Goal: Information Seeking & Learning: Learn about a topic

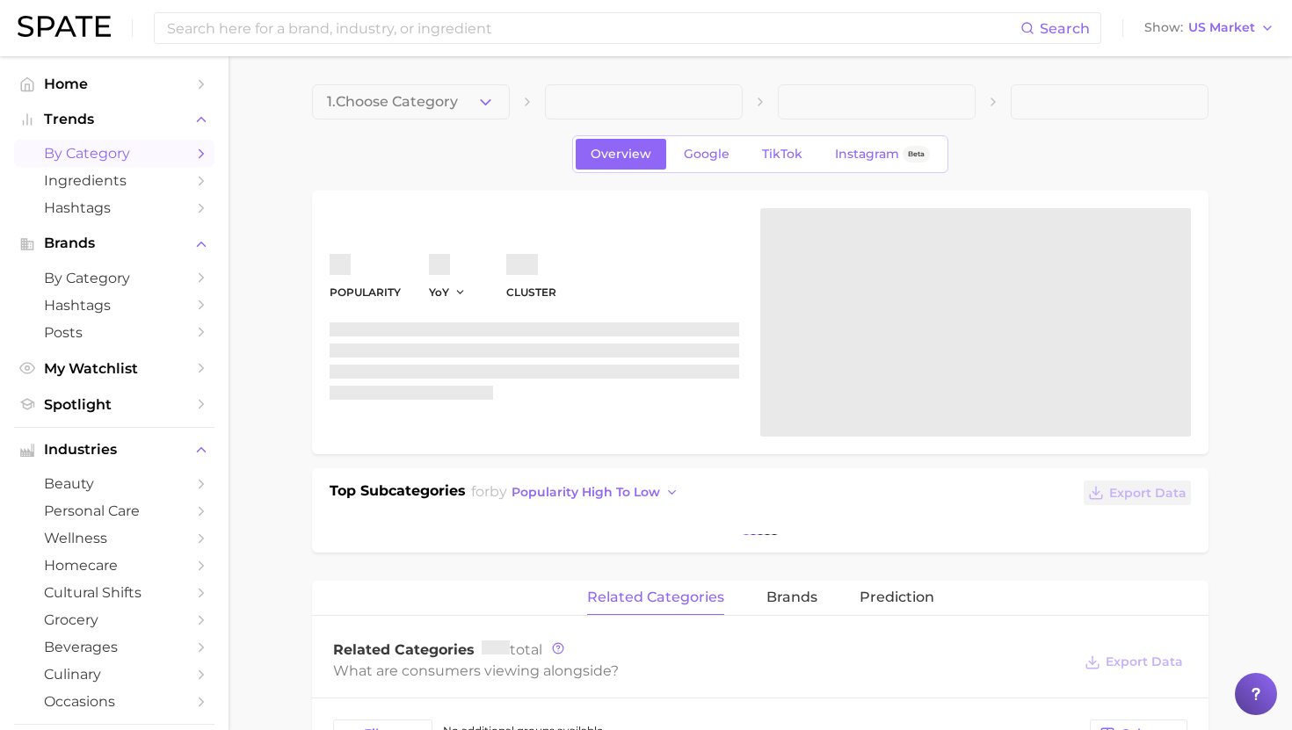
click at [103, 159] on span "by Category" at bounding box center [114, 153] width 141 height 17
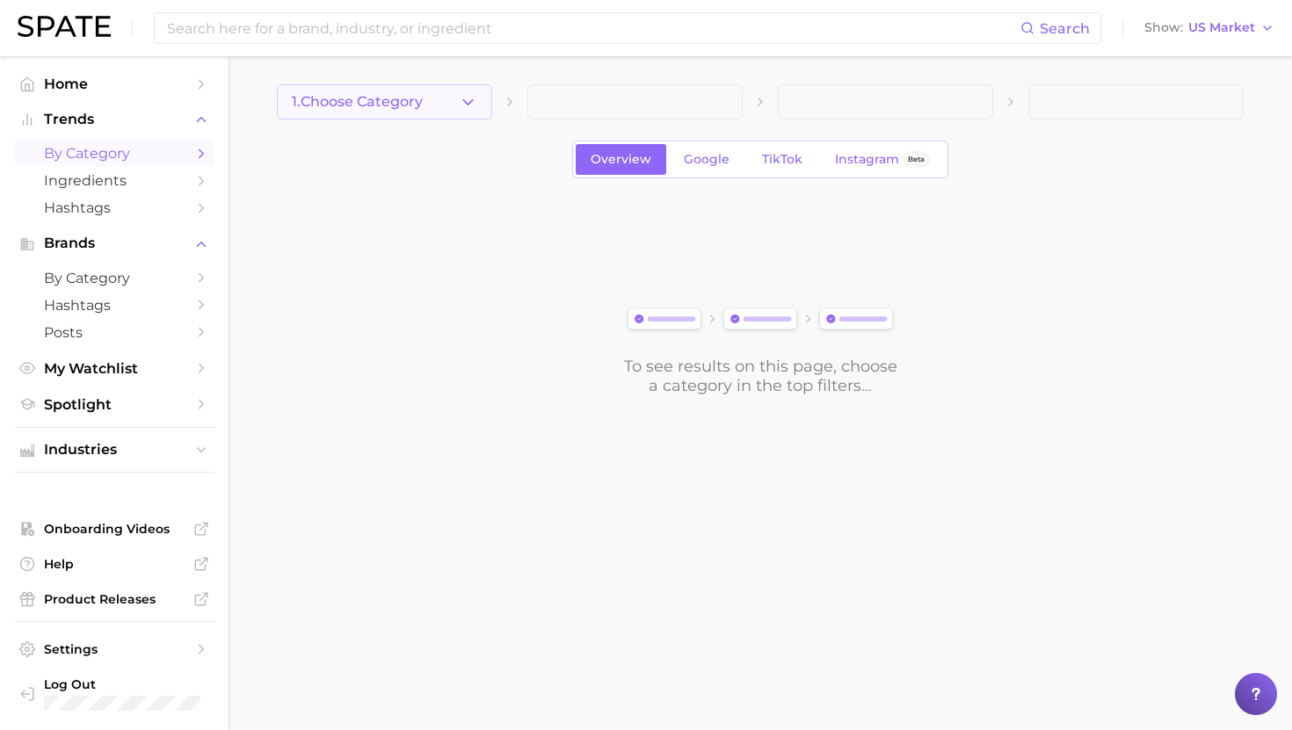
click at [453, 92] on button "1. Choose Category" at bounding box center [384, 101] width 215 height 35
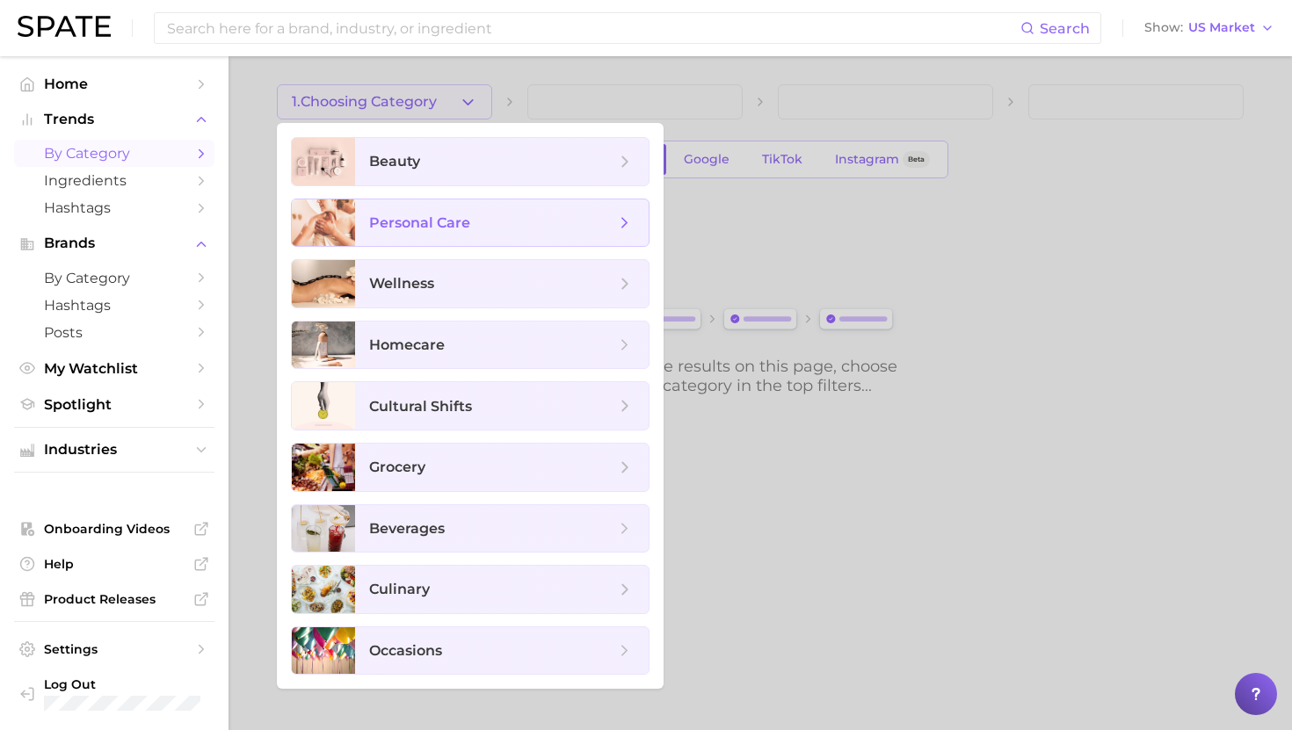
click at [462, 232] on span "personal care" at bounding box center [501, 222] width 293 height 47
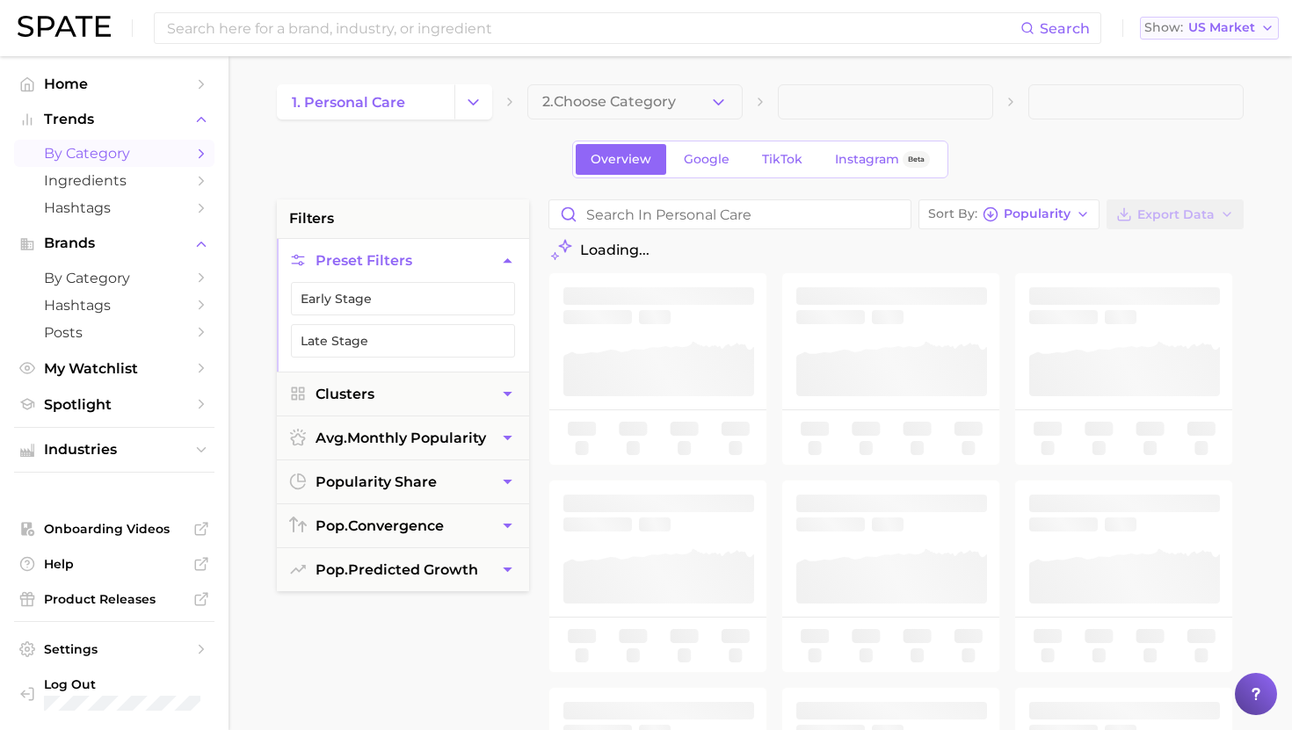
click at [1202, 20] on button "Show US Market" at bounding box center [1209, 28] width 139 height 23
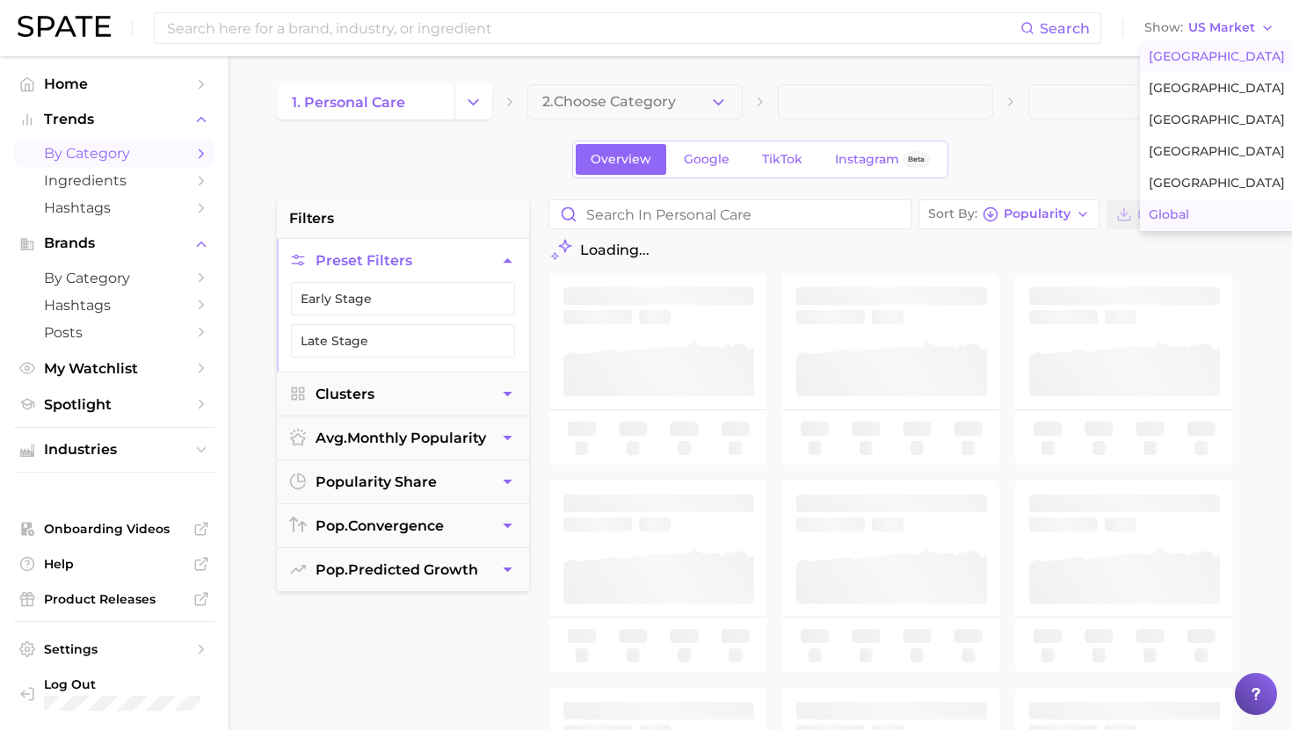
click at [1165, 215] on span "Global" at bounding box center [1168, 214] width 40 height 15
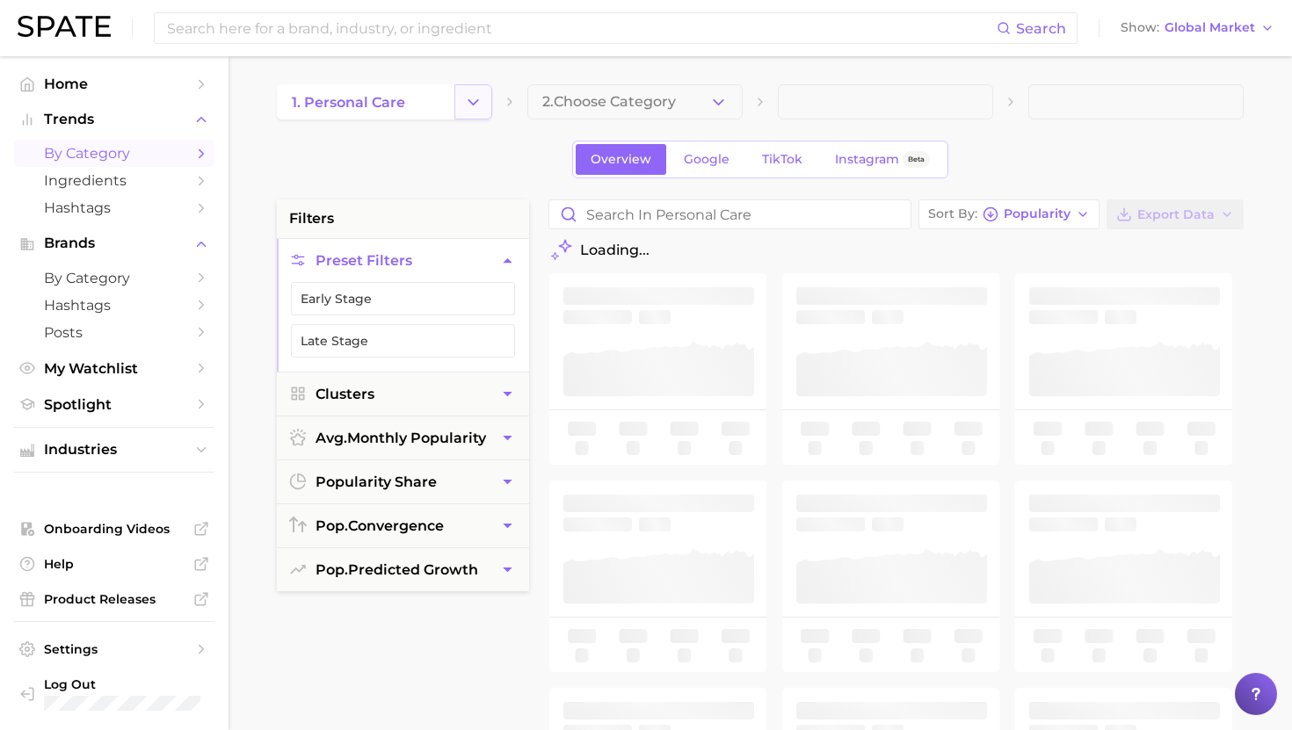
click at [482, 102] on icon "Change Category" at bounding box center [473, 102] width 18 height 18
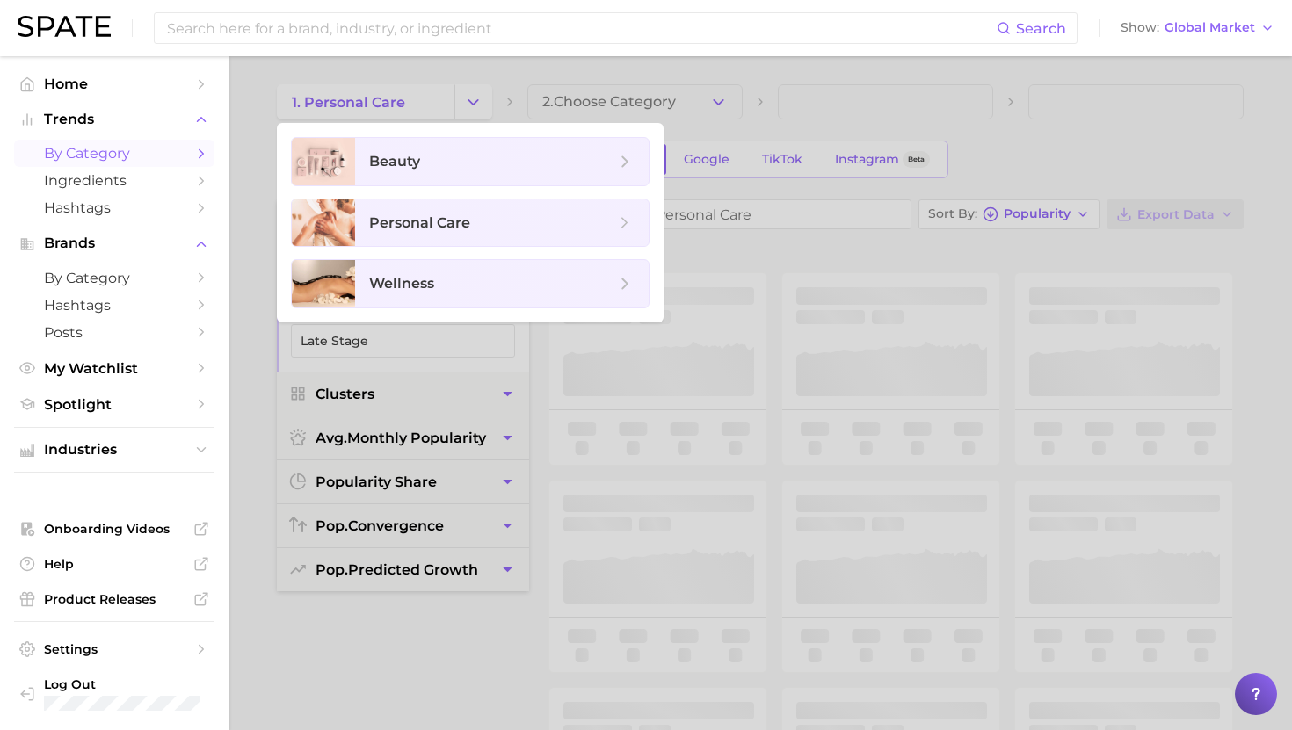
click at [474, 98] on div at bounding box center [646, 365] width 1292 height 730
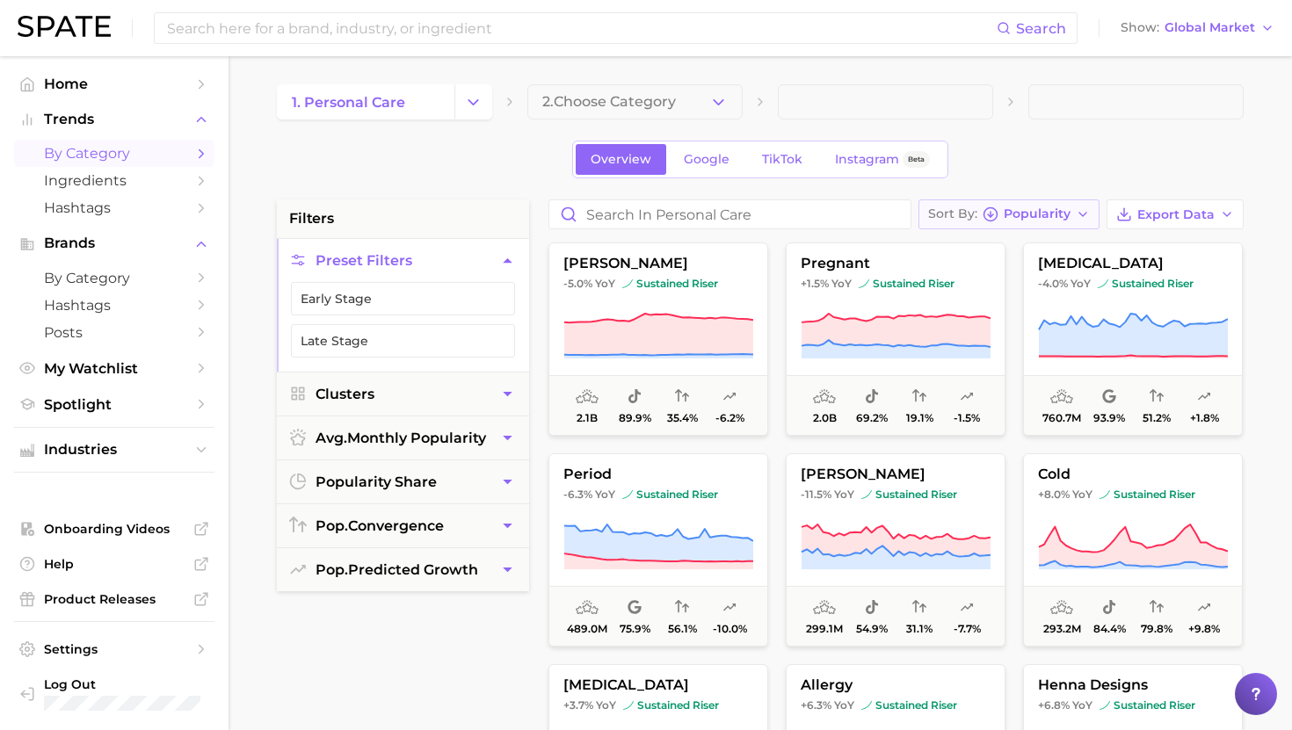
click at [977, 209] on span "Sort By" at bounding box center [952, 214] width 49 height 10
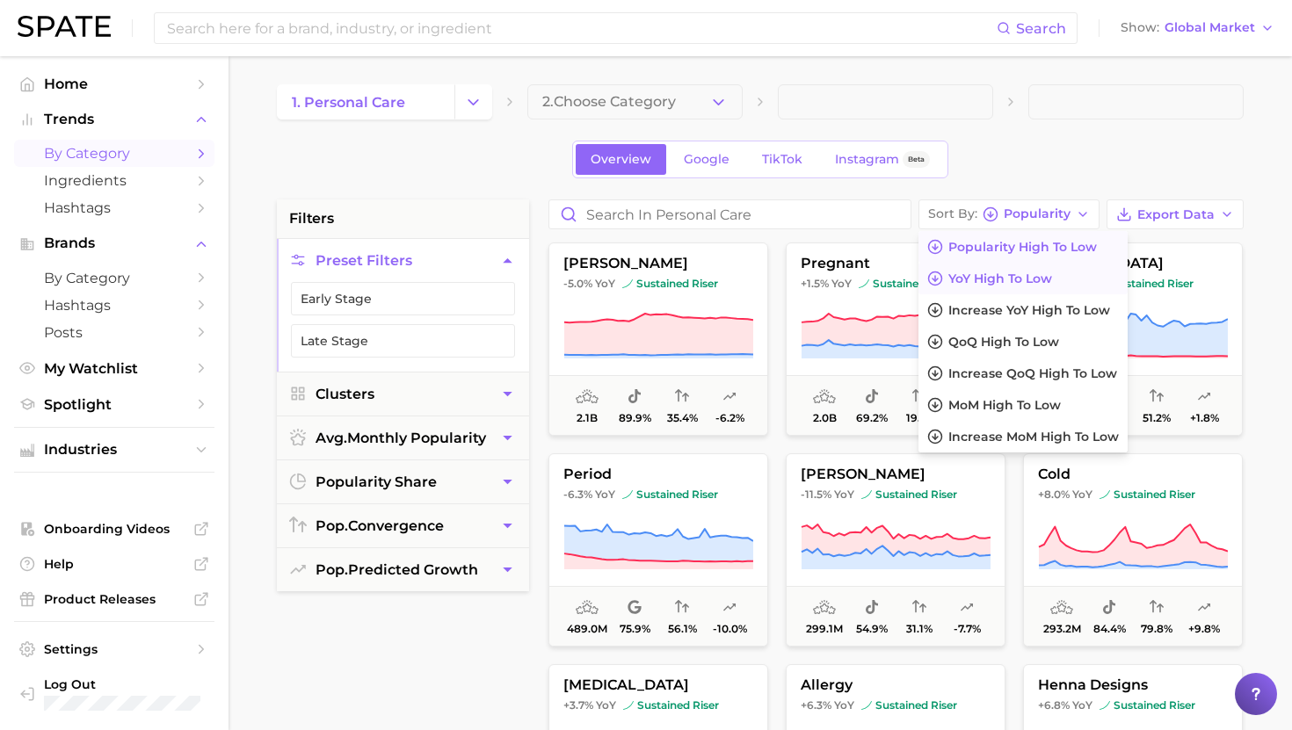
click at [970, 278] on span "YoY high to low" at bounding box center [1000, 279] width 104 height 15
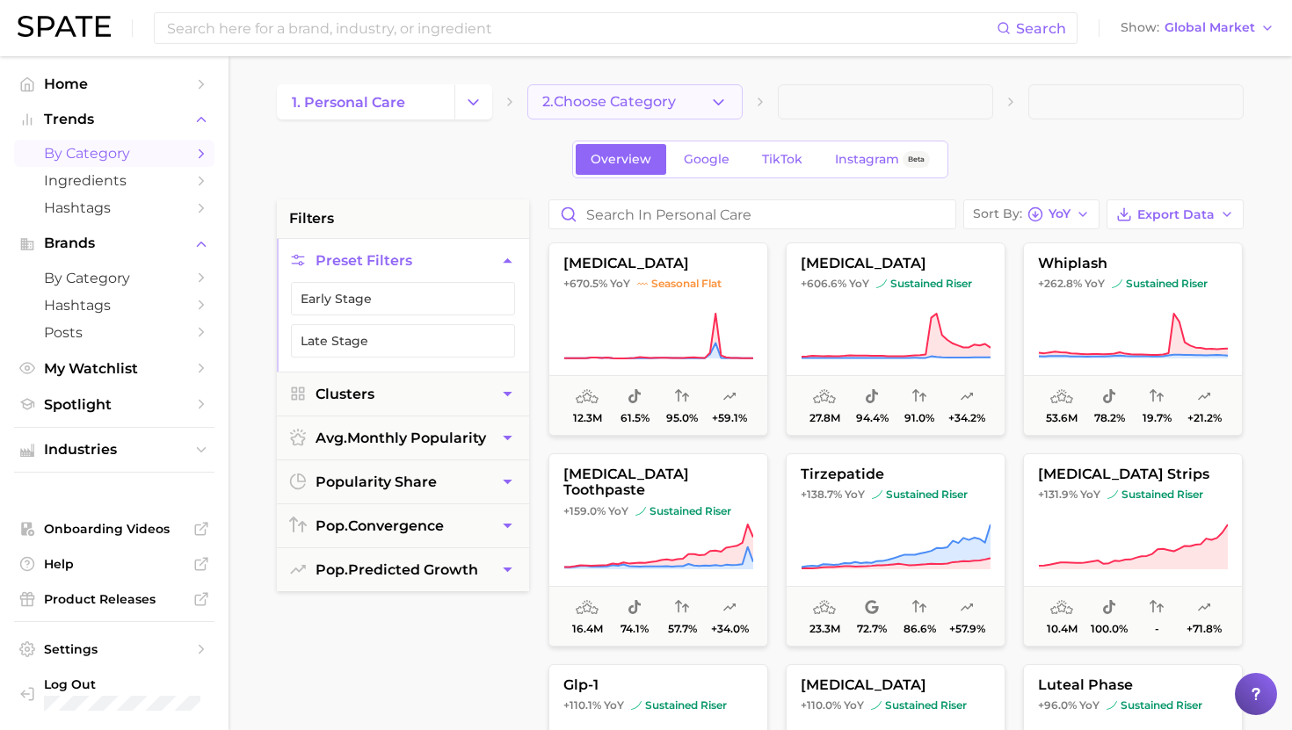
click at [654, 107] on span "2. Choose Category" at bounding box center [609, 102] width 134 height 16
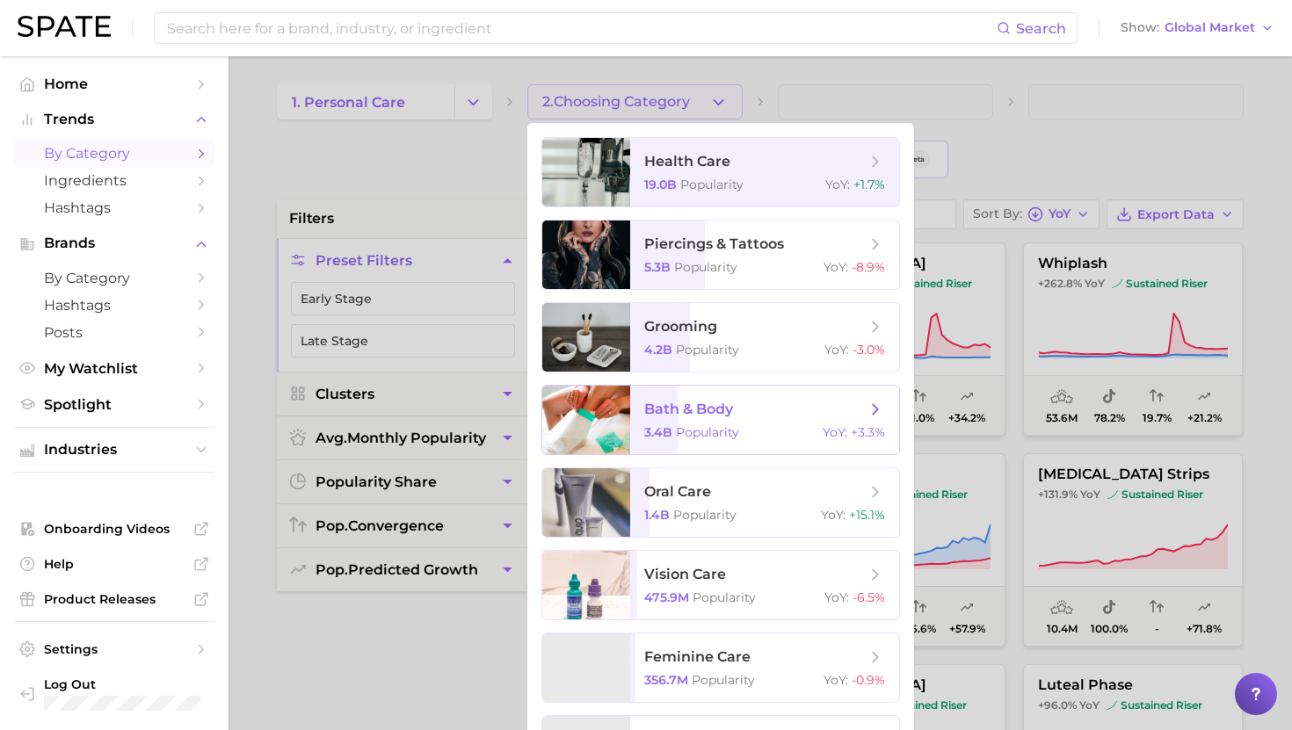
click at [706, 414] on span "bath & body" at bounding box center [688, 409] width 89 height 17
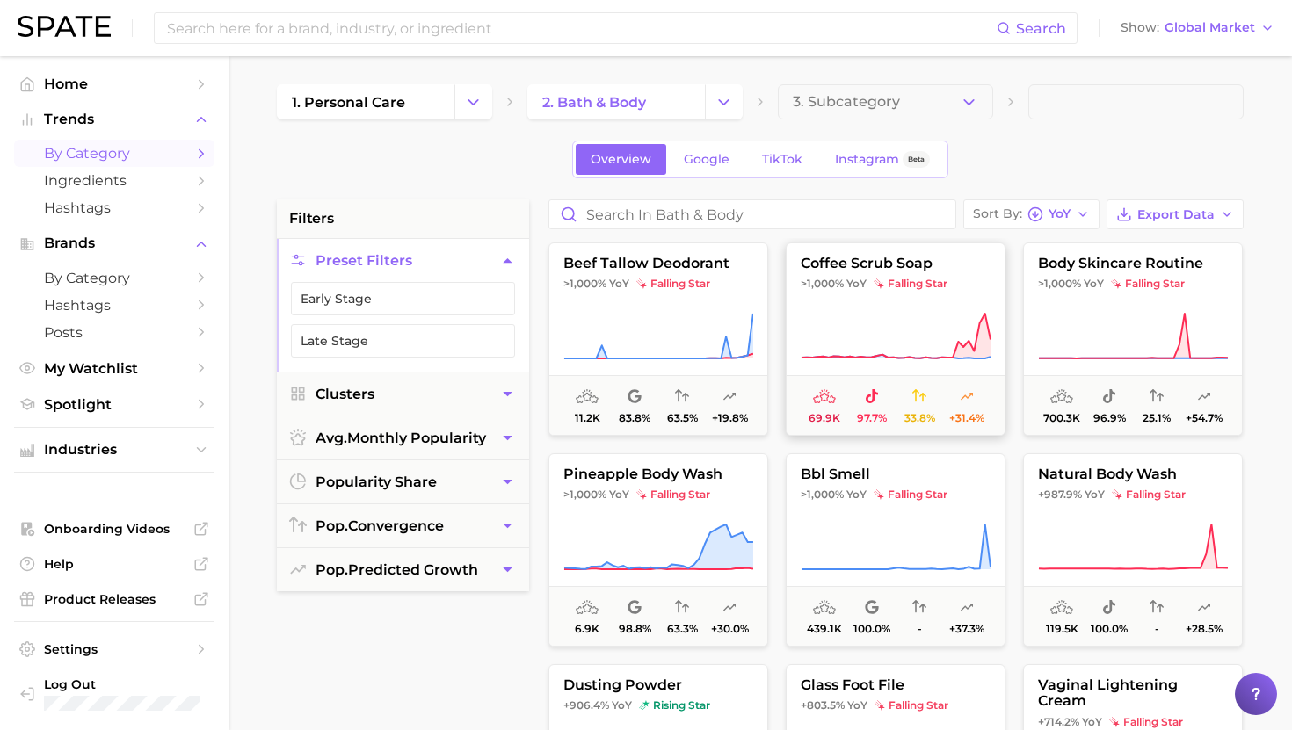
click at [898, 291] on button "coffee scrub soap >1,000% YoY falling star 69.9k 97.7% 33.8% +31.4%" at bounding box center [896, 339] width 220 height 193
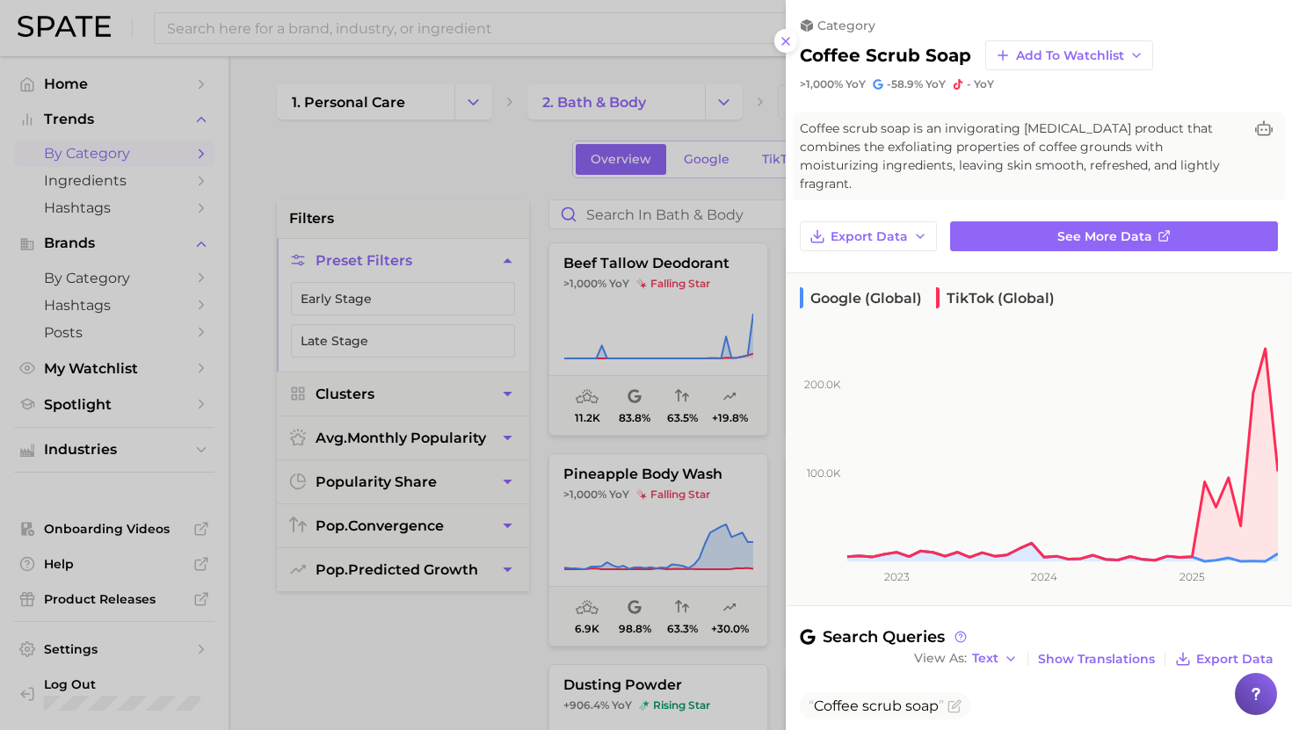
click at [679, 310] on div at bounding box center [646, 365] width 1292 height 730
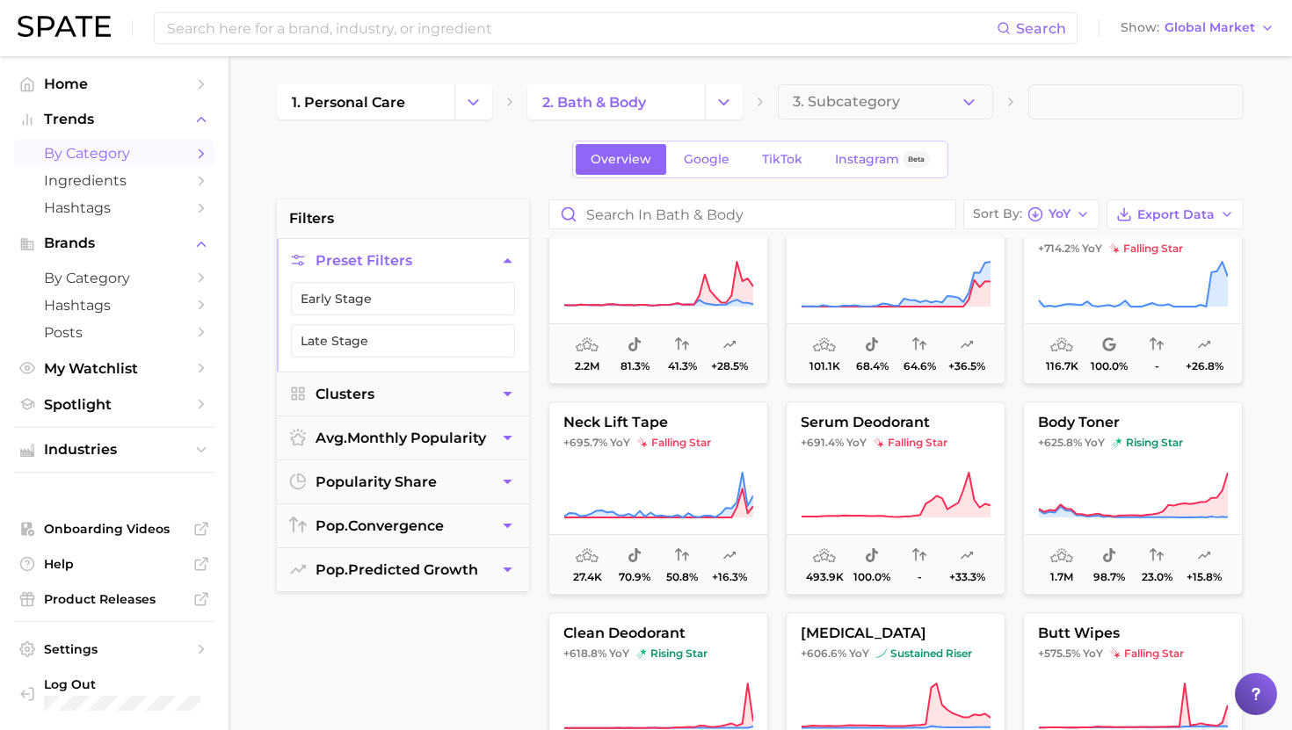
scroll to position [479, 0]
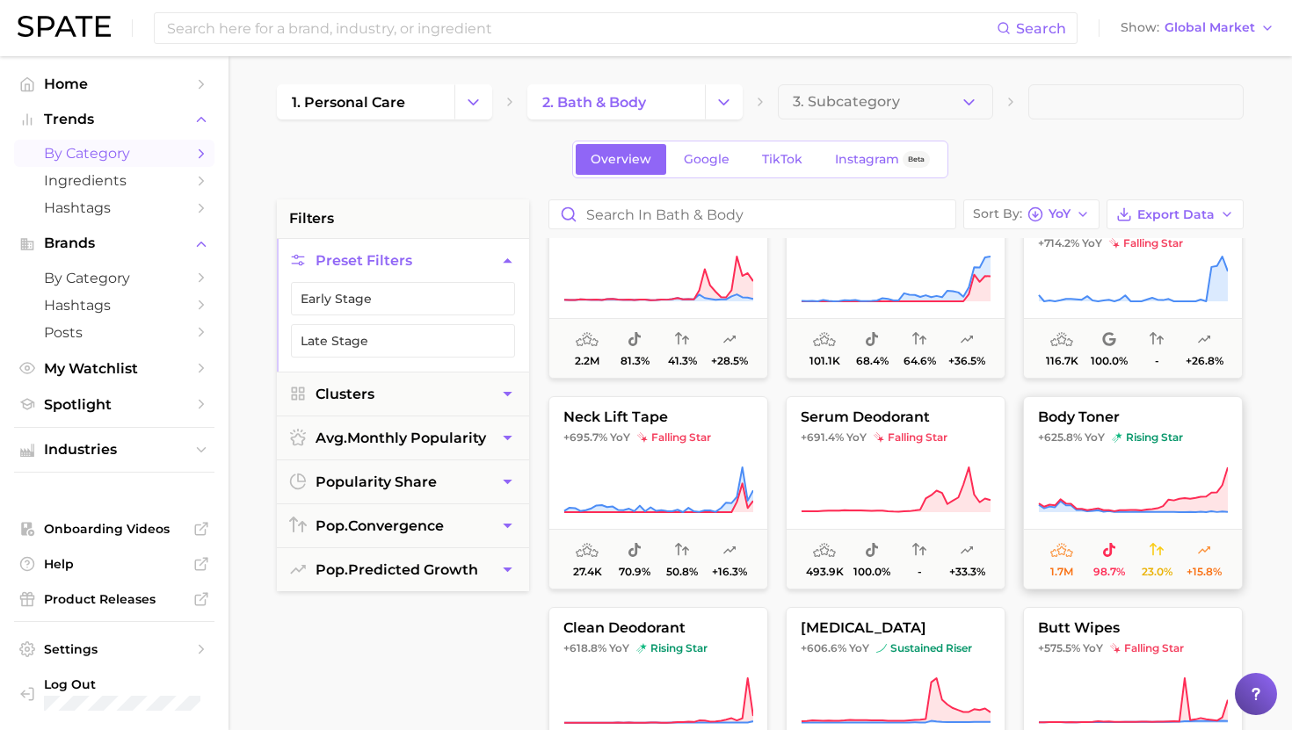
click at [1078, 437] on span "+625.8%" at bounding box center [1060, 437] width 44 height 13
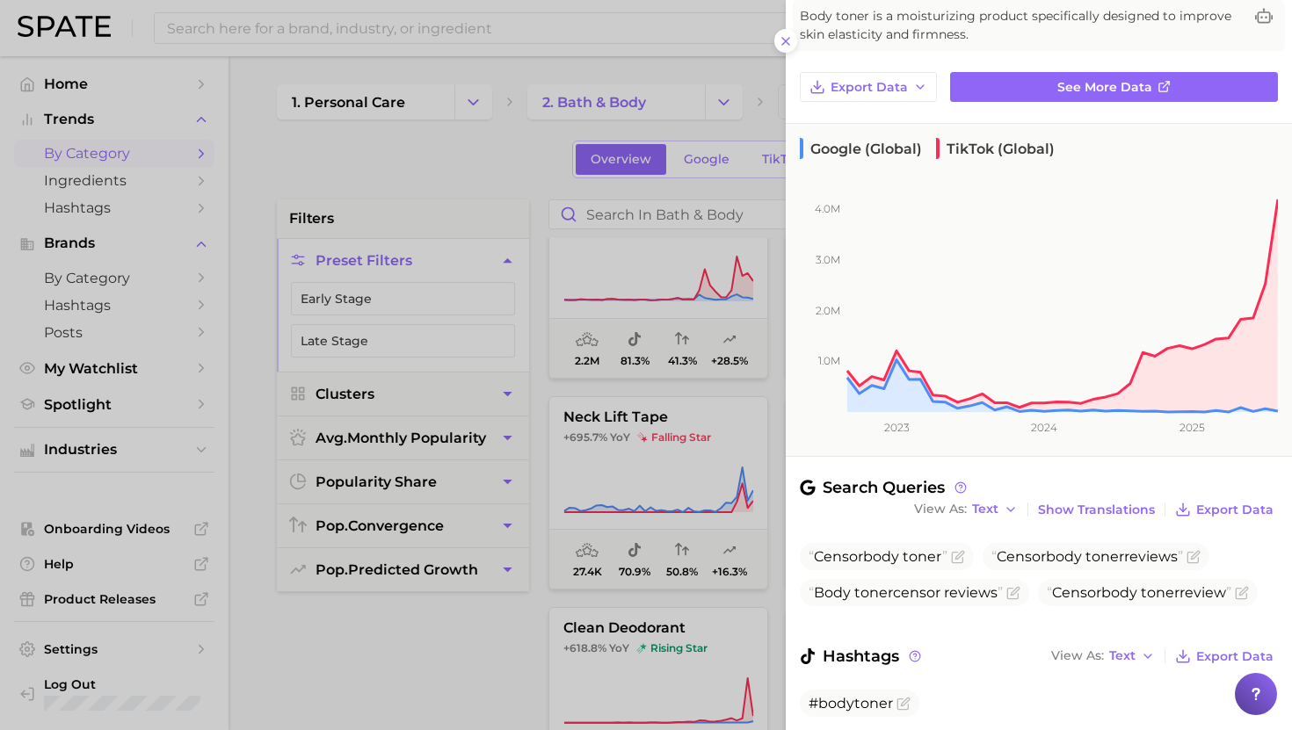
scroll to position [168, 0]
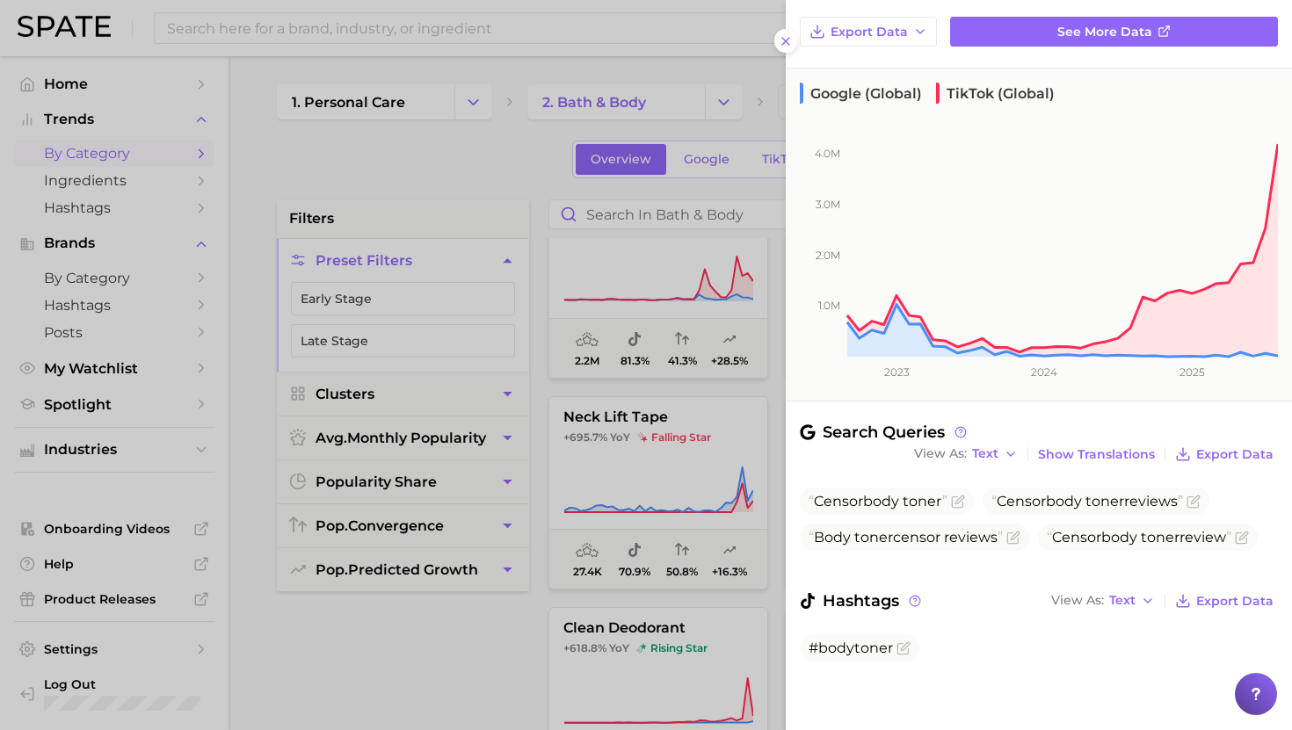
click at [655, 557] on div at bounding box center [646, 365] width 1292 height 730
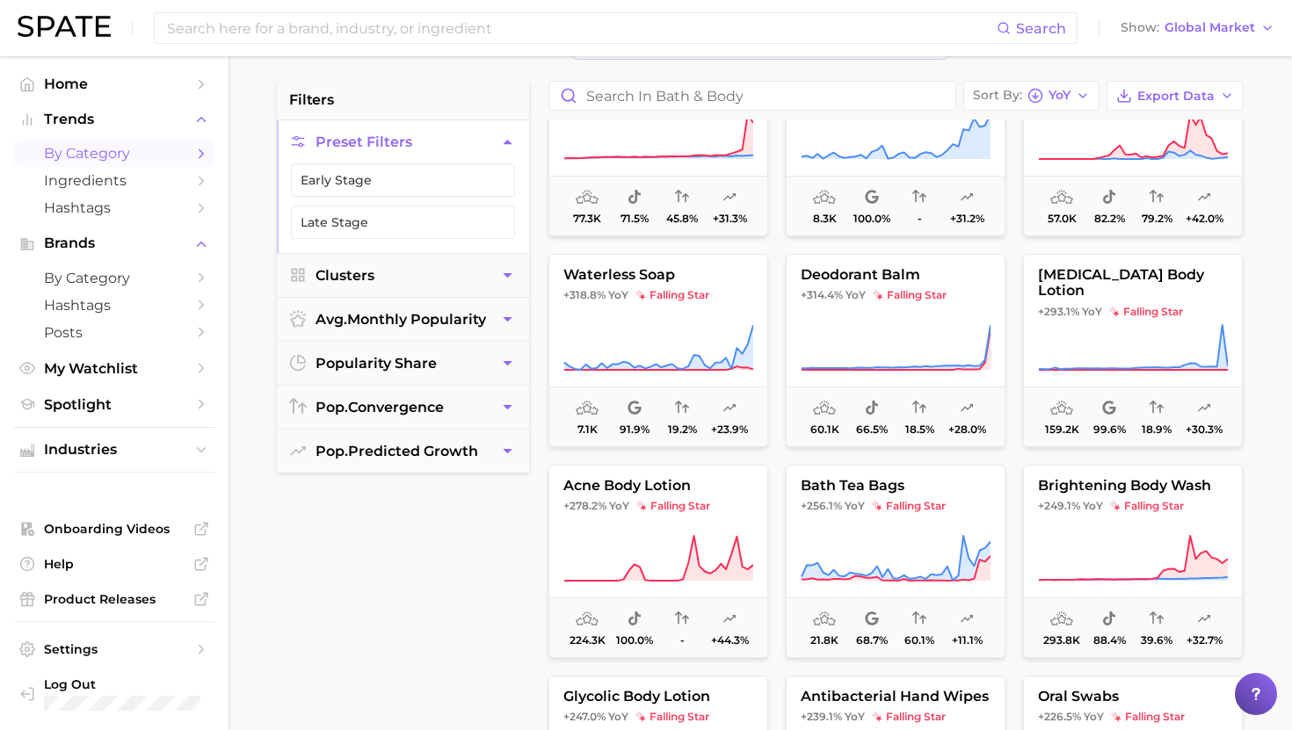
scroll to position [1351, 0]
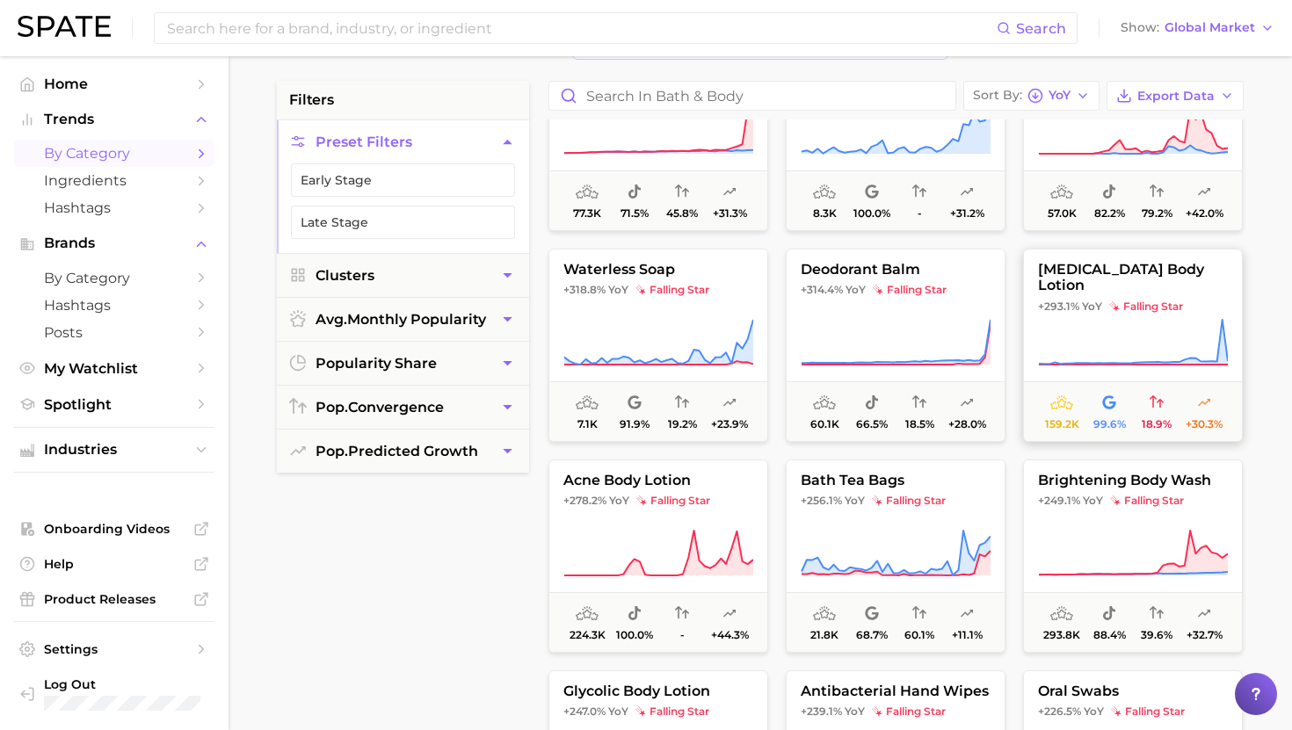
click at [1113, 325] on icon at bounding box center [1133, 342] width 190 height 49
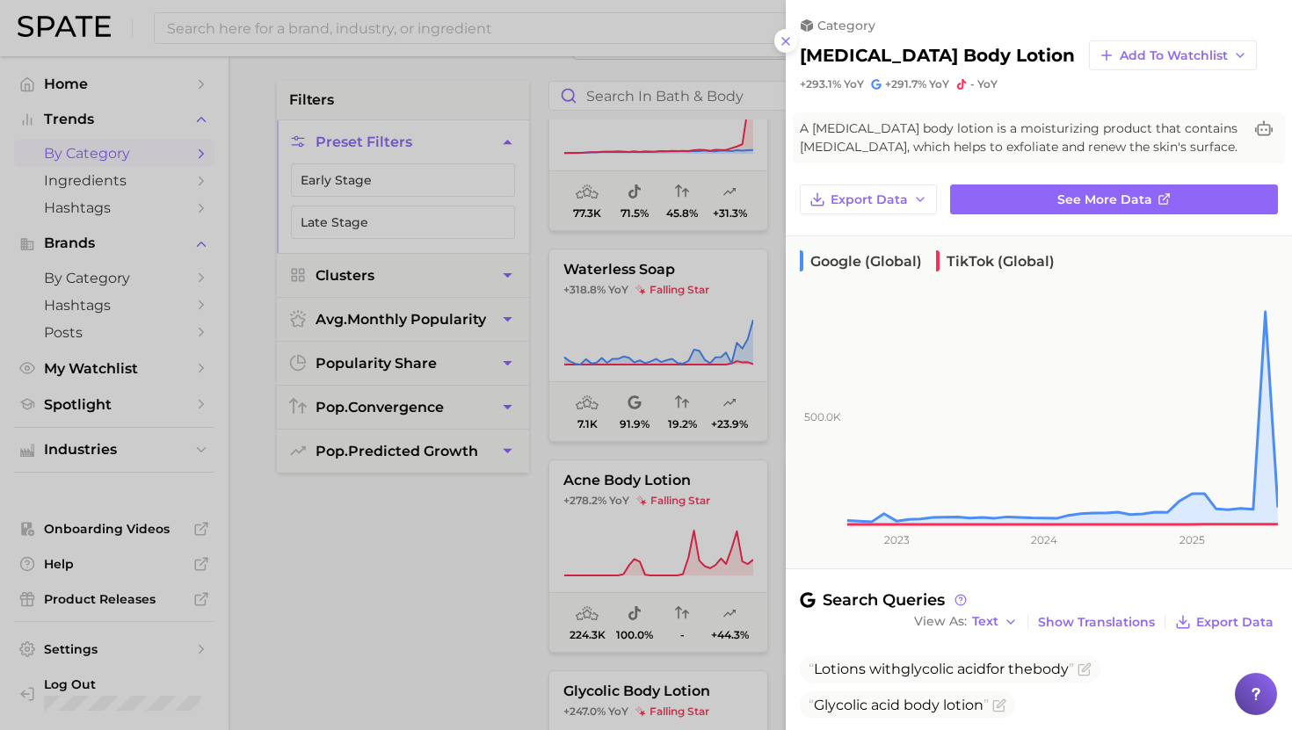
click at [713, 412] on div at bounding box center [646, 365] width 1292 height 730
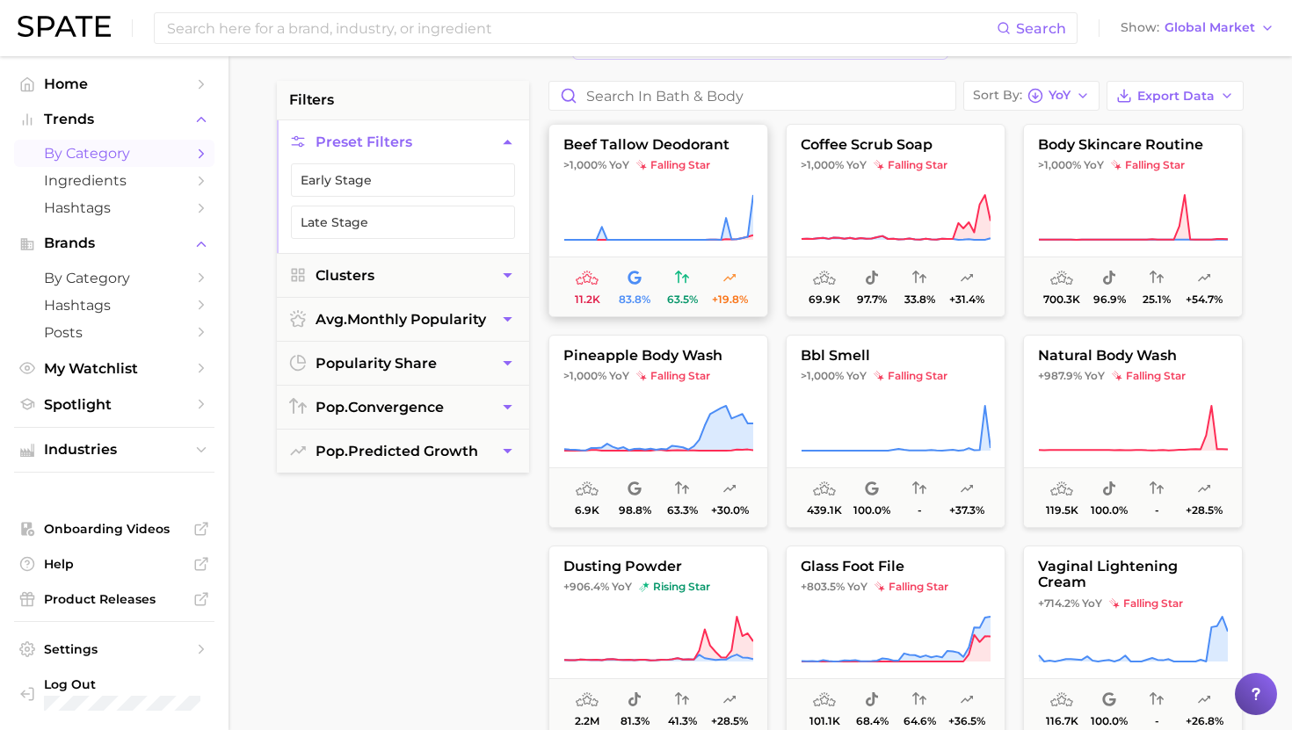
scroll to position [0, 0]
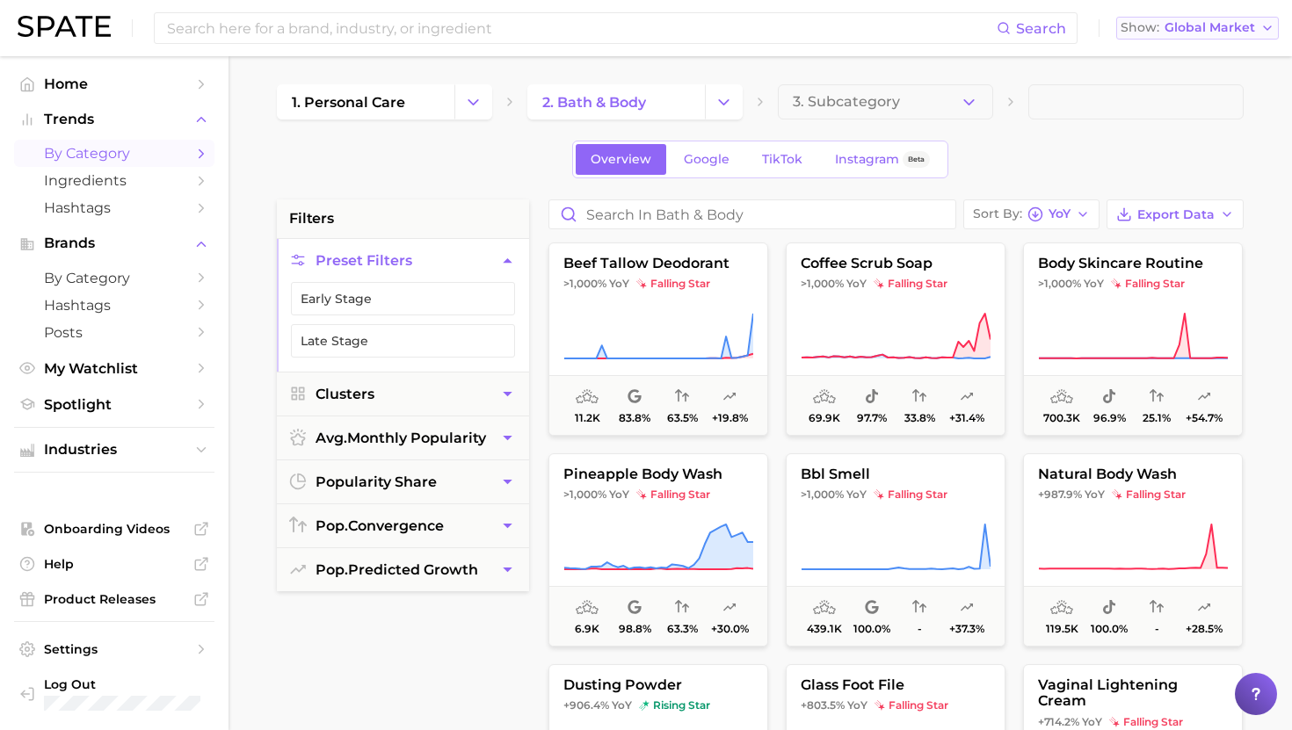
click at [1238, 30] on span "Global Market" at bounding box center [1209, 28] width 91 height 10
click at [1165, 62] on span "United States" at bounding box center [1193, 56] width 136 height 15
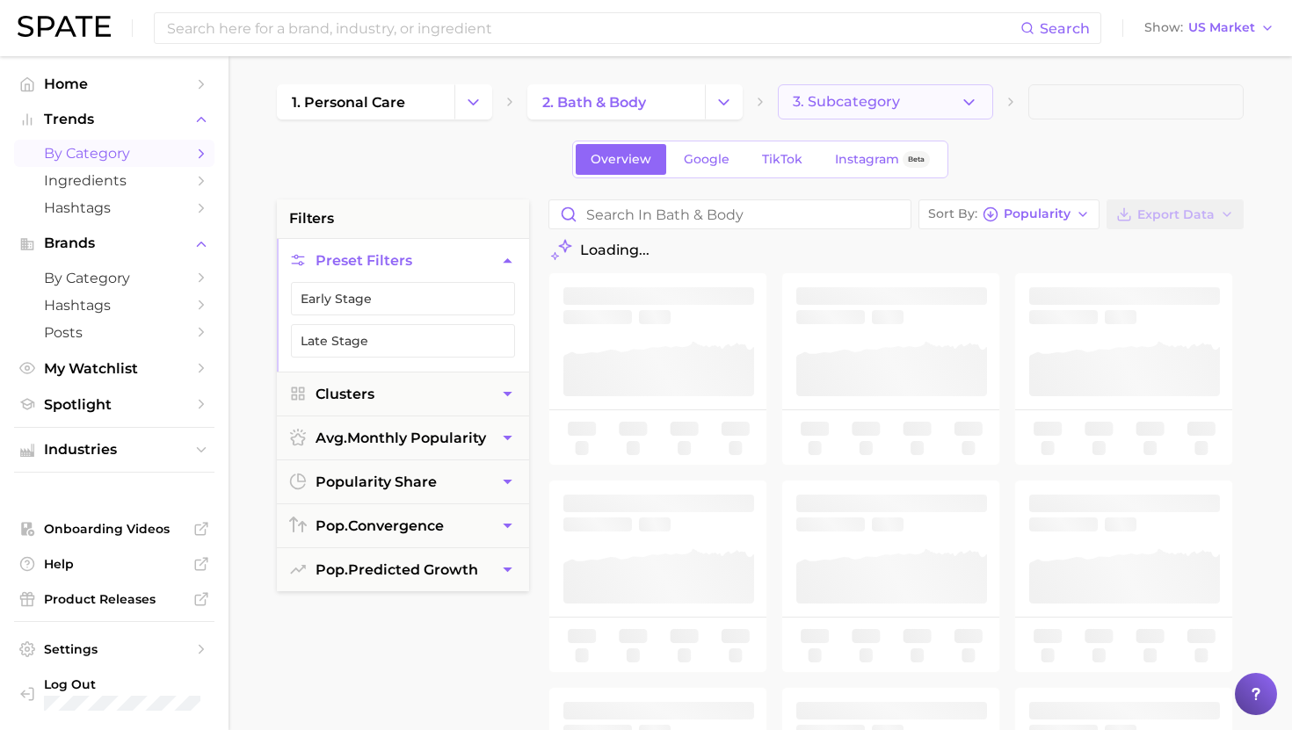
click at [852, 101] on span "3. Subcategory" at bounding box center [846, 102] width 107 height 16
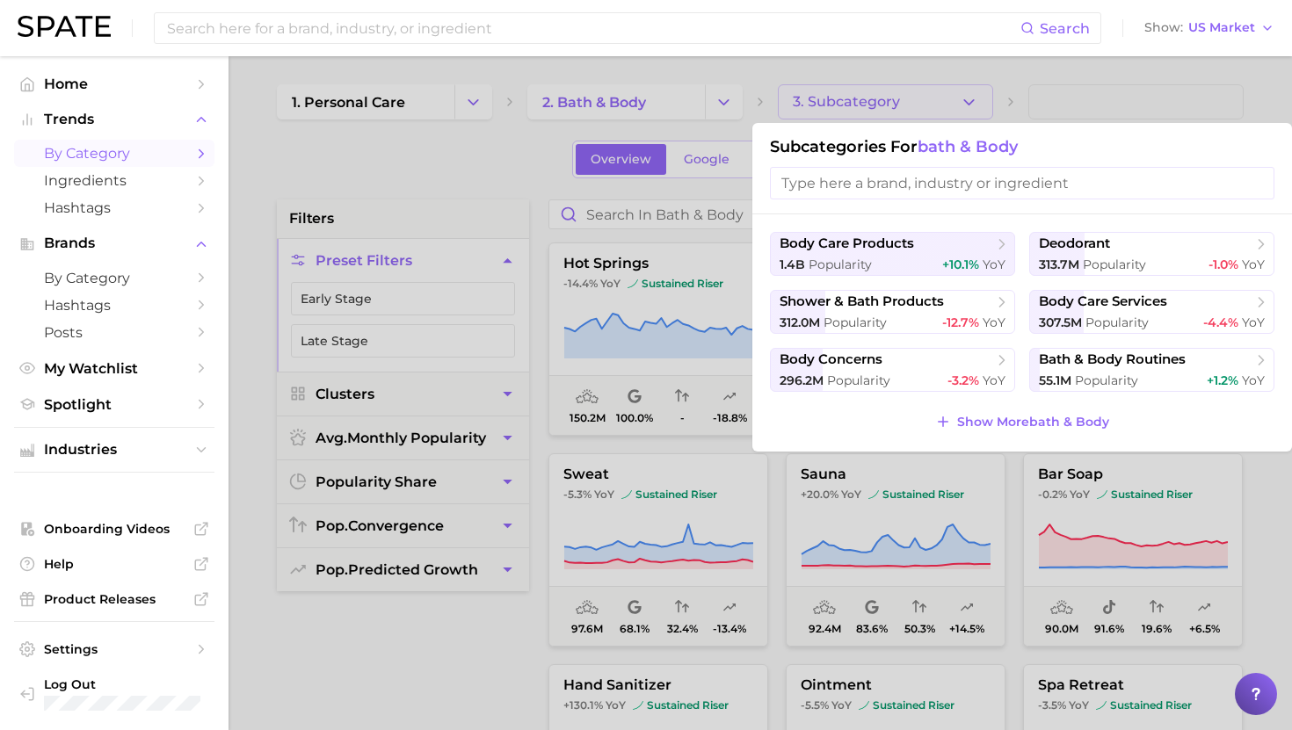
click at [563, 236] on div at bounding box center [646, 365] width 1292 height 730
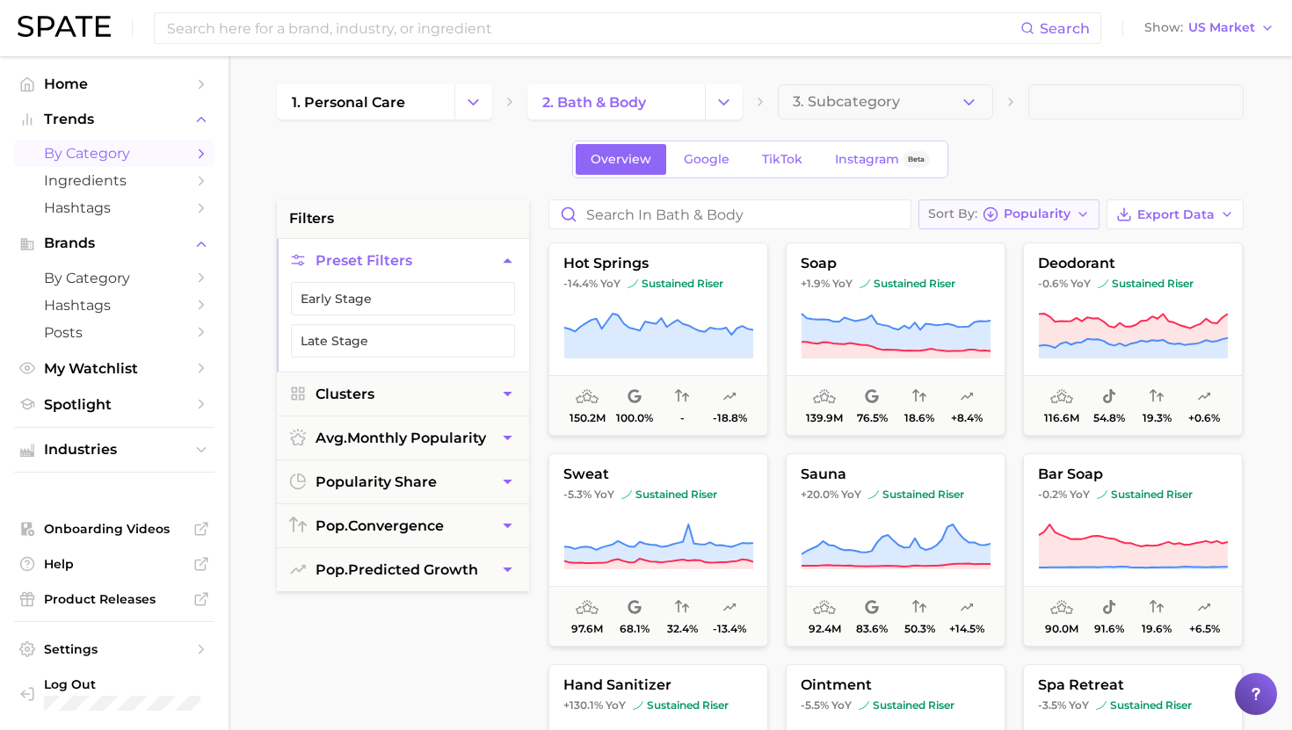
click at [1011, 225] on button "Sort By Popularity" at bounding box center [1008, 214] width 181 height 30
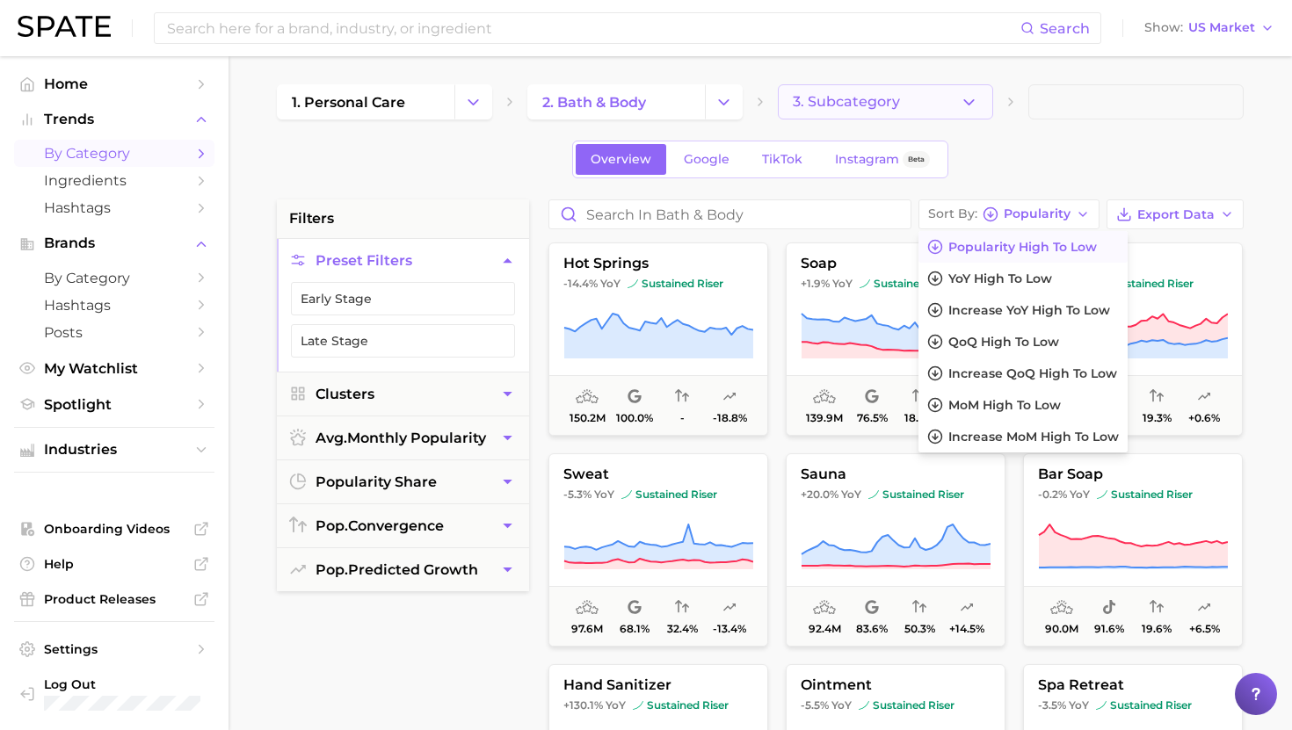
click at [881, 116] on button "3. Subcategory" at bounding box center [885, 101] width 215 height 35
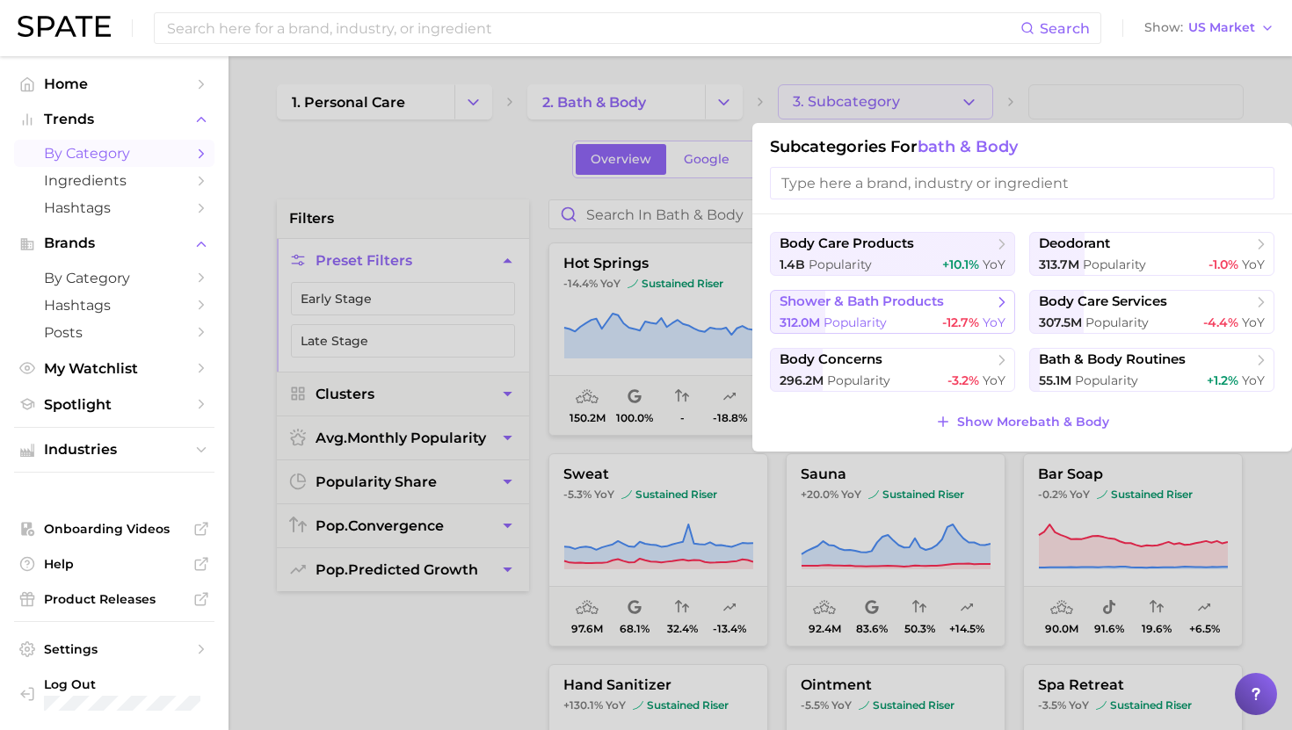
click at [924, 314] on button "shower & bath products 312.0m Popularity -12.7% YoY" at bounding box center [892, 312] width 245 height 44
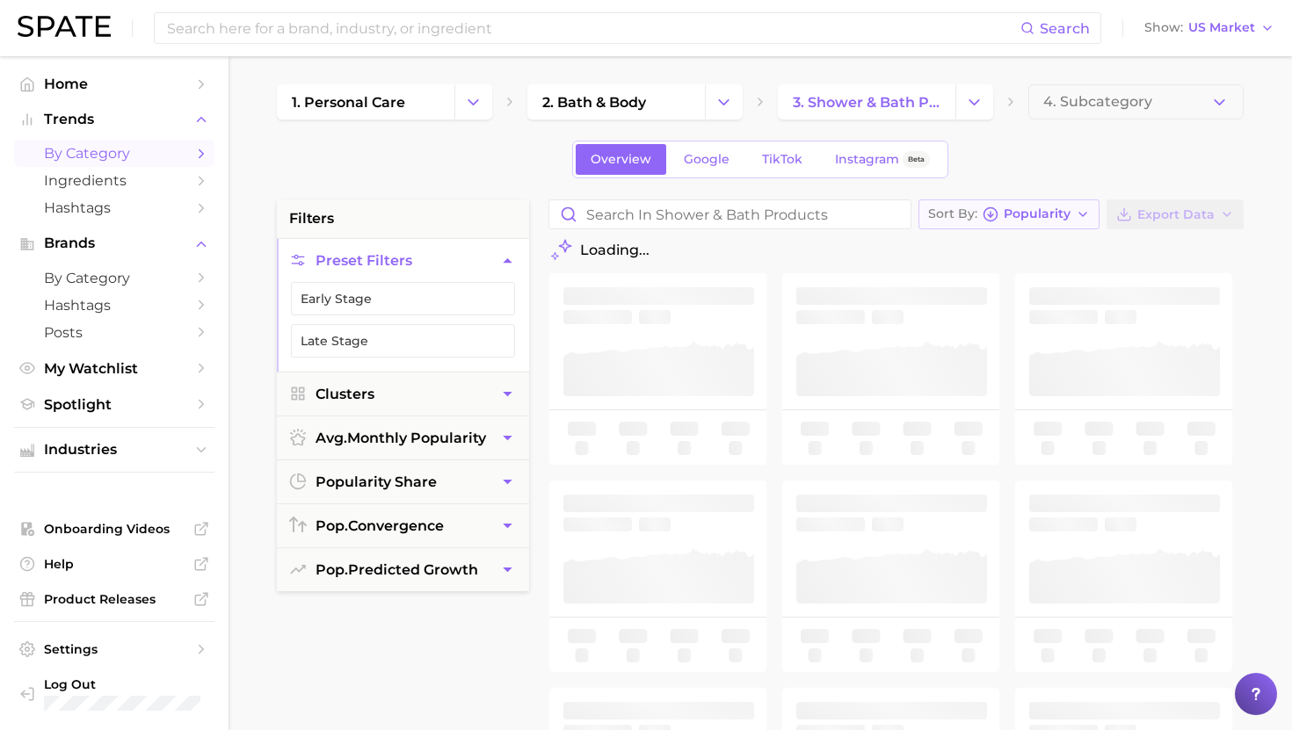
click at [1042, 217] on span "Popularity" at bounding box center [1036, 214] width 67 height 10
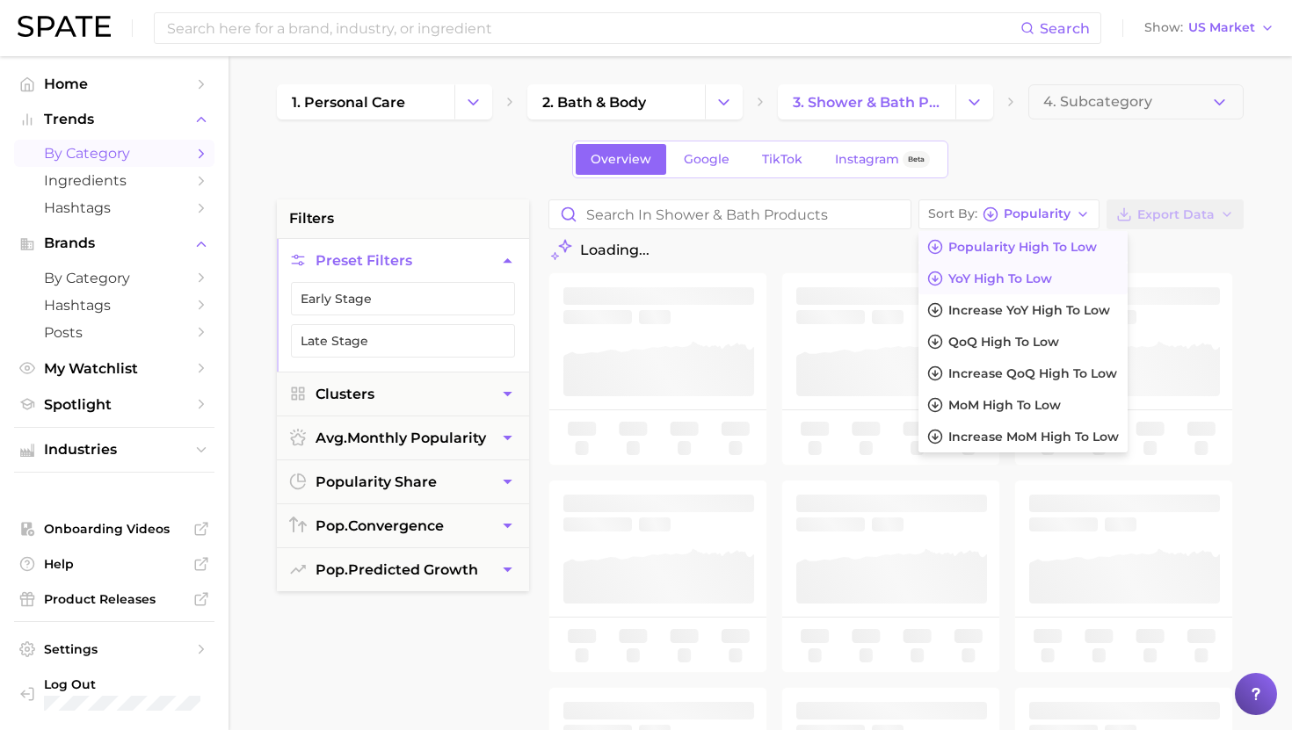
click at [1012, 291] on button "YoY high to low" at bounding box center [1022, 279] width 209 height 32
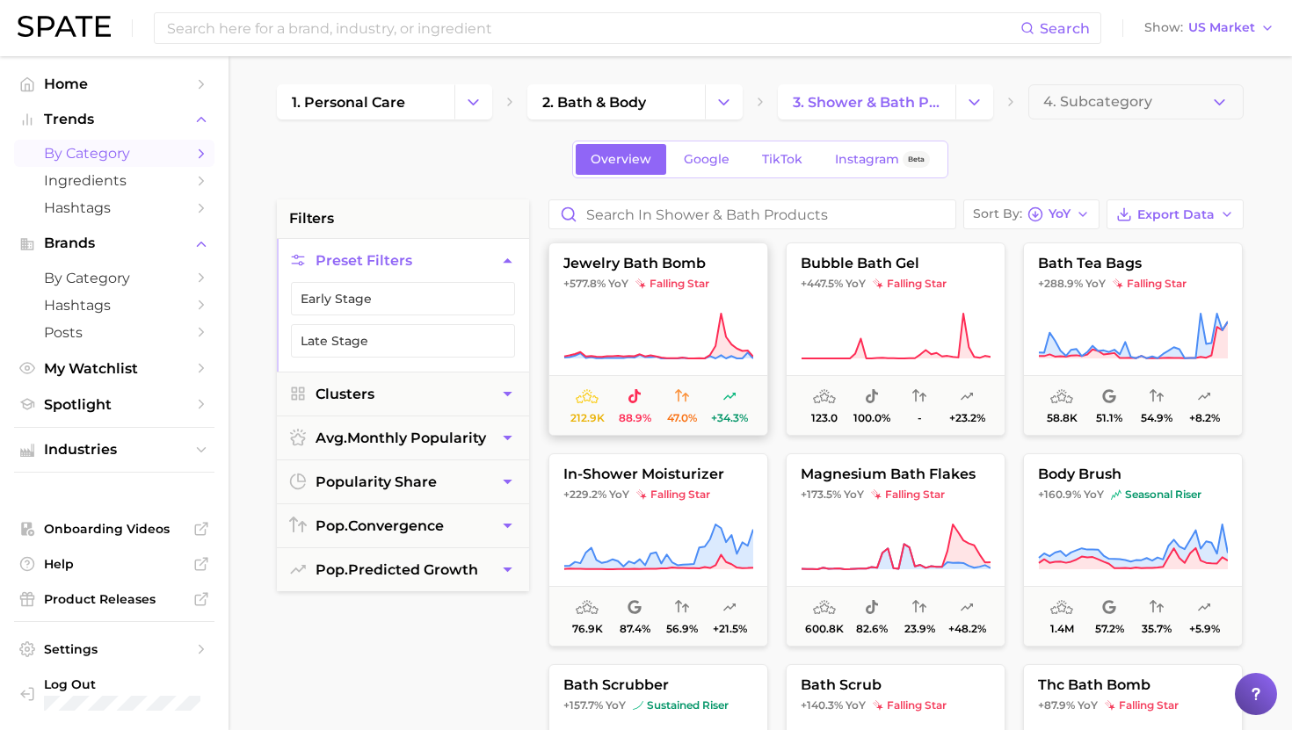
click at [648, 305] on button "jewelry bath bomb +577.8% YoY falling star 212.9k 88.9% 47.0% +34.3%" at bounding box center [658, 339] width 220 height 193
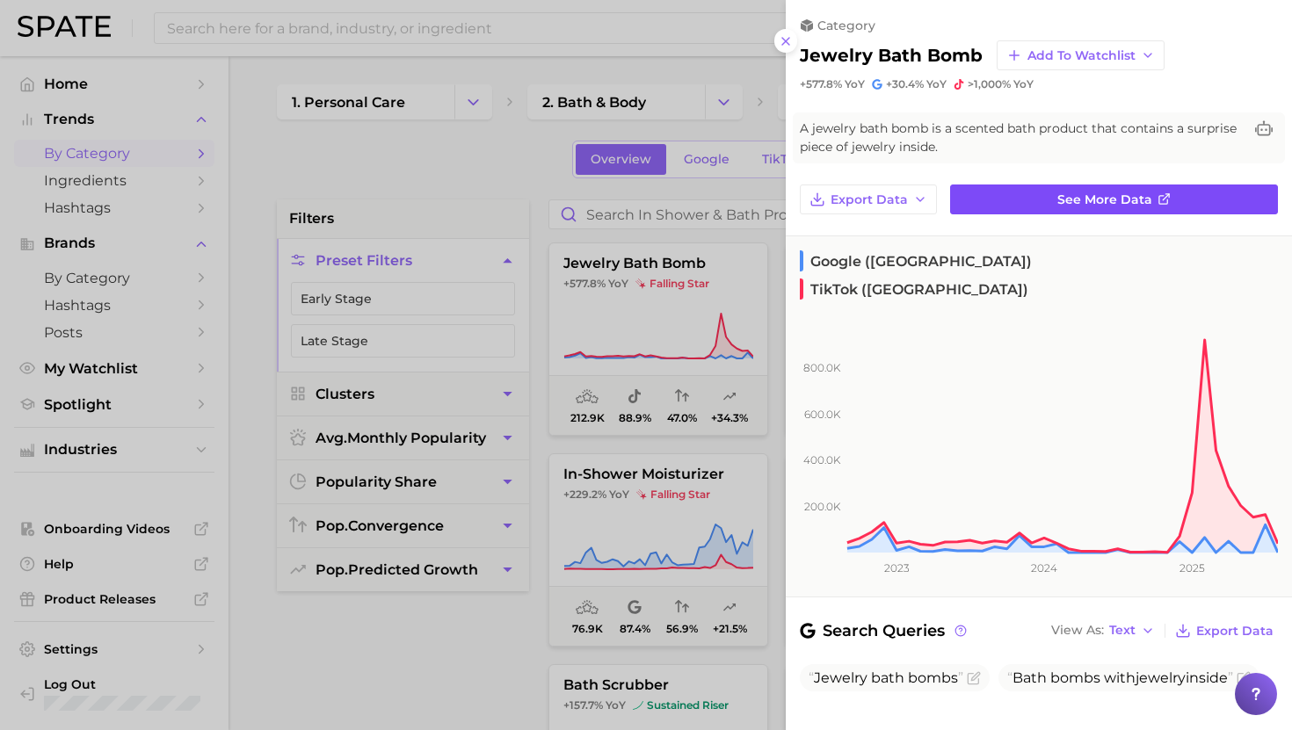
click at [1059, 187] on link "See more data" at bounding box center [1114, 200] width 328 height 30
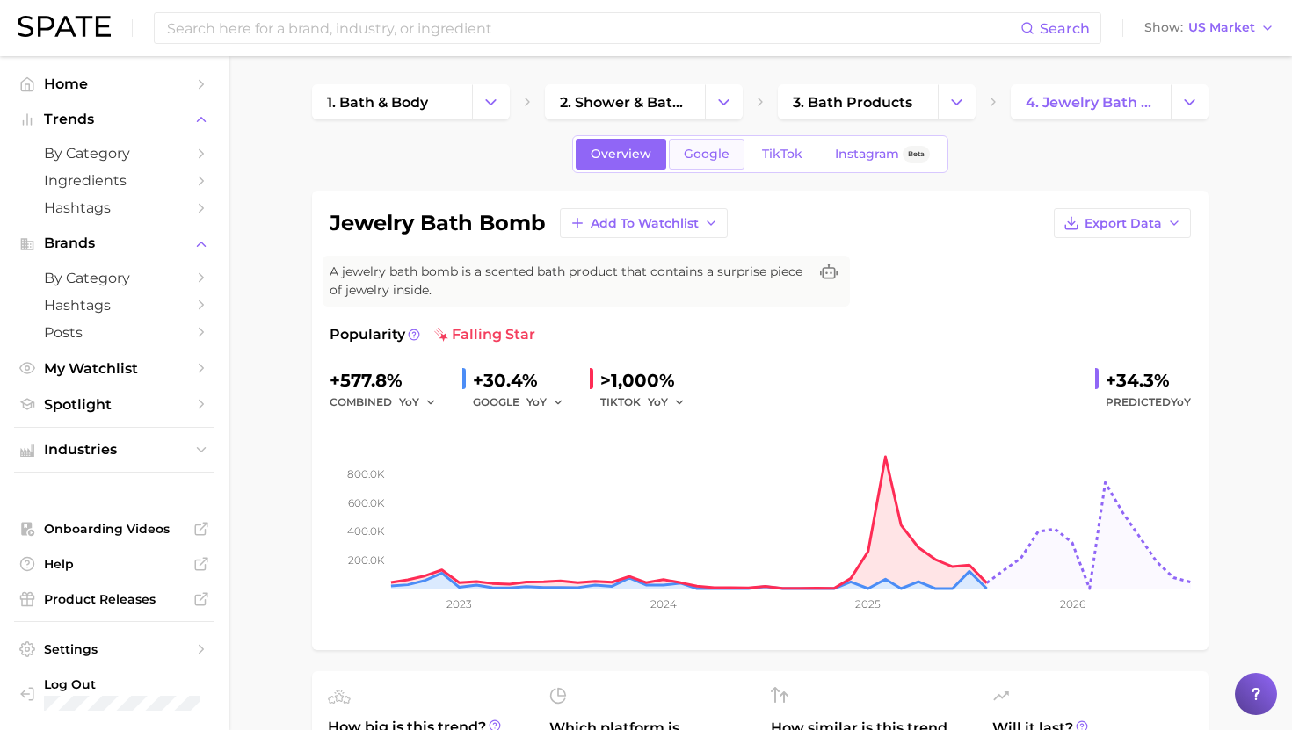
click at [721, 162] on link "Google" at bounding box center [707, 154] width 76 height 31
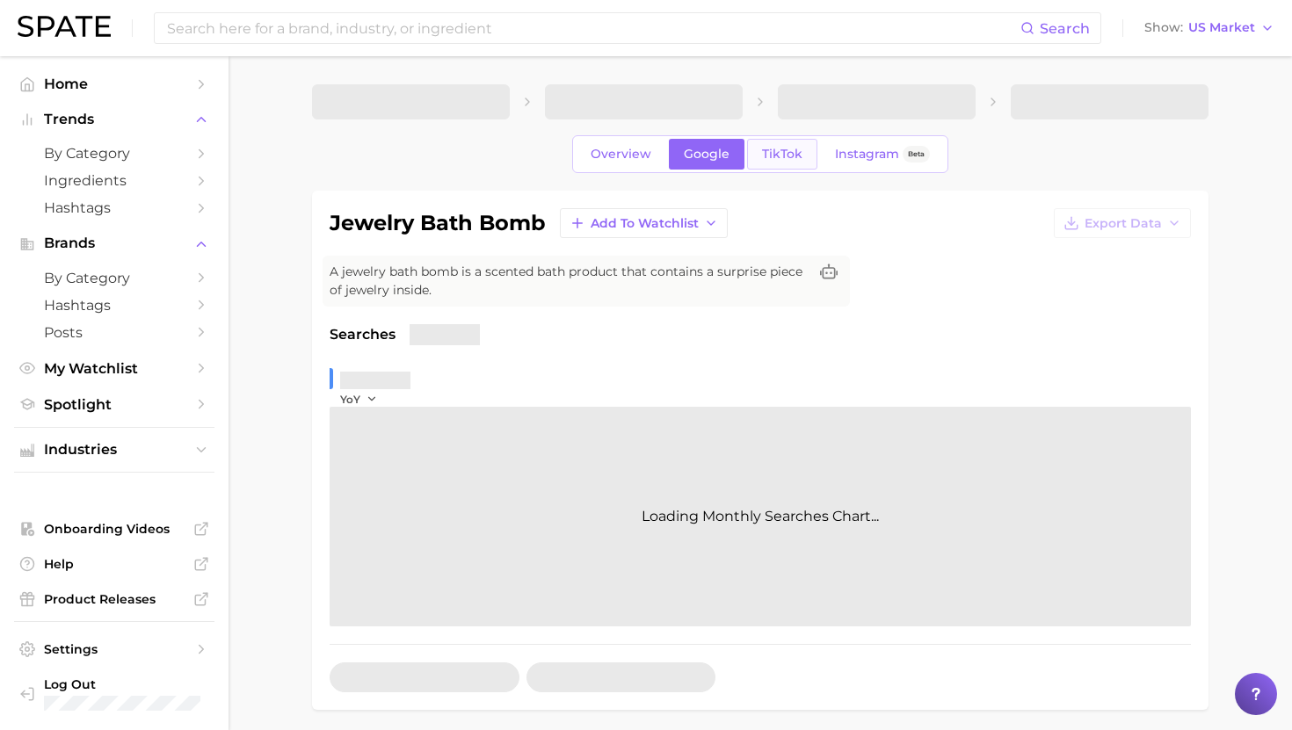
click at [793, 158] on span "TikTok" at bounding box center [782, 154] width 40 height 15
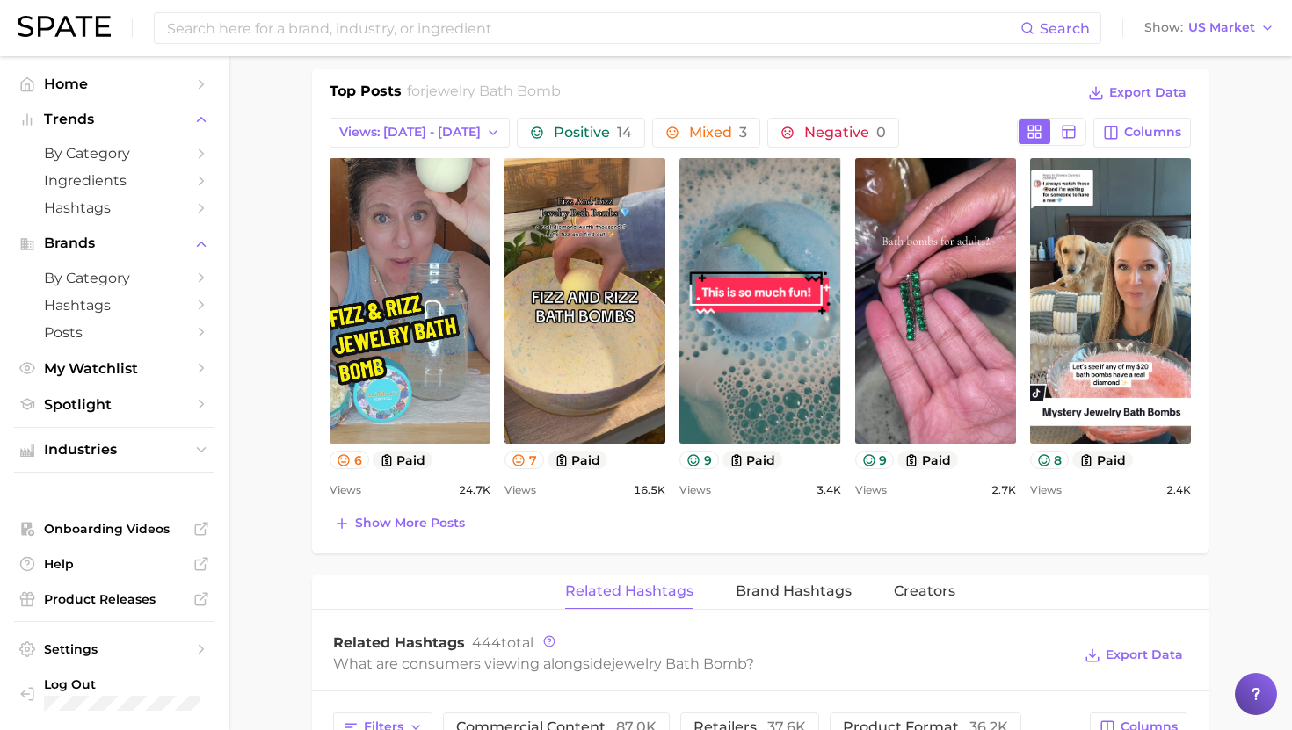
scroll to position [817, 0]
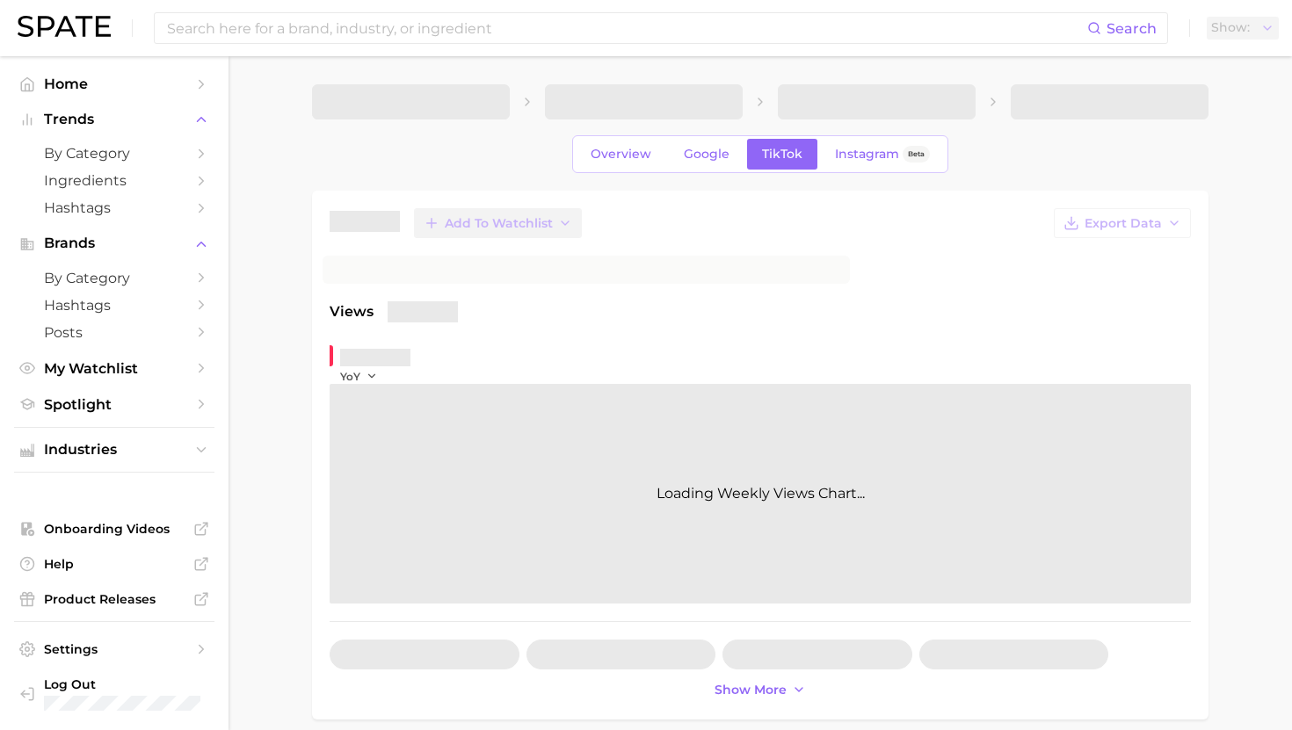
scroll to position [850, 0]
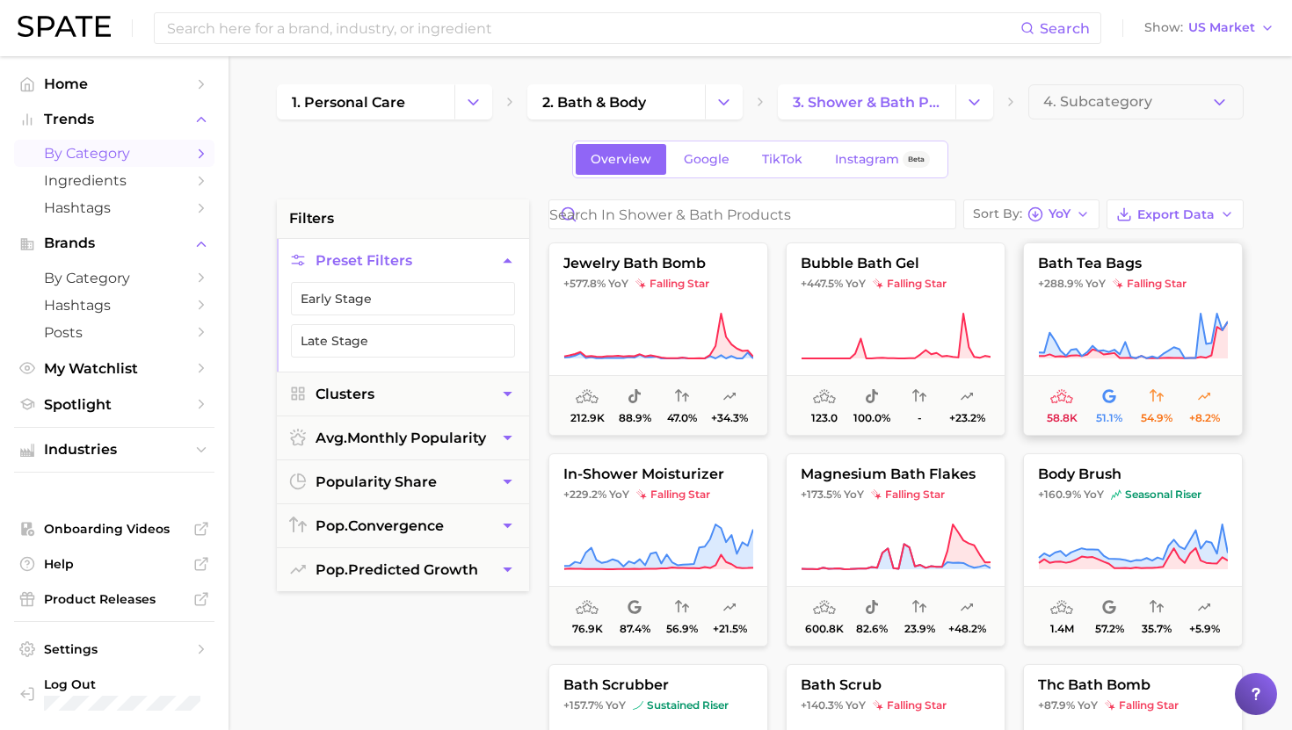
click at [1101, 303] on button "bath tea bags +288.9% YoY falling star 58.8k 51.1% 54.9% +8.2%" at bounding box center [1133, 339] width 220 height 193
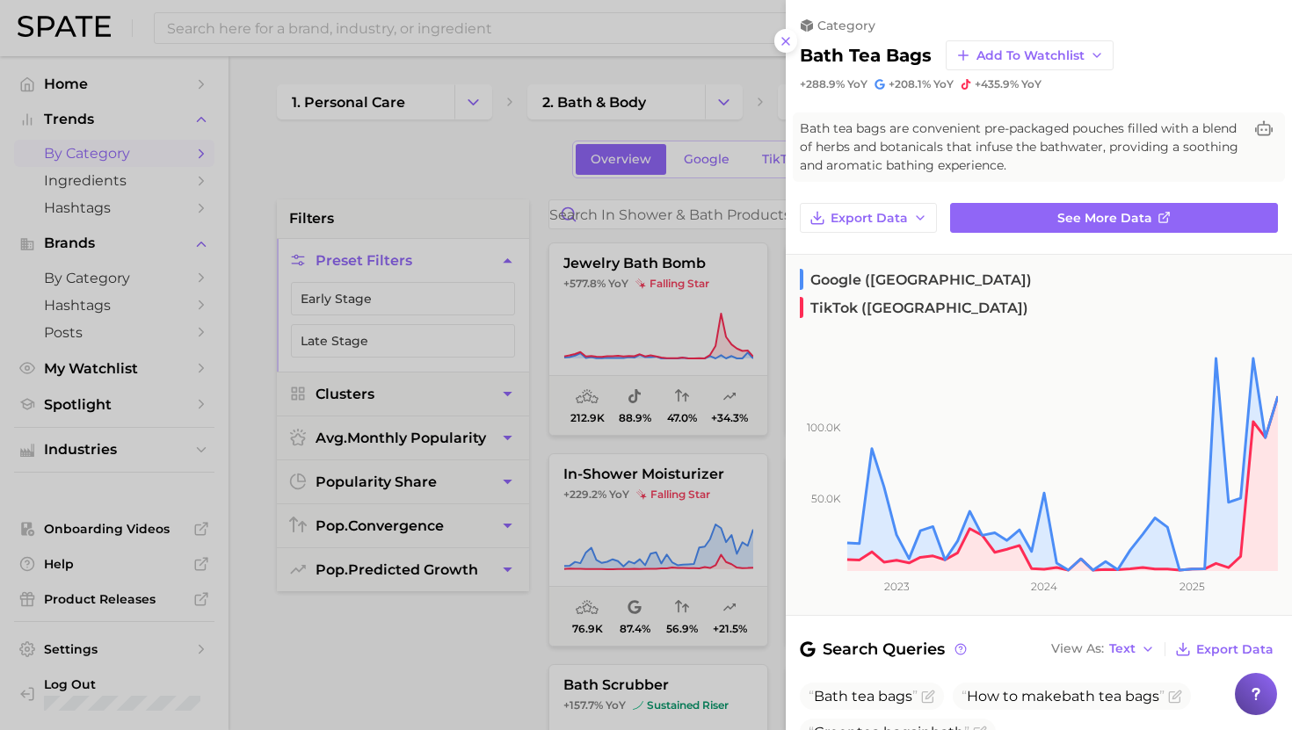
click at [699, 443] on div at bounding box center [646, 365] width 1292 height 730
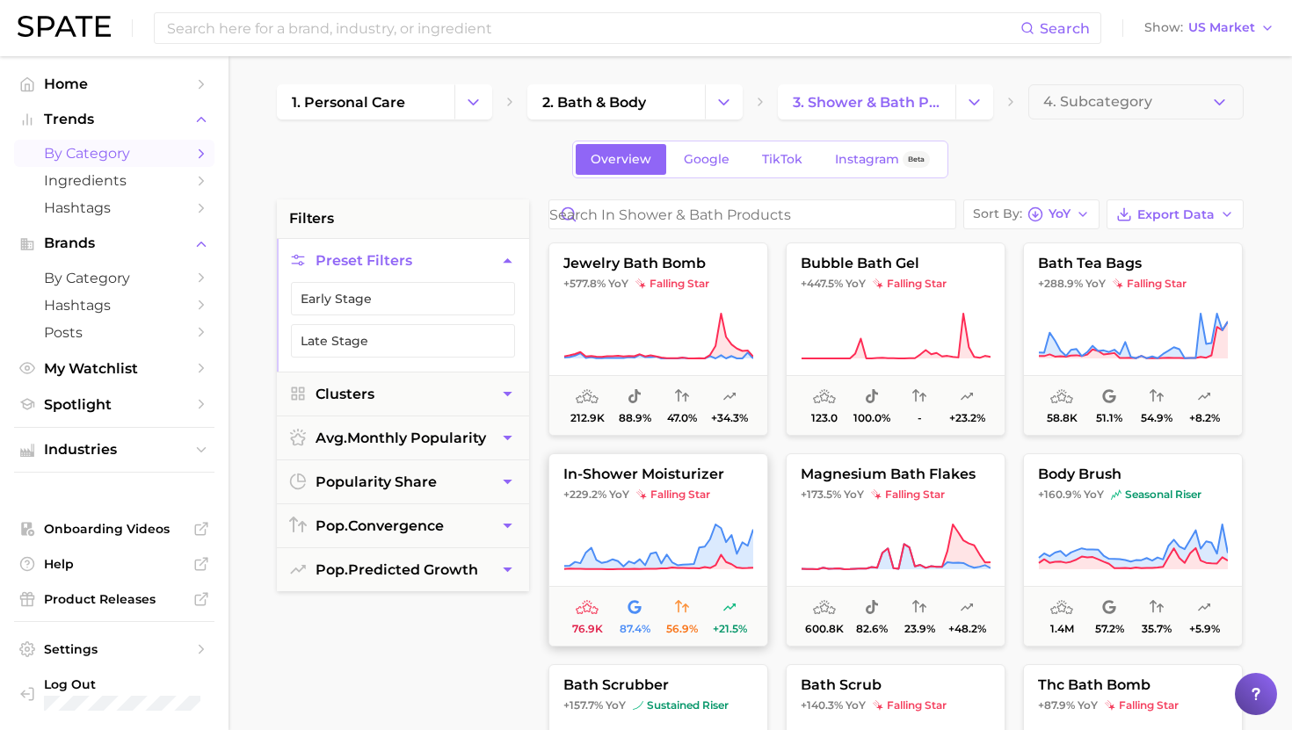
click at [706, 508] on button "in-shower moisturizer +229.2% YoY falling star 76.9k 87.4% 56.9% +21.5%" at bounding box center [658, 549] width 220 height 193
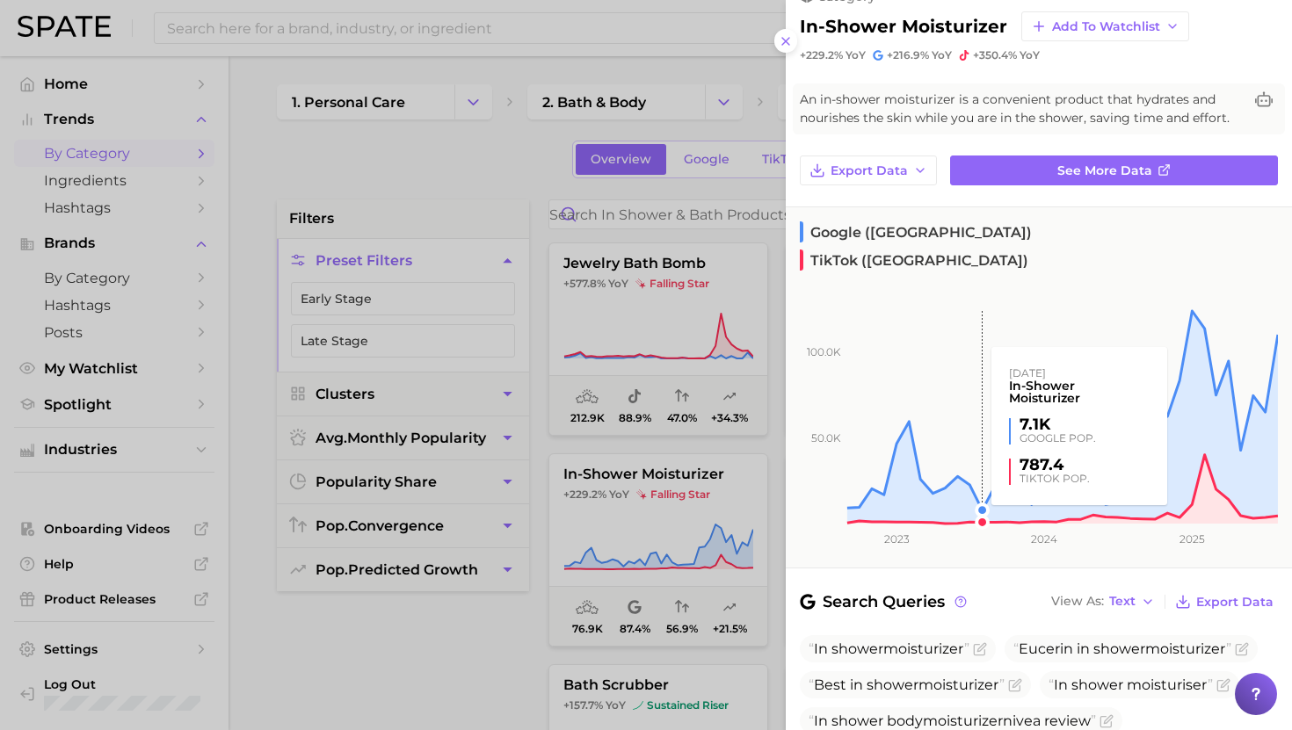
scroll to position [33, 0]
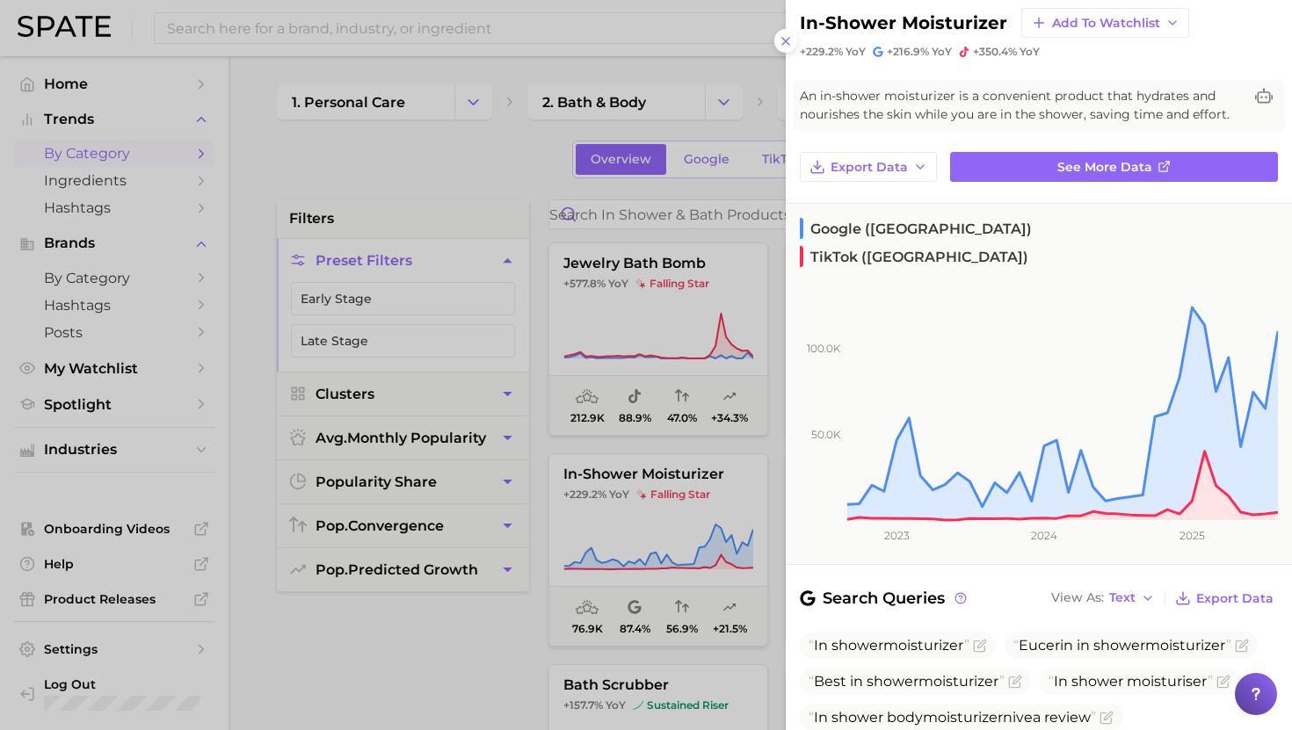
click at [698, 251] on div at bounding box center [646, 365] width 1292 height 730
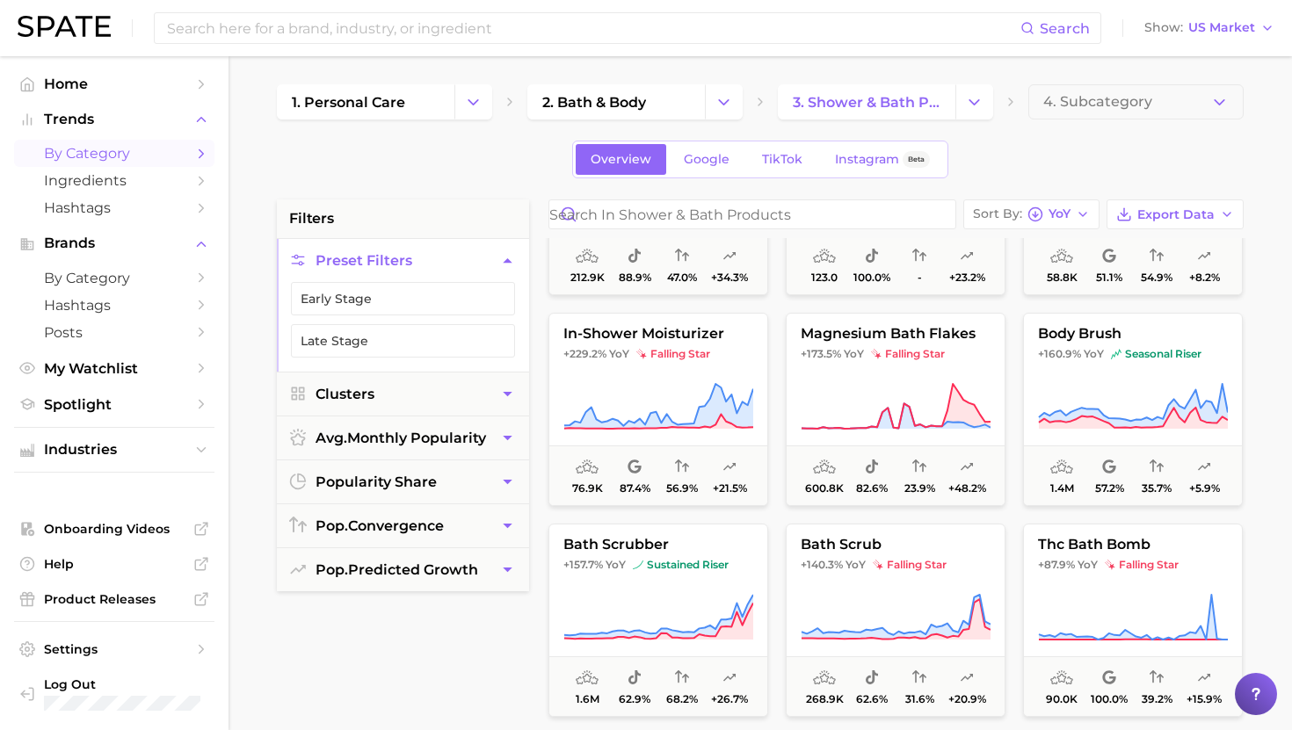
scroll to position [127, 0]
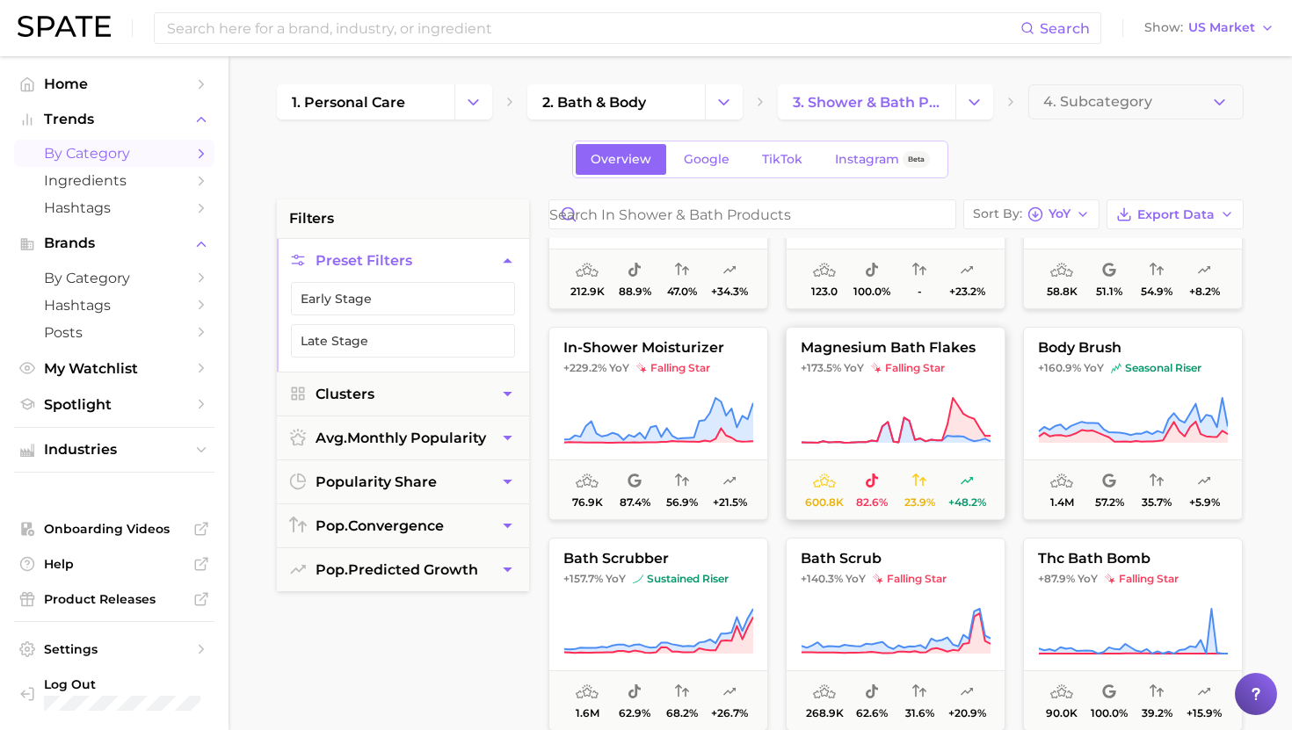
click at [902, 388] on button "magnesium bath flakes +173.5% YoY falling star 600.8k 82.6% 23.9% +48.2%" at bounding box center [896, 423] width 220 height 193
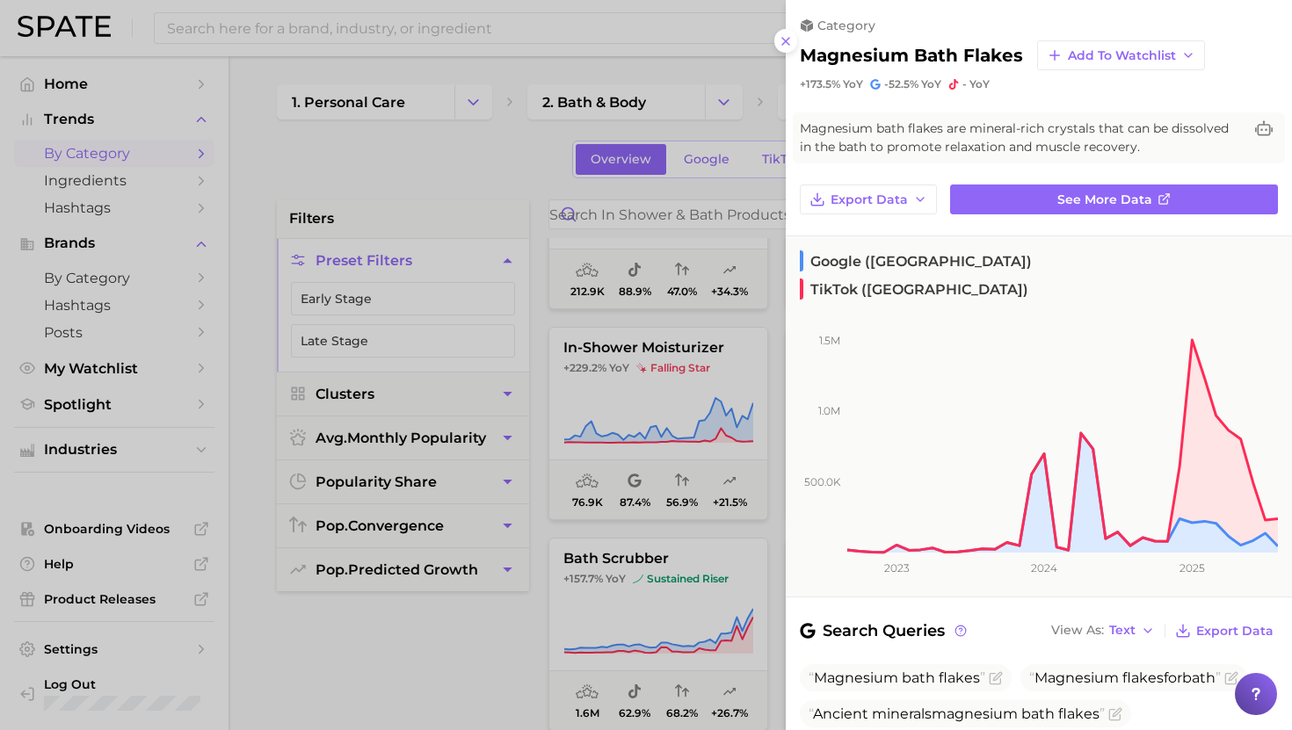
click at [650, 435] on div at bounding box center [646, 365] width 1292 height 730
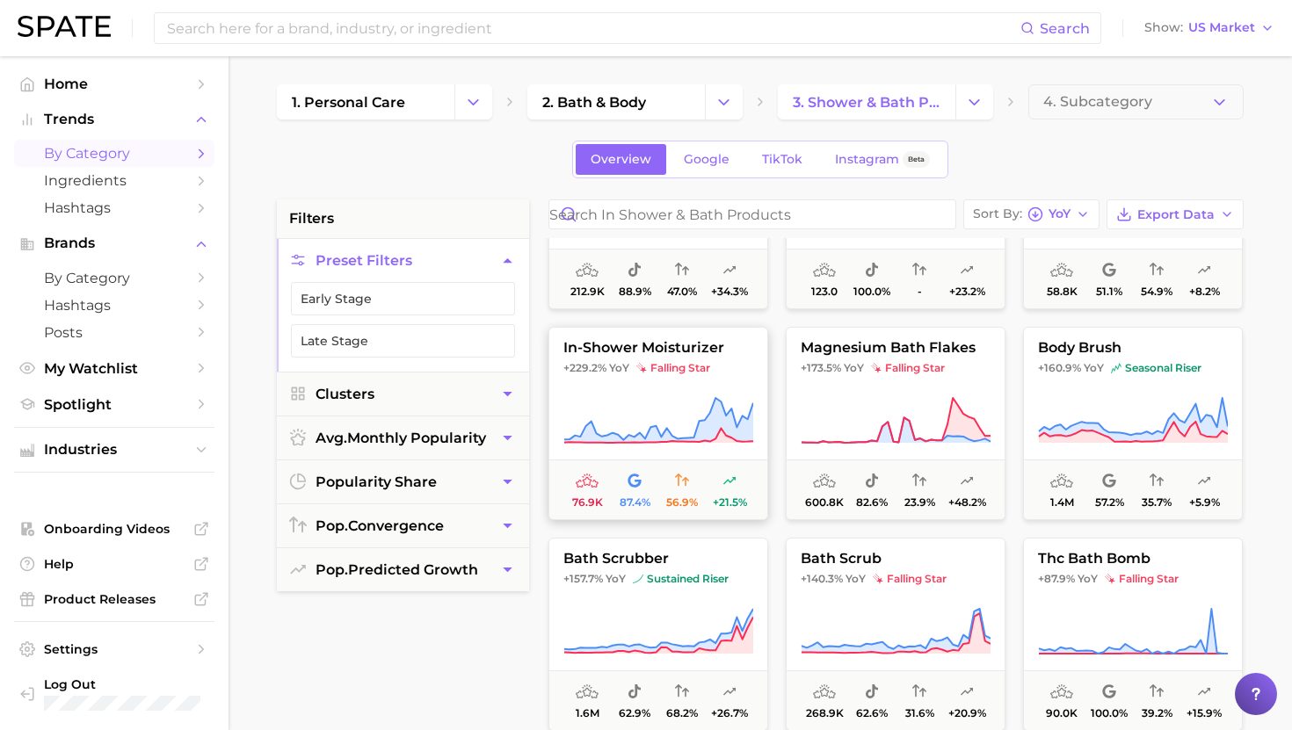
click at [688, 380] on button "in-shower moisturizer +229.2% YoY falling star 76.9k 87.4% 56.9% +21.5%" at bounding box center [658, 423] width 220 height 193
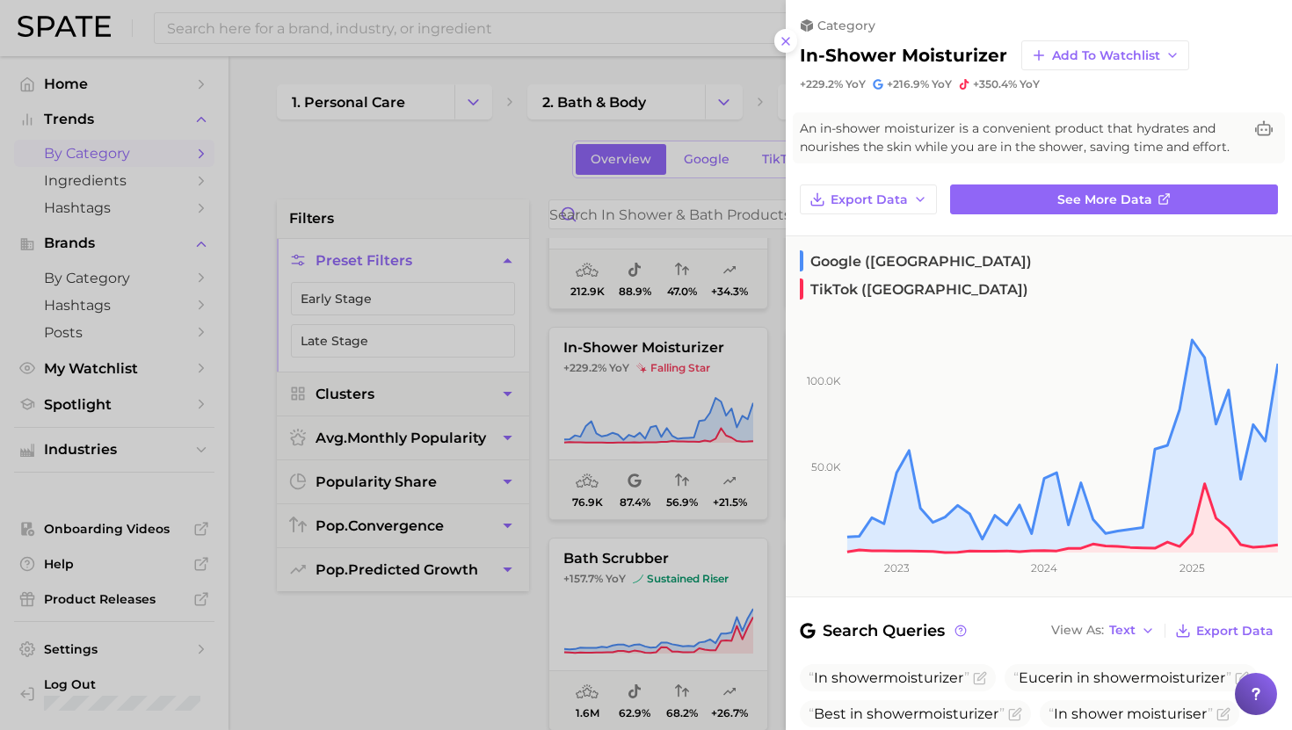
click at [734, 369] on div at bounding box center [646, 365] width 1292 height 730
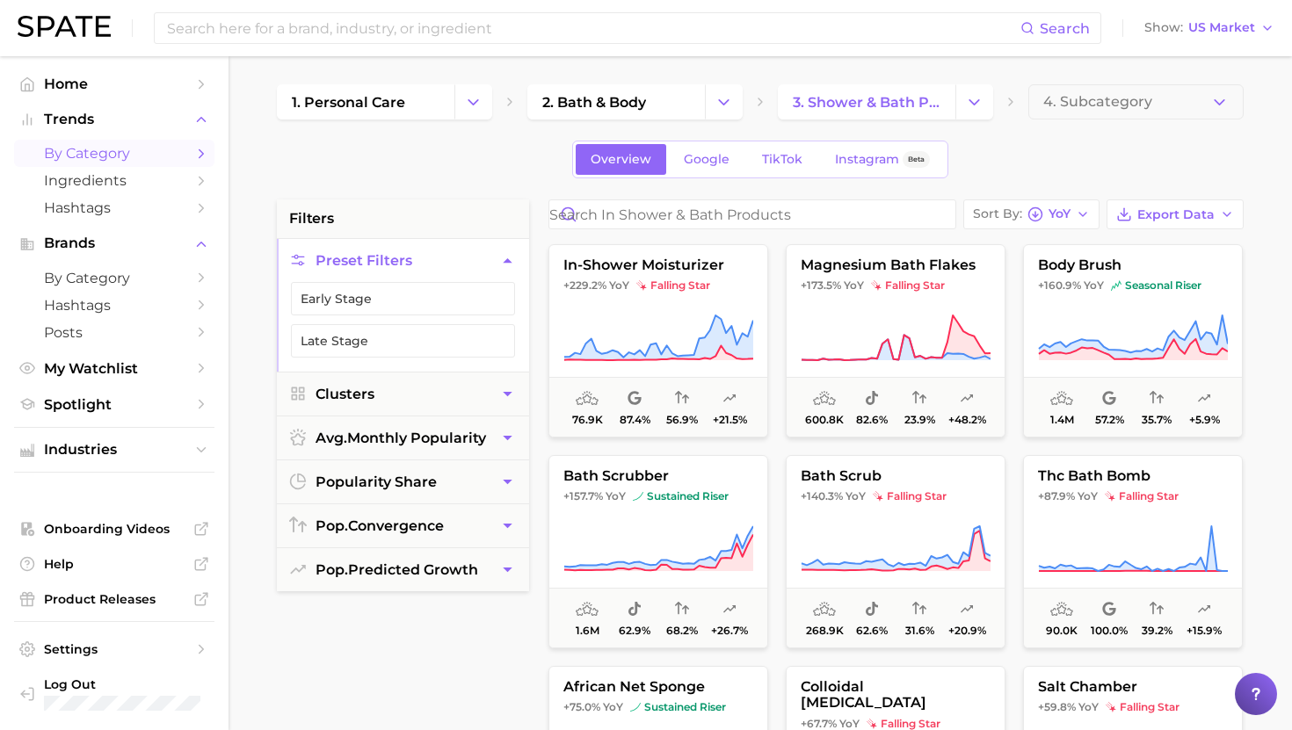
scroll to position [214, 0]
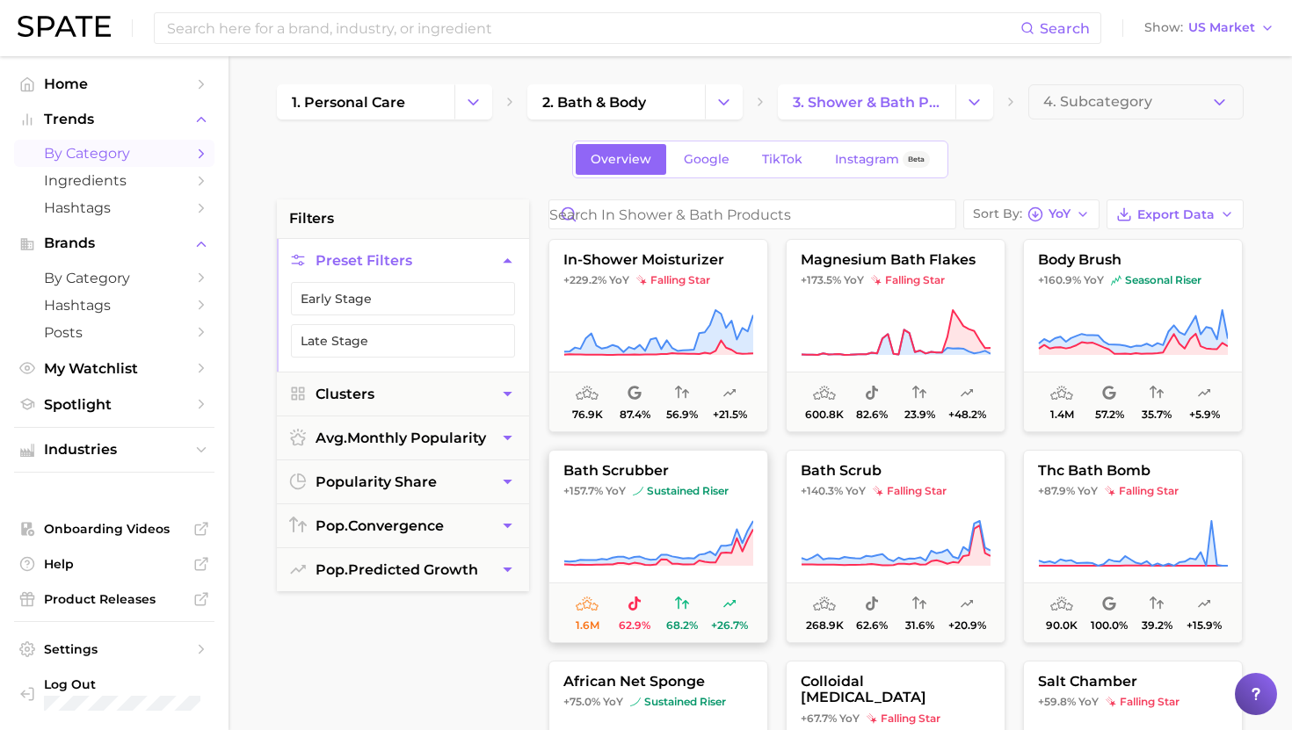
click at [657, 523] on icon at bounding box center [658, 543] width 190 height 49
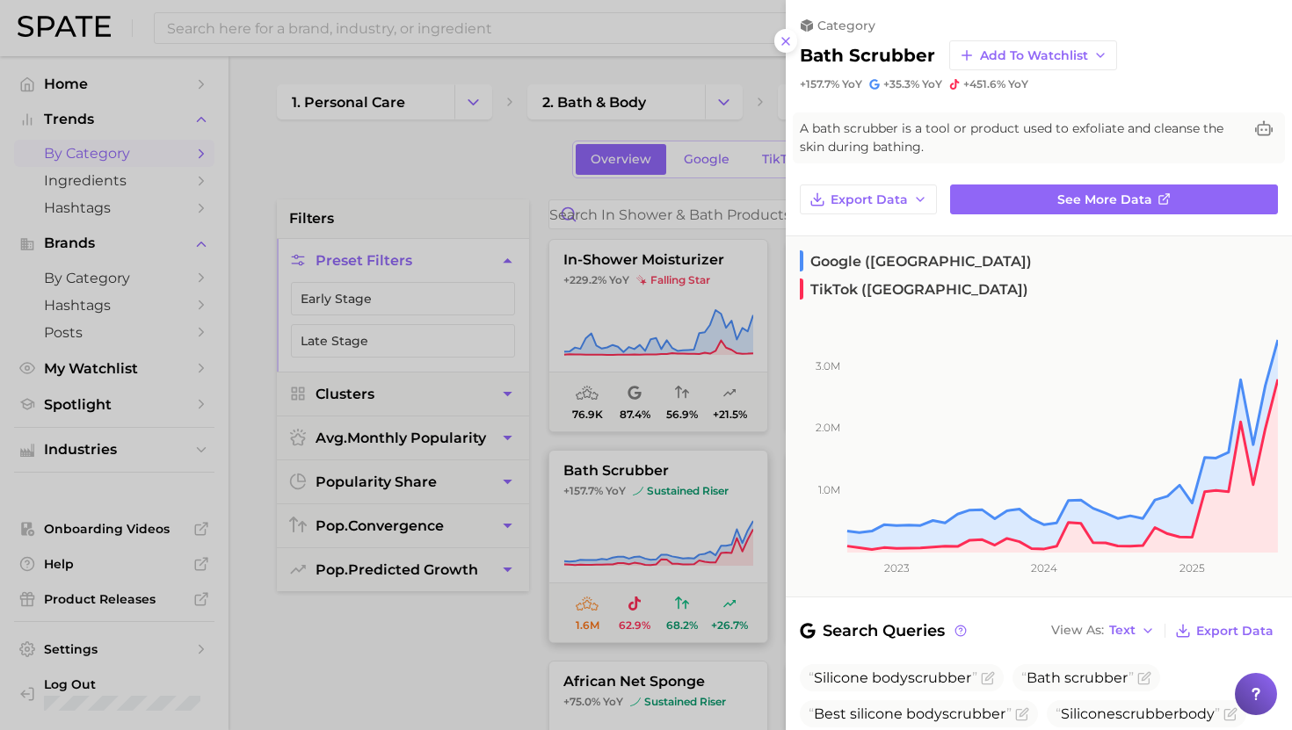
click at [657, 523] on div at bounding box center [646, 365] width 1292 height 730
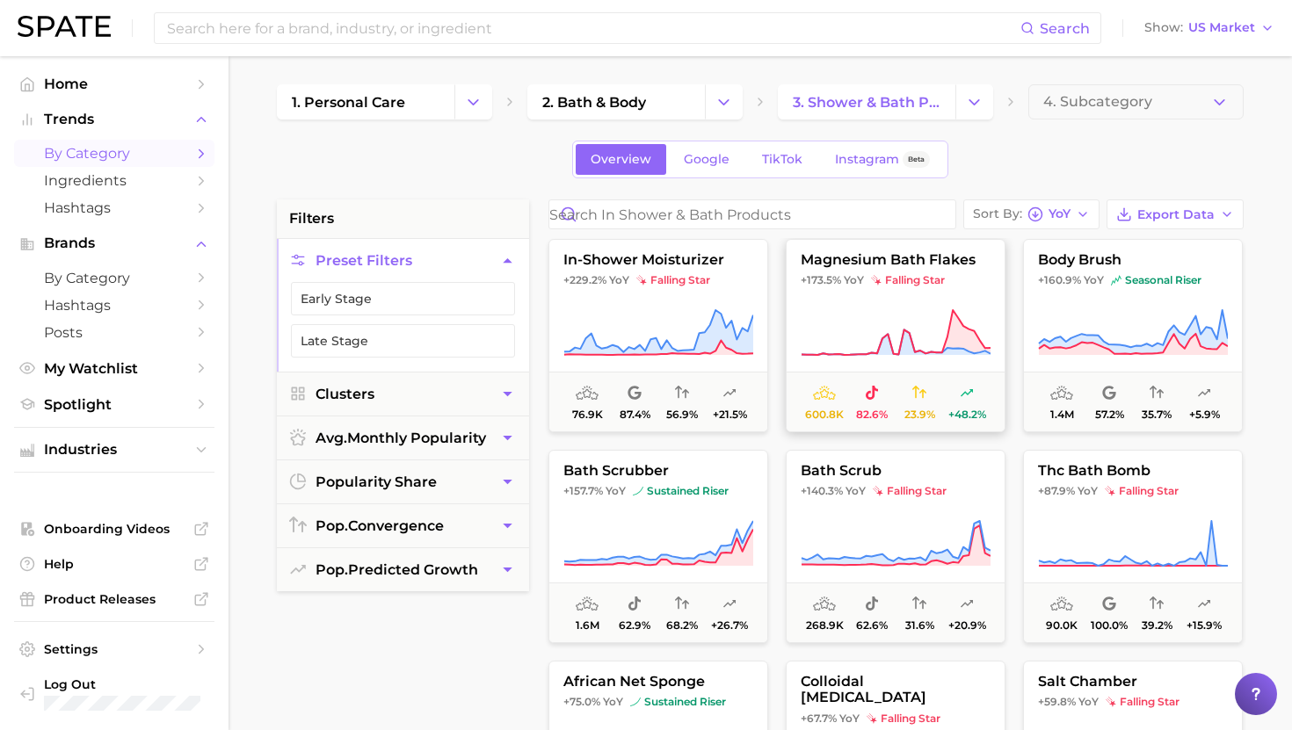
scroll to position [264, 0]
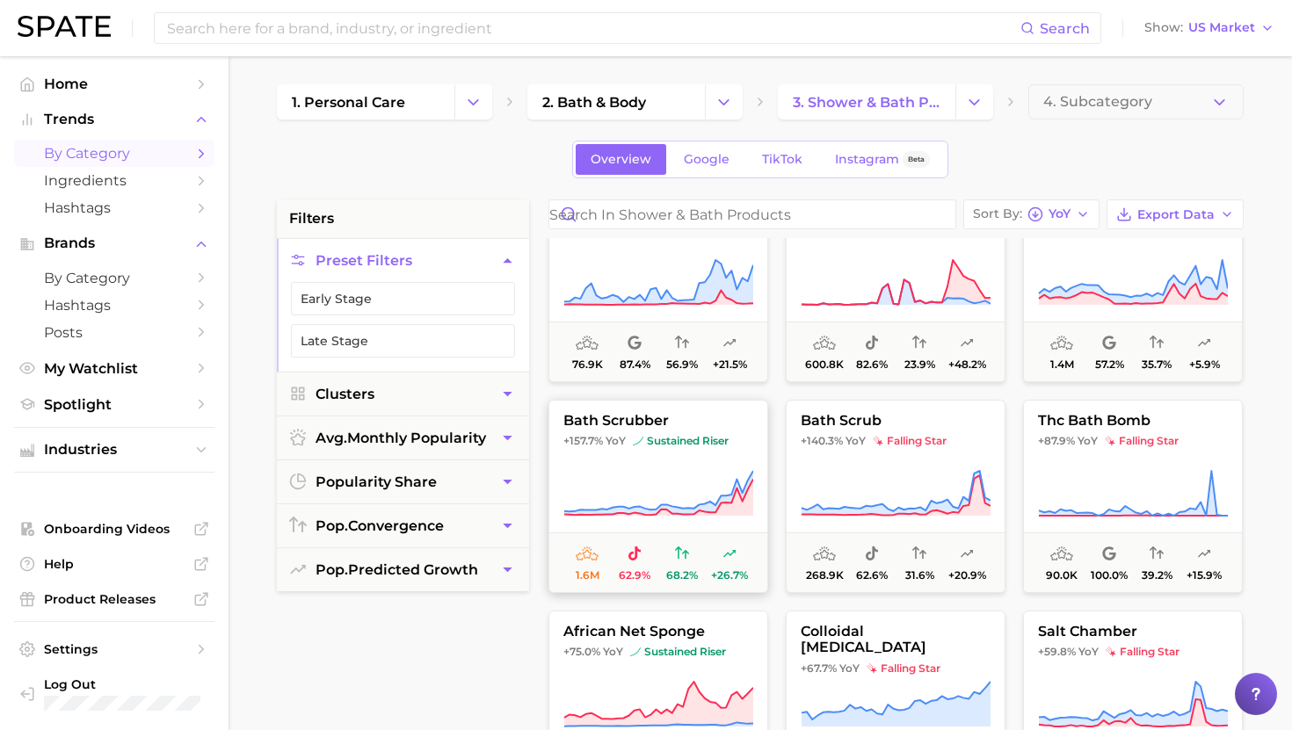
click at [656, 466] on button "bath scrubber +157.7% YoY sustained riser 1.6m 62.9% 68.2% +26.7%" at bounding box center [658, 496] width 220 height 193
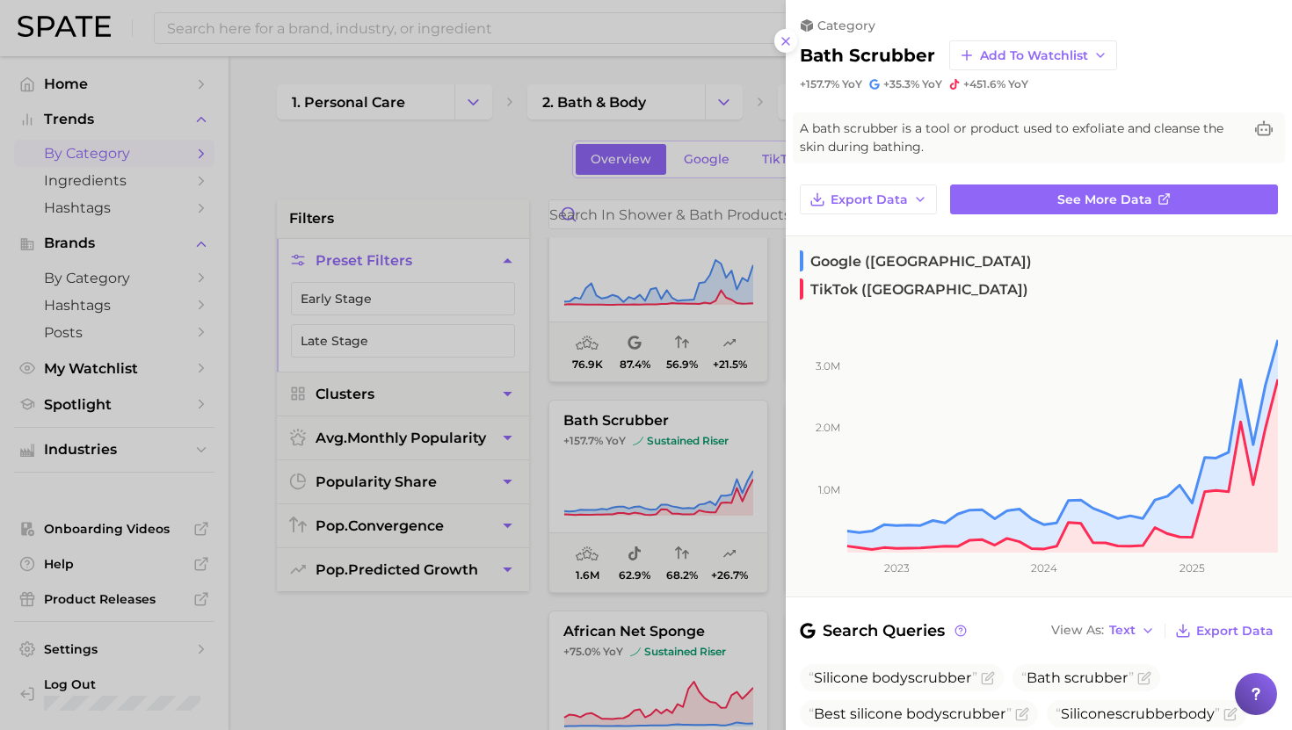
click at [721, 418] on div at bounding box center [646, 365] width 1292 height 730
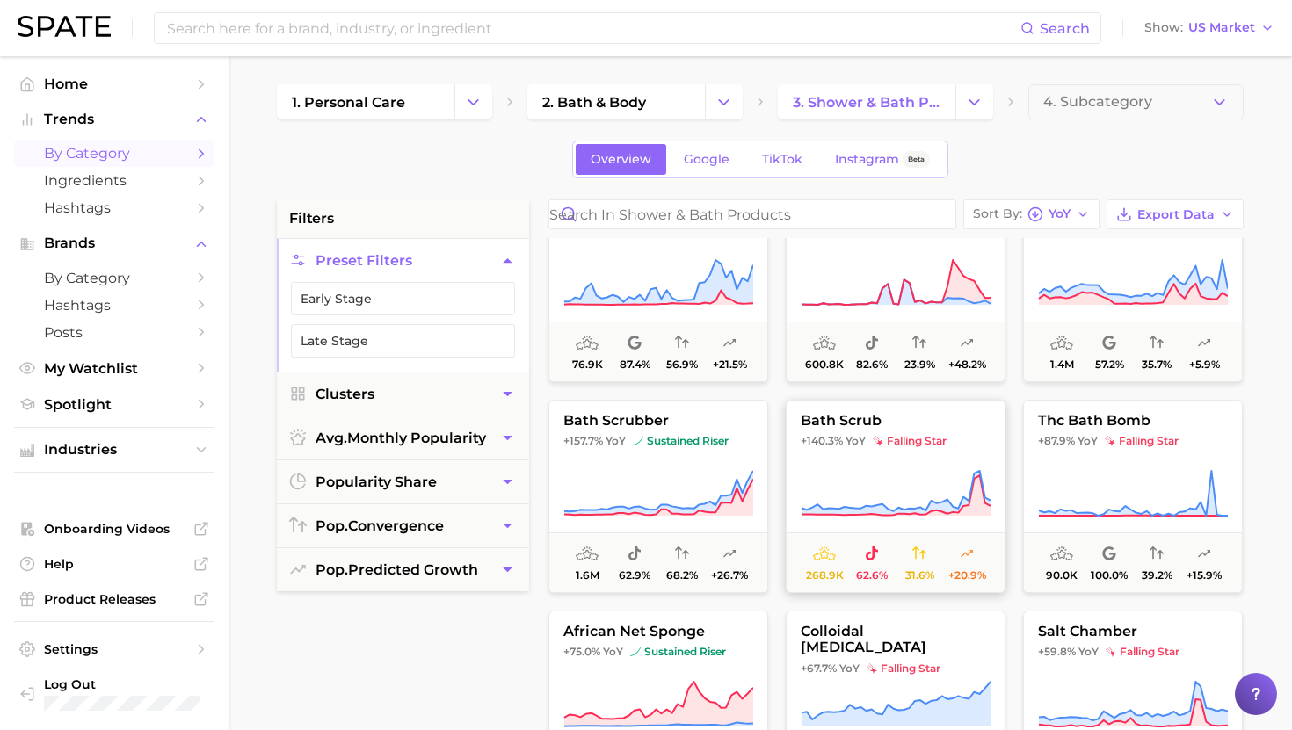
click at [899, 442] on span "falling star" at bounding box center [910, 441] width 74 height 14
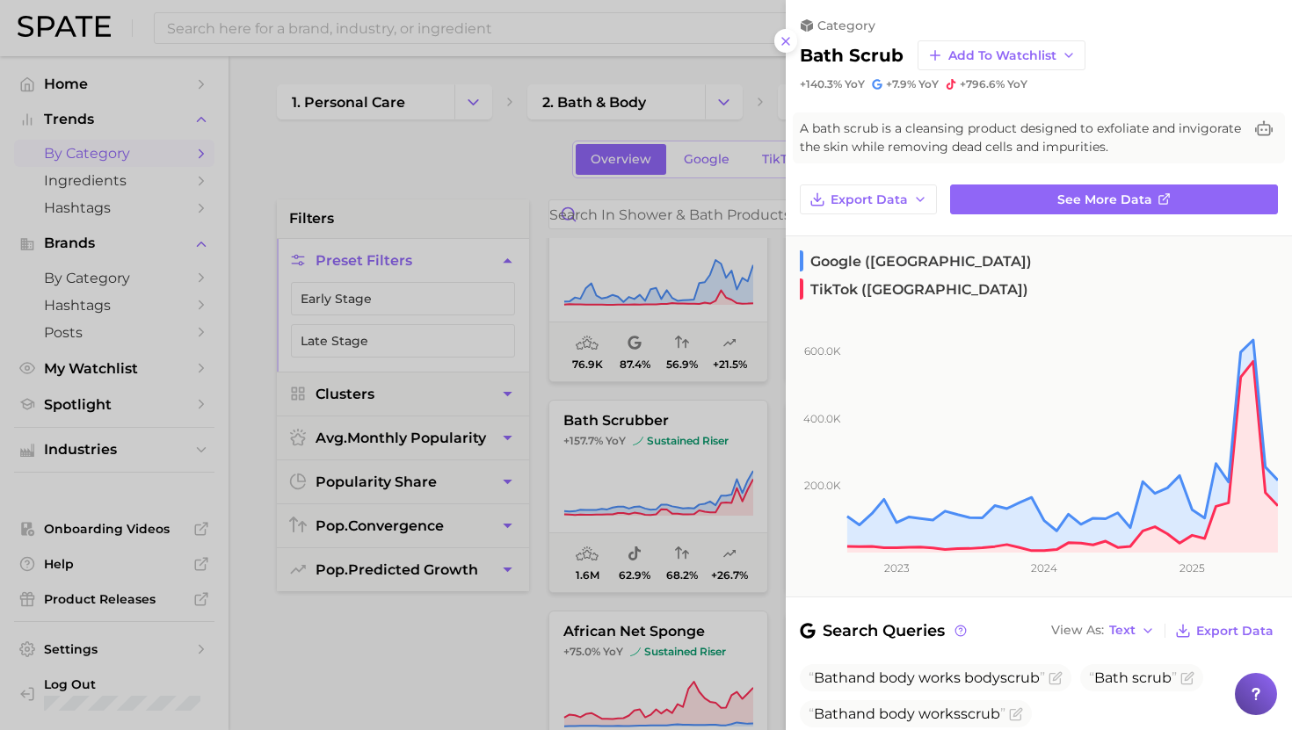
click at [654, 436] on div at bounding box center [646, 365] width 1292 height 730
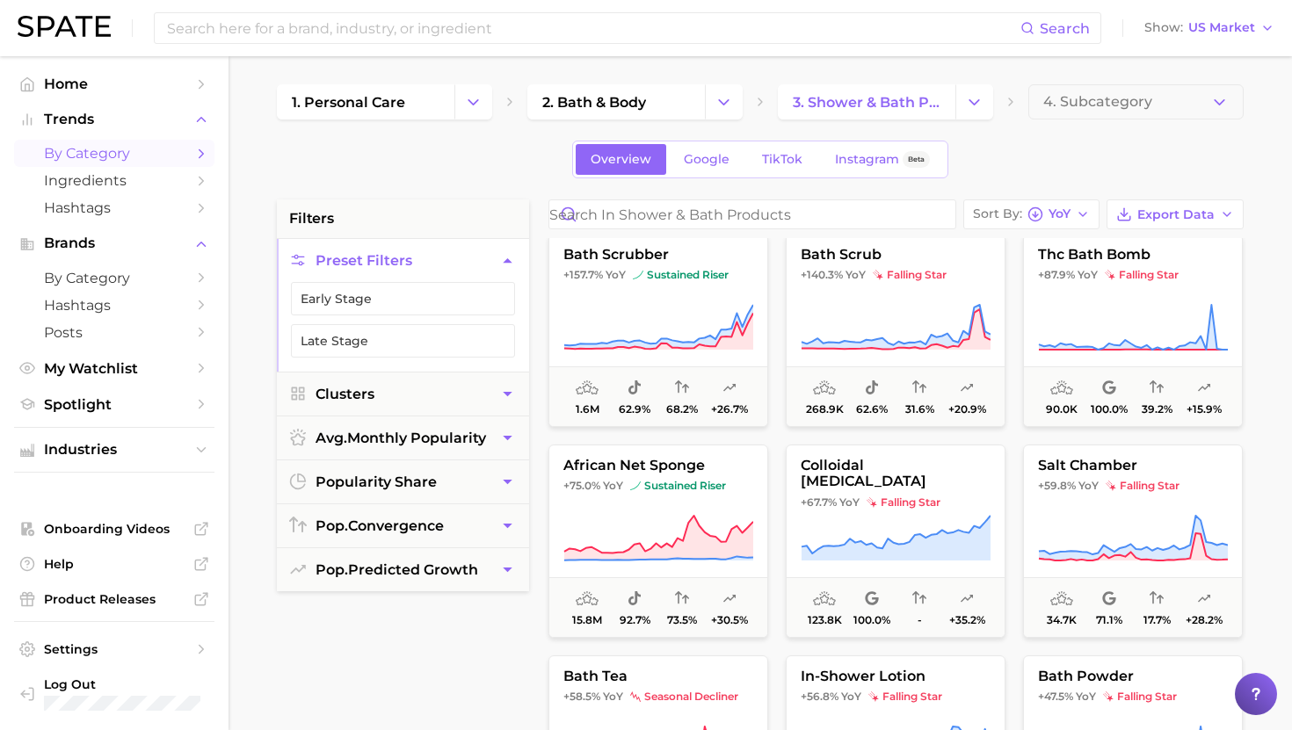
scroll to position [450, 0]
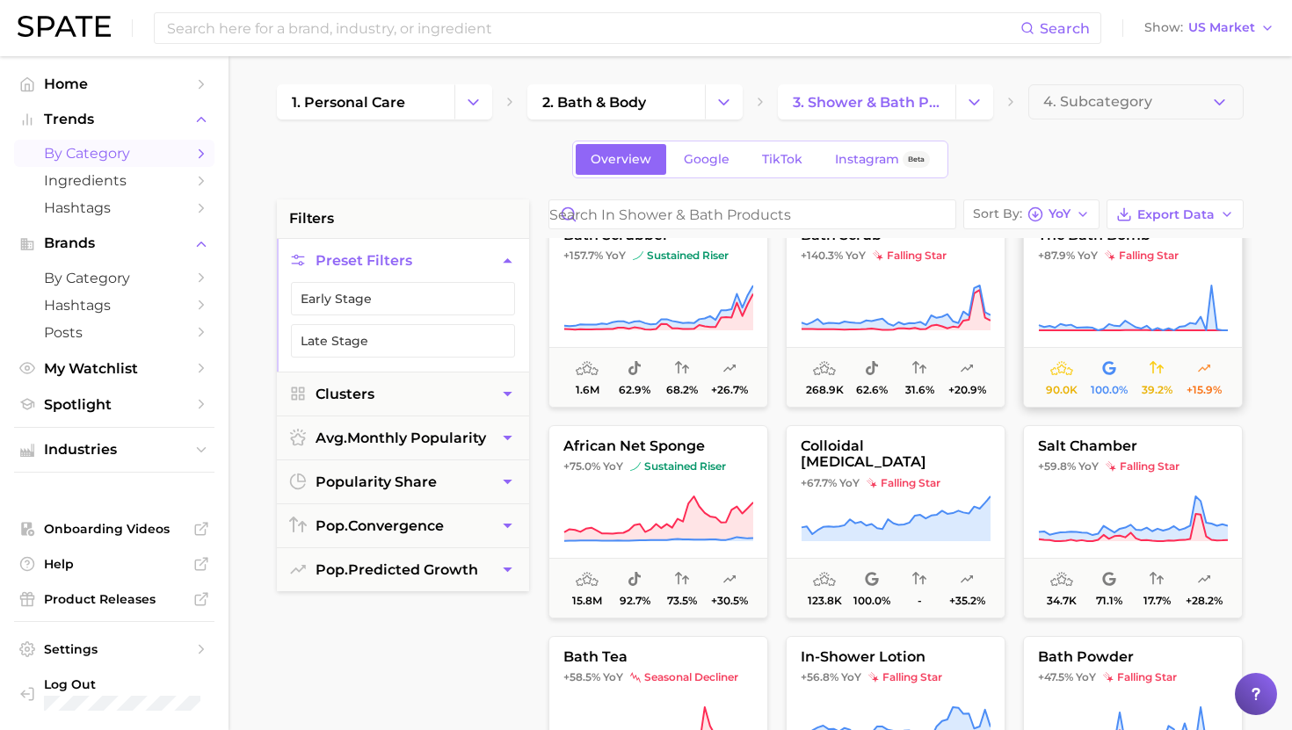
click at [1070, 272] on button "thc bath bomb +87.9% YoY falling star 90.0k 100.0% 39.2% +15.9%" at bounding box center [1133, 310] width 220 height 193
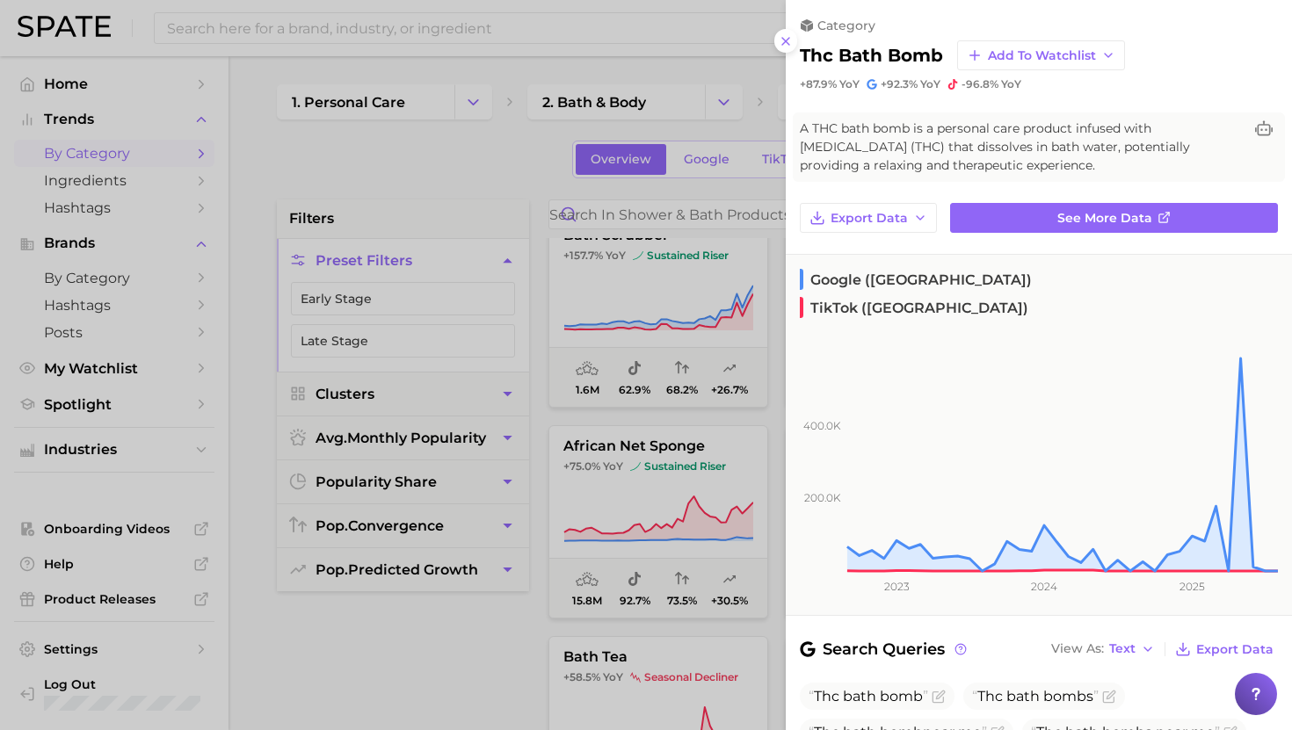
click at [667, 437] on div at bounding box center [646, 365] width 1292 height 730
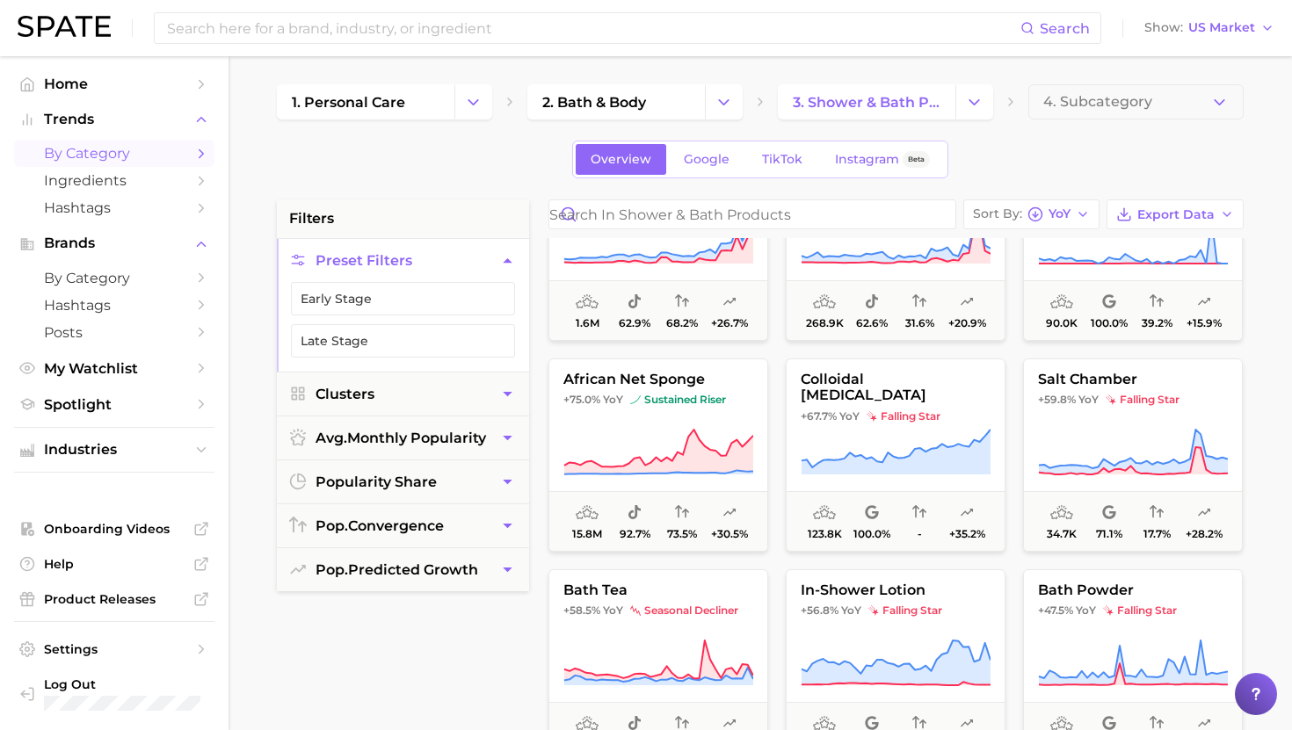
scroll to position [515, 0]
click at [672, 418] on button "african net sponge +75.0% YoY sustained riser 15.8m 92.7% 73.5% +30.5%" at bounding box center [658, 456] width 220 height 193
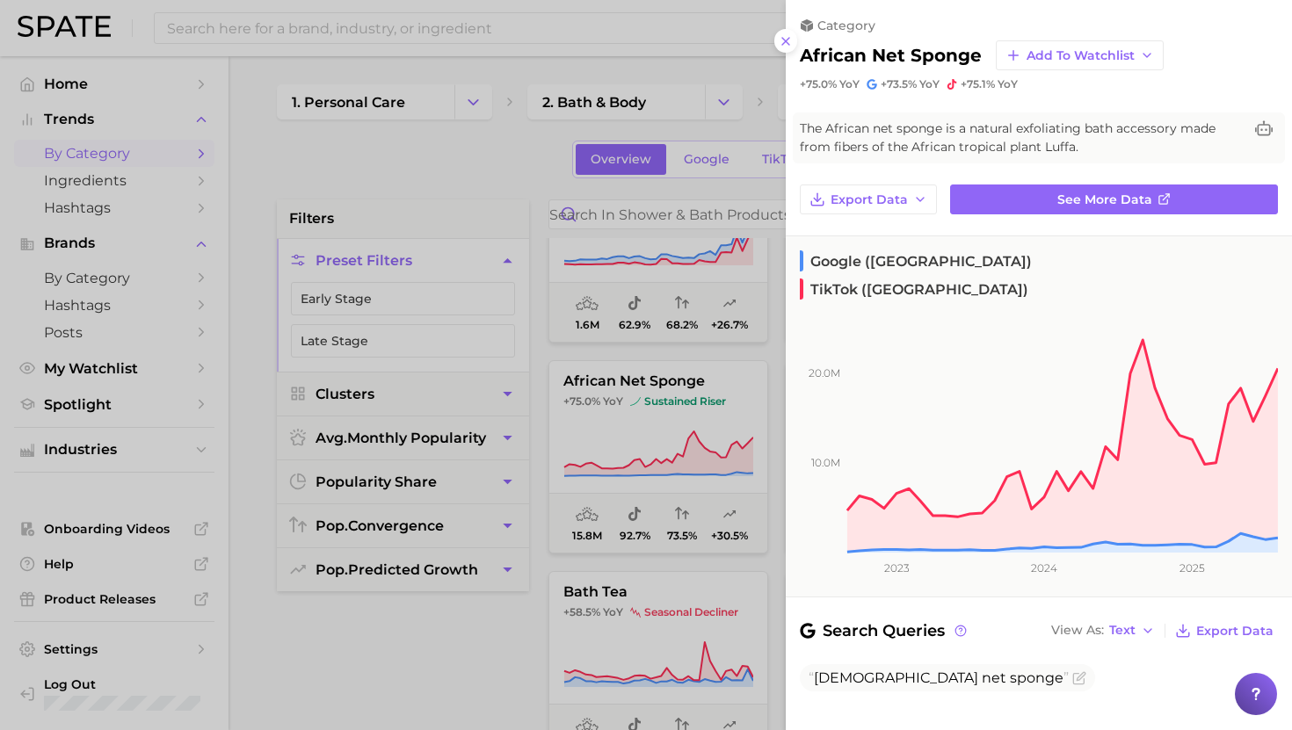
click at [701, 417] on div at bounding box center [646, 365] width 1292 height 730
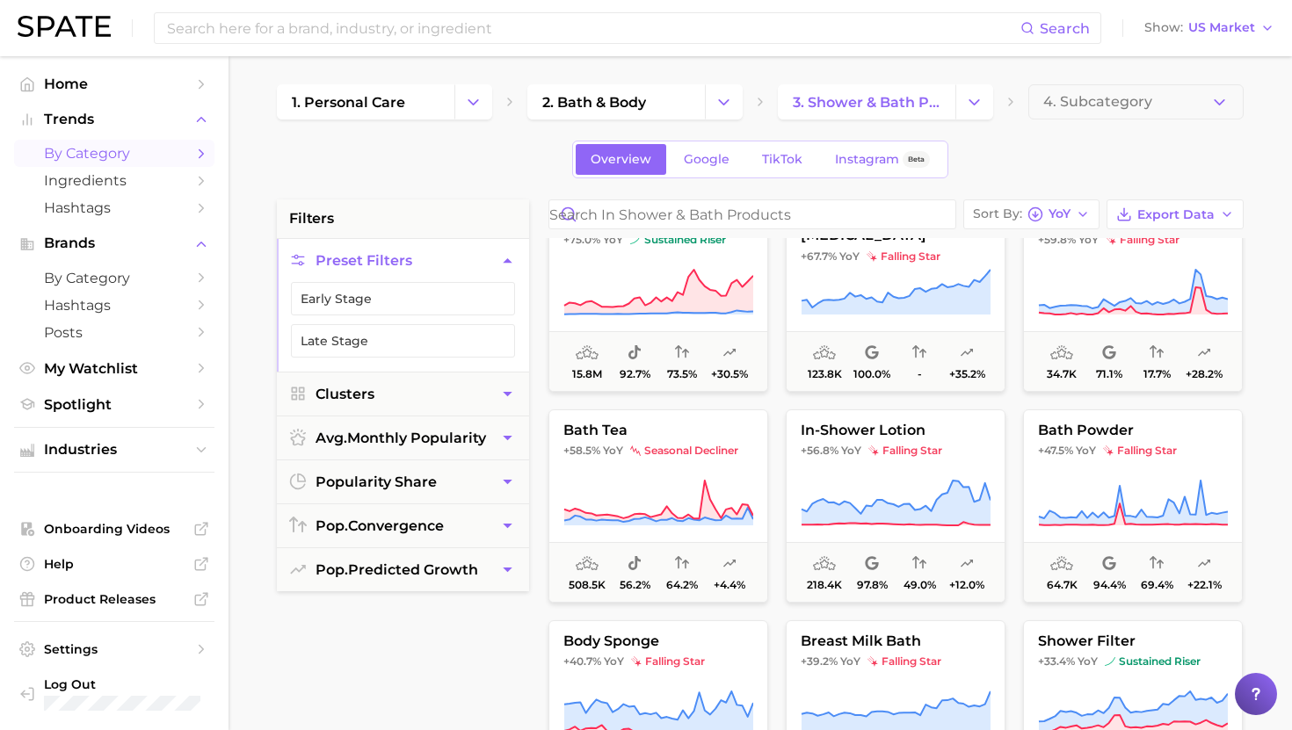
scroll to position [681, 0]
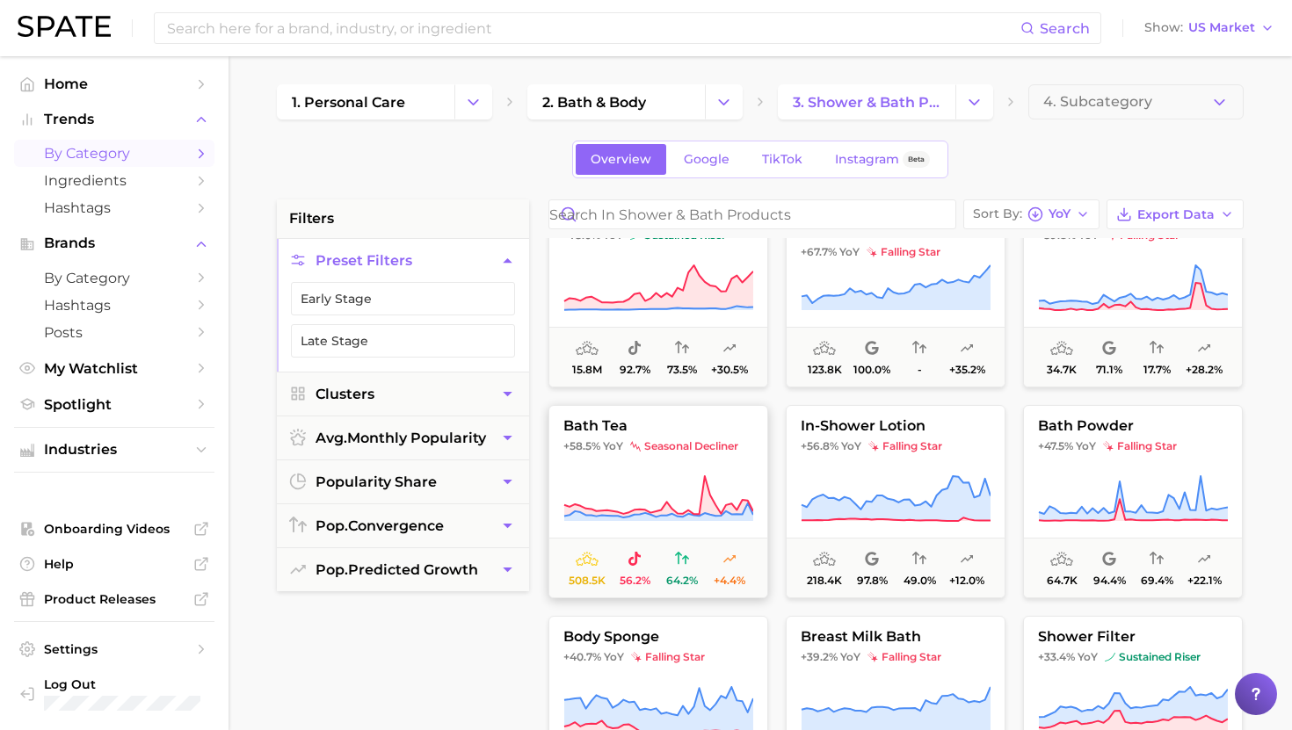
click at [676, 466] on button "bath tea +58.5% YoY seasonal decliner 508.5k 56.2% 64.2% +4.4%" at bounding box center [658, 501] width 220 height 193
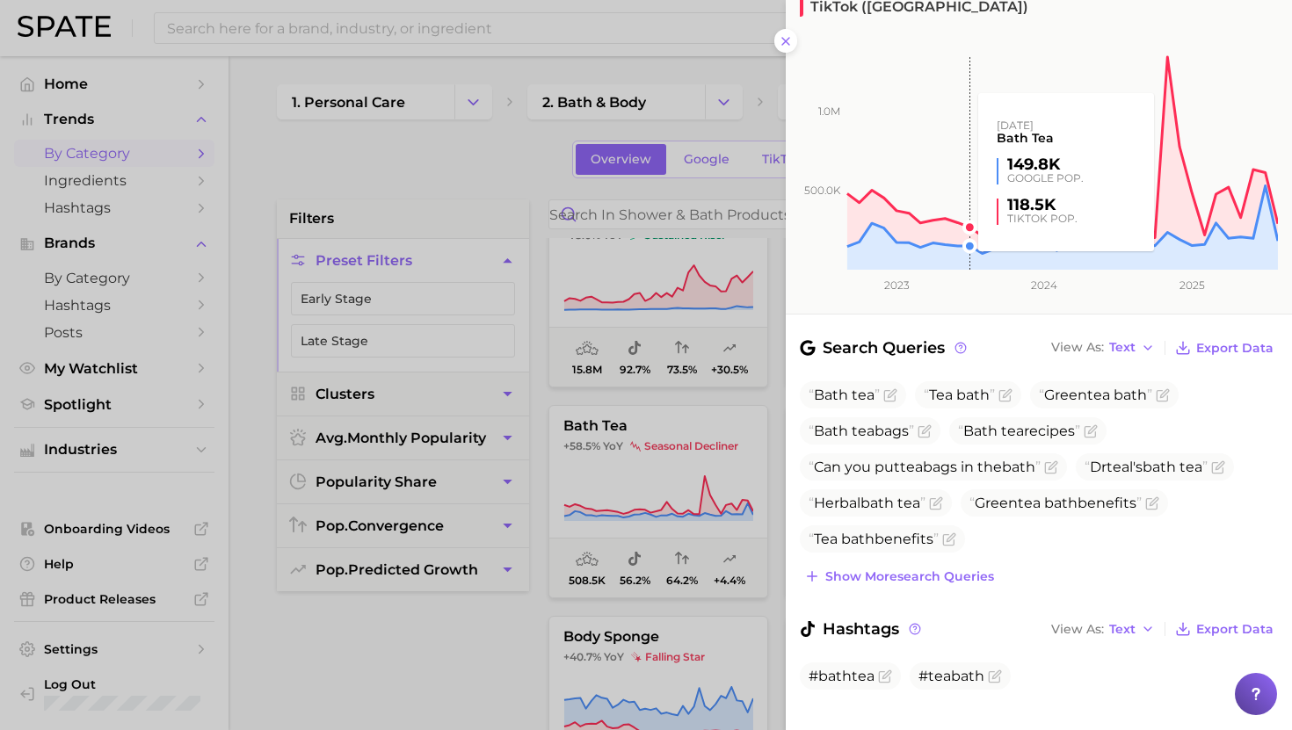
scroll to position [0, 0]
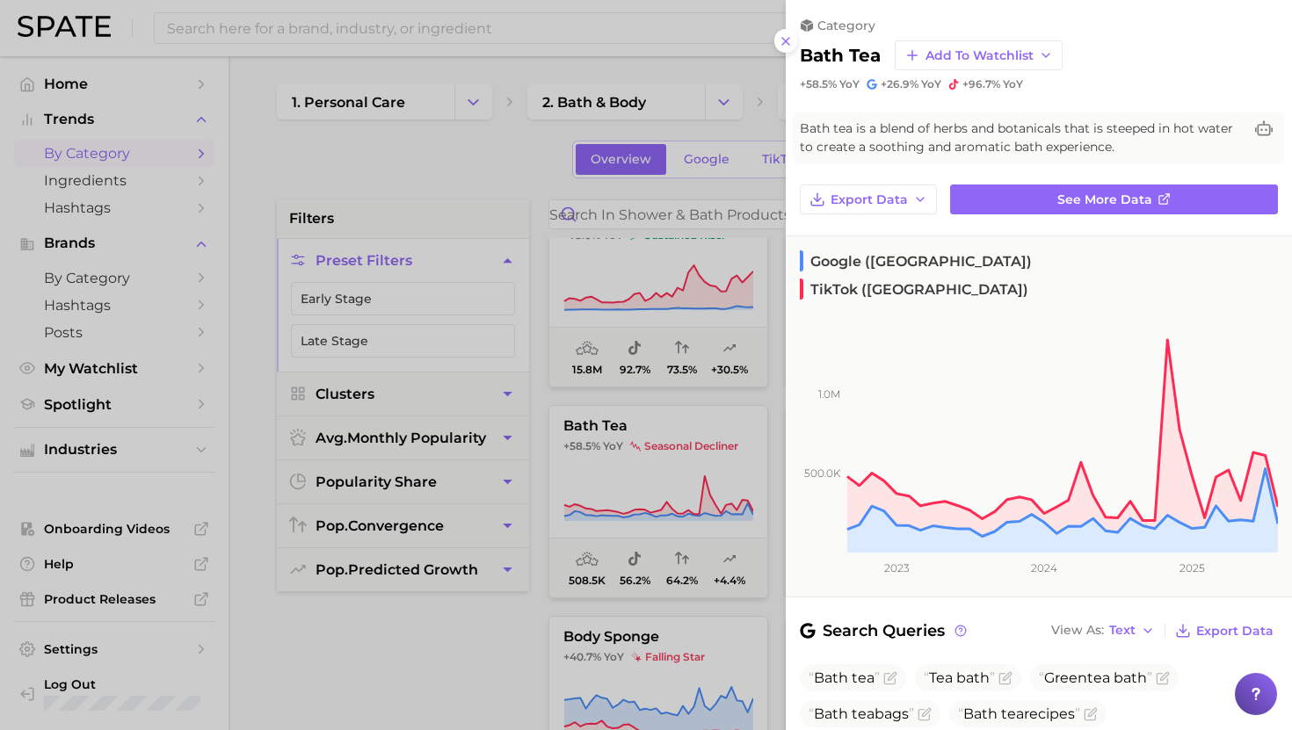
click at [632, 526] on div at bounding box center [646, 365] width 1292 height 730
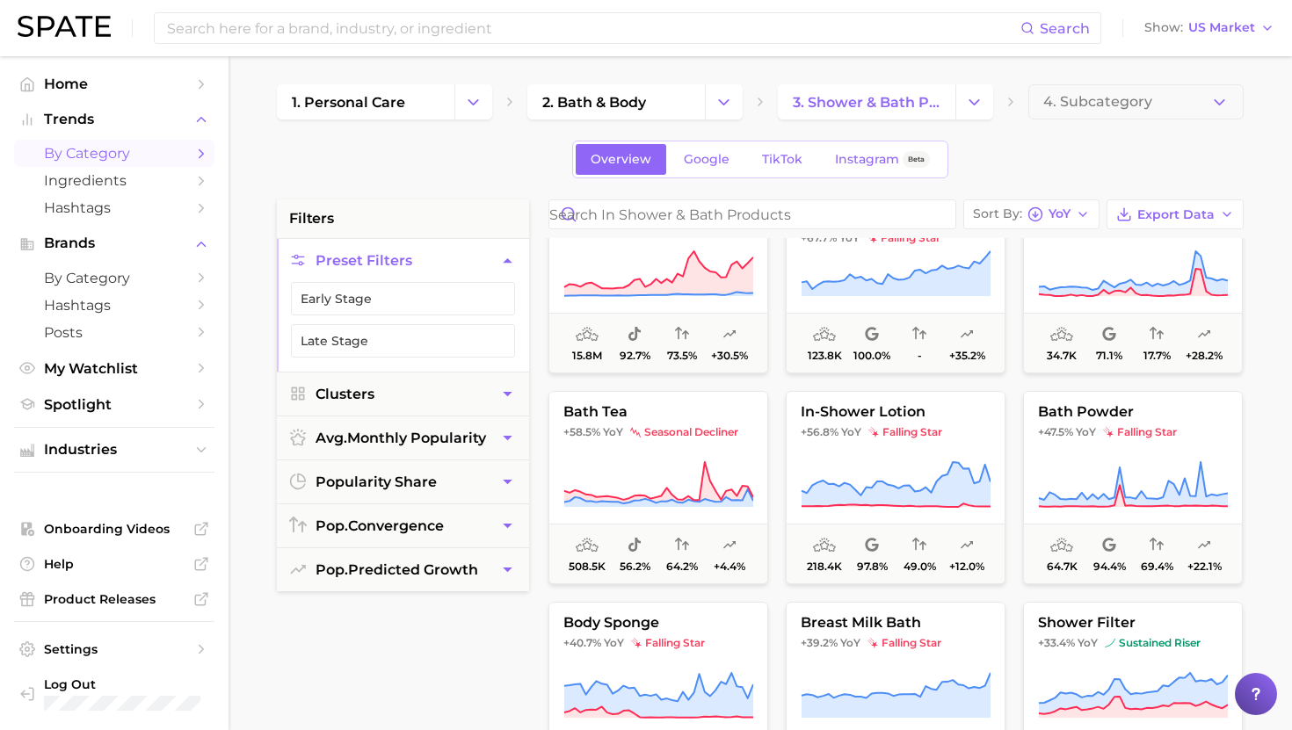
scroll to position [699, 0]
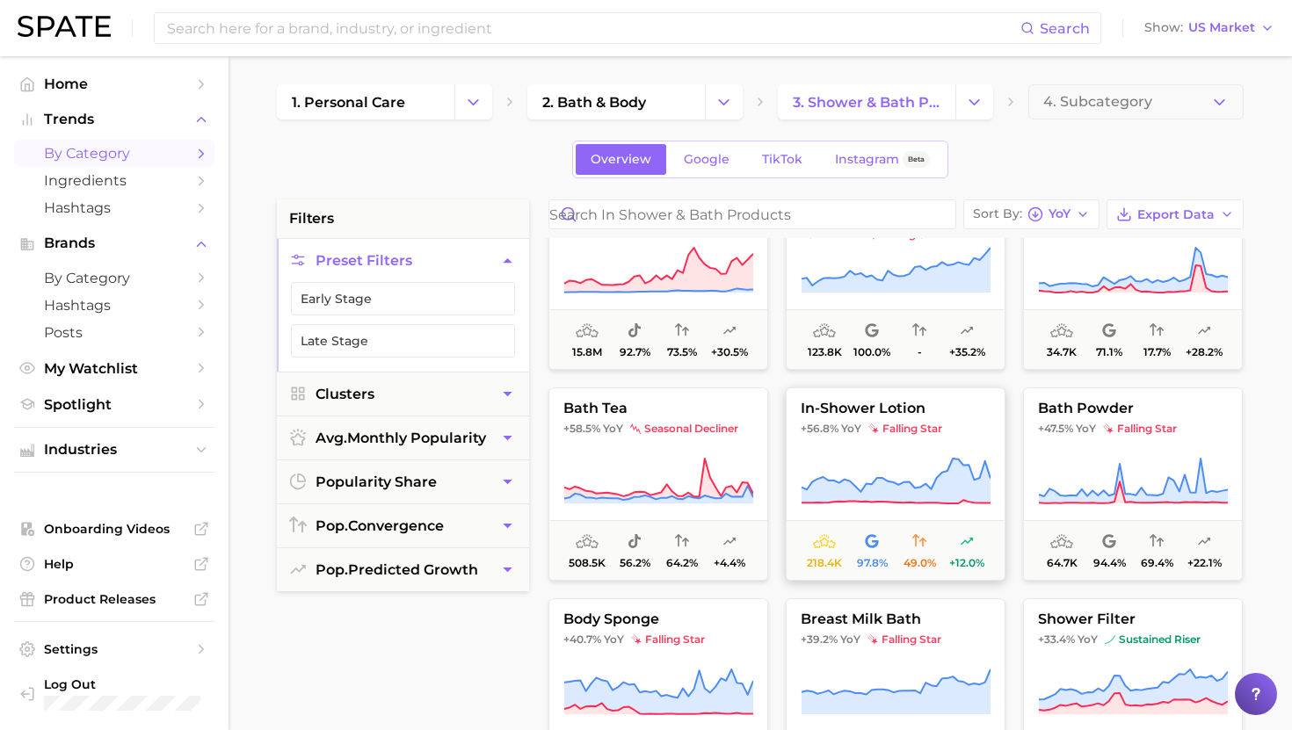
click at [866, 418] on button "in-shower lotion +56.8% YoY falling star 218.4k 97.8% 49.0% +12.0%" at bounding box center [896, 484] width 220 height 193
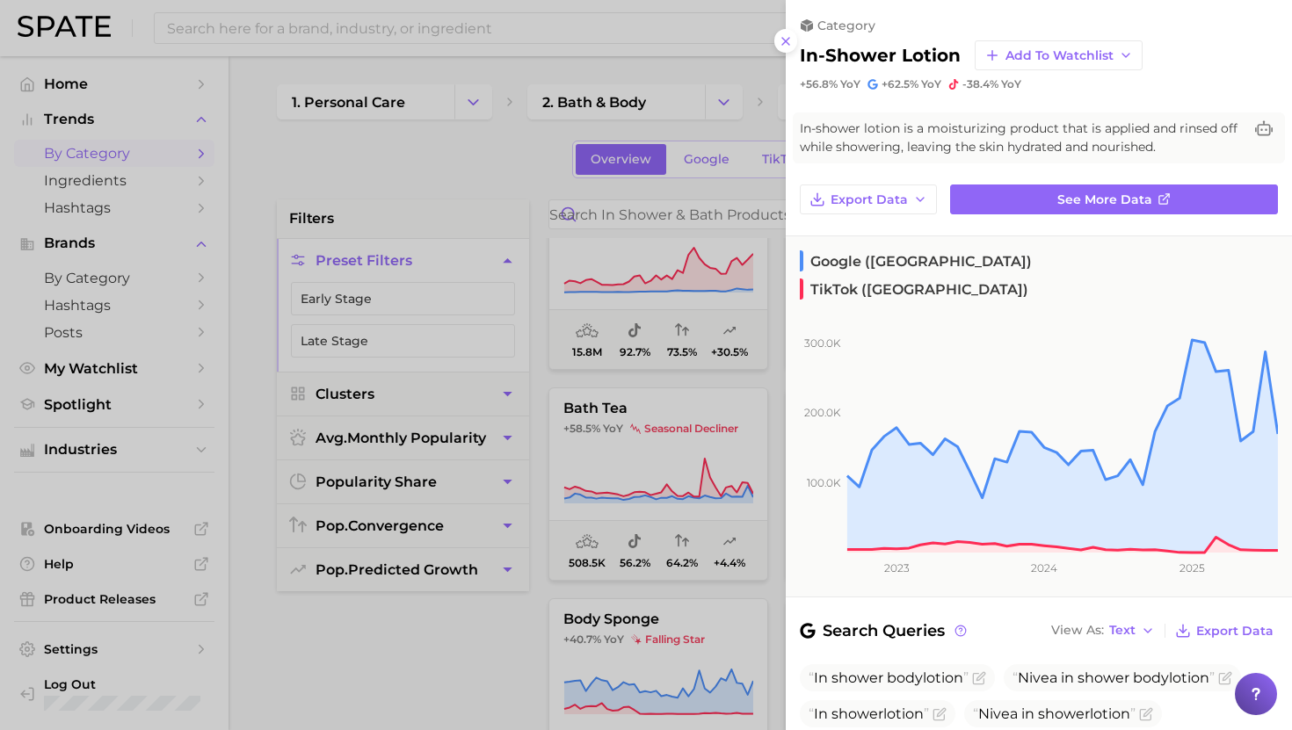
click at [678, 473] on div at bounding box center [646, 365] width 1292 height 730
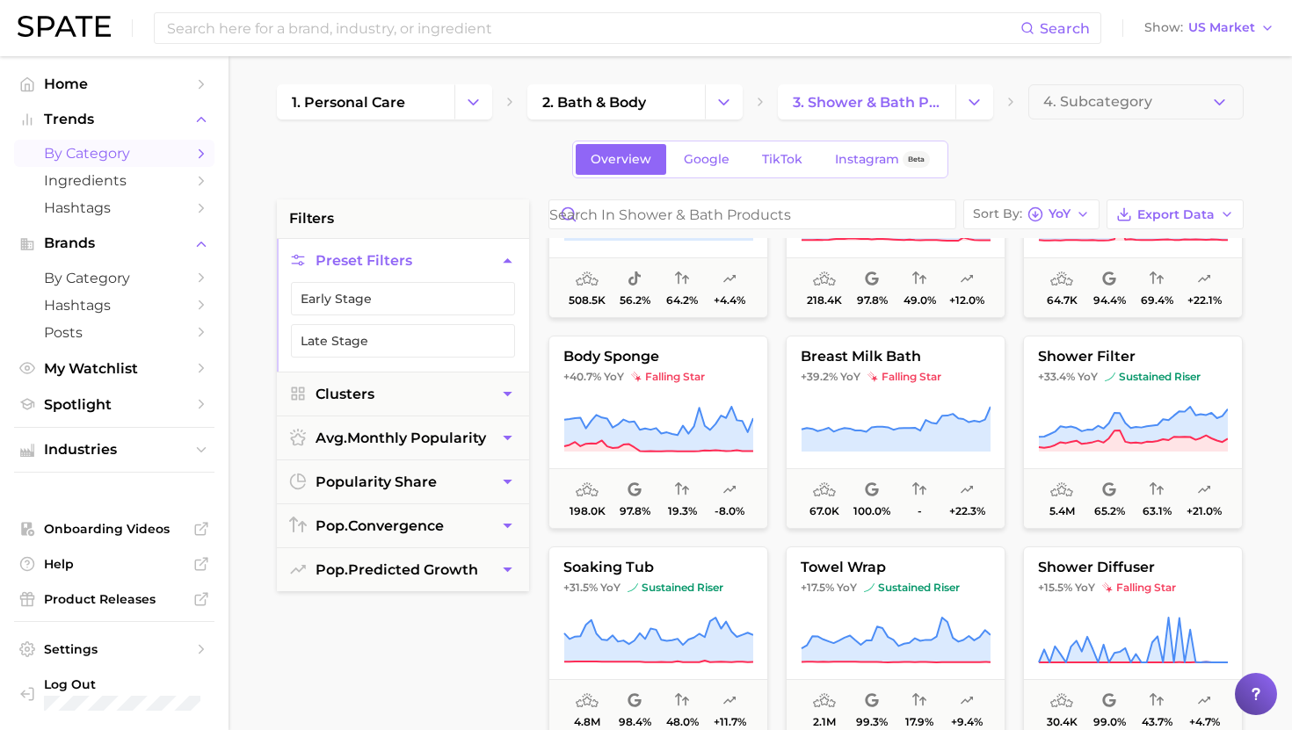
scroll to position [986, 0]
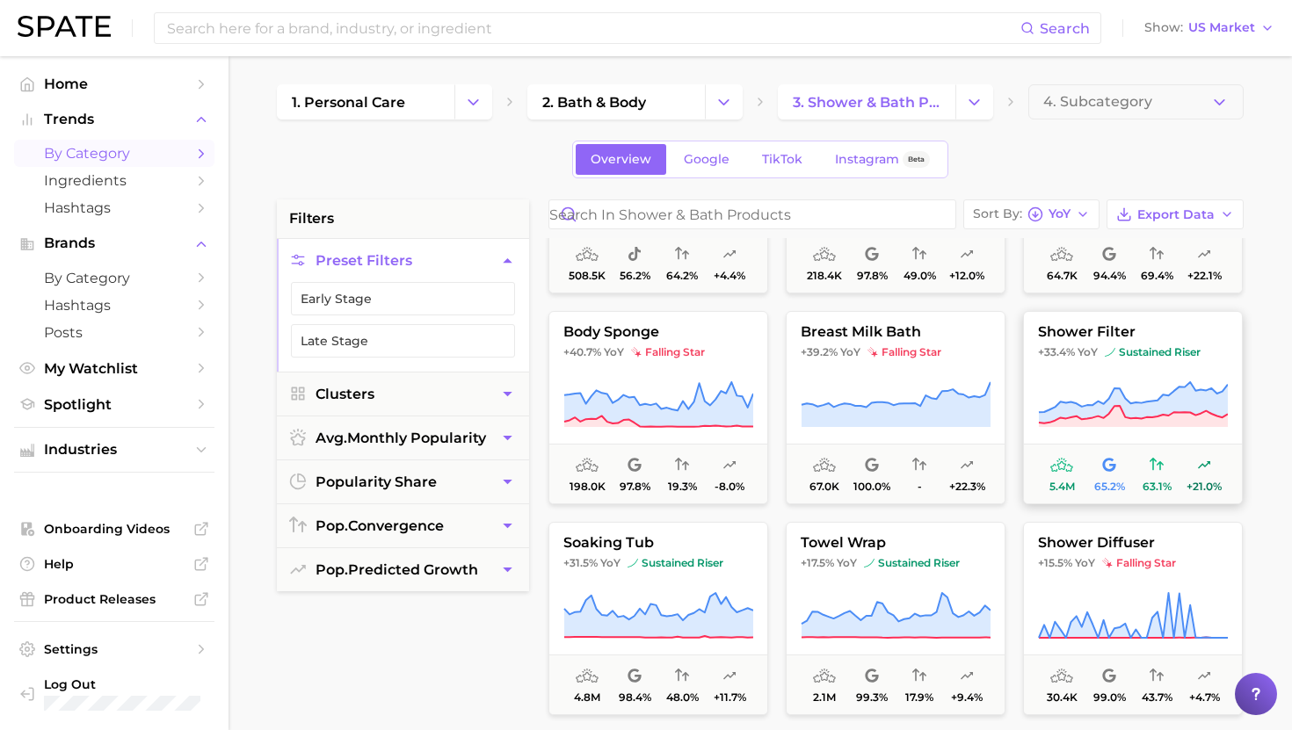
click at [1136, 361] on button "shower filter +33.4% YoY sustained riser 5.4m 65.2% 63.1% +21.0%" at bounding box center [1133, 407] width 220 height 193
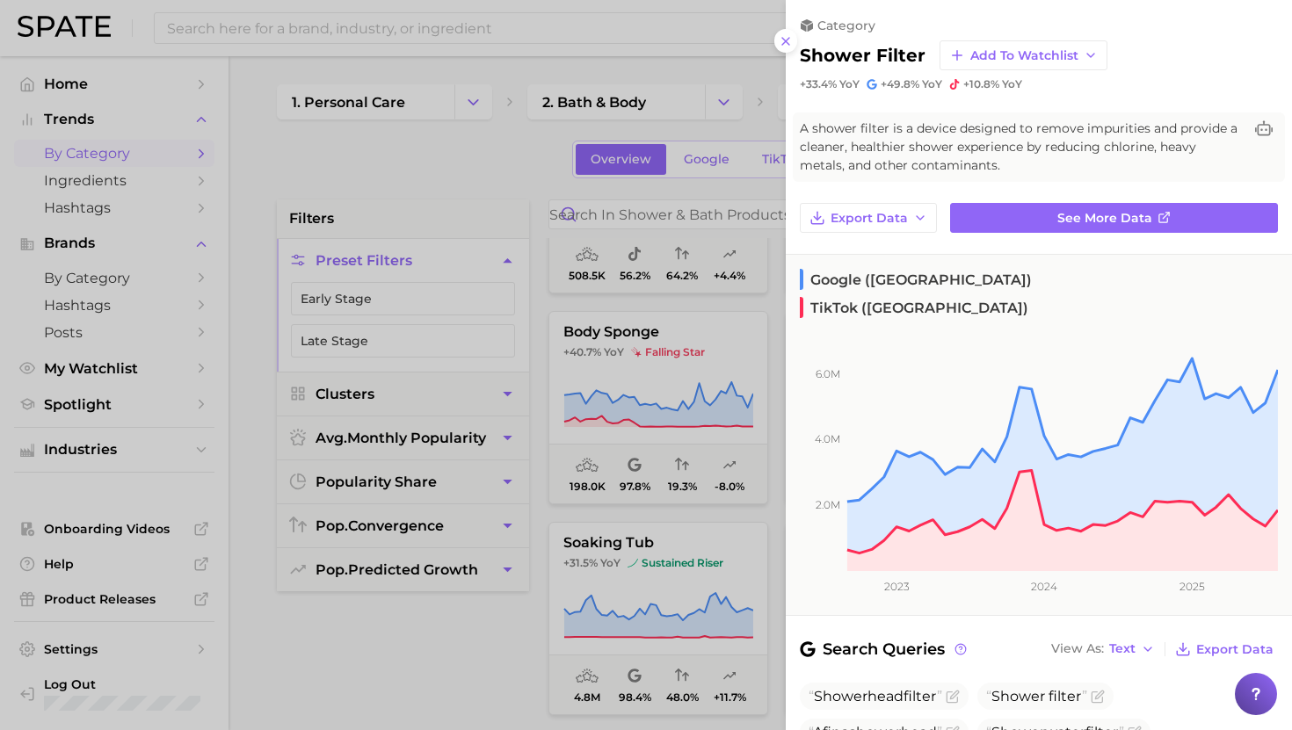
click at [672, 372] on div at bounding box center [646, 365] width 1292 height 730
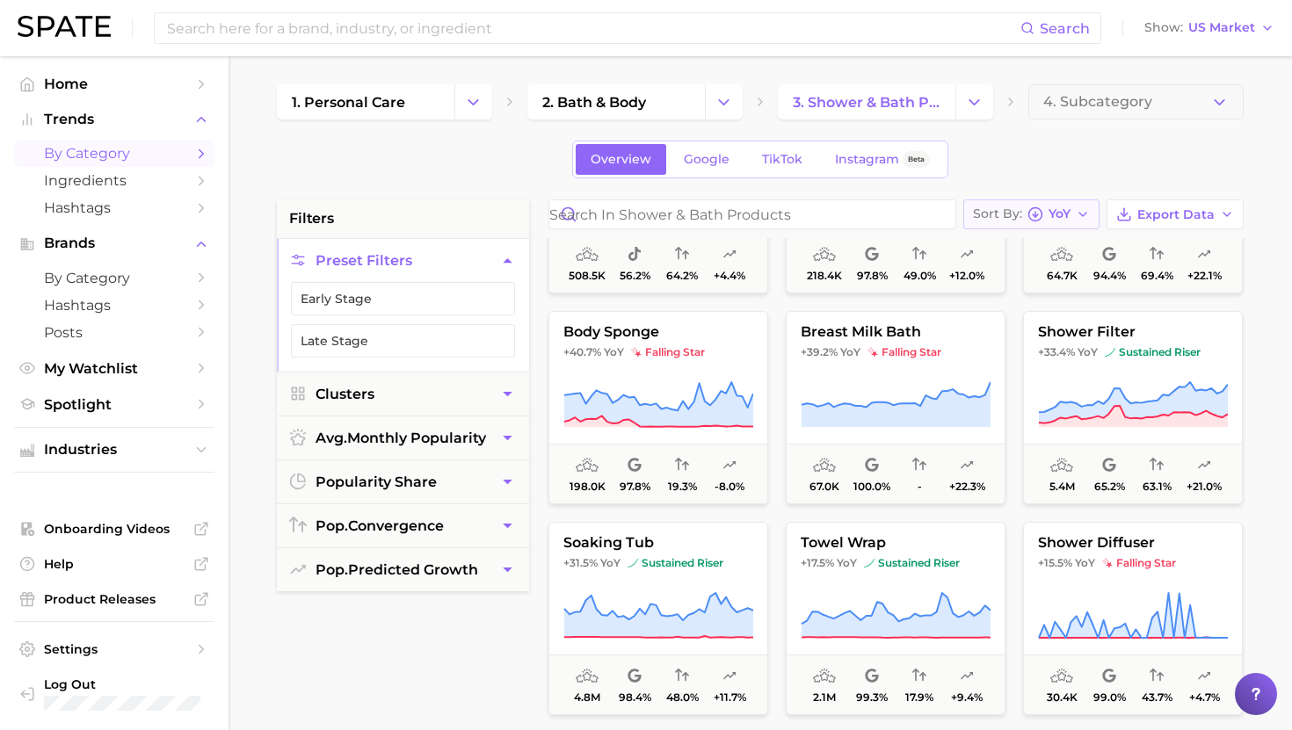
click at [1036, 214] on icon "button" at bounding box center [1035, 214] width 16 height 16
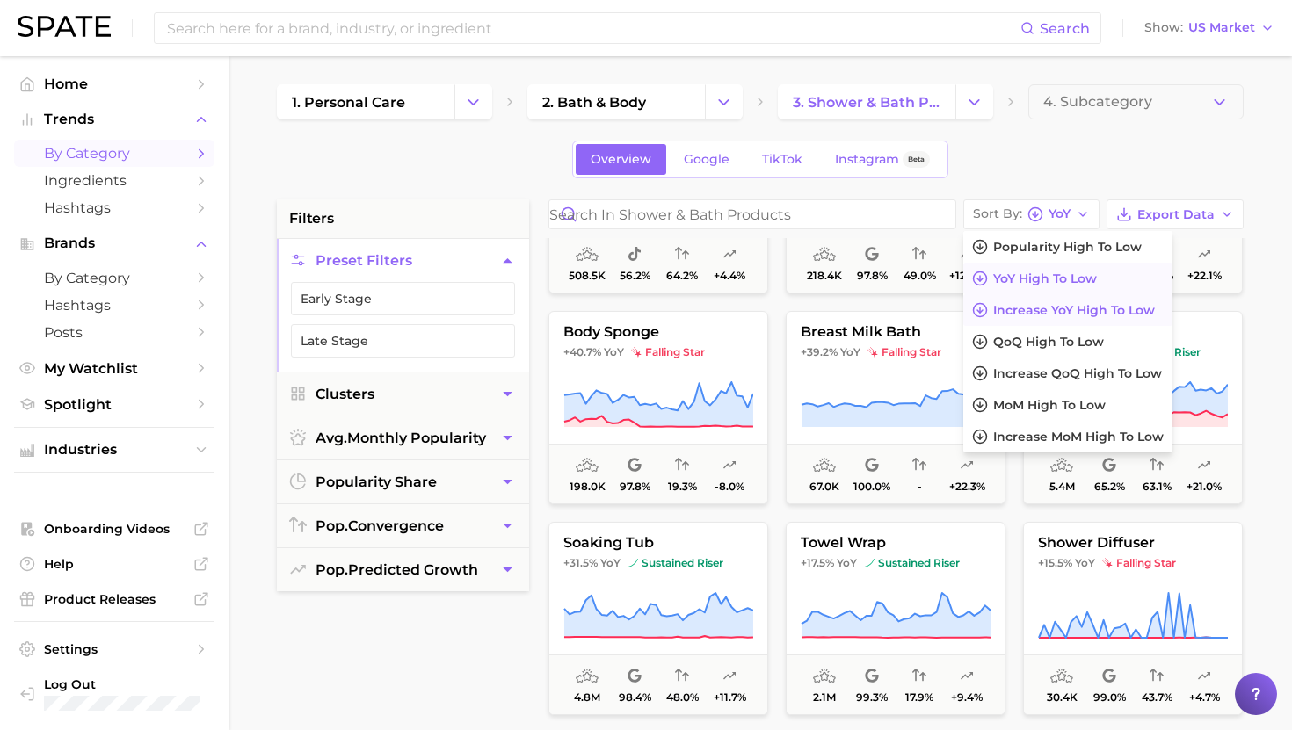
click at [1012, 307] on span "Increase YoY high to low" at bounding box center [1074, 310] width 162 height 15
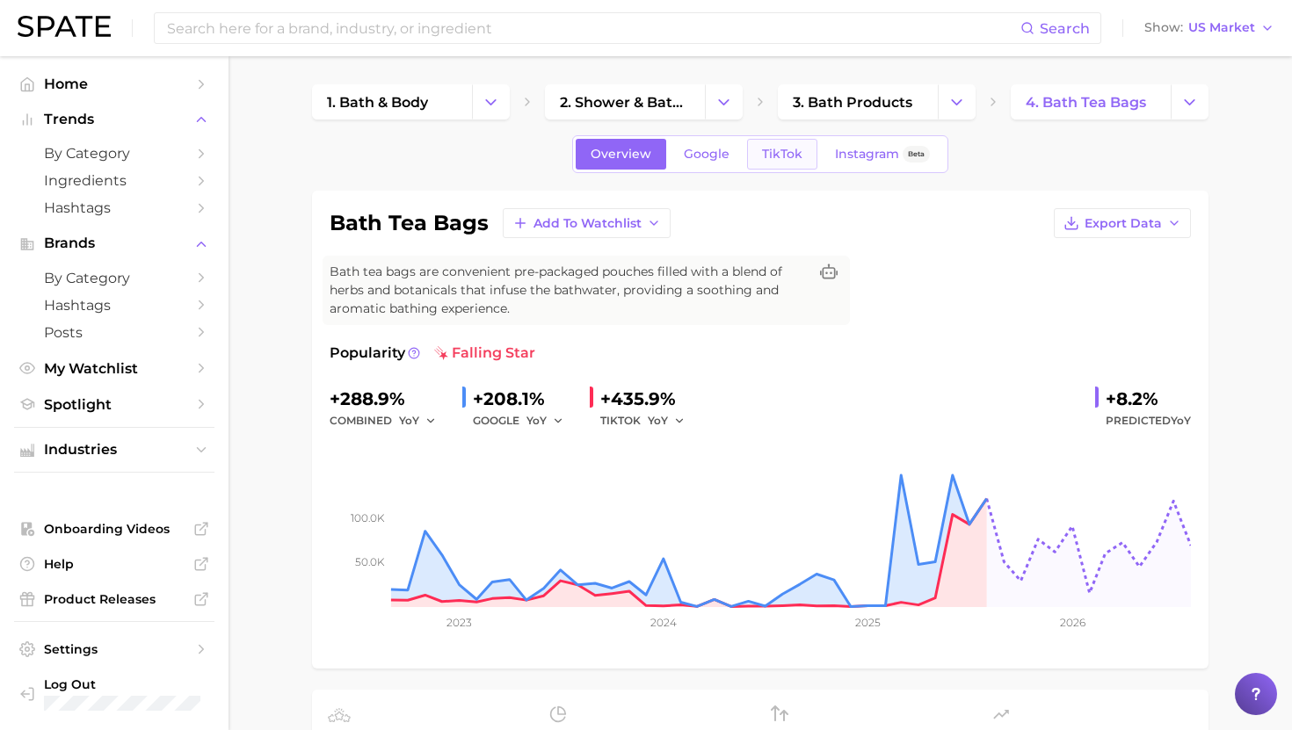
click at [781, 149] on span "TikTok" at bounding box center [782, 154] width 40 height 15
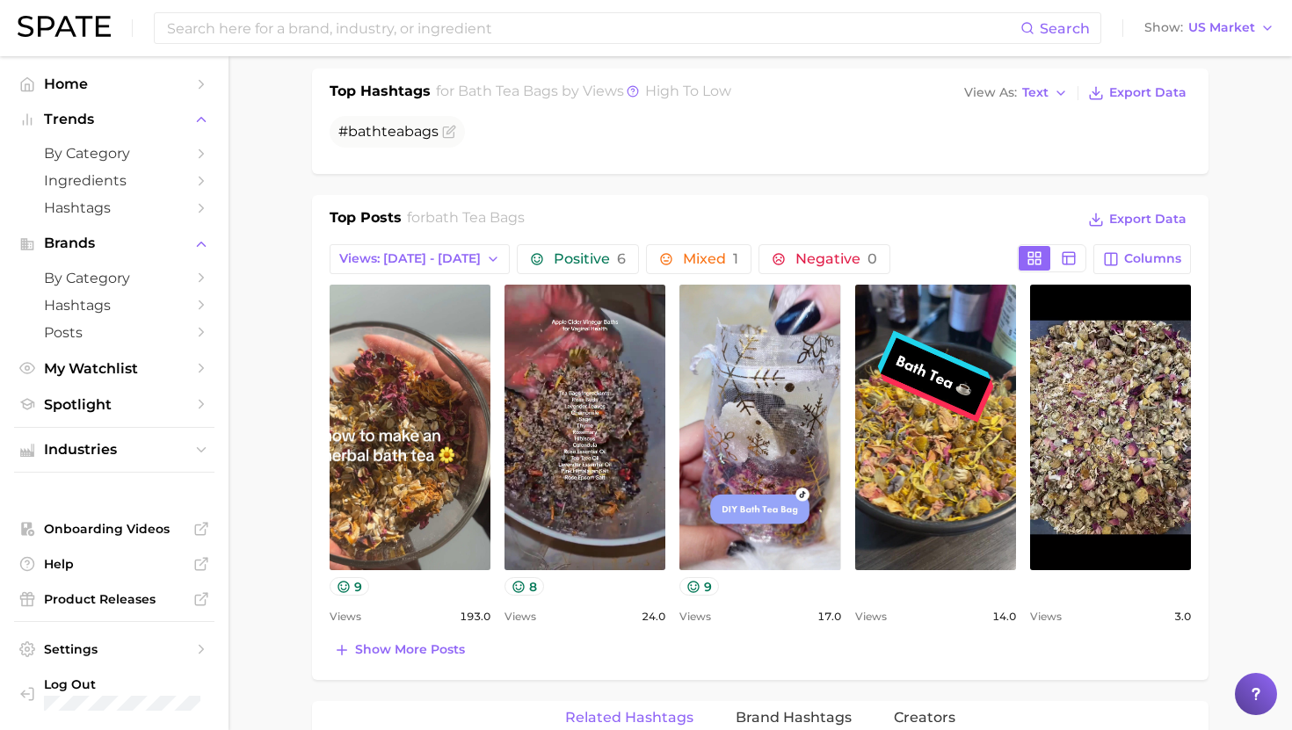
scroll to position [713, 0]
click at [421, 265] on span "Views: [DATE] - [DATE]" at bounding box center [409, 259] width 141 height 15
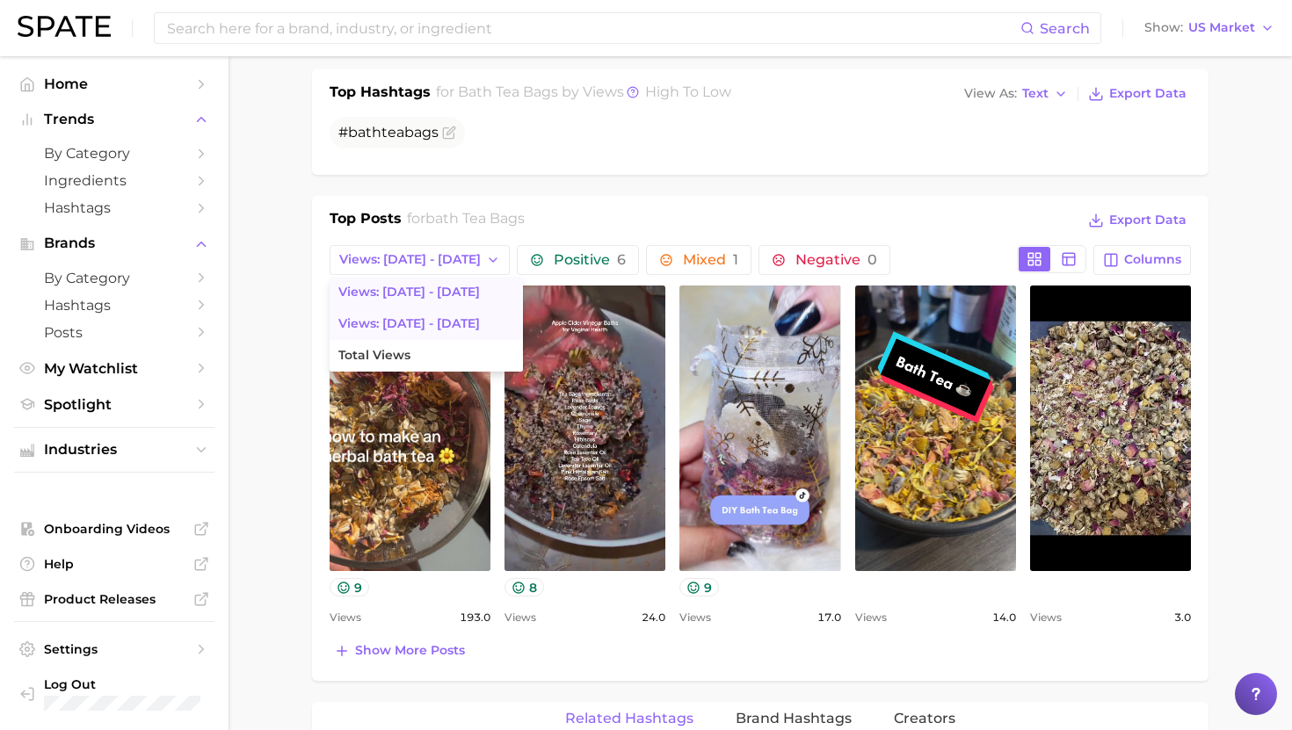
click at [422, 321] on span "Views: Aug 31 - Sep 7" at bounding box center [408, 323] width 141 height 15
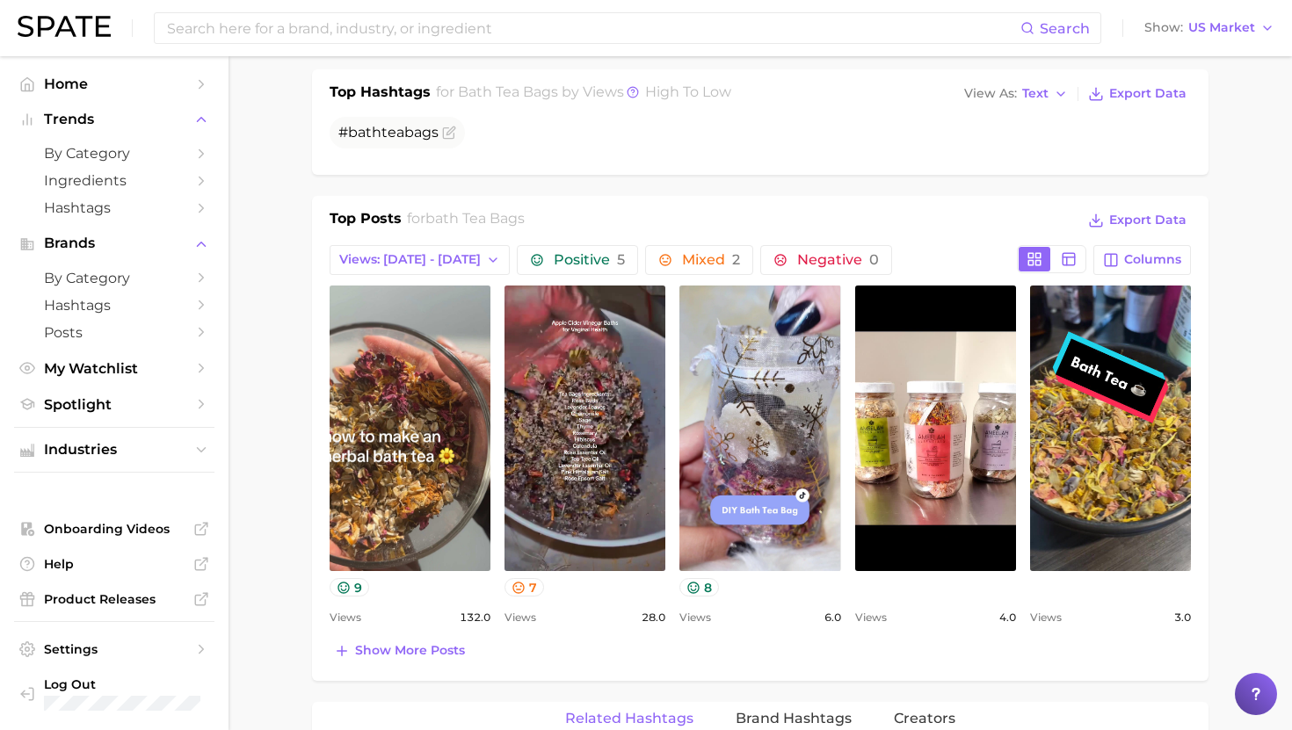
scroll to position [0, 0]
click at [424, 247] on button "Views: Aug 31 - Sep 7" at bounding box center [420, 260] width 180 height 30
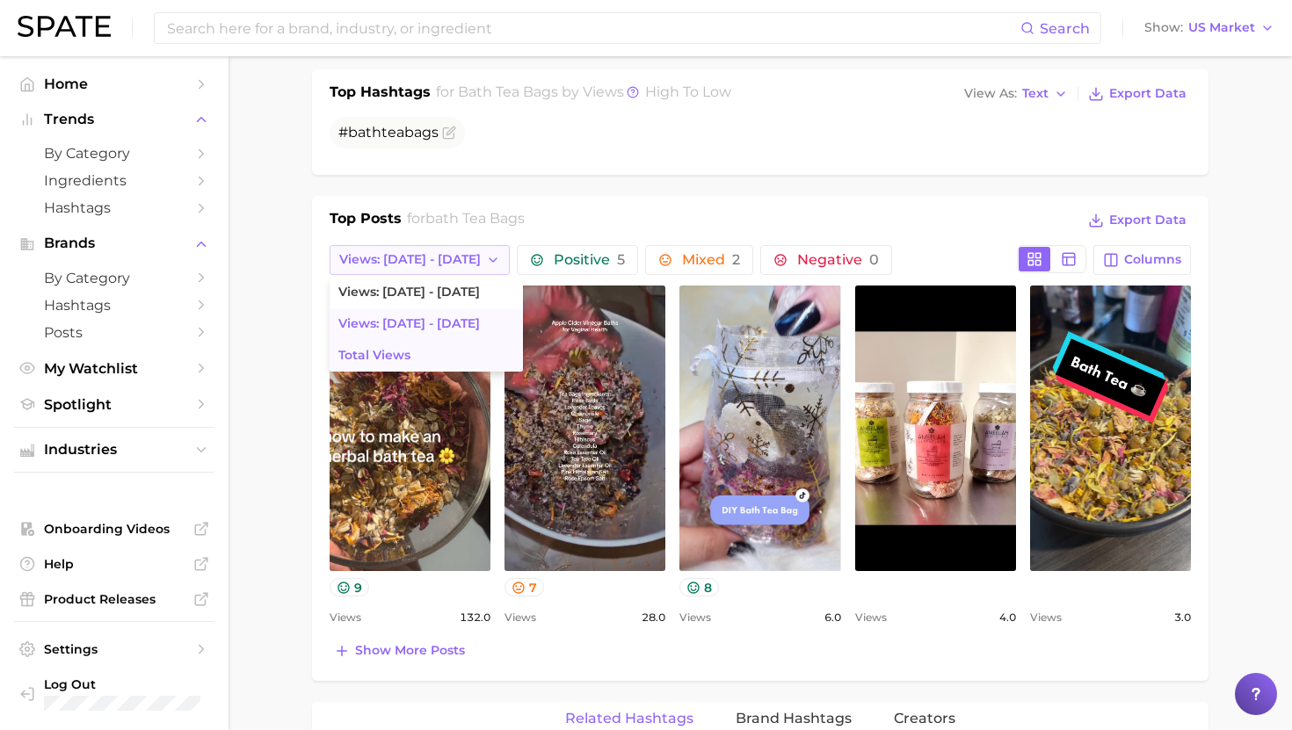
drag, startPoint x: 403, startPoint y: 351, endPoint x: 406, endPoint y: 261, distance: 89.7
click at [403, 351] on span "Total Views" at bounding box center [374, 355] width 72 height 15
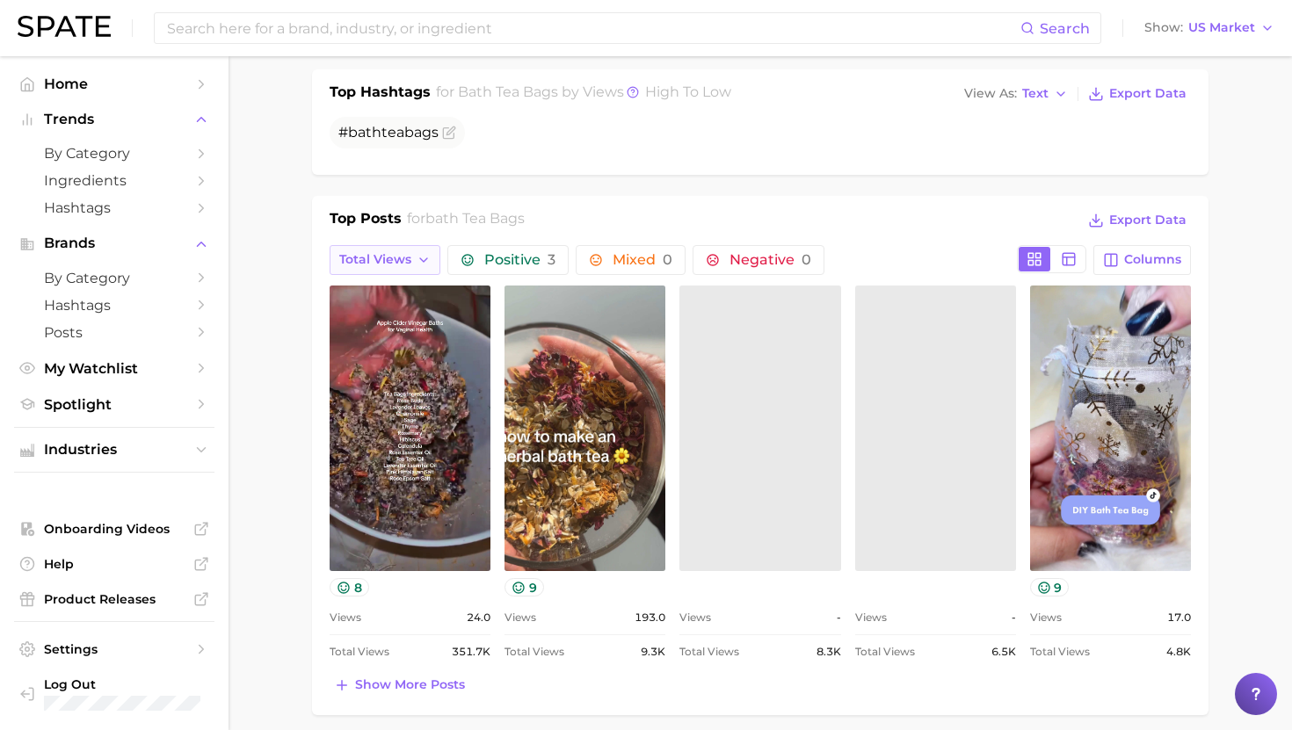
click at [402, 257] on span "Total Views" at bounding box center [375, 259] width 72 height 15
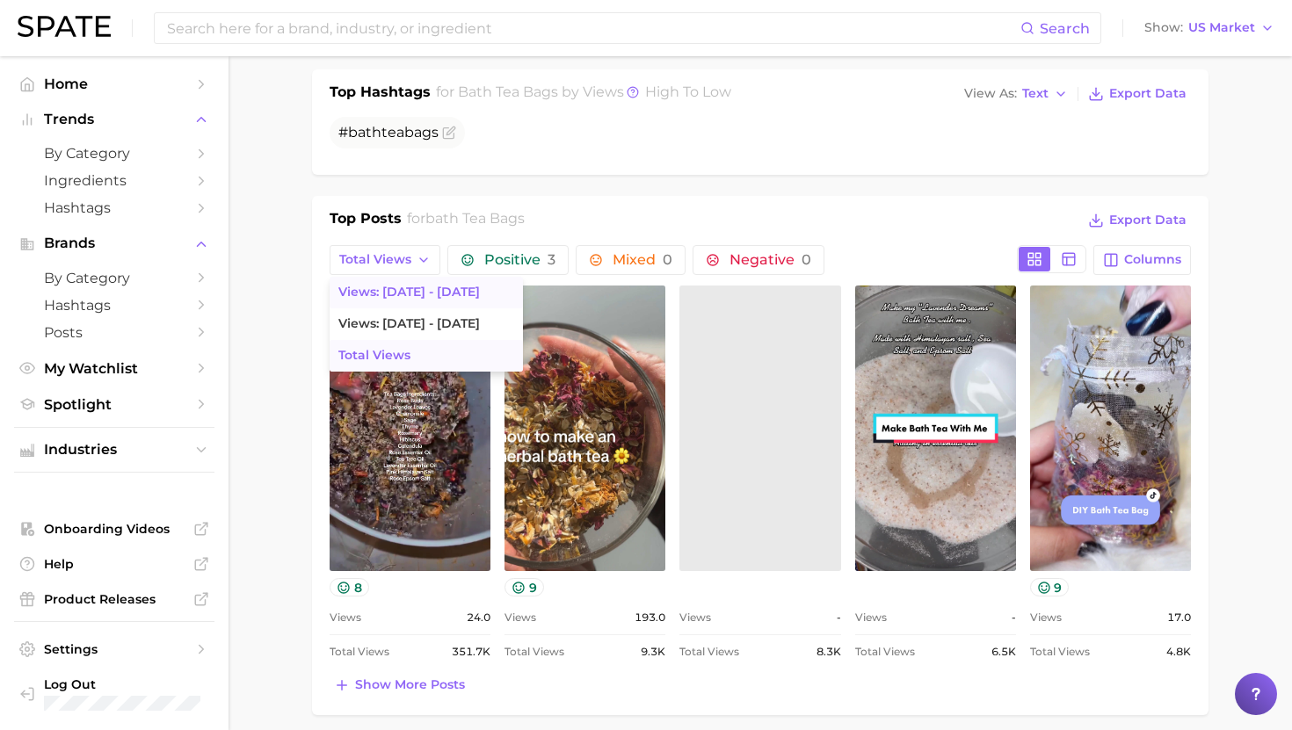
click at [405, 287] on span "Views: [DATE] - [DATE]" at bounding box center [408, 292] width 141 height 15
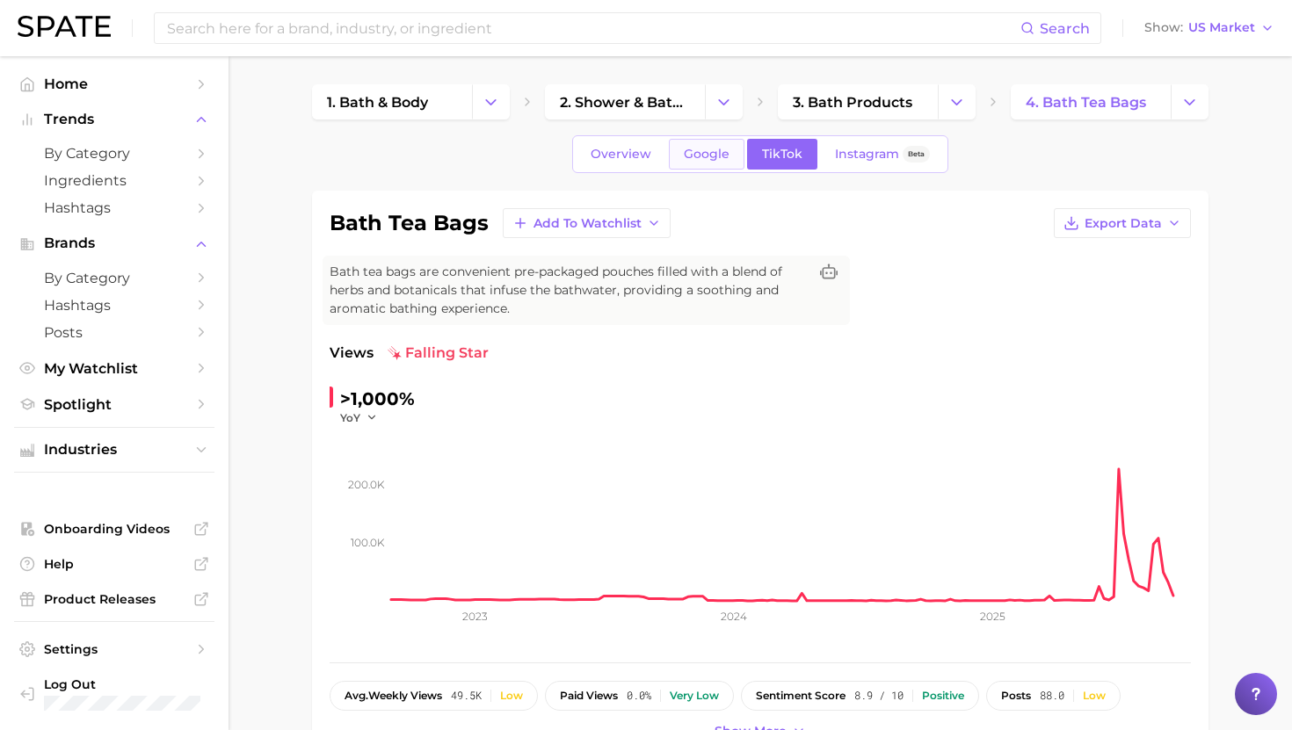
click at [701, 157] on span "Google" at bounding box center [707, 154] width 46 height 15
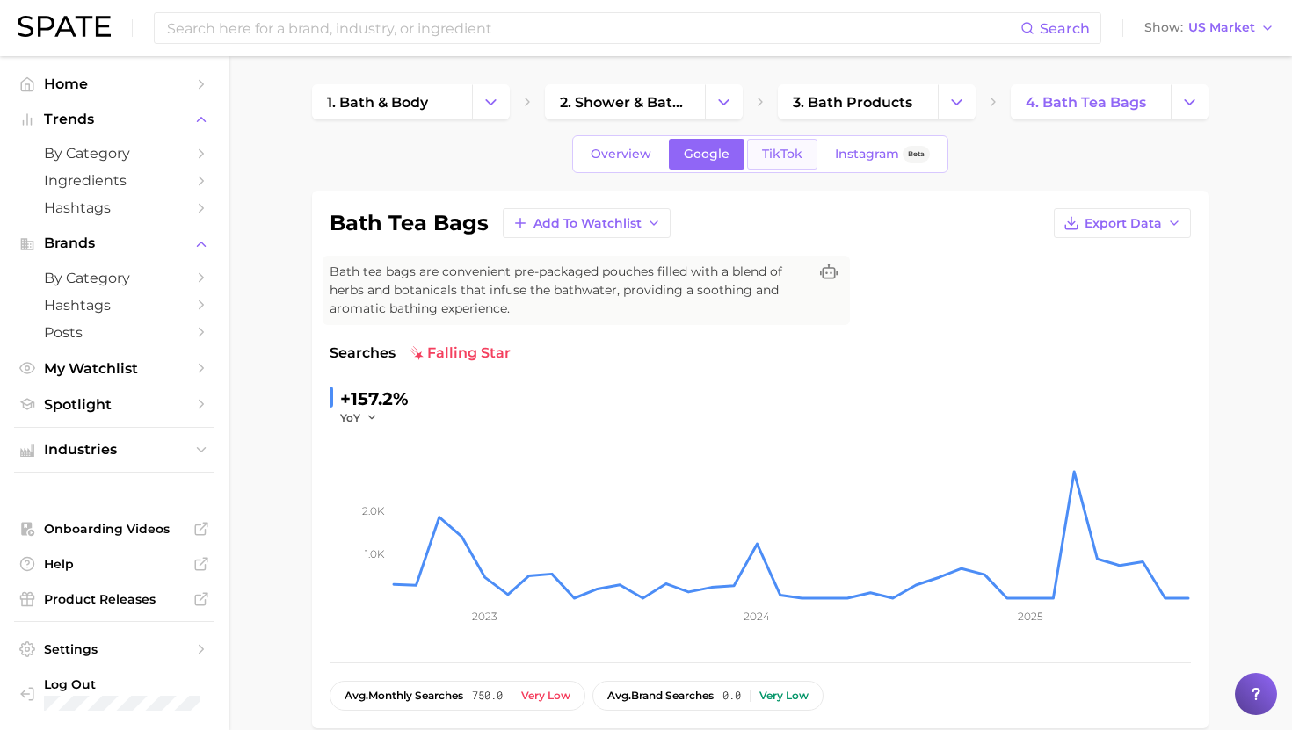
click at [786, 167] on link "TikTok" at bounding box center [782, 154] width 70 height 31
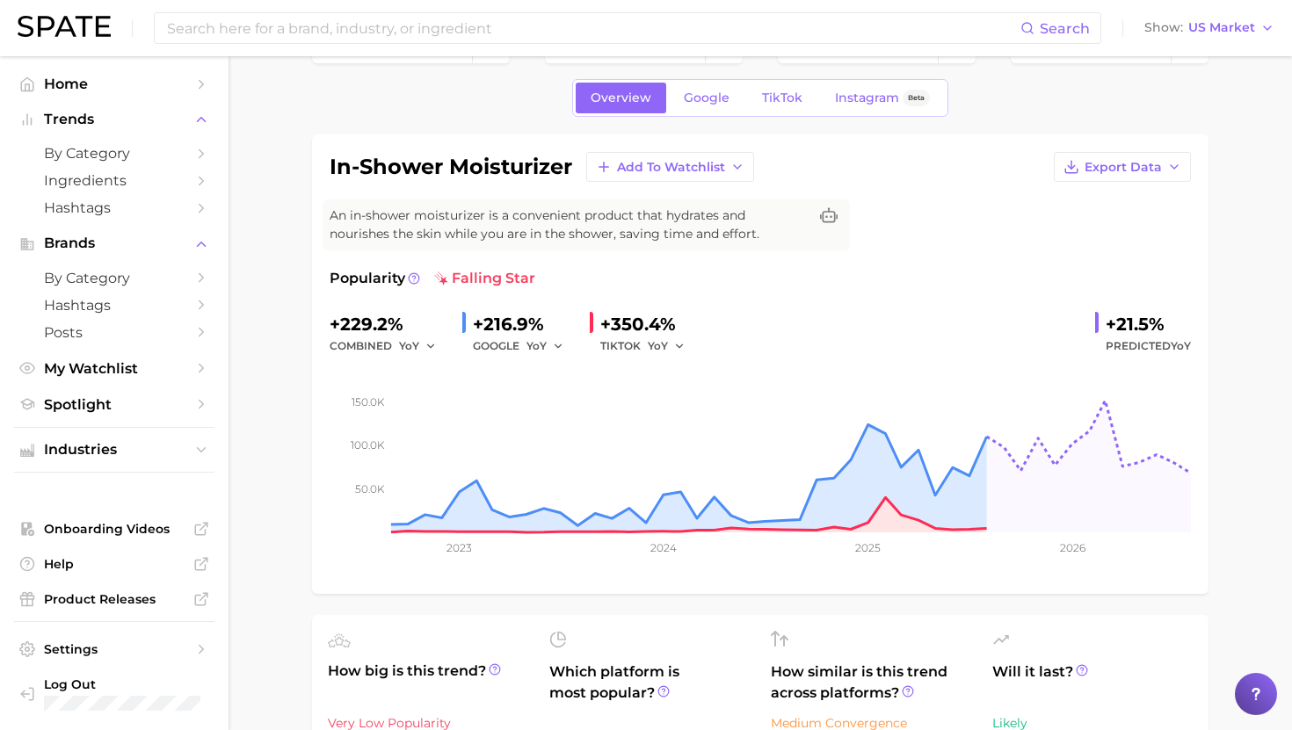
scroll to position [71, 0]
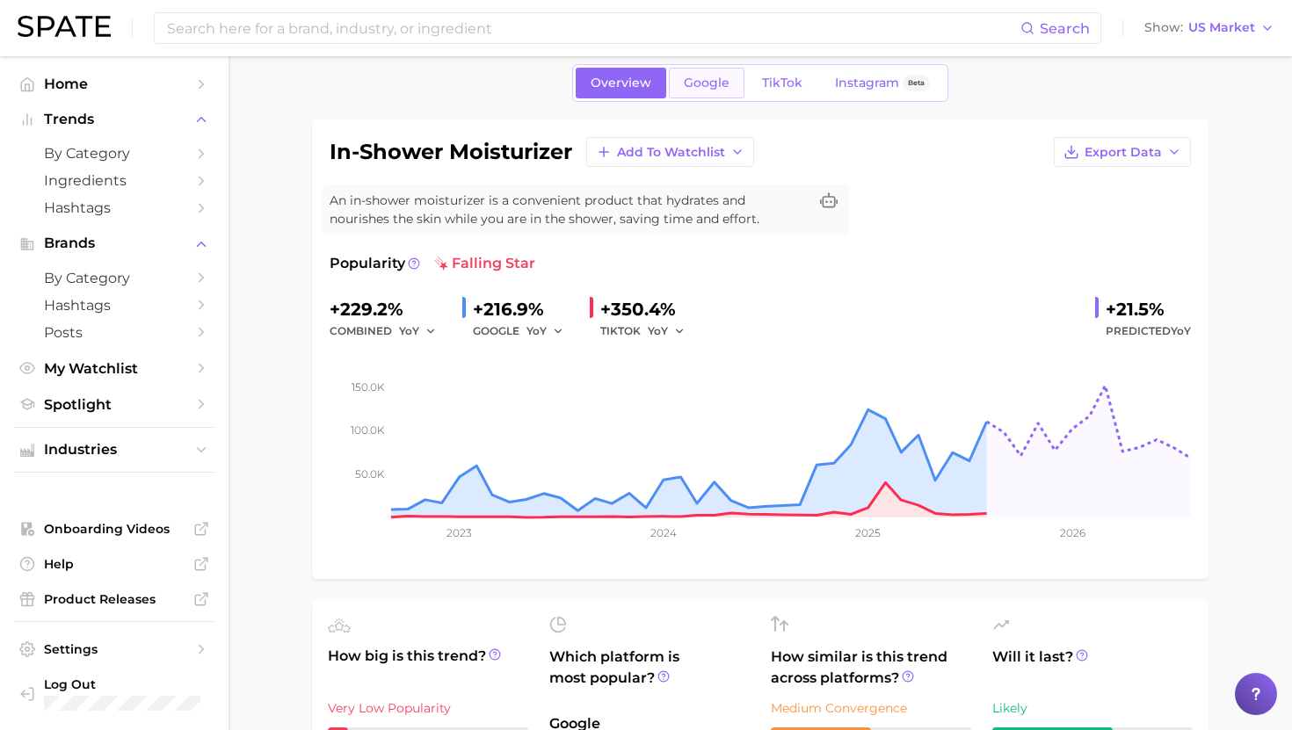
click at [708, 83] on span "Google" at bounding box center [707, 83] width 46 height 15
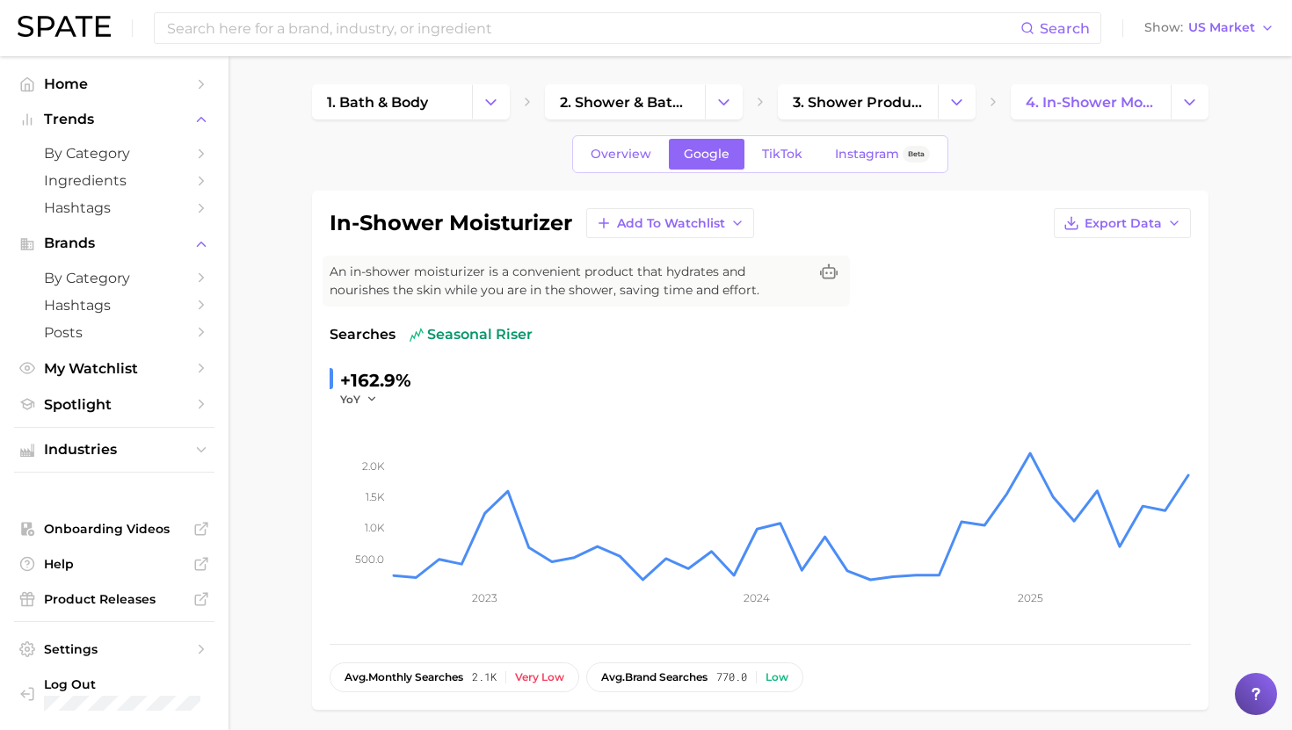
scroll to position [31, 0]
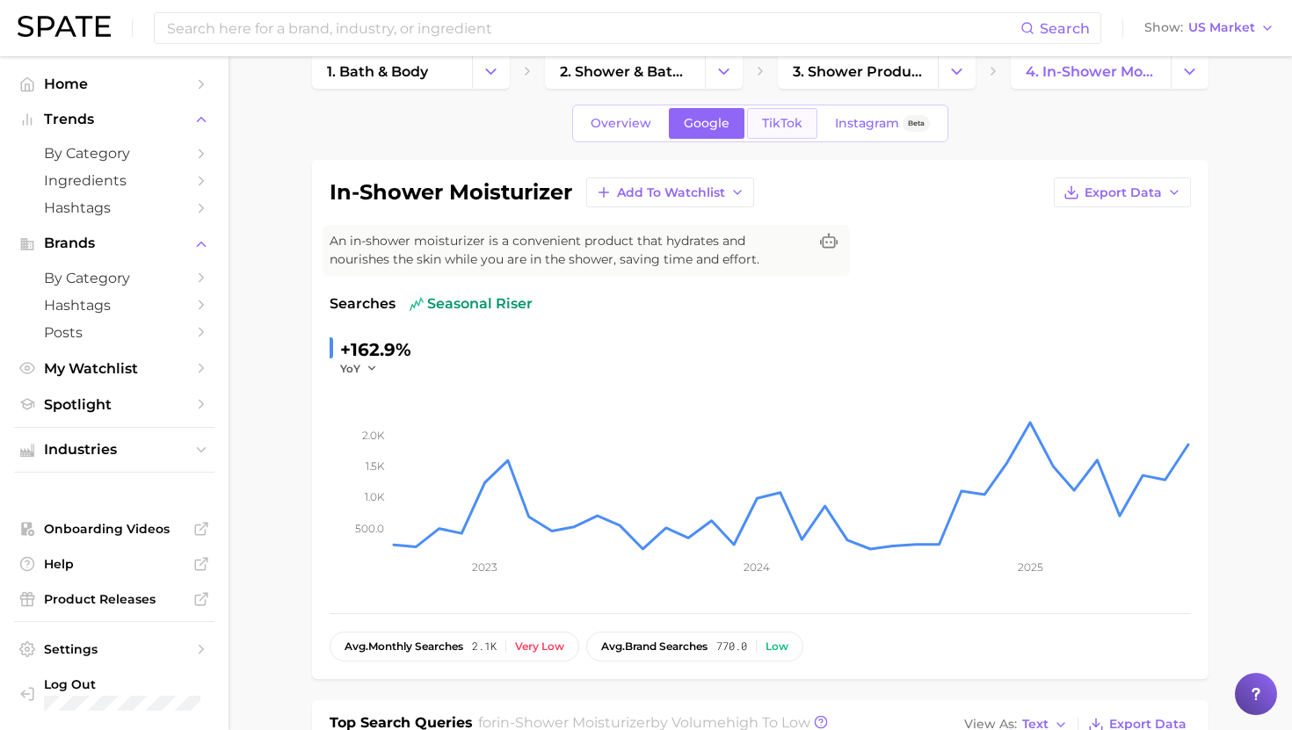
click at [775, 125] on span "TikTok" at bounding box center [782, 123] width 40 height 15
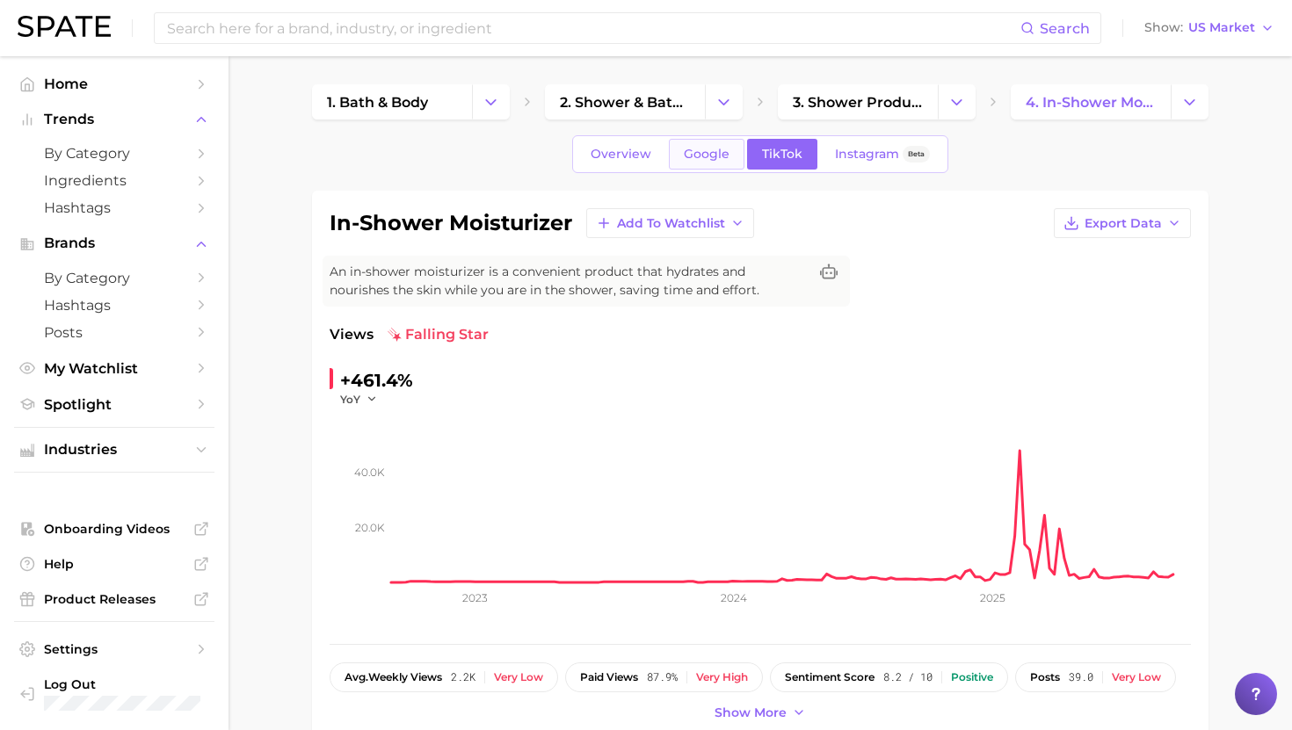
click at [694, 165] on link "Google" at bounding box center [707, 154] width 76 height 31
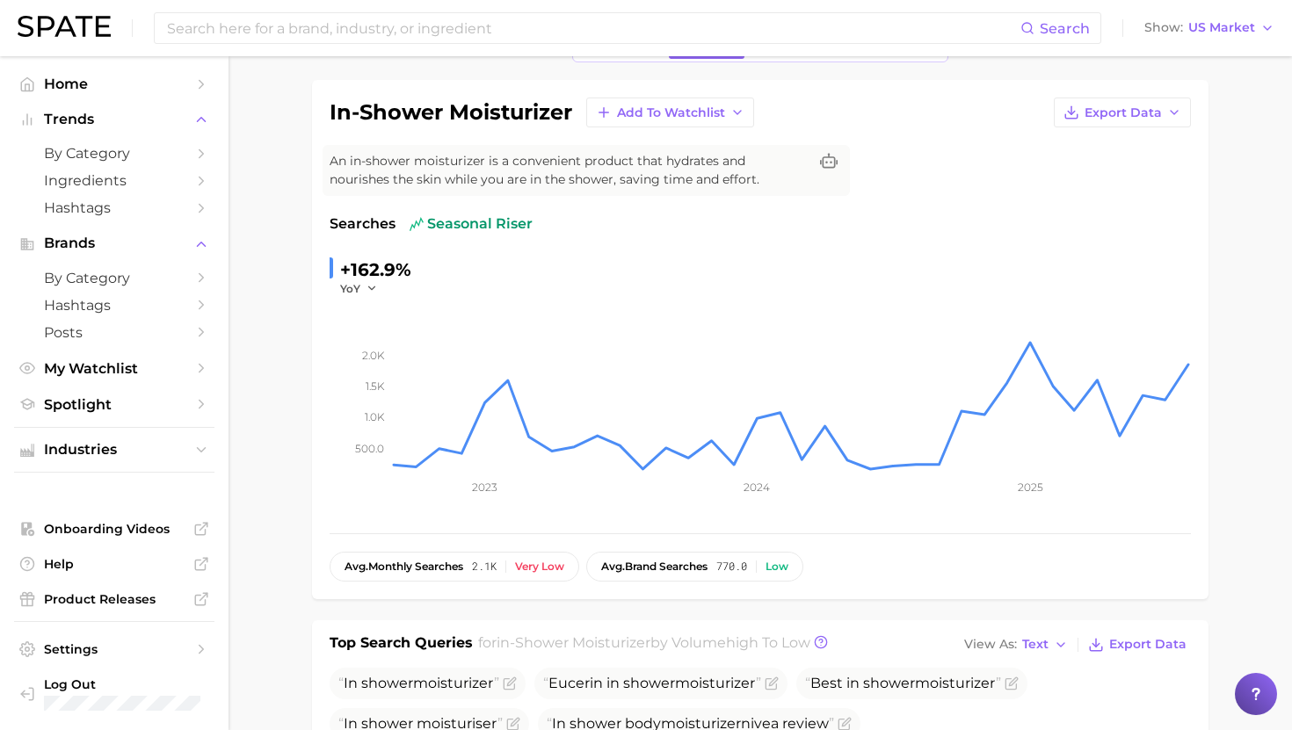
scroll to position [17, 0]
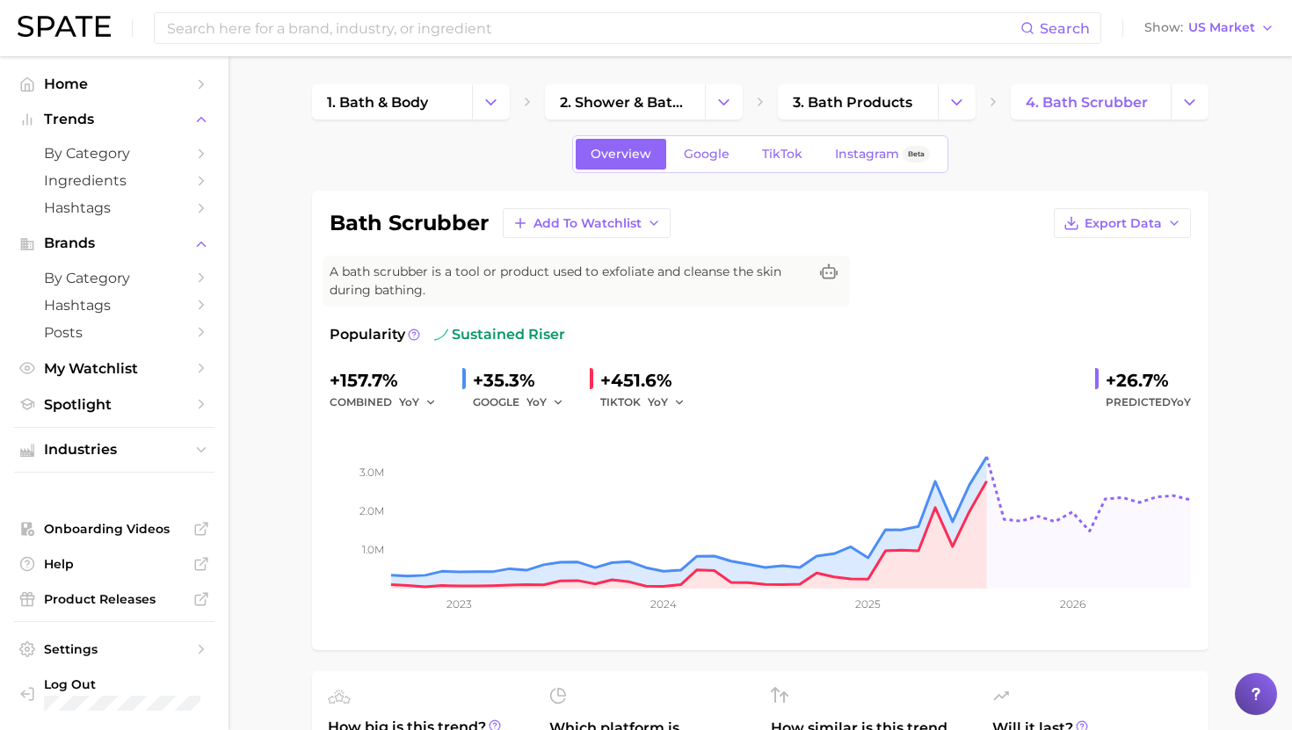
scroll to position [13, 0]
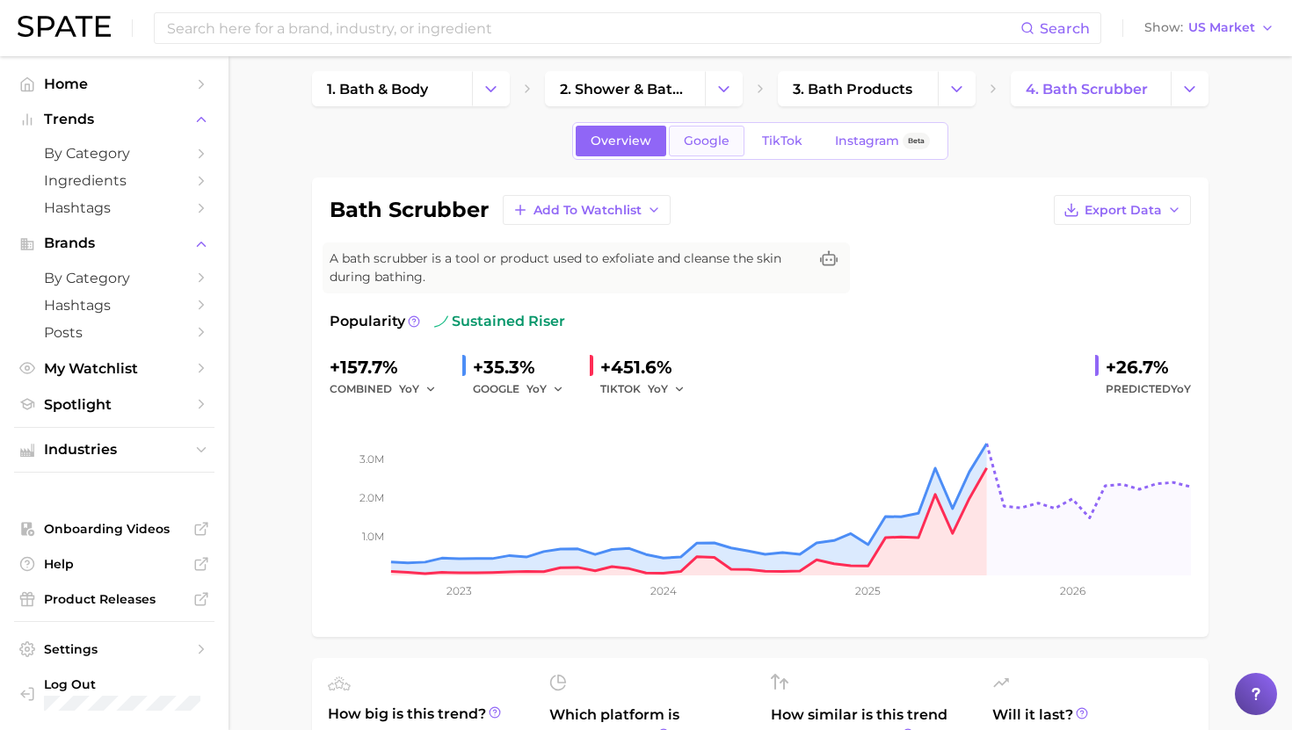
click at [707, 139] on span "Google" at bounding box center [707, 141] width 46 height 15
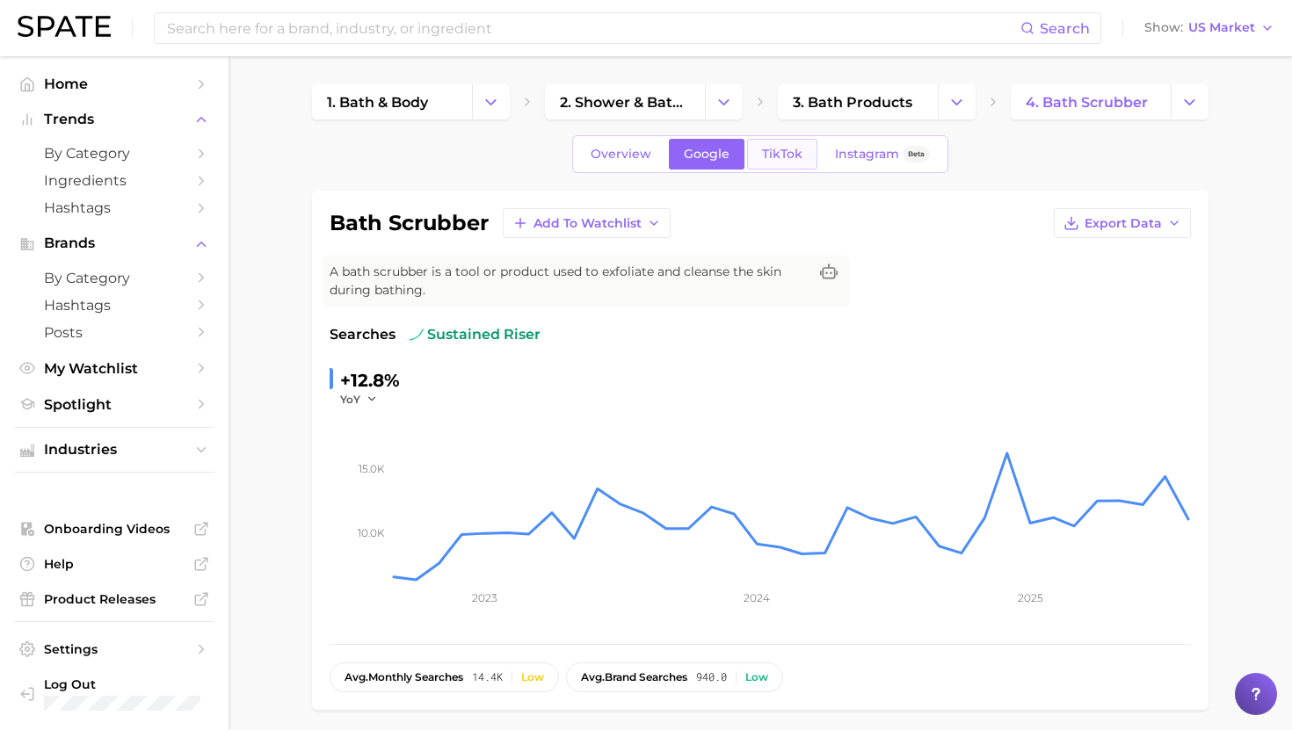
click at [772, 156] on span "TikTok" at bounding box center [782, 154] width 40 height 15
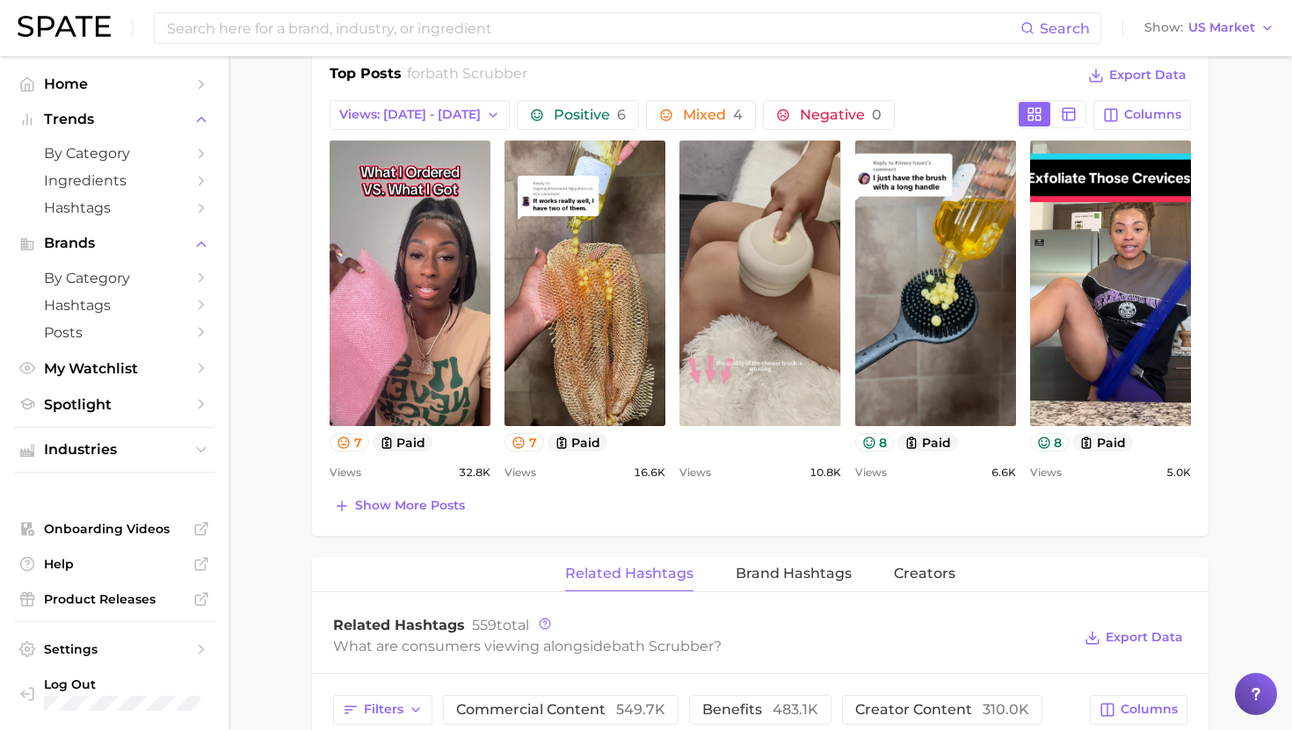
scroll to position [865, 0]
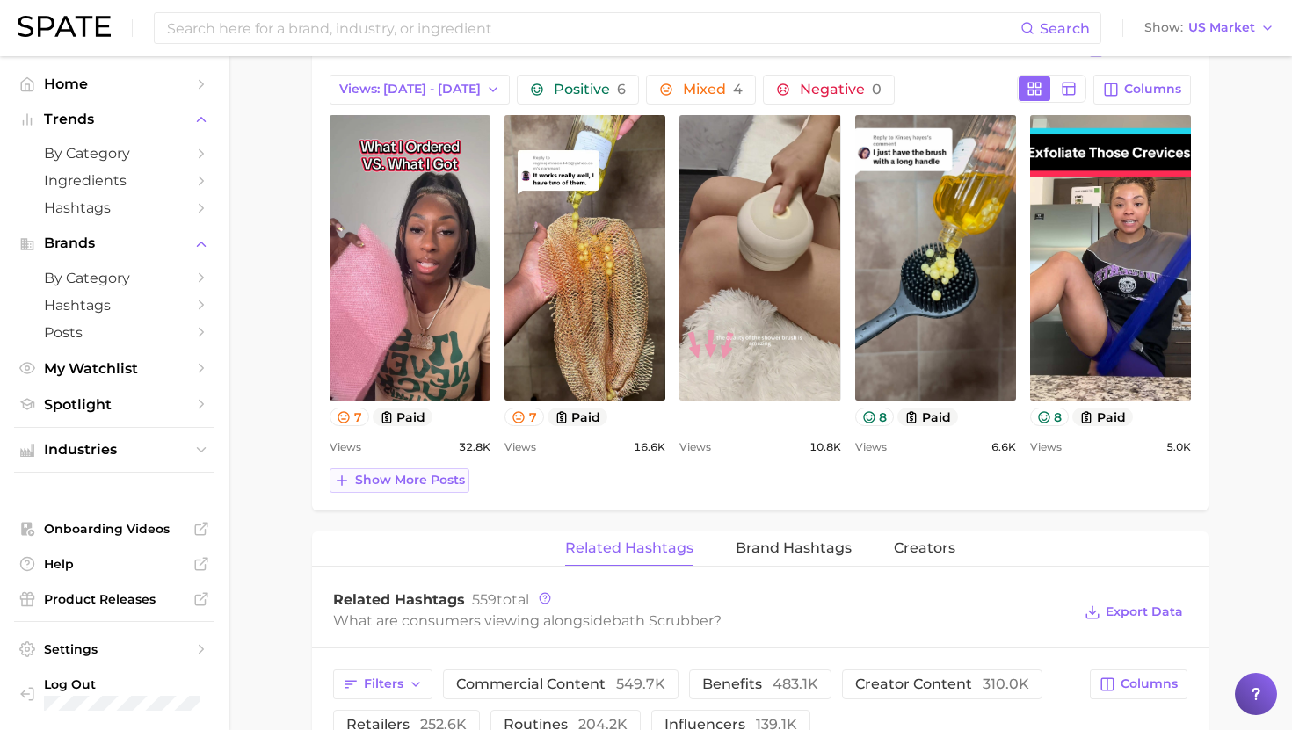
click at [409, 480] on span "Show more posts" at bounding box center [410, 480] width 110 height 15
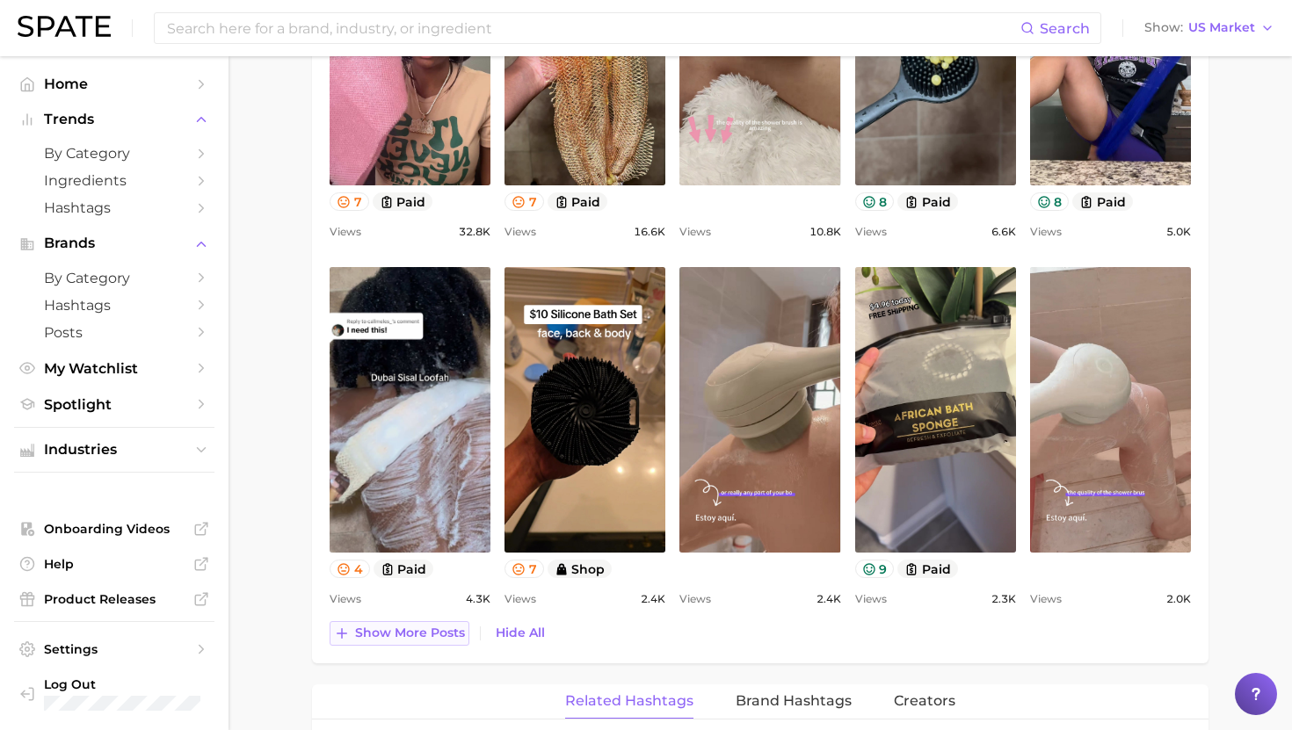
scroll to position [0, 0]
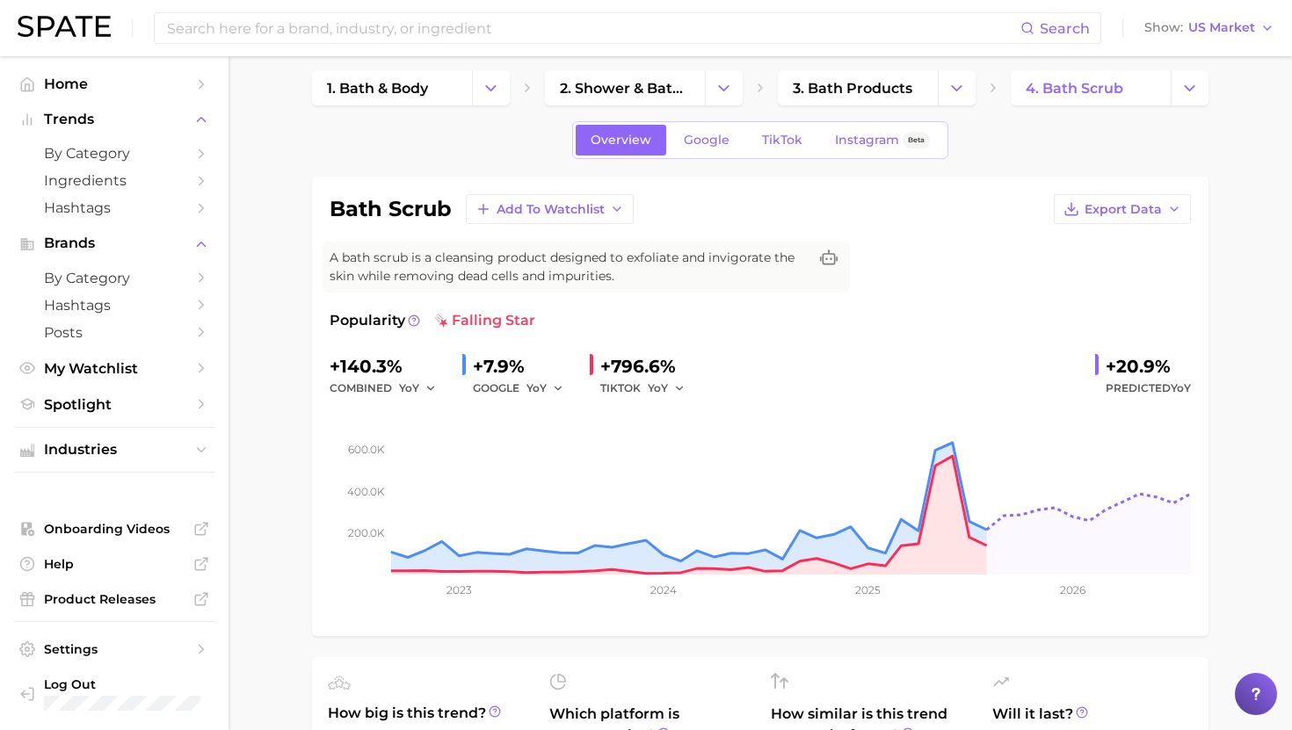
scroll to position [16, 0]
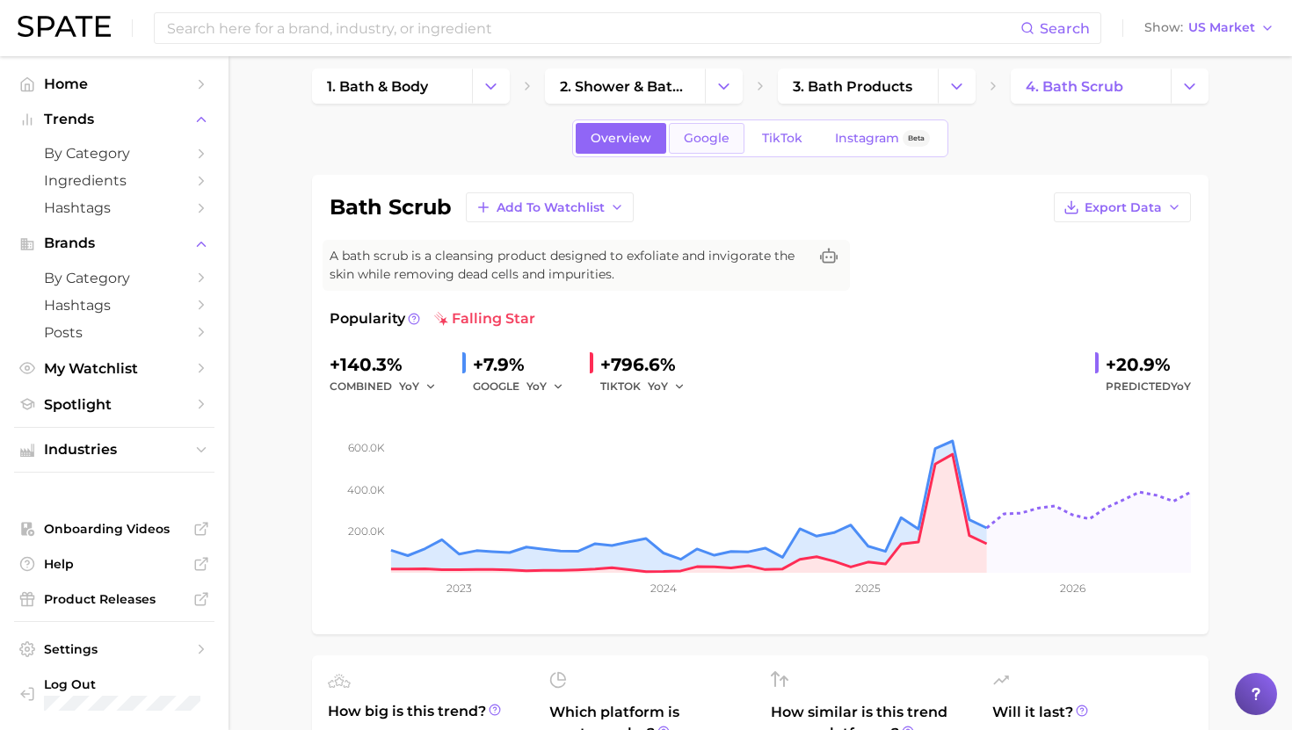
click at [718, 142] on span "Google" at bounding box center [707, 138] width 46 height 15
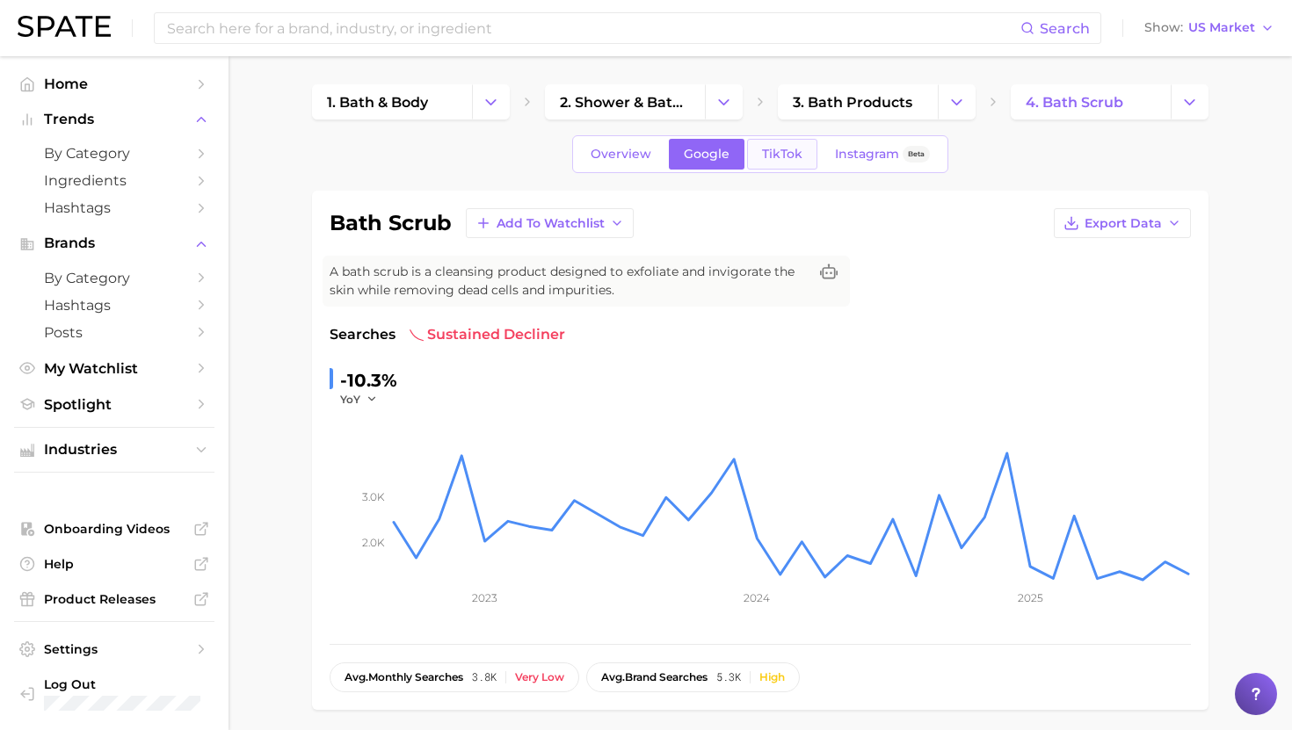
click at [779, 146] on link "TikTok" at bounding box center [782, 154] width 70 height 31
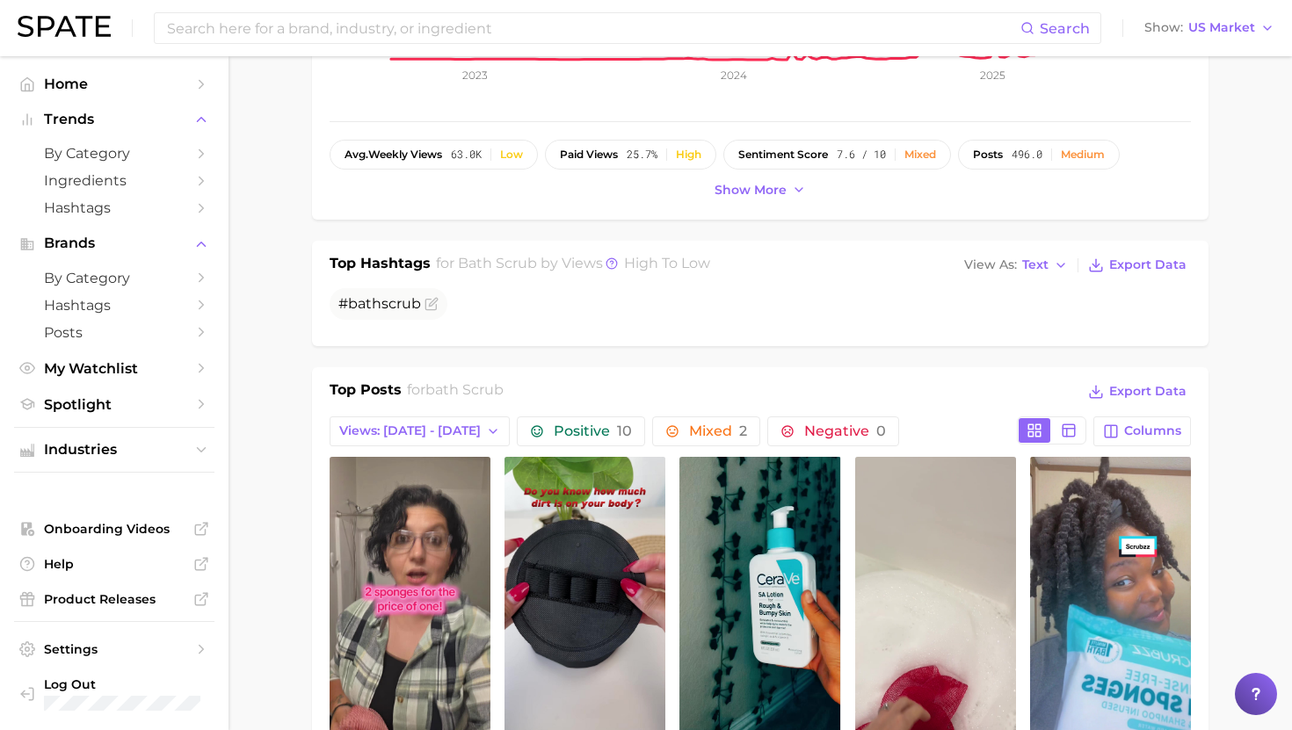
scroll to position [534, 0]
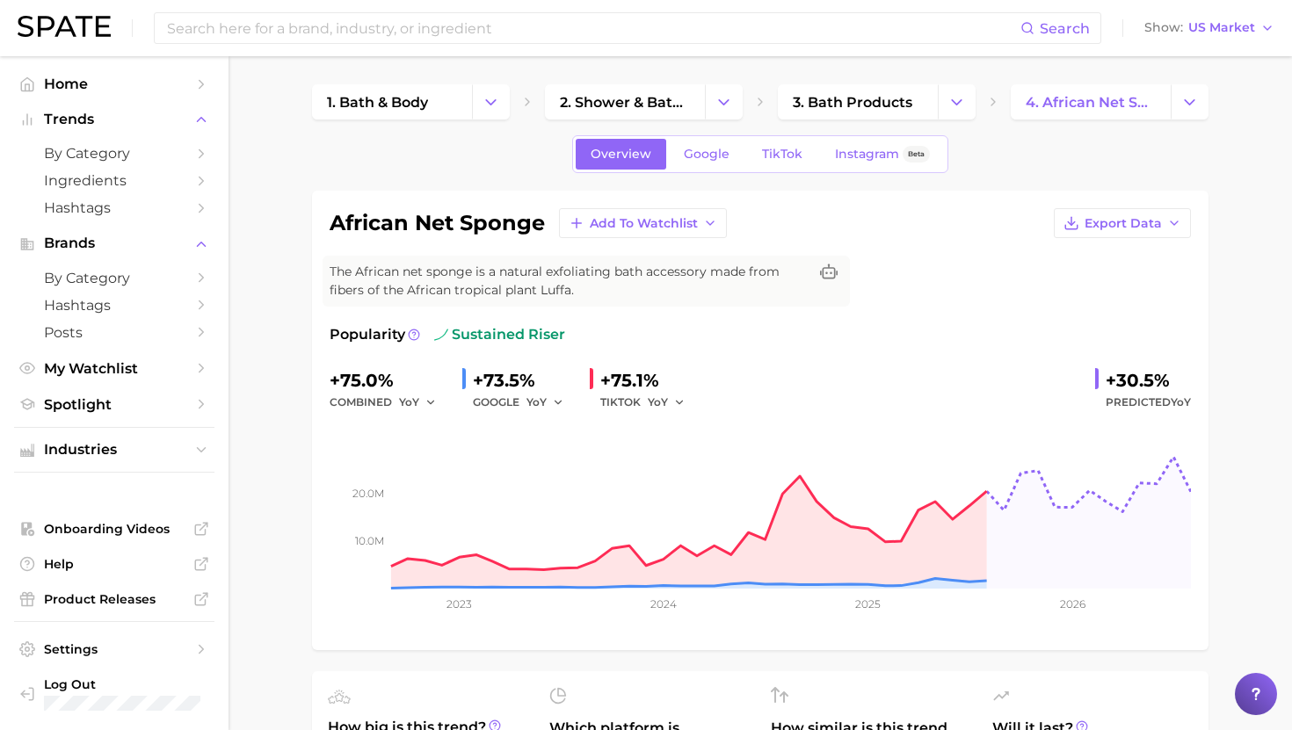
scroll to position [9, 0]
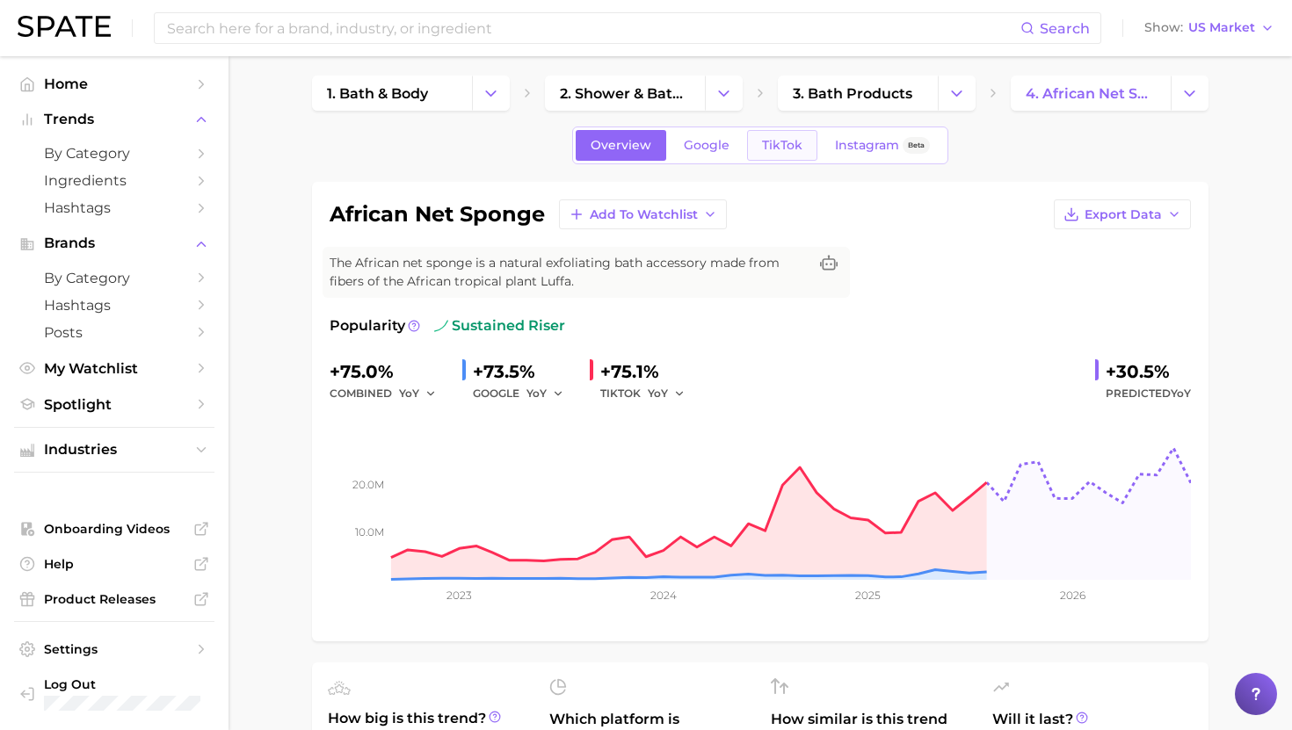
click at [780, 138] on span "TikTok" at bounding box center [782, 145] width 40 height 15
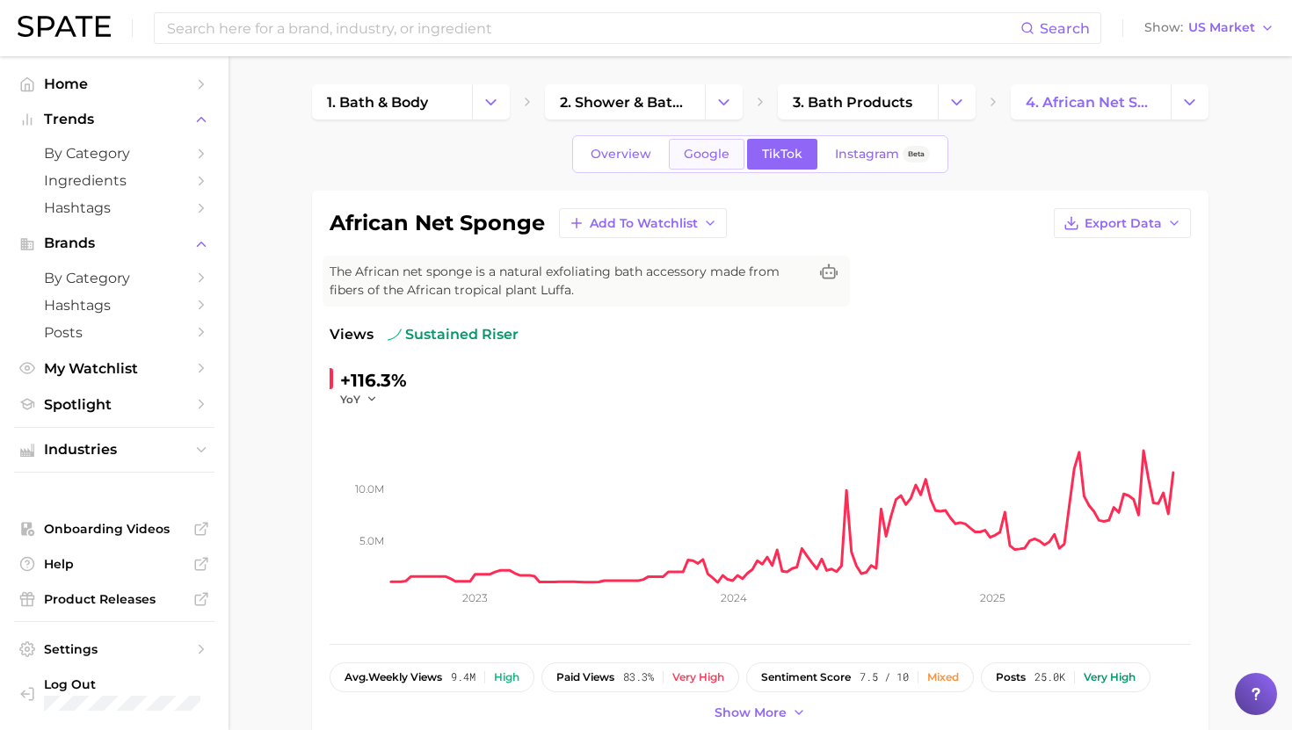
click at [705, 156] on span "Google" at bounding box center [707, 154] width 46 height 15
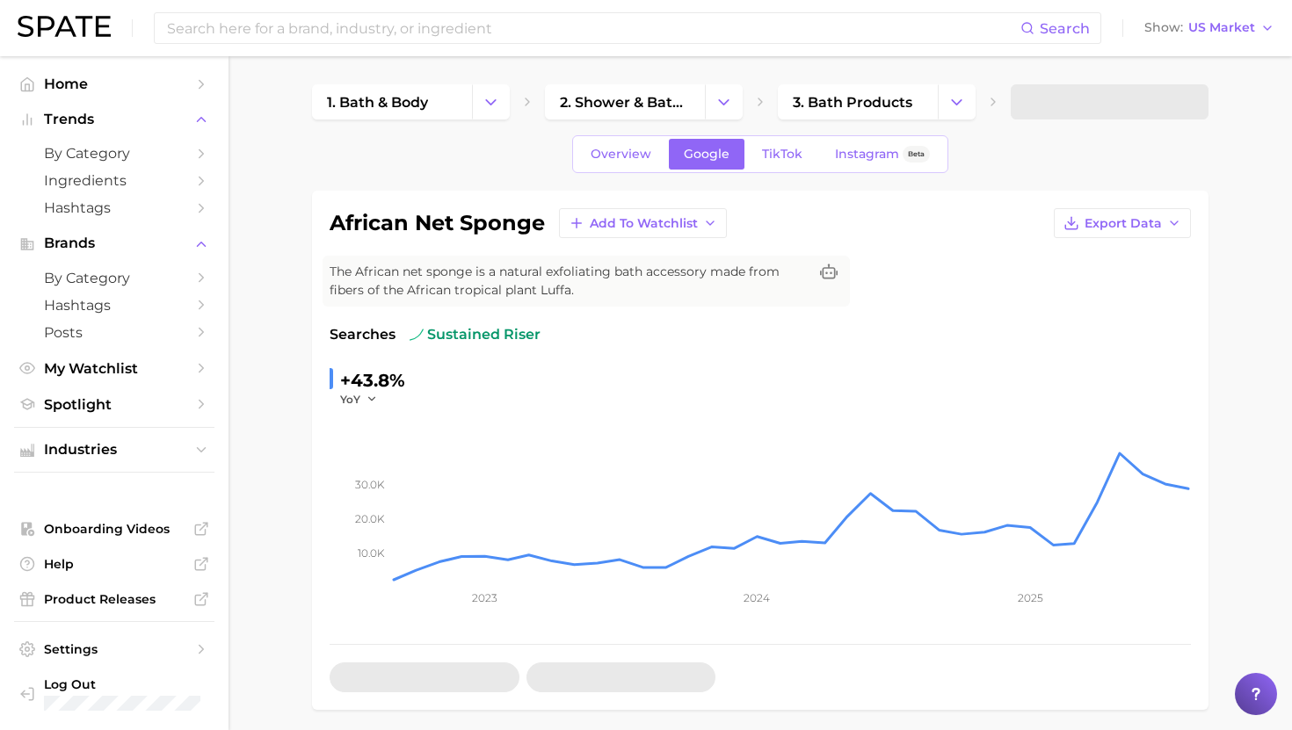
click at [617, 170] on div "Overview Google TikTok Instagram Beta" at bounding box center [760, 154] width 376 height 38
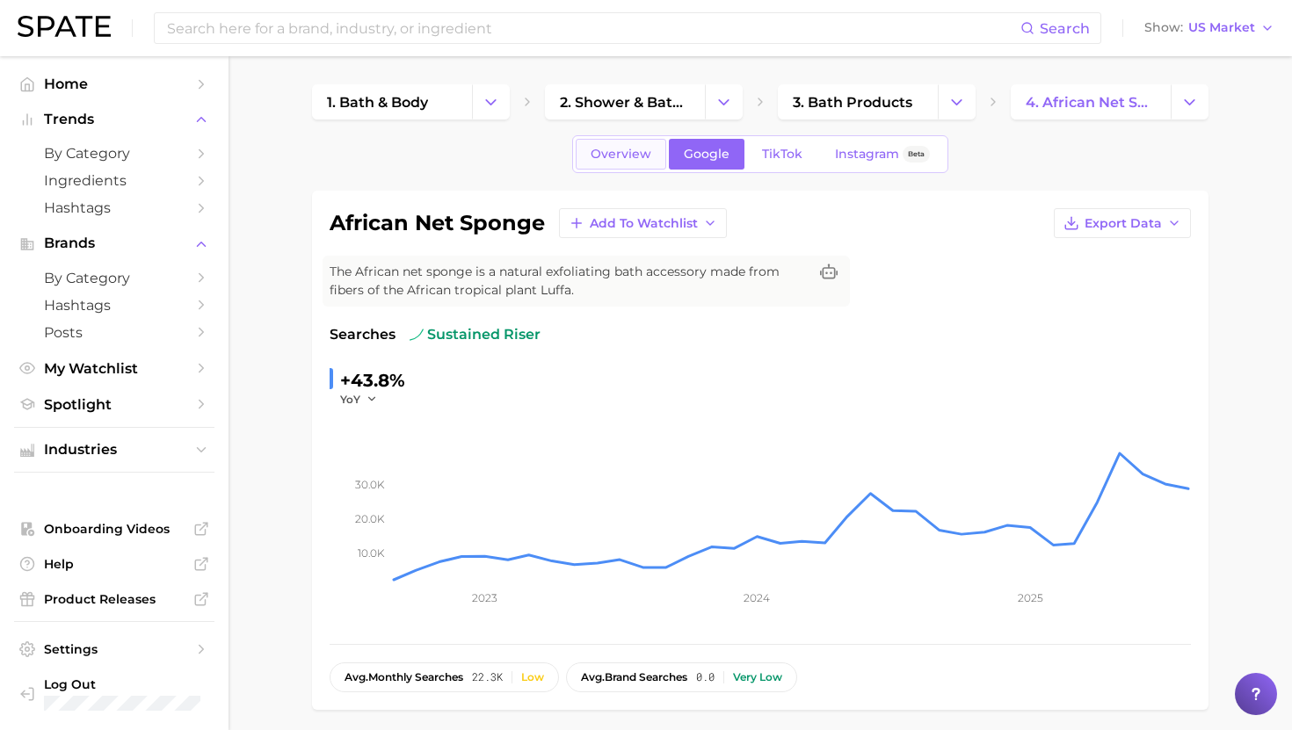
click at [622, 154] on span "Overview" at bounding box center [620, 154] width 61 height 15
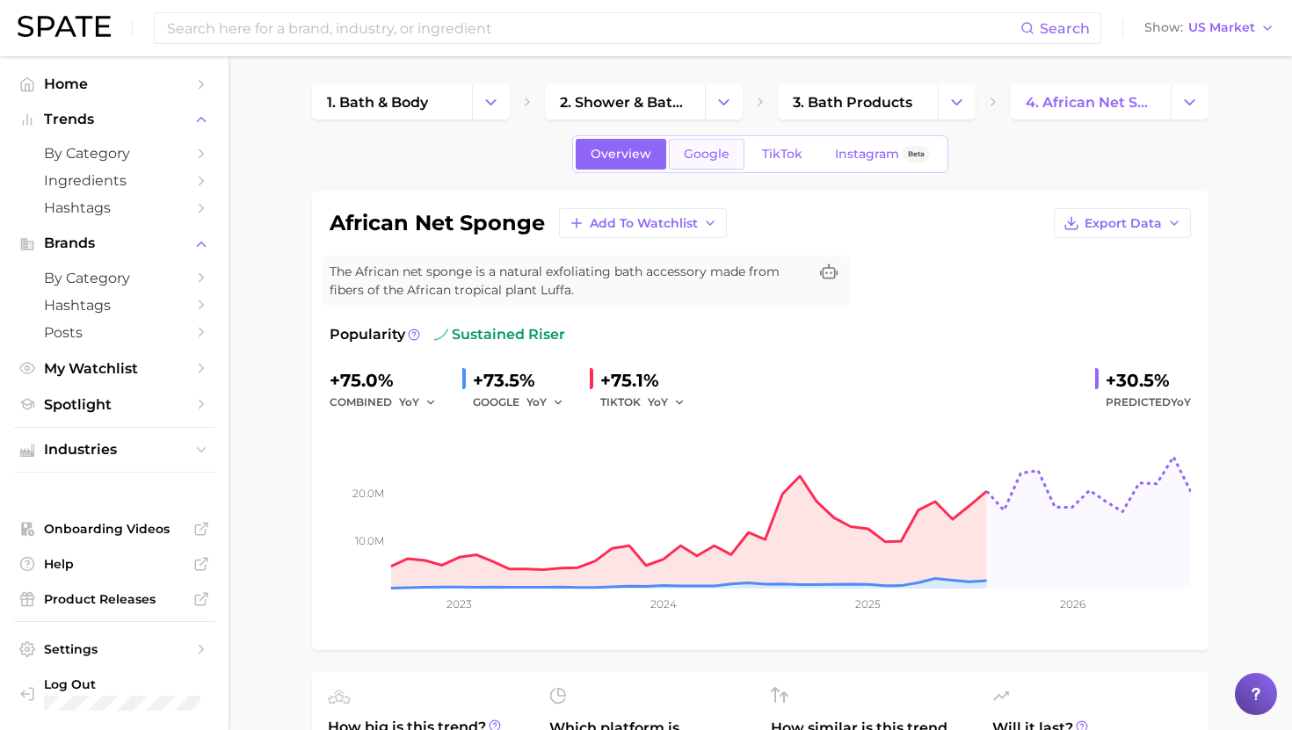
click at [701, 159] on span "Google" at bounding box center [707, 154] width 46 height 15
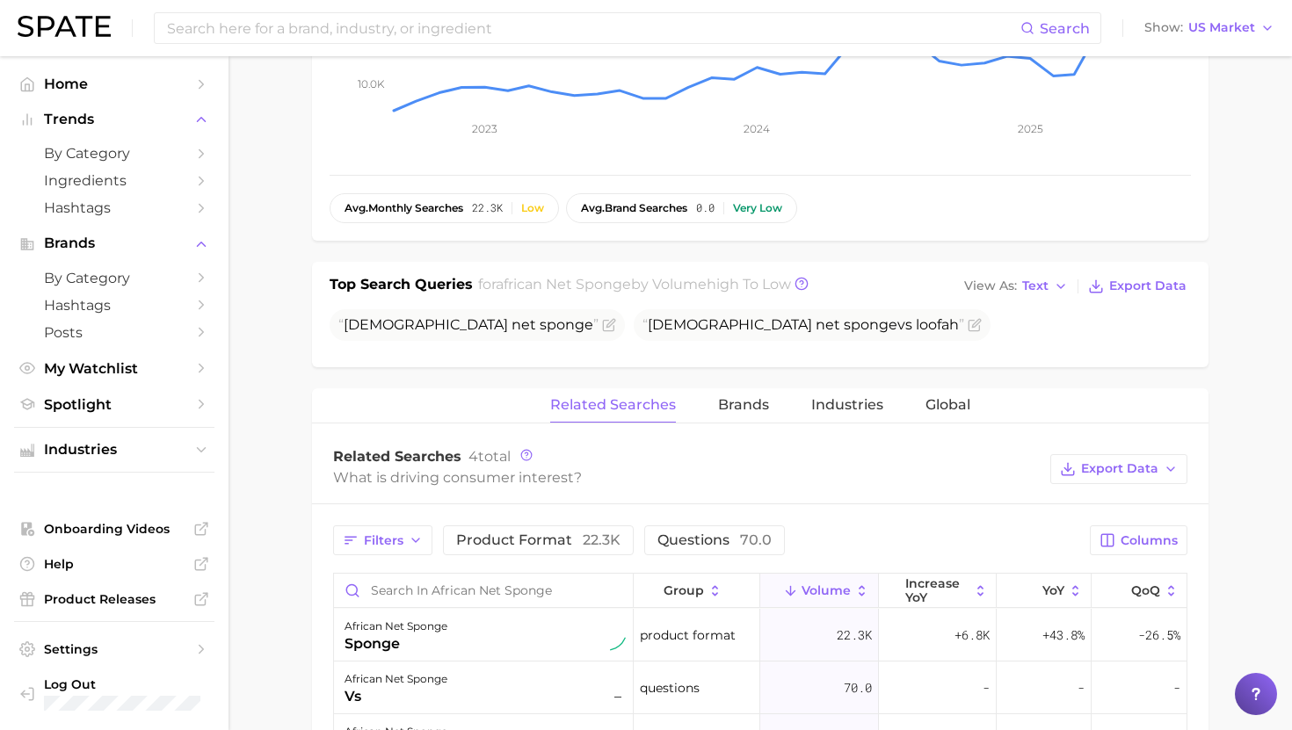
scroll to position [496, 0]
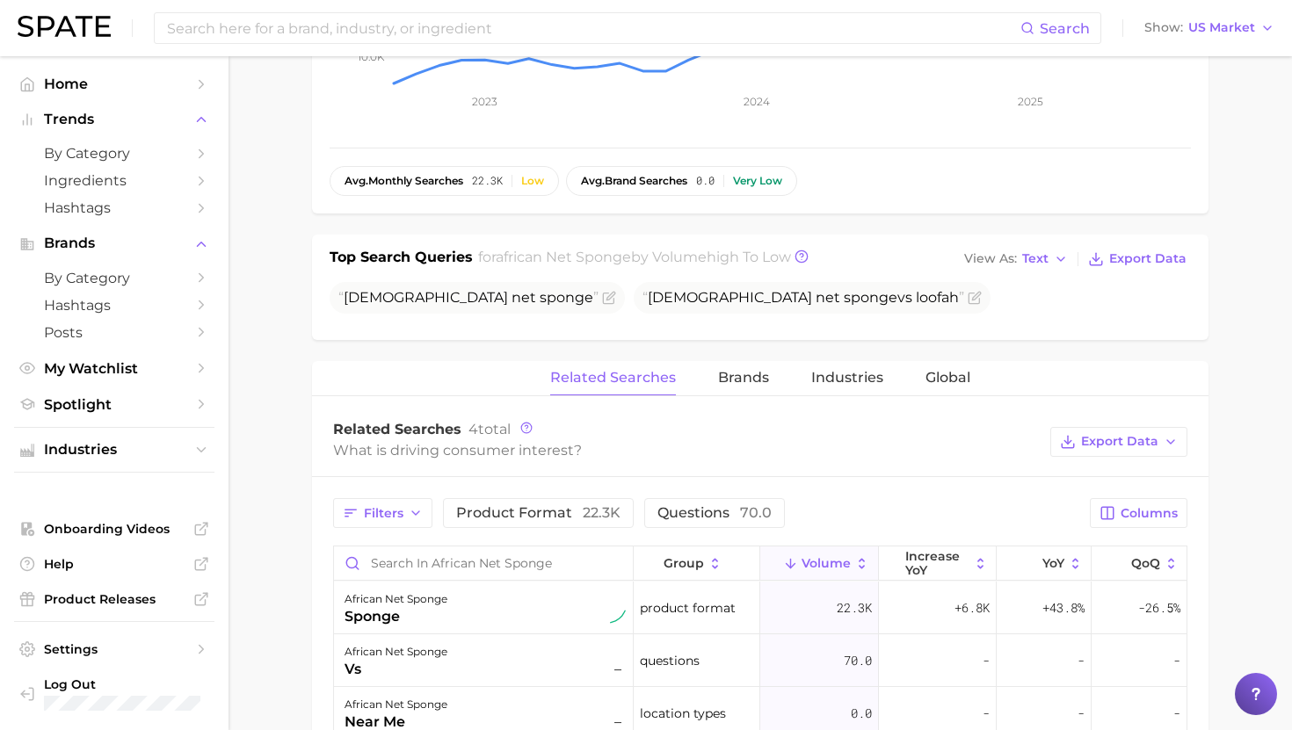
drag, startPoint x: 344, startPoint y: 302, endPoint x: 778, endPoint y: 301, distance: 434.1
click at [779, 301] on ul "African net sponge African net sponge vs loofah" at bounding box center [760, 298] width 861 height 32
copy ul "African net sponge African net sponge vs loofah"
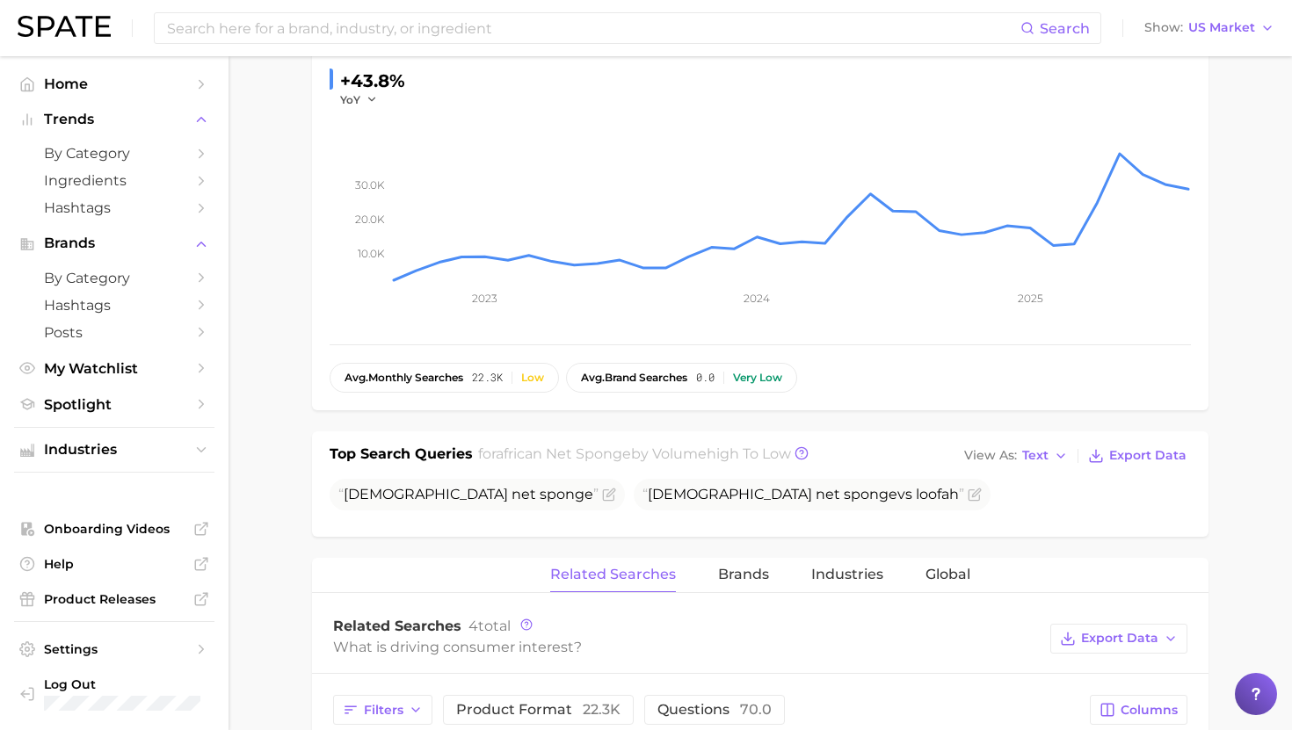
scroll to position [0, 0]
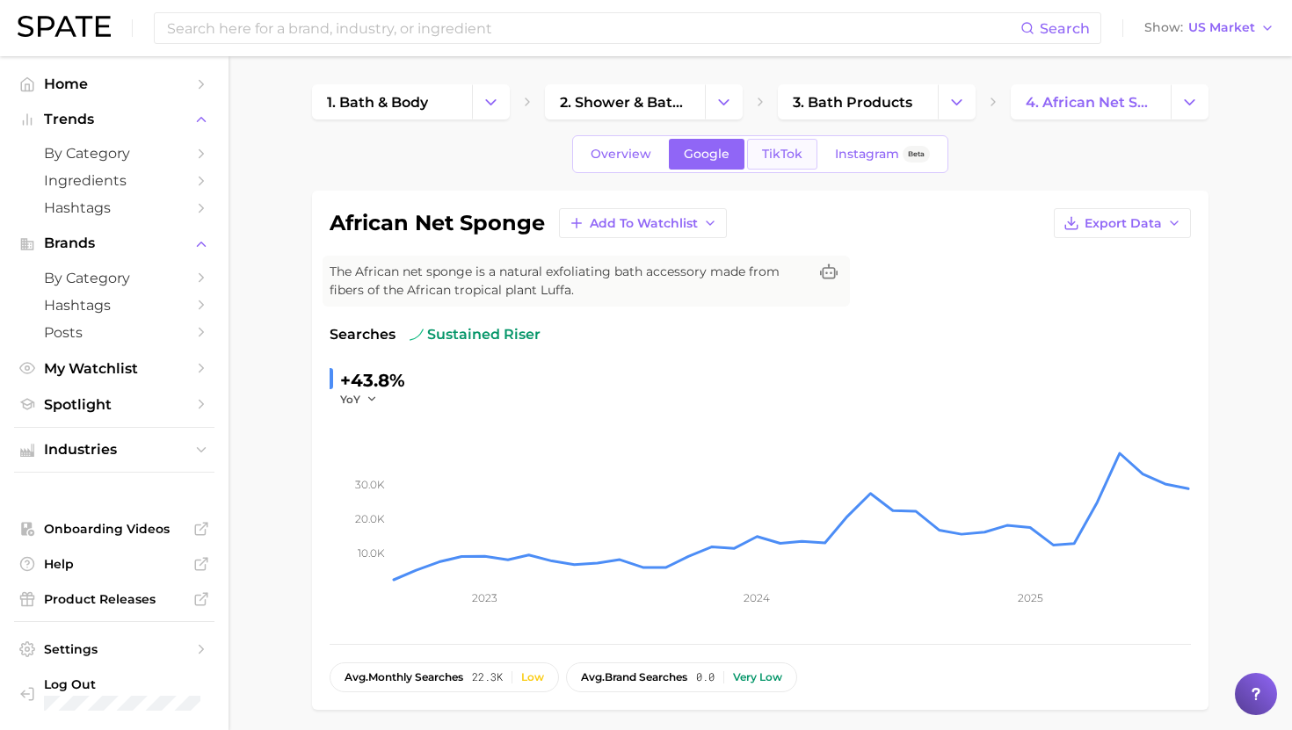
click at [780, 156] on span "TikTok" at bounding box center [782, 154] width 40 height 15
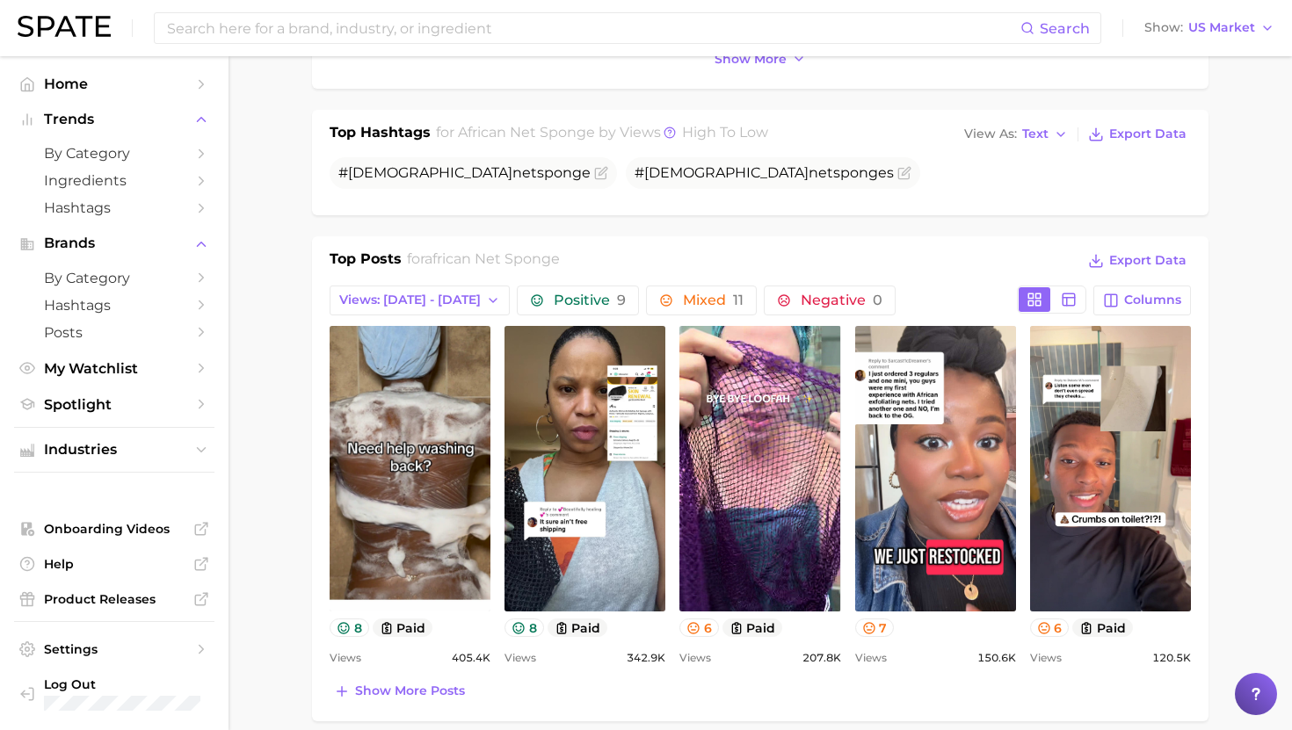
scroll to position [661, 0]
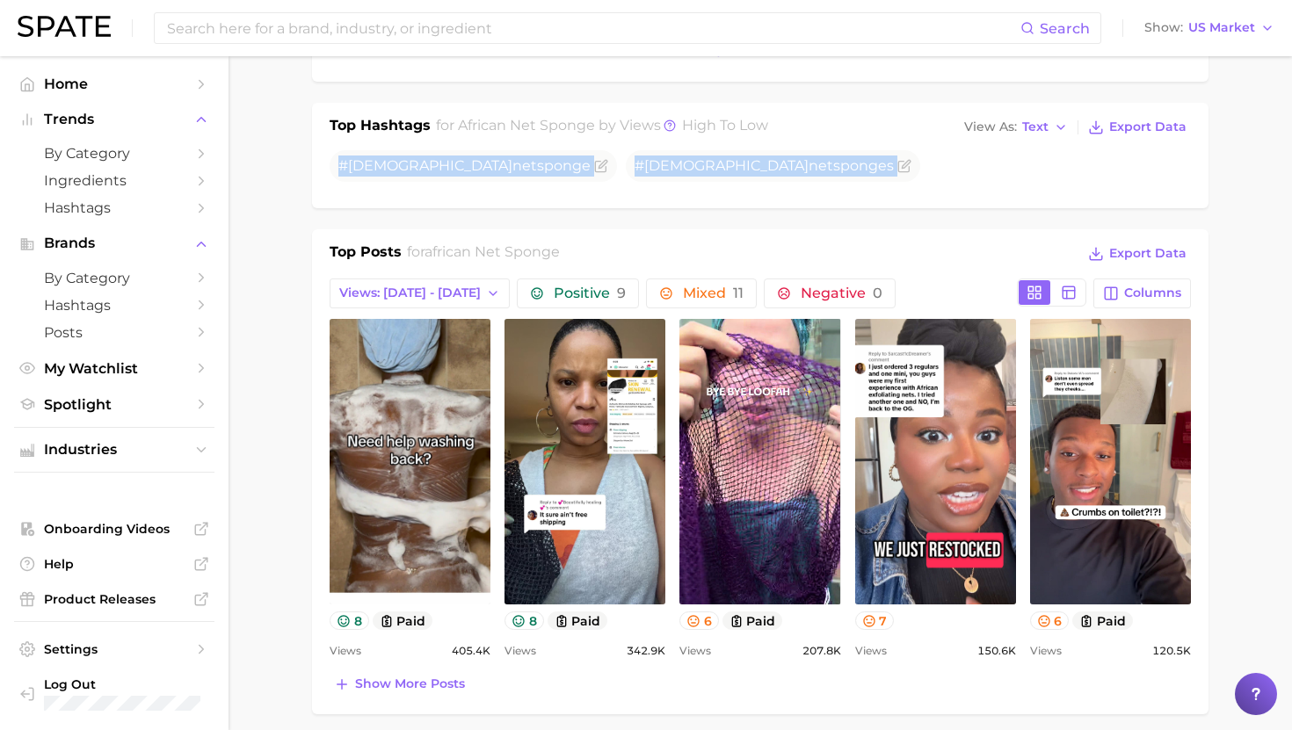
drag, startPoint x: 342, startPoint y: 163, endPoint x: 1075, endPoint y: 170, distance: 732.9
click at [1076, 170] on ul "# african net sponge # african net sponge s # african sponge # african exfoliat…" at bounding box center [760, 186] width 861 height 72
copy ul "# african net sponge # african net sponge s # african sponge # african exfoliat…"
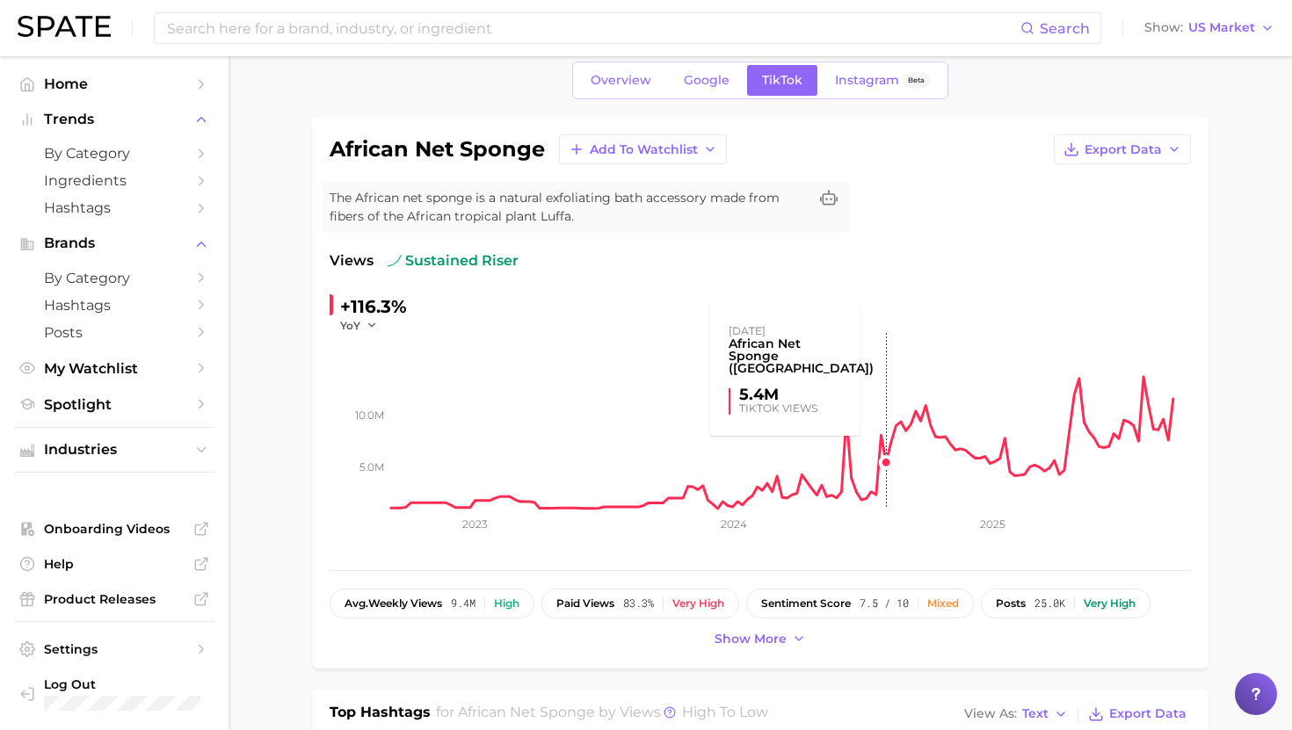
scroll to position [0, 0]
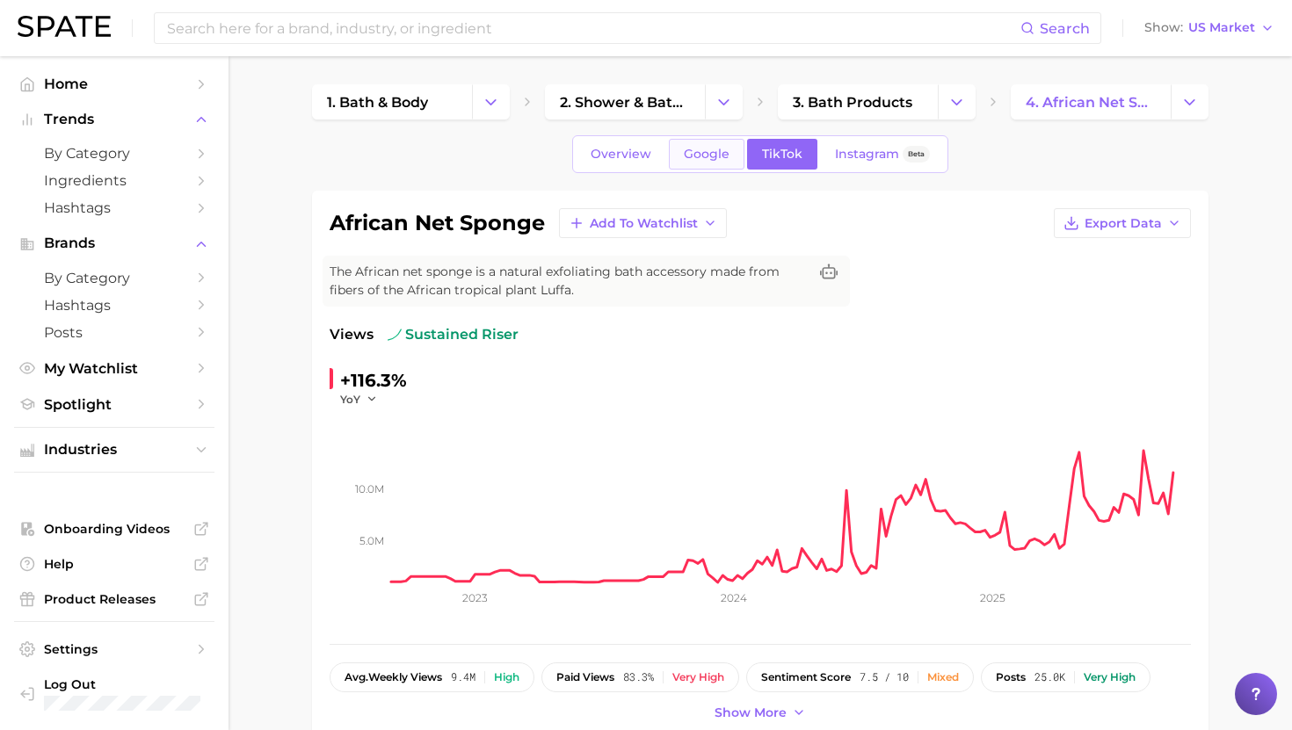
click at [719, 154] on span "Google" at bounding box center [707, 154] width 46 height 15
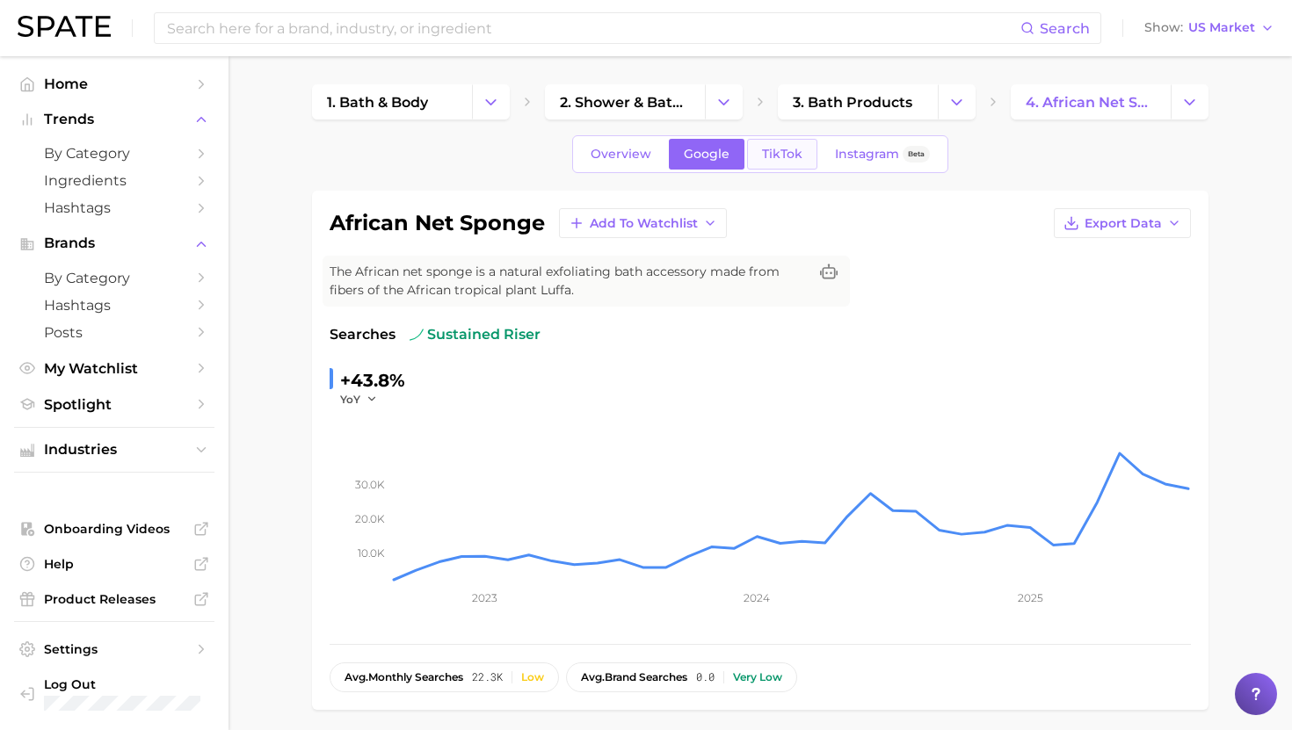
click at [795, 154] on span "TikTok" at bounding box center [782, 154] width 40 height 15
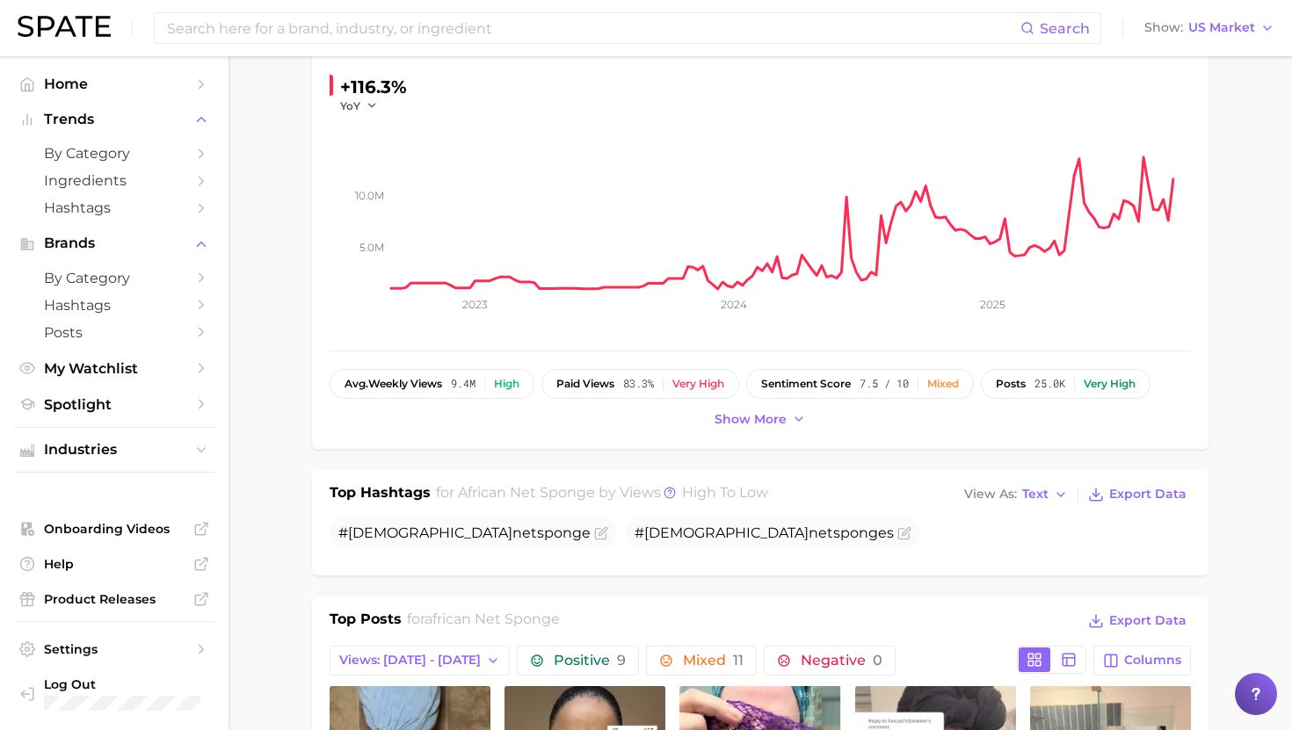
scroll to position [326, 0]
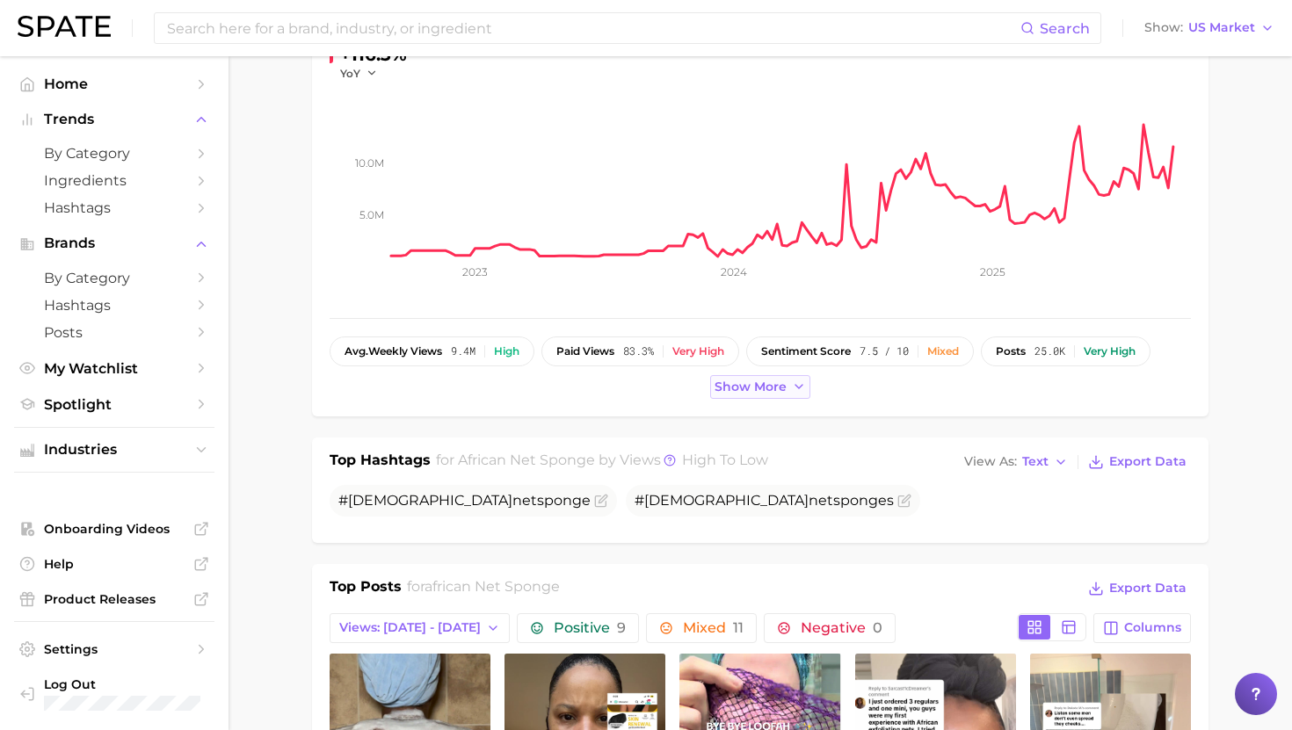
click at [745, 395] on button "Show more" at bounding box center [760, 387] width 100 height 24
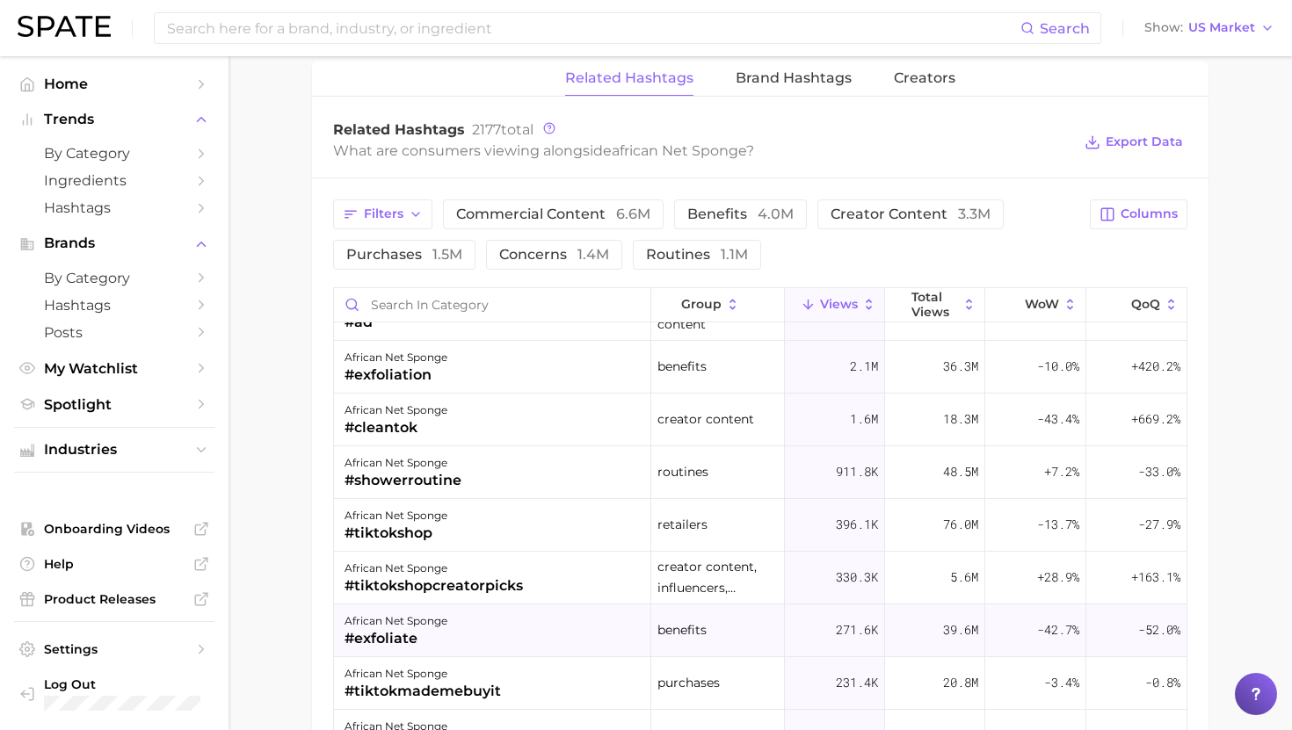
scroll to position [0, 0]
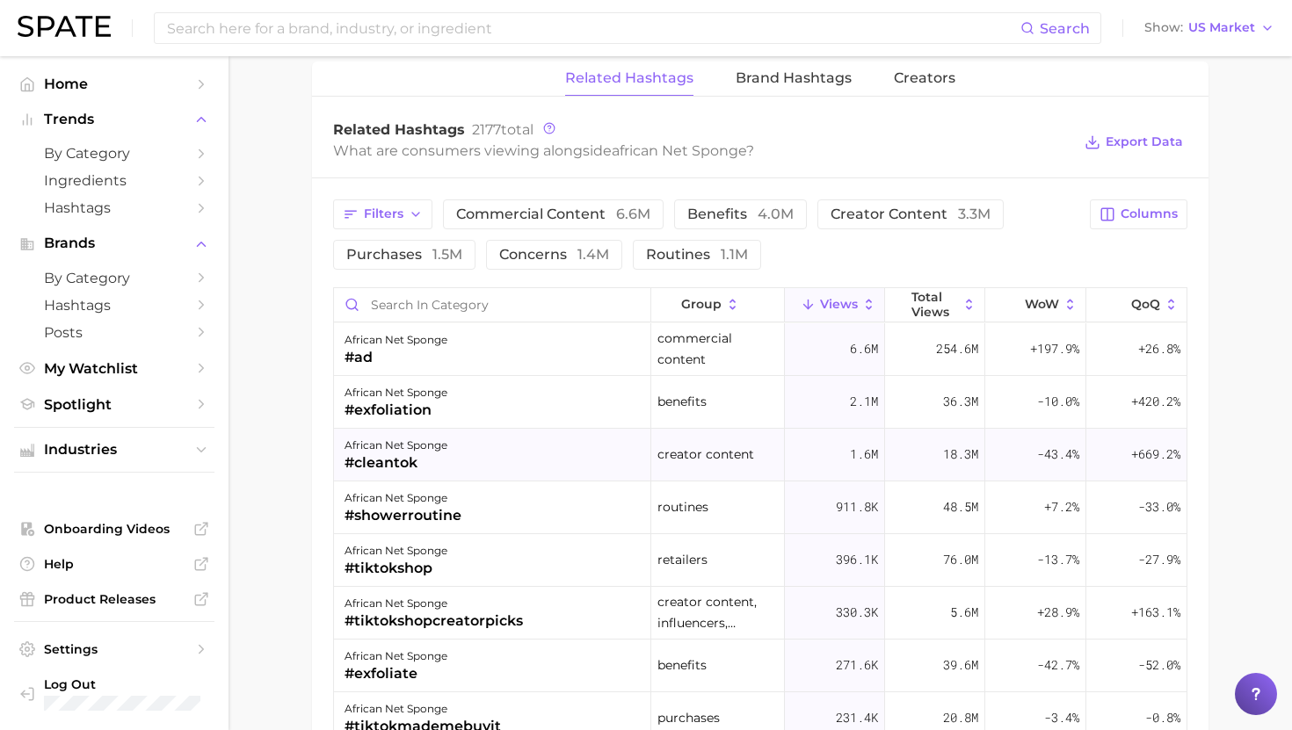
click at [510, 450] on div "african net sponge #cleantok" at bounding box center [492, 455] width 317 height 53
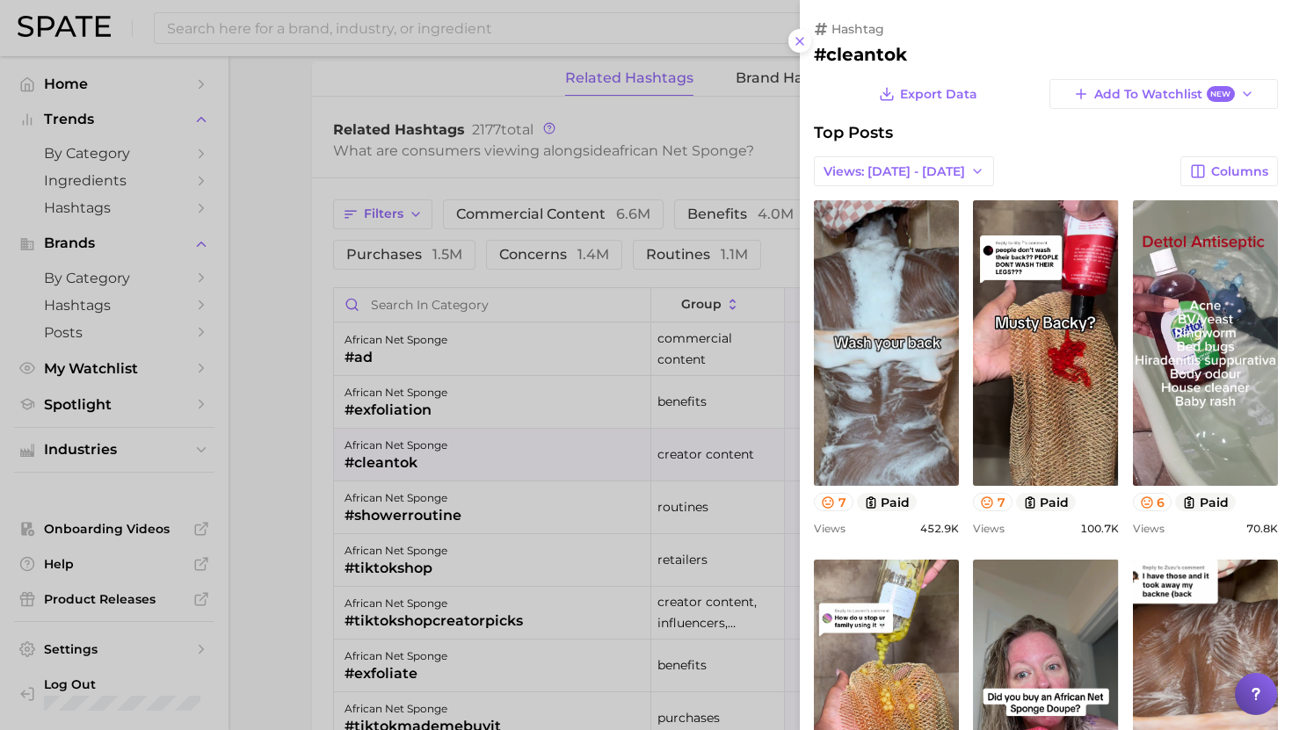
click at [867, 53] on h2 "#cleantok" at bounding box center [1046, 54] width 464 height 21
copy div "#cleantok Export Data Add to Watchlist New"
click at [619, 397] on div at bounding box center [646, 365] width 1292 height 730
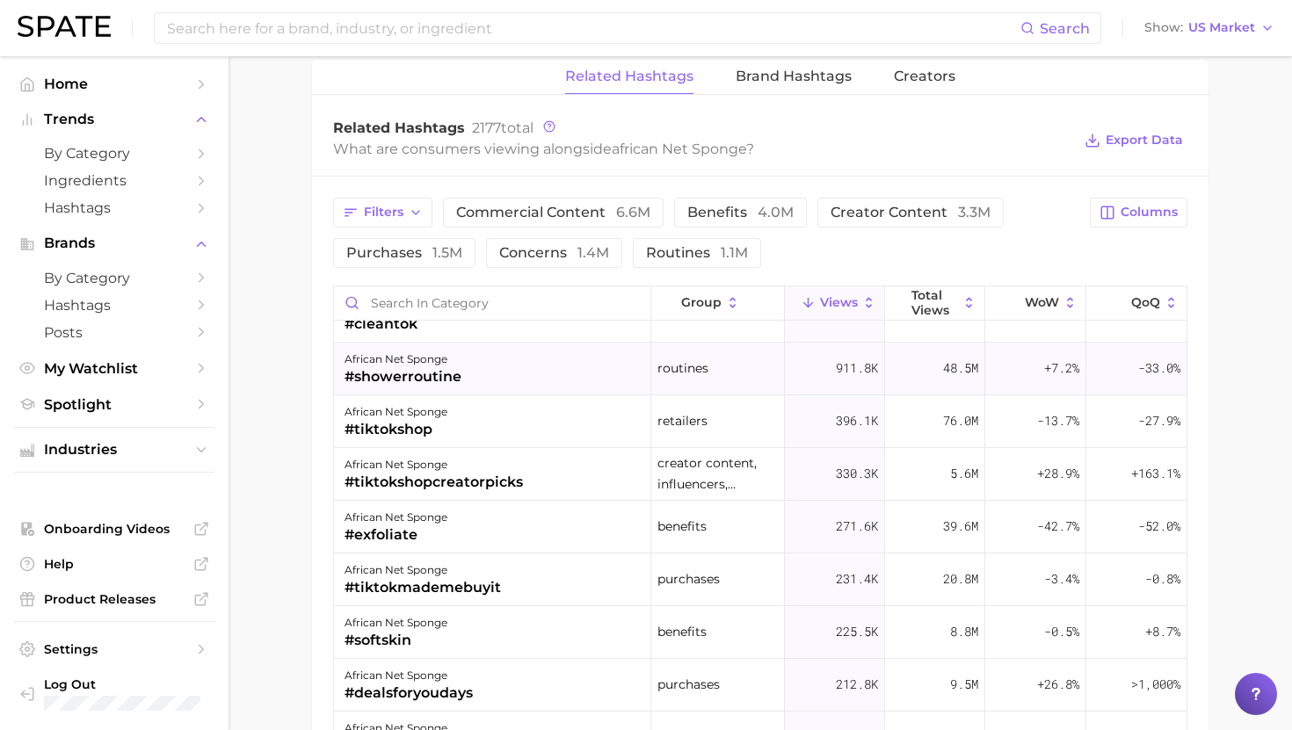
scroll to position [127, 0]
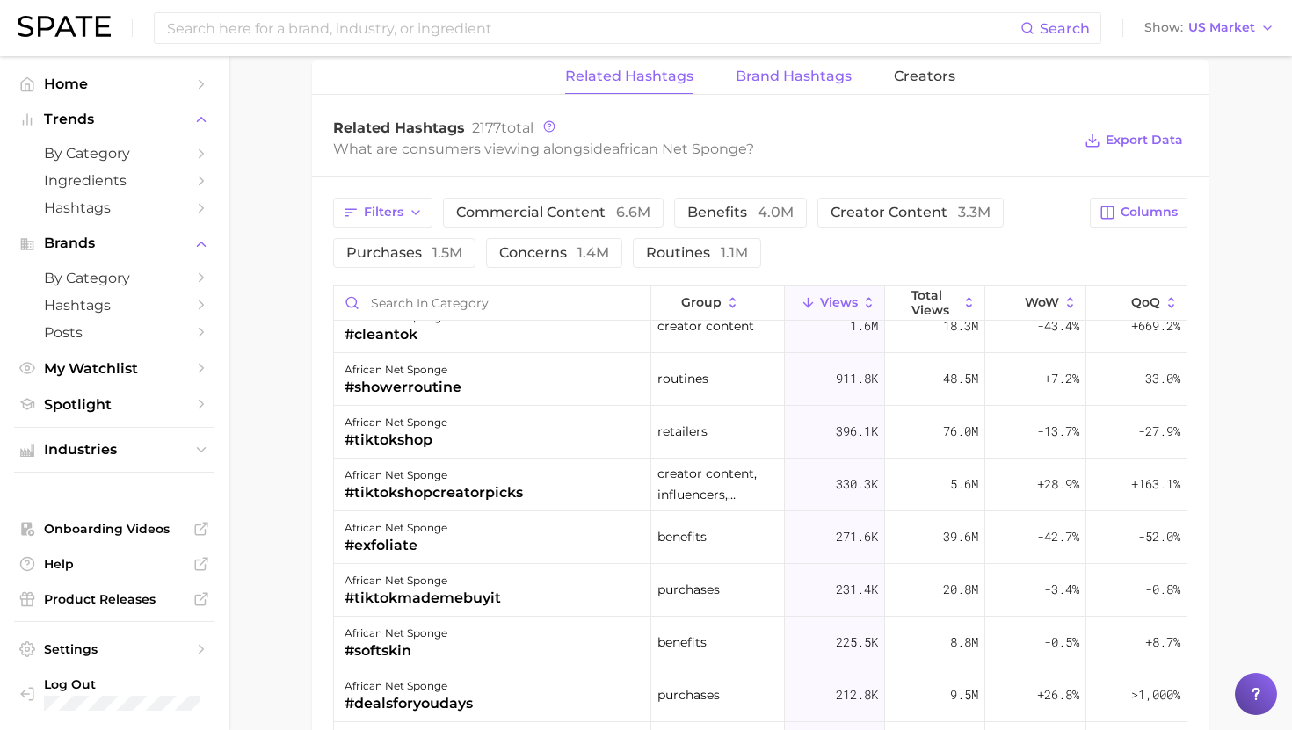
click at [783, 70] on span "Brand Hashtags" at bounding box center [793, 77] width 116 height 16
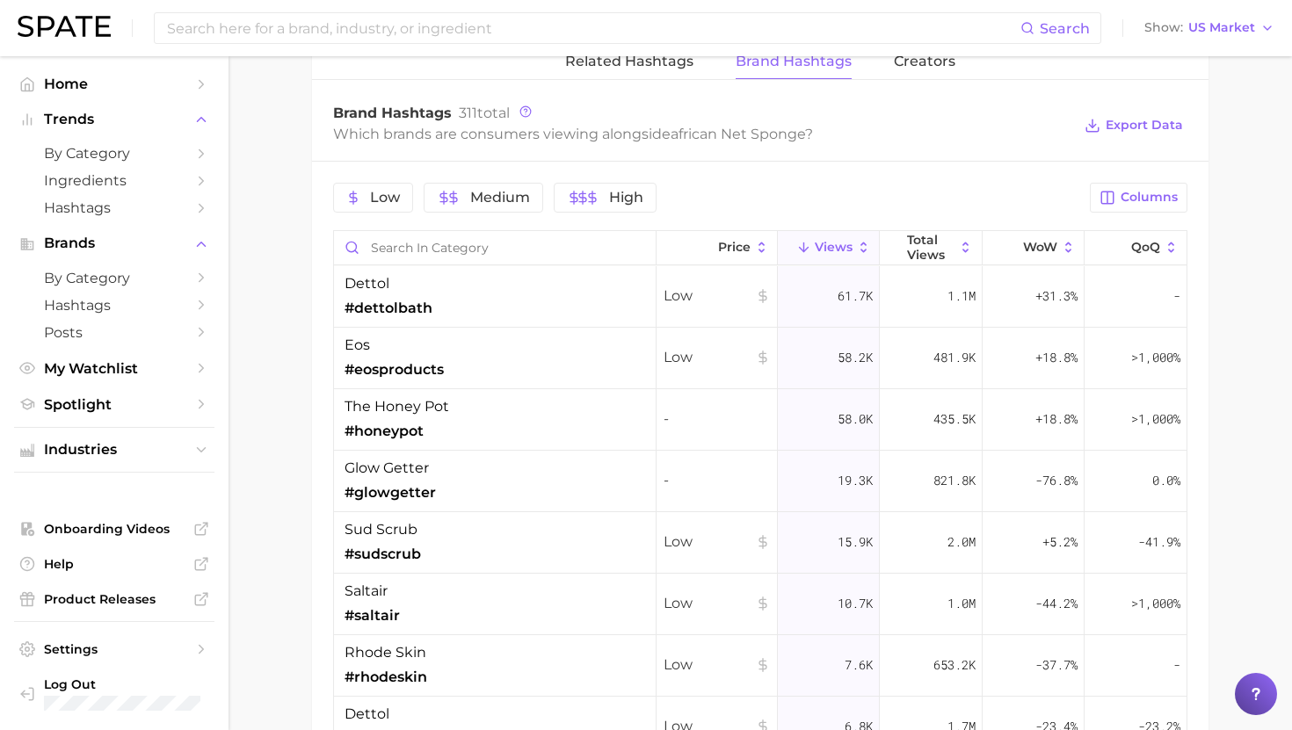
scroll to position [1396, 0]
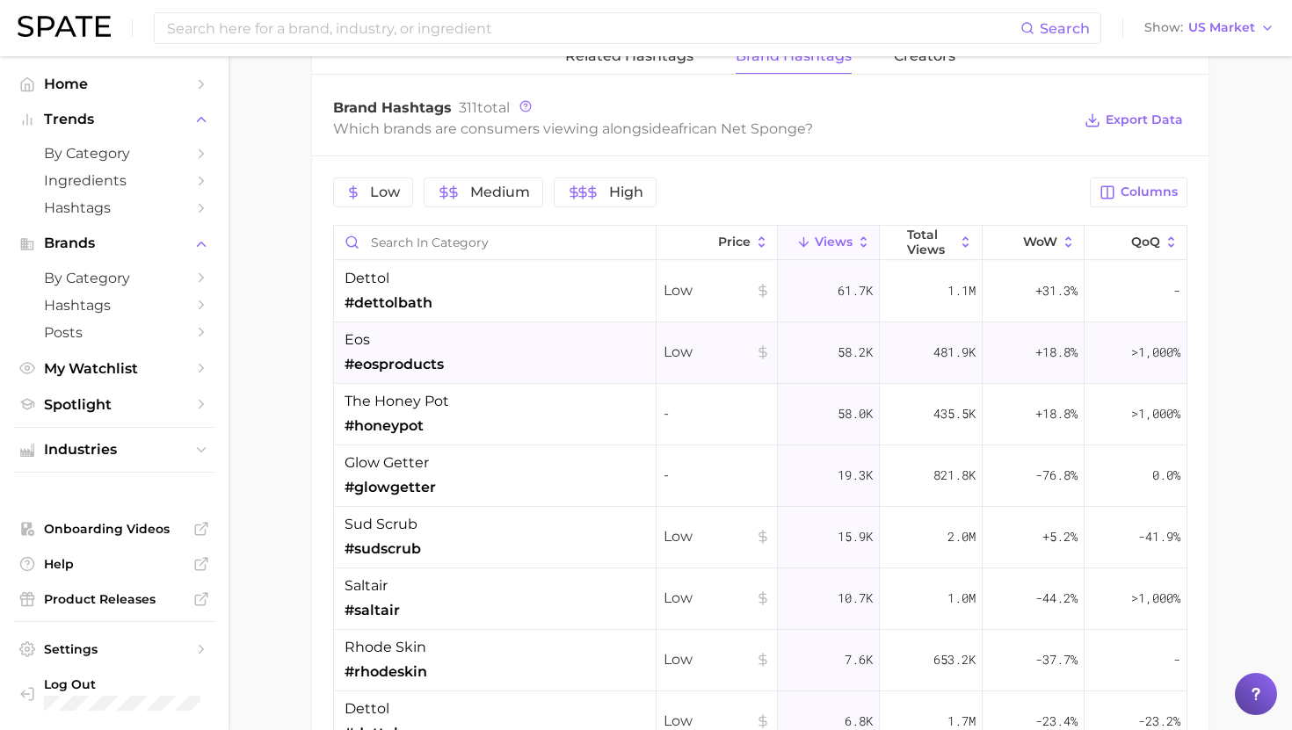
click at [551, 343] on div "eos #eosproducts" at bounding box center [495, 353] width 322 height 62
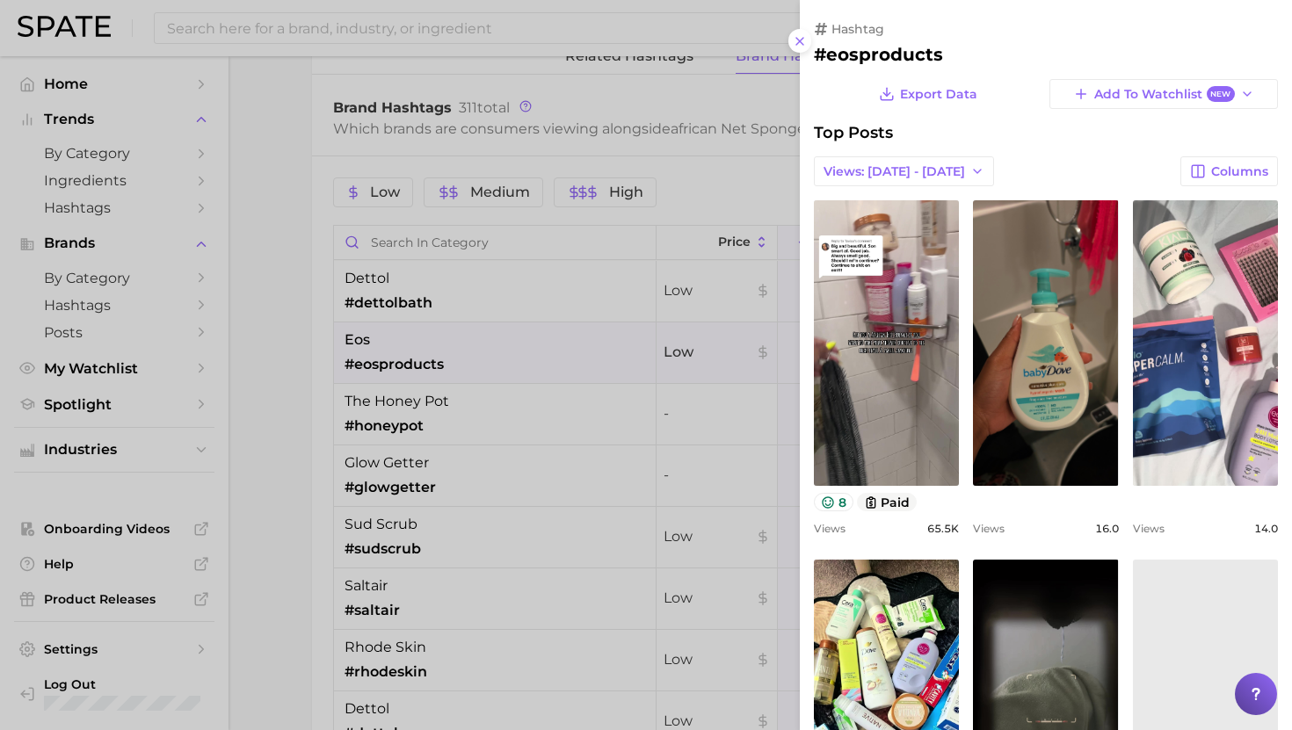
scroll to position [0, 0]
click at [550, 350] on div at bounding box center [646, 365] width 1292 height 730
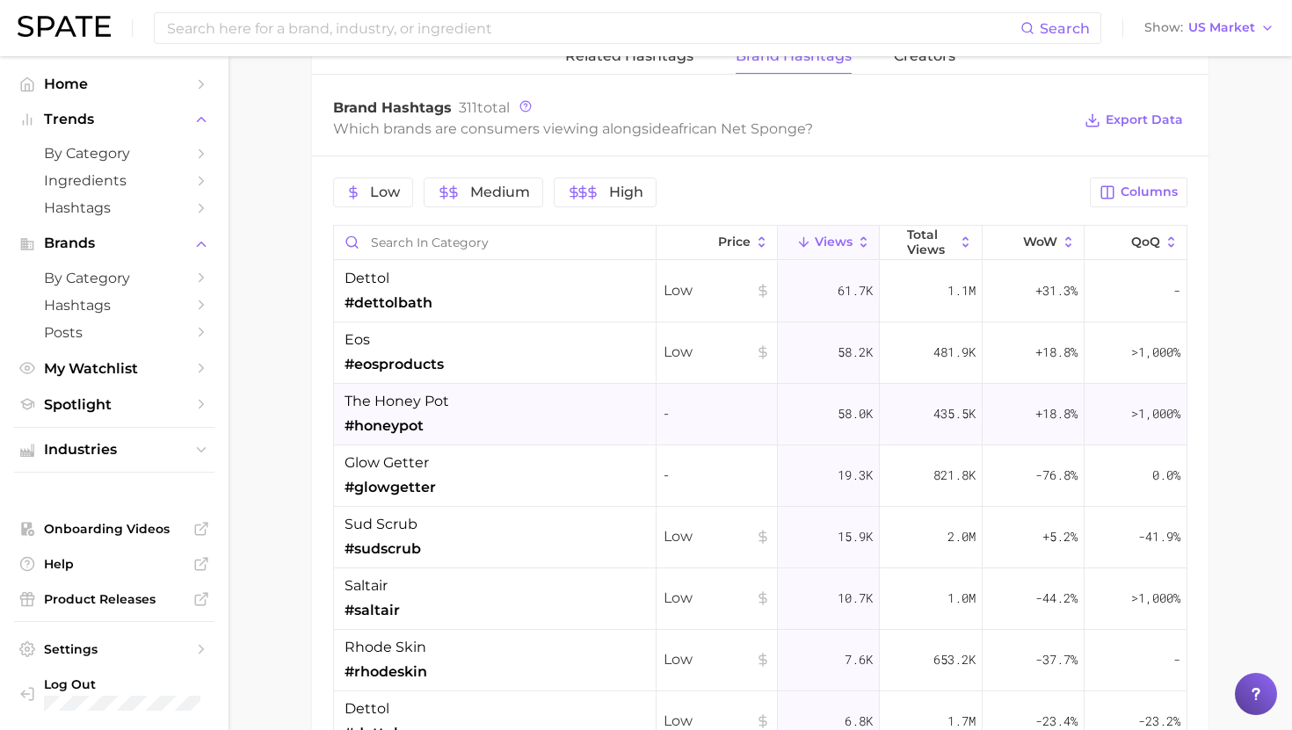
click at [540, 395] on div "the honey pot #honeypot" at bounding box center [495, 415] width 322 height 62
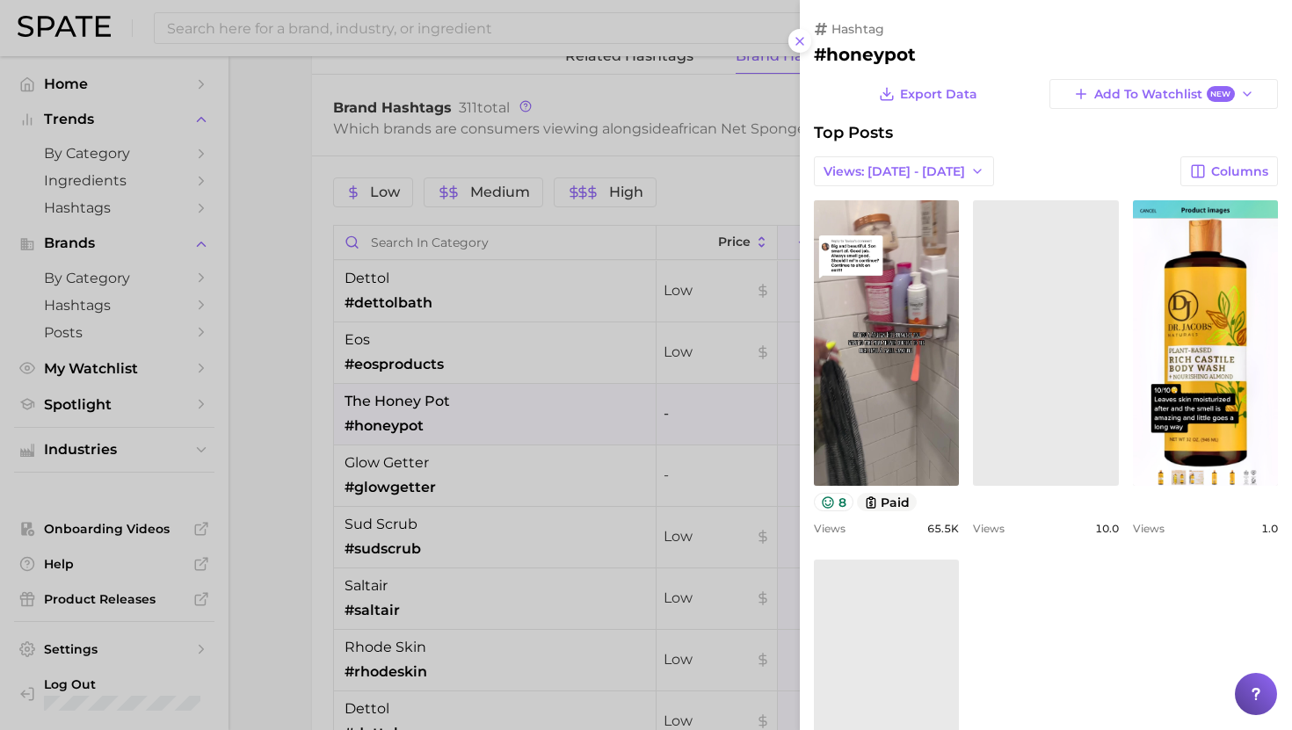
click at [540, 401] on div at bounding box center [646, 365] width 1292 height 730
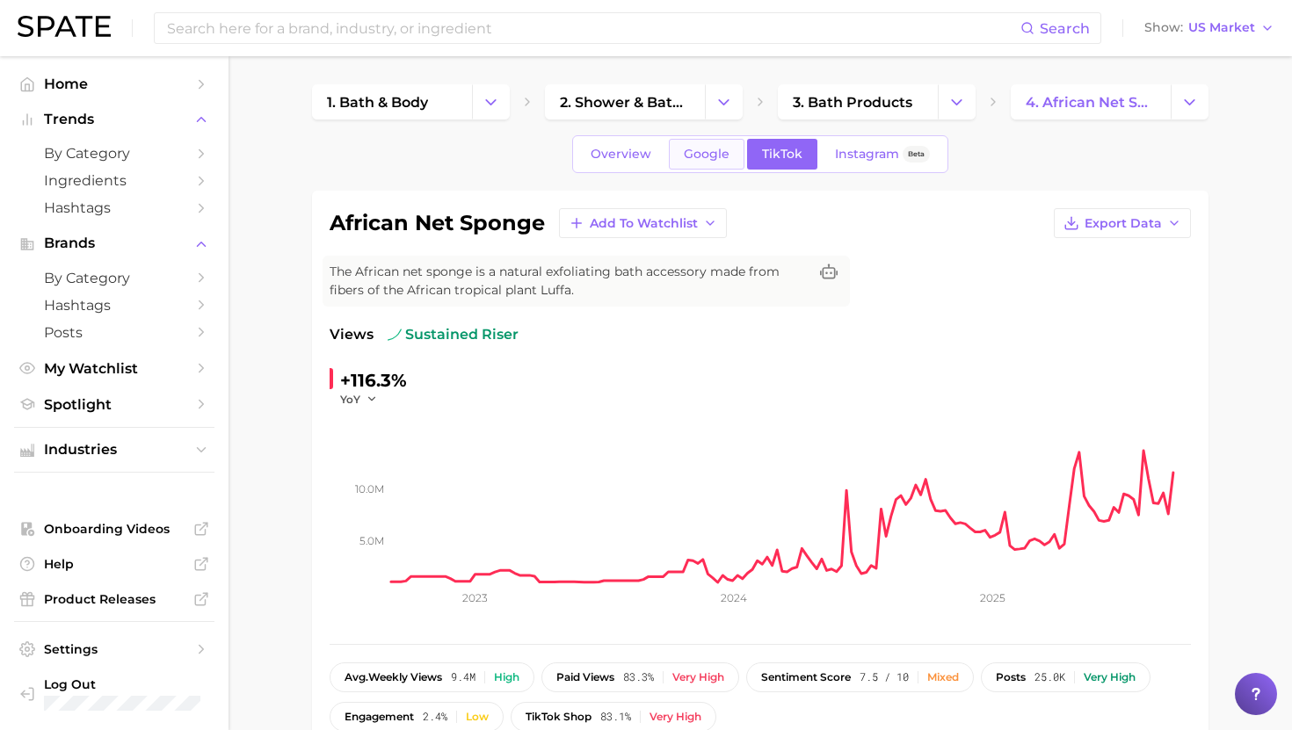
click at [710, 154] on span "Google" at bounding box center [707, 154] width 46 height 15
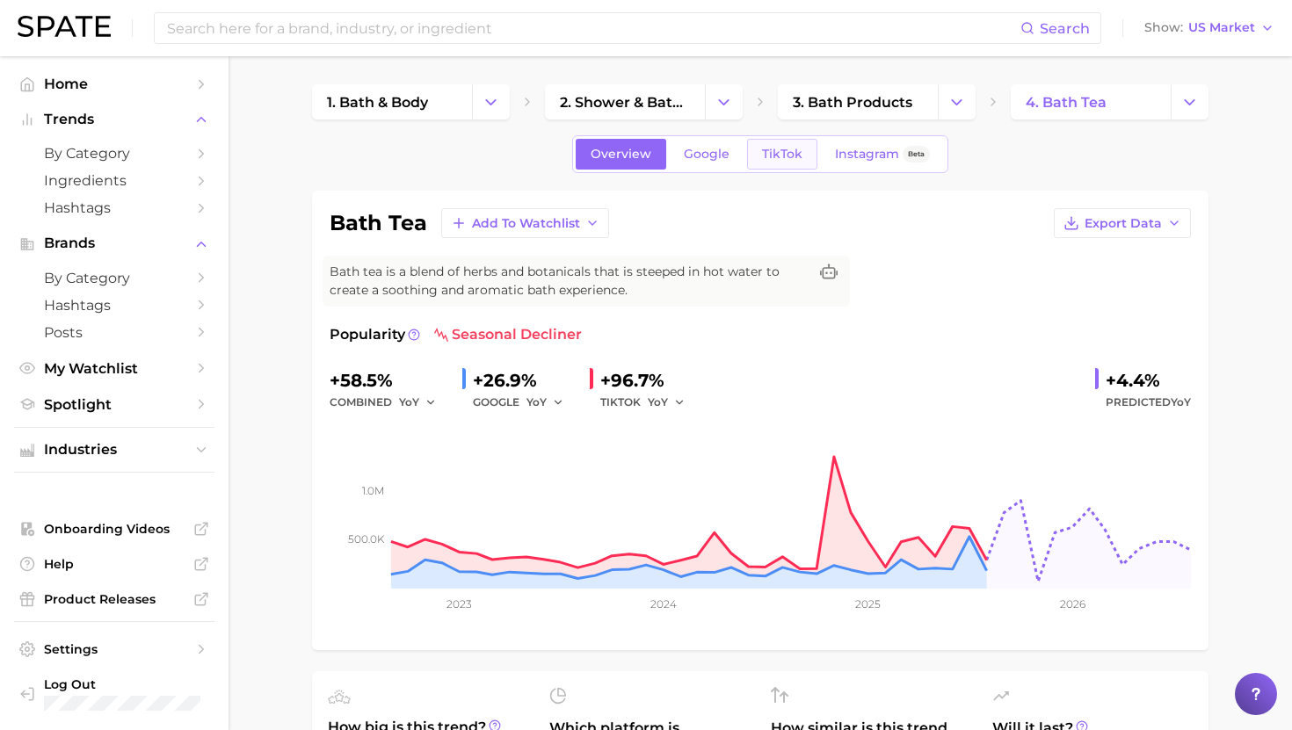
click at [783, 149] on span "TikTok" at bounding box center [782, 154] width 40 height 15
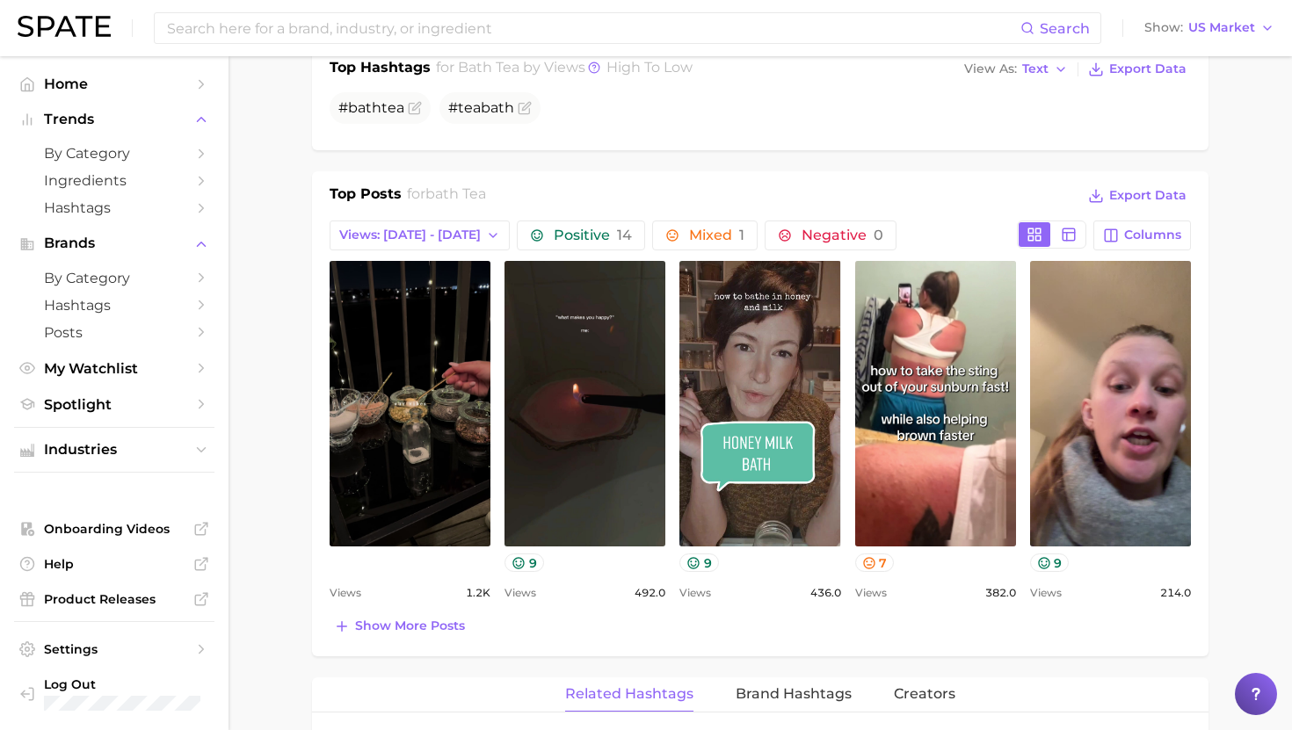
scroll to position [71, 0]
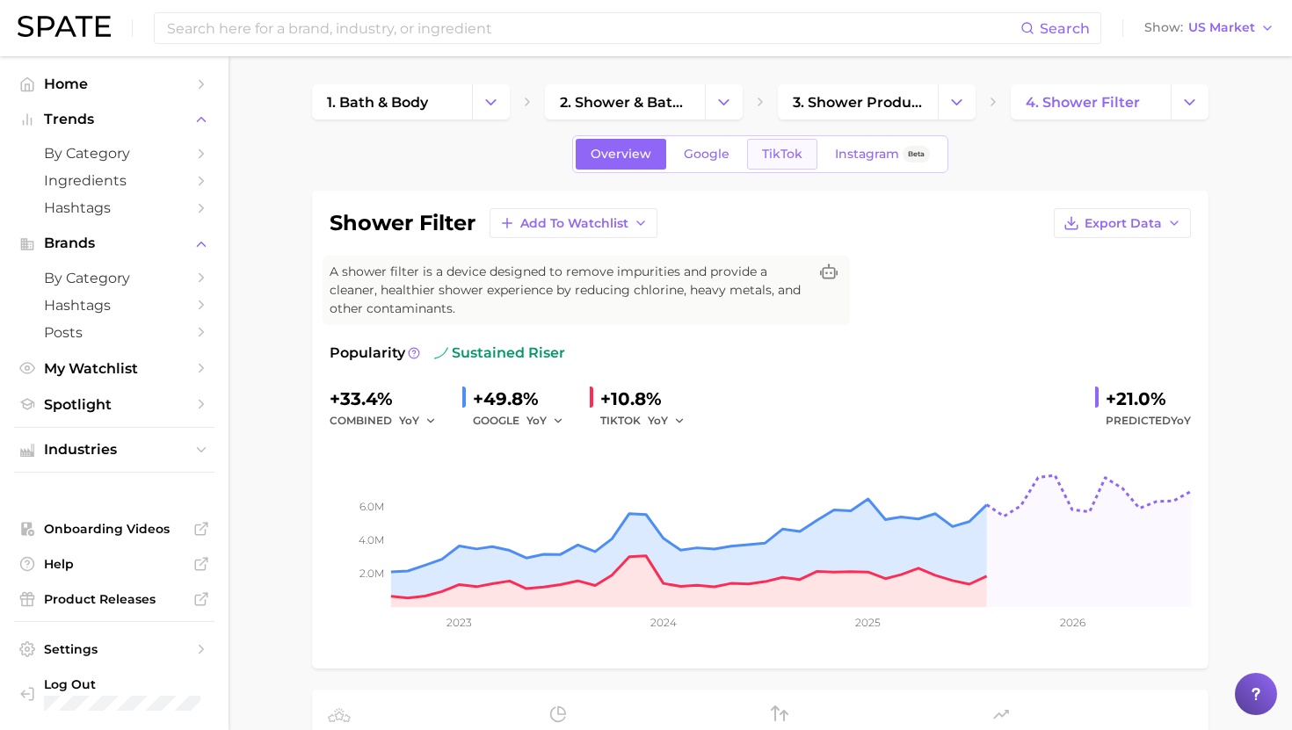
click at [801, 155] on link "TikTok" at bounding box center [782, 154] width 70 height 31
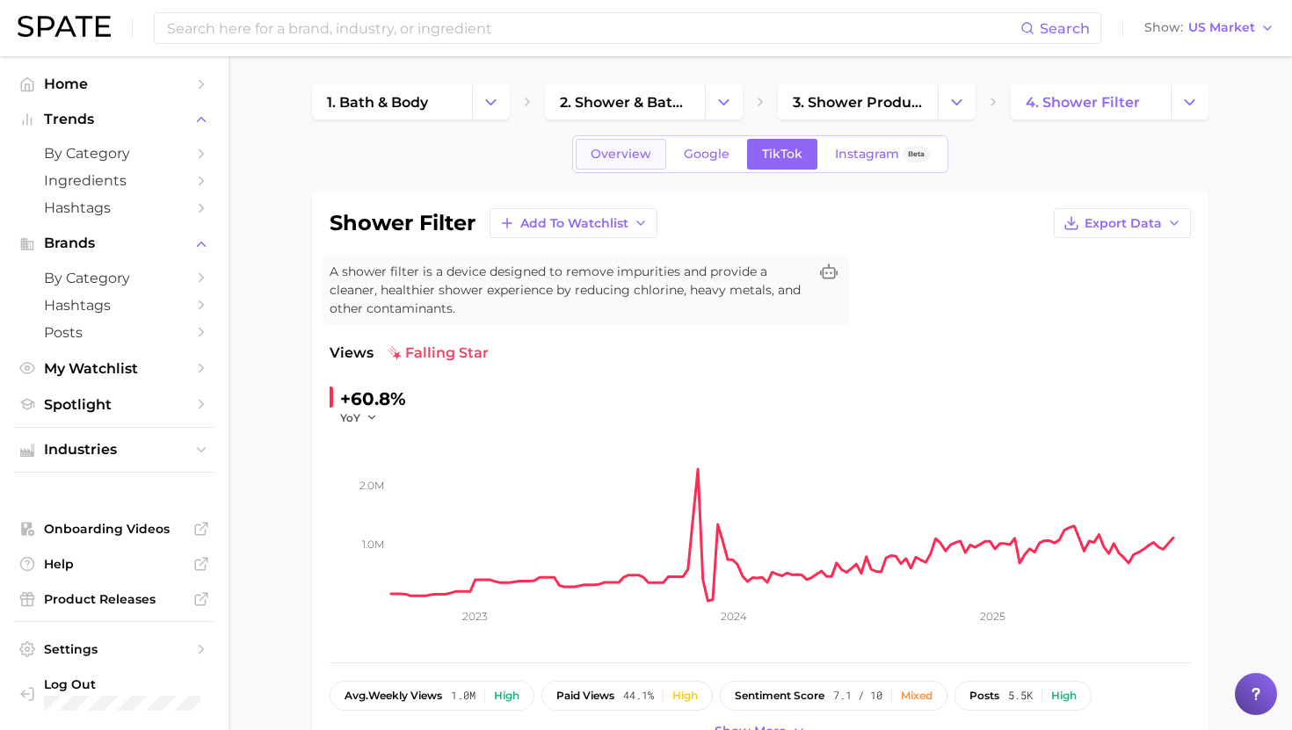
click at [613, 157] on span "Overview" at bounding box center [620, 154] width 61 height 15
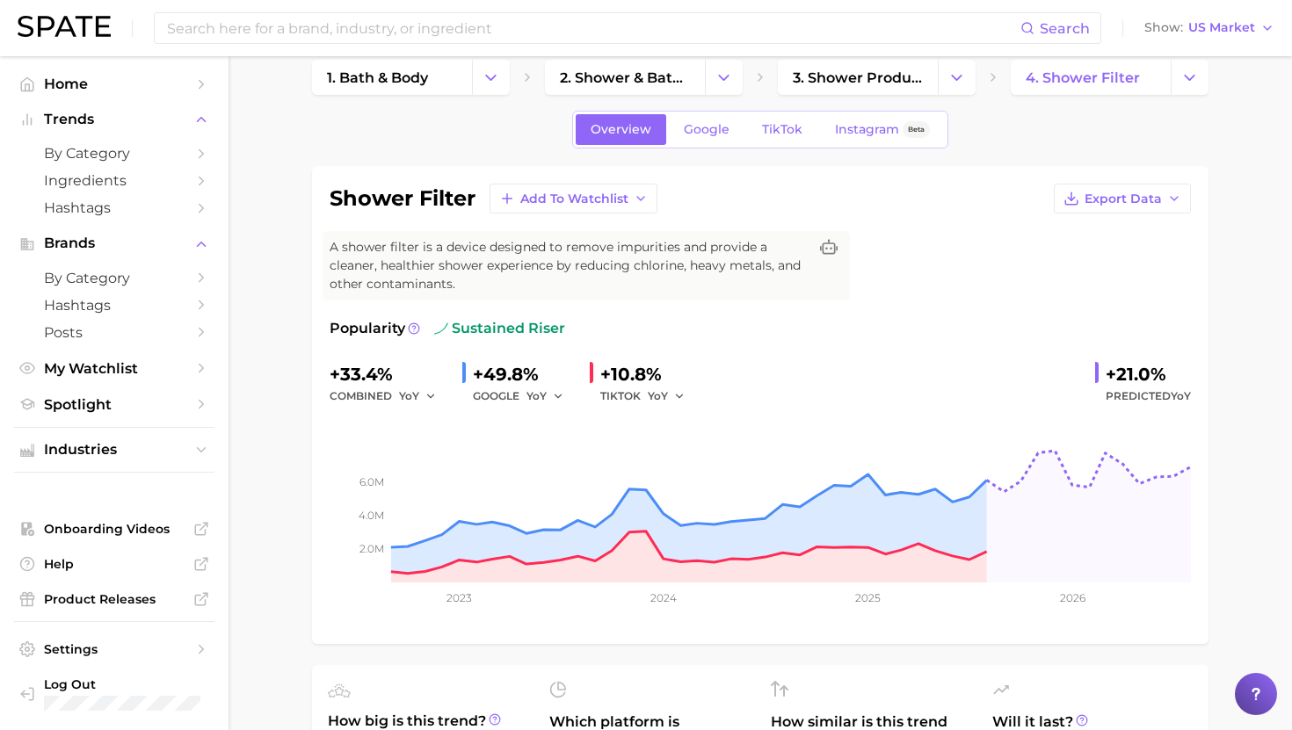
scroll to position [4, 0]
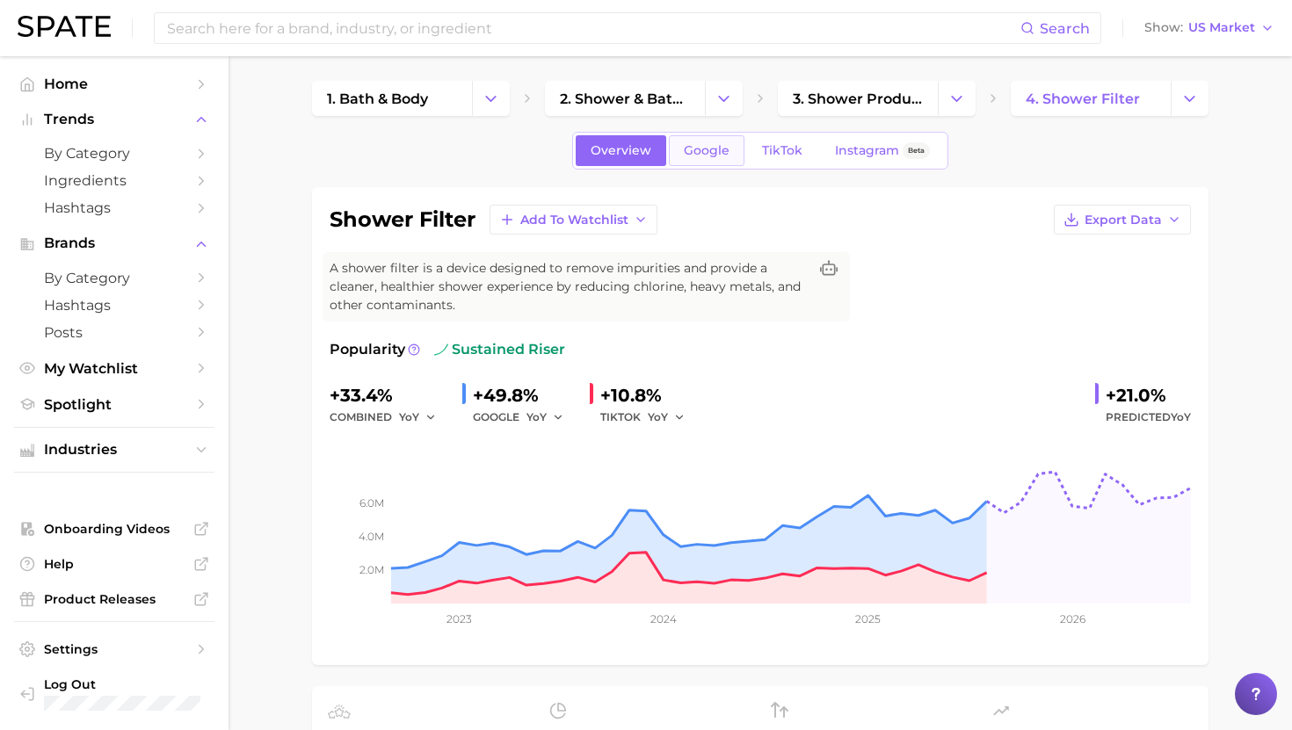
click at [708, 161] on link "Google" at bounding box center [707, 150] width 76 height 31
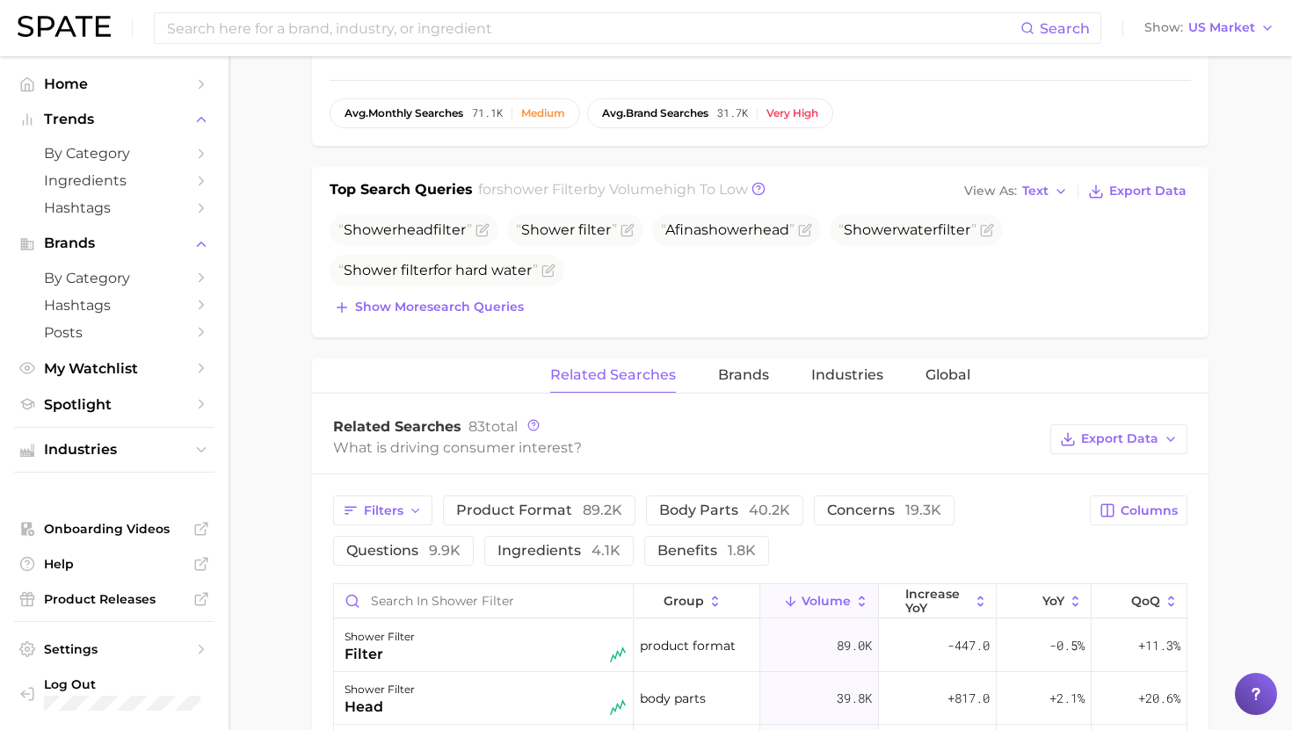
scroll to position [603, 0]
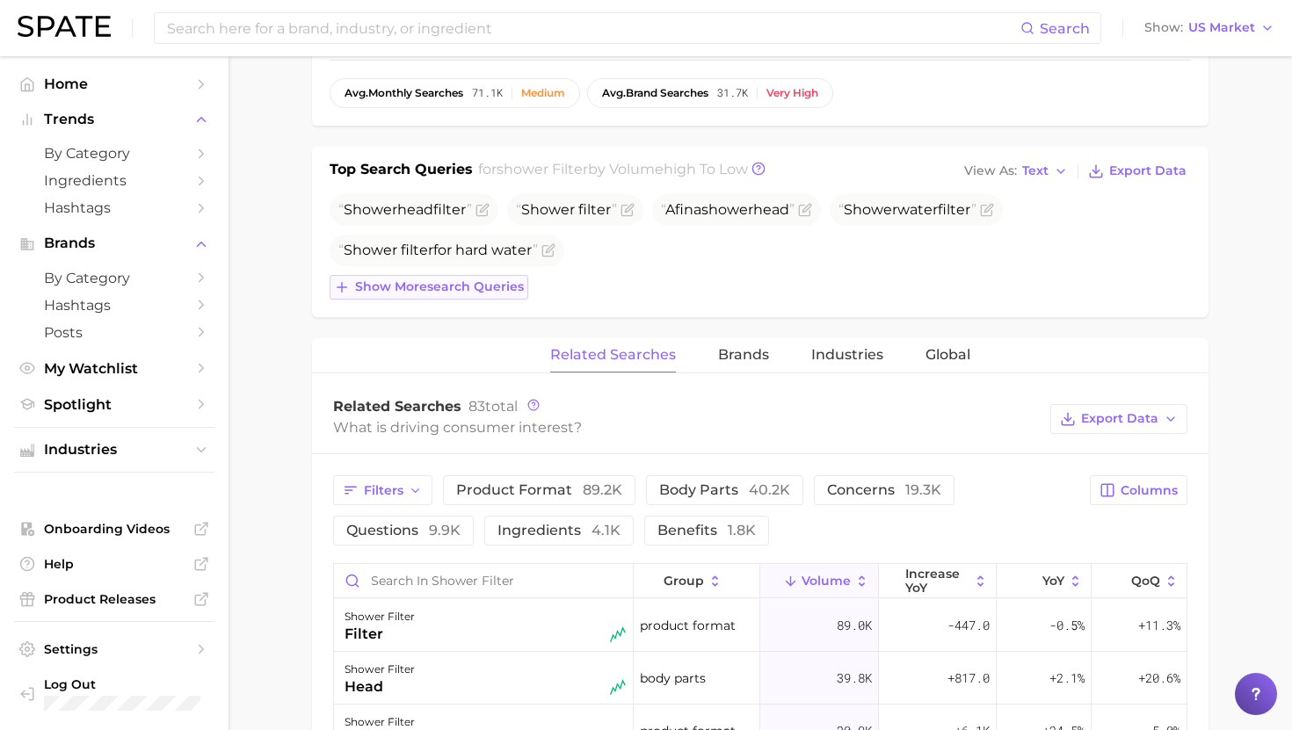
click at [457, 286] on span "Show more search queries" at bounding box center [439, 286] width 169 height 15
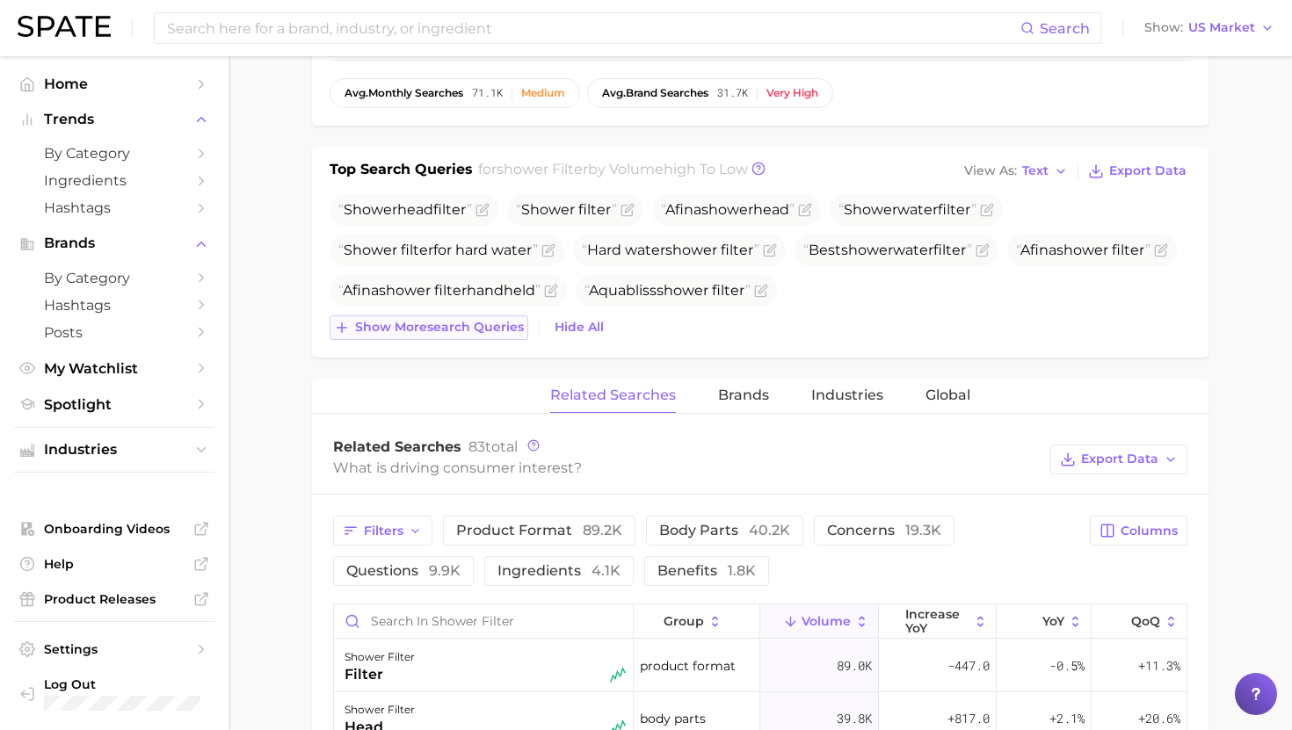
click at [410, 324] on span "Show more search queries" at bounding box center [439, 327] width 169 height 15
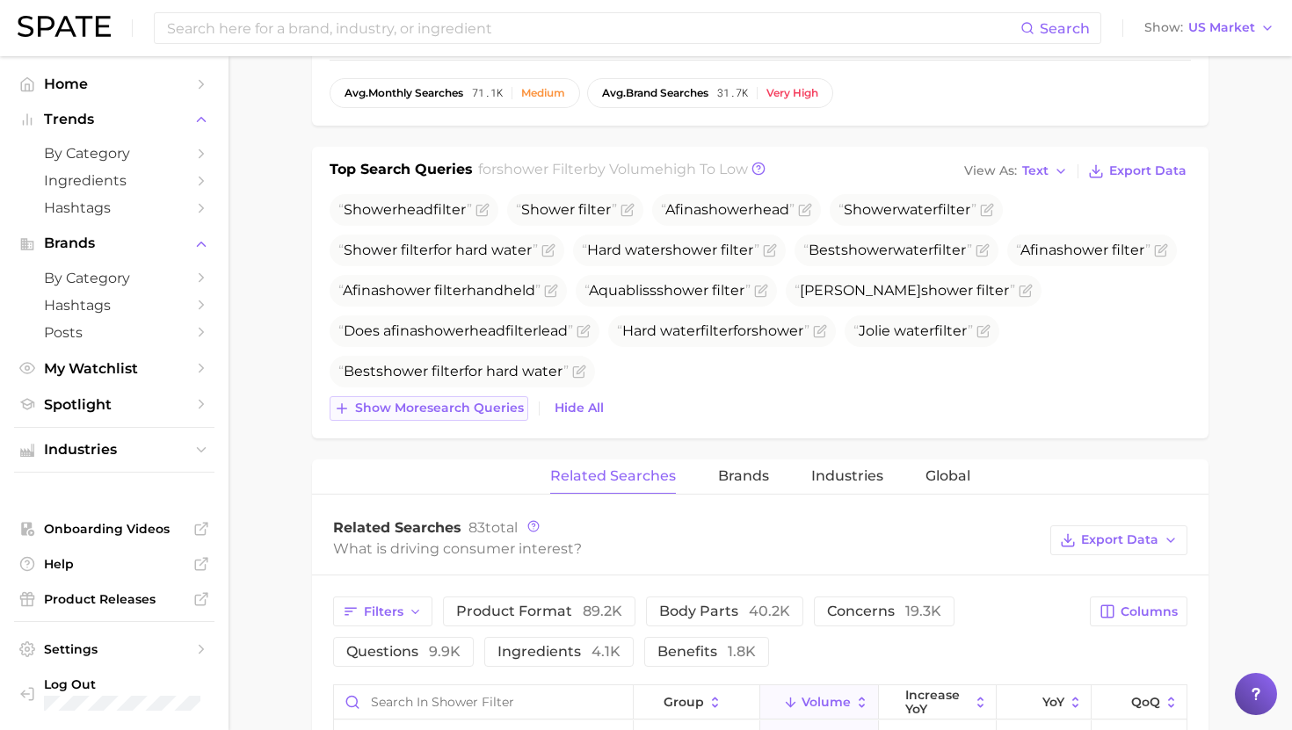
click at [399, 404] on span "Show more search queries" at bounding box center [439, 408] width 169 height 15
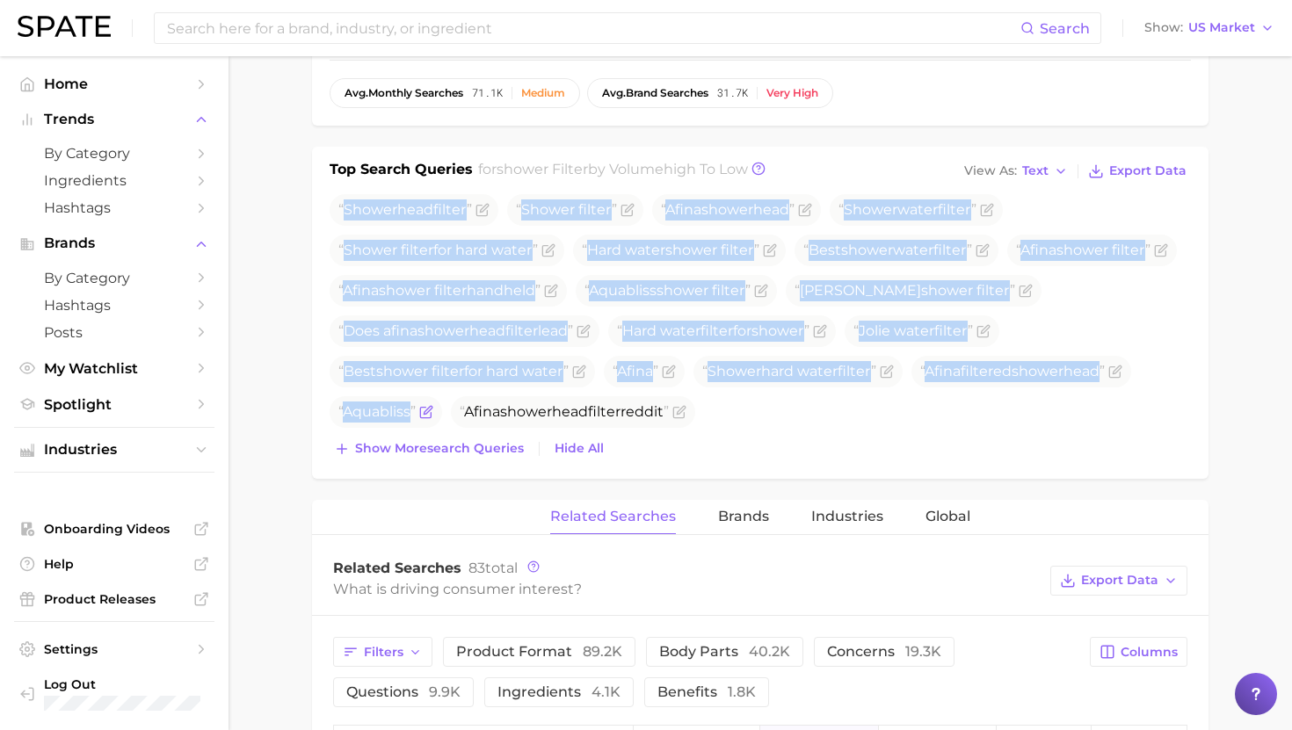
drag, startPoint x: 343, startPoint y: 207, endPoint x: 412, endPoint y: 416, distance: 219.5
click at [412, 416] on ul "Shower head filter Shower filter Afina shower head Shower water filter Shower f…" at bounding box center [760, 311] width 861 height 234
copy ul "Shower head filter Shower filter Afina shower head Shower water filter Shower f…"
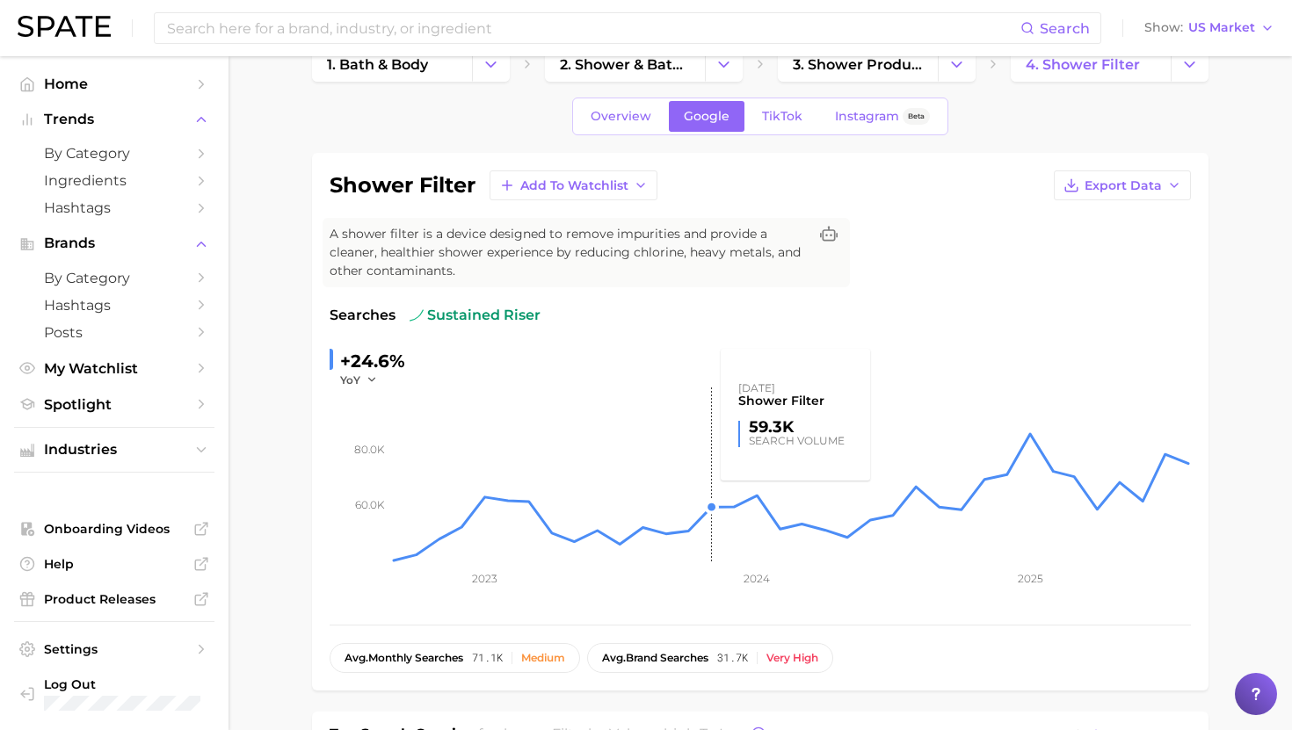
scroll to position [41, 0]
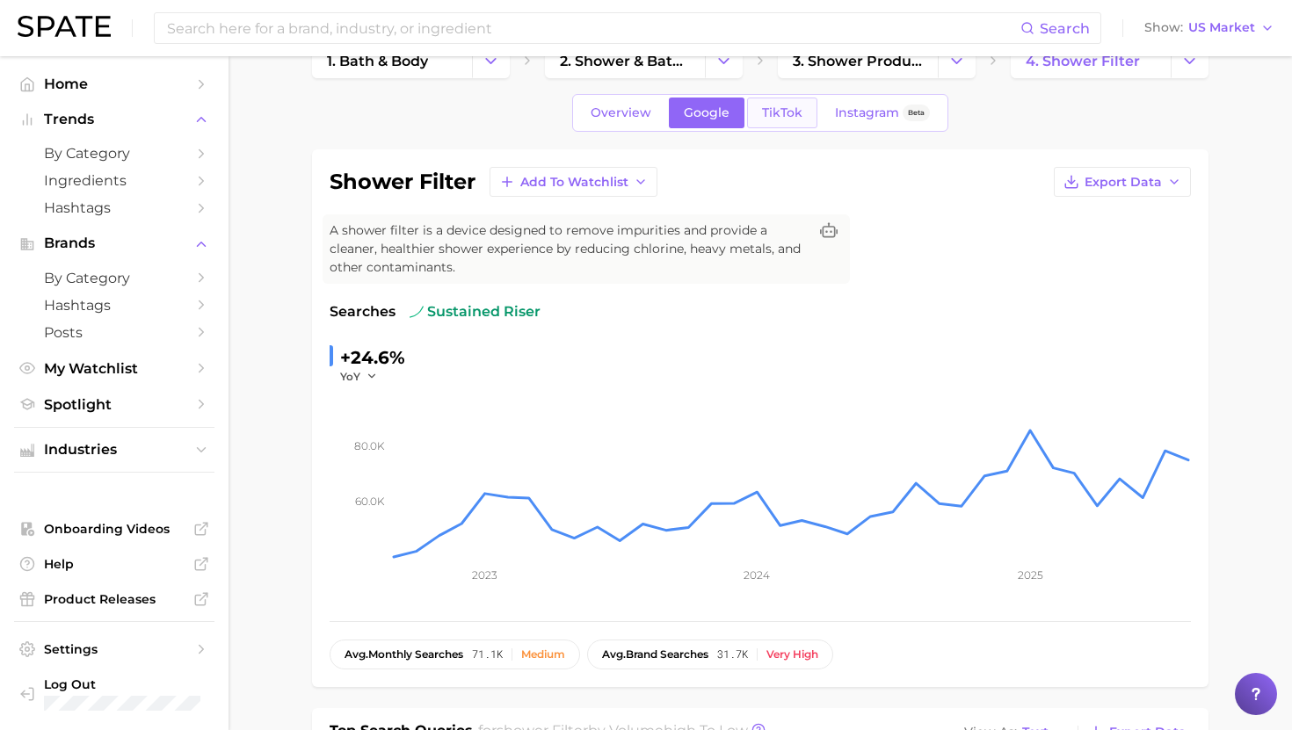
click at [788, 123] on link "TikTok" at bounding box center [782, 113] width 70 height 31
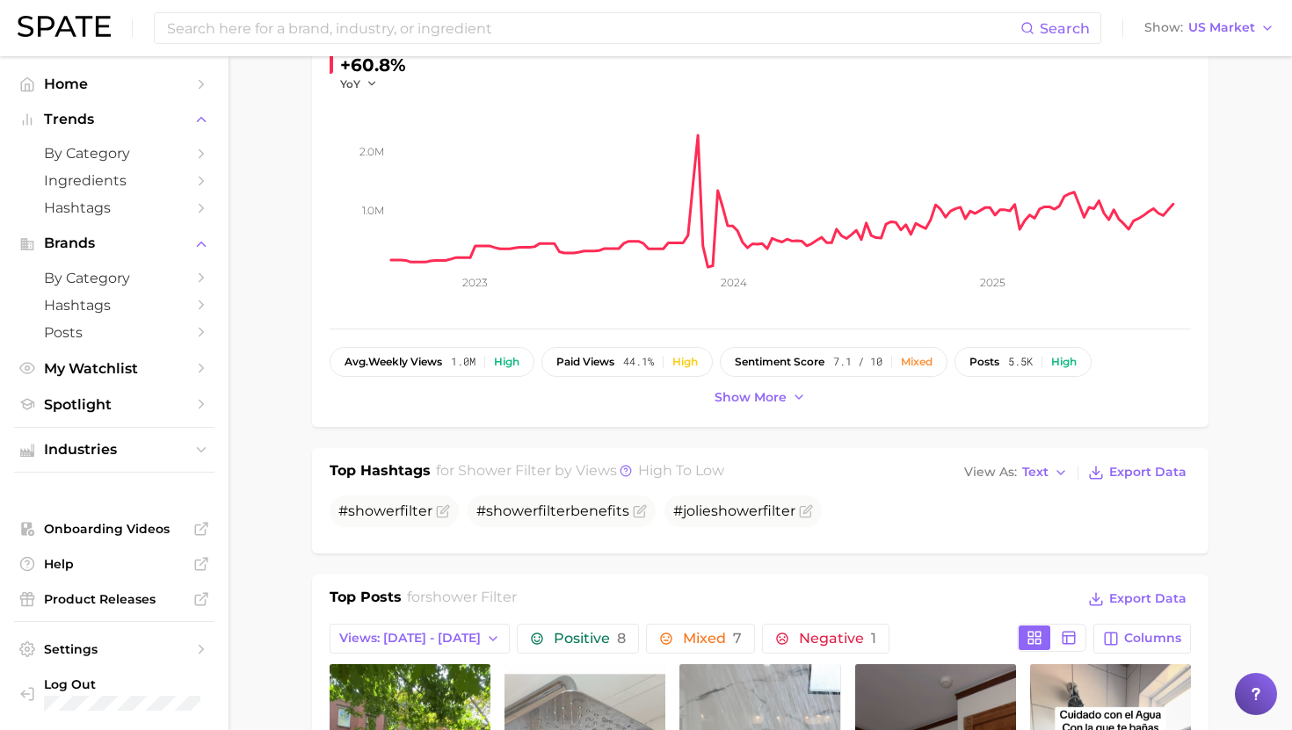
scroll to position [349, 0]
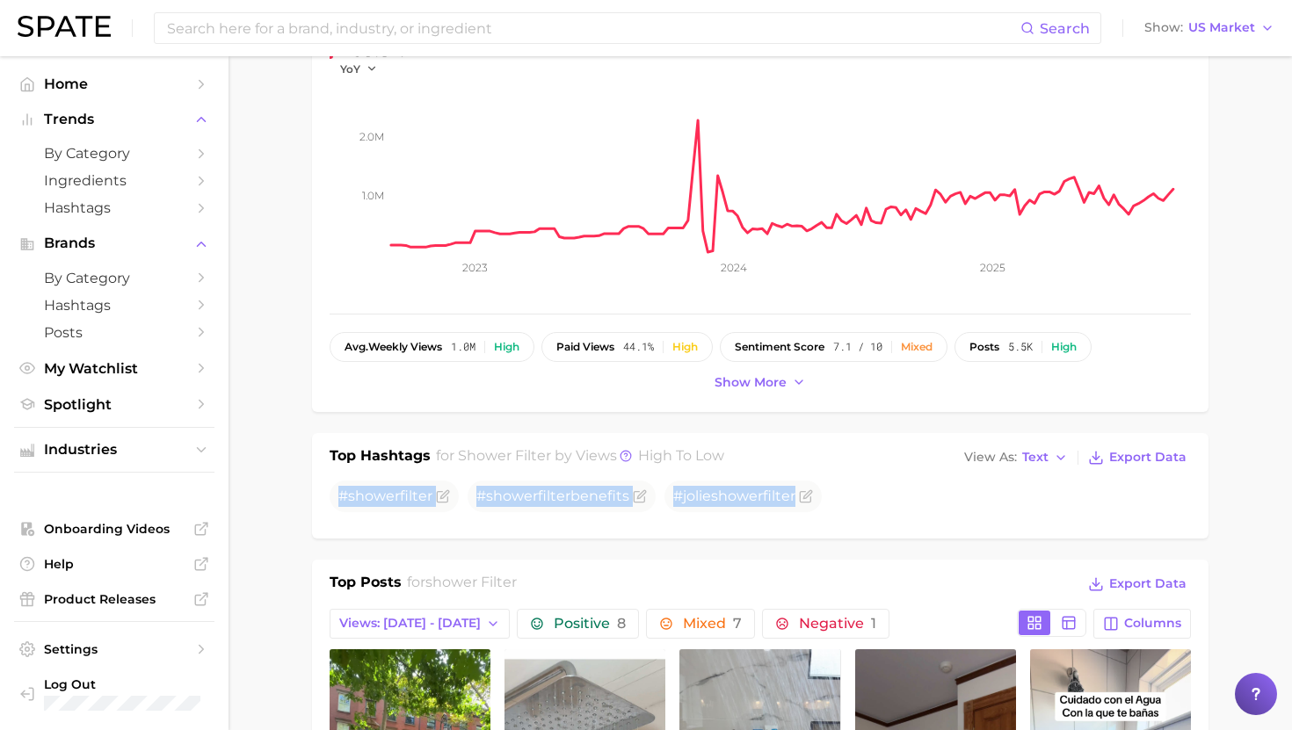
drag, startPoint x: 341, startPoint y: 498, endPoint x: 835, endPoint y: 498, distance: 493.8
click at [837, 498] on ul "# shower filter # shower filter benefits #jolie shower filter" at bounding box center [760, 497] width 861 height 32
copy ul "# shower filter # shower filter benefits #jolie shower filter"
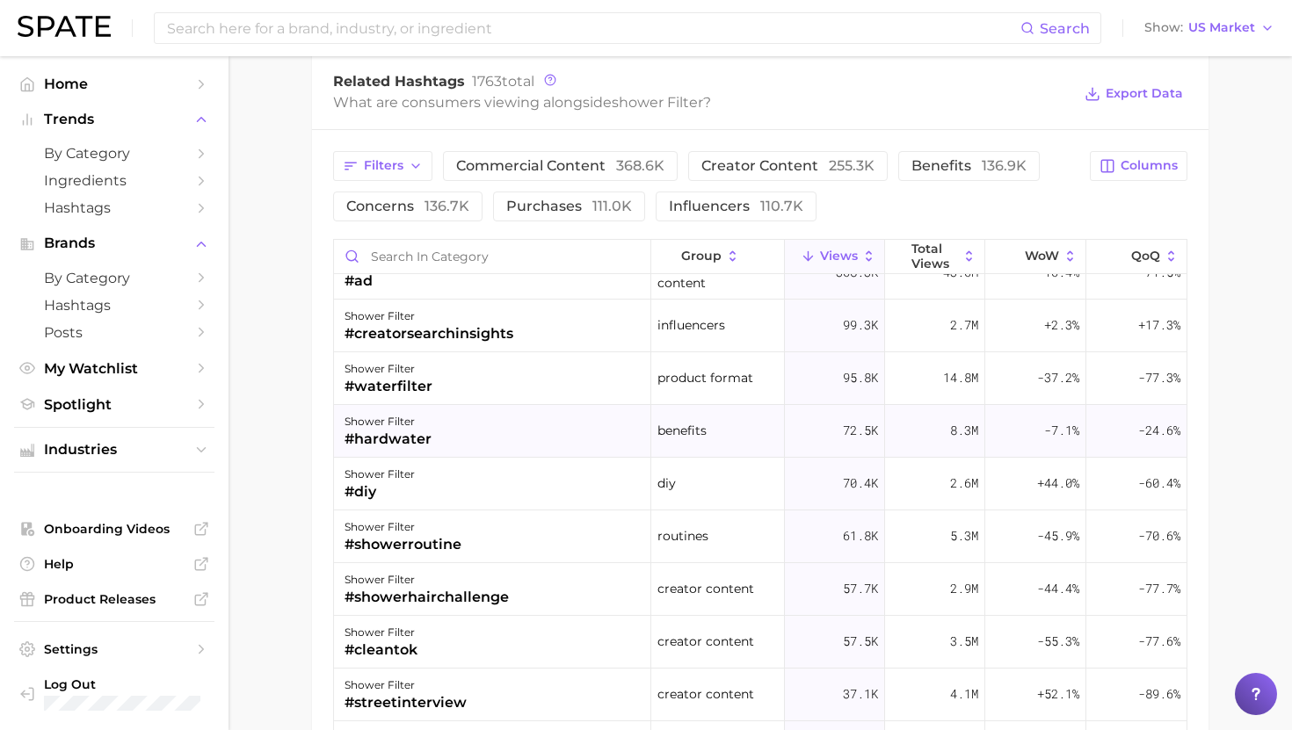
scroll to position [39, 0]
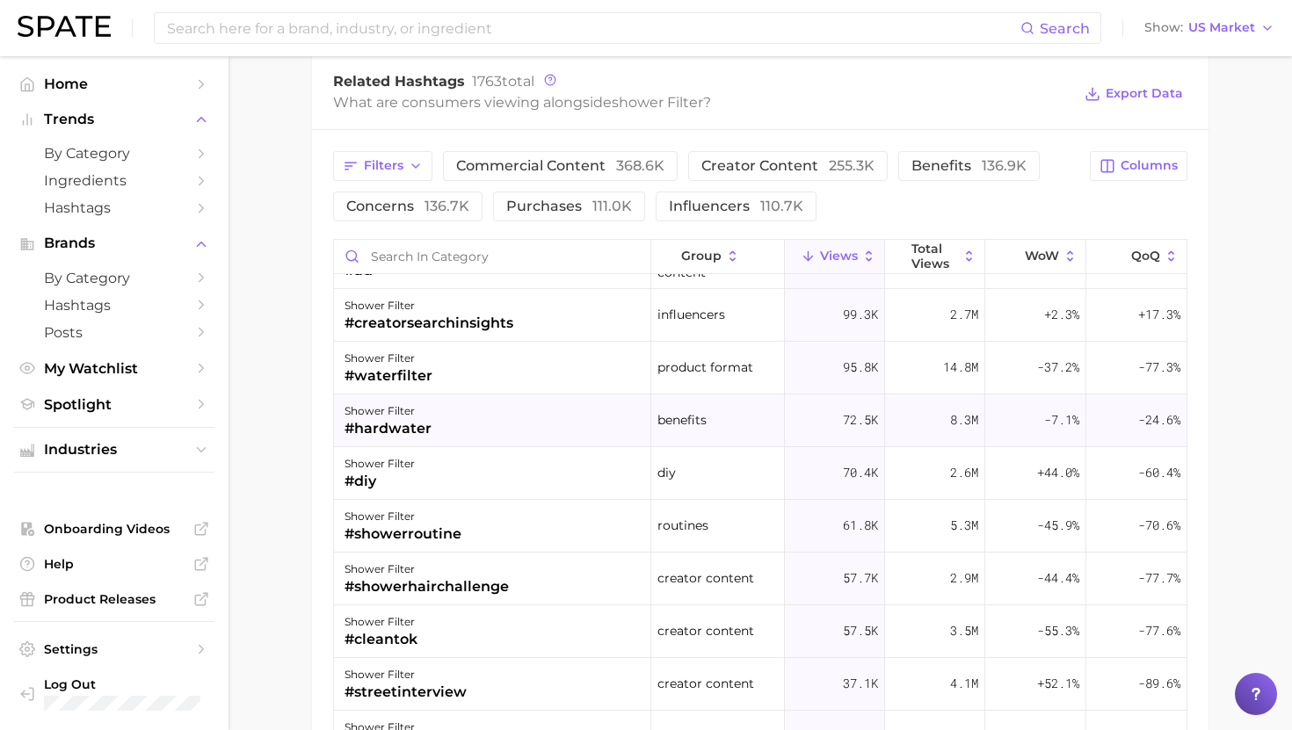
click at [491, 476] on div "shower filter #diy" at bounding box center [492, 473] width 317 height 53
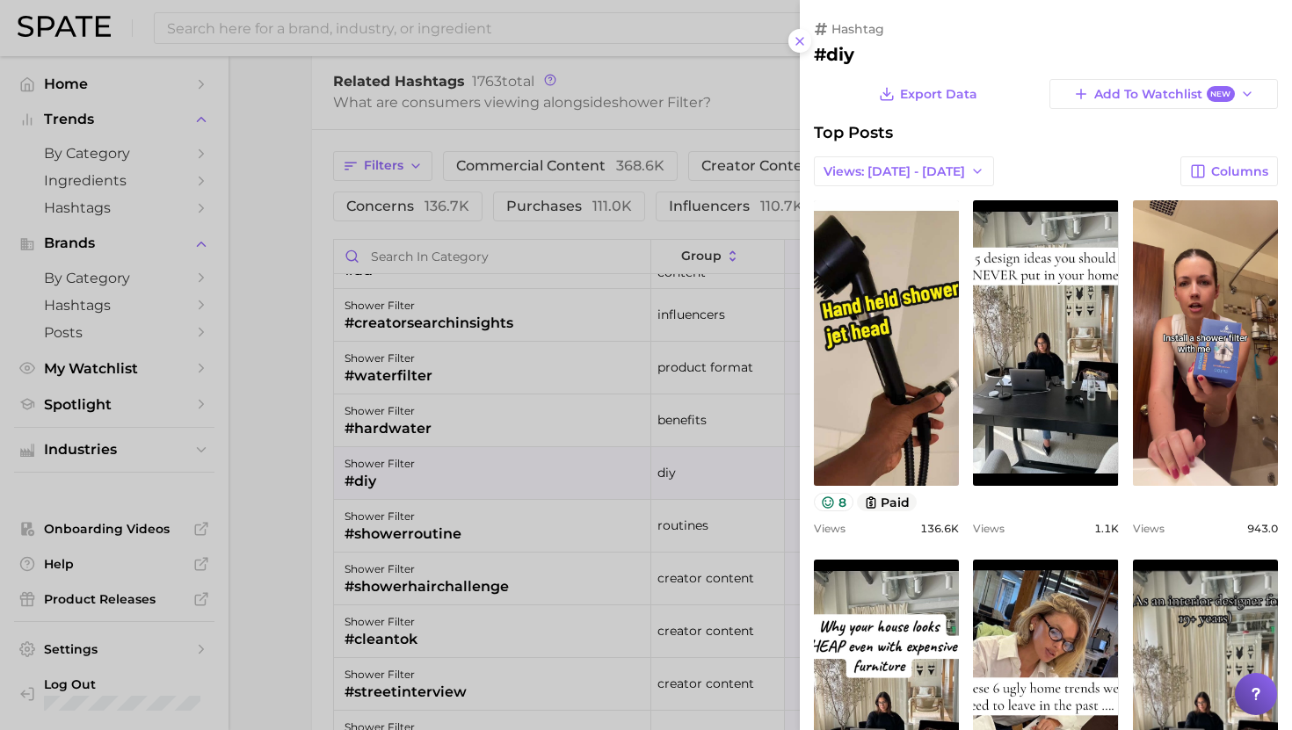
scroll to position [0, 0]
click at [497, 465] on div at bounding box center [646, 365] width 1292 height 730
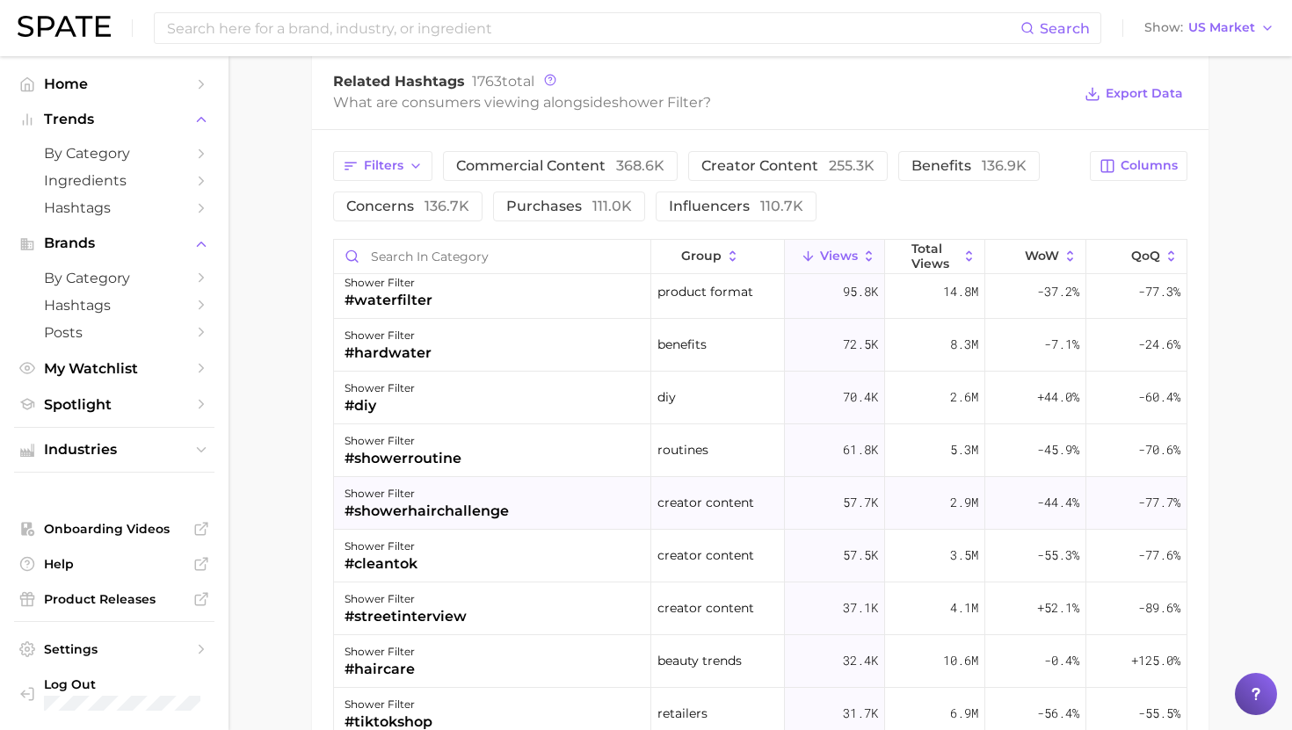
scroll to position [115, 0]
click at [489, 494] on div "shower filter" at bounding box center [426, 492] width 164 height 21
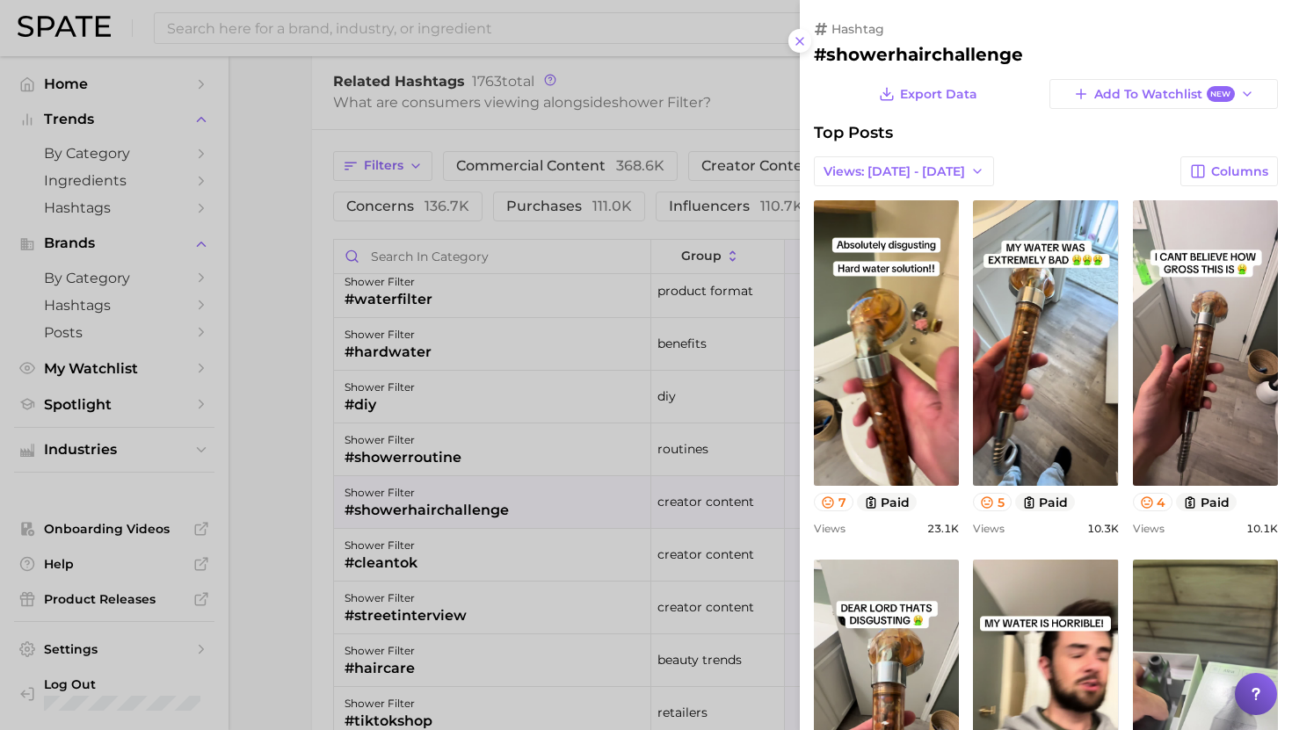
scroll to position [0, 0]
click at [489, 491] on div at bounding box center [646, 365] width 1292 height 730
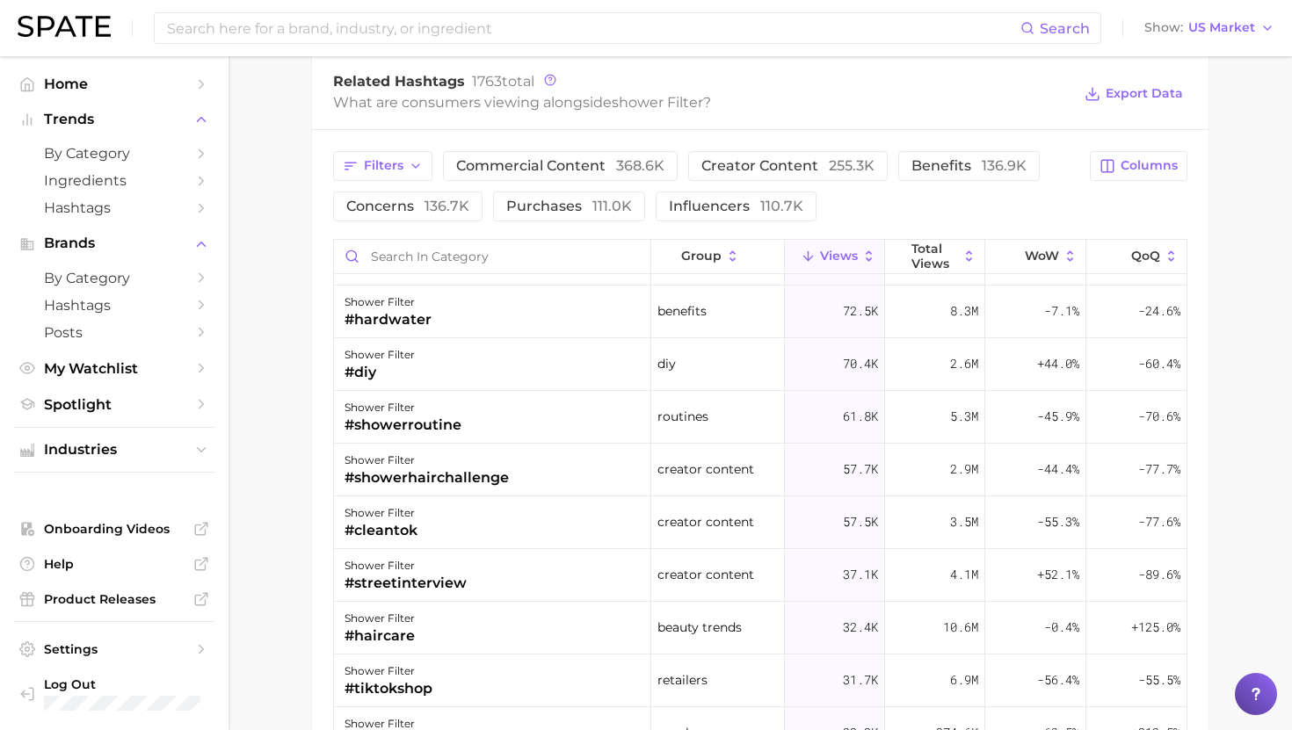
scroll to position [155, 0]
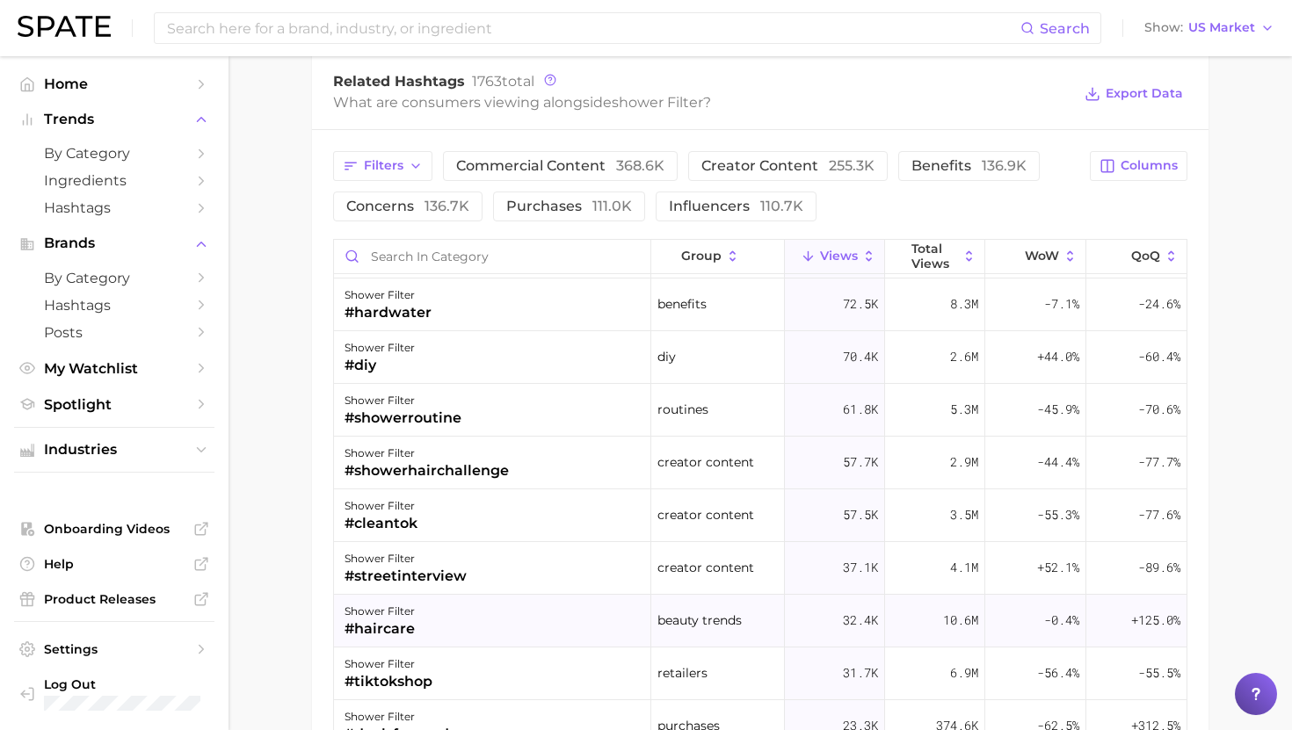
click at [466, 612] on div "shower filter #haircare" at bounding box center [492, 621] width 317 height 53
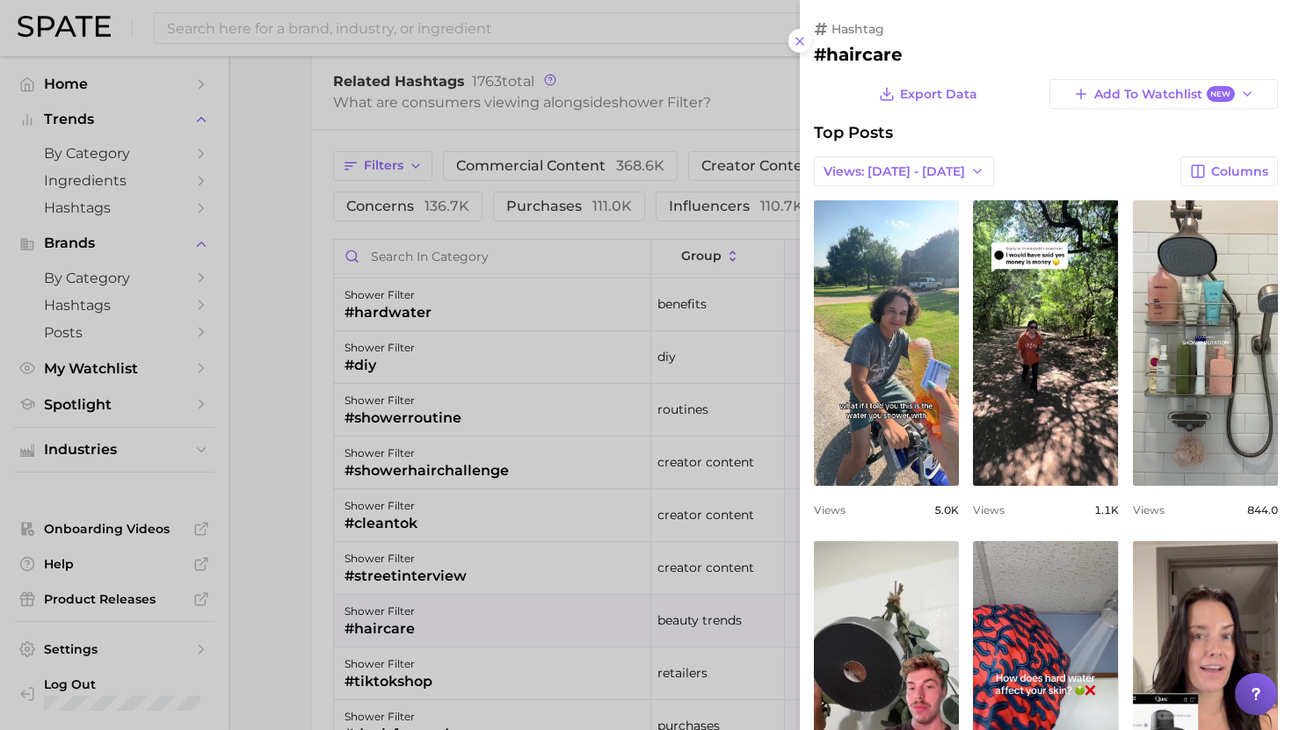
scroll to position [0, 0]
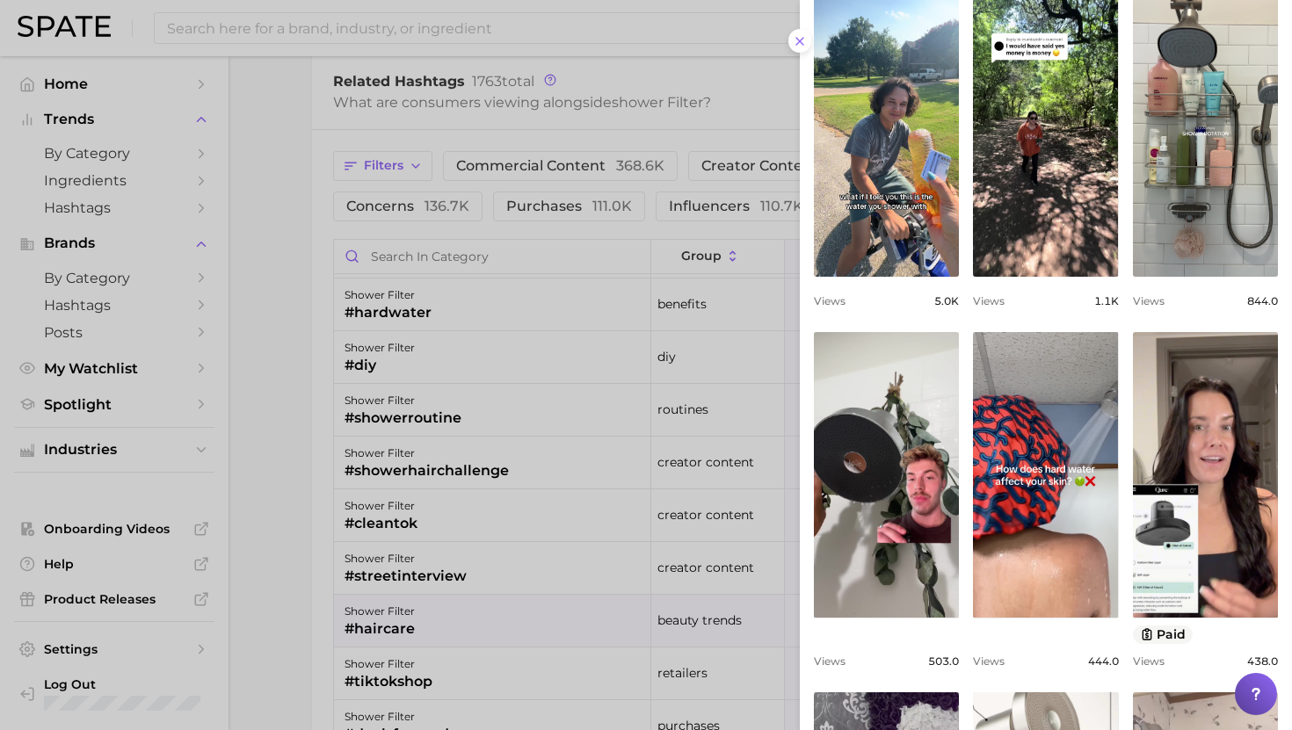
click at [617, 517] on div at bounding box center [646, 365] width 1292 height 730
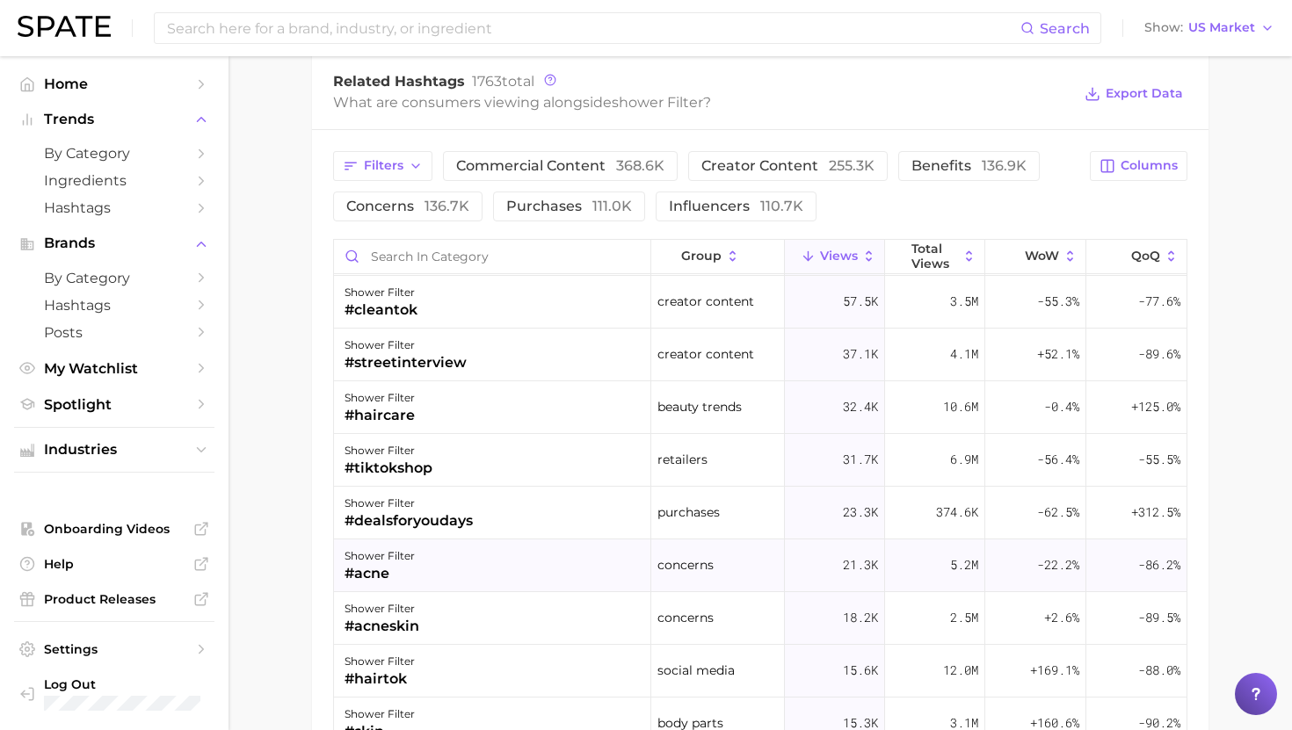
click at [558, 561] on div "shower filter #acne" at bounding box center [492, 566] width 317 height 53
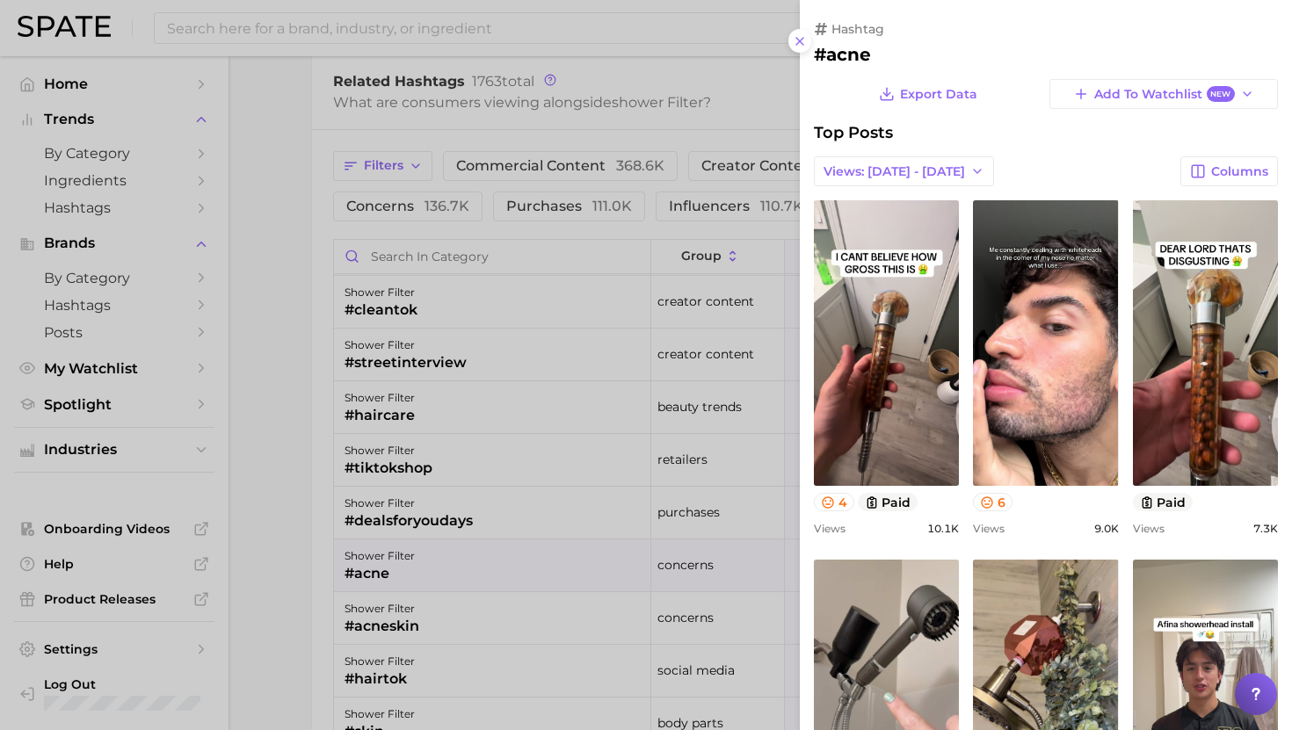
click at [556, 560] on div at bounding box center [646, 365] width 1292 height 730
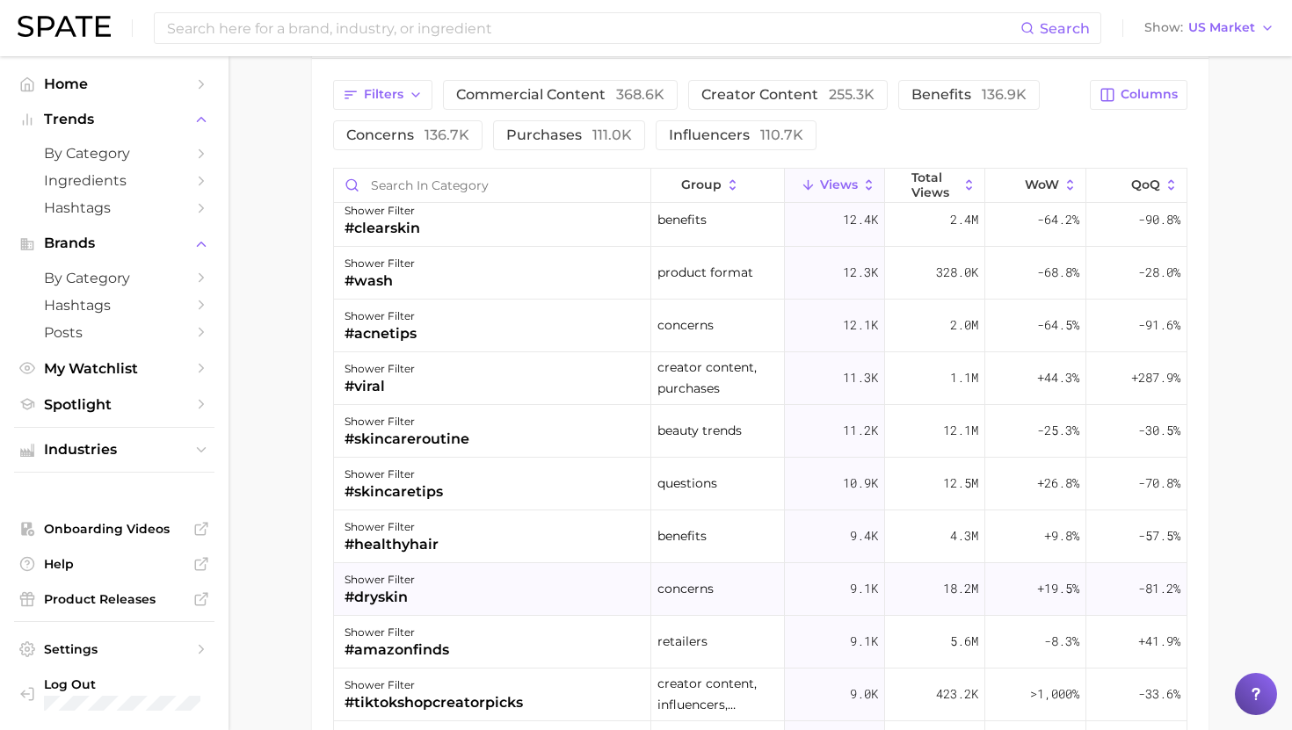
click at [569, 581] on div "shower filter #dryskin" at bounding box center [492, 589] width 317 height 53
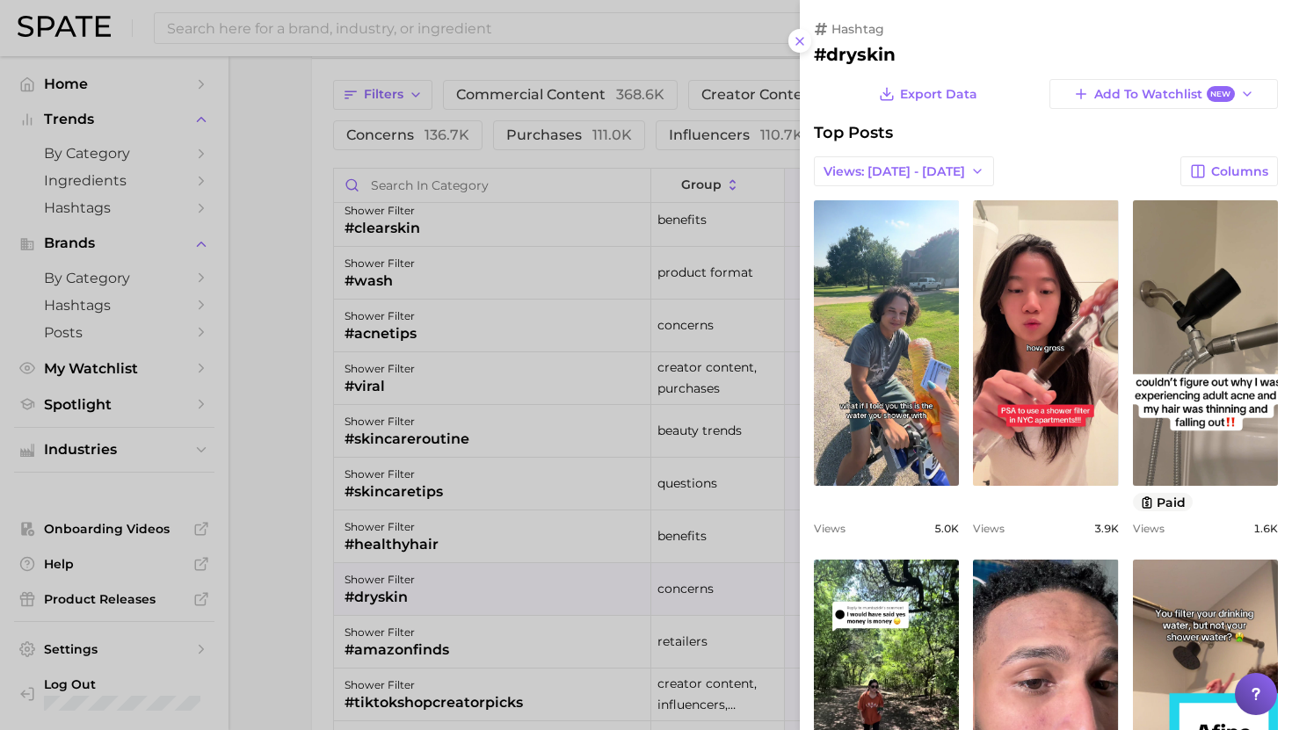
click at [569, 582] on div at bounding box center [646, 365] width 1292 height 730
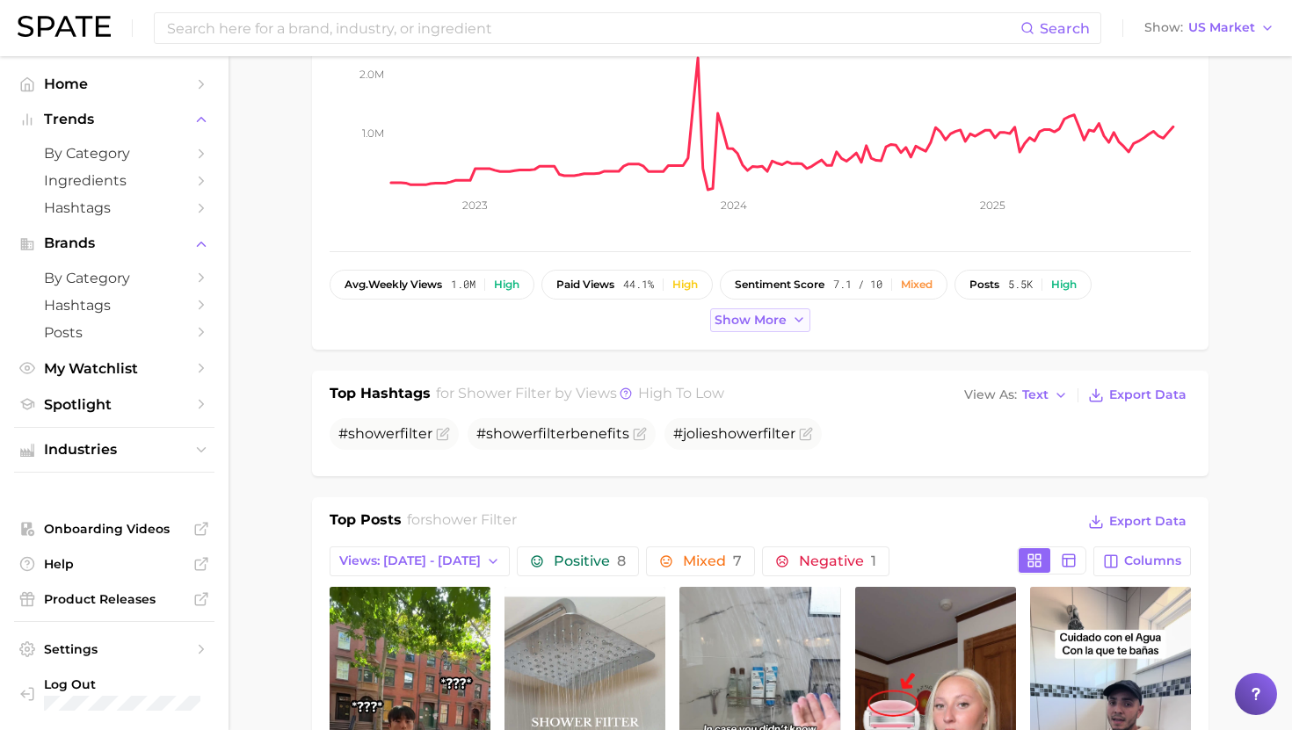
click at [771, 327] on span "Show more" at bounding box center [750, 320] width 72 height 15
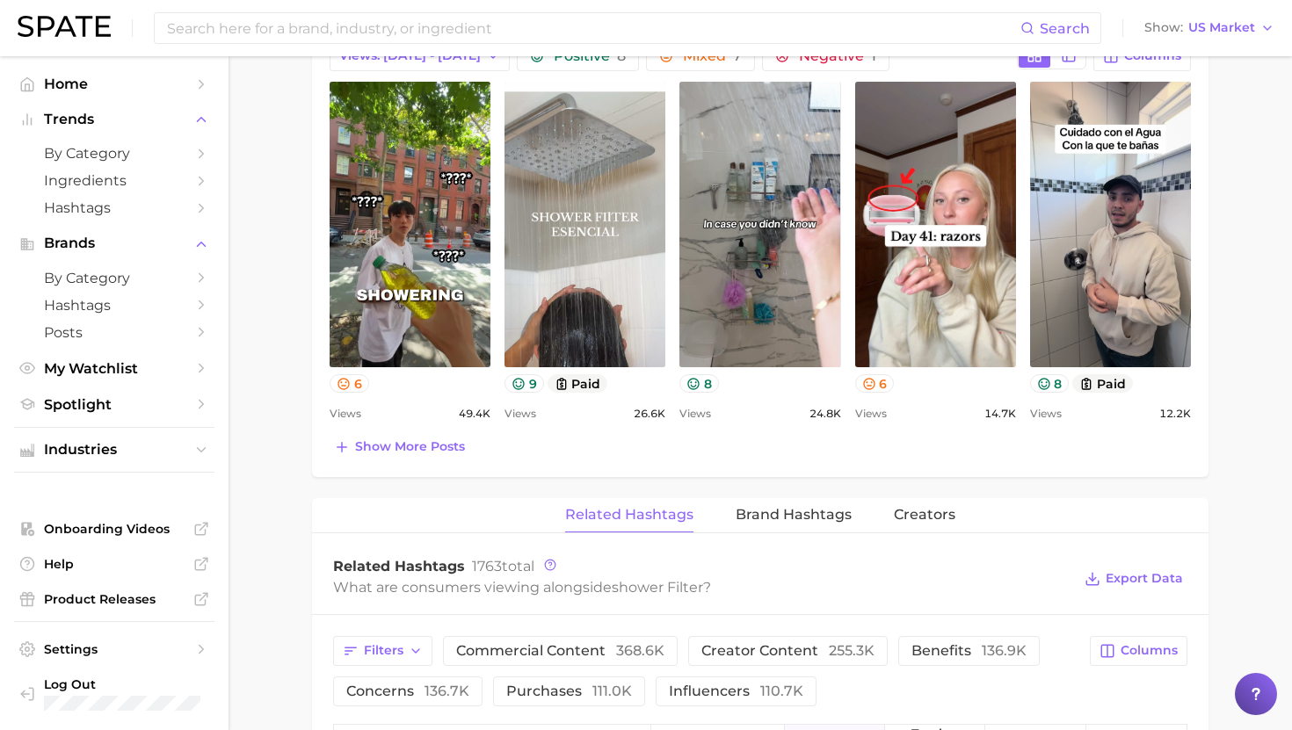
scroll to position [958, 0]
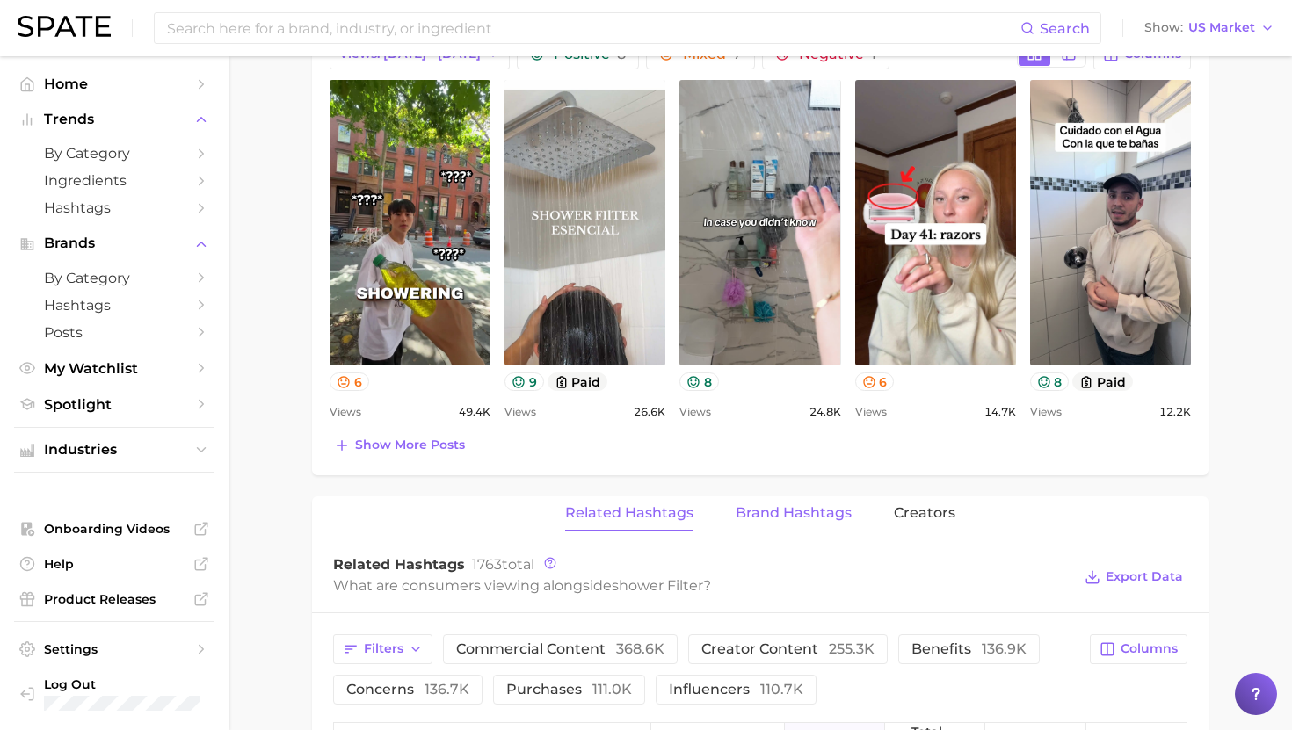
click at [775, 517] on span "Brand Hashtags" at bounding box center [793, 513] width 116 height 16
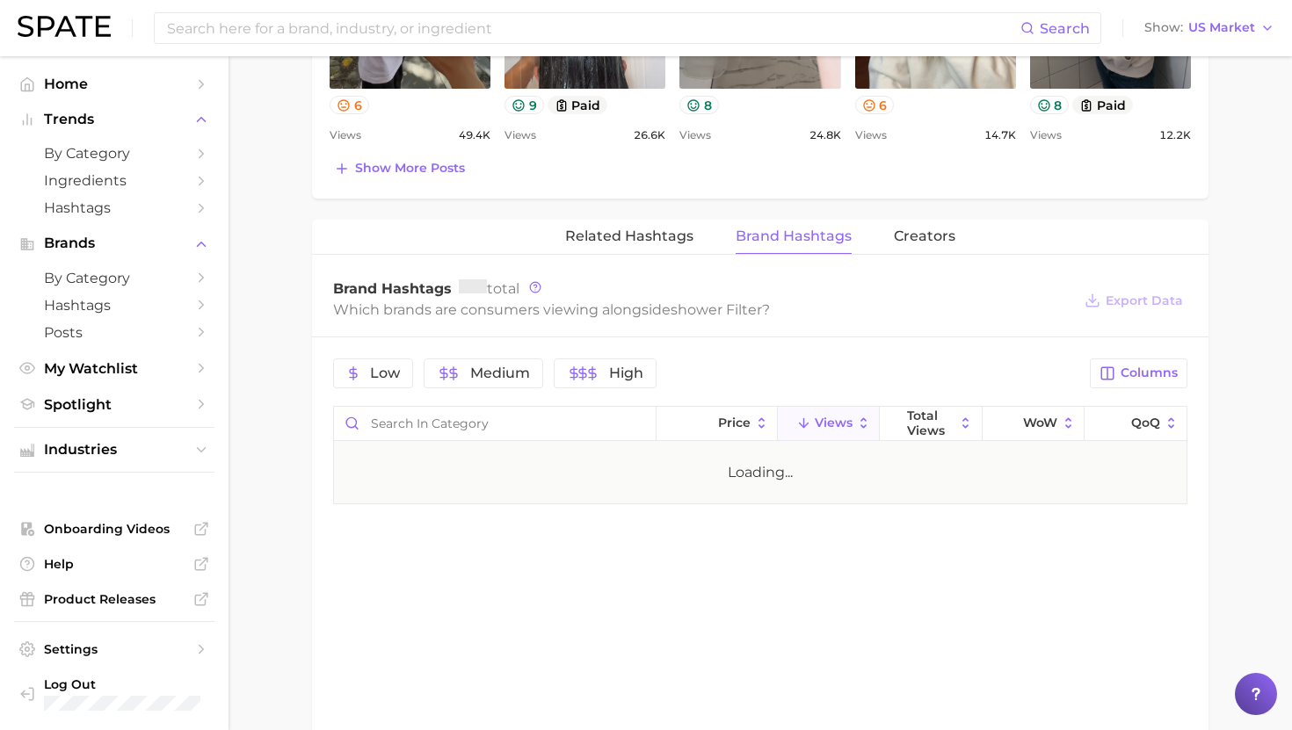
scroll to position [1255, 0]
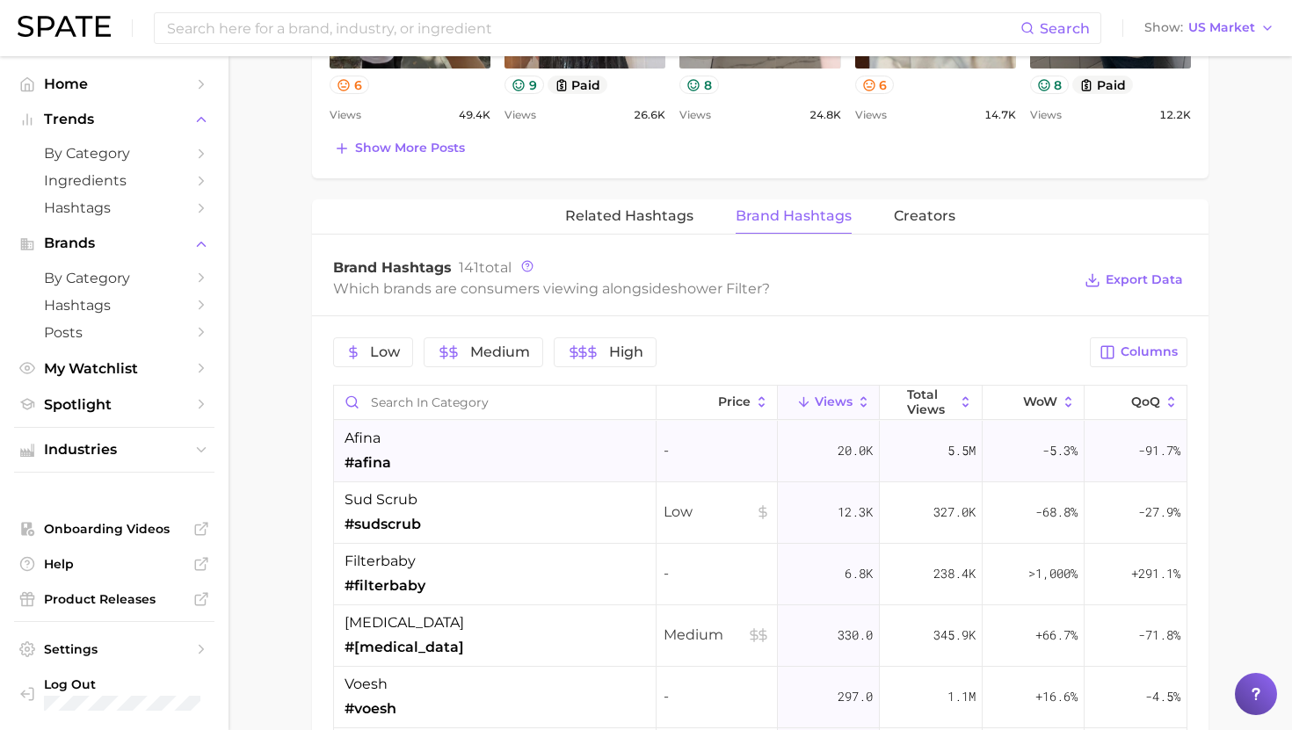
click at [530, 446] on div "afina #afina" at bounding box center [495, 452] width 322 height 62
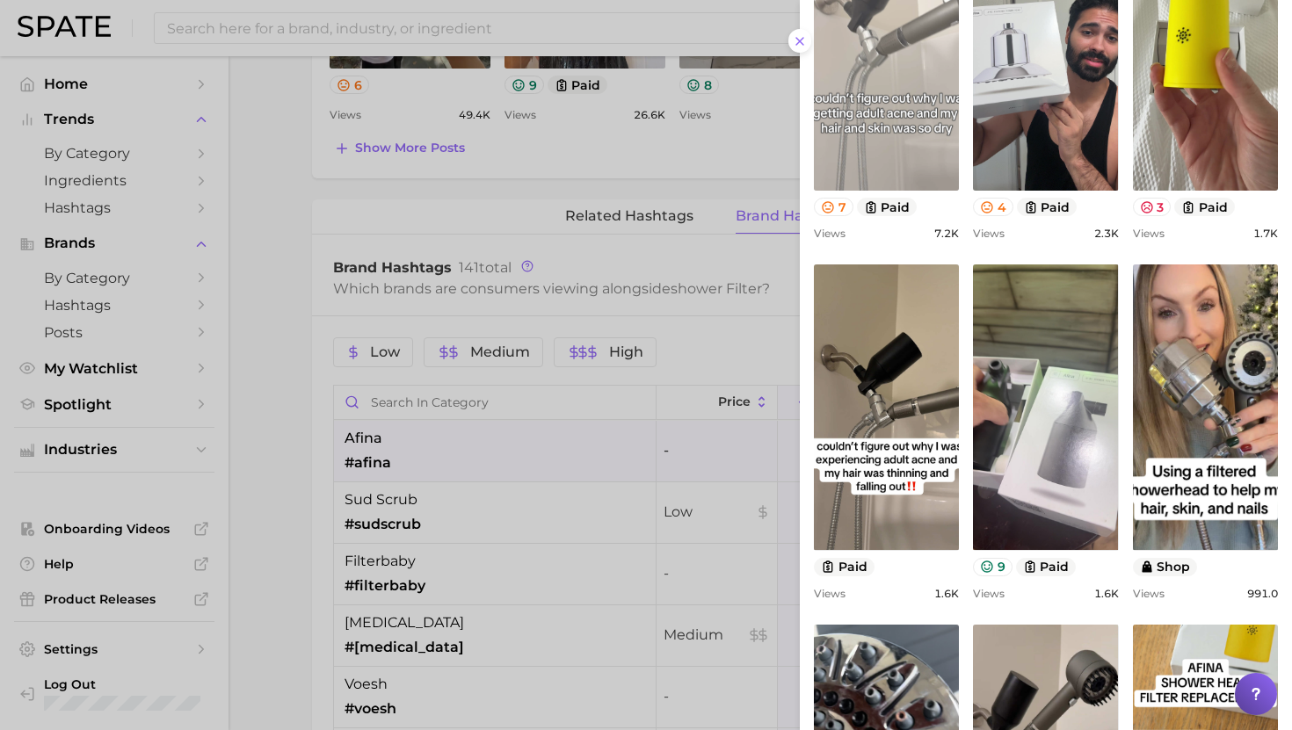
scroll to position [298, 0]
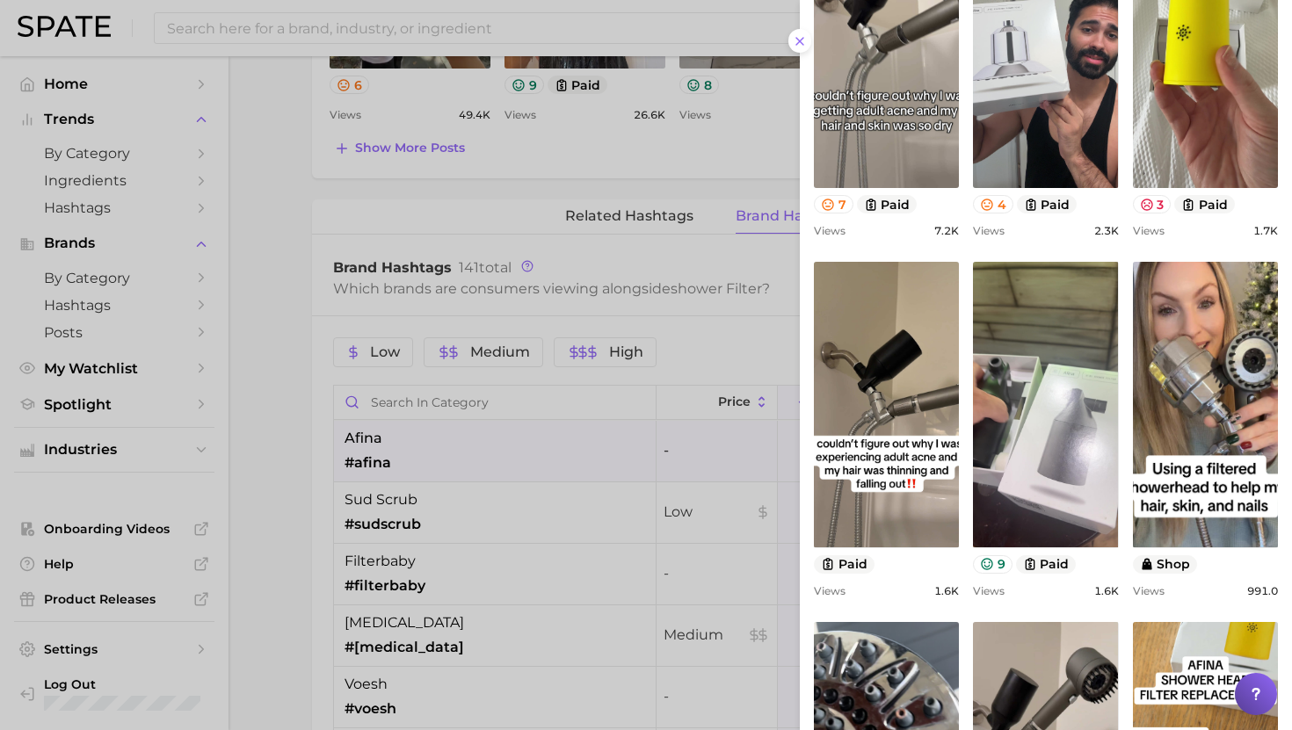
click at [689, 424] on div at bounding box center [646, 365] width 1292 height 730
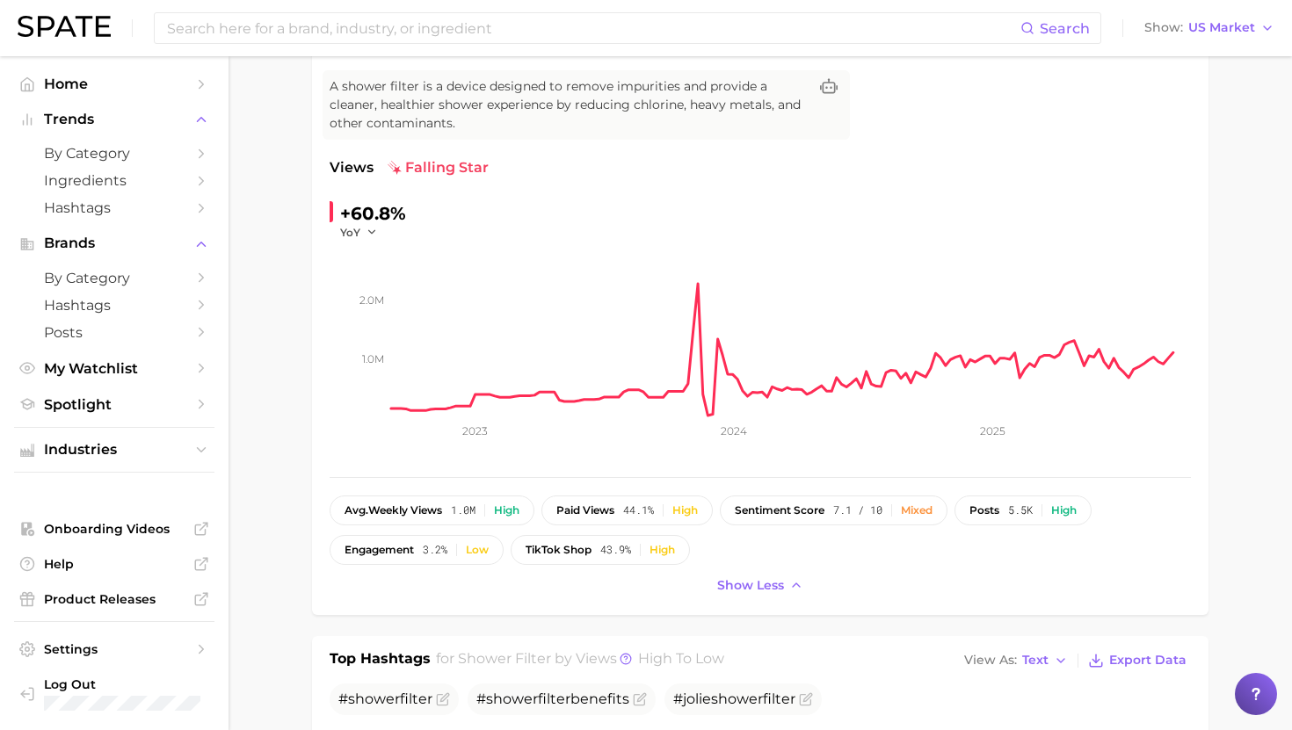
scroll to position [0, 0]
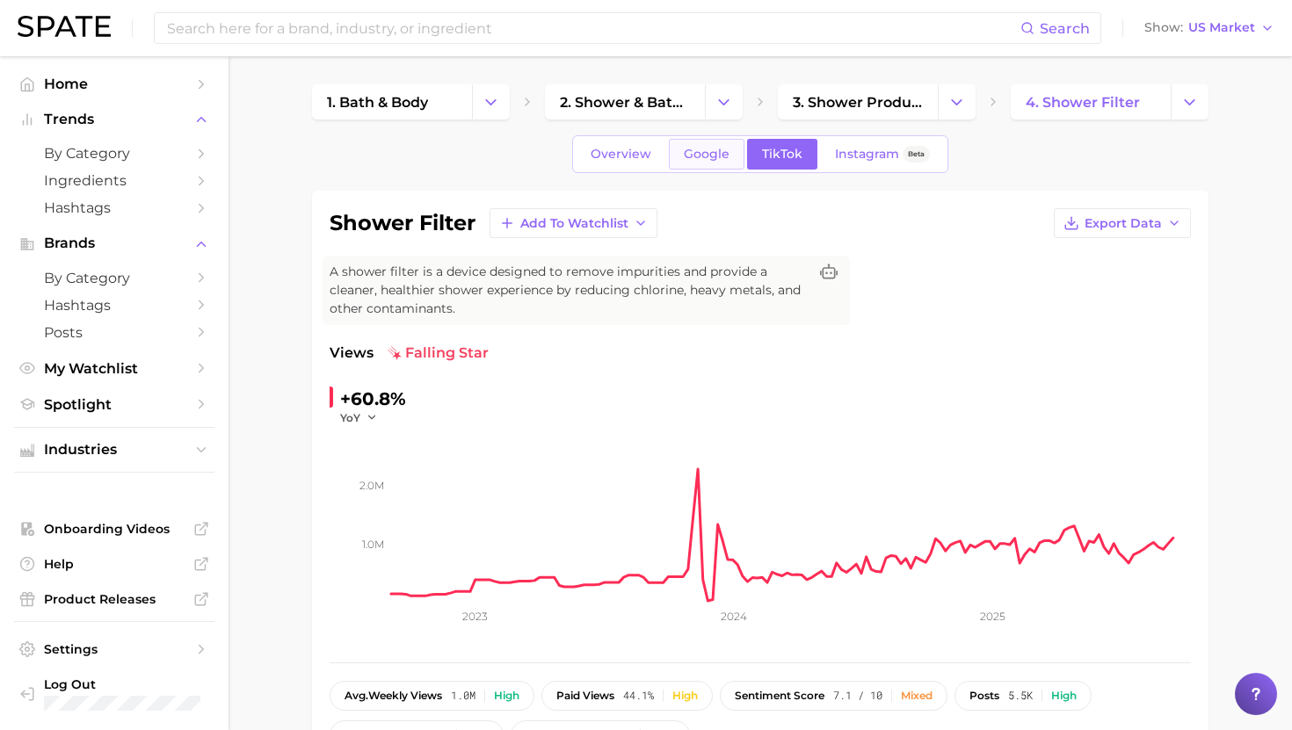
click at [715, 159] on span "Google" at bounding box center [707, 154] width 46 height 15
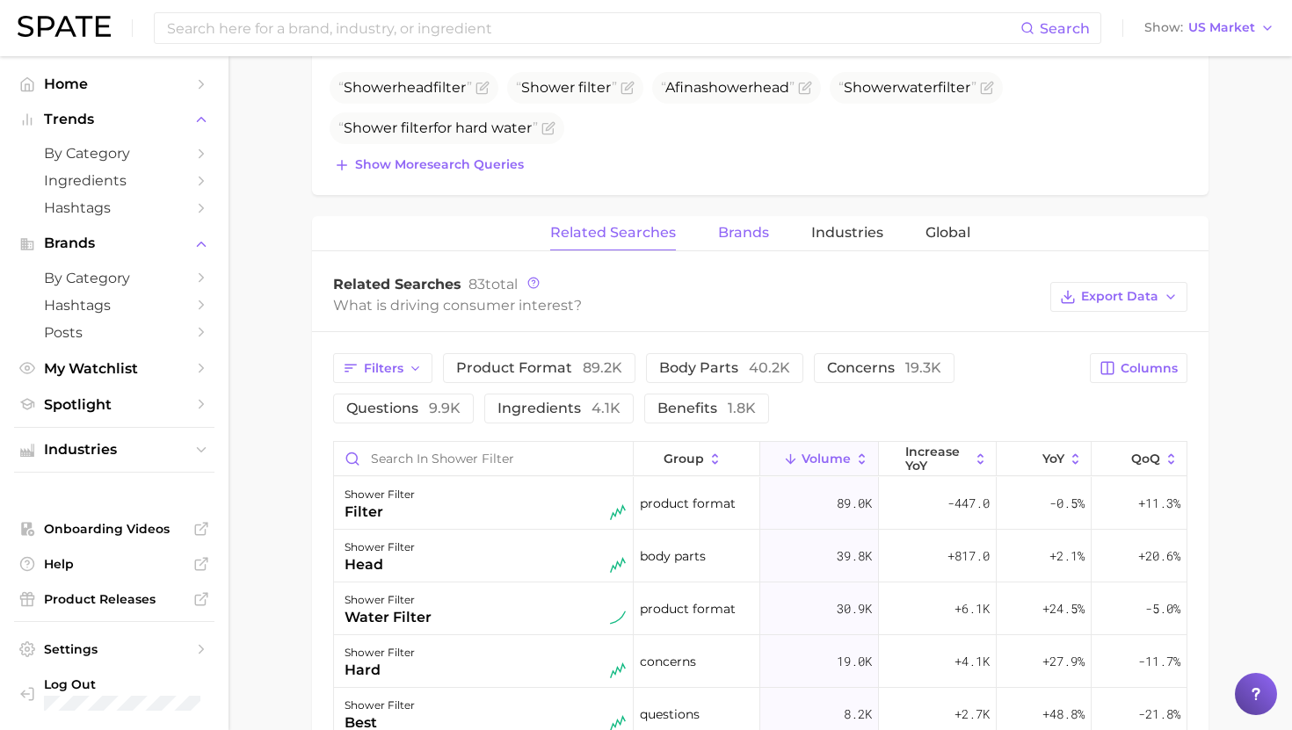
click at [740, 229] on span "Brands" at bounding box center [743, 233] width 51 height 16
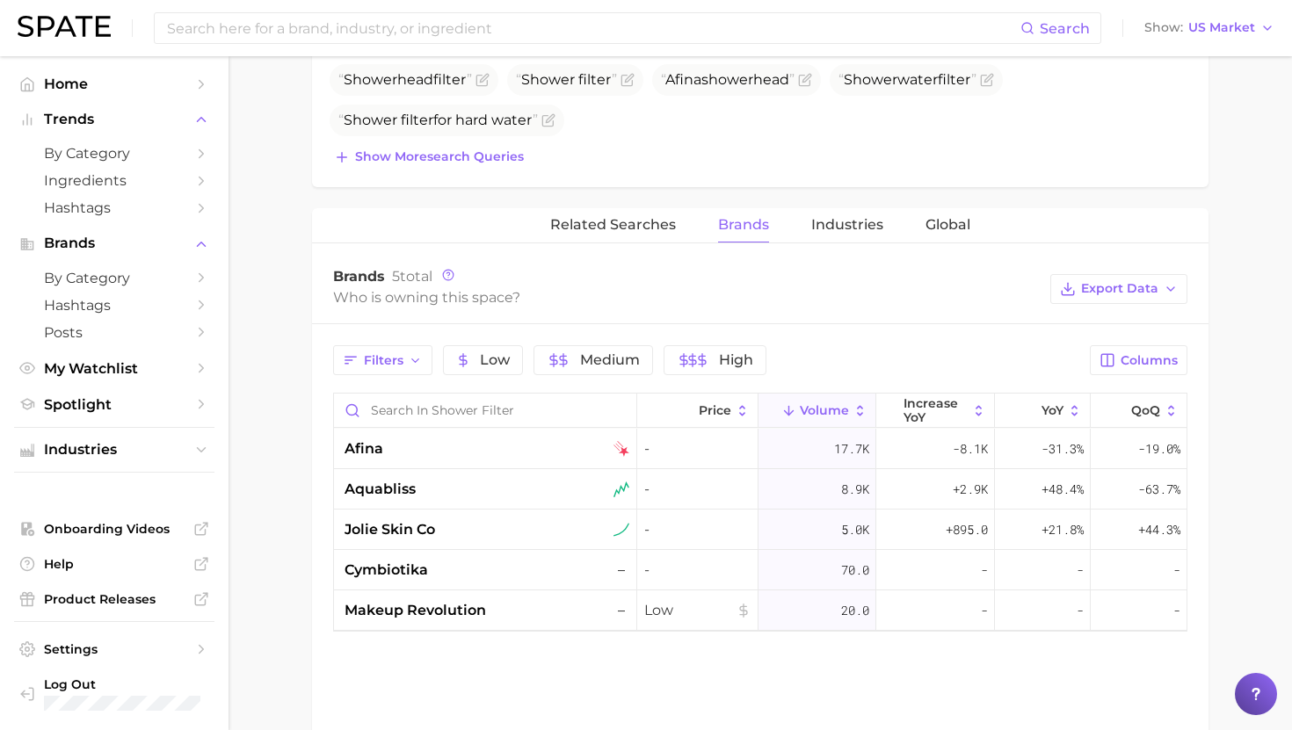
scroll to position [735, 0]
click at [445, 525] on div "jolie skin co" at bounding box center [486, 528] width 285 height 21
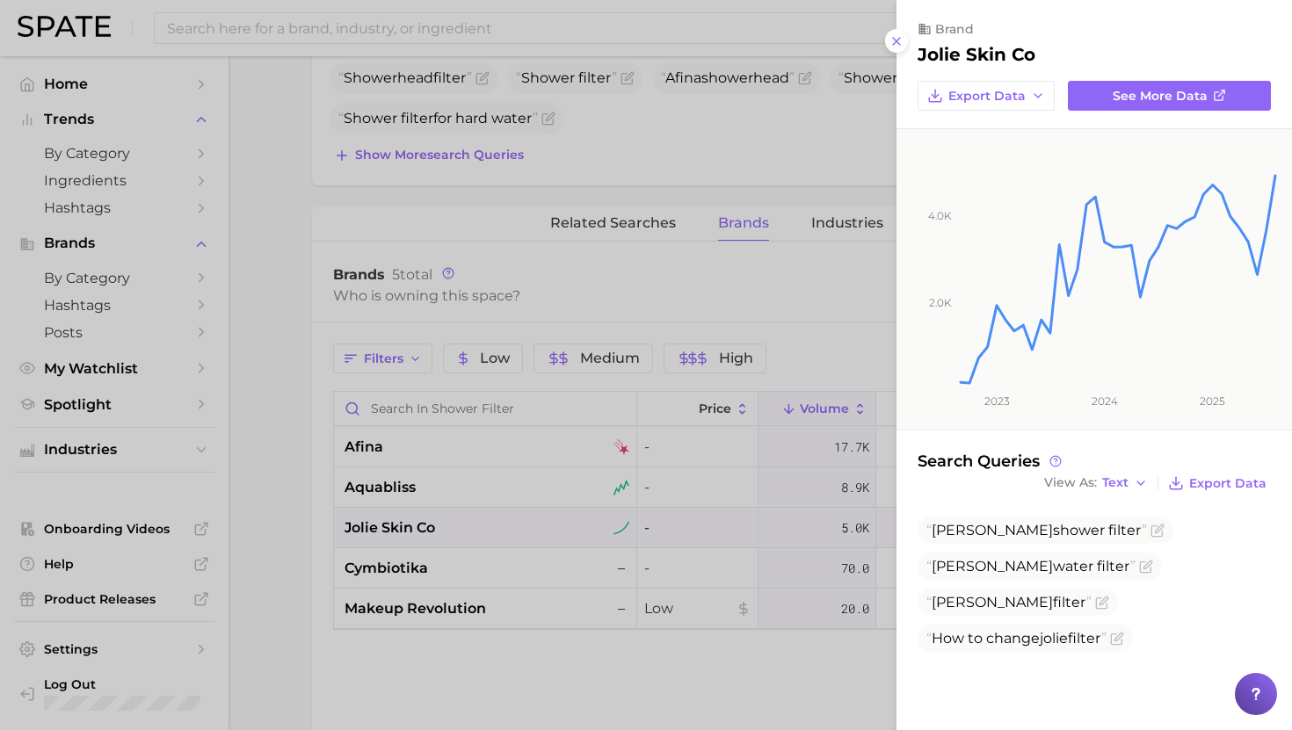
click at [445, 524] on div at bounding box center [646, 365] width 1292 height 730
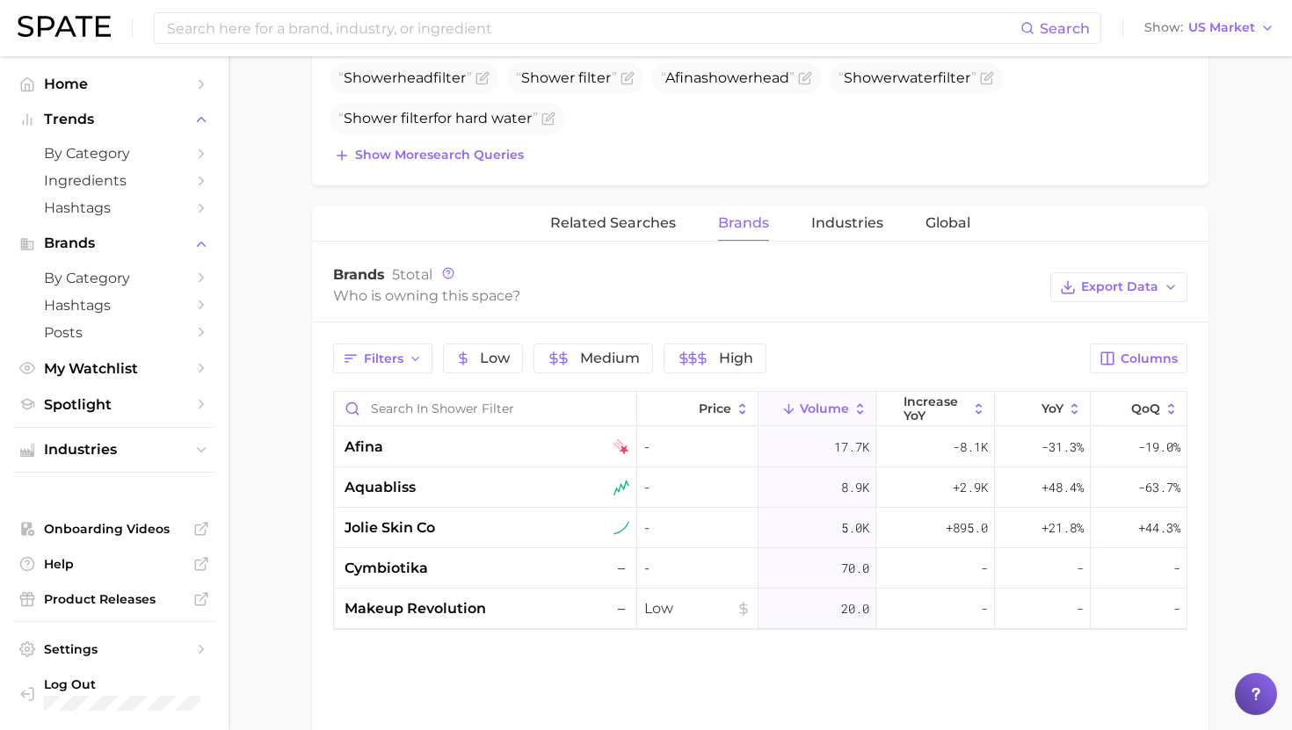
click at [446, 487] on div "aquabliss" at bounding box center [486, 487] width 285 height 21
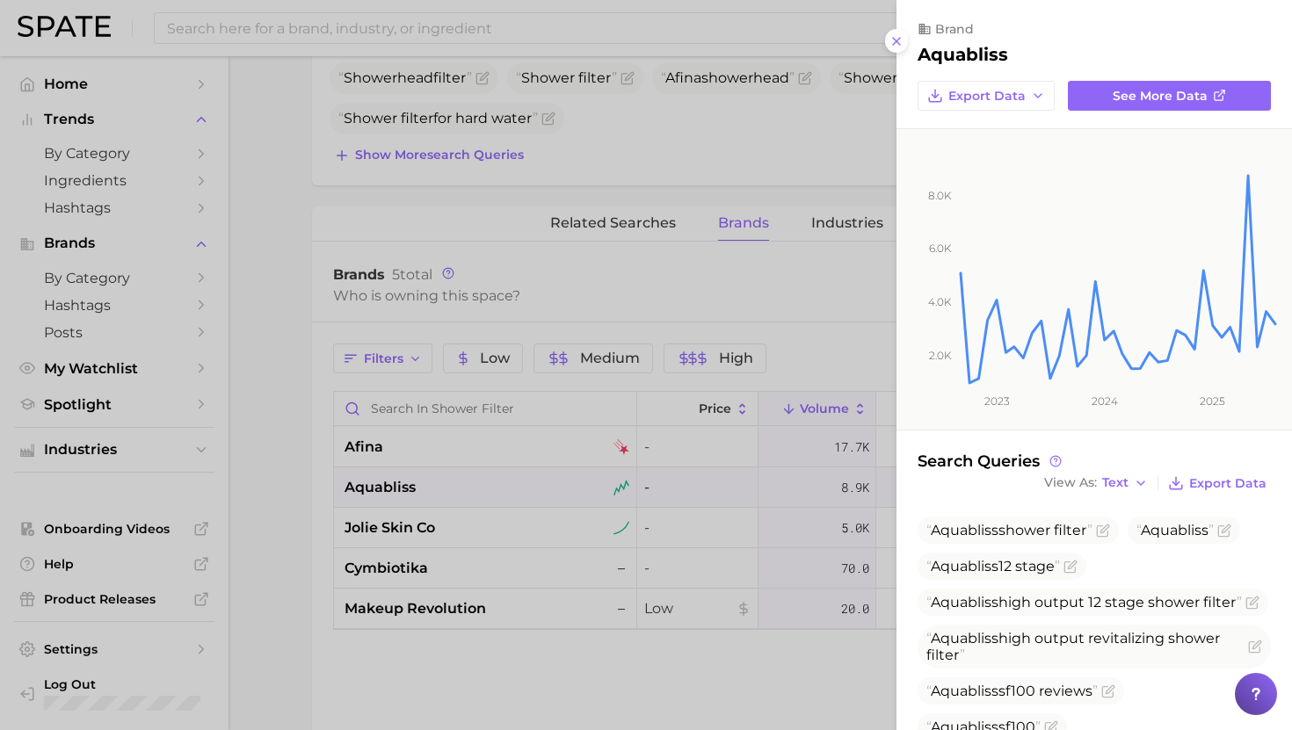
click at [446, 487] on div at bounding box center [646, 365] width 1292 height 730
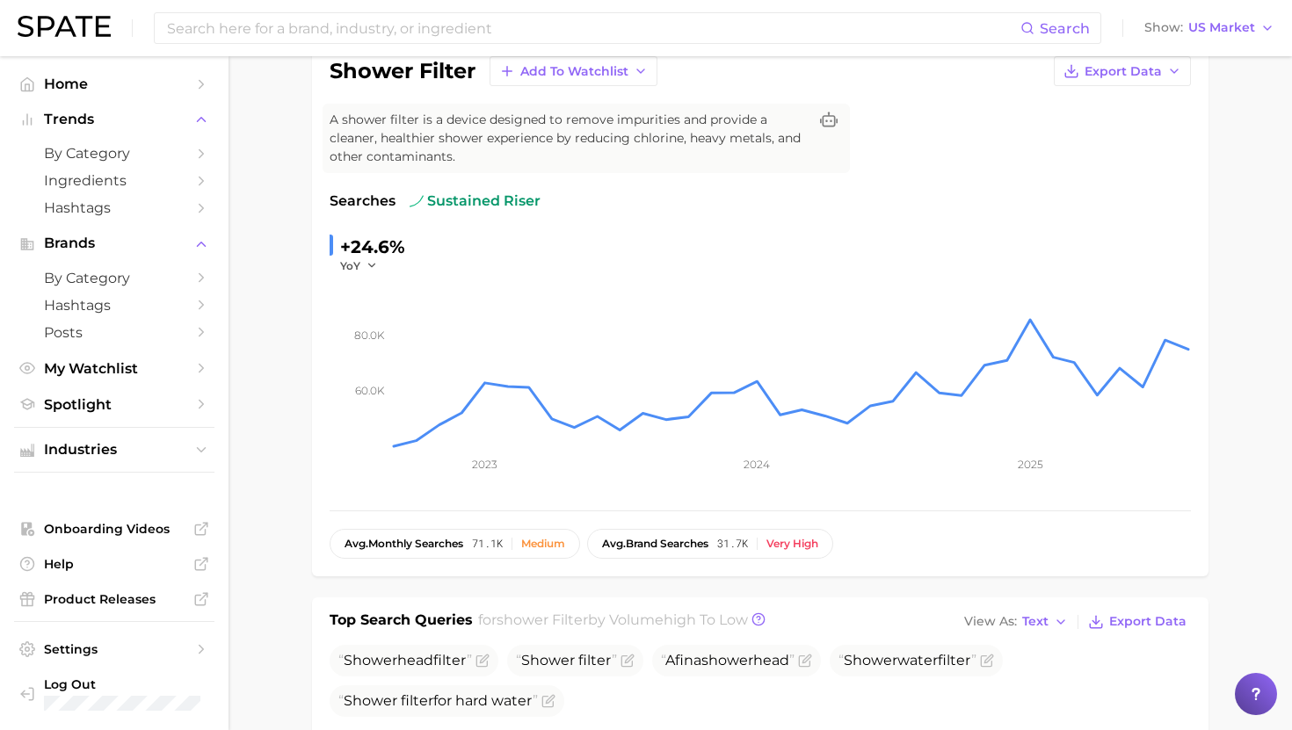
scroll to position [0, 0]
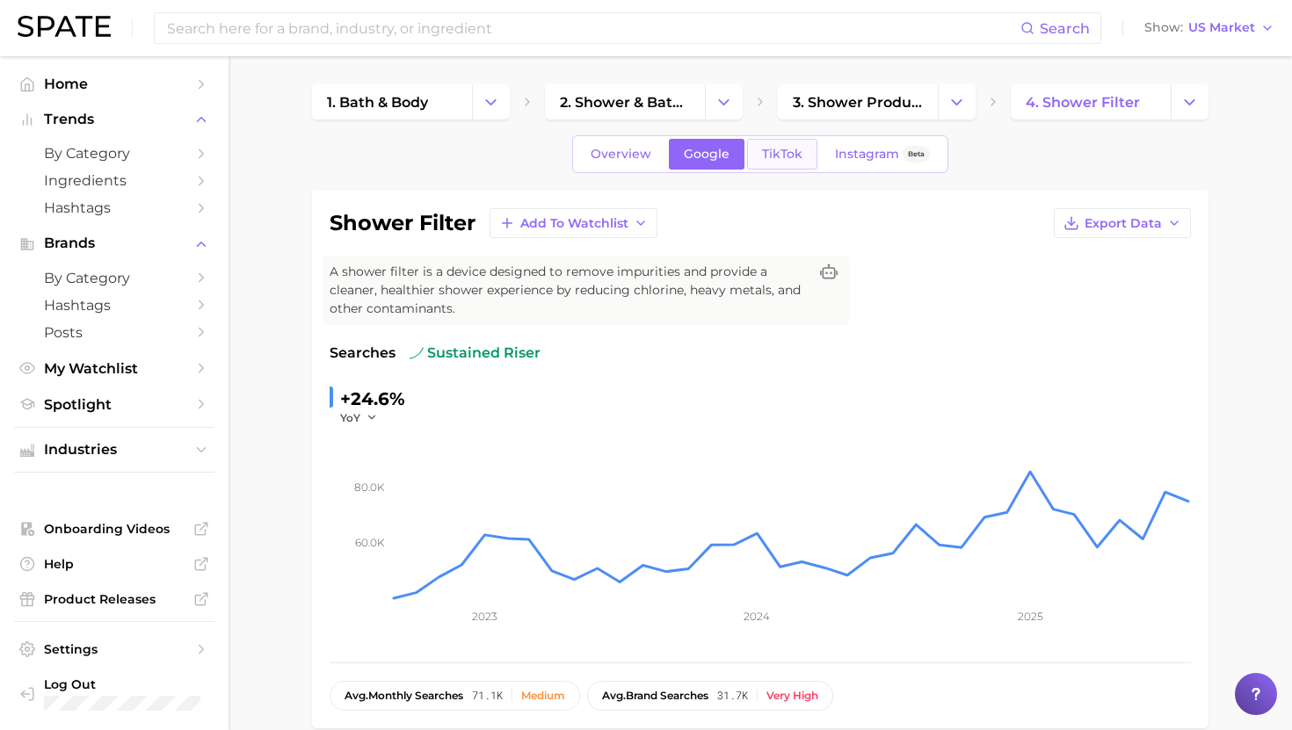
click at [801, 152] on link "TikTok" at bounding box center [782, 154] width 70 height 31
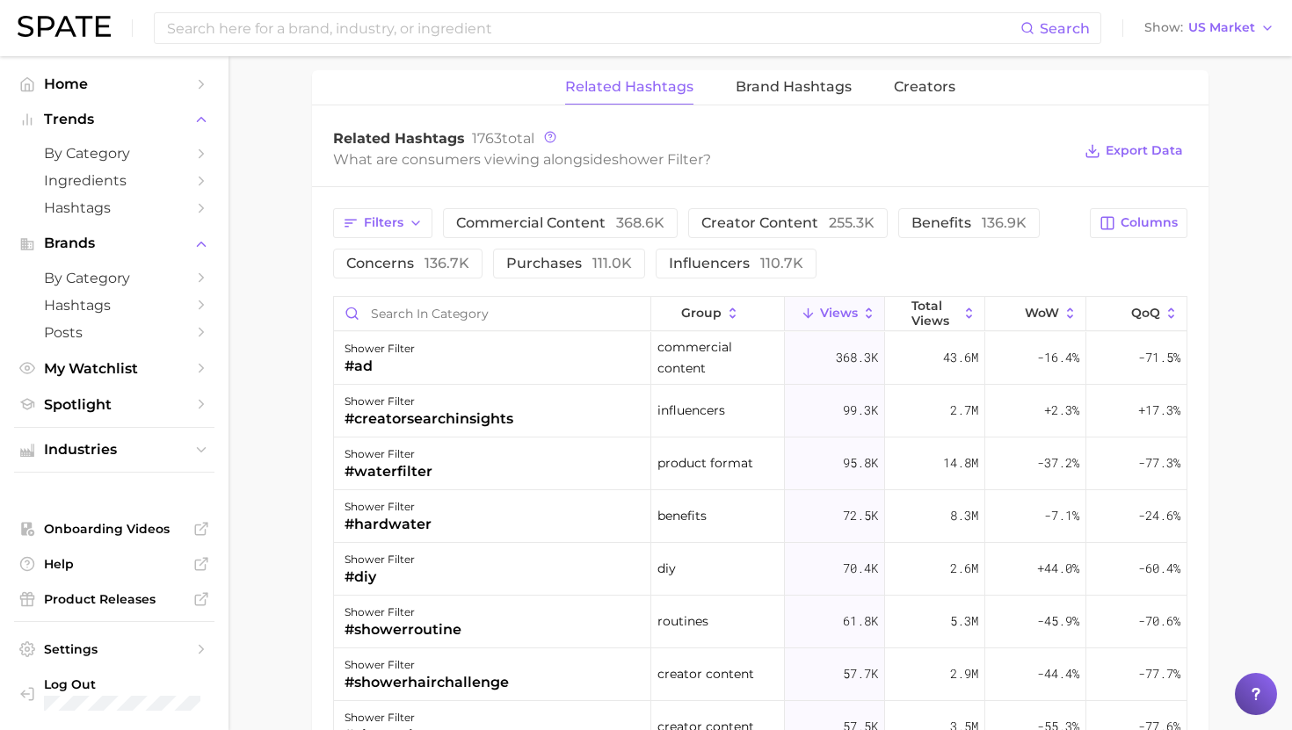
scroll to position [1351, 0]
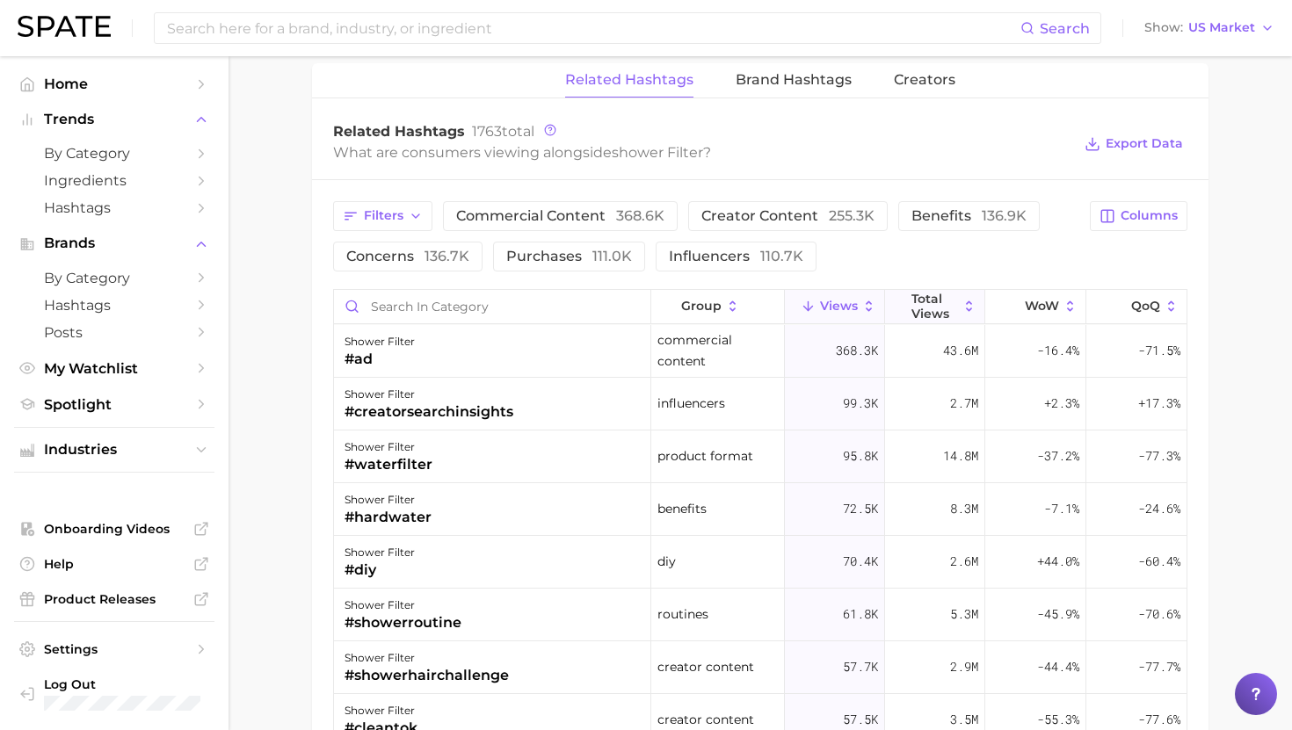
click at [951, 293] on span "Total Views" at bounding box center [934, 306] width 47 height 28
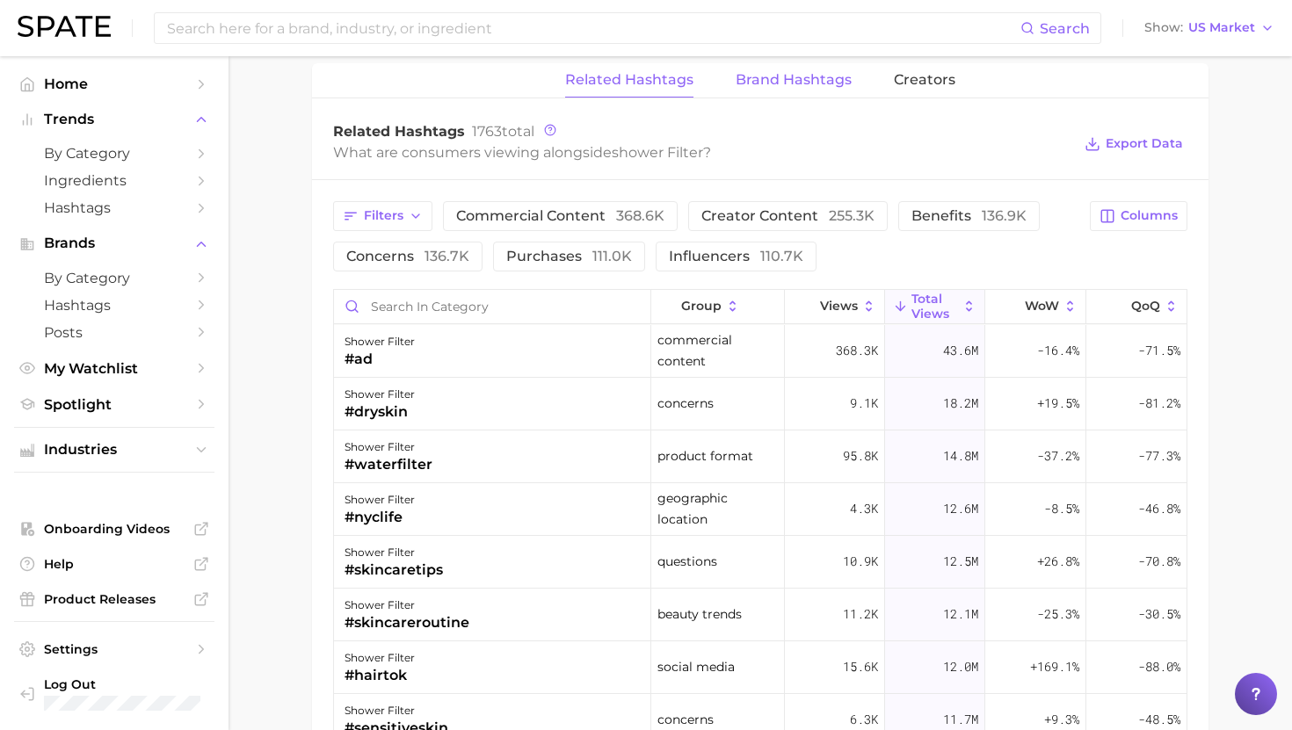
click at [815, 74] on span "Brand Hashtags" at bounding box center [793, 80] width 116 height 16
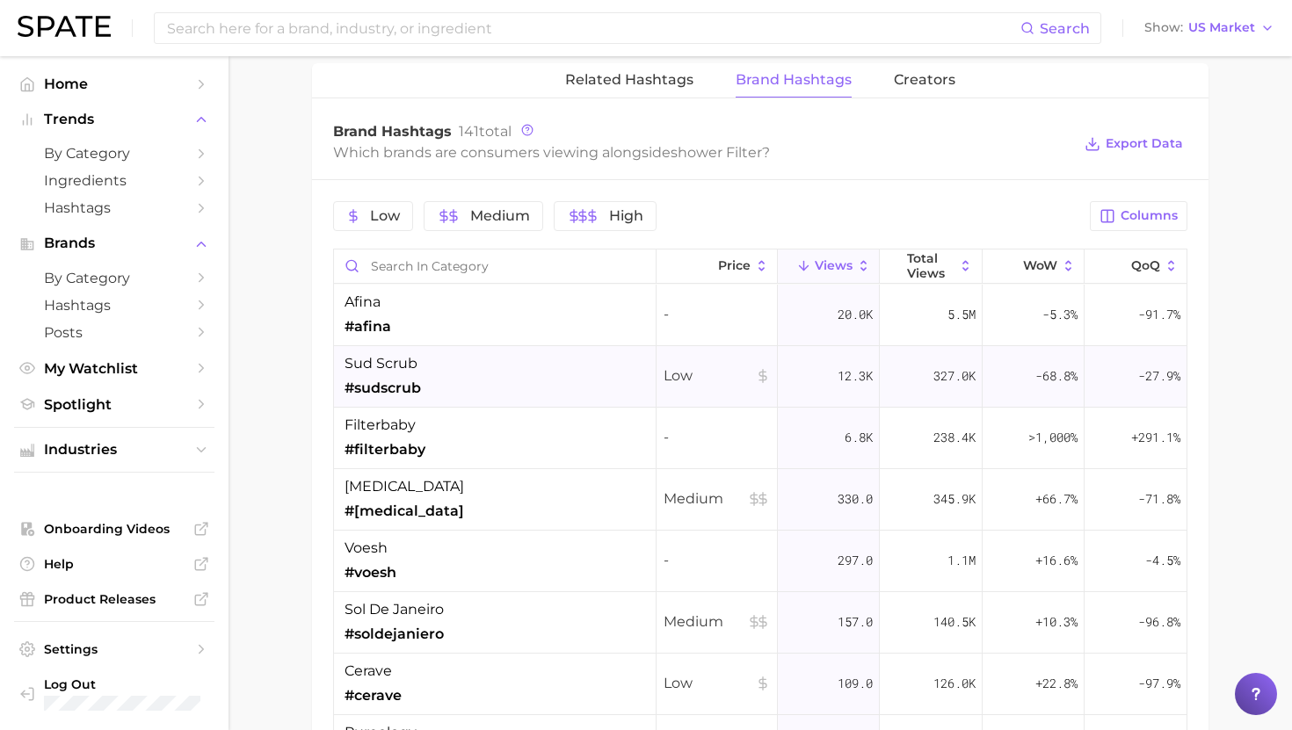
click at [520, 370] on div "sud scrub #sudscrub" at bounding box center [495, 377] width 322 height 62
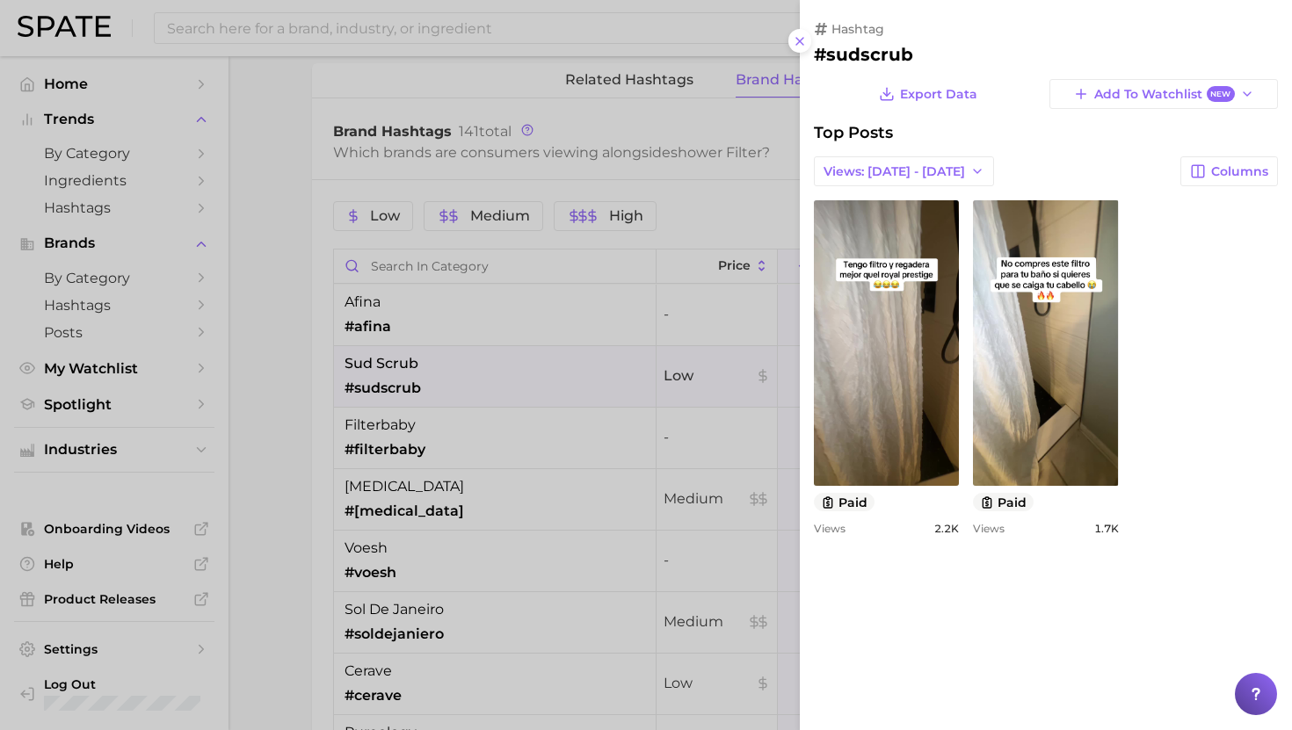
scroll to position [0, 0]
click at [513, 437] on div at bounding box center [646, 365] width 1292 height 730
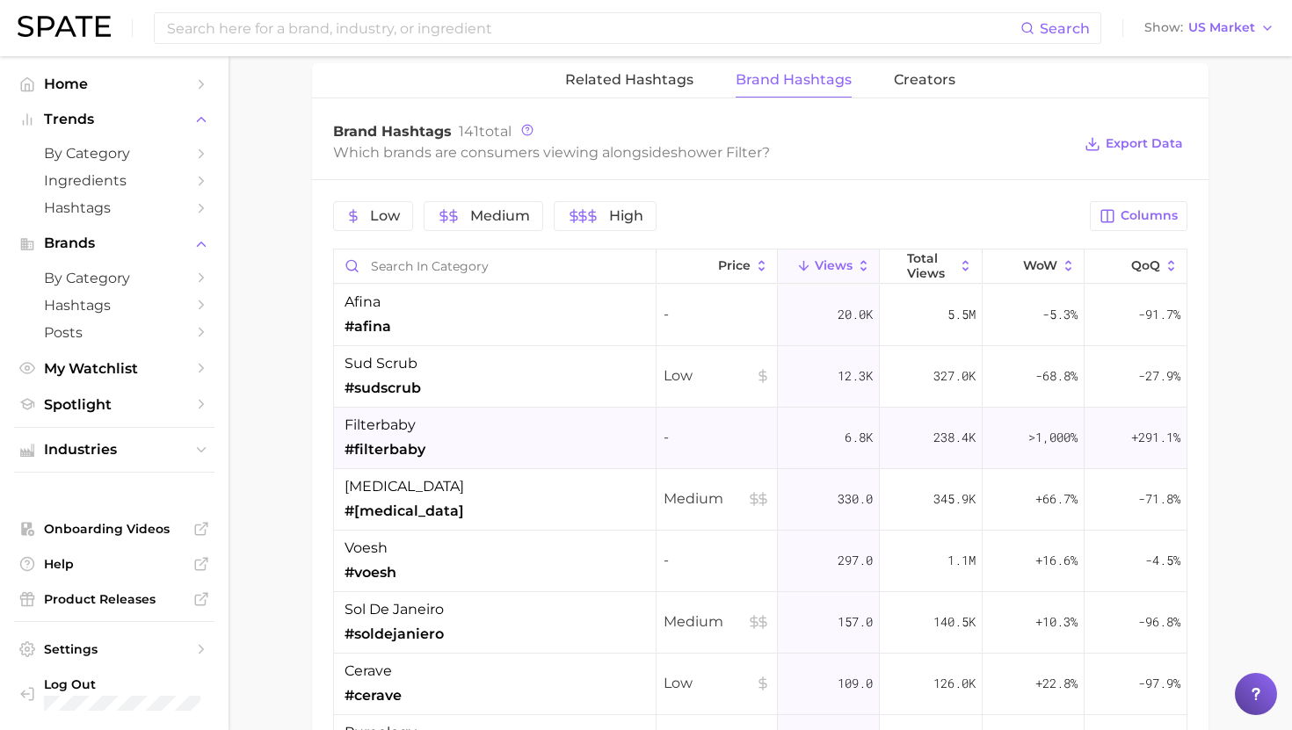
click at [493, 453] on div "filterbaby #filterbaby" at bounding box center [495, 439] width 322 height 62
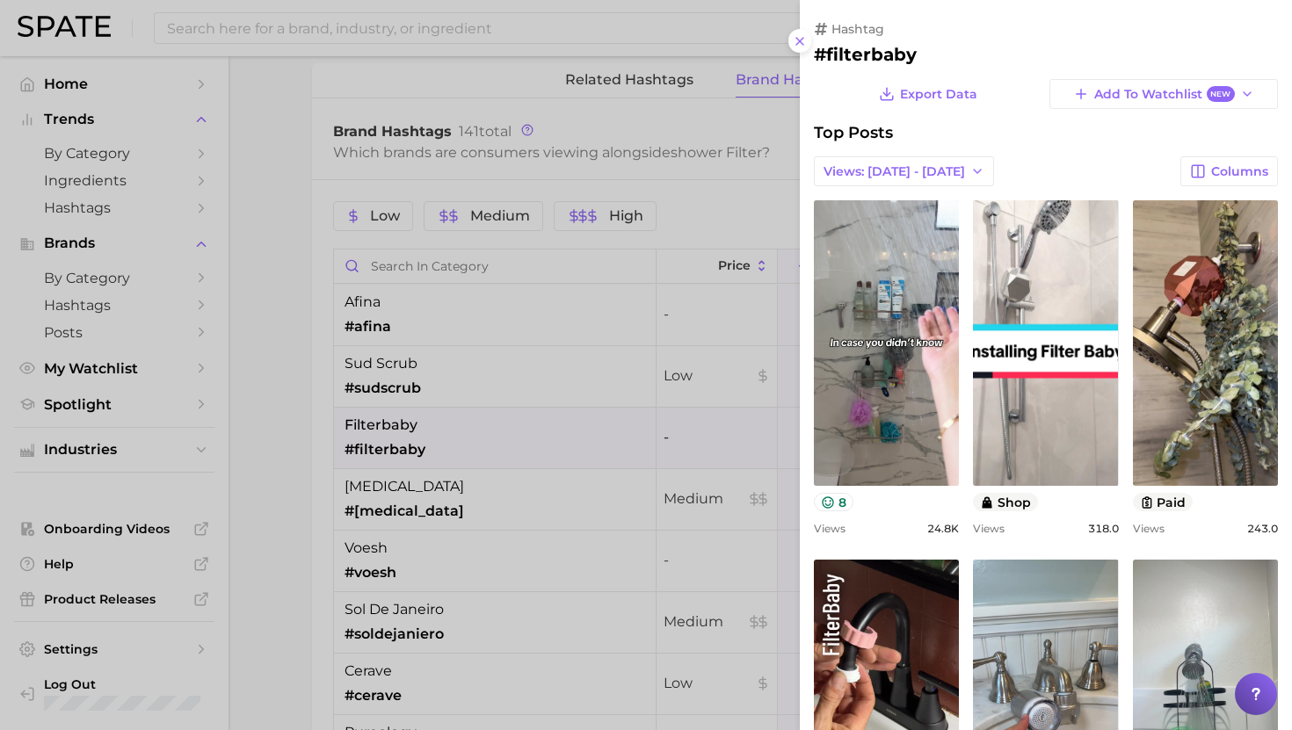
click at [493, 453] on div at bounding box center [646, 365] width 1292 height 730
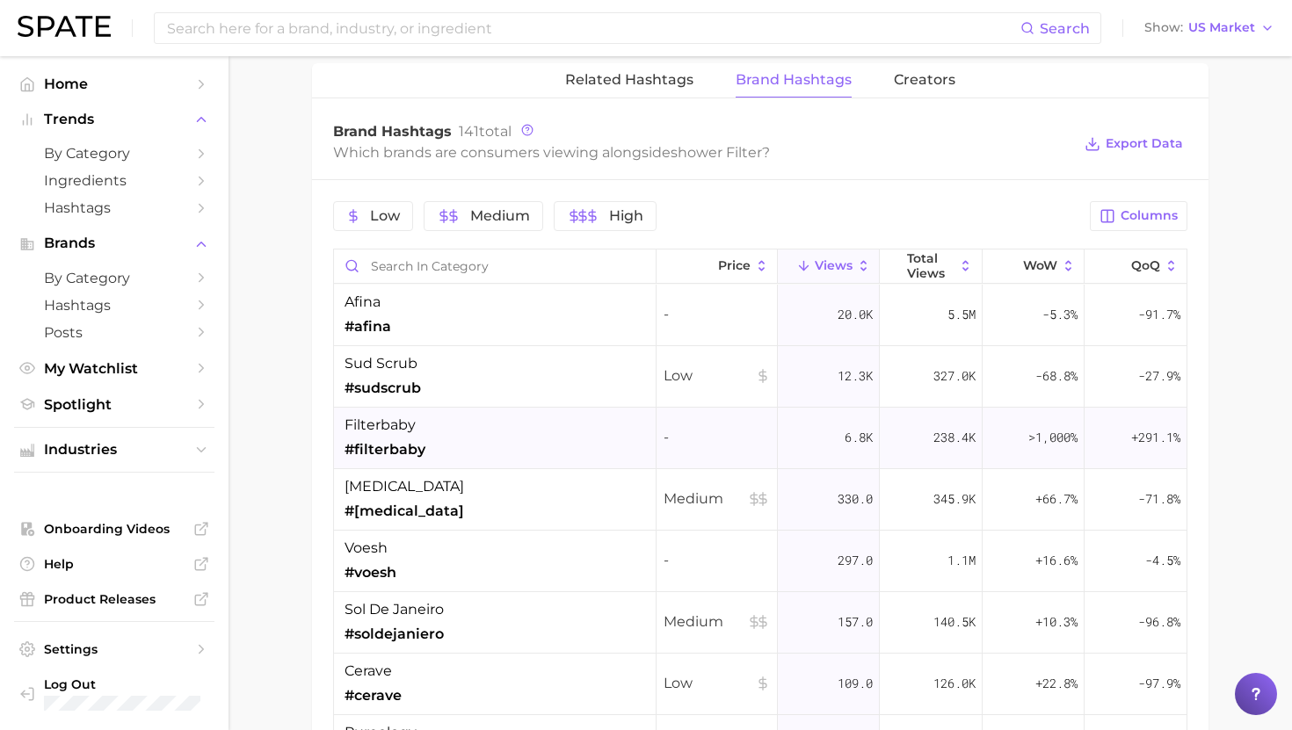
click at [493, 453] on div "filterbaby #filterbaby" at bounding box center [495, 439] width 322 height 62
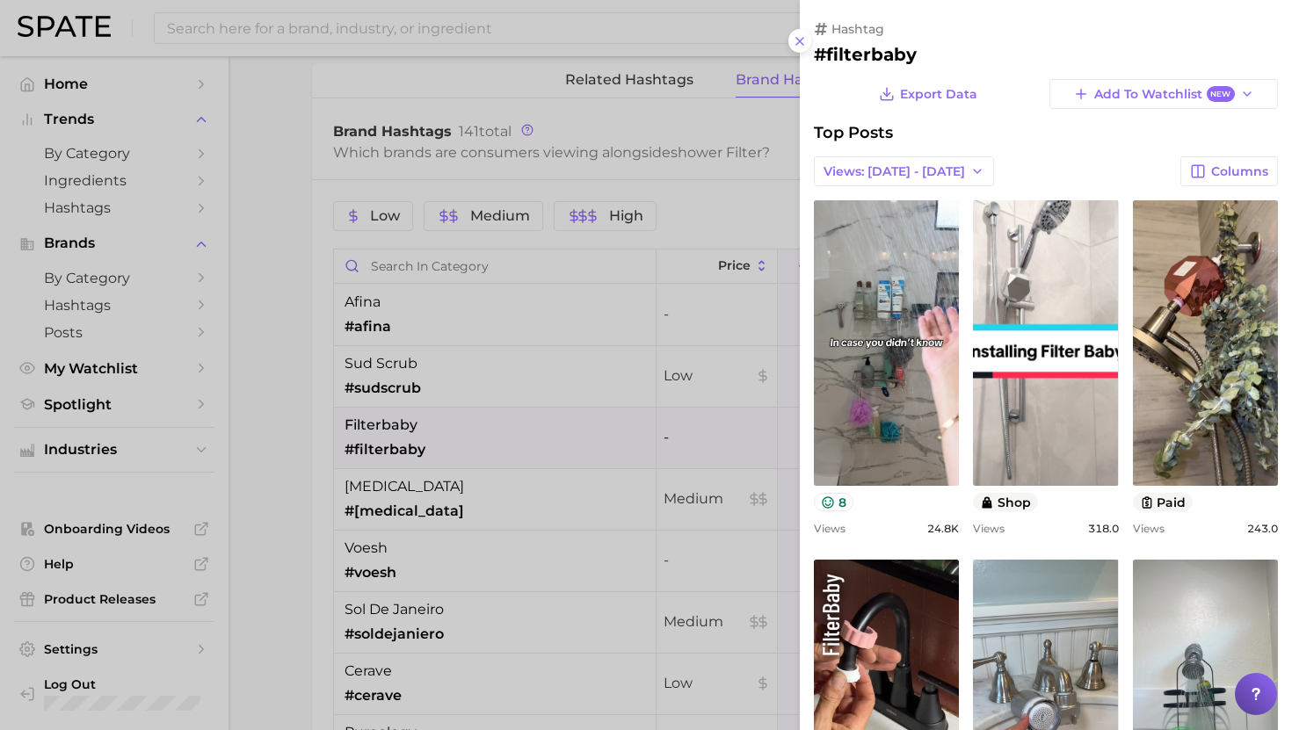
click at [493, 453] on div at bounding box center [646, 365] width 1292 height 730
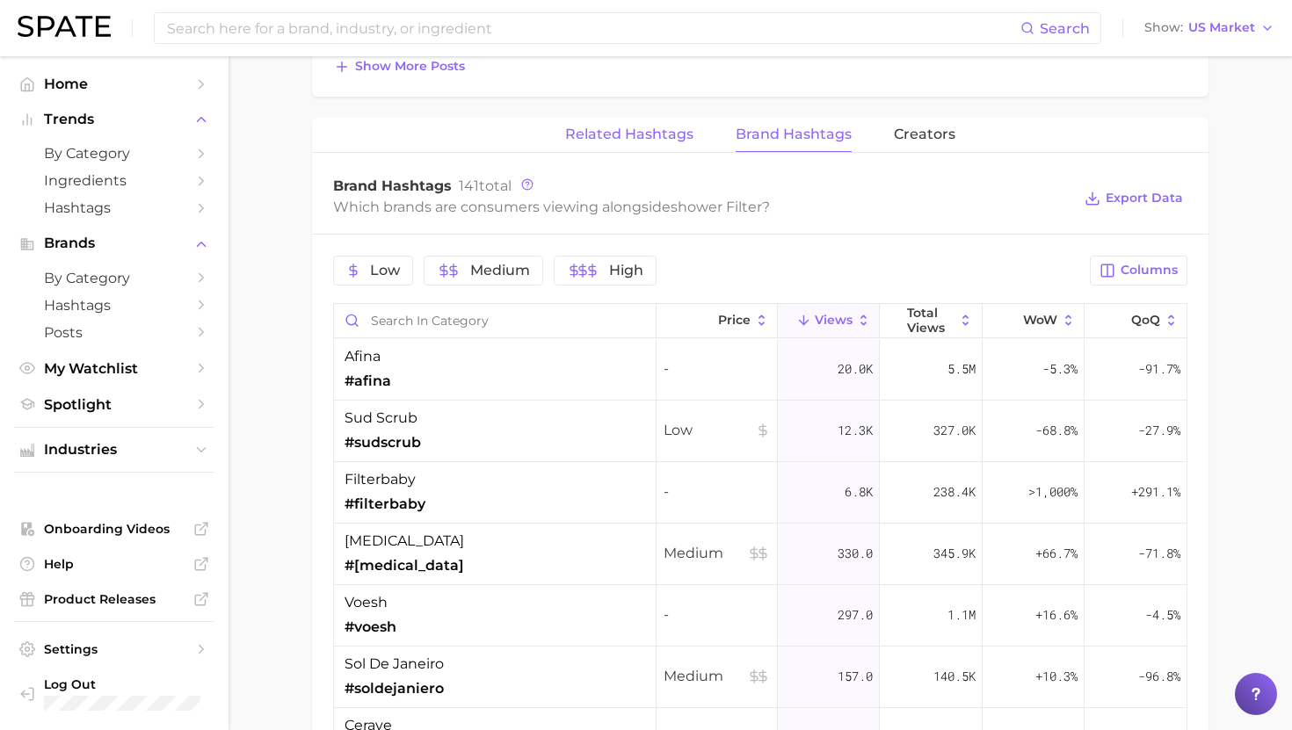
click at [658, 128] on span "Related Hashtags" at bounding box center [629, 135] width 128 height 16
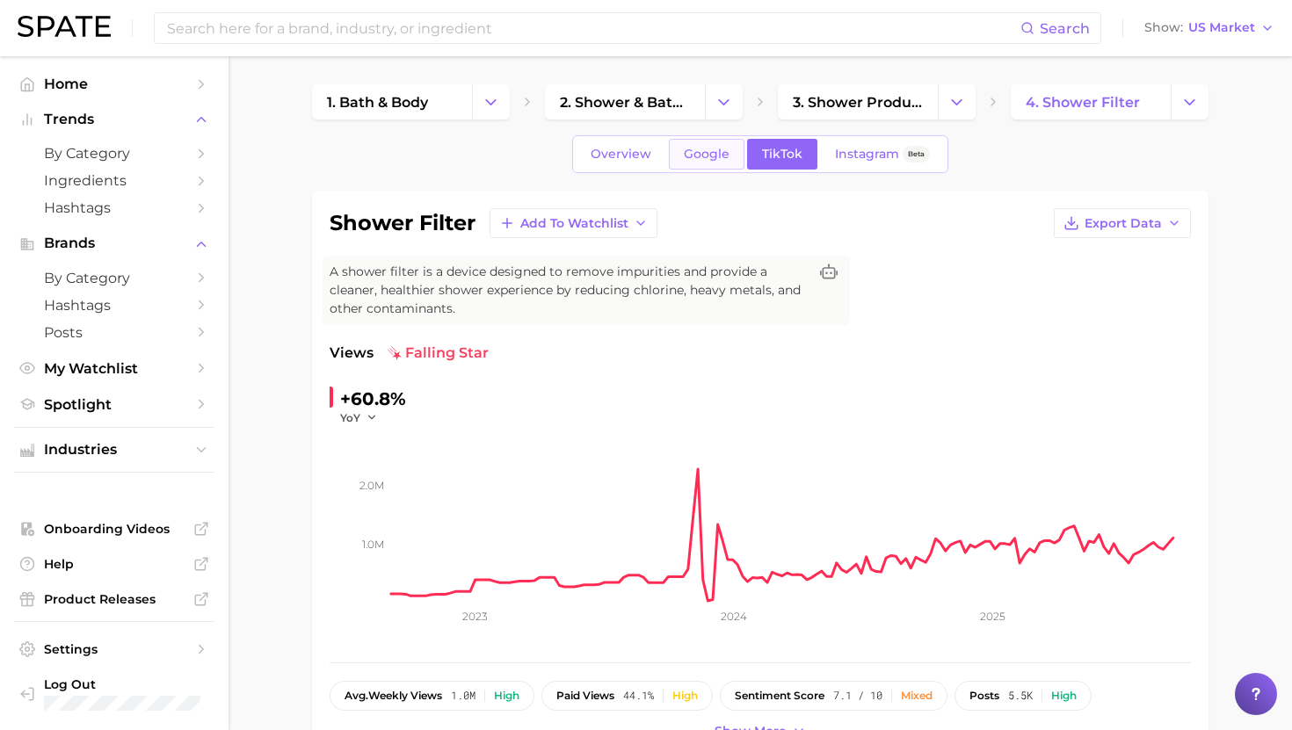
click at [699, 168] on link "Google" at bounding box center [707, 154] width 76 height 31
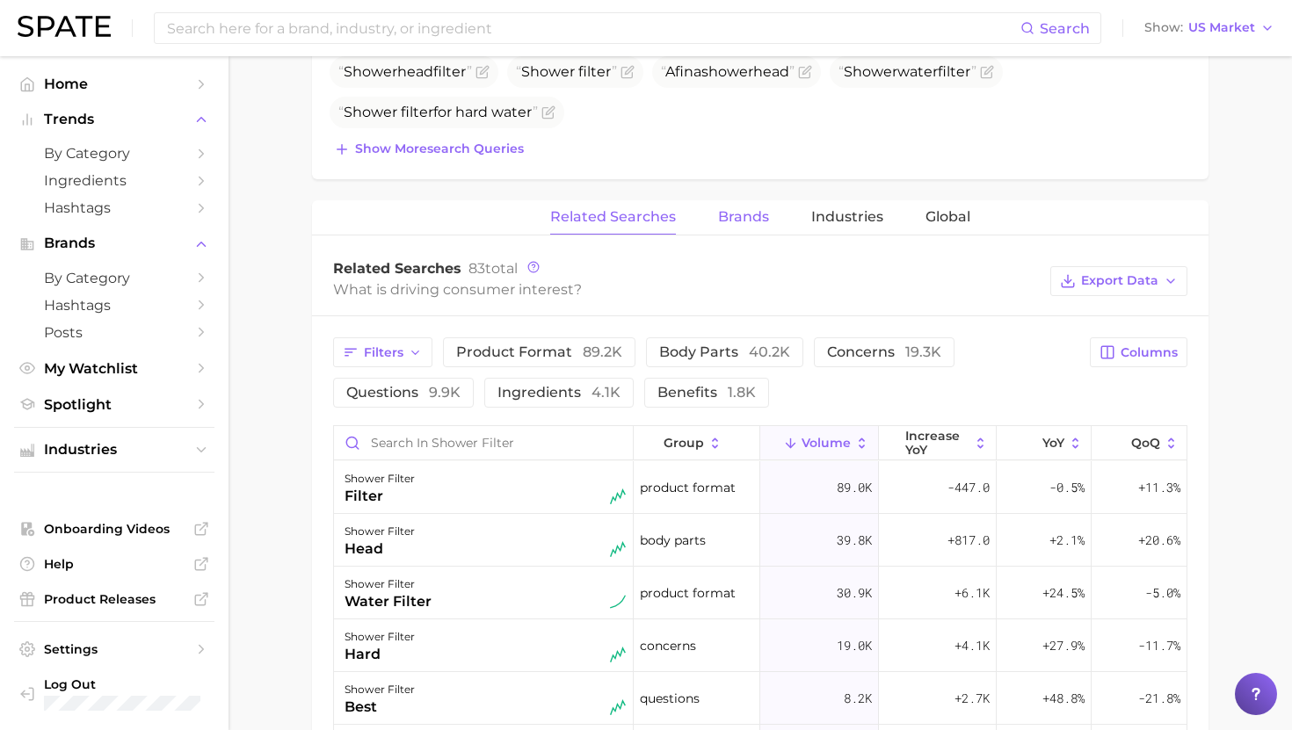
click at [731, 209] on span "Brands" at bounding box center [743, 217] width 51 height 16
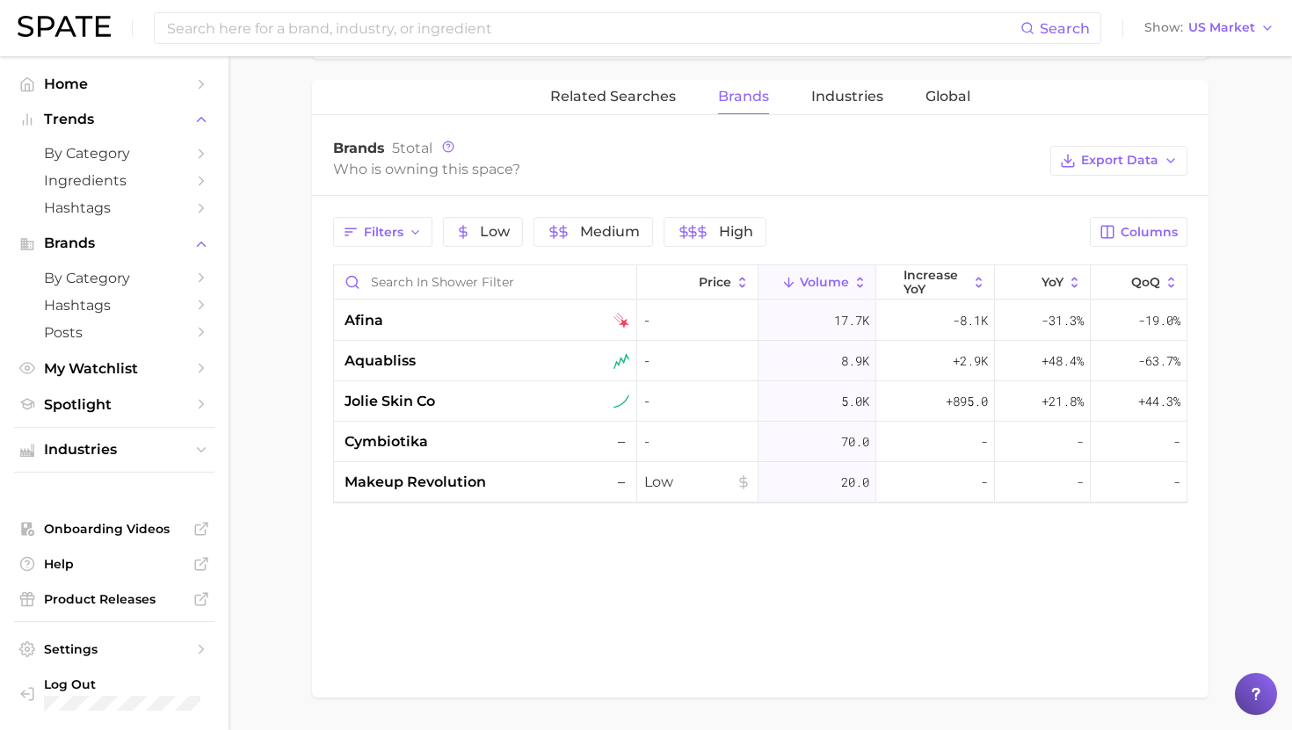
scroll to position [863, 0]
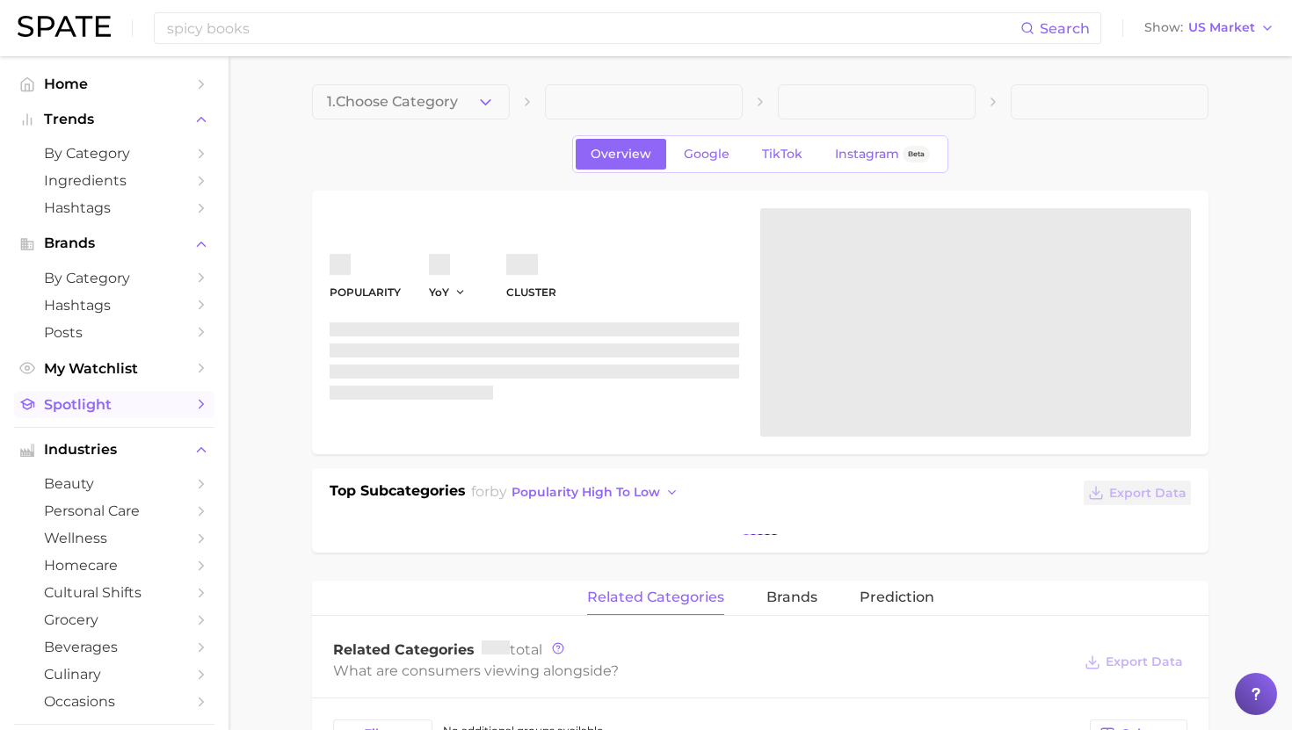
click at [120, 418] on link "Spotlight" at bounding box center [114, 404] width 200 height 27
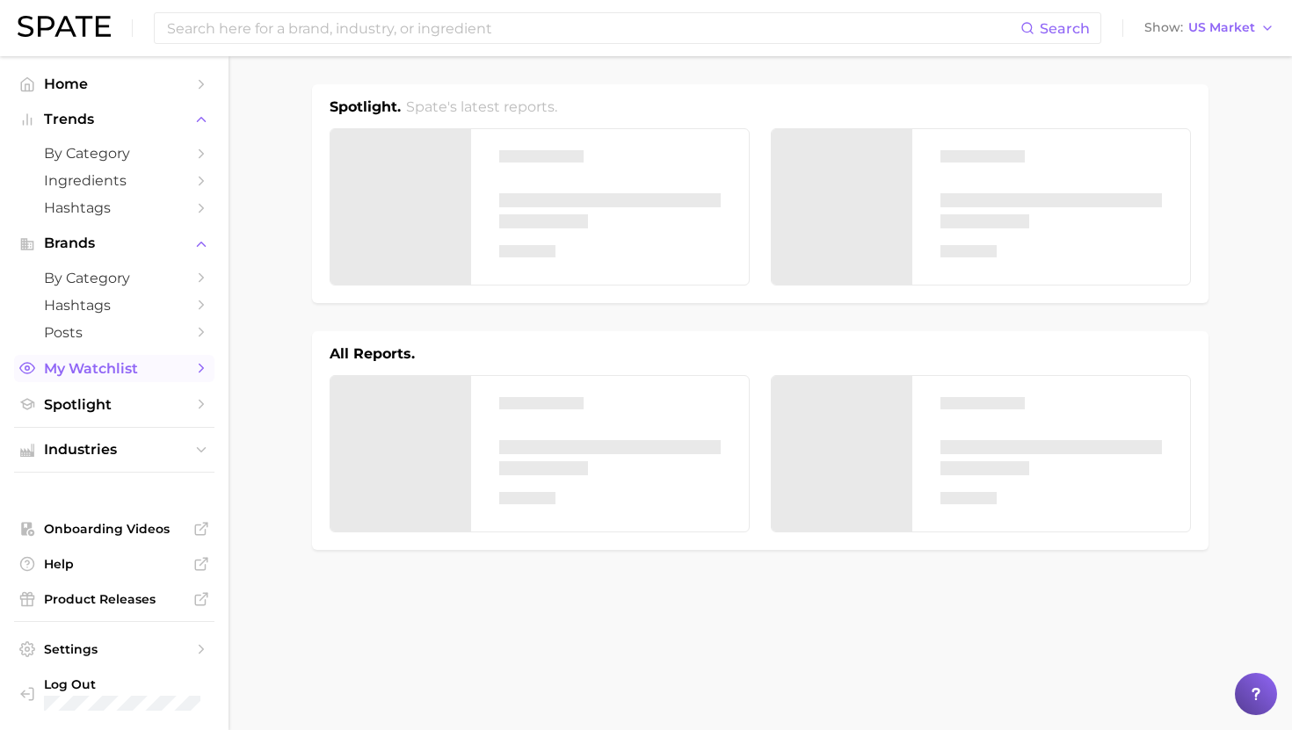
click at [120, 373] on span "My Watchlist" at bounding box center [114, 368] width 141 height 17
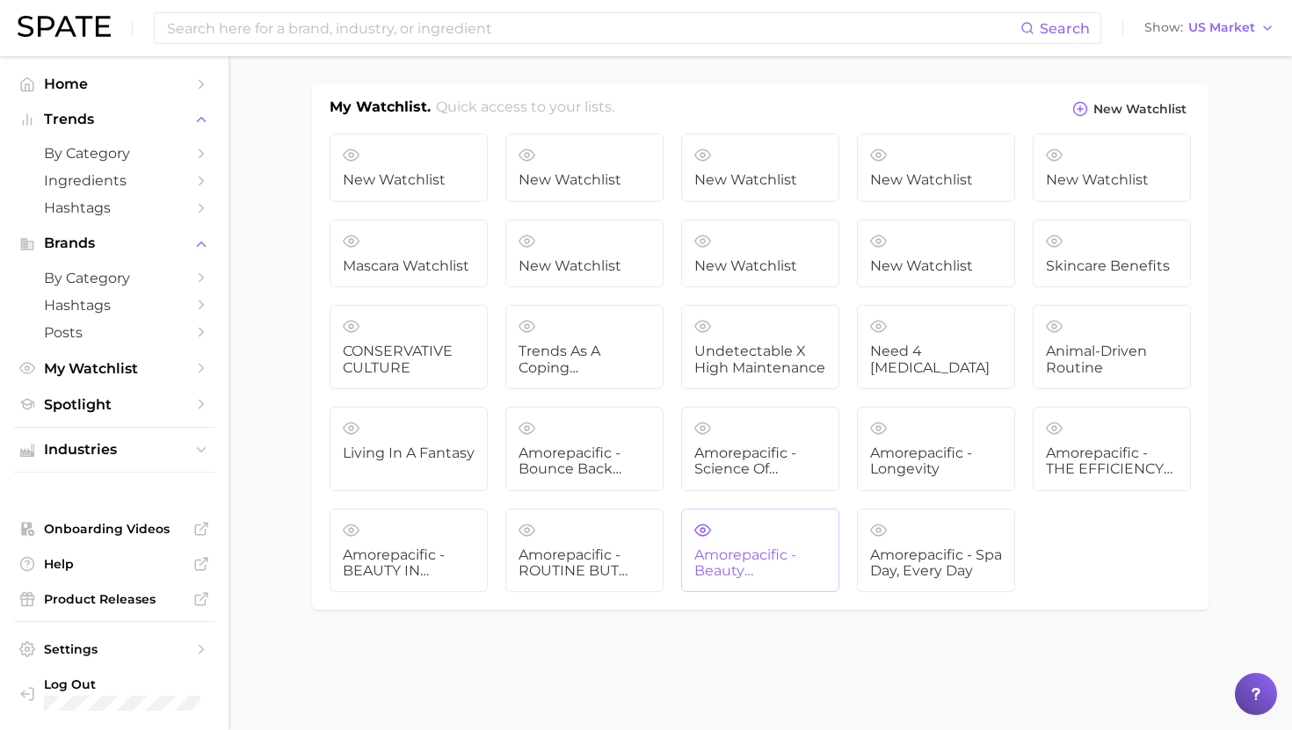
click at [760, 561] on span "Amorepacific - Beauty Multitaskers" at bounding box center [760, 563] width 132 height 33
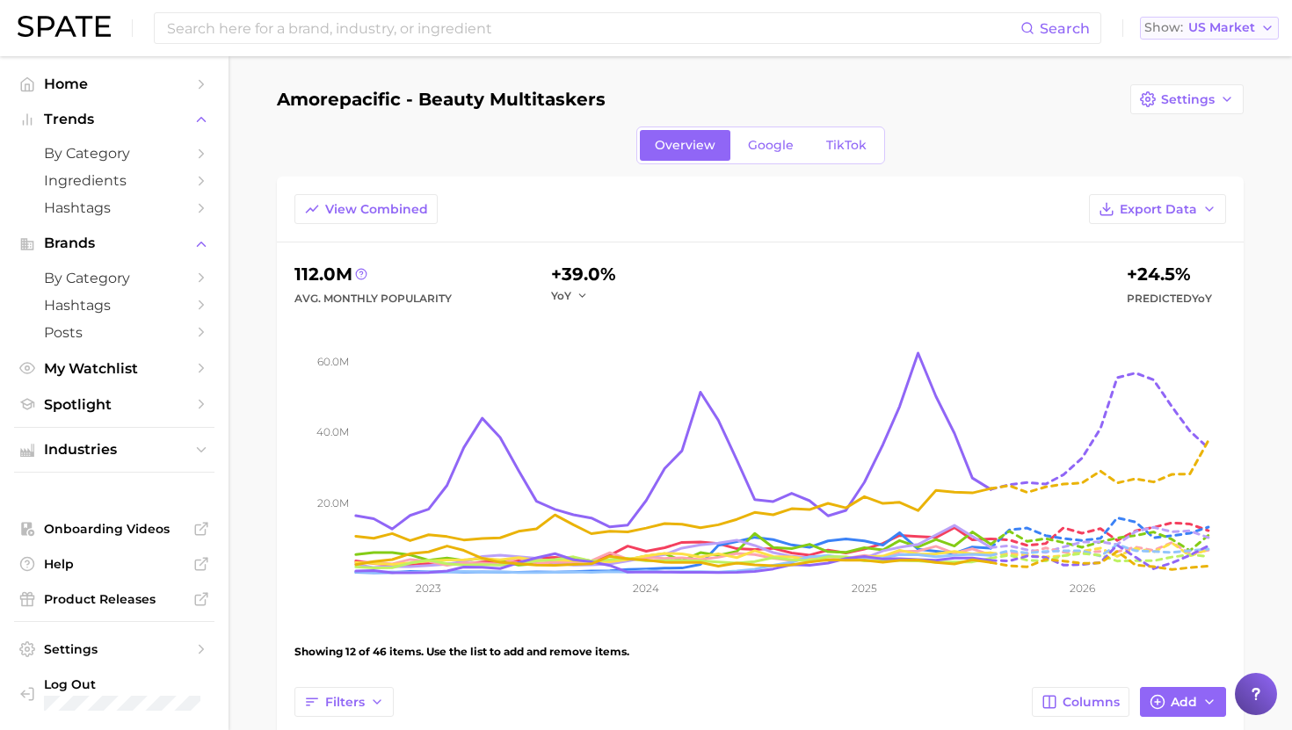
click at [1206, 27] on span "US Market" at bounding box center [1221, 28] width 67 height 10
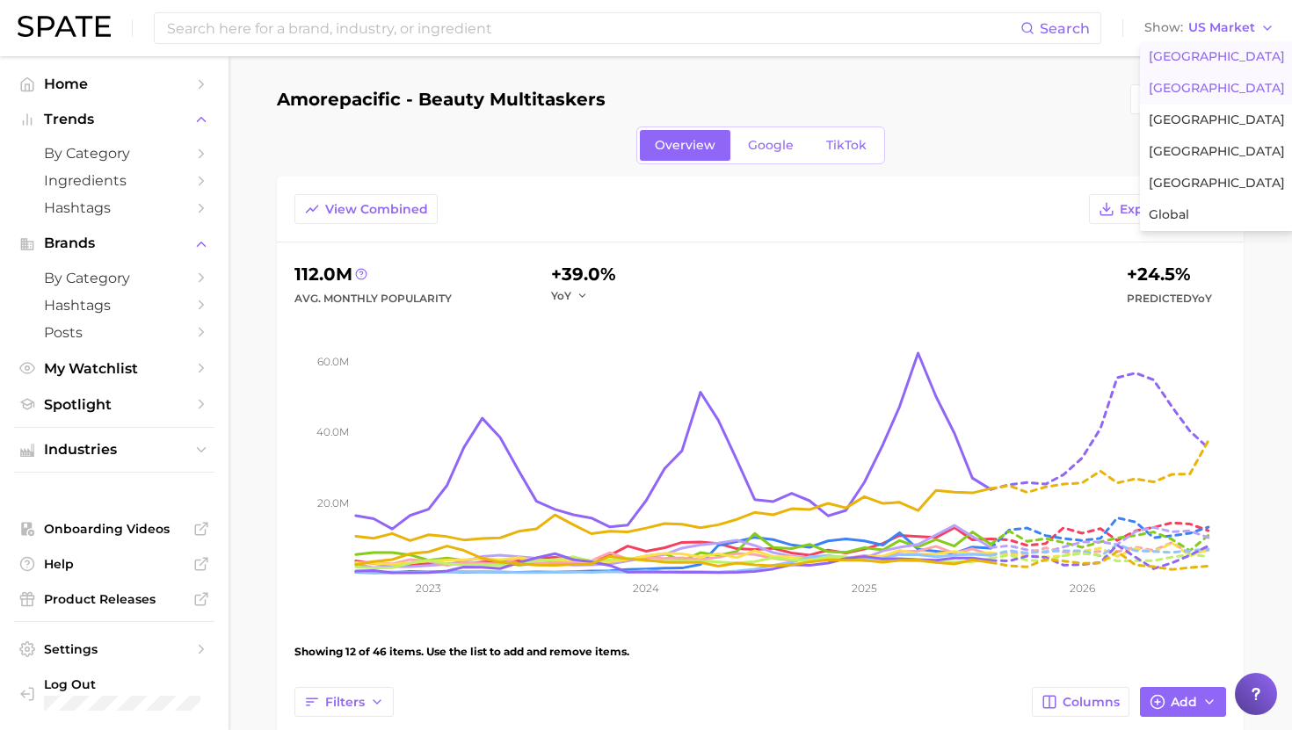
click at [1204, 89] on span "United Kingdom" at bounding box center [1216, 88] width 136 height 15
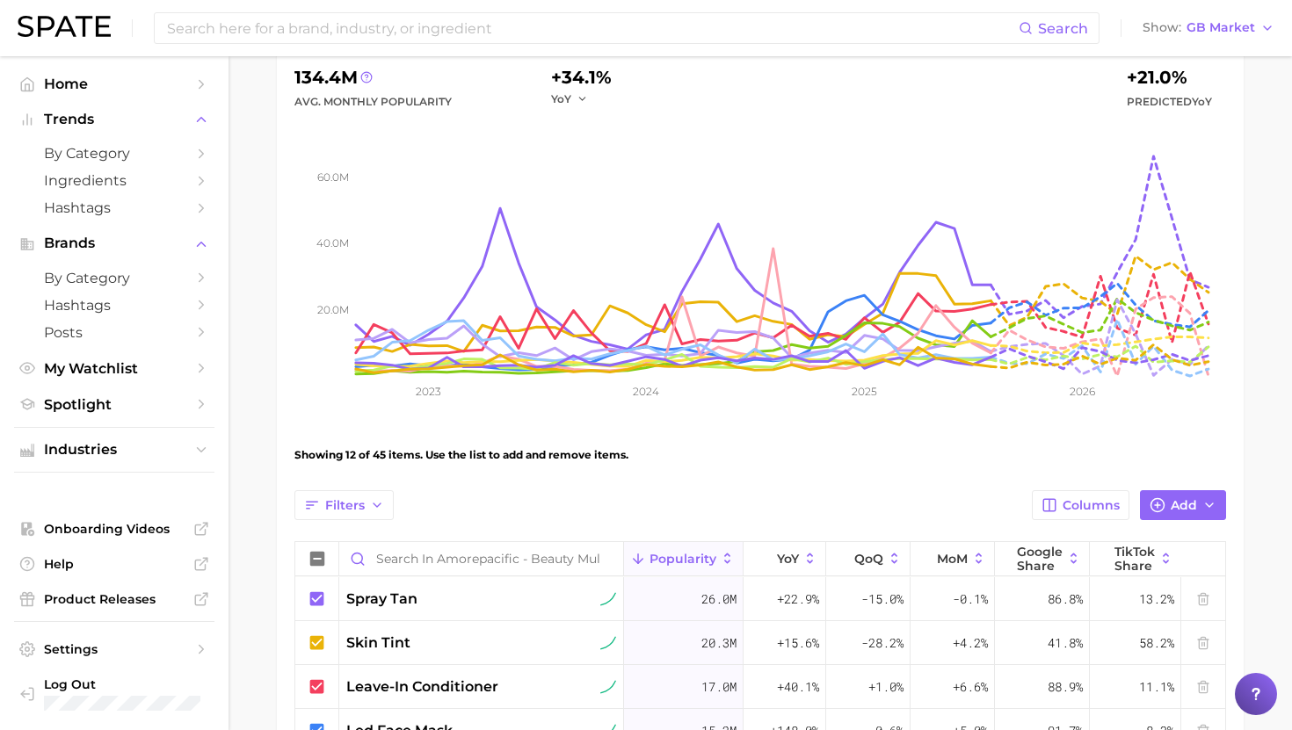
scroll to position [237, 0]
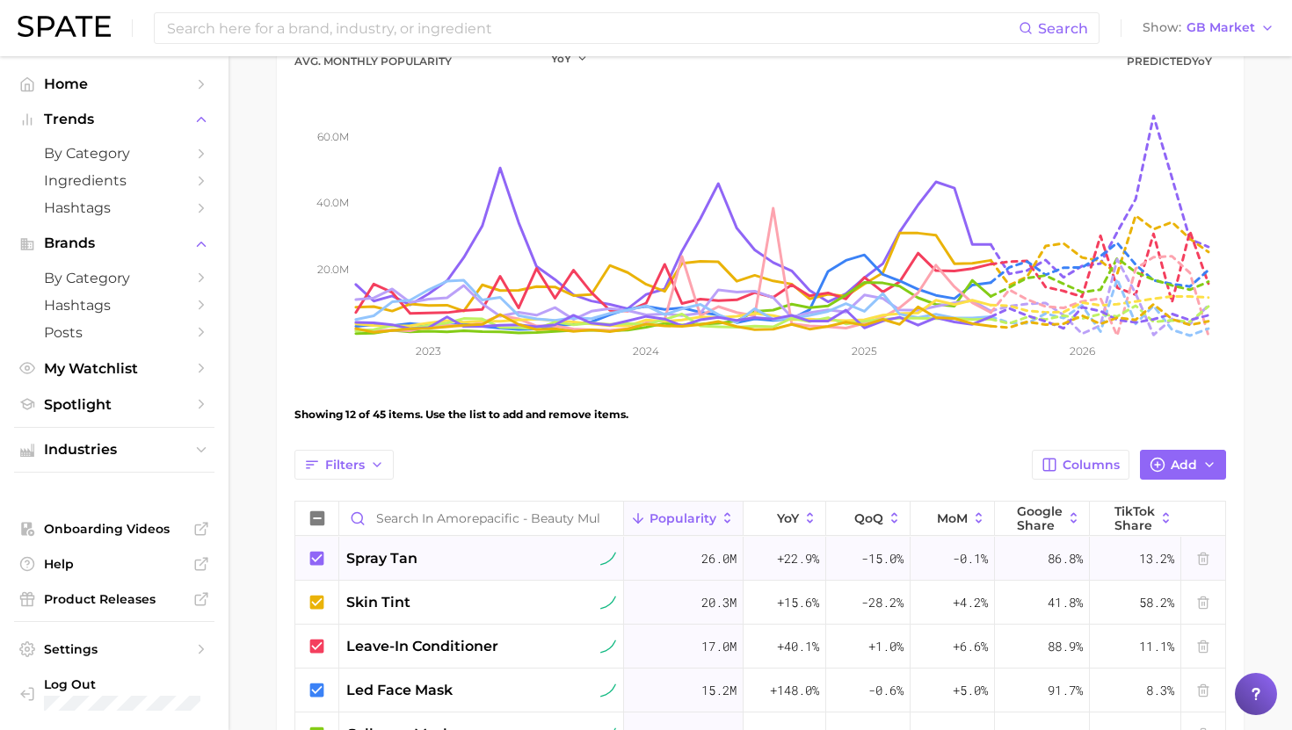
click at [317, 562] on icon at bounding box center [317, 558] width 14 height 14
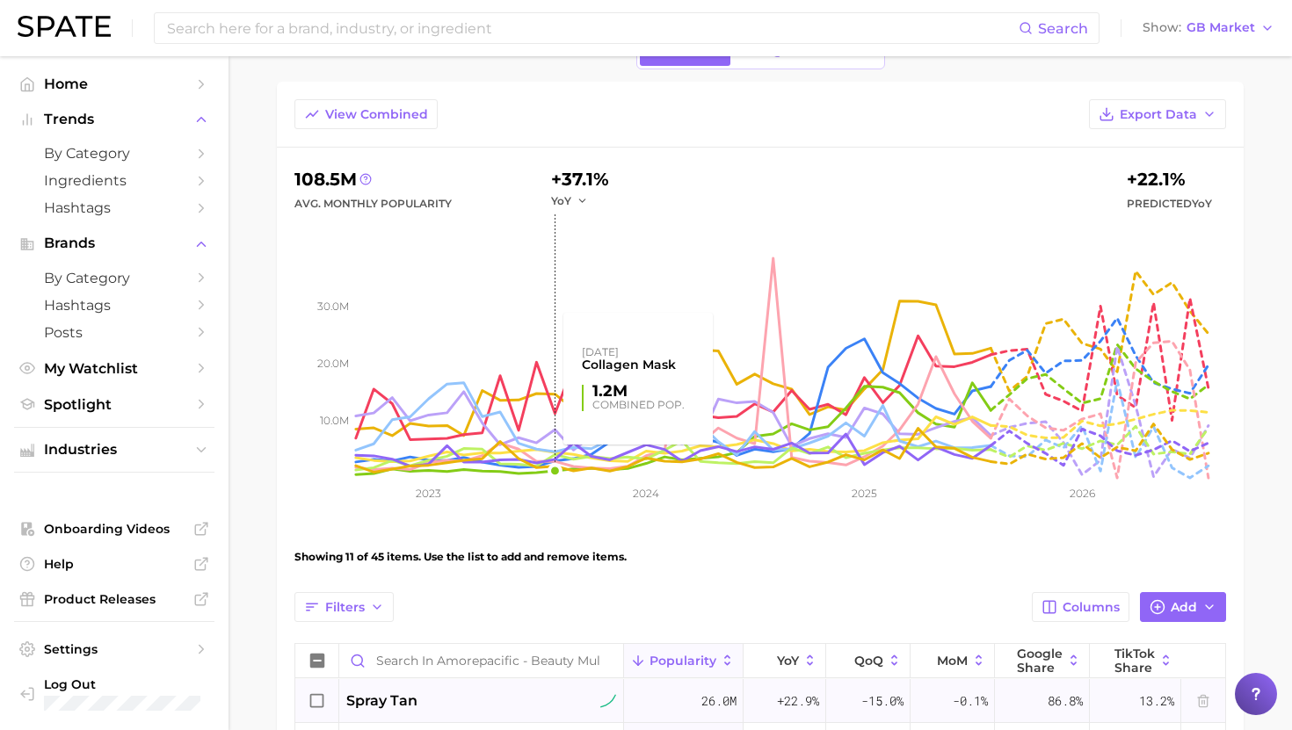
scroll to position [90, 0]
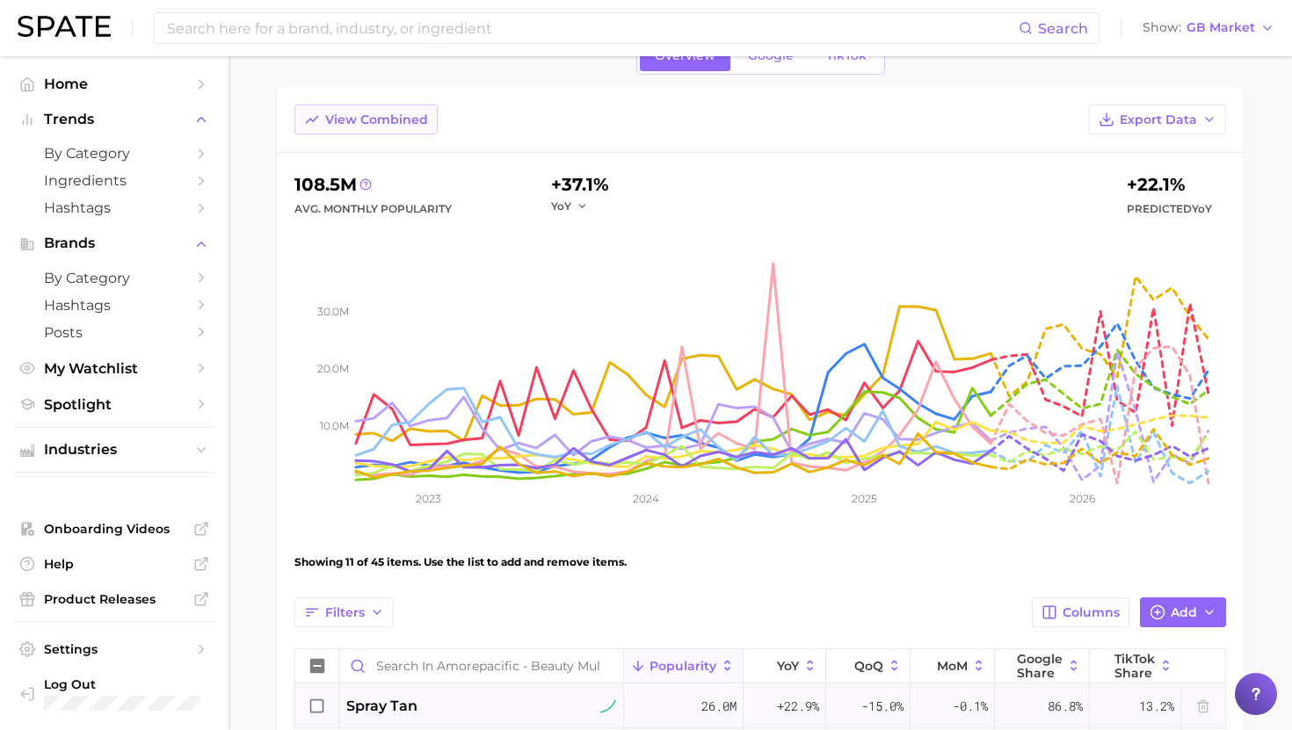
click at [411, 127] on button "View Combined" at bounding box center [365, 120] width 143 height 30
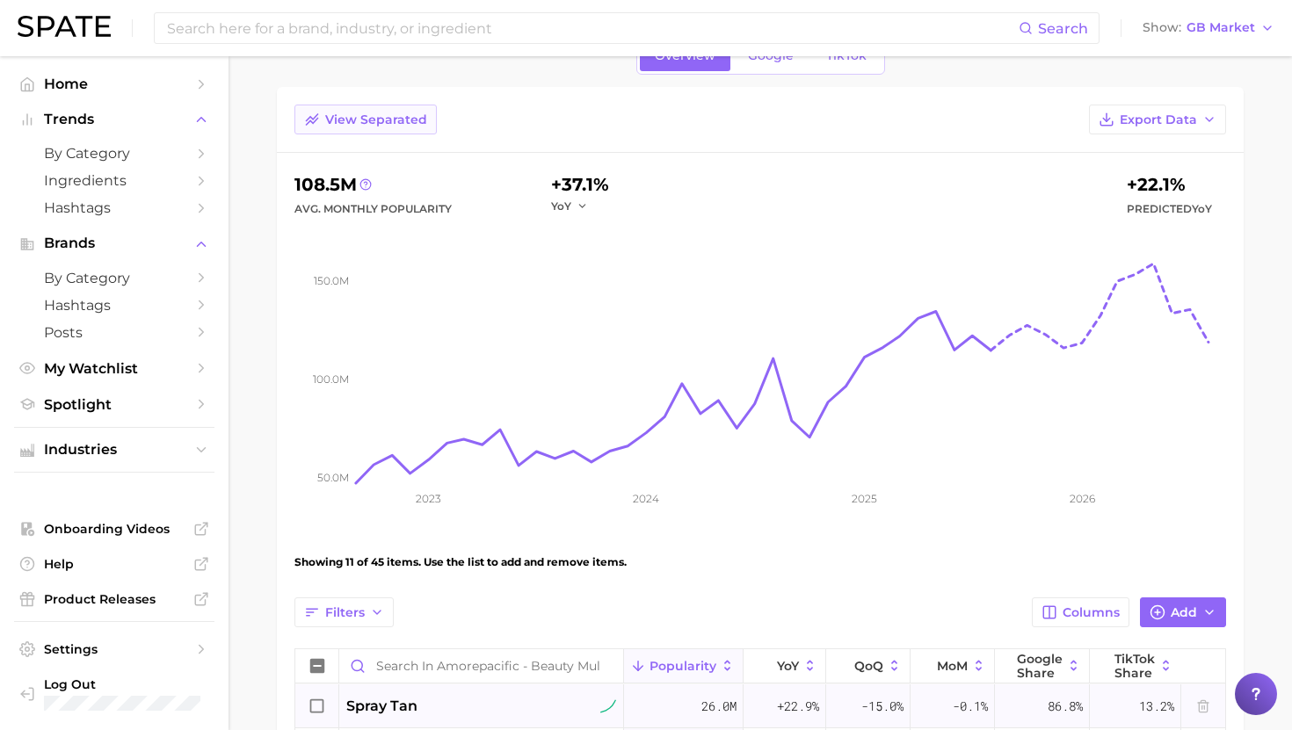
click at [408, 127] on button "View Separated" at bounding box center [365, 120] width 142 height 30
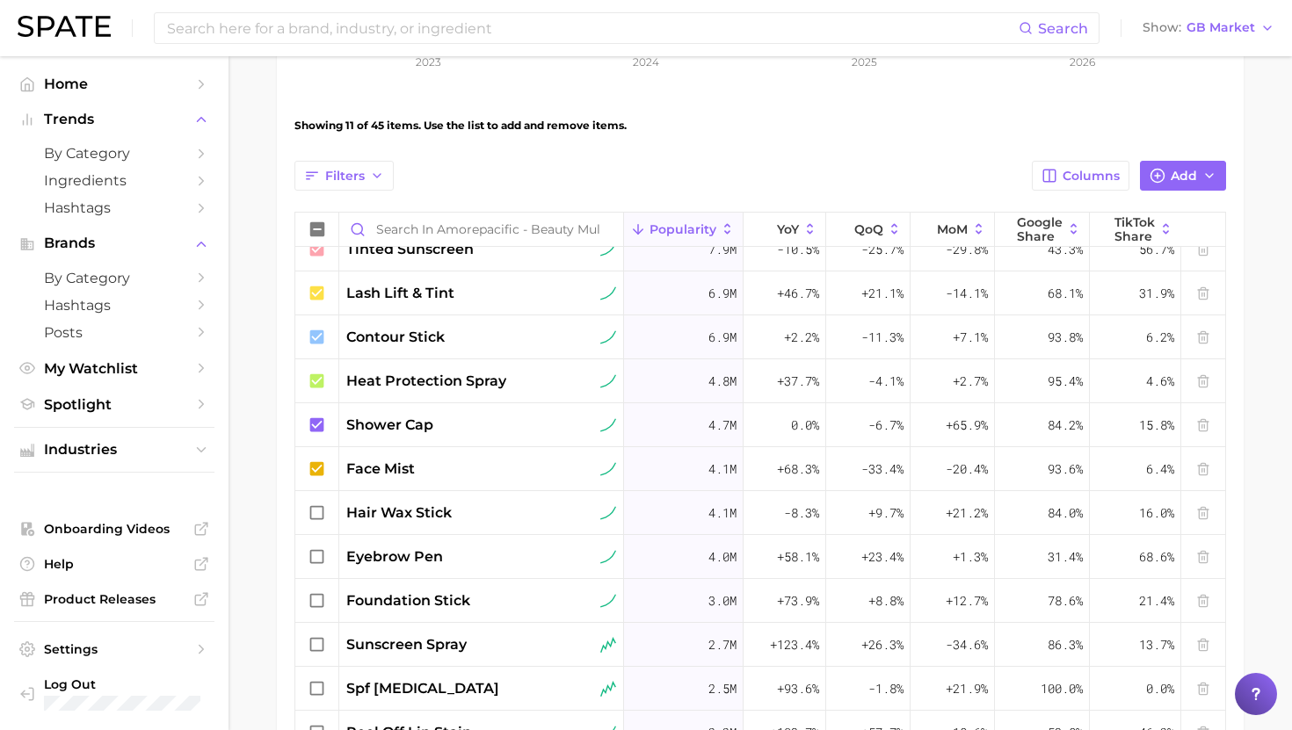
scroll to position [0, 0]
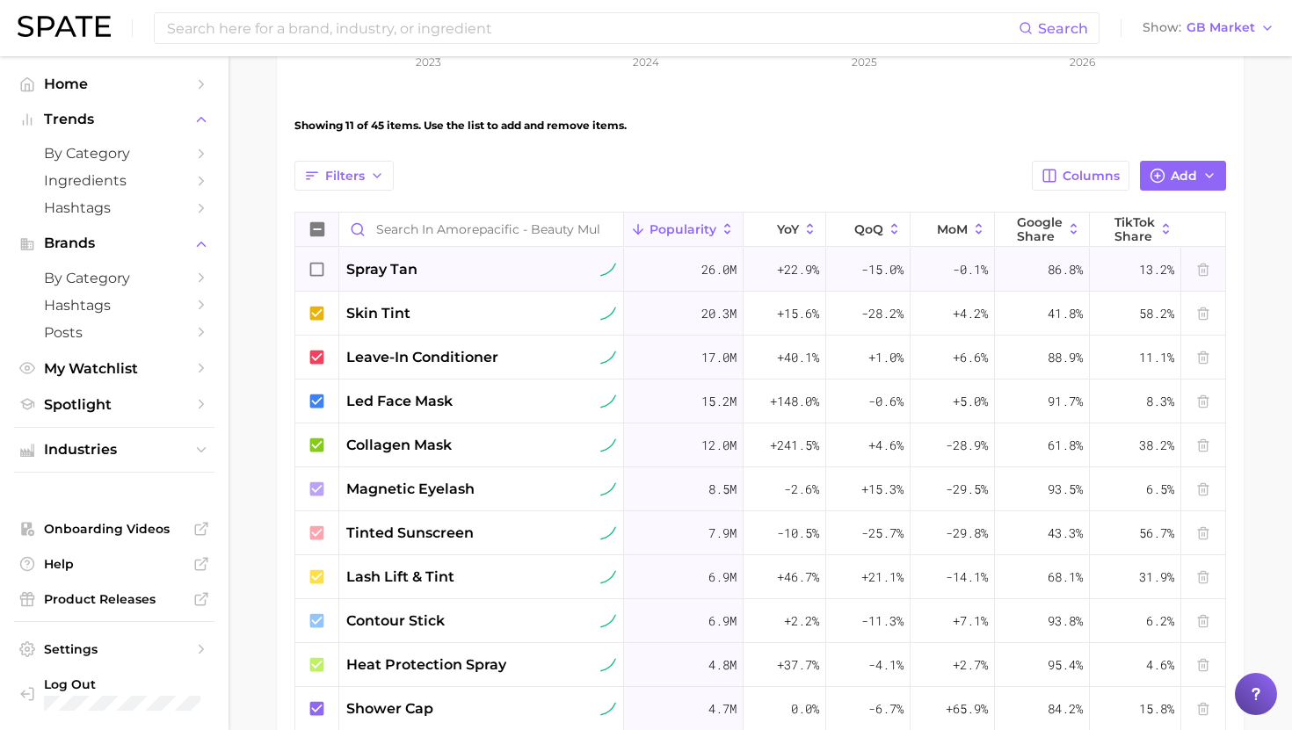
click at [319, 237] on icon at bounding box center [317, 229] width 19 height 19
click at [319, 235] on icon at bounding box center [317, 229] width 14 height 14
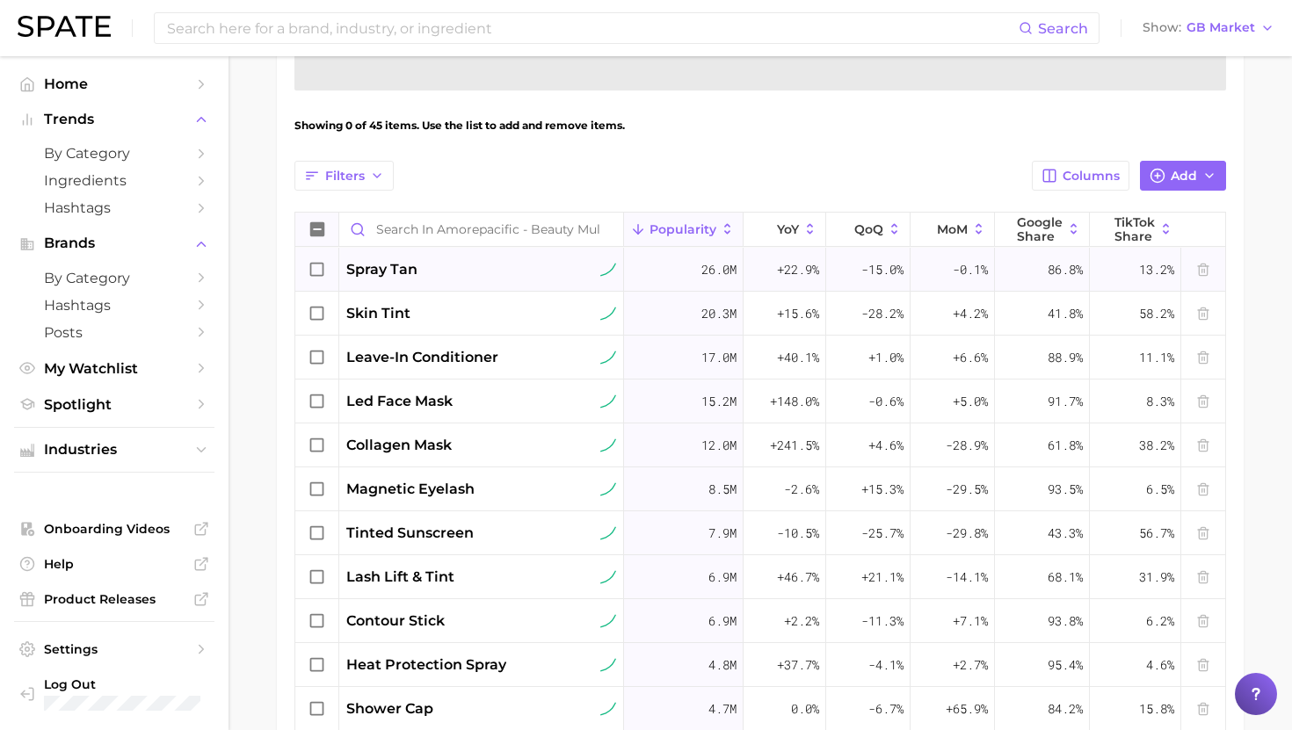
click at [319, 235] on icon at bounding box center [317, 229] width 14 height 14
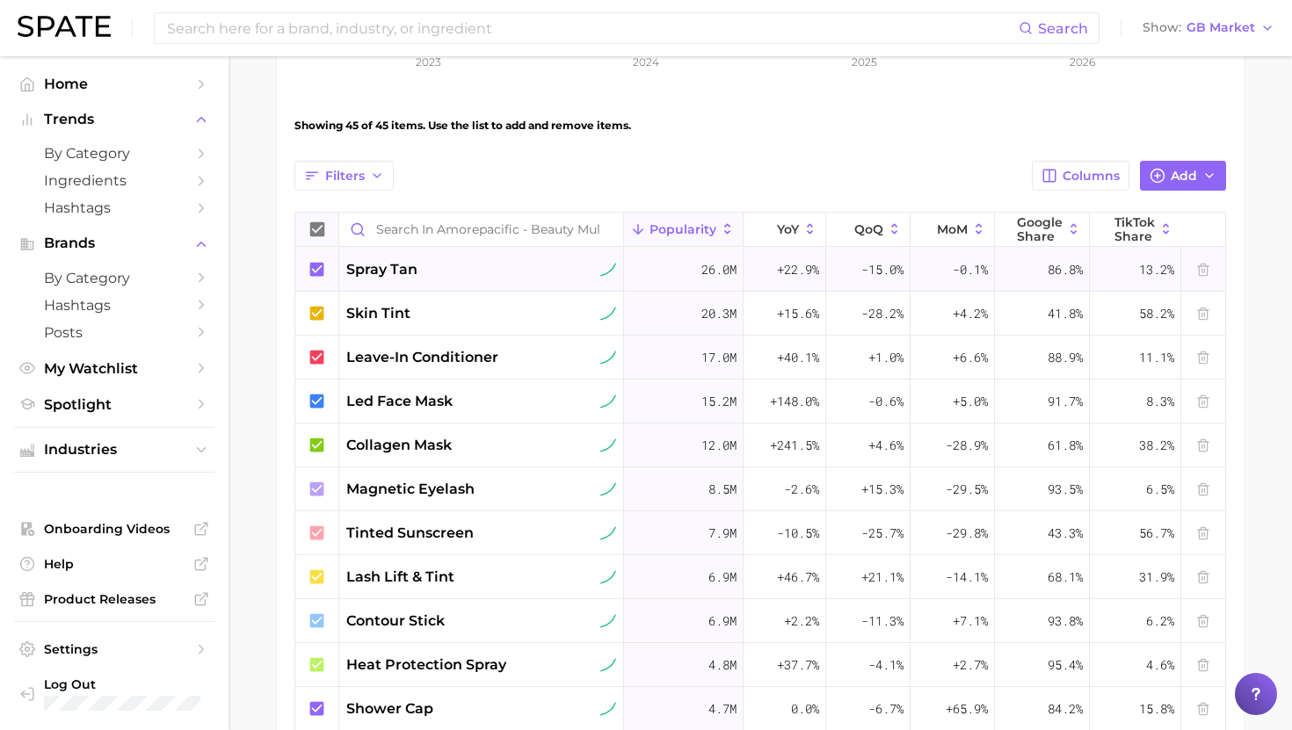
click at [321, 265] on icon at bounding box center [317, 269] width 19 height 19
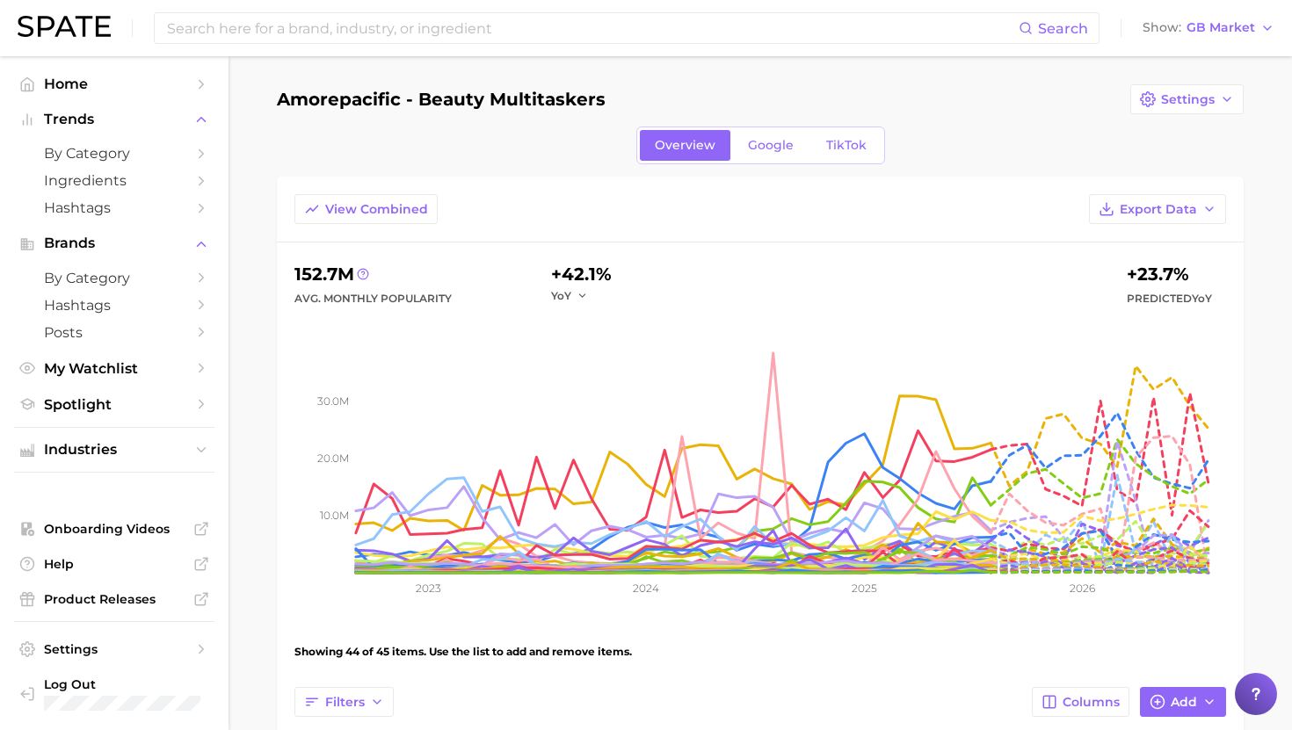
scroll to position [40, 0]
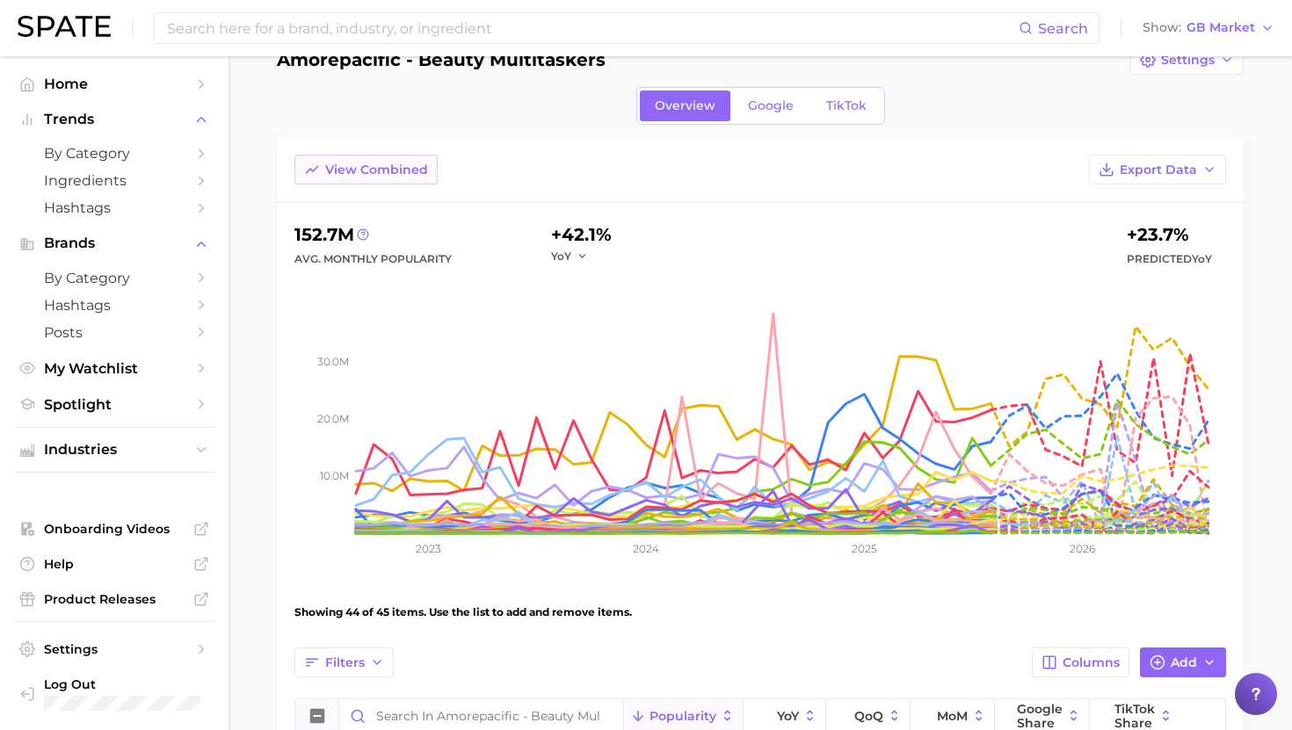
click at [382, 173] on span "View Combined" at bounding box center [376, 170] width 103 height 15
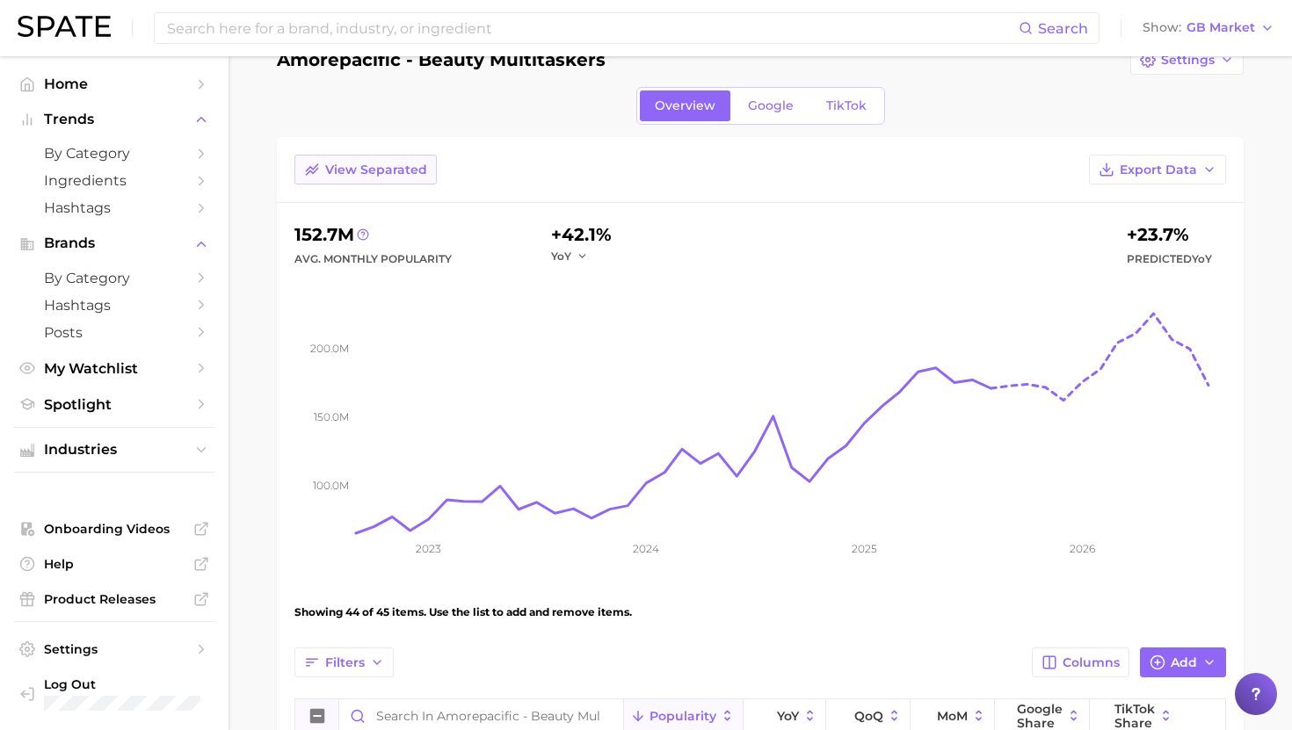
click at [381, 168] on span "View Separated" at bounding box center [376, 170] width 102 height 15
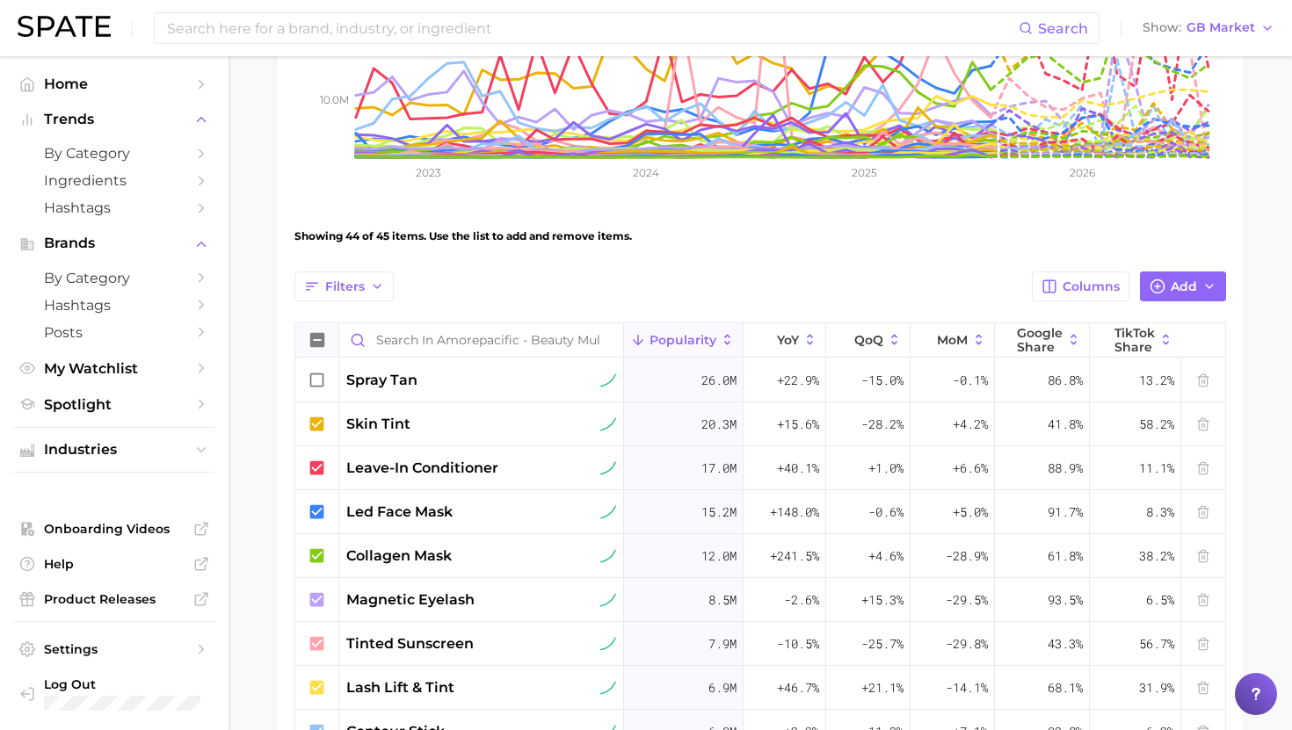
scroll to position [302, 0]
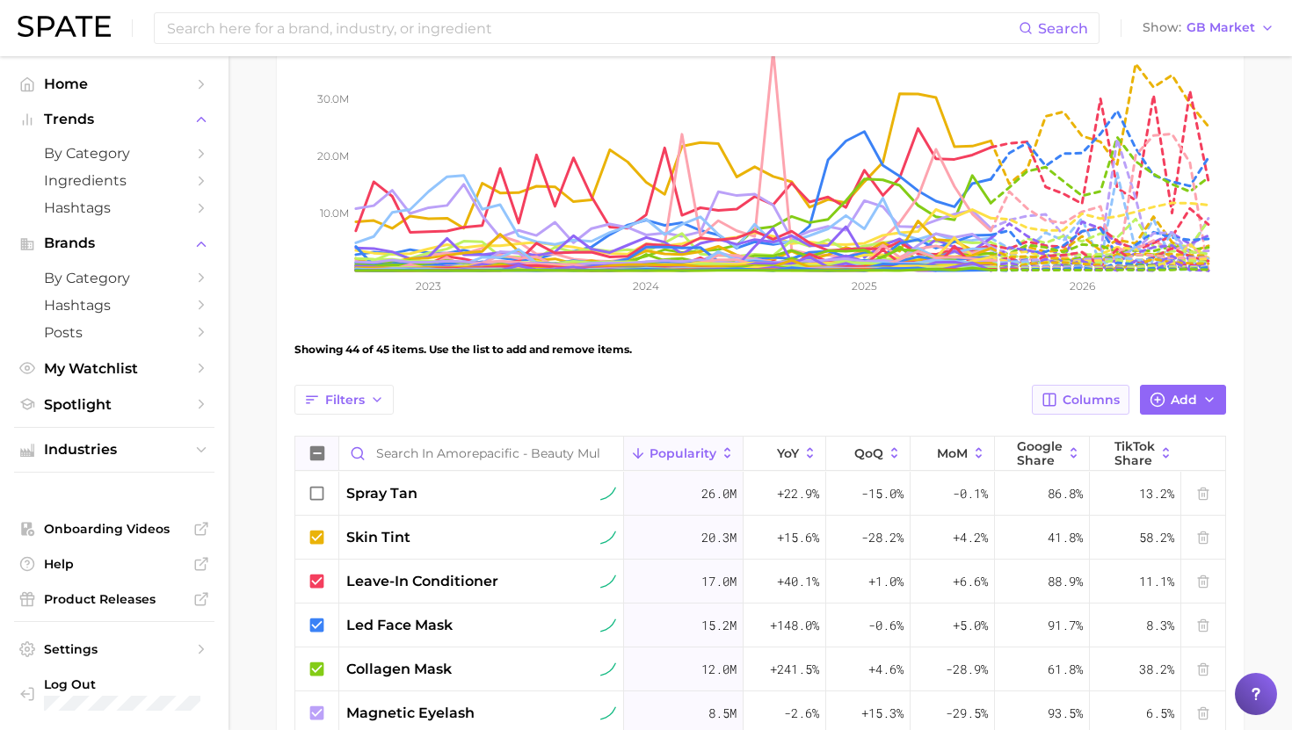
click at [1086, 400] on span "Columns" at bounding box center [1090, 400] width 57 height 15
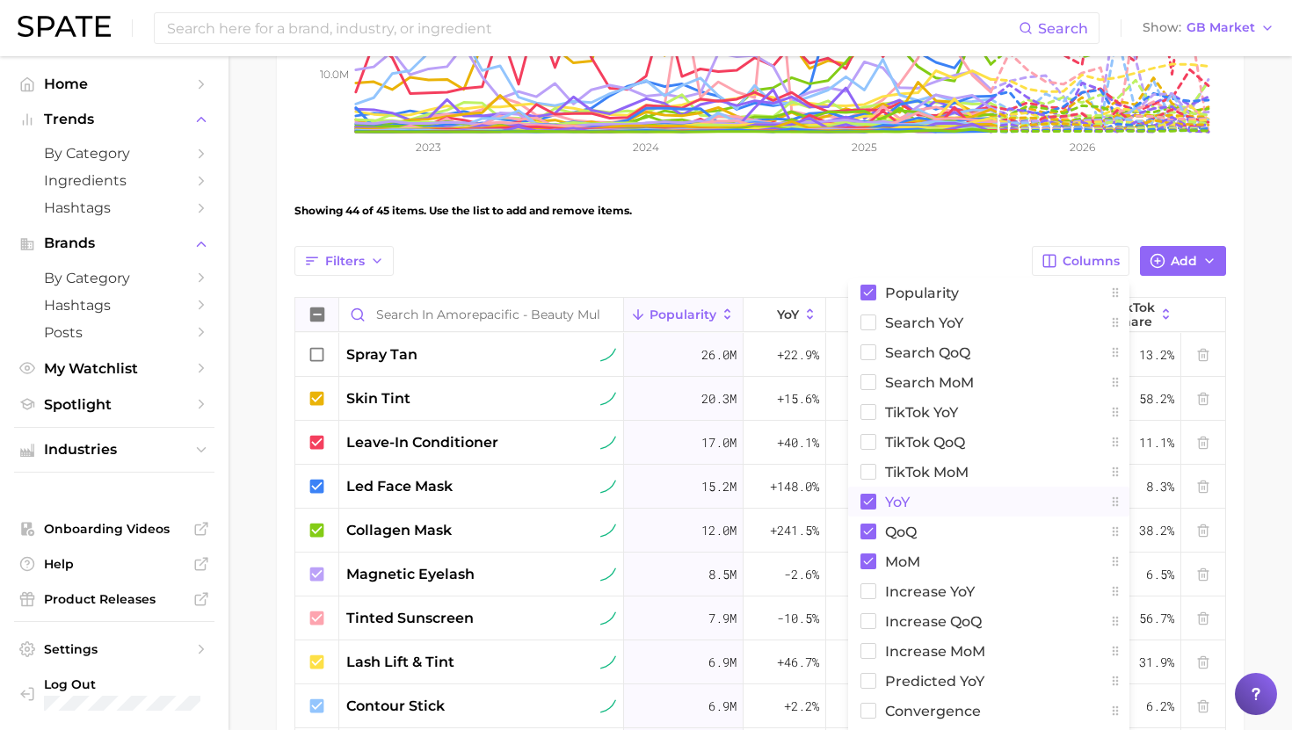
scroll to position [446, 0]
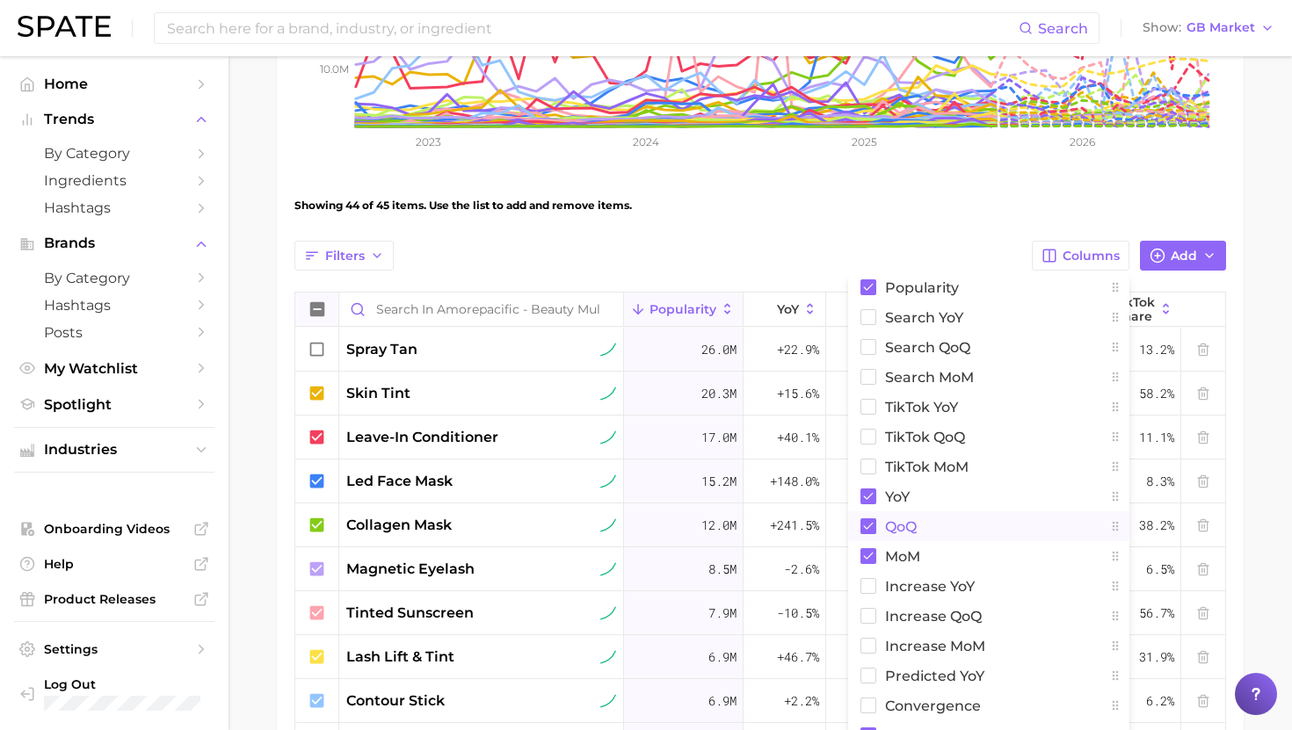
click at [917, 535] on button "QoQ" at bounding box center [988, 526] width 281 height 30
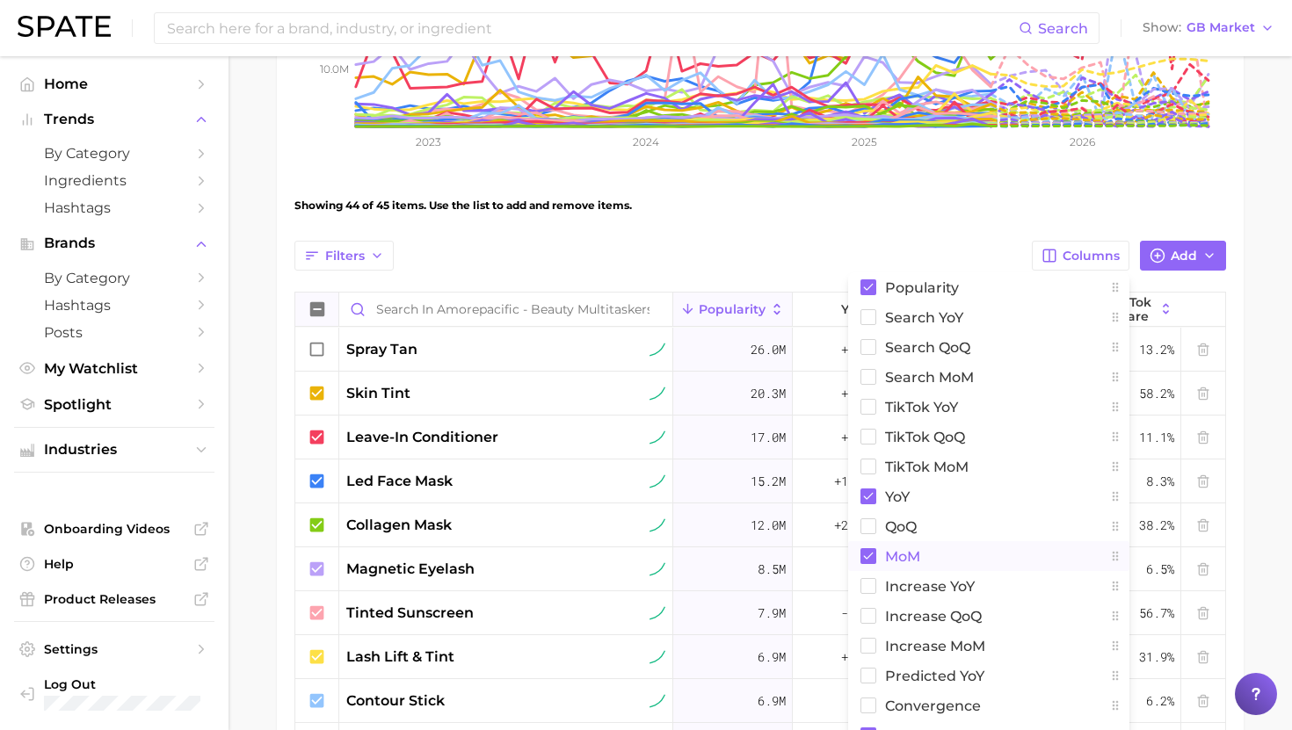
click at [917, 558] on span "MoM" at bounding box center [902, 556] width 35 height 15
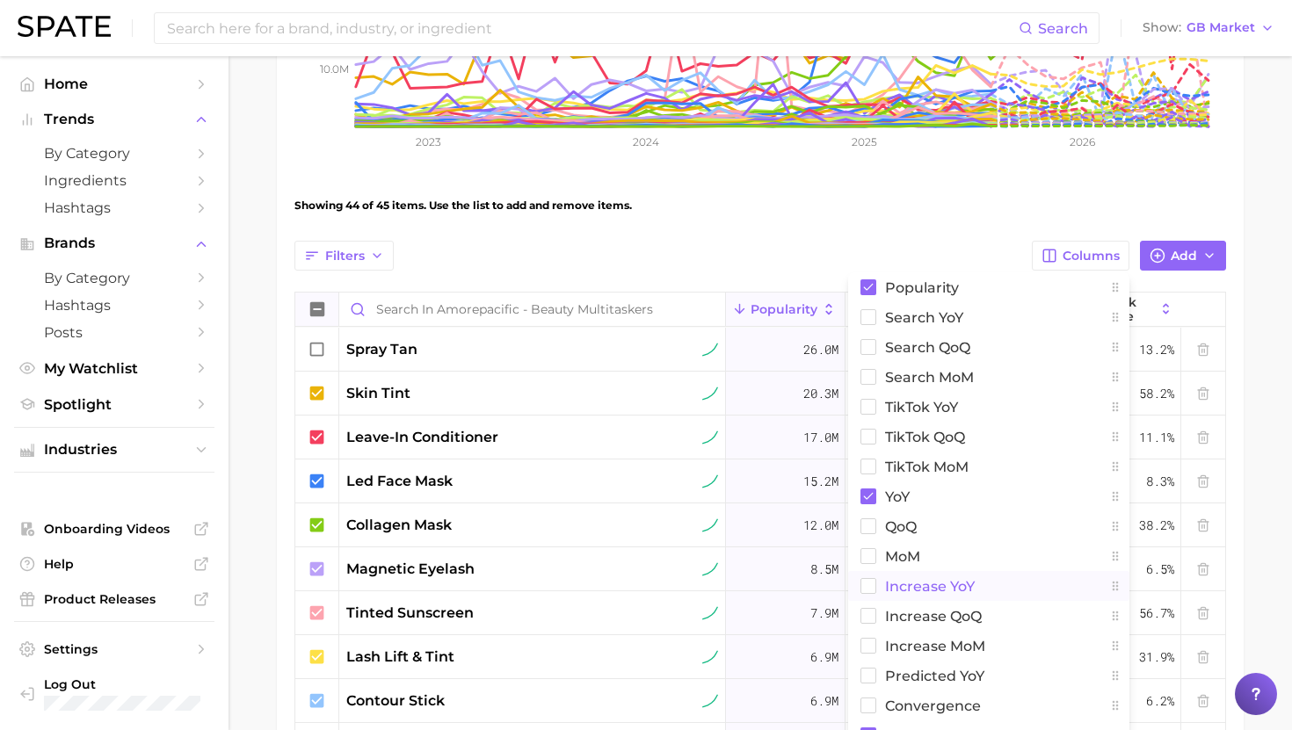
click at [917, 592] on span "Increase YoY" at bounding box center [930, 586] width 90 height 15
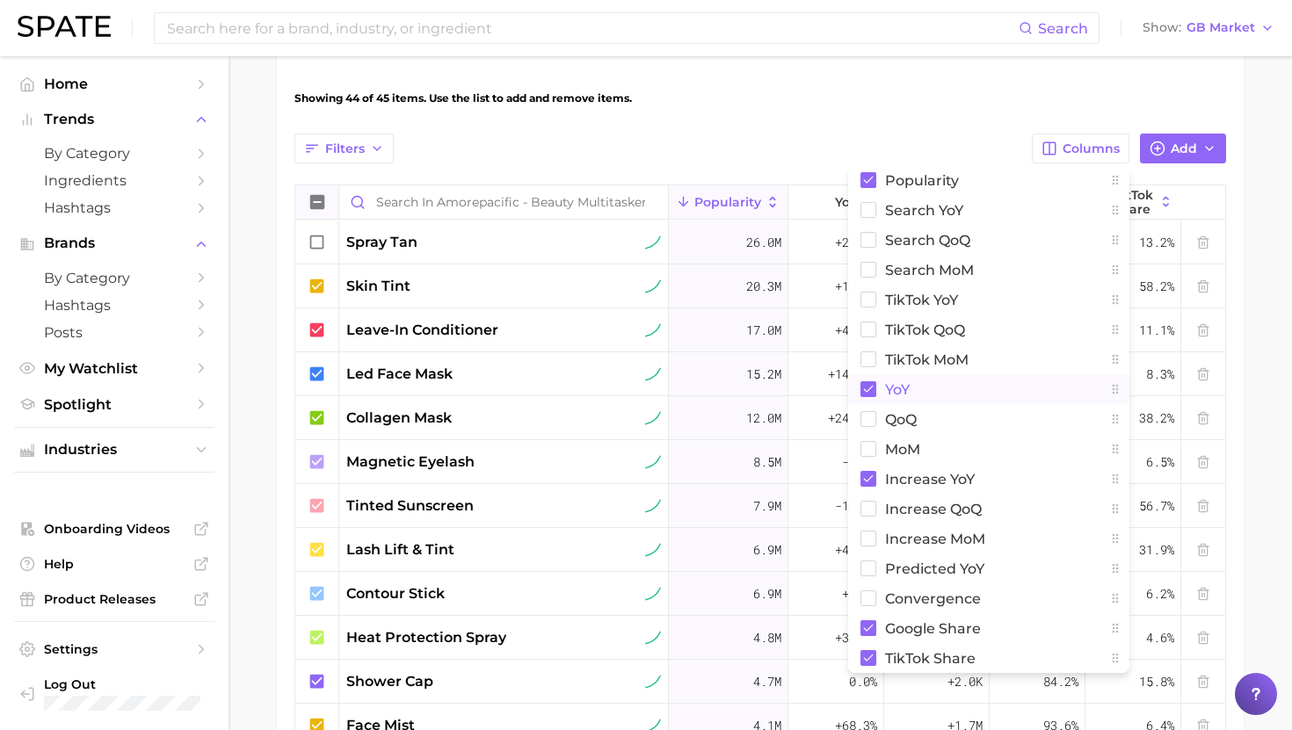
scroll to position [548, 0]
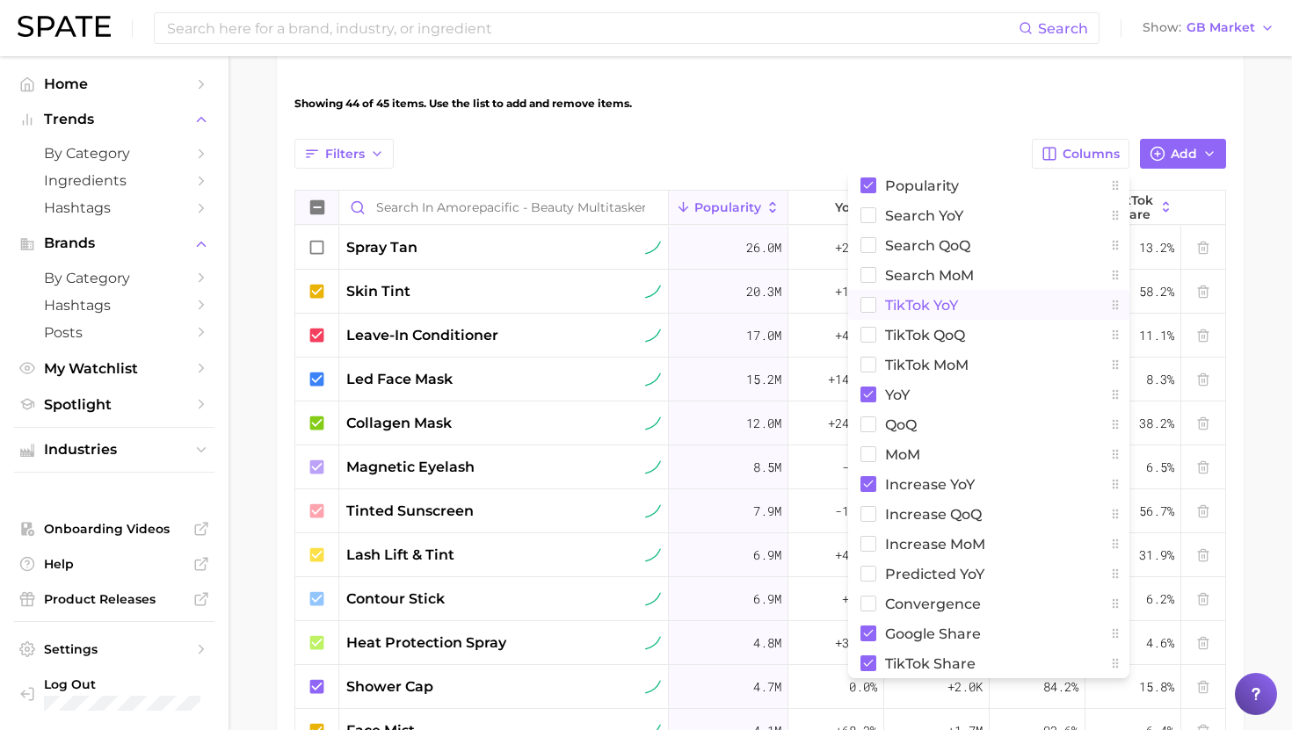
click at [941, 308] on span "TikTok YoY" at bounding box center [921, 305] width 73 height 15
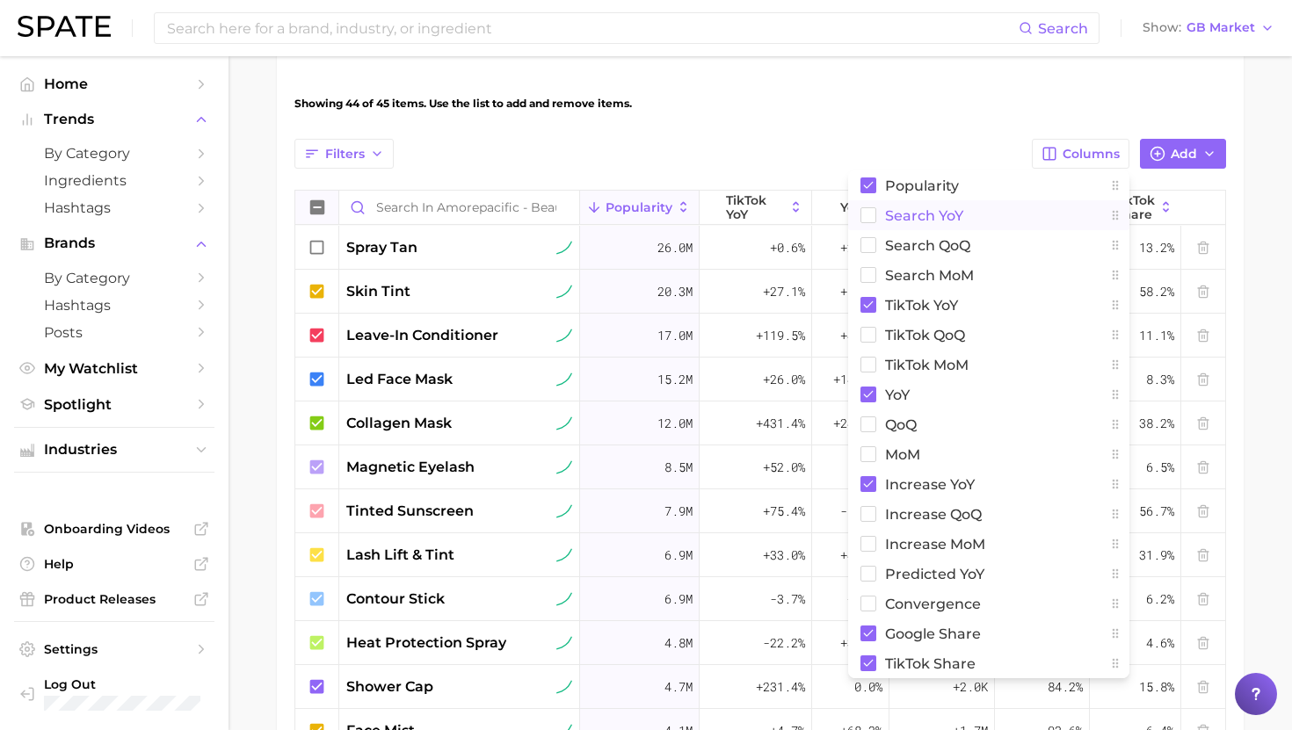
click at [939, 220] on span "Search YoY" at bounding box center [924, 215] width 78 height 15
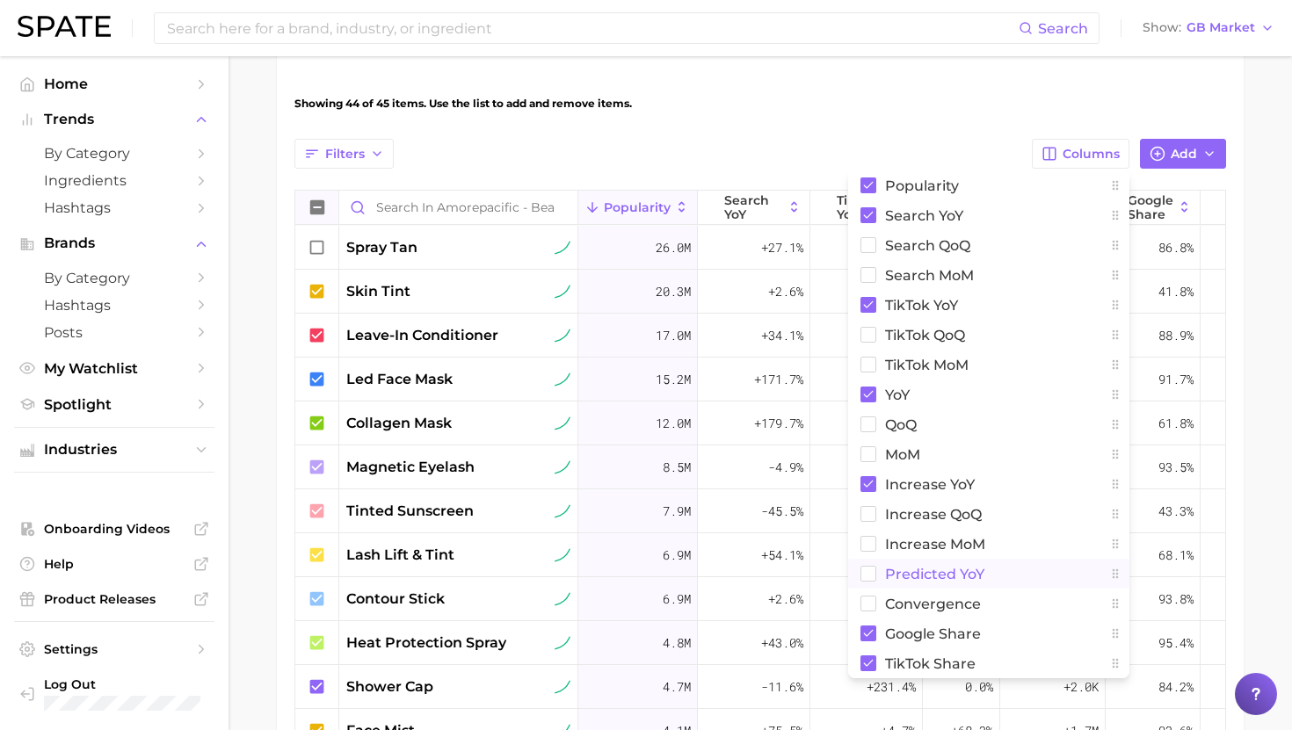
click at [963, 569] on span "Predicted YoY" at bounding box center [934, 574] width 99 height 15
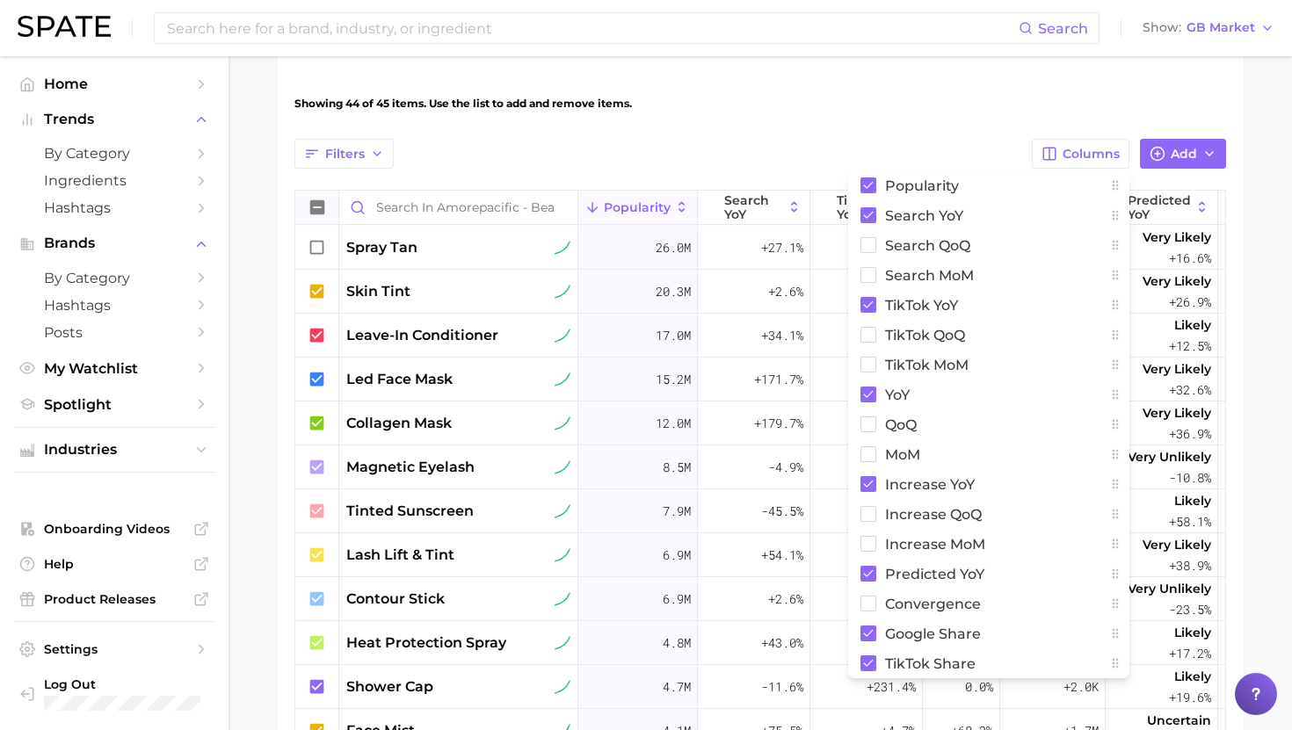
click at [1275, 241] on main "Amorepacific - Beauty Multitaskers Settings Overview Google TikTok View Combine…" at bounding box center [759, 267] width 1063 height 1518
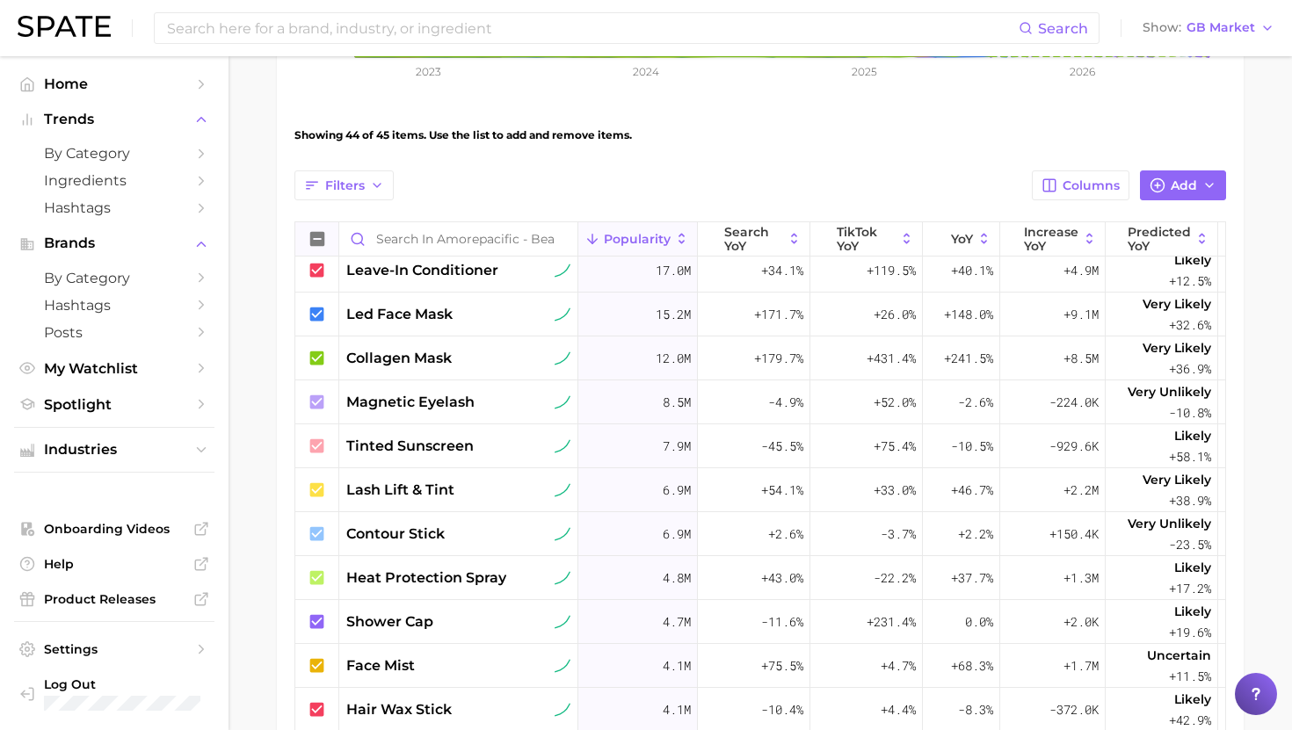
scroll to position [0, 0]
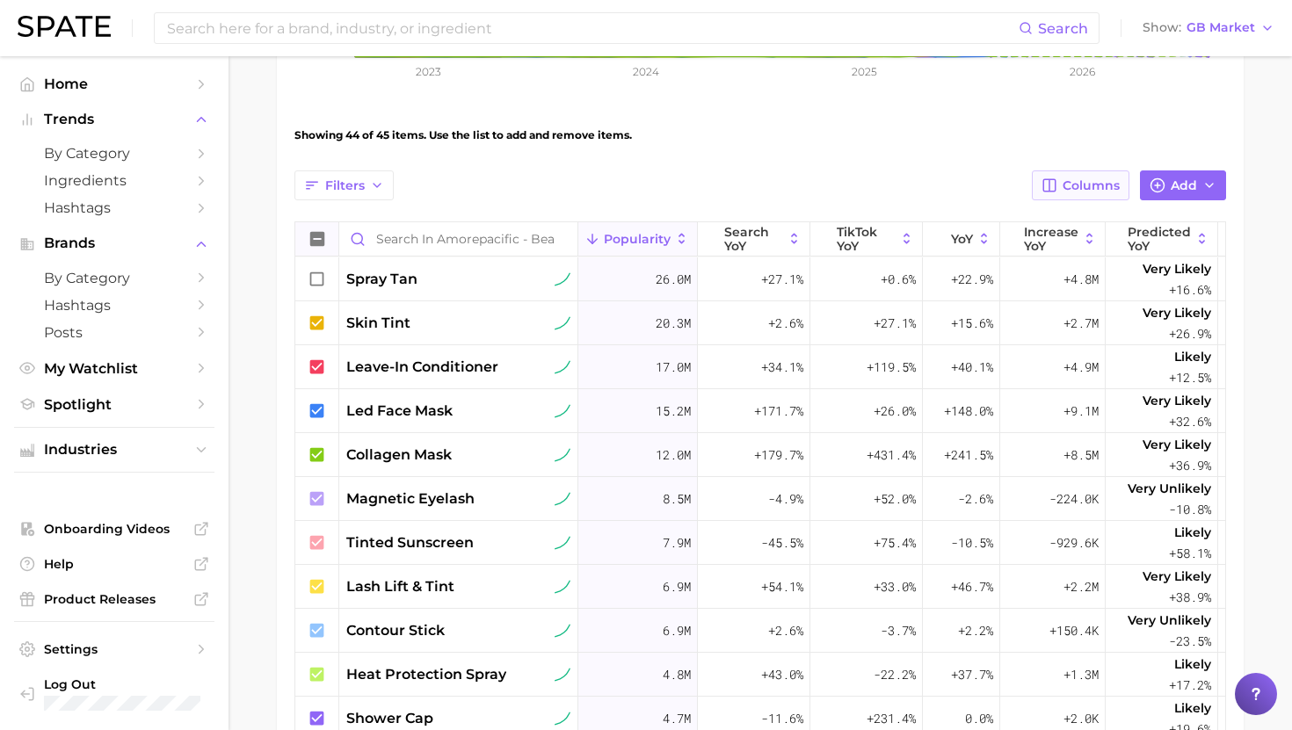
click at [1098, 192] on span "Columns" at bounding box center [1090, 185] width 57 height 15
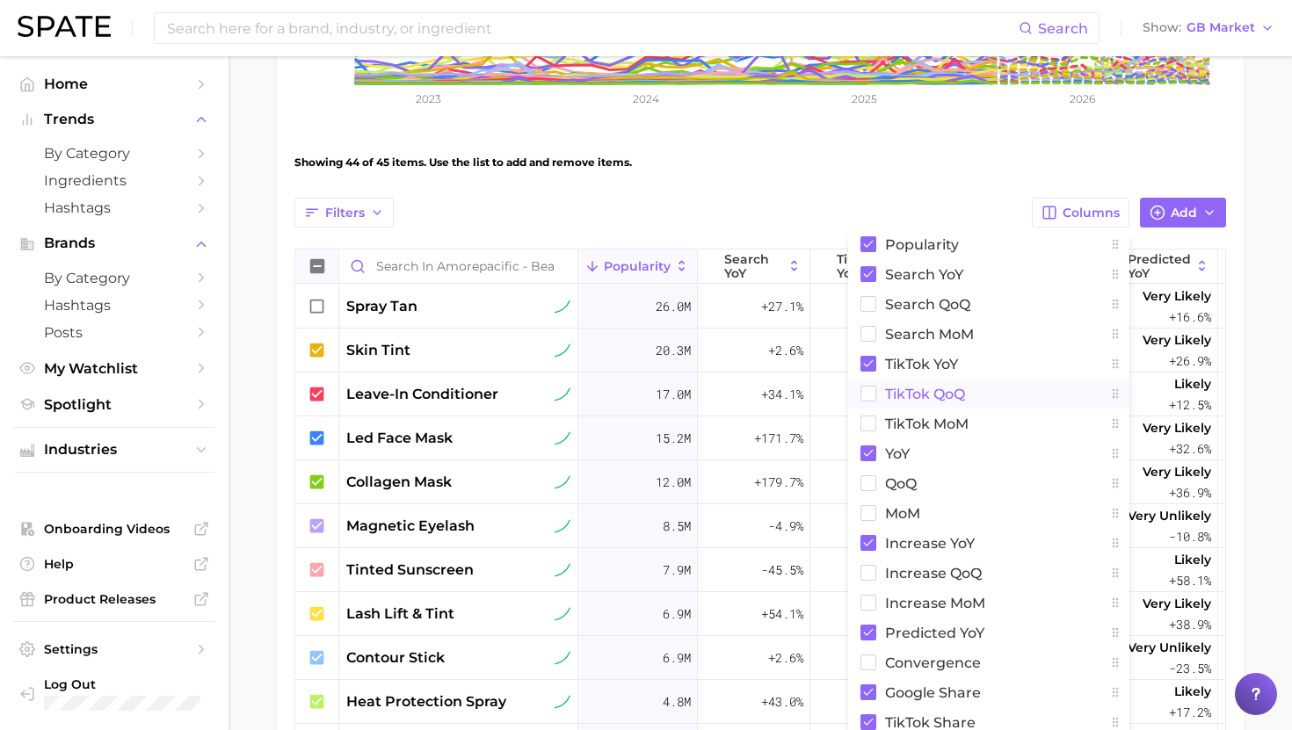
scroll to position [428, 0]
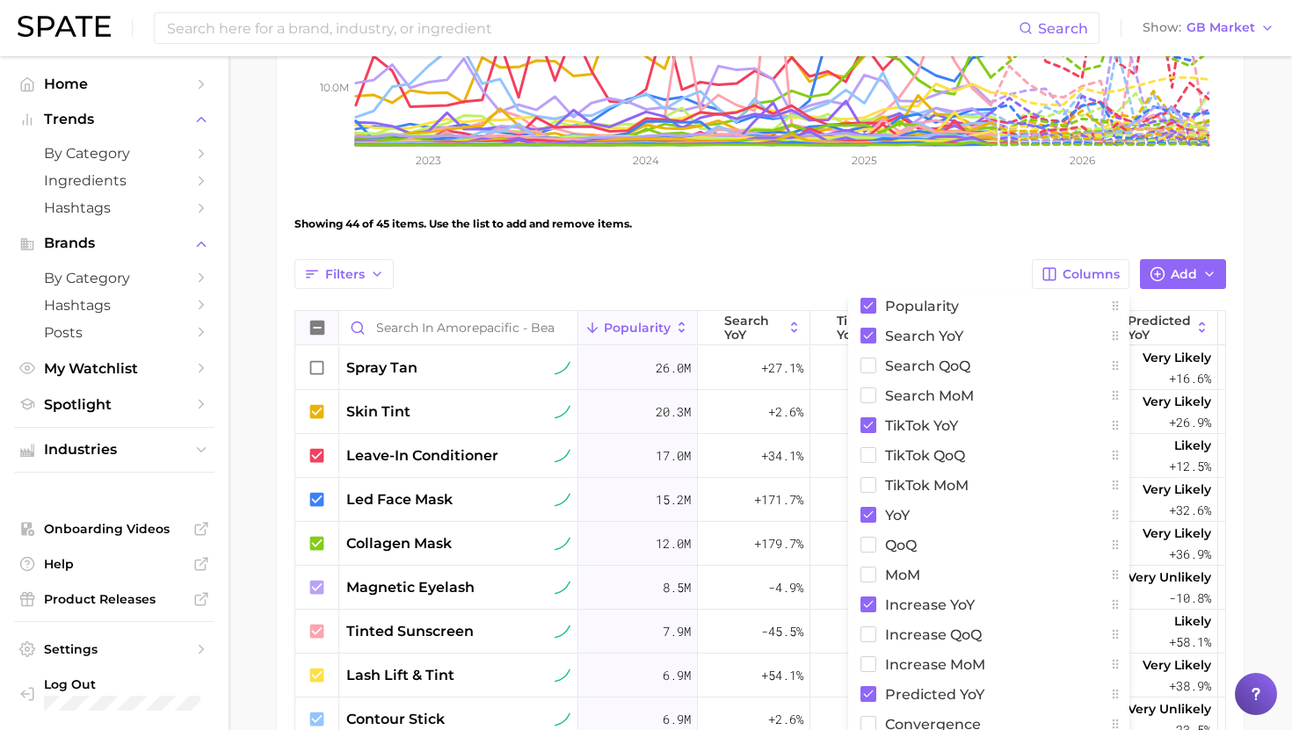
click at [1065, 206] on div "Showing 44 of 45 items. Use the list to add and remove items." at bounding box center [759, 223] width 931 height 49
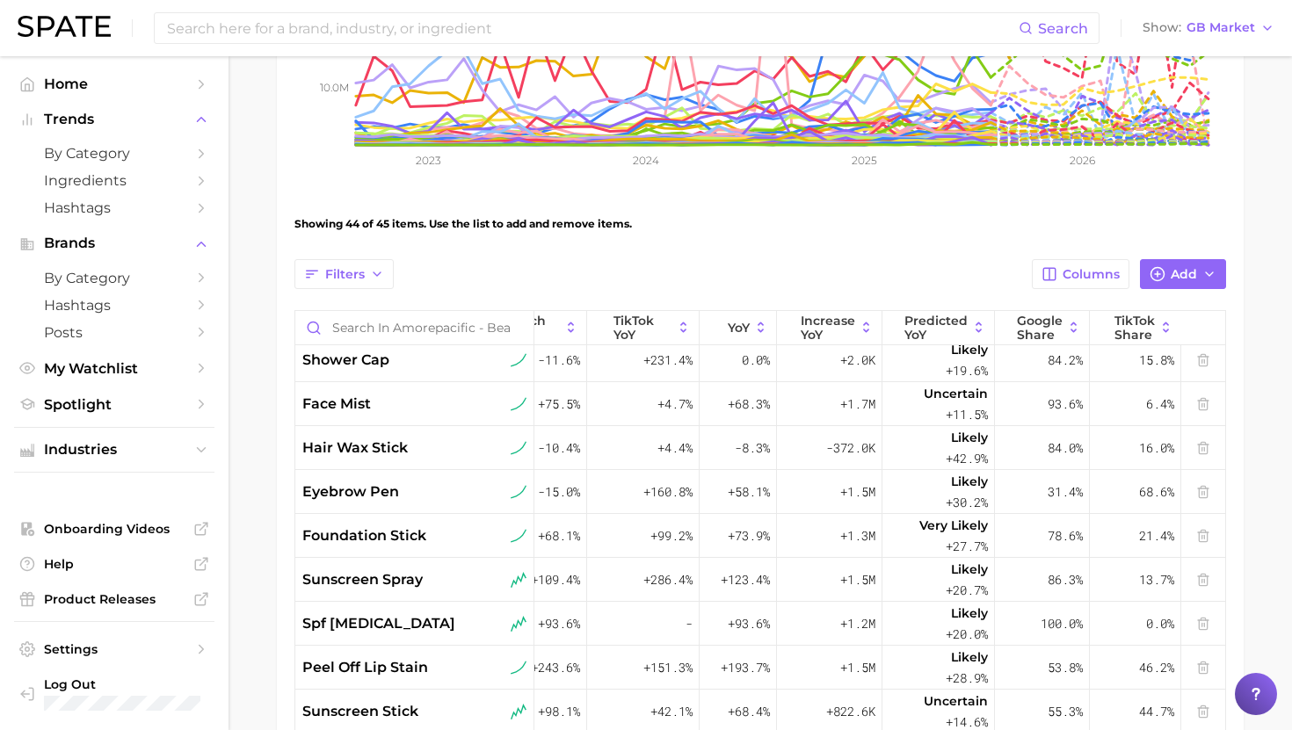
scroll to position [448, 223]
click at [1204, 622] on line at bounding box center [1204, 624] width 0 height 4
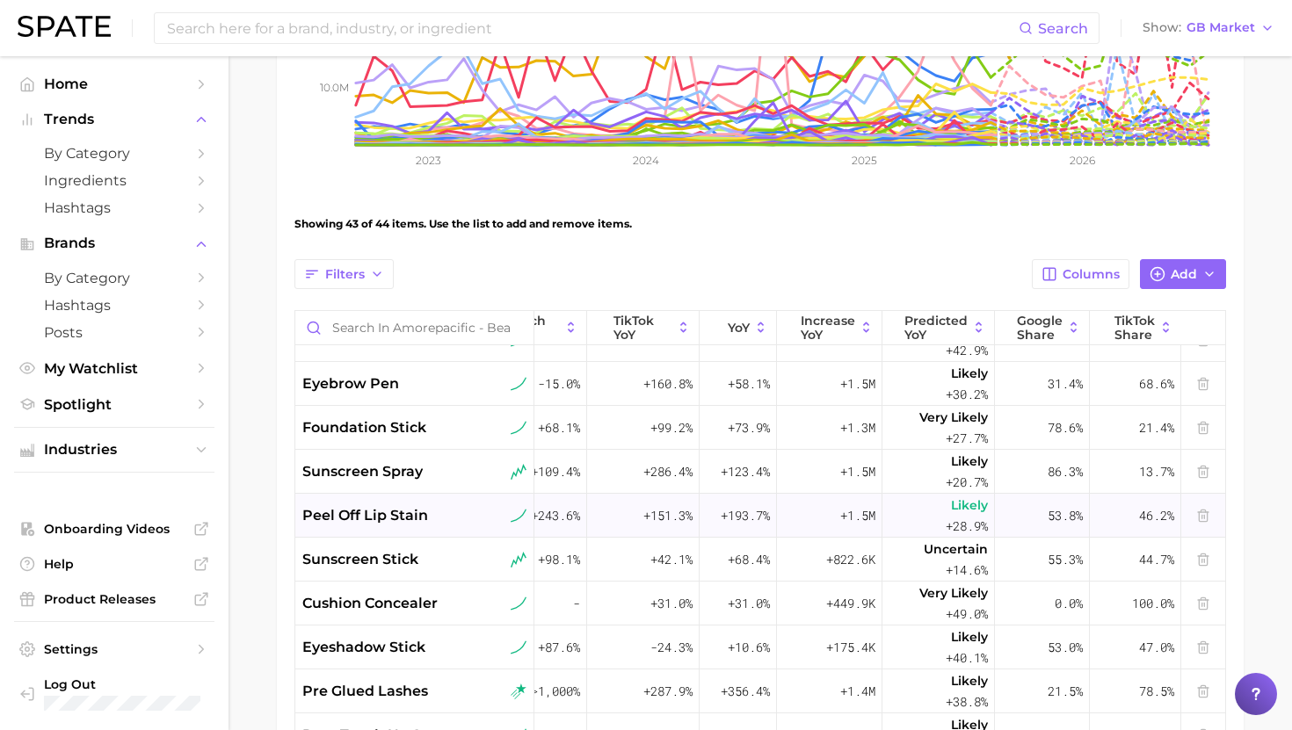
scroll to position [556, 223]
click at [1204, 602] on line at bounding box center [1204, 604] width 0 height 4
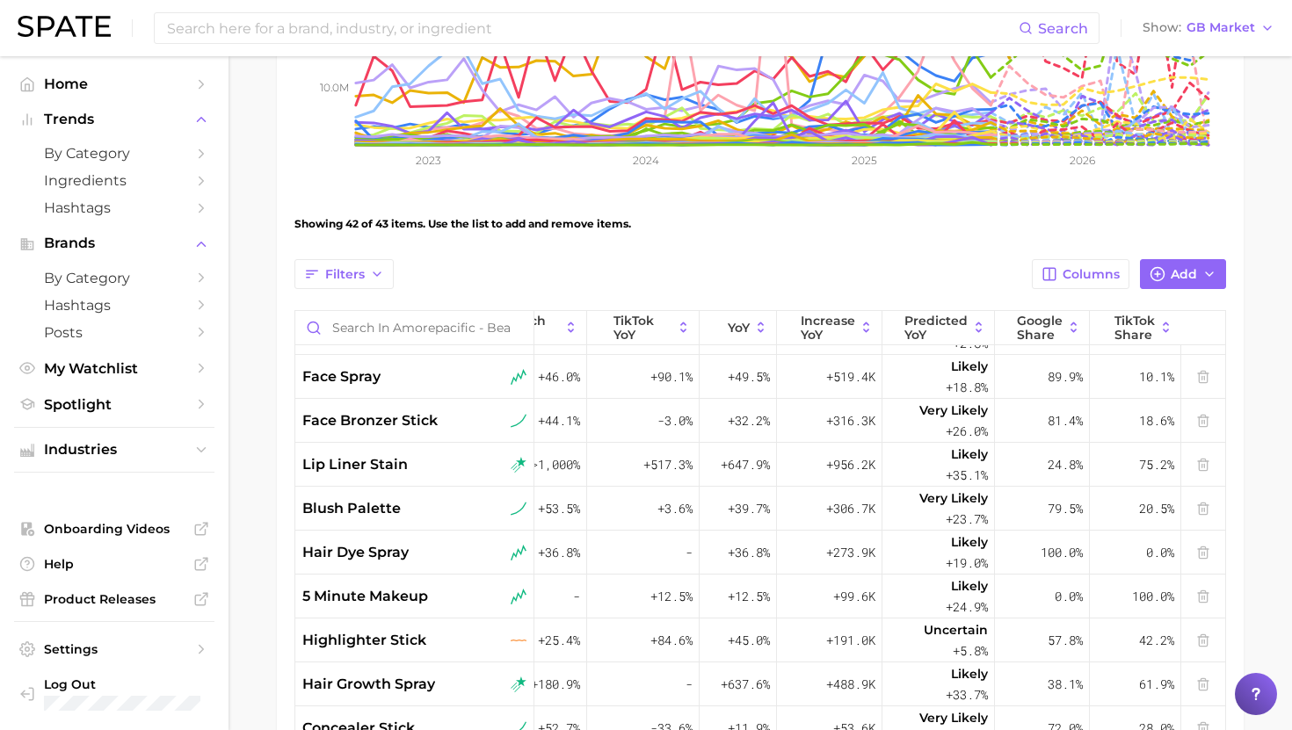
scroll to position [1055, 223]
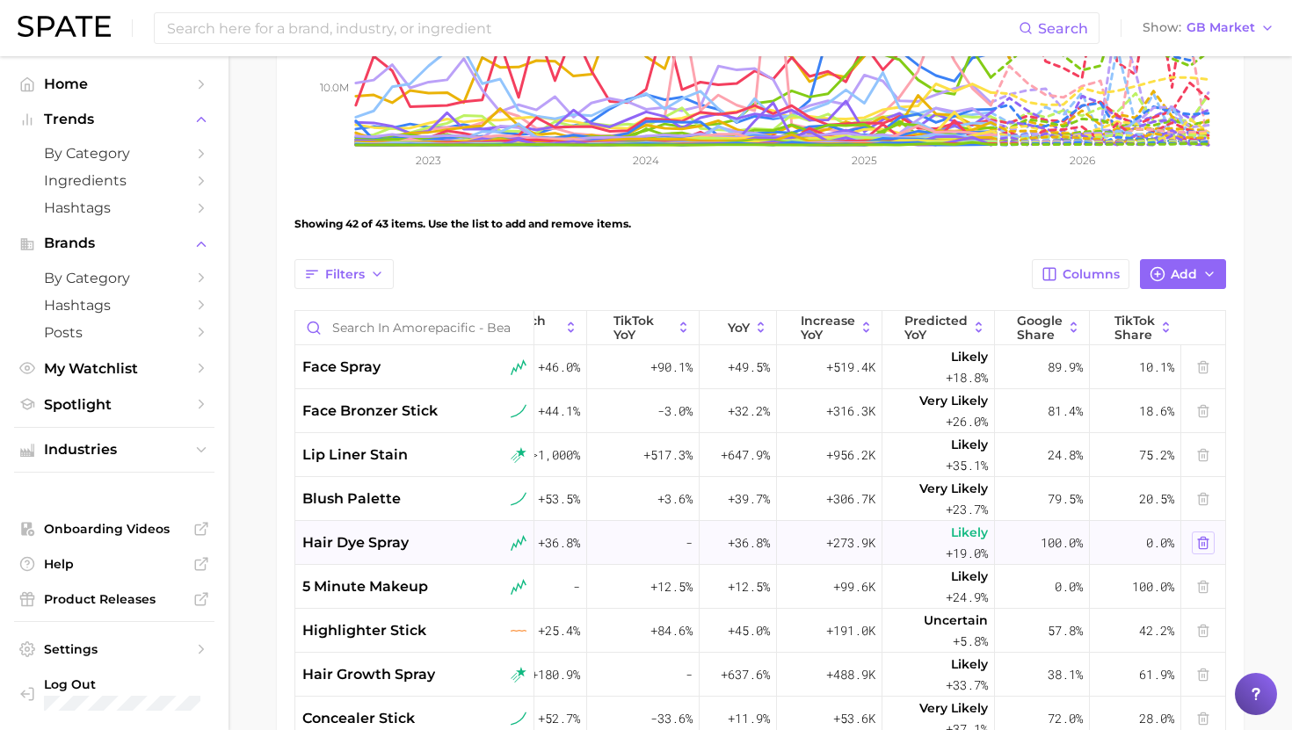
click at [1206, 540] on icon at bounding box center [1203, 542] width 8 height 11
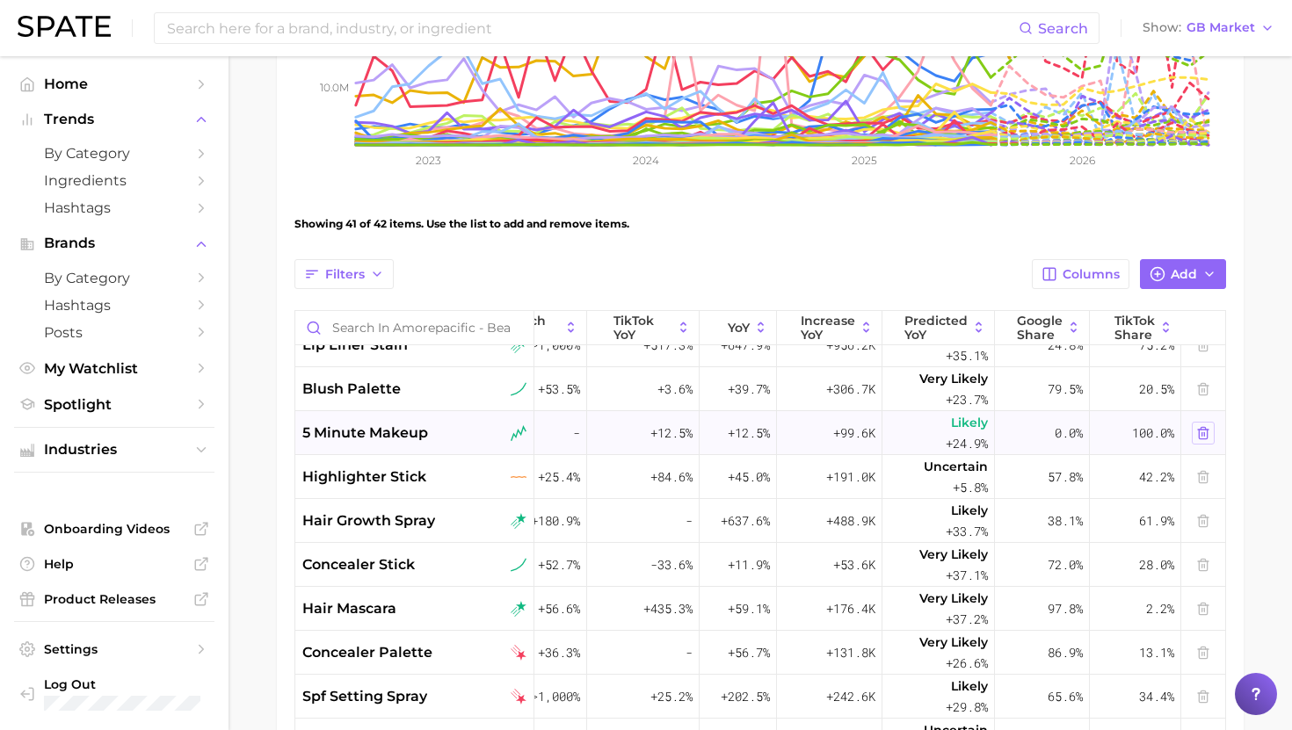
scroll to position [1169, 223]
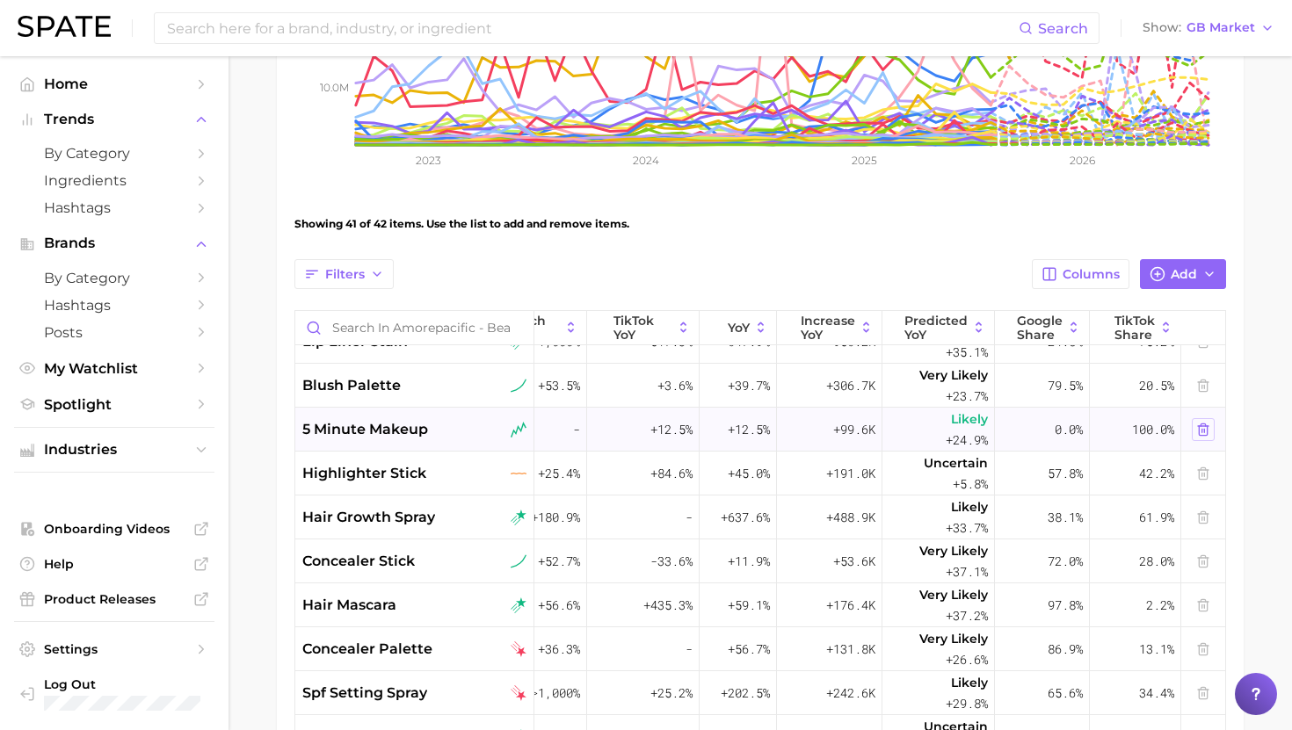
click at [1208, 429] on icon at bounding box center [1203, 430] width 14 height 14
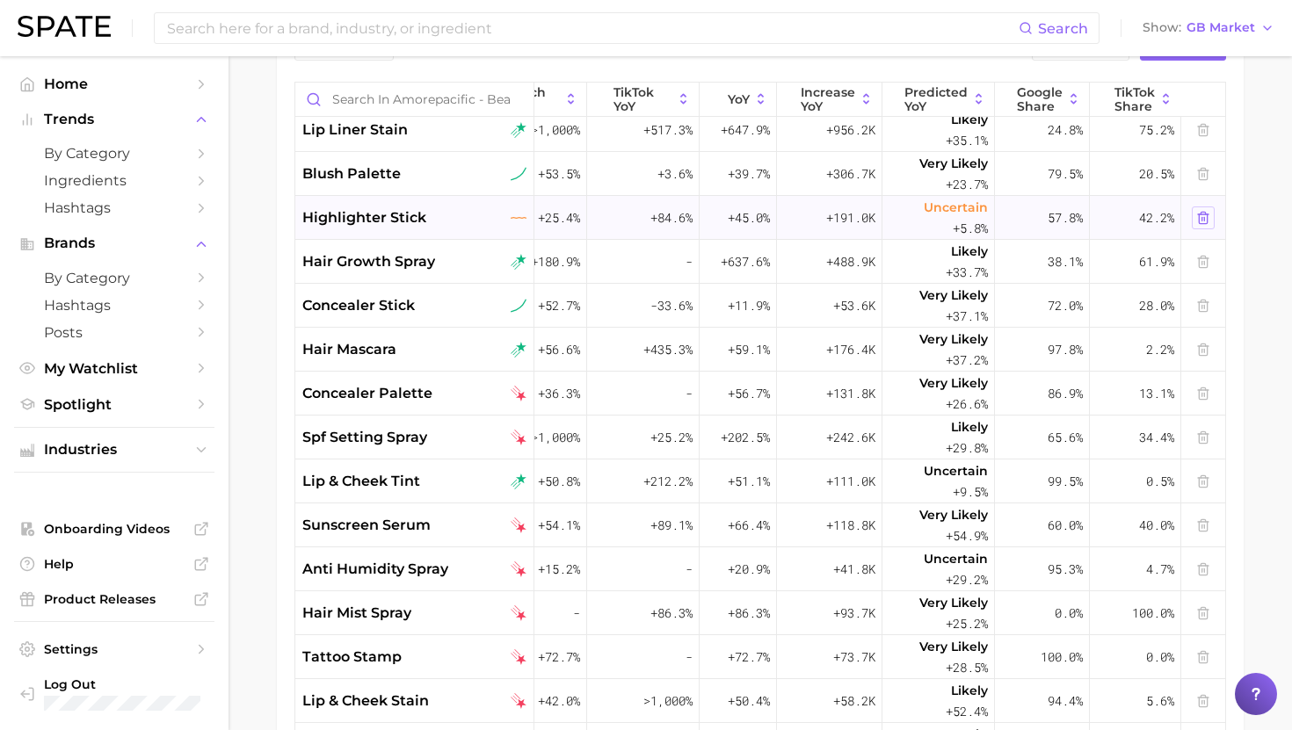
scroll to position [662, 0]
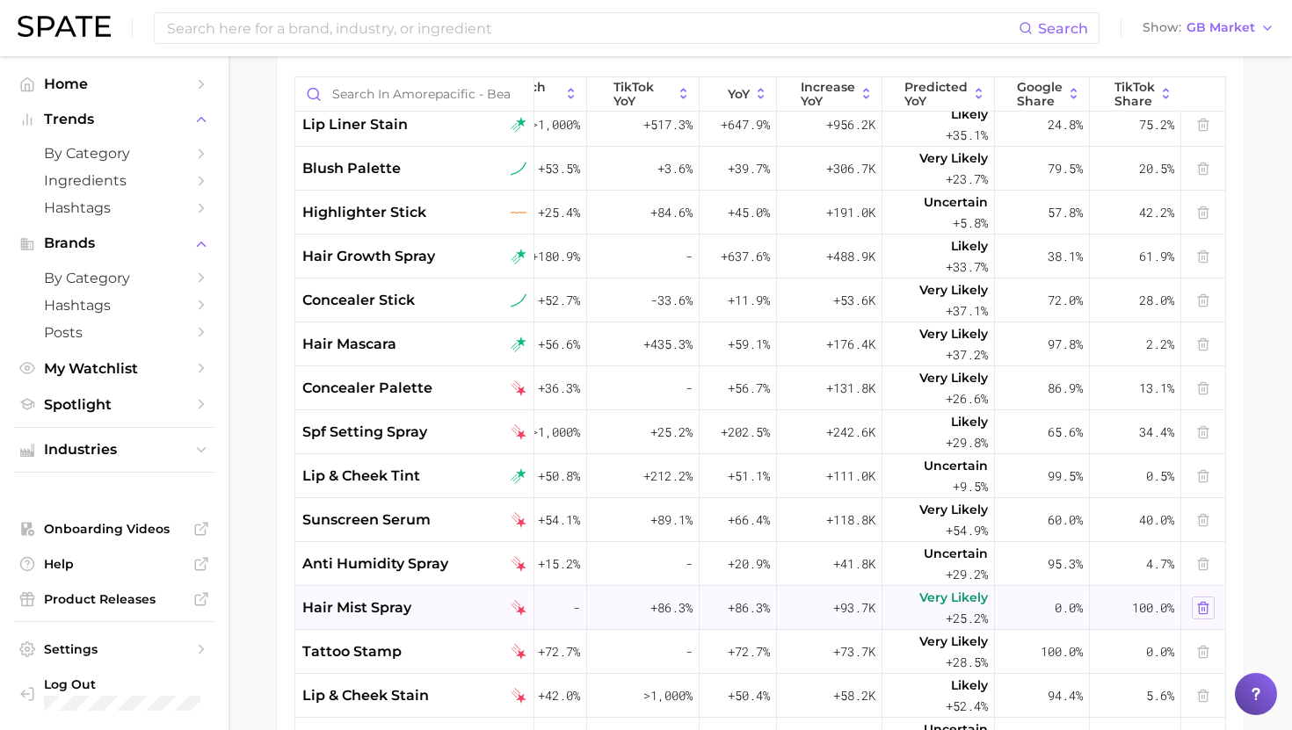
click at [1204, 609] on line at bounding box center [1204, 609] width 0 height 4
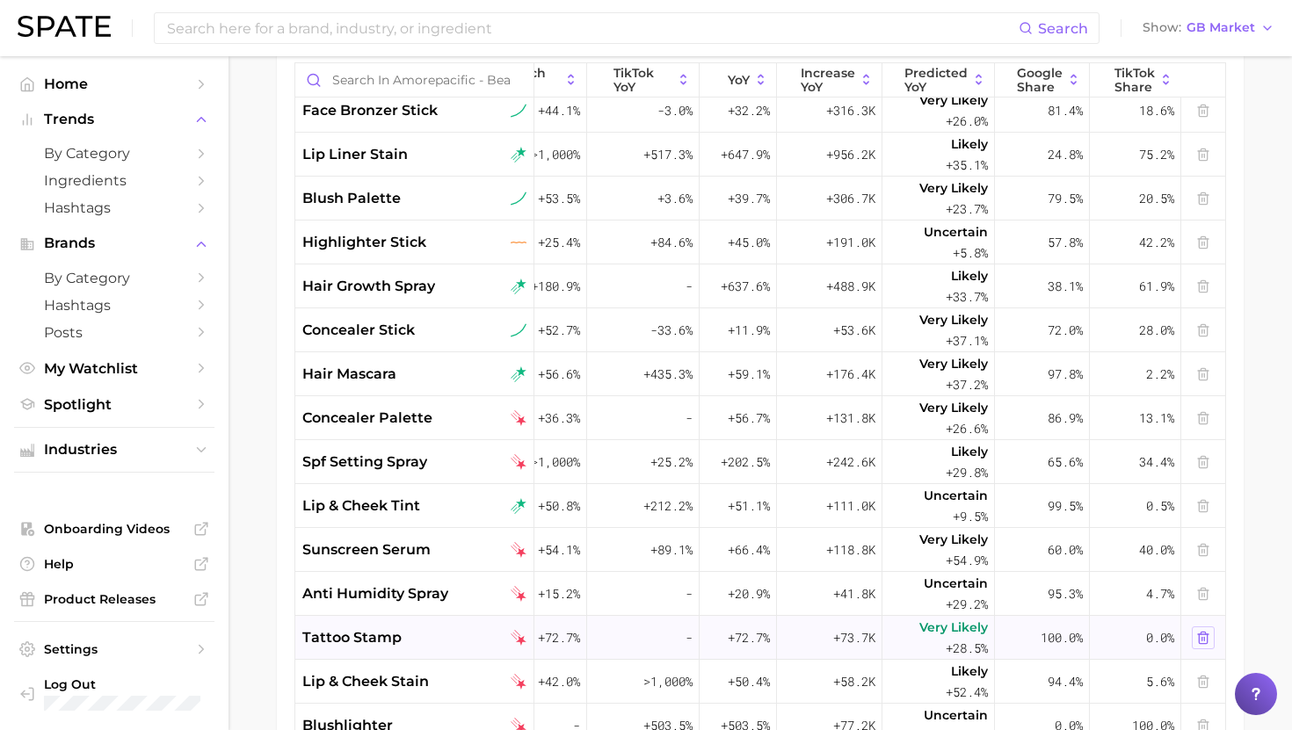
scroll to position [679, 0]
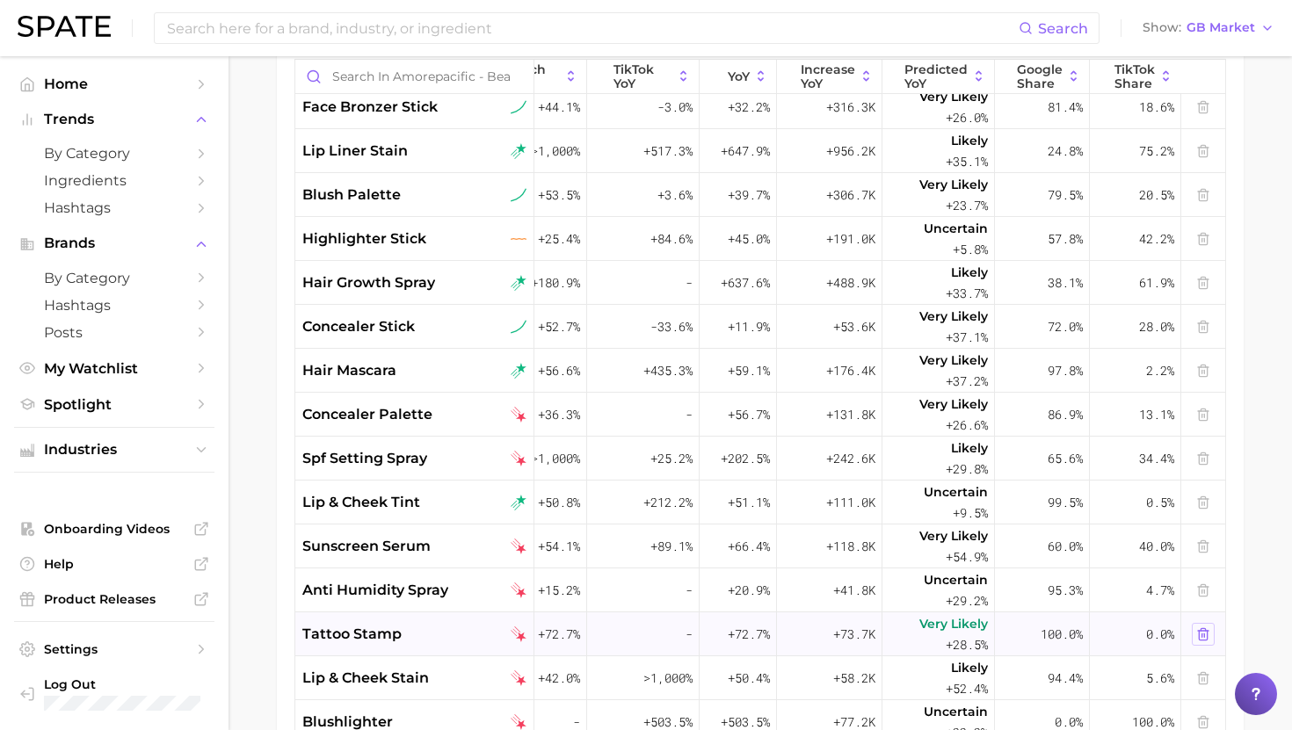
click at [1207, 631] on icon at bounding box center [1203, 634] width 14 height 14
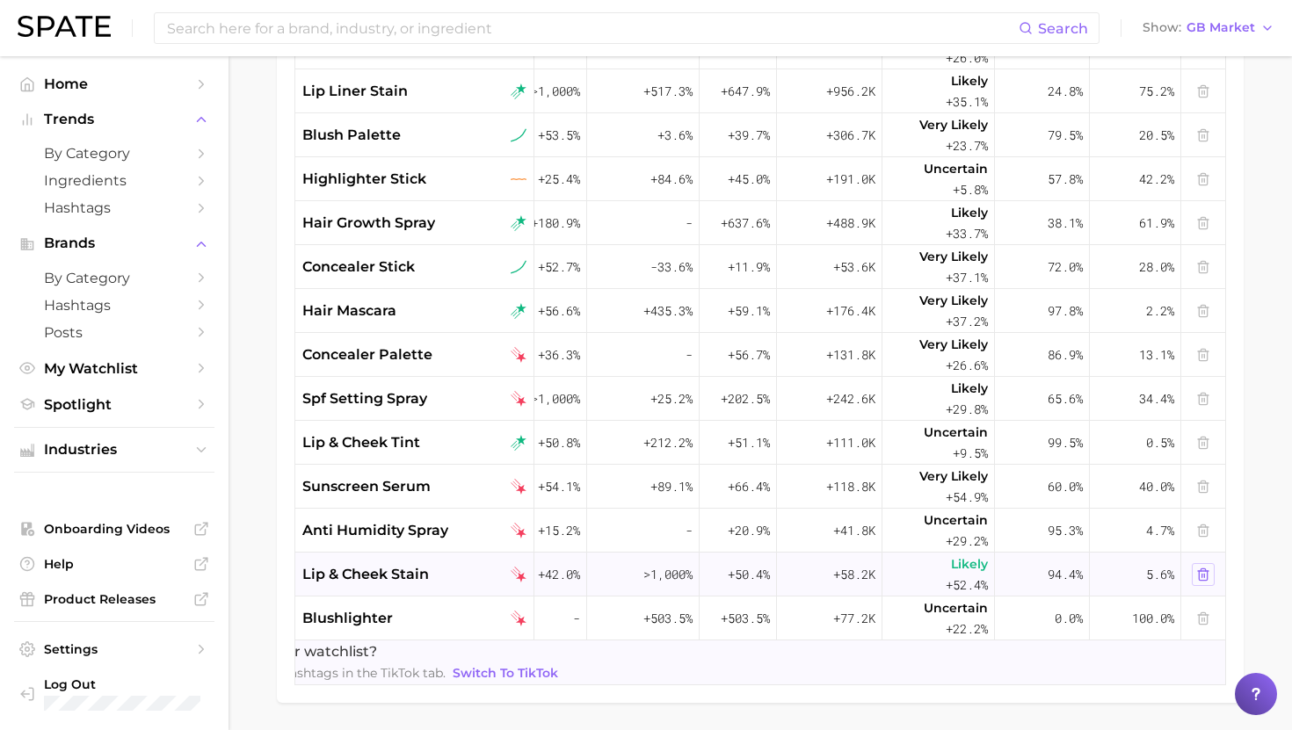
scroll to position [793, 0]
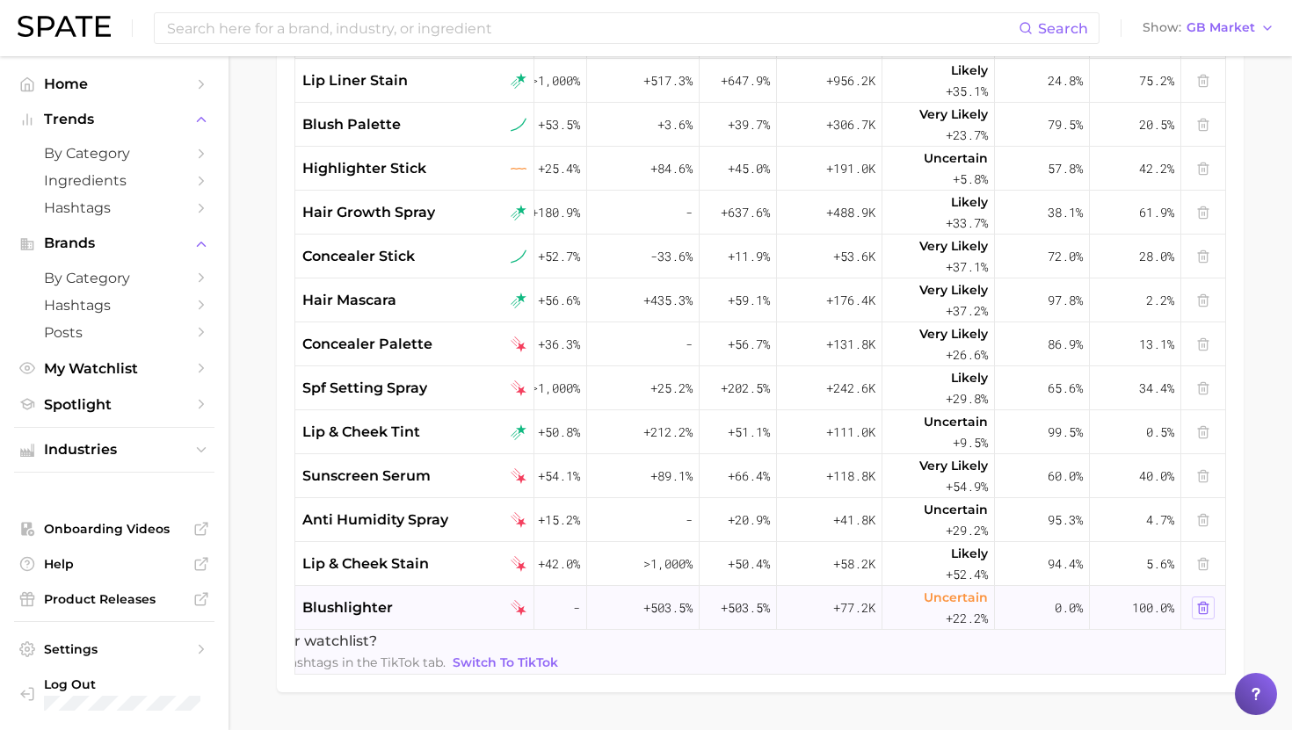
click at [1207, 612] on icon at bounding box center [1203, 608] width 14 height 14
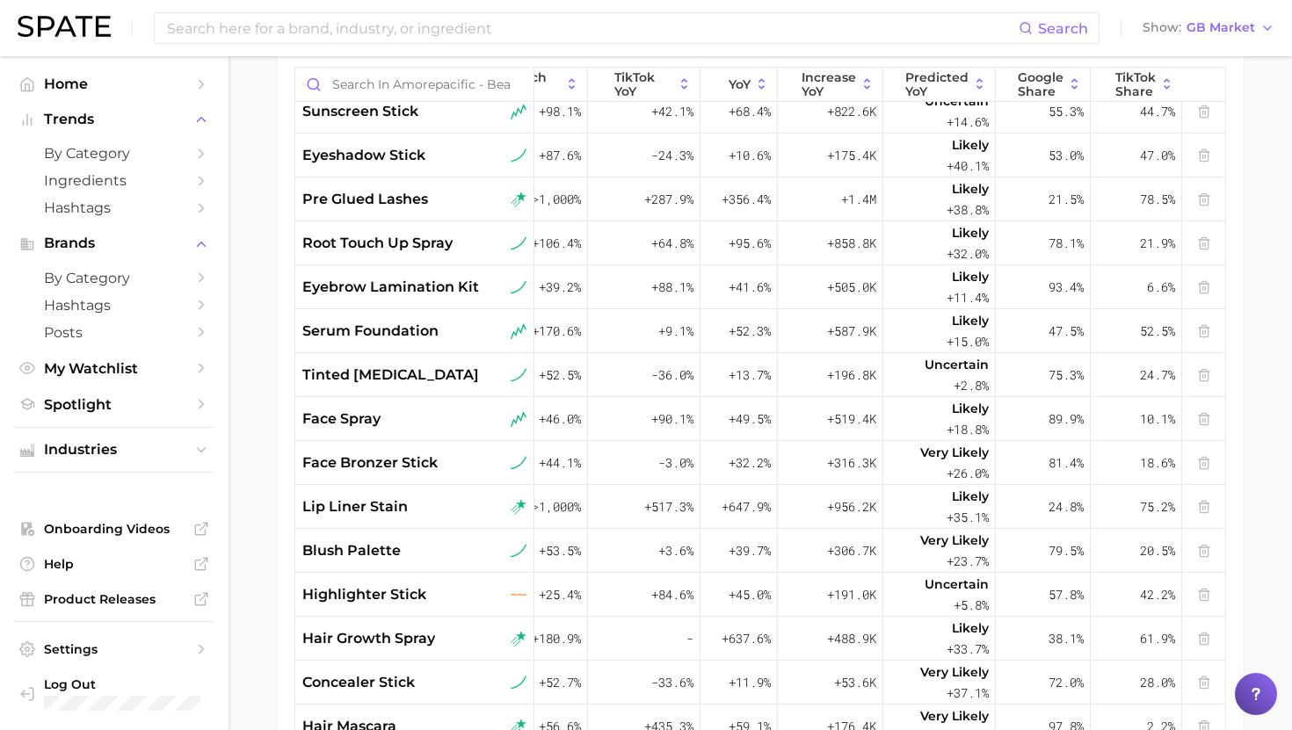
scroll to position [279, 222]
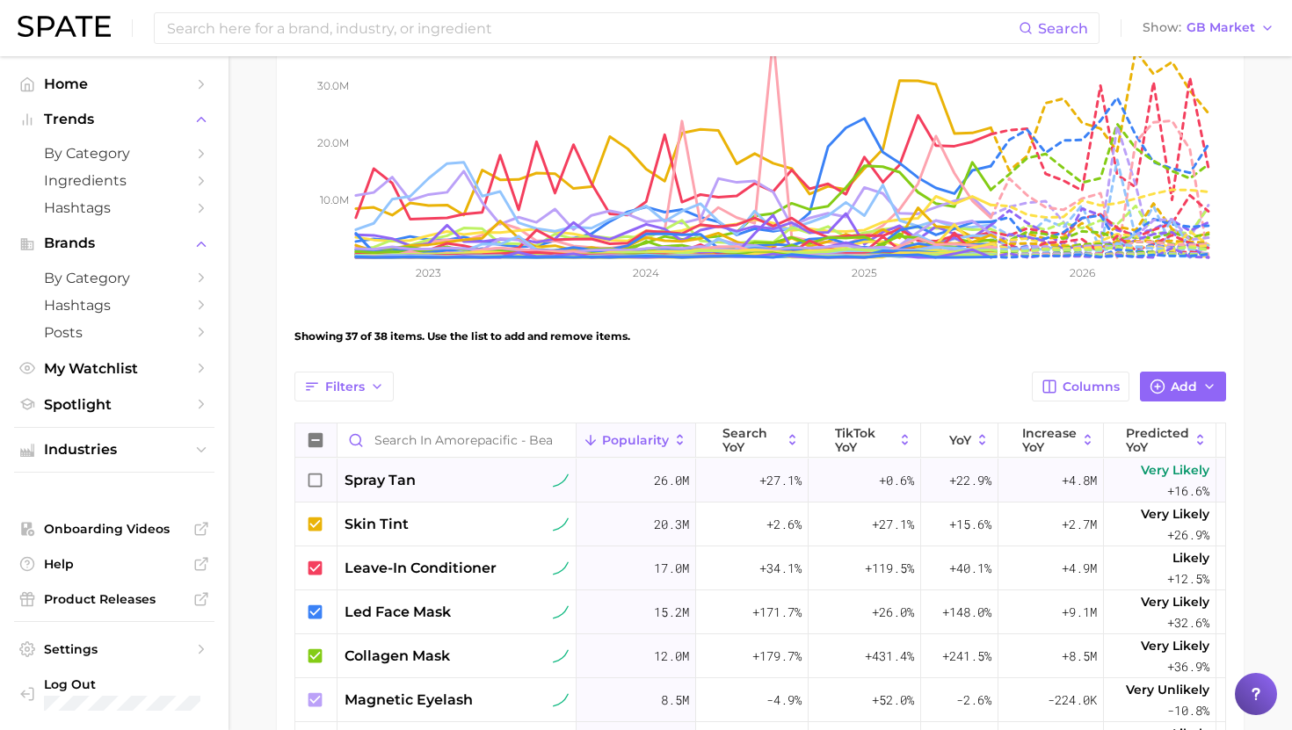
click at [314, 475] on icon at bounding box center [315, 480] width 19 height 19
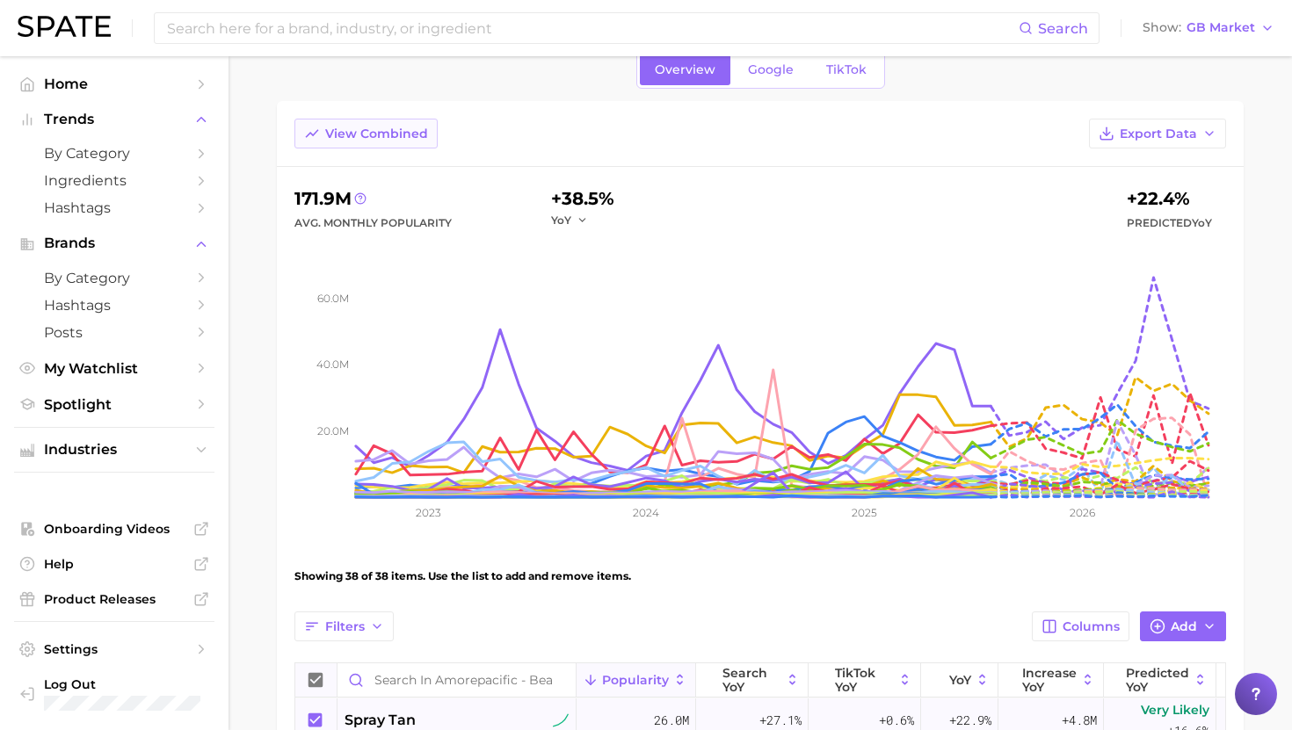
click at [405, 135] on span "View Combined" at bounding box center [376, 134] width 103 height 15
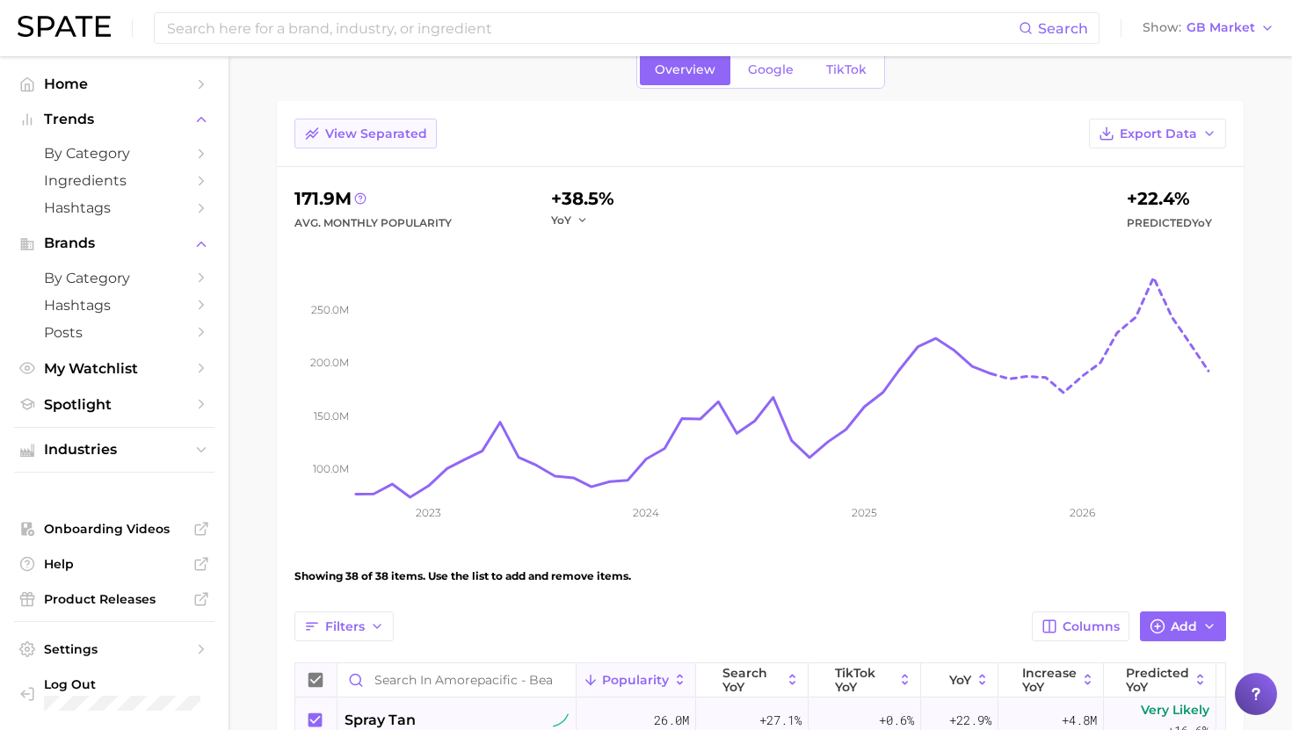
click at [405, 135] on span "View Separated" at bounding box center [376, 134] width 102 height 15
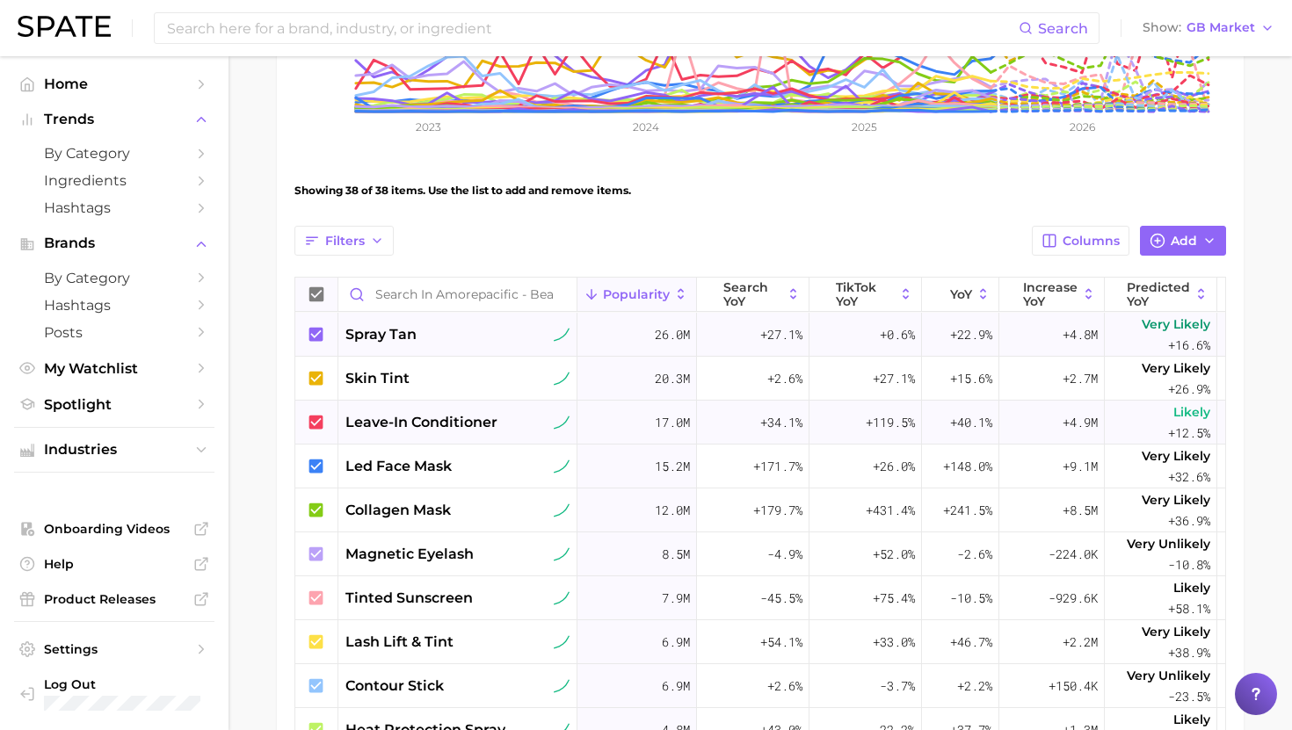
click at [452, 424] on span "leave-in conditioner" at bounding box center [421, 422] width 152 height 21
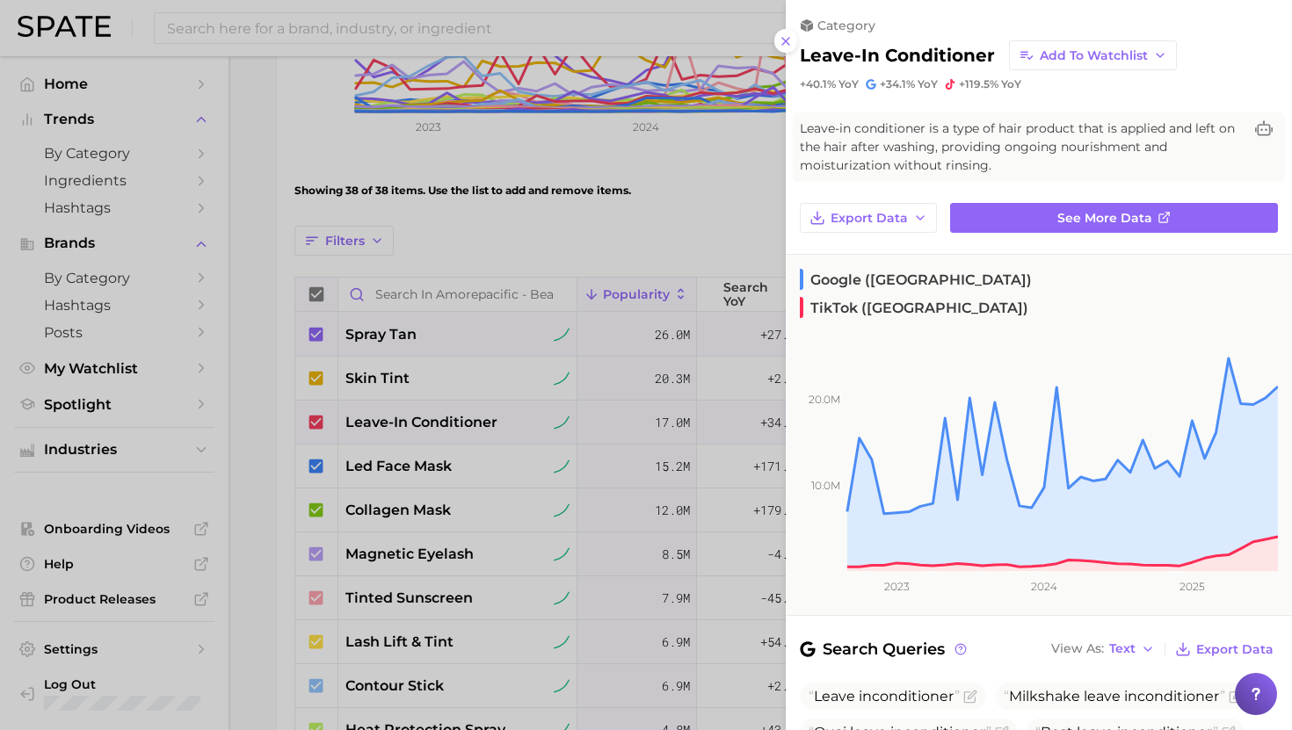
click at [452, 421] on div at bounding box center [646, 365] width 1292 height 730
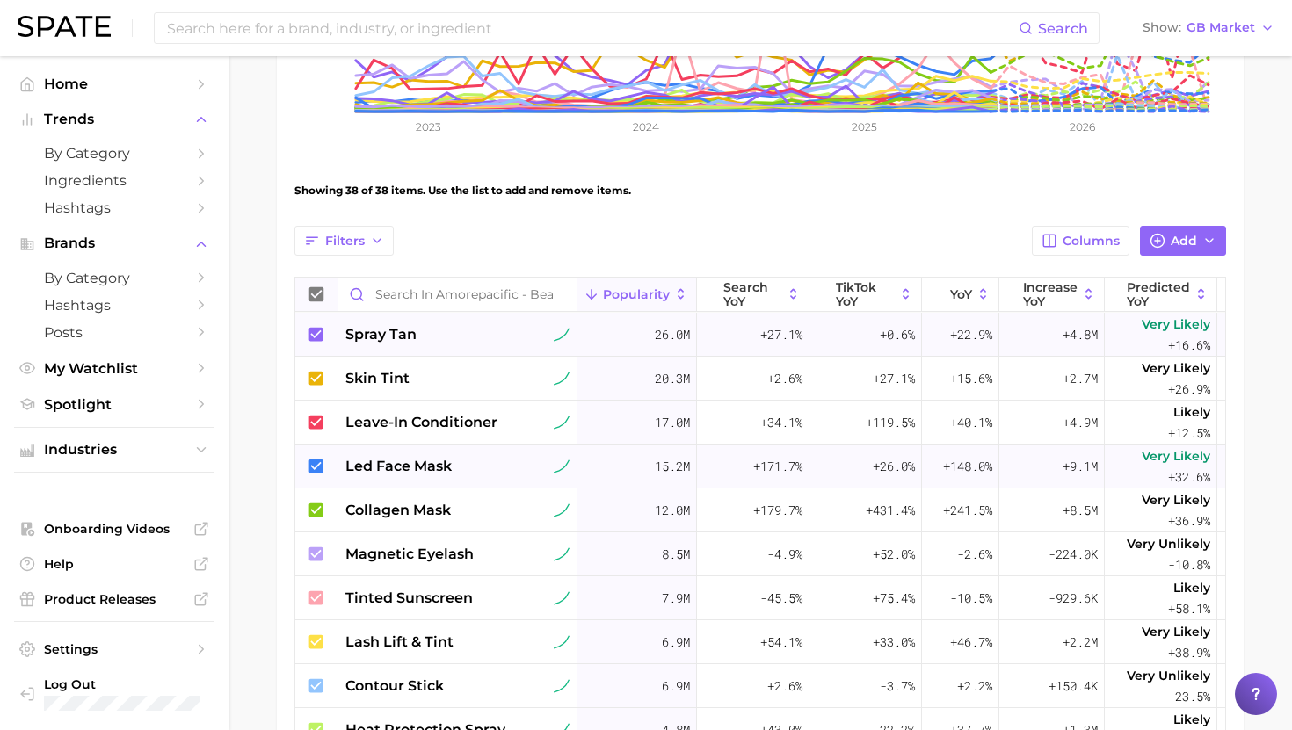
click at [451, 474] on span "led face mask" at bounding box center [398, 466] width 106 height 21
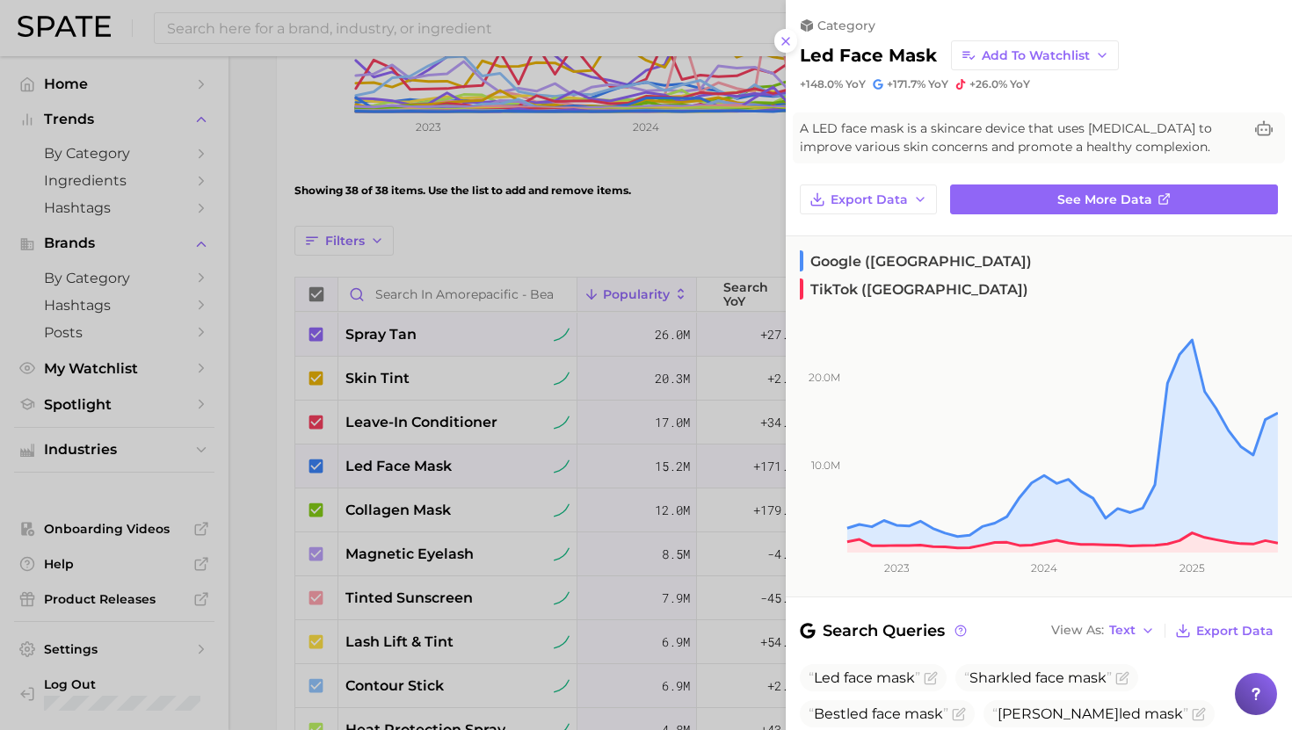
click at [451, 468] on div at bounding box center [646, 365] width 1292 height 730
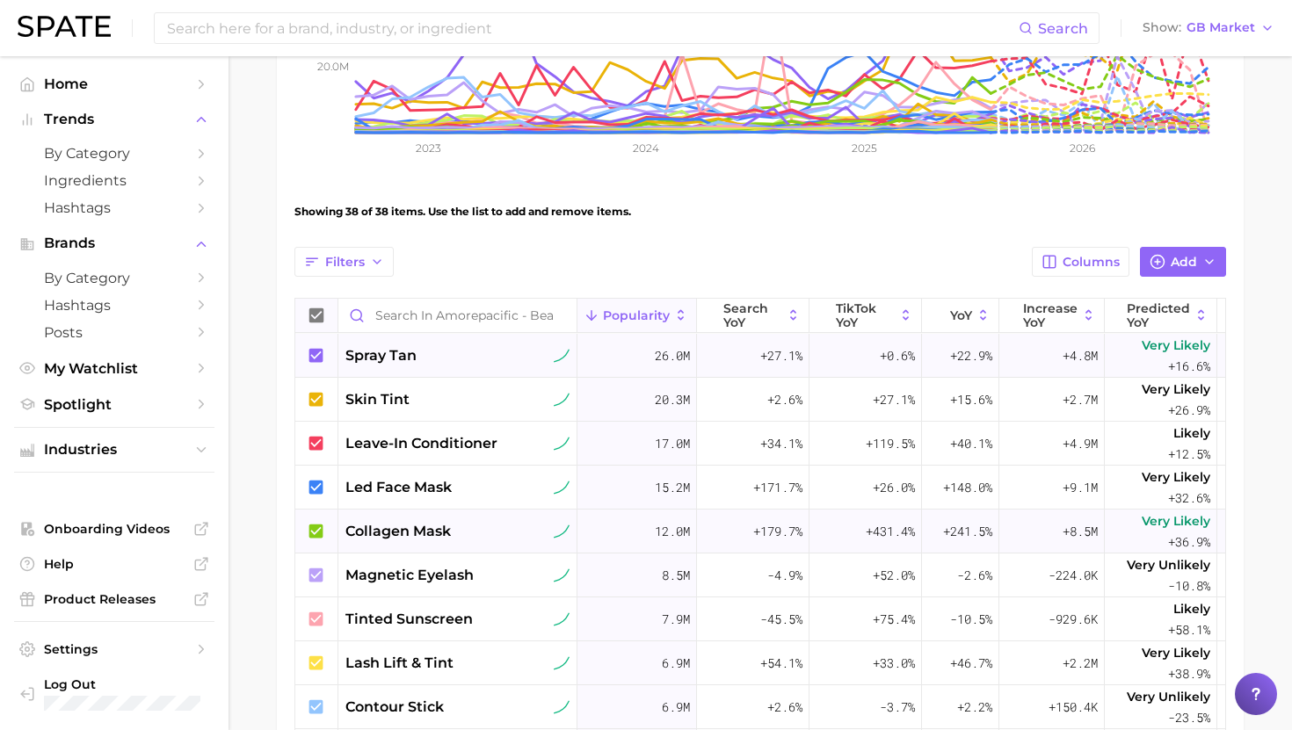
click at [442, 539] on span "collagen mask" at bounding box center [397, 531] width 105 height 21
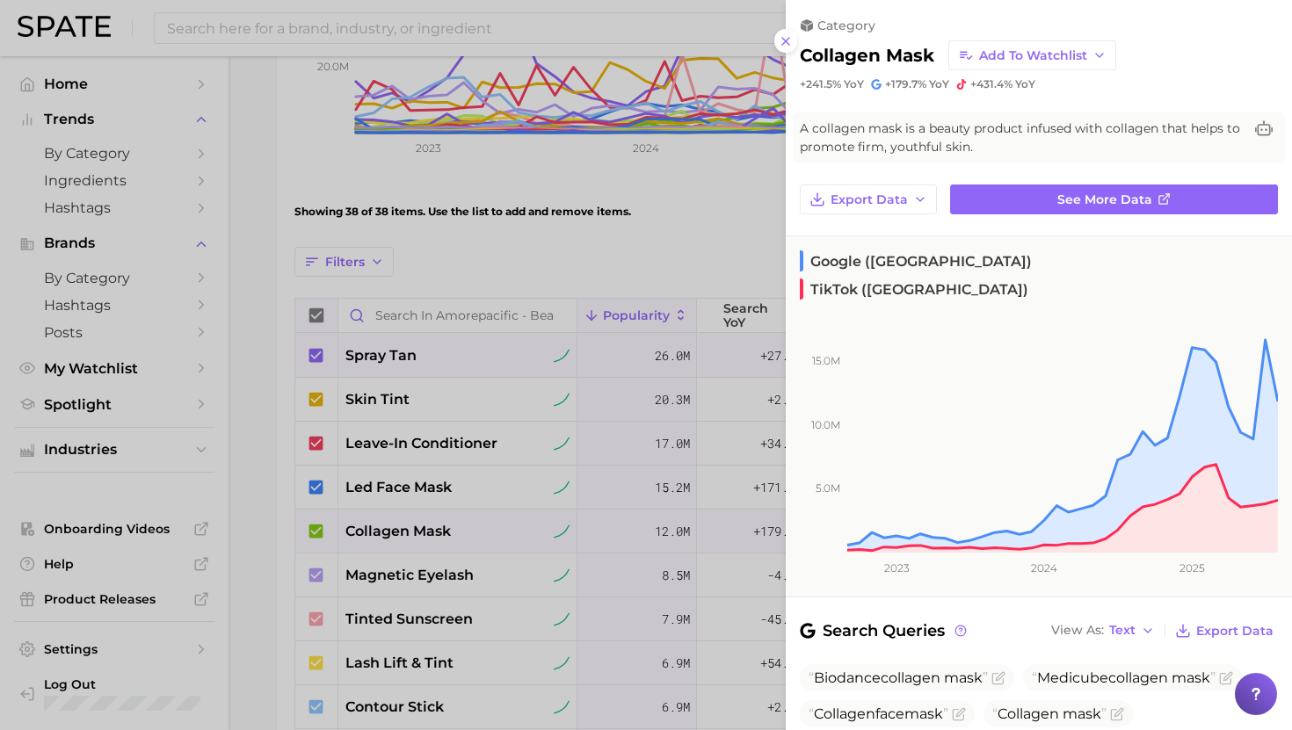
click at [444, 528] on div at bounding box center [646, 365] width 1292 height 730
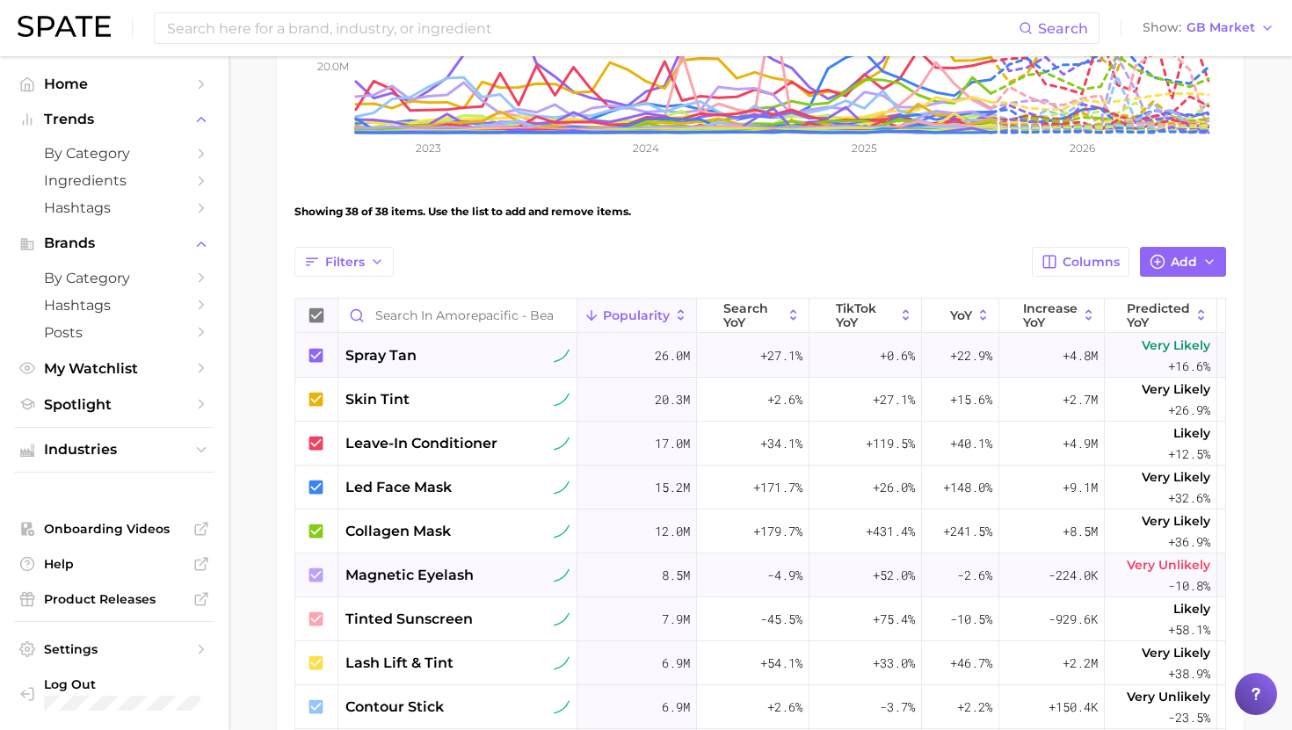
click at [451, 572] on span "magnetic eyelash" at bounding box center [409, 575] width 128 height 21
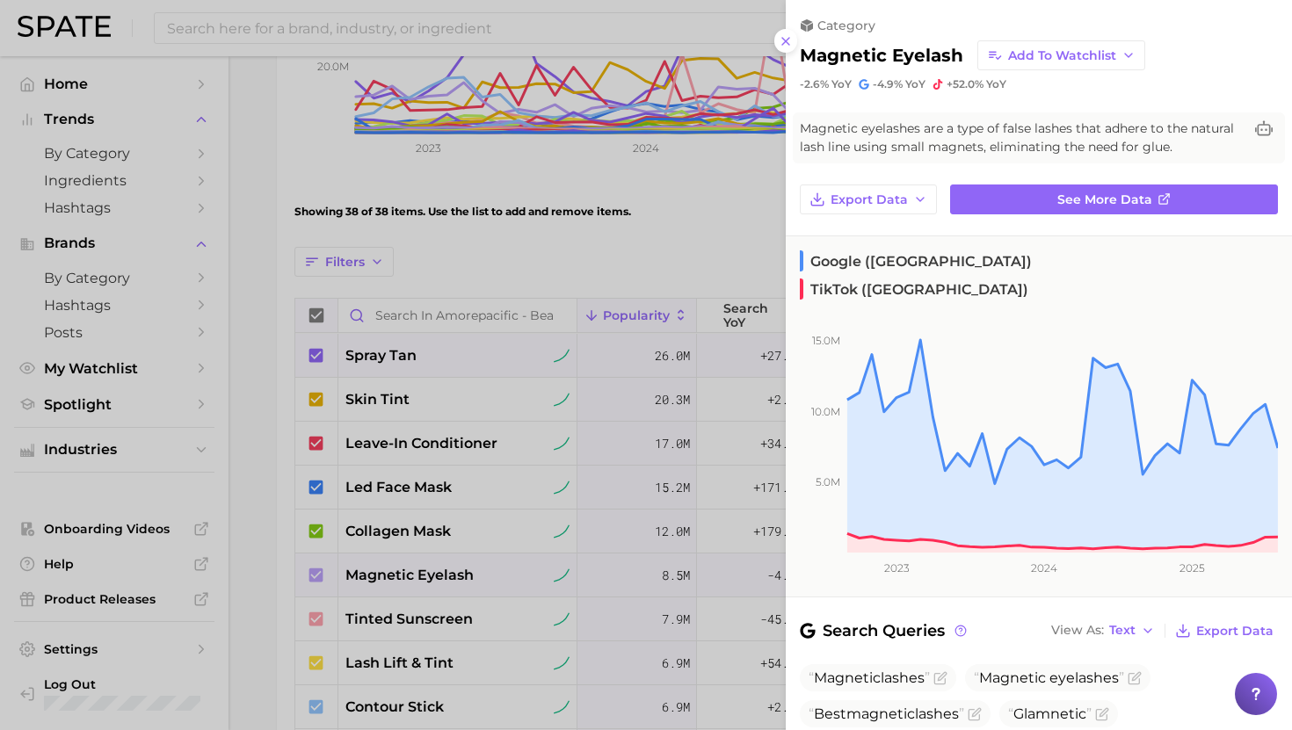
click at [451, 572] on div at bounding box center [646, 365] width 1292 height 730
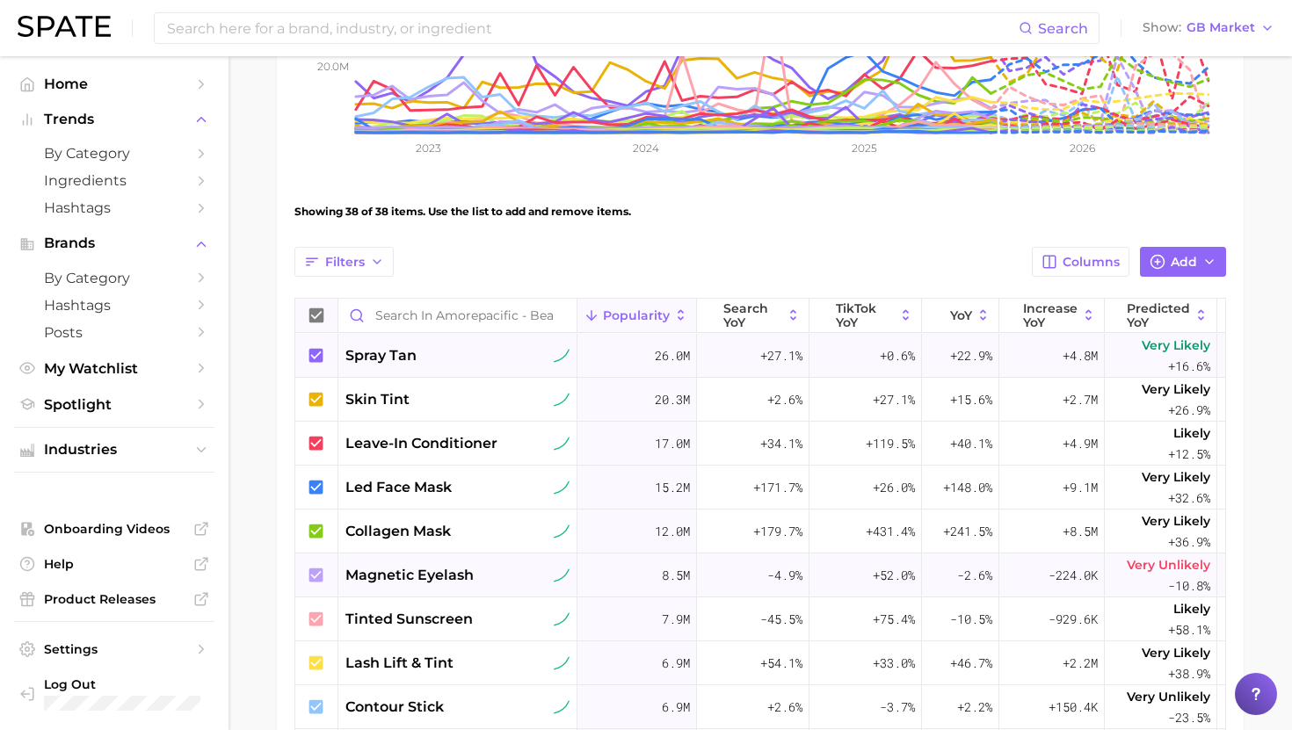
click at [449, 575] on span "magnetic eyelash" at bounding box center [409, 575] width 128 height 21
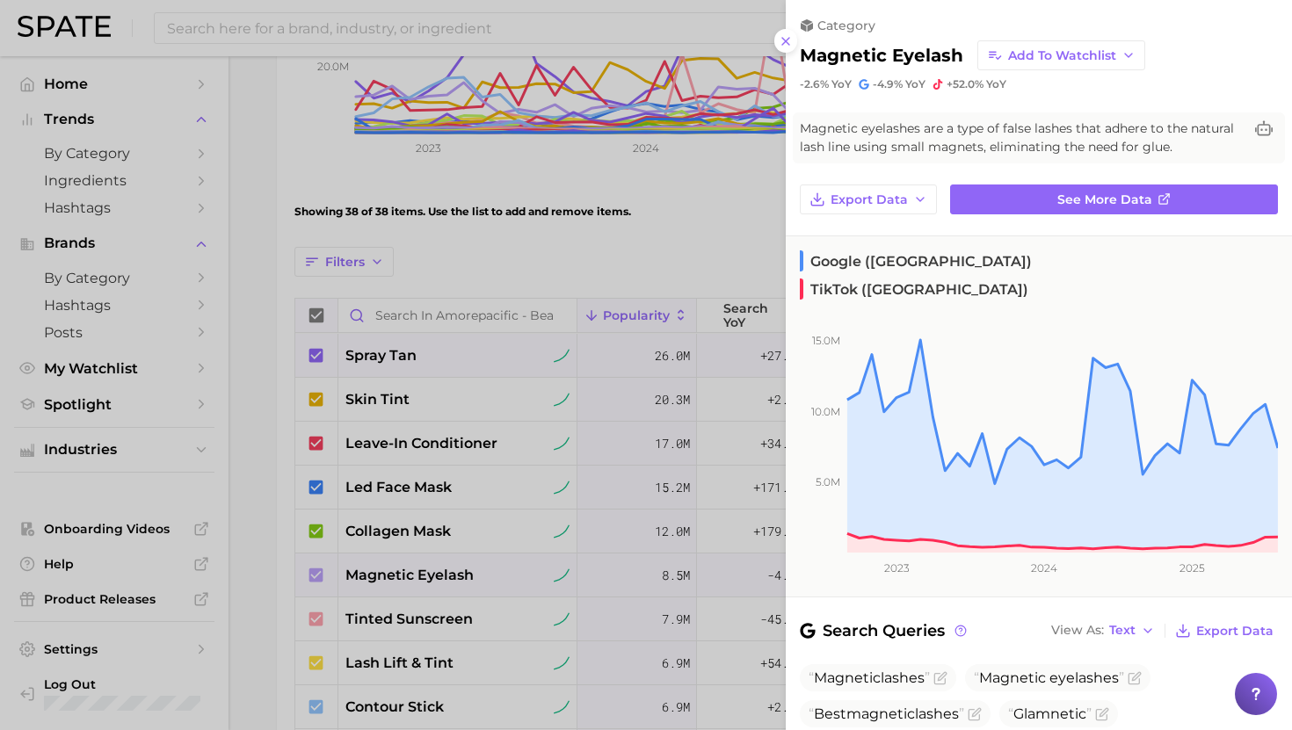
click at [449, 575] on div at bounding box center [646, 365] width 1292 height 730
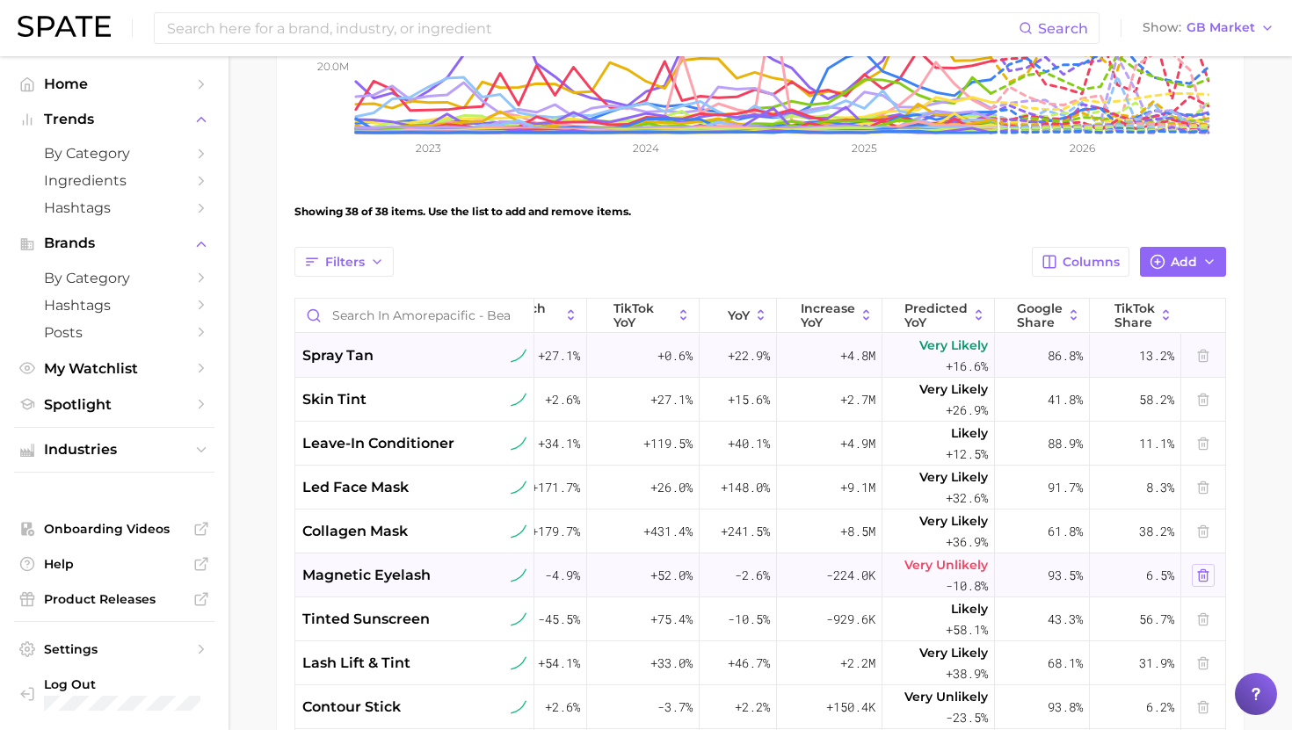
click at [1203, 574] on icon at bounding box center [1203, 576] width 14 height 14
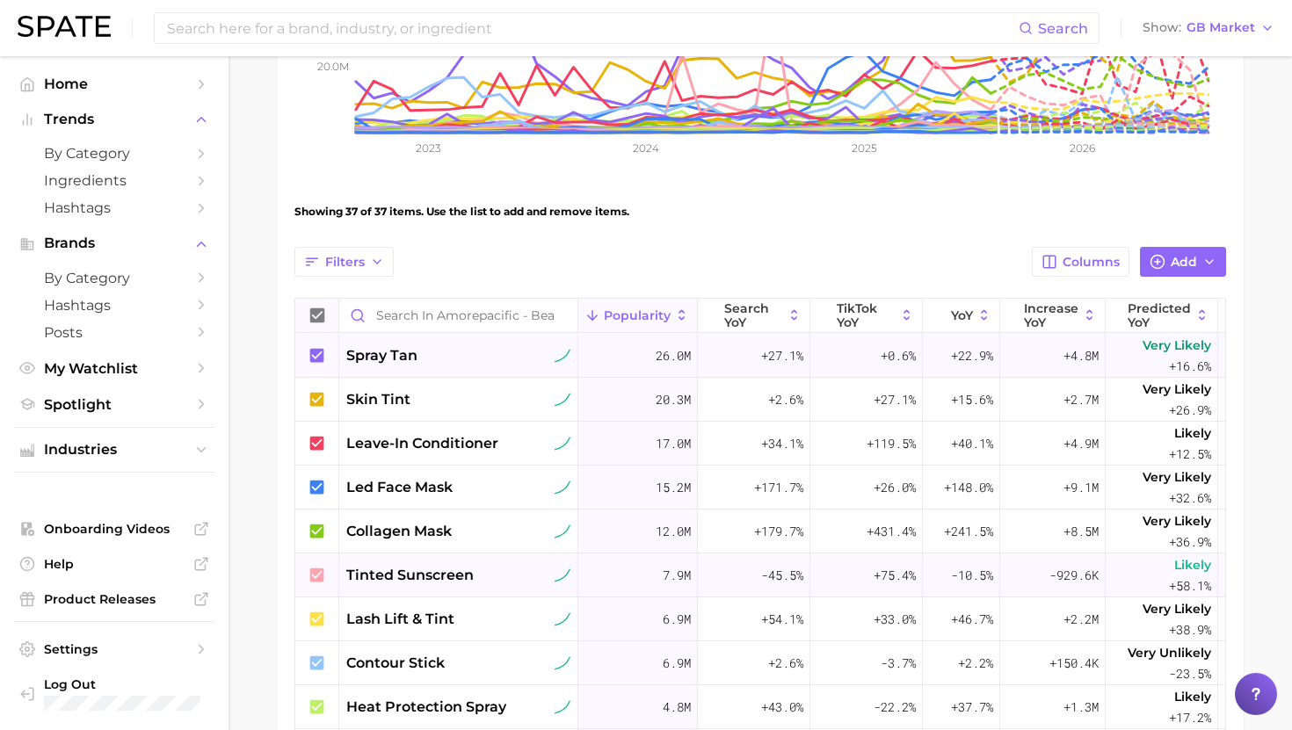
click at [463, 574] on span "tinted sunscreen" at bounding box center [409, 575] width 127 height 21
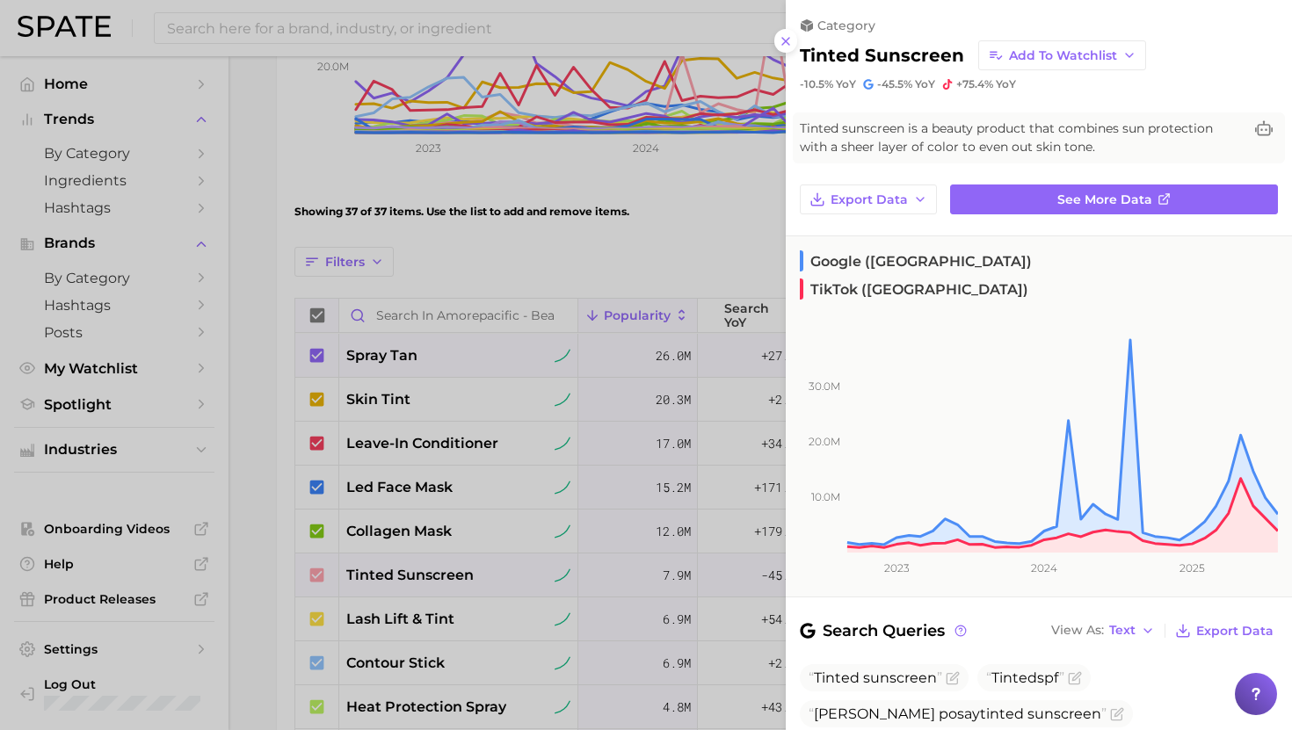
click at [460, 569] on div at bounding box center [646, 365] width 1292 height 730
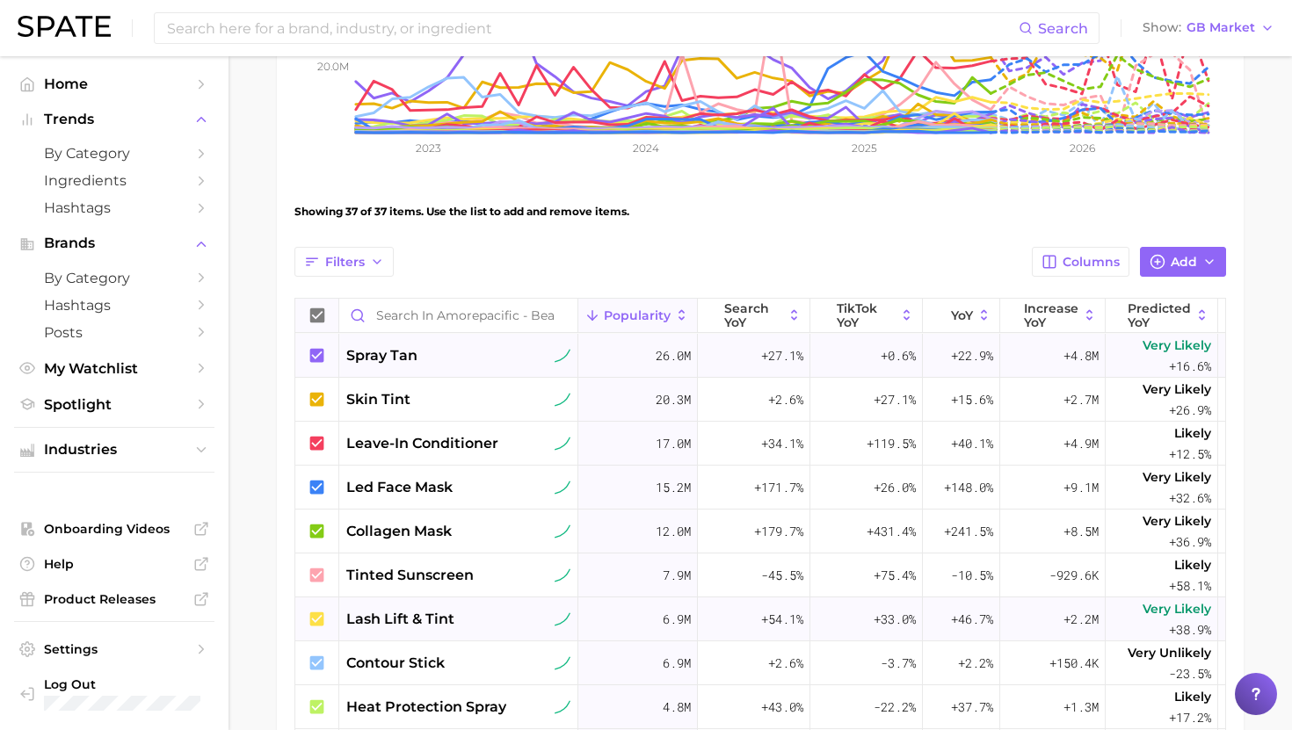
click at [460, 620] on div "lash lift & tint" at bounding box center [458, 619] width 224 height 21
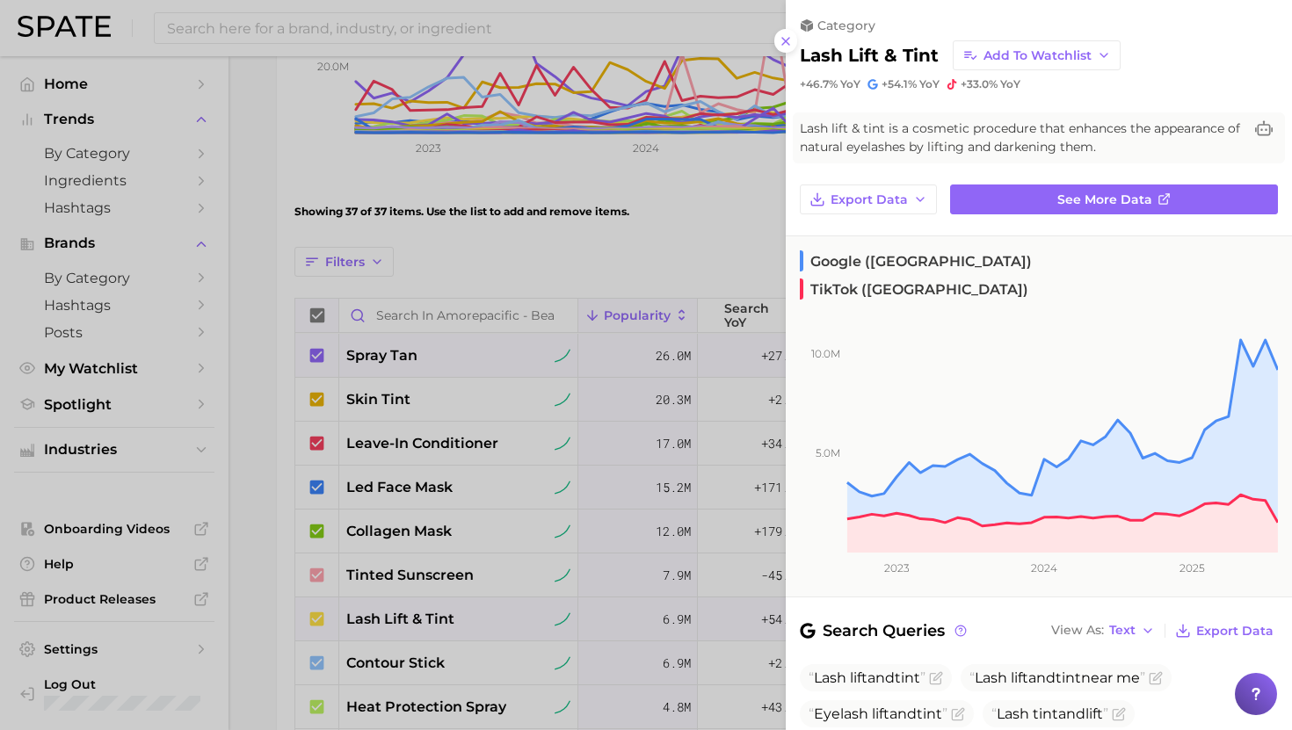
click at [460, 620] on div at bounding box center [646, 365] width 1292 height 730
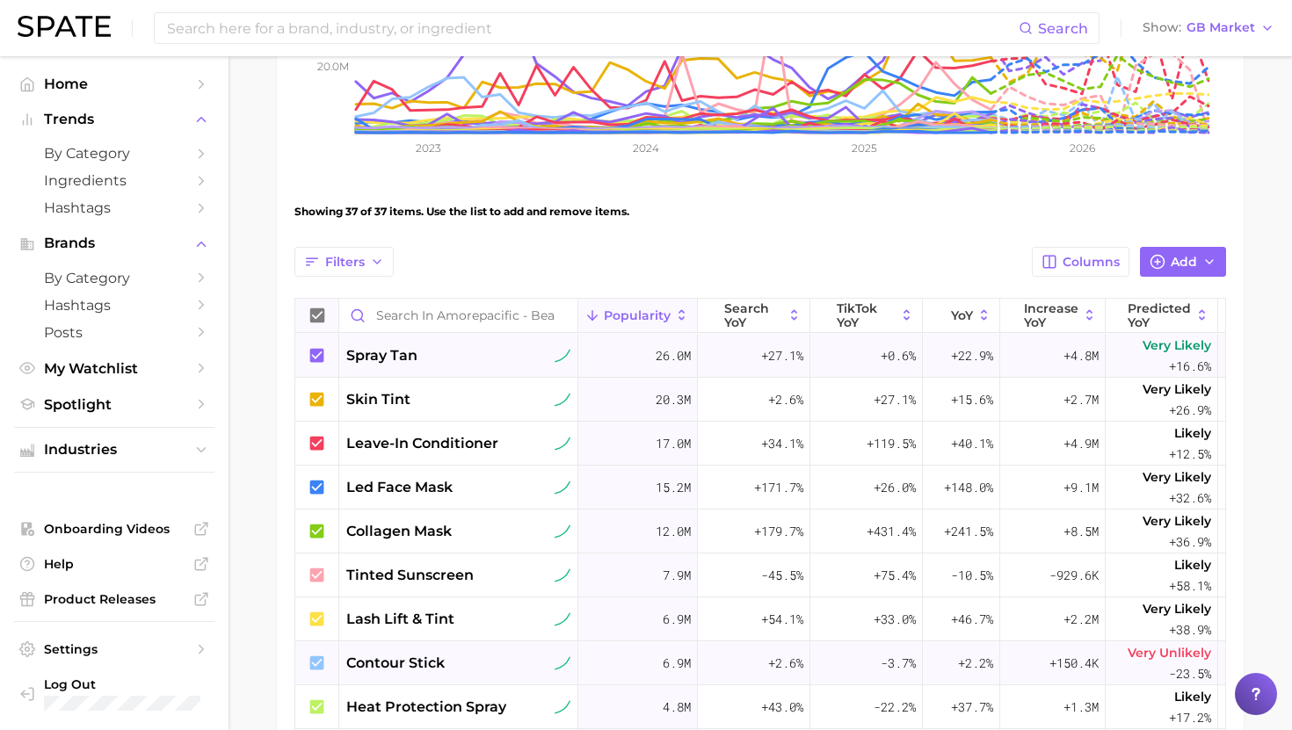
click at [460, 655] on div "contour stick" at bounding box center [458, 663] width 224 height 21
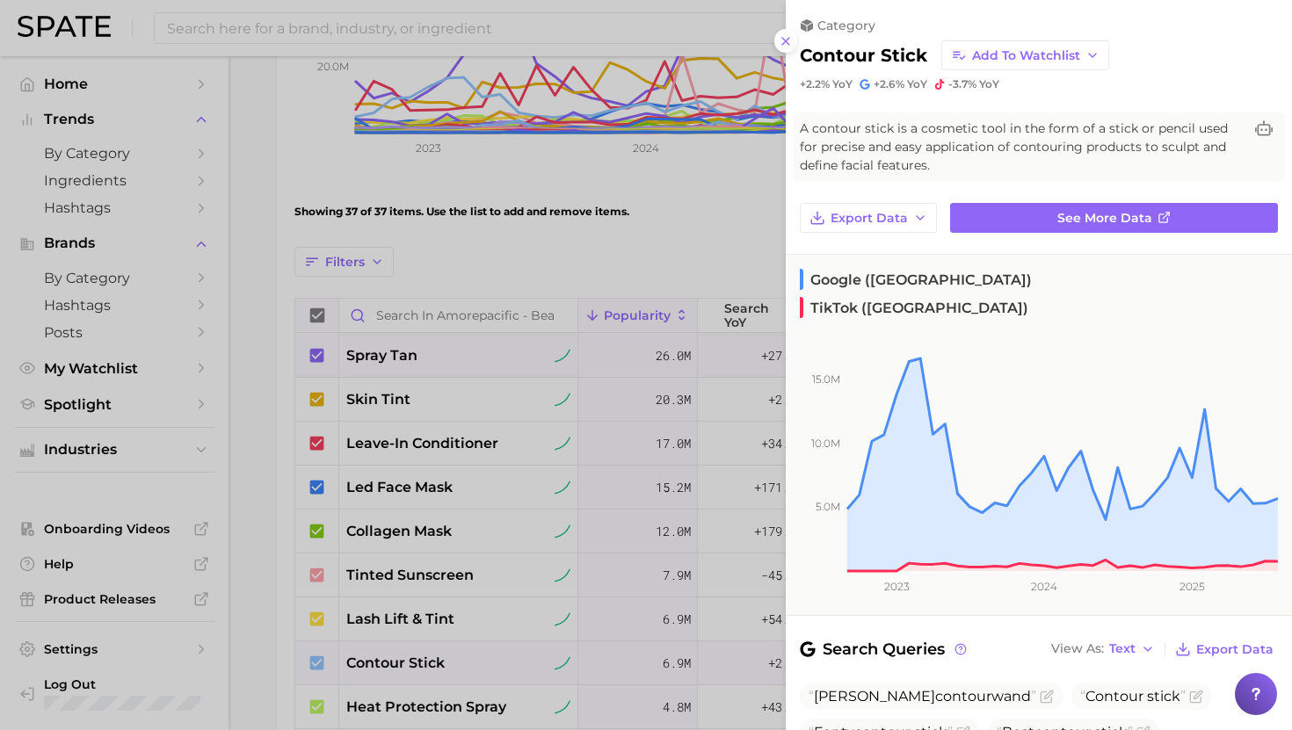
click at [460, 655] on div at bounding box center [646, 365] width 1292 height 730
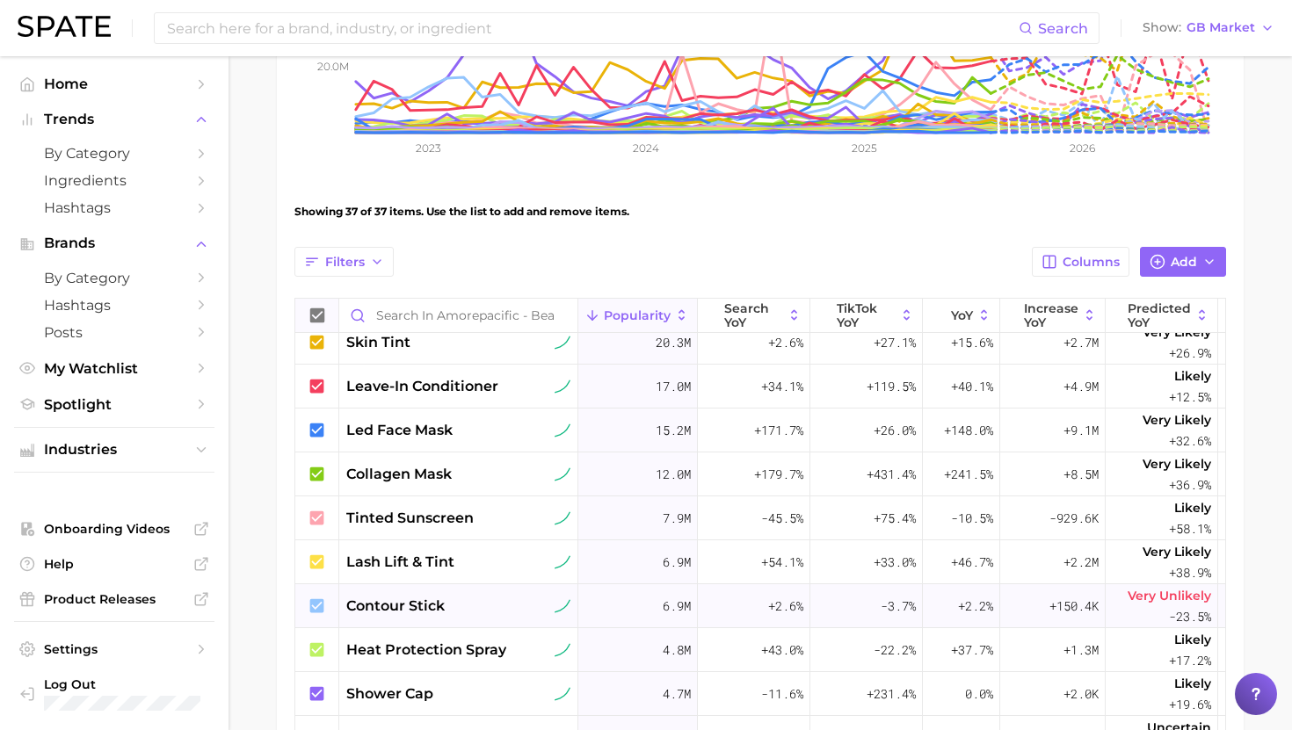
scroll to position [61, 0]
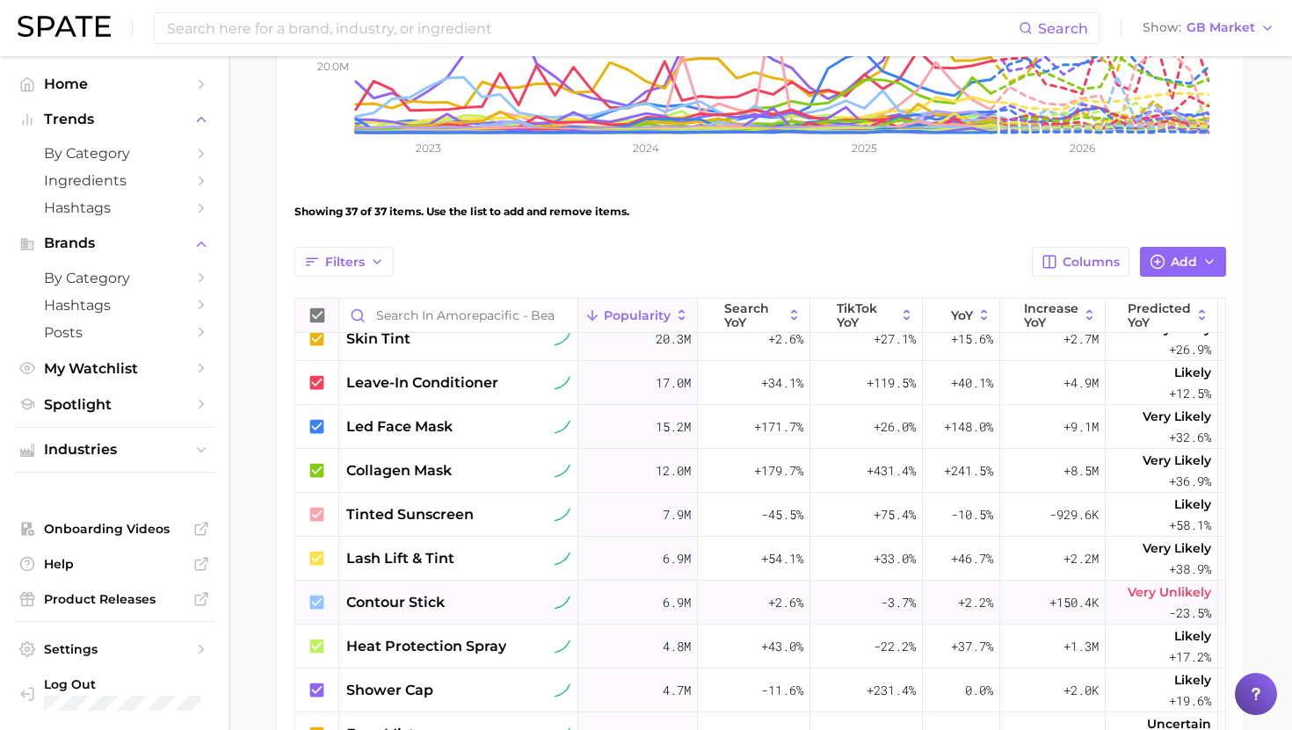
click at [463, 611] on div "contour stick" at bounding box center [458, 602] width 224 height 21
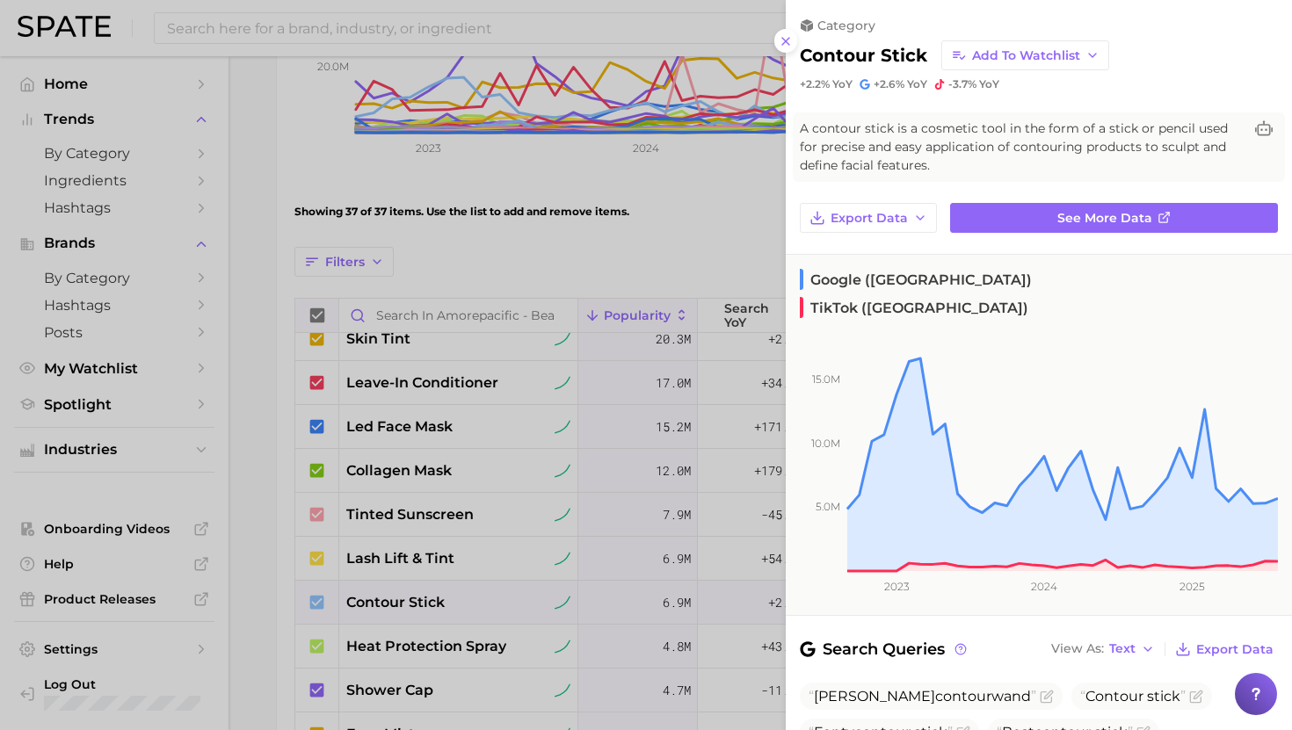
click at [463, 611] on div at bounding box center [646, 365] width 1292 height 730
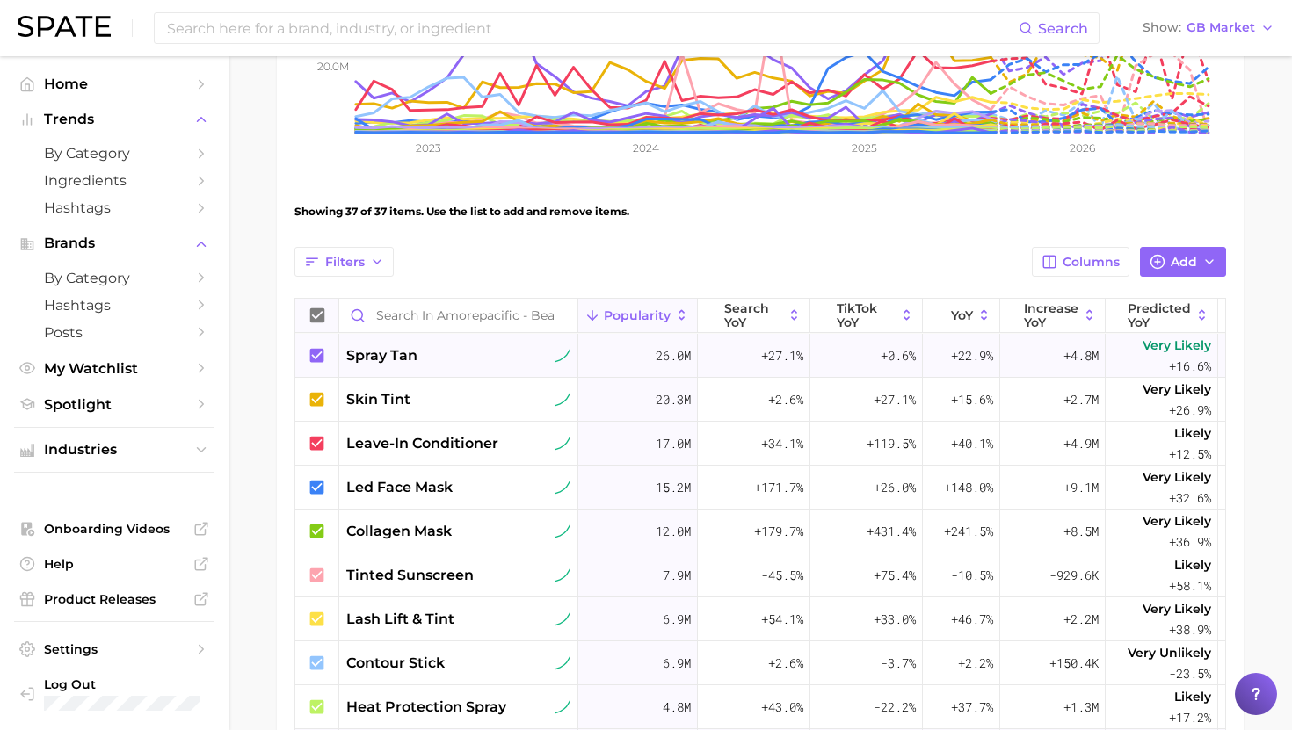
scroll to position [0, 0]
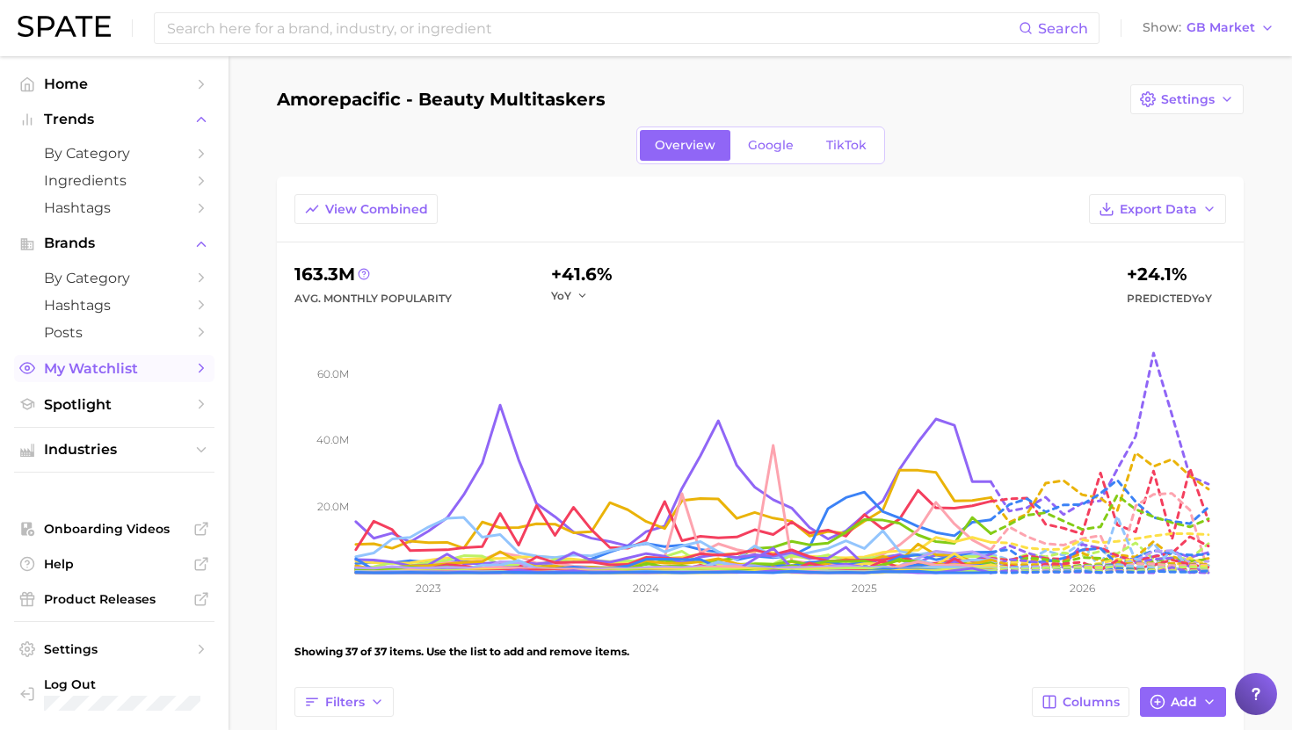
click at [117, 377] on span "My Watchlist" at bounding box center [114, 368] width 141 height 17
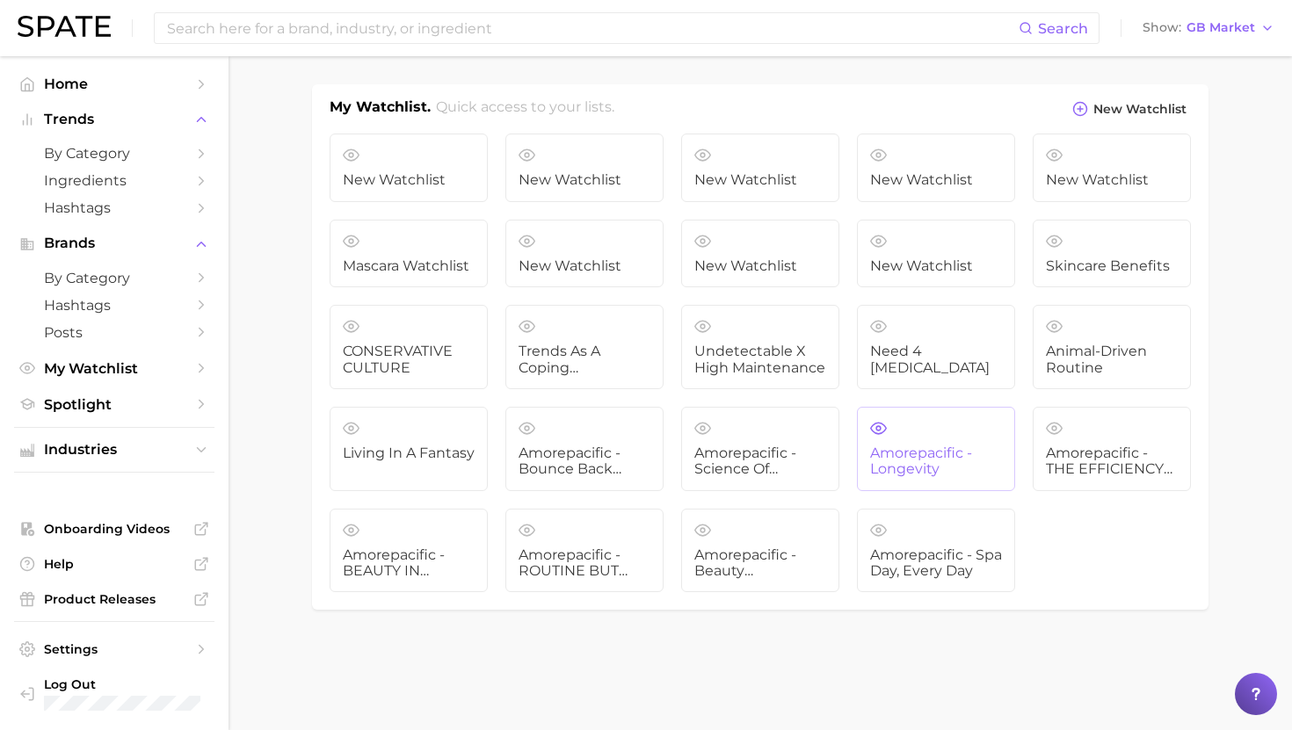
click at [924, 458] on span "Amorepacific - Longevity" at bounding box center [936, 462] width 132 height 33
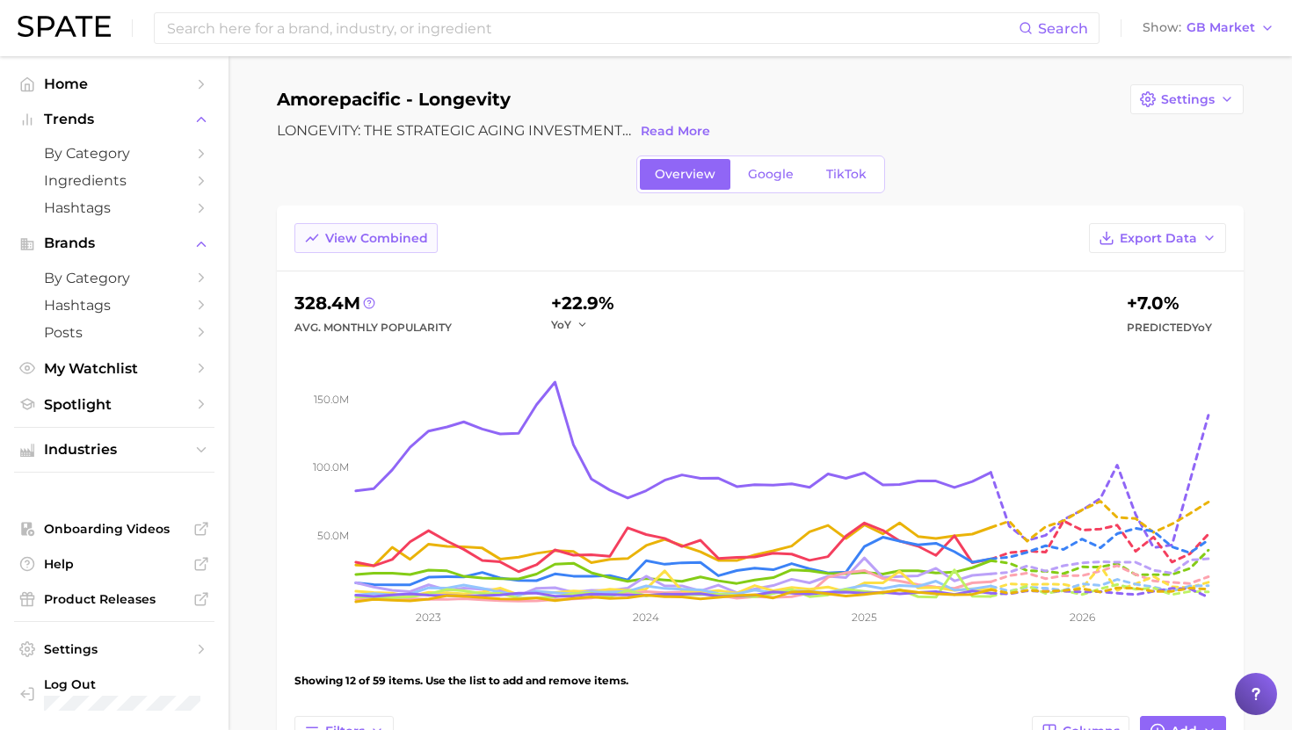
click at [396, 246] on button "View Combined" at bounding box center [365, 238] width 143 height 30
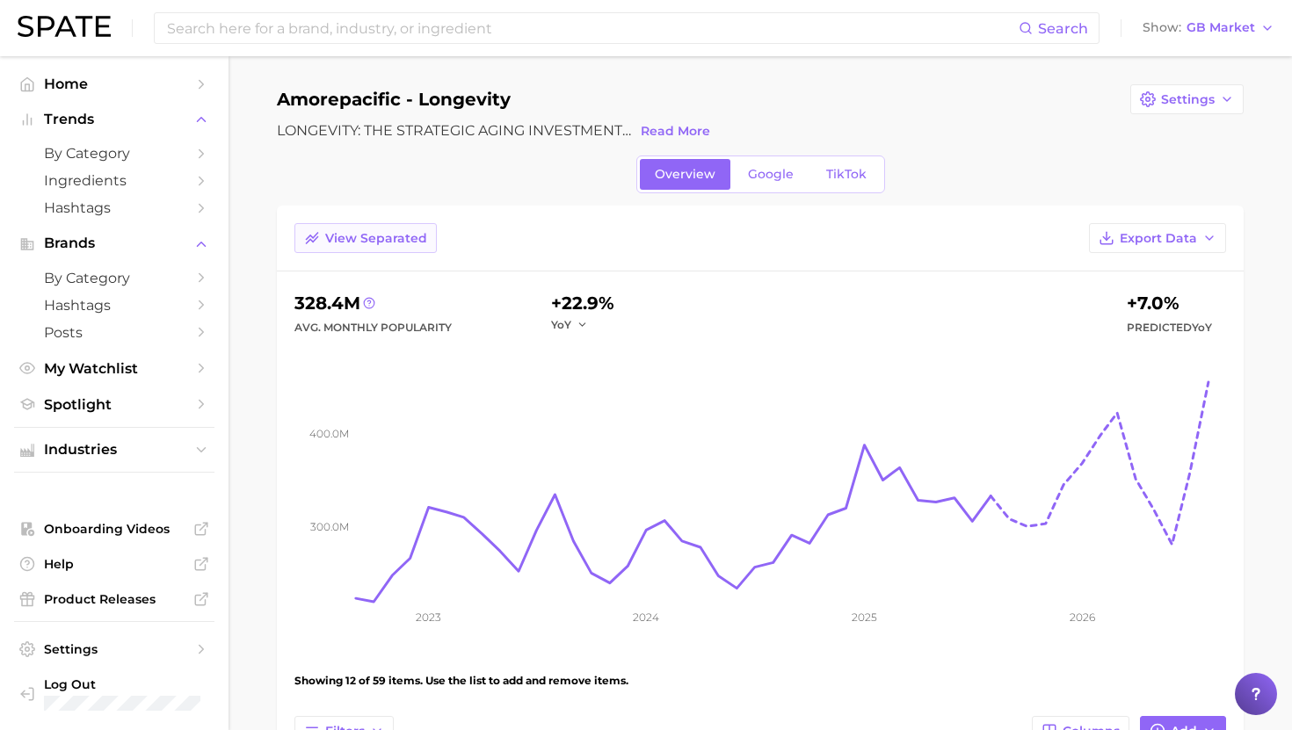
click at [397, 235] on span "View Separated" at bounding box center [376, 238] width 102 height 15
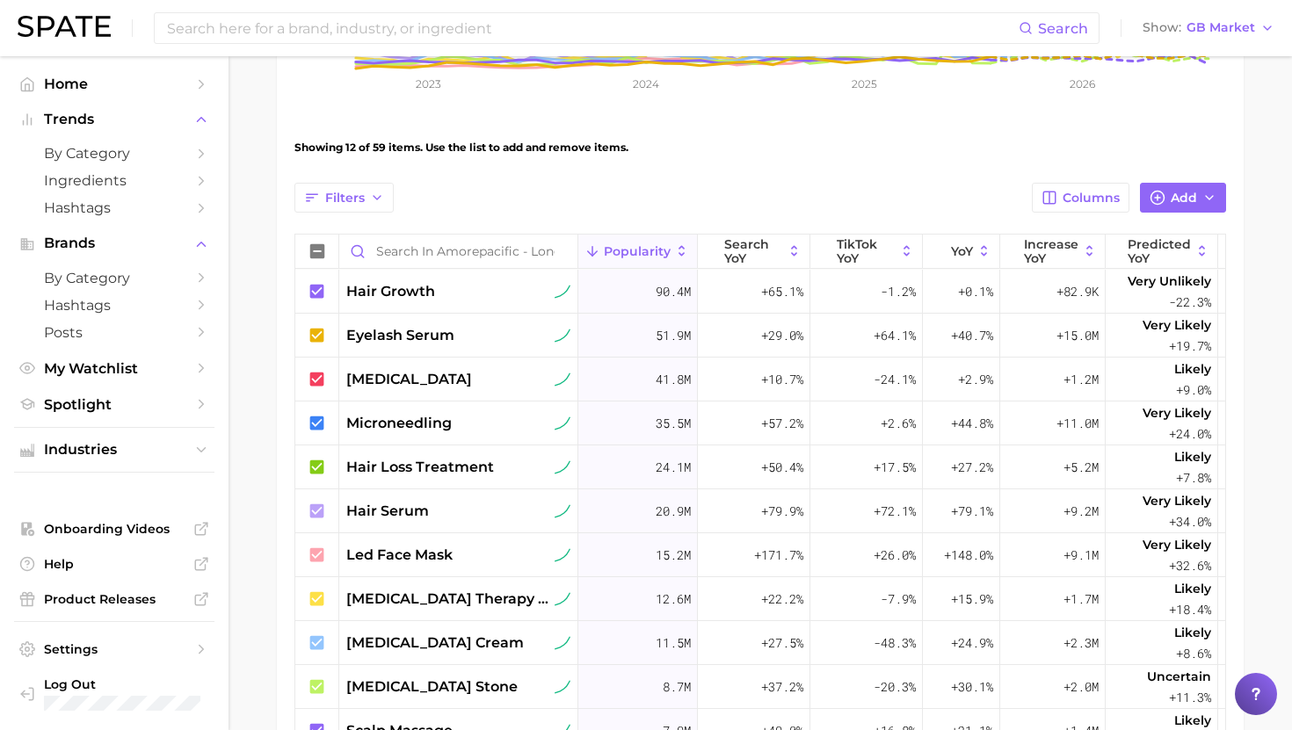
scroll to position [248, 0]
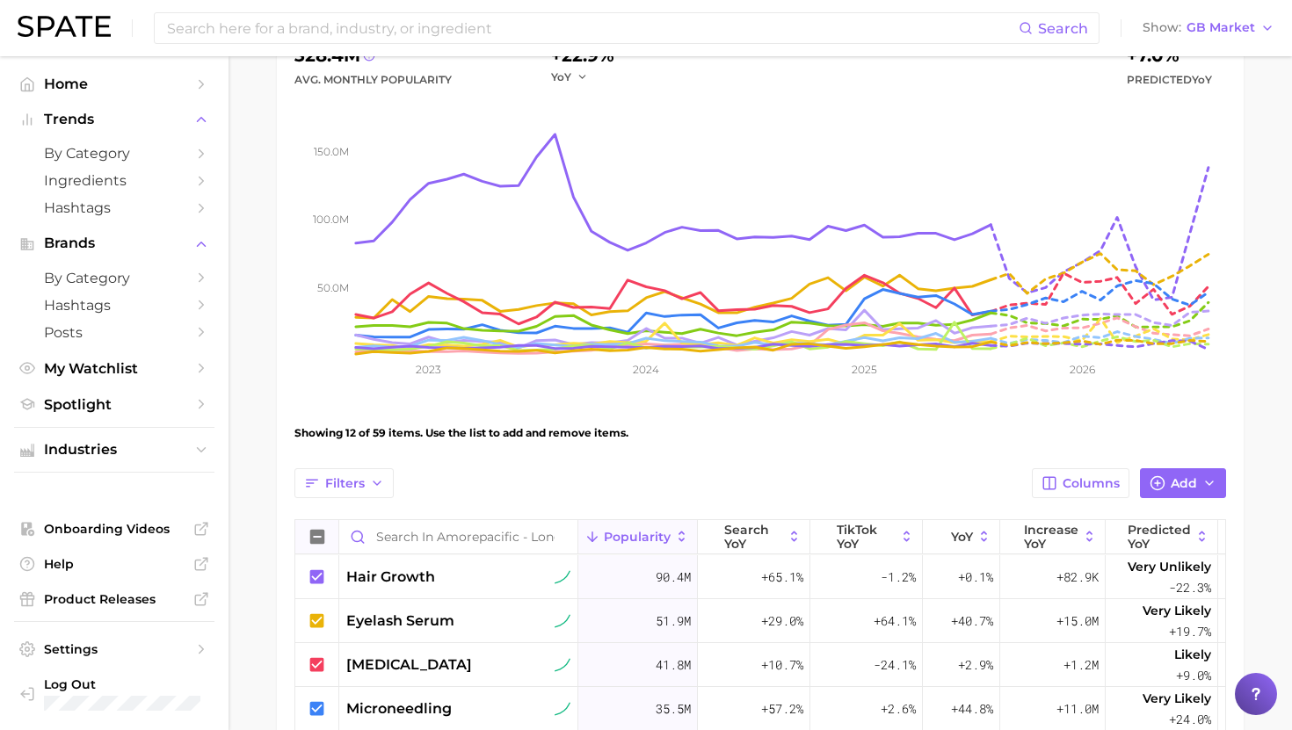
click at [317, 532] on icon at bounding box center [317, 537] width 14 height 14
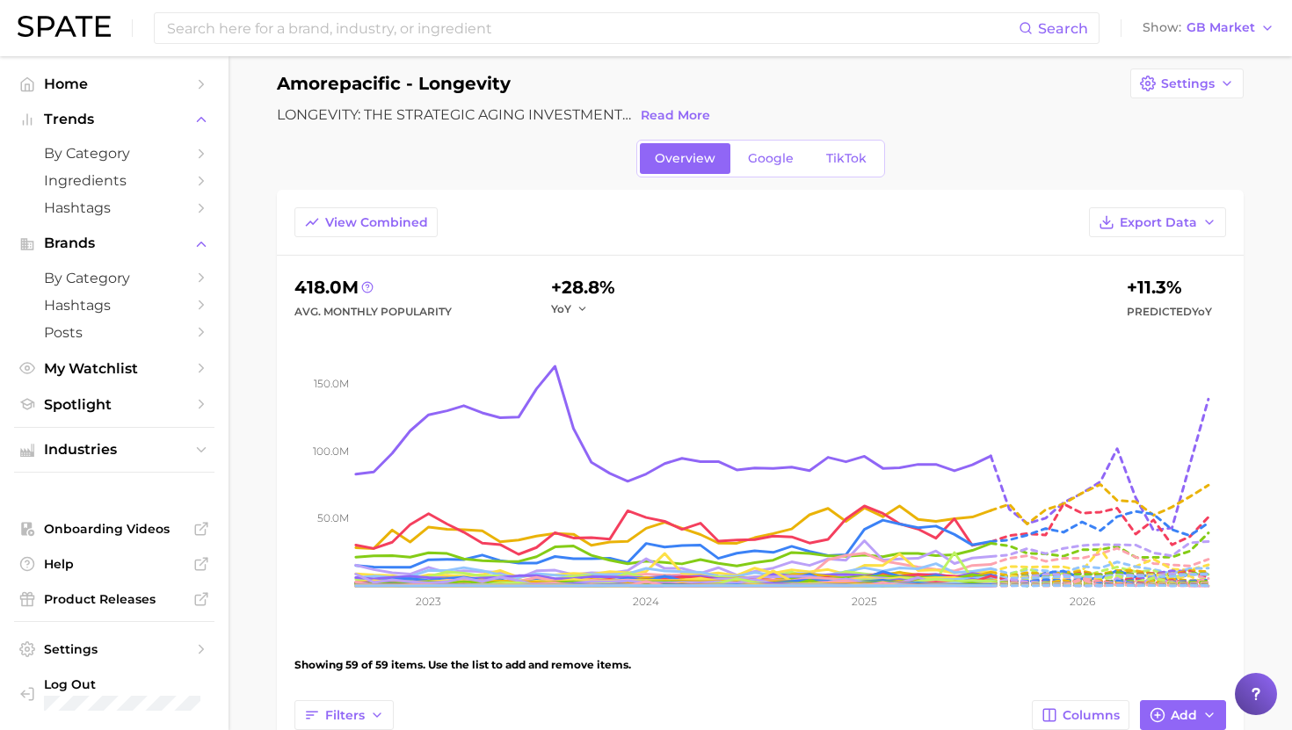
scroll to position [0, 0]
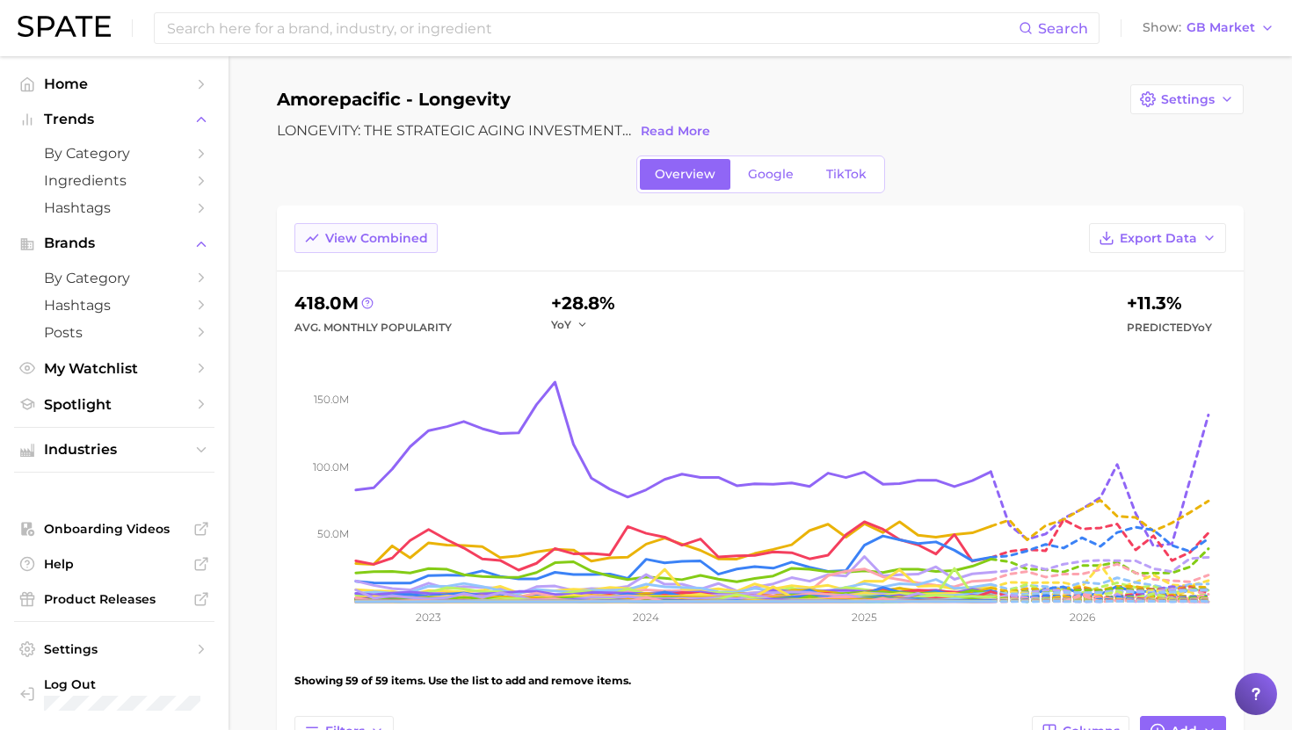
click at [386, 232] on span "View Combined" at bounding box center [376, 238] width 103 height 15
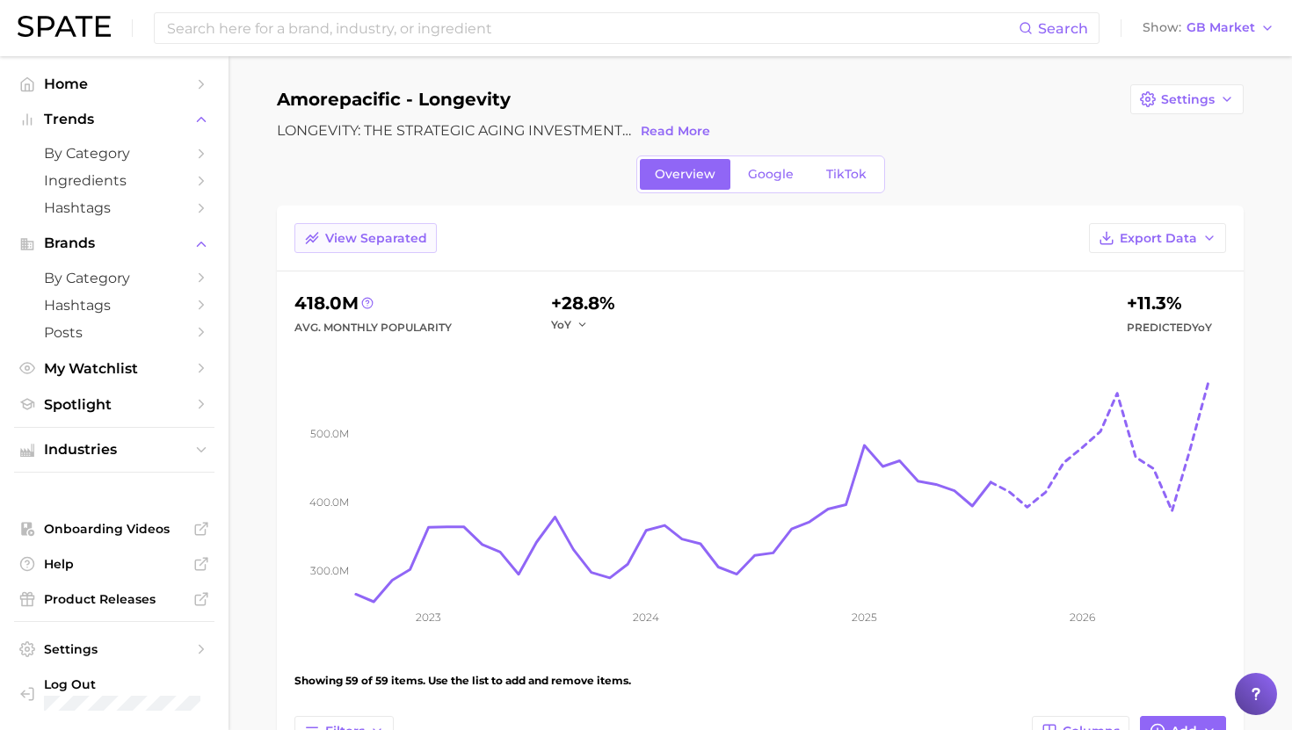
click at [386, 228] on button "View Separated" at bounding box center [365, 238] width 142 height 30
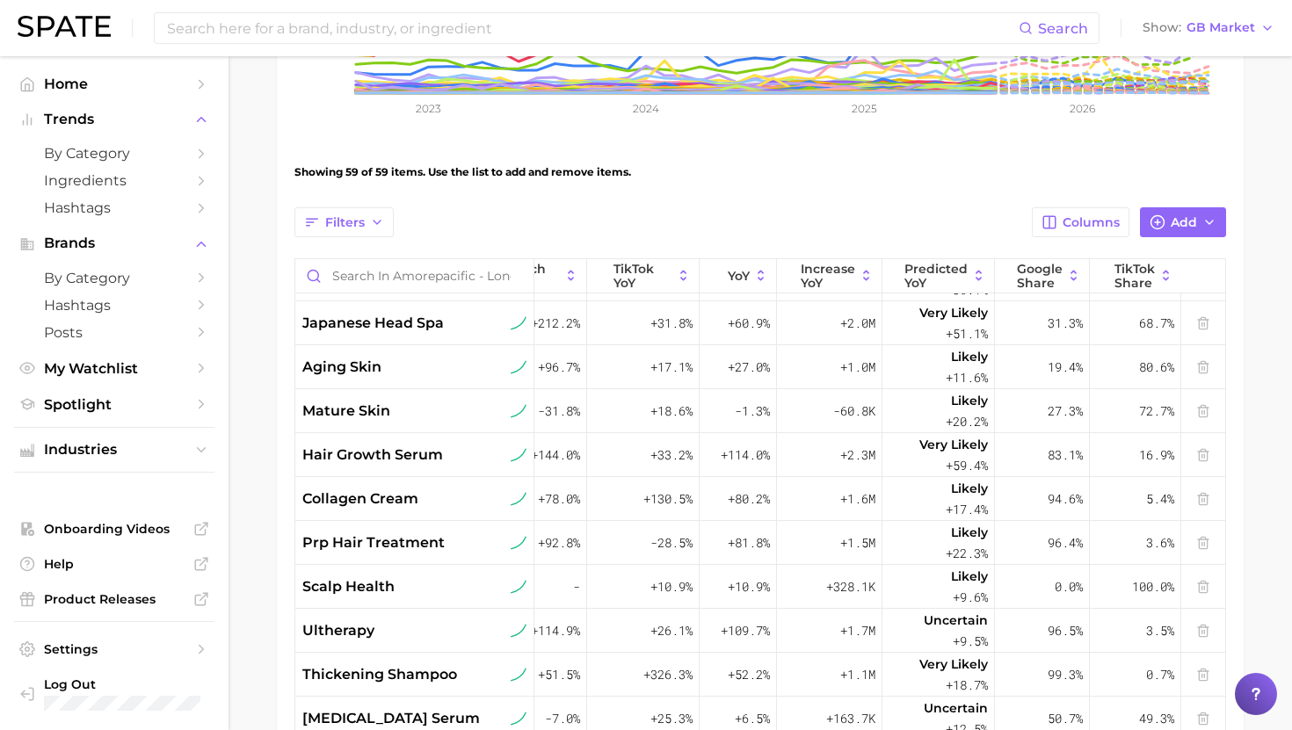
scroll to position [663, 223]
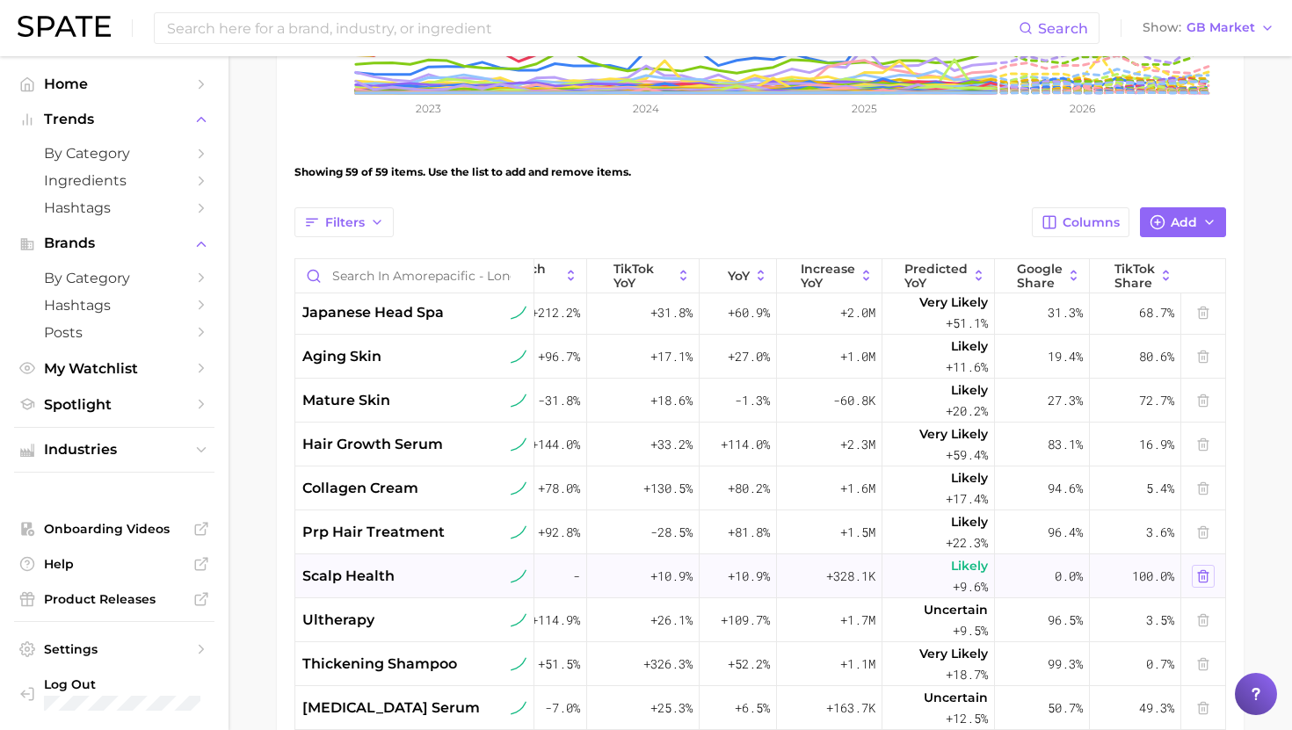
click at [1199, 573] on polyline at bounding box center [1203, 573] width 11 height 0
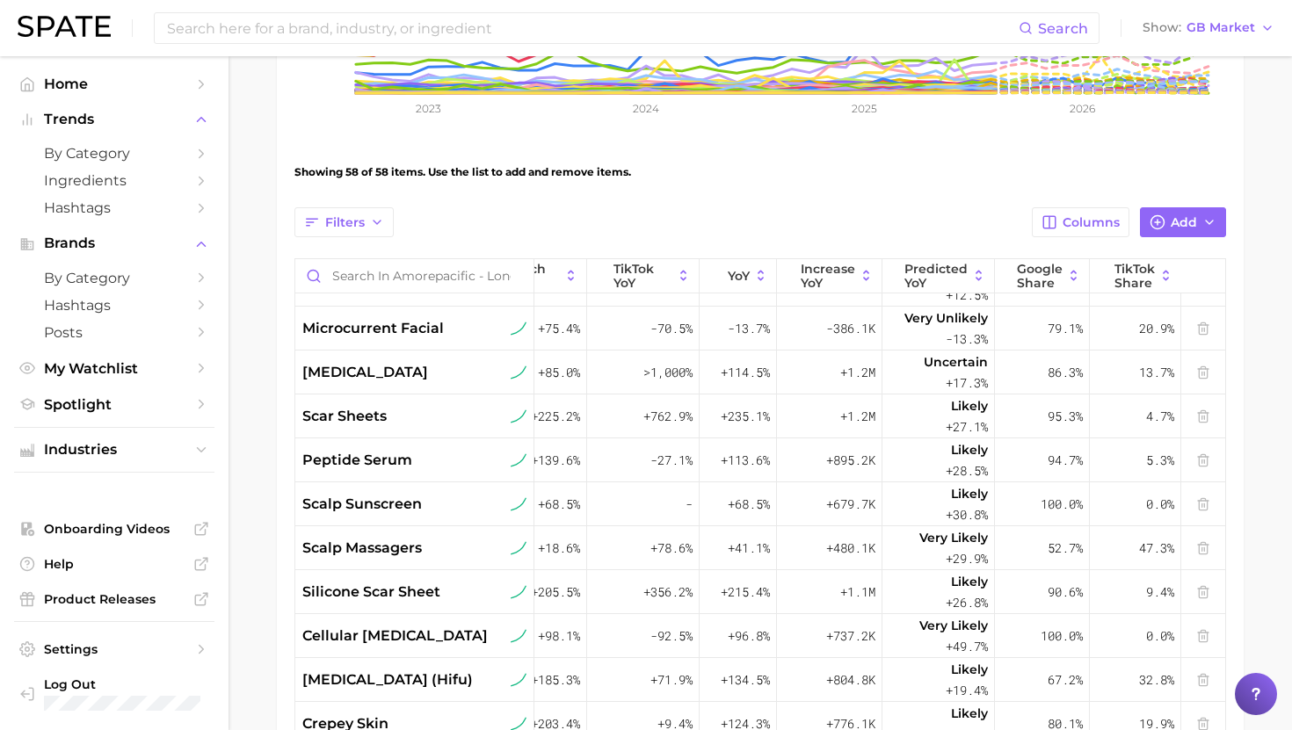
scroll to position [1049, 223]
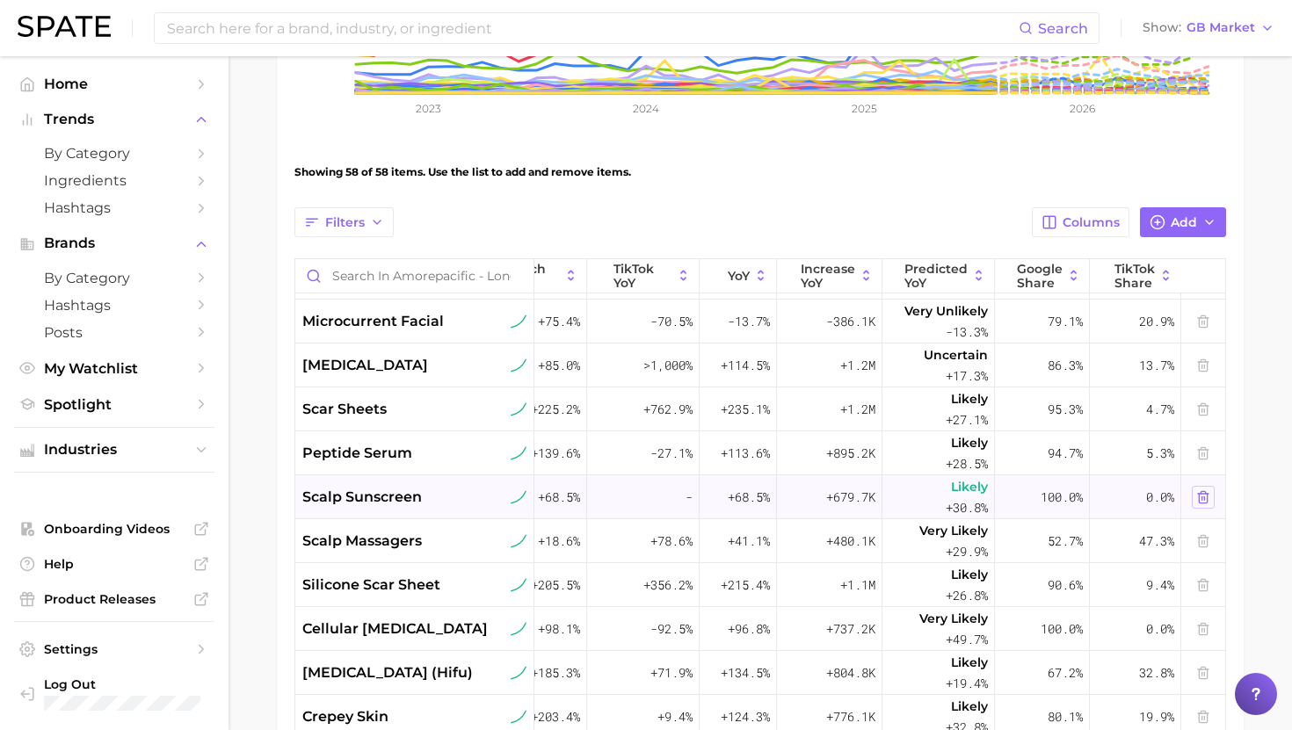
click at [1205, 502] on icon at bounding box center [1203, 496] width 8 height 11
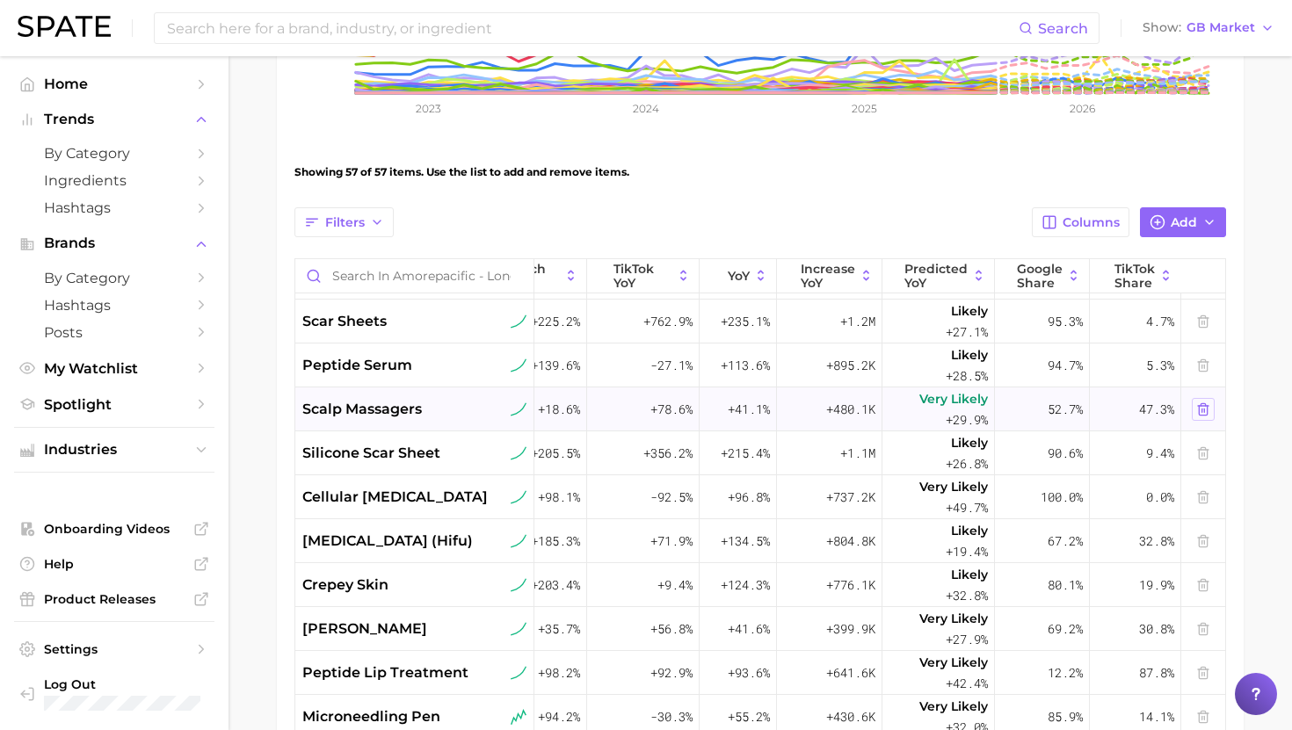
scroll to position [1143, 223]
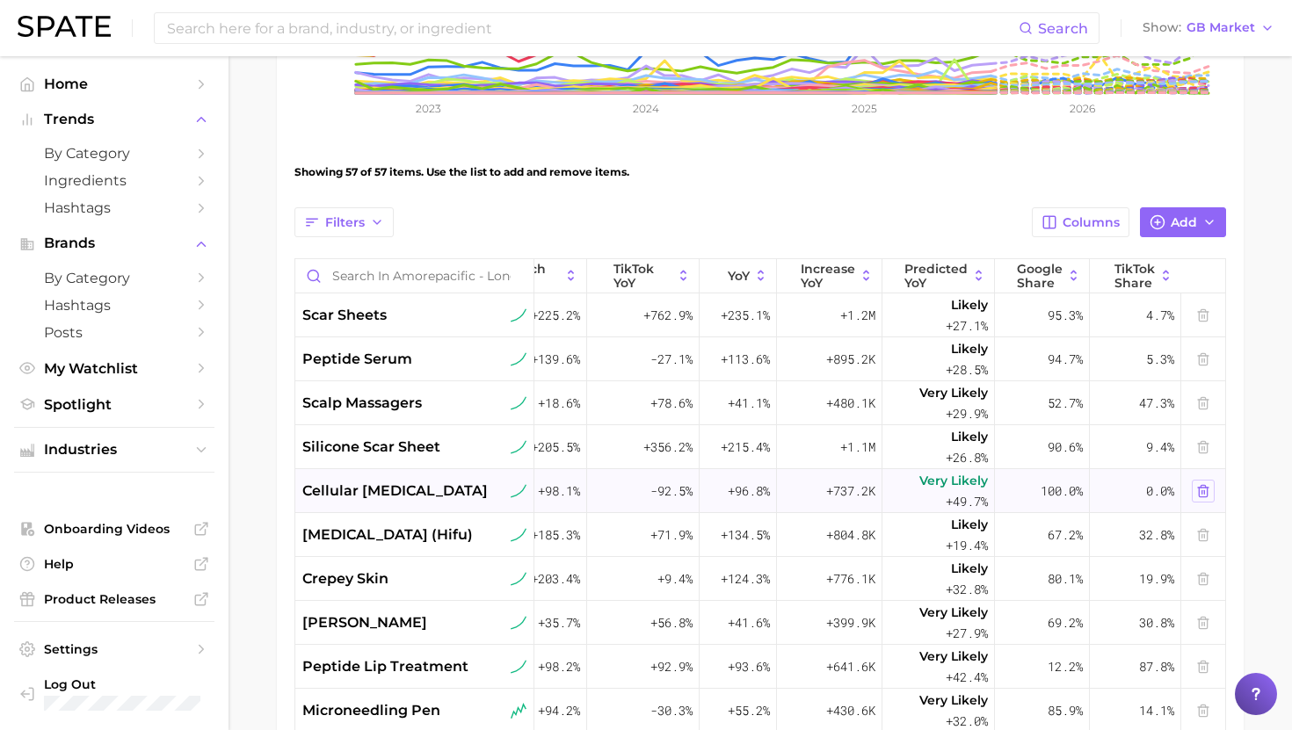
click at [1207, 489] on icon at bounding box center [1203, 491] width 14 height 14
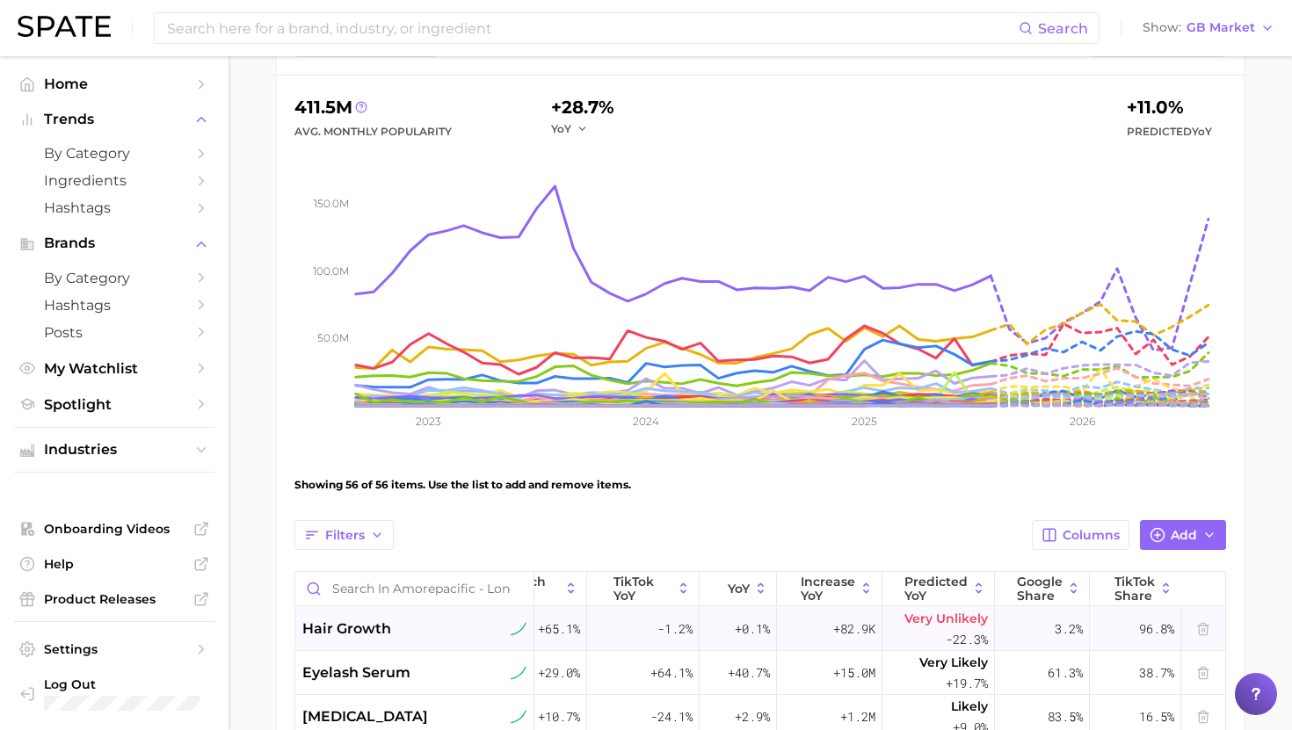
scroll to position [181, 0]
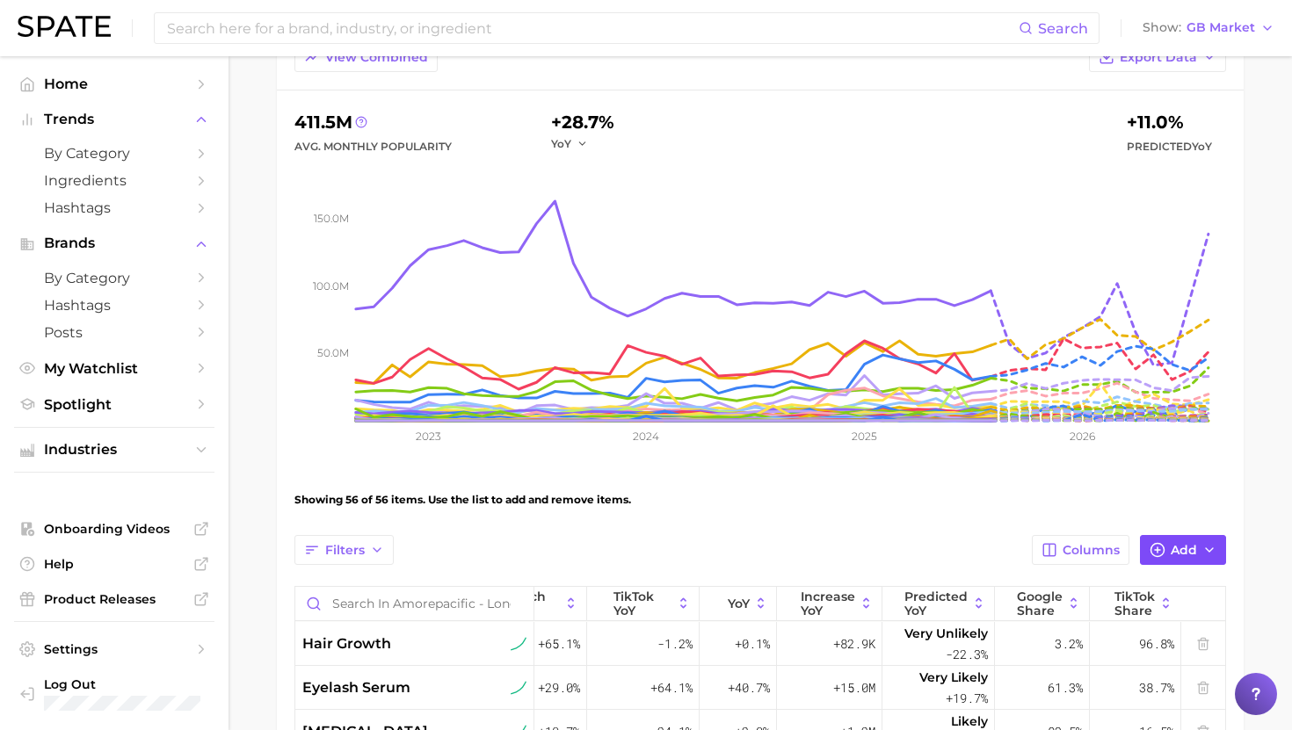
click at [1163, 543] on icon "button" at bounding box center [1157, 550] width 16 height 16
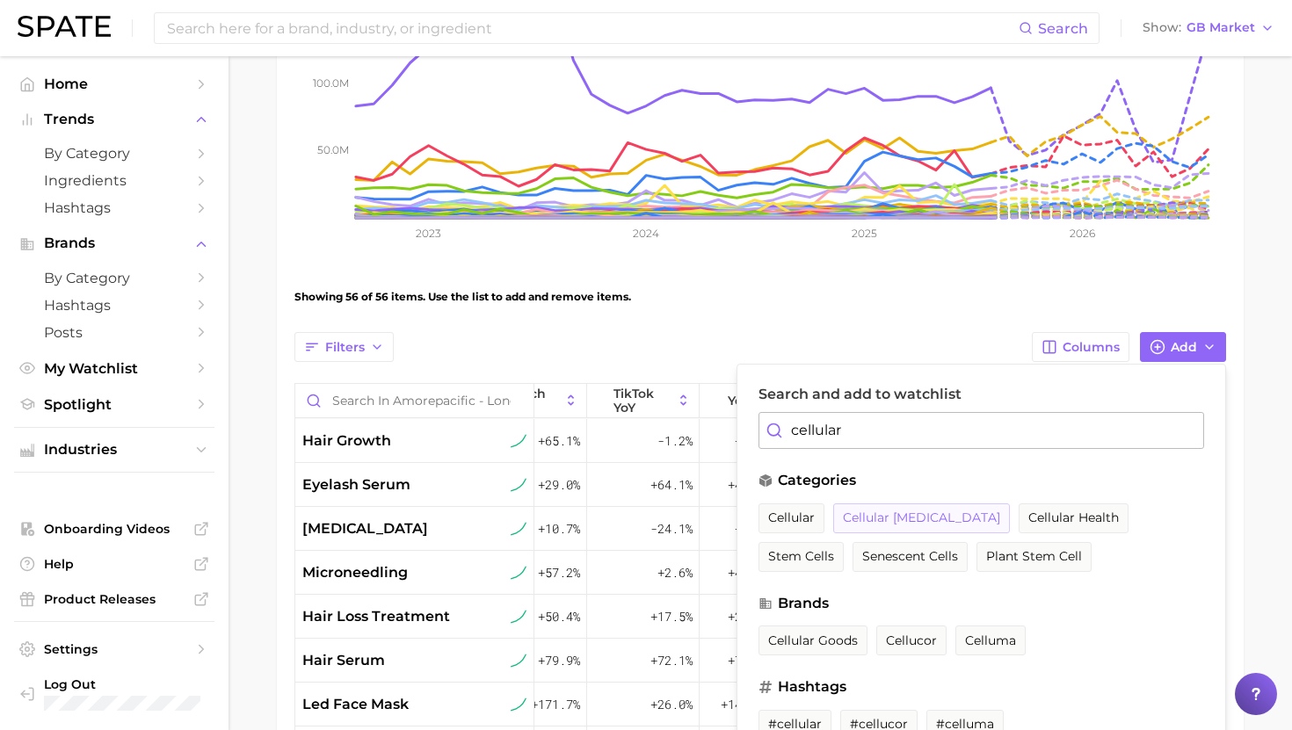
scroll to position [387, 0]
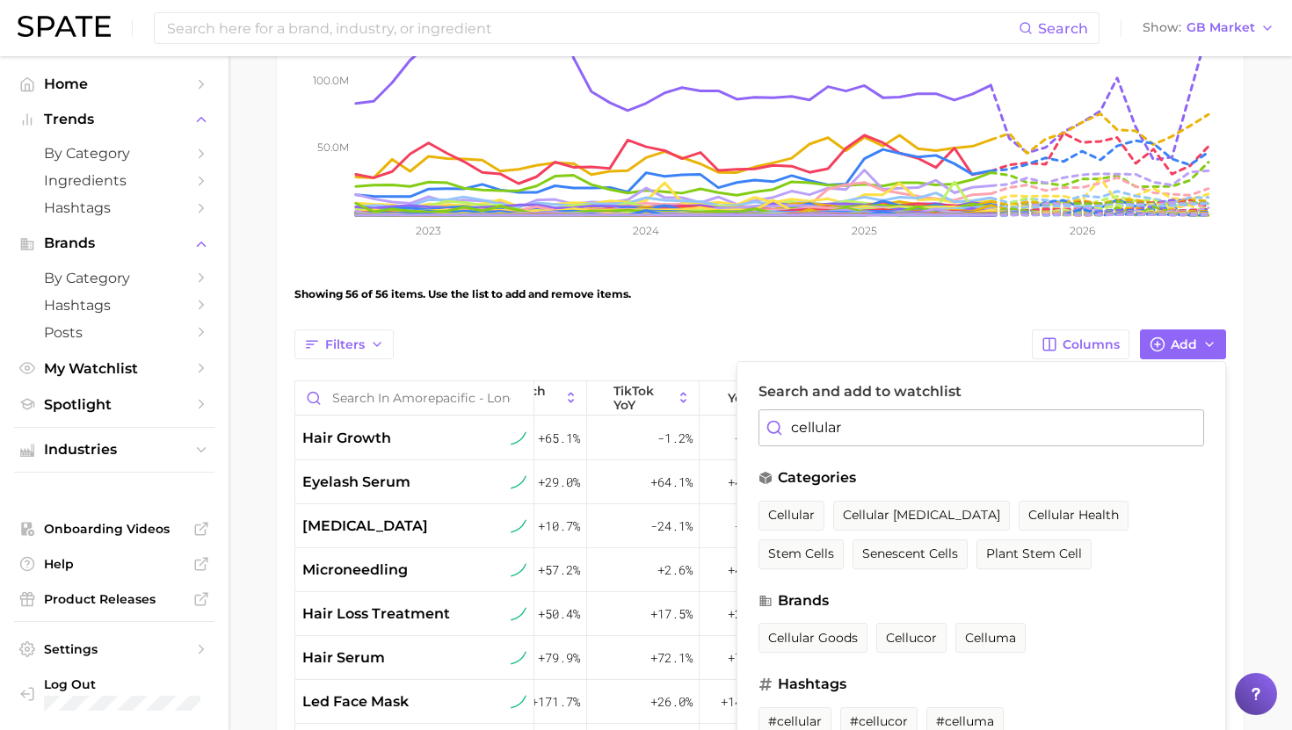
type input "cellular"
click at [834, 547] on span "stem cells" at bounding box center [801, 554] width 66 height 15
click at [1028, 517] on span "cellular health" at bounding box center [1073, 515] width 91 height 15
click at [942, 511] on span "cellular [MEDICAL_DATA]" at bounding box center [921, 515] width 157 height 15
click at [1264, 466] on main "Amorepacific - Longevity Settings LONGEVITY: THE STRATEGIC AGING INVESTMENT . R…" at bounding box center [759, 443] width 1063 height 1547
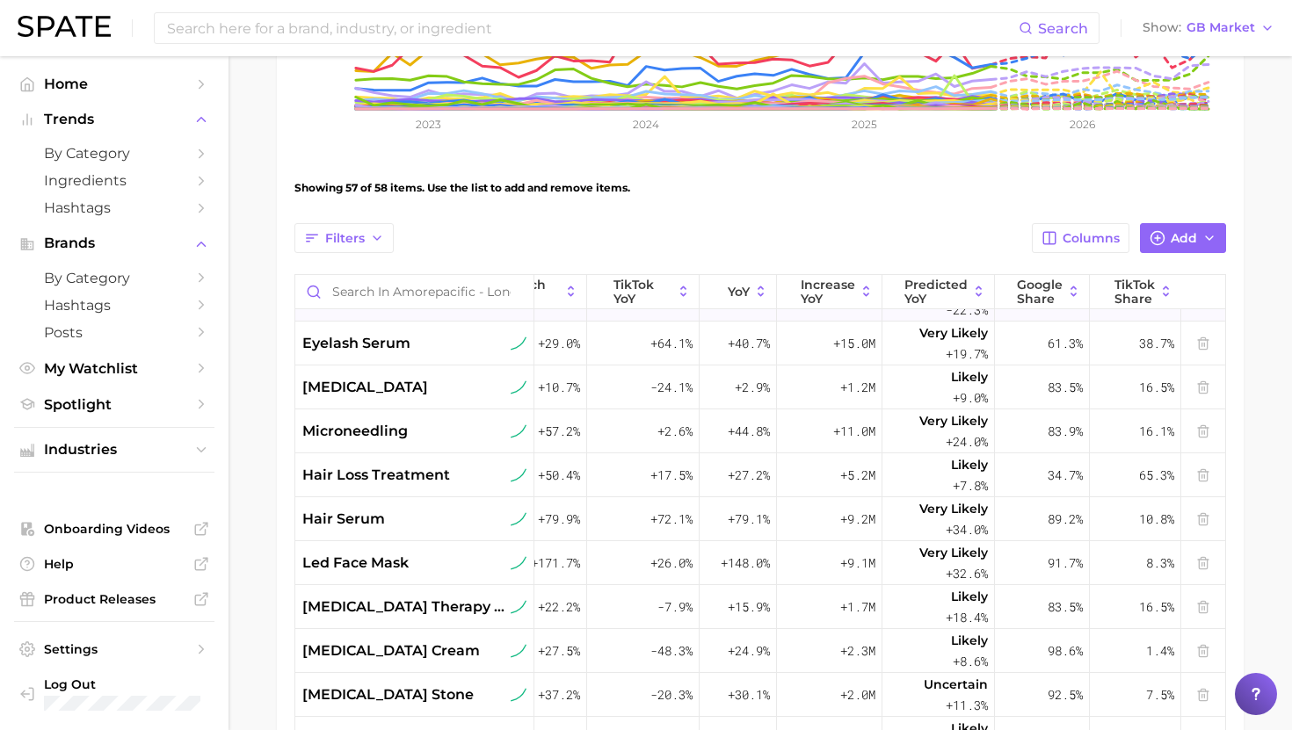
scroll to position [37, 223]
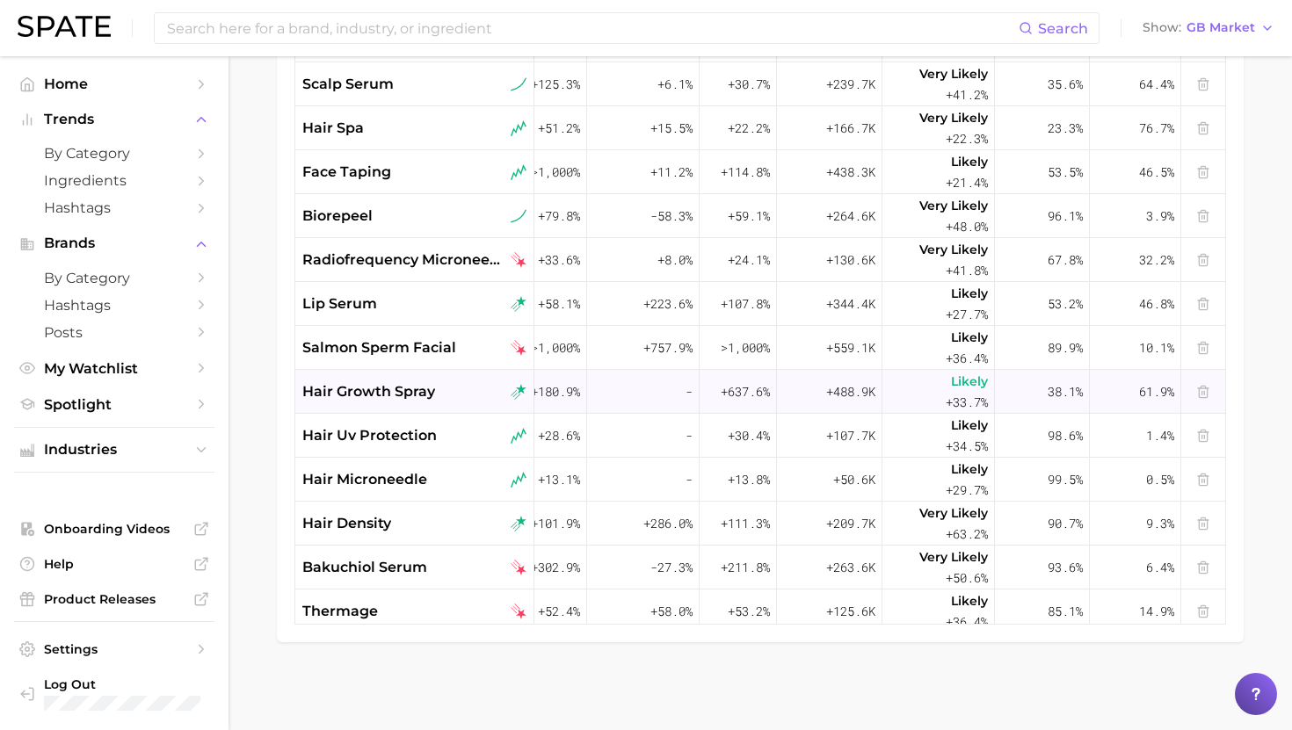
click at [394, 392] on span "hair growth spray" at bounding box center [368, 391] width 133 height 21
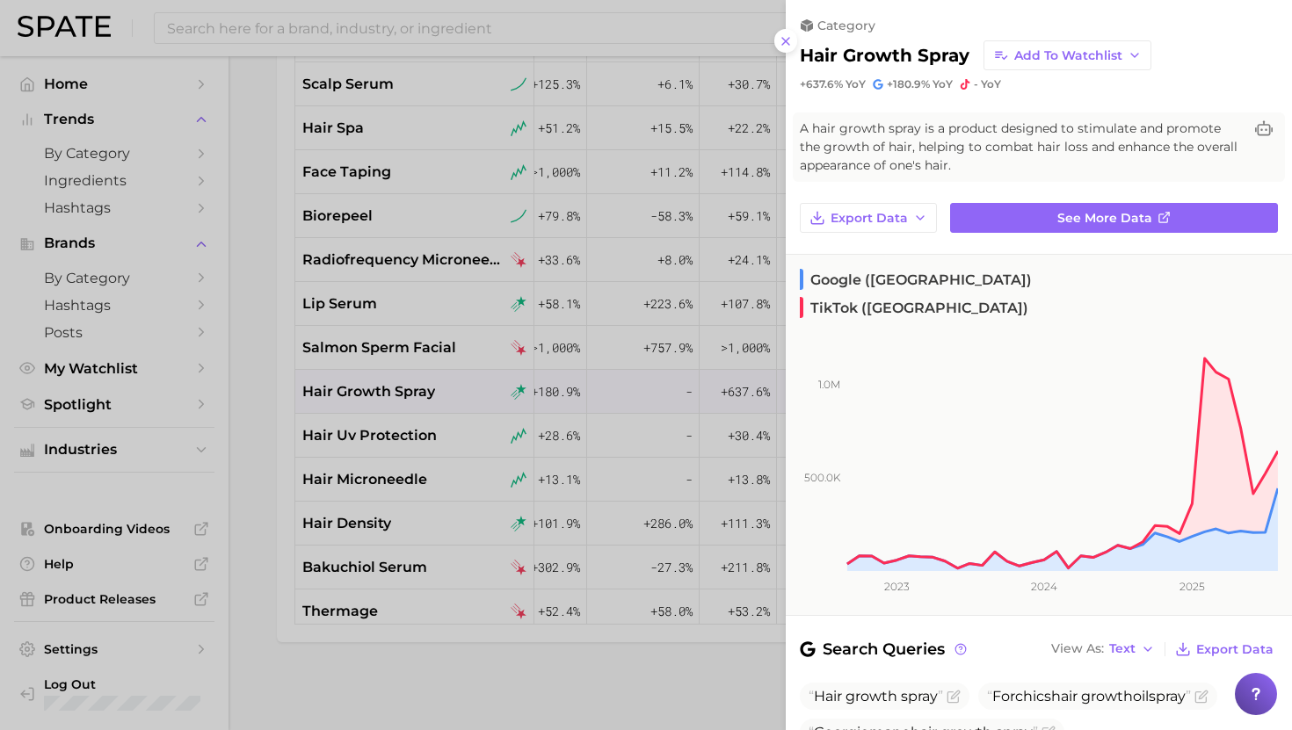
click at [394, 391] on div at bounding box center [646, 365] width 1292 height 730
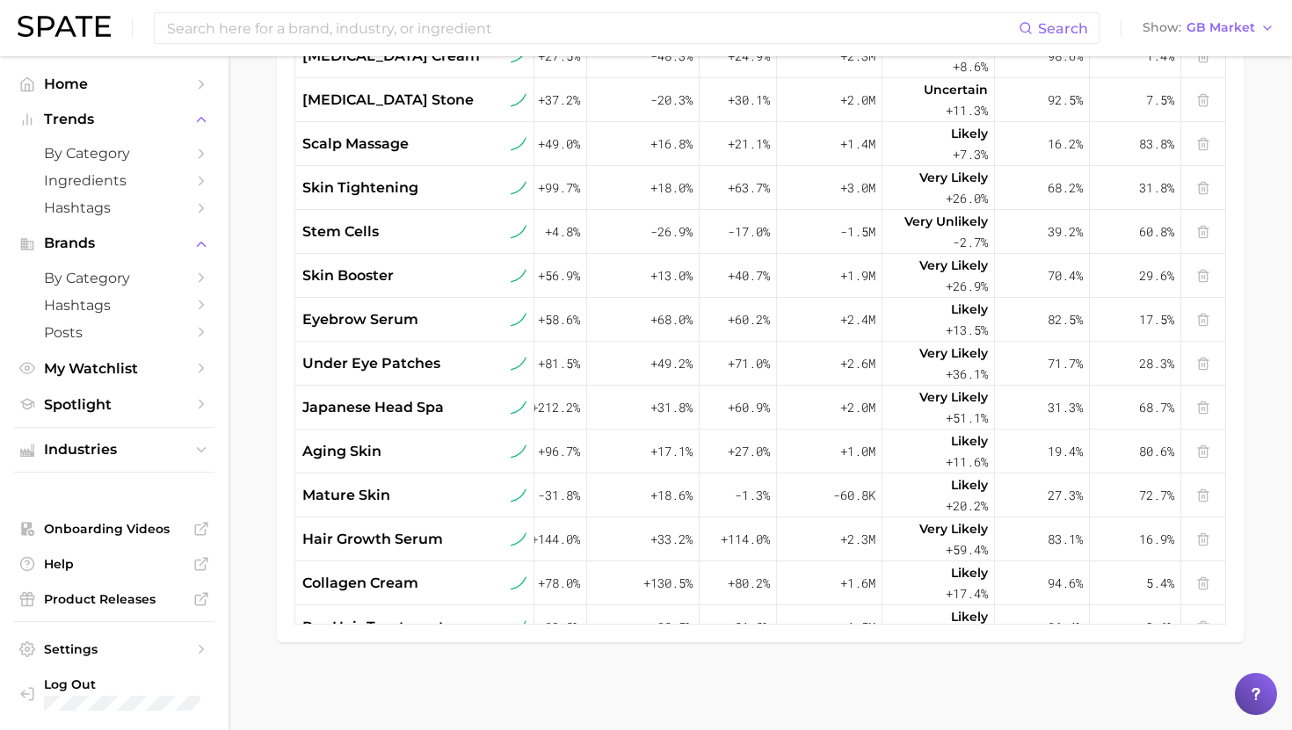
scroll to position [240, 223]
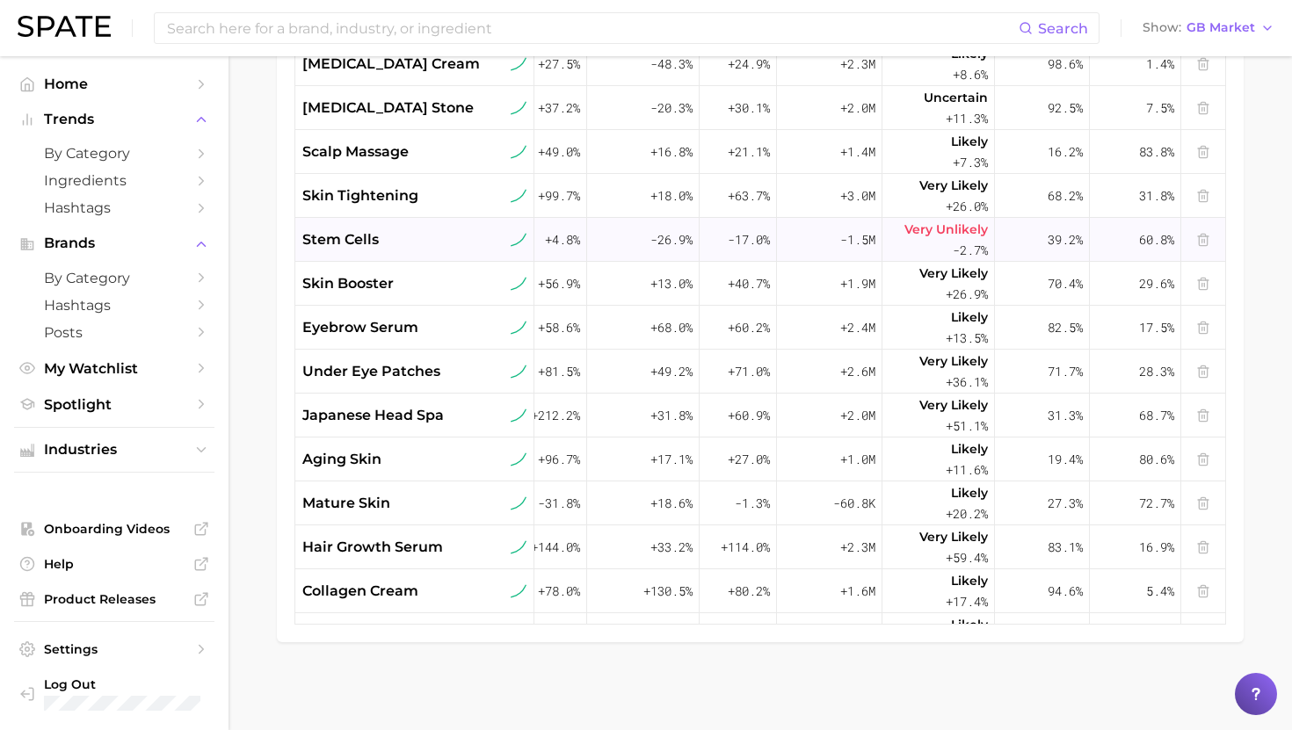
click at [398, 235] on div "stem cells" at bounding box center [414, 239] width 224 height 21
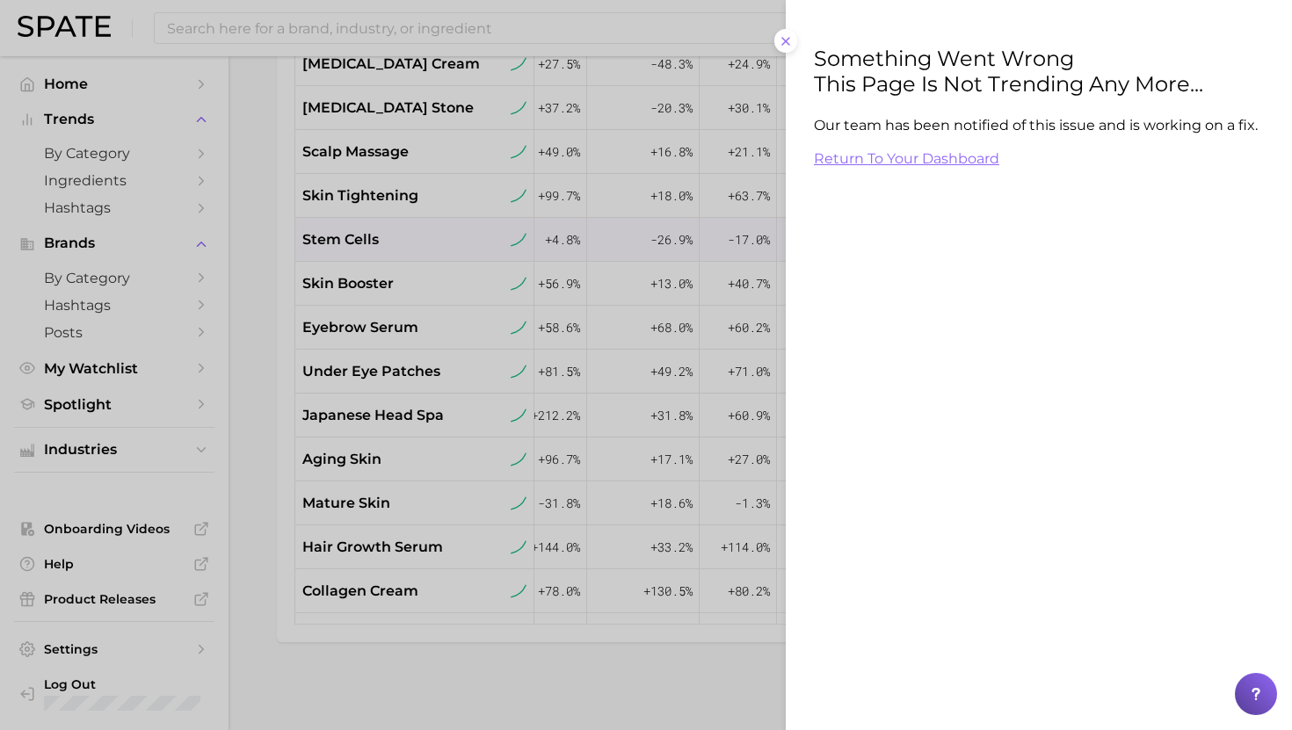
click at [402, 237] on div at bounding box center [646, 365] width 1292 height 730
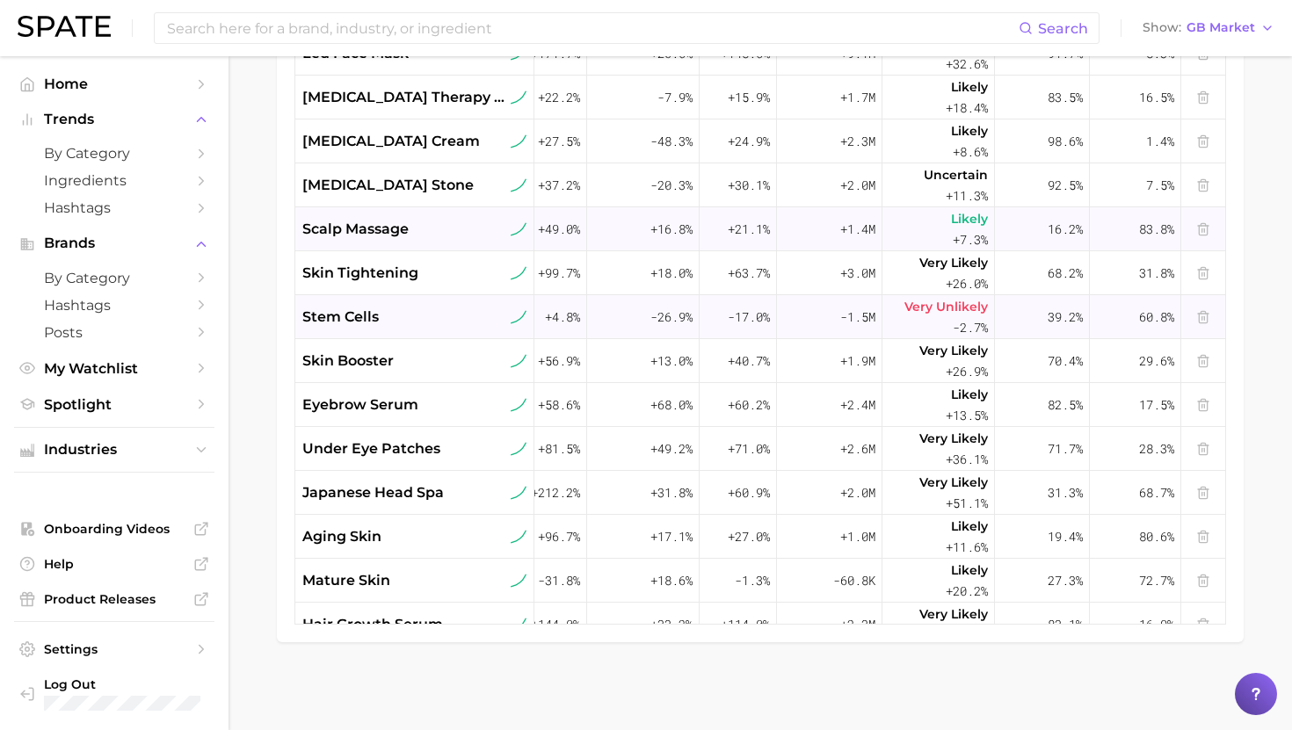
scroll to position [159, 223]
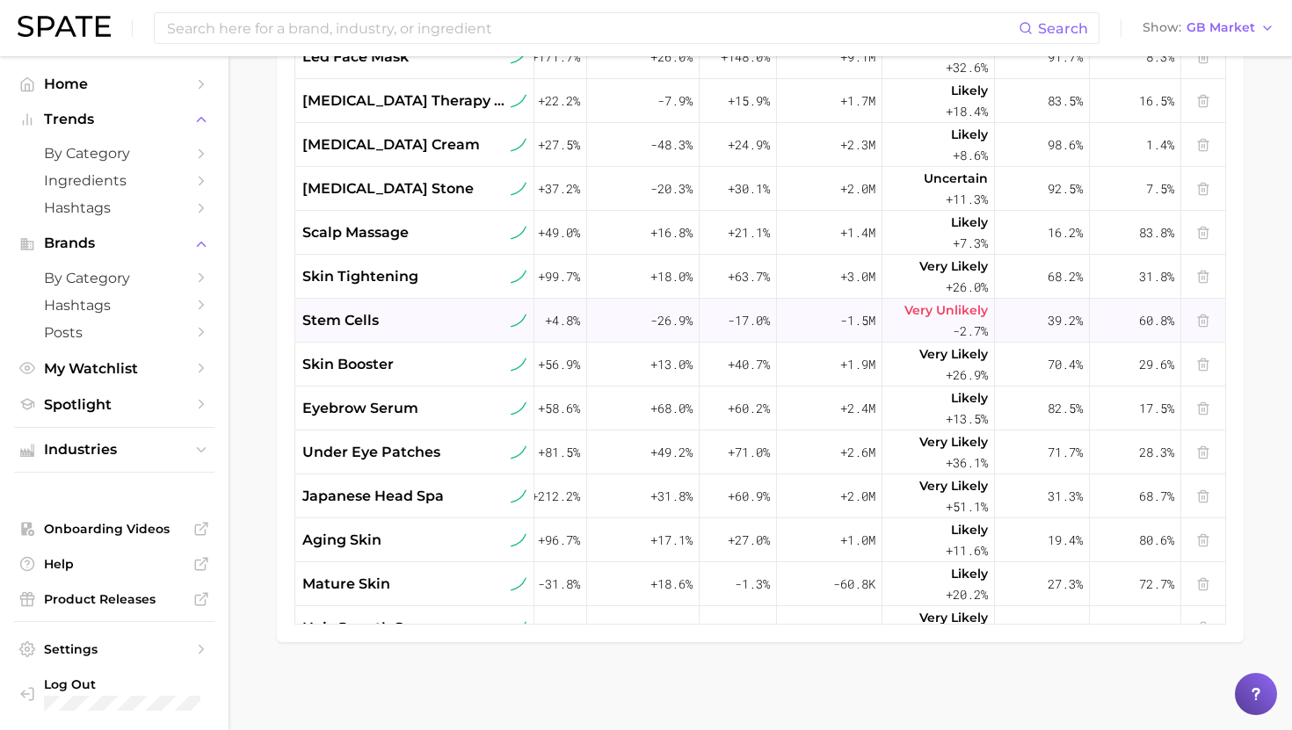
click at [339, 312] on span "stem cells" at bounding box center [340, 320] width 76 height 21
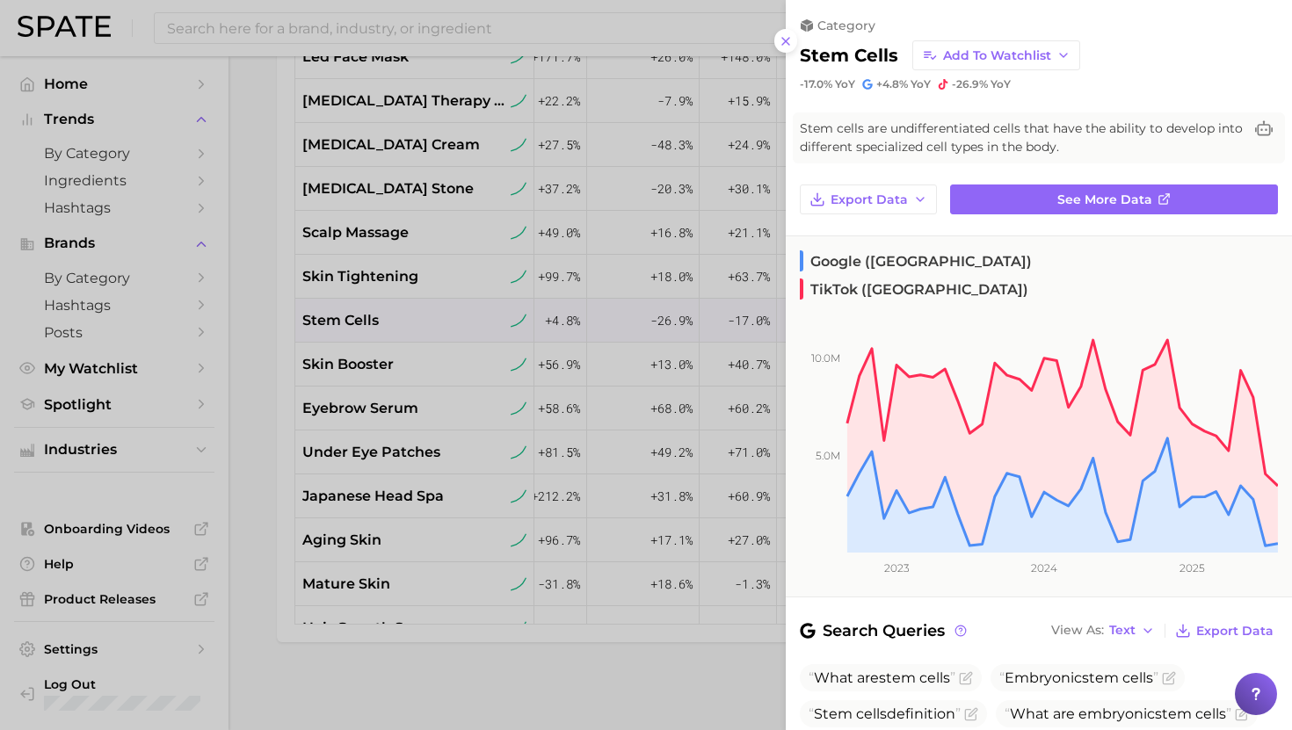
click at [342, 315] on div at bounding box center [646, 365] width 1292 height 730
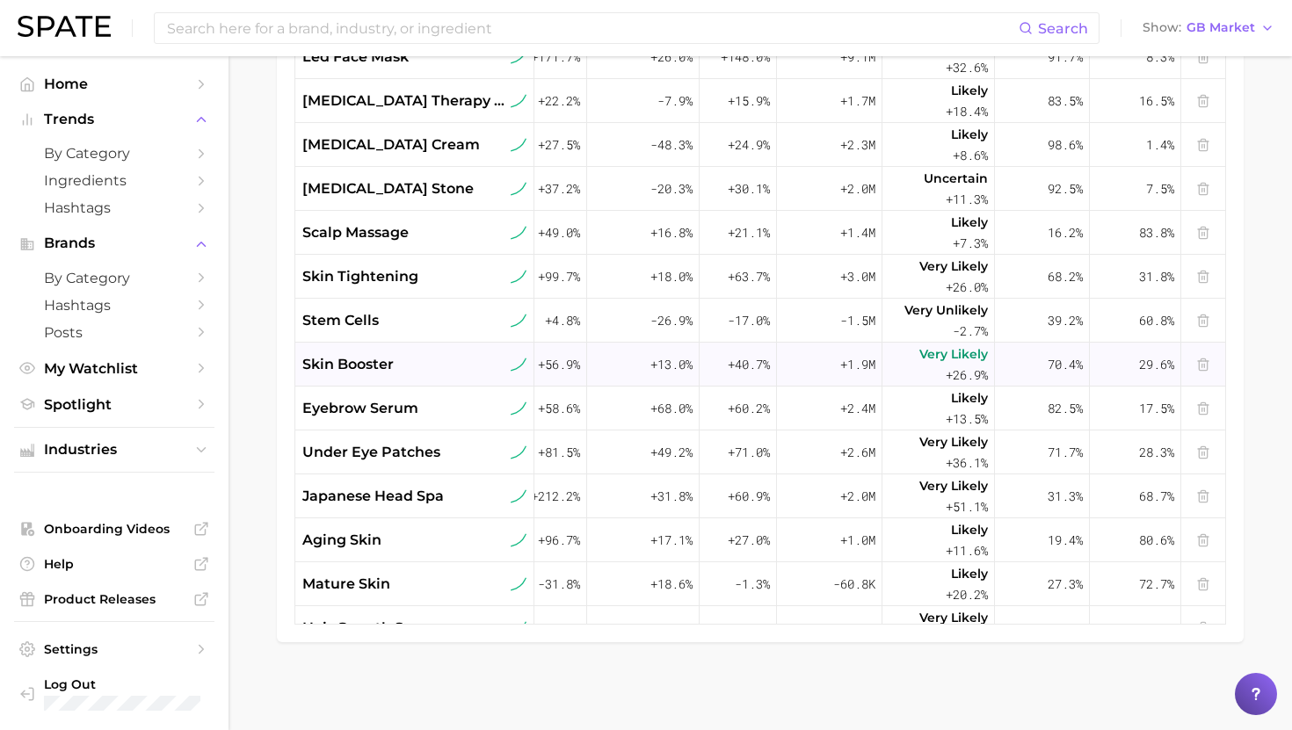
click at [366, 365] on span "skin booster" at bounding box center [347, 364] width 91 height 21
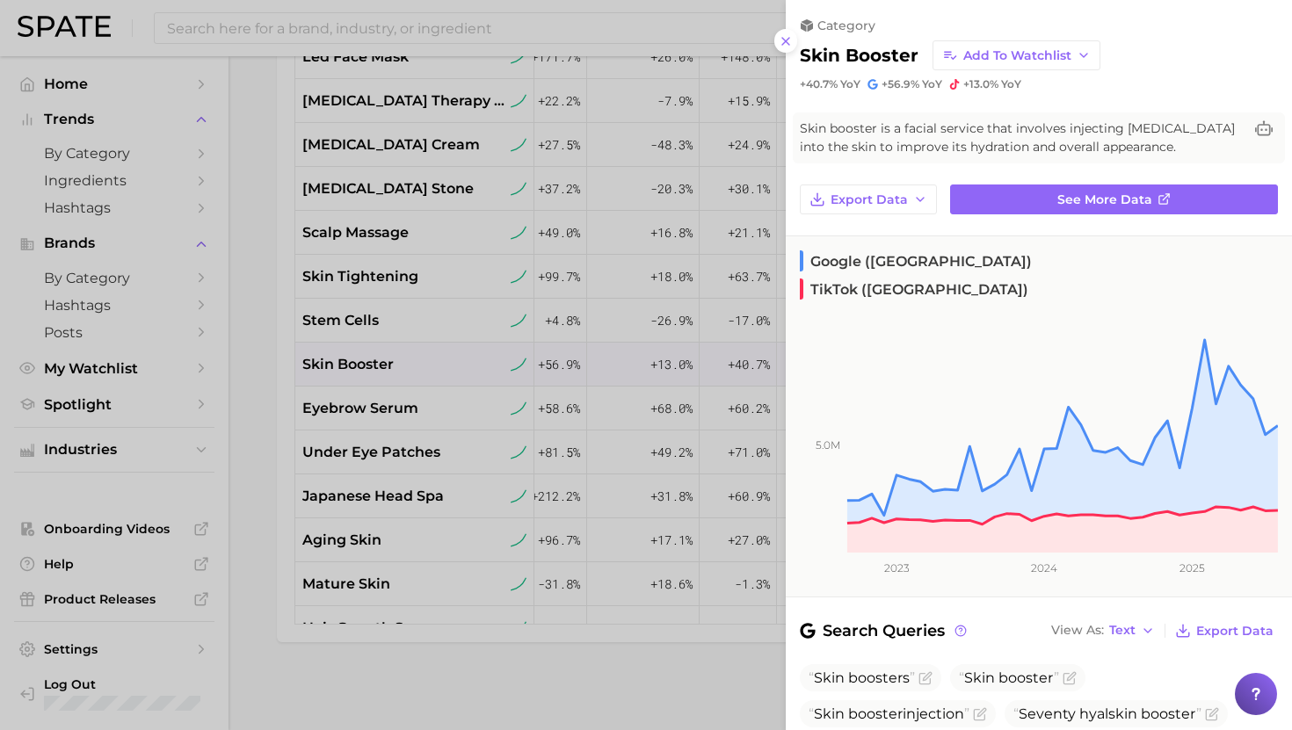
click at [366, 364] on div at bounding box center [646, 365] width 1292 height 730
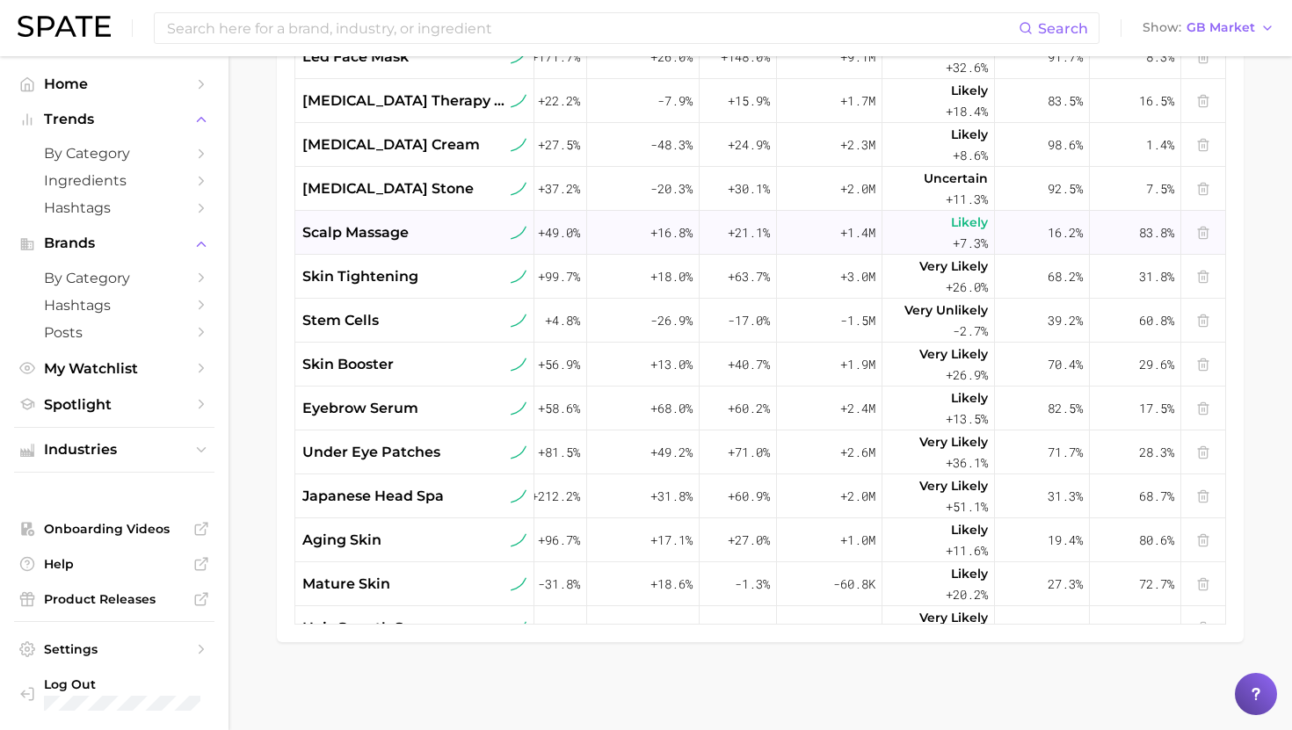
click at [385, 233] on span "scalp massage" at bounding box center [355, 232] width 106 height 21
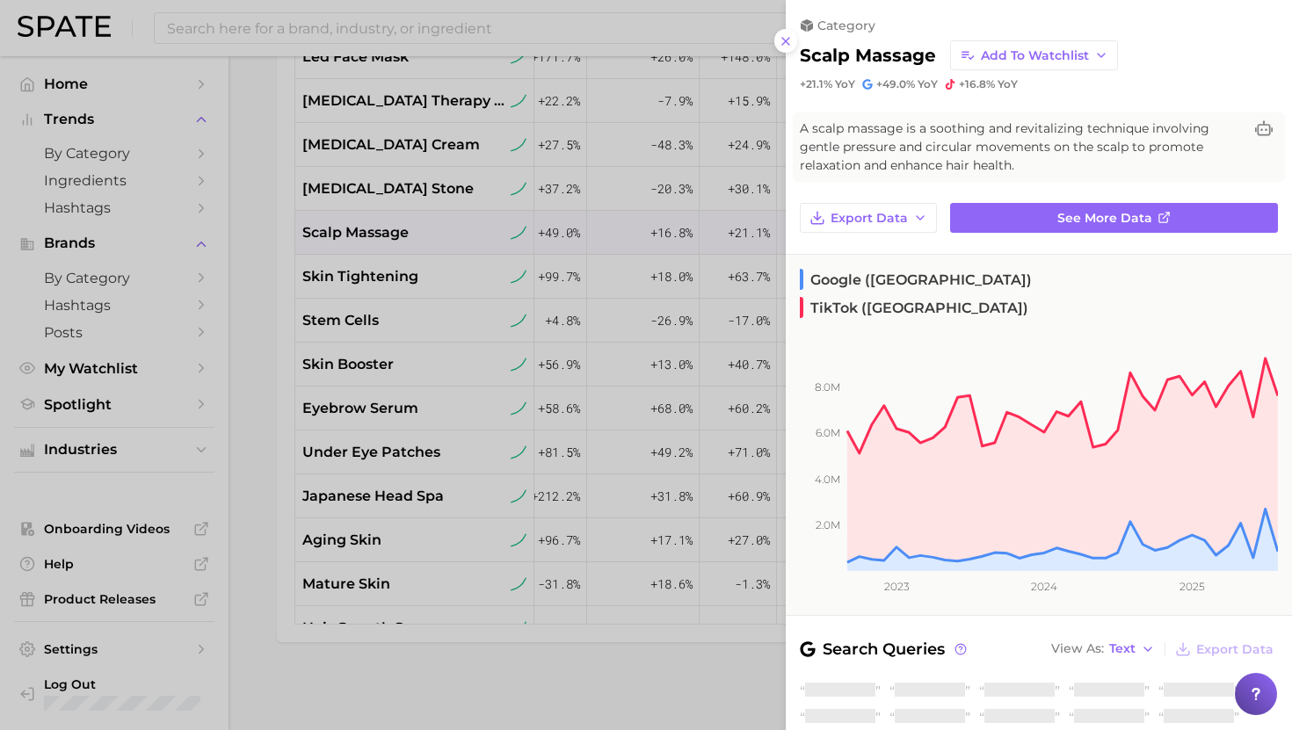
click at [385, 233] on div at bounding box center [646, 365] width 1292 height 730
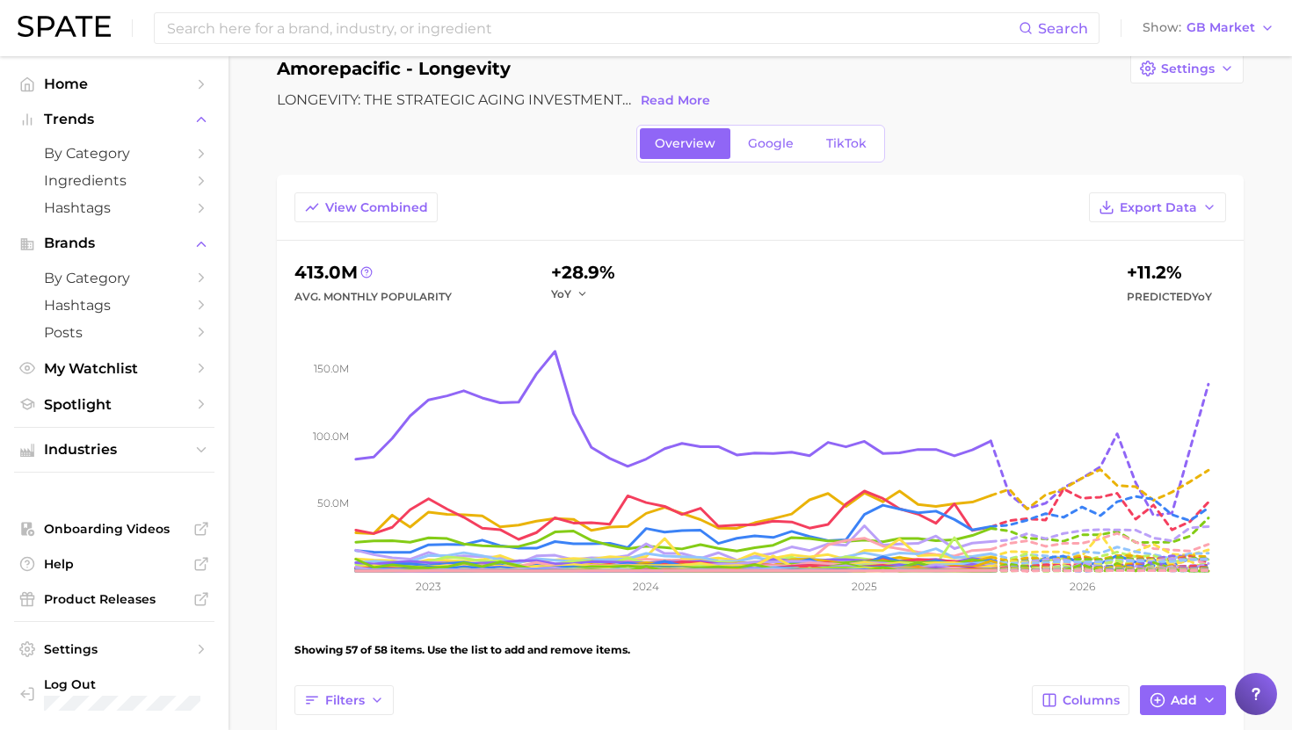
scroll to position [0, 0]
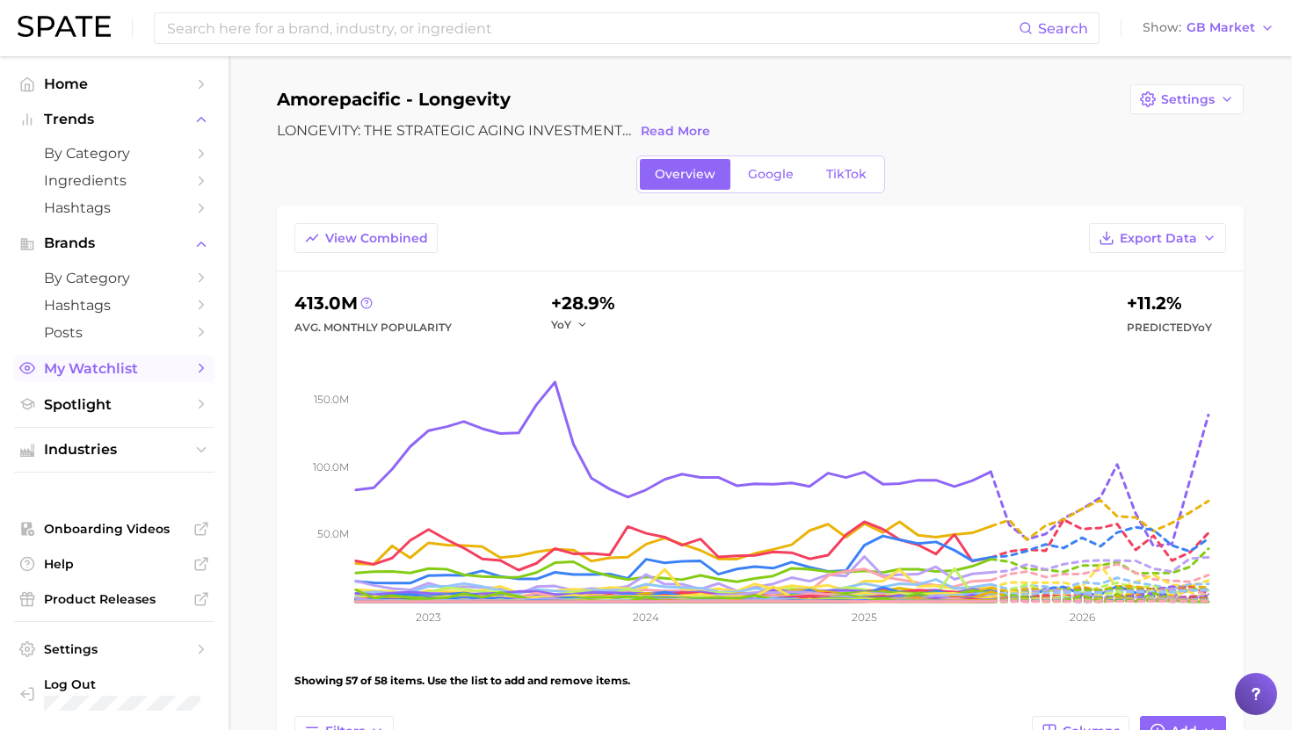
click at [102, 366] on span "My Watchlist" at bounding box center [114, 368] width 141 height 17
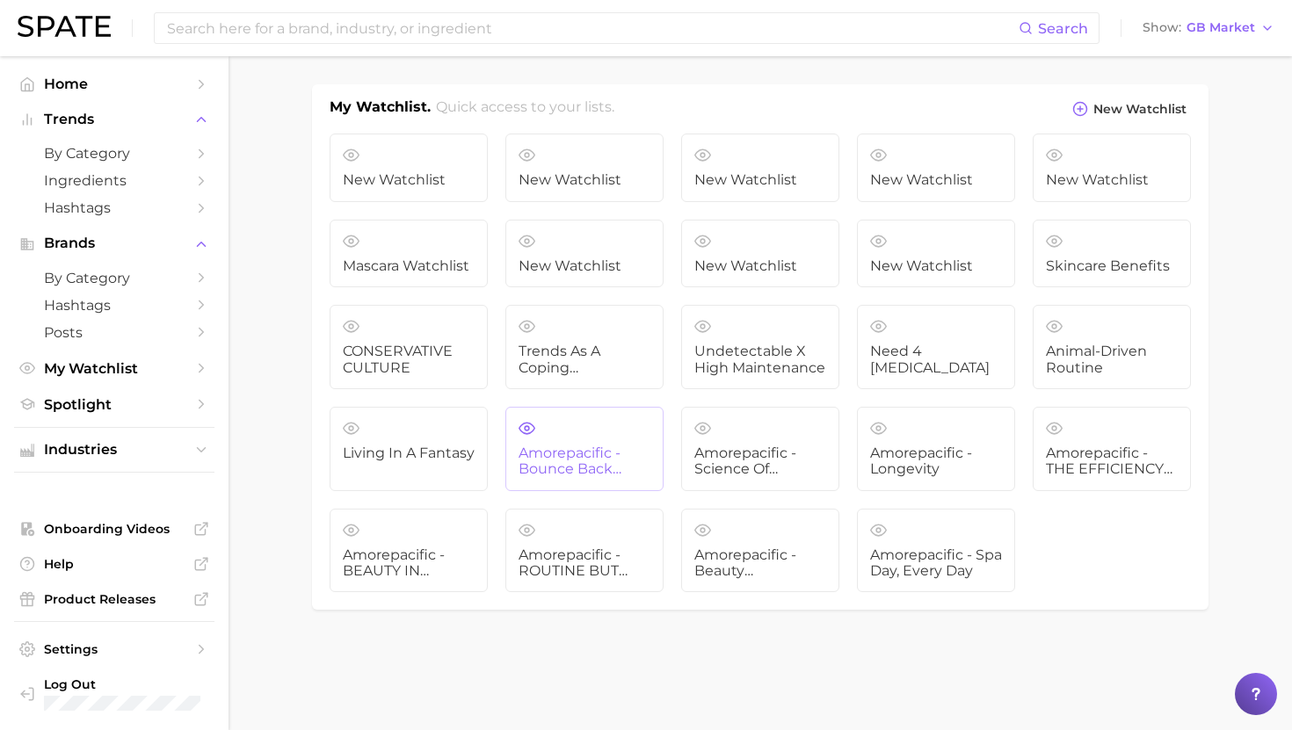
click at [583, 446] on span "Amorepacific - Bounce Back Blueprint" at bounding box center [584, 462] width 132 height 33
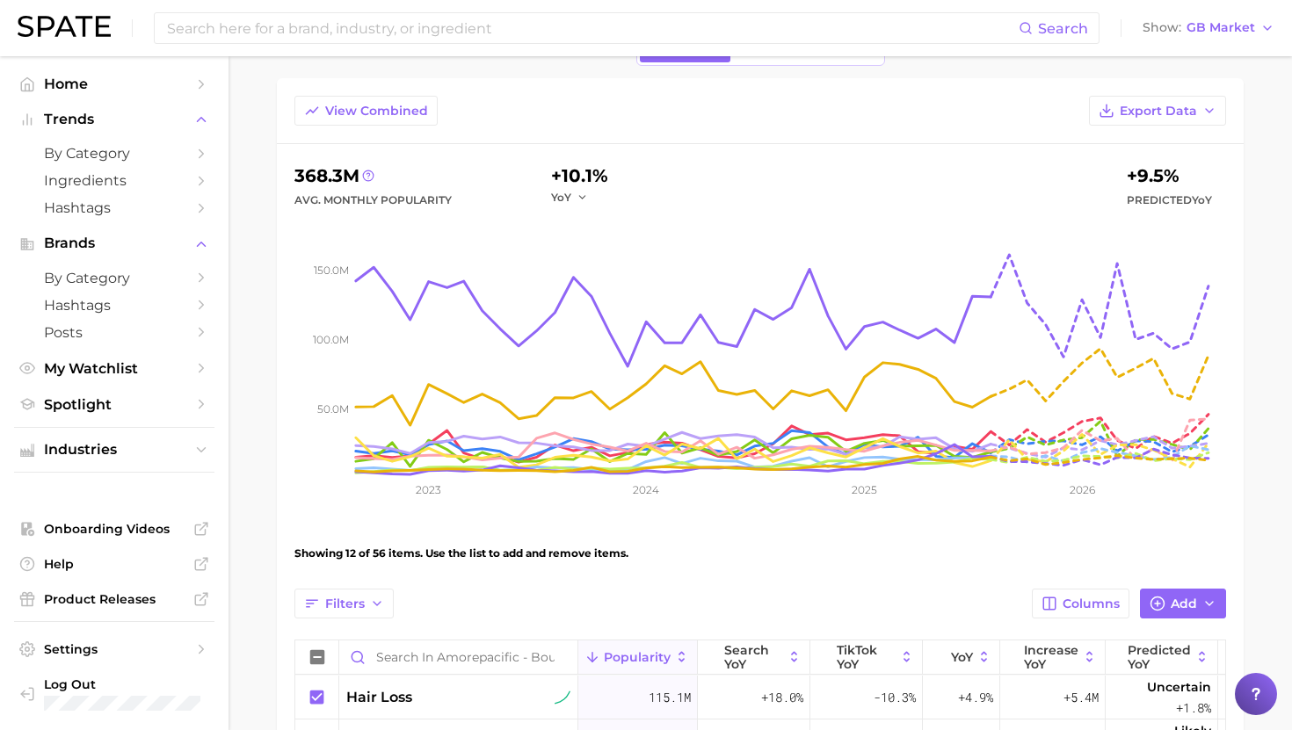
scroll to position [76, 0]
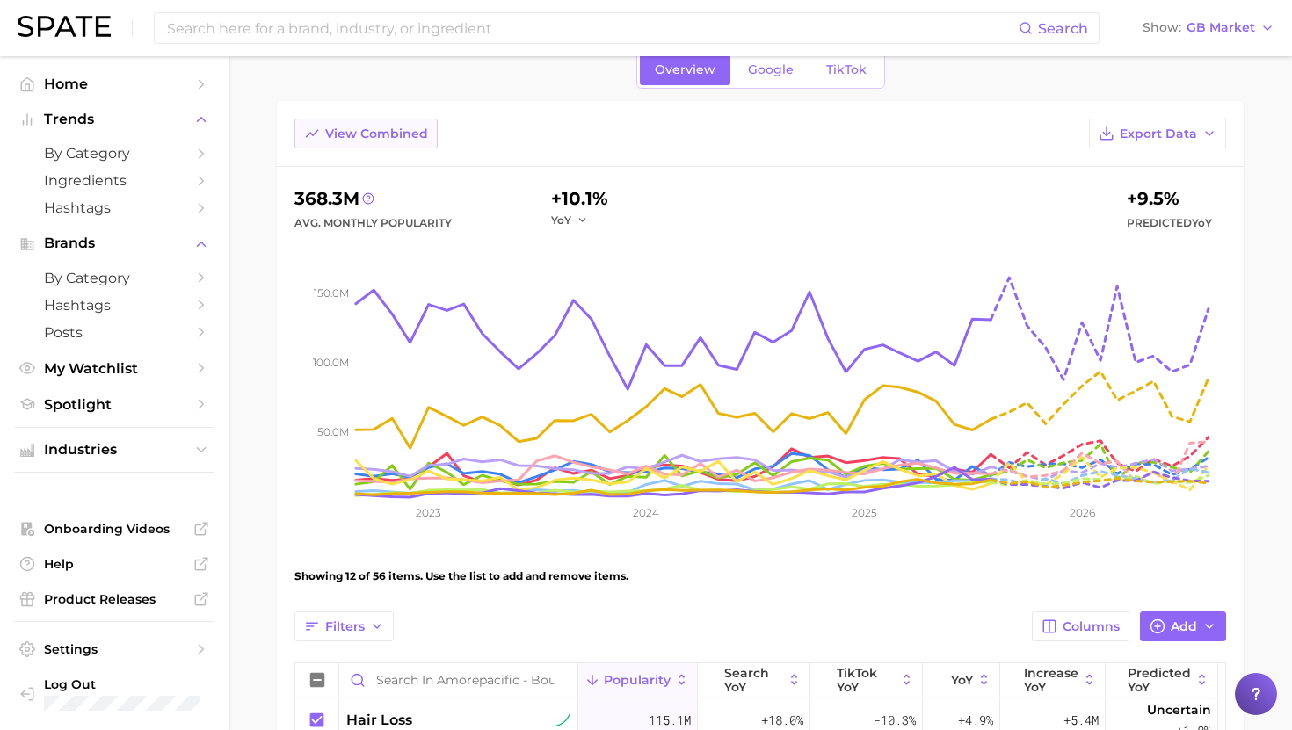
click at [388, 139] on span "View Combined" at bounding box center [376, 134] width 103 height 15
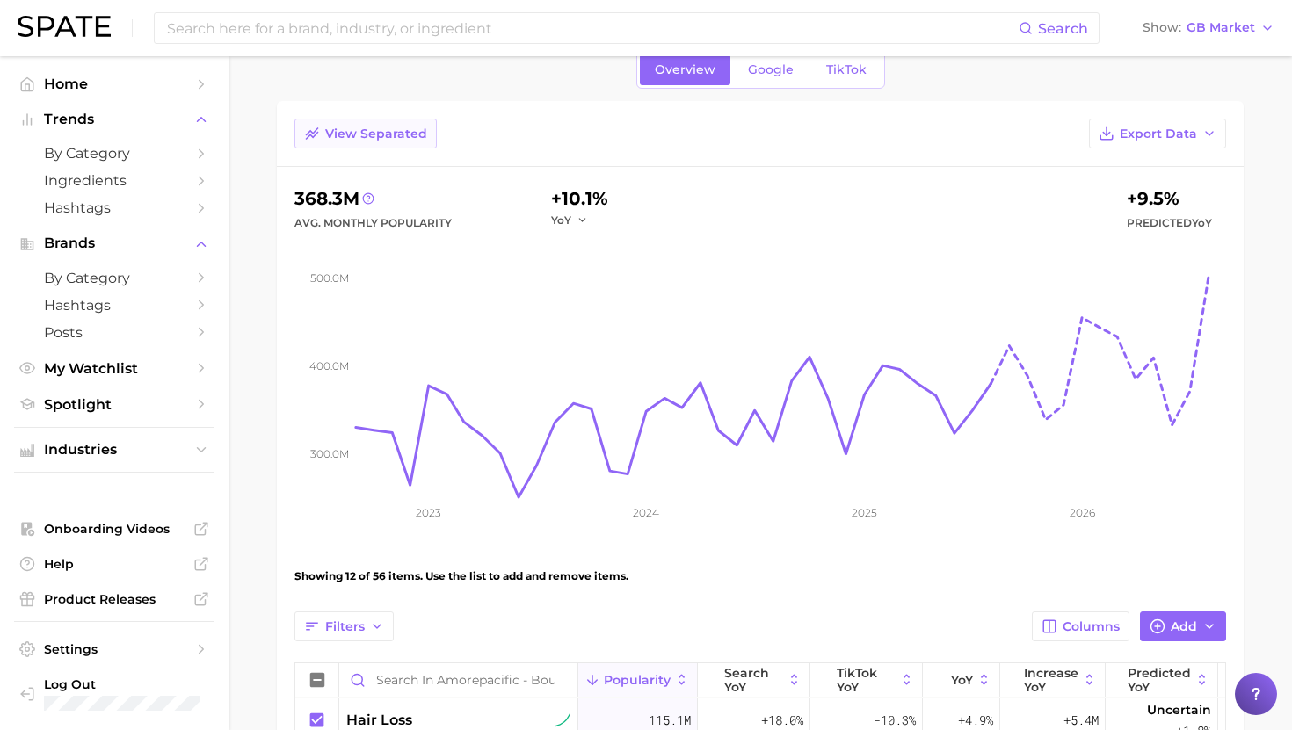
click at [388, 139] on span "View Separated" at bounding box center [376, 134] width 102 height 15
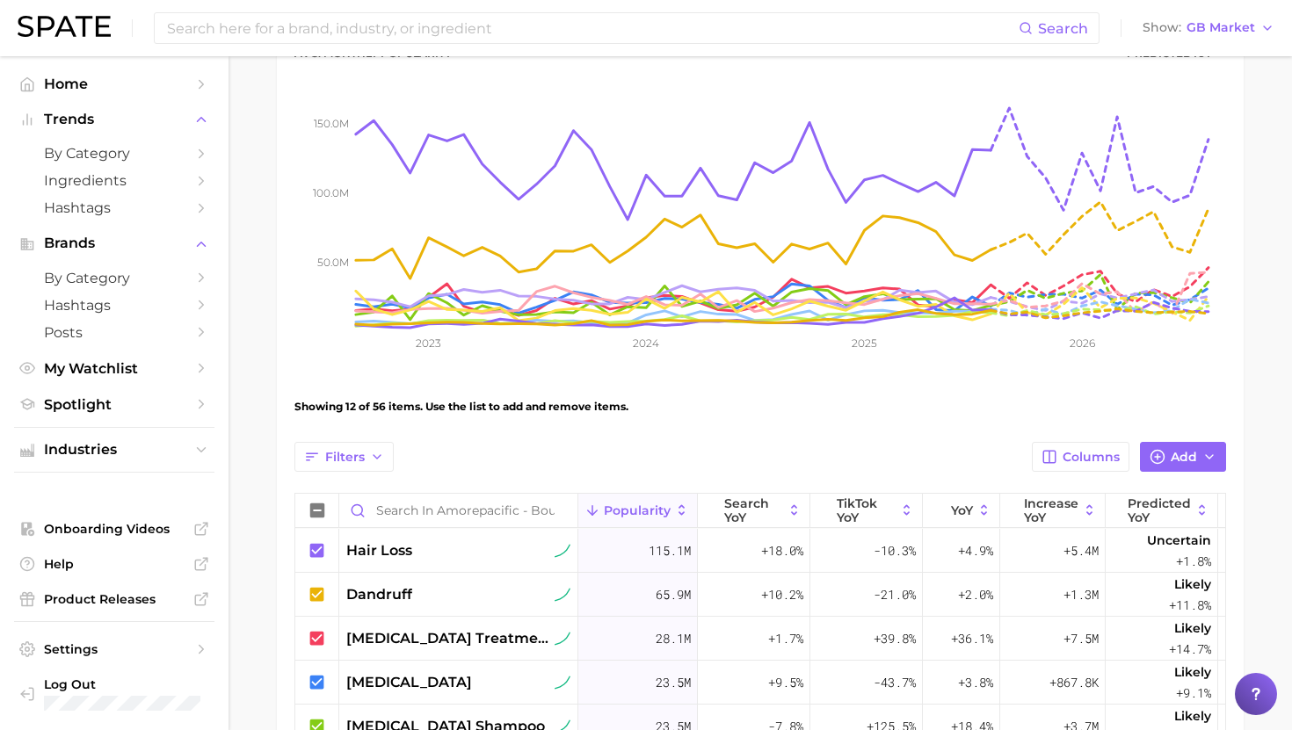
scroll to position [247, 0]
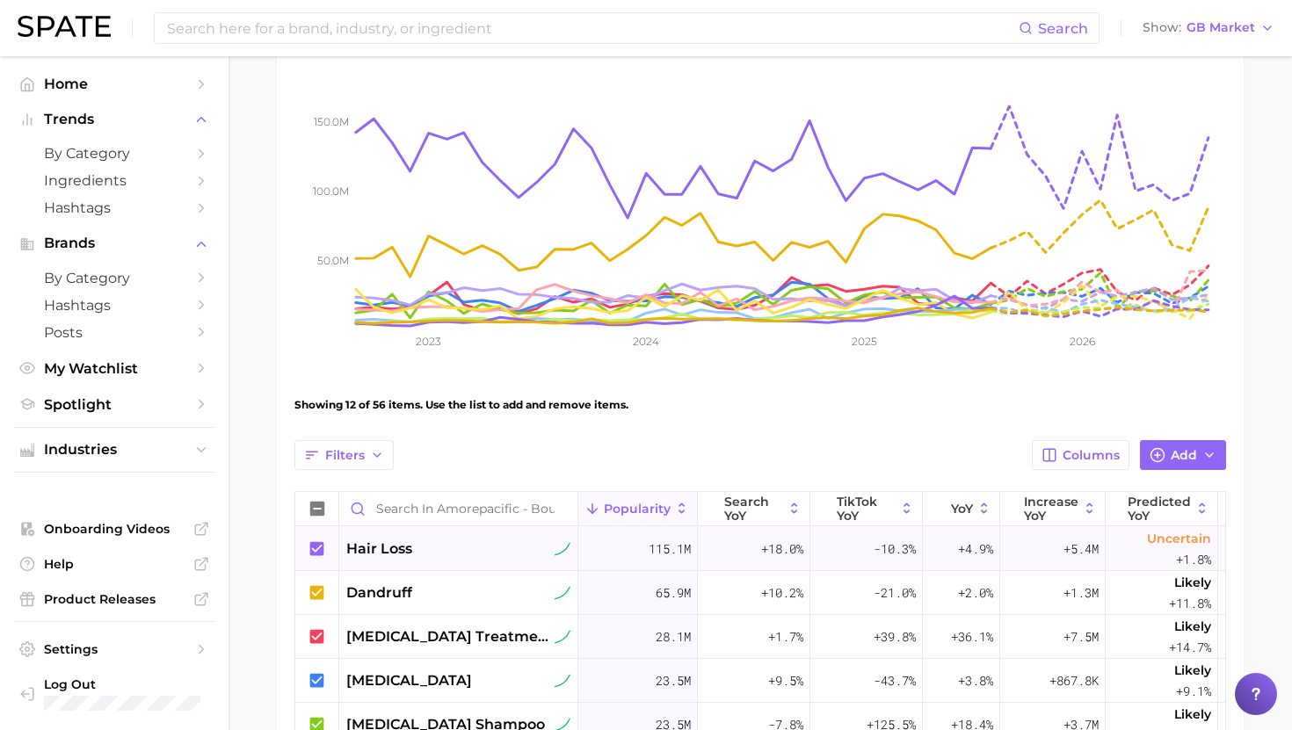
click at [318, 542] on icon at bounding box center [317, 548] width 14 height 14
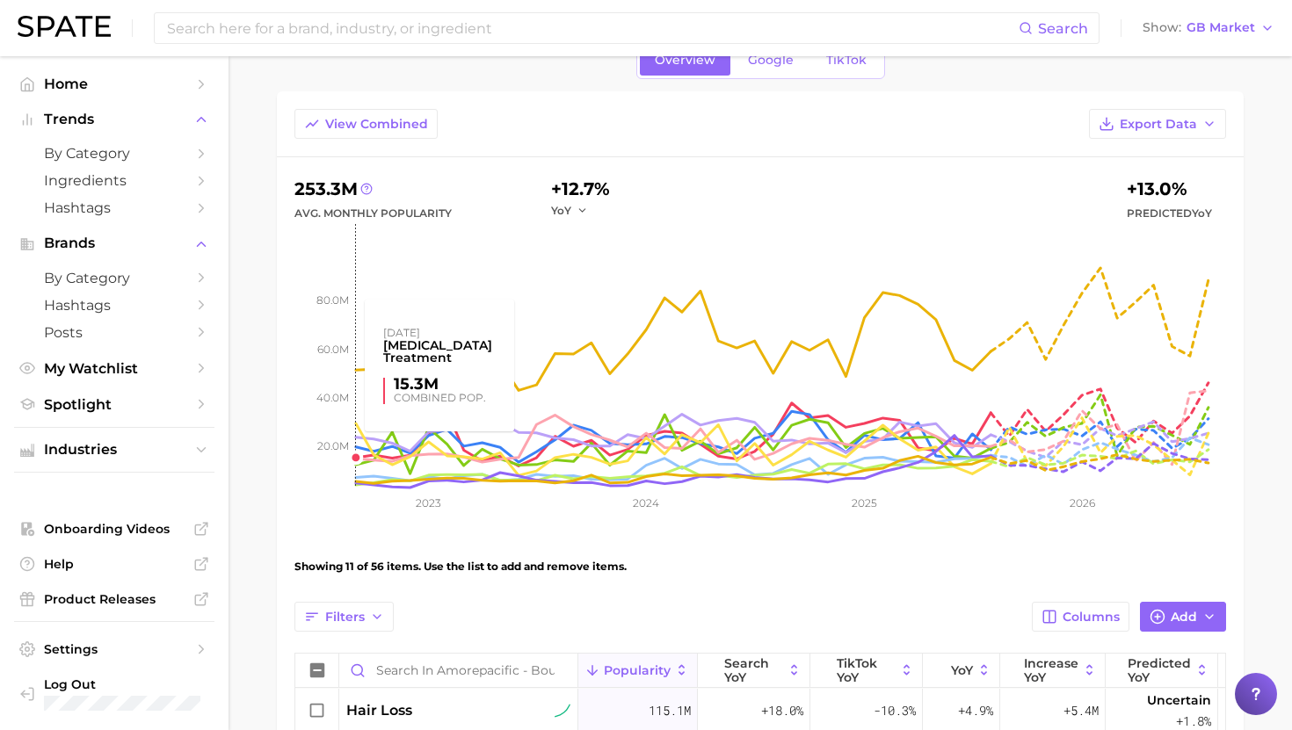
scroll to position [57, 0]
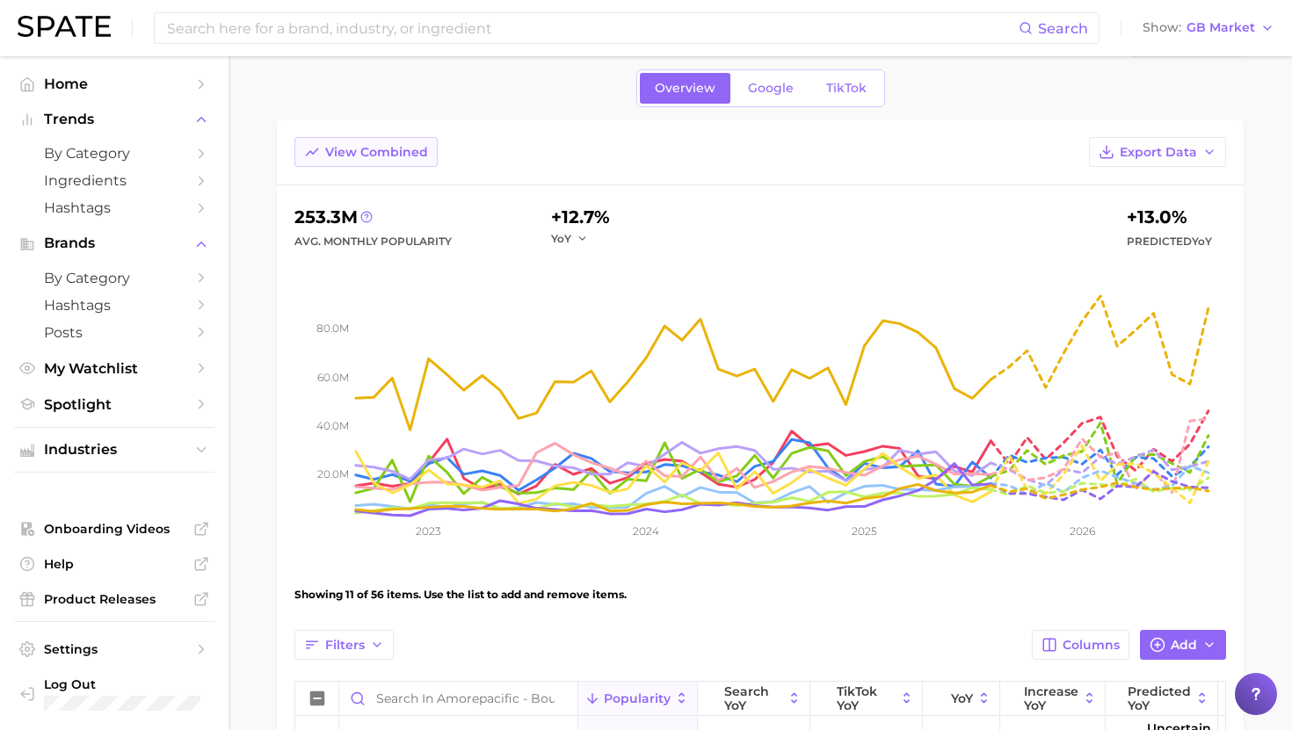
click at [375, 157] on span "View Combined" at bounding box center [376, 152] width 103 height 15
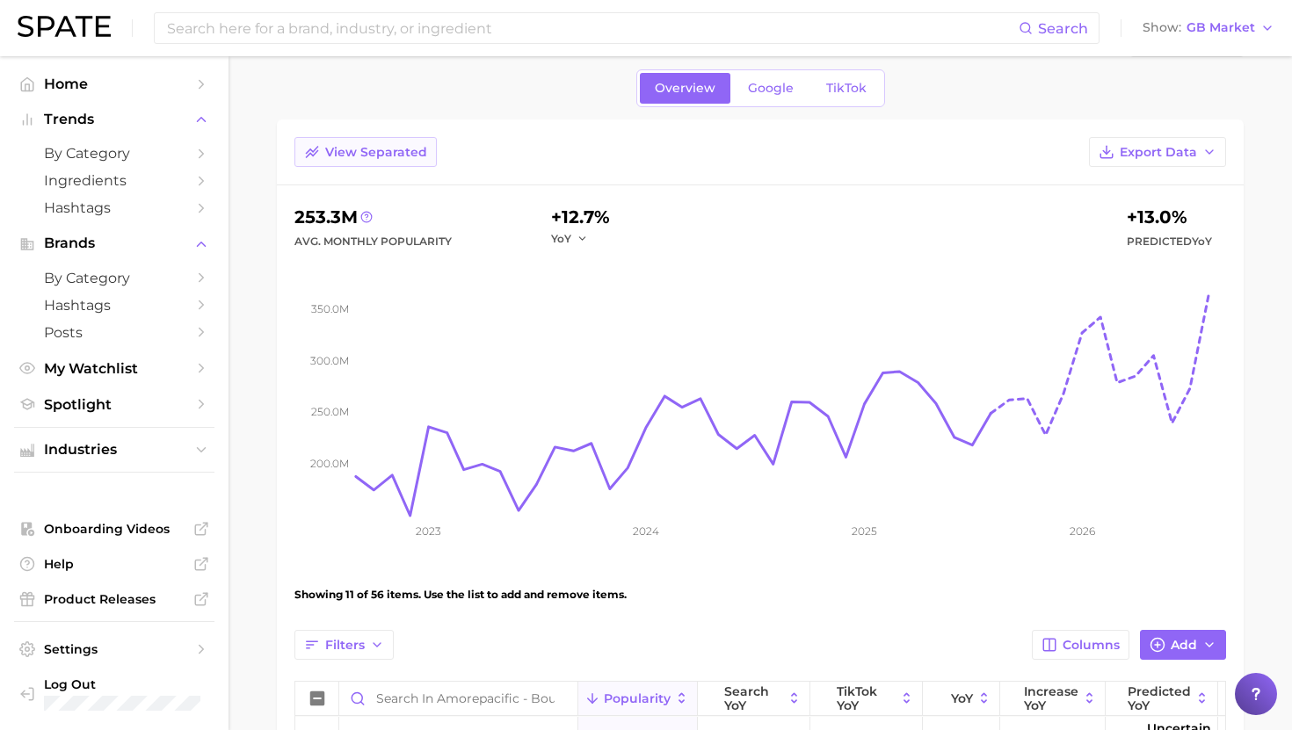
click at [375, 155] on span "View Separated" at bounding box center [376, 152] width 102 height 15
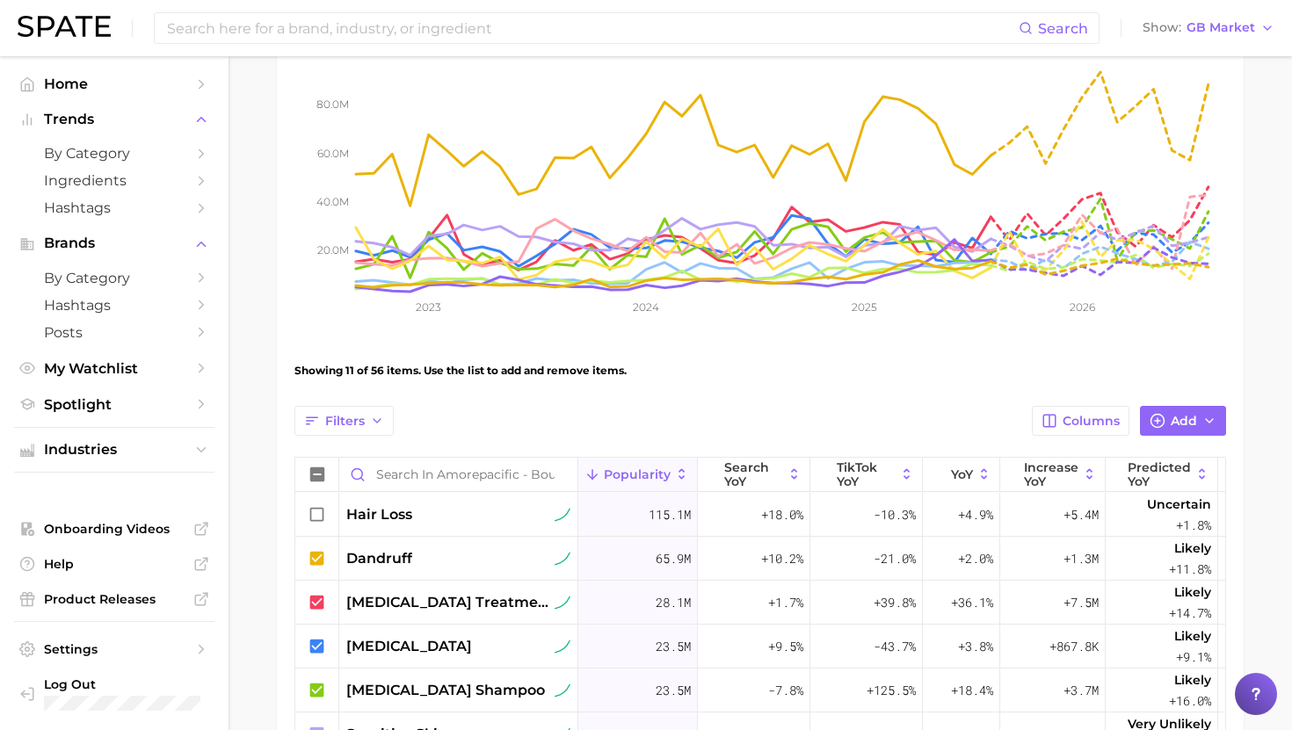
scroll to position [308, 0]
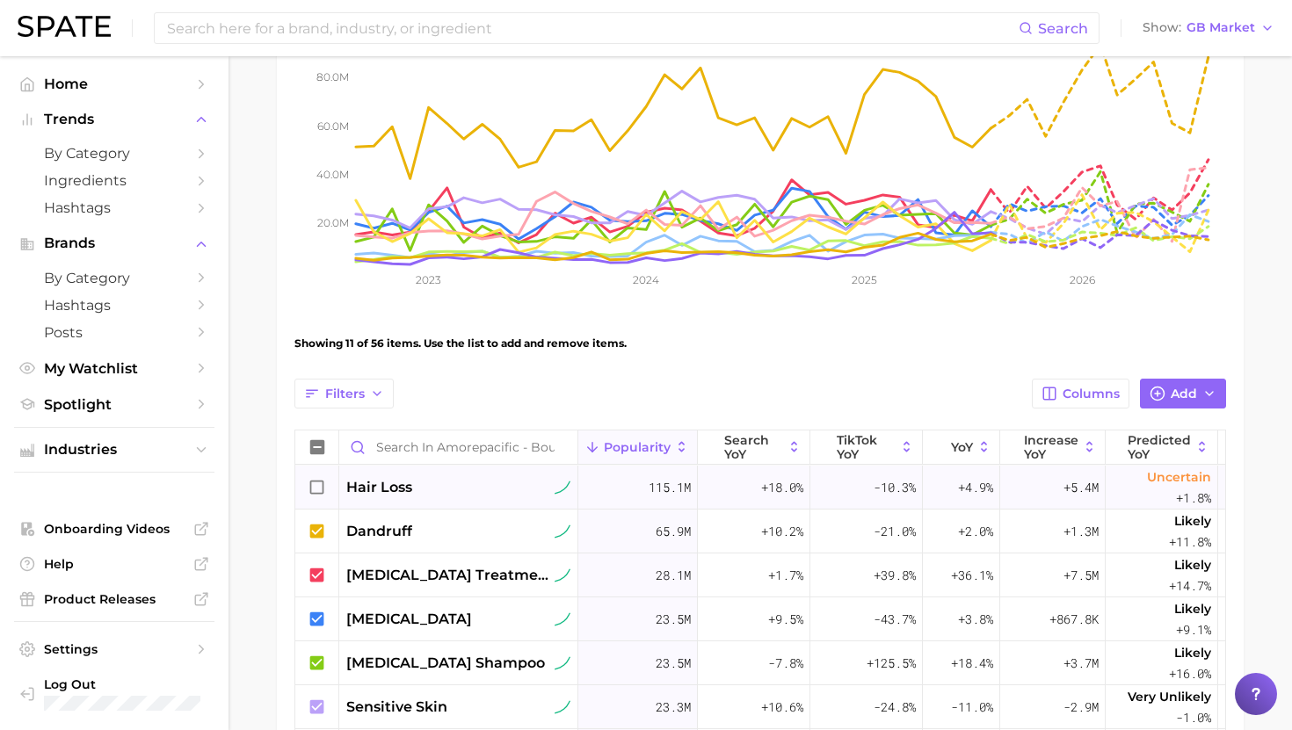
click at [322, 482] on icon at bounding box center [317, 487] width 19 height 19
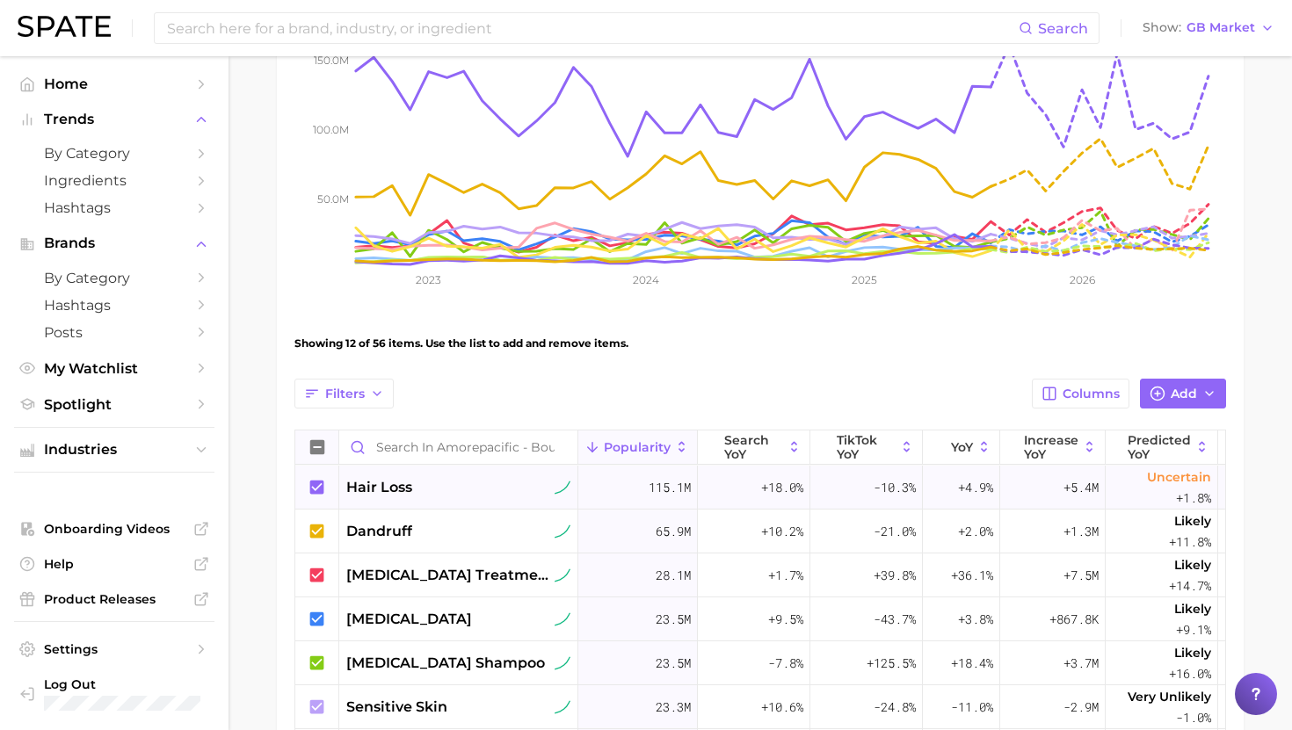
click at [318, 440] on icon at bounding box center [317, 447] width 14 height 14
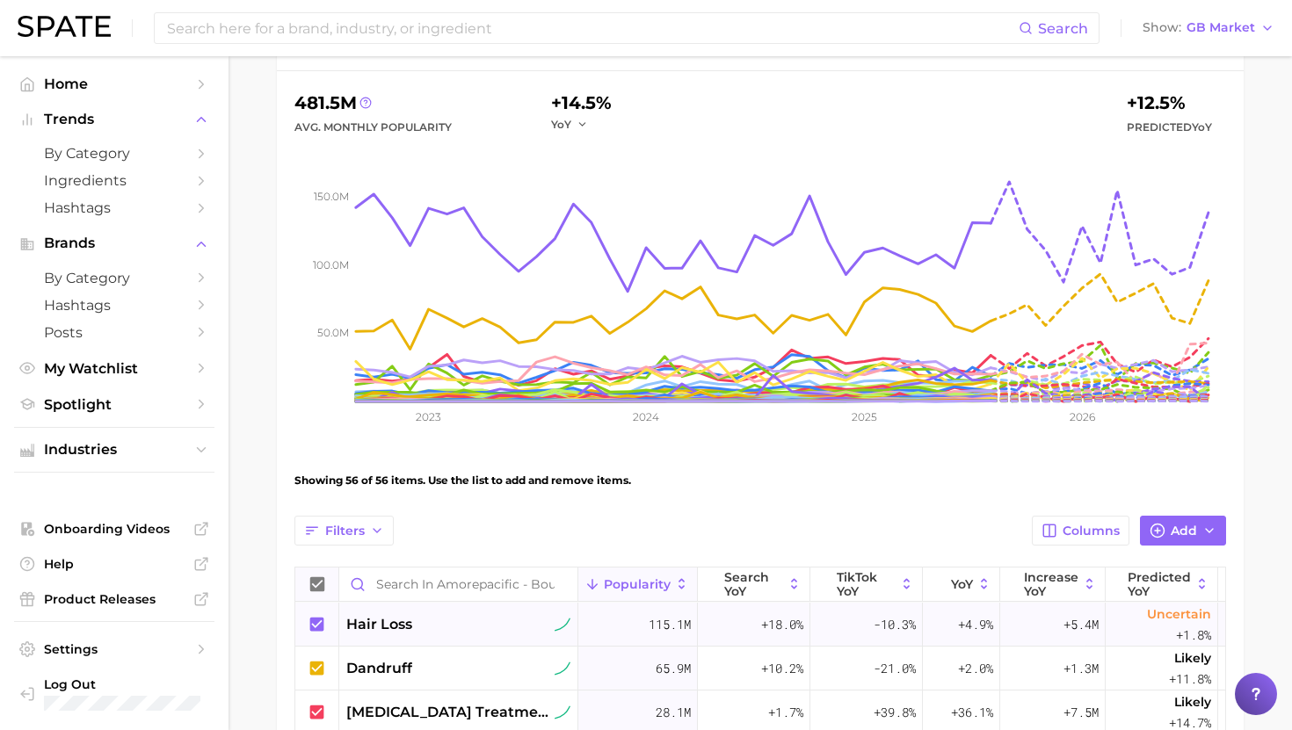
scroll to position [0, 0]
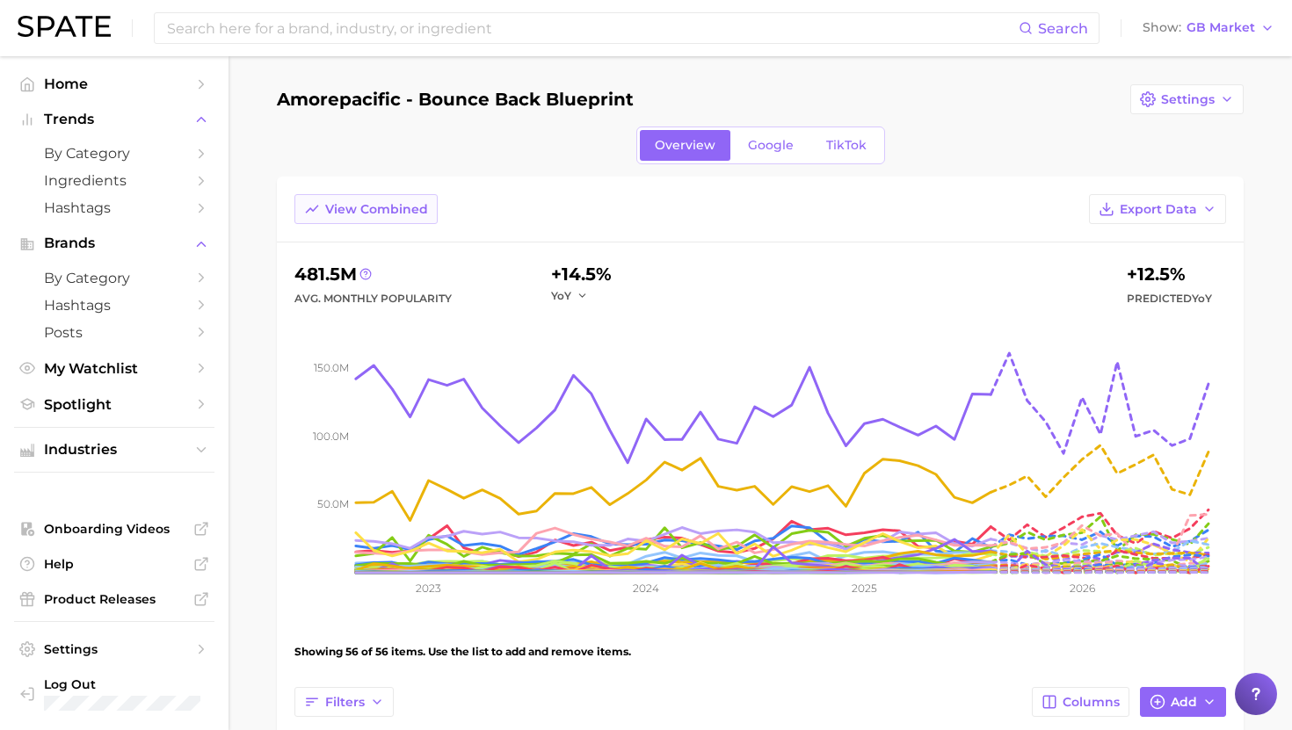
click at [373, 213] on span "View Combined" at bounding box center [376, 209] width 103 height 15
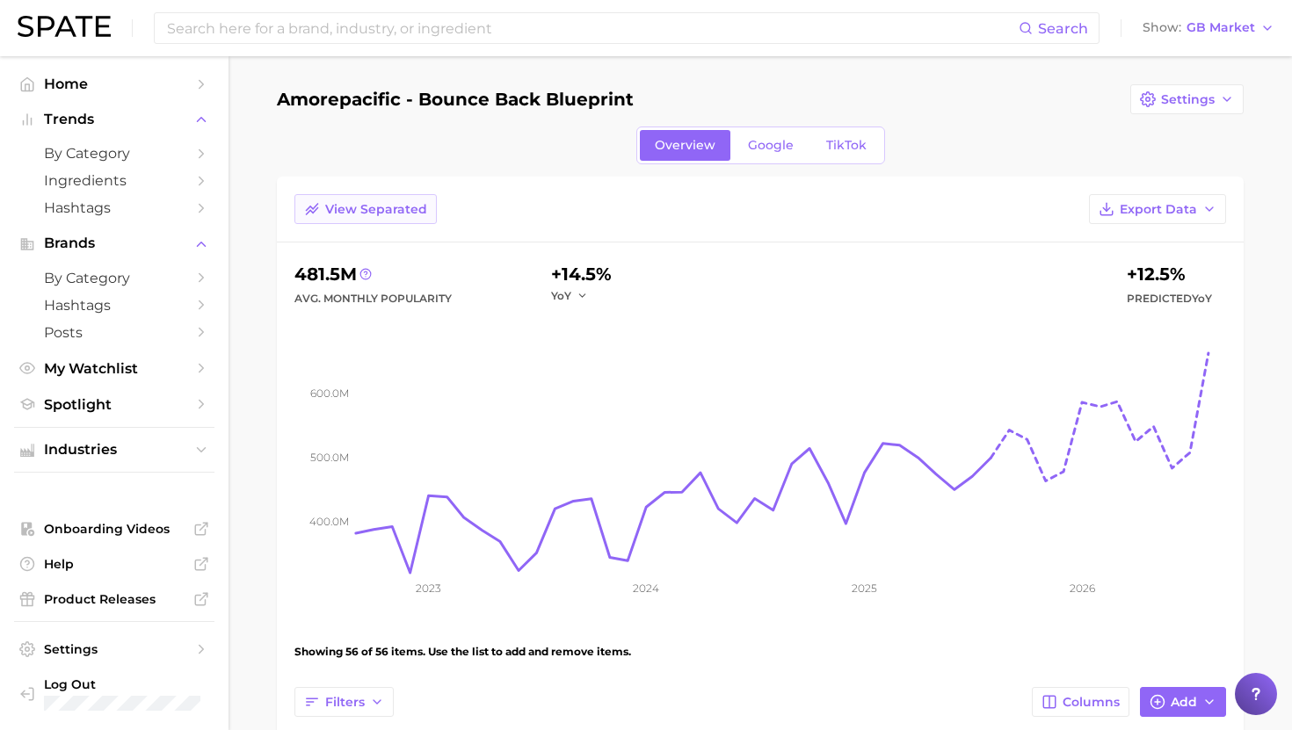
click at [373, 202] on span "View Separated" at bounding box center [376, 209] width 102 height 15
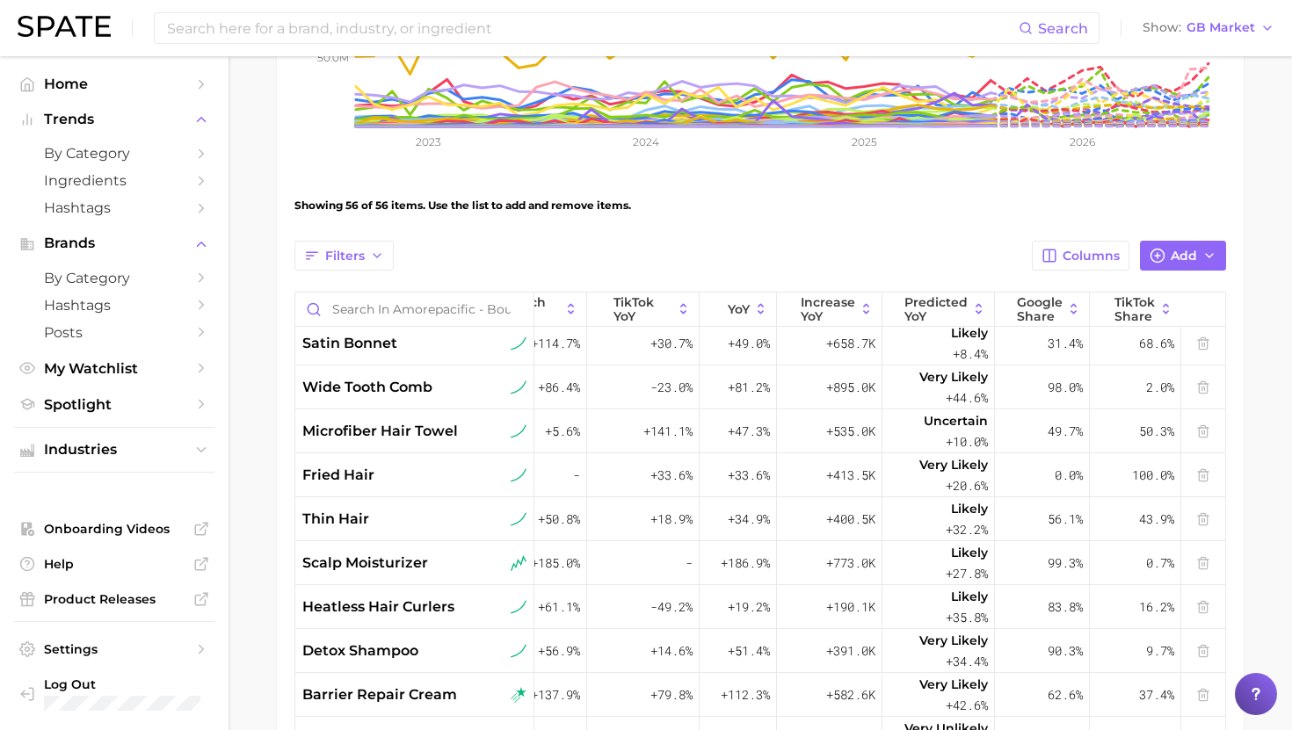
scroll to position [1547, 223]
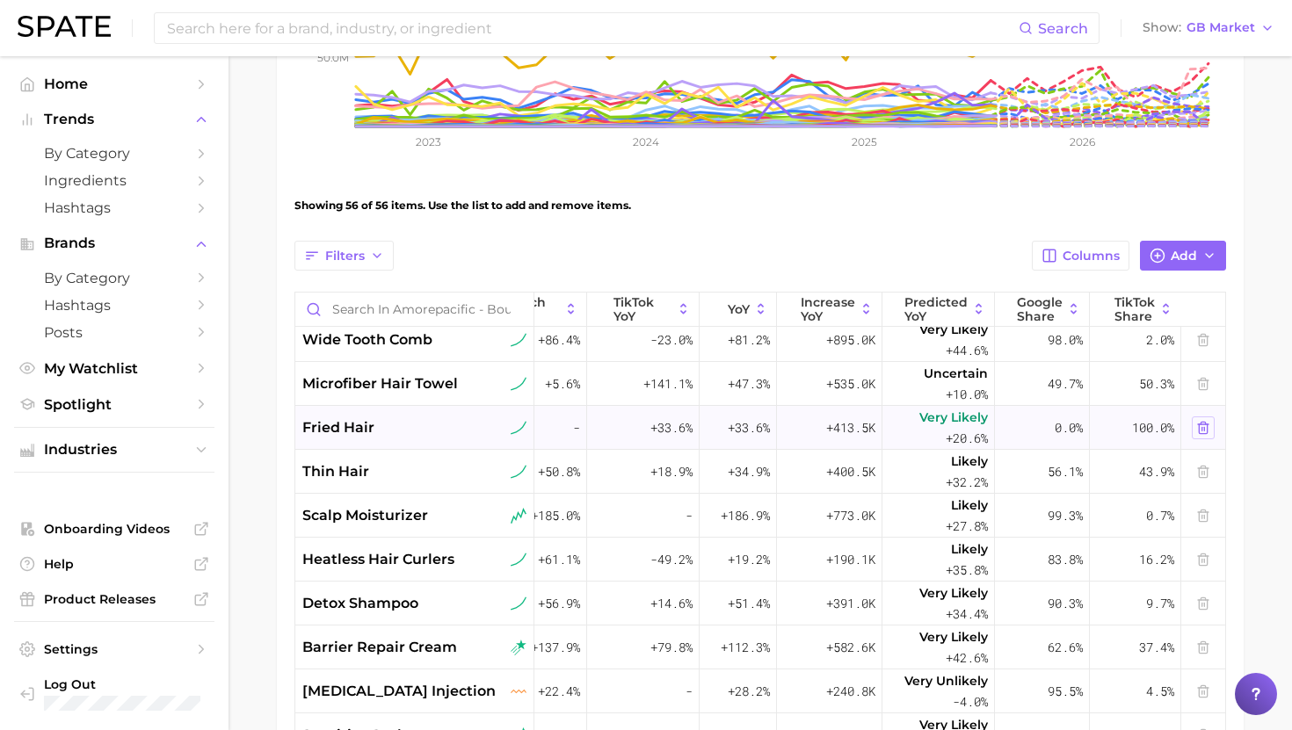
click at [1203, 428] on icon at bounding box center [1203, 428] width 14 height 14
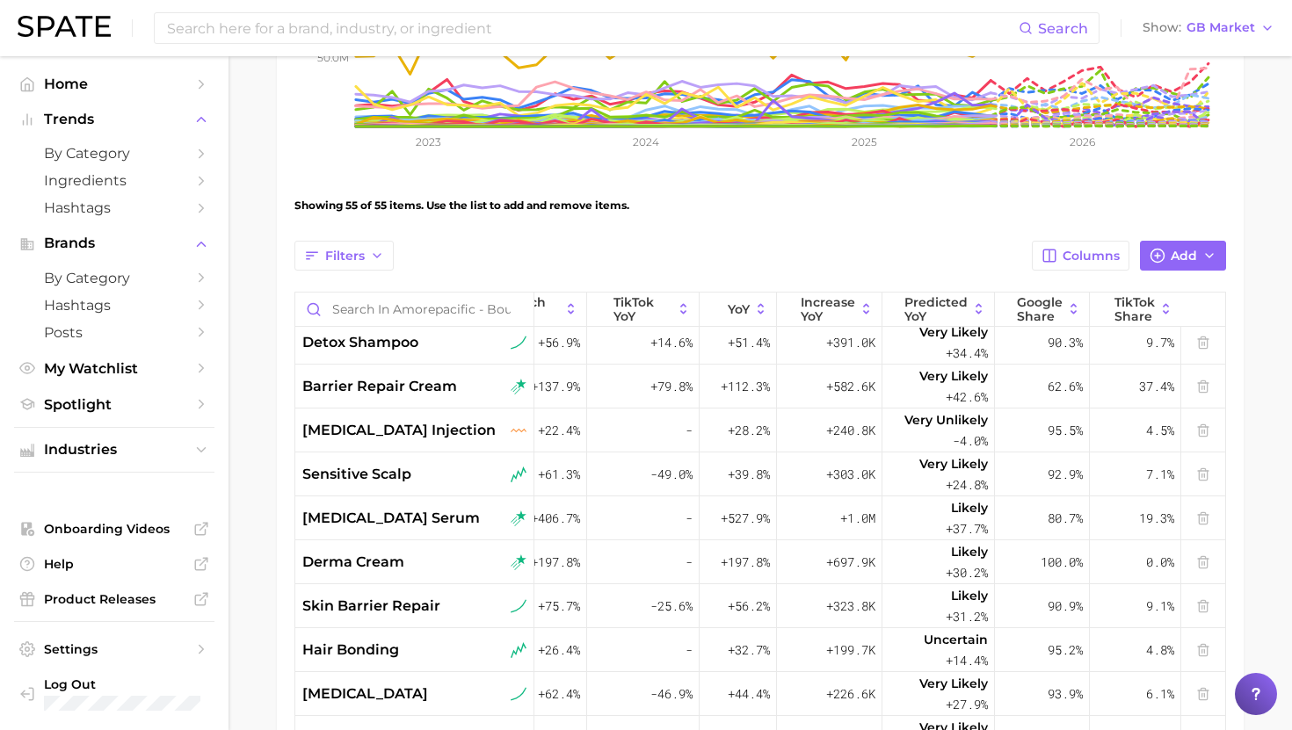
scroll to position [1767, 223]
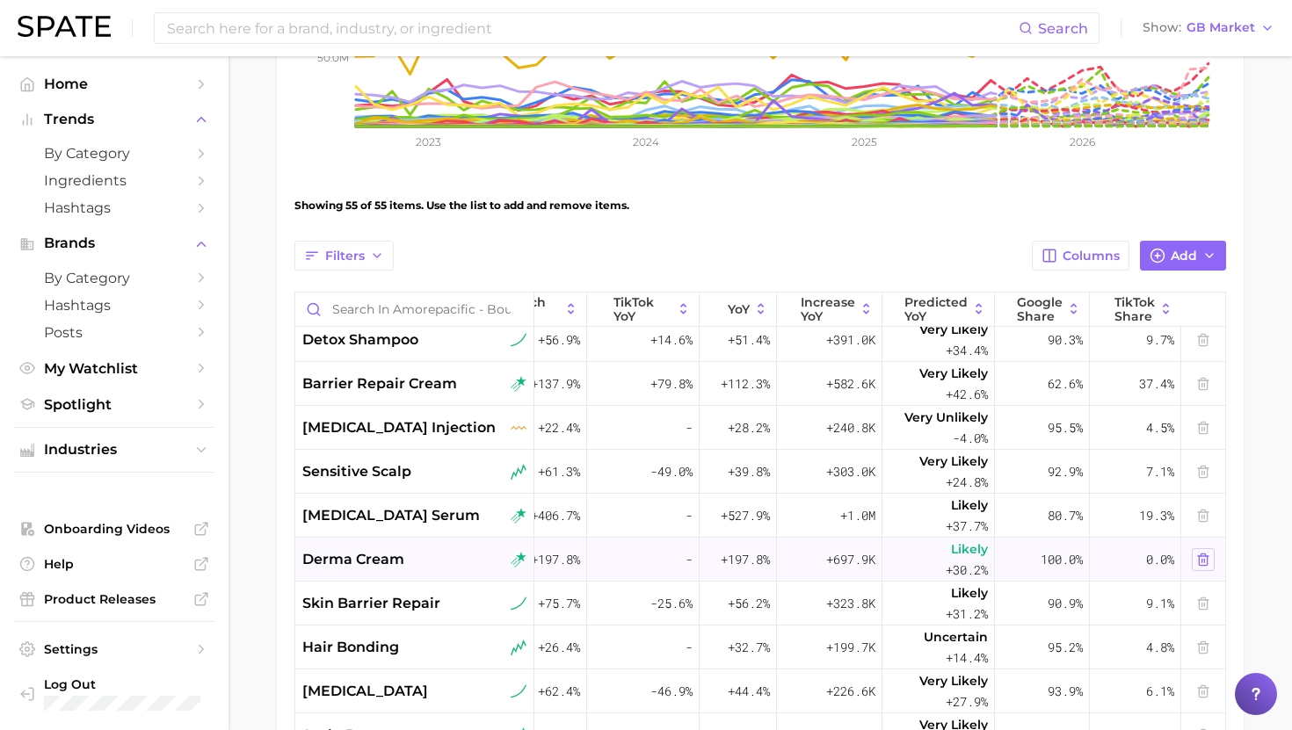
click at [1202, 559] on line at bounding box center [1202, 561] width 0 height 4
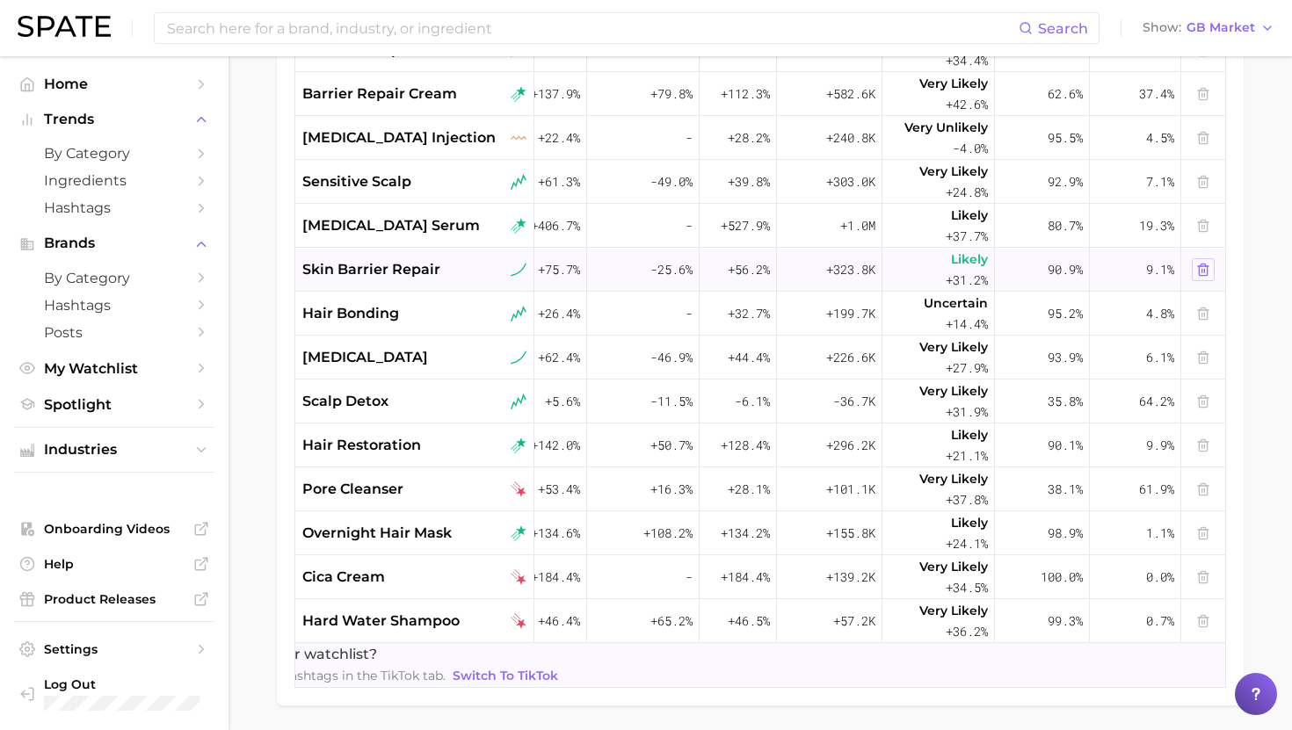
scroll to position [788, 0]
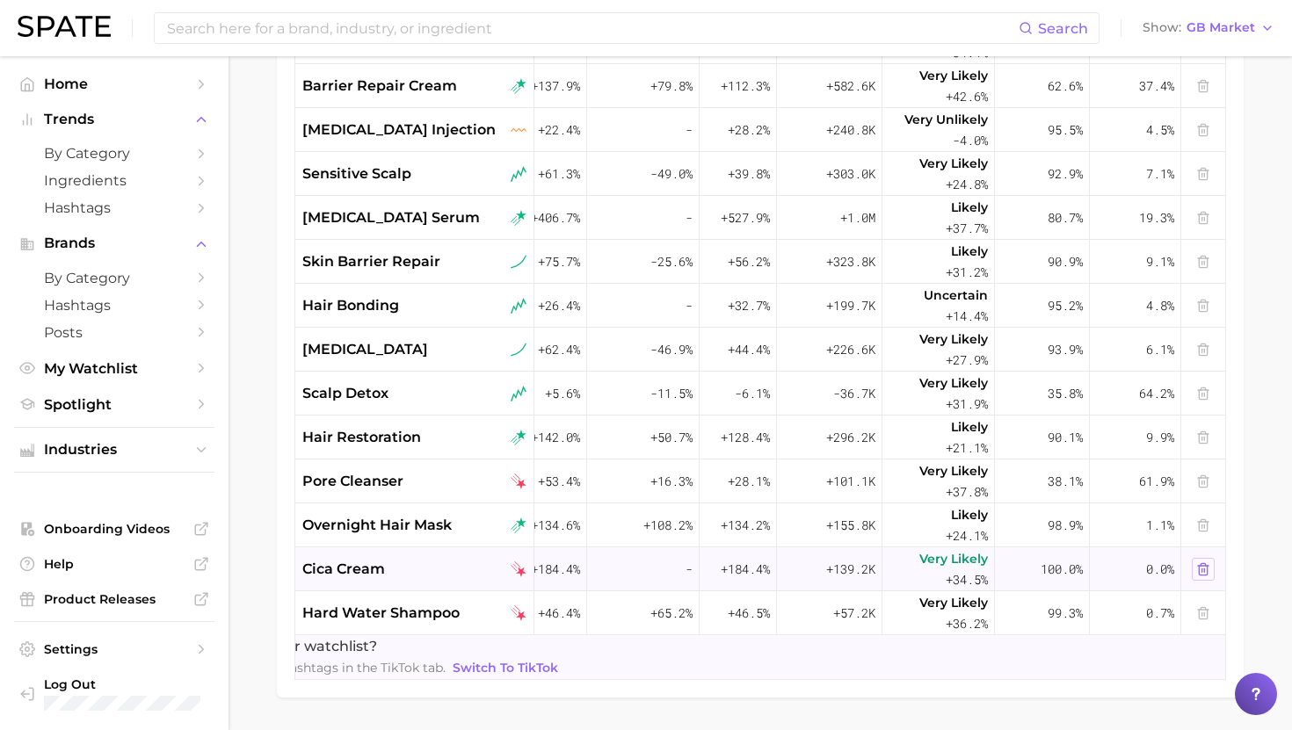
click at [1206, 565] on icon at bounding box center [1203, 568] width 8 height 11
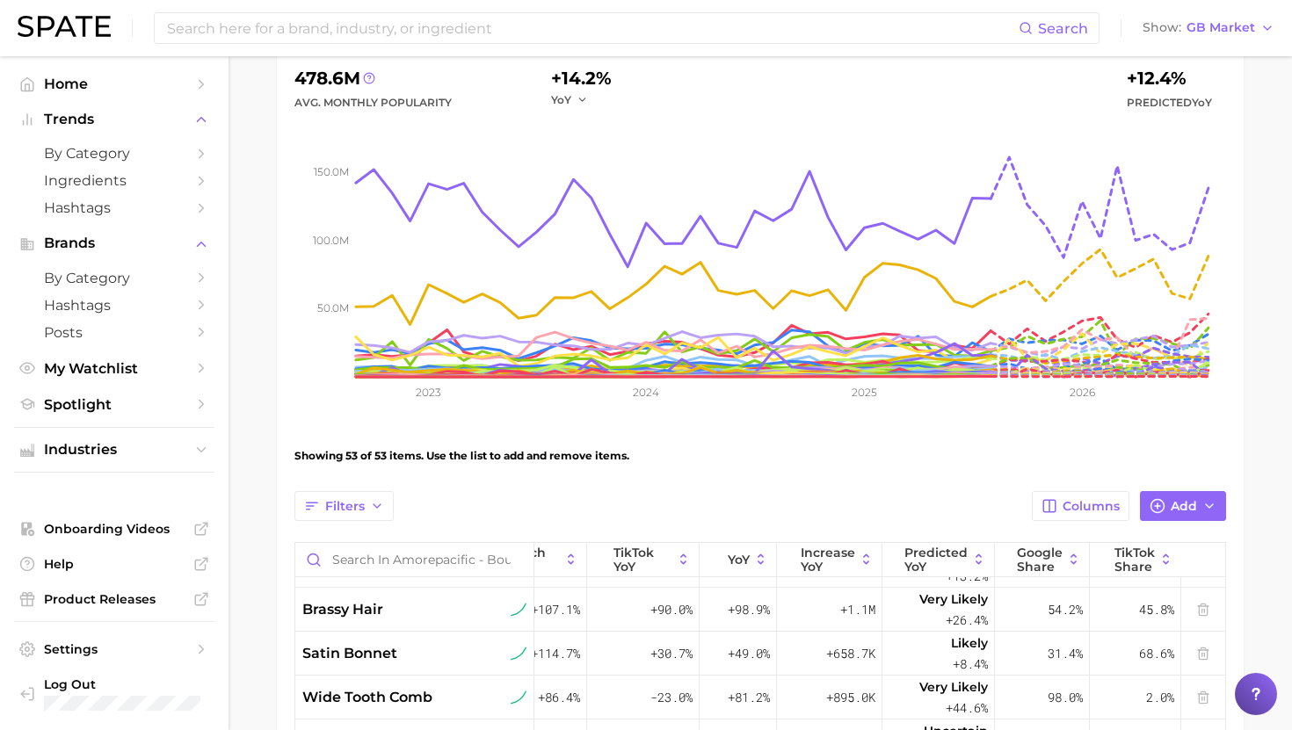
scroll to position [953, 223]
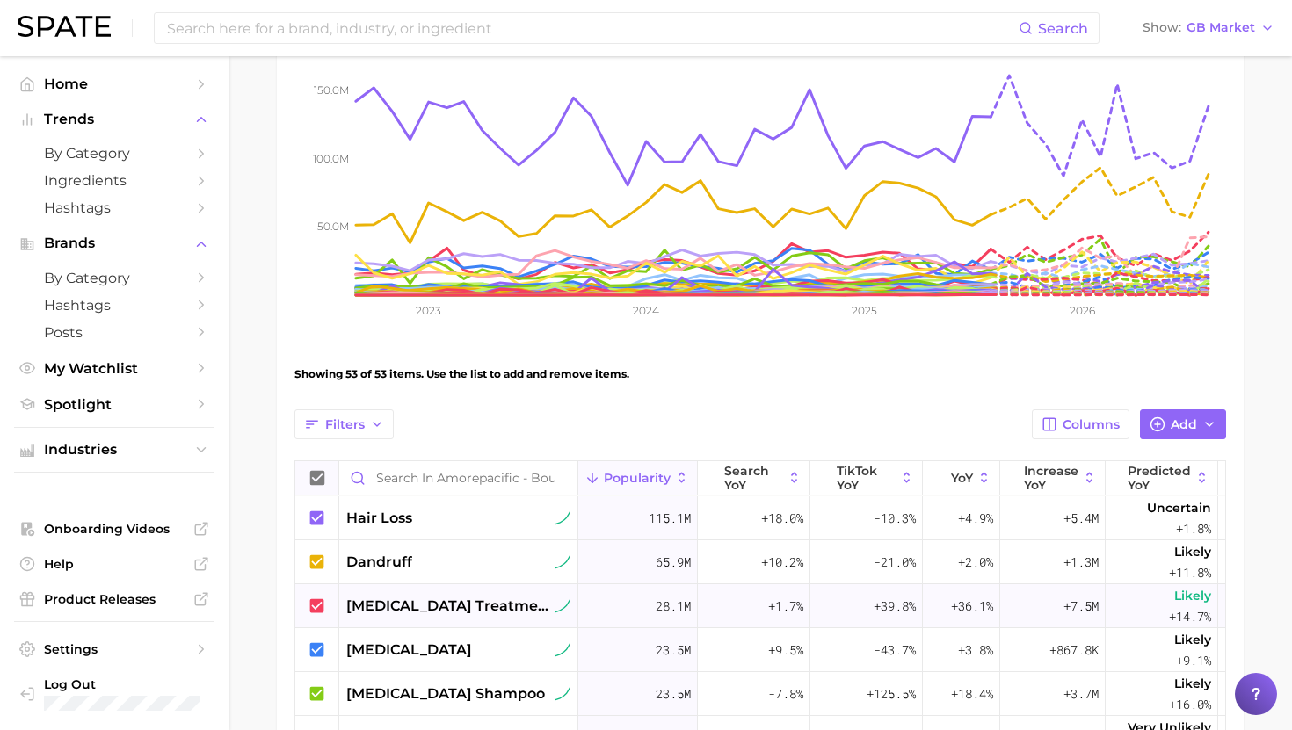
click at [451, 601] on span "dandruff treatment" at bounding box center [448, 606] width 205 height 21
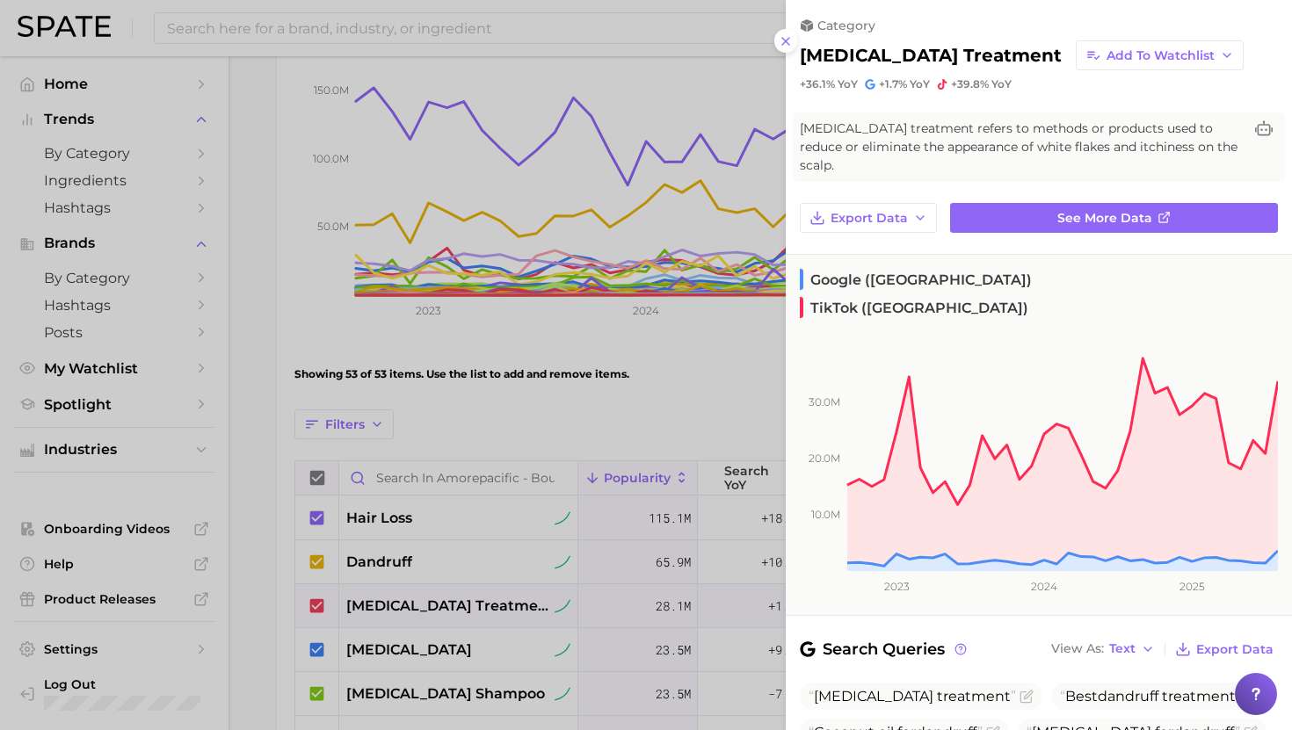
click at [451, 601] on div at bounding box center [646, 365] width 1292 height 730
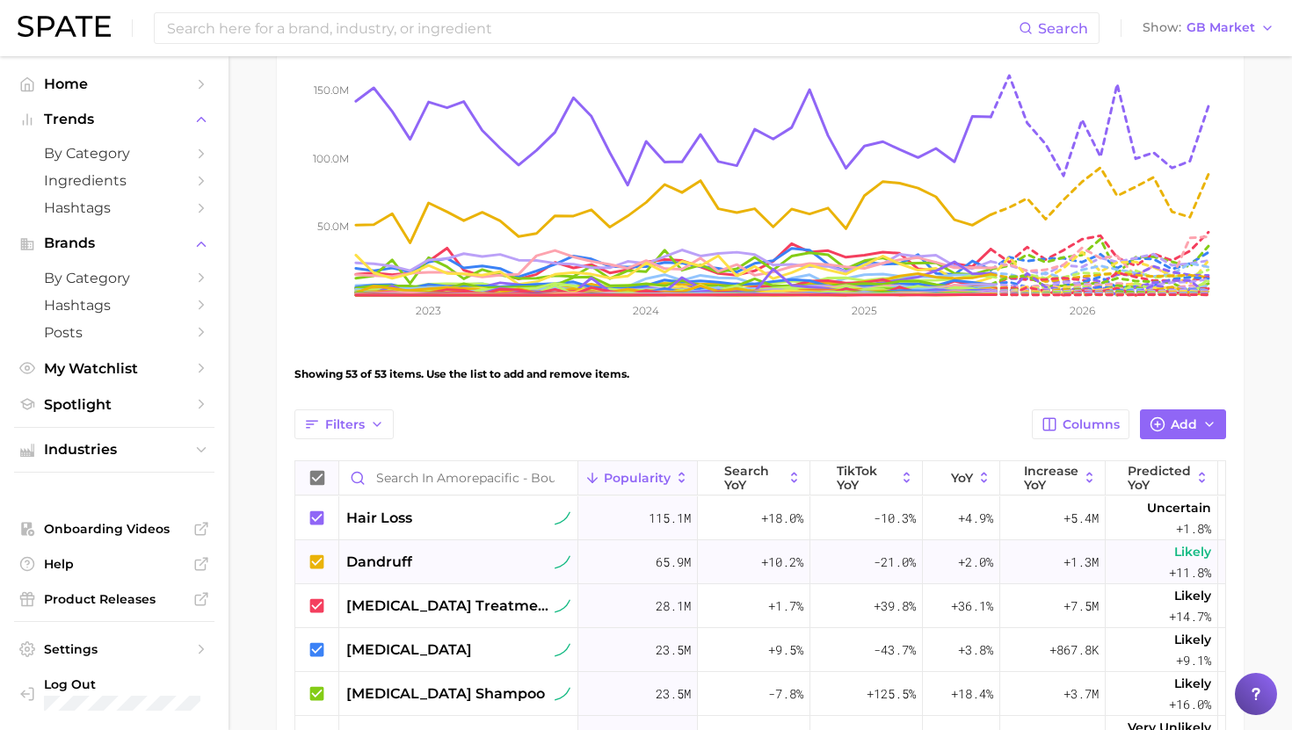
click at [449, 572] on div "dandruff" at bounding box center [458, 562] width 239 height 44
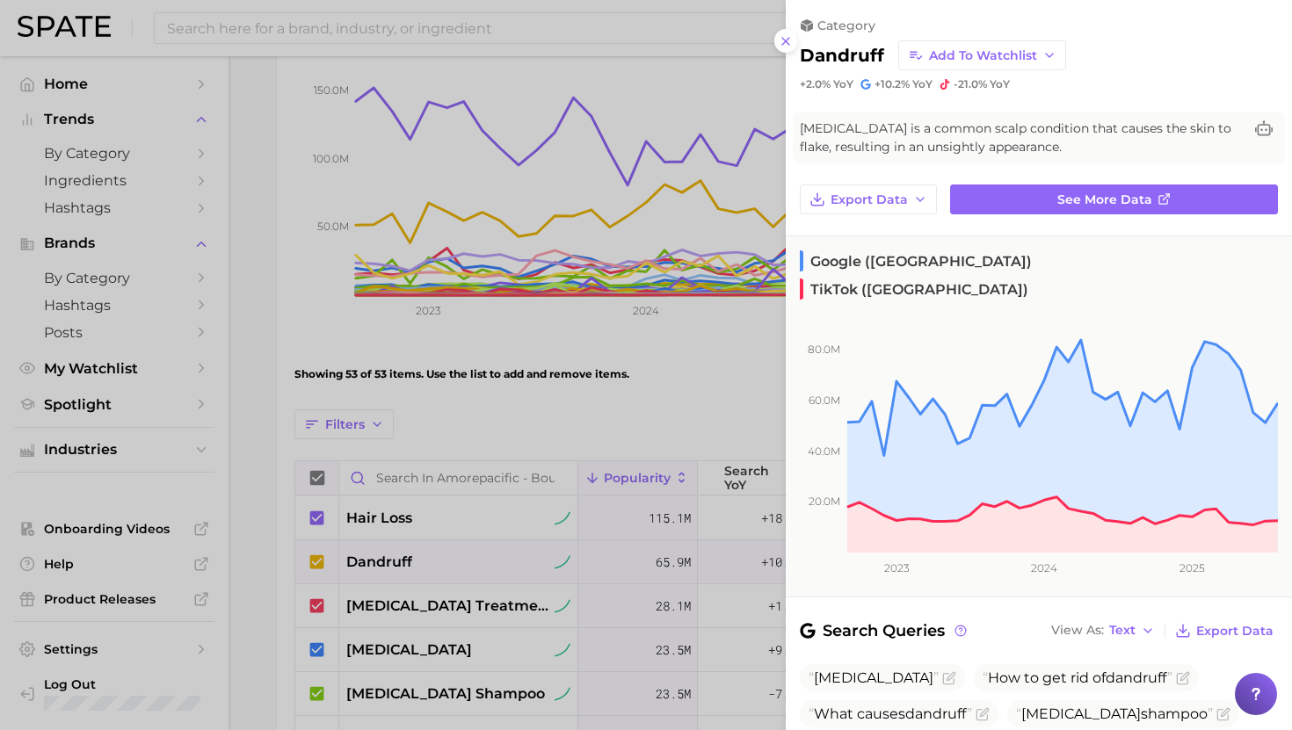
click at [449, 570] on div at bounding box center [646, 365] width 1292 height 730
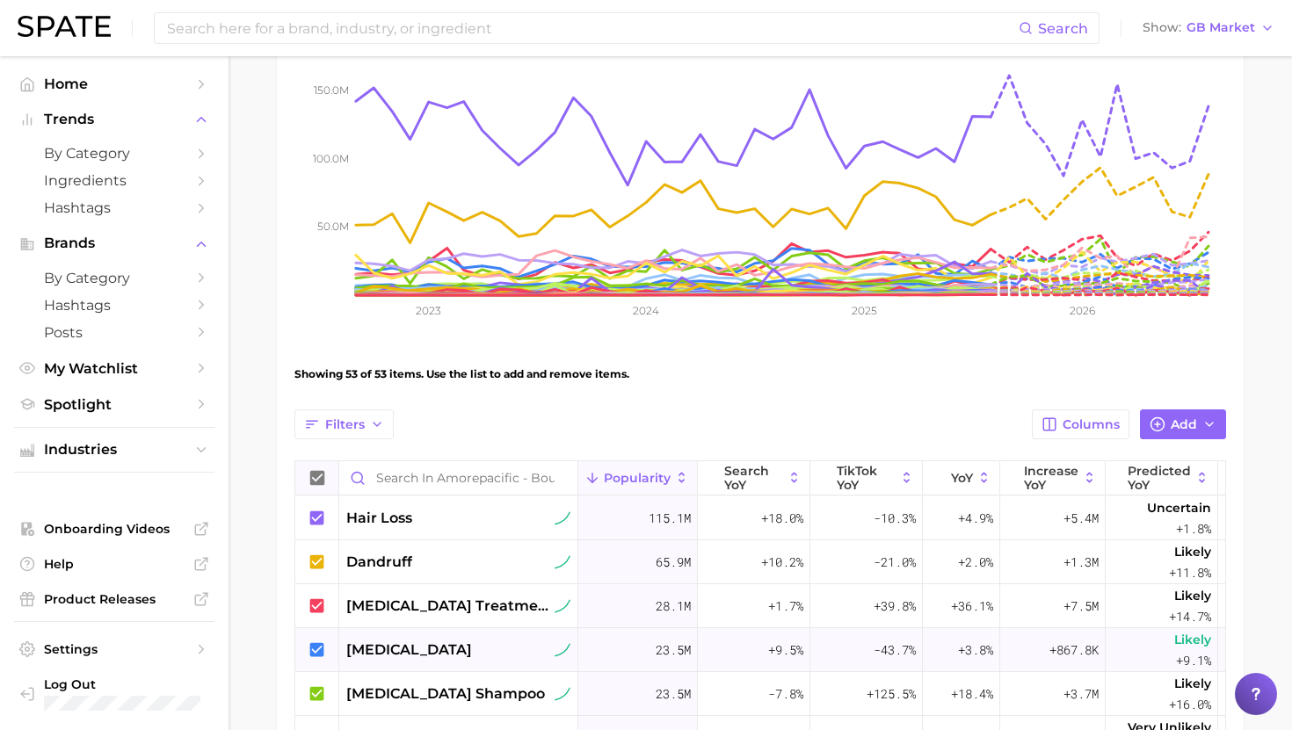
click at [450, 648] on div "itchy scalp" at bounding box center [458, 650] width 224 height 21
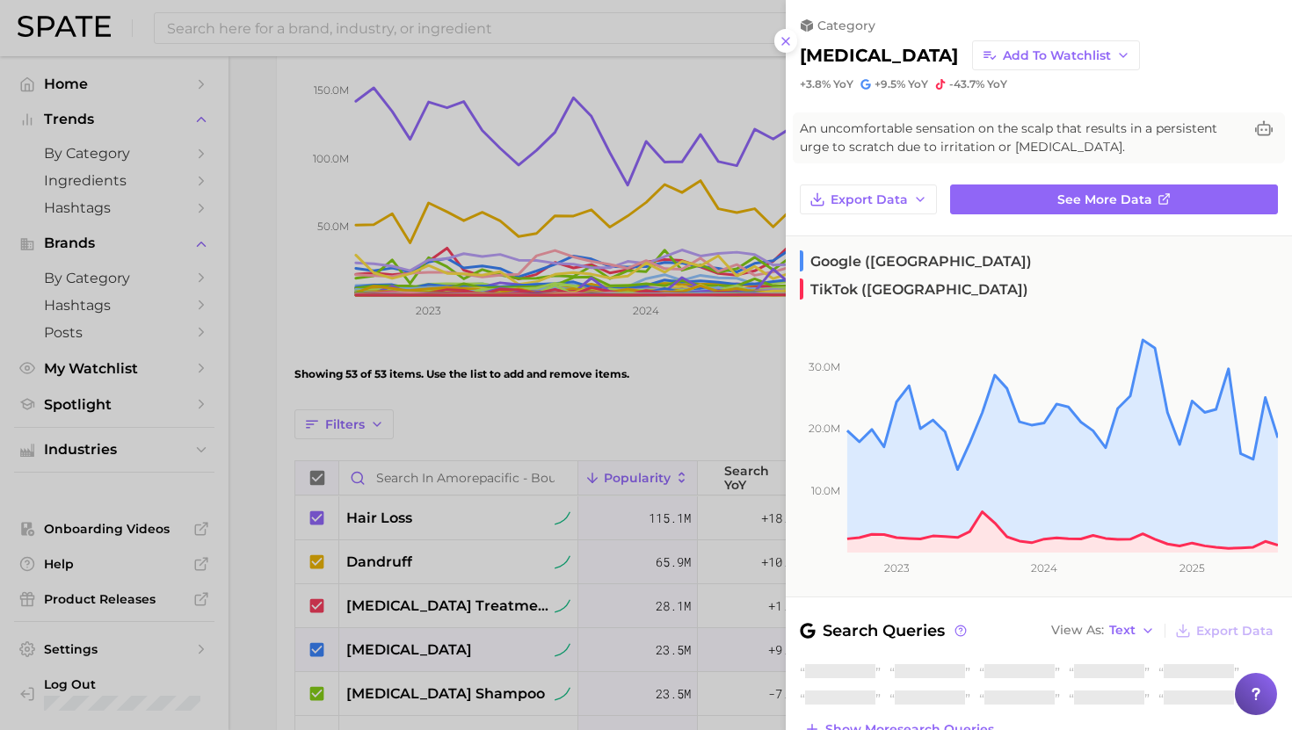
click at [450, 648] on div at bounding box center [646, 365] width 1292 height 730
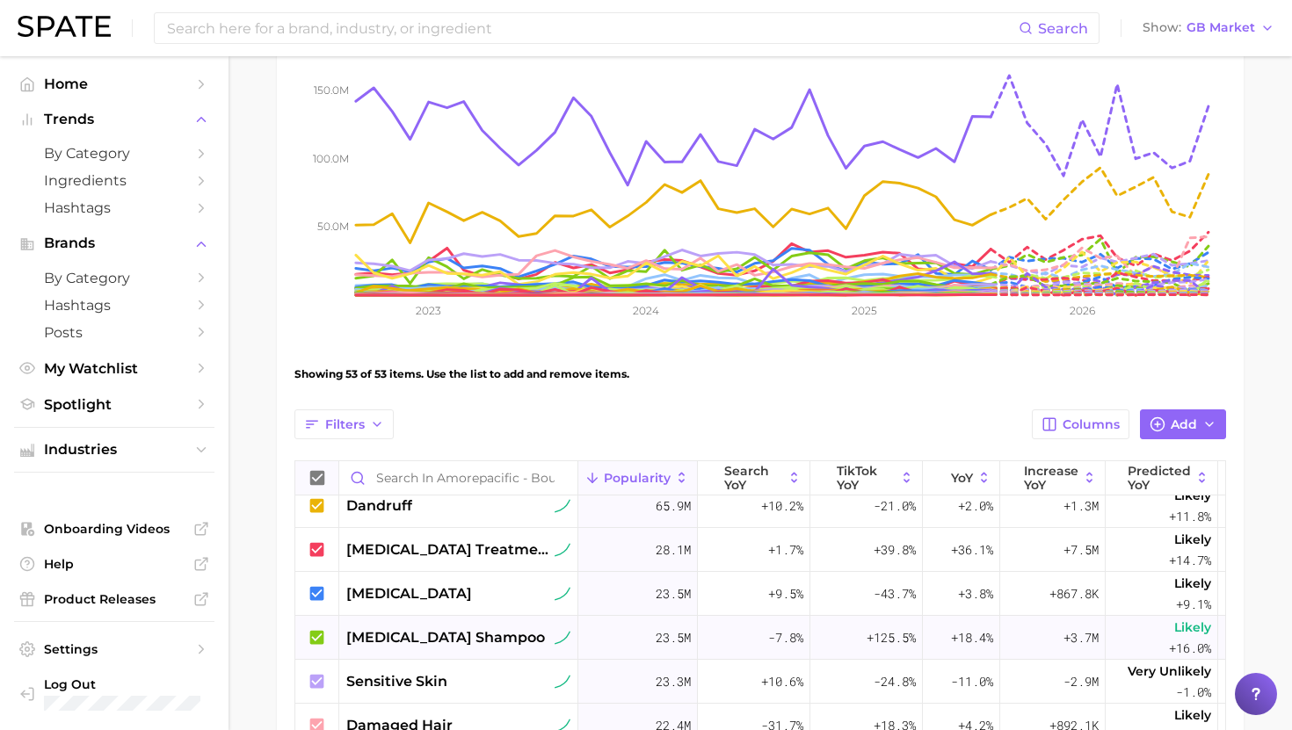
click at [450, 642] on span "dandruff shampoo" at bounding box center [445, 637] width 199 height 21
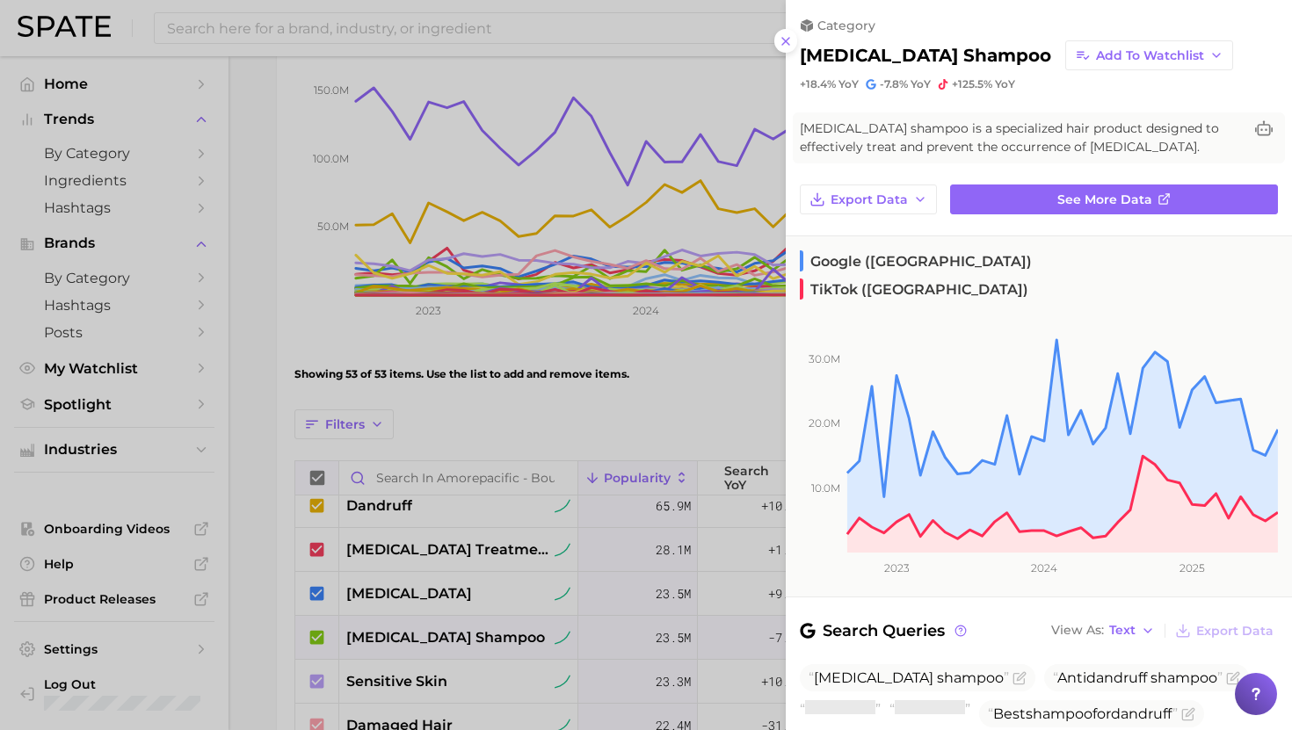
click at [450, 642] on div at bounding box center [646, 365] width 1292 height 730
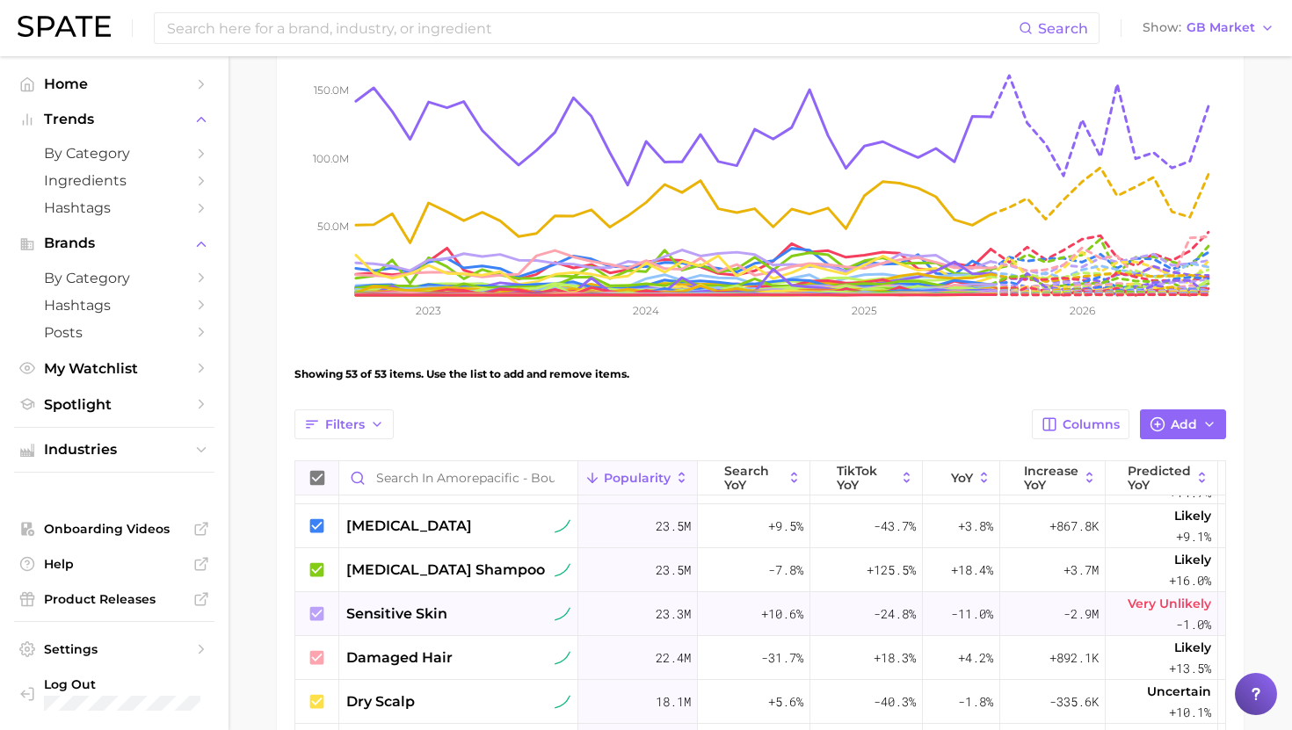
click at [461, 604] on div "sensitive skin" at bounding box center [458, 614] width 224 height 21
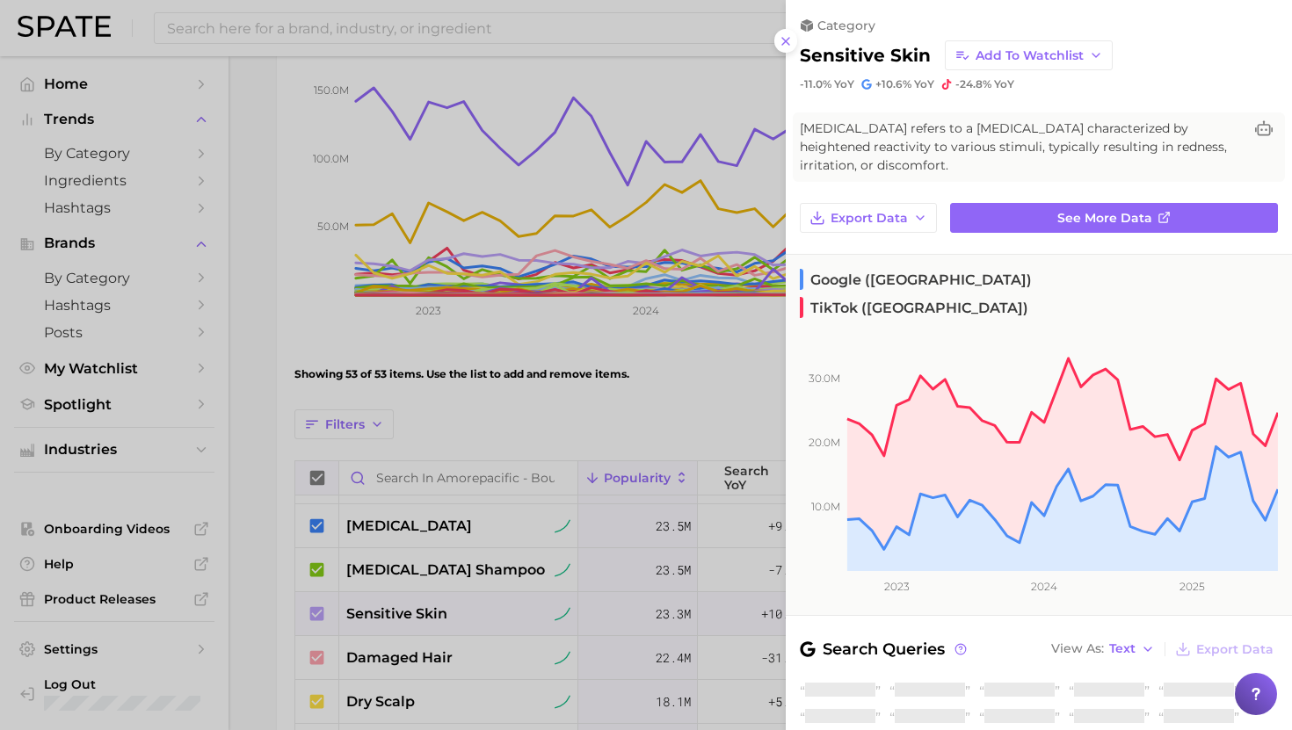
click at [464, 605] on div at bounding box center [646, 365] width 1292 height 730
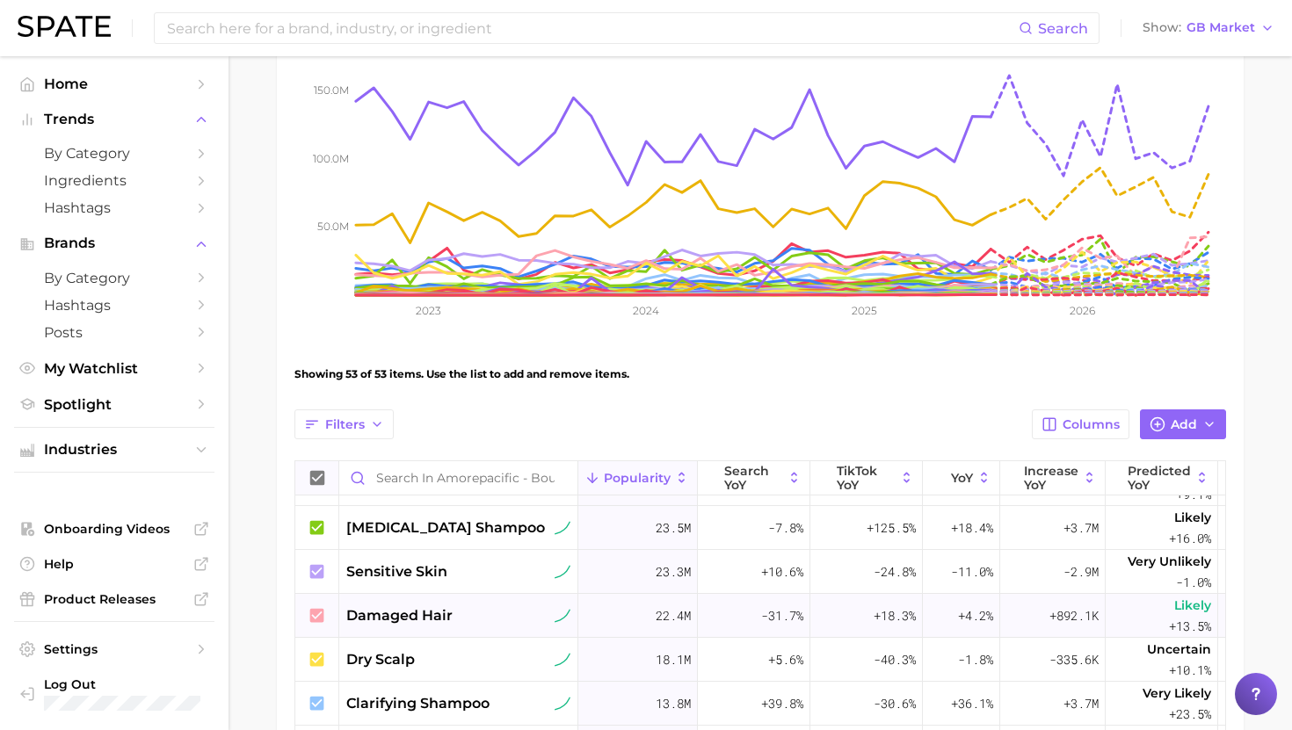
click at [453, 615] on div "damaged hair" at bounding box center [458, 615] width 224 height 21
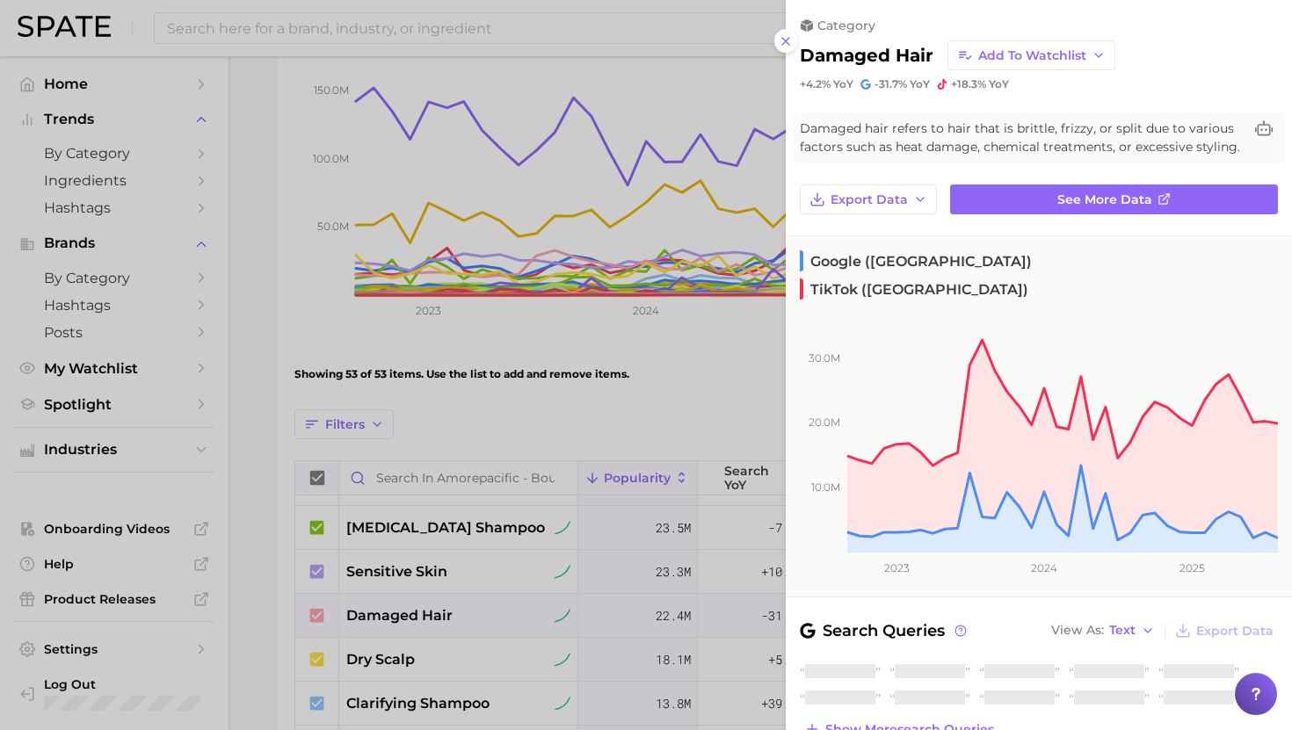
click at [453, 614] on div at bounding box center [646, 365] width 1292 height 730
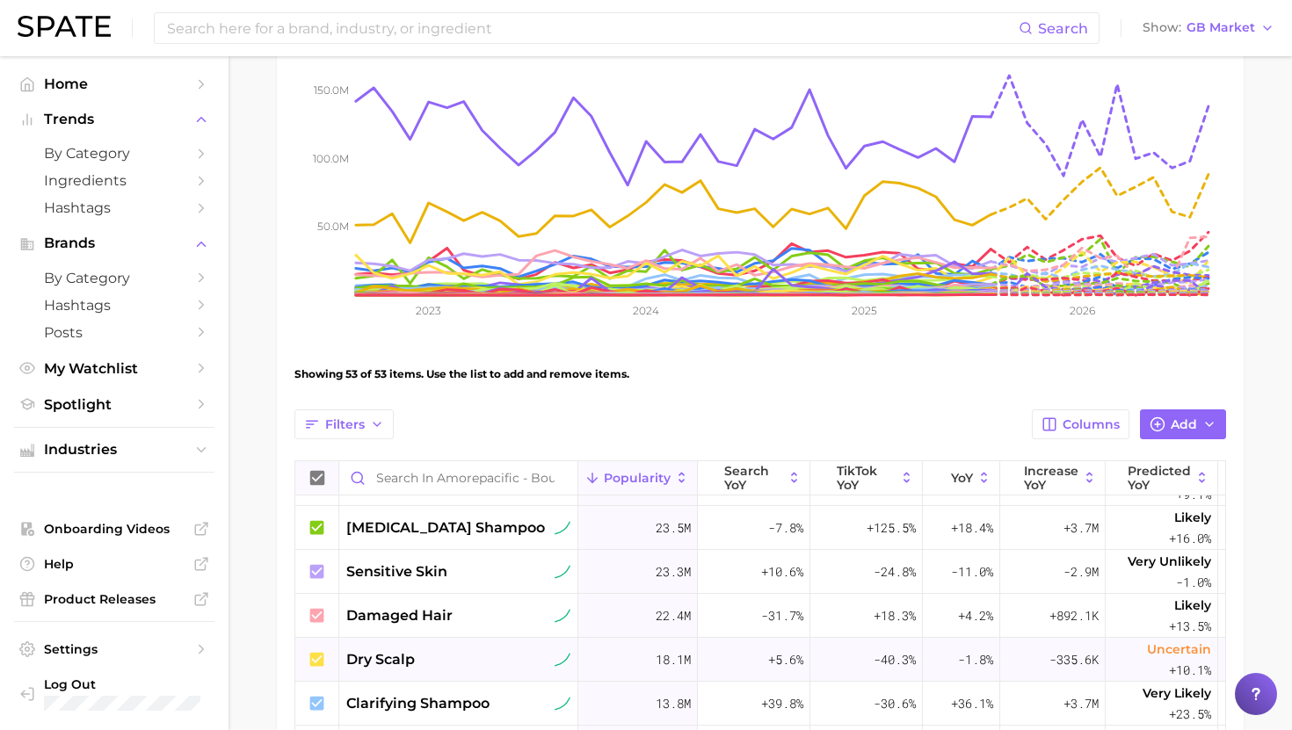
click at [446, 658] on div "dry scalp" at bounding box center [458, 659] width 224 height 21
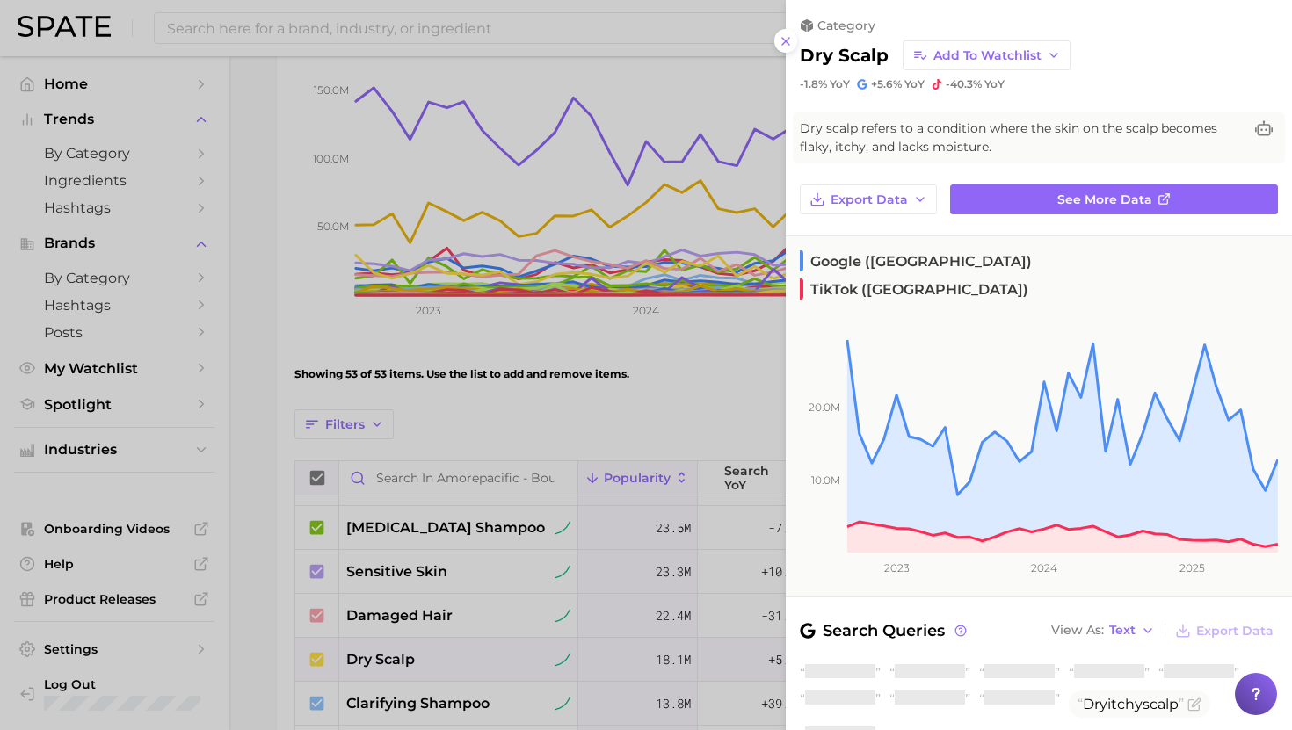
click at [446, 658] on div at bounding box center [646, 365] width 1292 height 730
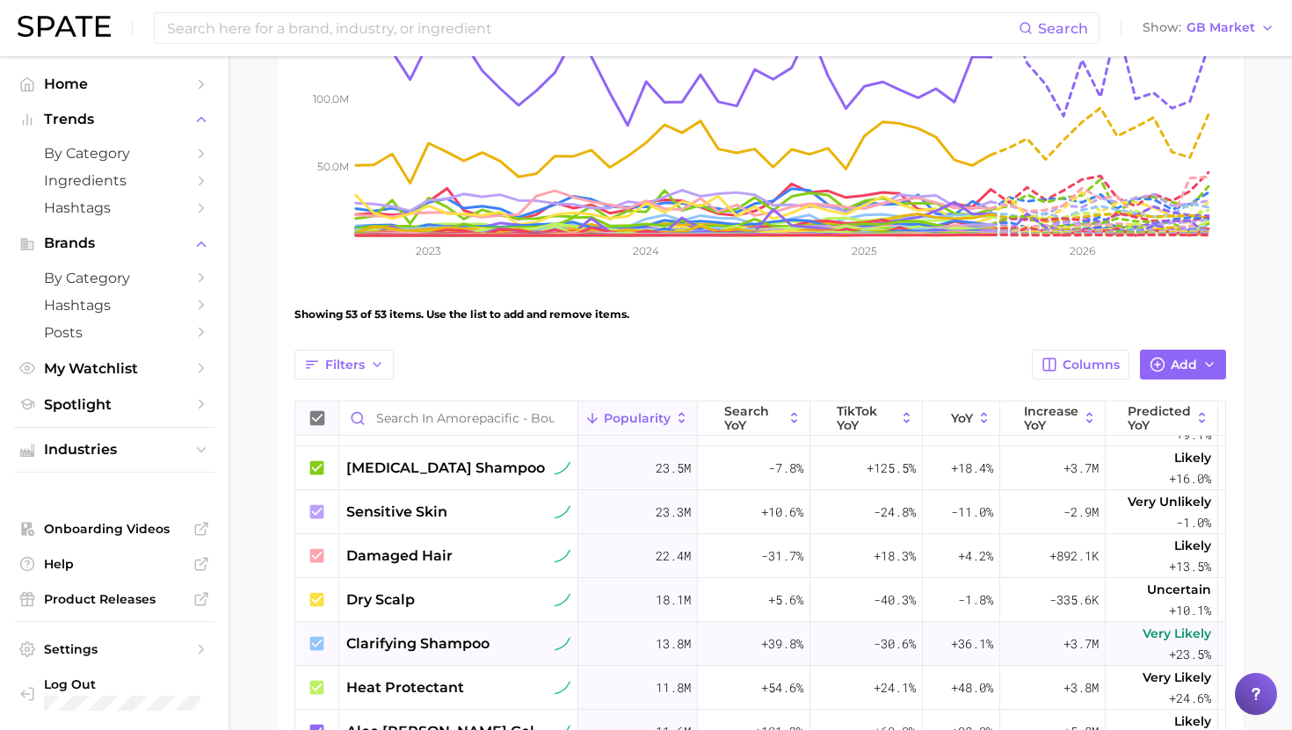
click at [450, 639] on span "clarifying shampoo" at bounding box center [417, 644] width 143 height 21
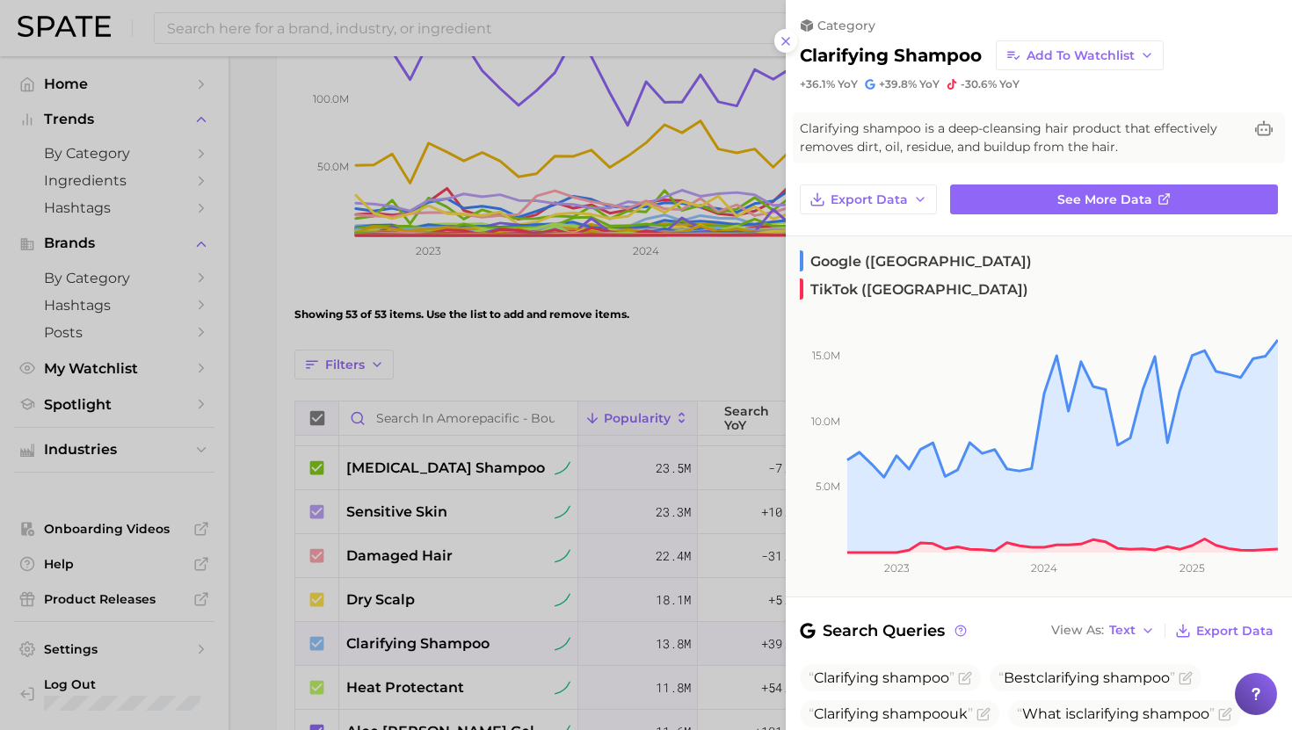
click at [450, 638] on div at bounding box center [646, 365] width 1292 height 730
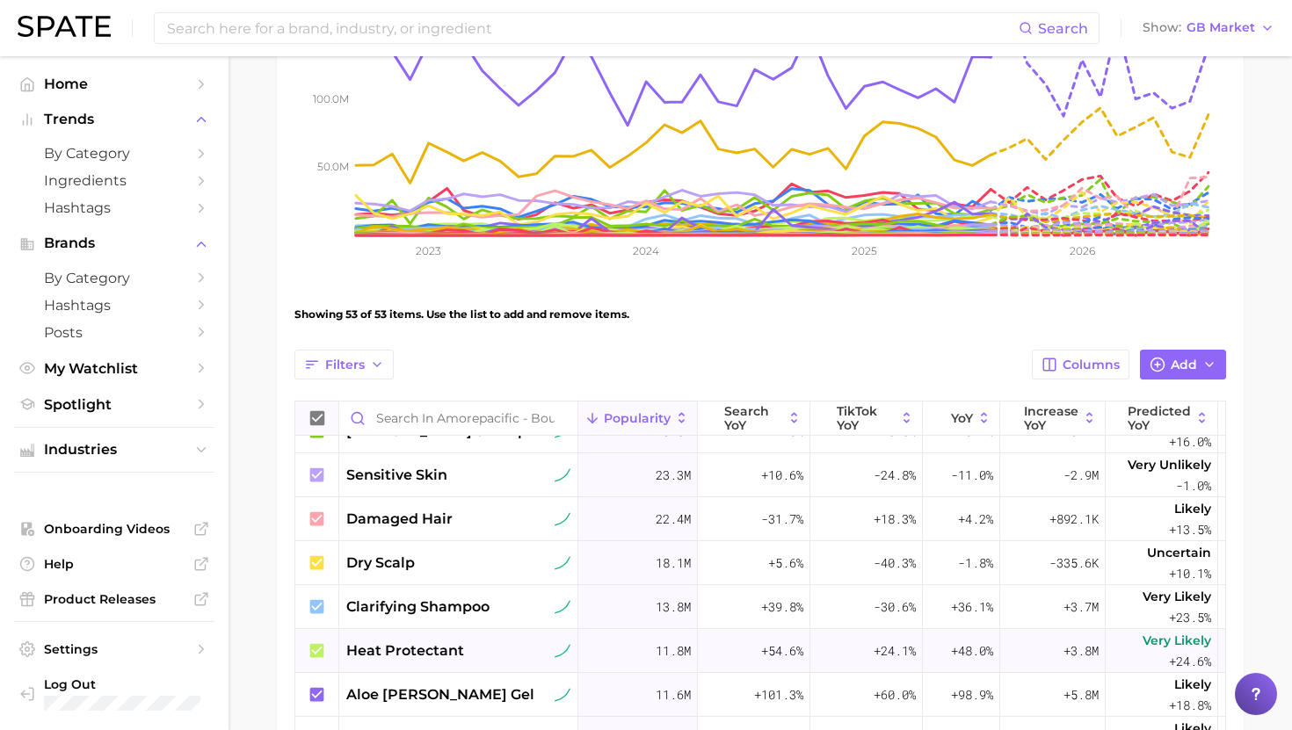
click at [449, 641] on span "heat protectant" at bounding box center [405, 651] width 118 height 21
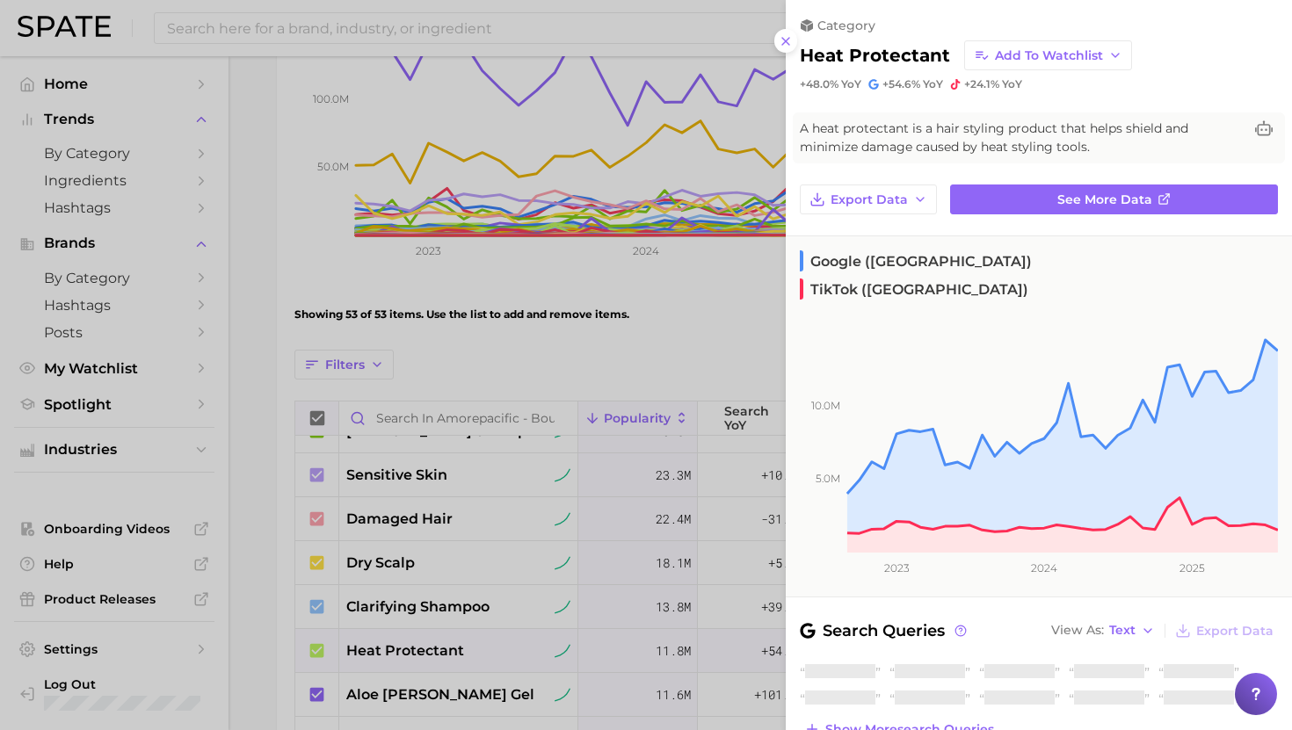
click at [450, 642] on div at bounding box center [646, 365] width 1292 height 730
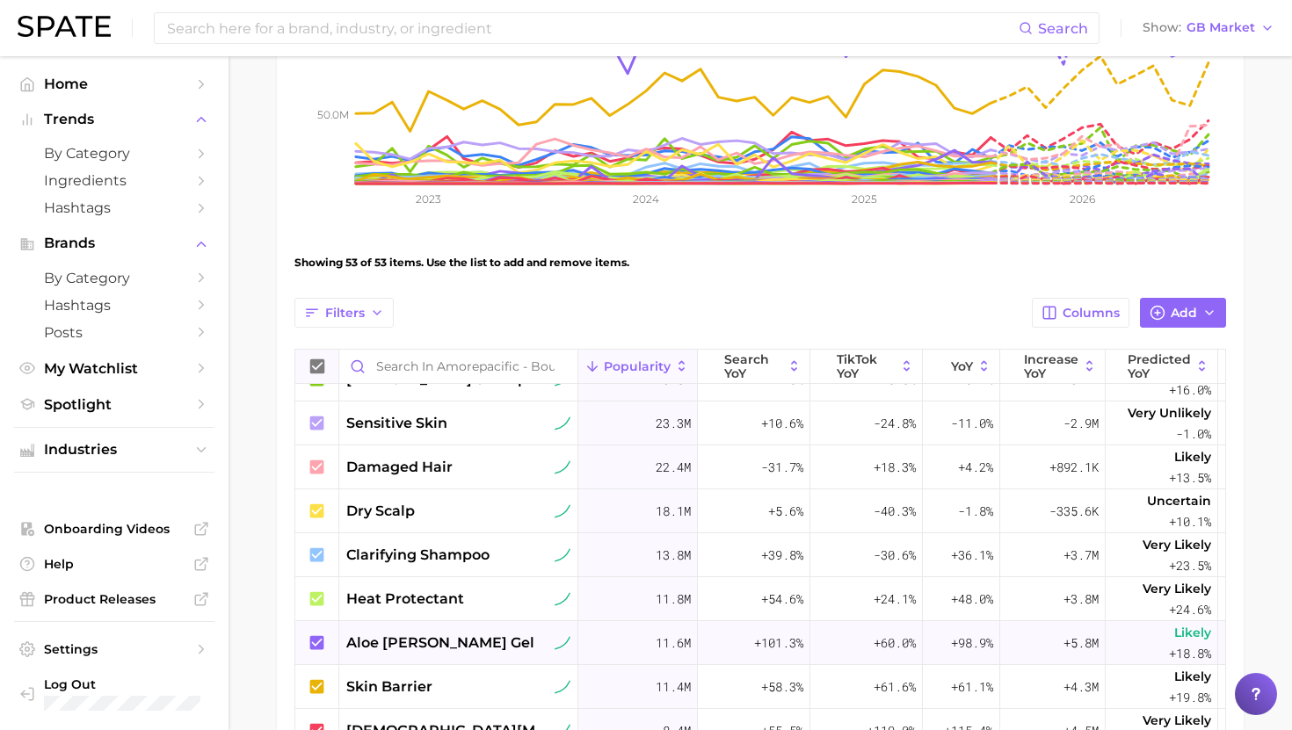
click at [550, 638] on div "aloe vera gel" at bounding box center [458, 643] width 224 height 21
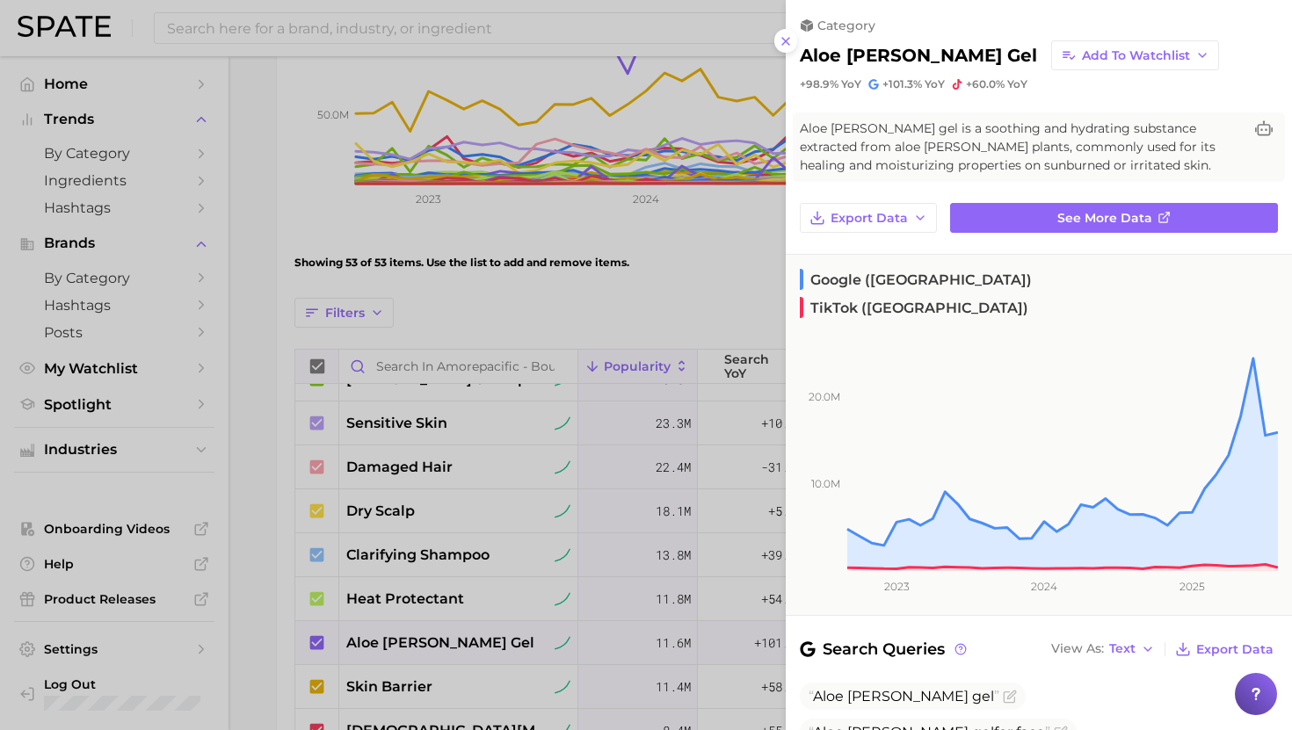
click at [520, 637] on div at bounding box center [646, 365] width 1292 height 730
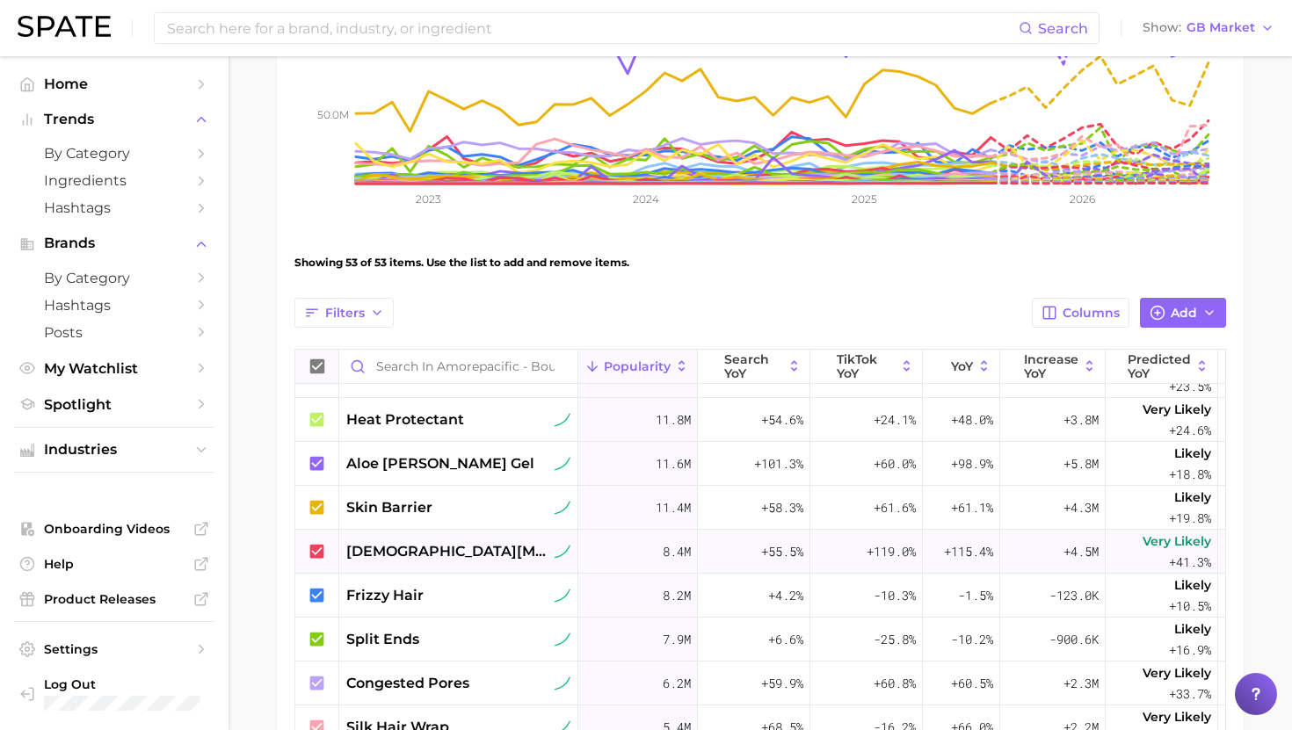
click at [486, 550] on span "female pattern hair loss" at bounding box center [448, 551] width 205 height 21
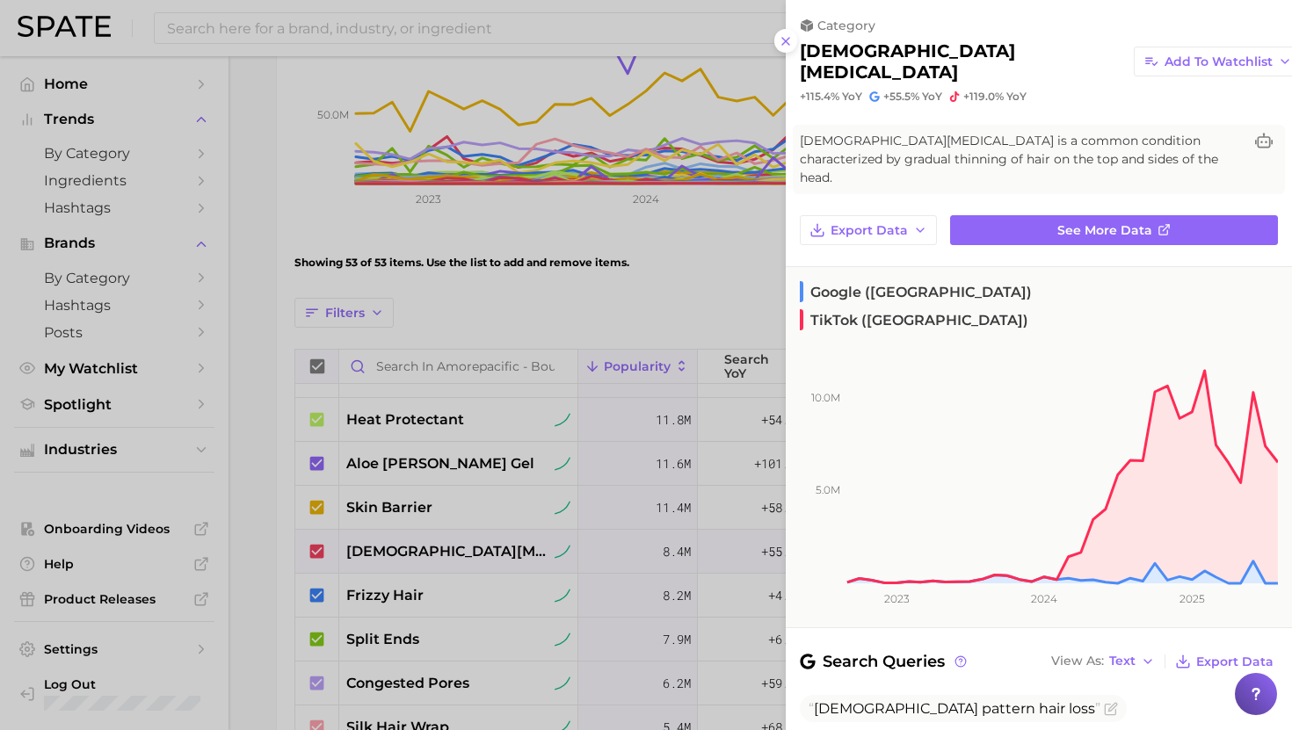
click at [488, 550] on div at bounding box center [646, 365] width 1292 height 730
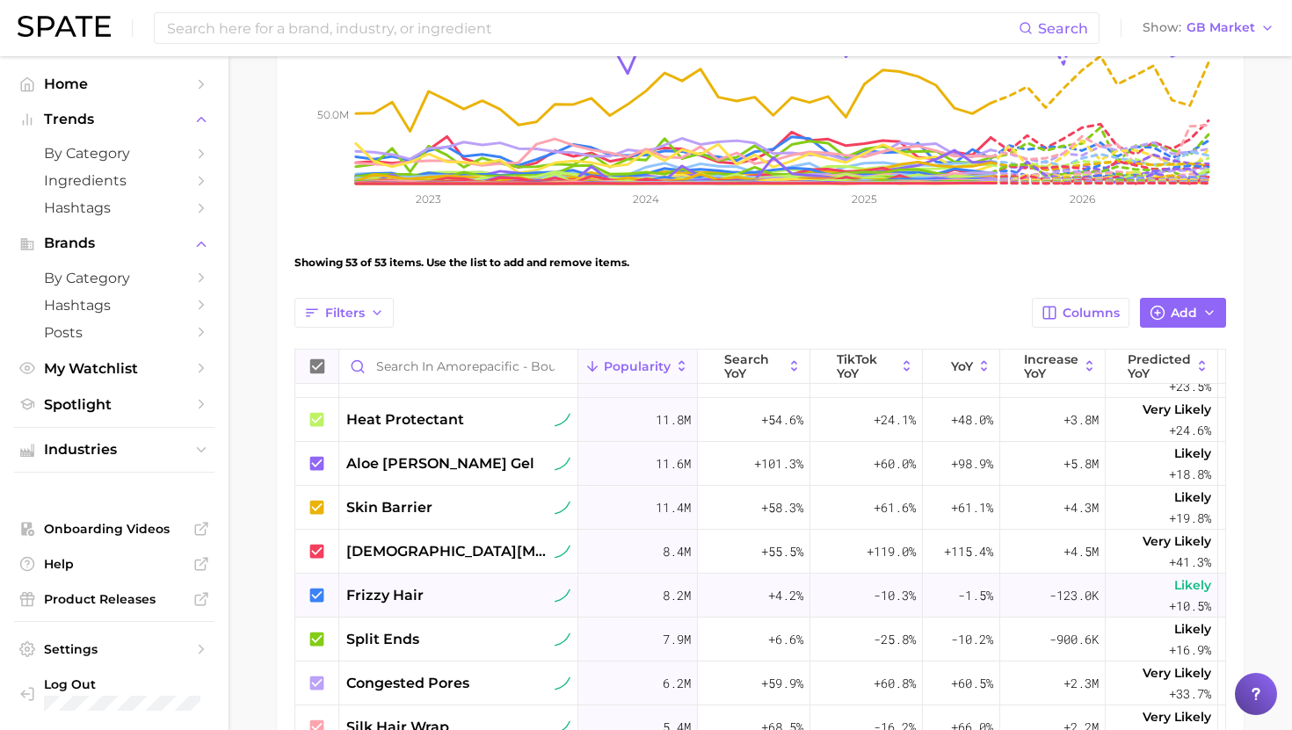
click at [481, 613] on div "frizzy hair" at bounding box center [458, 596] width 239 height 44
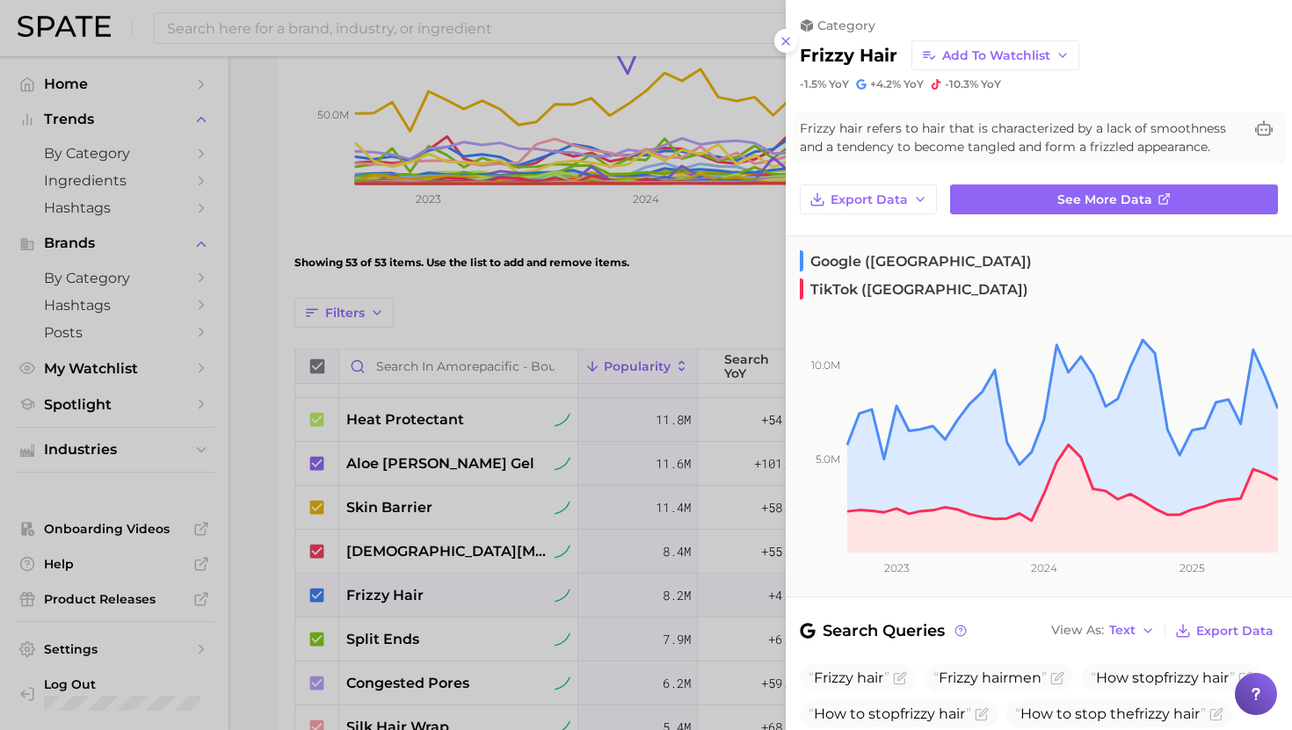
click at [480, 595] on div at bounding box center [646, 365] width 1292 height 730
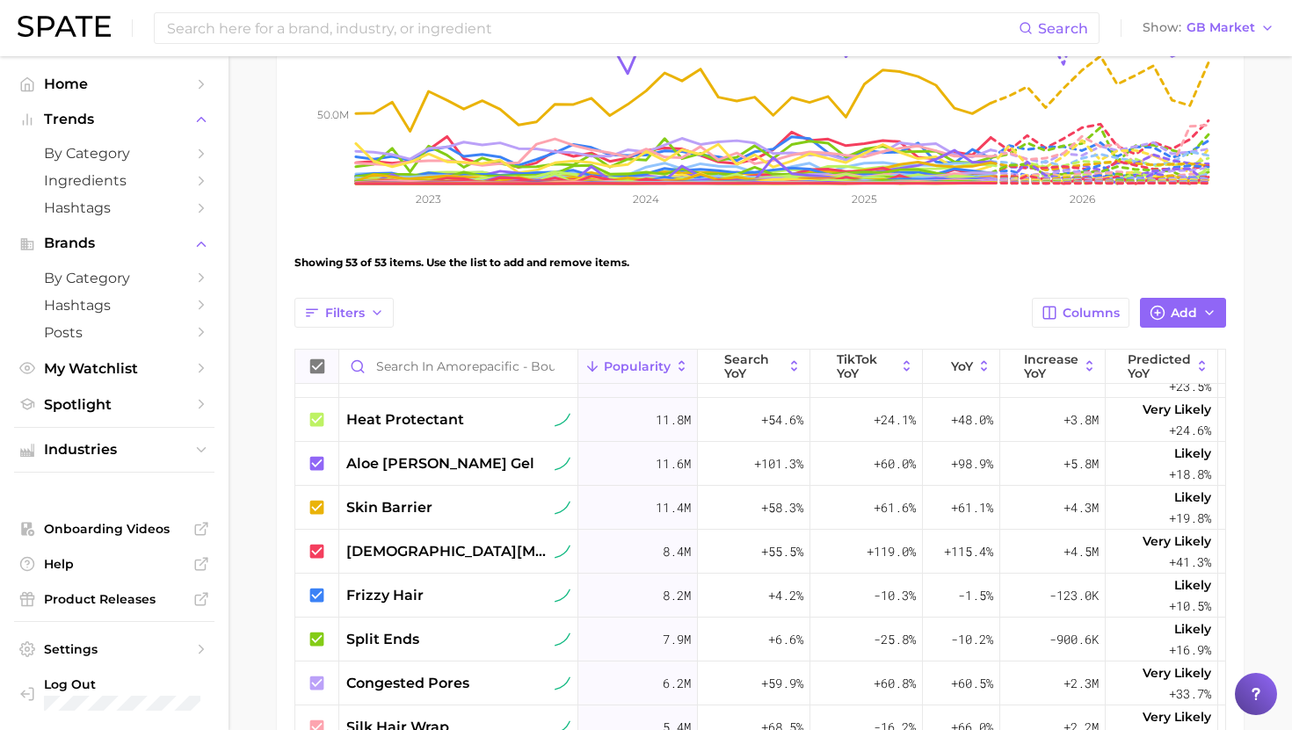
click at [479, 634] on div "split ends" at bounding box center [458, 639] width 224 height 21
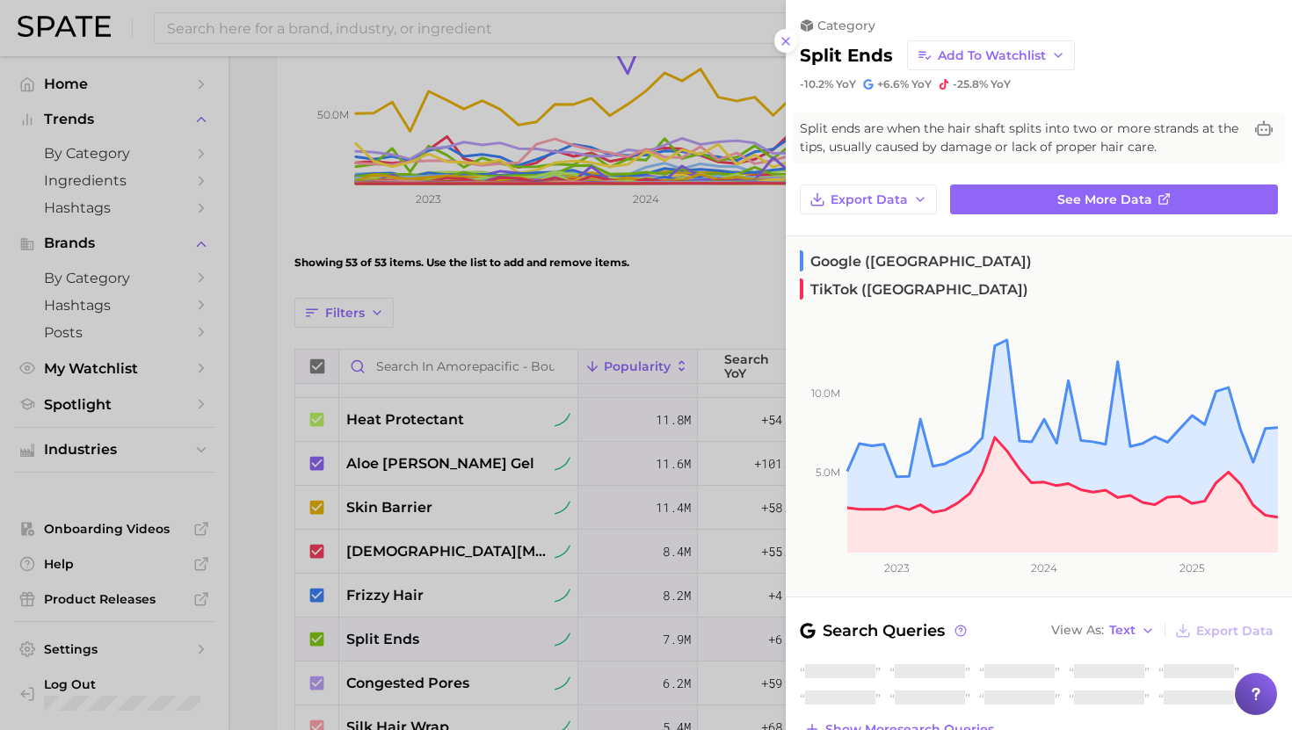
click at [479, 634] on div at bounding box center [646, 365] width 1292 height 730
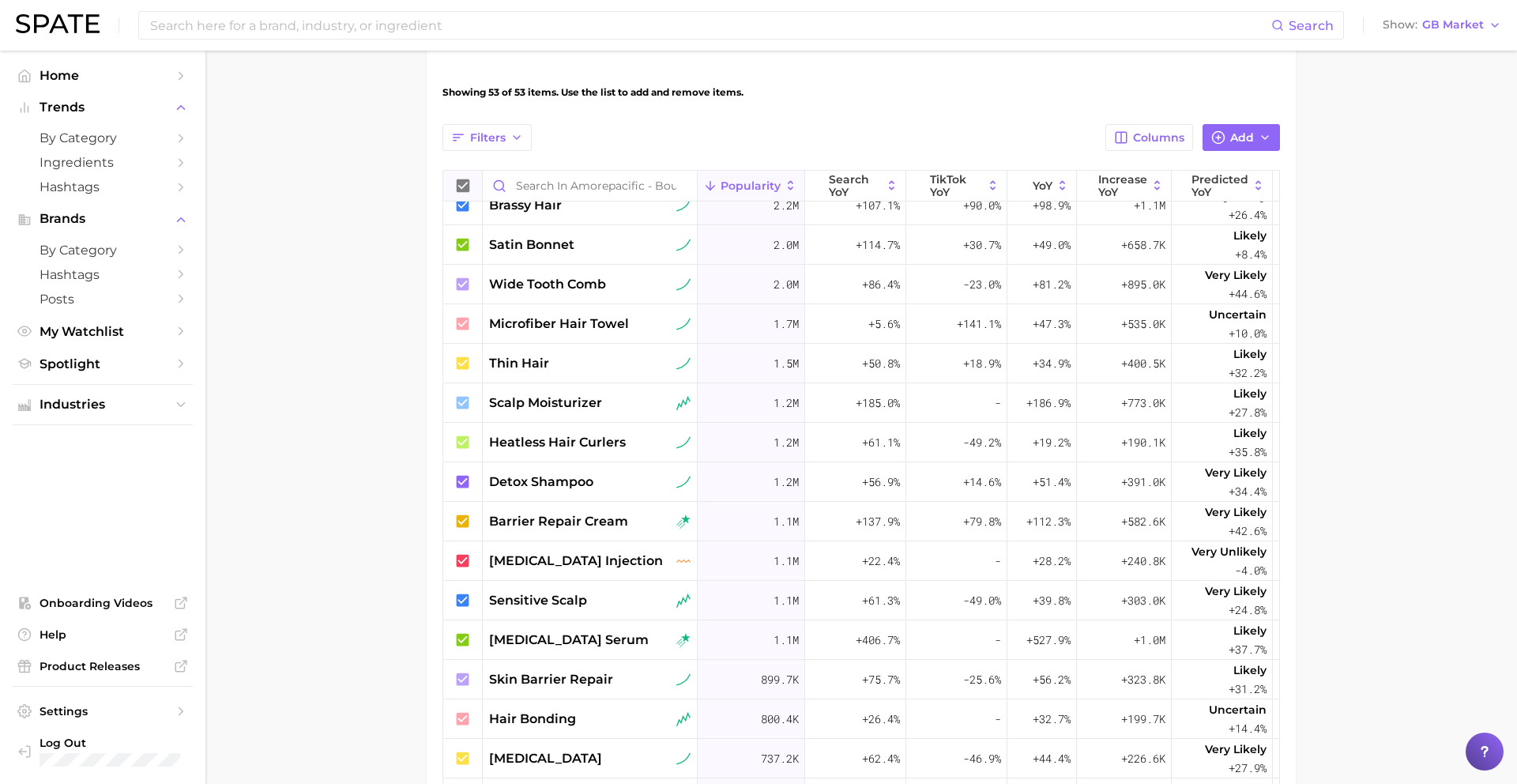
scroll to position [1322, 0]
click at [540, 517] on span "barrier repair cream" at bounding box center [558, 520] width 139 height 19
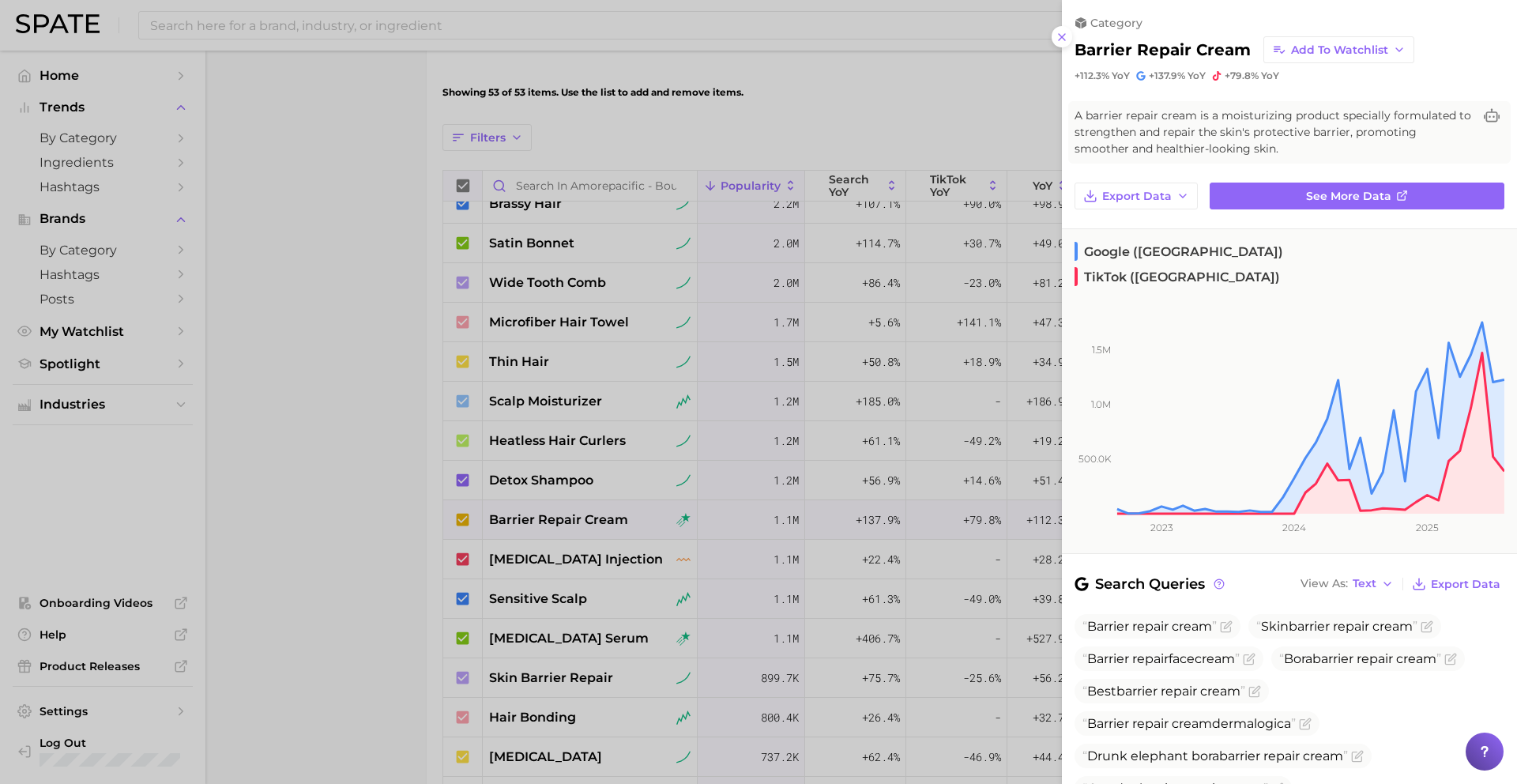
click at [553, 522] on div at bounding box center [758, 392] width 1517 height 784
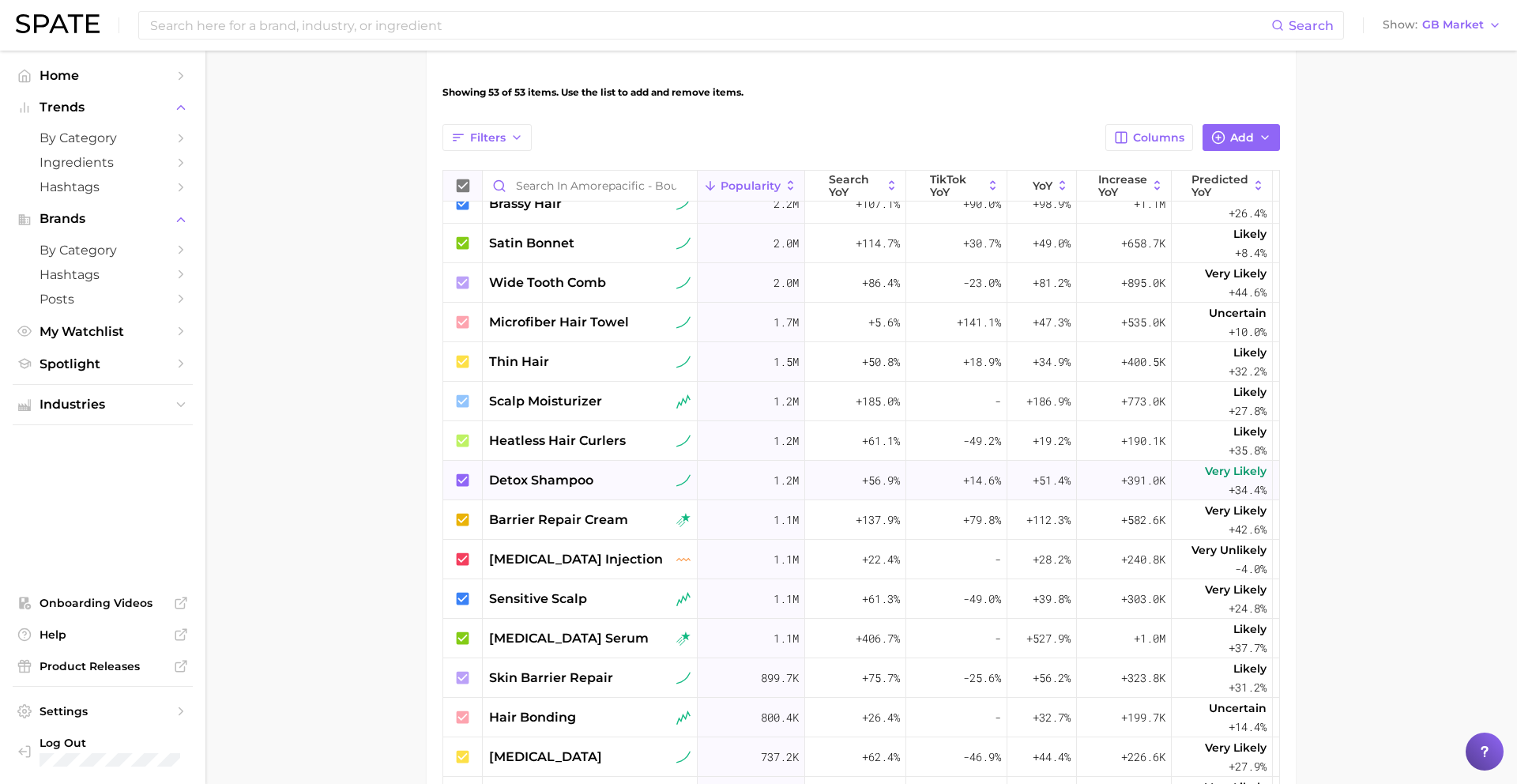
click at [554, 475] on span "detox shampoo" at bounding box center [541, 480] width 104 height 19
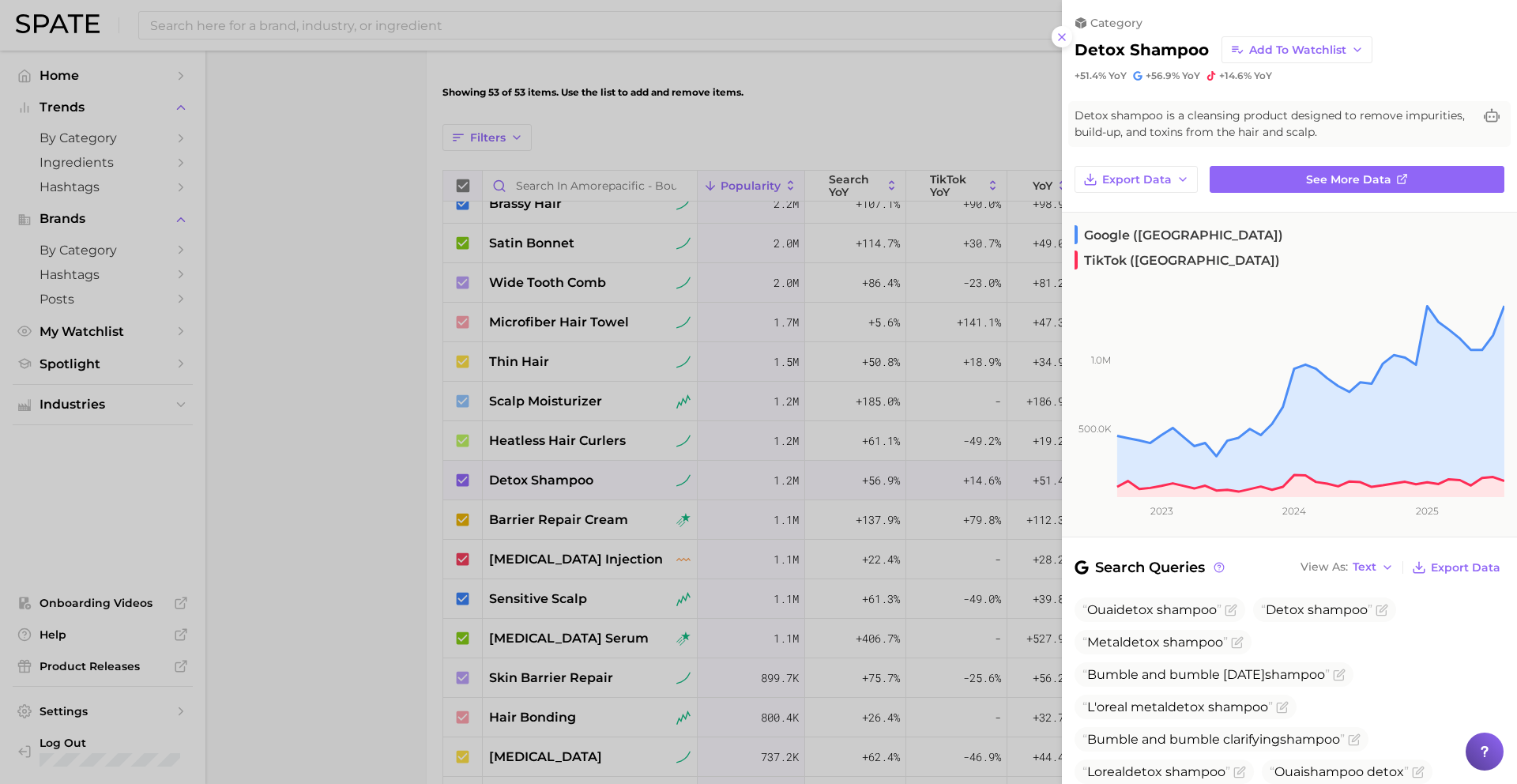
click at [555, 476] on div at bounding box center [758, 392] width 1517 height 784
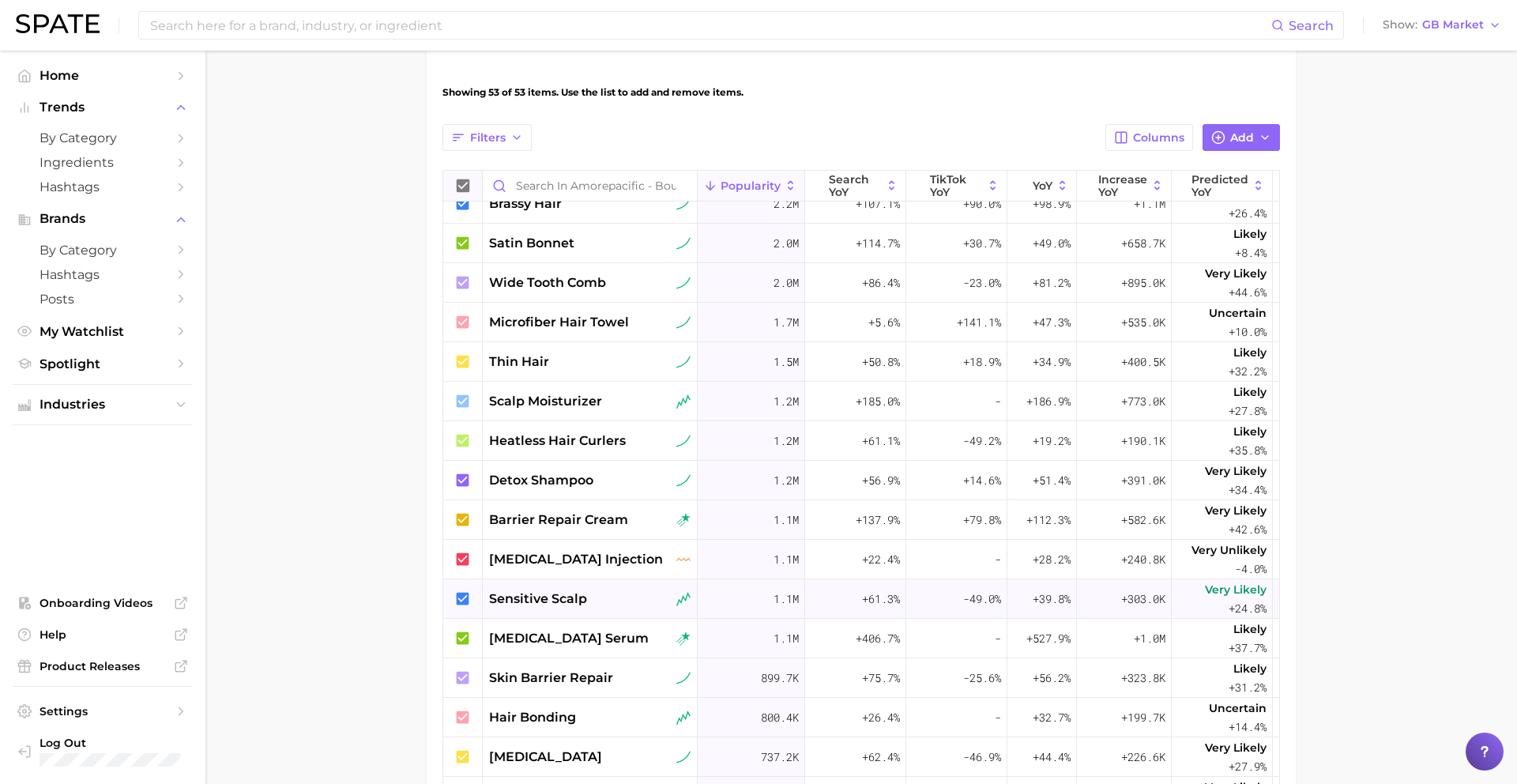
click at [555, 598] on span "sensitive scalp" at bounding box center [538, 599] width 98 height 19
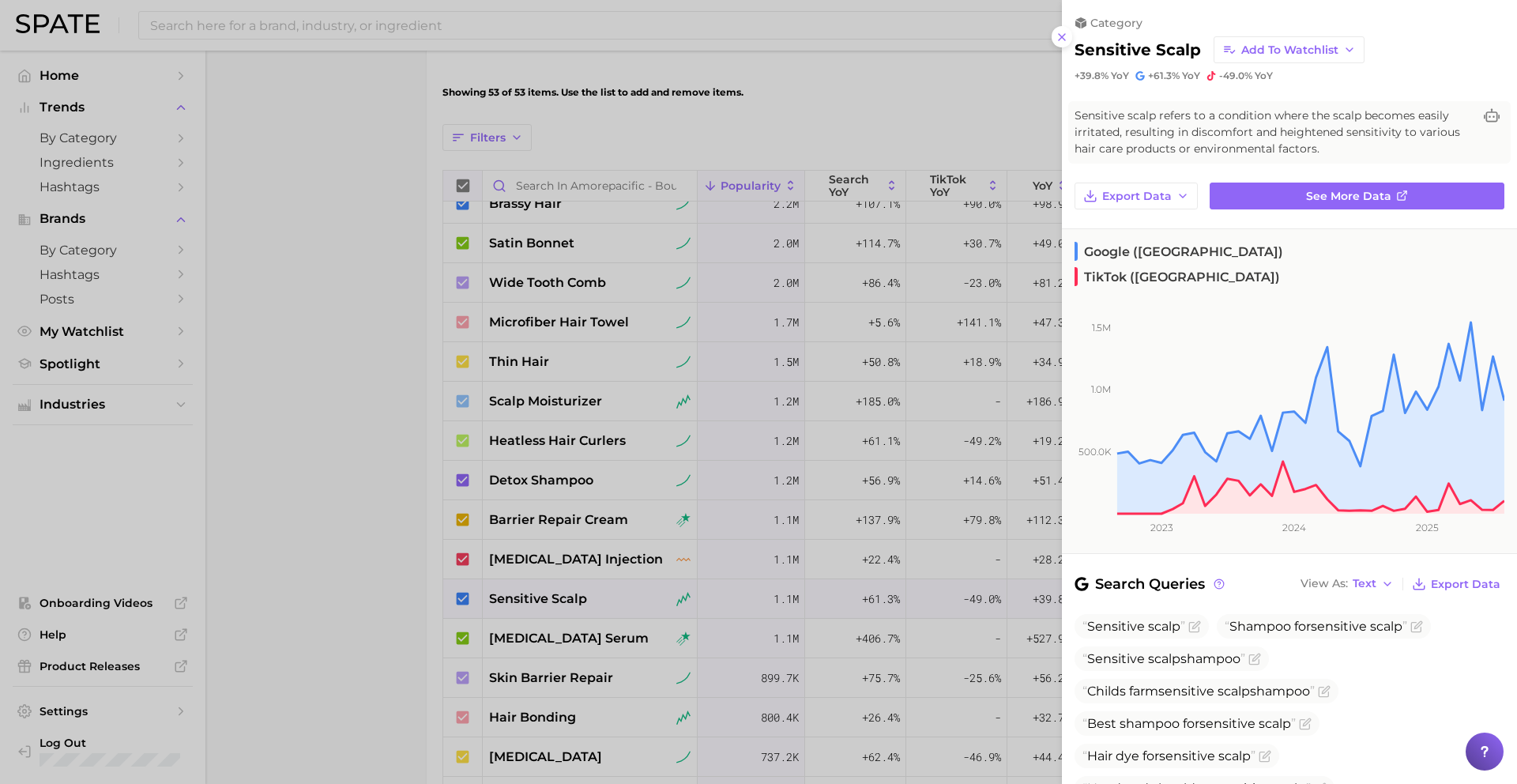
click at [554, 598] on div at bounding box center [758, 392] width 1517 height 784
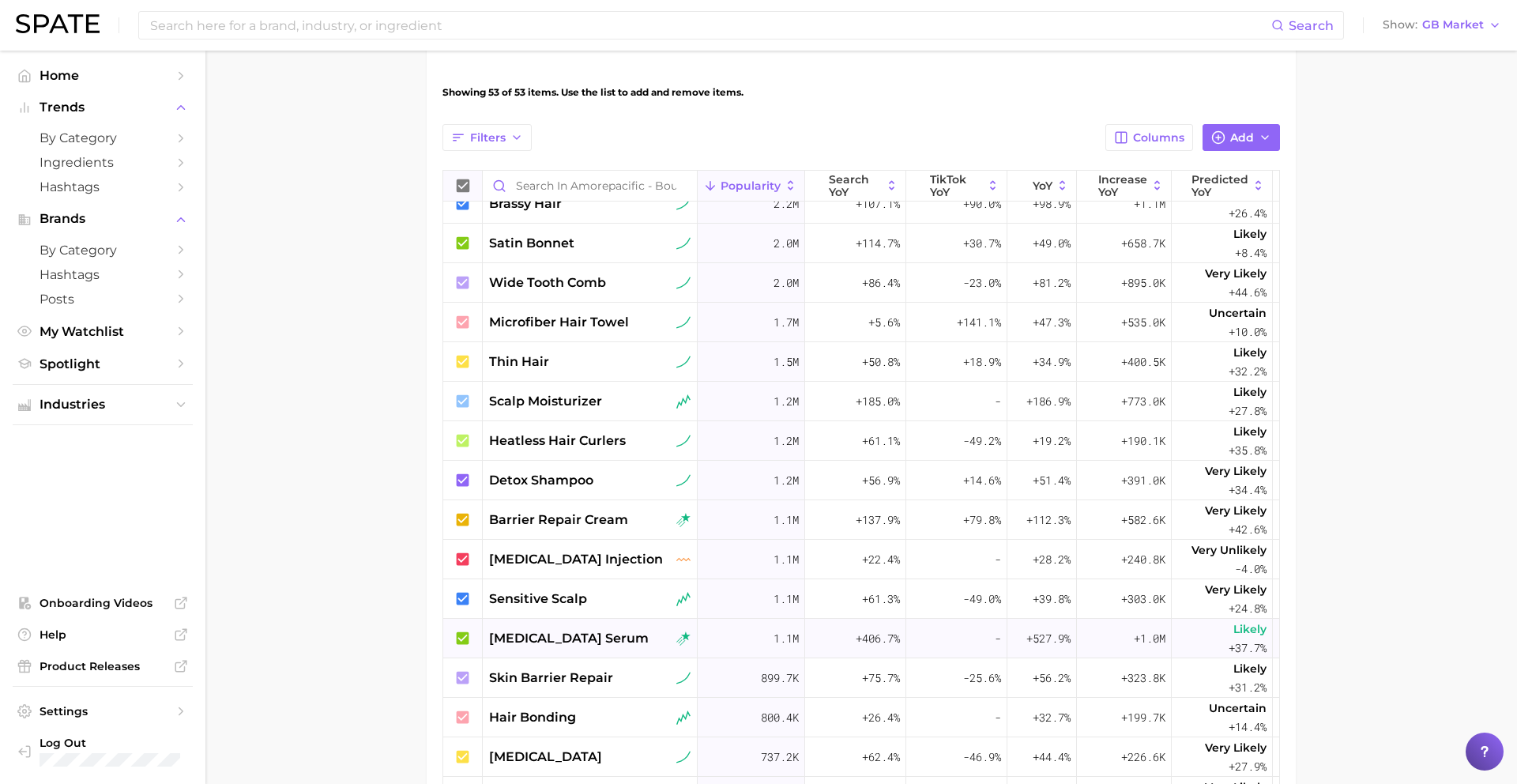
click at [556, 646] on span "azelaic acid serum" at bounding box center [568, 637] width 159 height 19
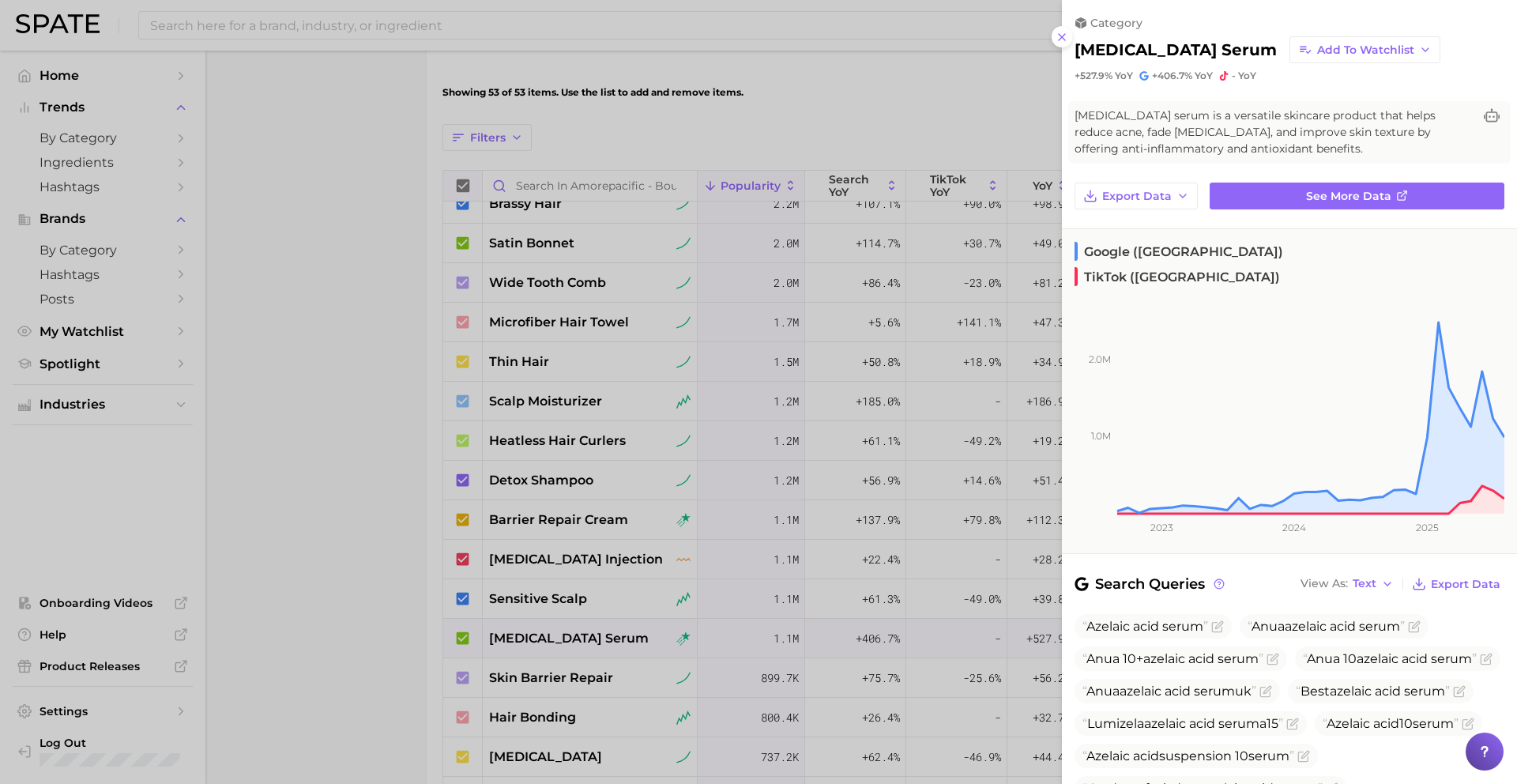
click at [557, 646] on div at bounding box center [758, 392] width 1517 height 784
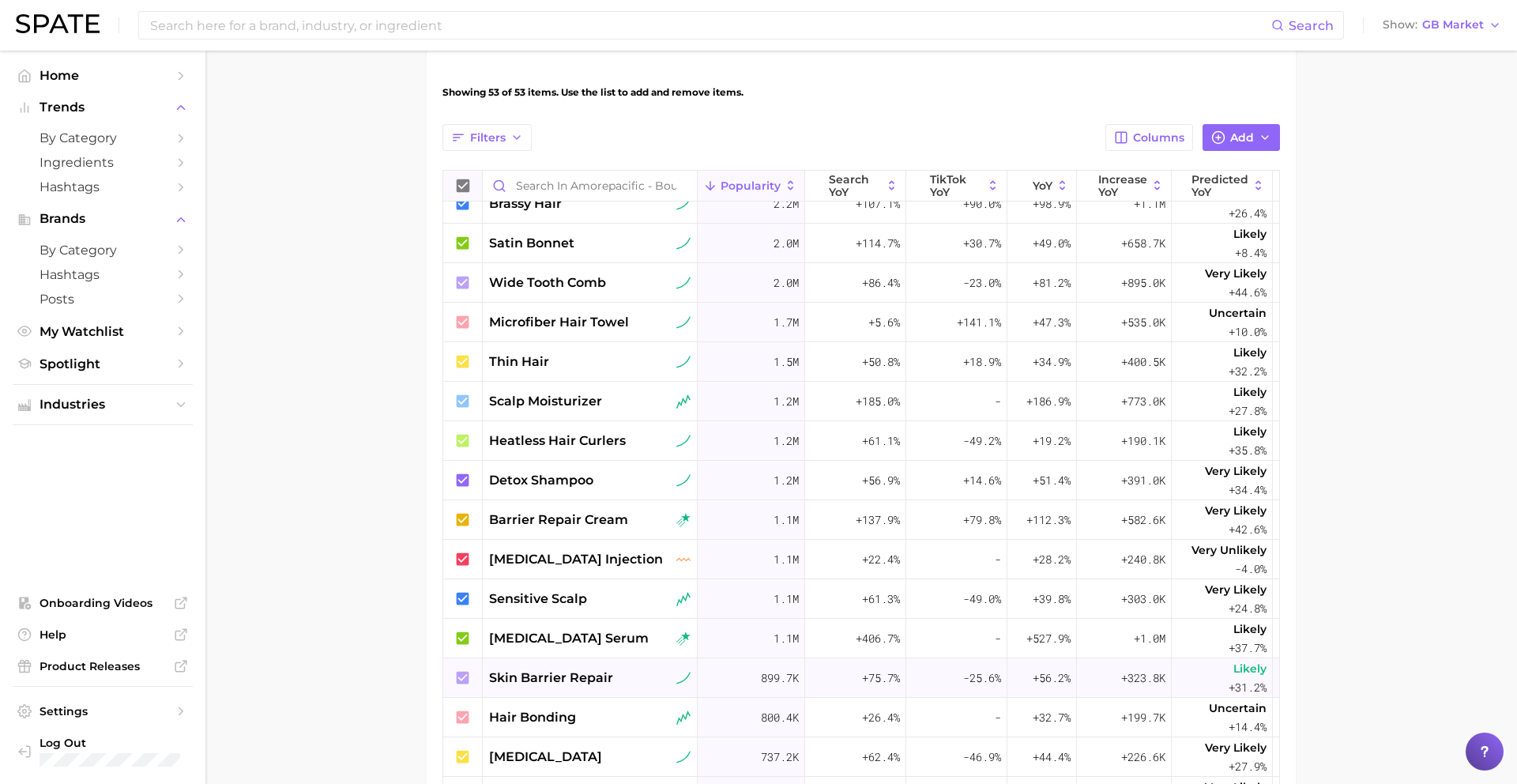
click at [568, 655] on span "skin barrier repair" at bounding box center [551, 677] width 124 height 19
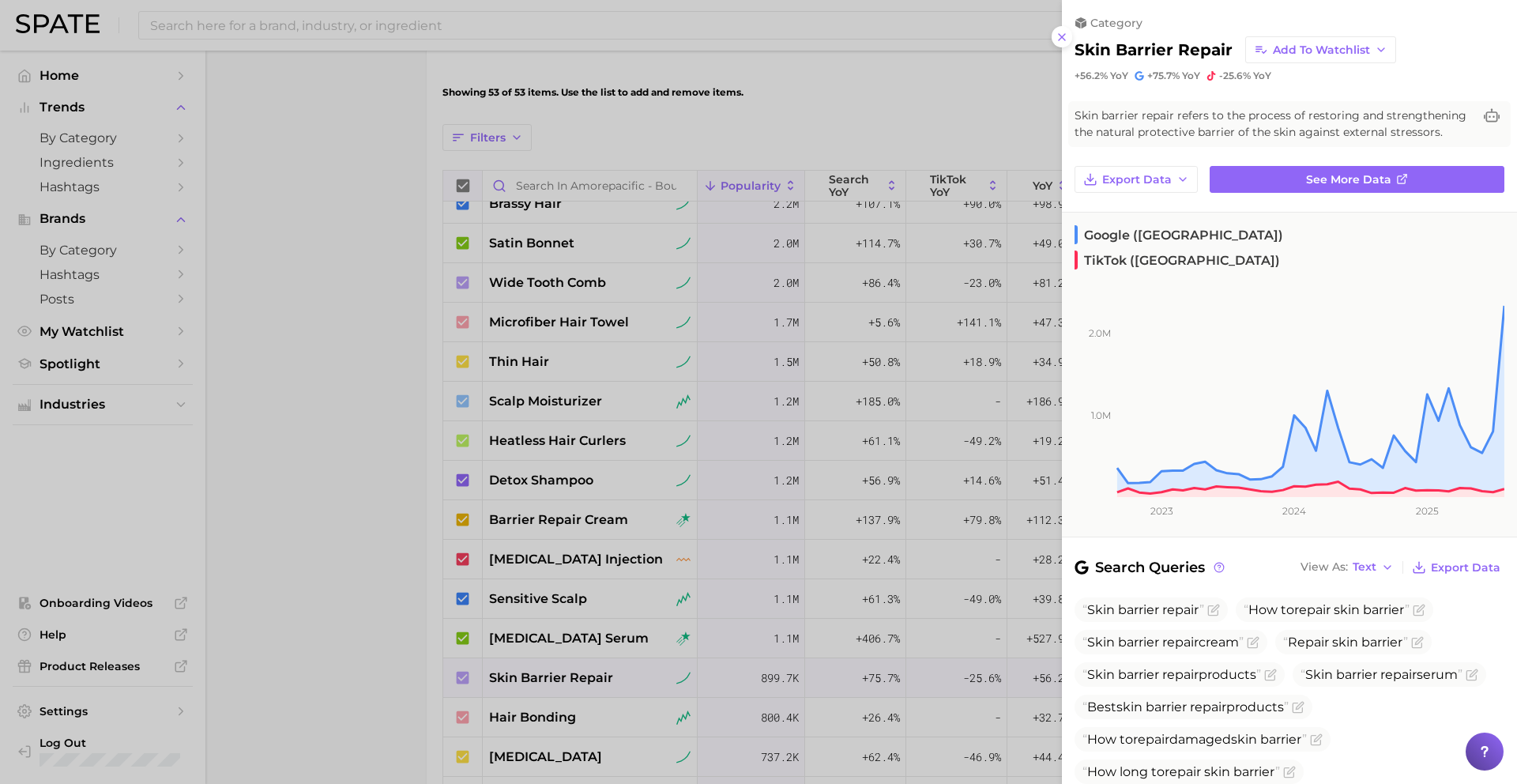
click at [568, 655] on div at bounding box center [758, 392] width 1517 height 784
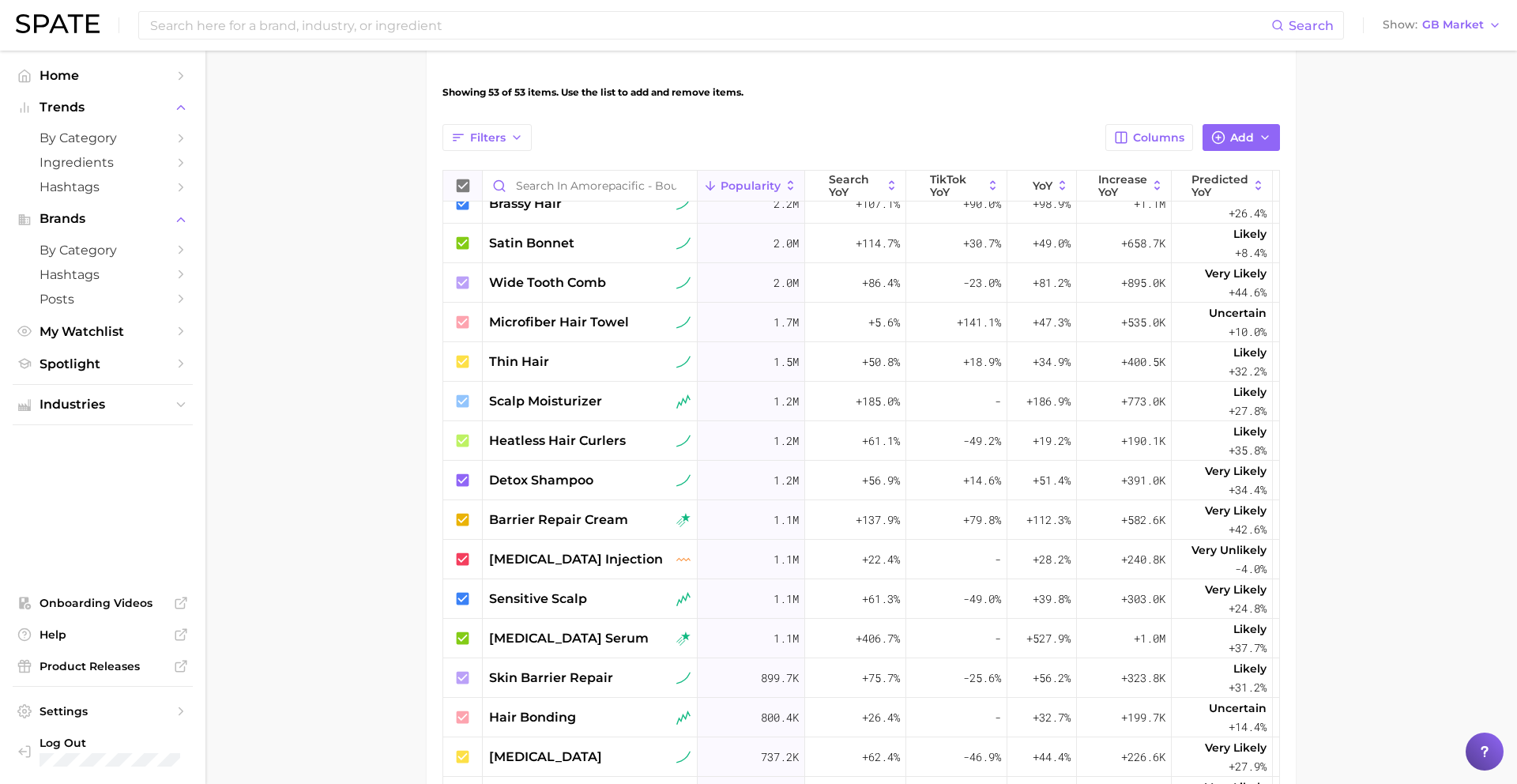
scroll to position [530, 0]
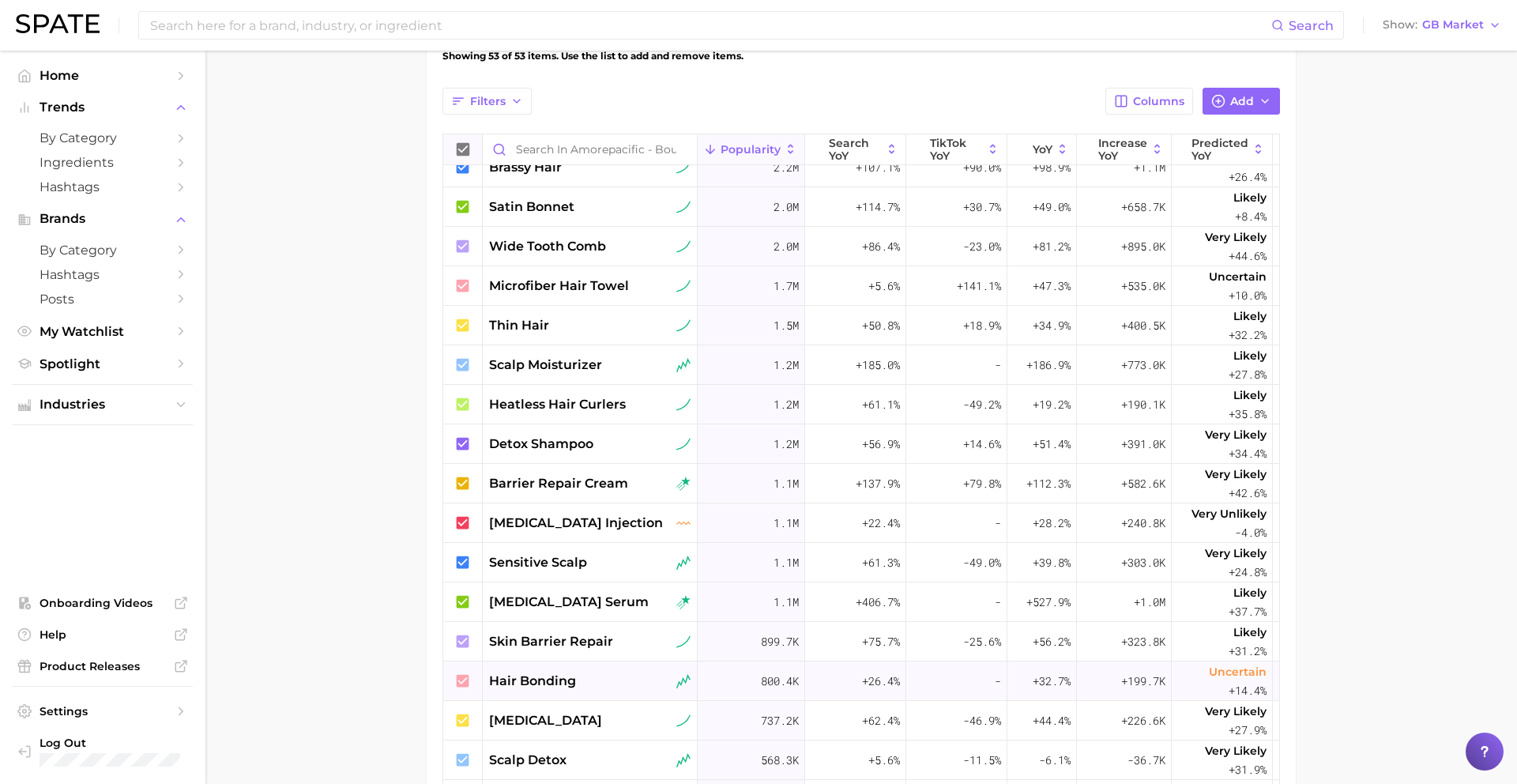
click at [568, 655] on span "hair bonding" at bounding box center [532, 681] width 87 height 19
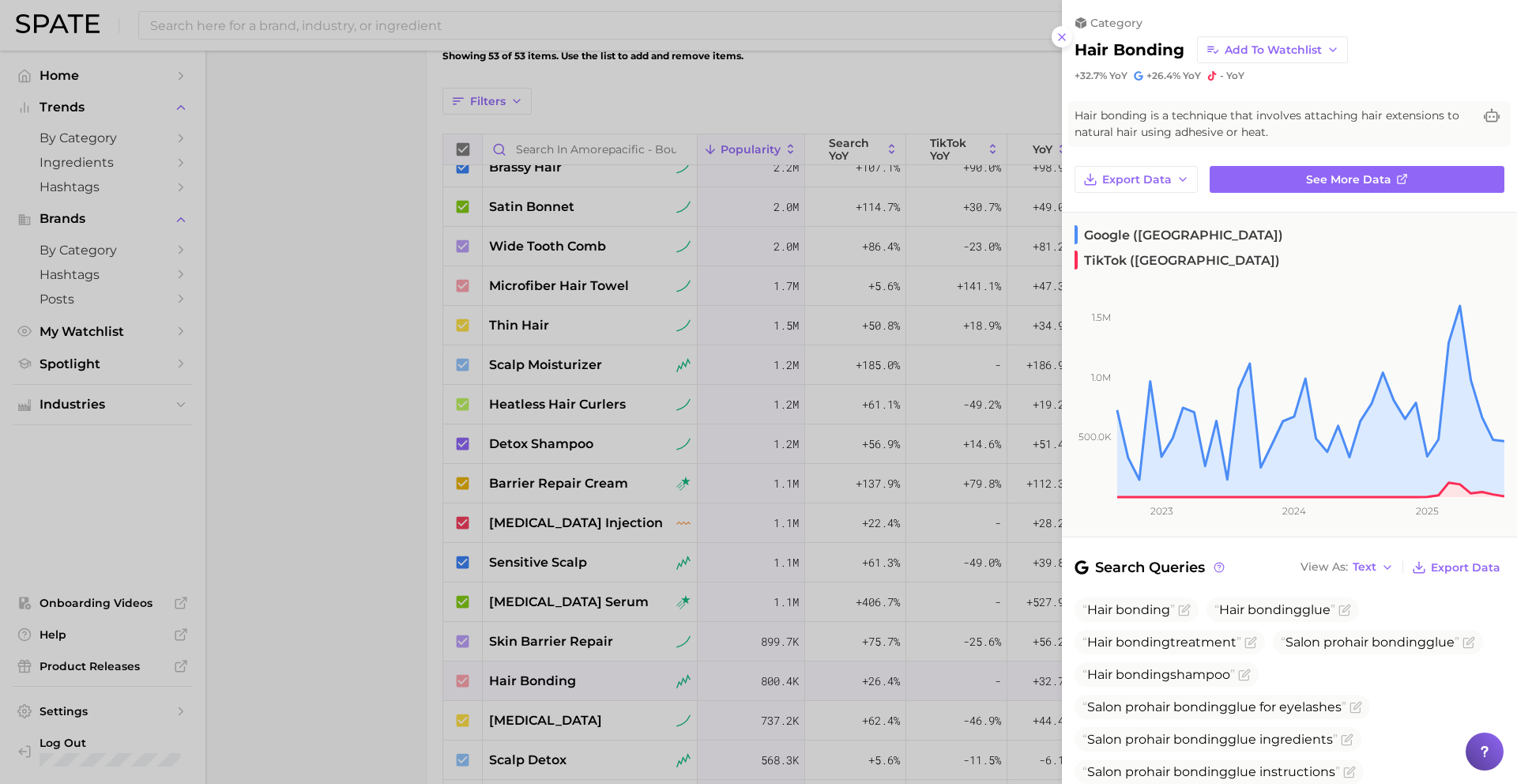
click at [567, 655] on div at bounding box center [758, 392] width 1517 height 784
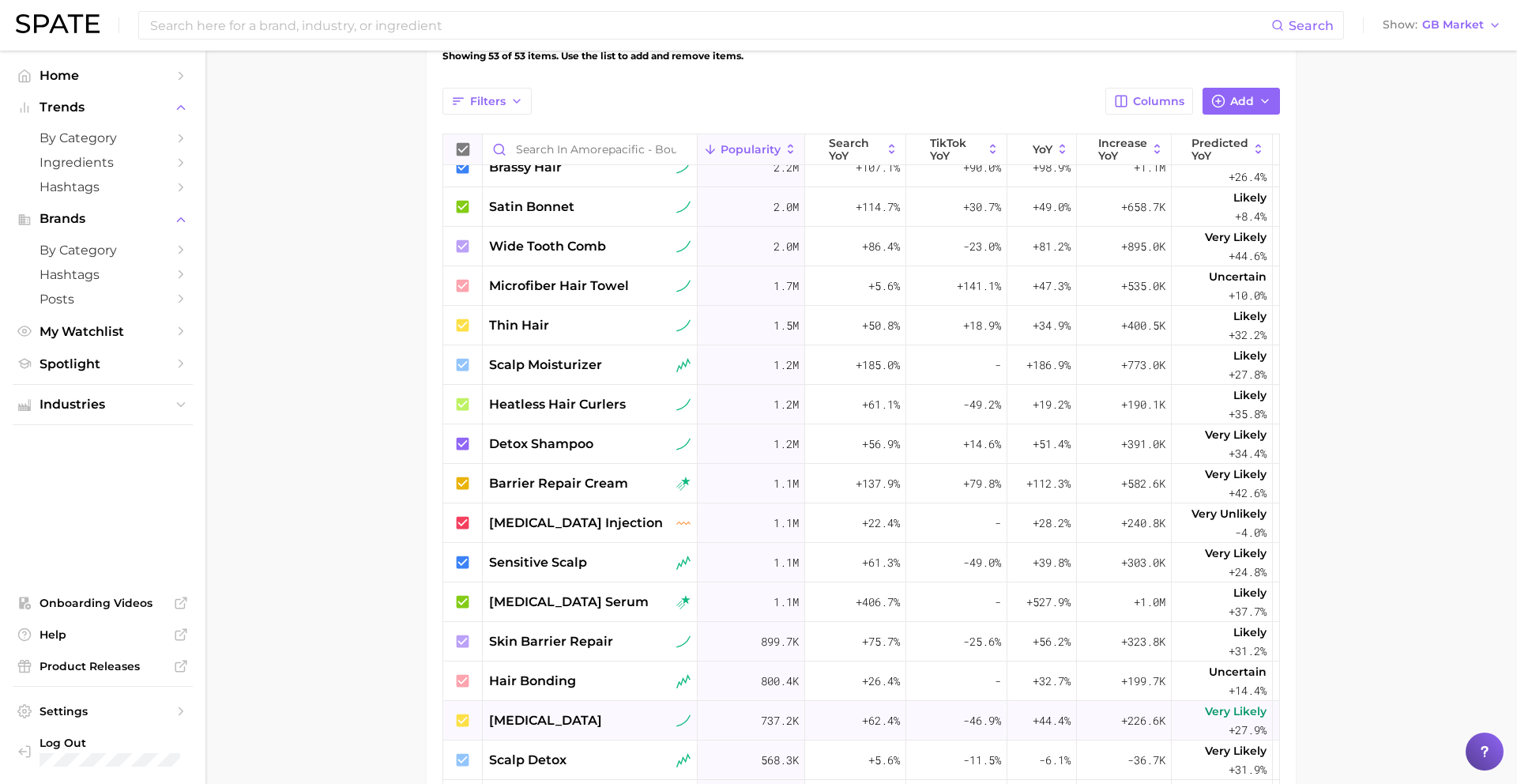
click at [571, 655] on div "skin inflammation" at bounding box center [590, 720] width 215 height 40
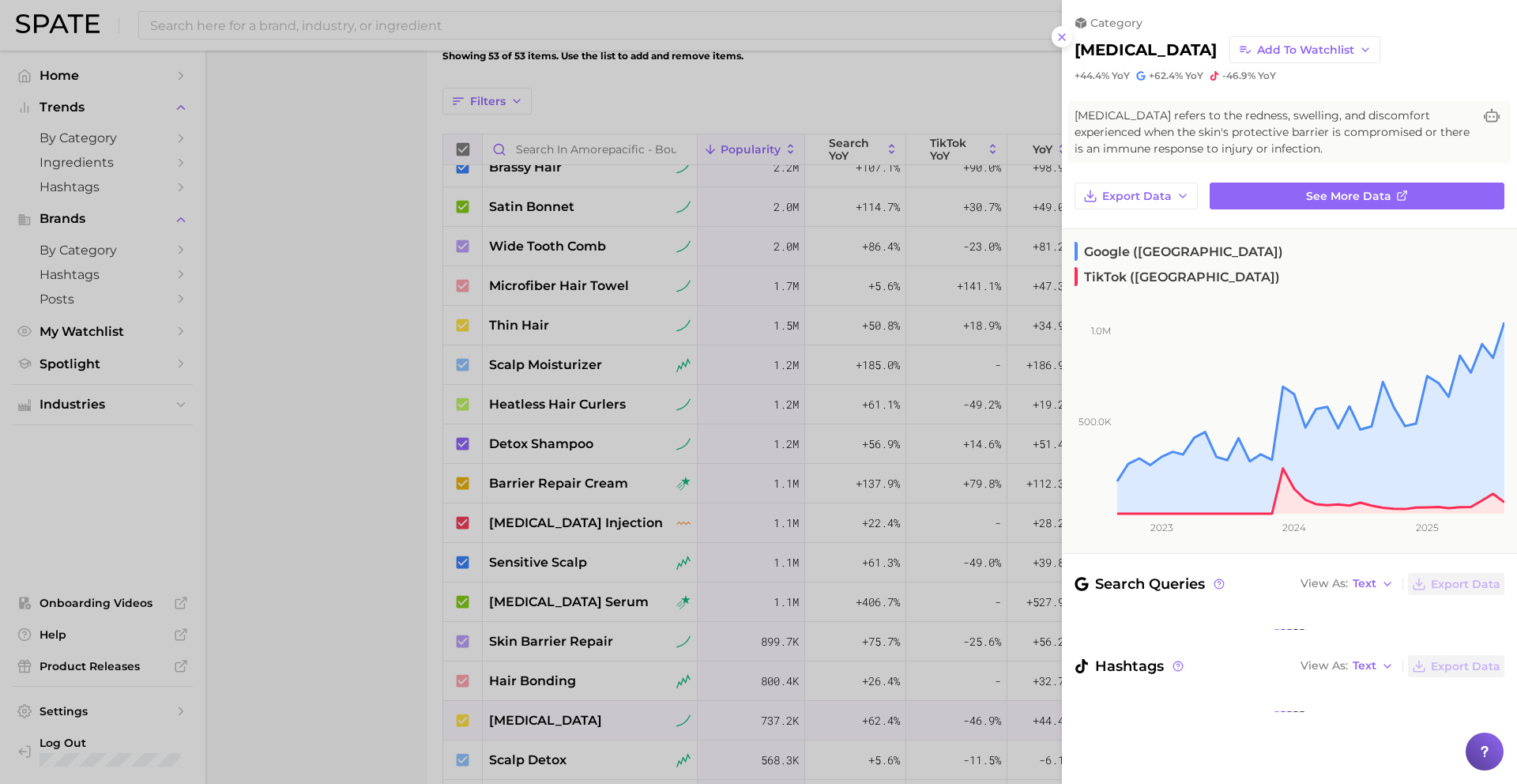
click at [570, 655] on div at bounding box center [758, 392] width 1517 height 784
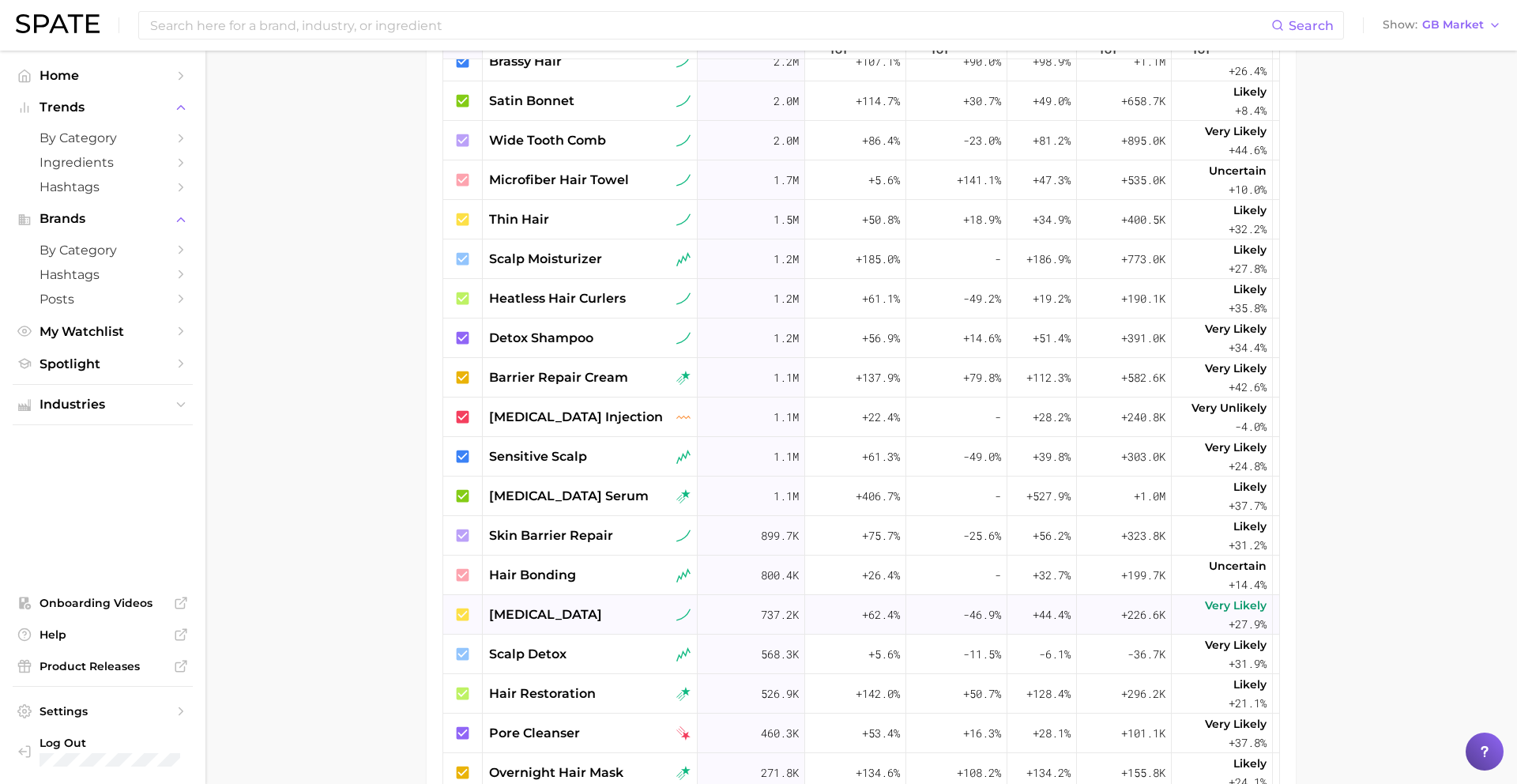
scroll to position [637, 0]
click at [587, 655] on div "scalp detox" at bounding box center [590, 654] width 215 height 40
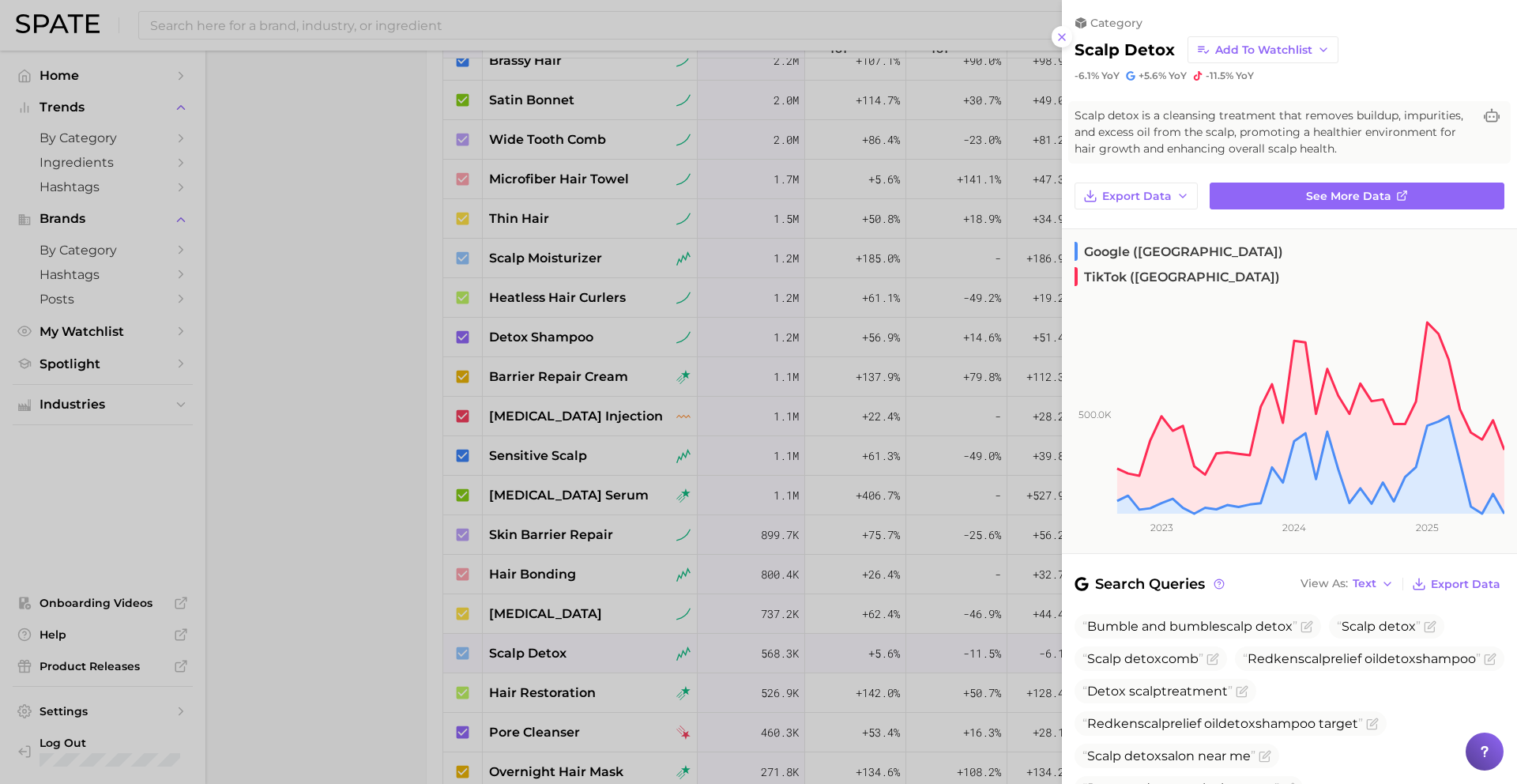
click at [587, 655] on div at bounding box center [758, 392] width 1517 height 784
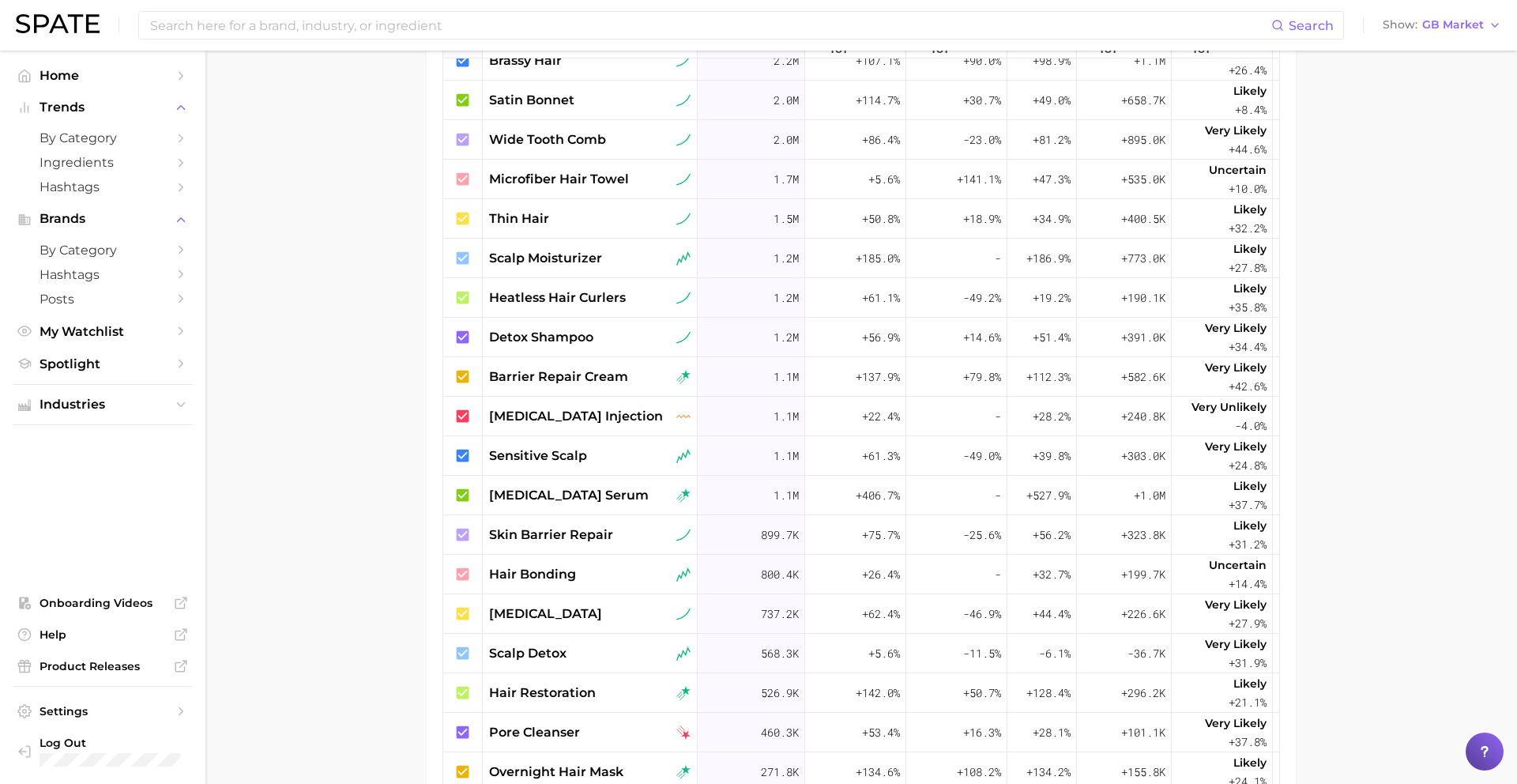
click at [587, 655] on div "scalp detox" at bounding box center [590, 653] width 201 height 19
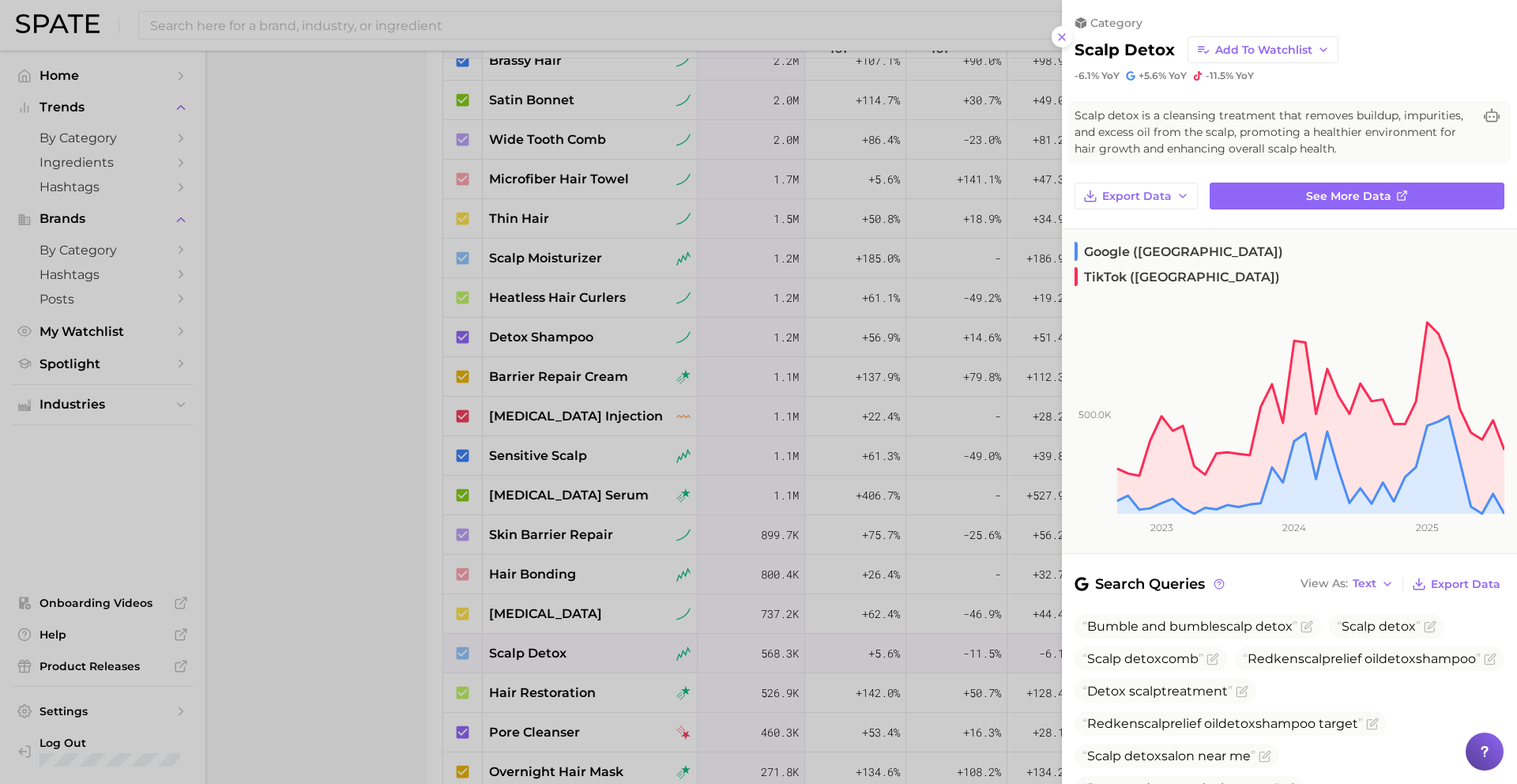
click at [587, 655] on div at bounding box center [758, 392] width 1517 height 784
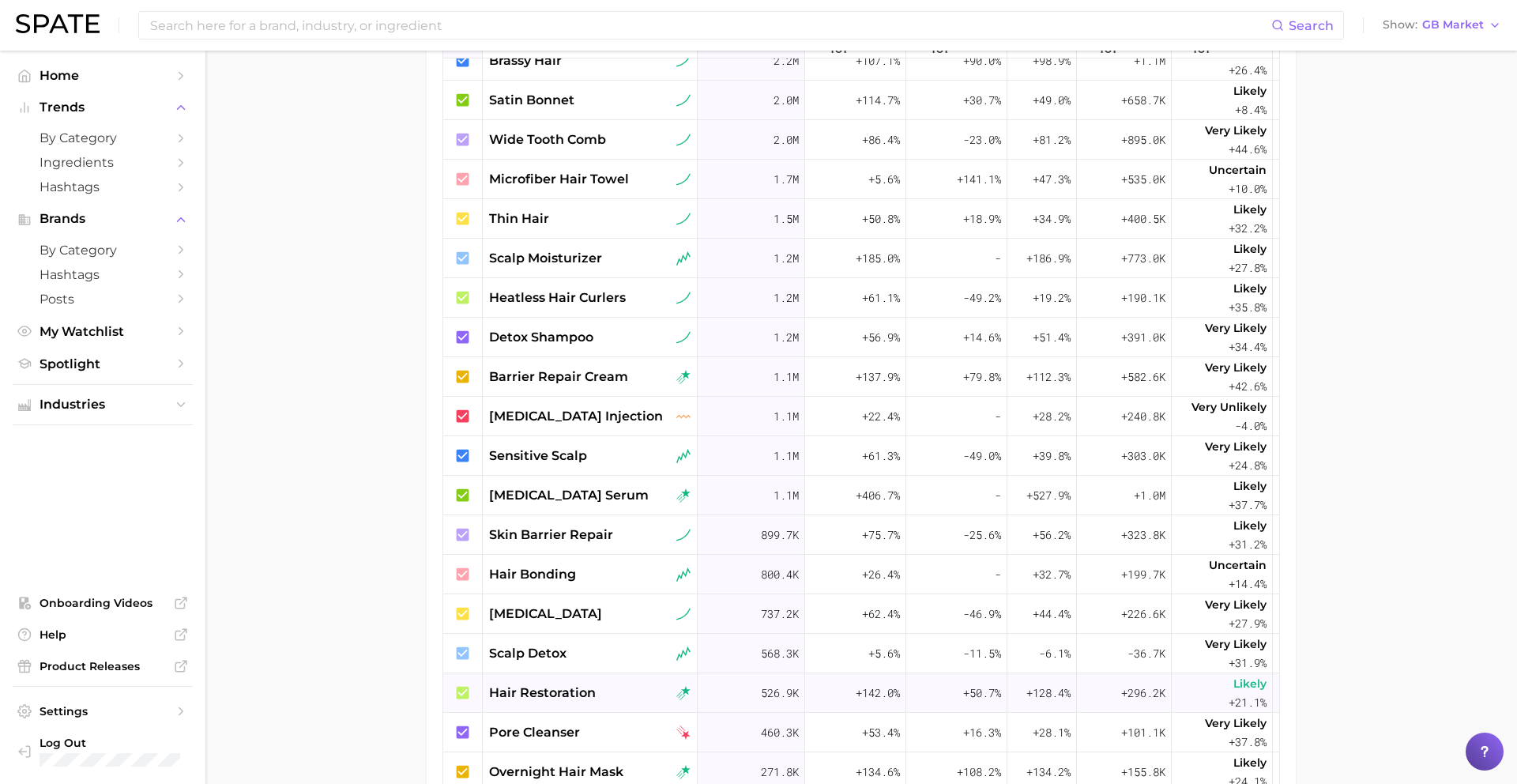
click at [587, 655] on span "hair restoration" at bounding box center [542, 692] width 107 height 19
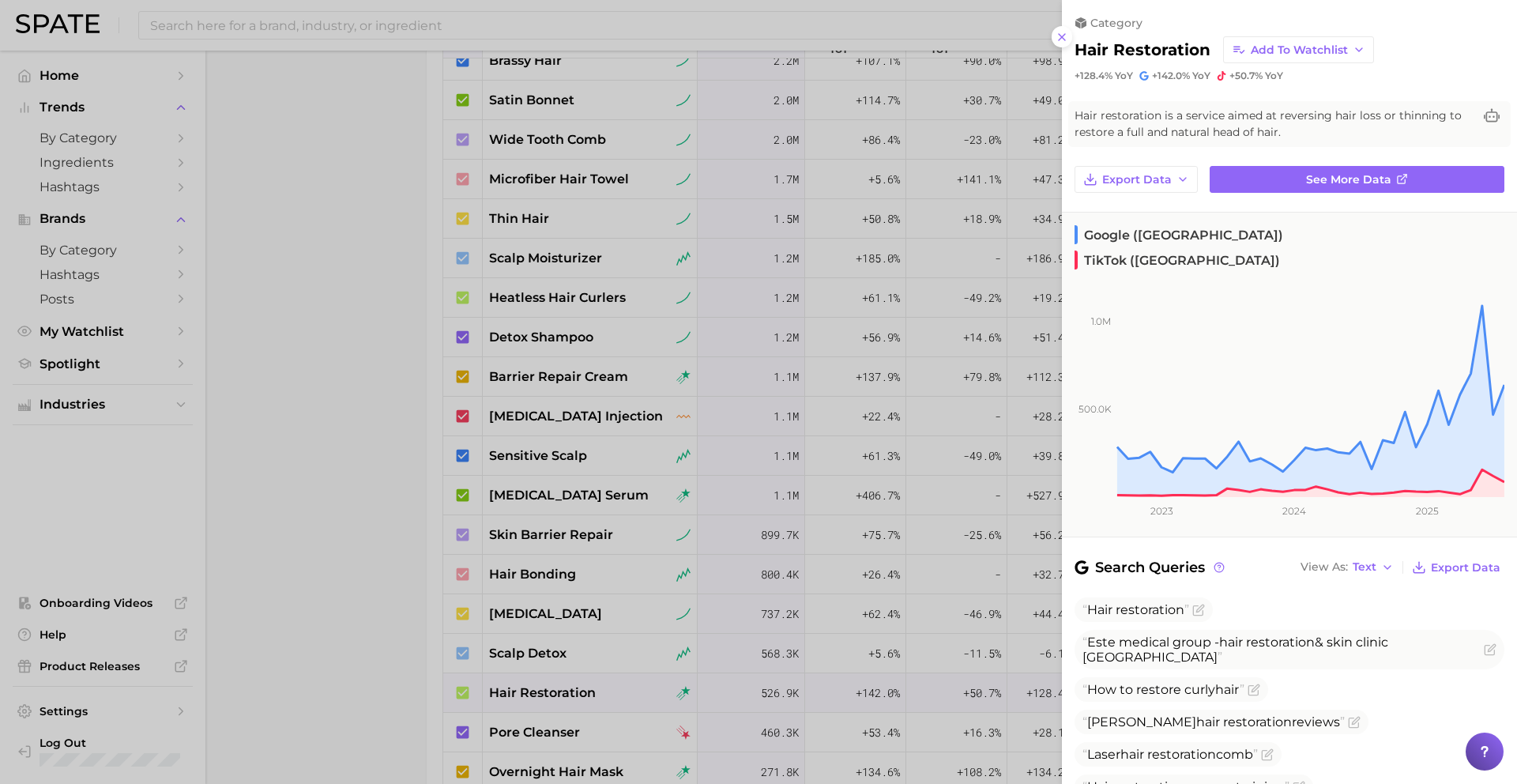
click at [589, 655] on div at bounding box center [758, 392] width 1517 height 784
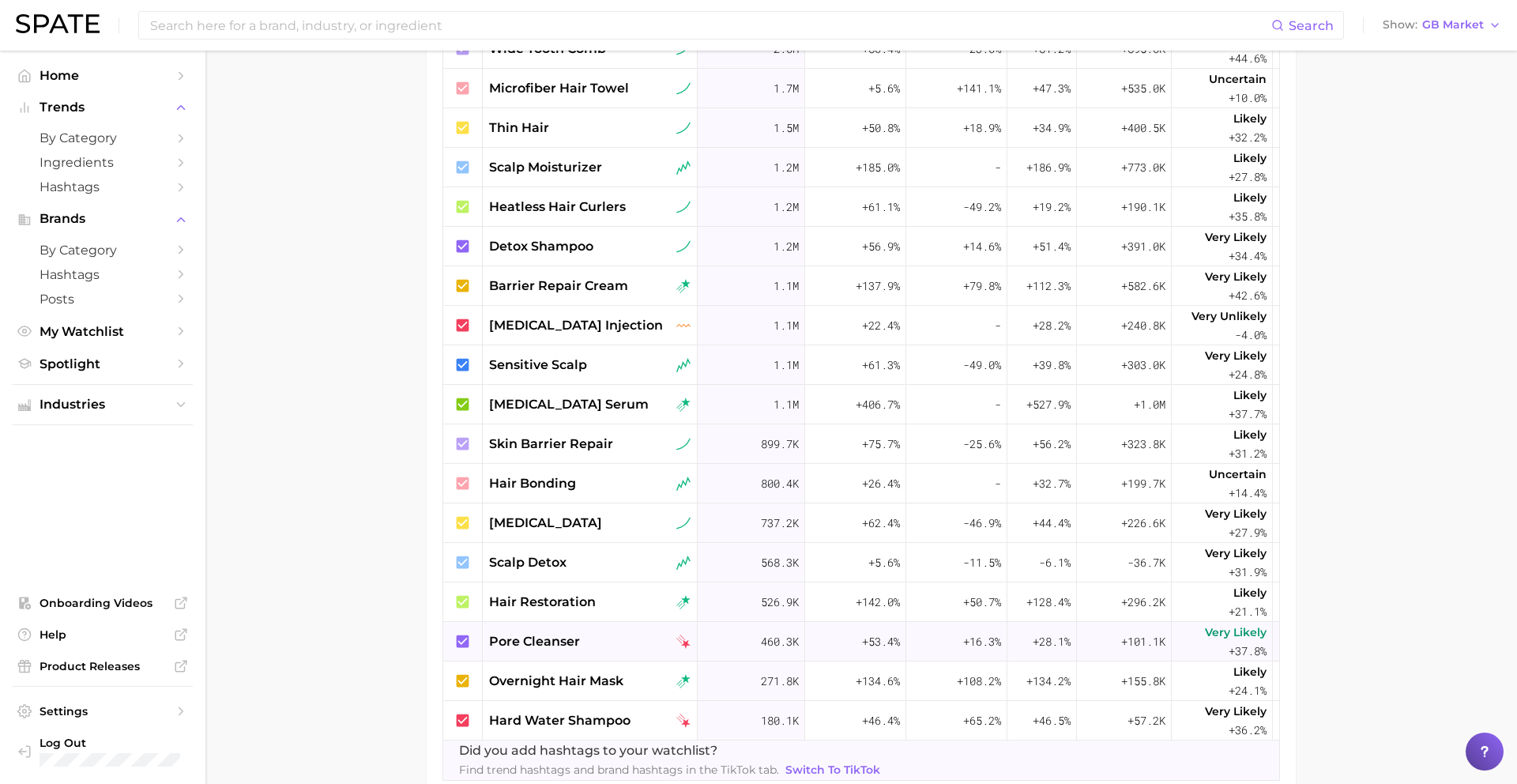
scroll to position [669, 0]
click at [597, 655] on span "hard water shampoo" at bounding box center [559, 717] width 141 height 19
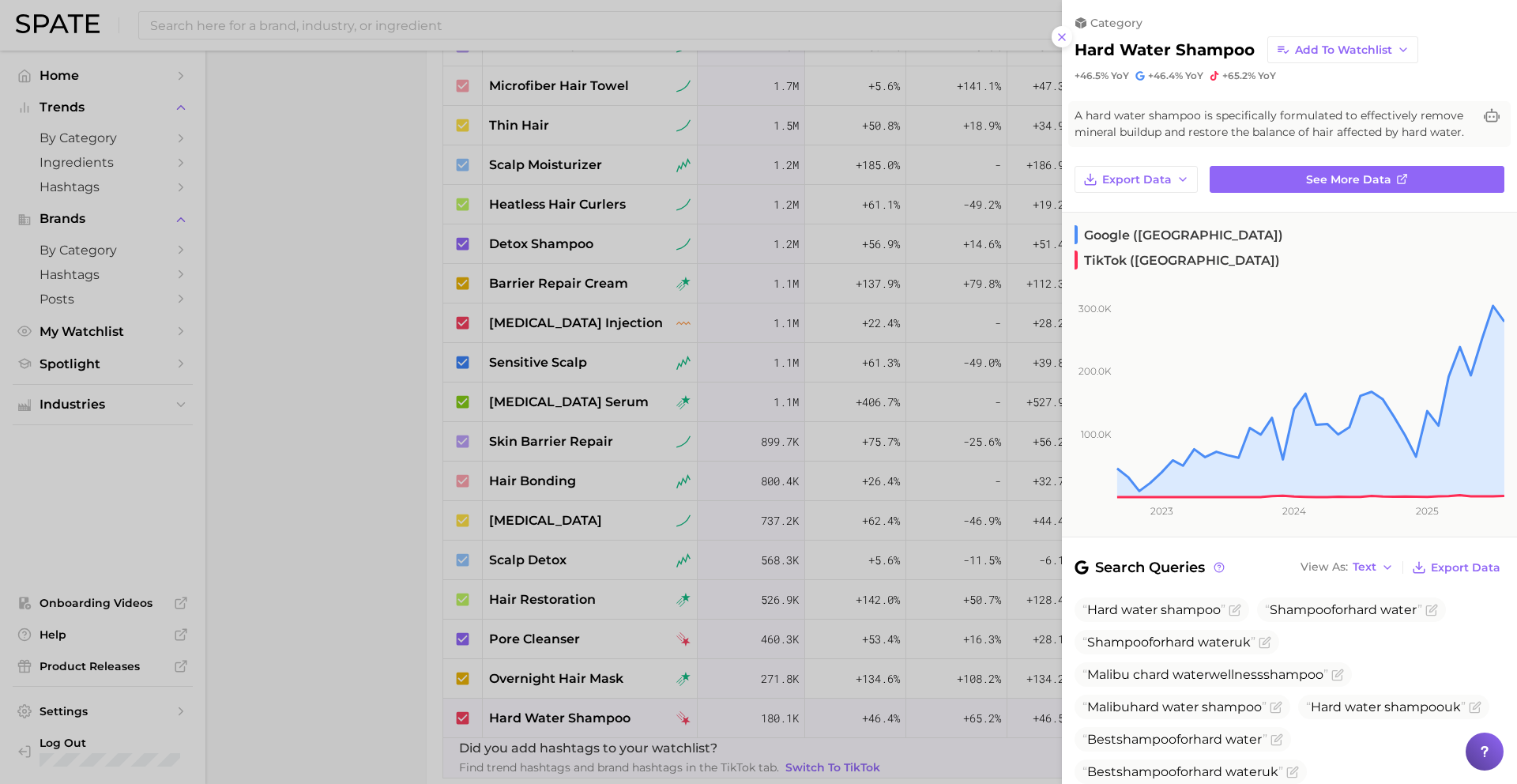
click at [598, 655] on div at bounding box center [758, 392] width 1517 height 784
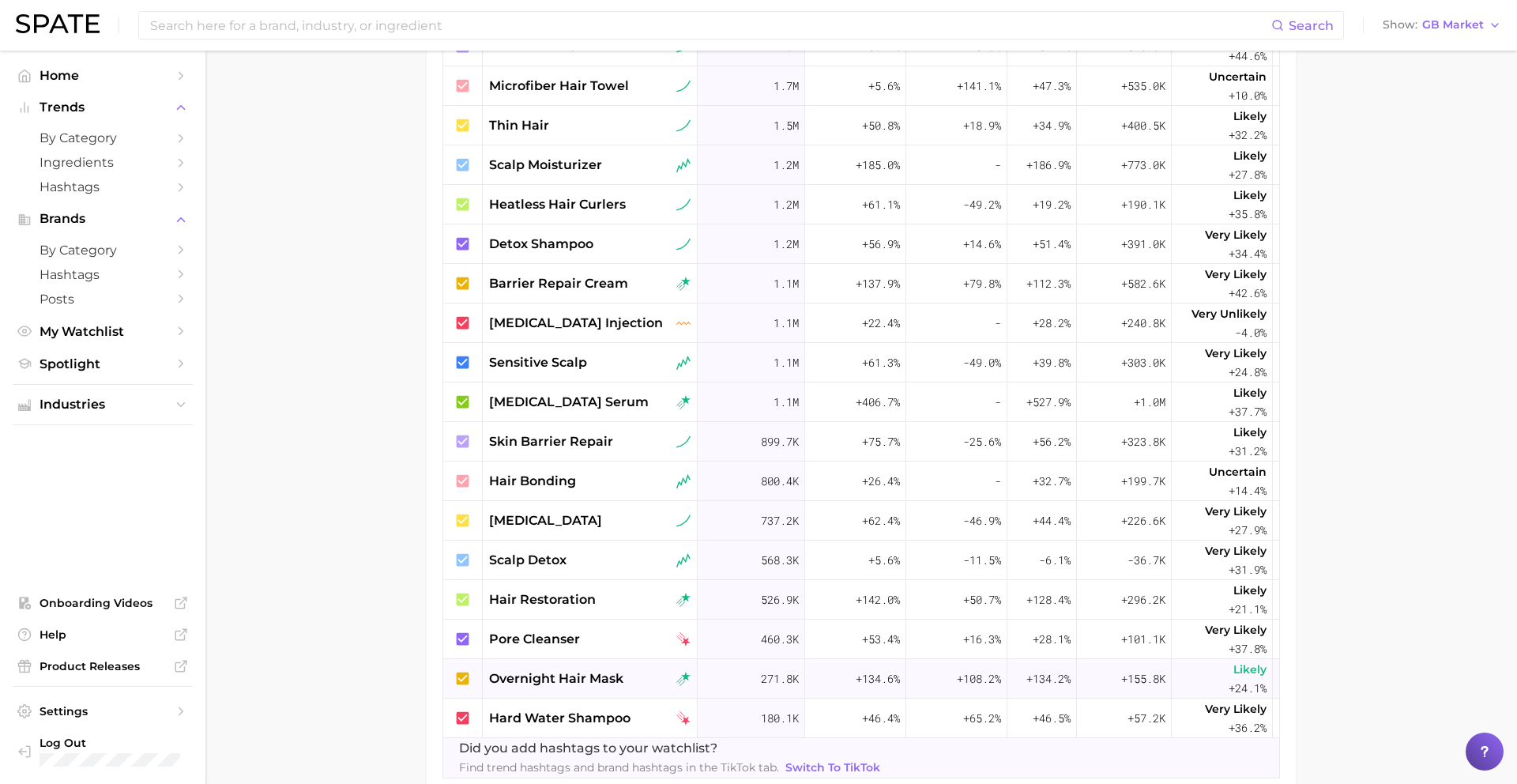
click at [597, 655] on span "overnight hair mask" at bounding box center [556, 678] width 134 height 19
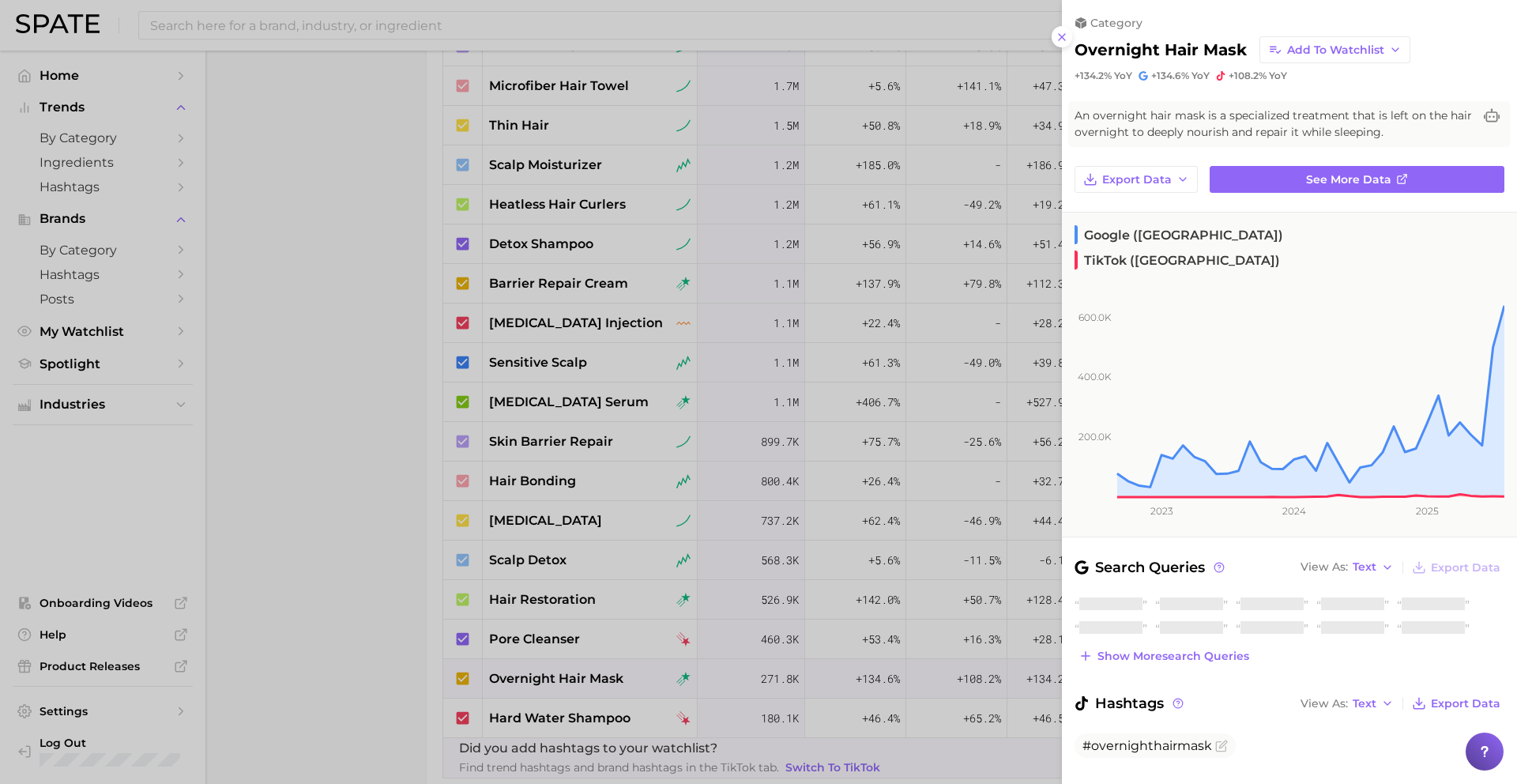
click at [597, 655] on div at bounding box center [758, 392] width 1517 height 784
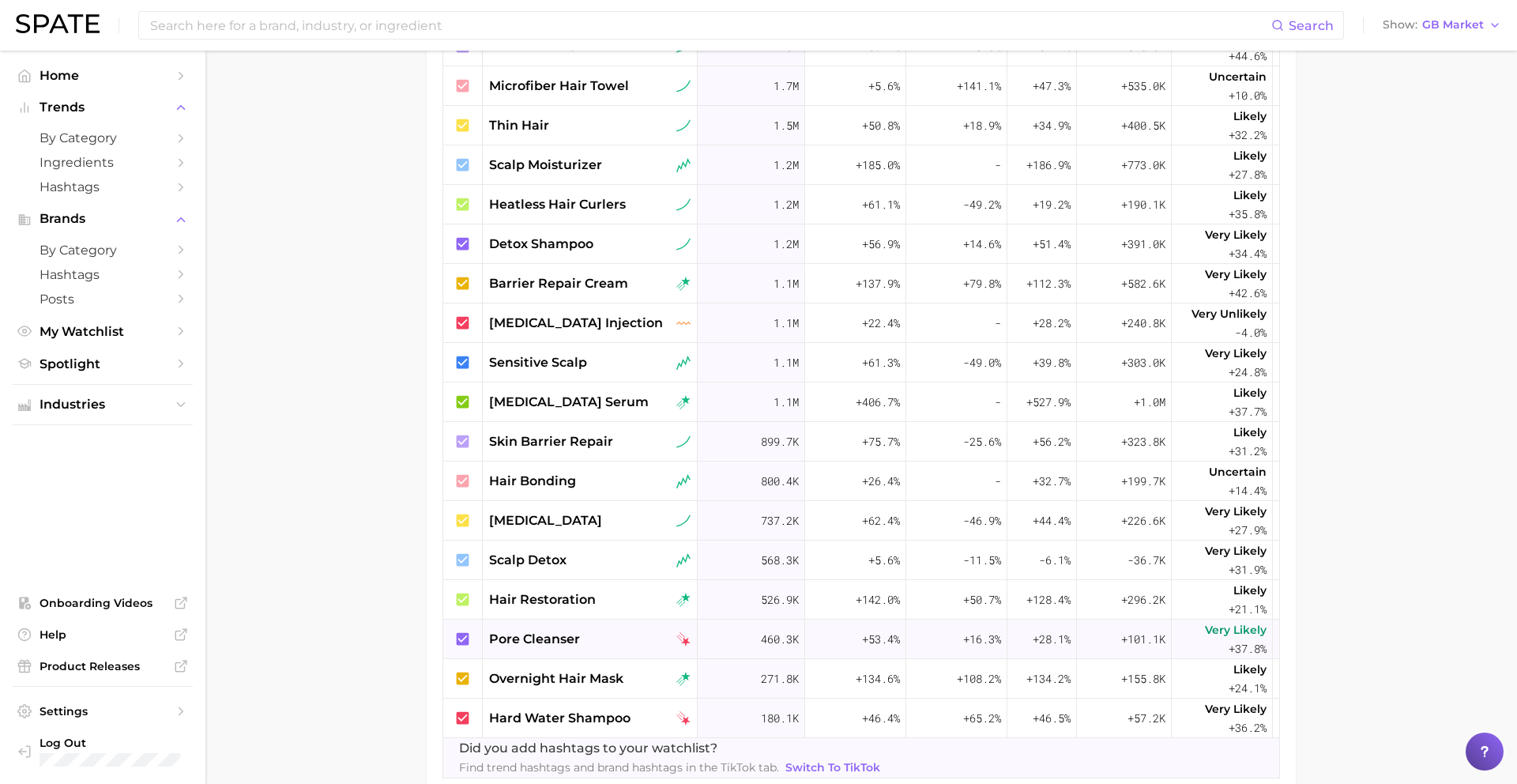
click at [592, 634] on div "pore cleanser" at bounding box center [590, 638] width 201 height 19
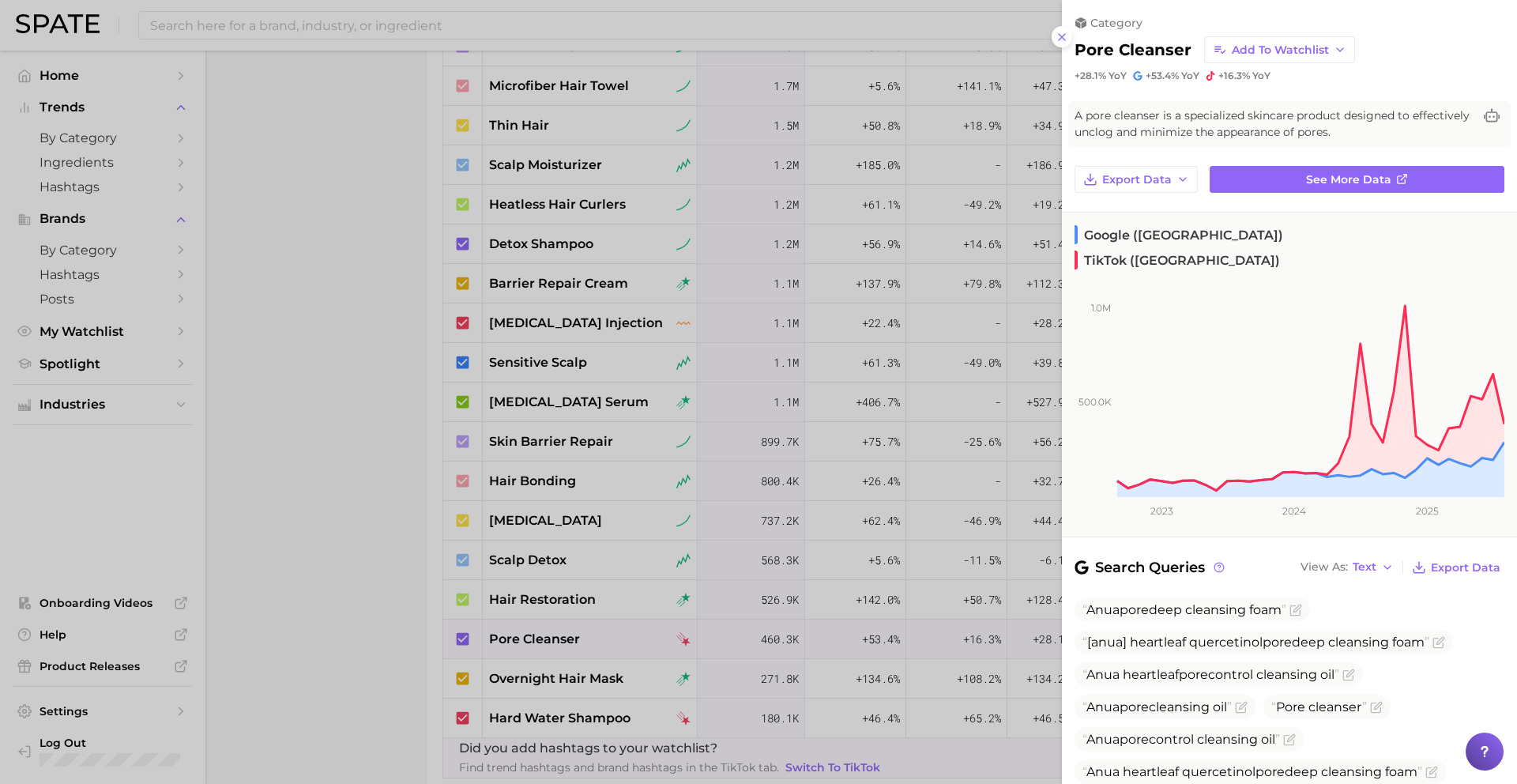
click at [593, 634] on div at bounding box center [758, 392] width 1517 height 784
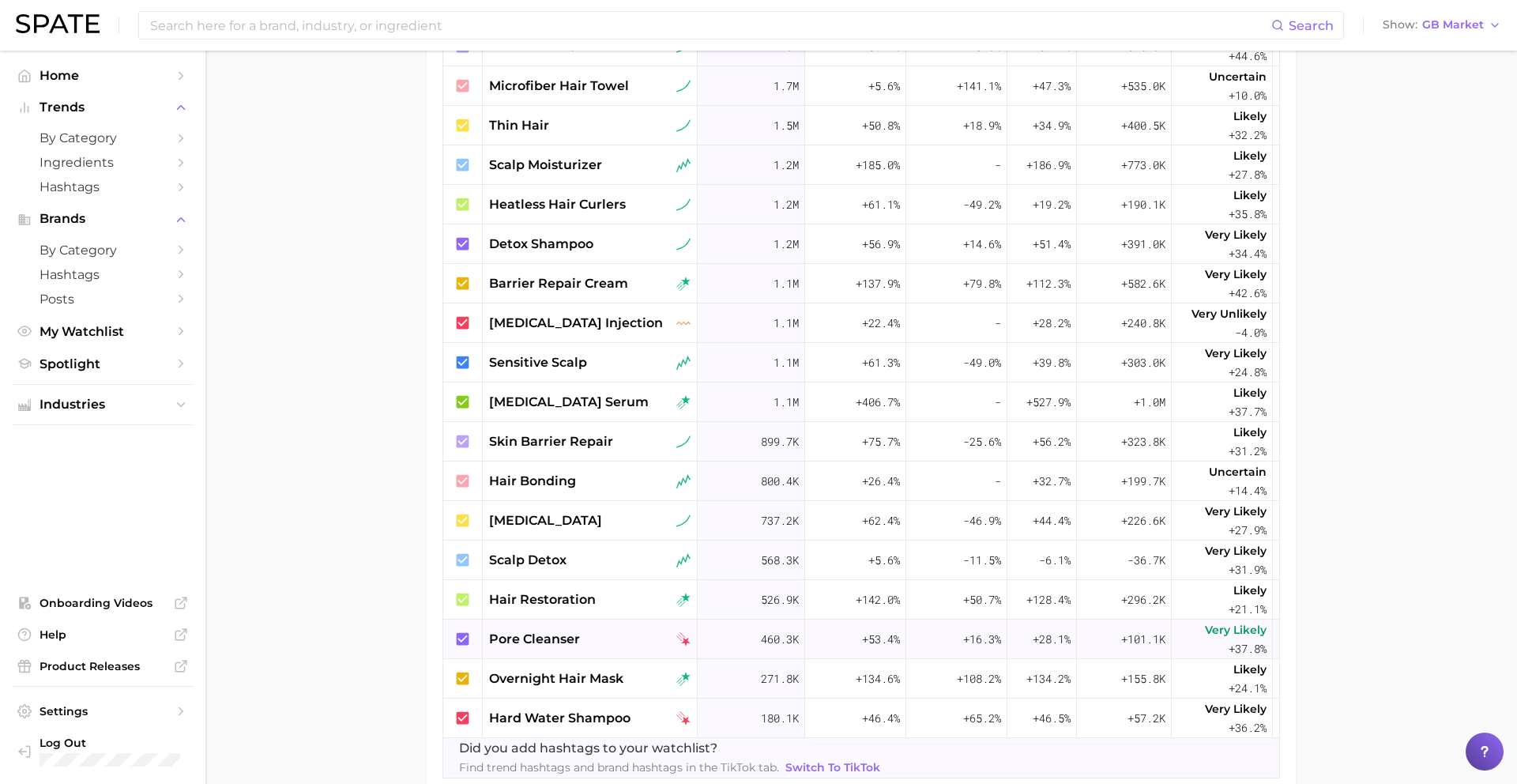
scroll to position [1383, 201]
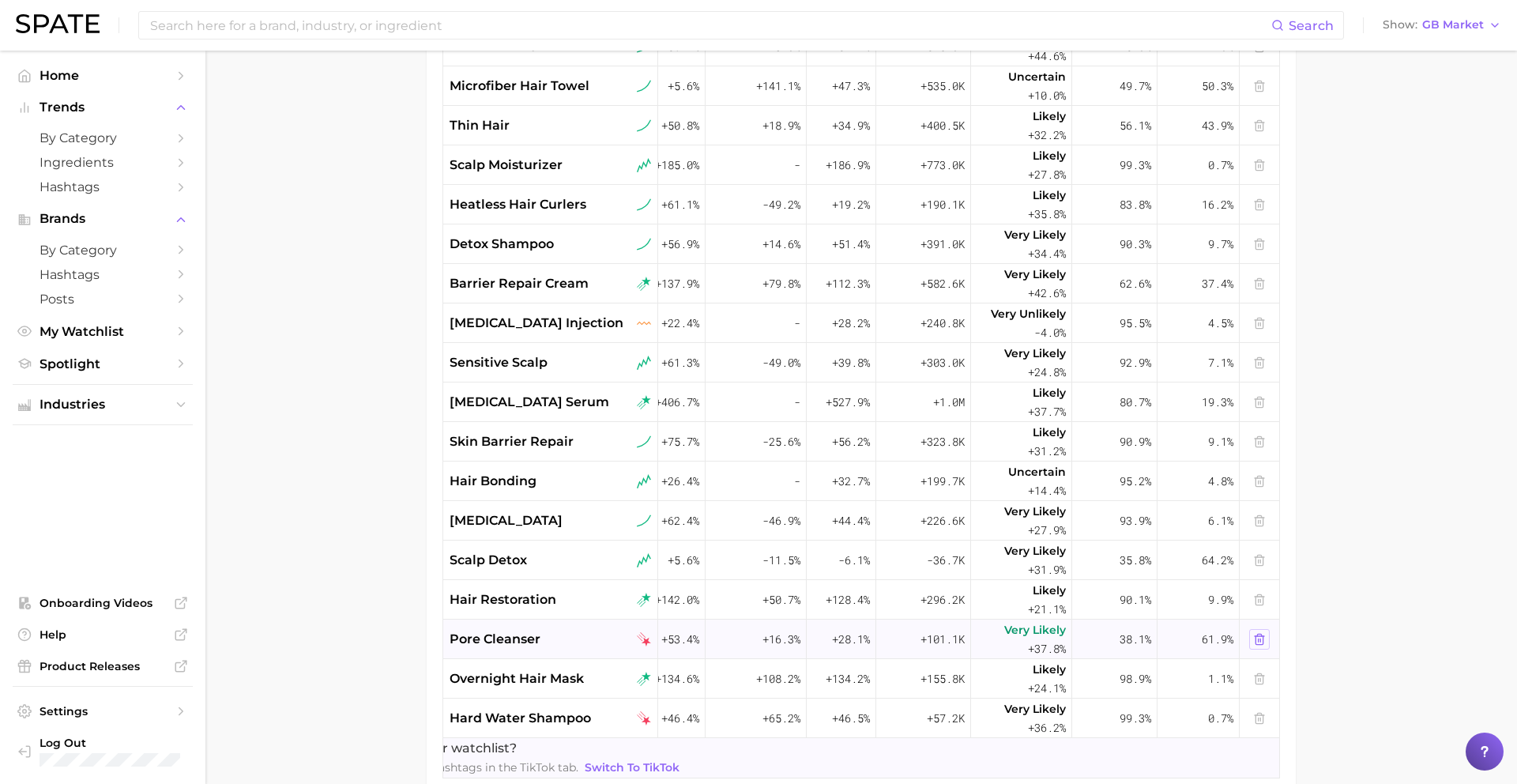
click at [1161, 642] on line at bounding box center [1259, 640] width 0 height 4
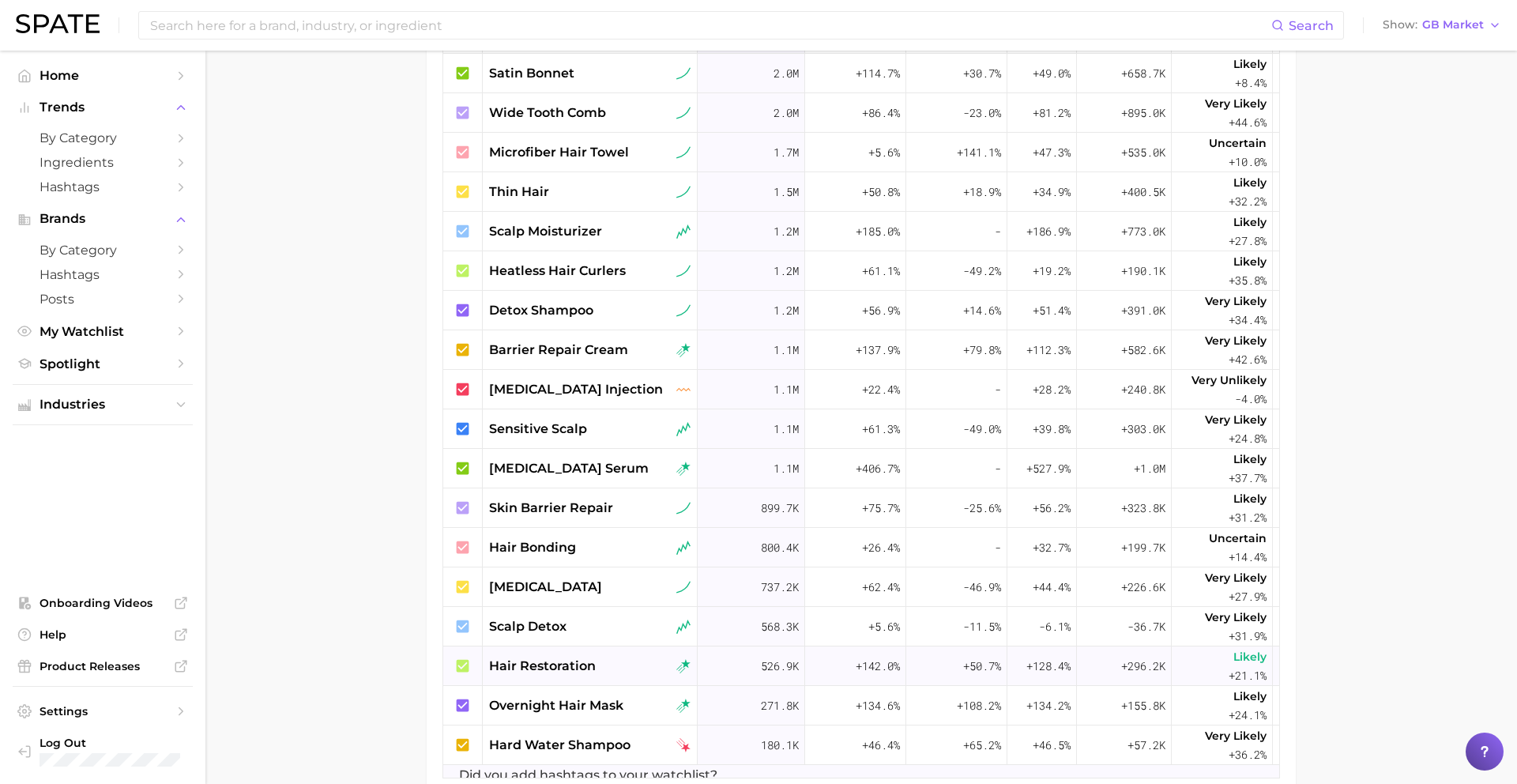
scroll to position [1300, 0]
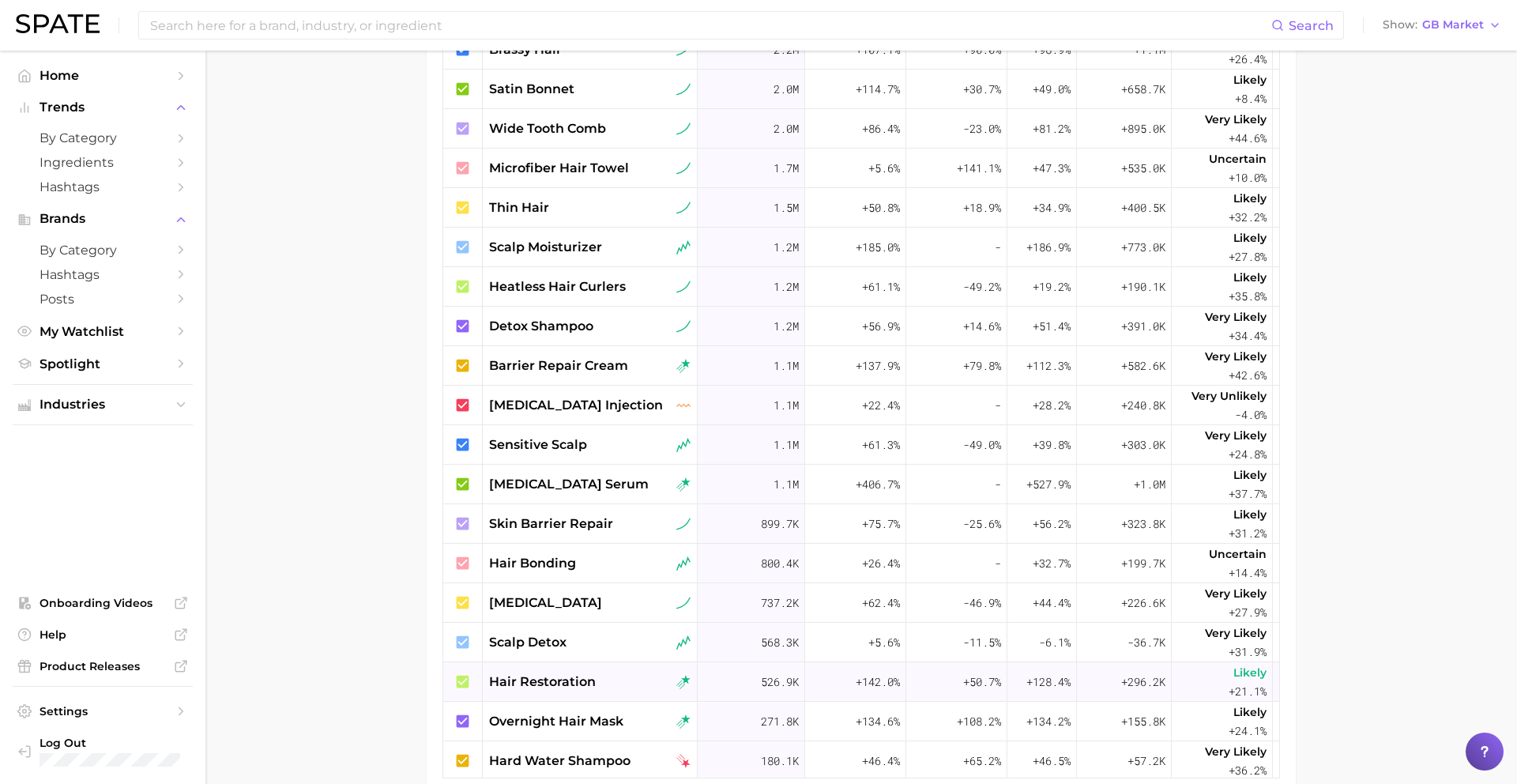
click at [590, 655] on span "hair restoration" at bounding box center [542, 682] width 107 height 19
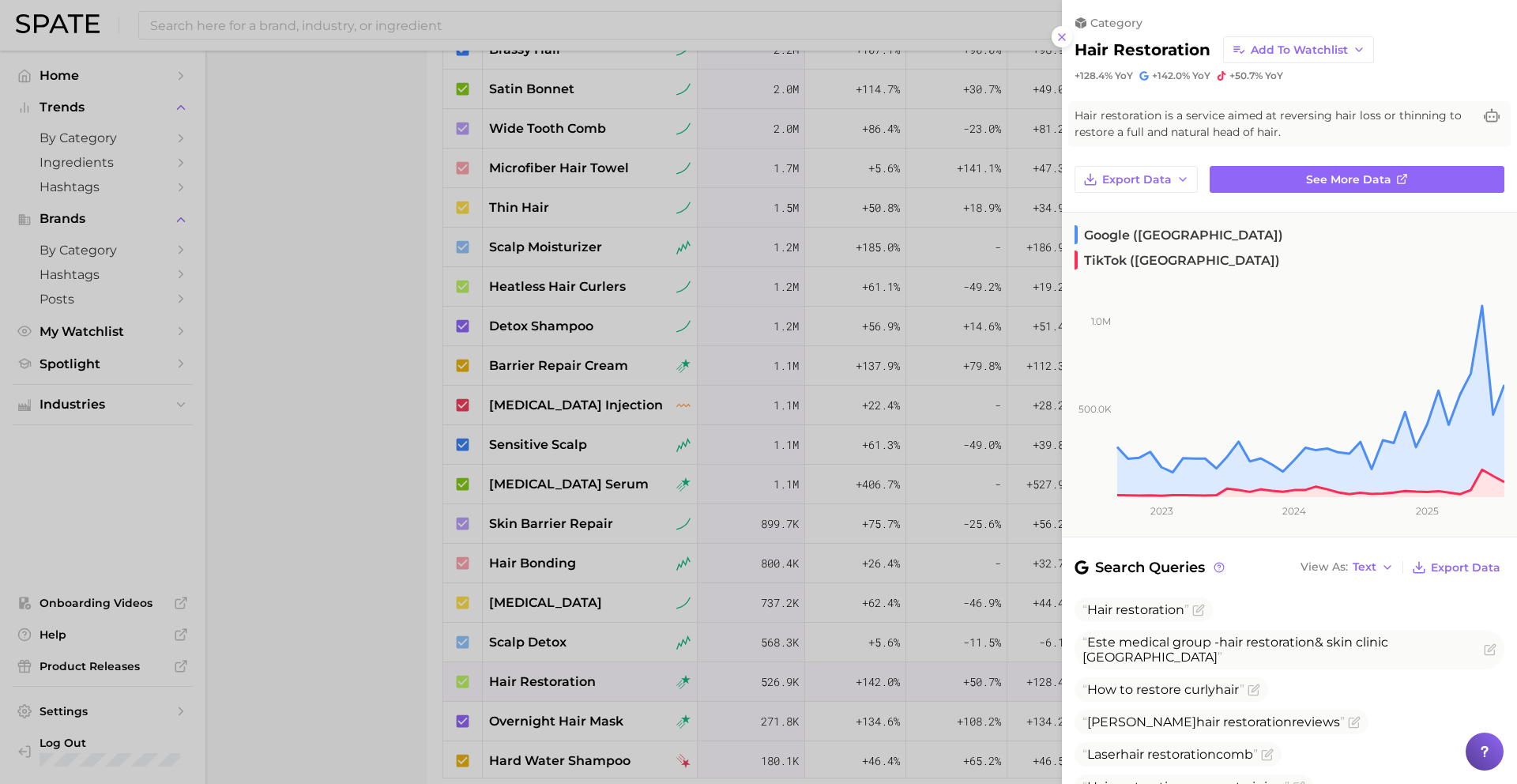
click at [591, 655] on div at bounding box center [758, 392] width 1517 height 784
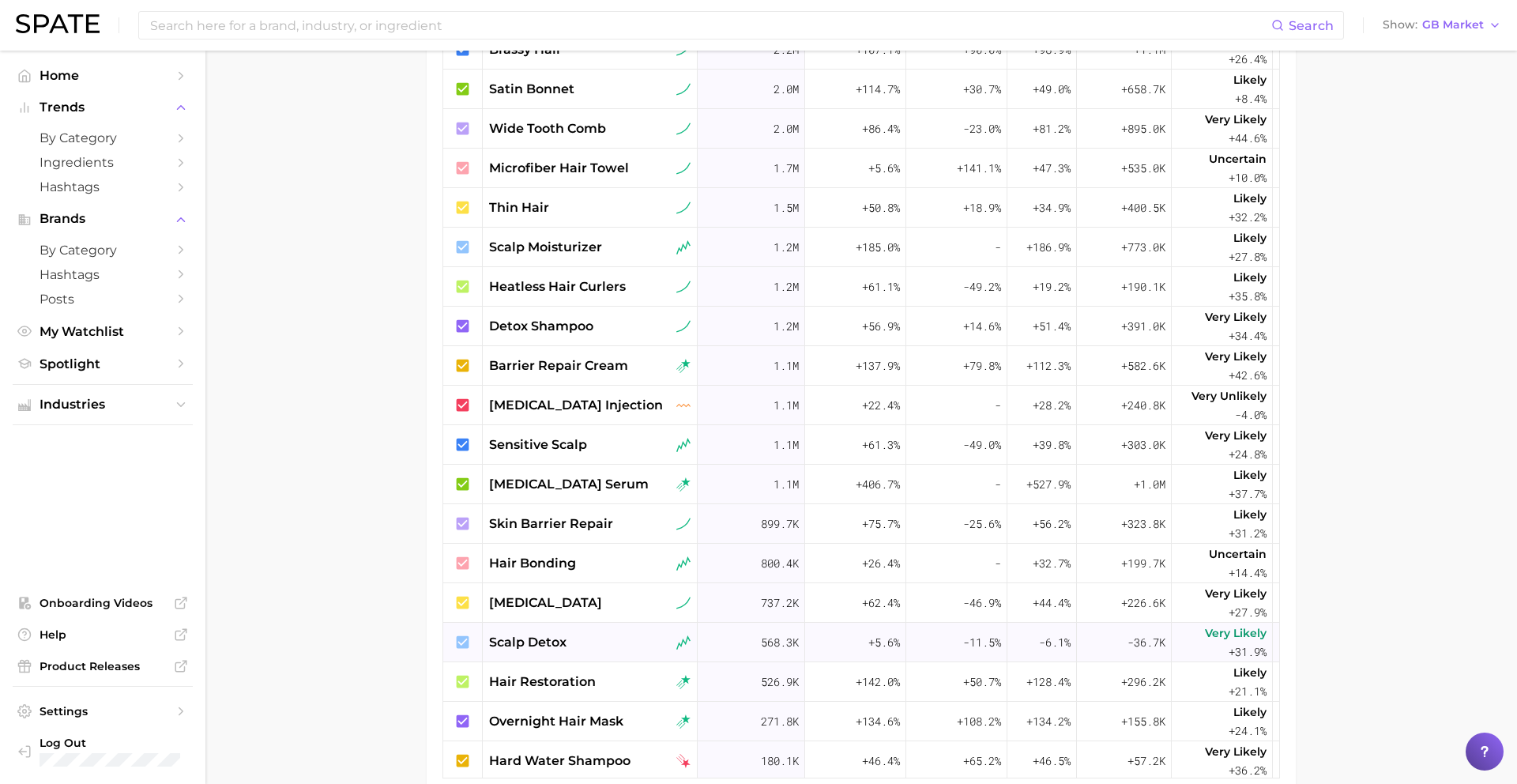
click at [575, 638] on div "scalp detox" at bounding box center [590, 642] width 201 height 19
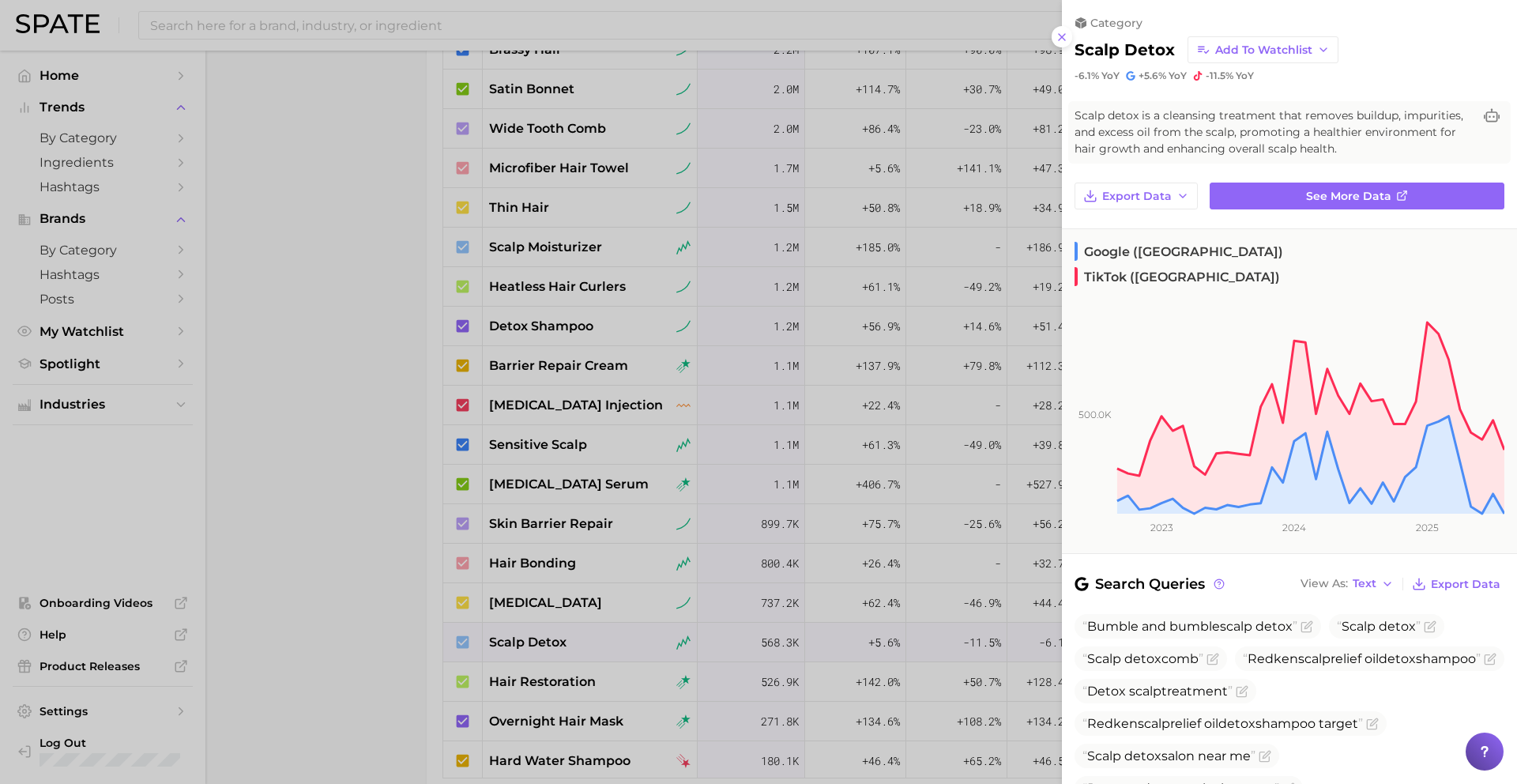
click at [575, 638] on div at bounding box center [758, 392] width 1517 height 784
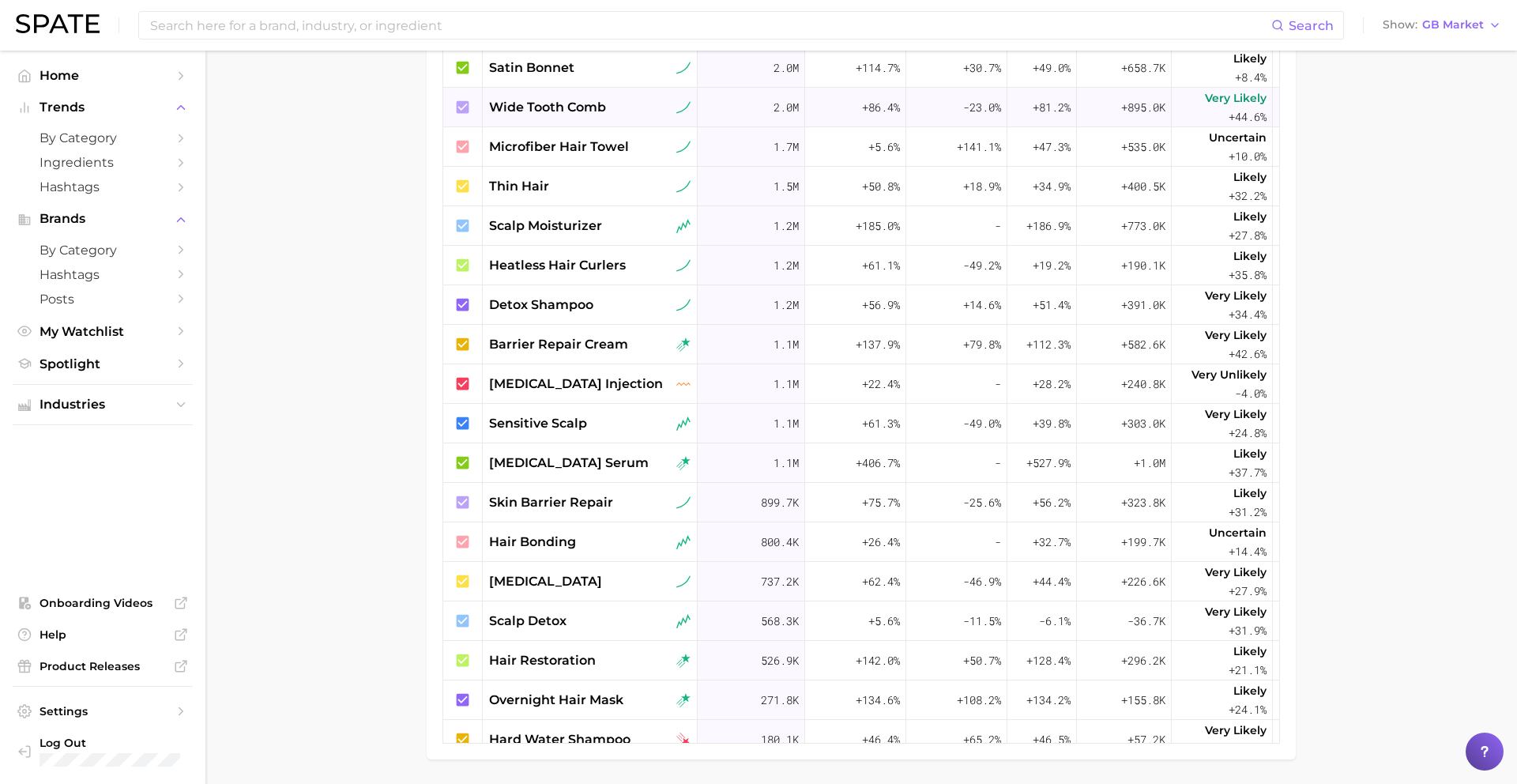
scroll to position [1343, 0]
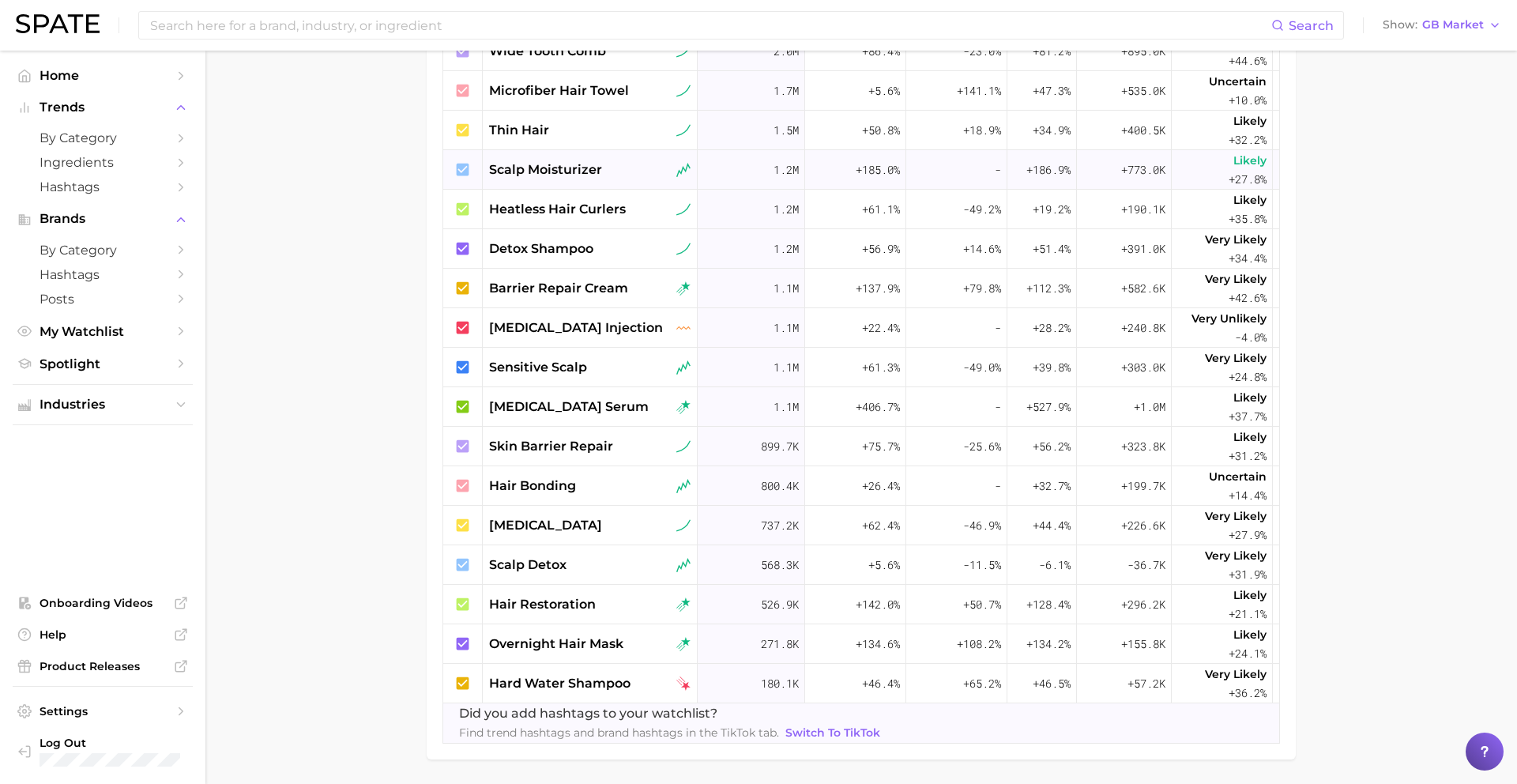
click at [579, 173] on span "scalp moisturizer" at bounding box center [546, 169] width 113 height 19
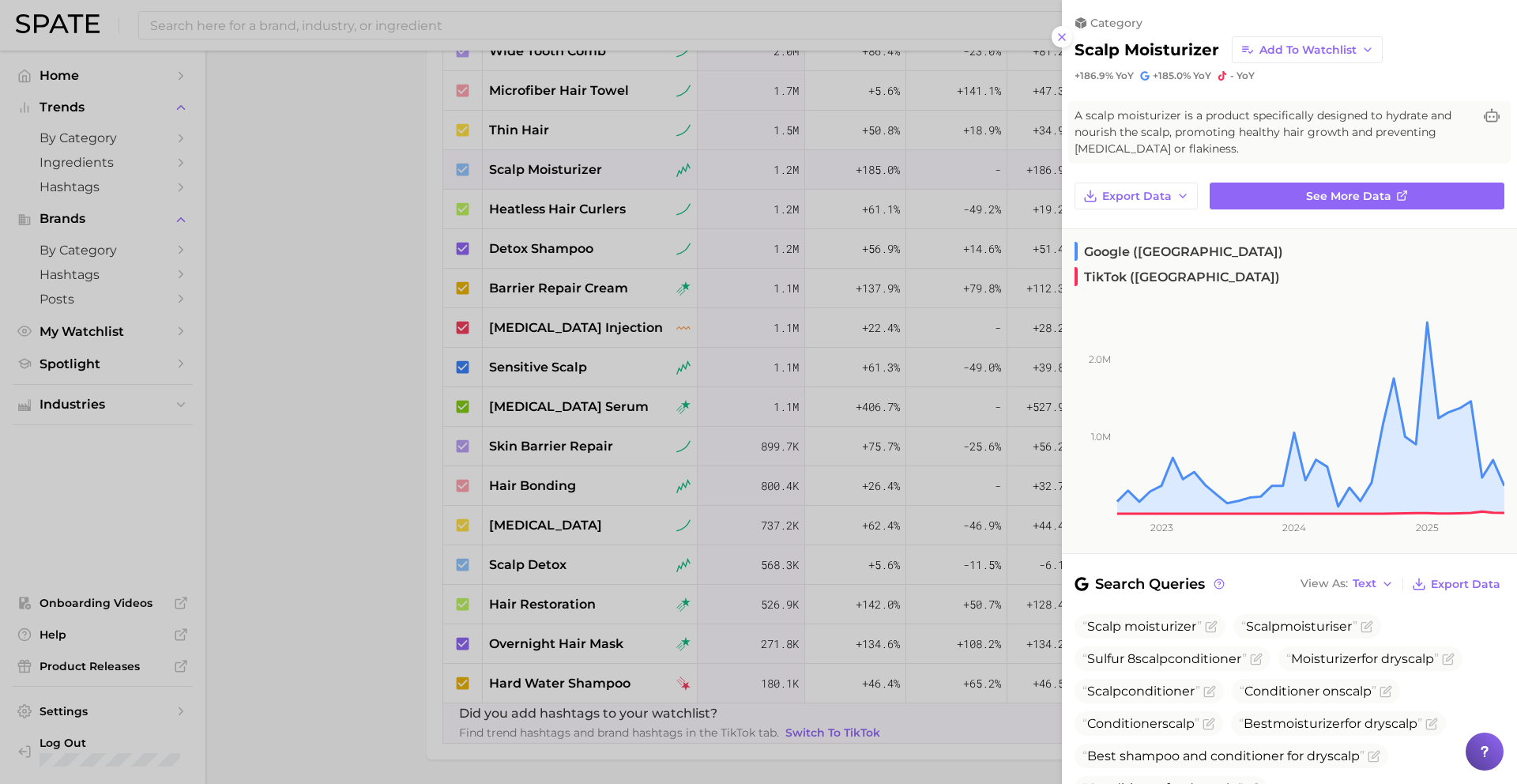
click at [578, 173] on div at bounding box center [758, 392] width 1517 height 784
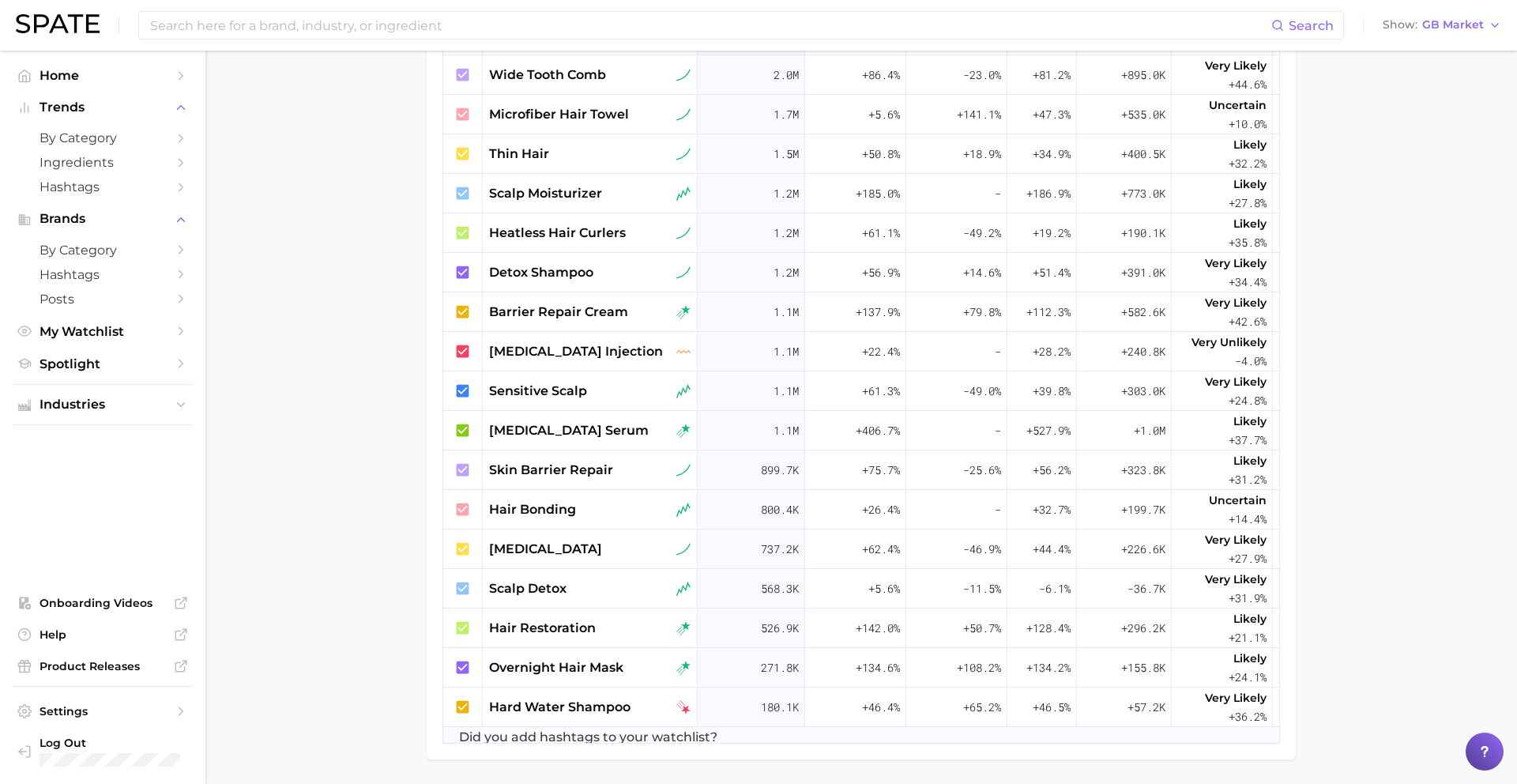
scroll to position [1307, 0]
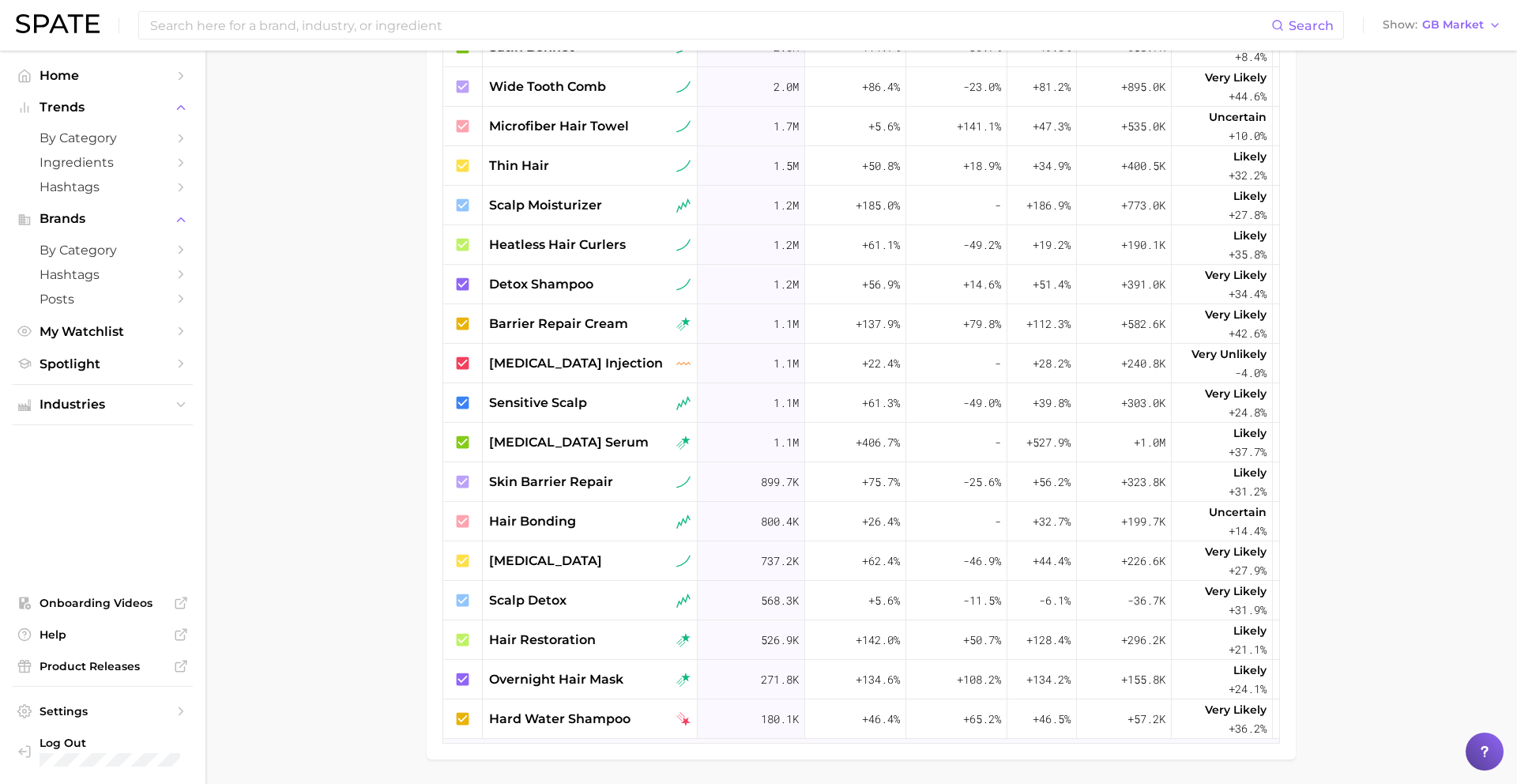
click at [578, 173] on div "thin hair" at bounding box center [590, 165] width 201 height 19
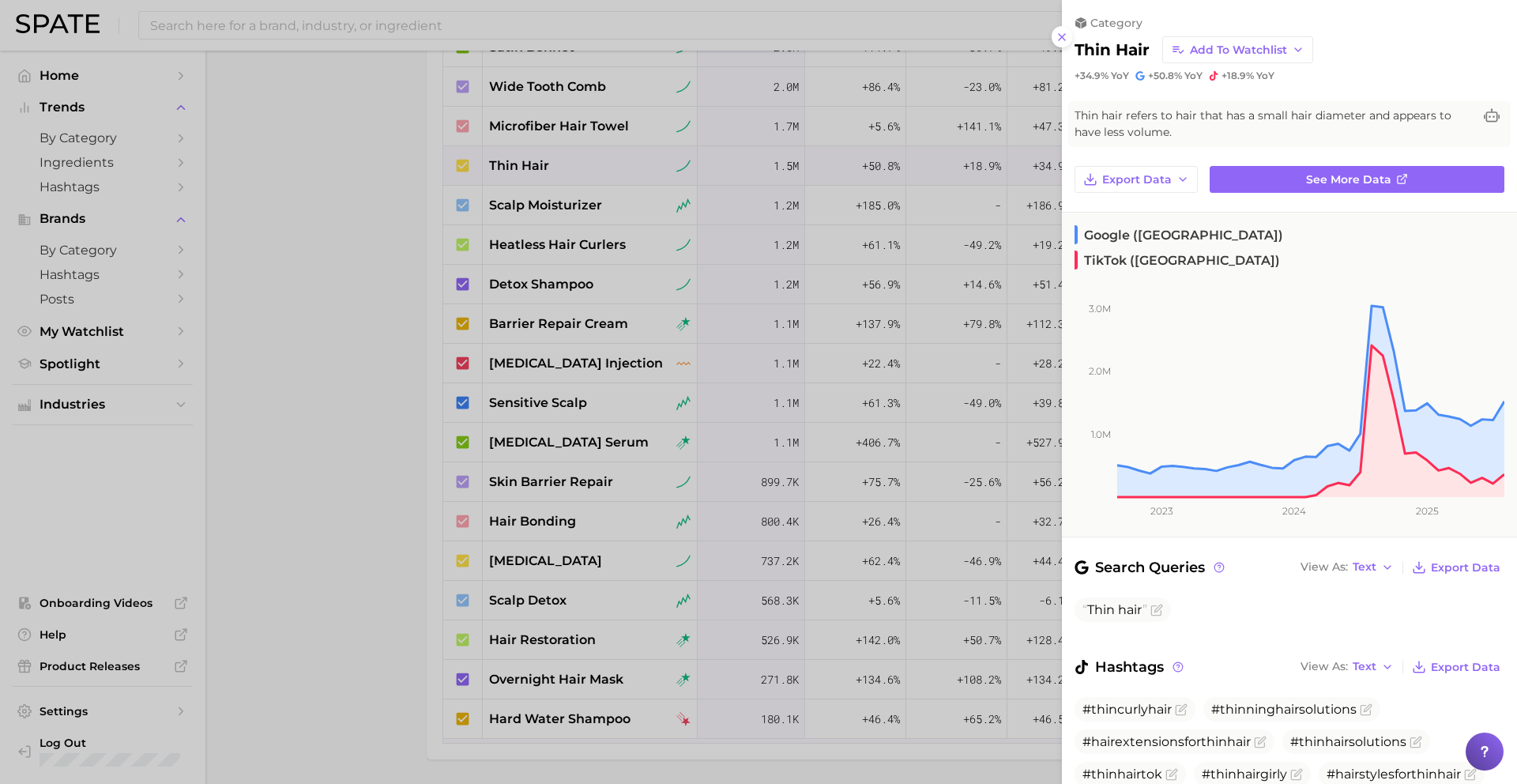
click at [578, 173] on div at bounding box center [758, 392] width 1517 height 784
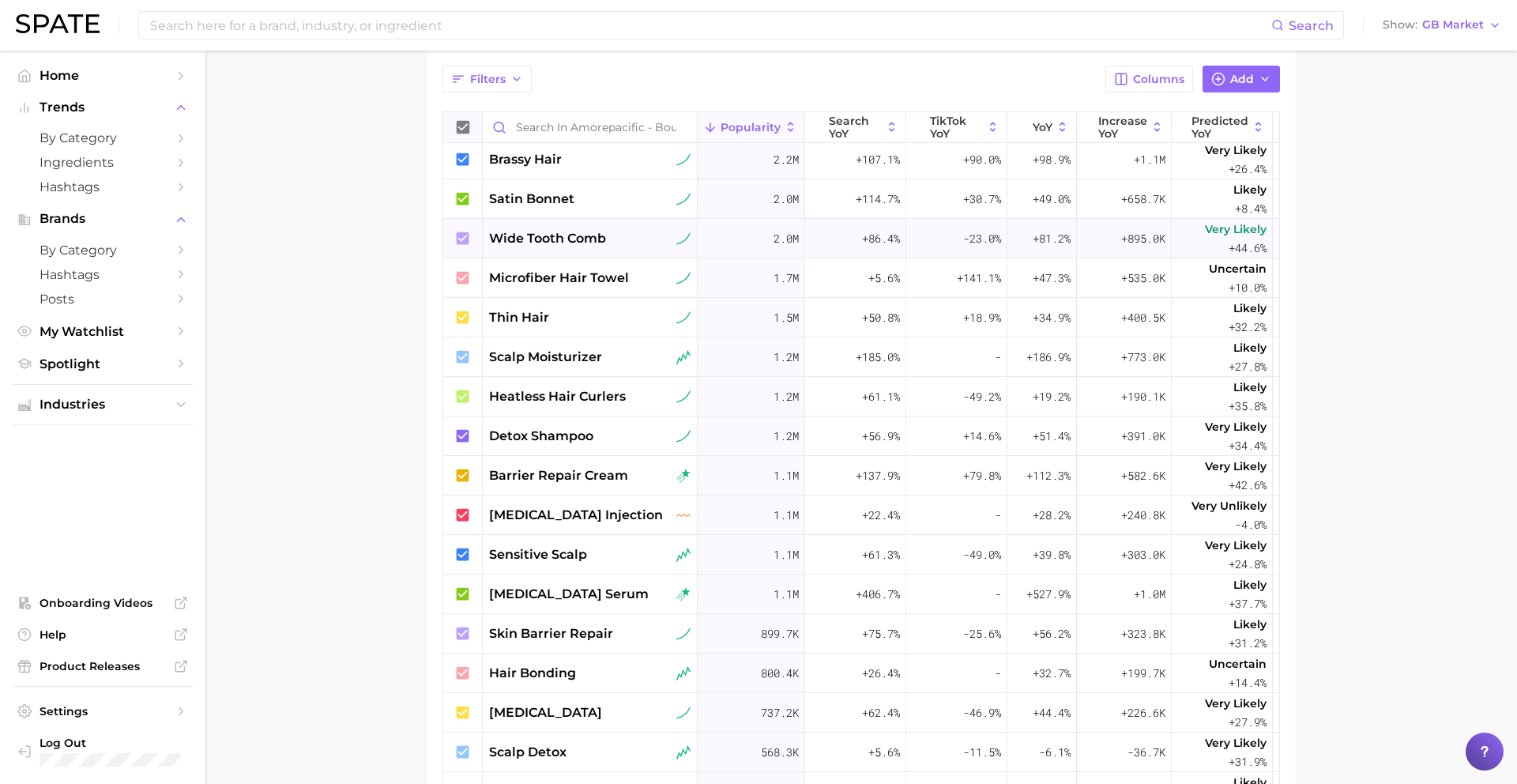
scroll to position [548, 0]
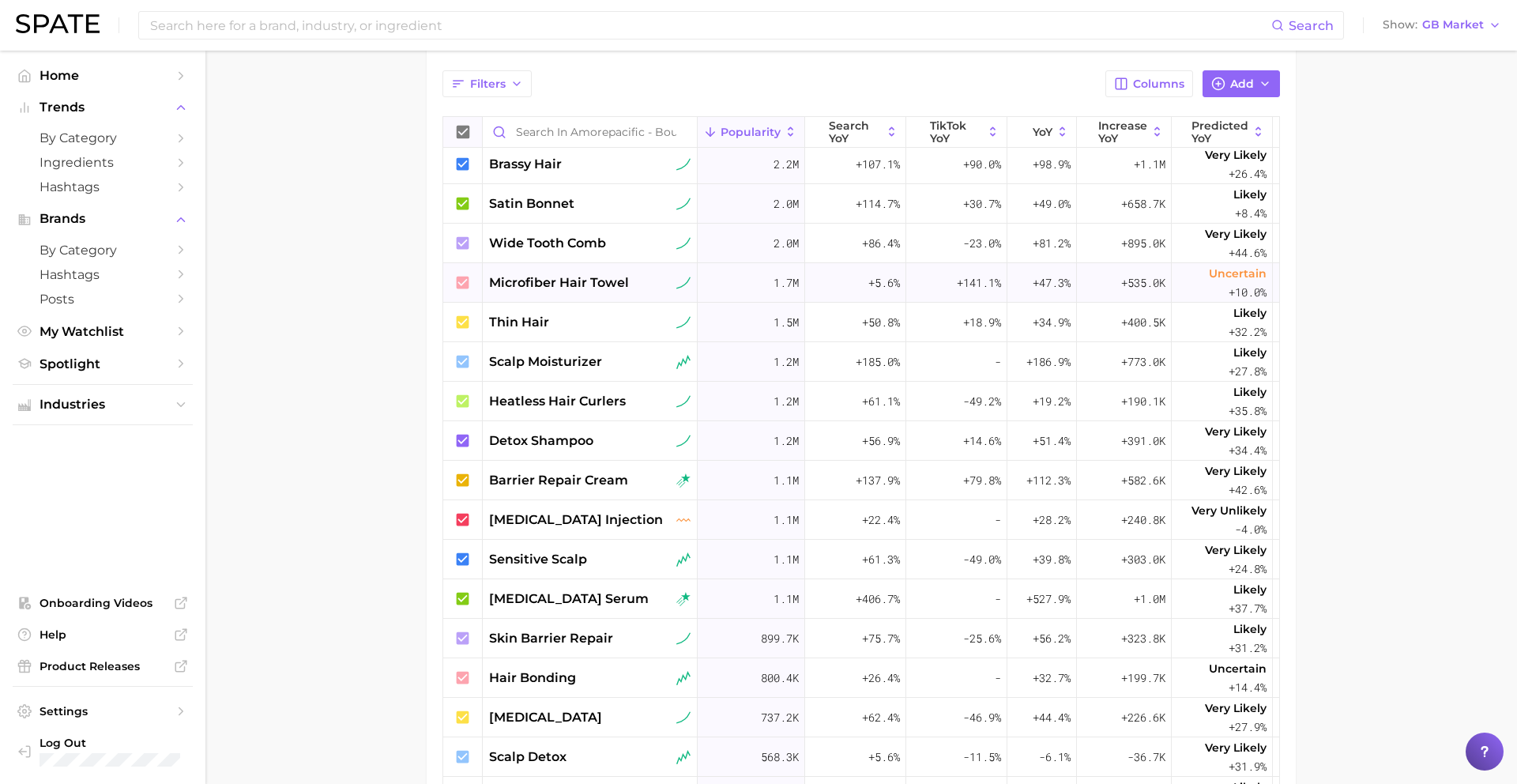
click at [590, 293] on div "microfiber hair towel" at bounding box center [590, 283] width 215 height 40
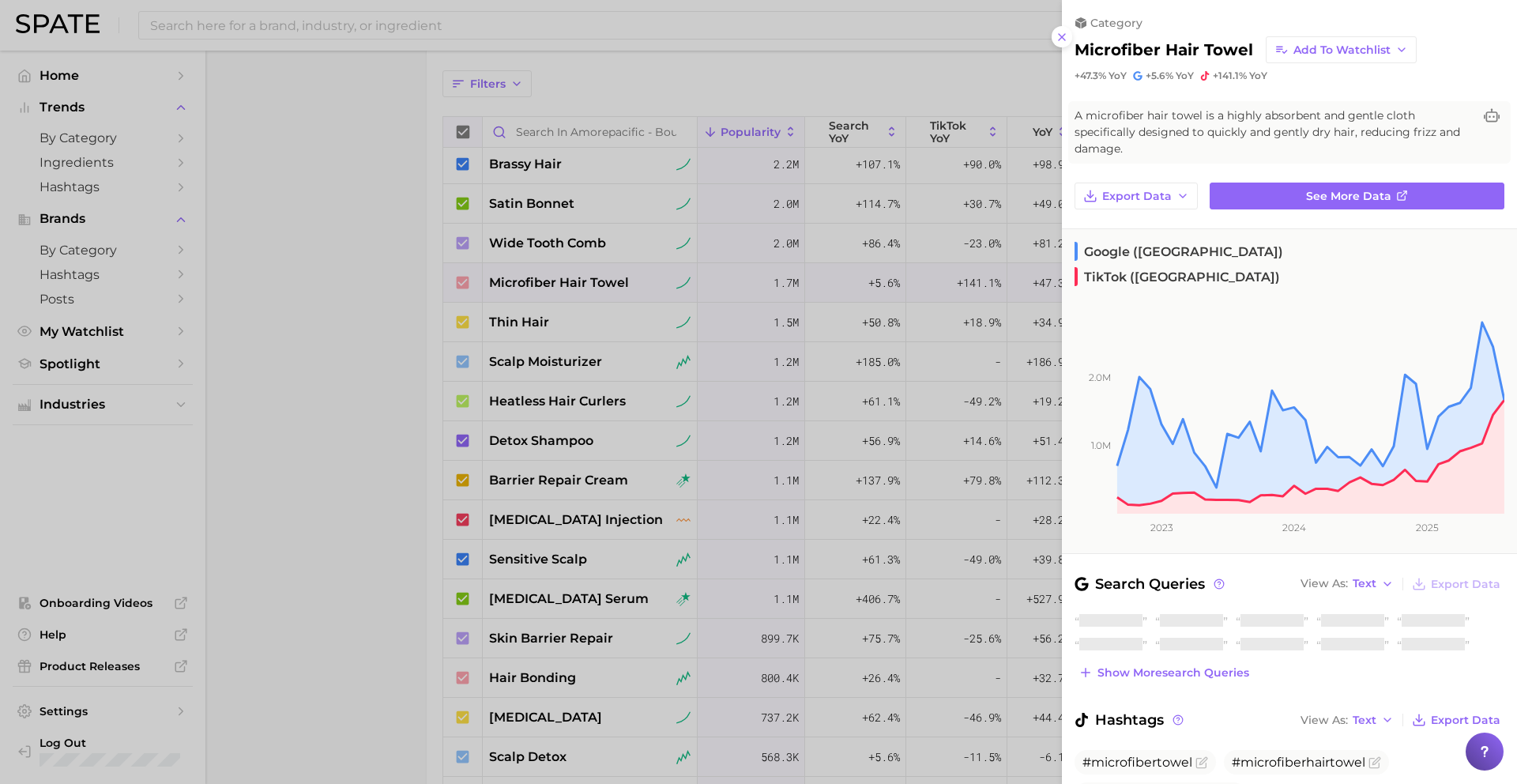
click at [589, 289] on div at bounding box center [758, 392] width 1517 height 784
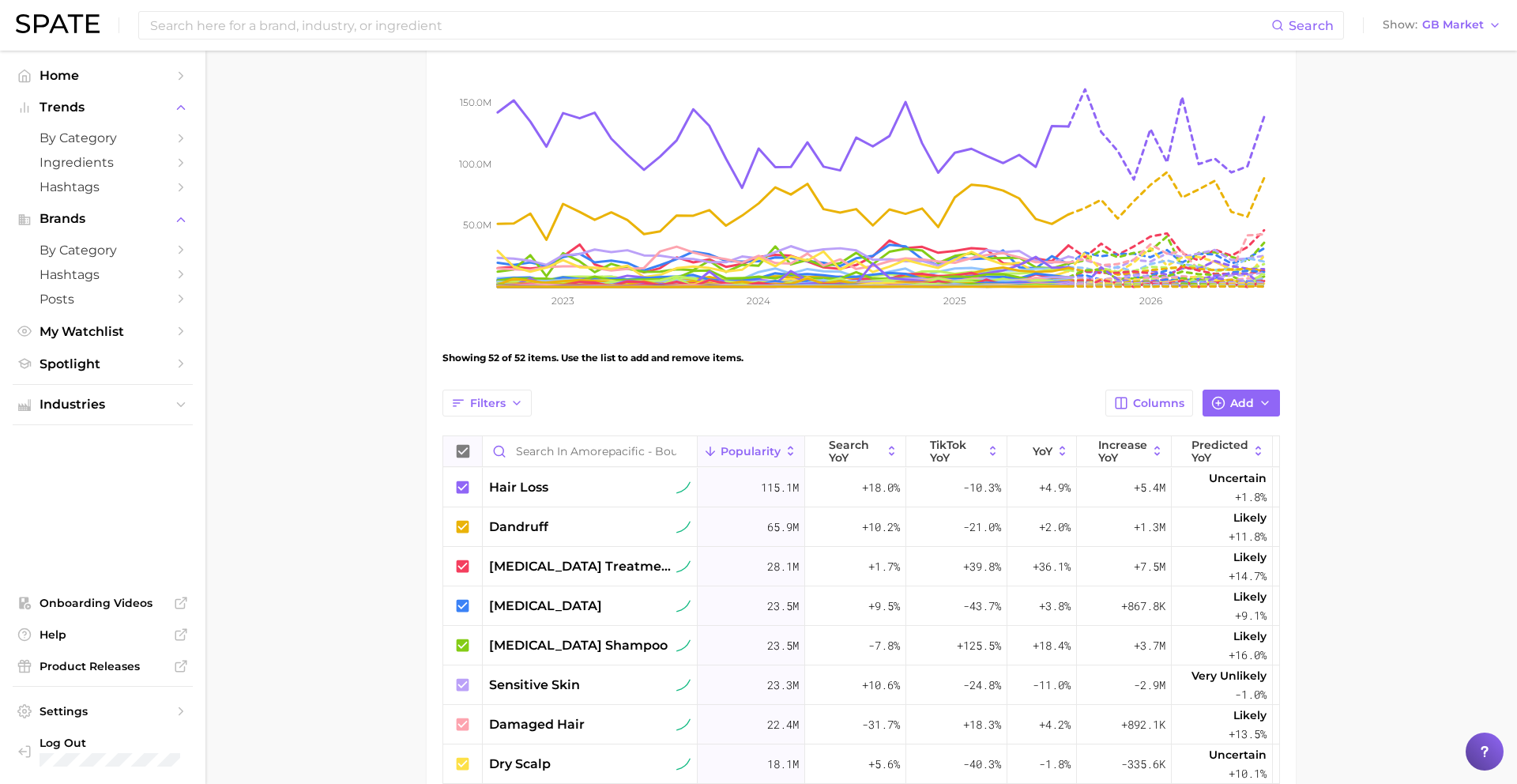
scroll to position [231, 0]
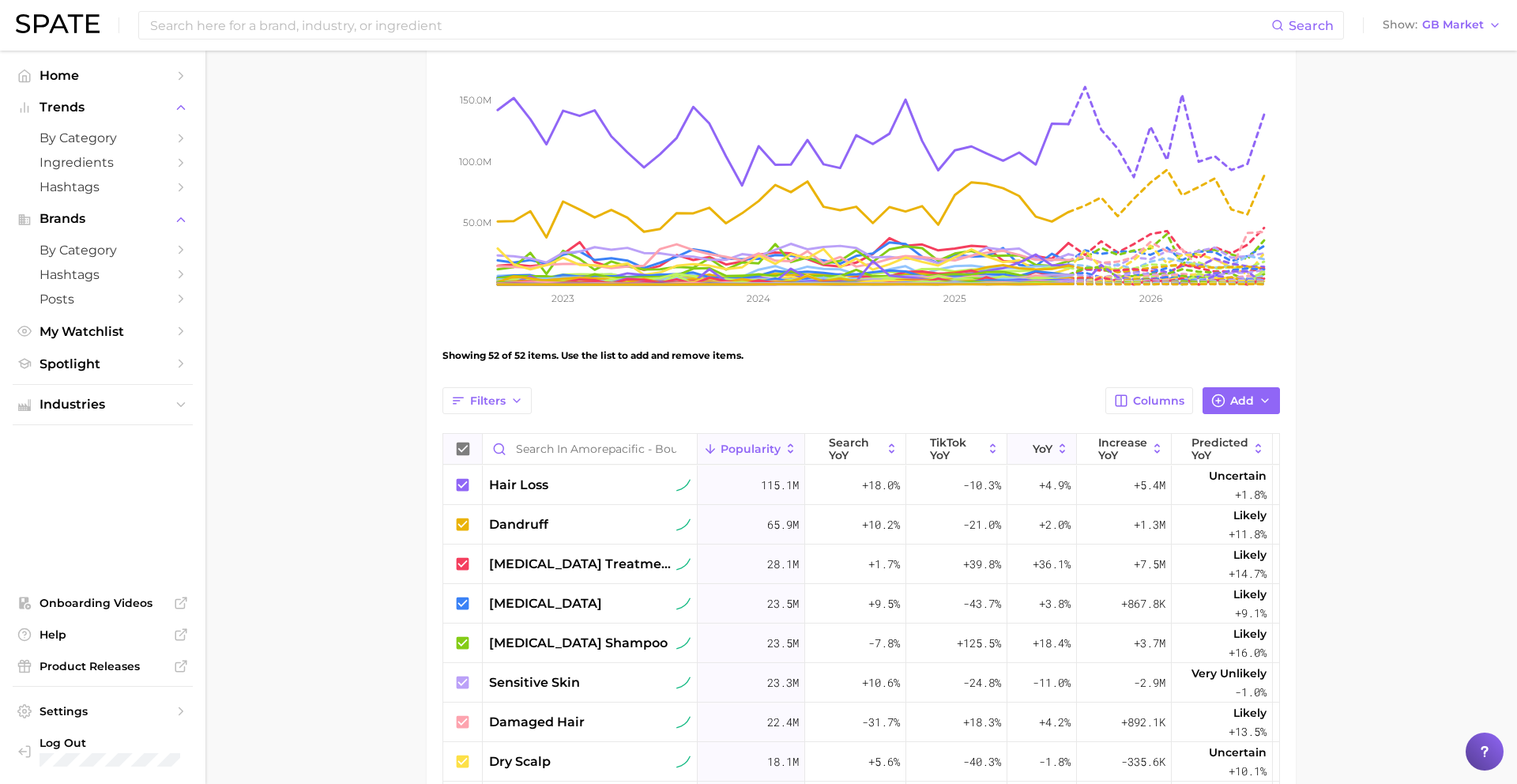
click at [1037, 446] on span "YoY" at bounding box center [1042, 449] width 20 height 13
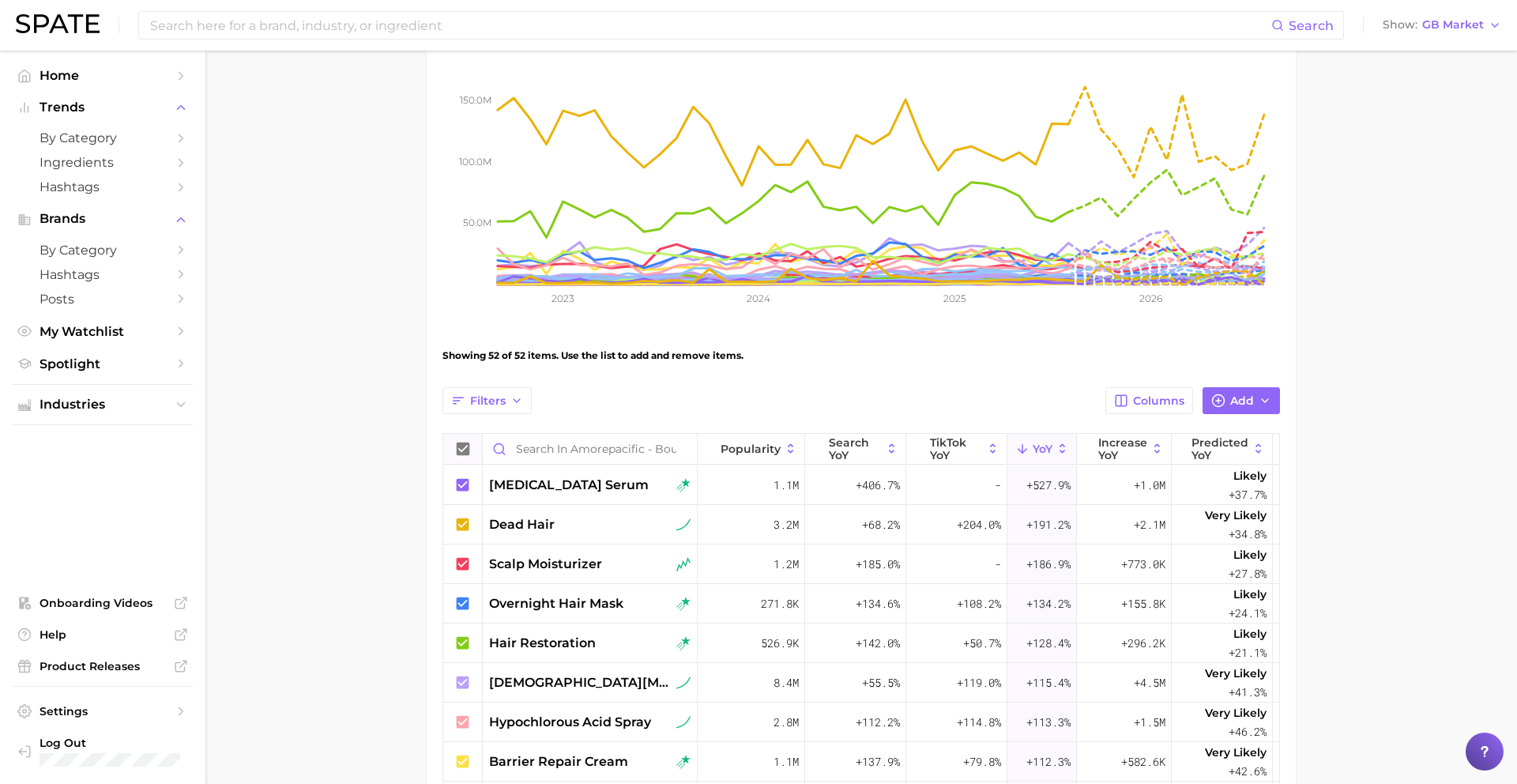
click at [1037, 446] on span "YoY" at bounding box center [1042, 449] width 20 height 13
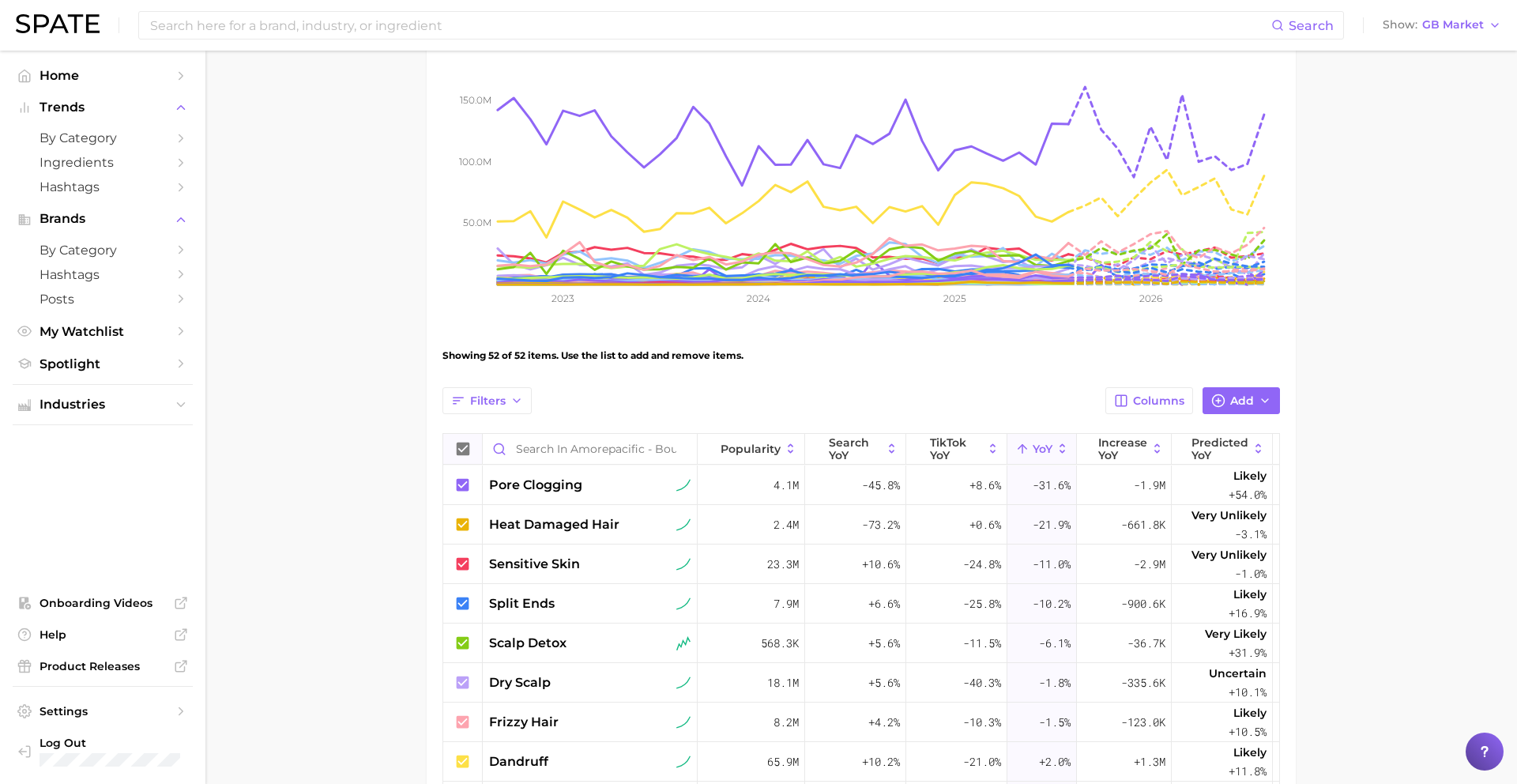
click at [1039, 453] on span "YoY" at bounding box center [1042, 449] width 20 height 13
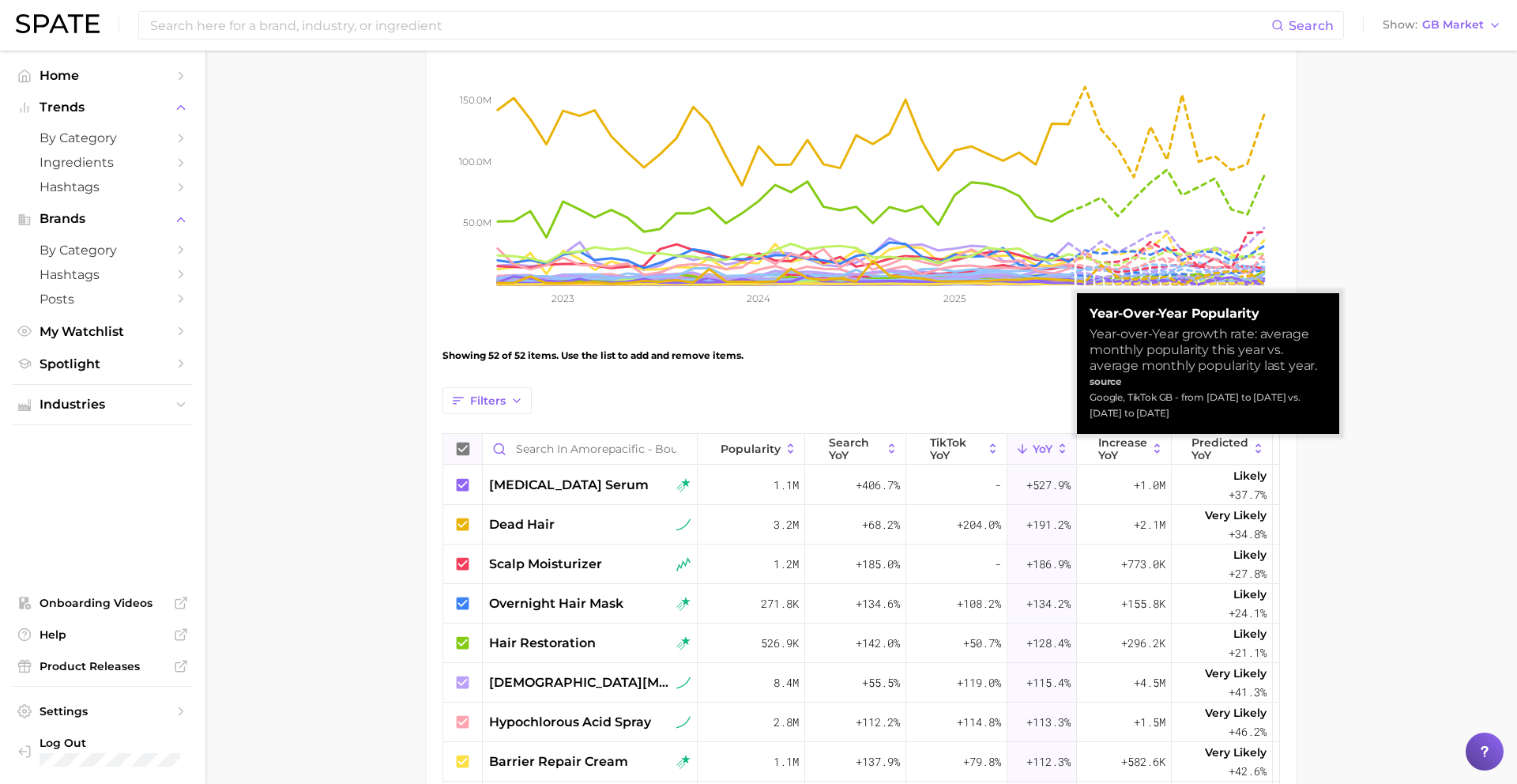
click at [1038, 452] on span "YoY" at bounding box center [1042, 449] width 20 height 13
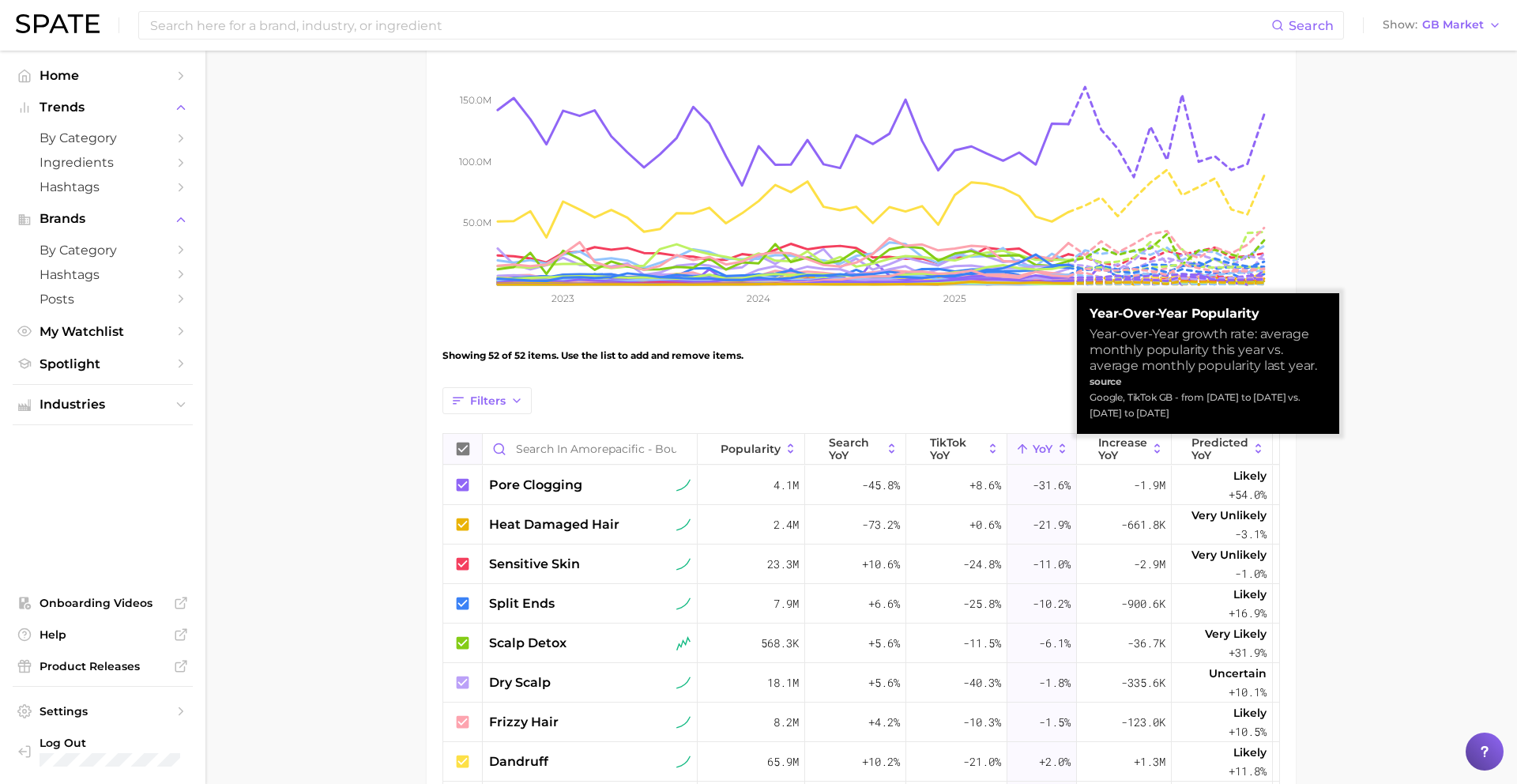
click at [1038, 451] on span "YoY" at bounding box center [1042, 449] width 20 height 13
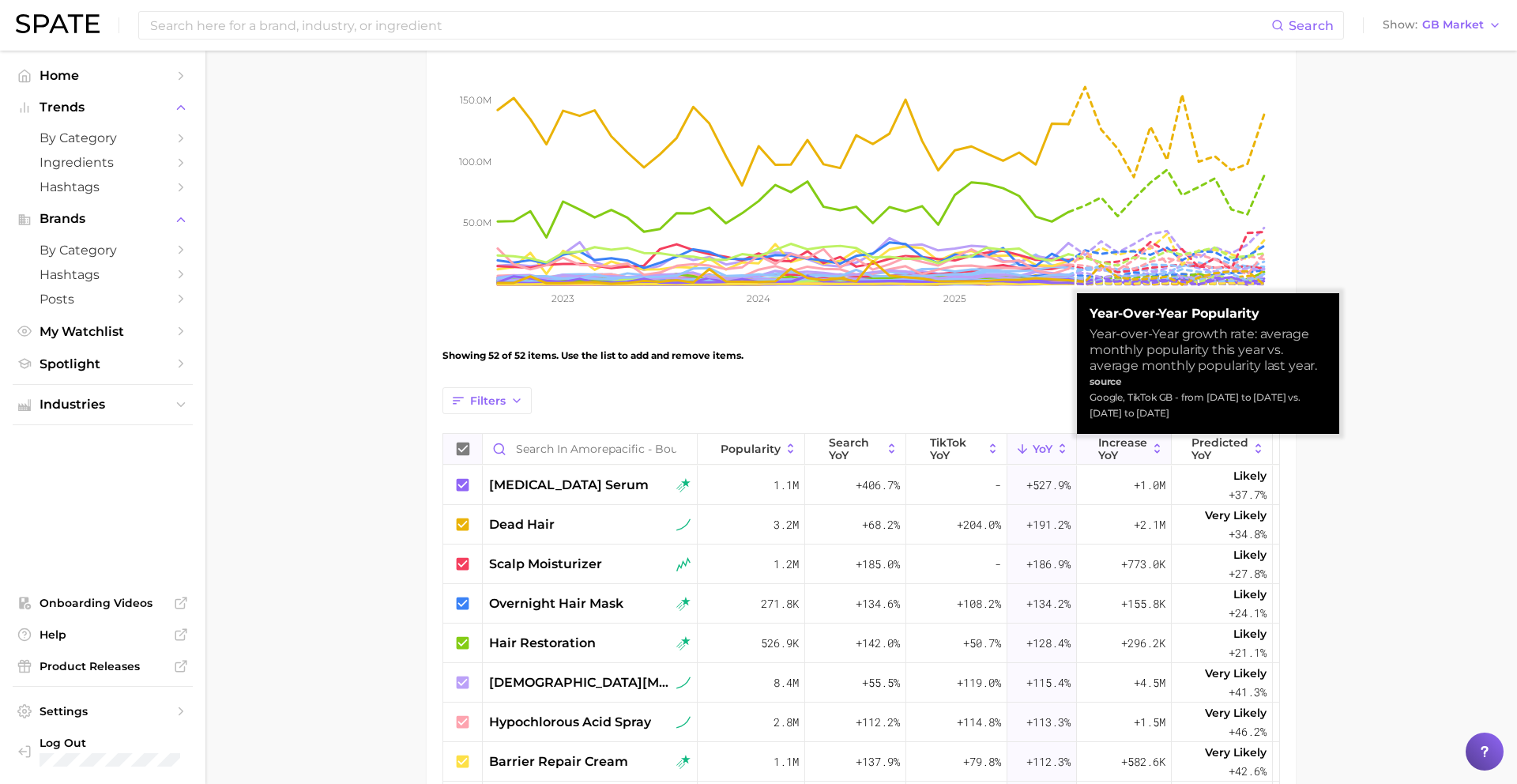
click at [1111, 441] on span "Increase YoY" at bounding box center [1122, 449] width 49 height 25
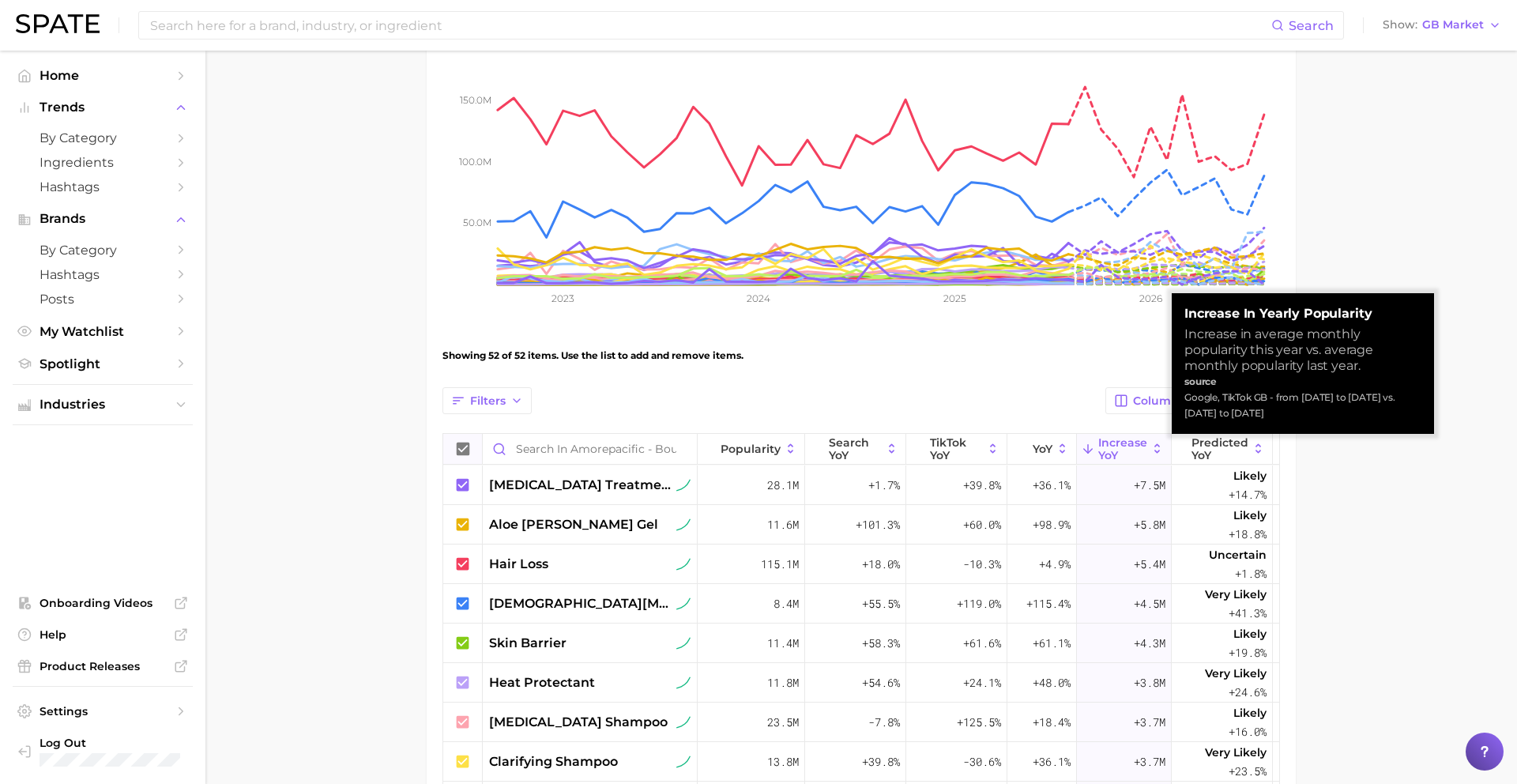
click at [1111, 442] on span "Increase YoY" at bounding box center [1122, 449] width 49 height 25
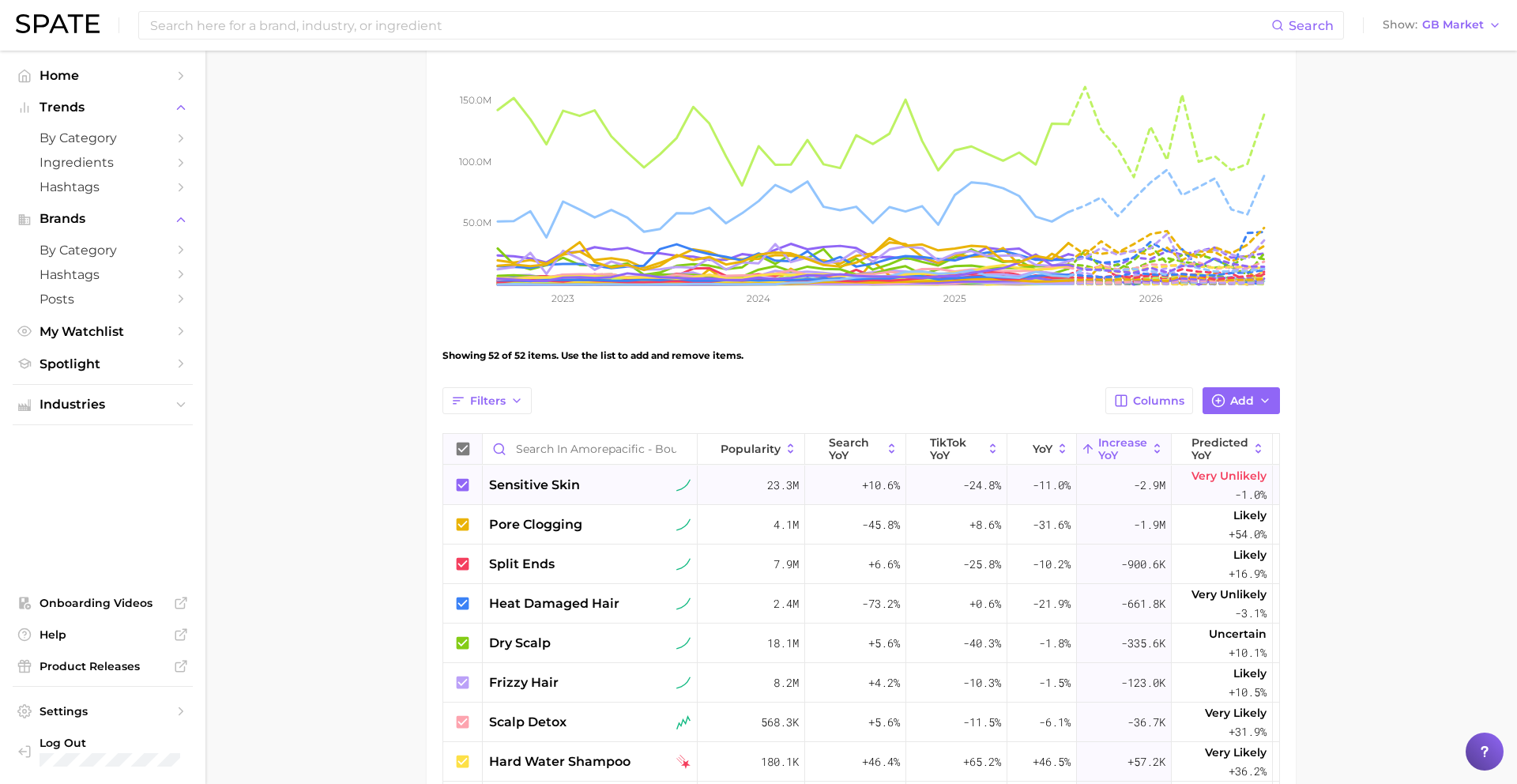
click at [635, 487] on div "sensitive skin" at bounding box center [590, 485] width 201 height 19
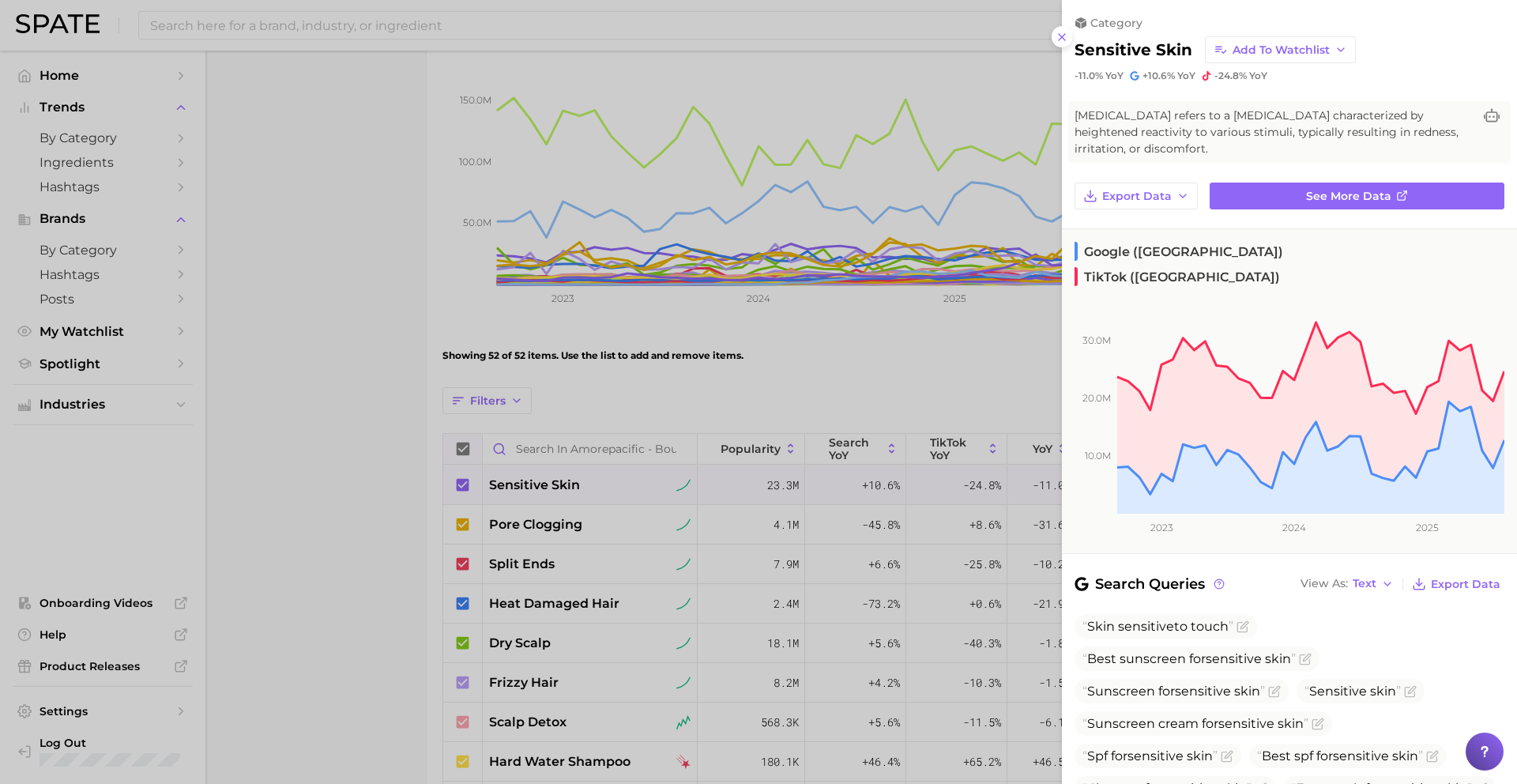
click at [635, 487] on div at bounding box center [758, 392] width 1517 height 784
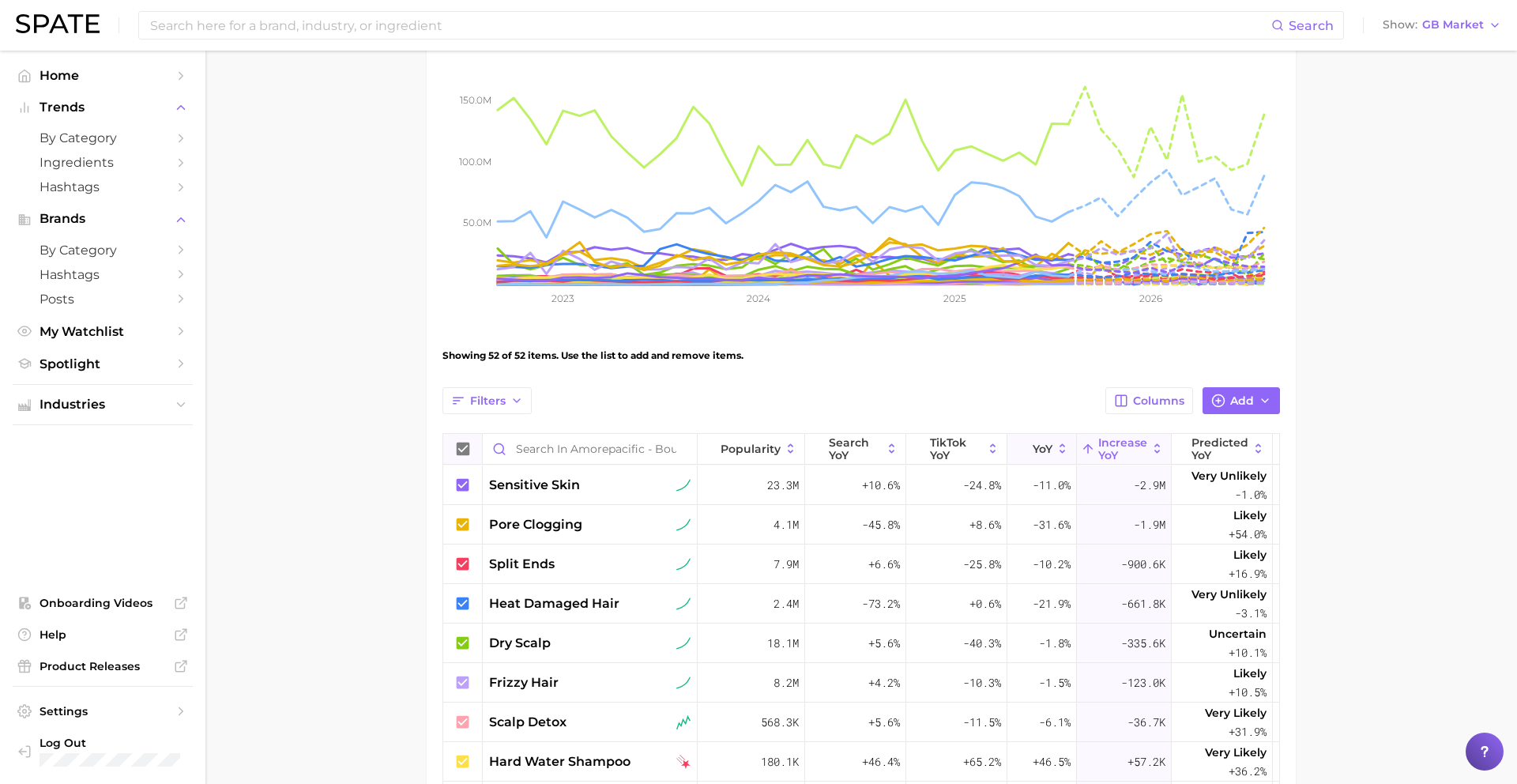
click at [1034, 438] on button "YoY" at bounding box center [1041, 449] width 69 height 31
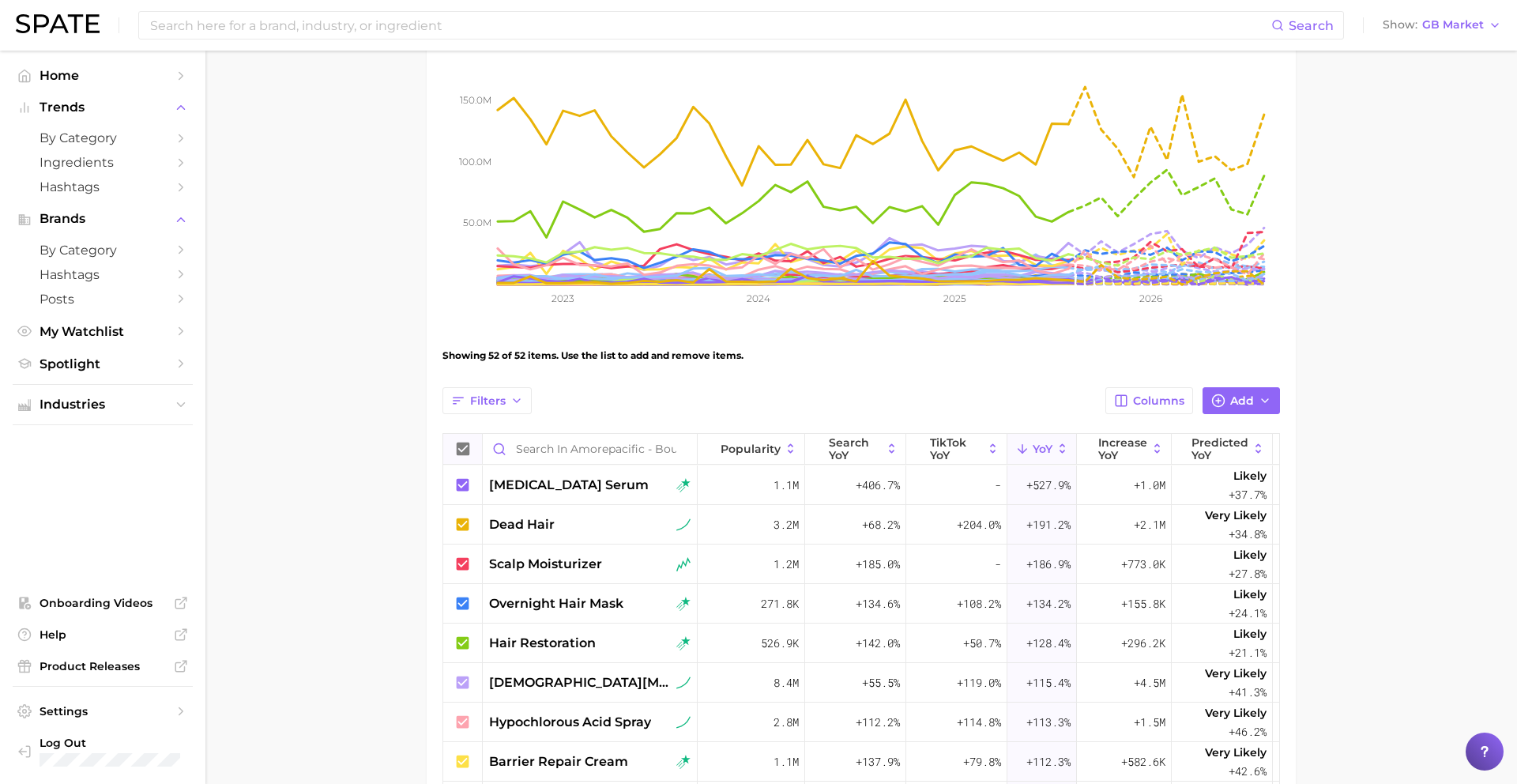
click at [1036, 441] on button "YoY" at bounding box center [1041, 449] width 69 height 31
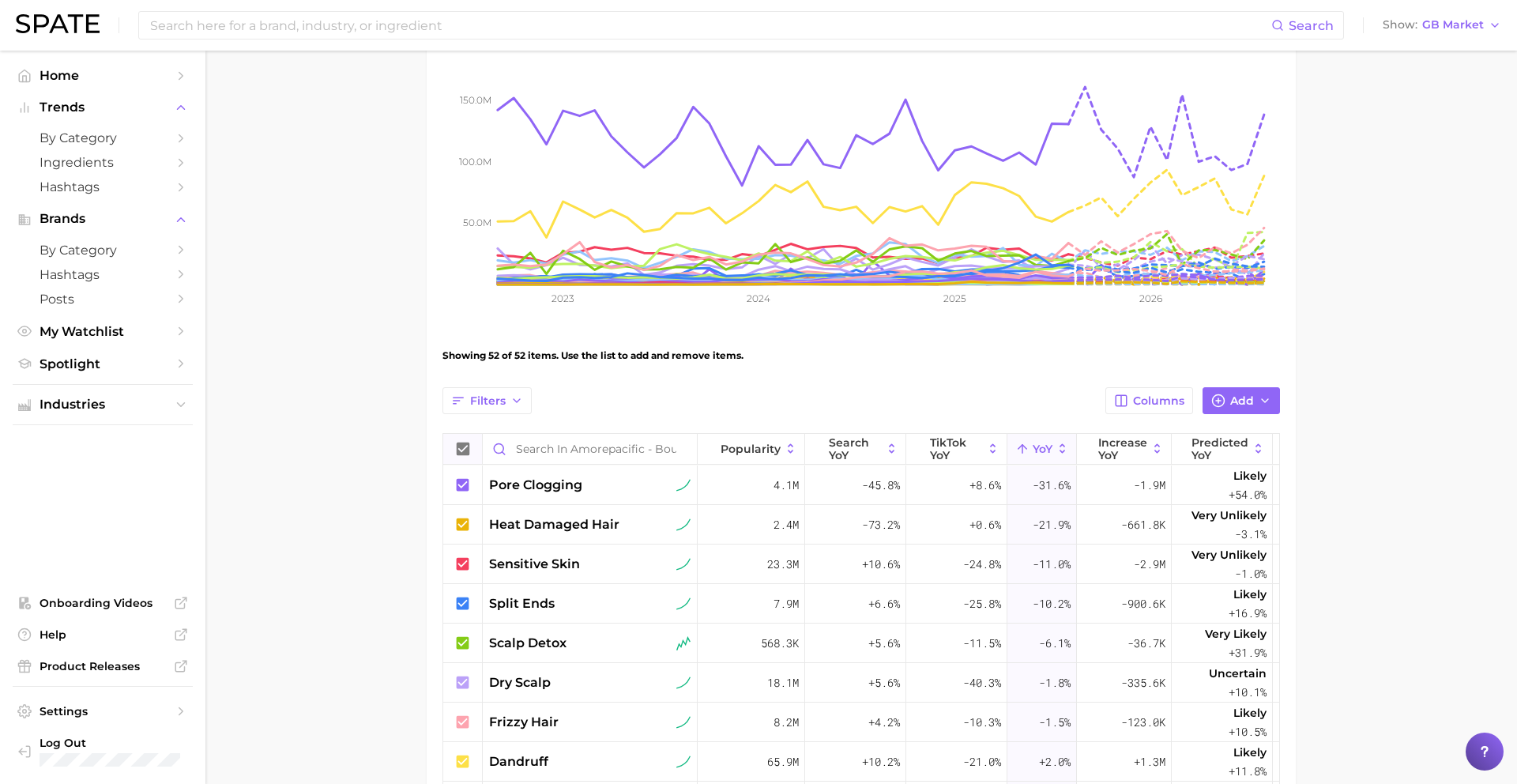
click at [1032, 441] on button "YoY" at bounding box center [1041, 449] width 69 height 31
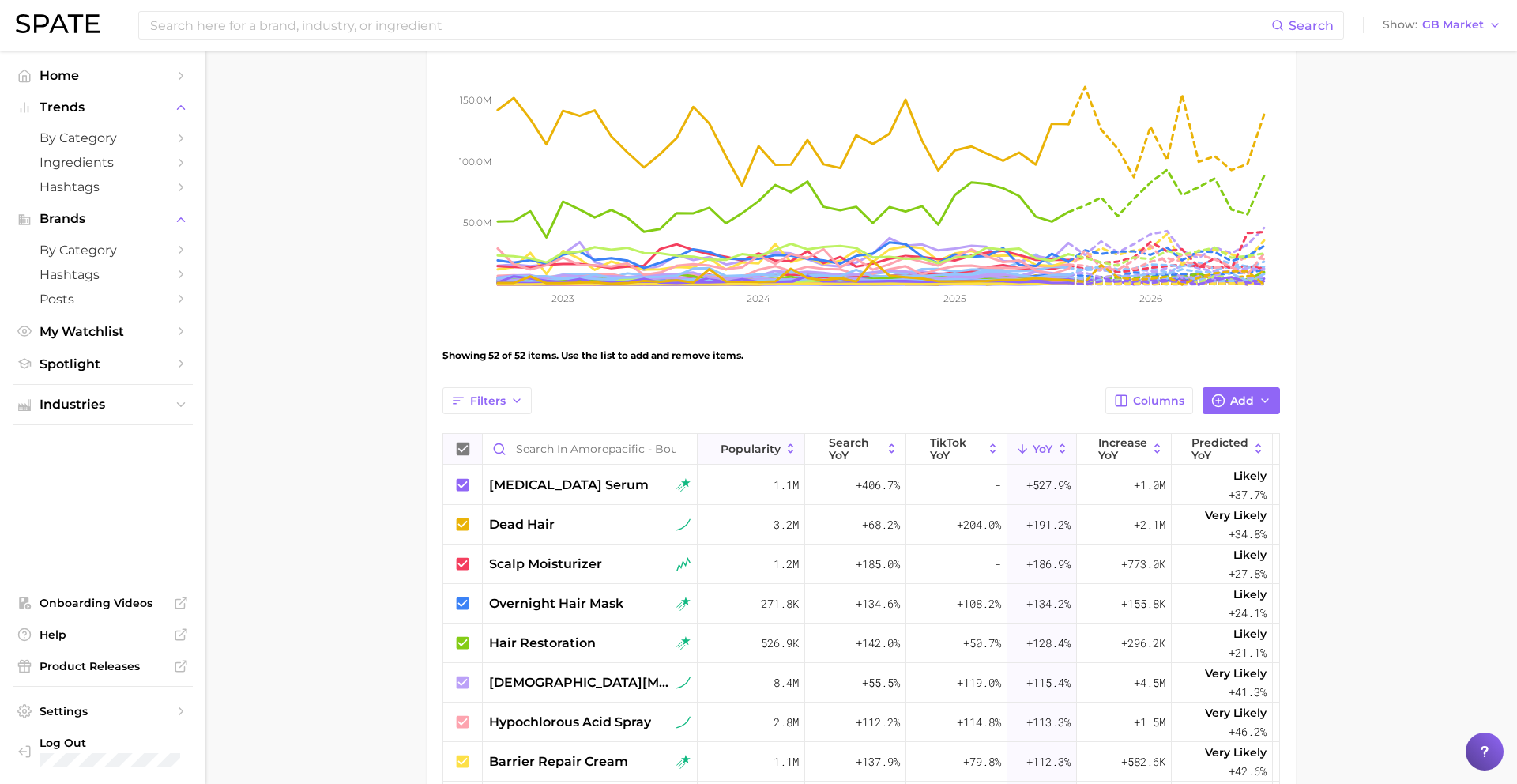
click at [777, 442] on span "Popularity" at bounding box center [750, 449] width 60 height 13
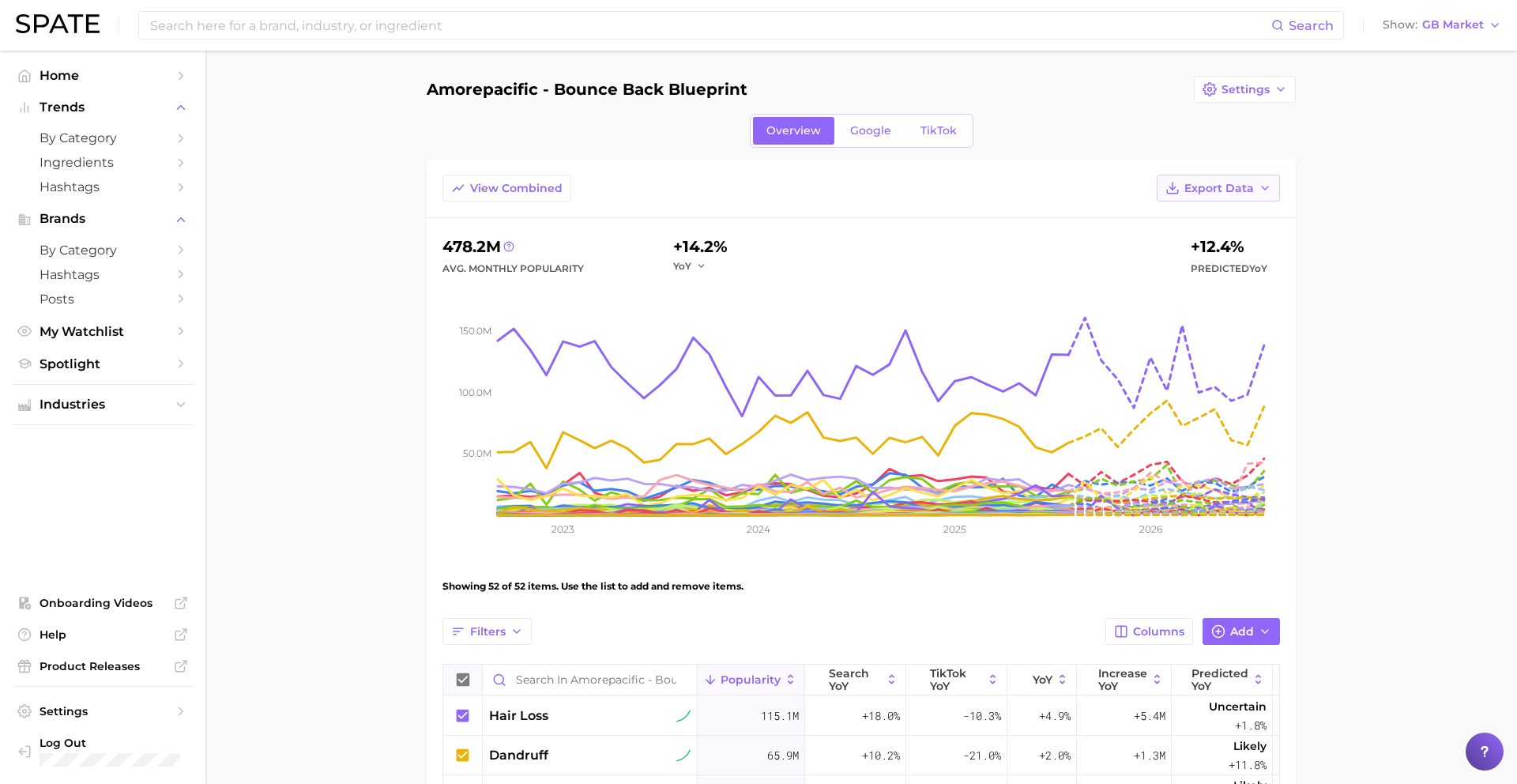
click at [1161, 184] on span "Export Data" at bounding box center [1218, 188] width 69 height 13
click at [1161, 215] on span "Table Data CSV" at bounding box center [1176, 218] width 87 height 13
click at [1146, 25] on input at bounding box center [709, 25] width 1123 height 27
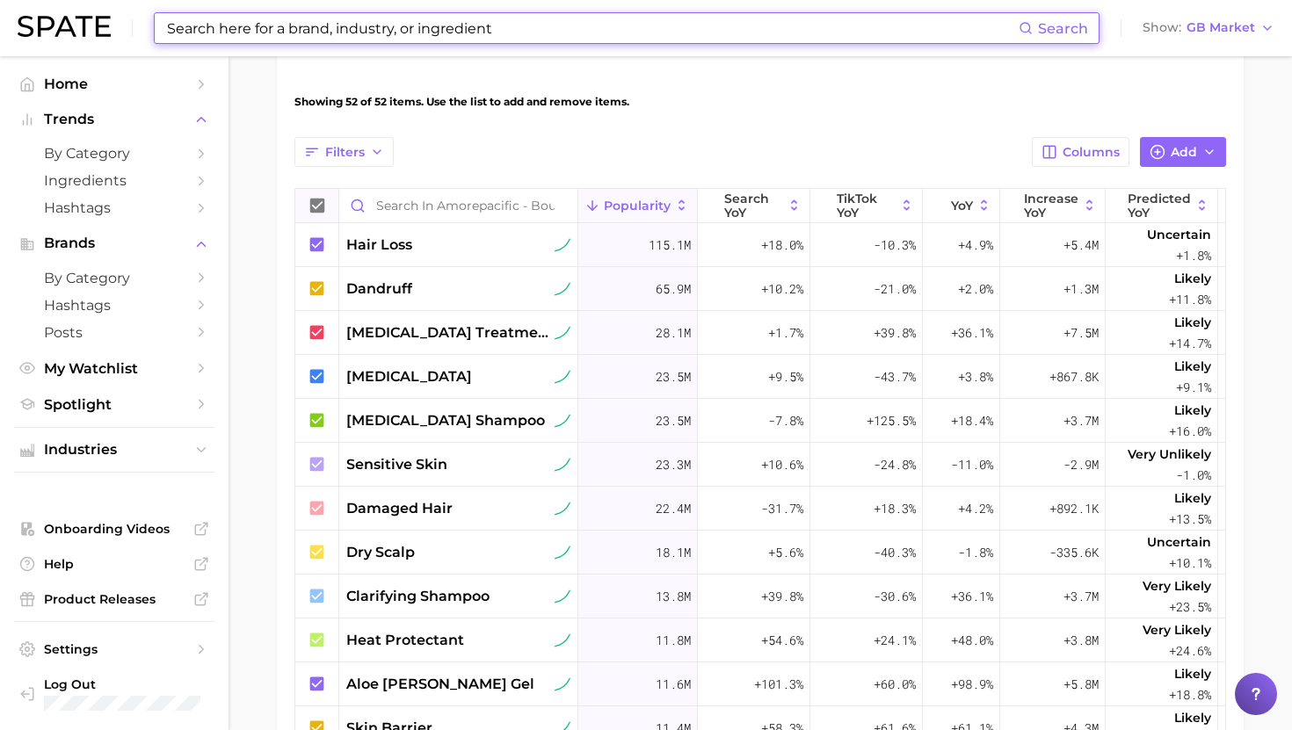
scroll to position [2, 0]
click at [446, 388] on div "itchy scalp" at bounding box center [458, 376] width 239 height 44
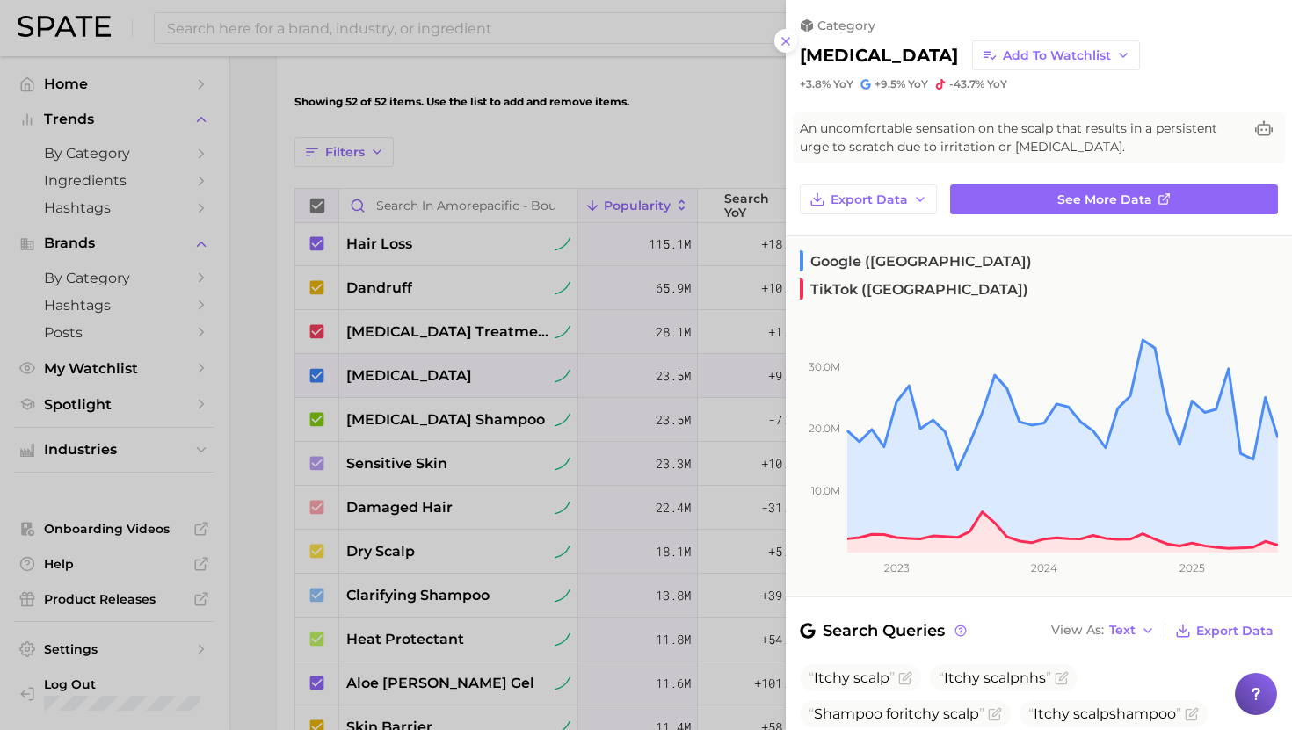
click at [446, 387] on div at bounding box center [646, 365] width 1292 height 730
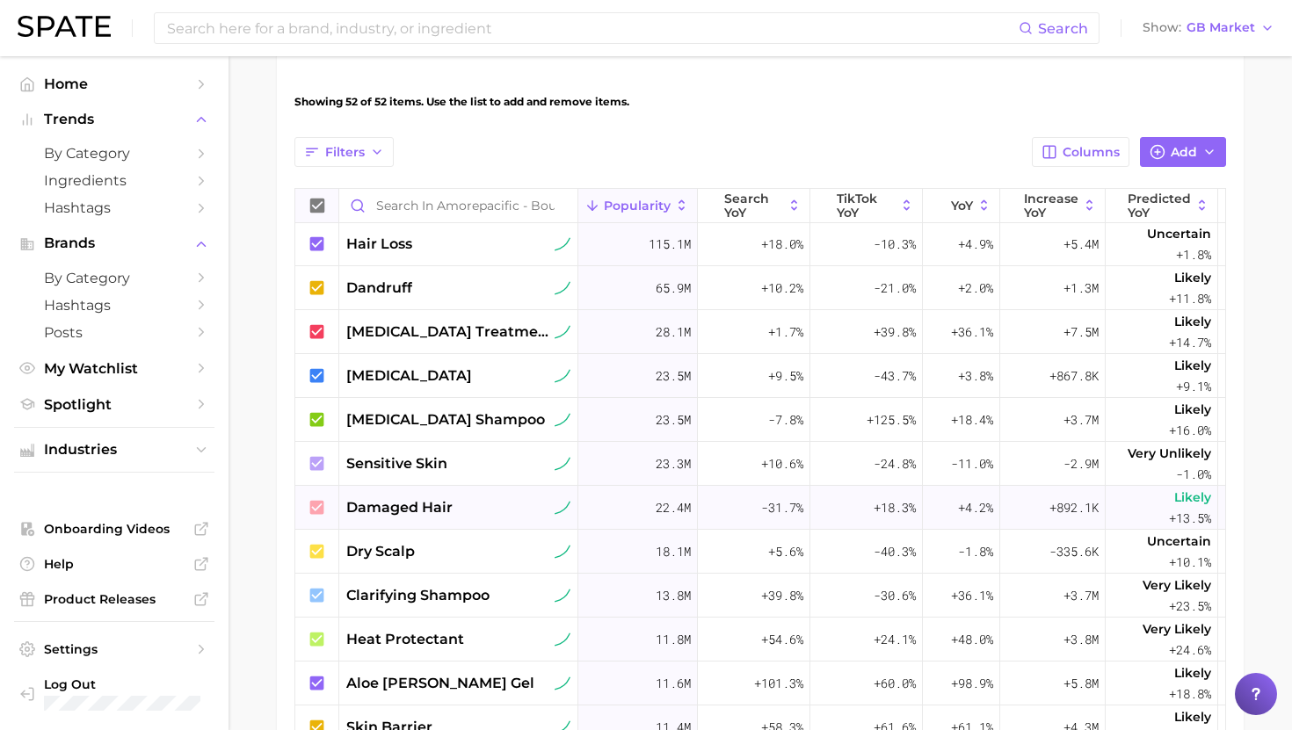
click at [394, 497] on span "damaged hair" at bounding box center [399, 507] width 106 height 21
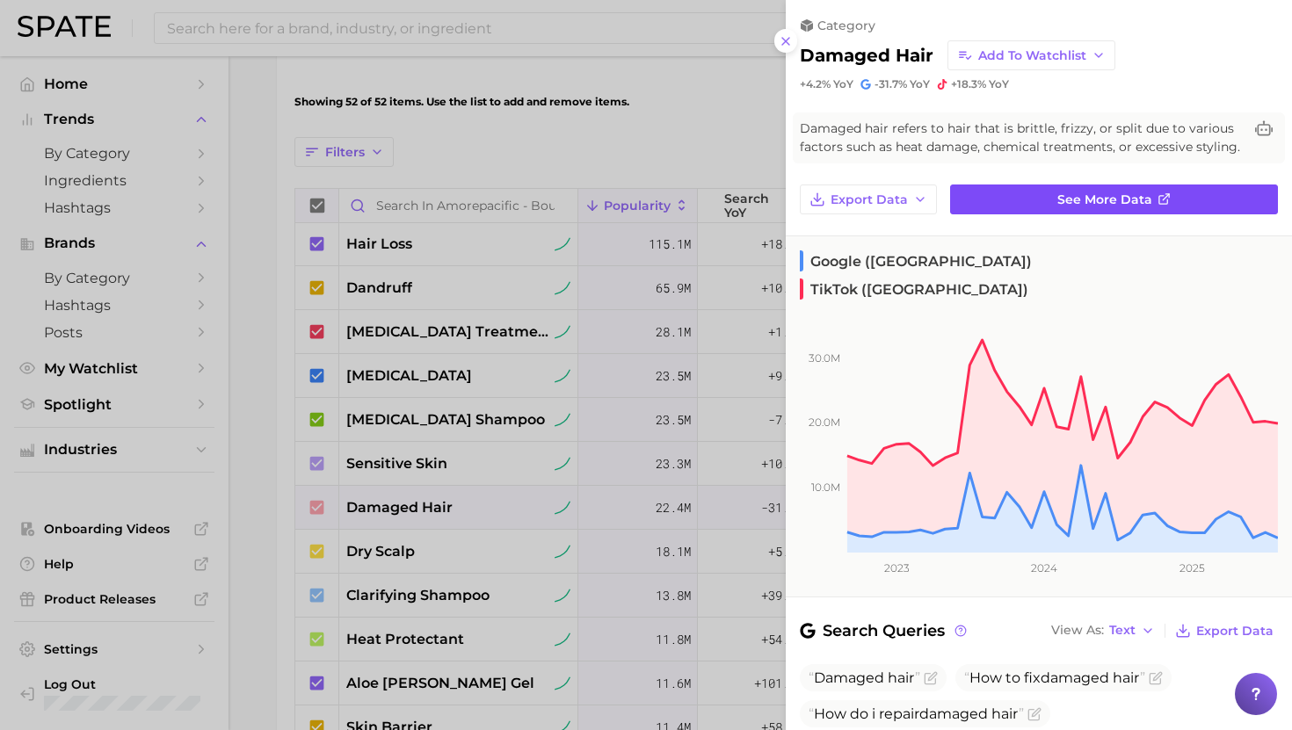
click at [1012, 197] on link "See more data" at bounding box center [1114, 200] width 328 height 30
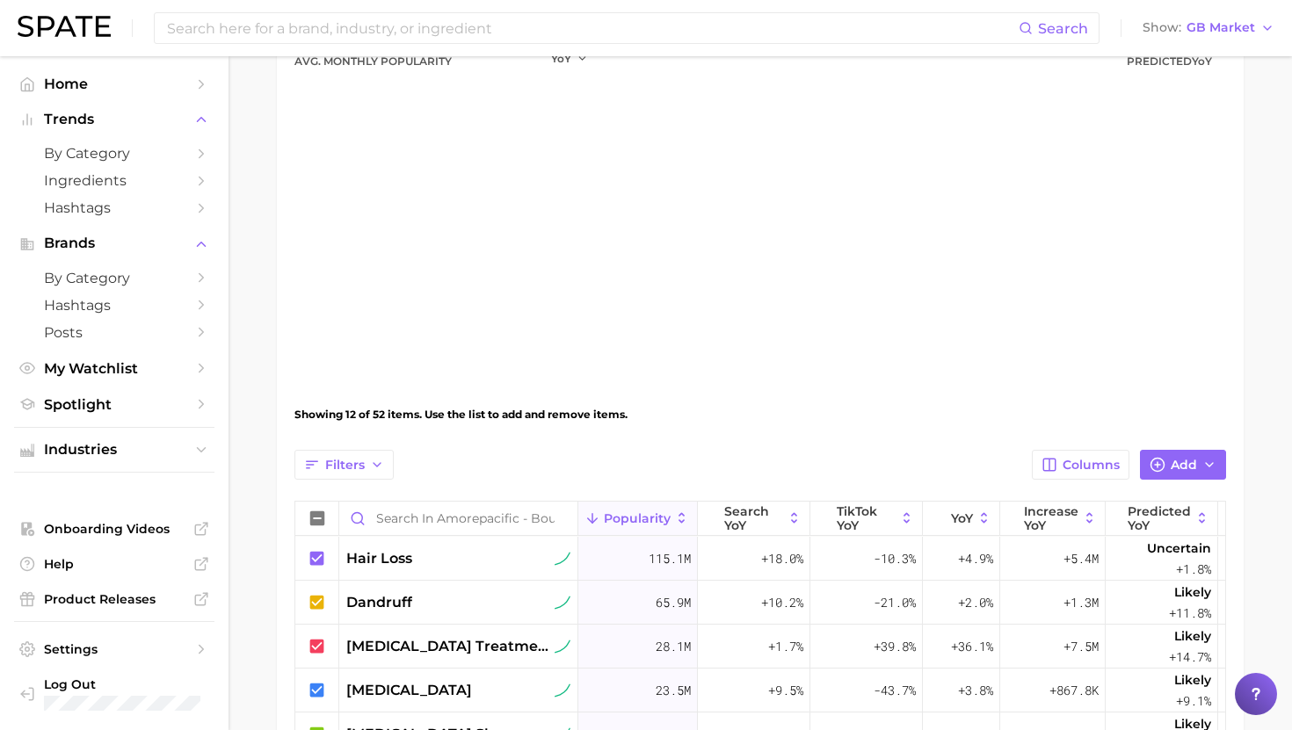
scroll to position [550, 0]
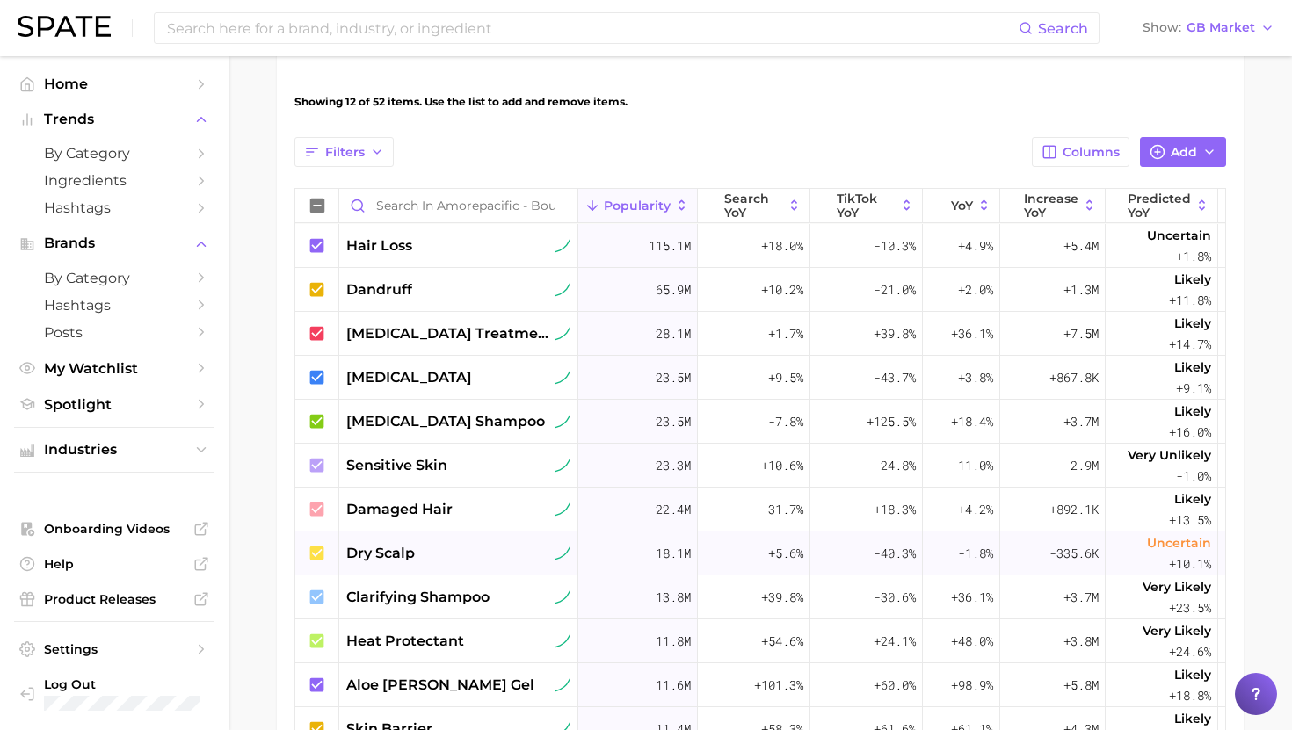
click at [409, 559] on span "dry scalp" at bounding box center [380, 553] width 69 height 21
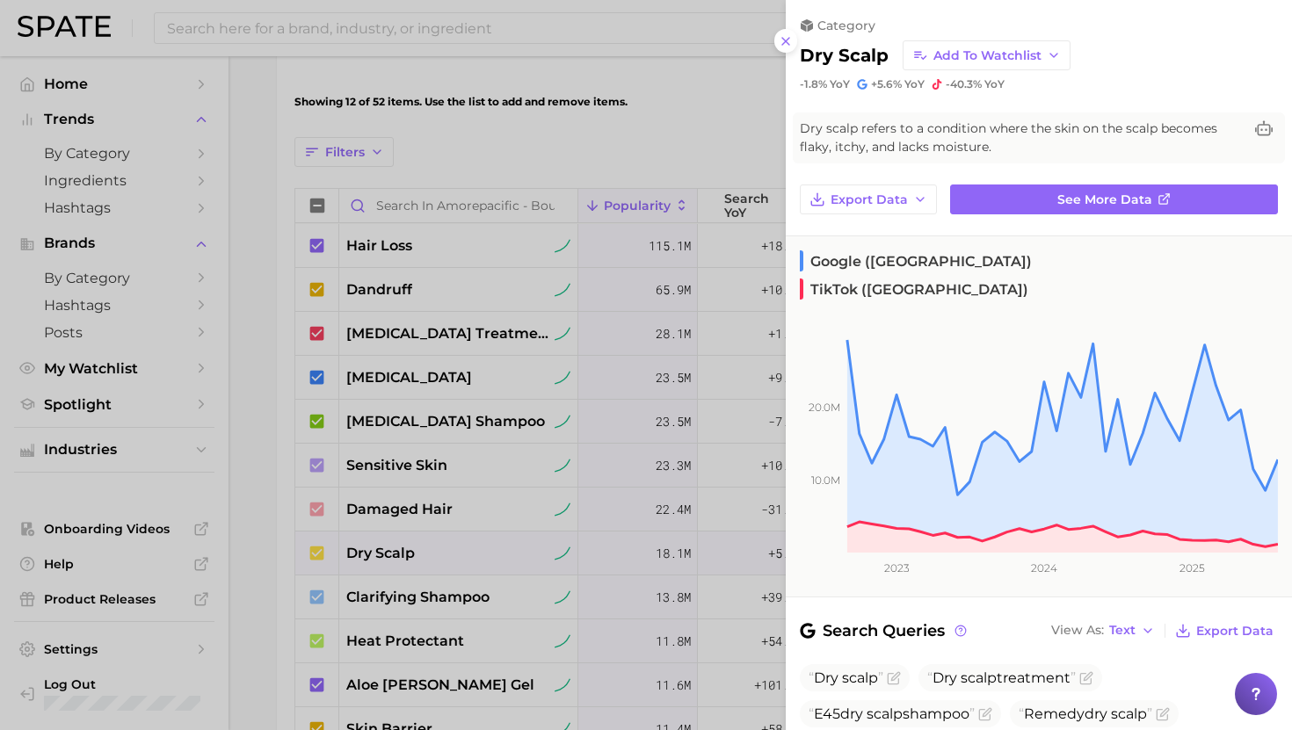
click at [408, 553] on div at bounding box center [646, 365] width 1292 height 730
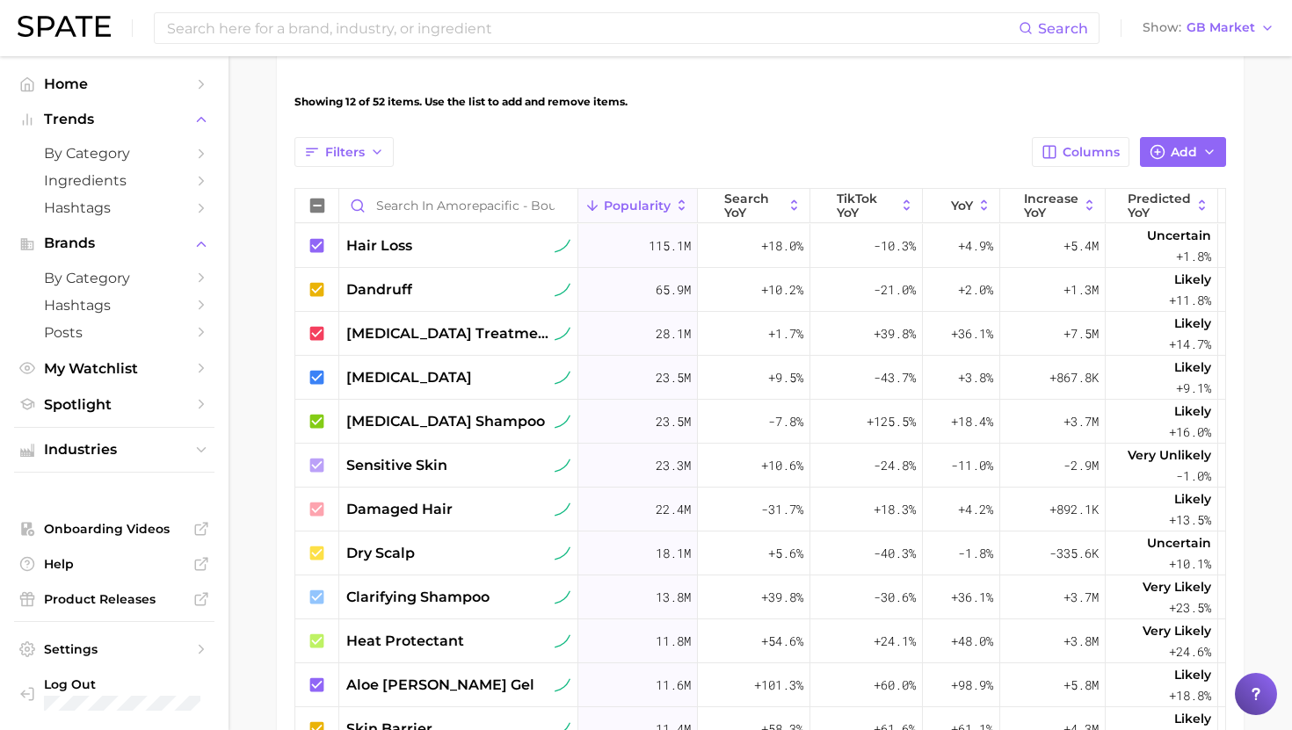
click at [408, 553] on span "dry scalp" at bounding box center [380, 553] width 69 height 21
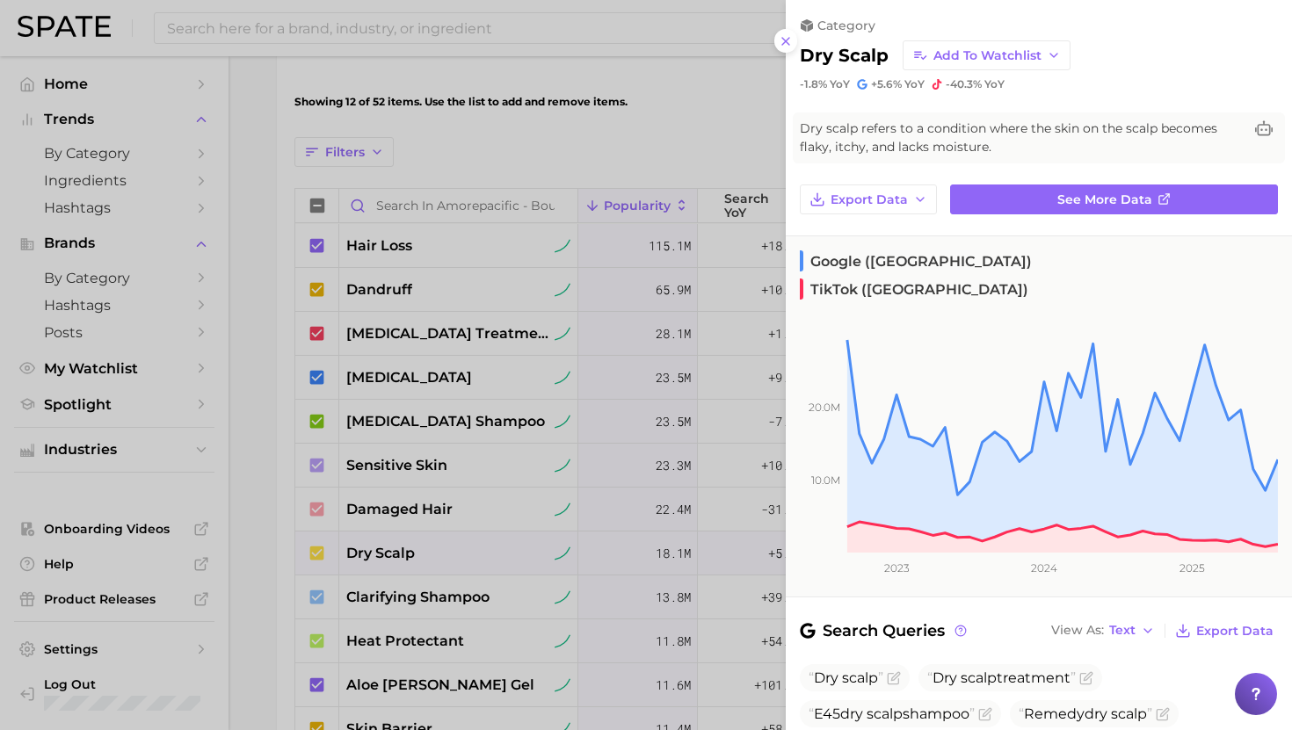
click at [408, 553] on div at bounding box center [646, 365] width 1292 height 730
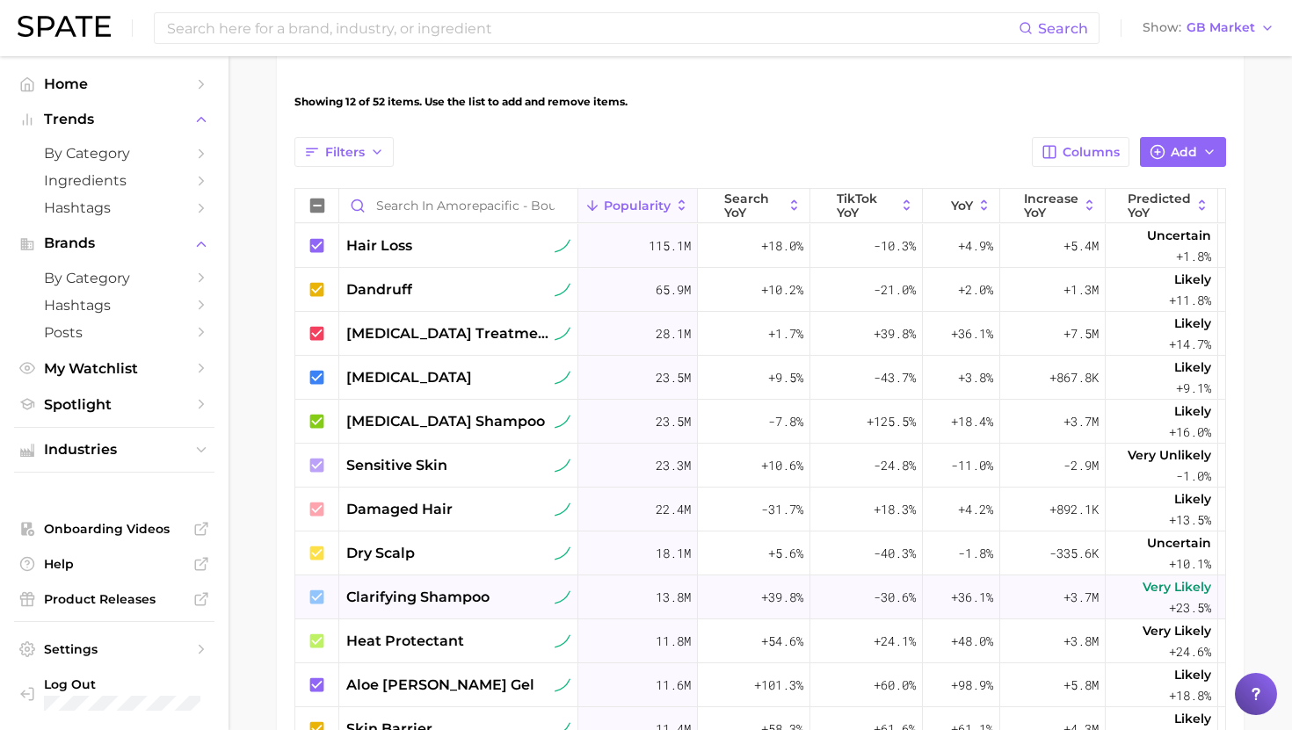
scroll to position [49, 0]
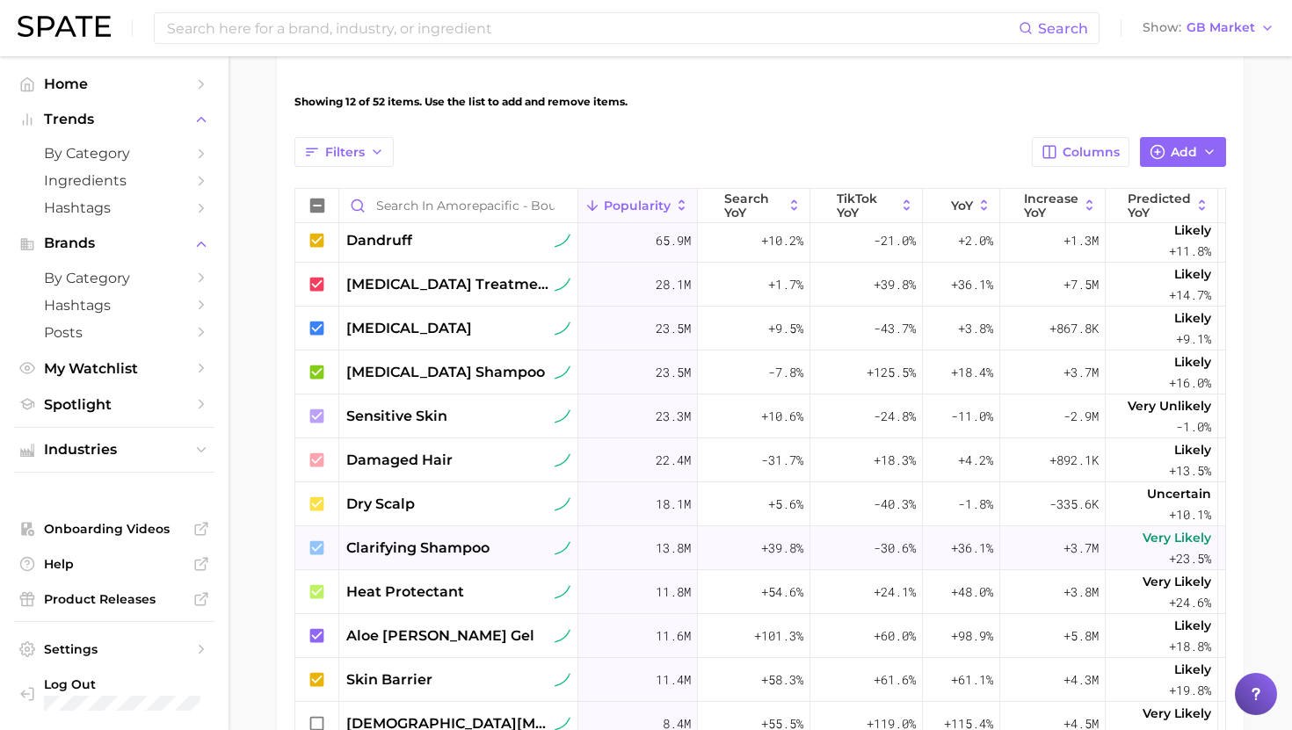
click at [424, 545] on span "clarifying shampoo" at bounding box center [417, 548] width 143 height 21
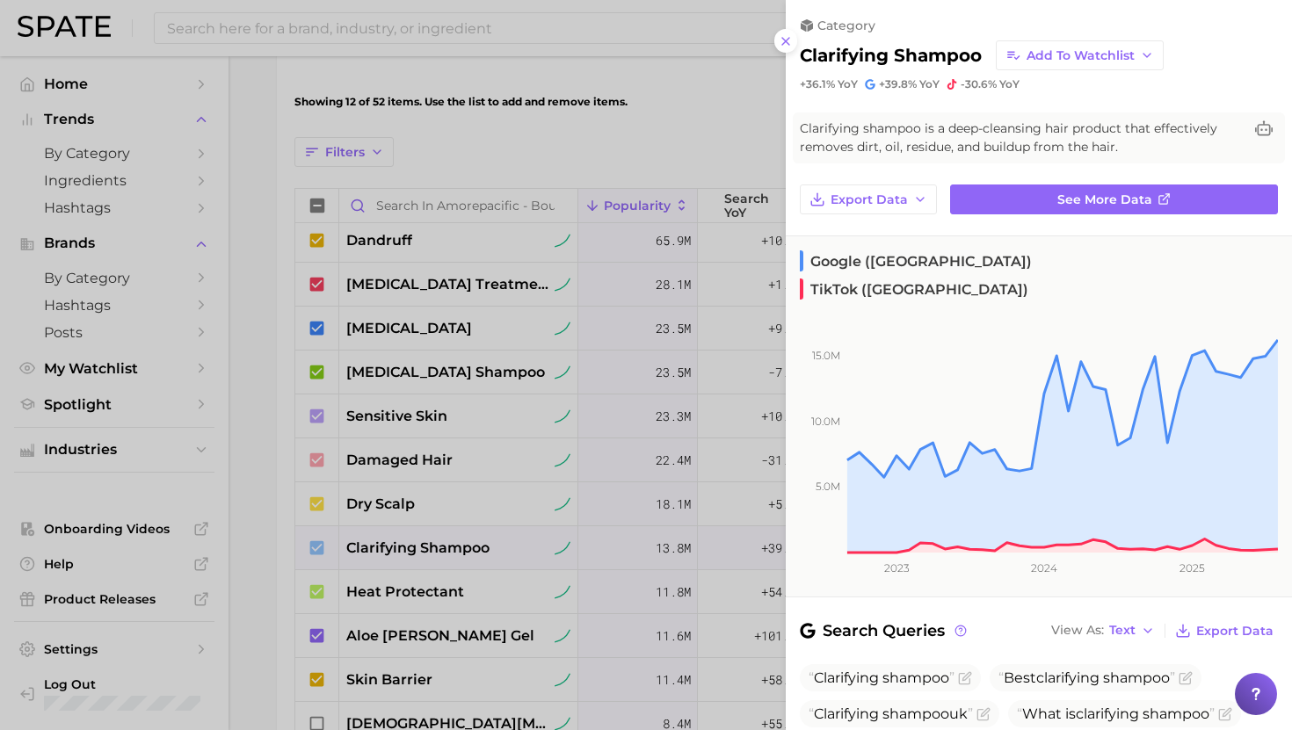
click at [424, 545] on div at bounding box center [646, 365] width 1292 height 730
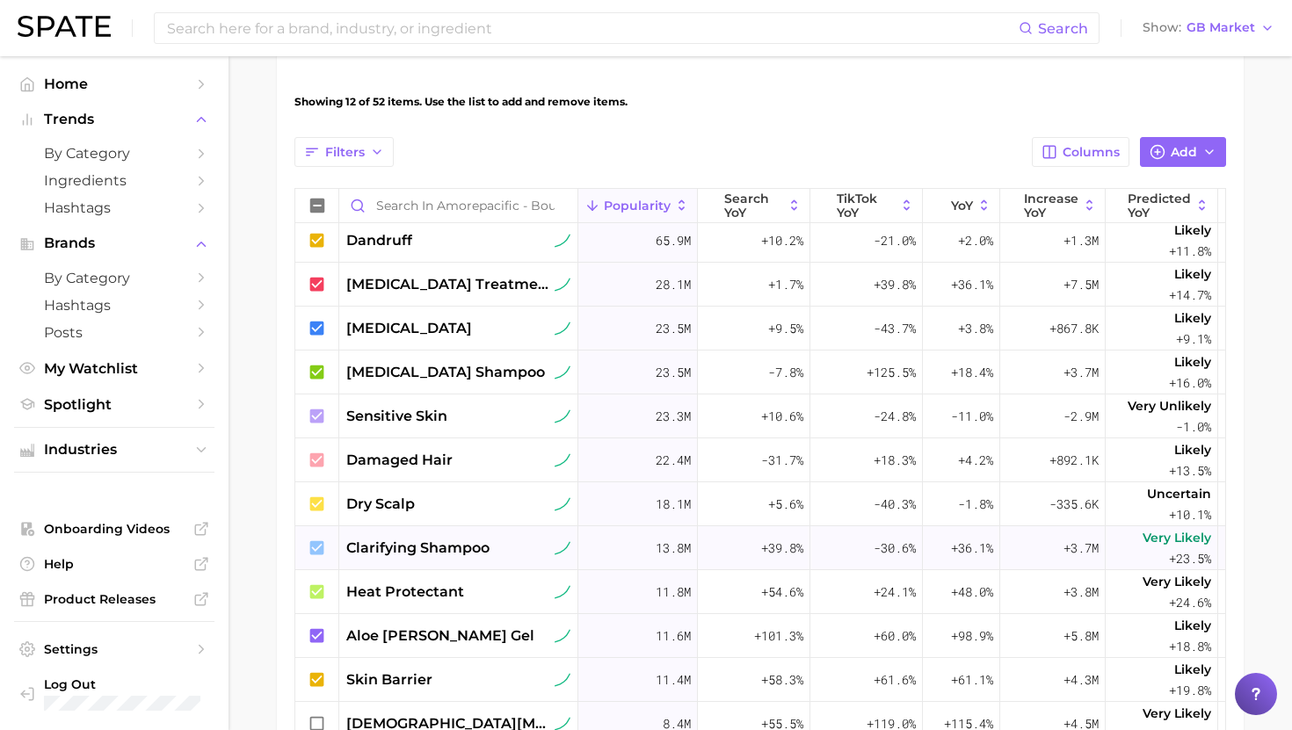
click at [506, 555] on div "clarifying shampoo" at bounding box center [458, 548] width 224 height 21
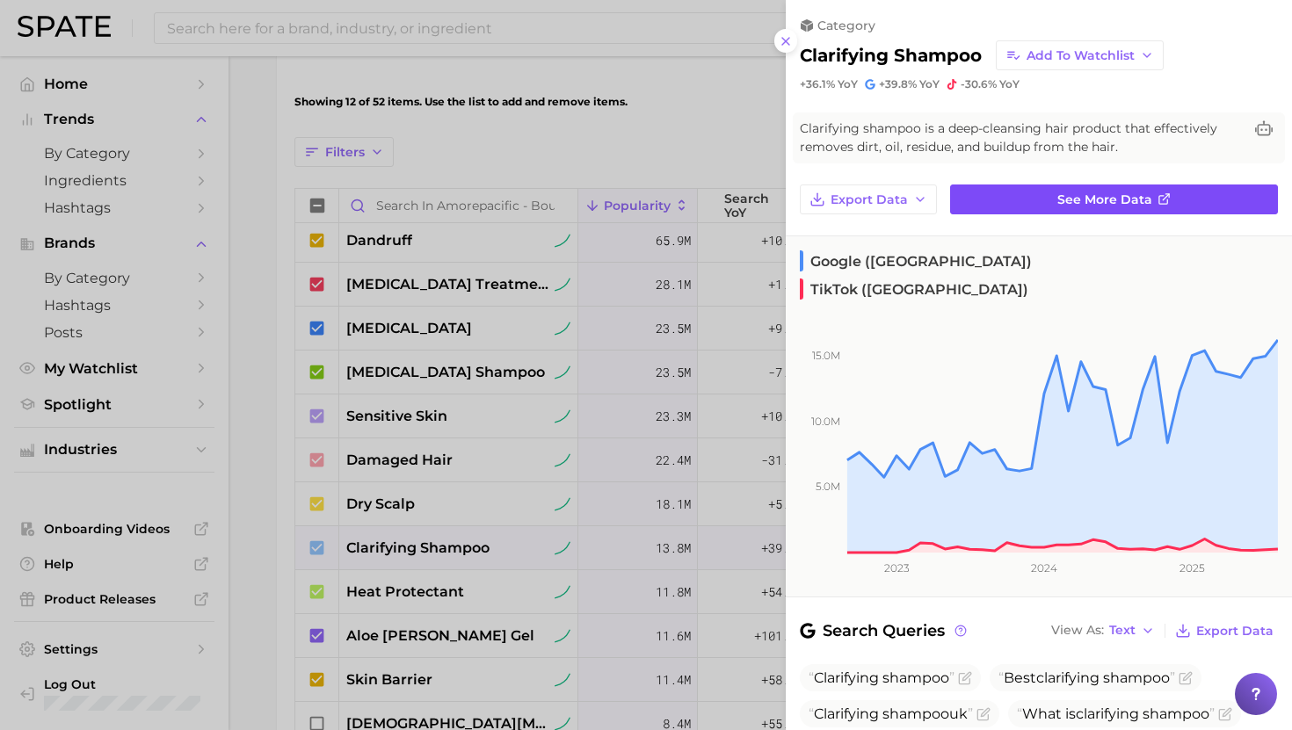
click at [1075, 194] on span "See more data" at bounding box center [1104, 199] width 95 height 15
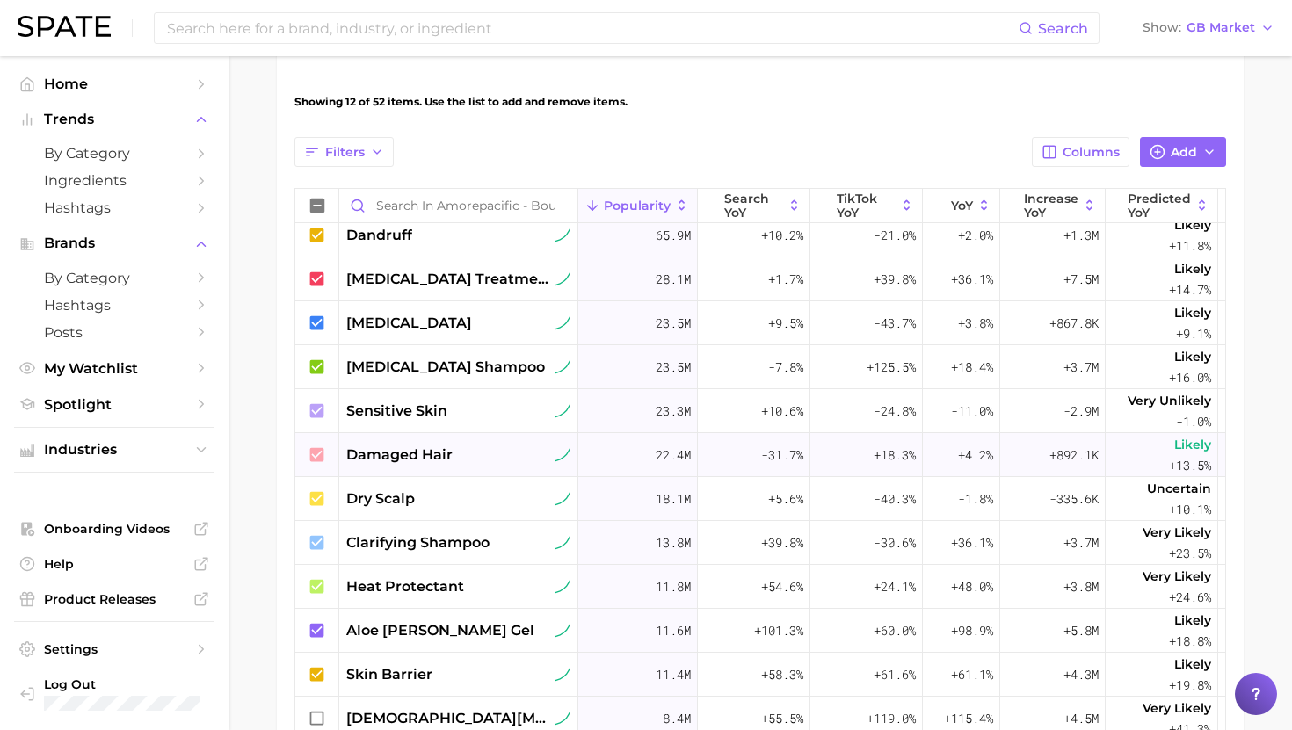
scroll to position [56, 0]
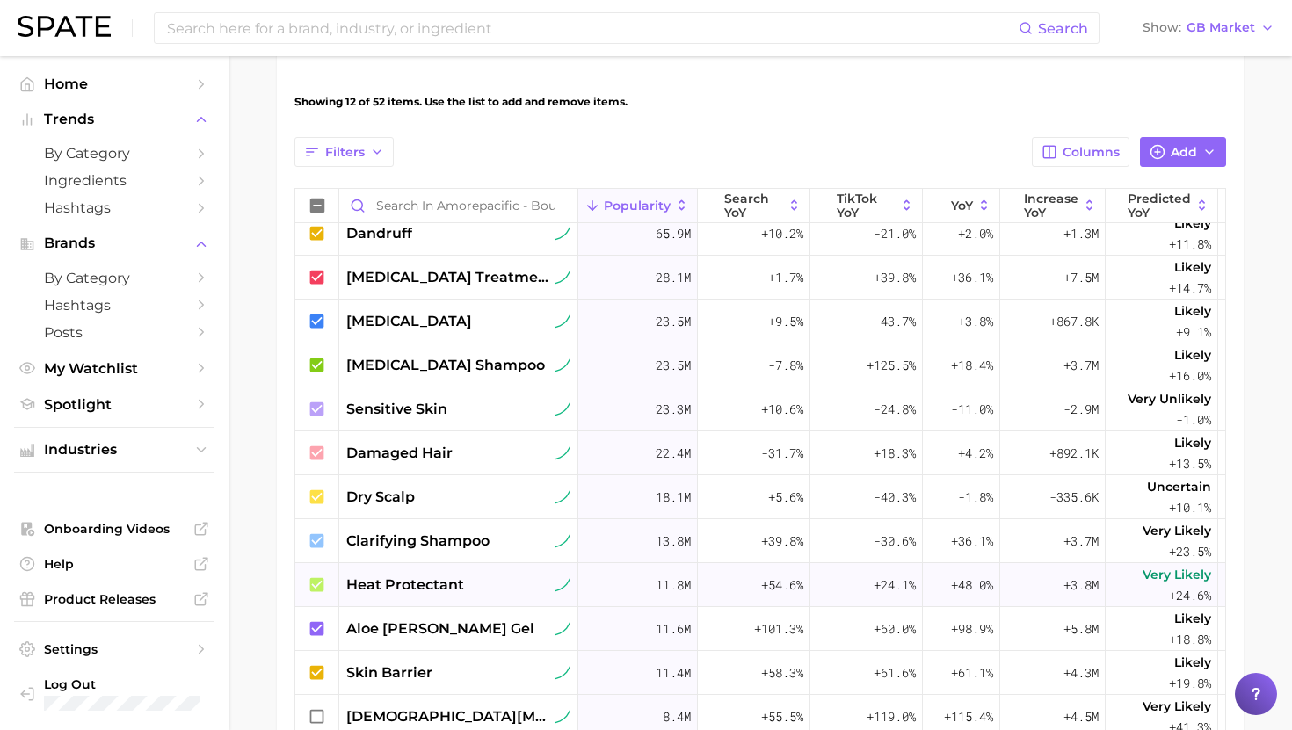
click at [385, 593] on span "heat protectant" at bounding box center [405, 585] width 118 height 21
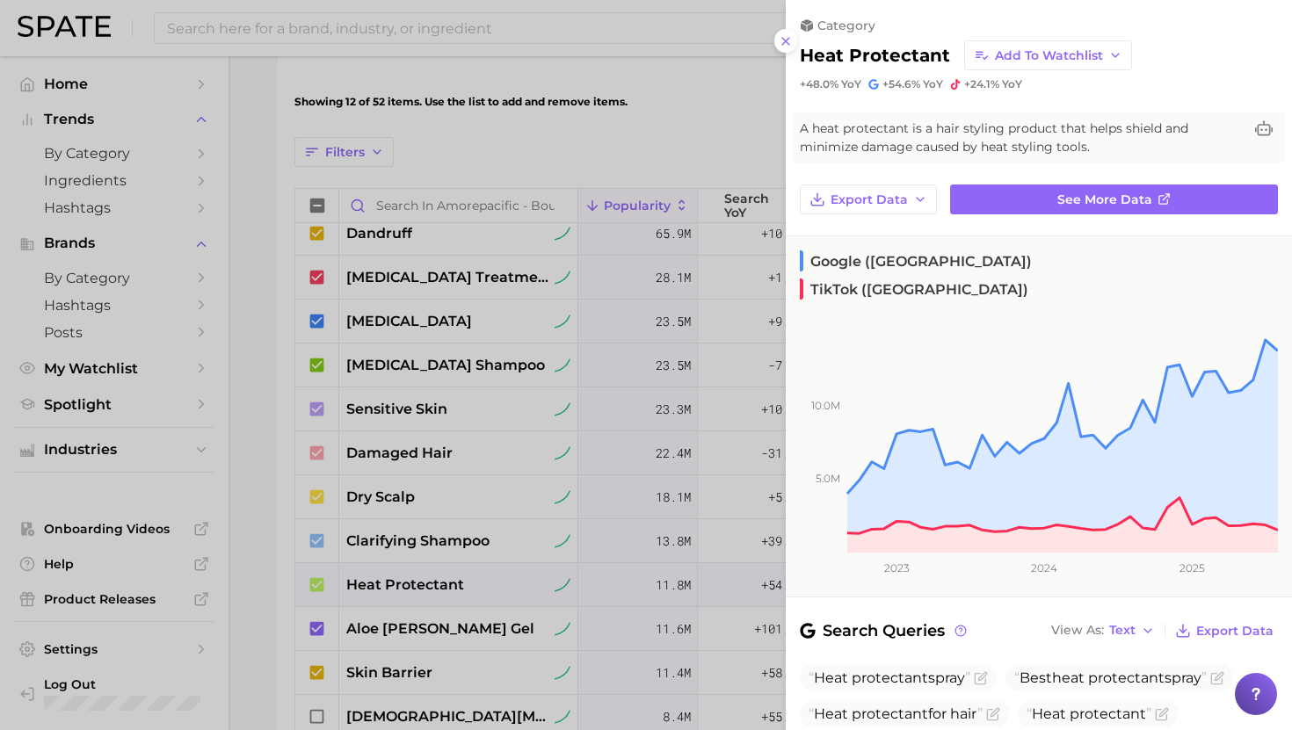
click at [419, 635] on div at bounding box center [646, 365] width 1292 height 730
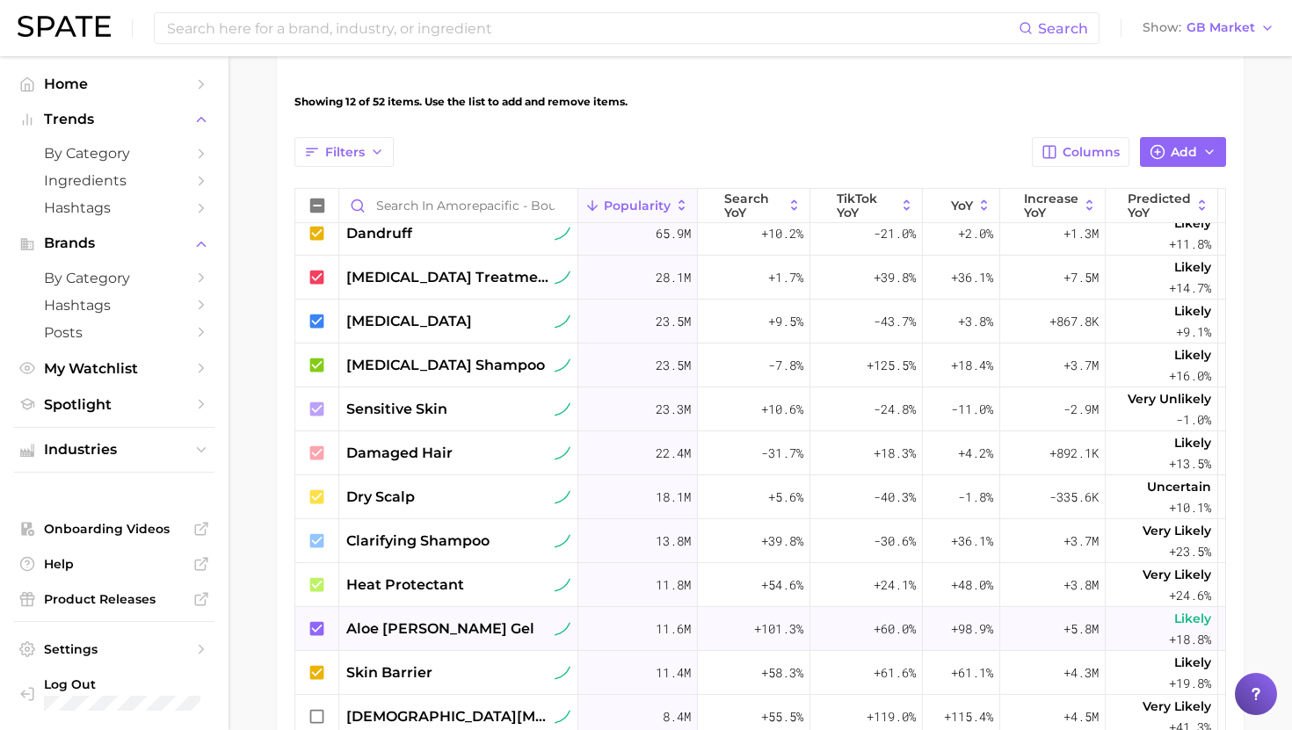
click at [414, 630] on span "aloe vera gel" at bounding box center [440, 629] width 188 height 21
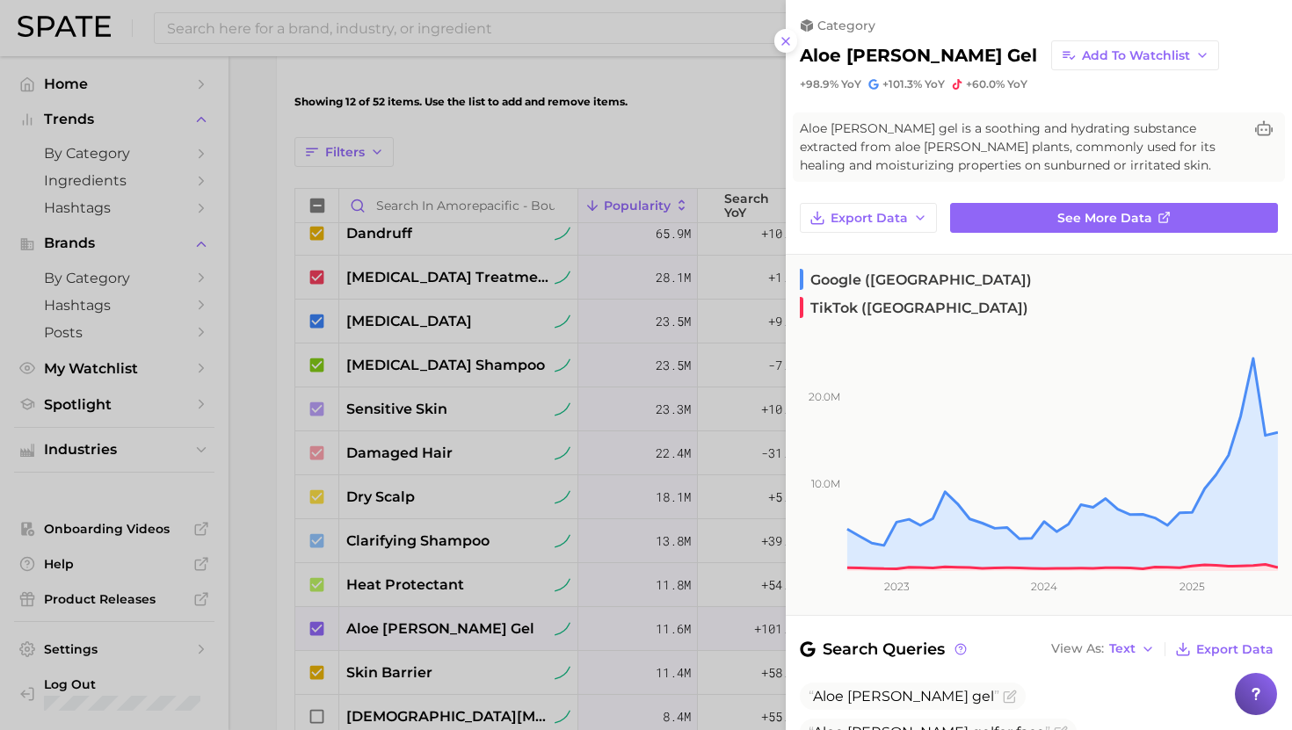
click at [461, 520] on div at bounding box center [646, 365] width 1292 height 730
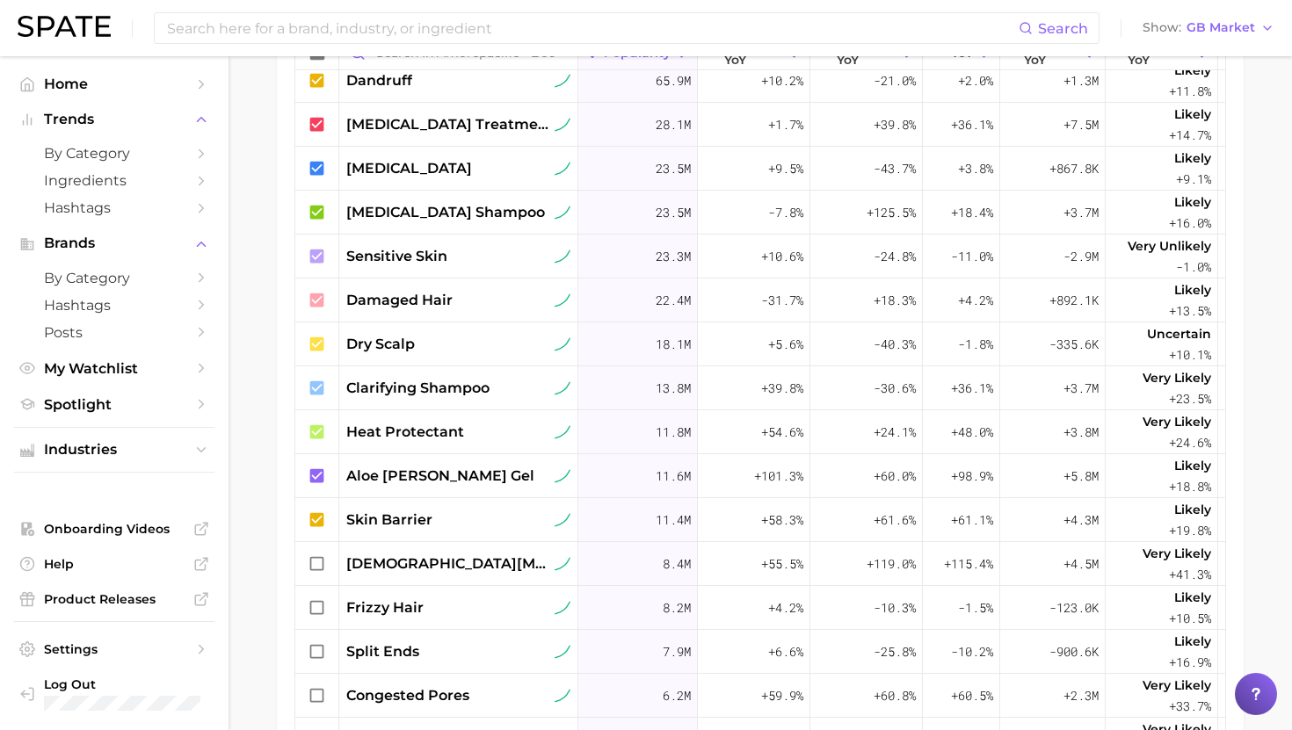
scroll to position [725, 0]
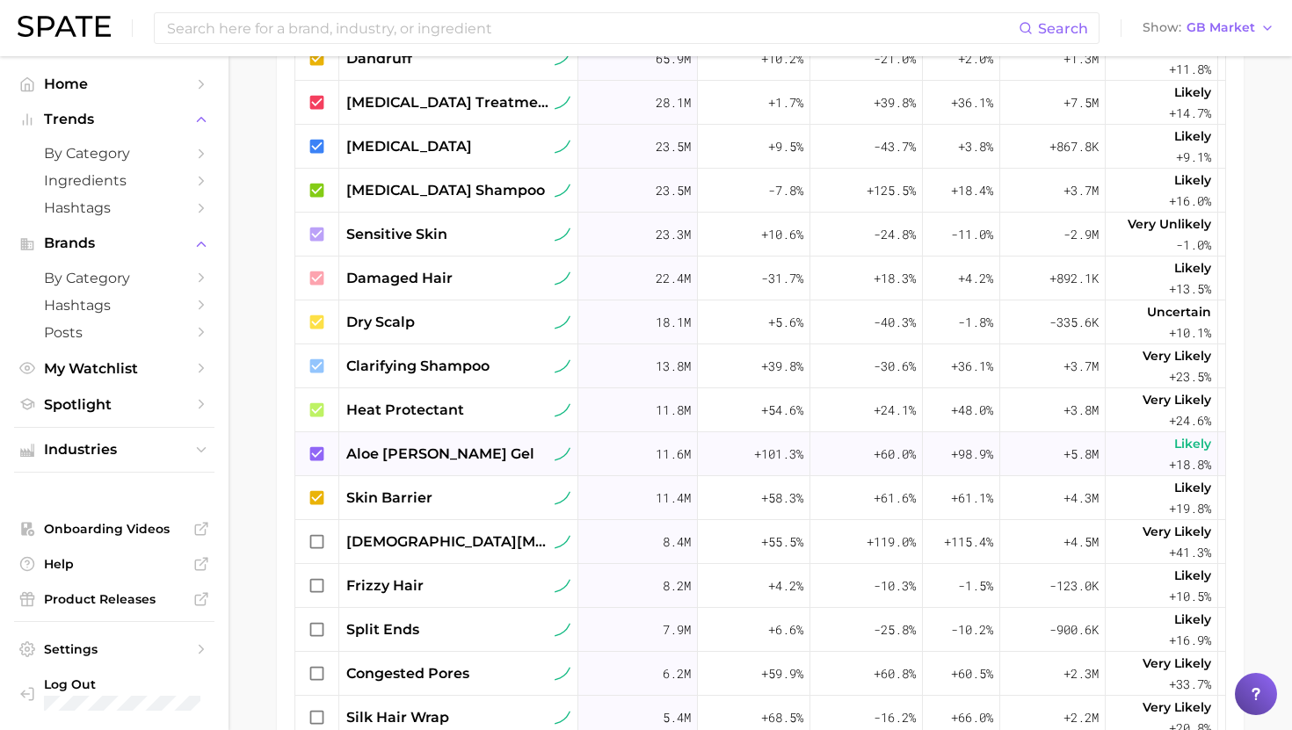
click at [426, 464] on div "aloe vera gel" at bounding box center [458, 454] width 239 height 44
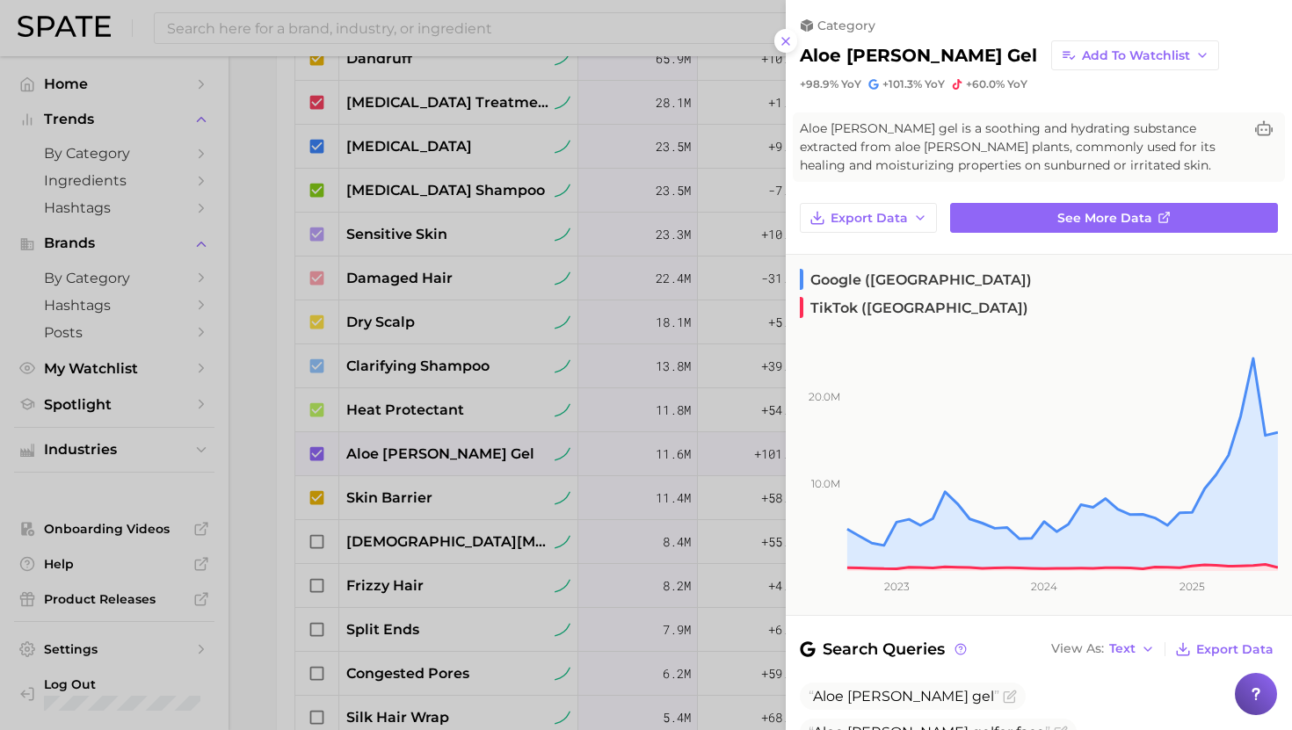
click at [349, 576] on div at bounding box center [646, 365] width 1292 height 730
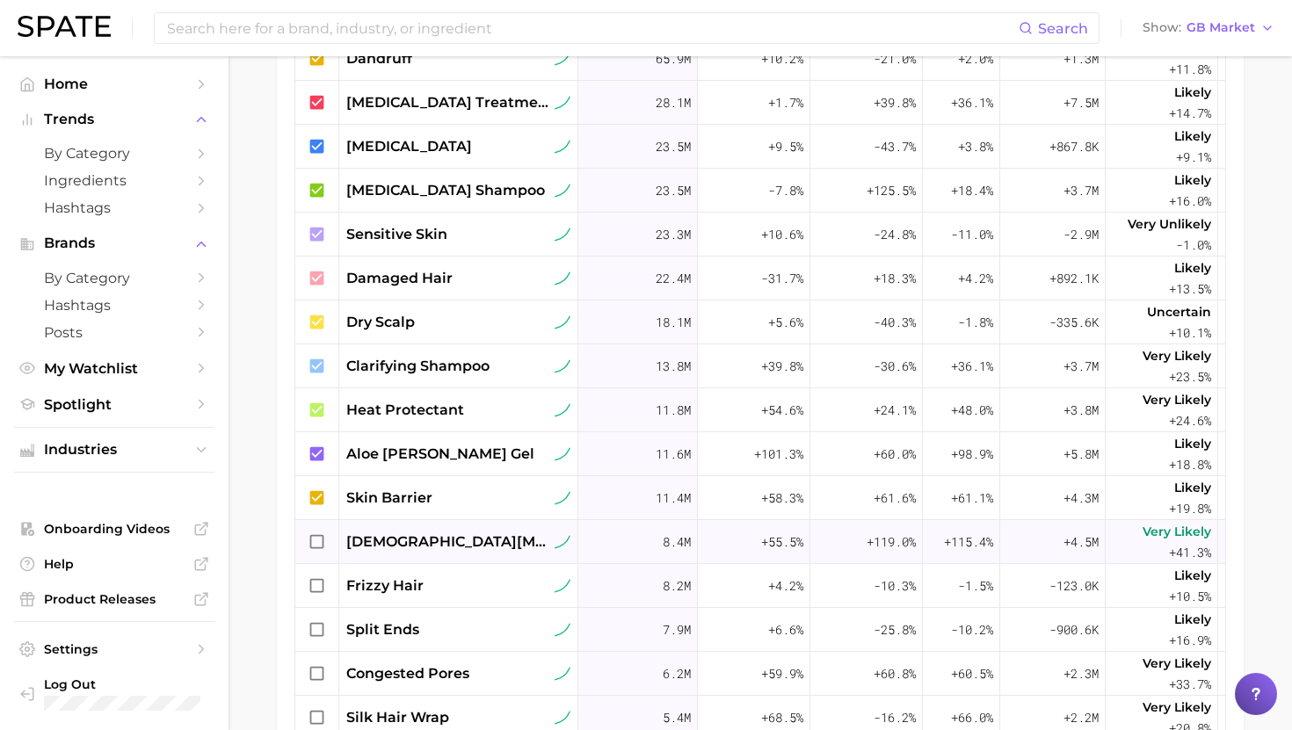
click at [375, 547] on span "[DEMOGRAPHIC_DATA][MEDICAL_DATA]" at bounding box center [448, 542] width 205 height 21
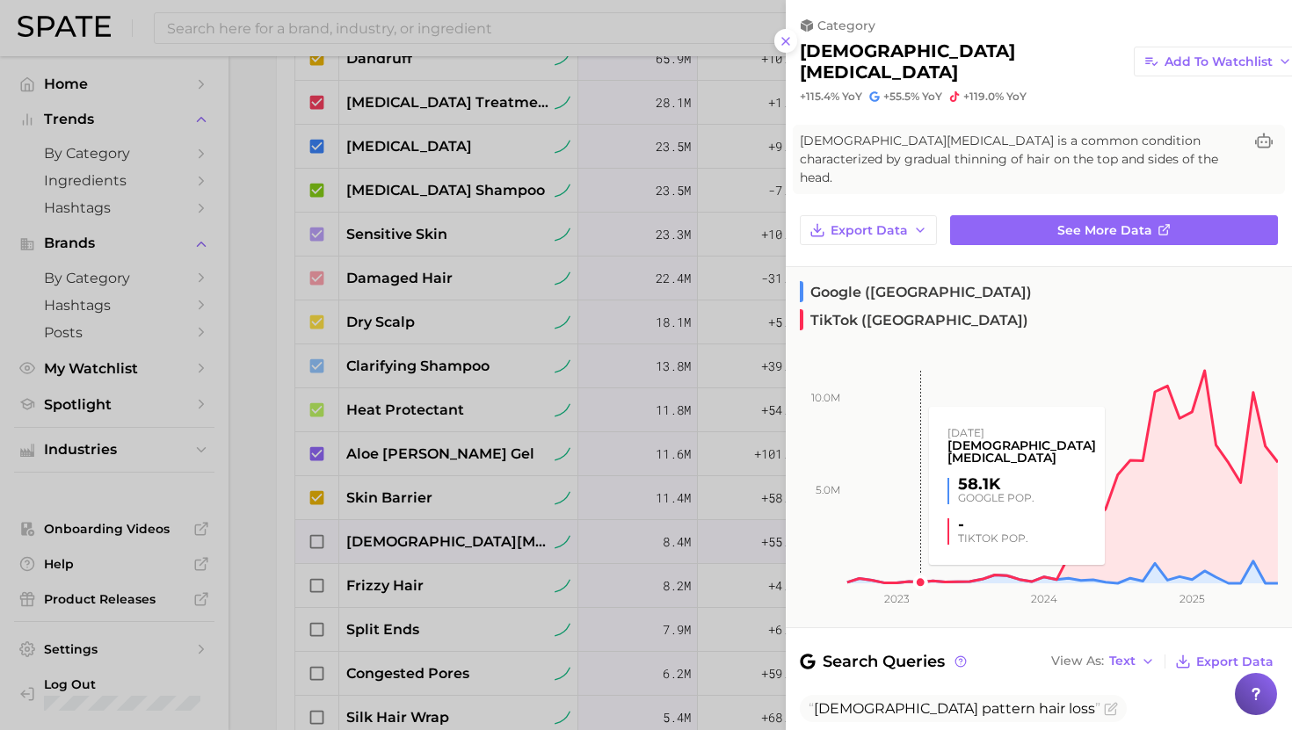
scroll to position [82, 0]
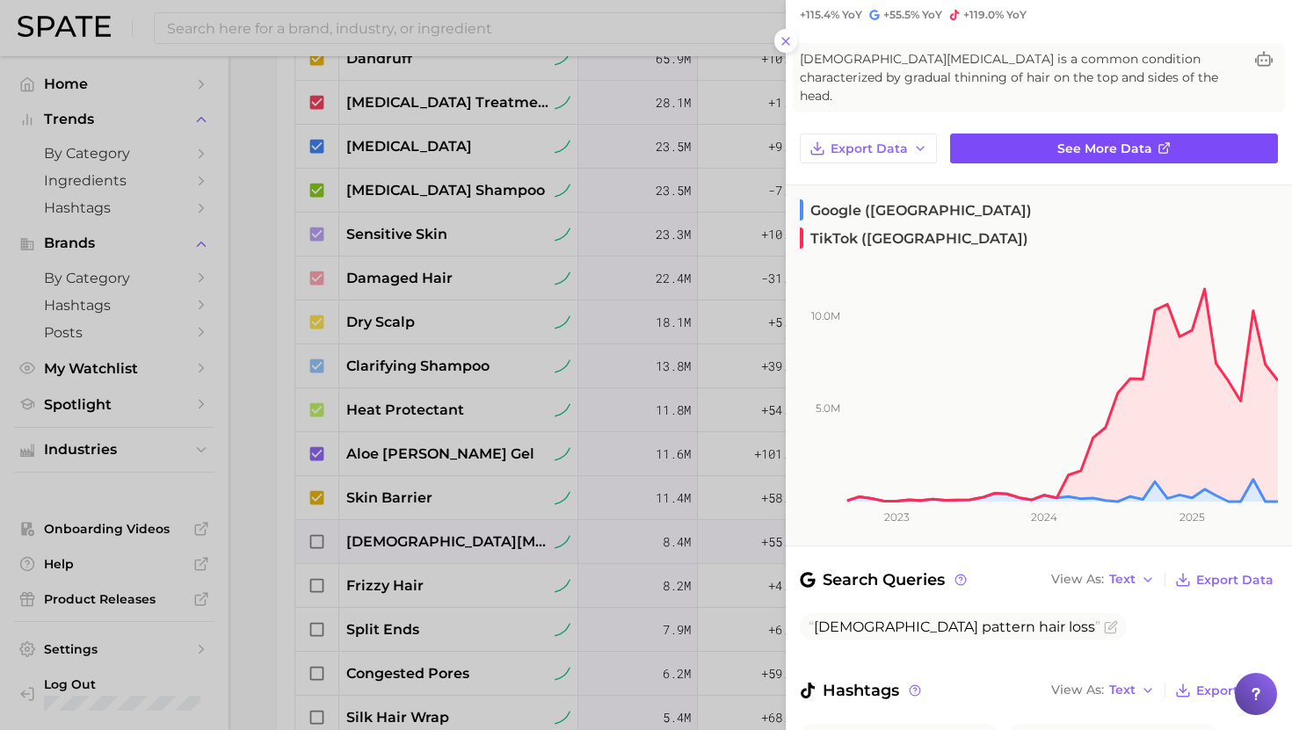
click at [1064, 141] on span "See more data" at bounding box center [1104, 148] width 95 height 15
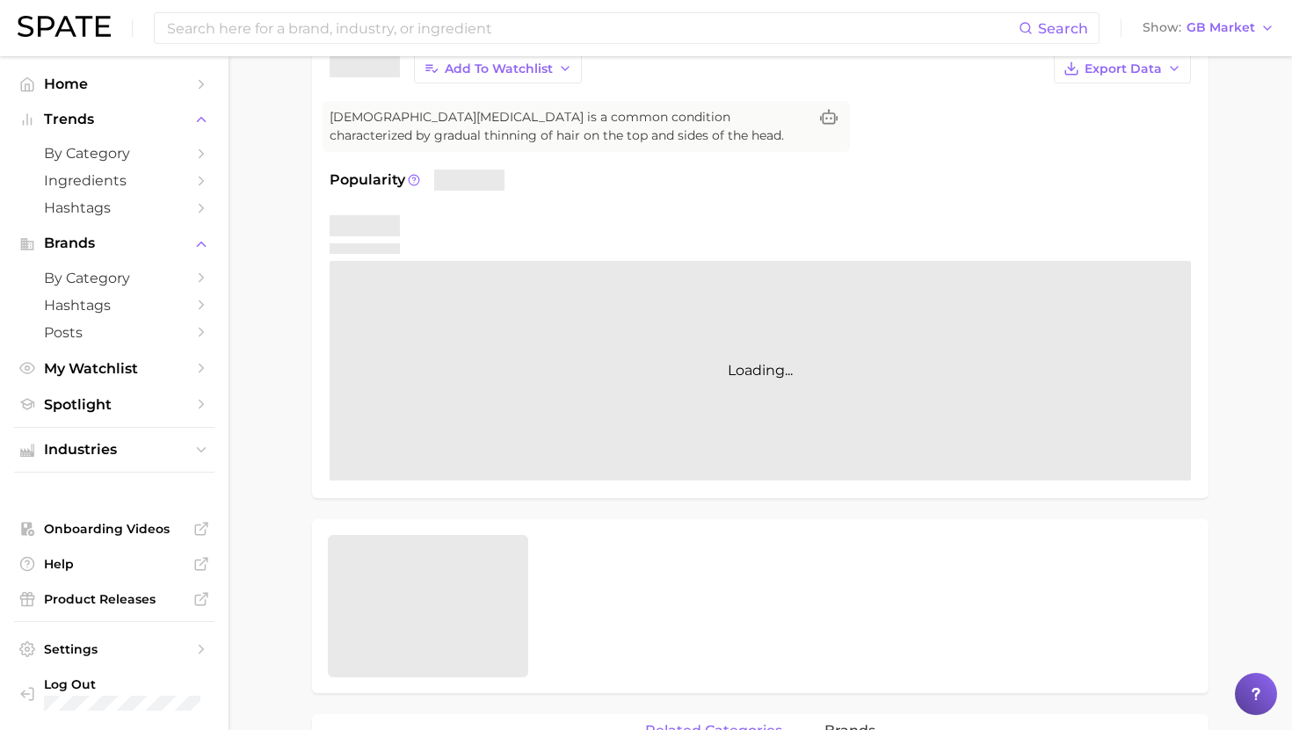
scroll to position [156, 0]
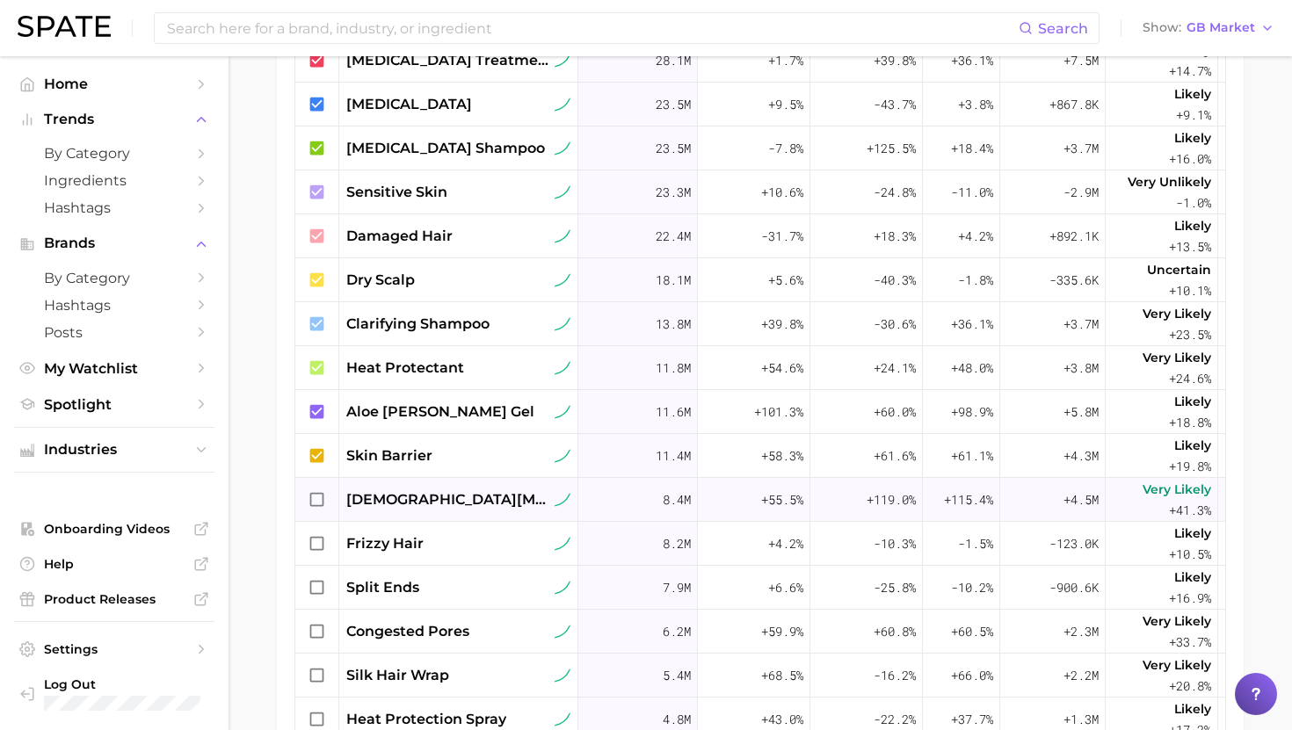
scroll to position [100, 0]
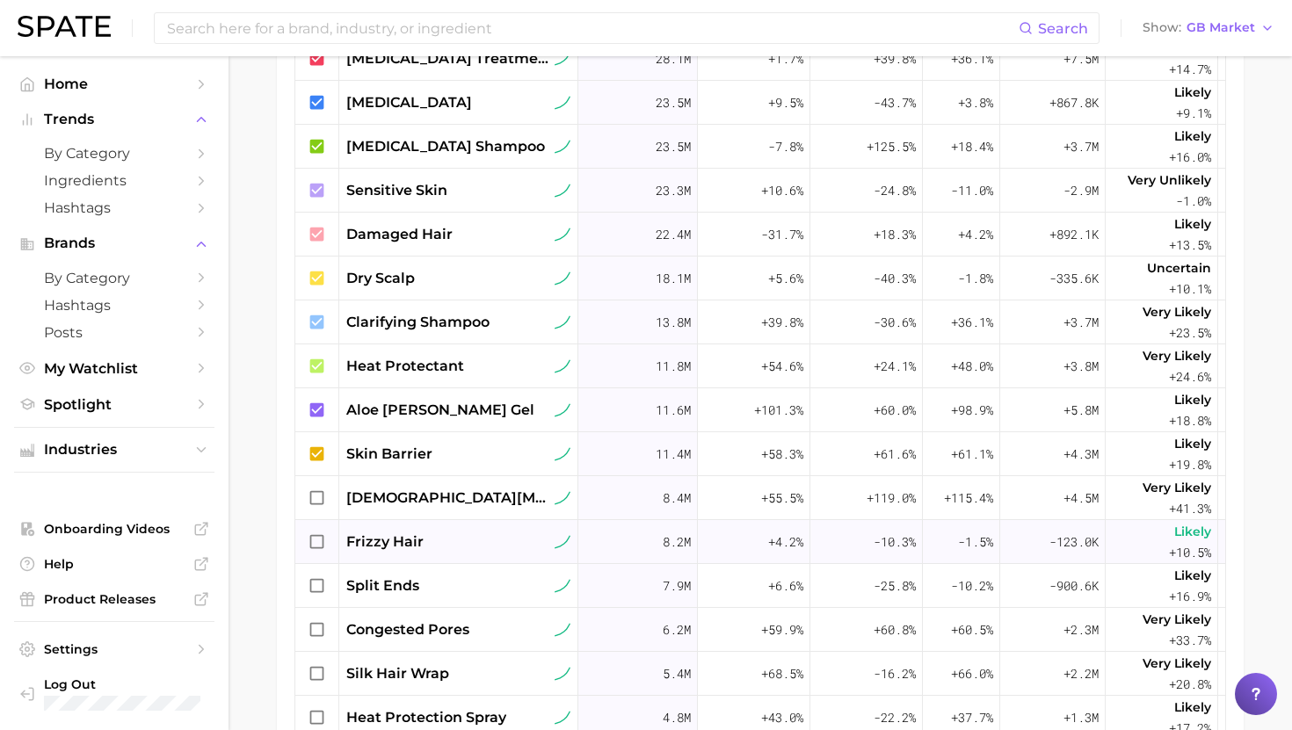
click at [402, 547] on span "frizzy hair" at bounding box center [384, 542] width 77 height 21
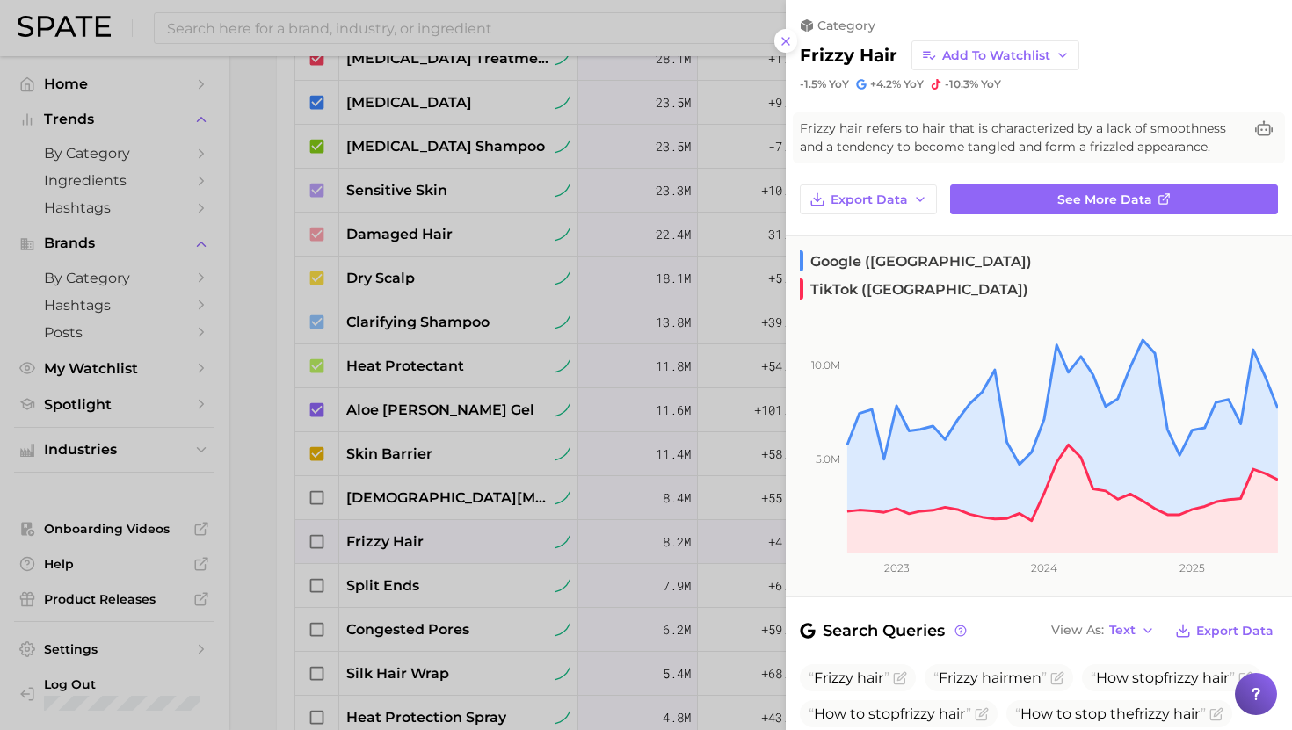
click at [402, 547] on div at bounding box center [646, 365] width 1292 height 730
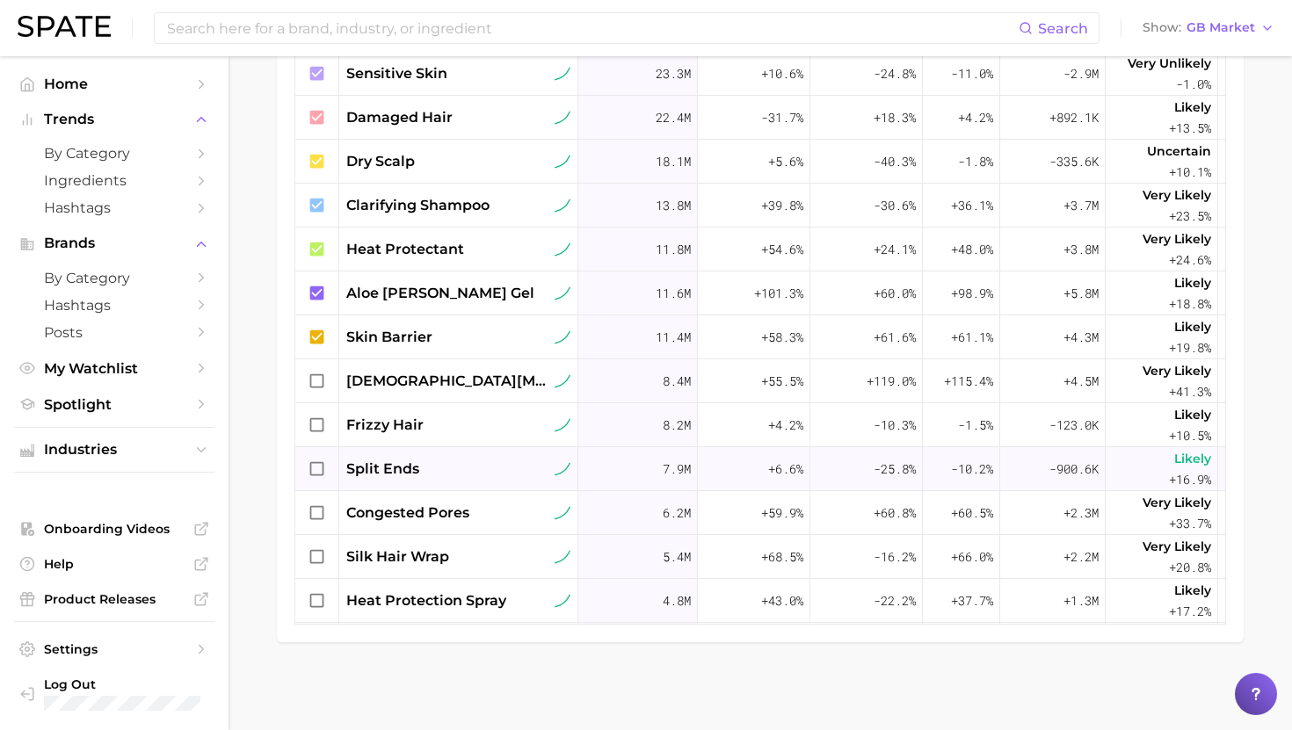
scroll to position [112, 0]
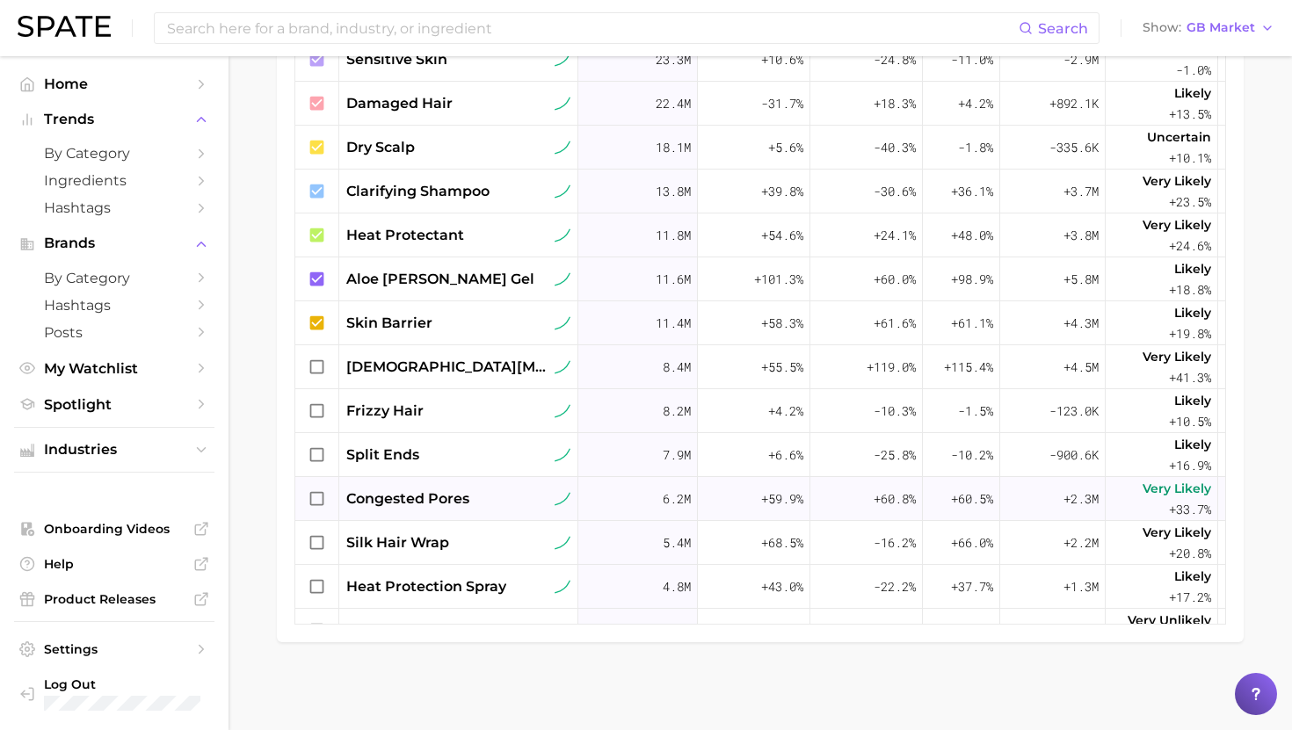
click at [424, 503] on span "congested pores" at bounding box center [407, 499] width 123 height 21
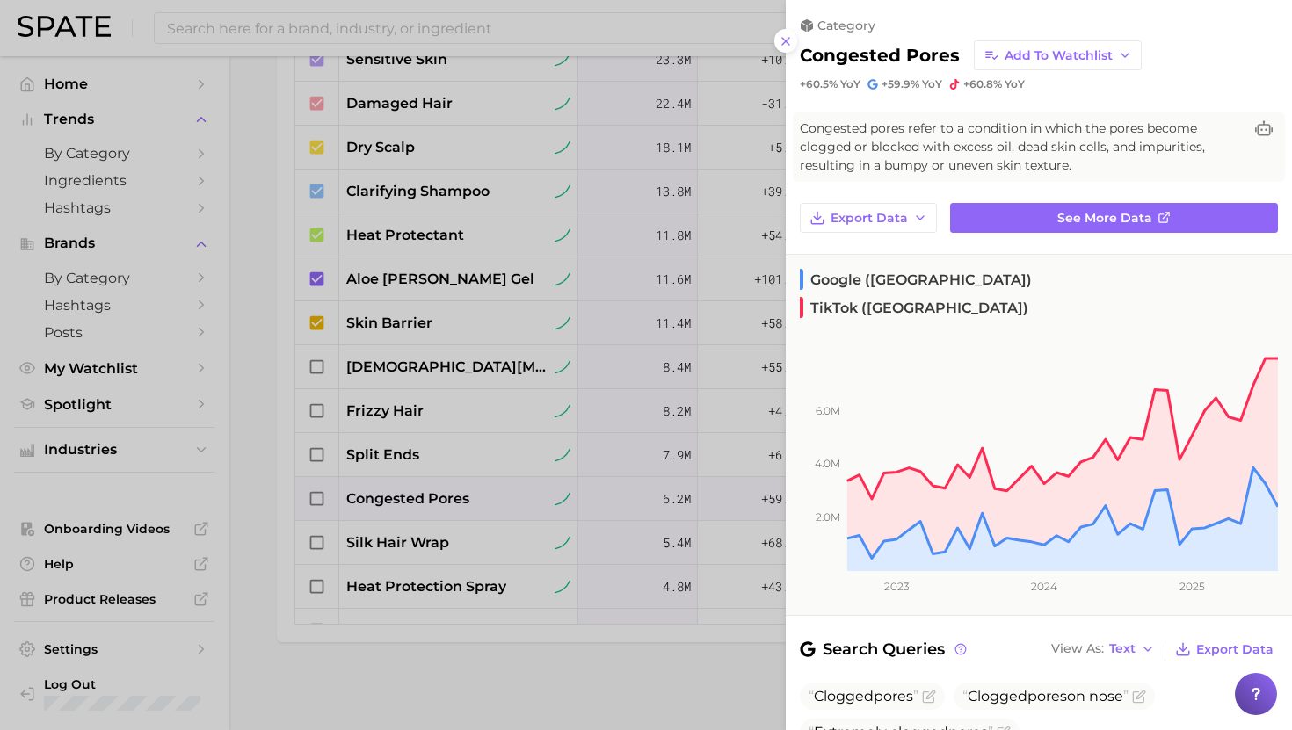
click at [425, 549] on div at bounding box center [646, 365] width 1292 height 730
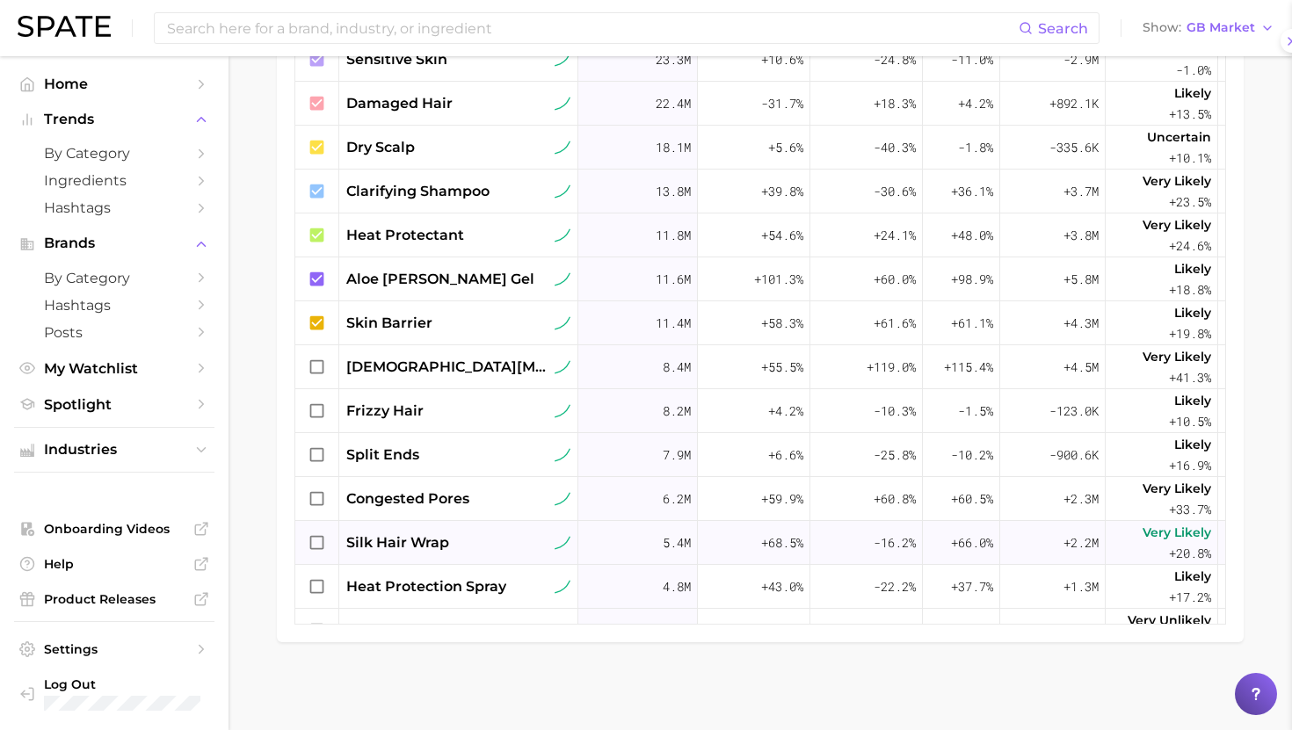
click at [439, 547] on span "silk hair wrap" at bounding box center [397, 542] width 103 height 21
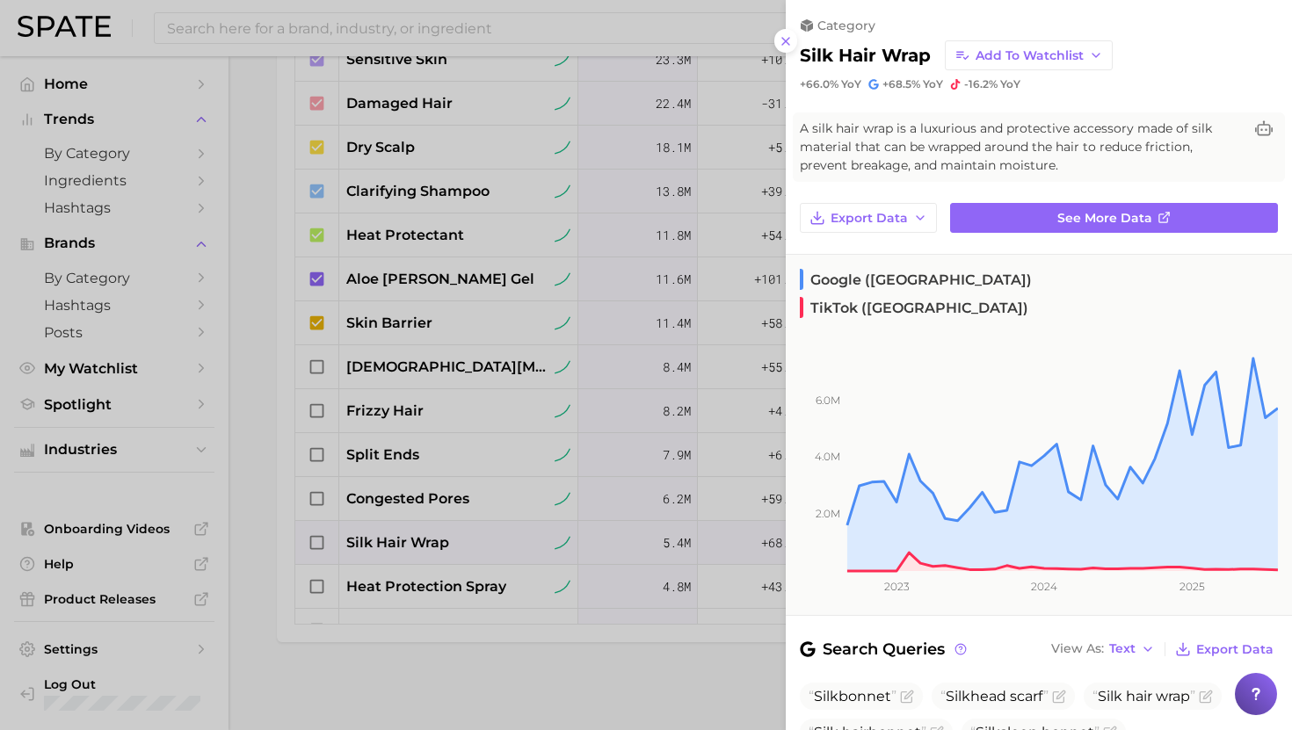
click at [460, 299] on div at bounding box center [646, 365] width 1292 height 730
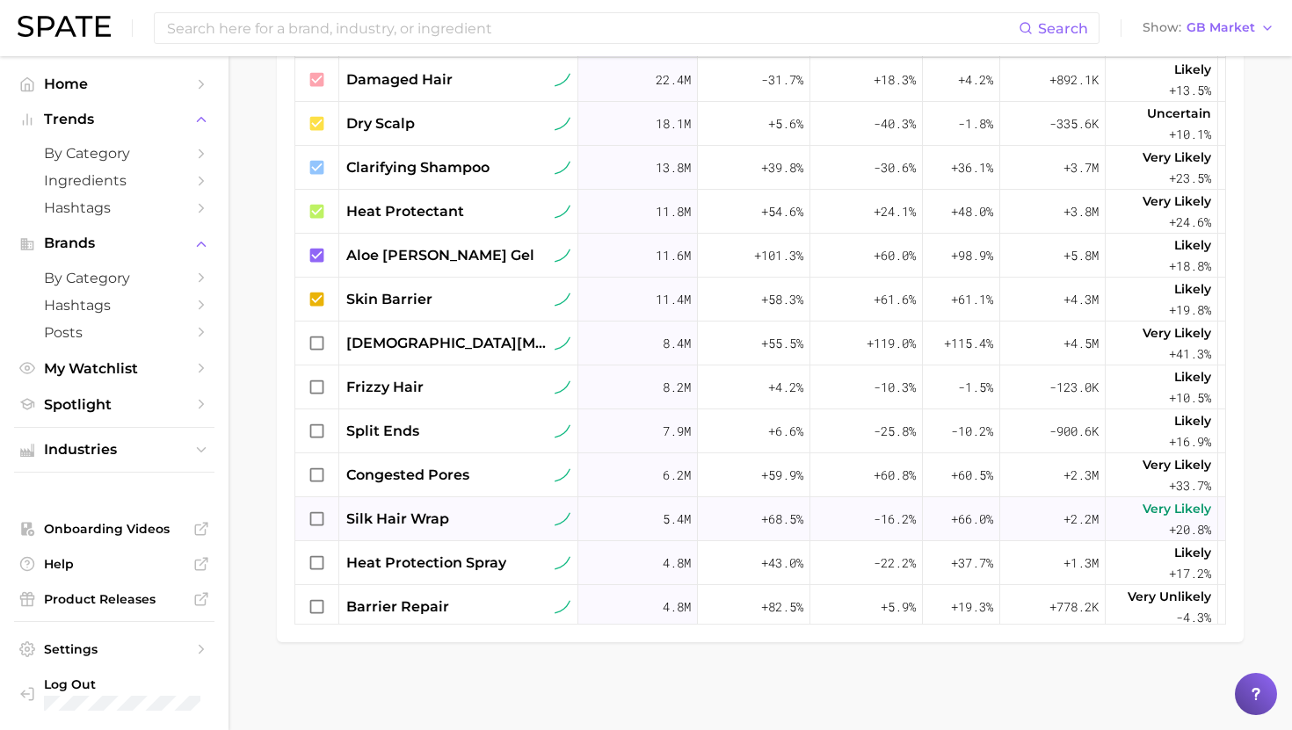
scroll to position [139, 0]
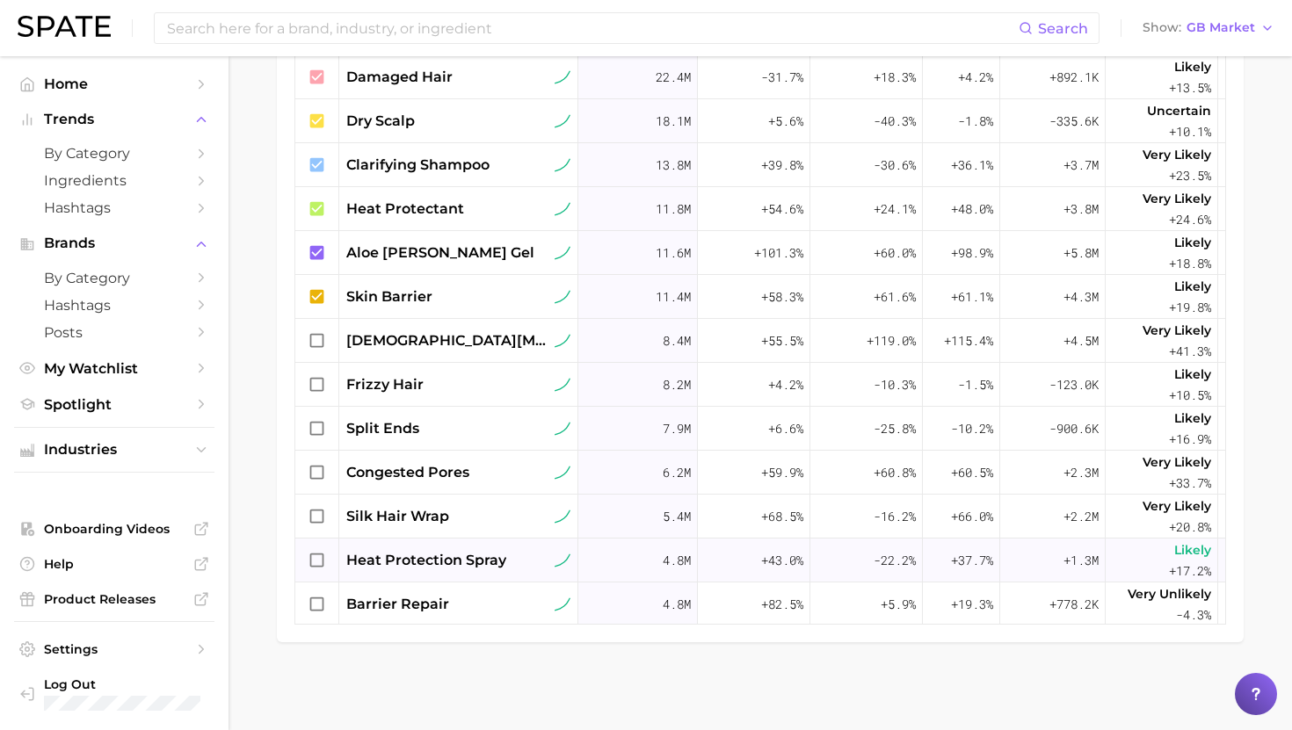
click at [431, 560] on span "heat protection spray" at bounding box center [426, 560] width 160 height 21
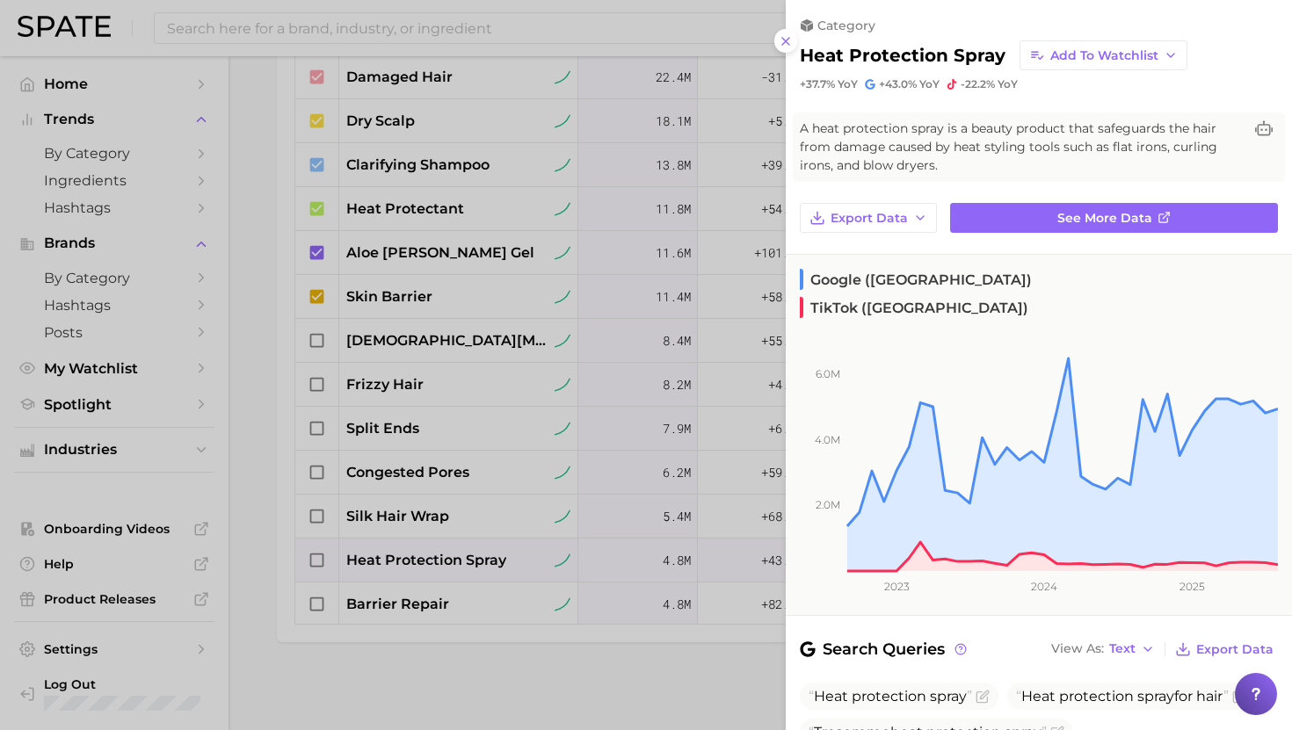
click at [524, 520] on div at bounding box center [646, 365] width 1292 height 730
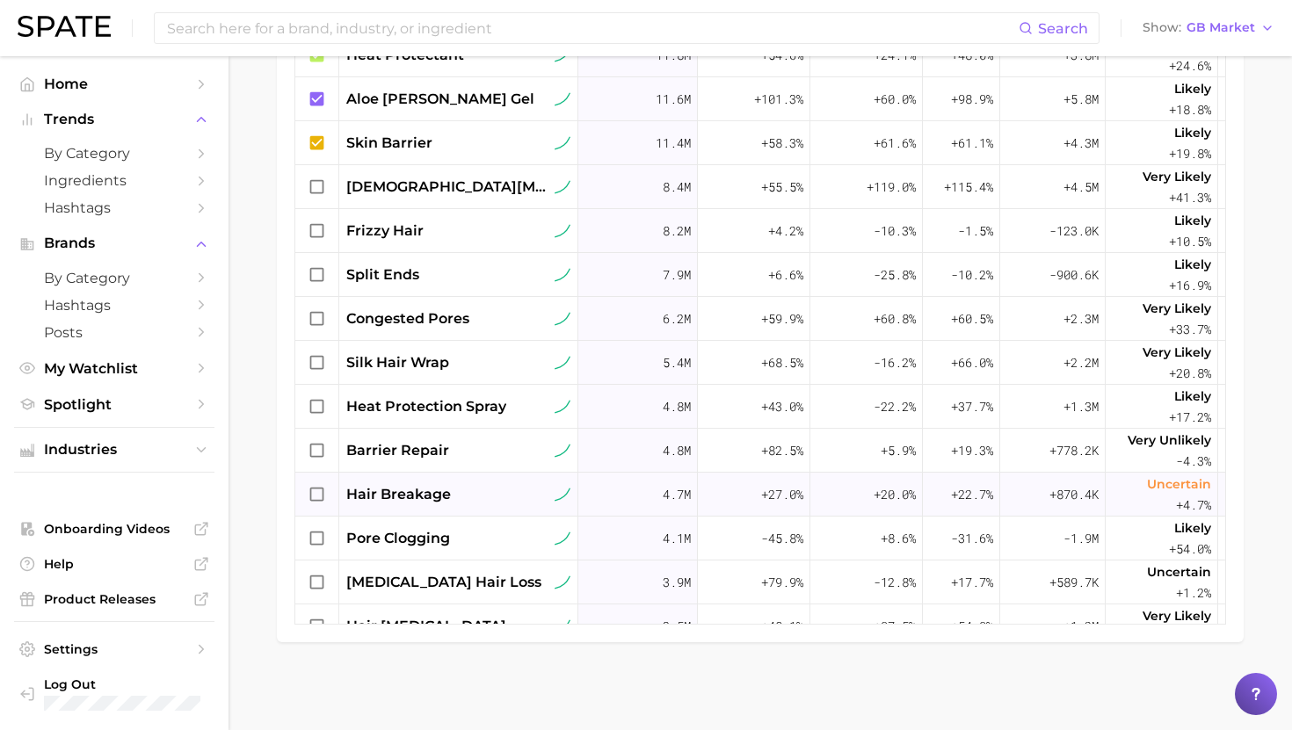
scroll to position [300, 0]
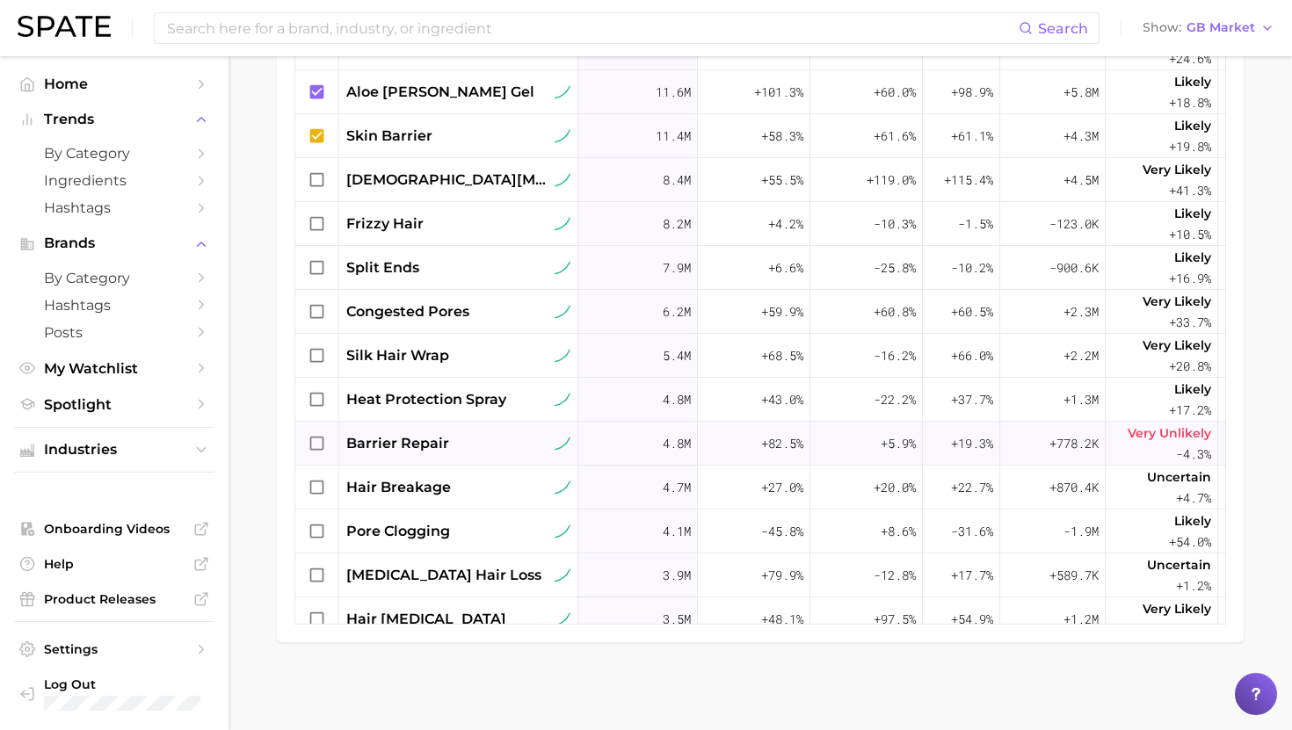
click at [473, 446] on div "barrier repair" at bounding box center [458, 443] width 224 height 21
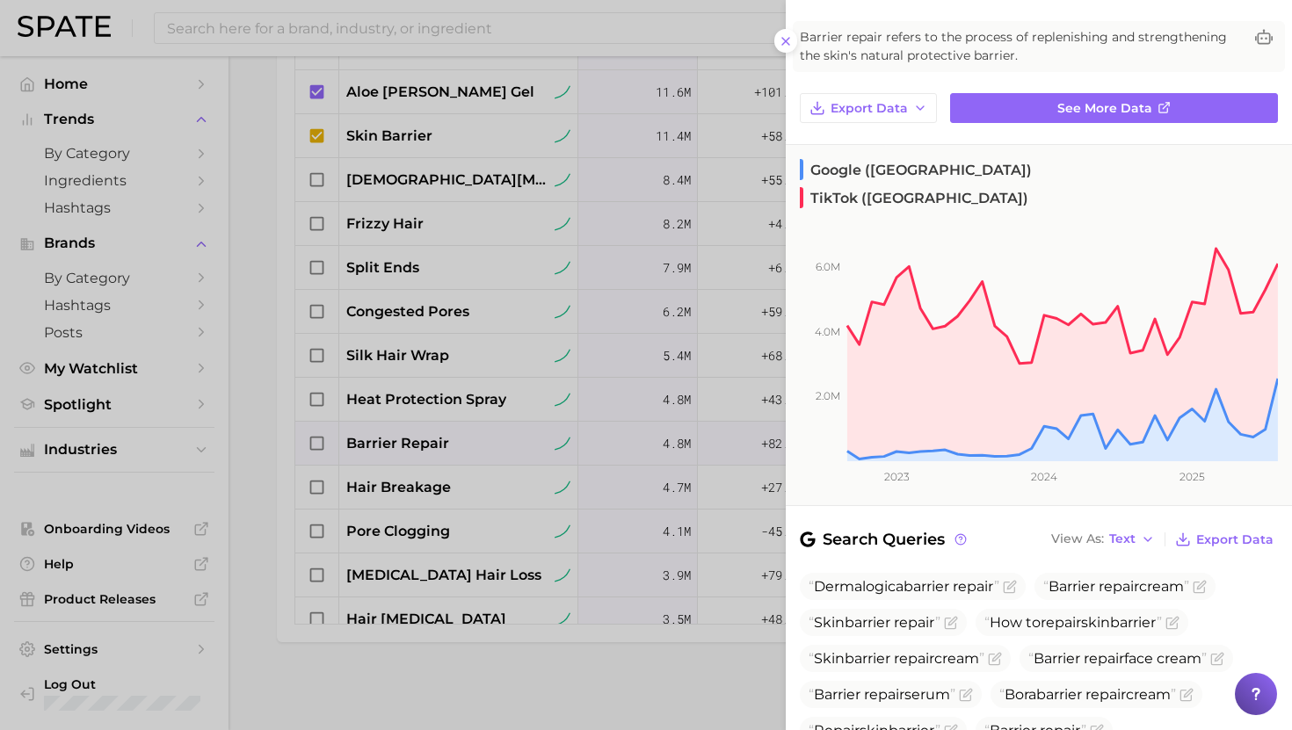
scroll to position [0, 0]
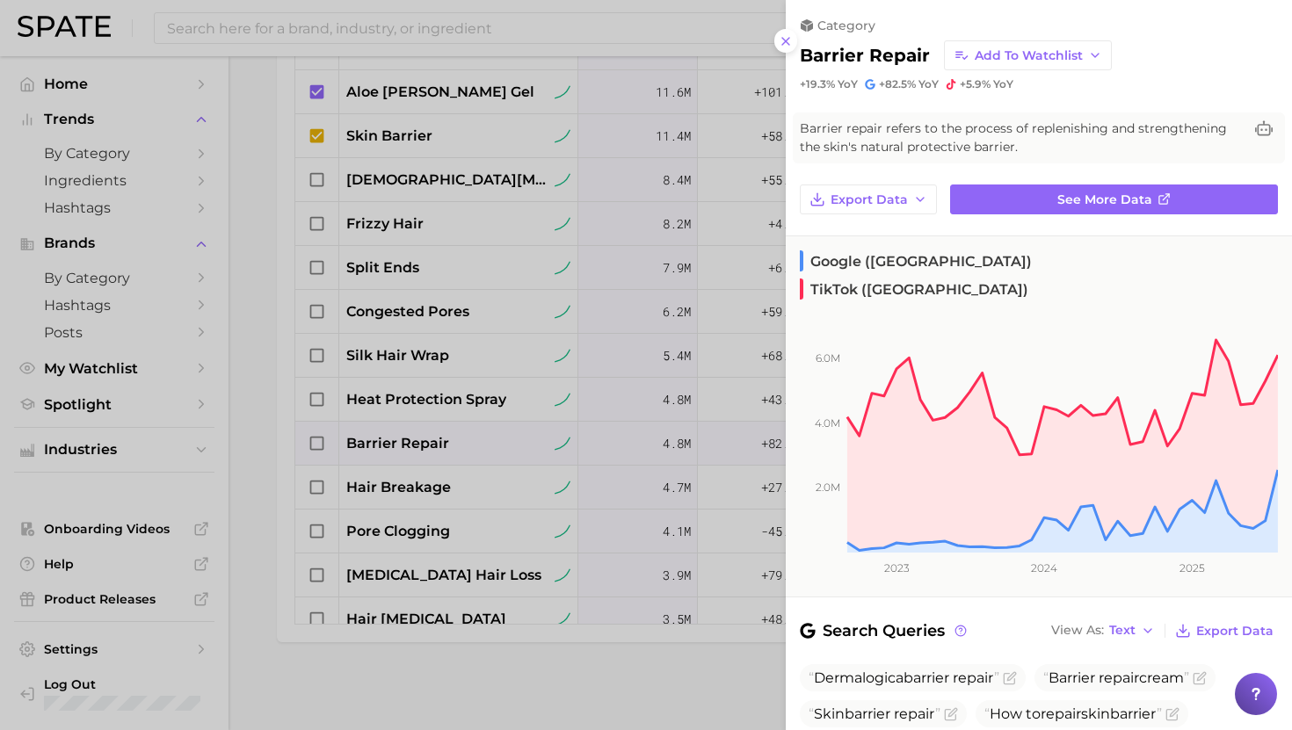
click at [417, 524] on div at bounding box center [646, 365] width 1292 height 730
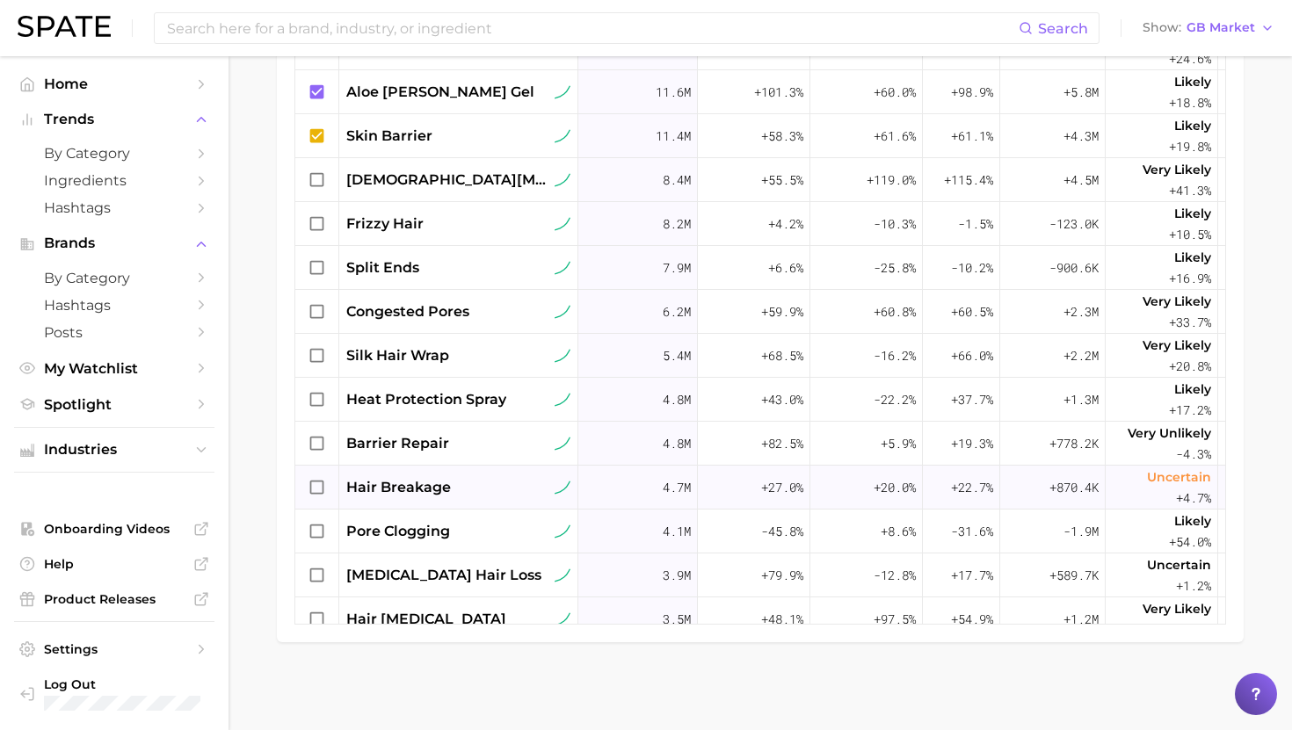
click at [418, 480] on span "hair breakage" at bounding box center [398, 487] width 105 height 21
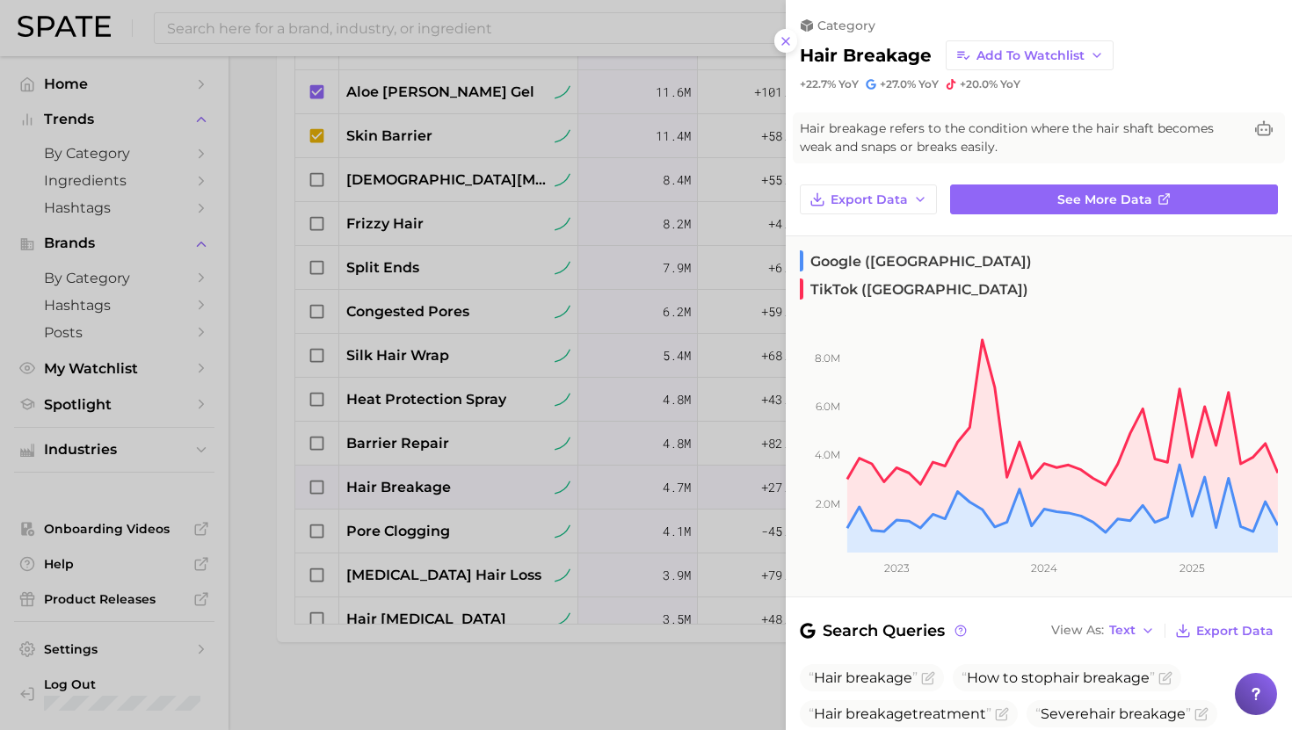
click at [469, 518] on div at bounding box center [646, 365] width 1292 height 730
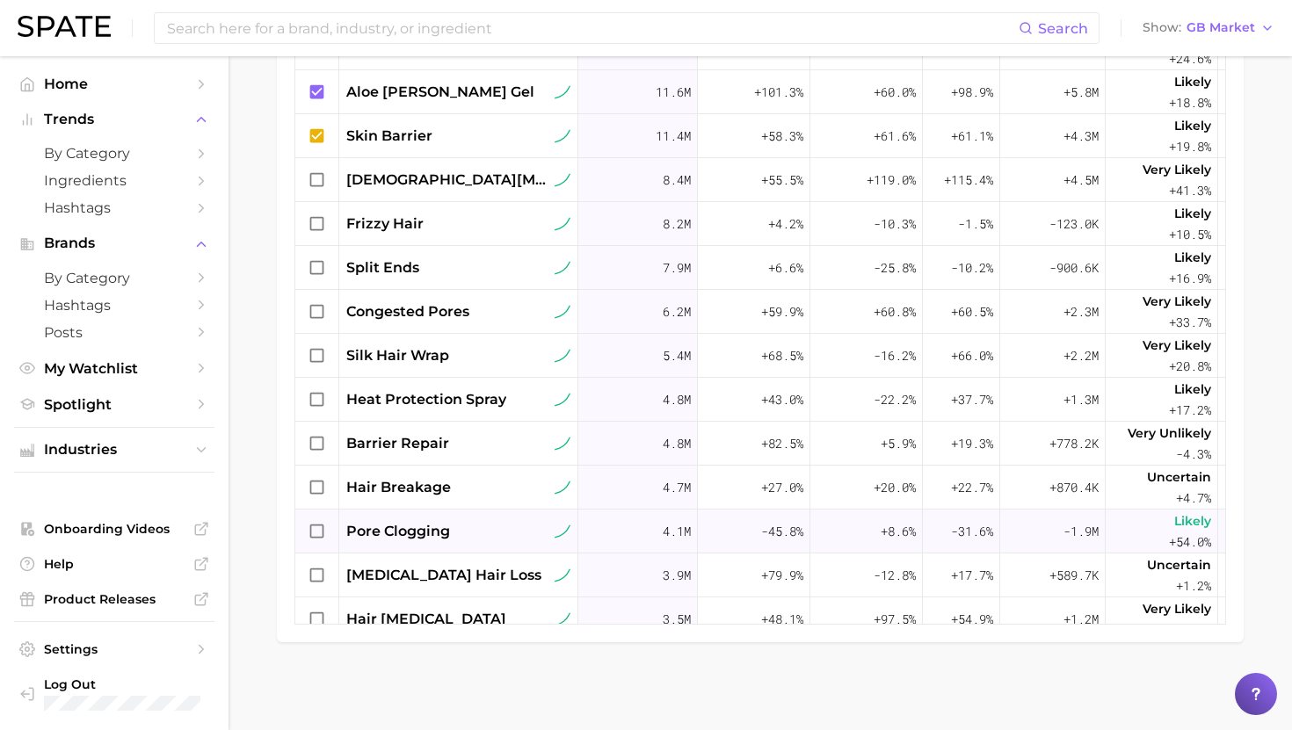
click at [453, 532] on div "pore clogging" at bounding box center [458, 531] width 224 height 21
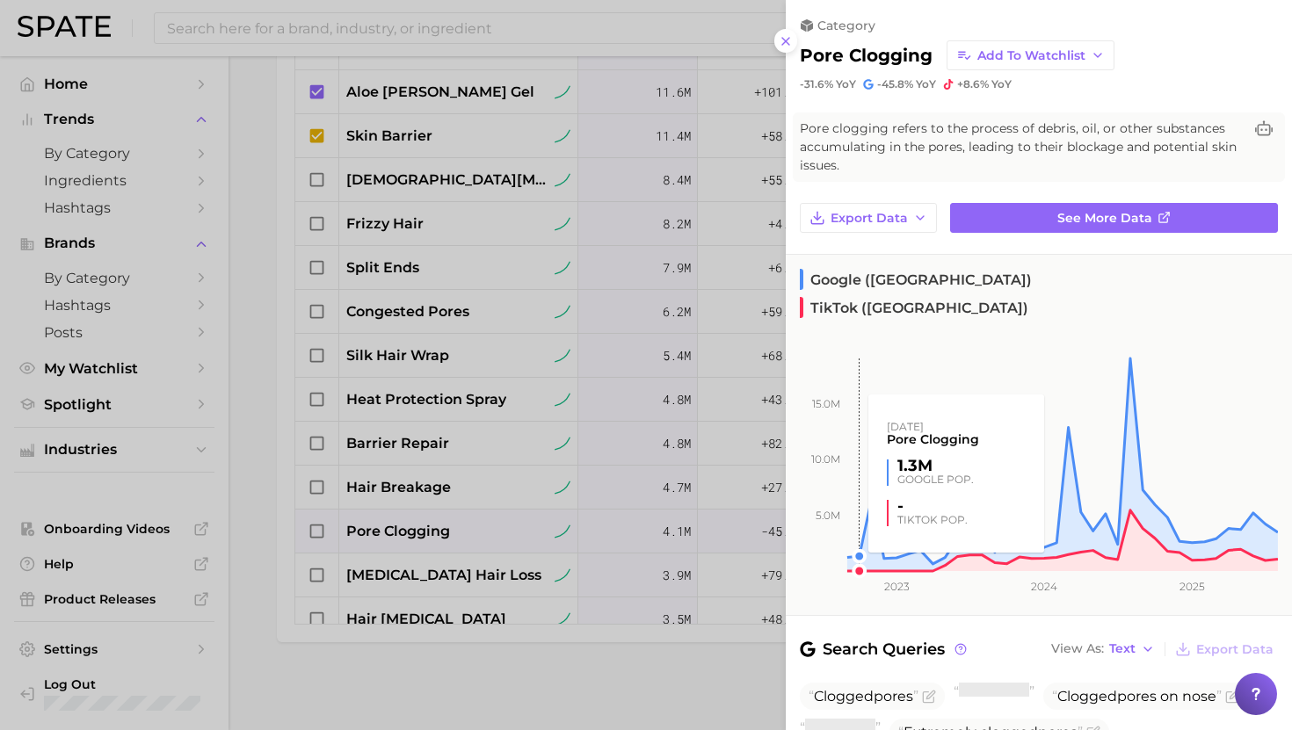
click at [619, 517] on div at bounding box center [646, 365] width 1292 height 730
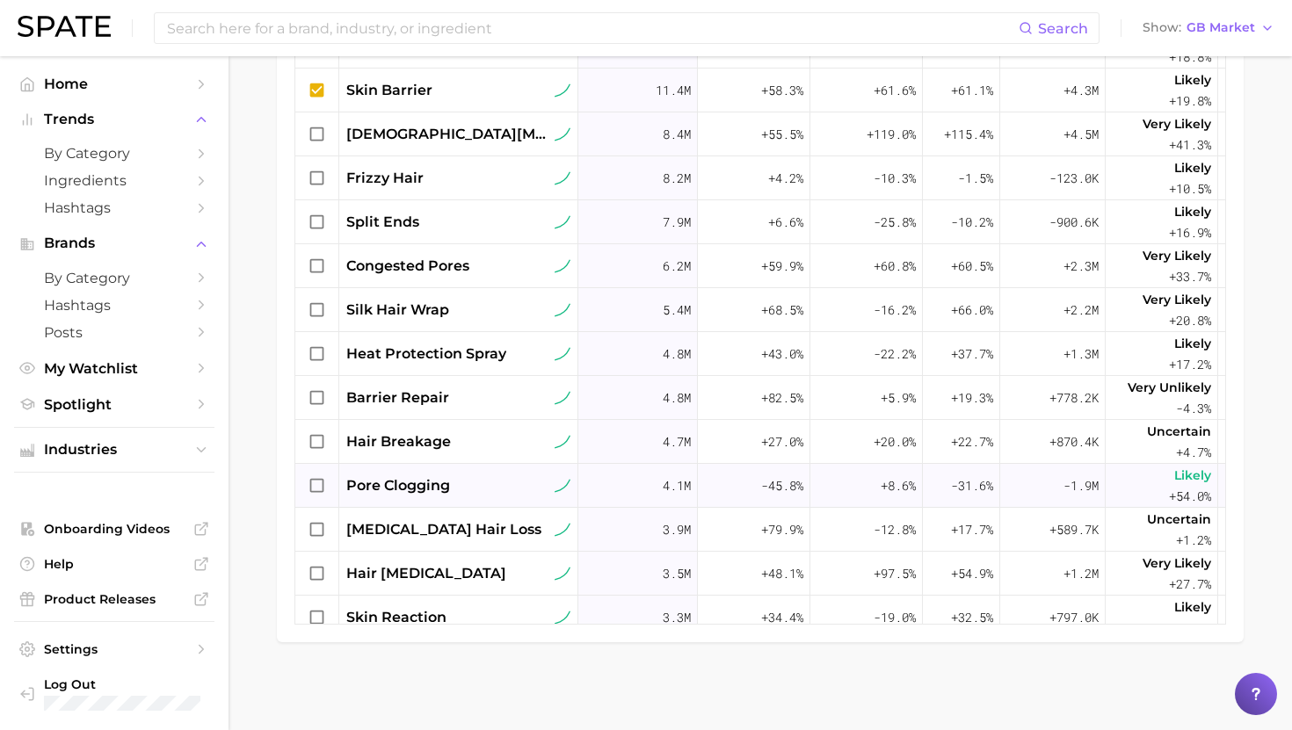
scroll to position [348, 0]
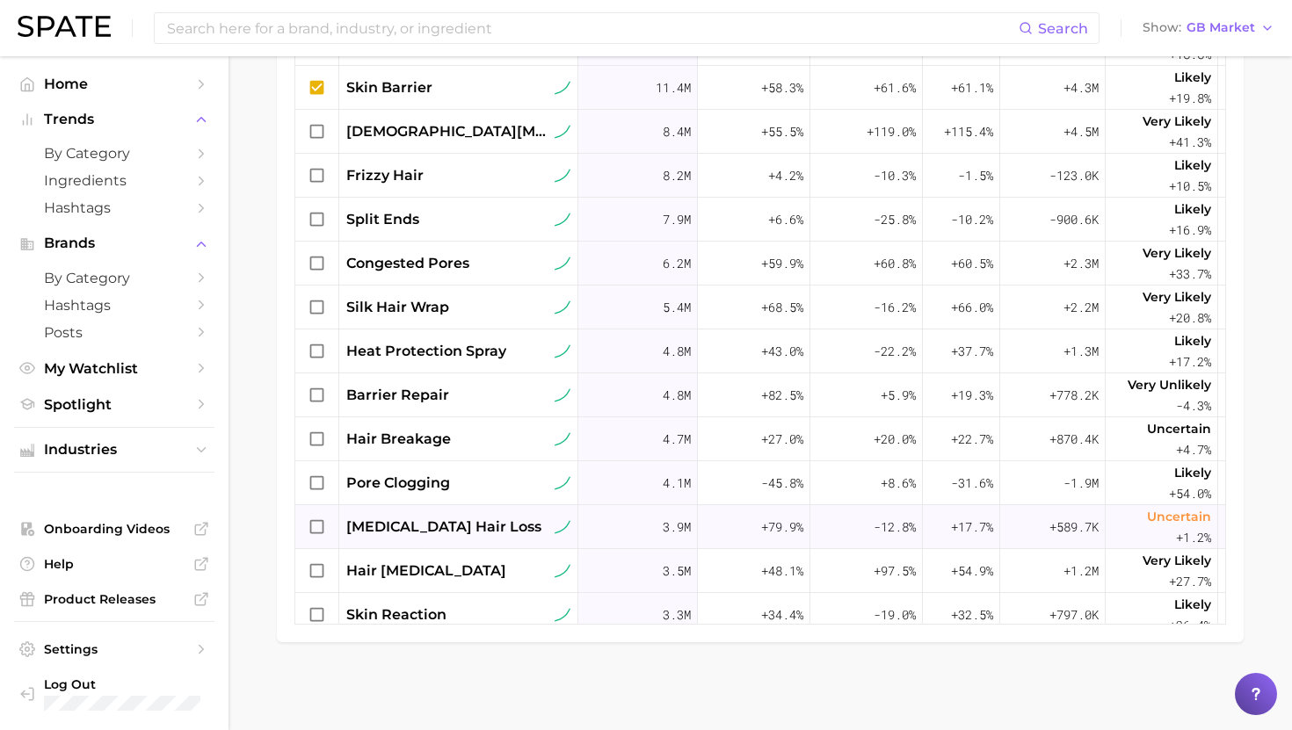
click at [446, 525] on span "[MEDICAL_DATA] hair loss" at bounding box center [443, 527] width 195 height 21
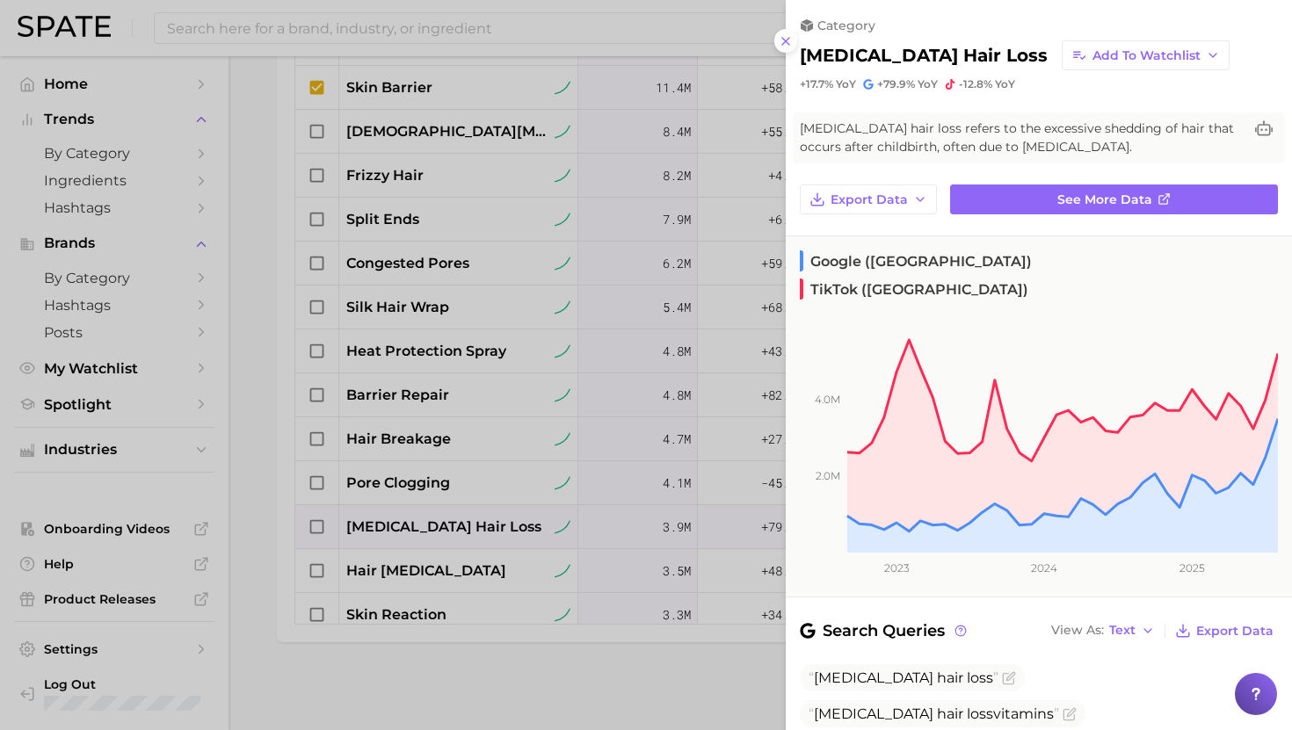
click at [436, 602] on div at bounding box center [646, 365] width 1292 height 730
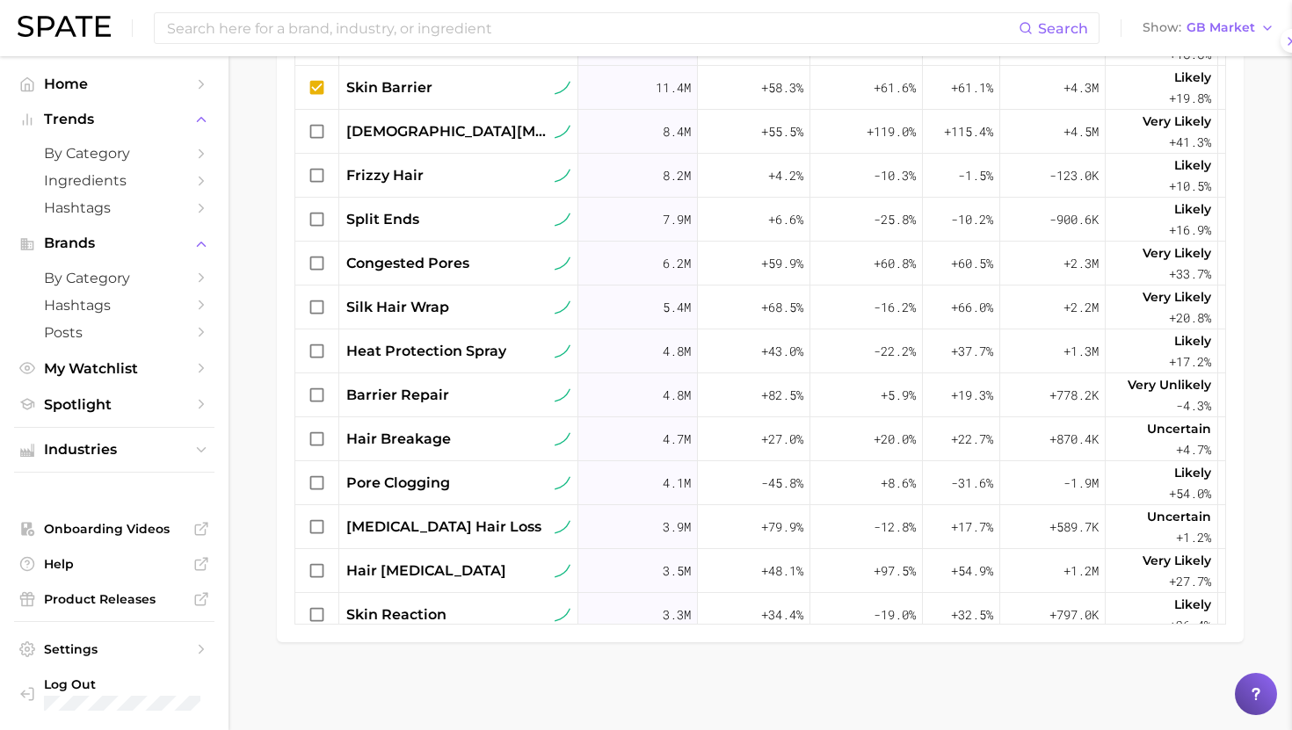
click at [433, 578] on div "hair botox" at bounding box center [458, 571] width 224 height 21
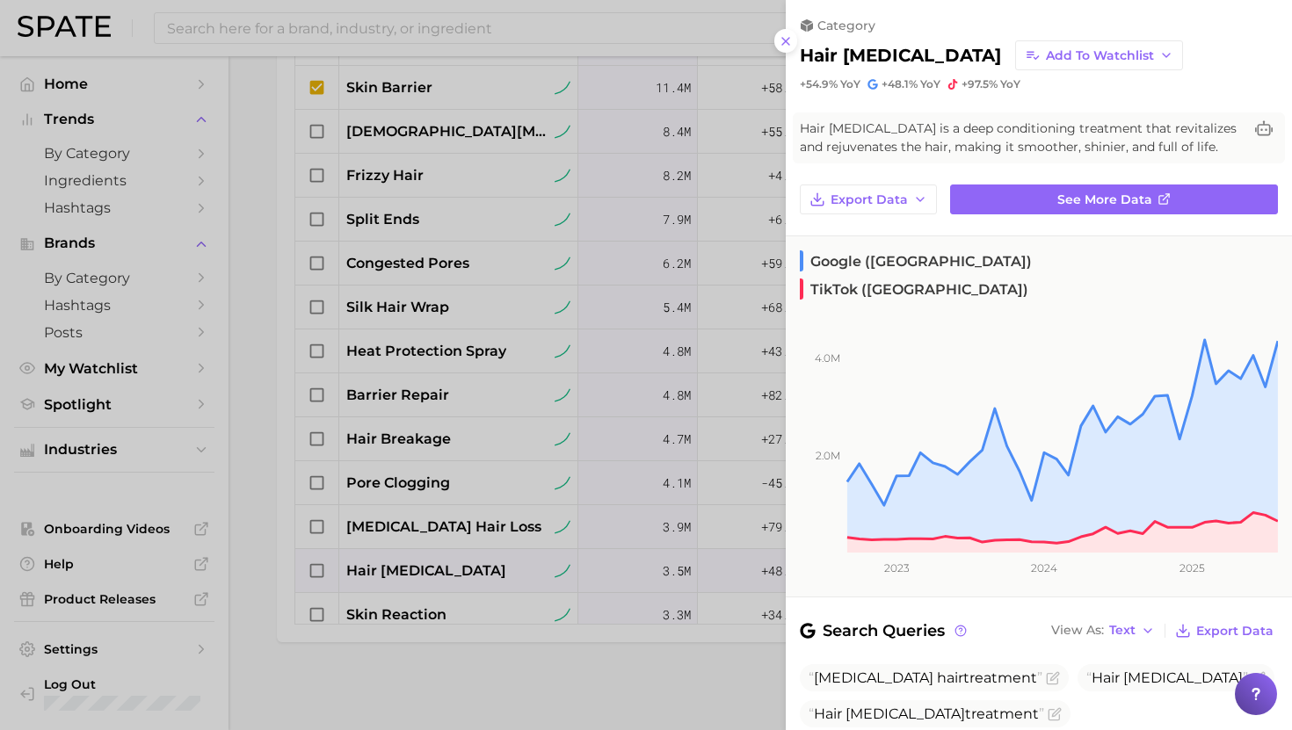
click at [422, 513] on div at bounding box center [646, 365] width 1292 height 730
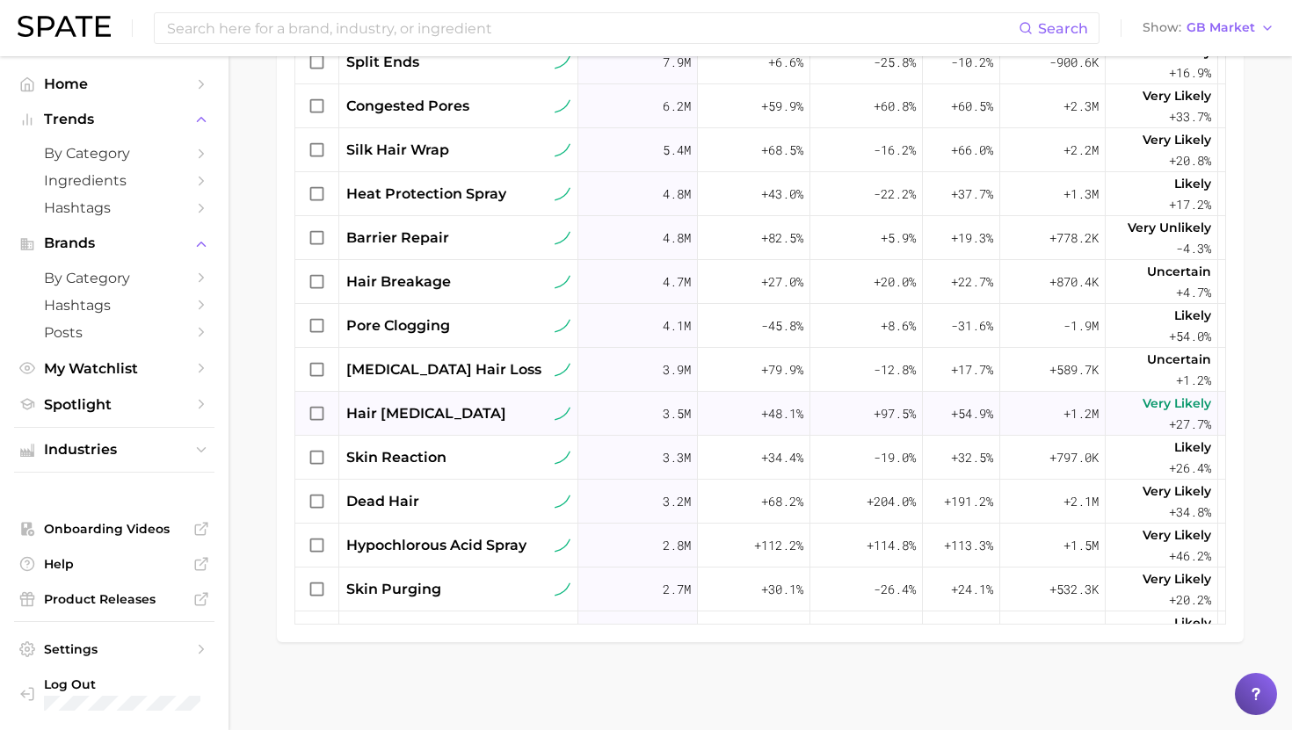
scroll to position [511, 0]
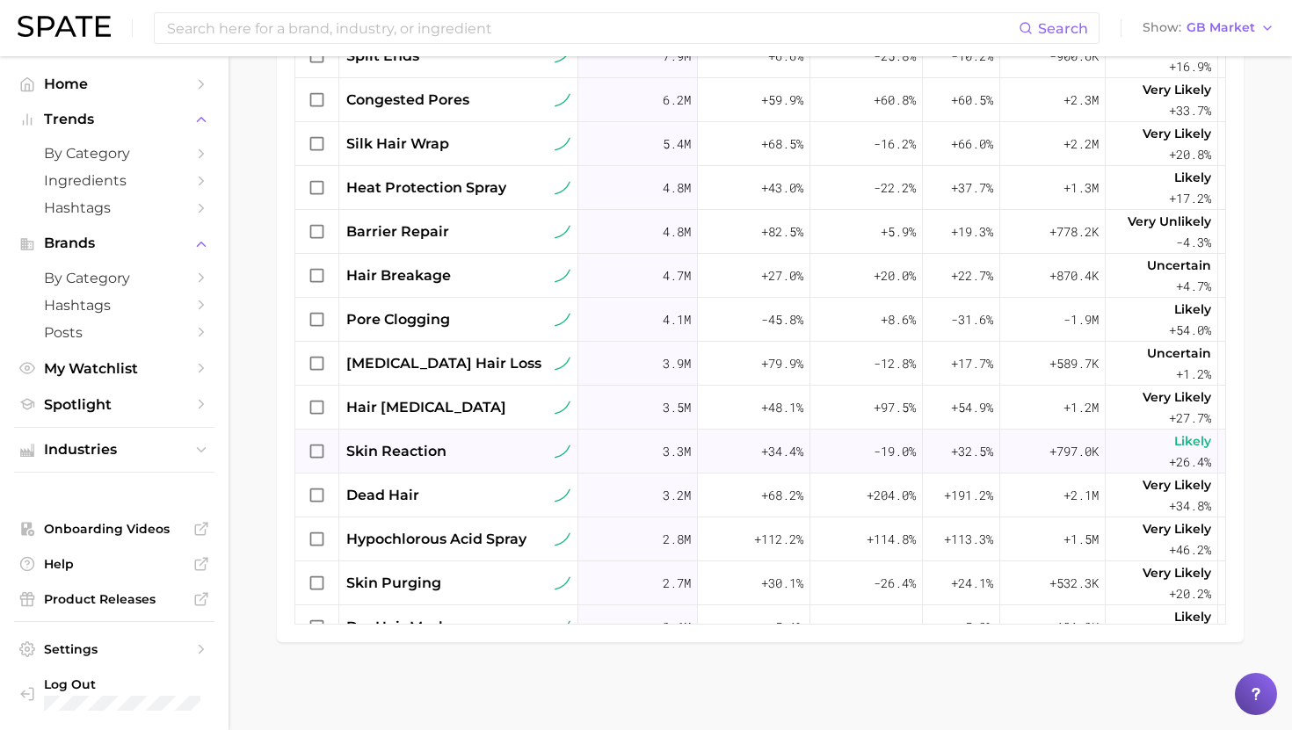
click at [419, 453] on span "skin reaction" at bounding box center [396, 451] width 100 height 21
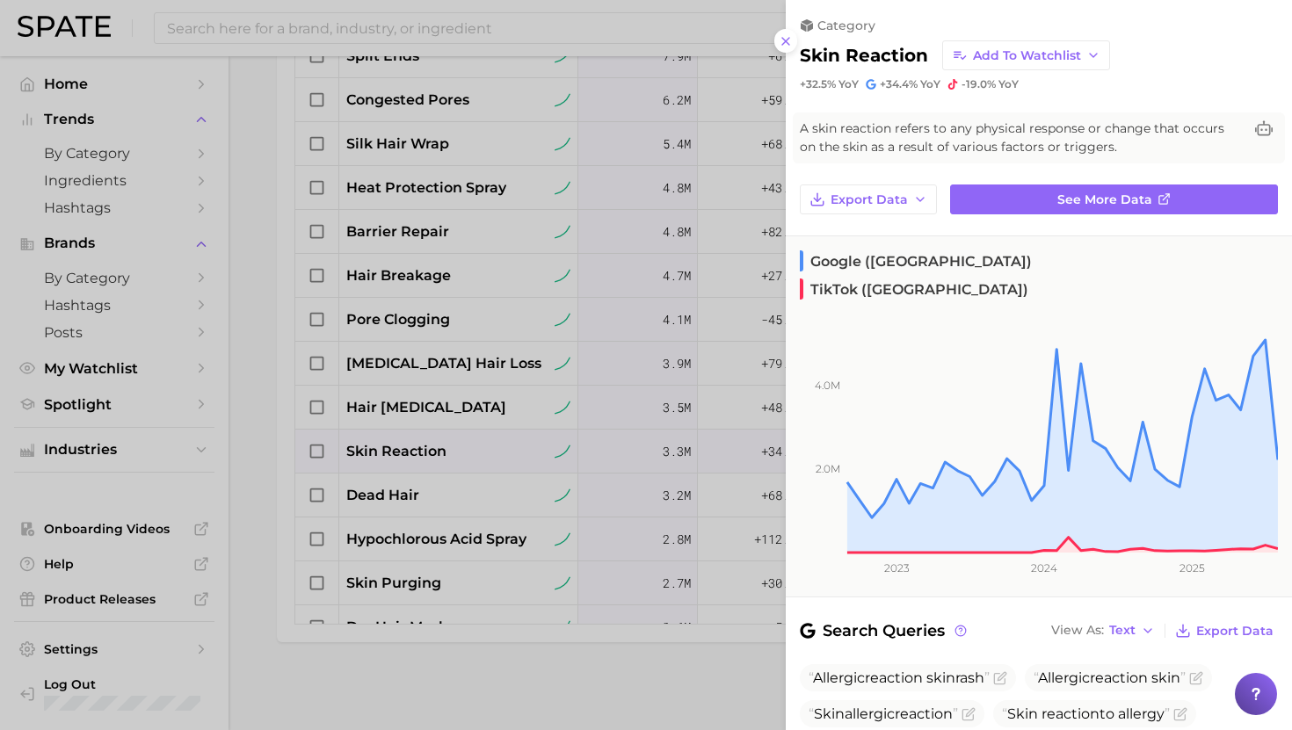
click at [492, 525] on div at bounding box center [646, 365] width 1292 height 730
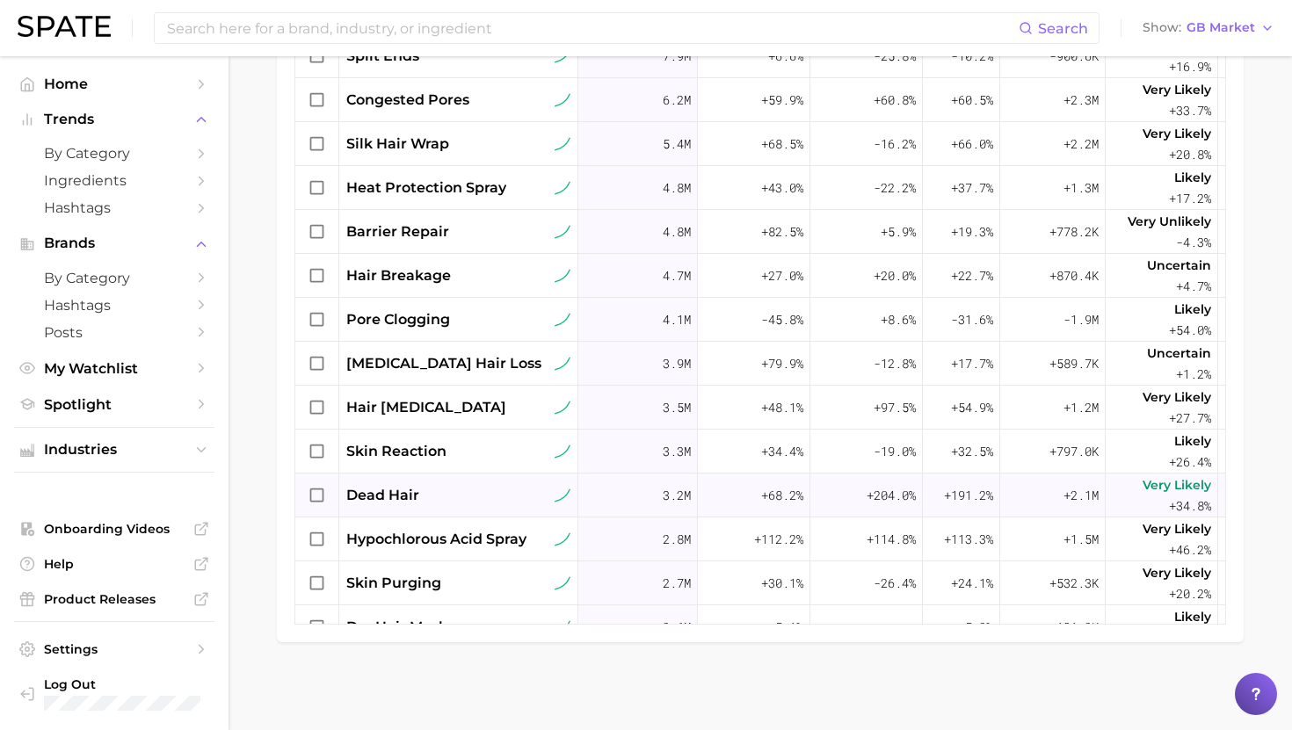
click at [475, 489] on div "dead hair" at bounding box center [458, 495] width 224 height 21
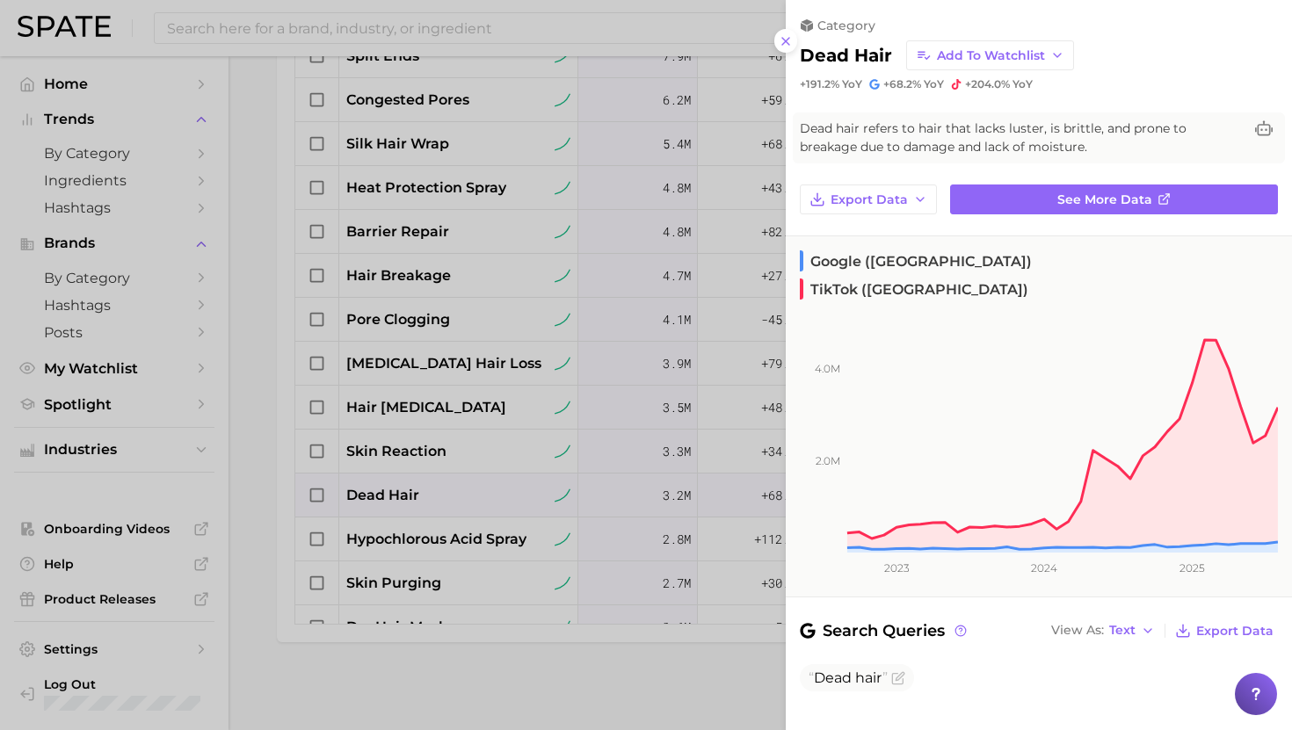
click at [441, 540] on div at bounding box center [646, 365] width 1292 height 730
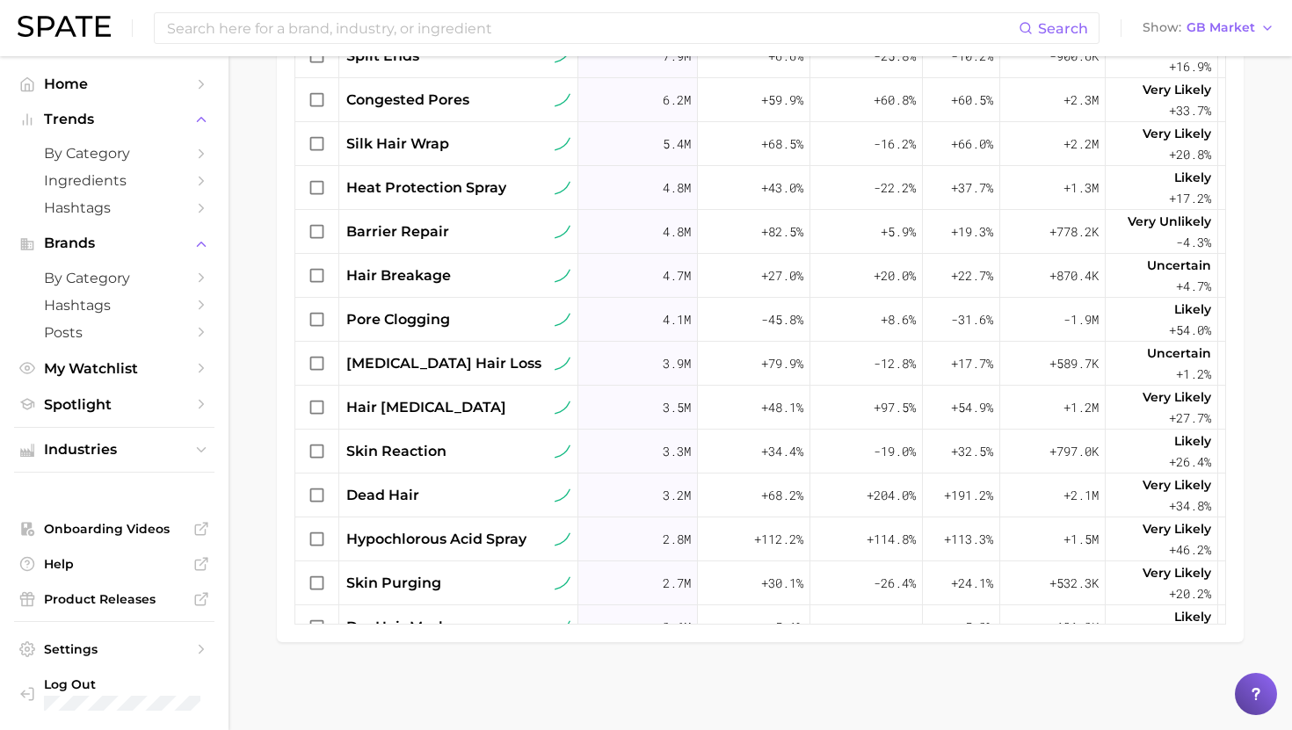
click at [441, 540] on span "hypochlorous acid spray" at bounding box center [436, 539] width 180 height 21
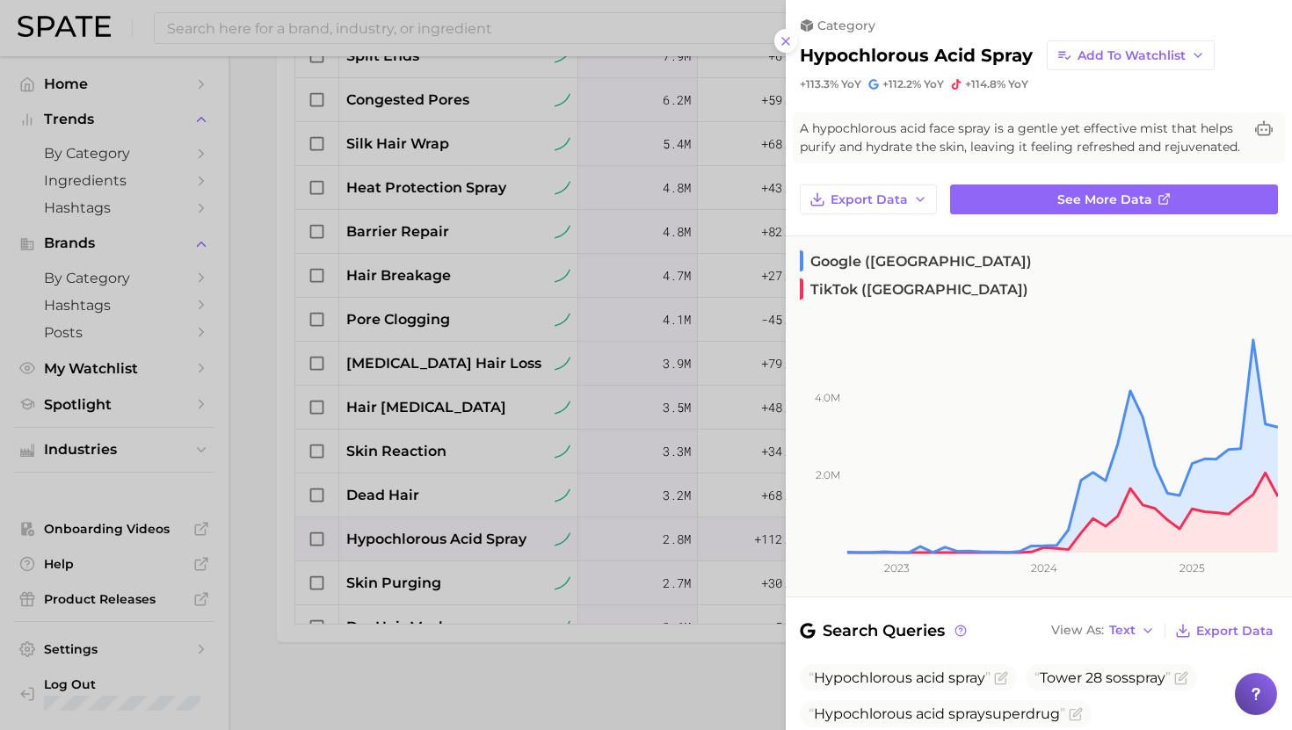
click at [420, 511] on div at bounding box center [646, 365] width 1292 height 730
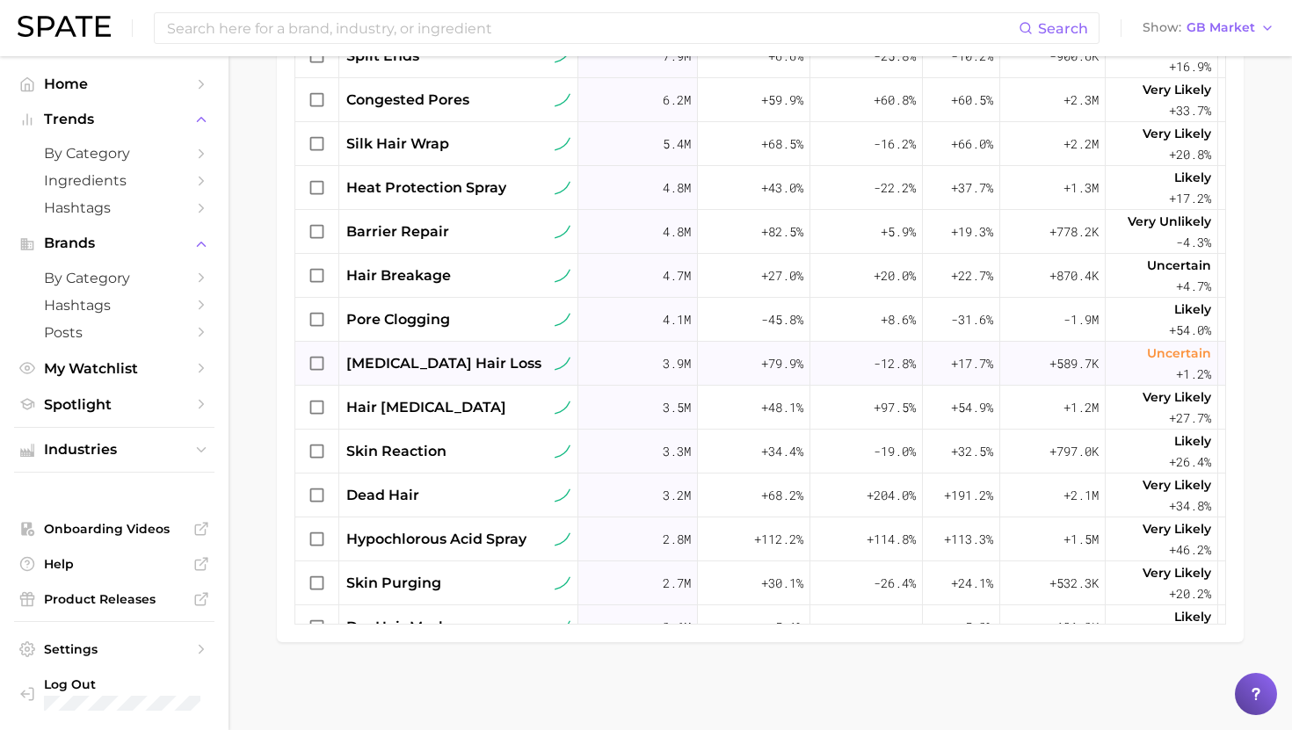
click at [424, 366] on span "[MEDICAL_DATA] hair loss" at bounding box center [443, 363] width 195 height 21
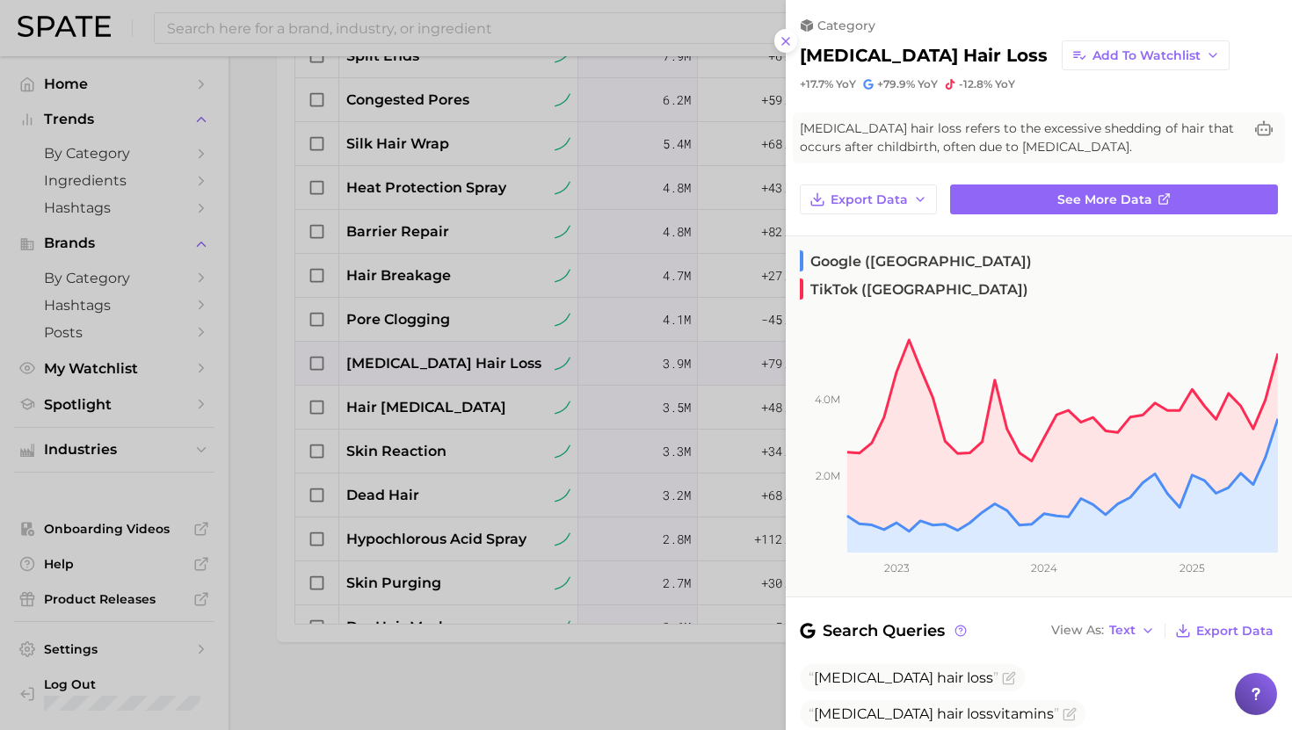
click at [424, 366] on div at bounding box center [646, 365] width 1292 height 730
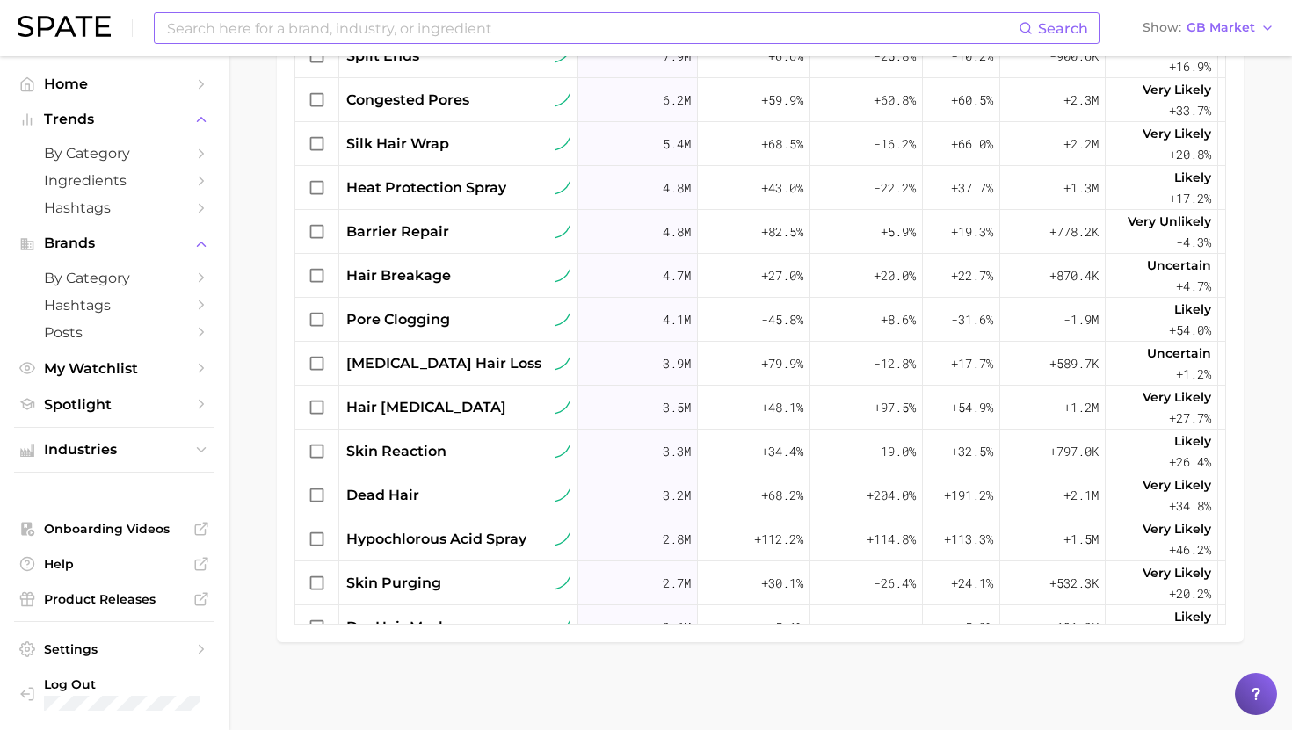
scroll to position [490, 0]
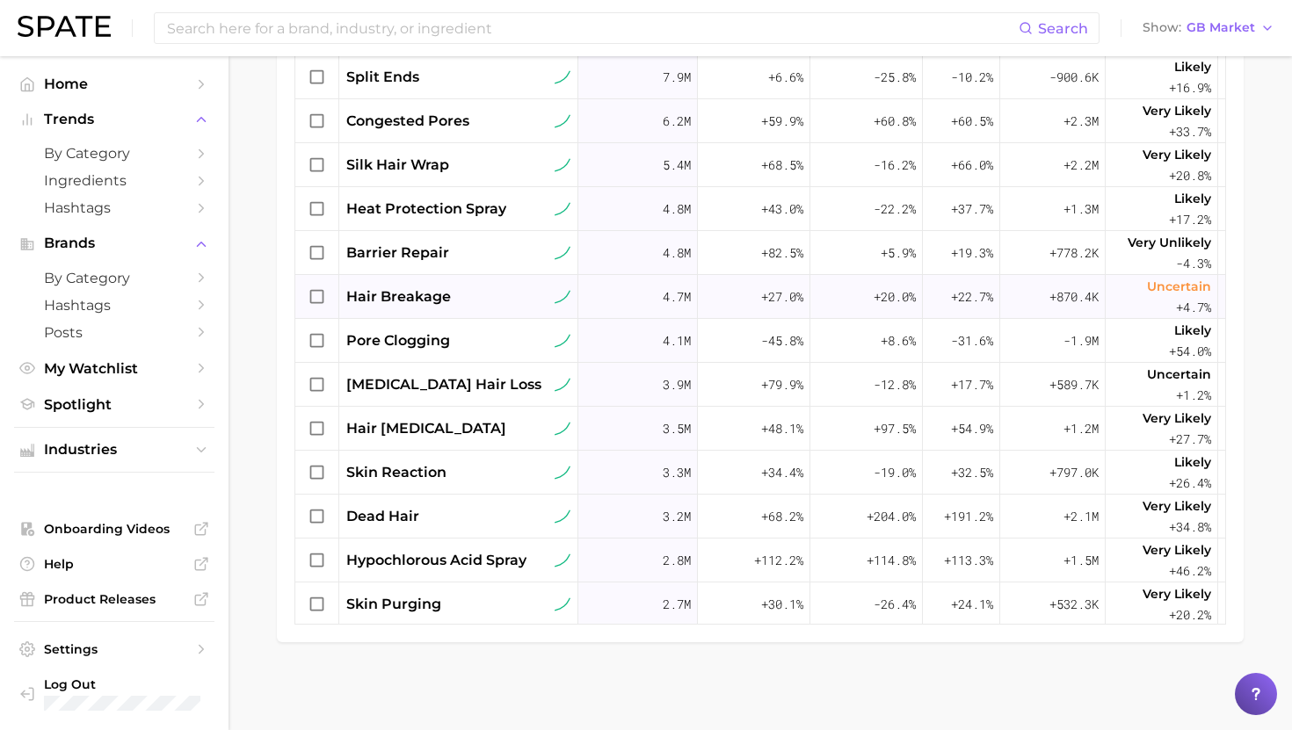
click at [464, 302] on div "hair breakage" at bounding box center [458, 296] width 224 height 21
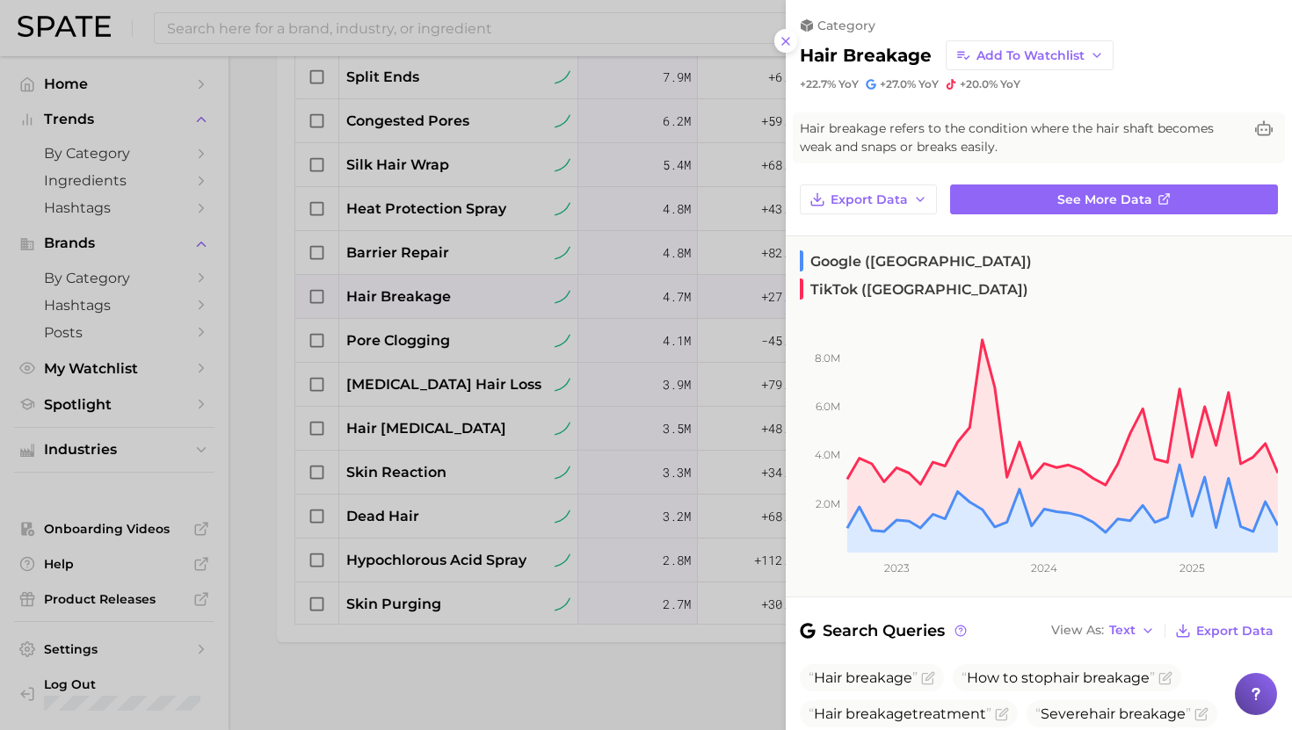
click at [462, 299] on div at bounding box center [646, 365] width 1292 height 730
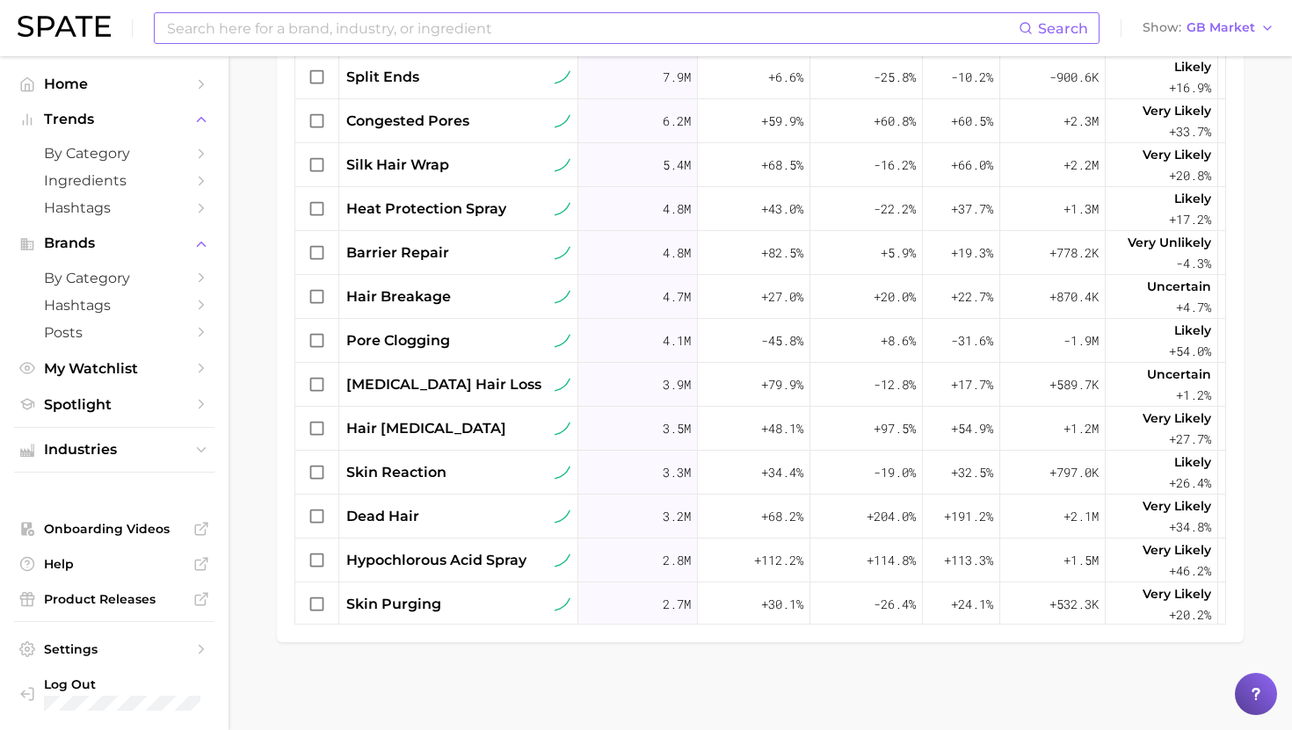
scroll to position [580, 0]
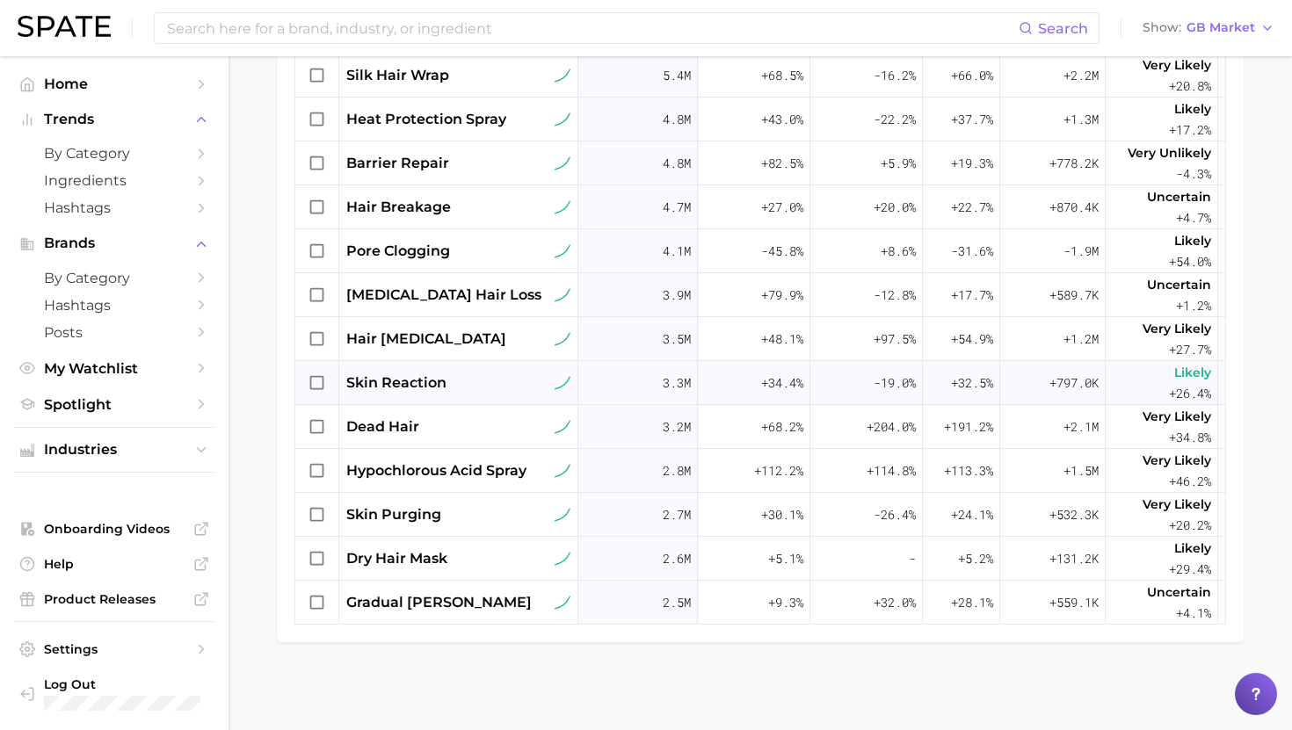
click at [434, 368] on div "skin reaction" at bounding box center [458, 383] width 239 height 44
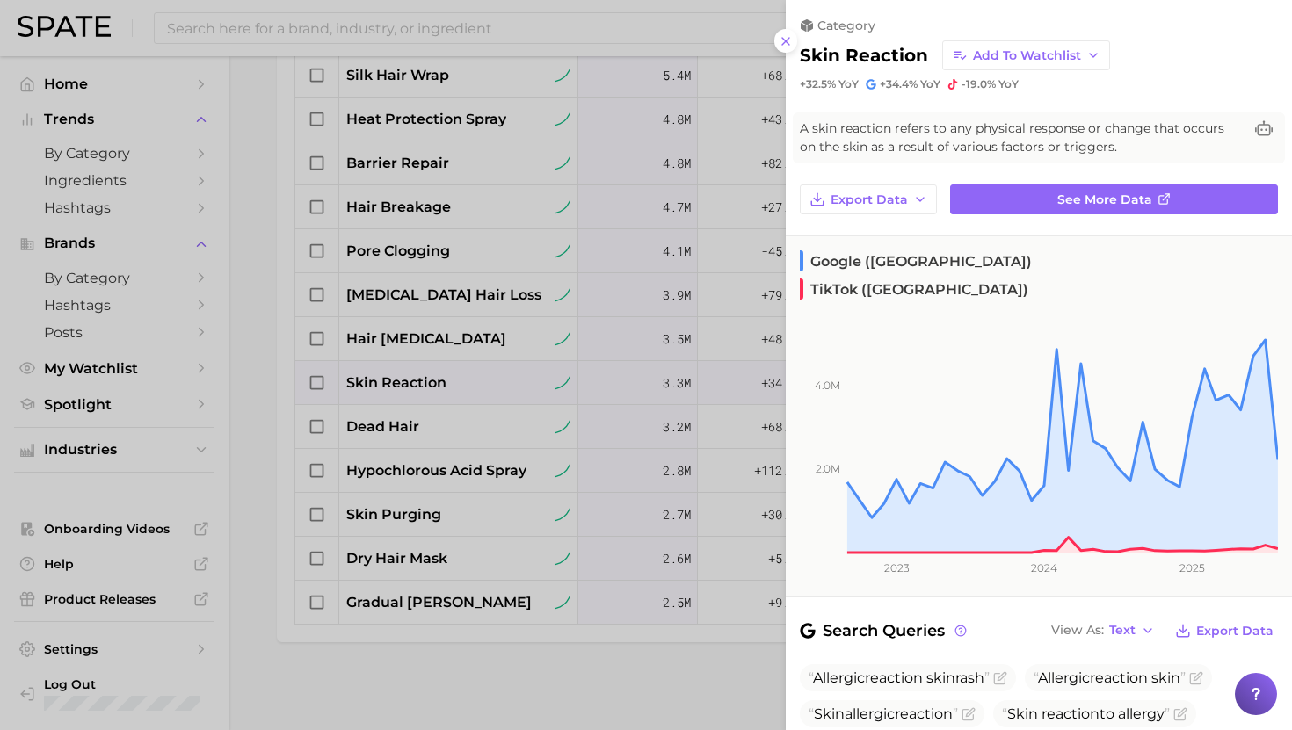
click at [424, 374] on div at bounding box center [646, 365] width 1292 height 730
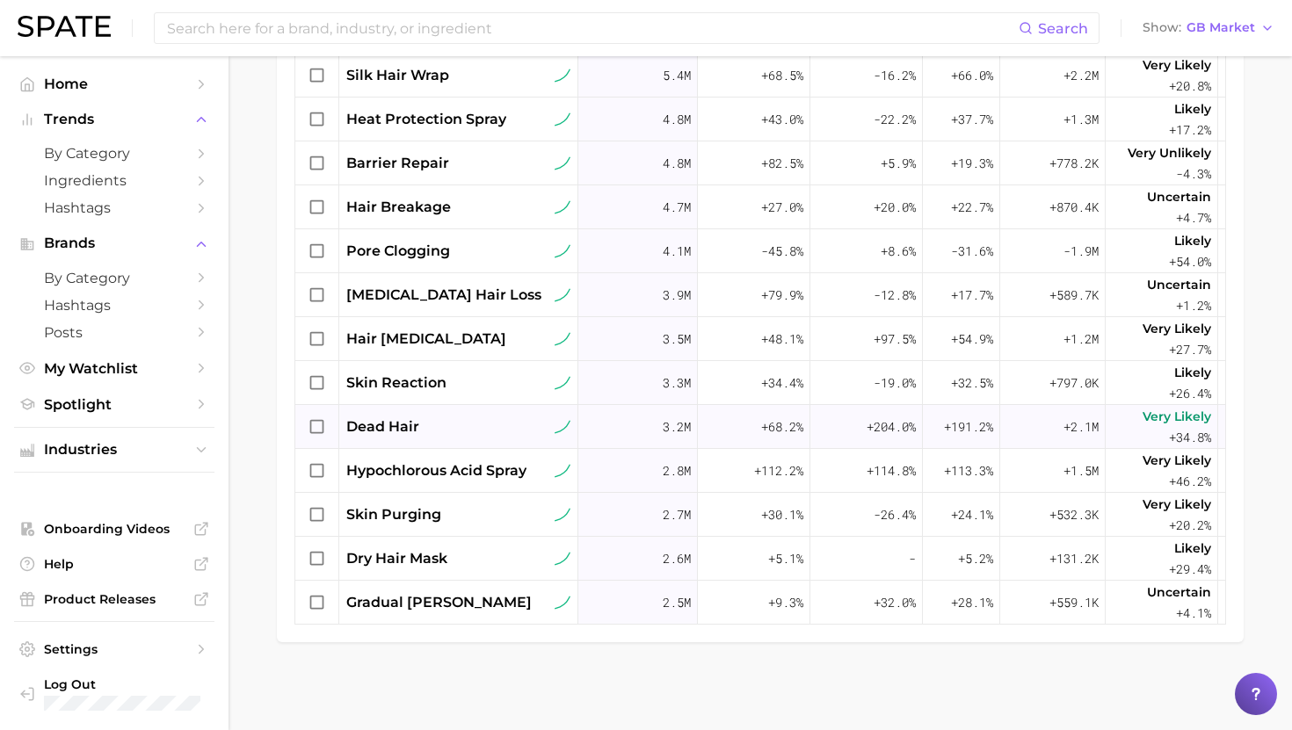
click at [426, 434] on div "dead hair" at bounding box center [458, 427] width 224 height 21
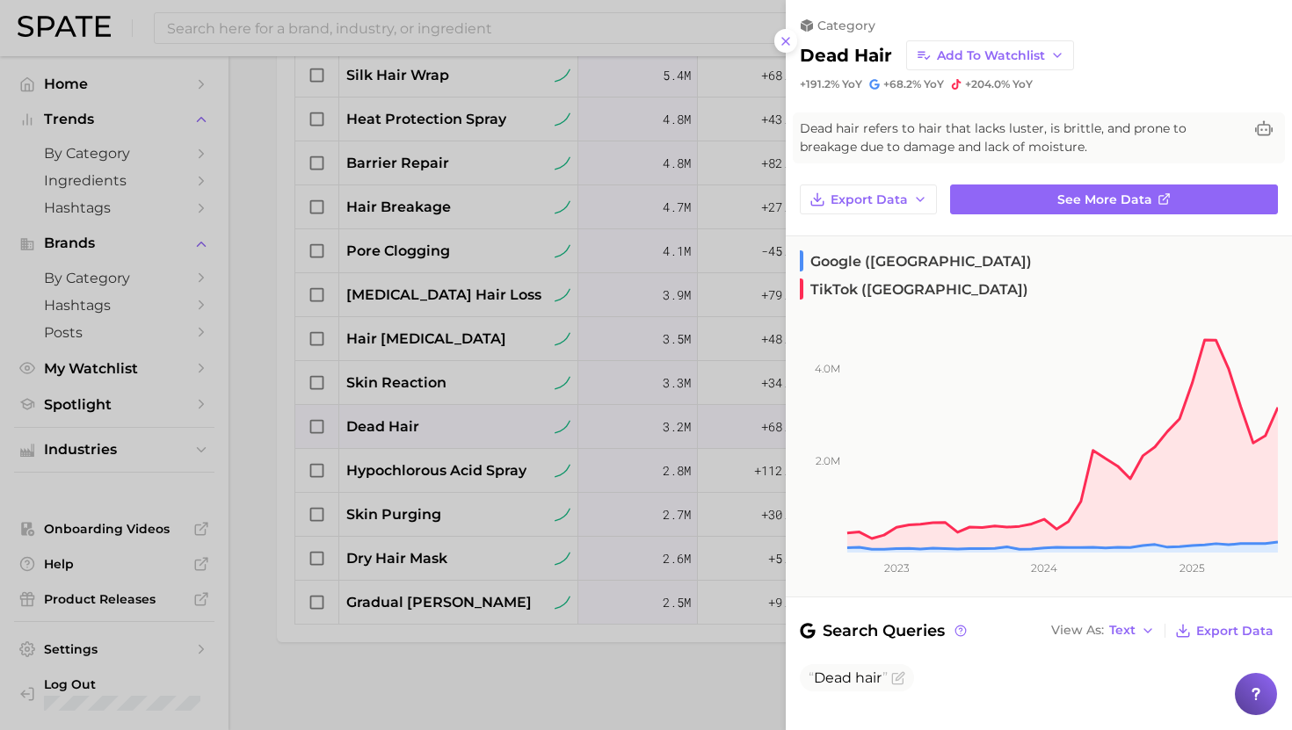
click at [424, 425] on div at bounding box center [646, 365] width 1292 height 730
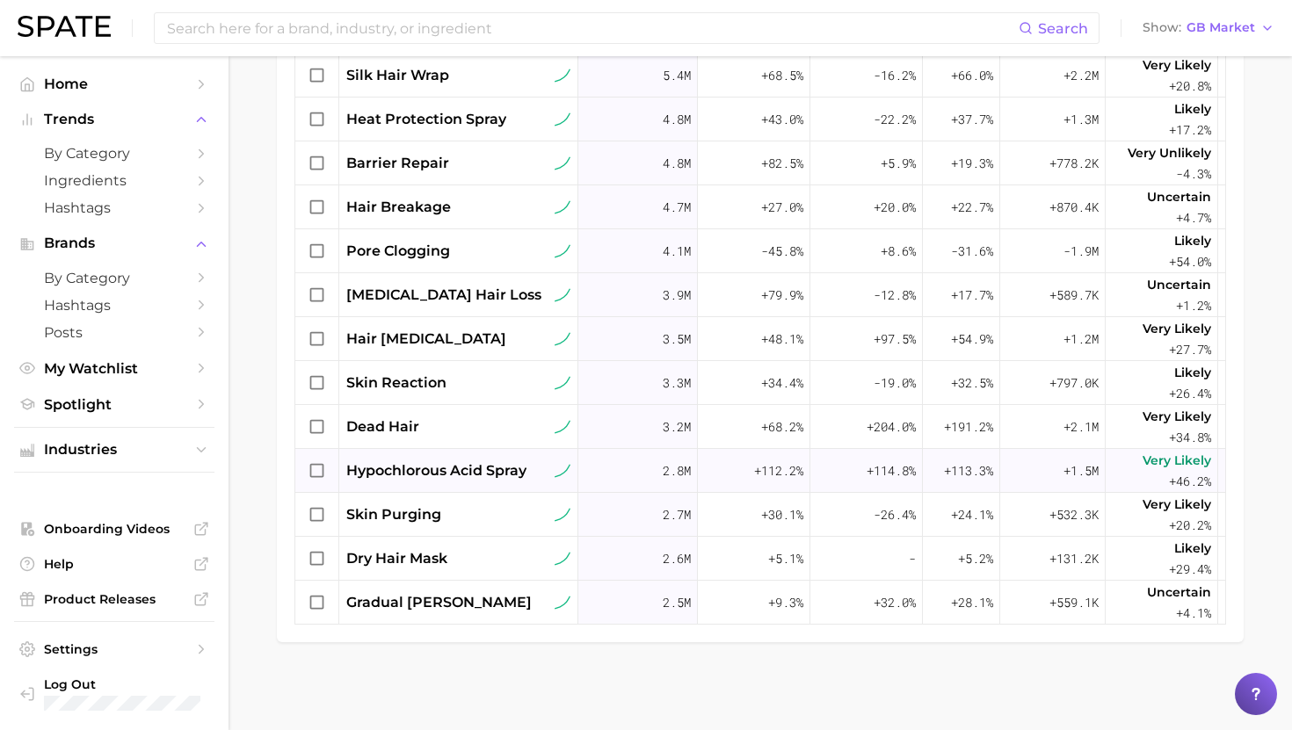
click at [432, 467] on span "hypochlorous acid spray" at bounding box center [436, 470] width 180 height 21
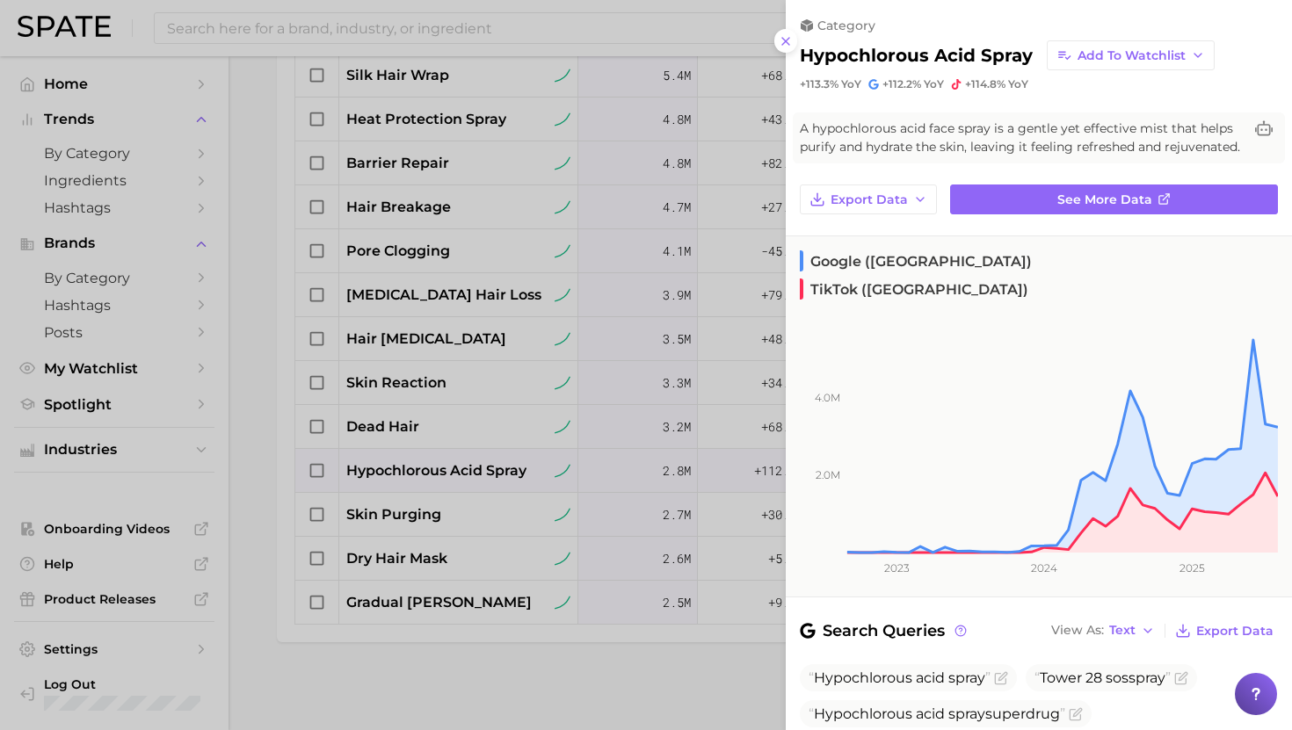
click at [434, 469] on div at bounding box center [646, 365] width 1292 height 730
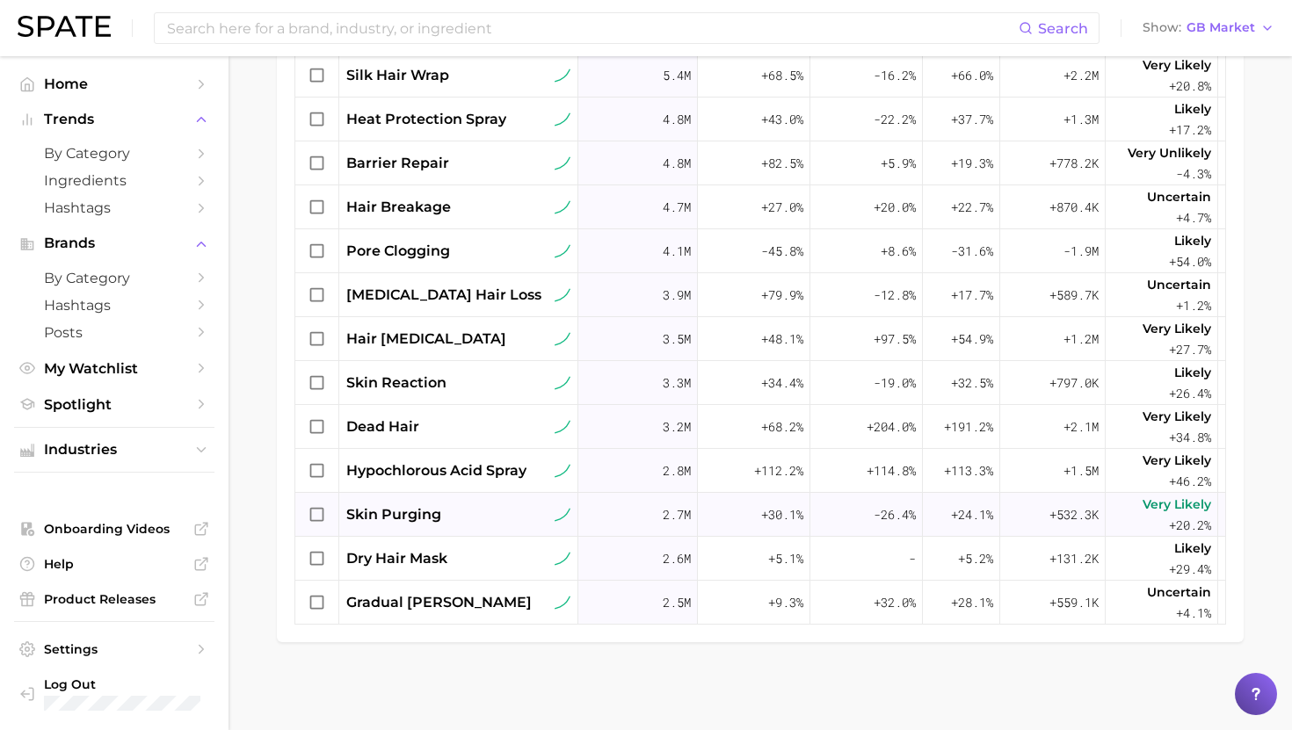
click at [429, 511] on span "skin purging" at bounding box center [393, 514] width 95 height 21
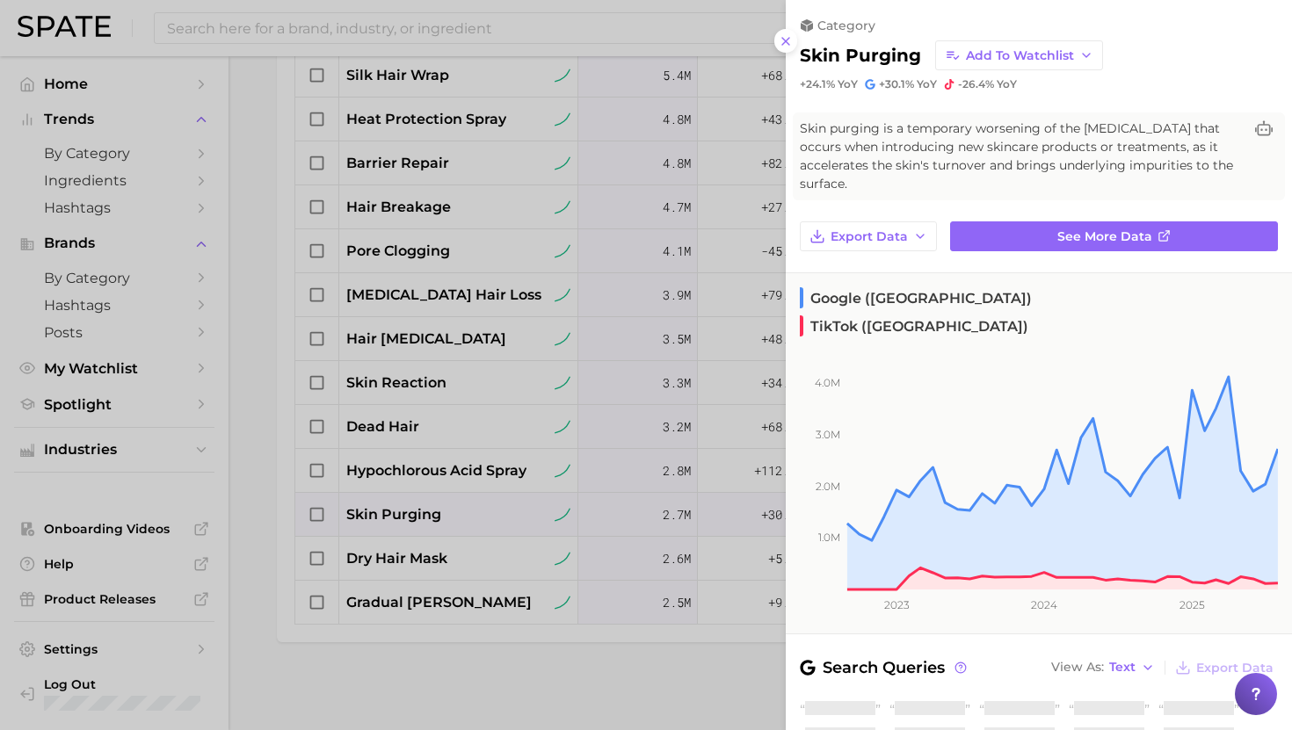
click at [429, 511] on div at bounding box center [646, 365] width 1292 height 730
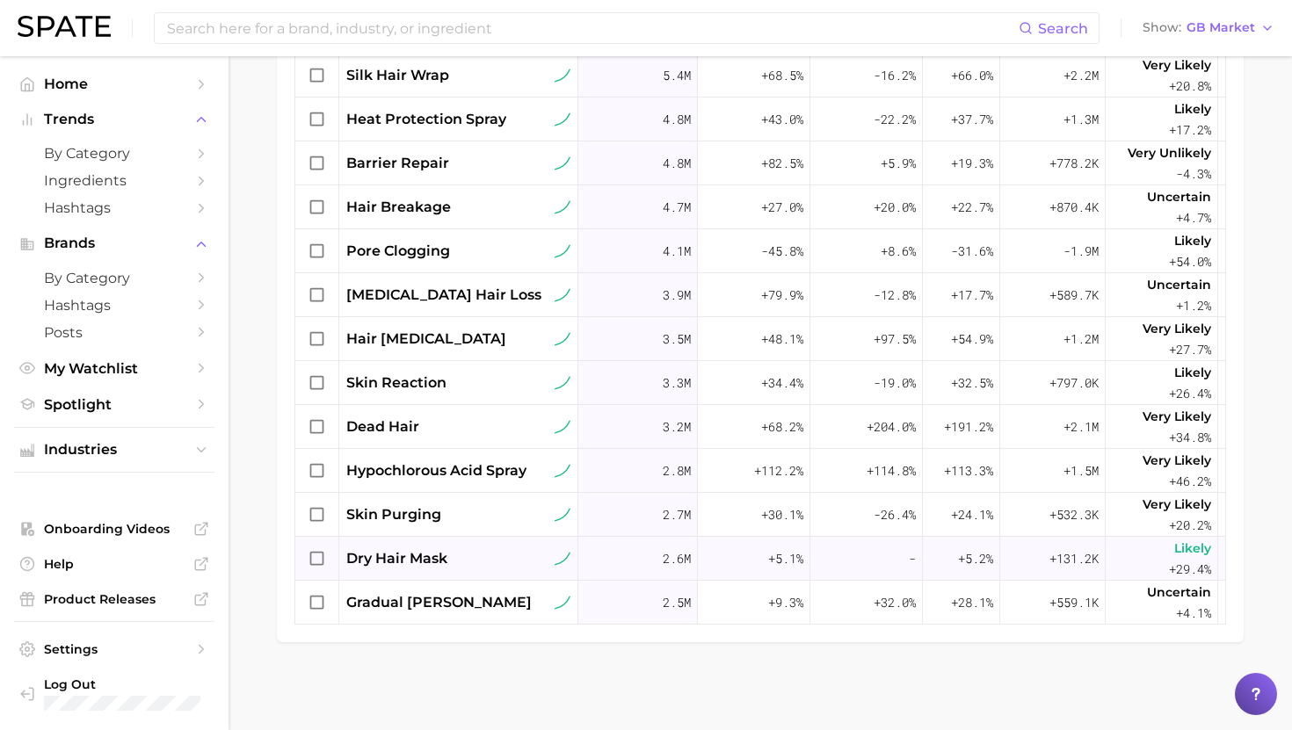
click at [429, 555] on span "dry hair mask" at bounding box center [396, 558] width 101 height 21
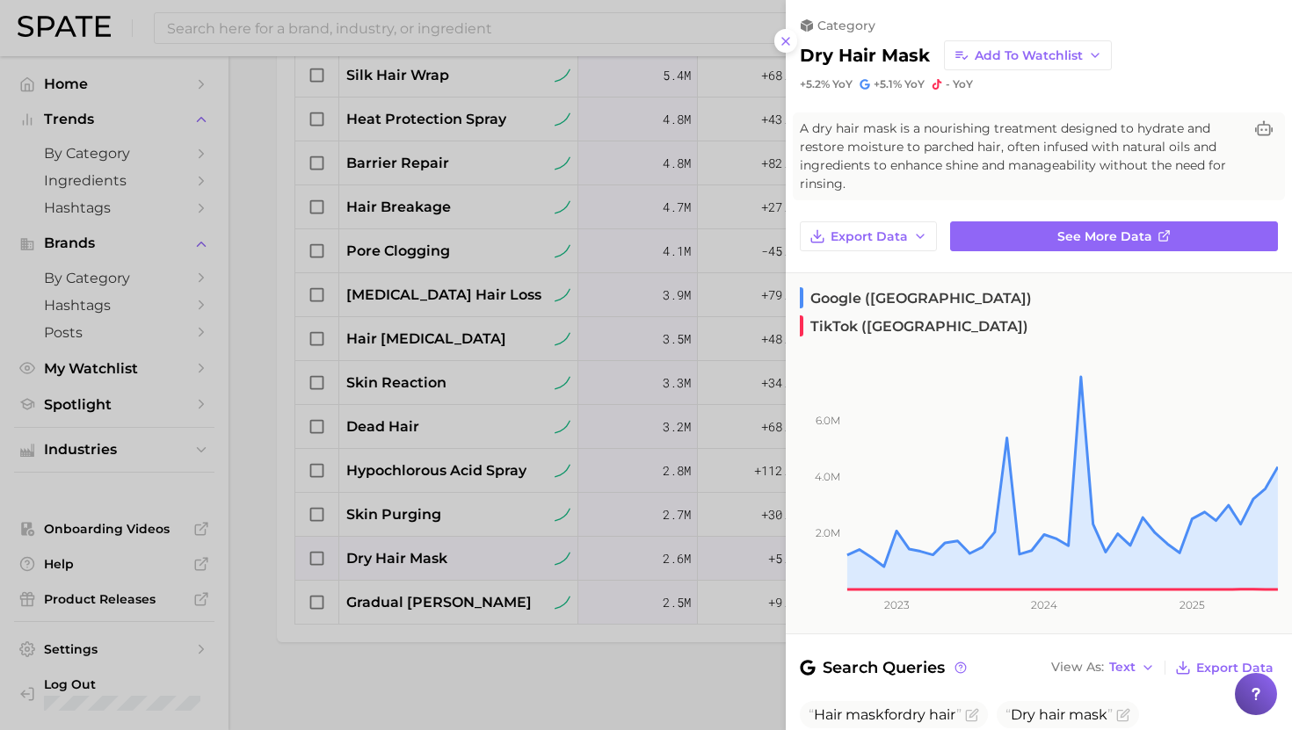
click at [429, 555] on div at bounding box center [646, 365] width 1292 height 730
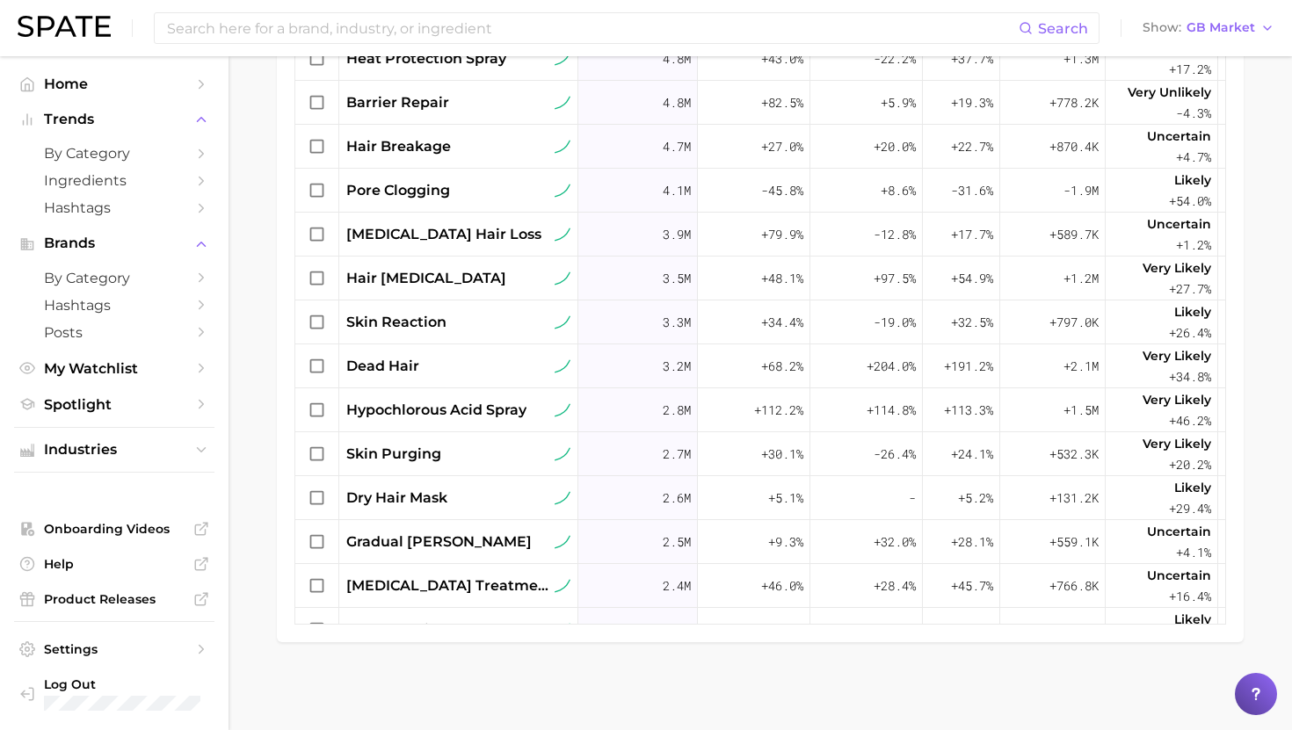
scroll to position [653, 0]
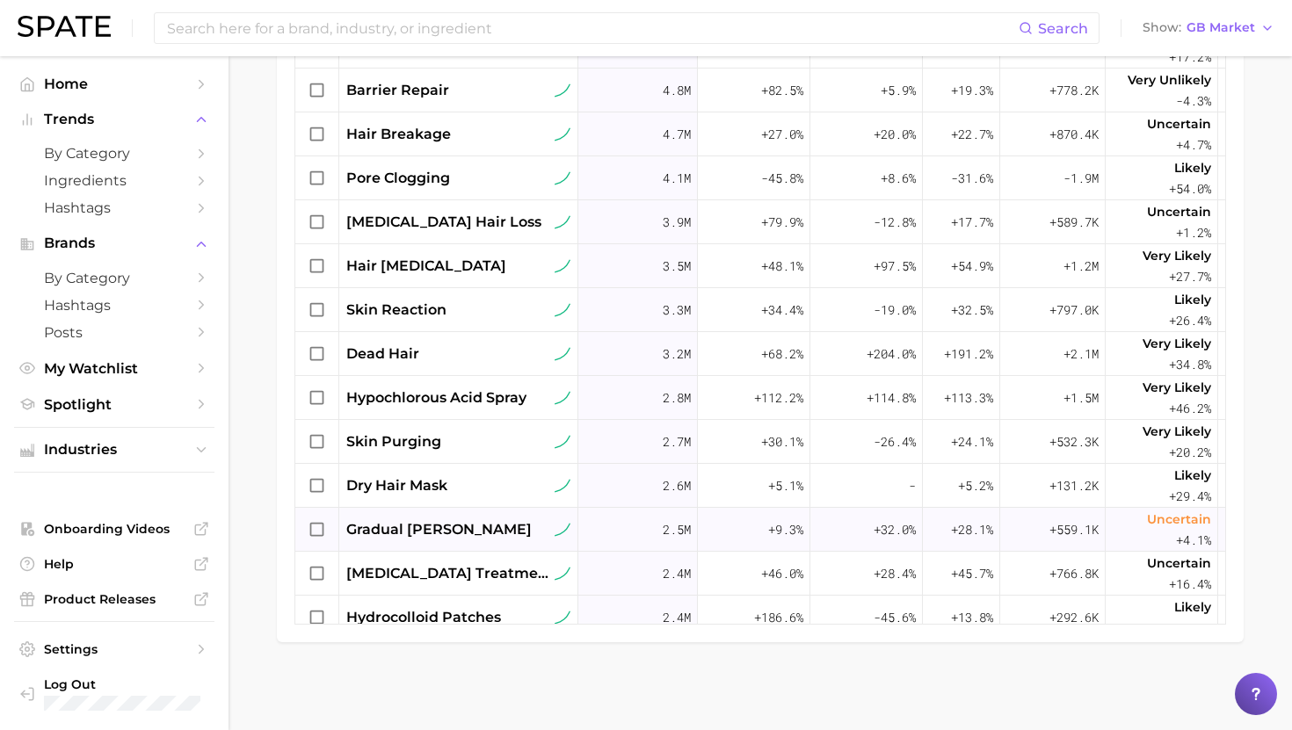
click at [416, 525] on span "gradual tanner" at bounding box center [438, 529] width 185 height 21
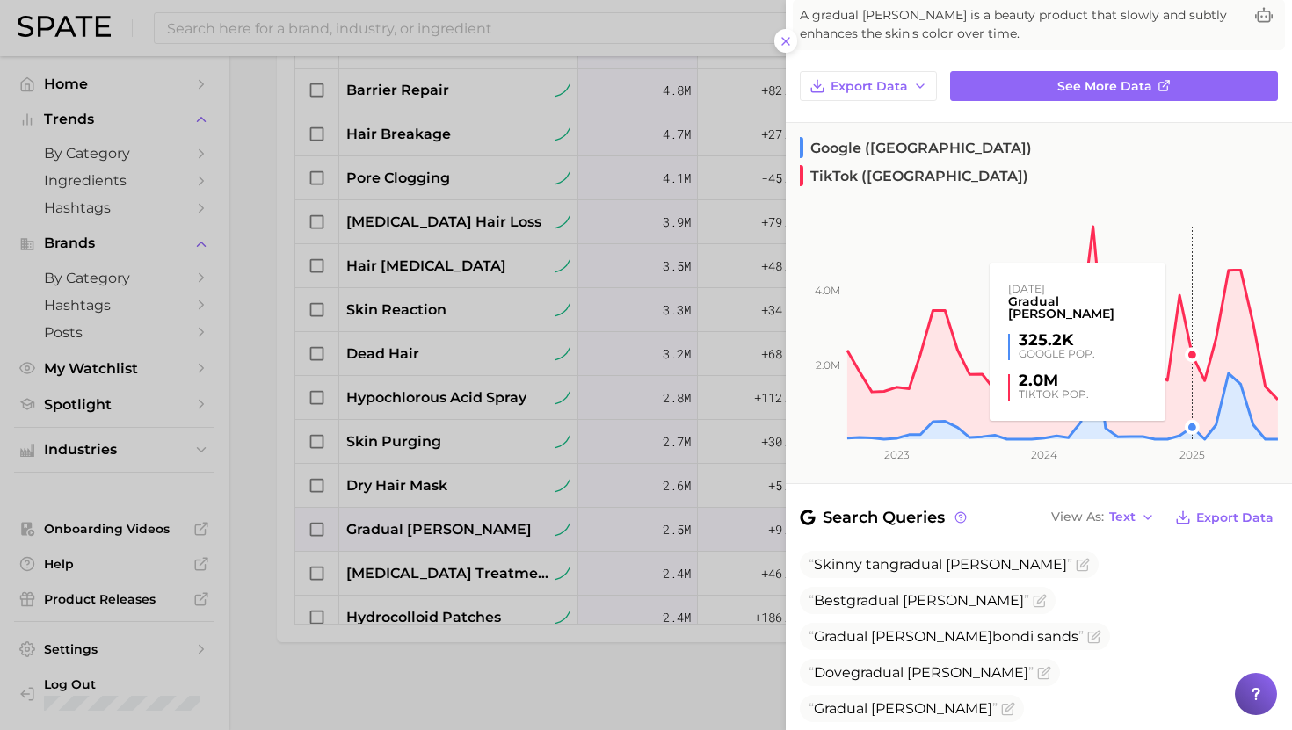
scroll to position [2, 0]
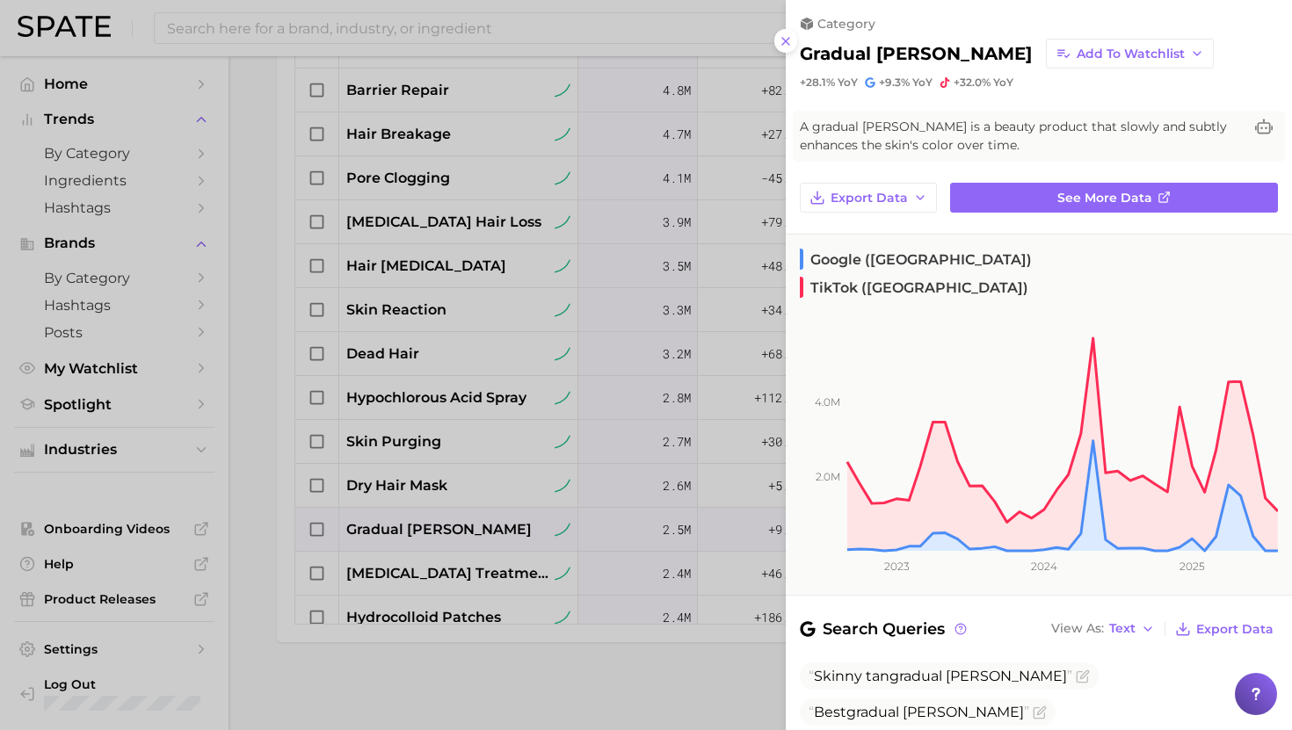
click at [477, 293] on div at bounding box center [646, 365] width 1292 height 730
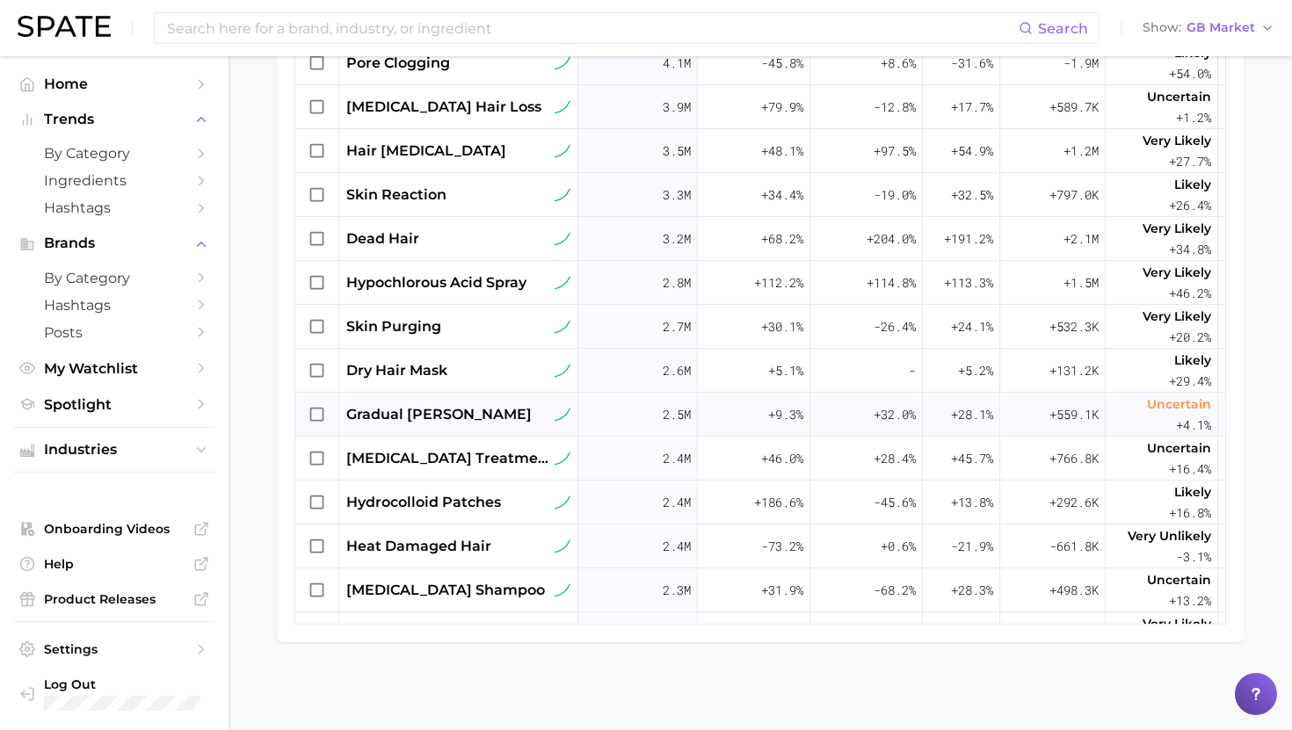
scroll to position [787, 0]
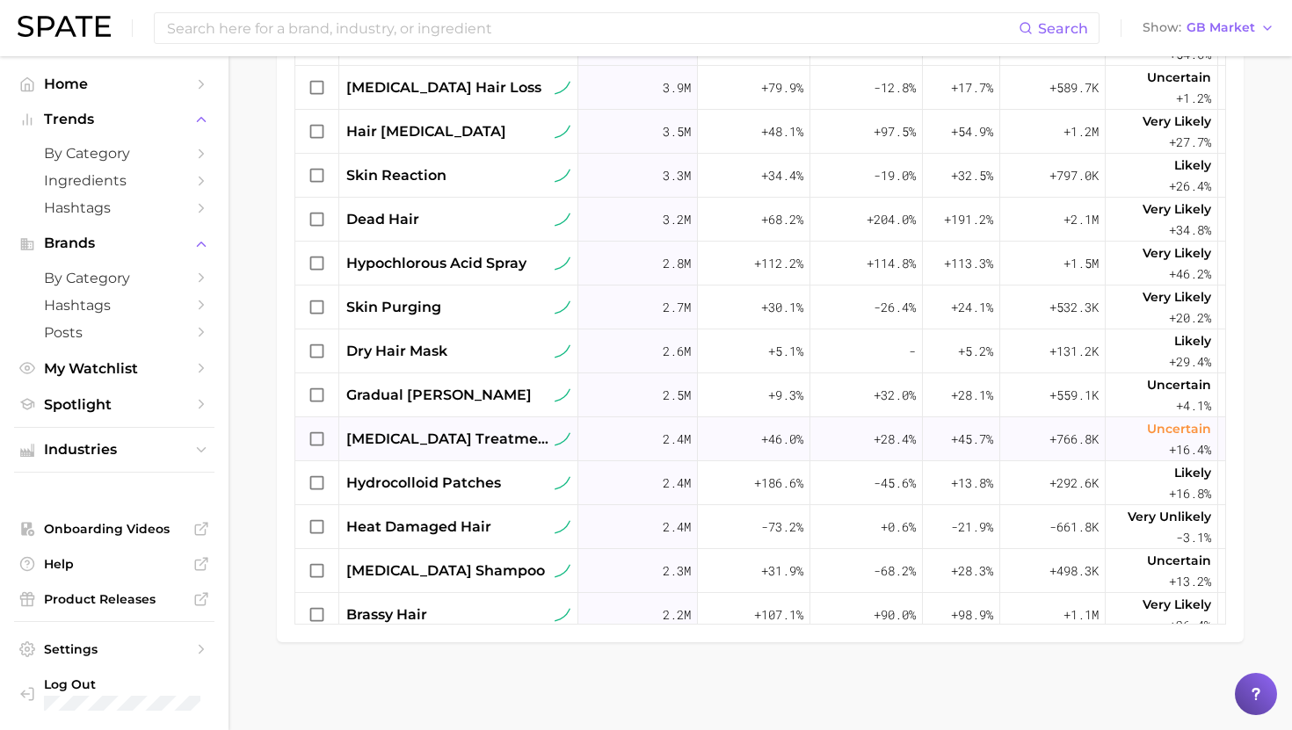
click at [448, 452] on div "sunburn treatment" at bounding box center [458, 439] width 239 height 44
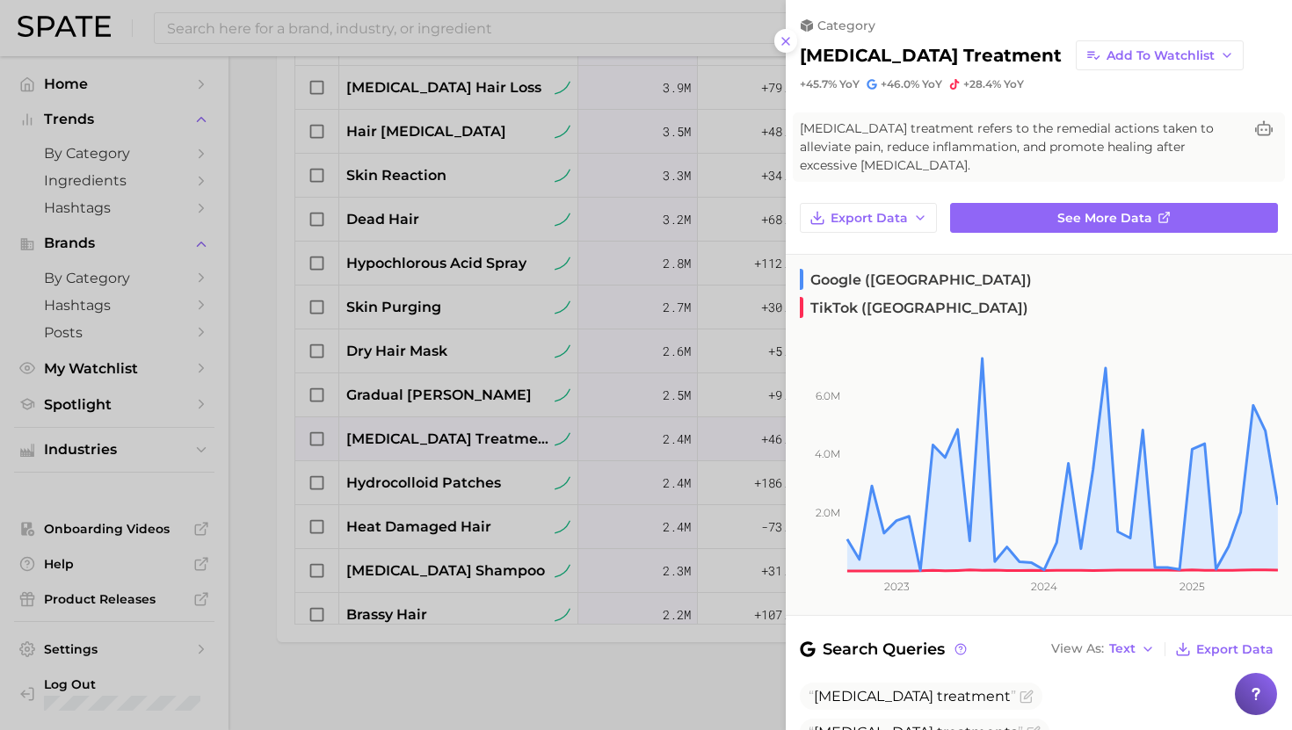
click at [450, 459] on div at bounding box center [646, 365] width 1292 height 730
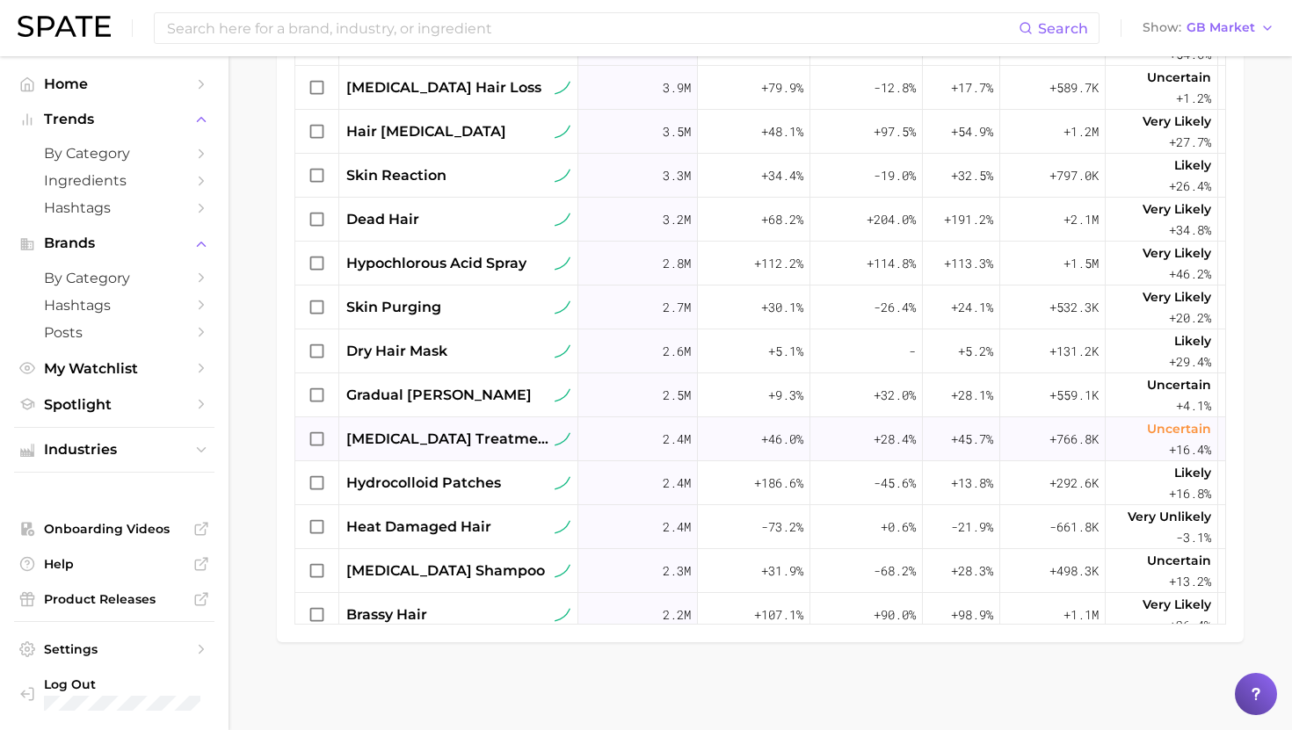
click at [423, 438] on span "sunburn treatment" at bounding box center [448, 439] width 205 height 21
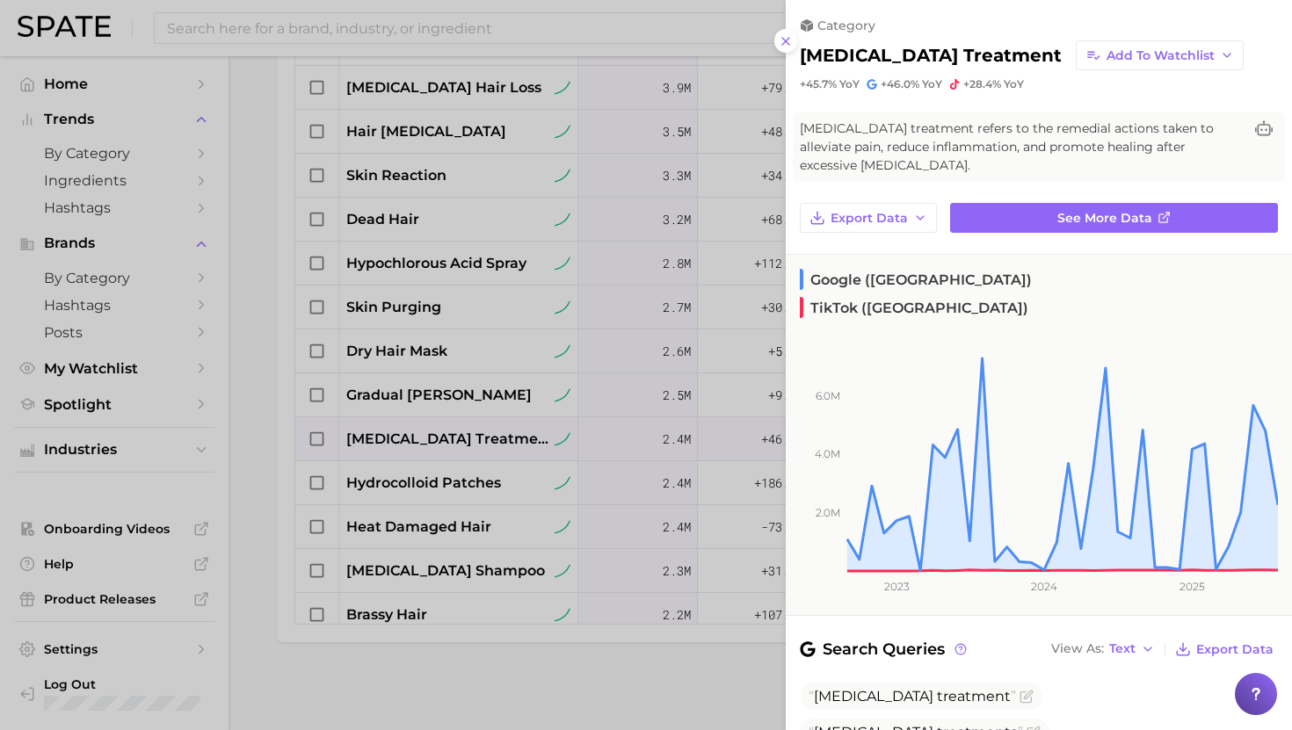
click at [423, 438] on div at bounding box center [646, 365] width 1292 height 730
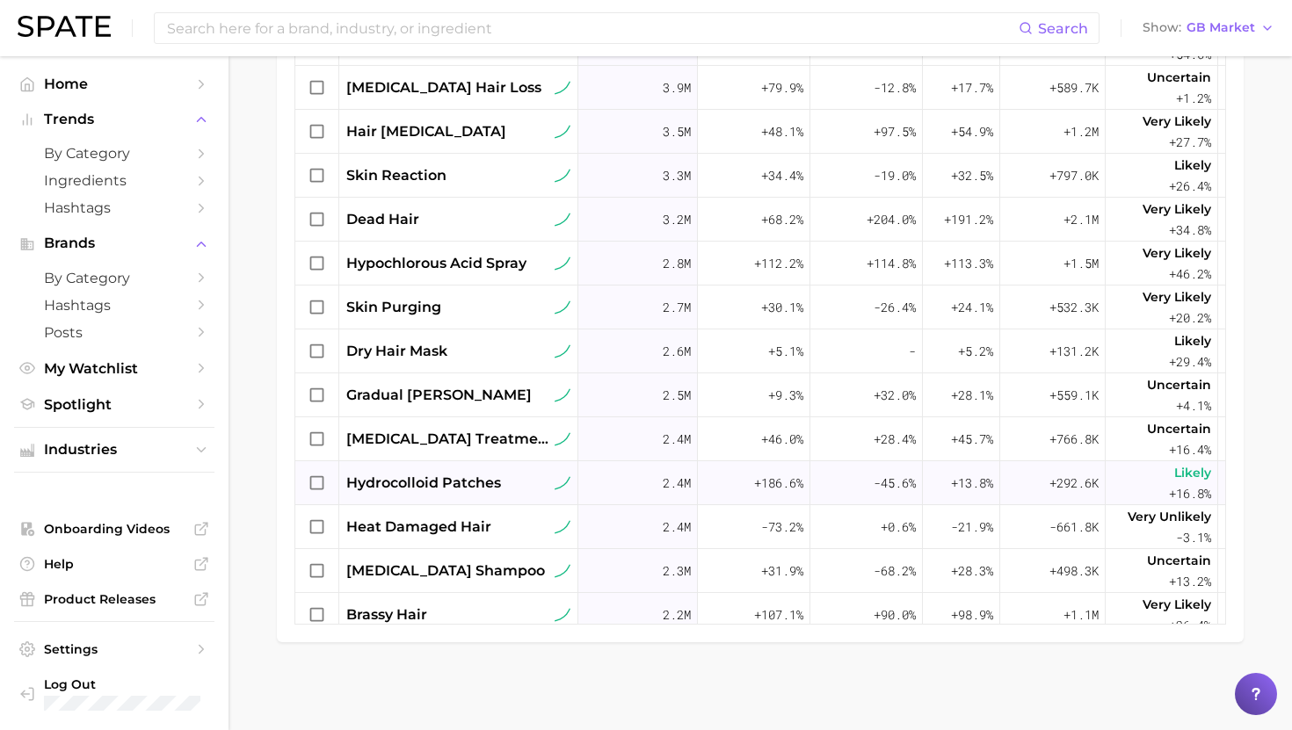
click at [421, 486] on span "hydrocolloid patches" at bounding box center [423, 483] width 155 height 21
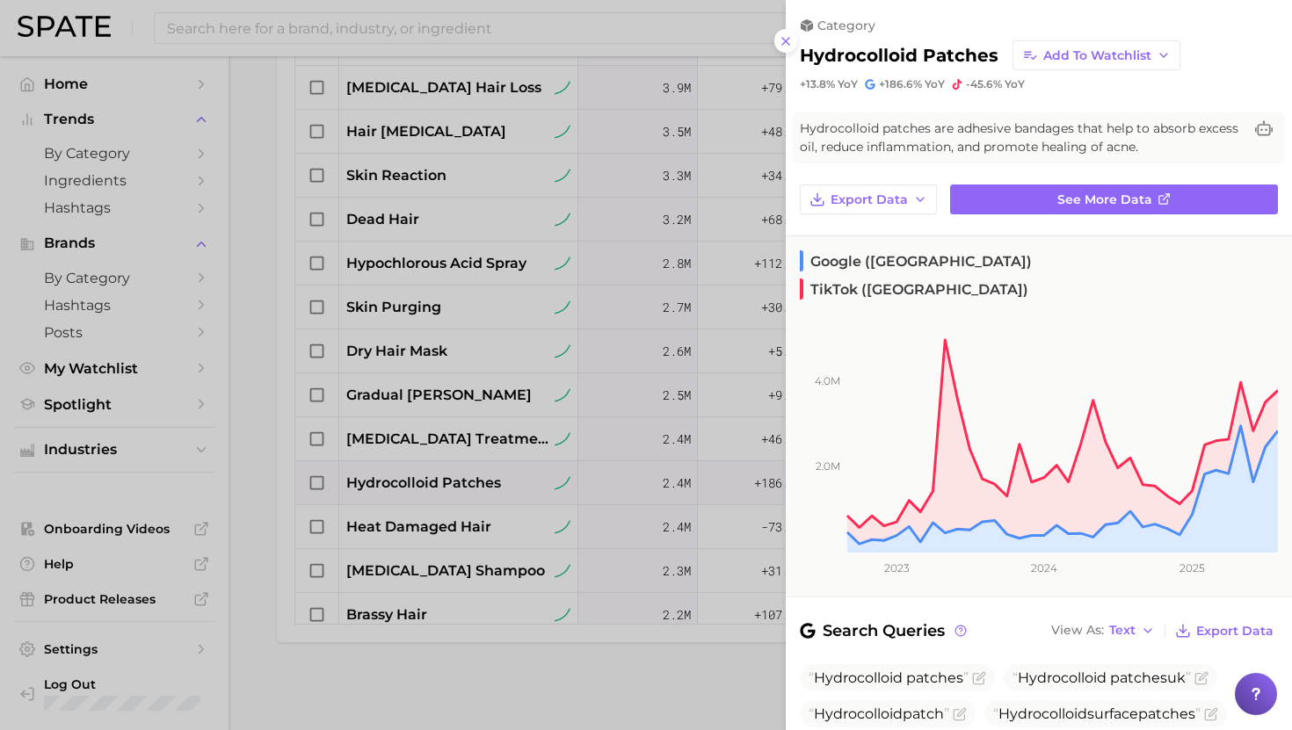
click at [418, 482] on div at bounding box center [646, 365] width 1292 height 730
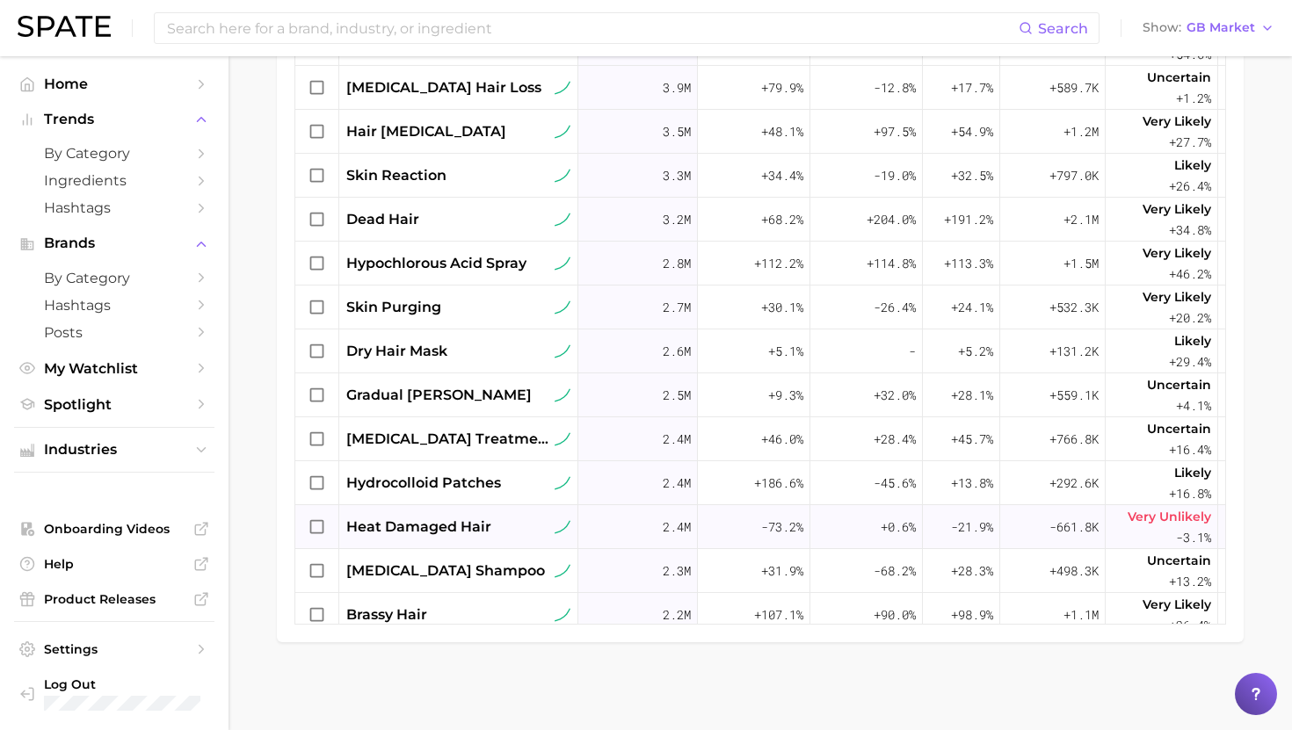
click at [437, 525] on span "heat damaged hair" at bounding box center [418, 527] width 145 height 21
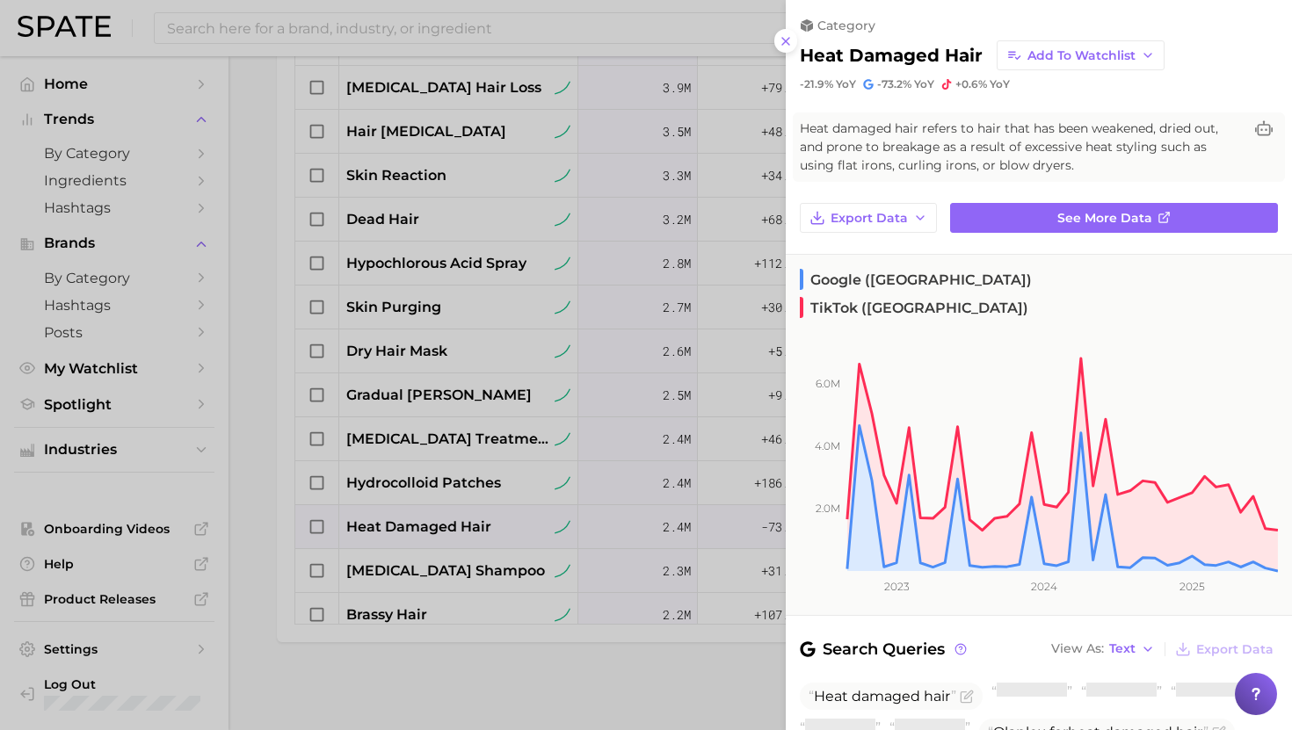
click at [437, 525] on div at bounding box center [646, 365] width 1292 height 730
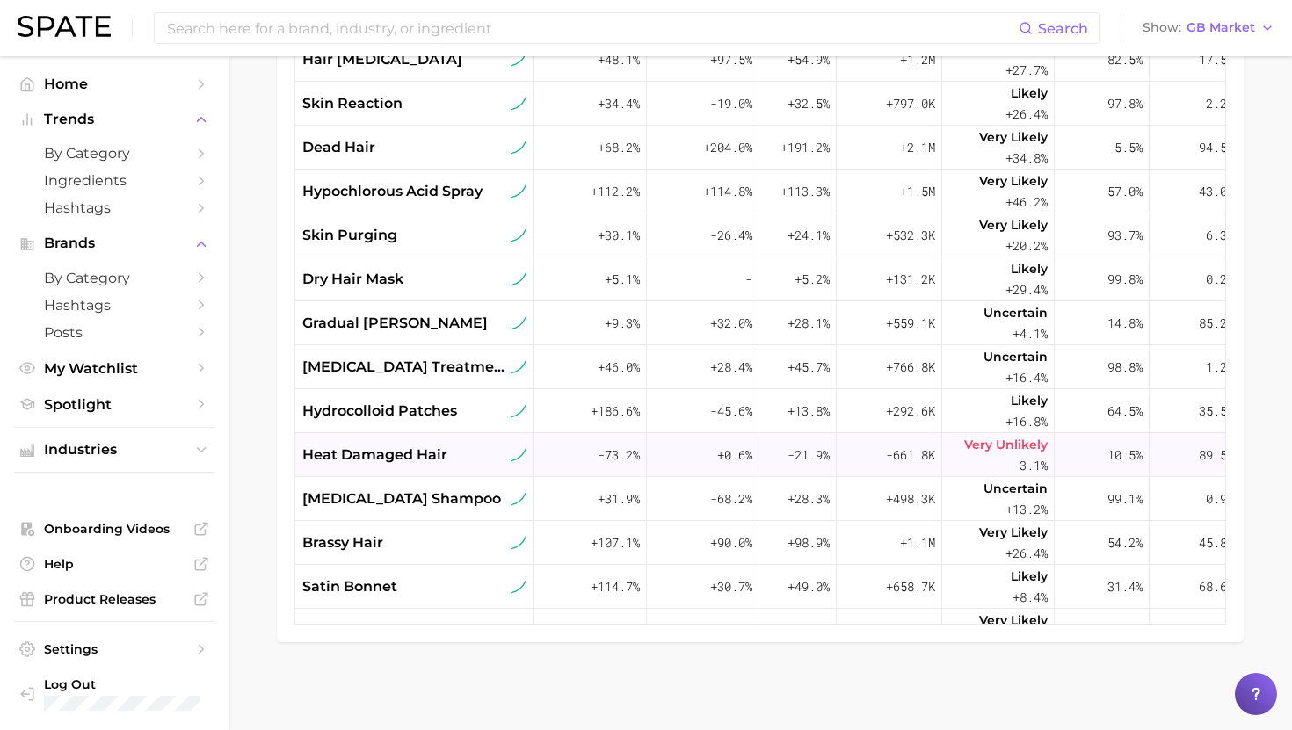
scroll to position [859, 223]
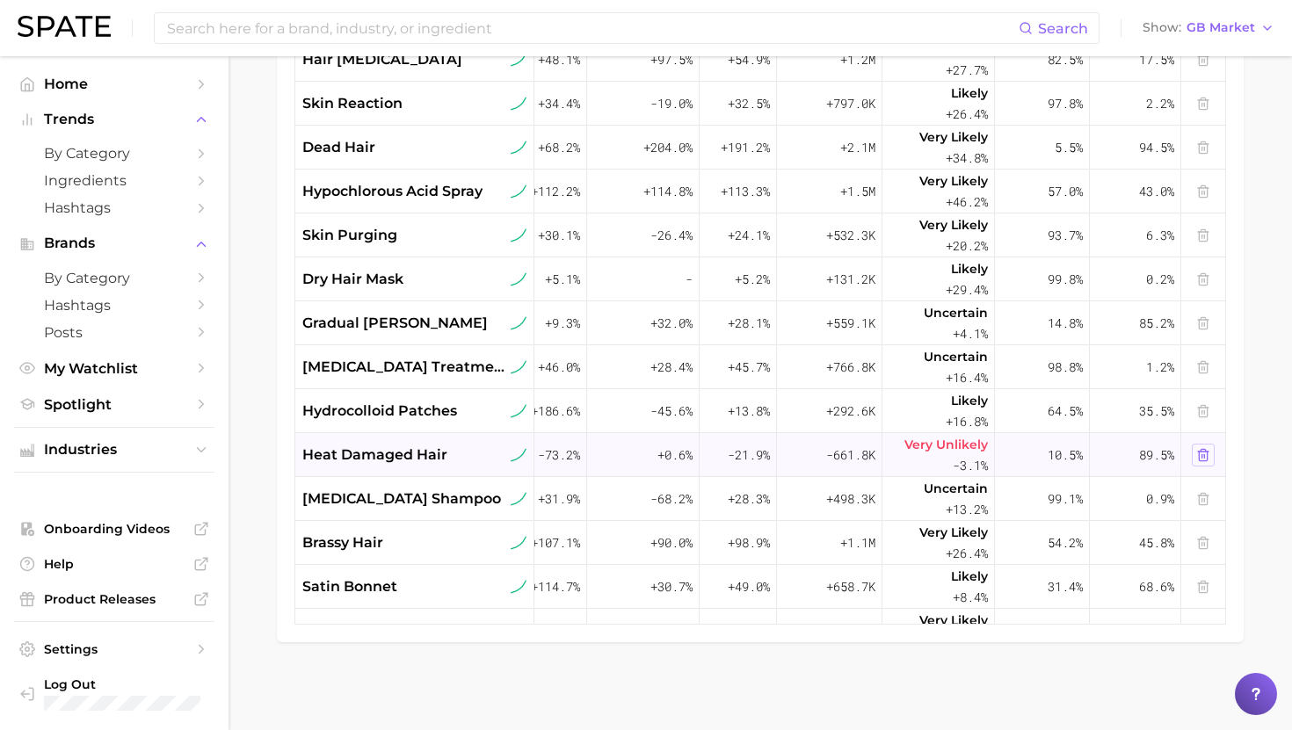
click at [1199, 453] on icon at bounding box center [1203, 455] width 14 height 14
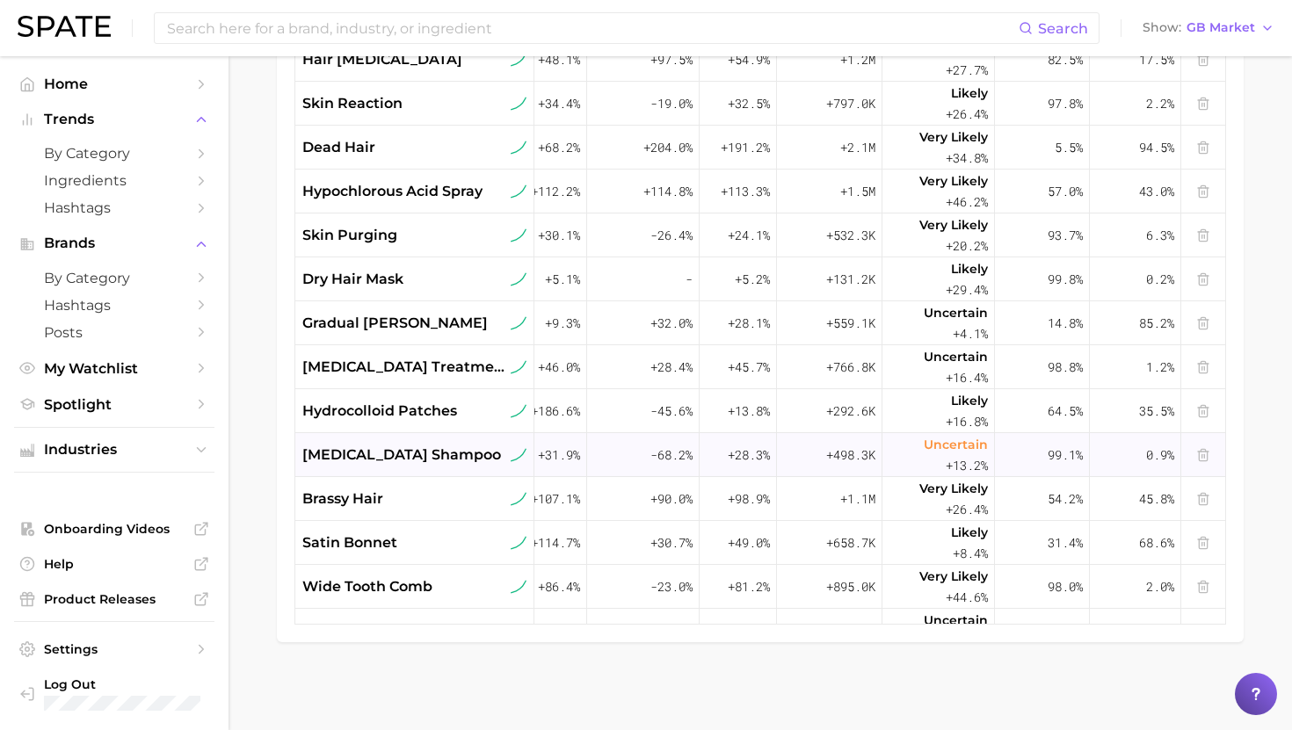
scroll to position [859, 0]
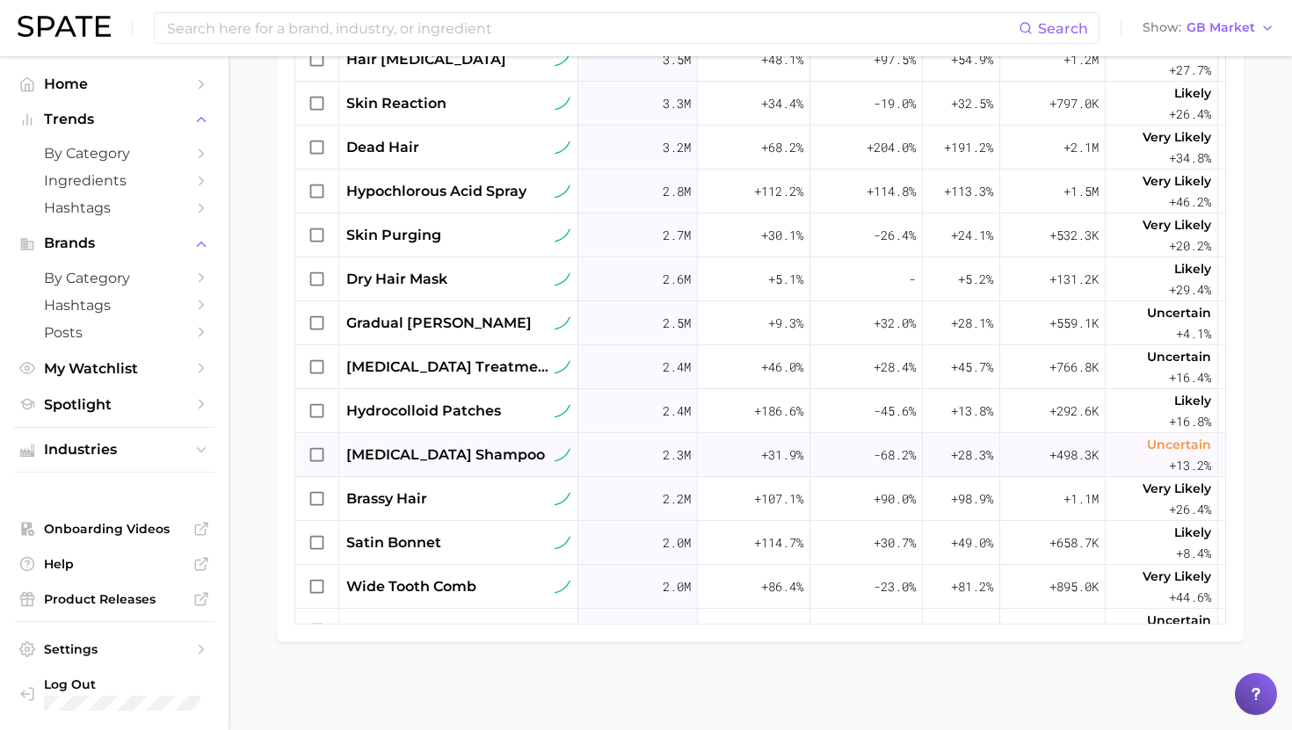
click at [408, 449] on span "biotin shampoo" at bounding box center [445, 455] width 199 height 21
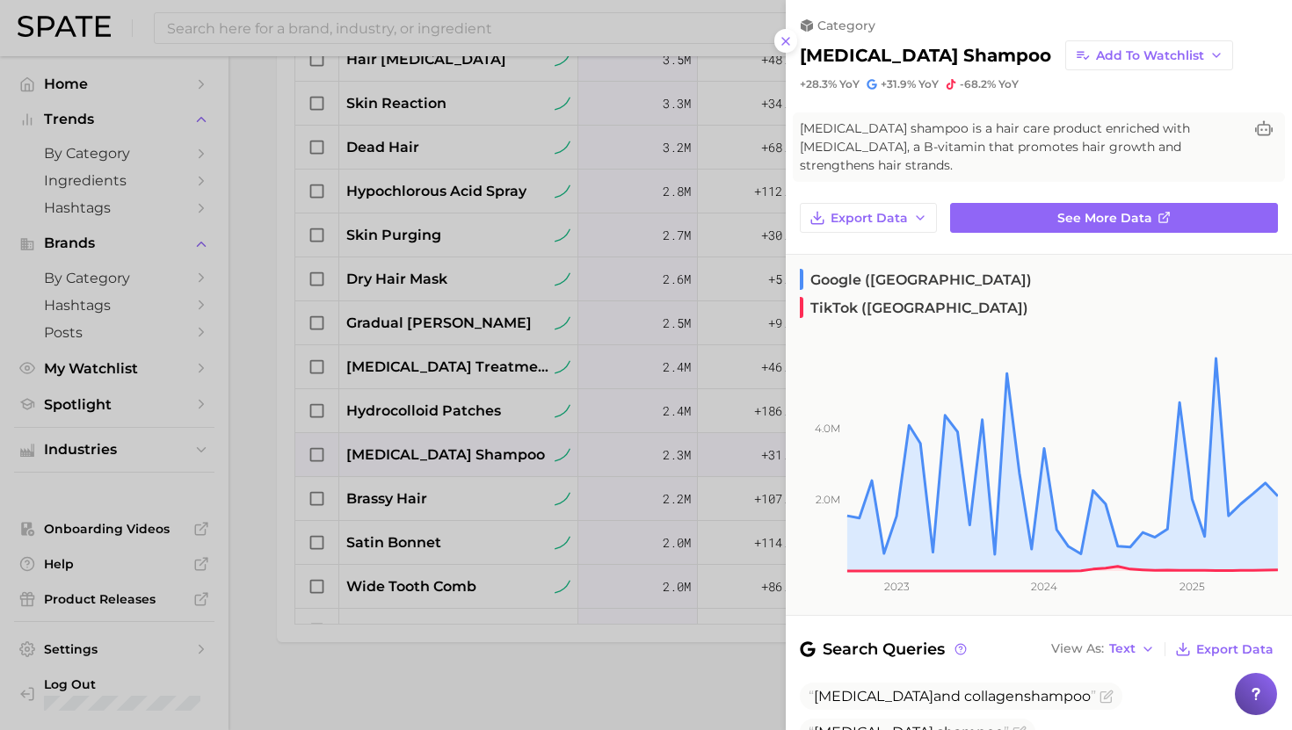
click at [407, 459] on div at bounding box center [646, 365] width 1292 height 730
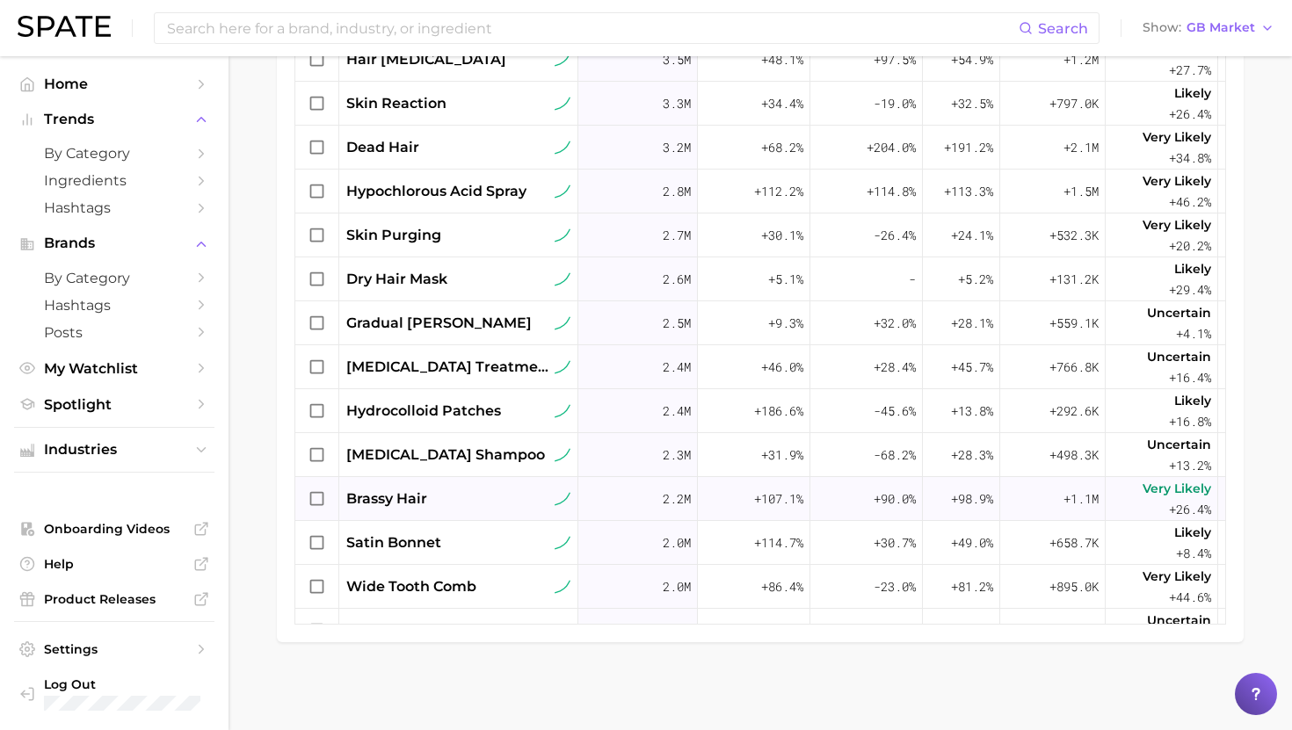
click at [417, 497] on span "brassy hair" at bounding box center [386, 499] width 81 height 21
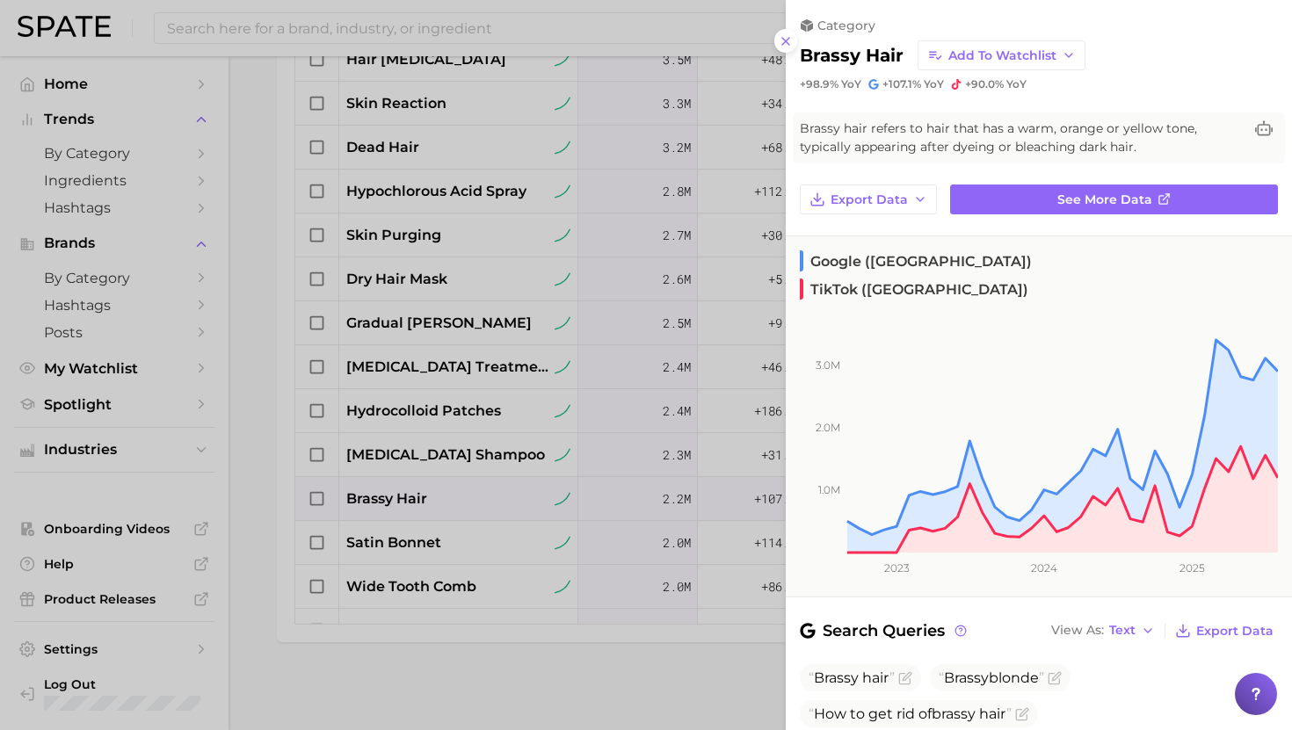
click at [420, 496] on div at bounding box center [646, 365] width 1292 height 730
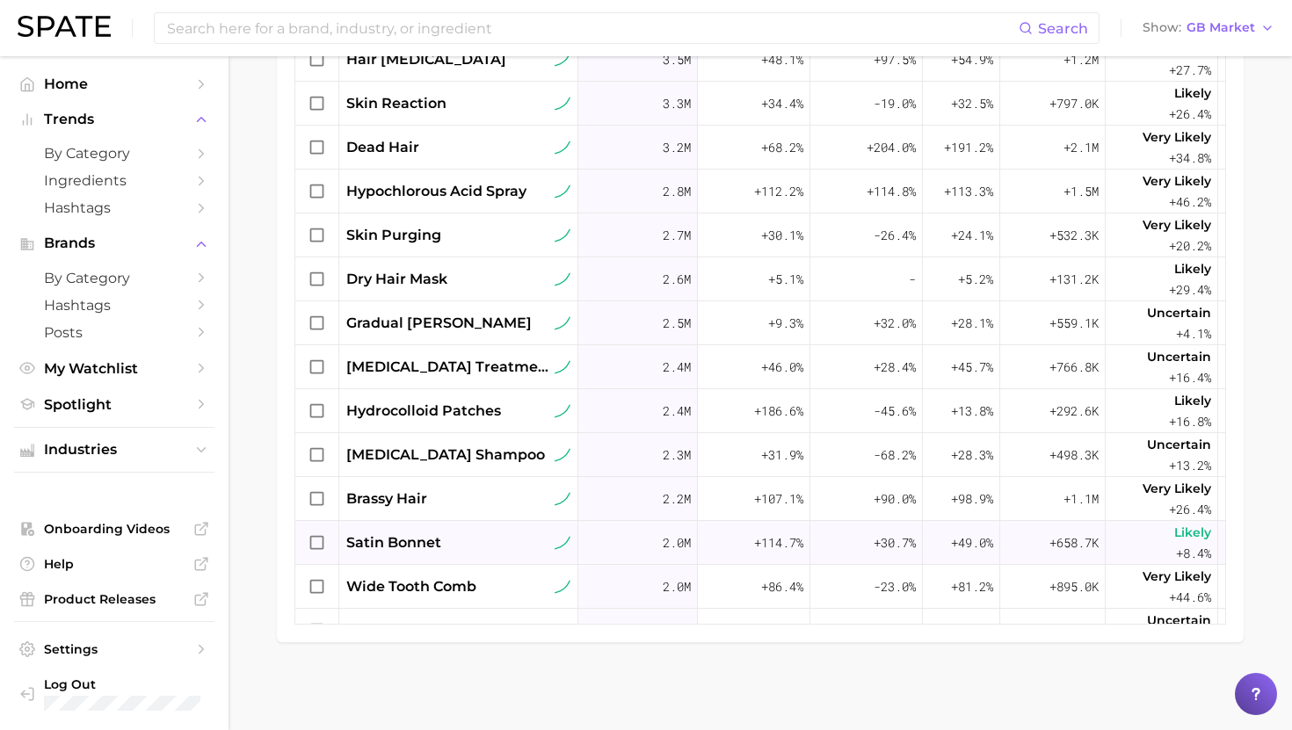
click at [425, 526] on div "satin bonnet" at bounding box center [458, 543] width 239 height 44
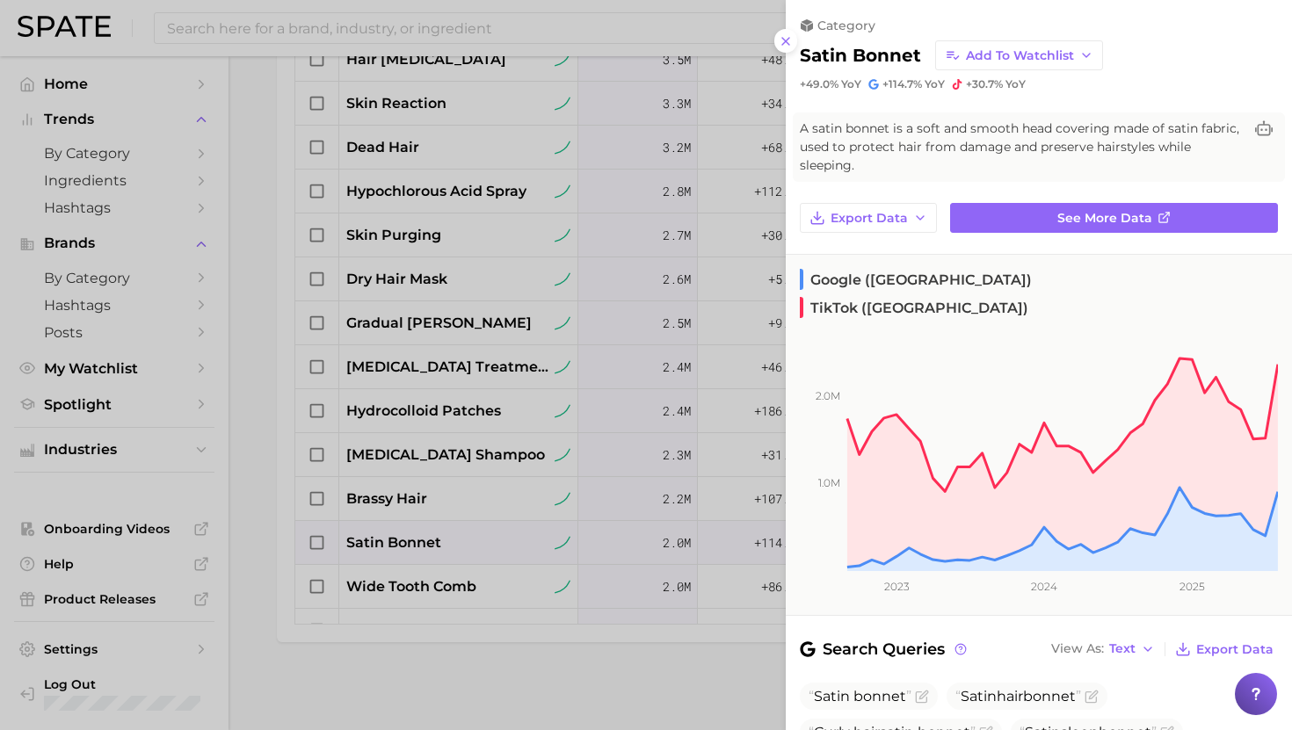
click at [428, 537] on div at bounding box center [646, 365] width 1292 height 730
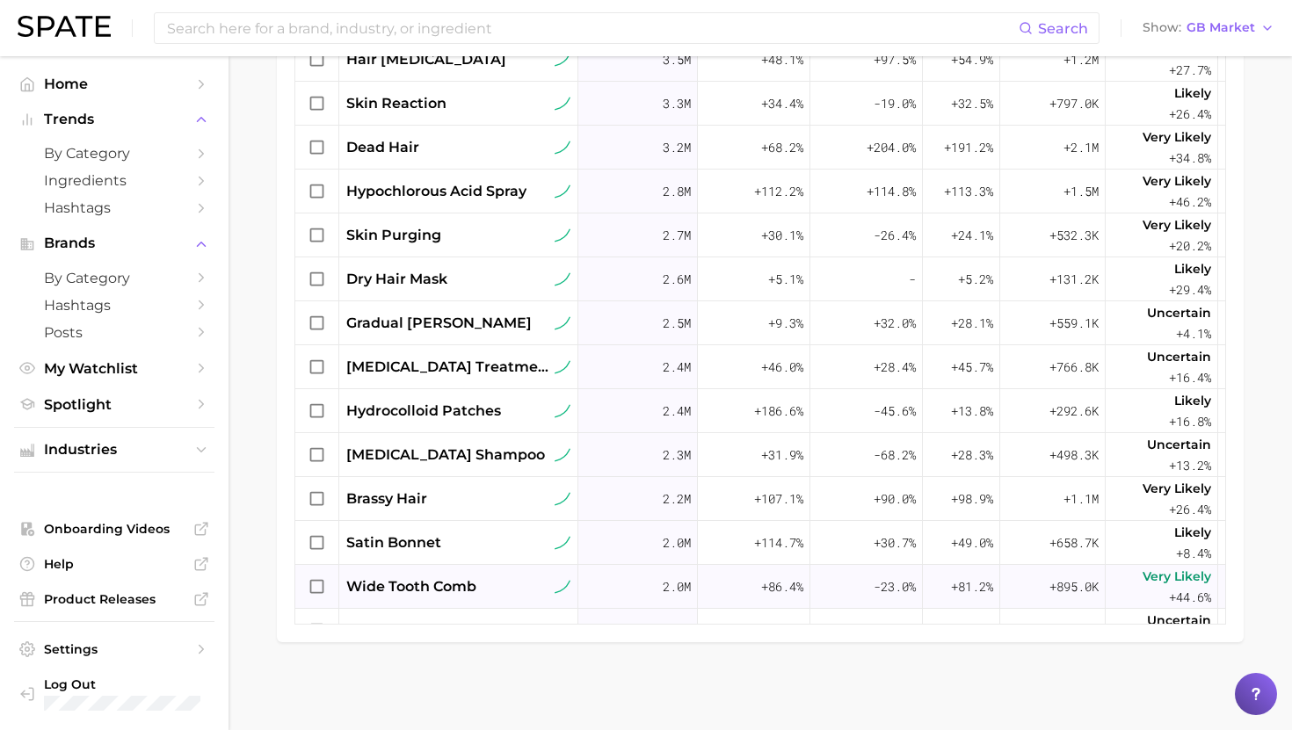
click at [417, 587] on span "wide tooth comb" at bounding box center [411, 586] width 130 height 21
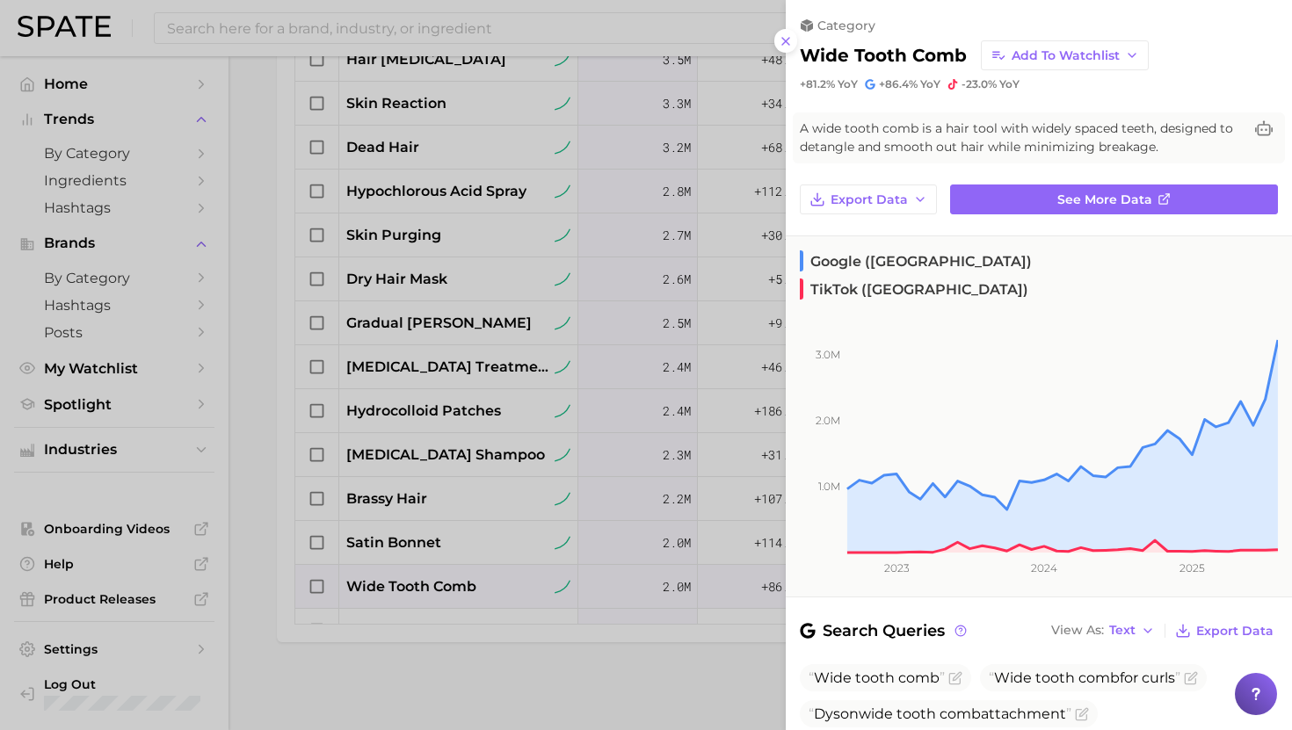
click at [417, 587] on div at bounding box center [646, 365] width 1292 height 730
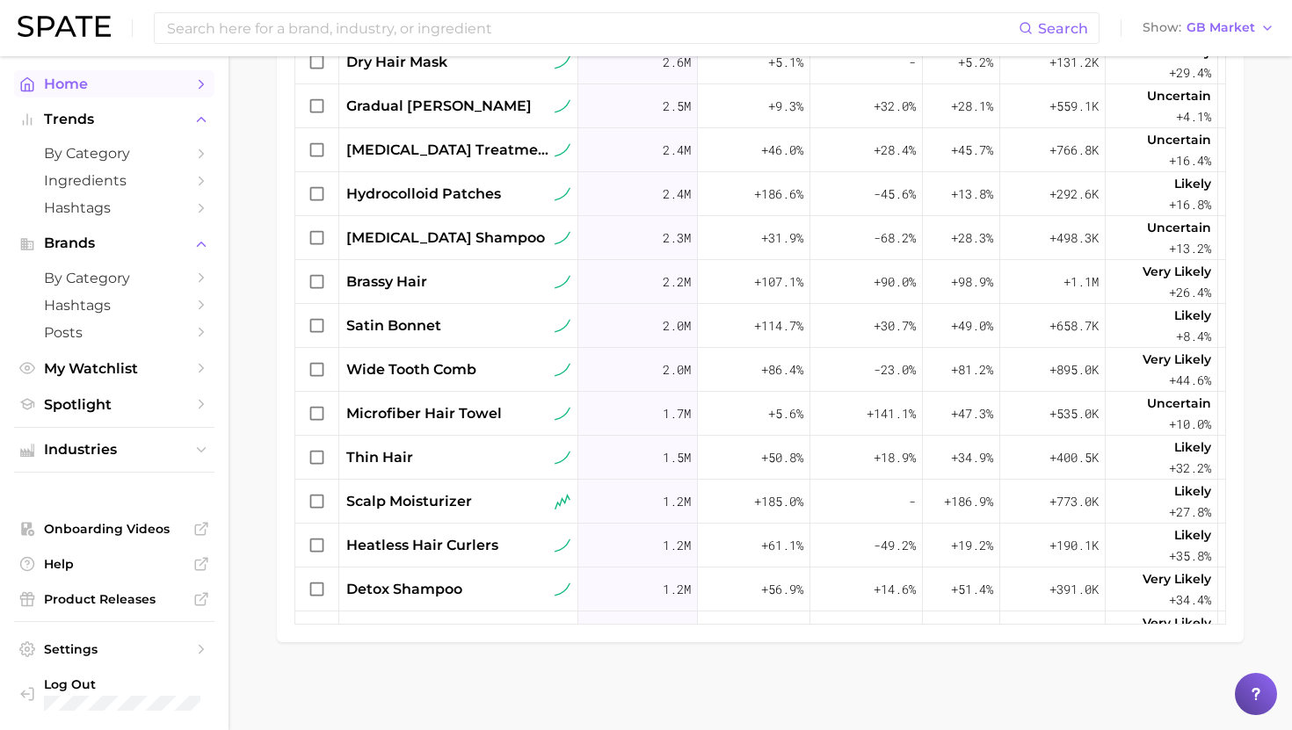
scroll to position [1087, 0]
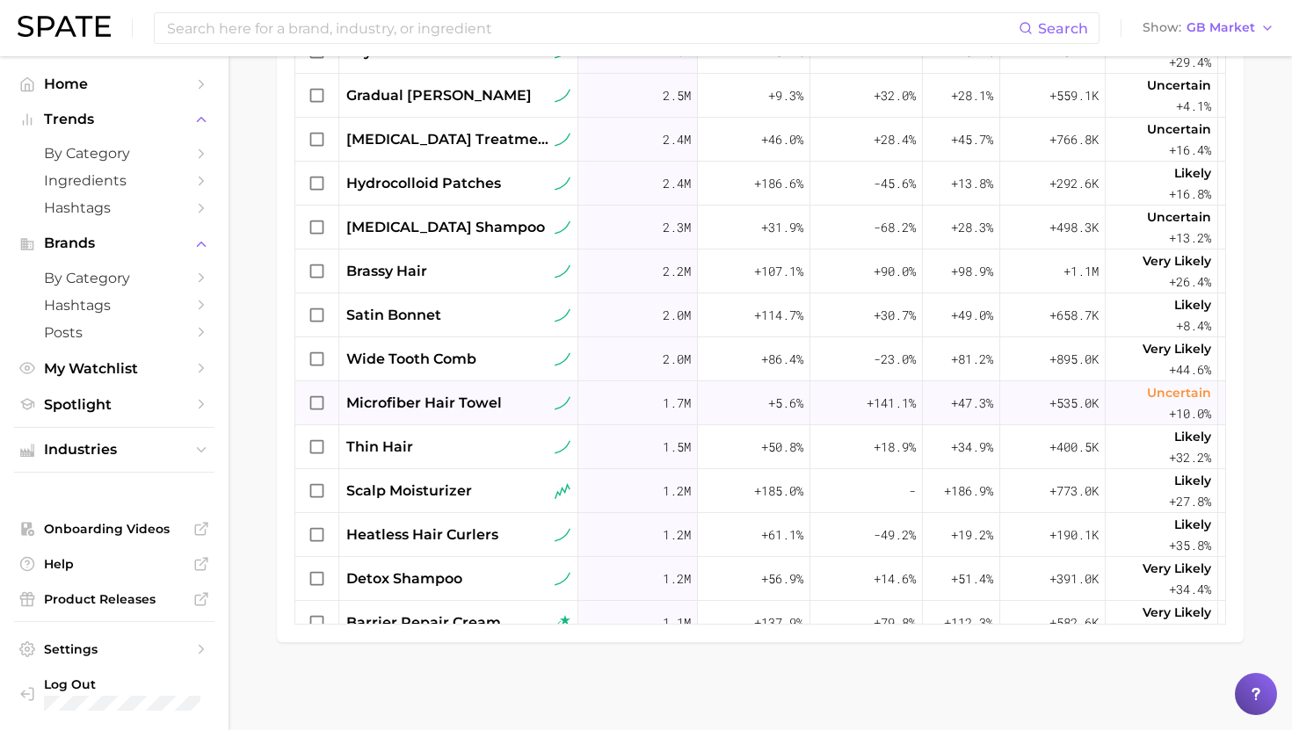
click at [449, 411] on span "microfiber hair towel" at bounding box center [424, 403] width 156 height 21
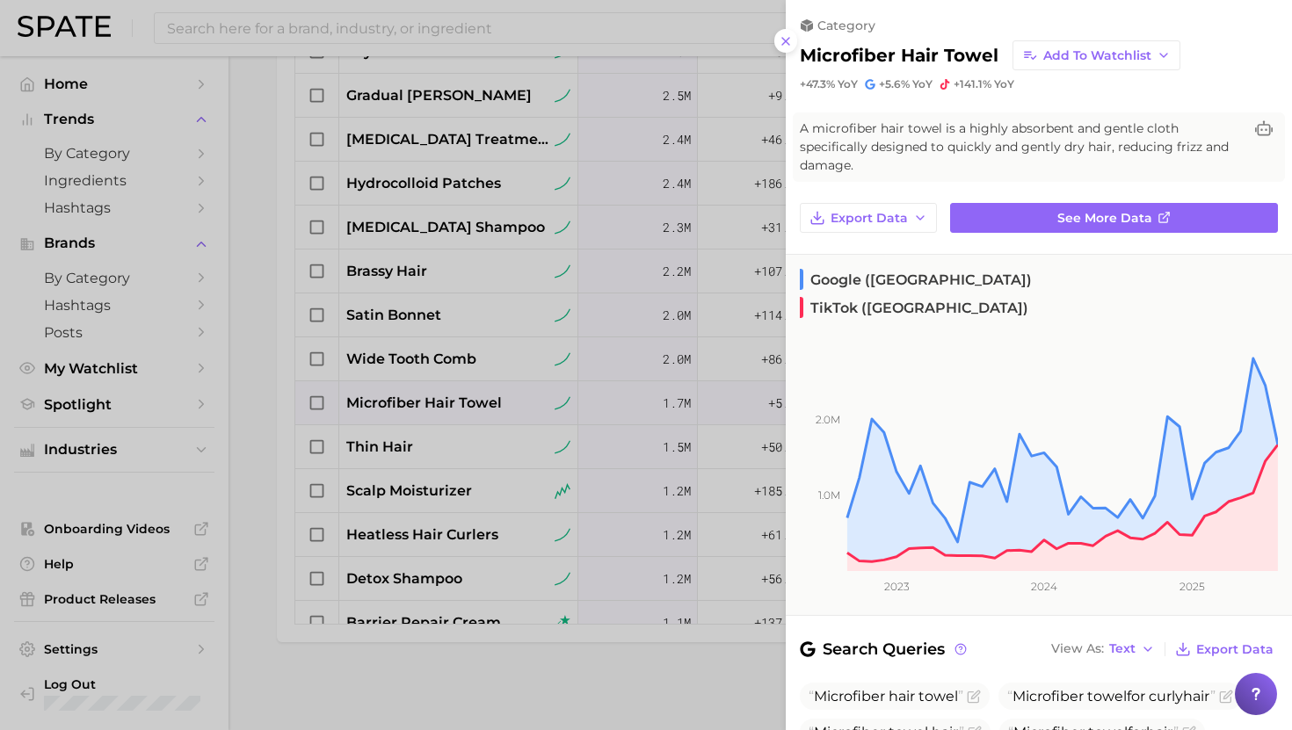
click at [446, 401] on div at bounding box center [646, 365] width 1292 height 730
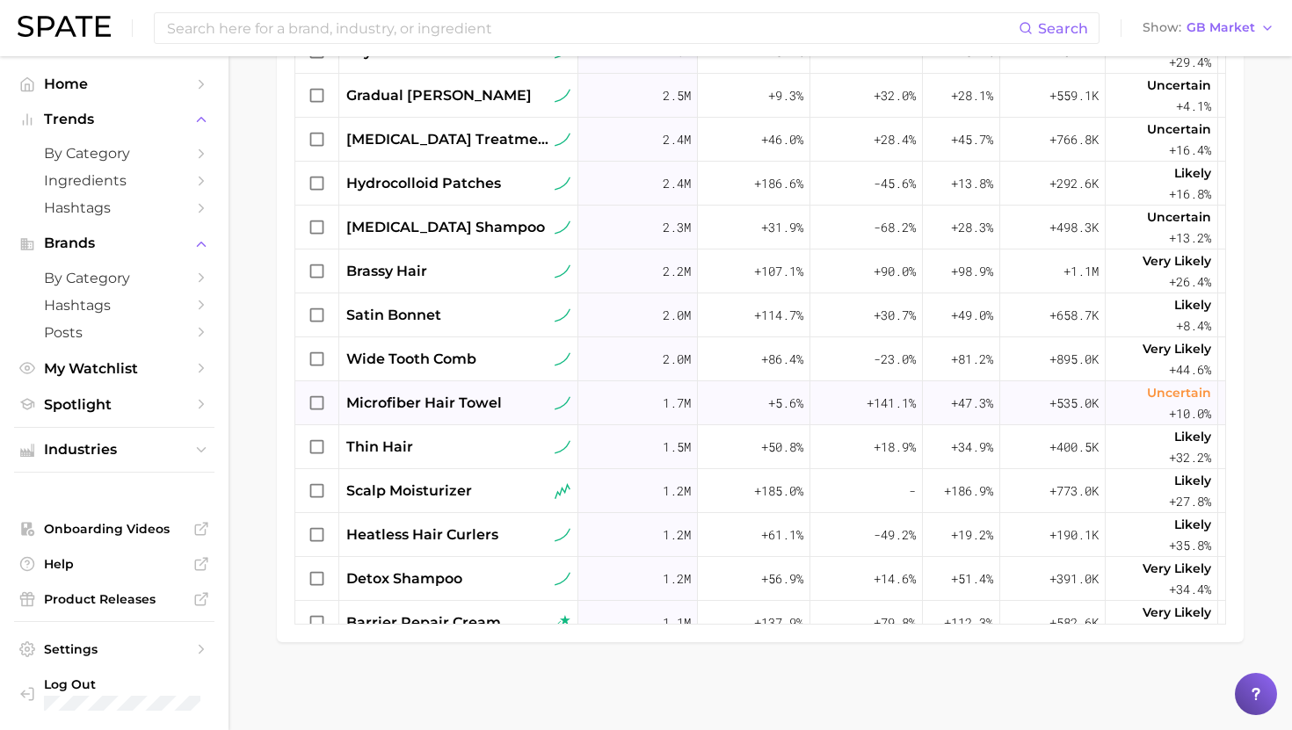
click at [435, 401] on span "microfiber hair towel" at bounding box center [424, 403] width 156 height 21
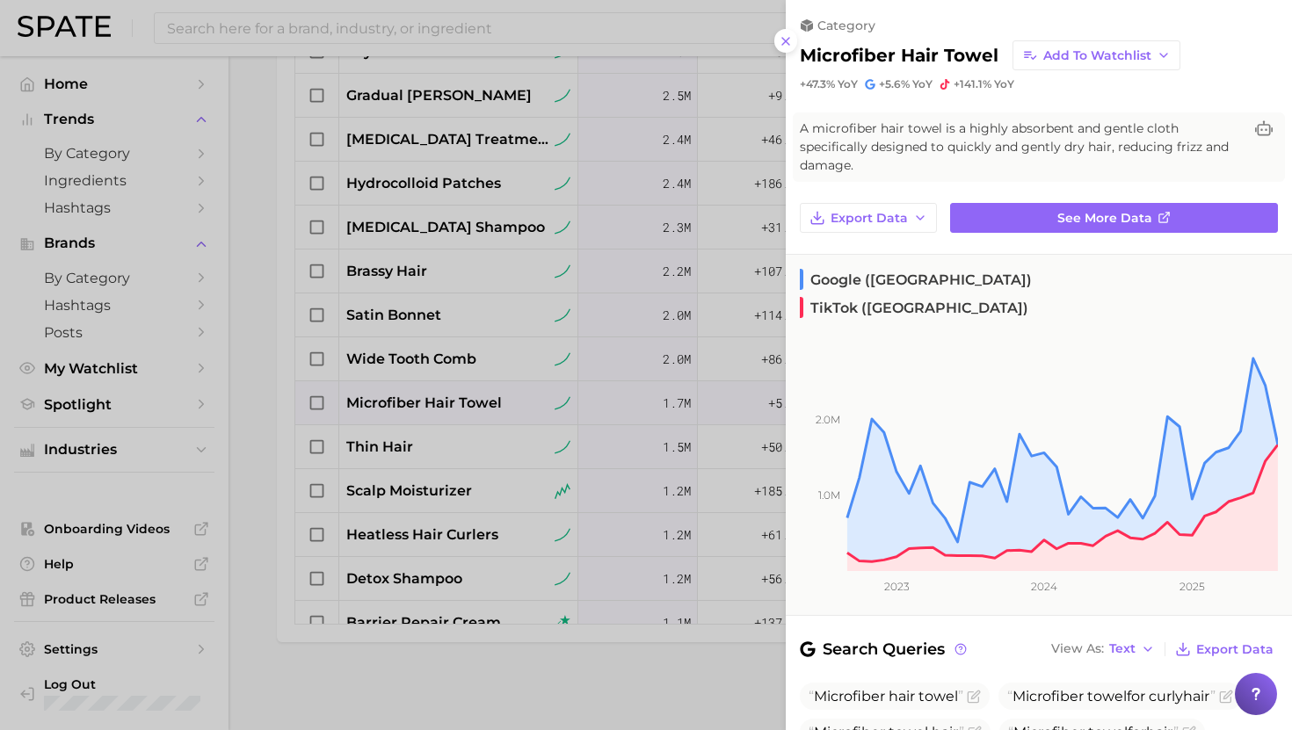
click at [435, 402] on div at bounding box center [646, 365] width 1292 height 730
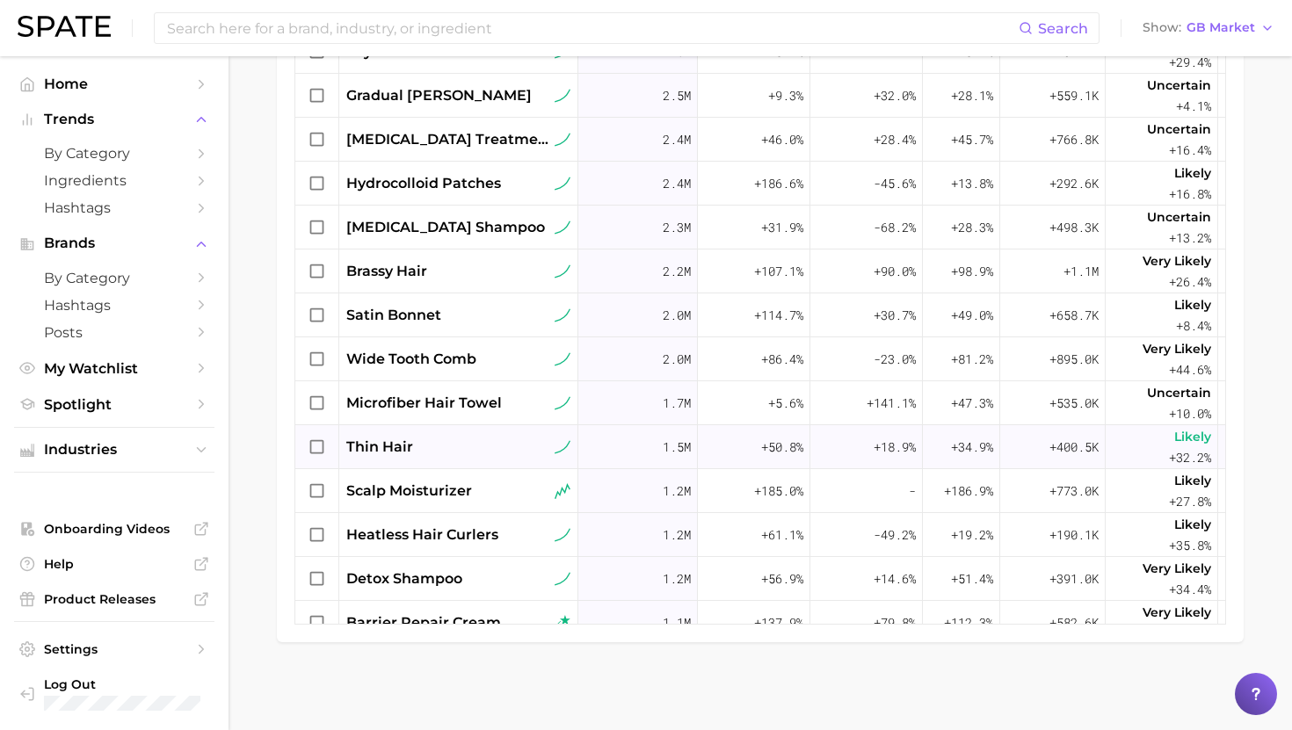
click at [406, 445] on span "thin hair" at bounding box center [379, 447] width 67 height 21
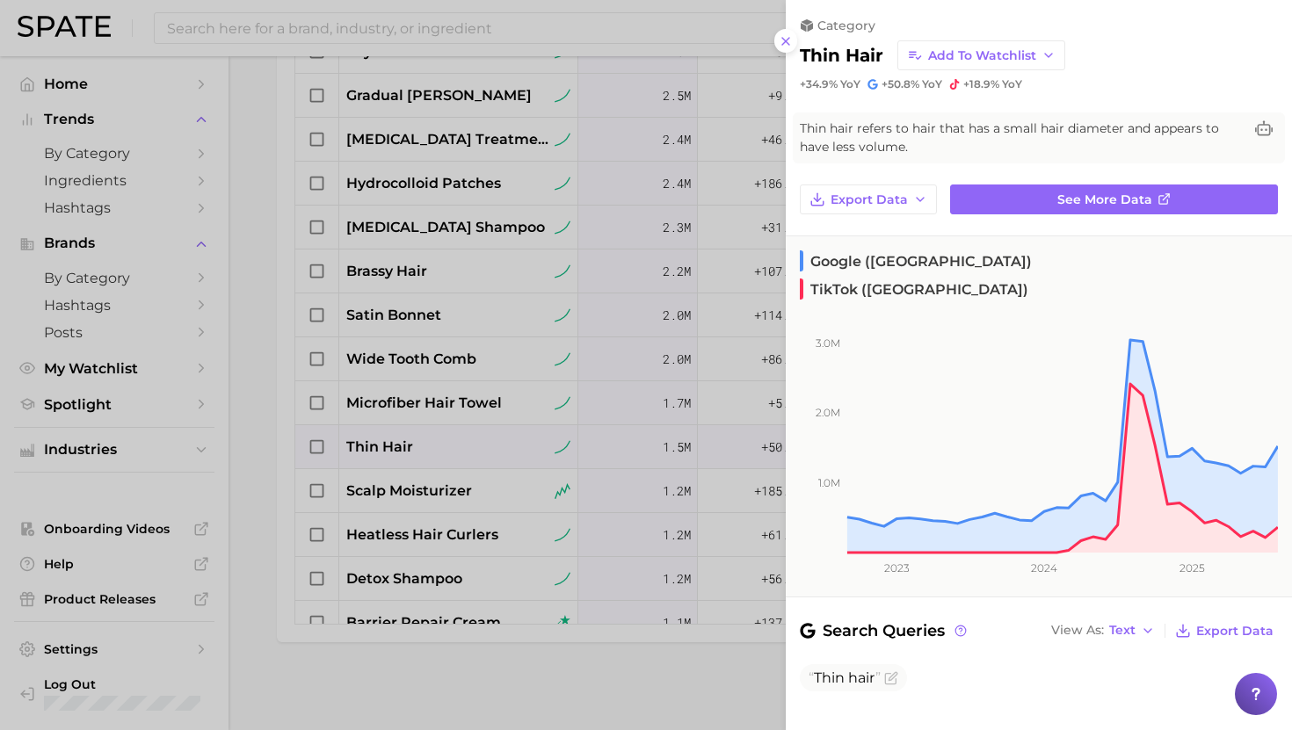
click at [407, 445] on div at bounding box center [646, 365] width 1292 height 730
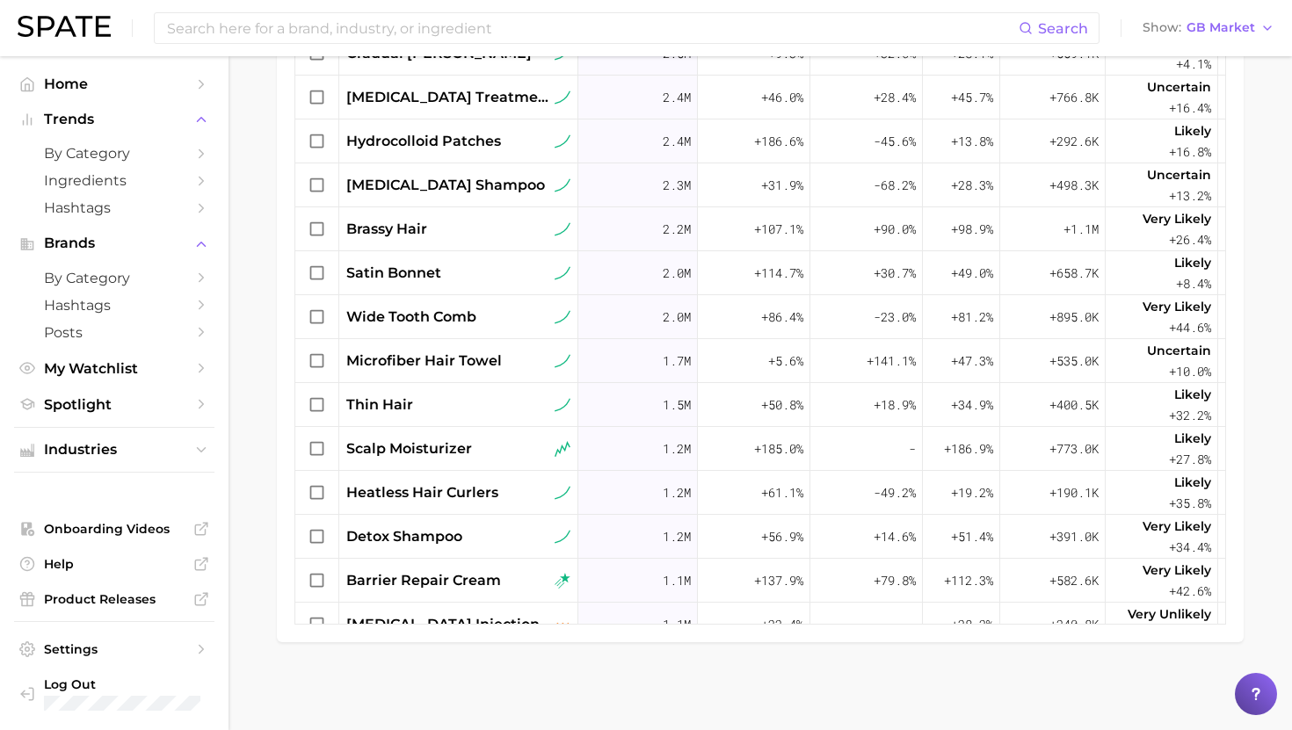
scroll to position [1134, 0]
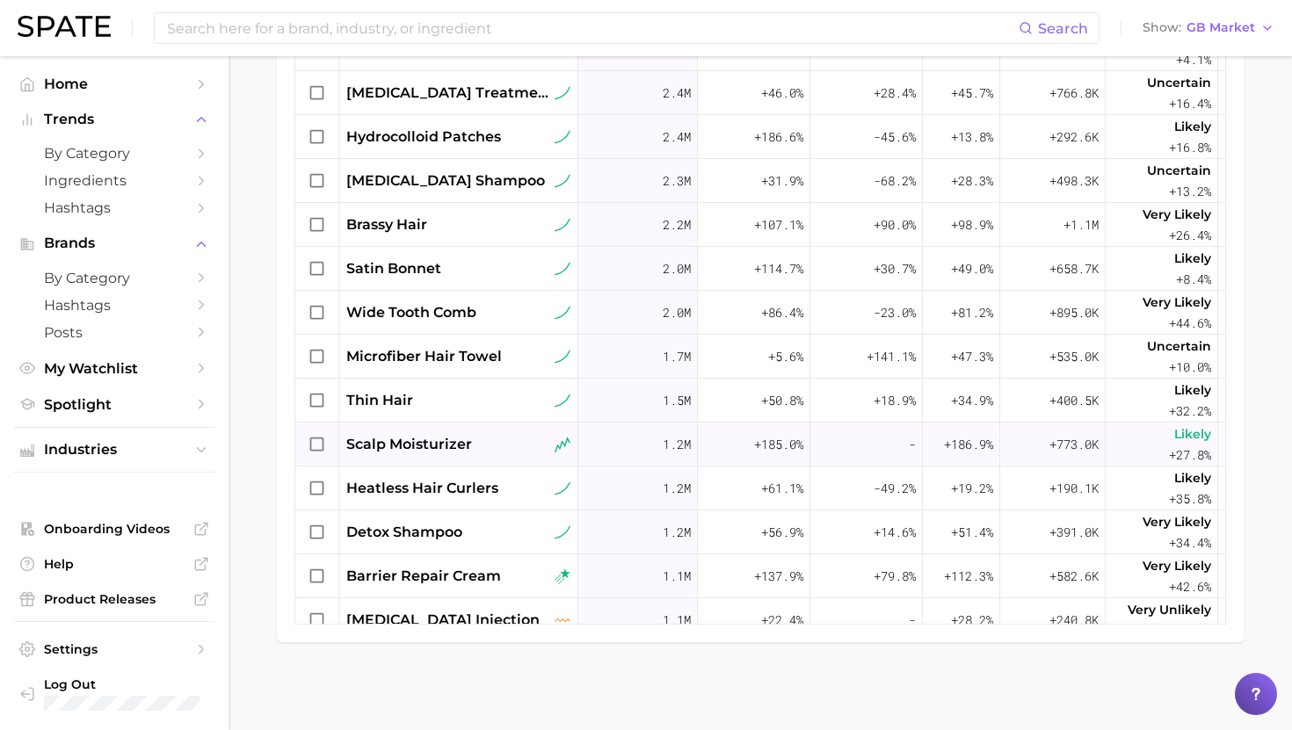
click at [446, 445] on span "scalp moisturizer" at bounding box center [409, 444] width 126 height 21
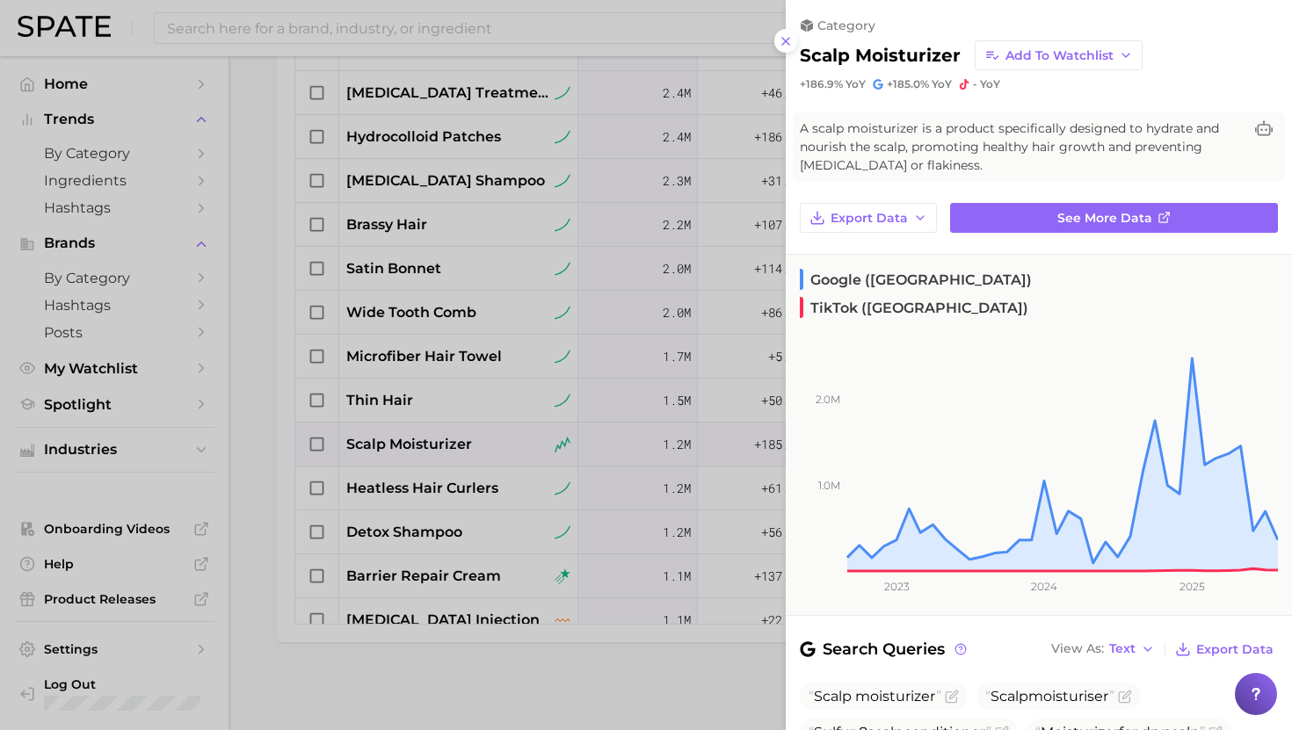
click at [435, 446] on div at bounding box center [646, 365] width 1292 height 730
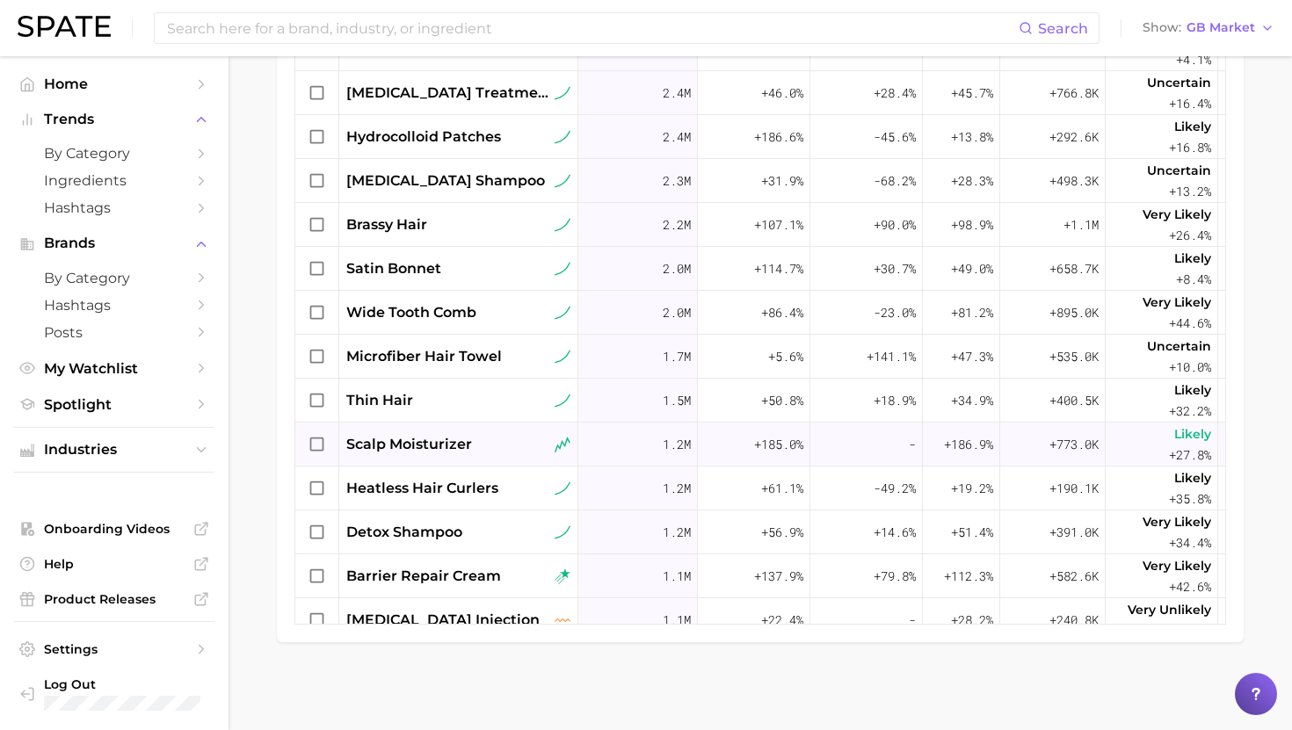
click at [429, 442] on span "scalp moisturizer" at bounding box center [409, 444] width 126 height 21
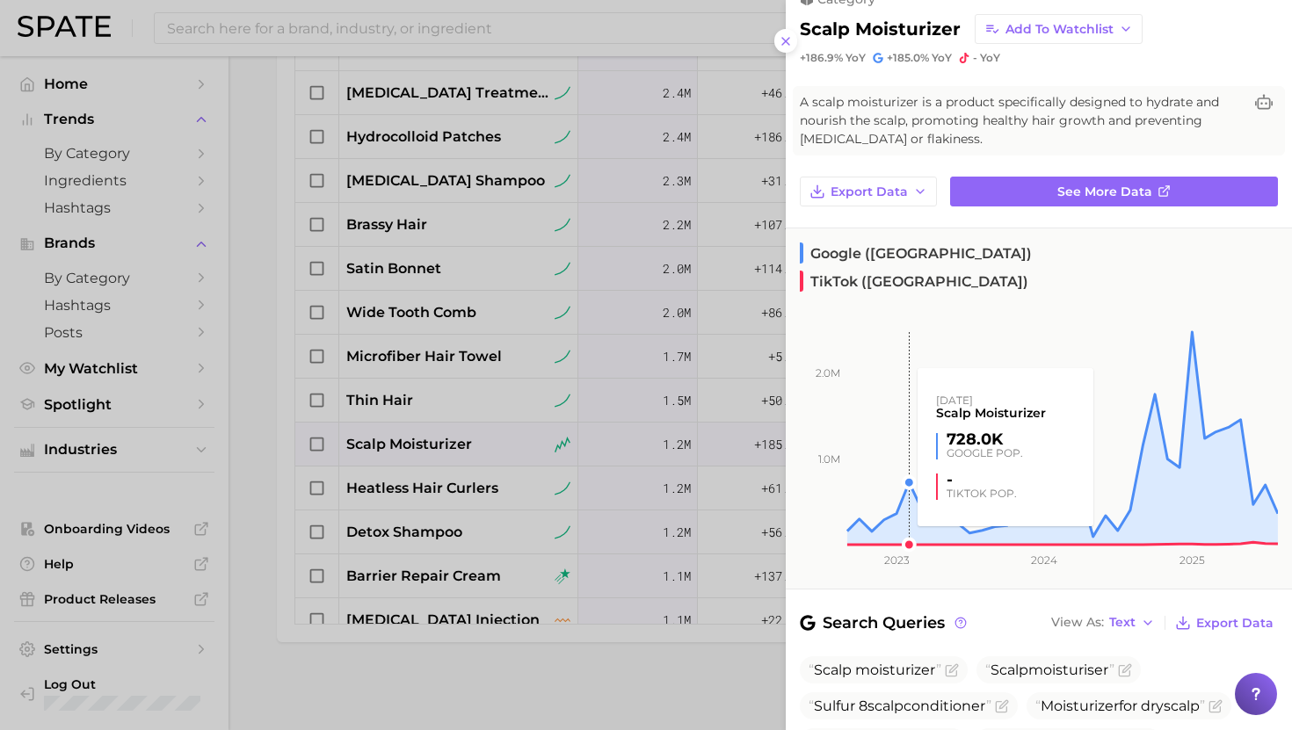
scroll to position [25, 0]
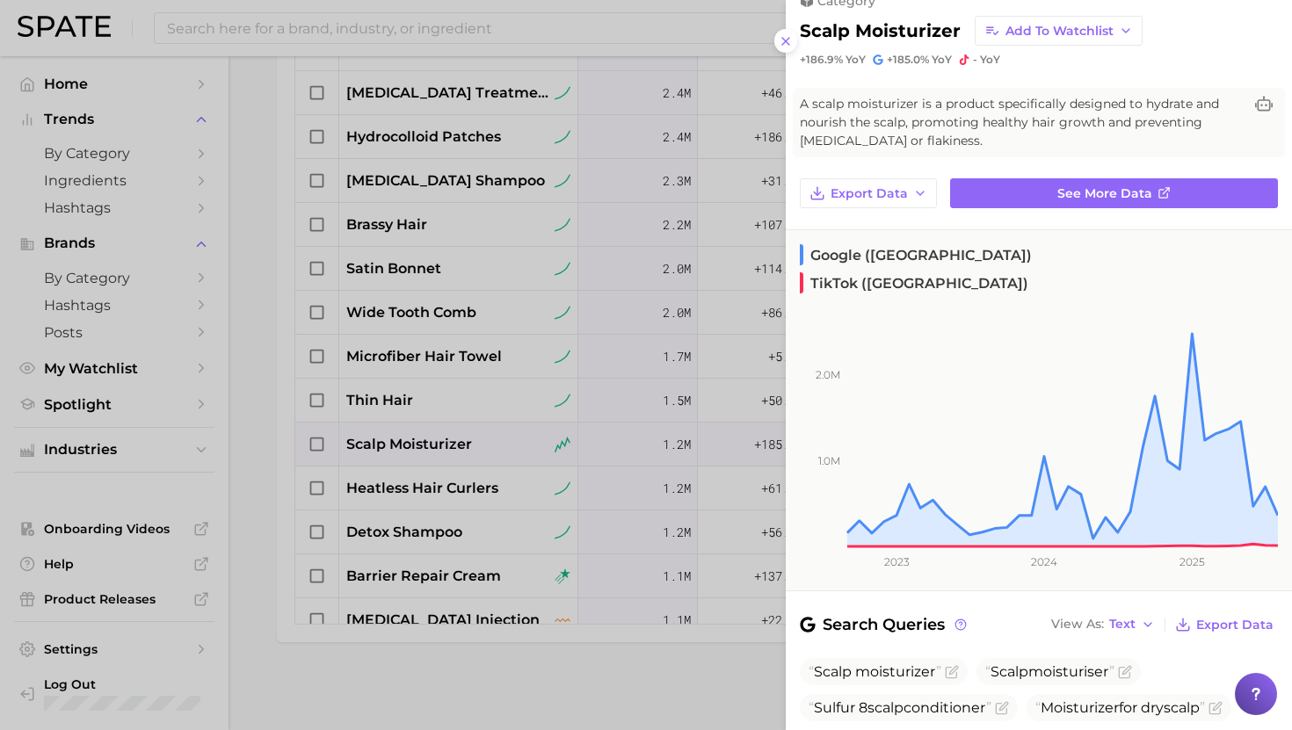
click at [308, 466] on div at bounding box center [646, 365] width 1292 height 730
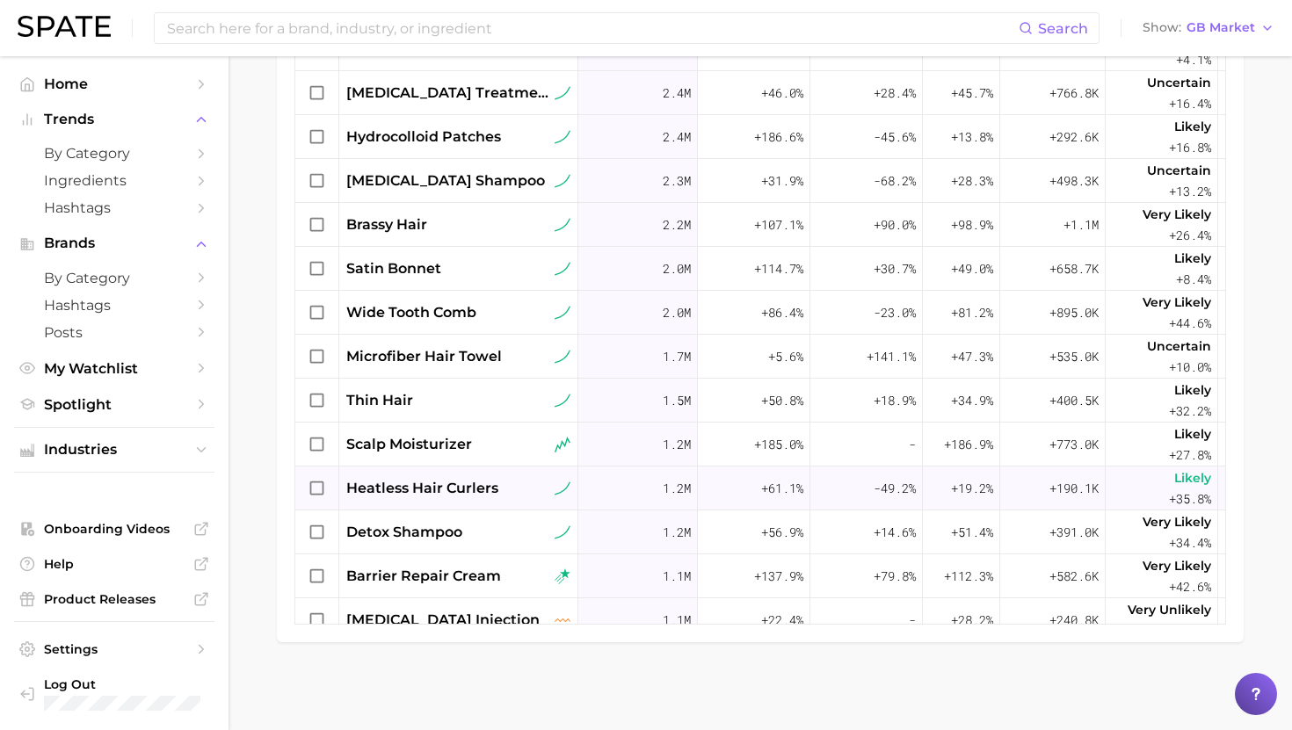
click at [426, 487] on span "heatless hair curlers" at bounding box center [422, 488] width 152 height 21
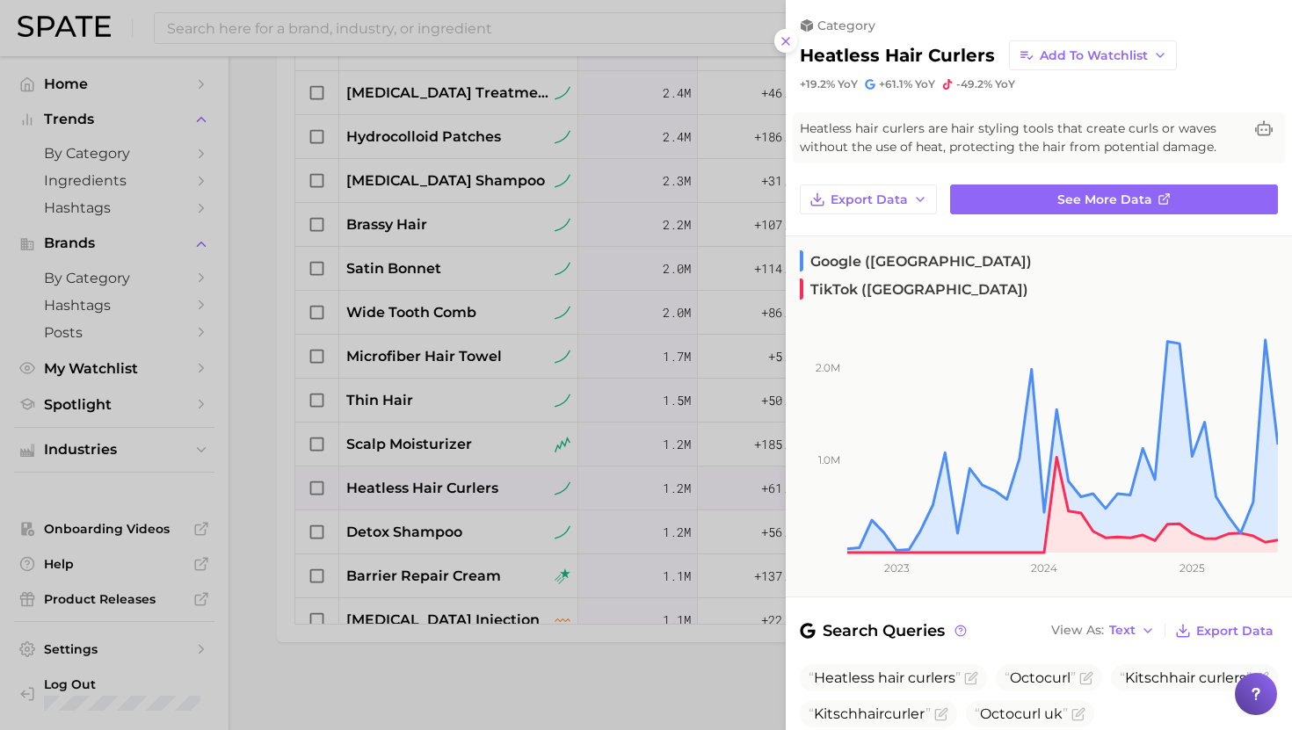
click at [426, 487] on div at bounding box center [646, 365] width 1292 height 730
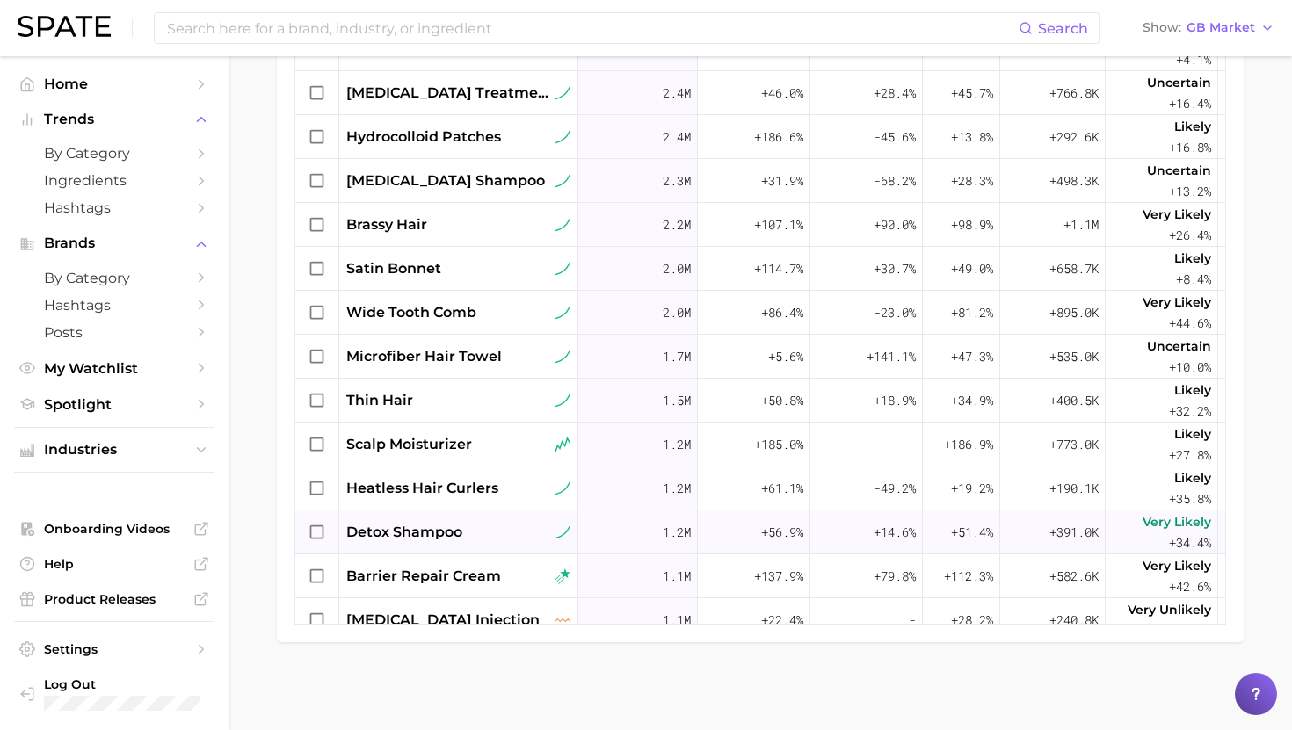
click at [427, 532] on span "detox shampoo" at bounding box center [404, 532] width 116 height 21
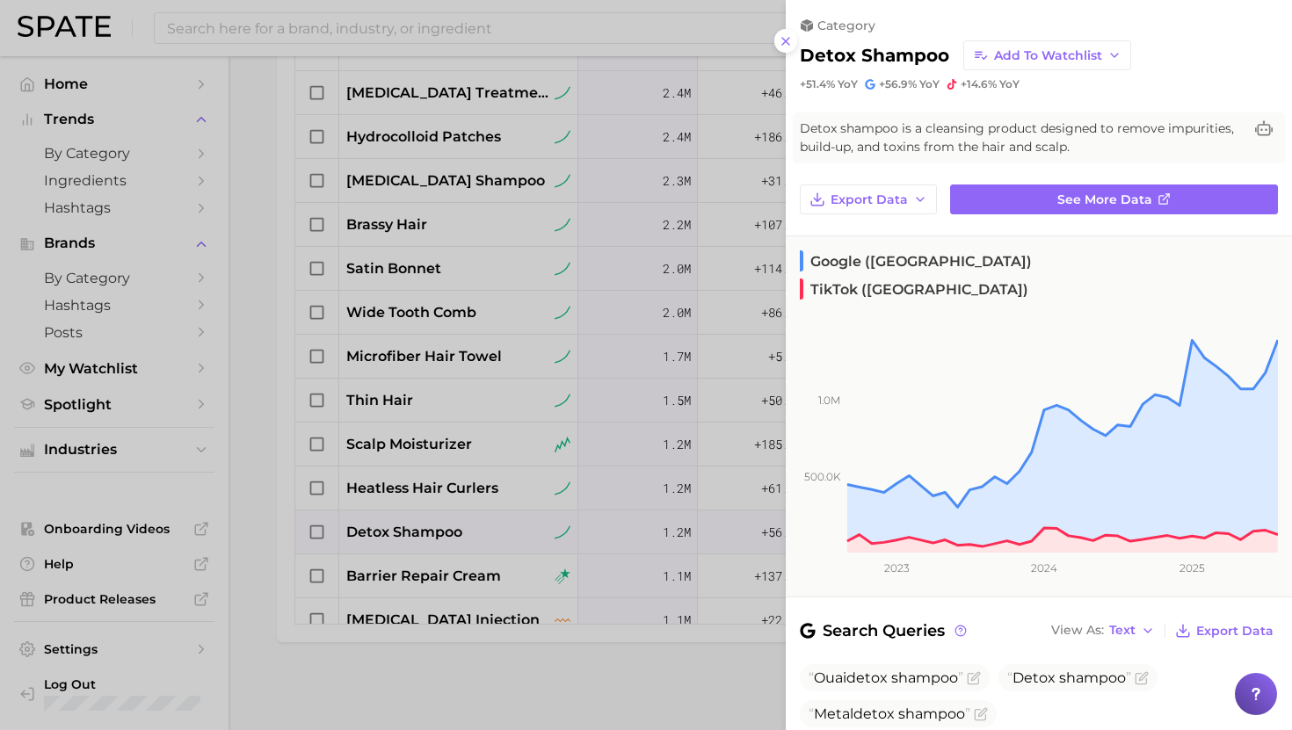
click at [427, 532] on div at bounding box center [646, 365] width 1292 height 730
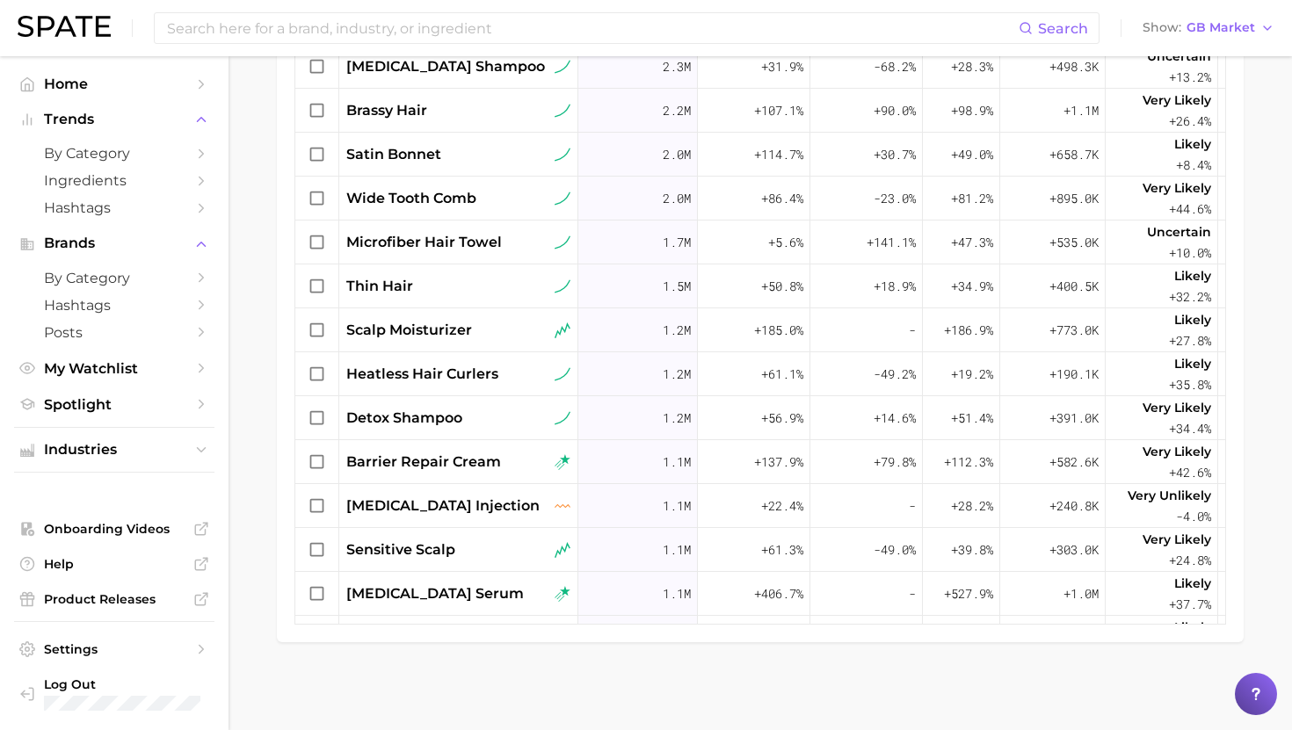
scroll to position [1258, 0]
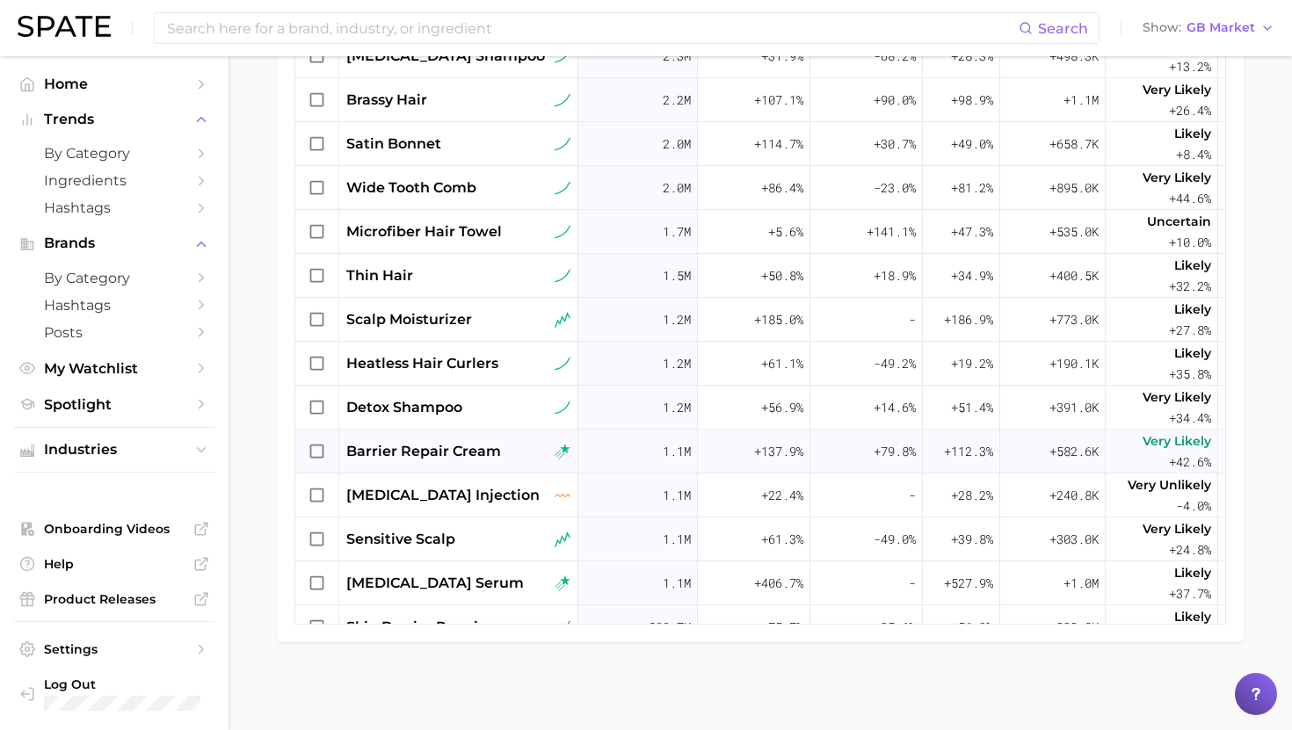
click at [435, 451] on span "barrier repair cream" at bounding box center [423, 451] width 155 height 21
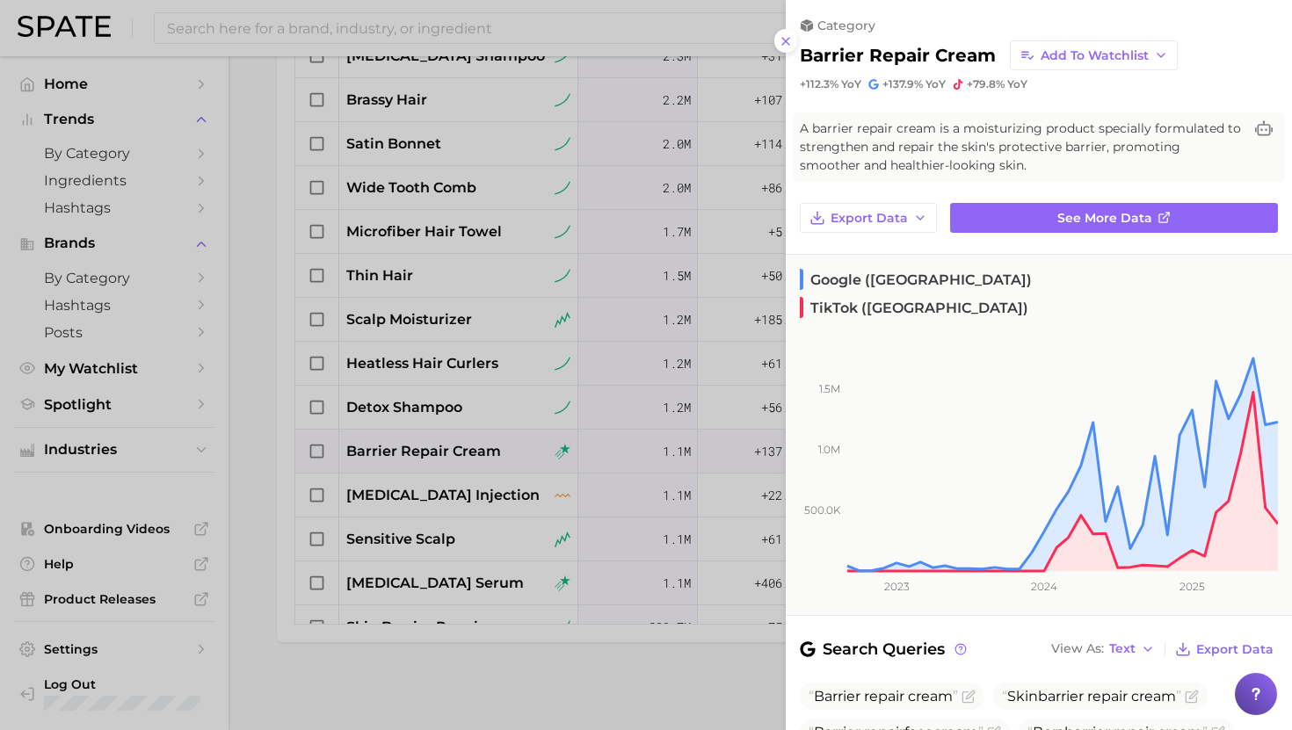
click at [435, 451] on div at bounding box center [646, 365] width 1292 height 730
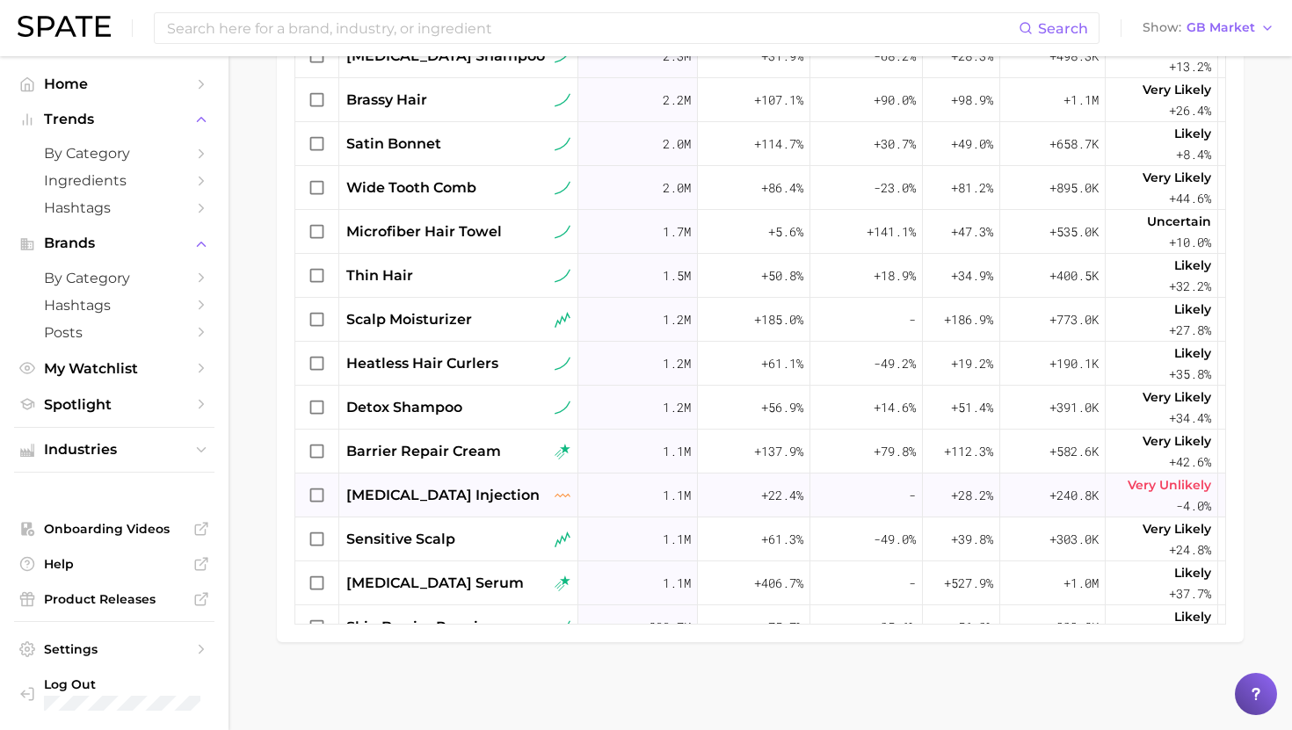
click at [442, 489] on span "biotin injection" at bounding box center [442, 495] width 193 height 21
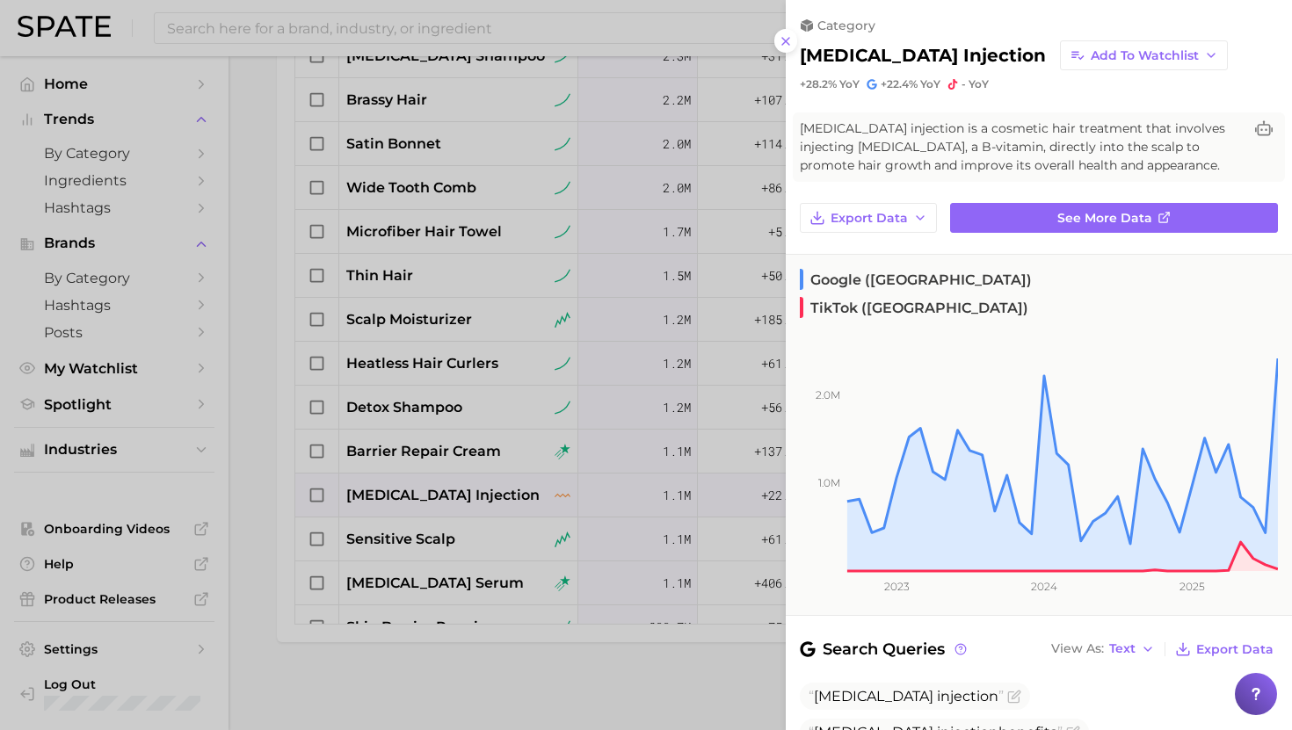
click at [440, 488] on div at bounding box center [646, 365] width 1292 height 730
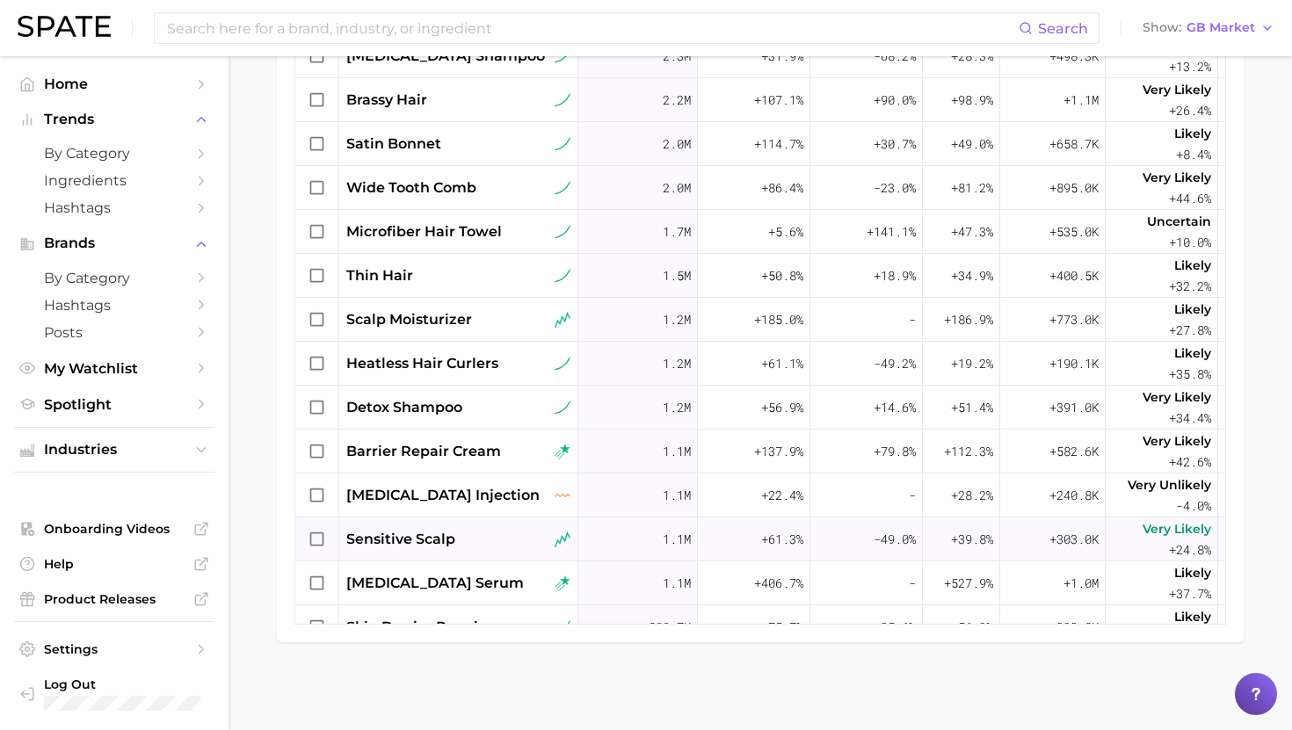
click at [436, 524] on div "sensitive scalp" at bounding box center [458, 540] width 239 height 44
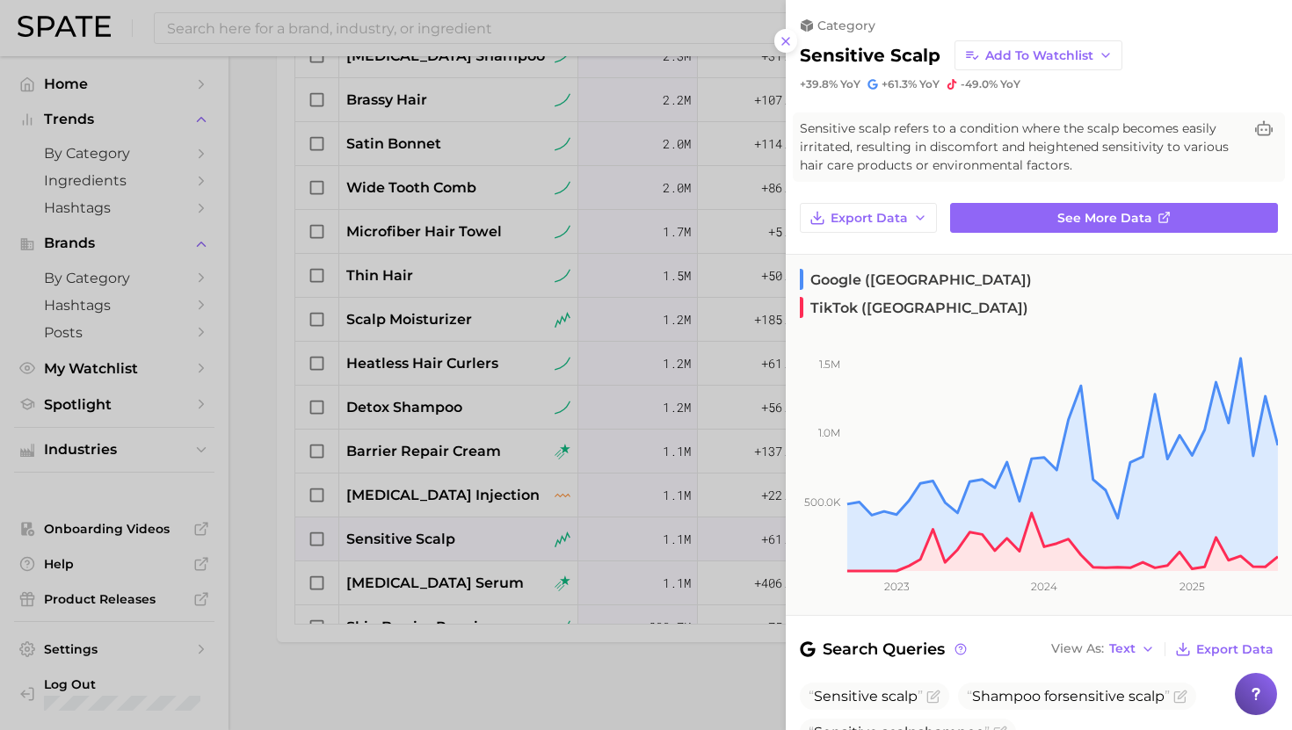
click at [436, 530] on div at bounding box center [646, 365] width 1292 height 730
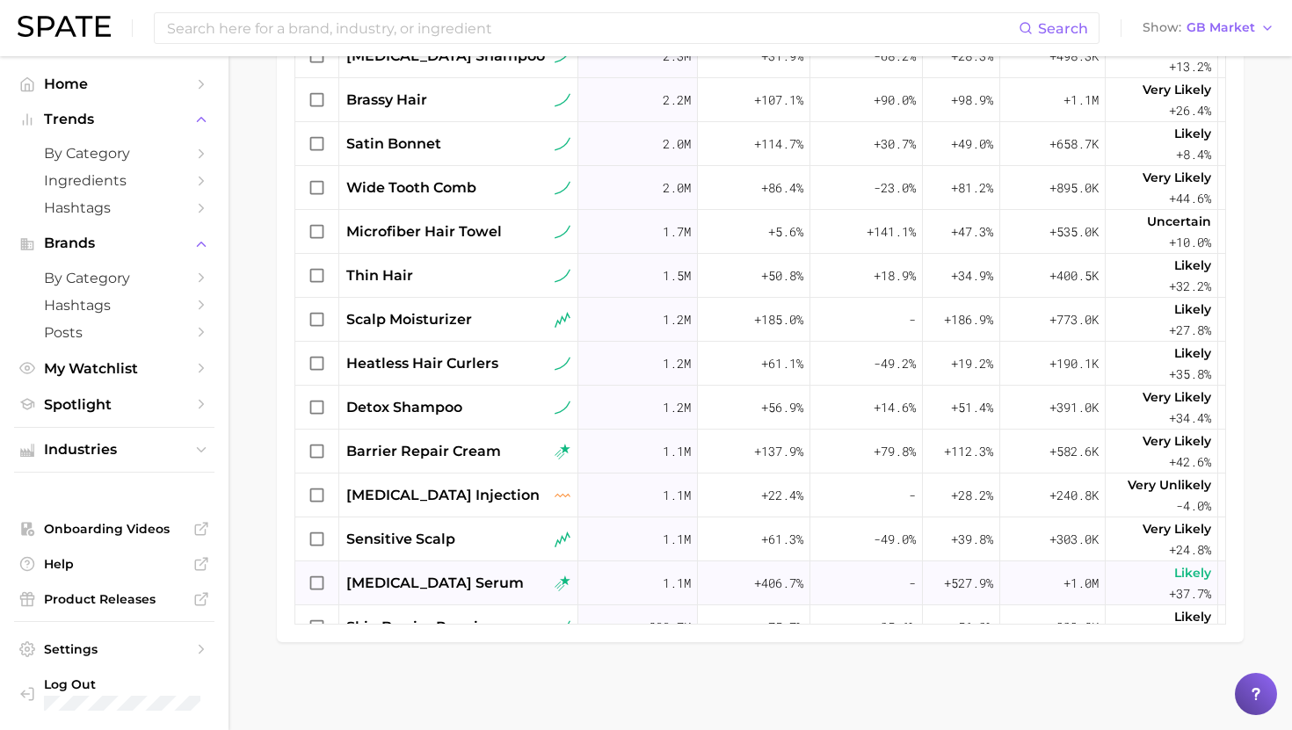
click at [426, 576] on span "azelaic acid serum" at bounding box center [434, 583] width 177 height 21
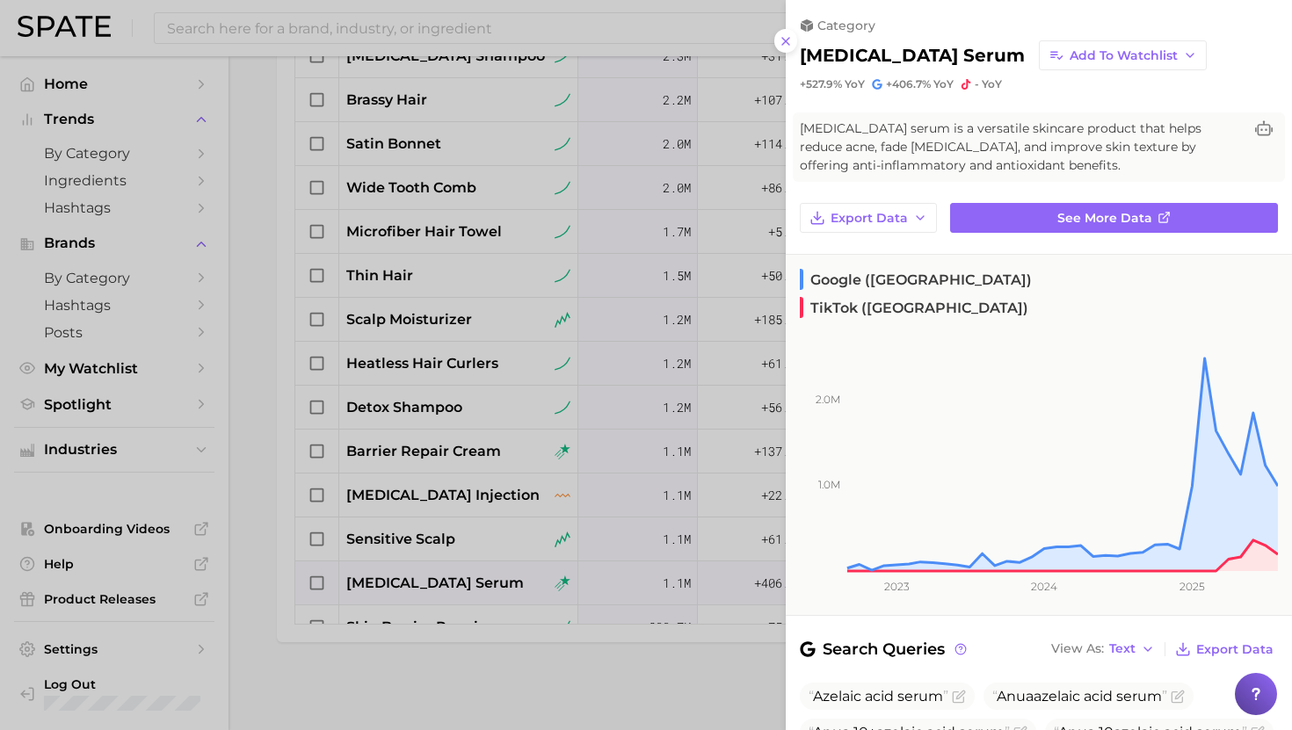
click at [426, 576] on div at bounding box center [646, 365] width 1292 height 730
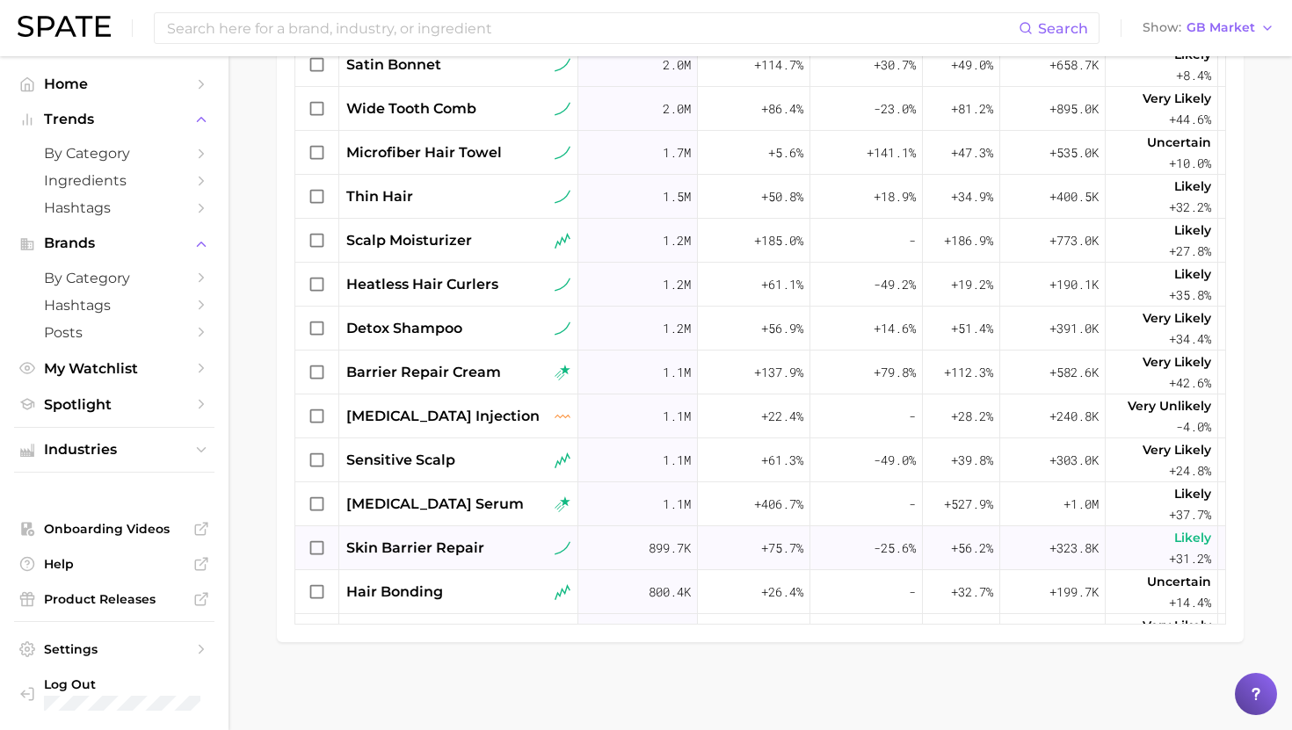
scroll to position [1340, 0]
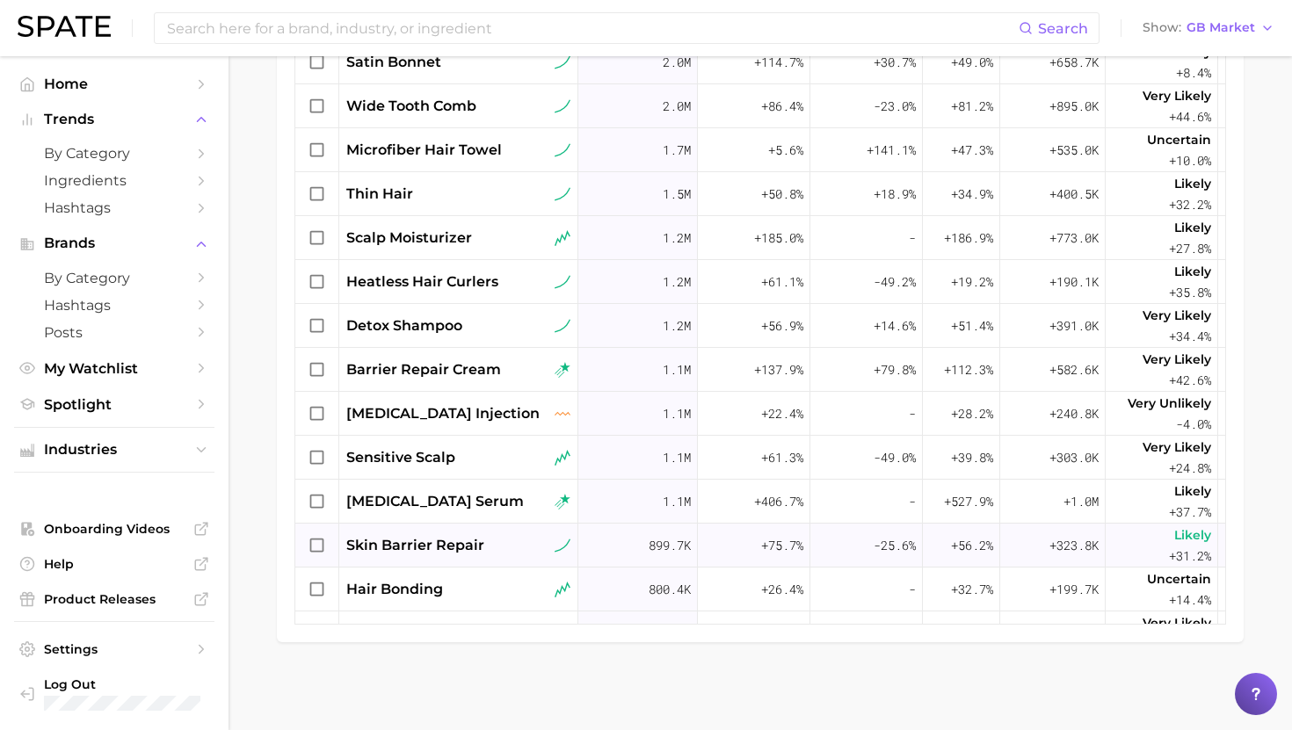
click at [436, 554] on span "skin barrier repair" at bounding box center [415, 545] width 138 height 21
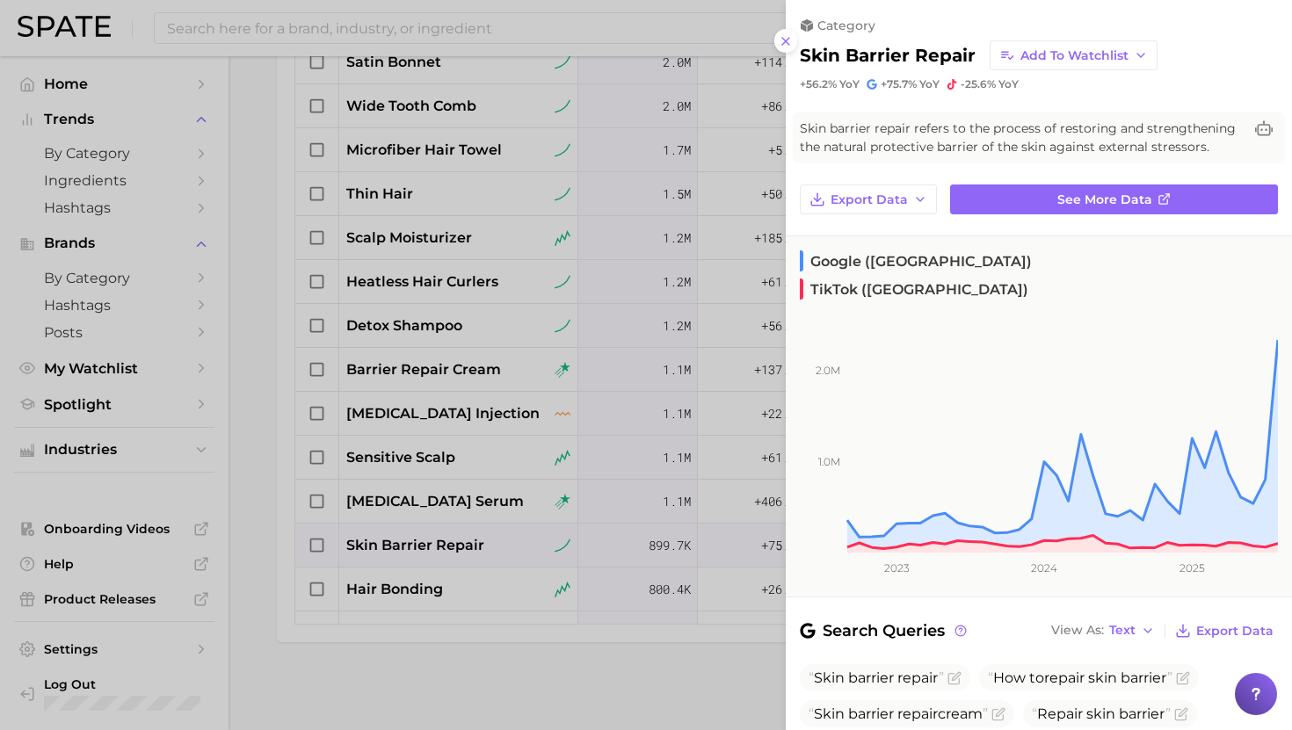
click at [437, 551] on div at bounding box center [646, 365] width 1292 height 730
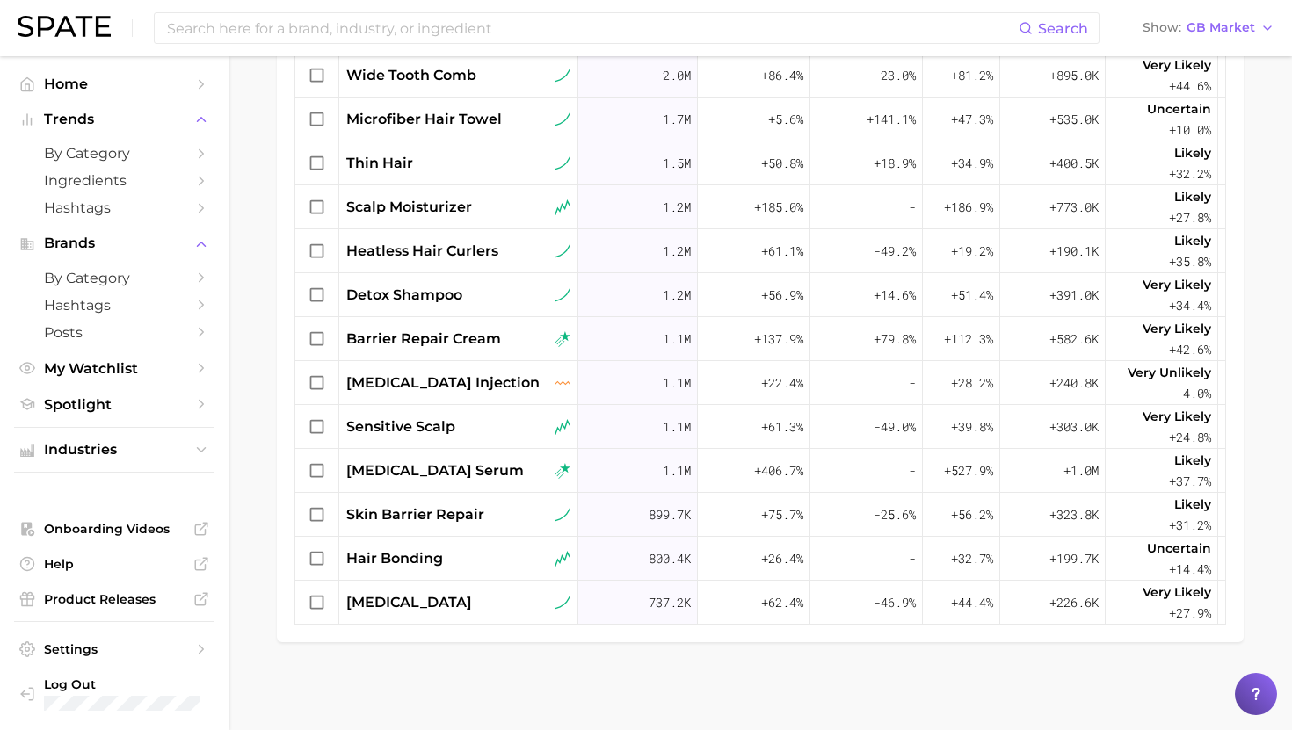
scroll to position [1381, 0]
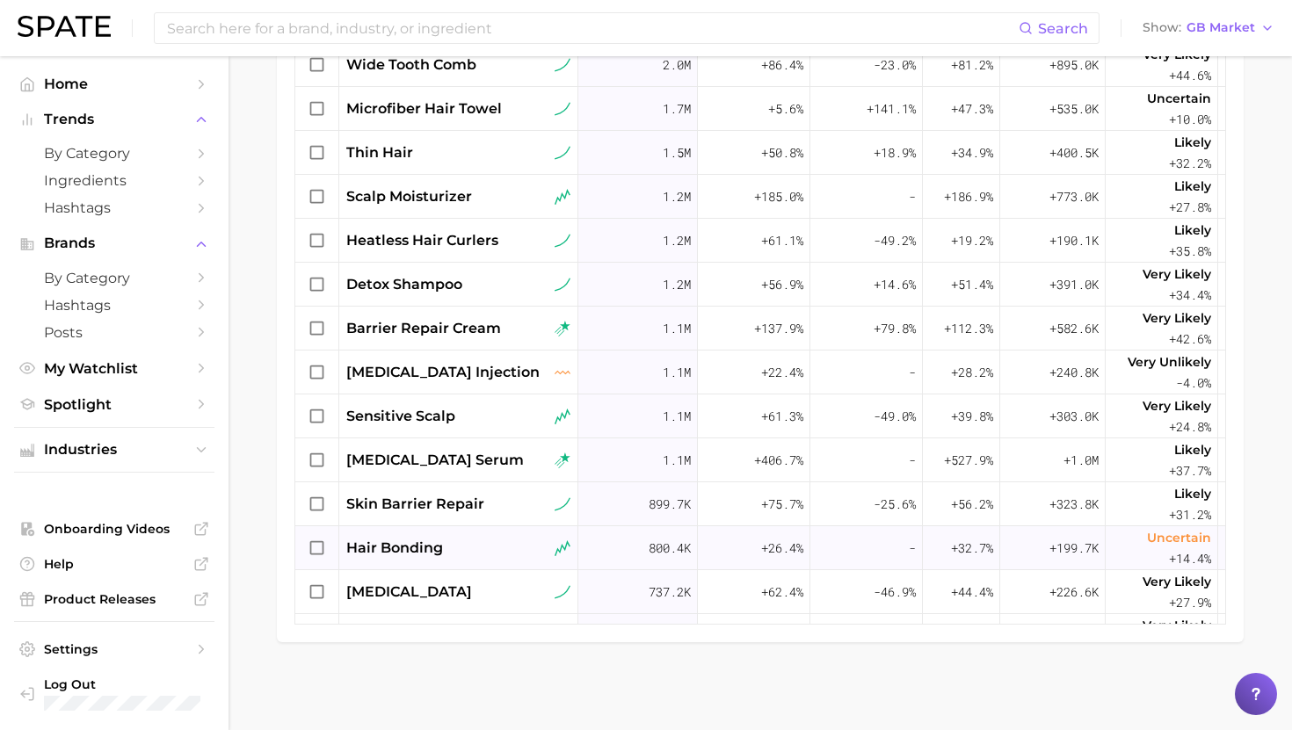
click at [445, 544] on div "hair bonding" at bounding box center [458, 548] width 224 height 21
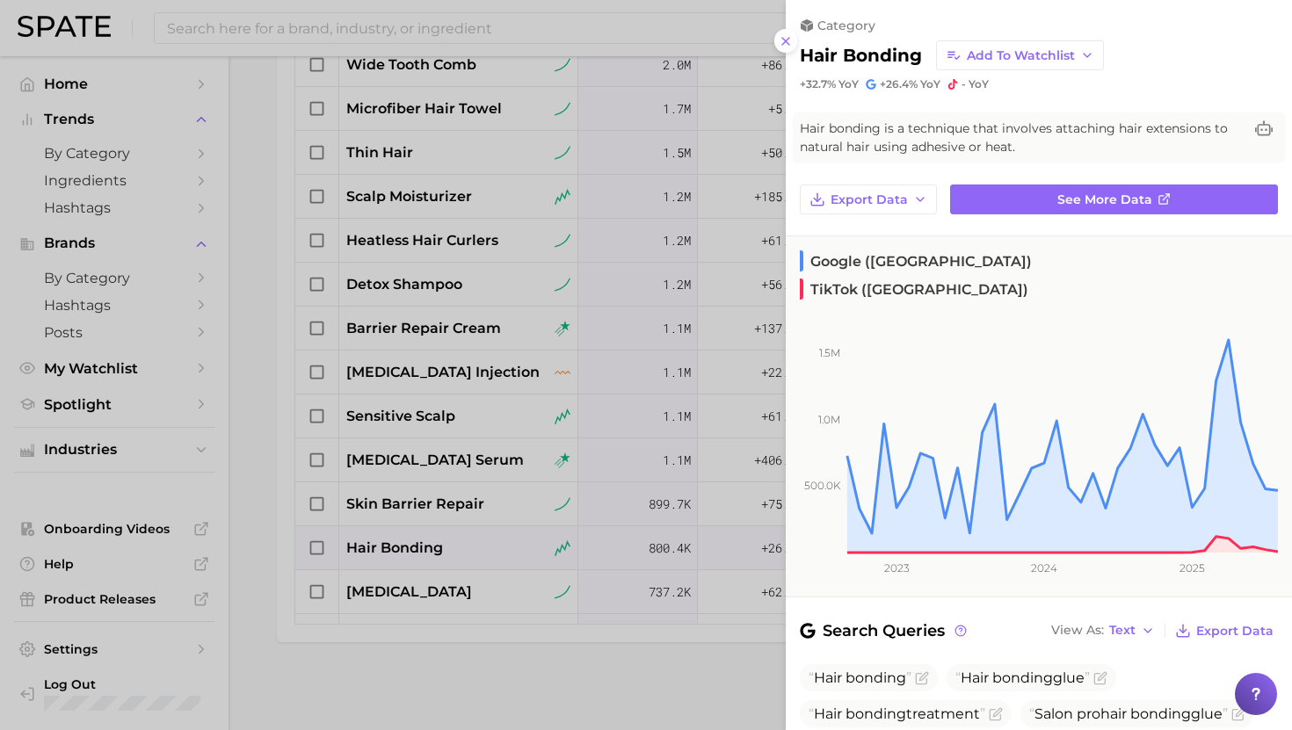
click at [445, 544] on div at bounding box center [646, 365] width 1292 height 730
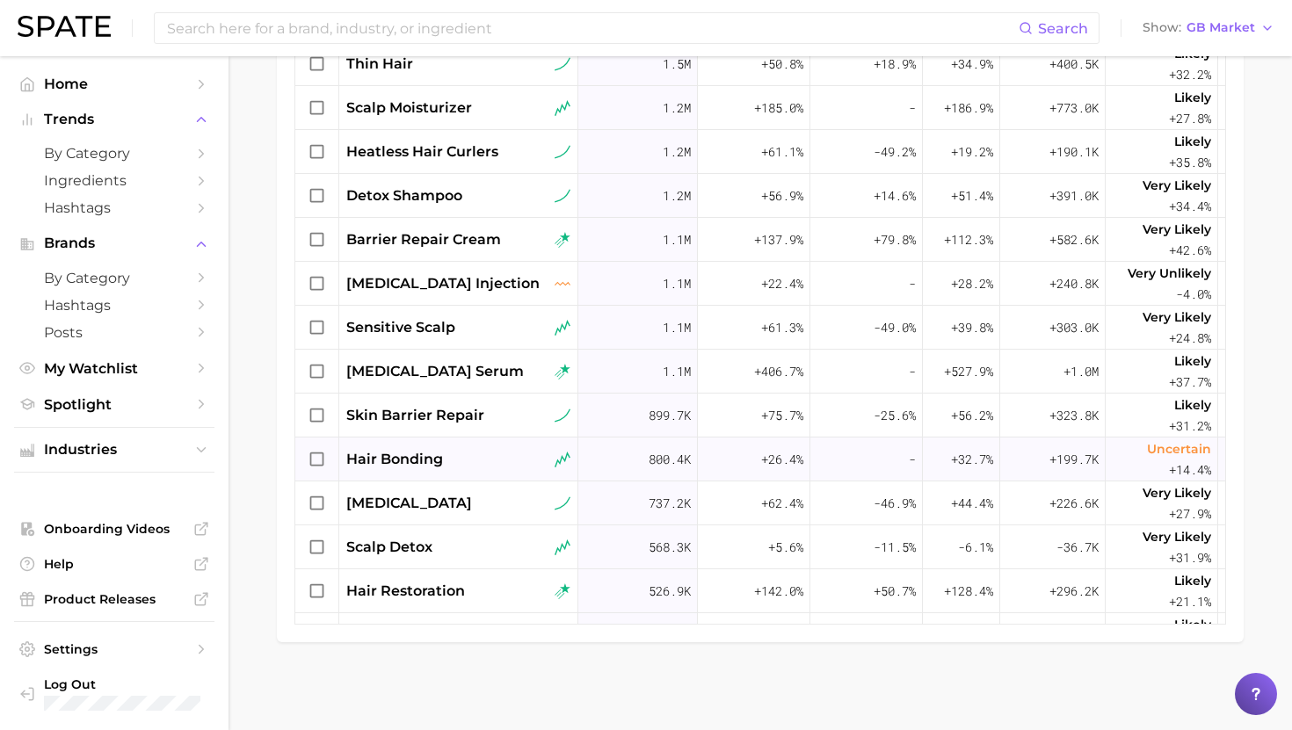
scroll to position [1478, 0]
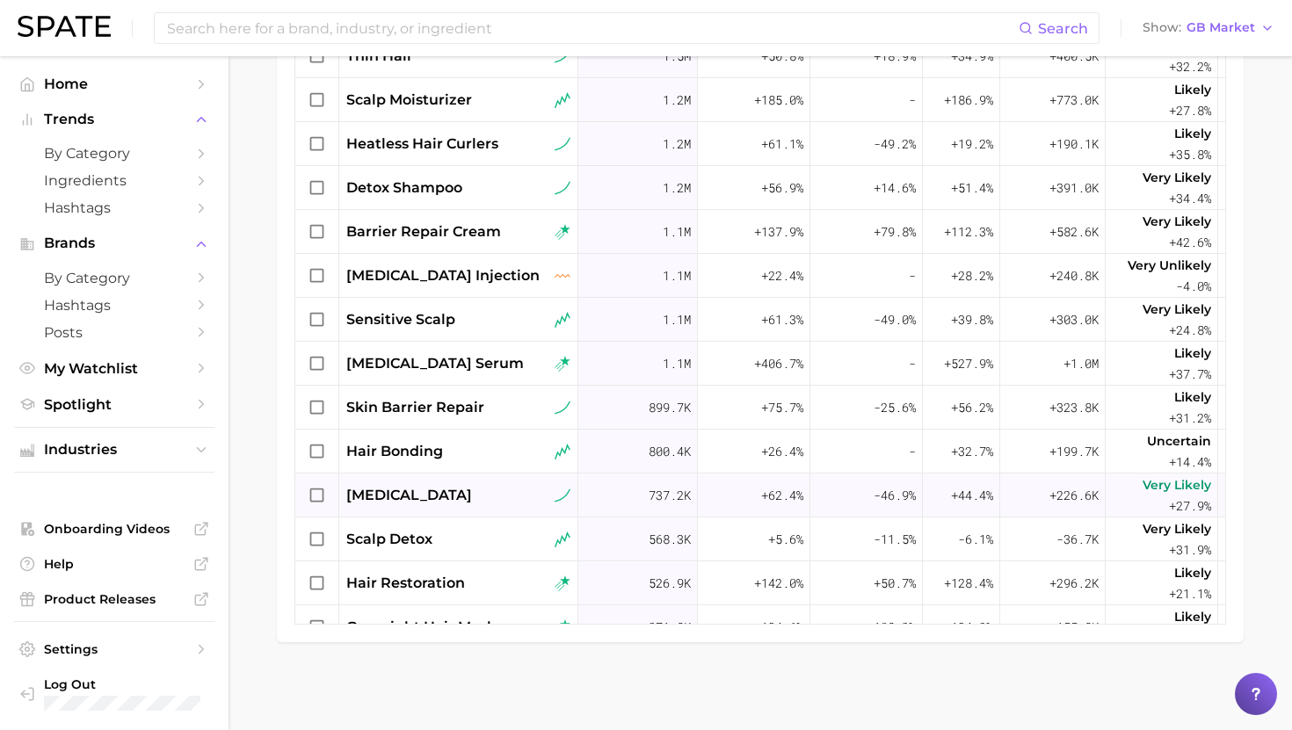
click at [428, 490] on span "skin inflammation" at bounding box center [409, 495] width 126 height 21
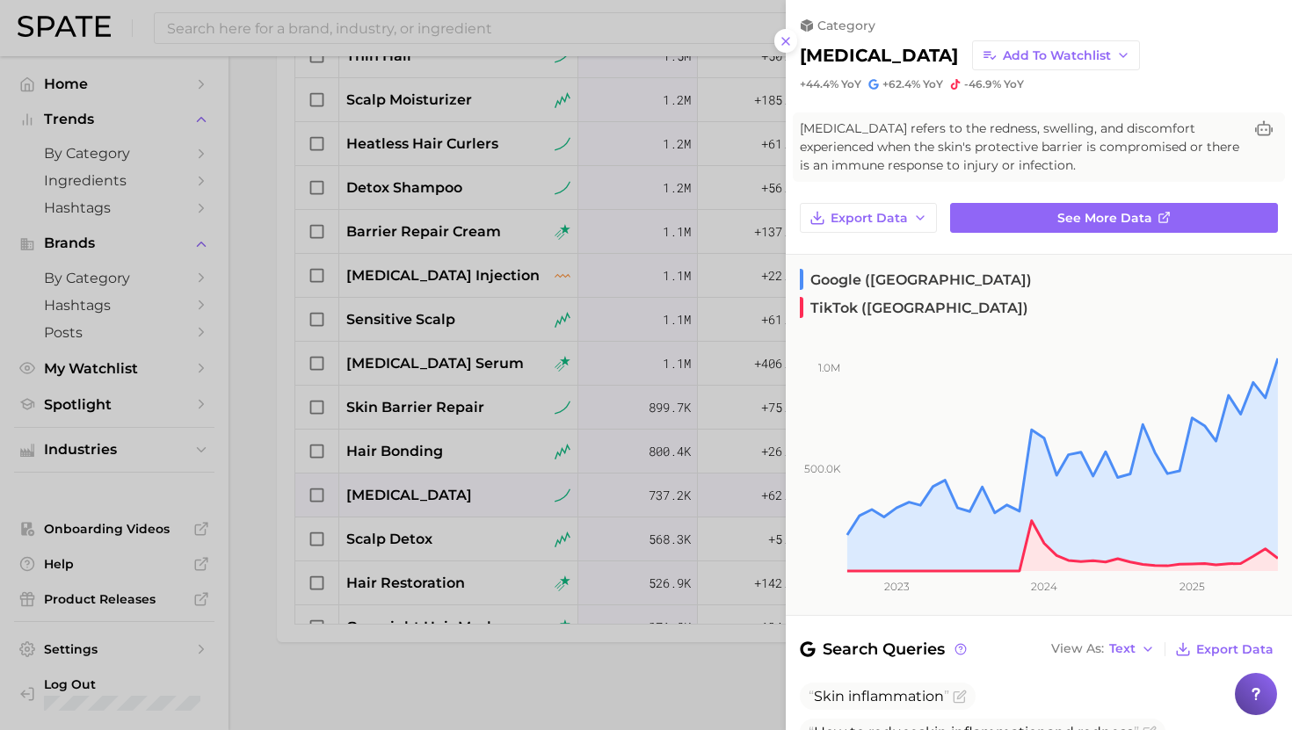
click at [429, 490] on div at bounding box center [646, 365] width 1292 height 730
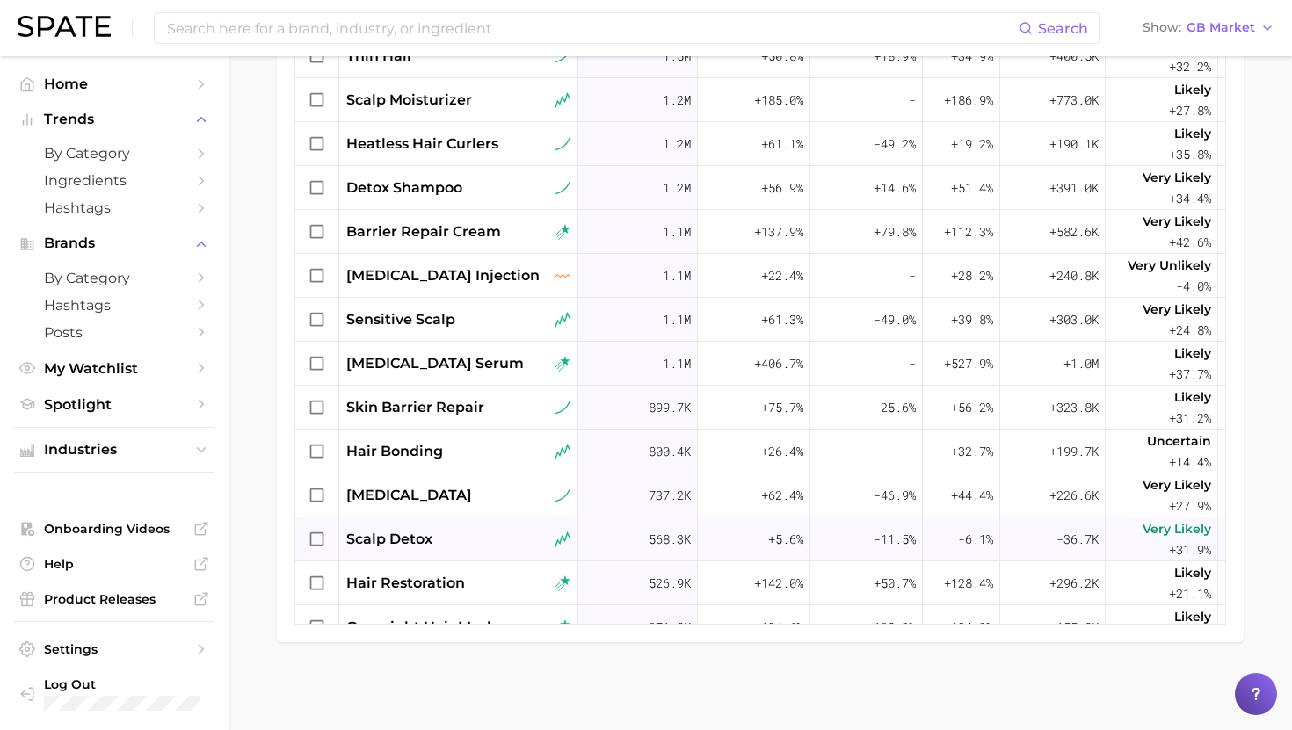
click at [431, 538] on span "scalp detox" at bounding box center [389, 539] width 86 height 21
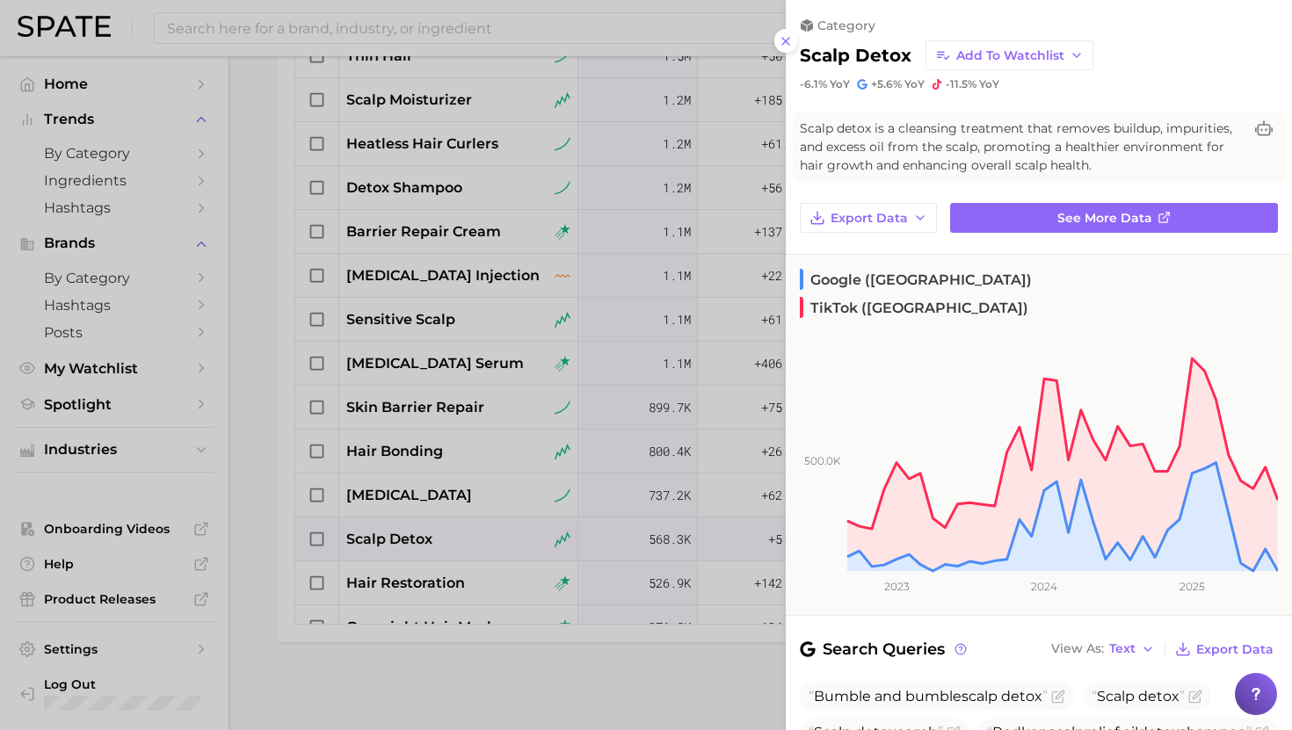
click at [431, 538] on div at bounding box center [646, 365] width 1292 height 730
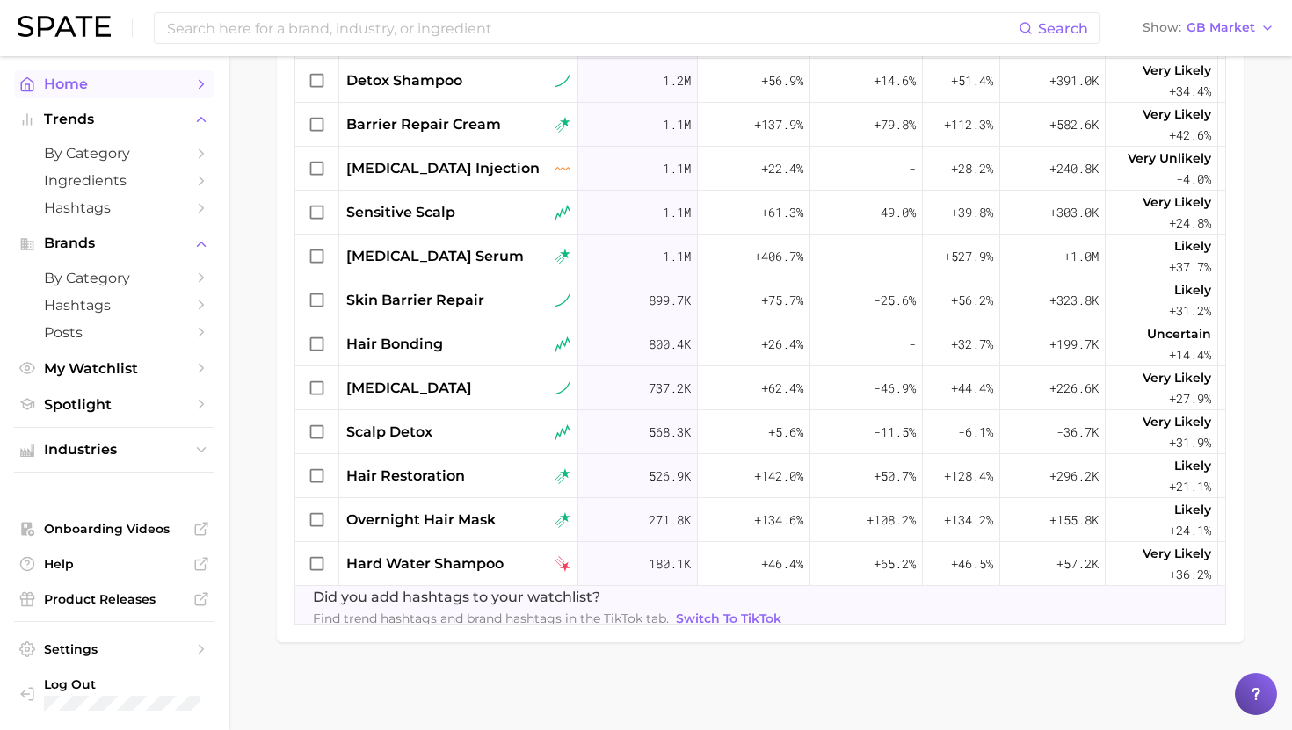
scroll to position [1591, 0]
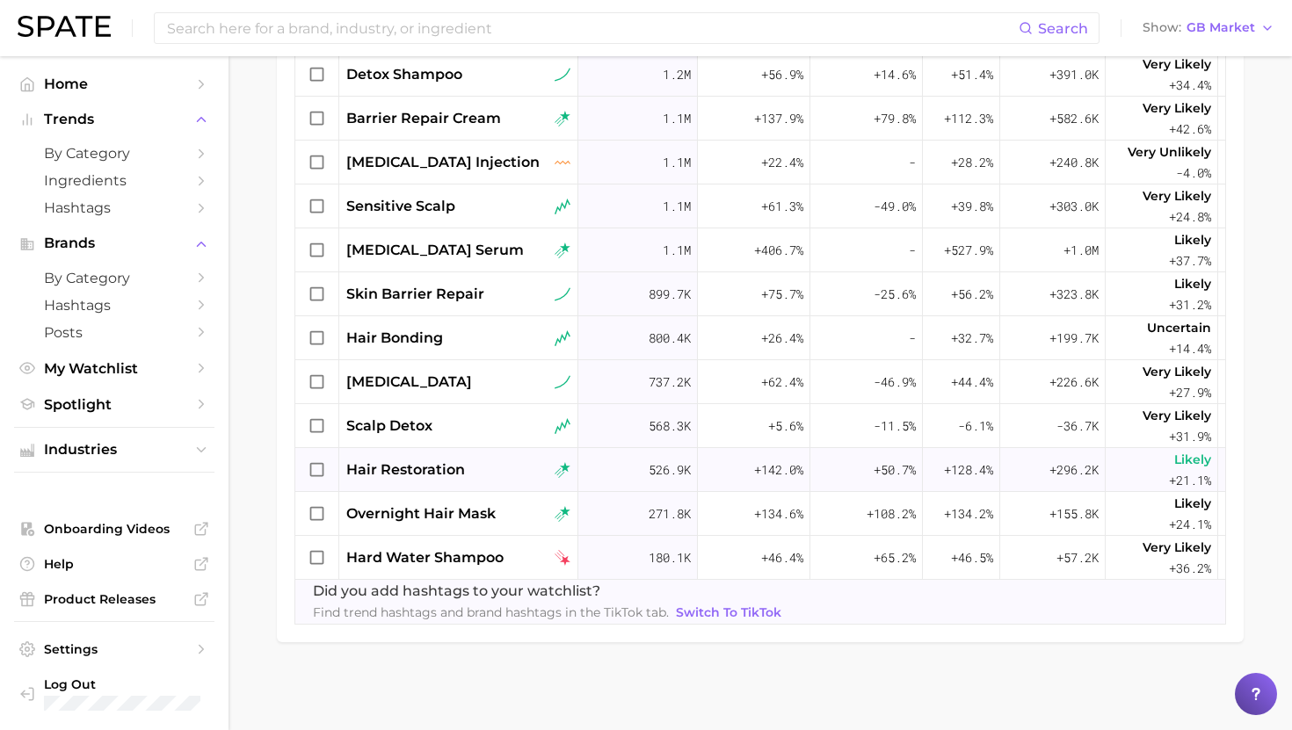
click at [406, 475] on span "hair restoration" at bounding box center [405, 470] width 119 height 21
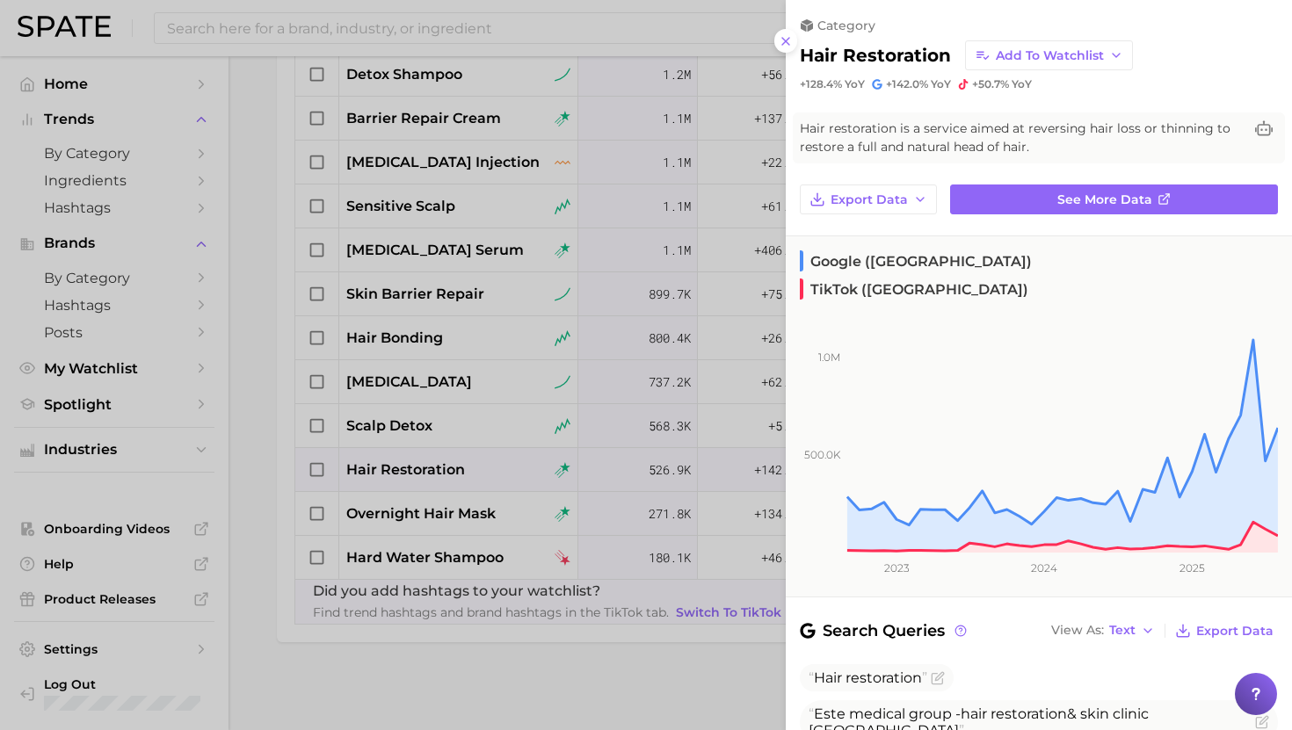
click at [406, 475] on div at bounding box center [646, 365] width 1292 height 730
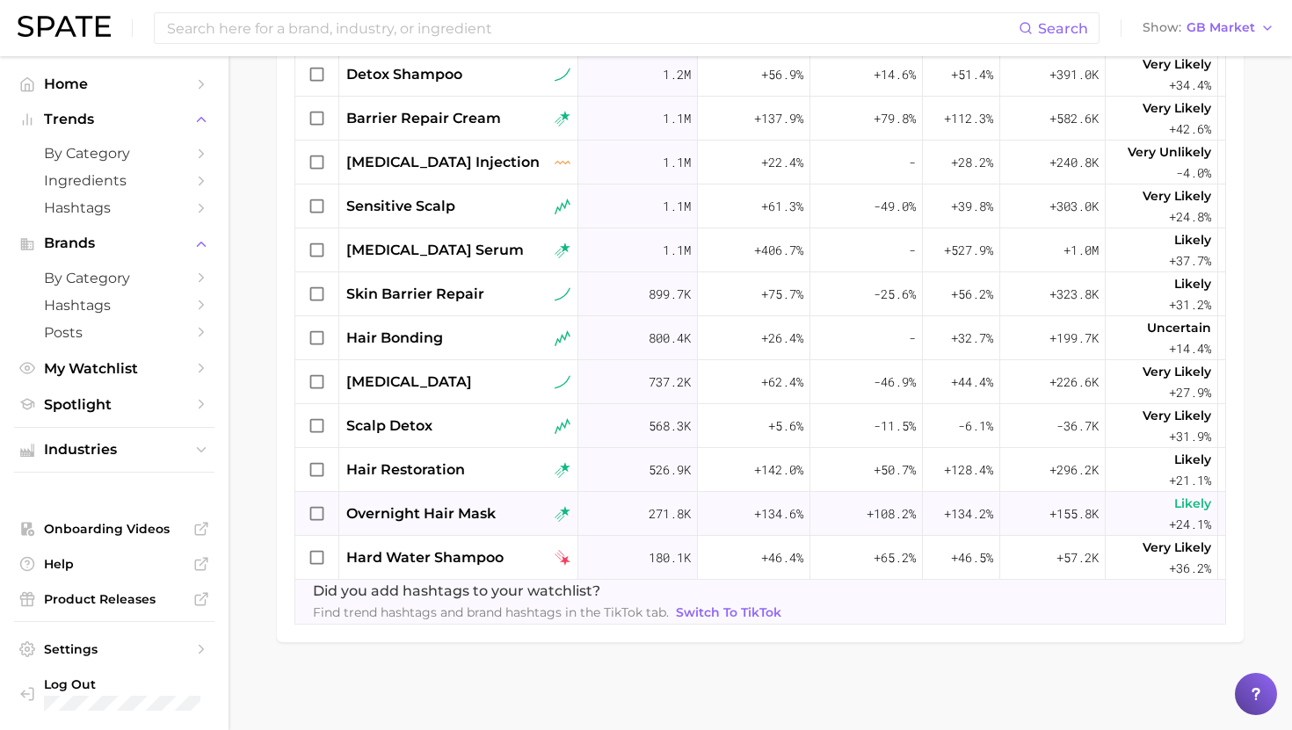
click at [438, 511] on span "overnight hair mask" at bounding box center [420, 514] width 149 height 21
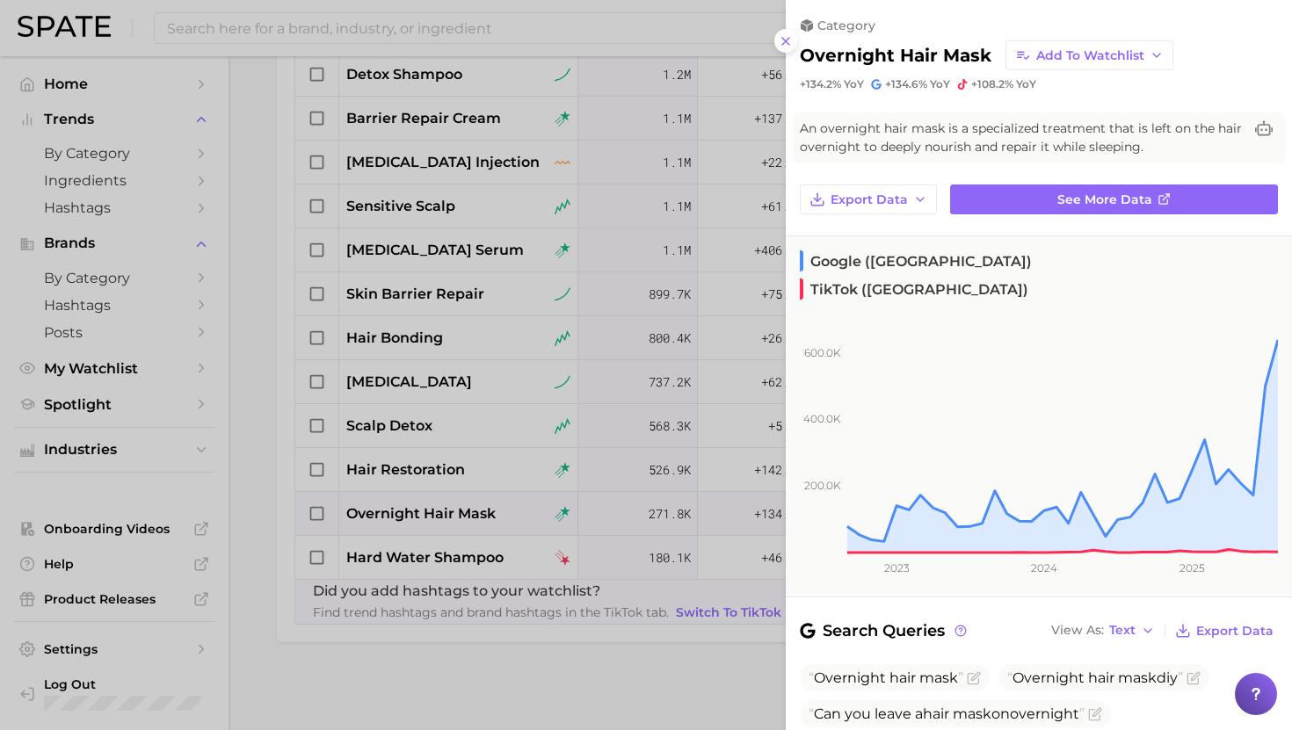
click at [438, 511] on div at bounding box center [646, 365] width 1292 height 730
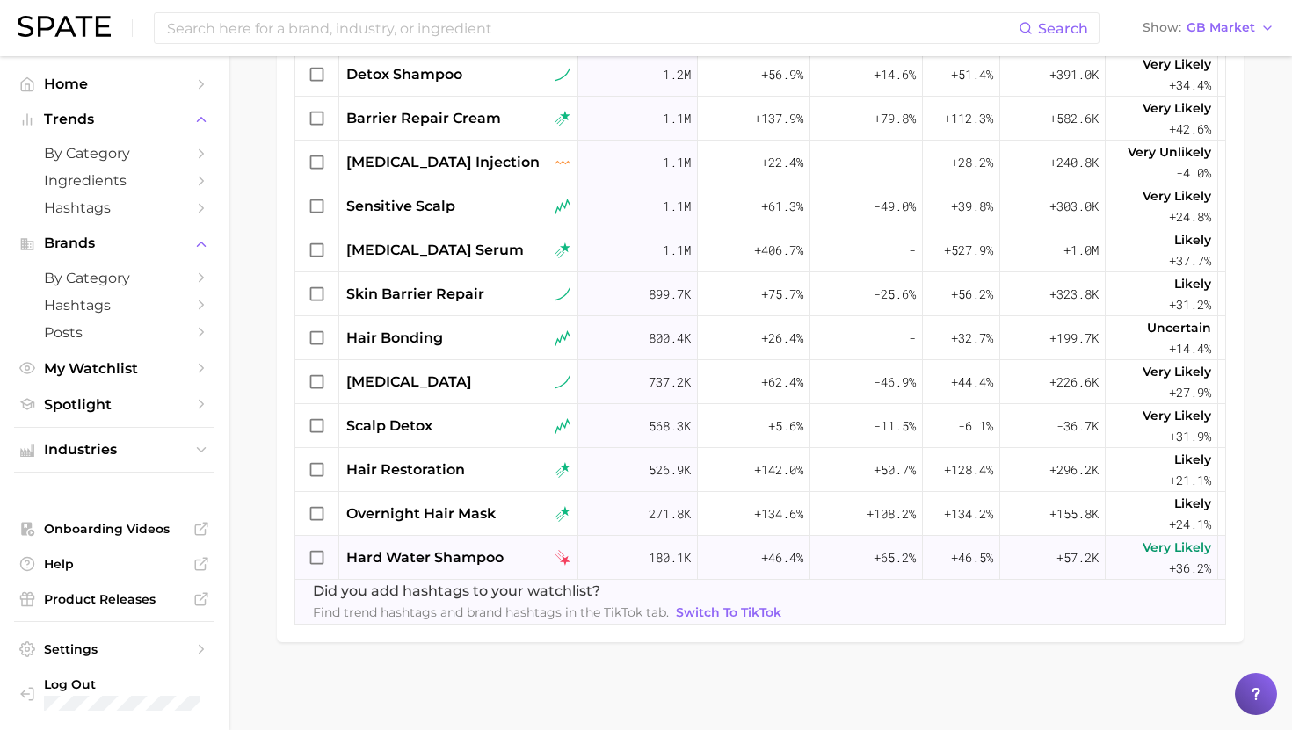
click at [438, 558] on span "hard water shampoo" at bounding box center [424, 557] width 157 height 21
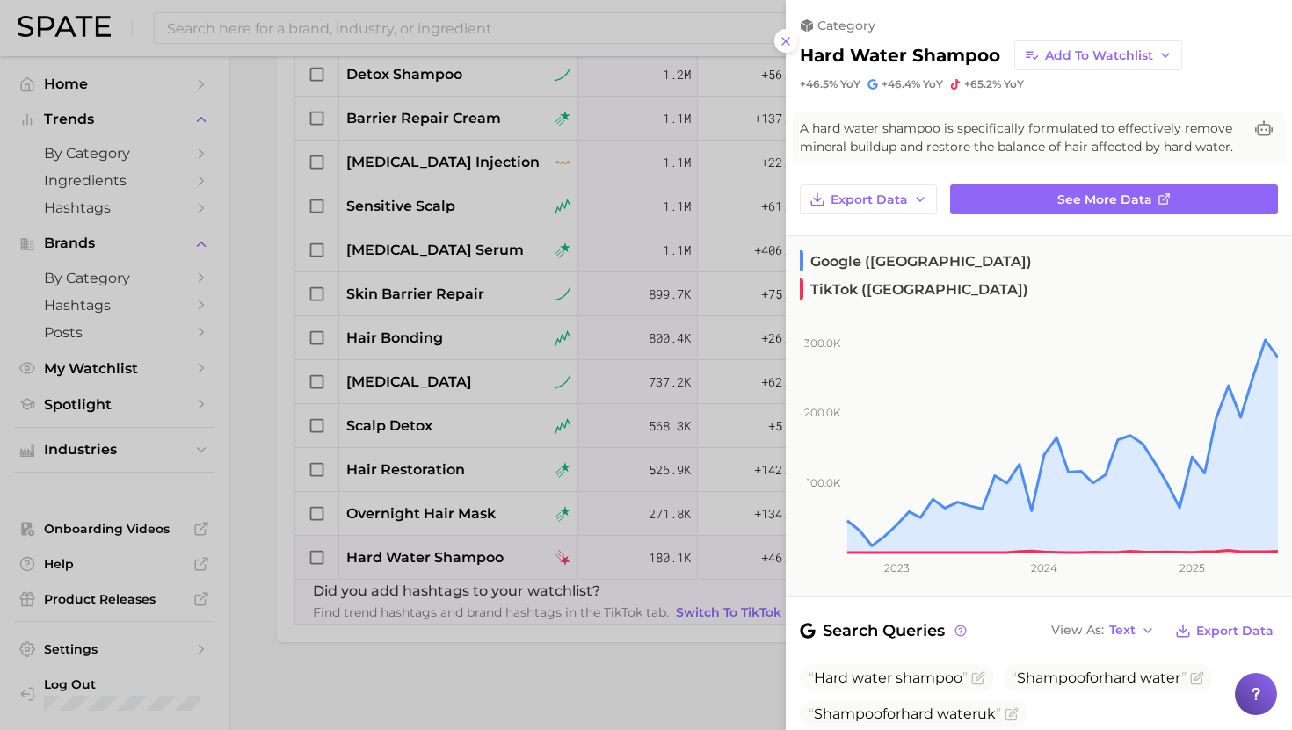
click at [438, 558] on div at bounding box center [646, 365] width 1292 height 730
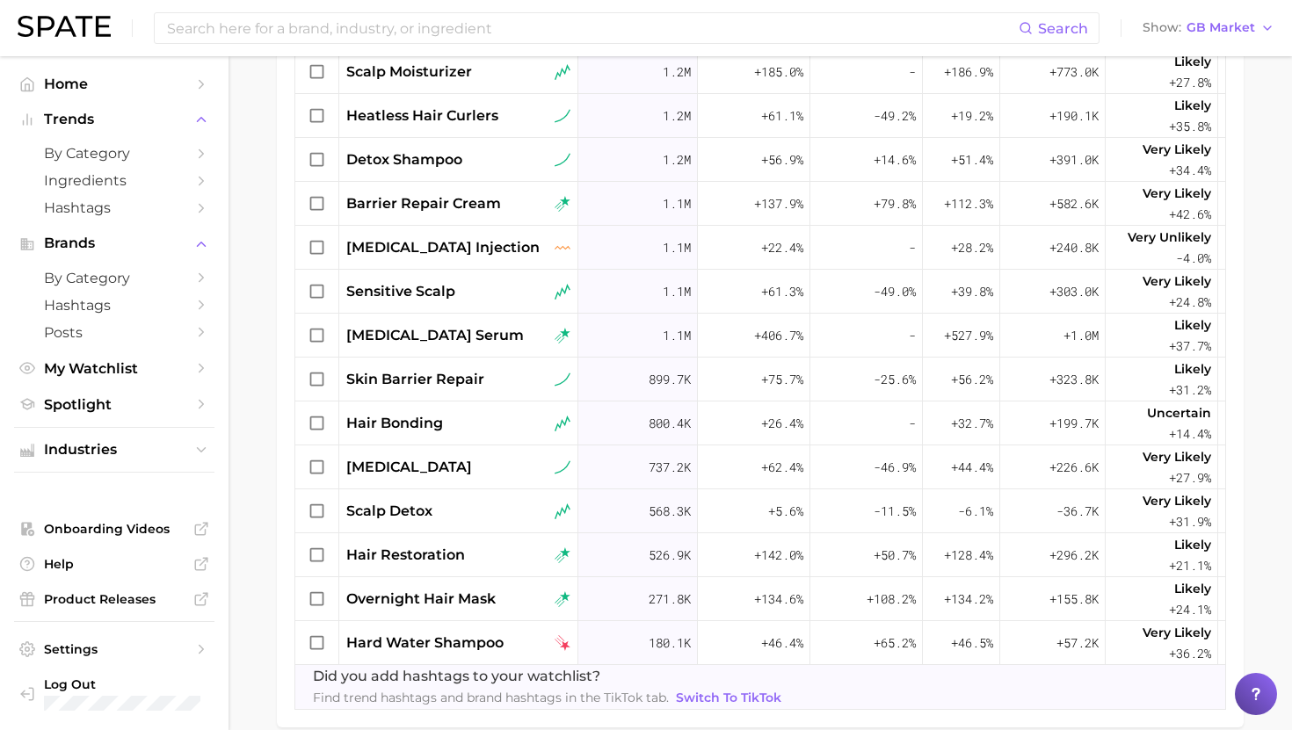
scroll to position [713, 0]
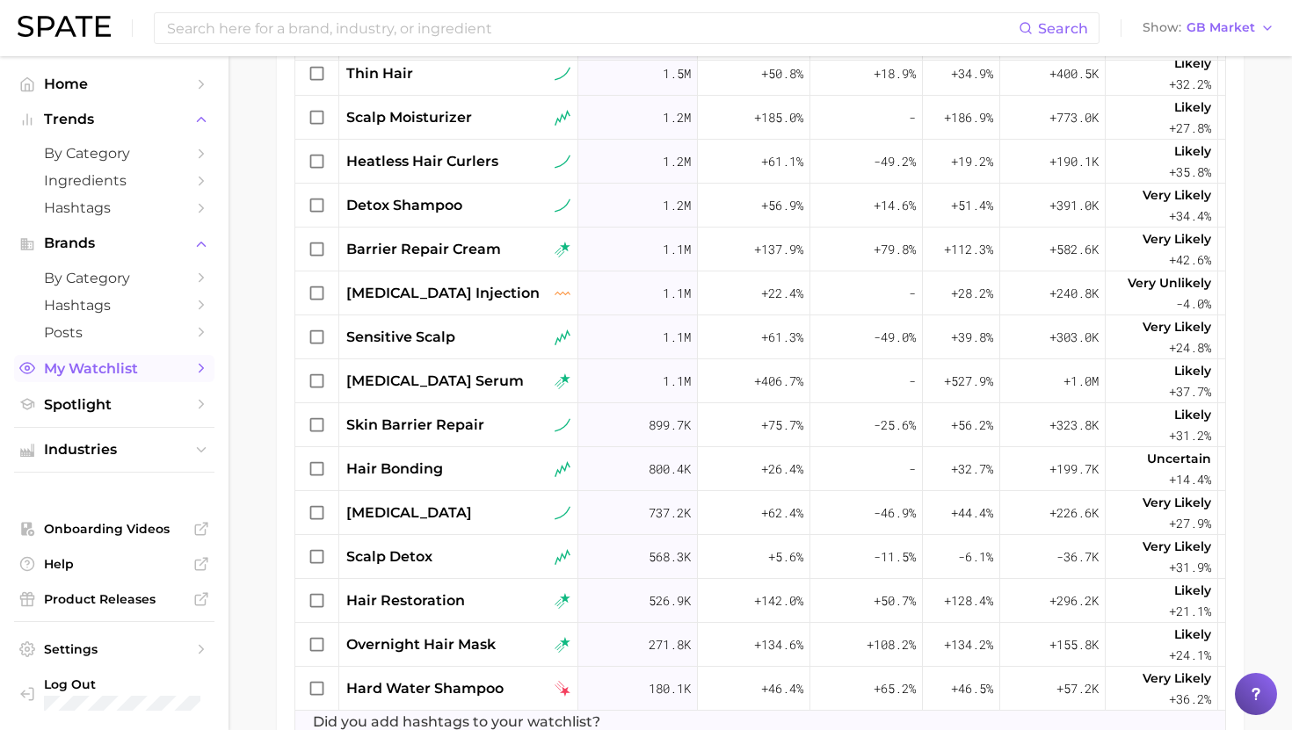
click at [129, 361] on link "My Watchlist" at bounding box center [114, 368] width 200 height 27
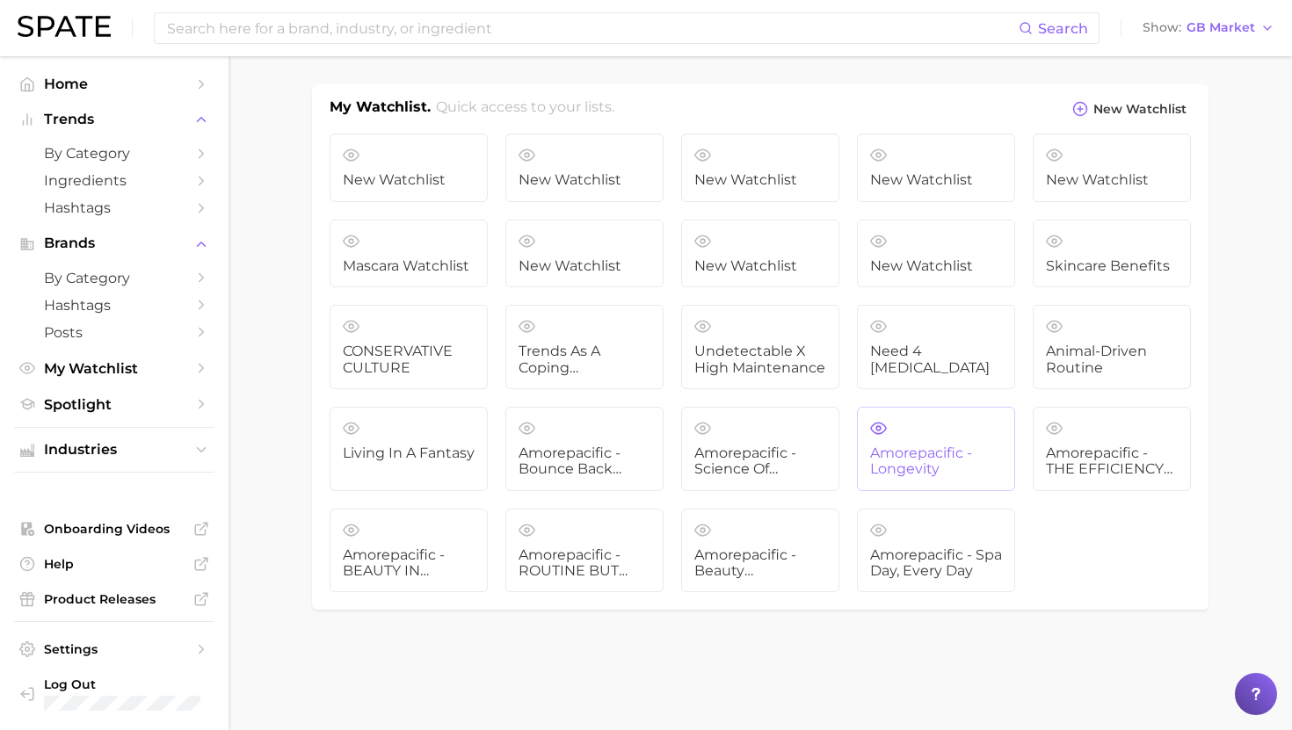
click at [929, 463] on span "Amorepacific - Longevity" at bounding box center [936, 462] width 132 height 33
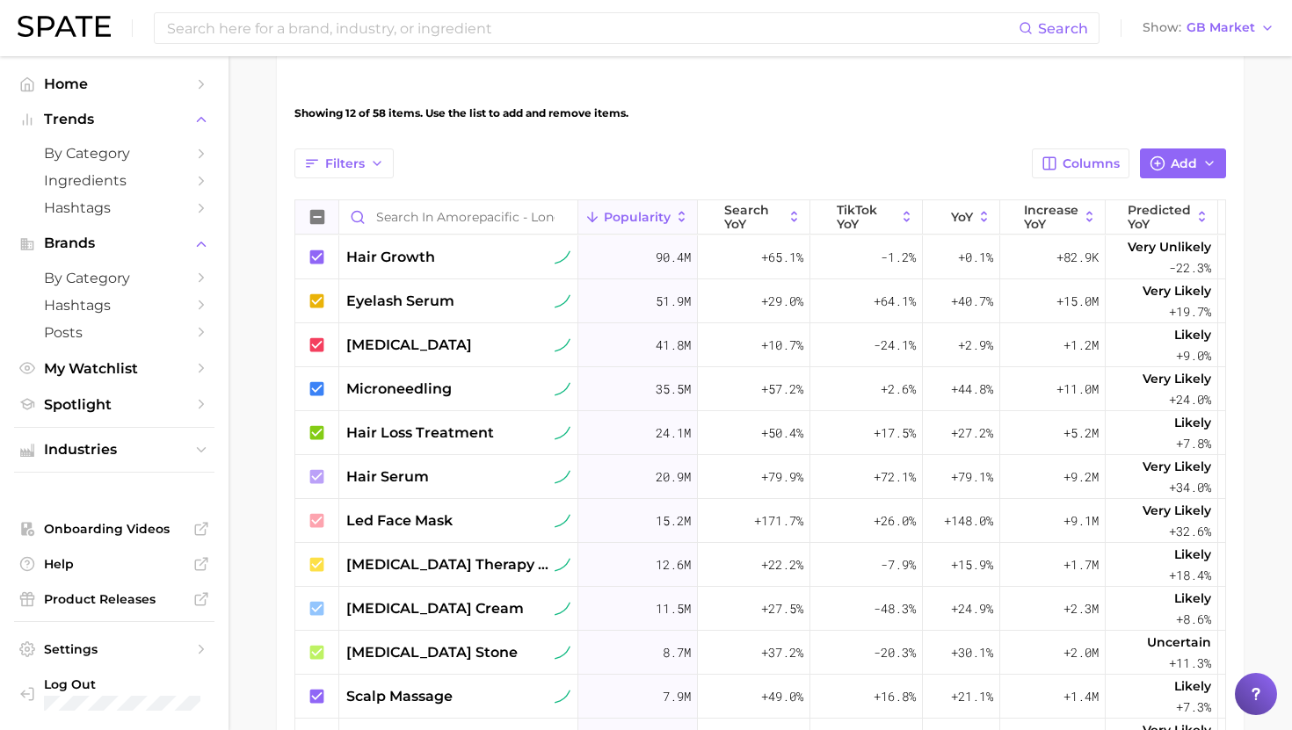
click at [305, 216] on div at bounding box center [317, 217] width 44 height 34
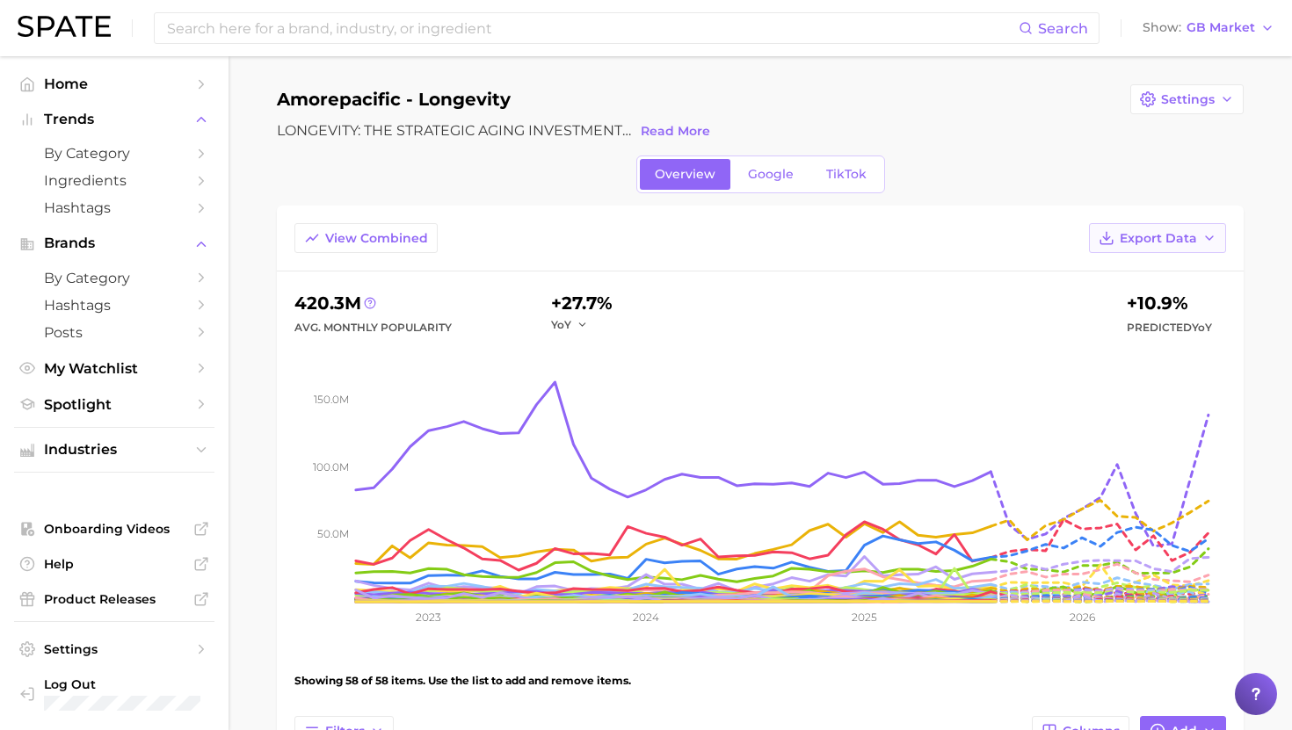
click at [1128, 246] on button "Export Data" at bounding box center [1157, 238] width 137 height 30
click at [1097, 278] on button "Table Data CSV" at bounding box center [1128, 271] width 193 height 32
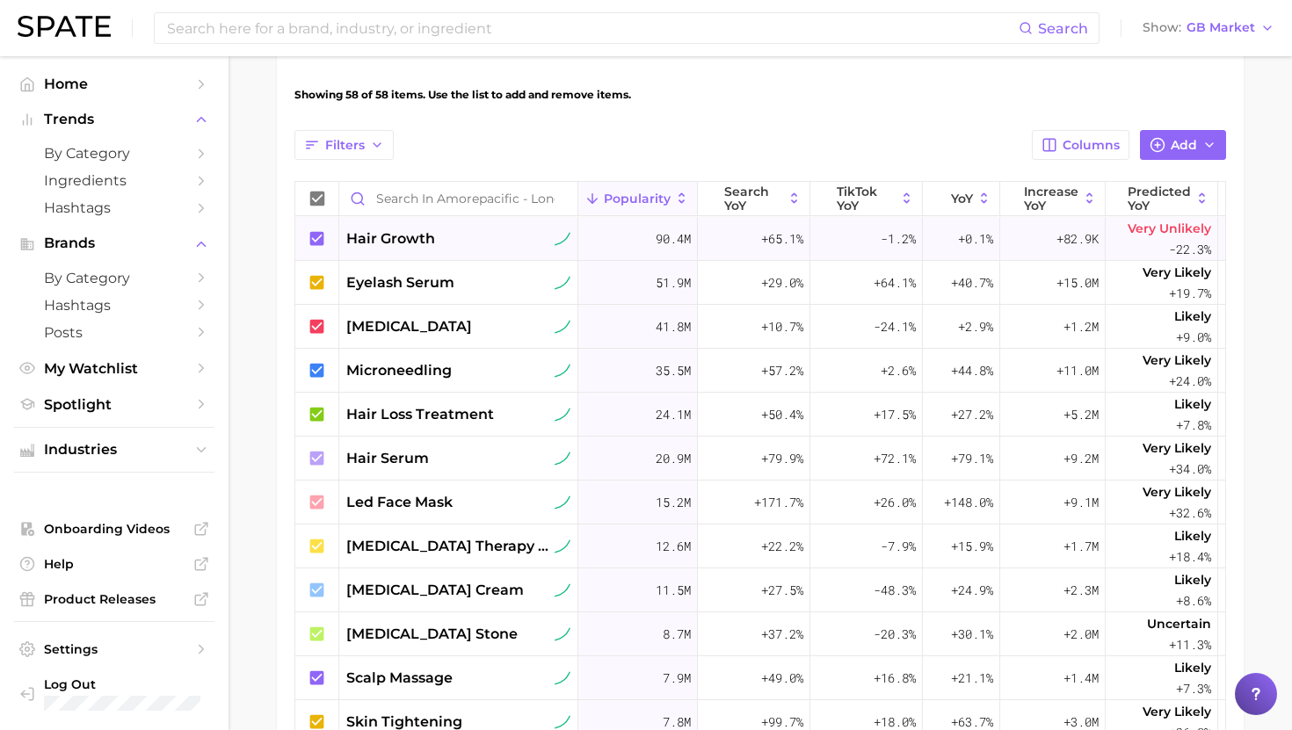
click at [462, 236] on div "hair growth" at bounding box center [458, 238] width 224 height 21
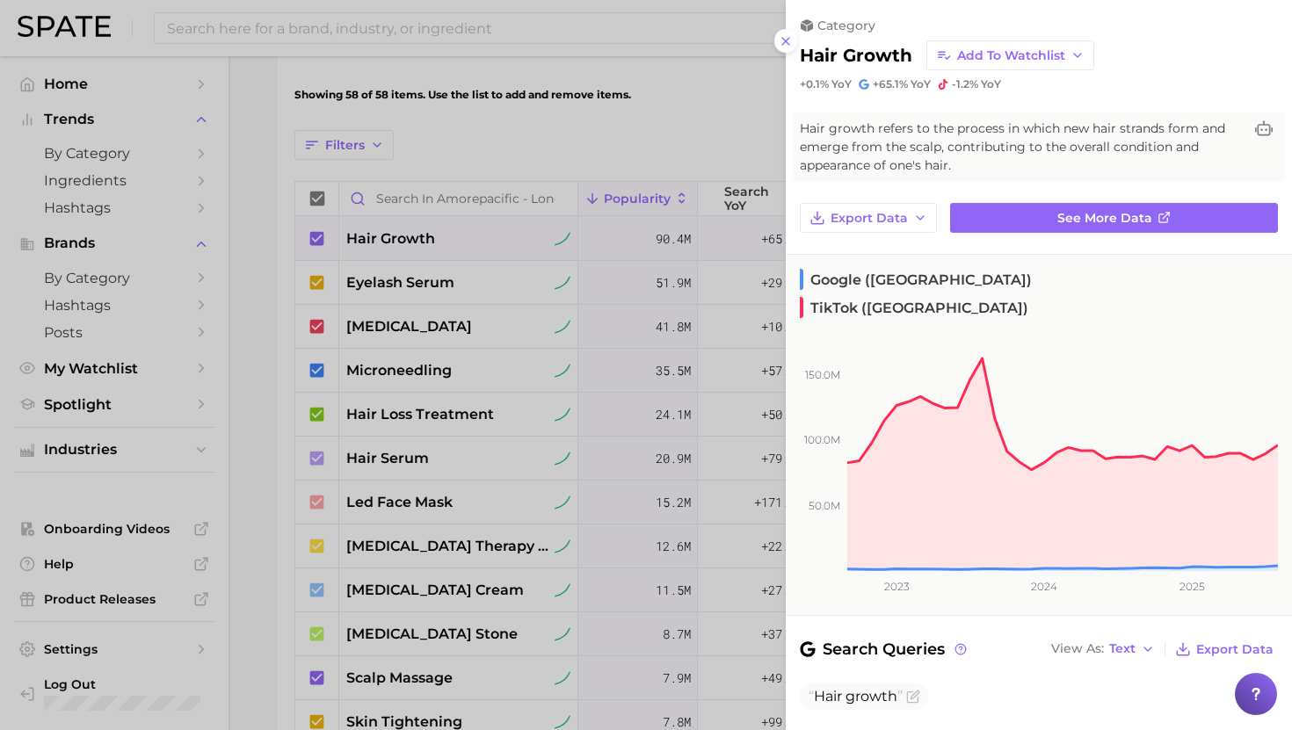
click at [462, 237] on div at bounding box center [646, 365] width 1292 height 730
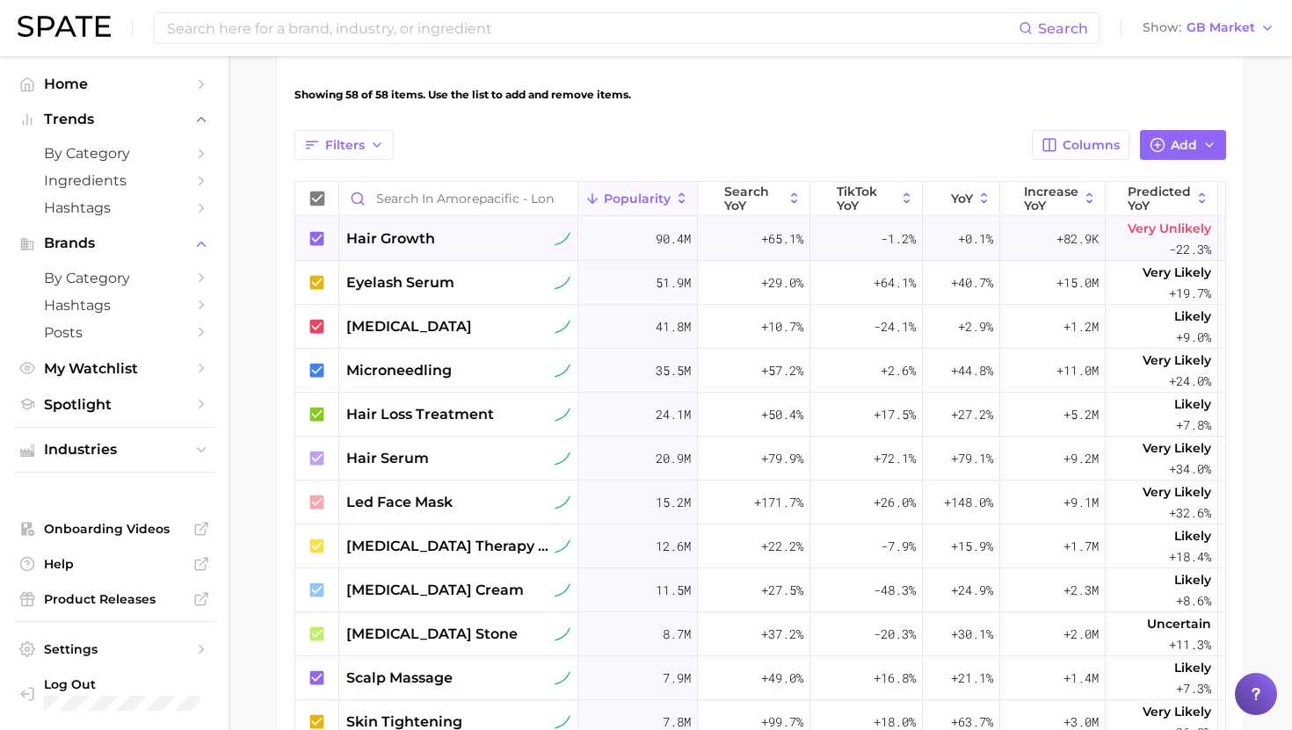
click at [439, 227] on div "hair growth" at bounding box center [458, 239] width 239 height 44
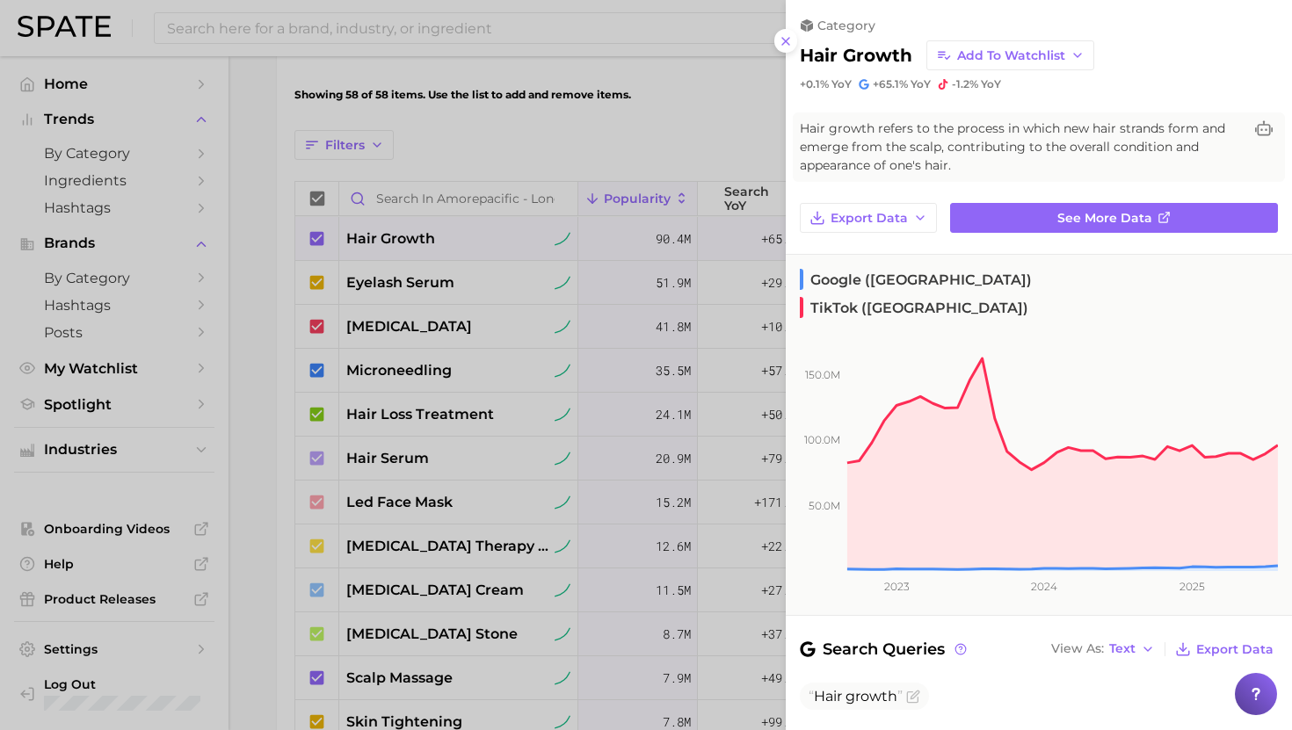
click at [442, 232] on div at bounding box center [646, 365] width 1292 height 730
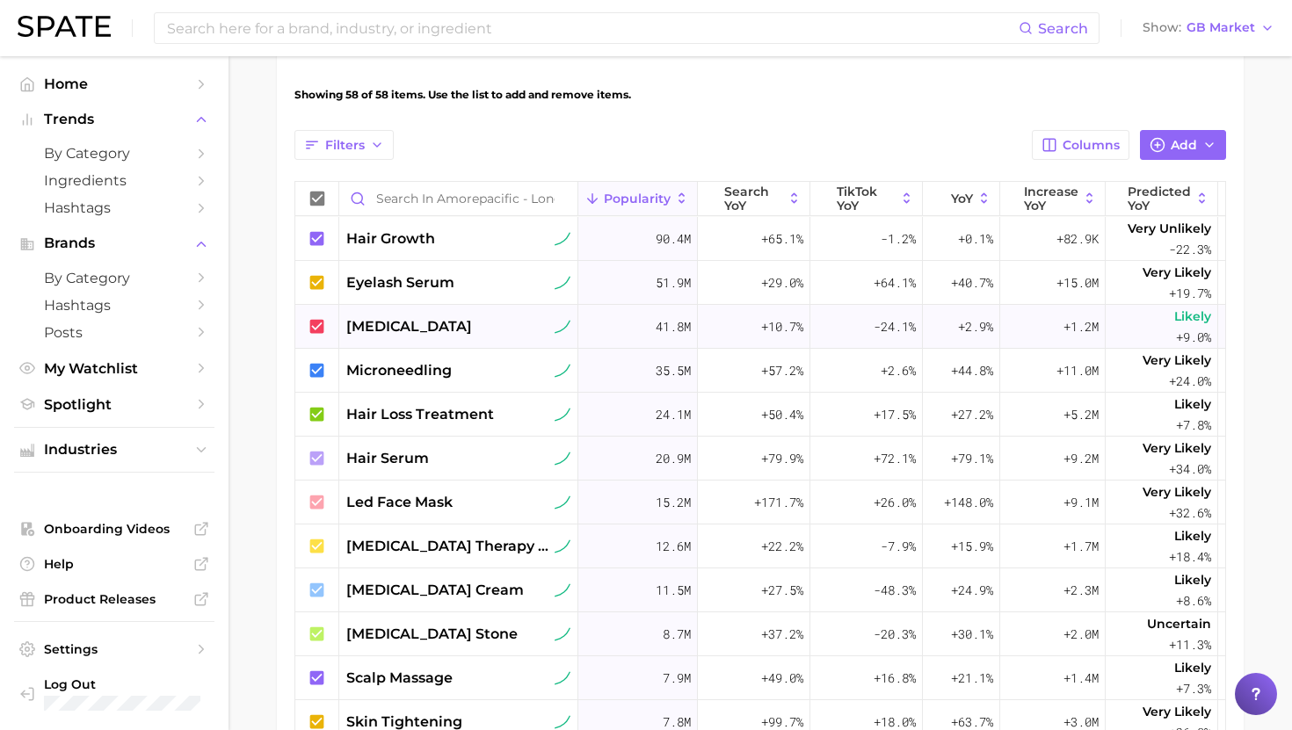
click at [423, 322] on div "gua sha" at bounding box center [458, 326] width 224 height 21
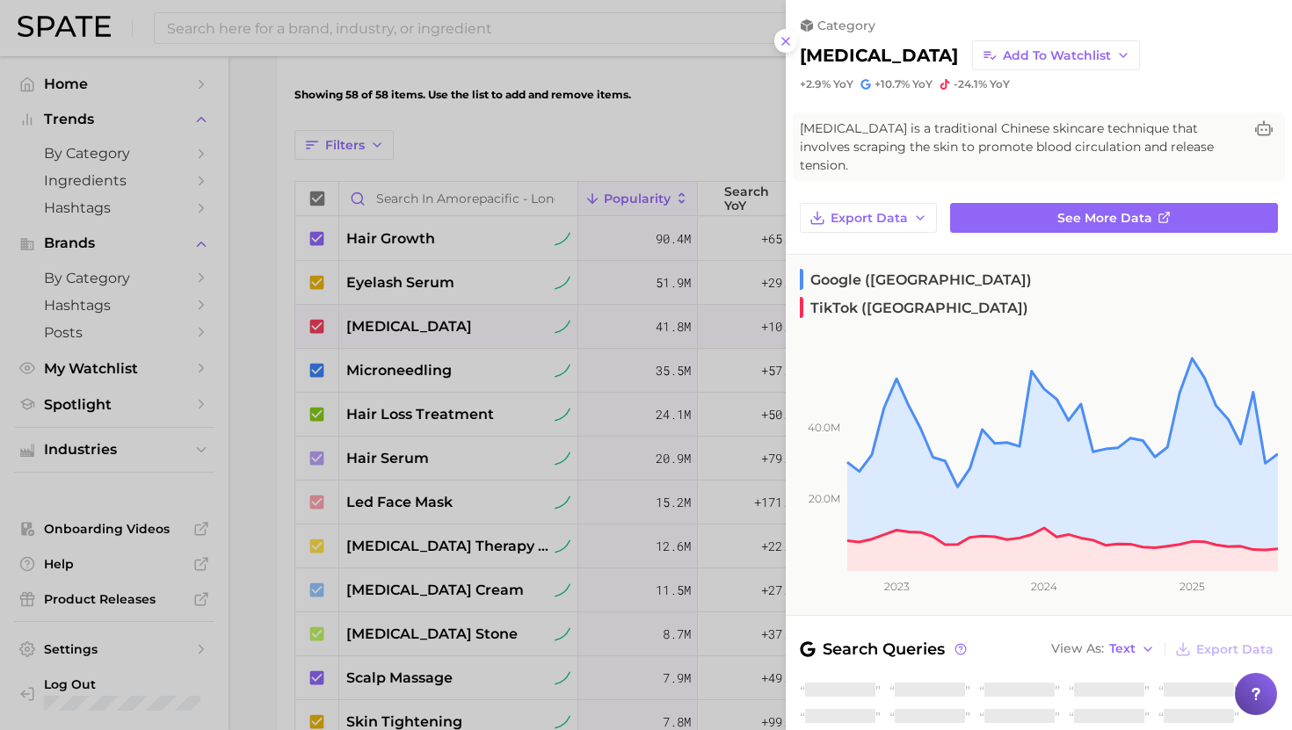
click at [424, 324] on div at bounding box center [646, 365] width 1292 height 730
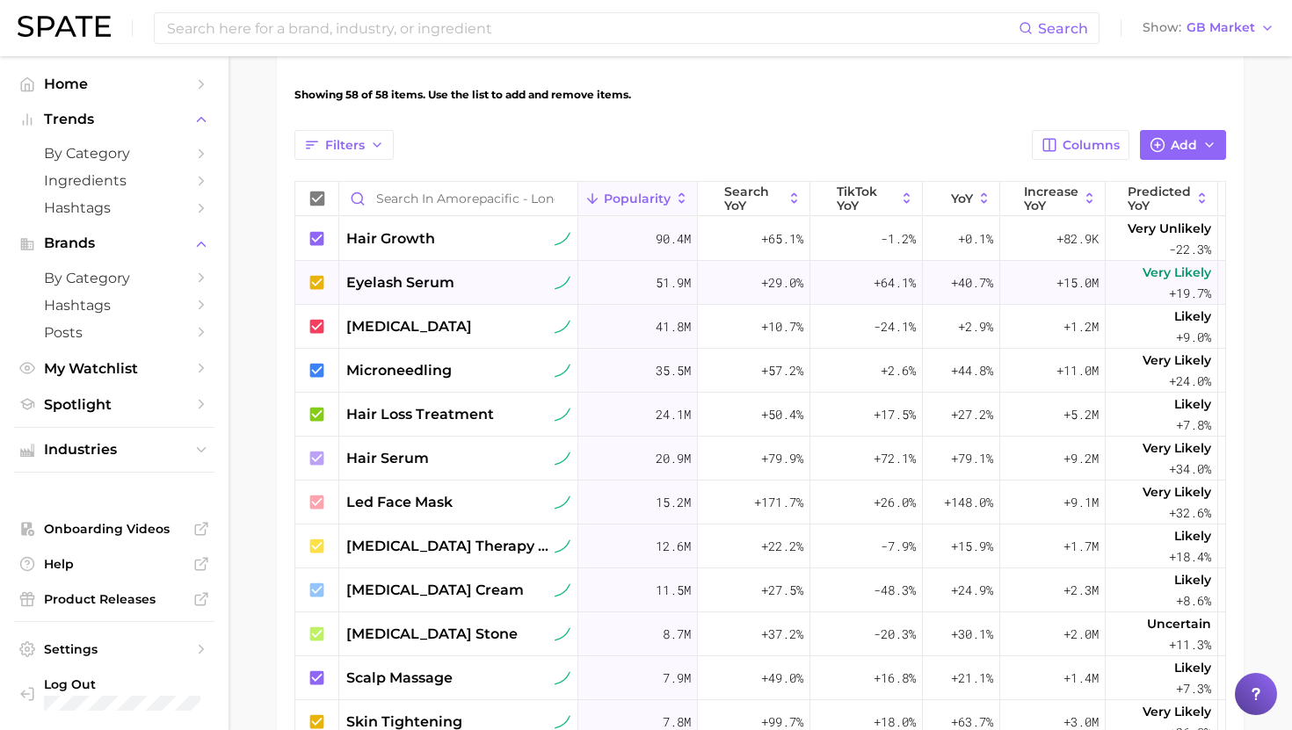
click at [439, 285] on span "eyelash serum" at bounding box center [400, 282] width 108 height 21
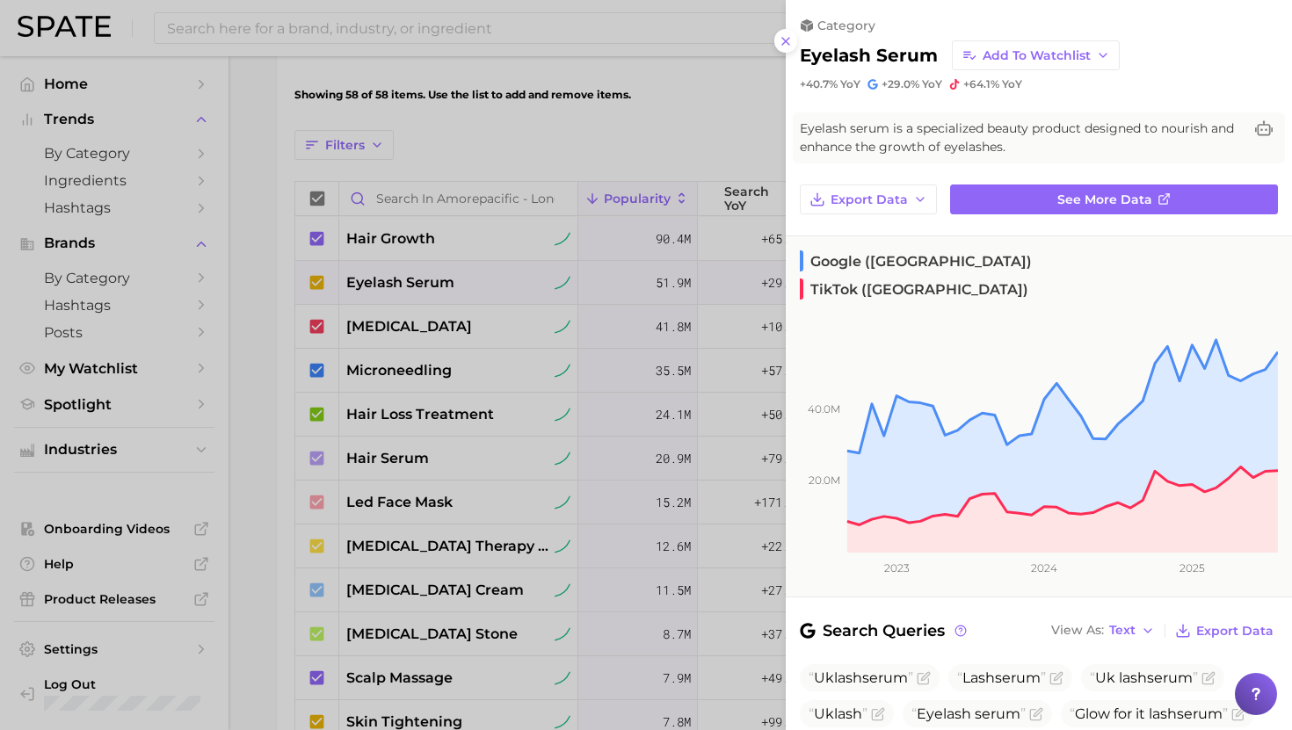
click at [440, 286] on div at bounding box center [646, 365] width 1292 height 730
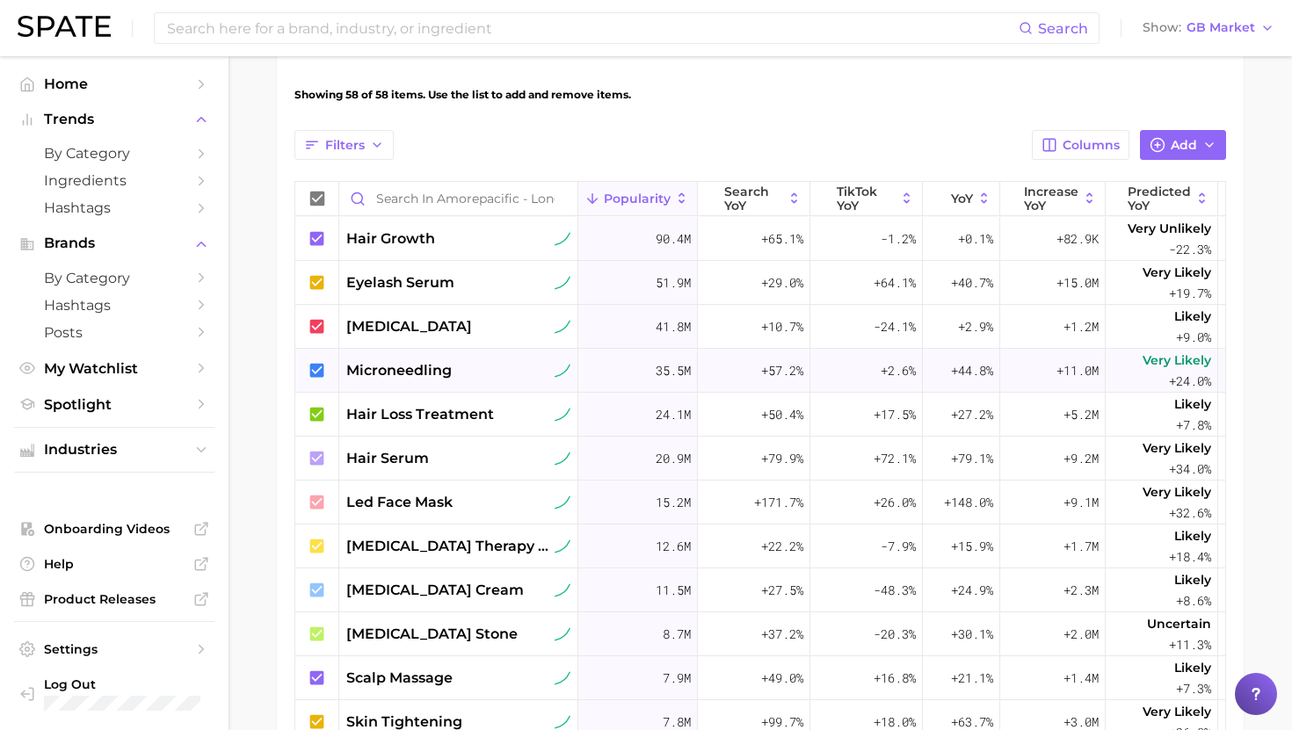
click at [399, 362] on span "microneedling" at bounding box center [398, 370] width 105 height 21
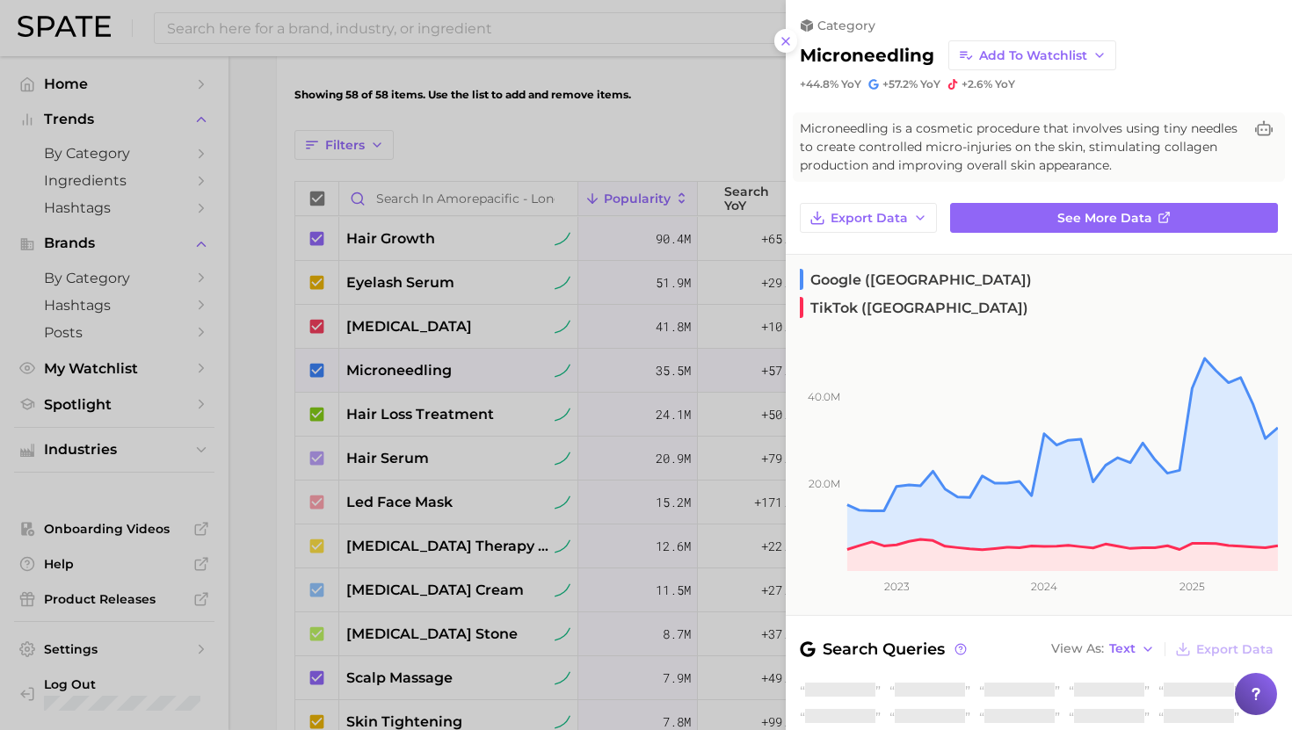
click at [399, 362] on div at bounding box center [646, 365] width 1292 height 730
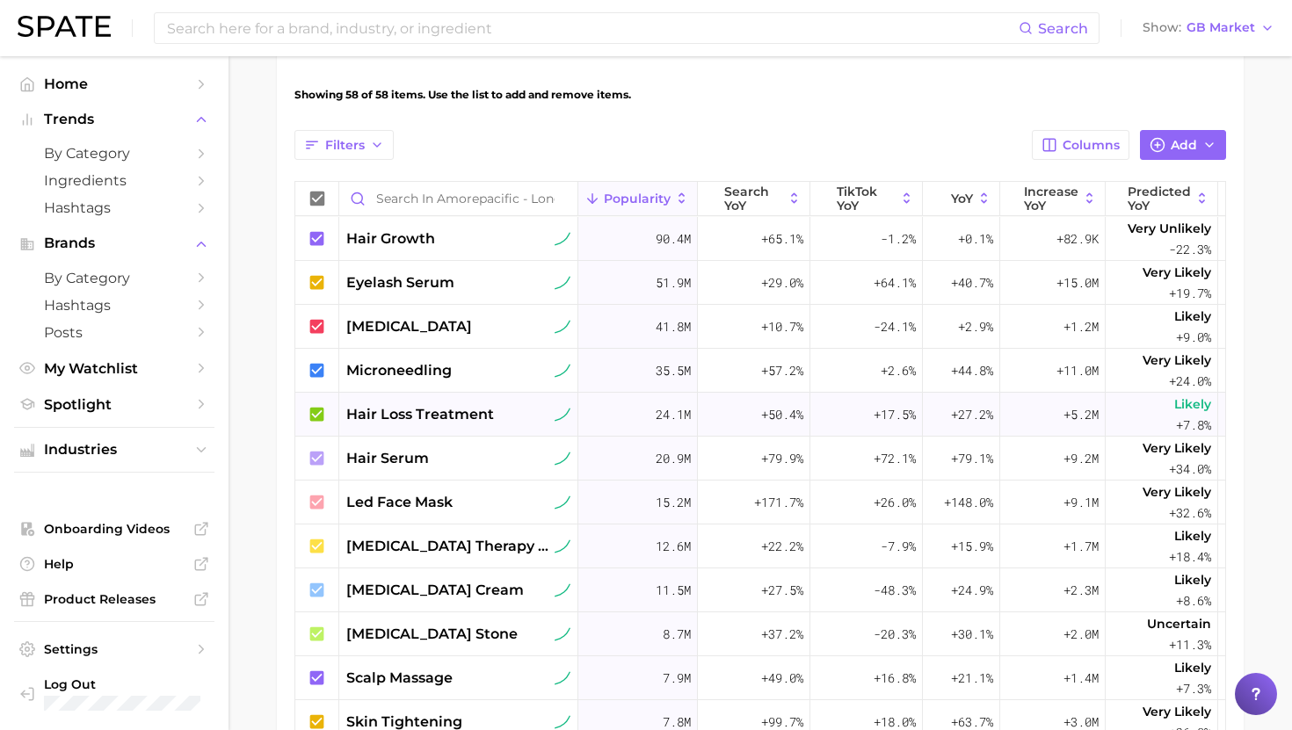
click at [402, 417] on span "hair loss treatment" at bounding box center [420, 414] width 148 height 21
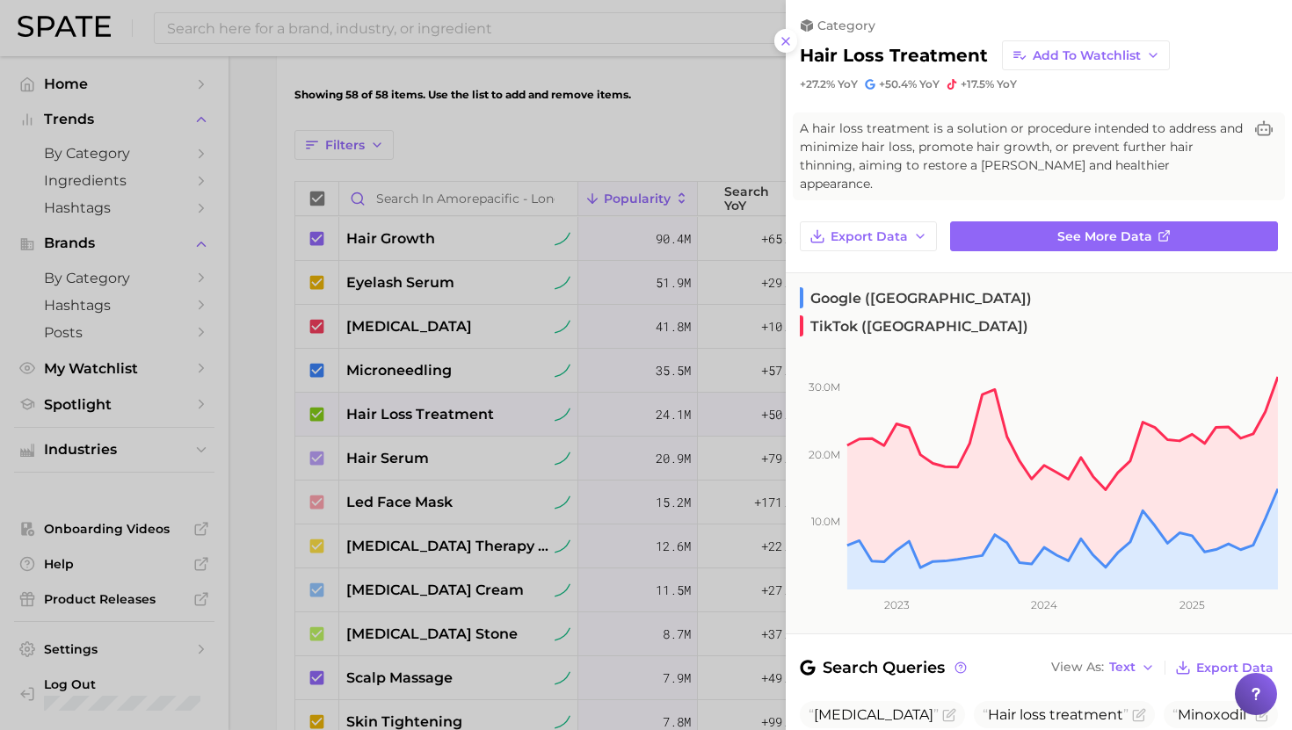
click at [402, 413] on div at bounding box center [646, 365] width 1292 height 730
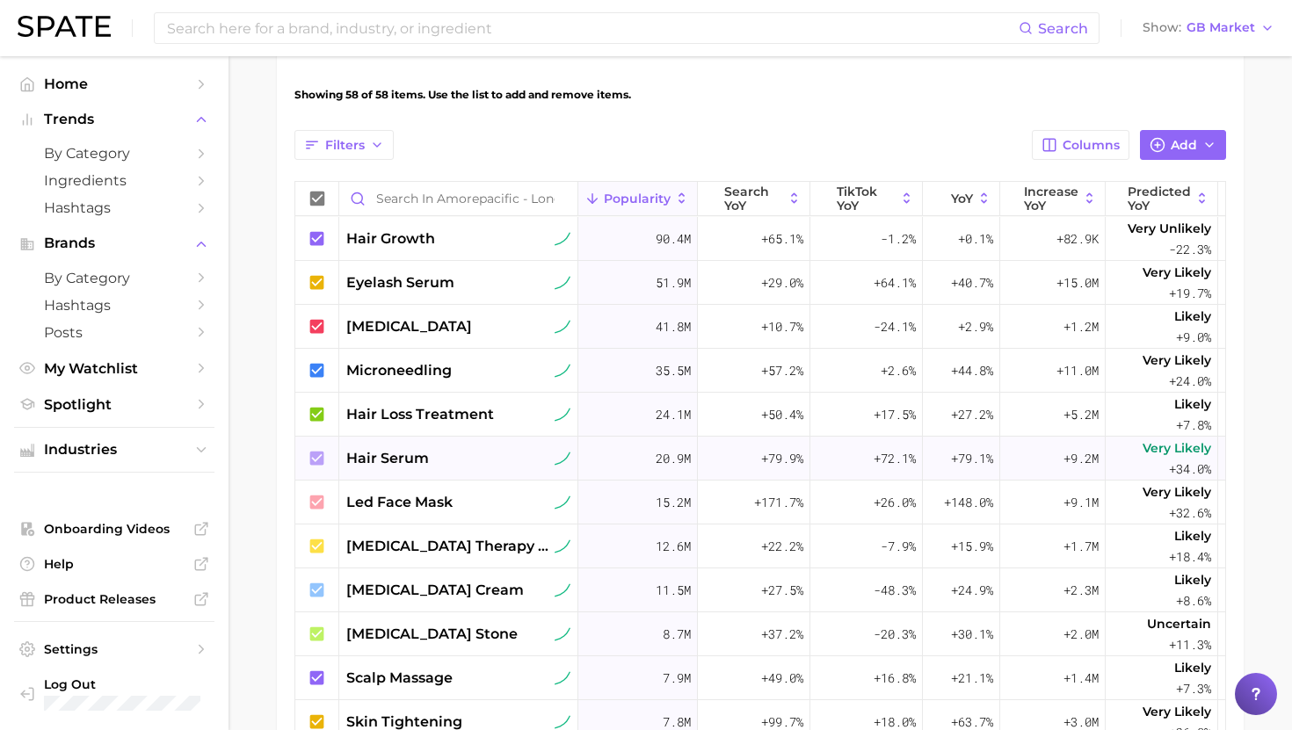
click at [396, 450] on span "hair serum" at bounding box center [387, 458] width 83 height 21
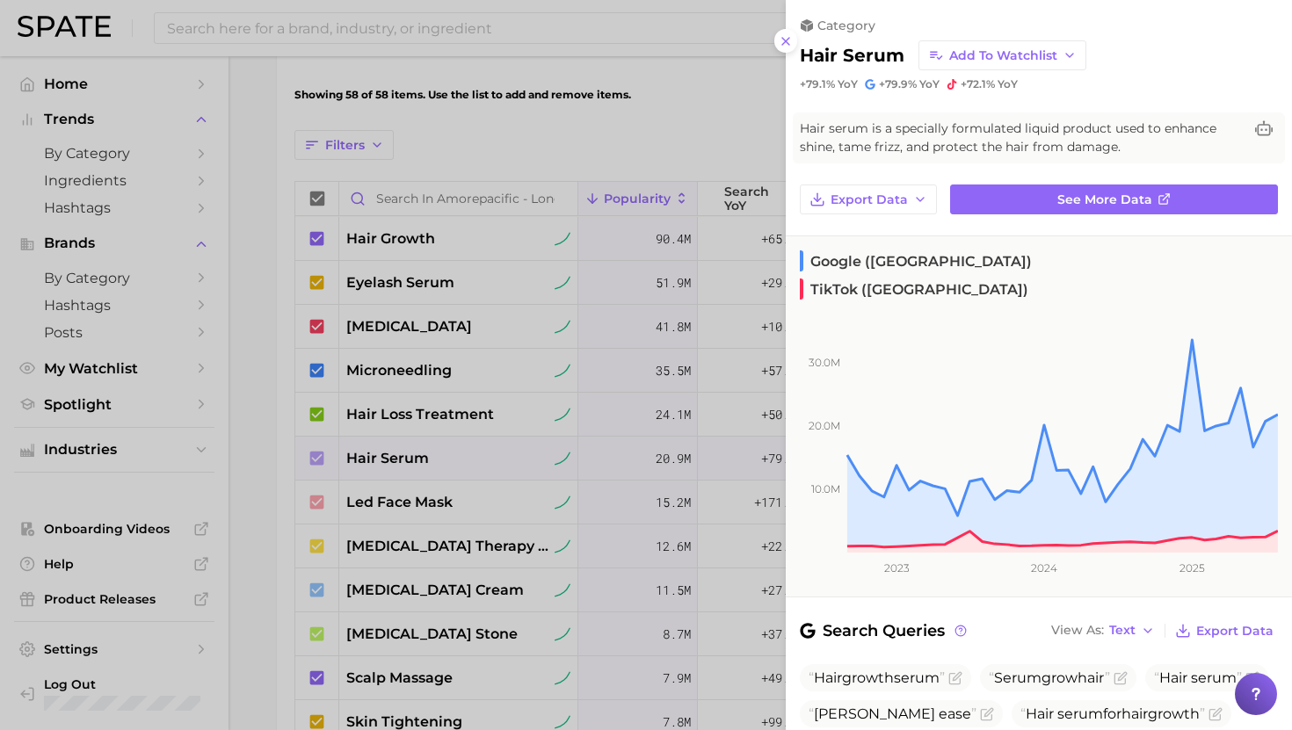
click at [396, 450] on div at bounding box center [646, 365] width 1292 height 730
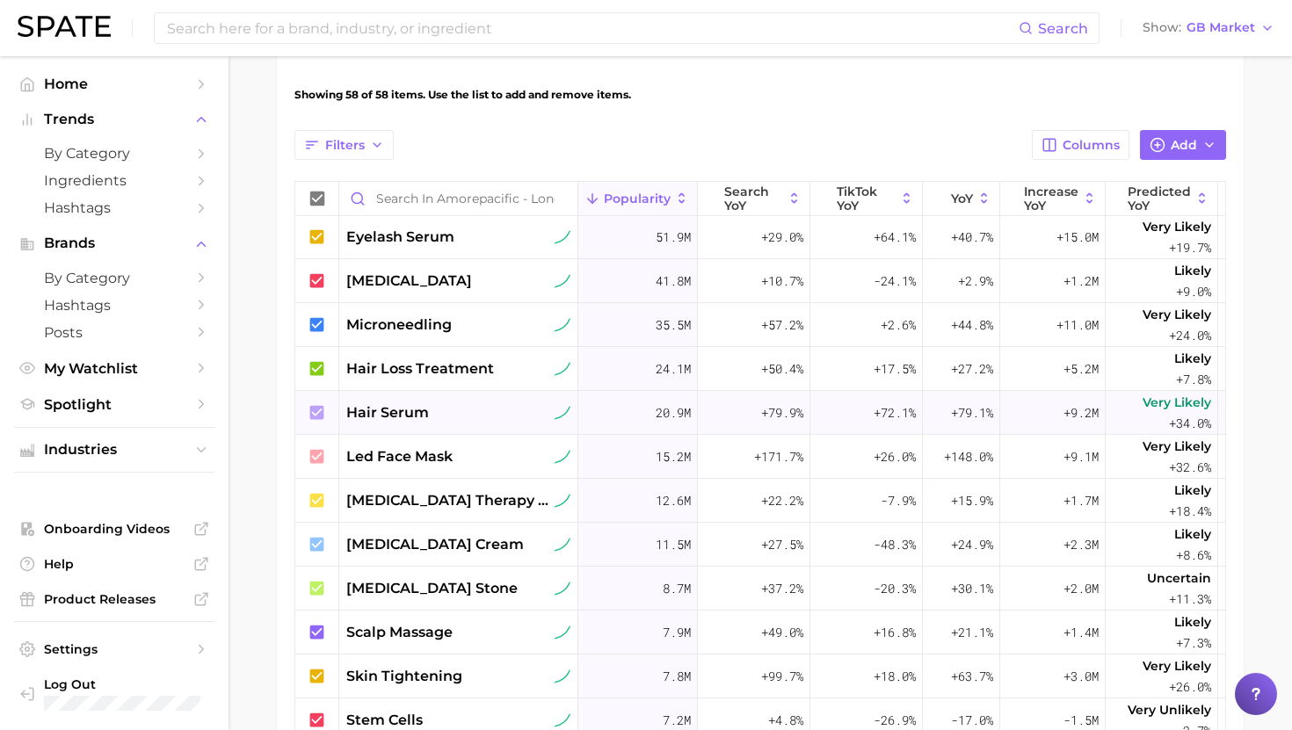
scroll to position [47, 0]
click at [408, 458] on span "led face mask" at bounding box center [399, 455] width 106 height 21
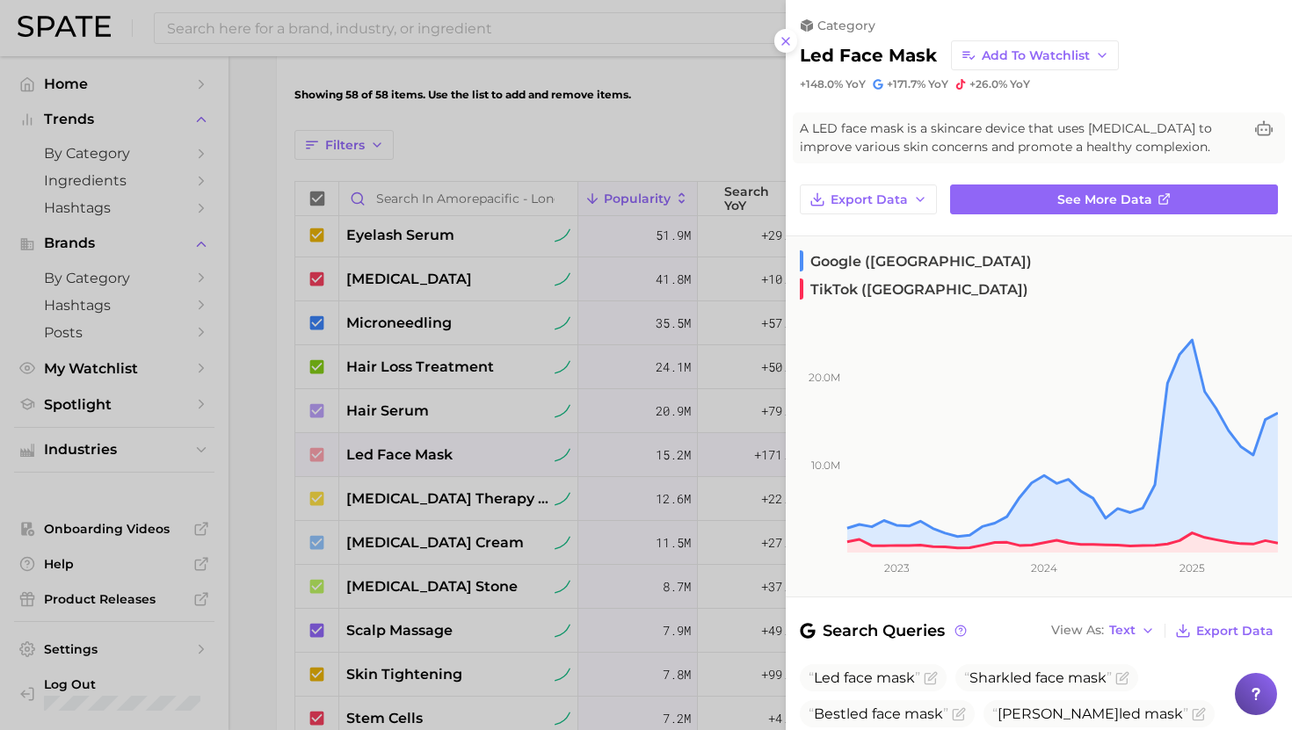
click at [407, 457] on div at bounding box center [646, 365] width 1292 height 730
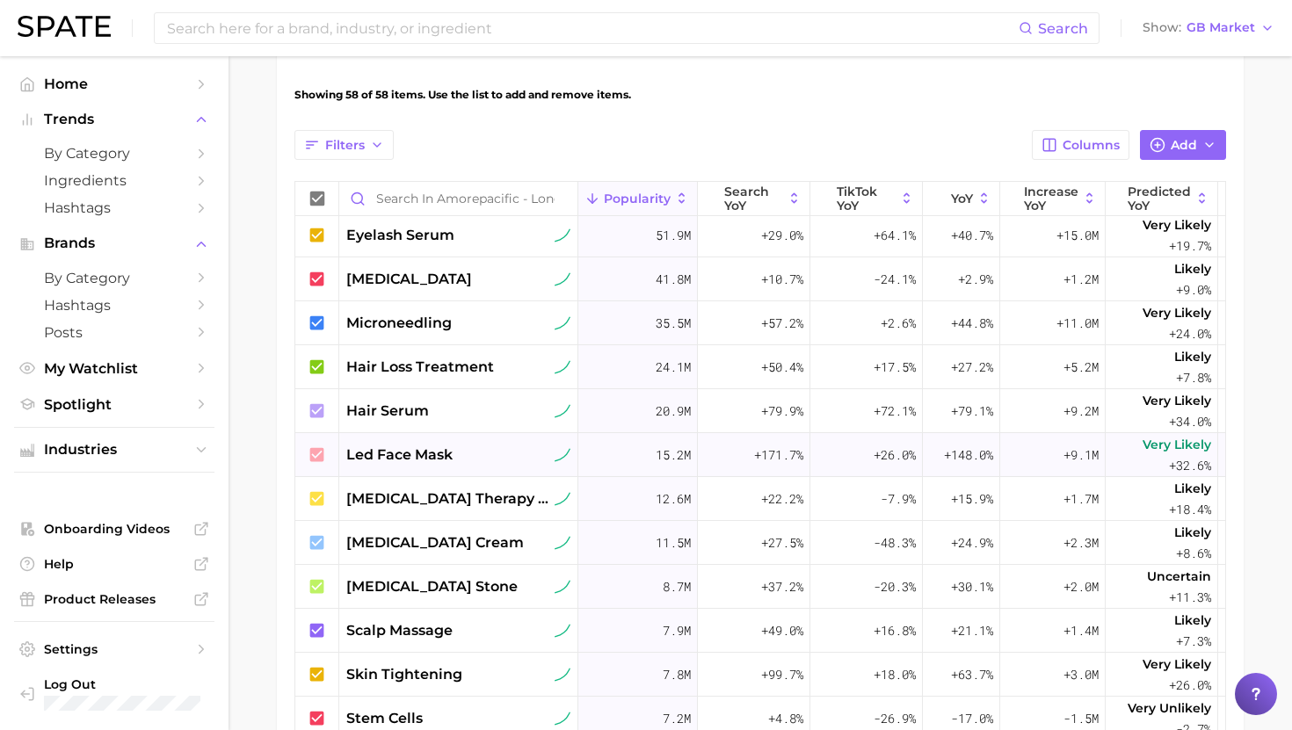
click at [393, 438] on div "led face mask" at bounding box center [458, 455] width 239 height 44
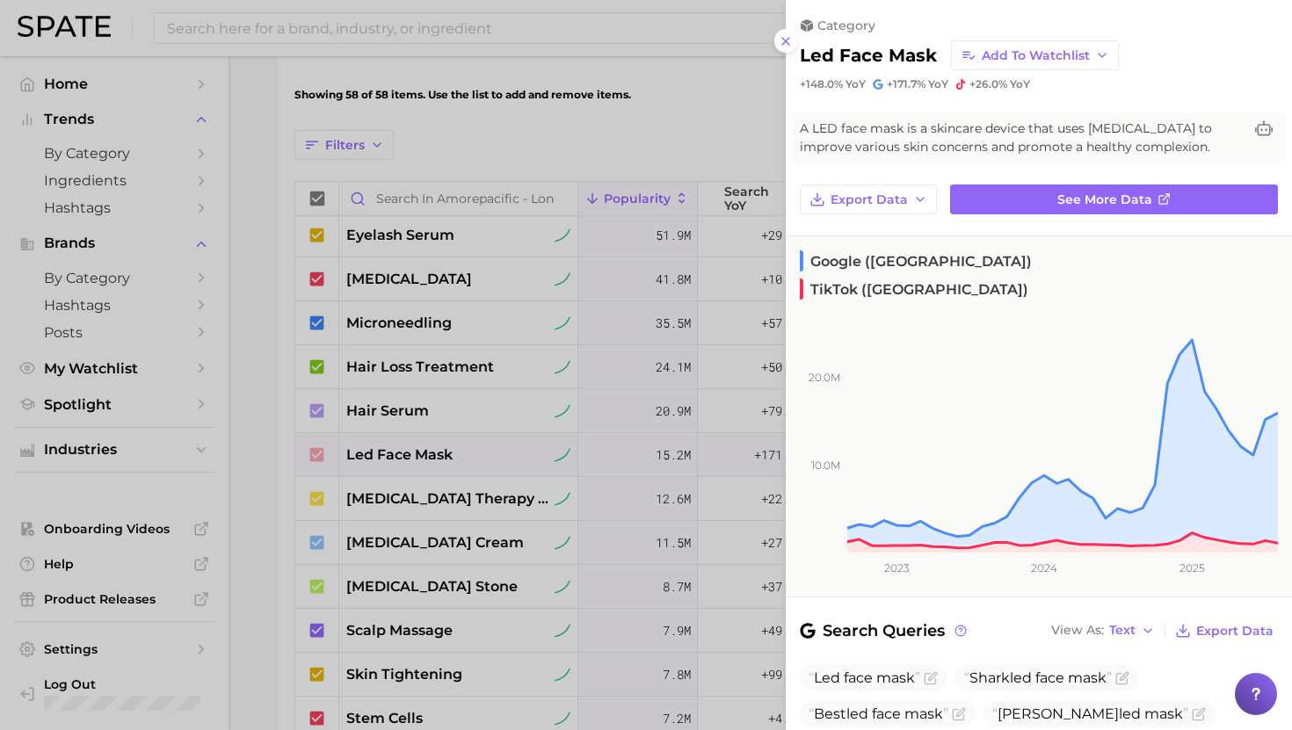
click at [393, 456] on div at bounding box center [646, 365] width 1292 height 730
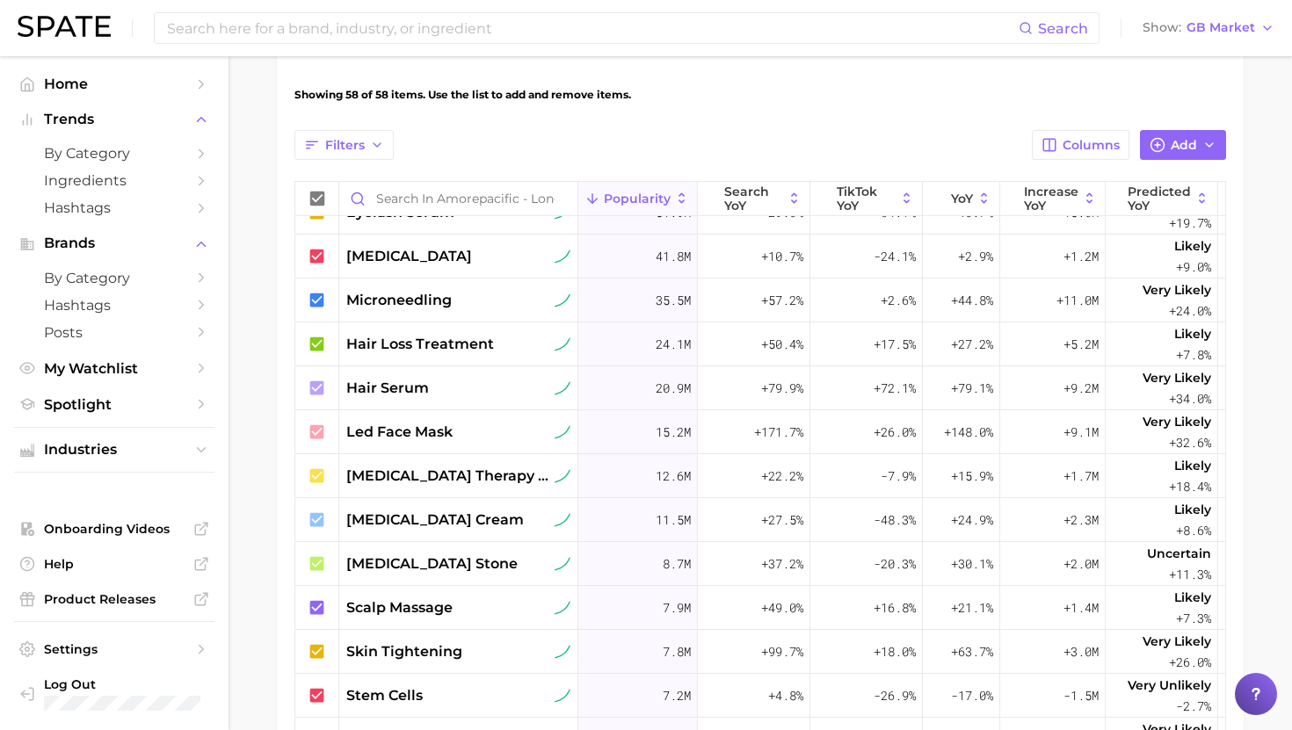
scroll to position [73, 0]
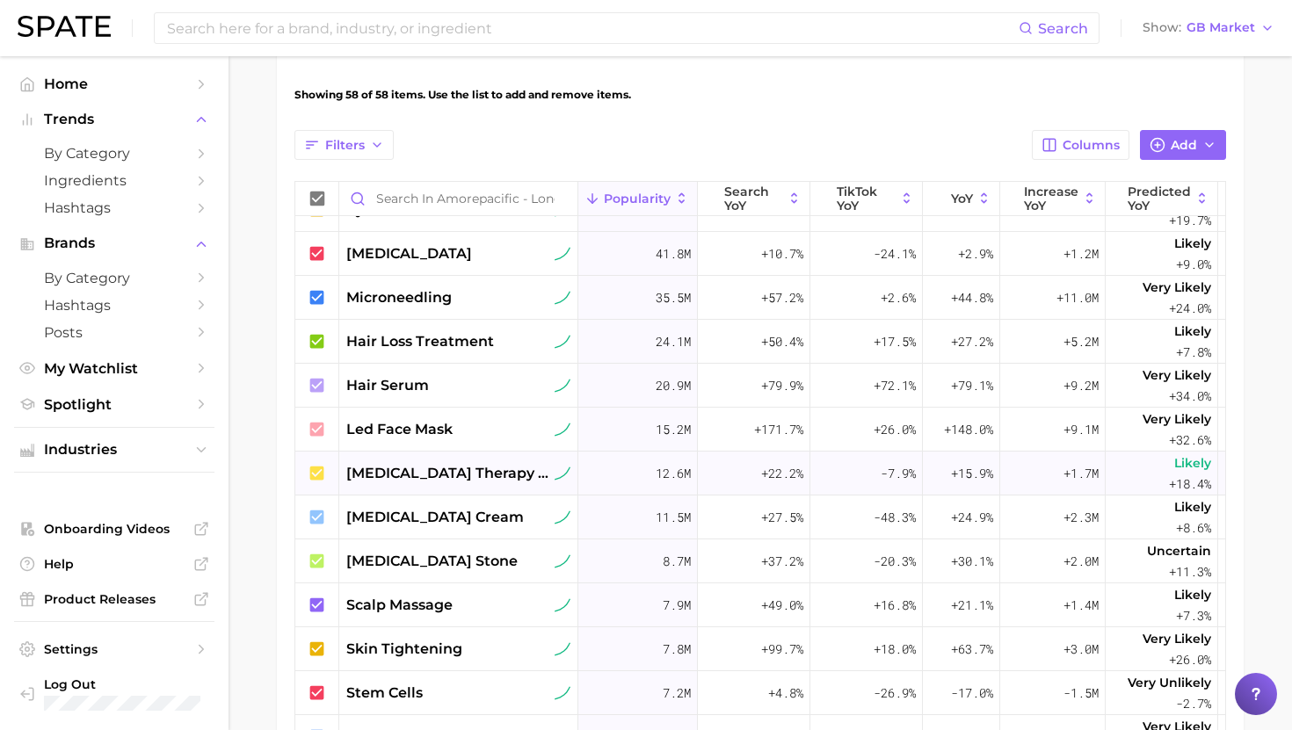
click at [395, 469] on span "platelet-rich plasma therapy (prp)" at bounding box center [448, 473] width 205 height 21
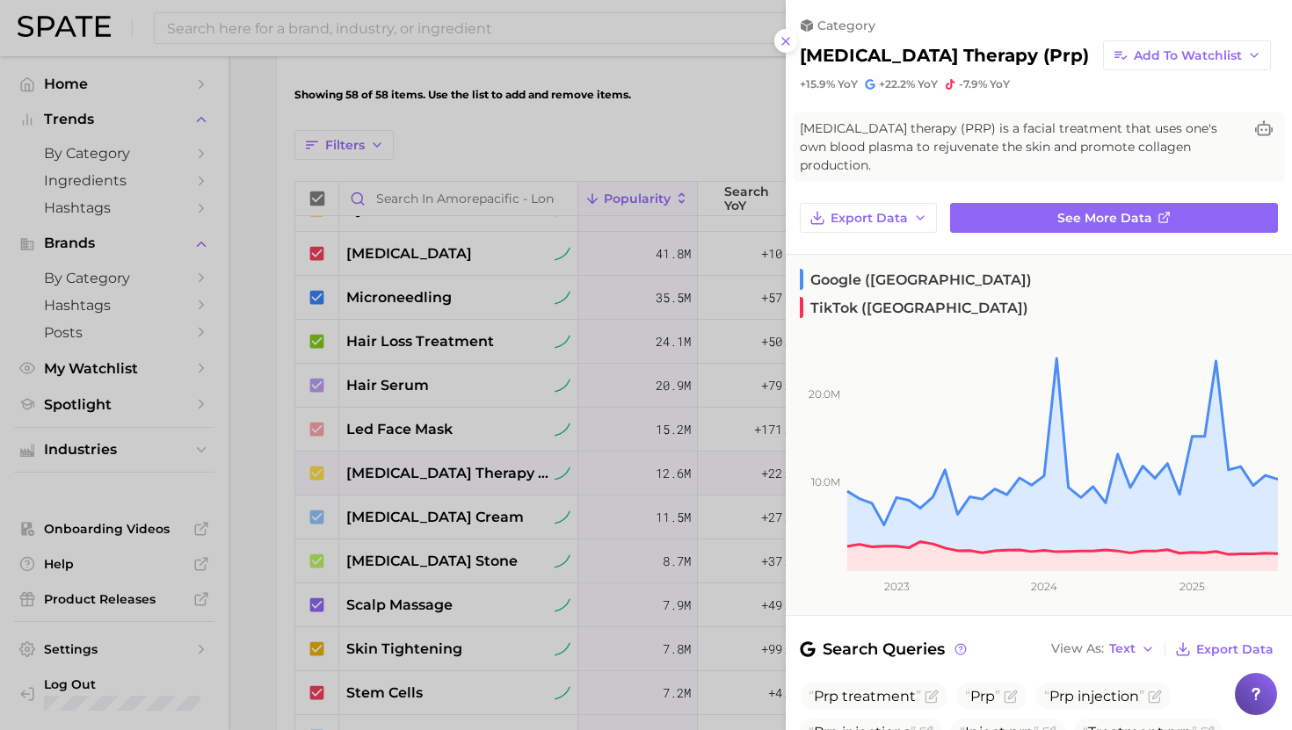
click at [396, 469] on div at bounding box center [646, 365] width 1292 height 730
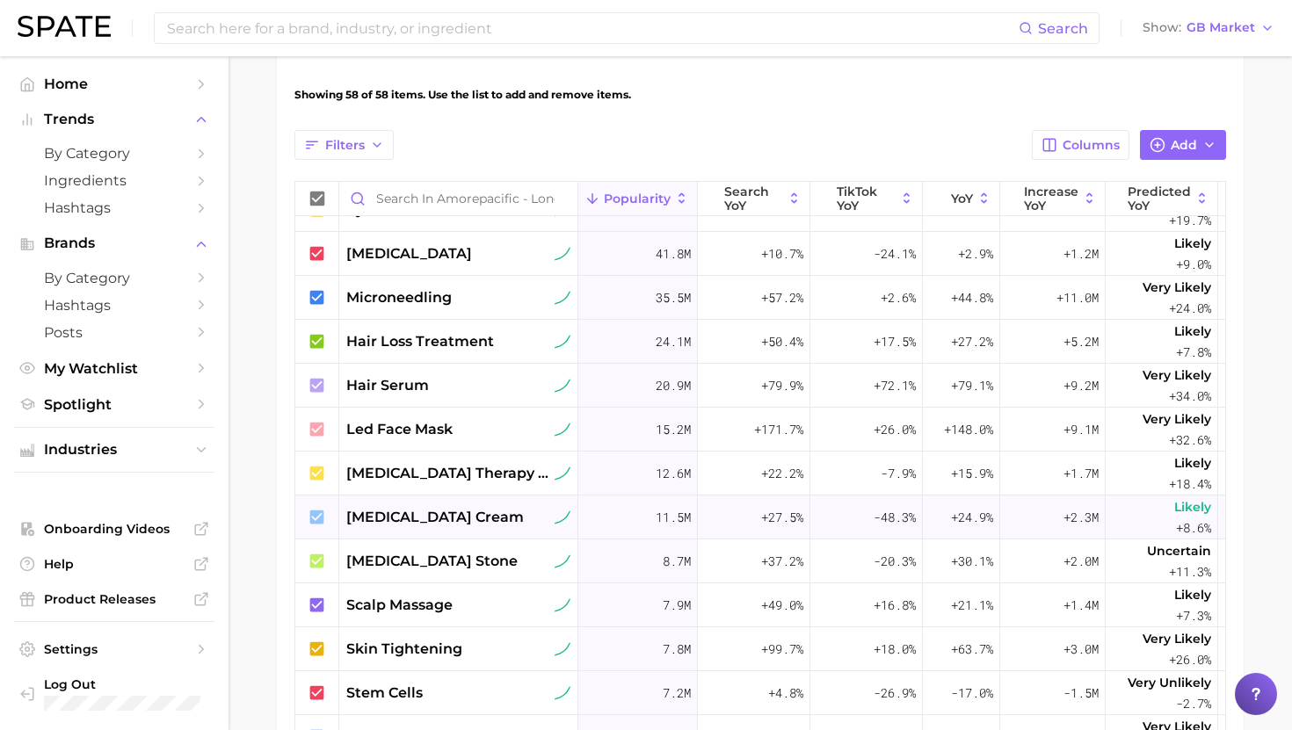
click at [411, 523] on span "retinol cream" at bounding box center [434, 517] width 177 height 21
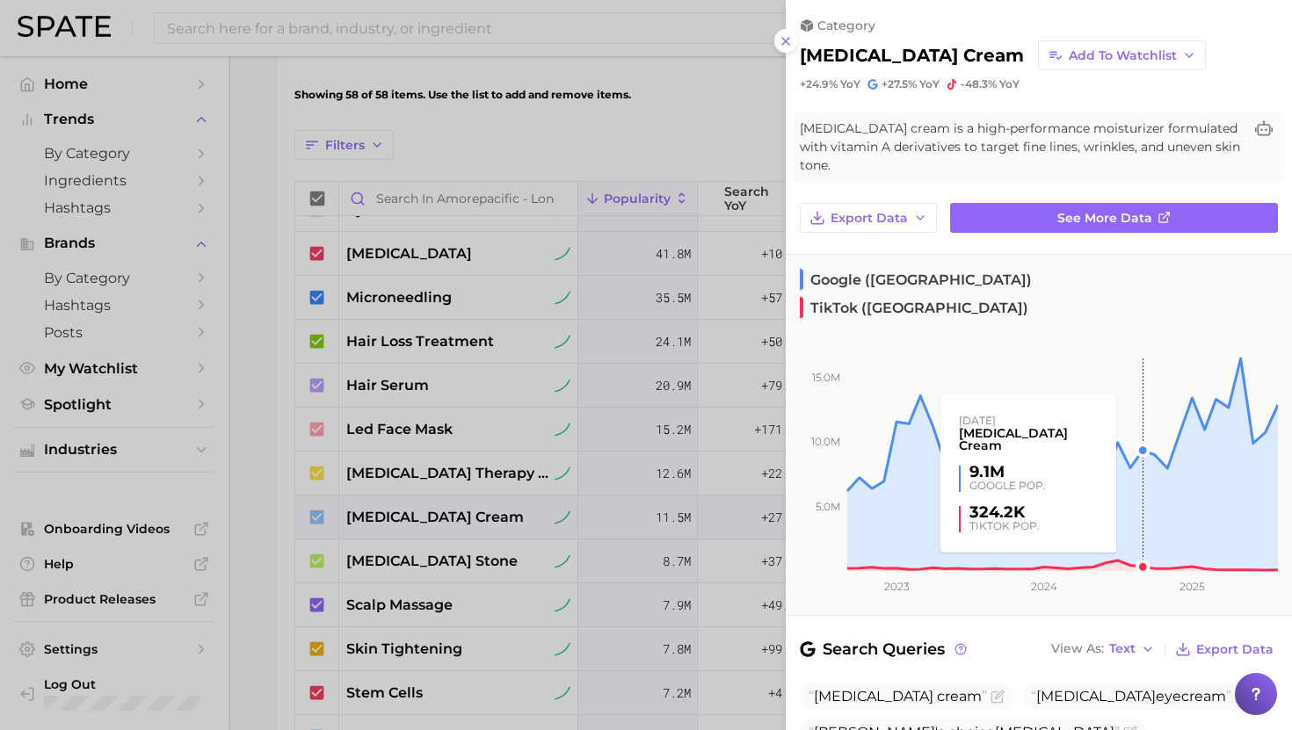
scroll to position [11, 0]
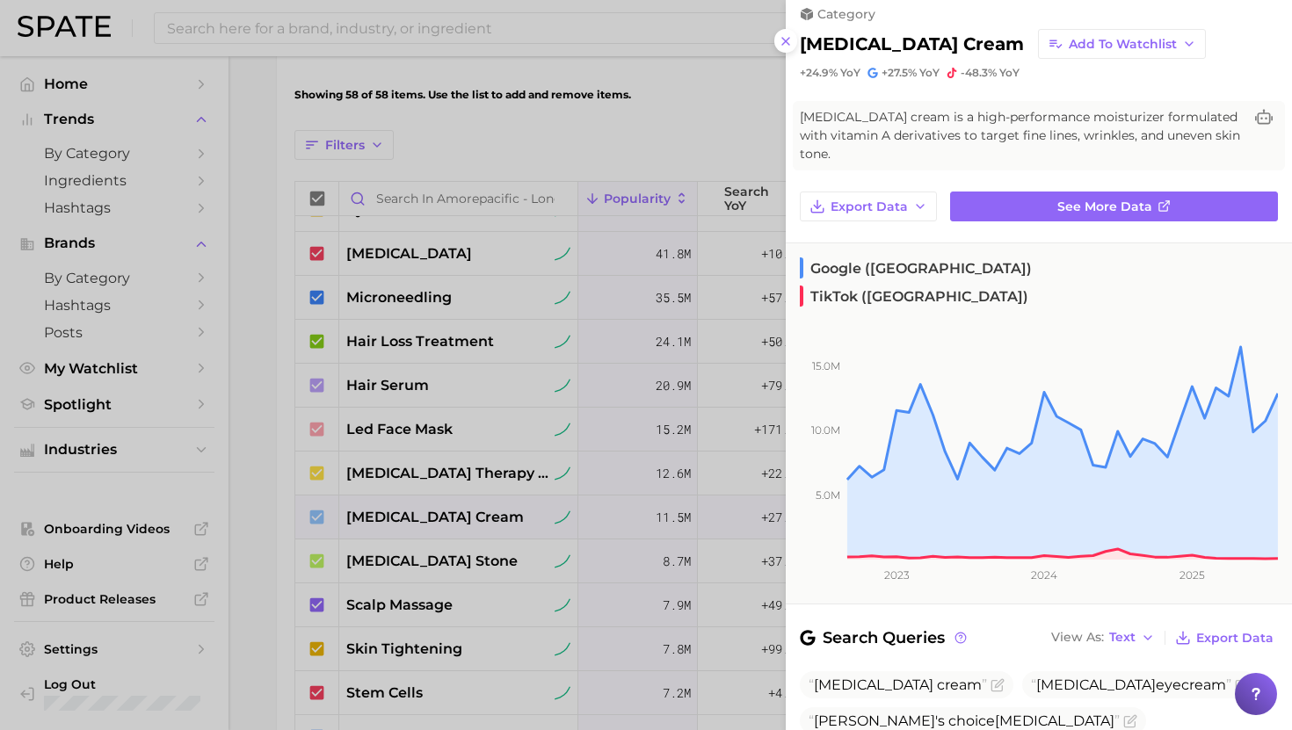
click at [462, 525] on div at bounding box center [646, 365] width 1292 height 730
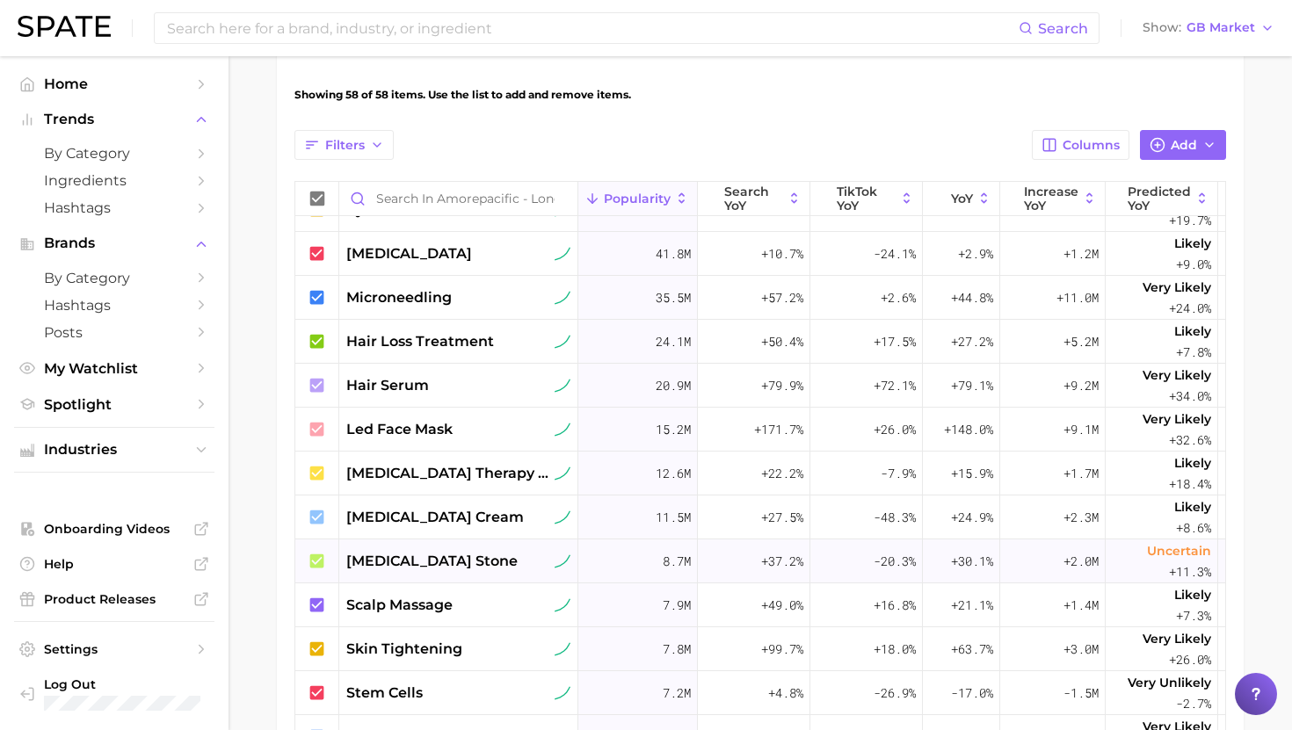
scroll to position [94, 0]
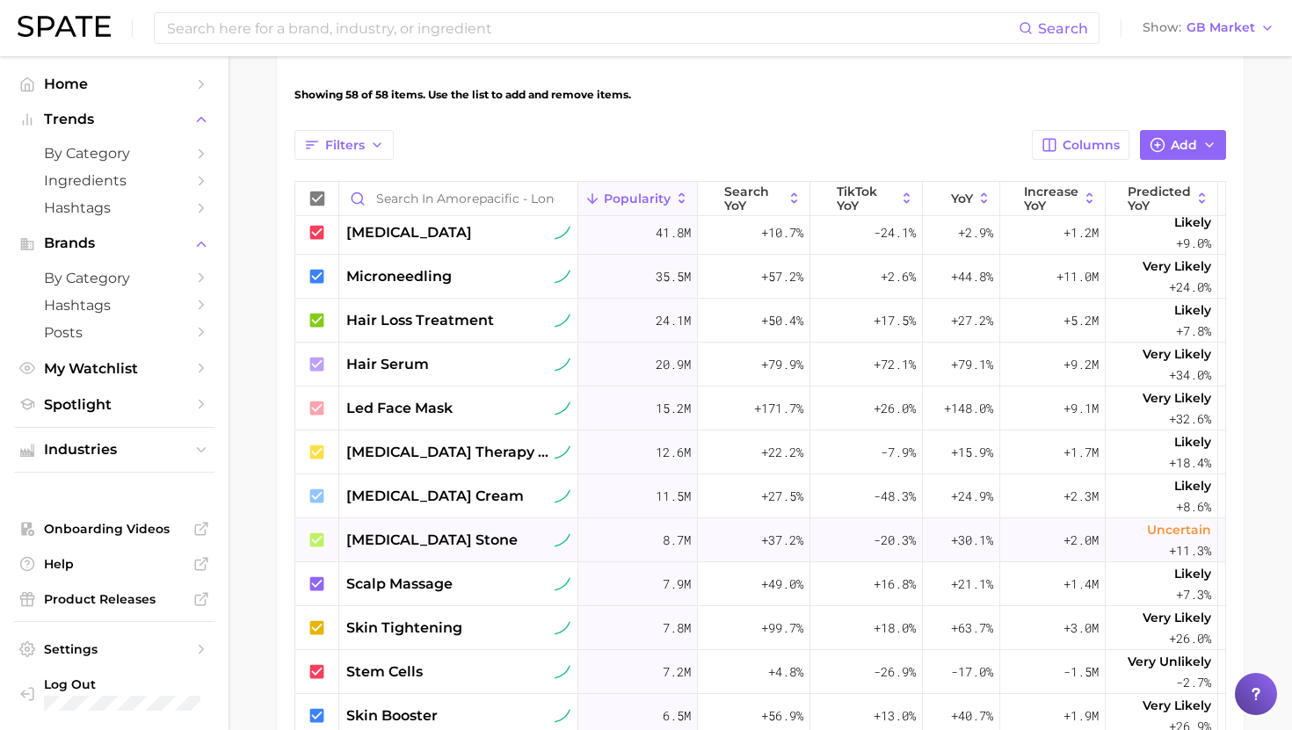
click at [443, 539] on span "gua sha stone" at bounding box center [431, 540] width 171 height 21
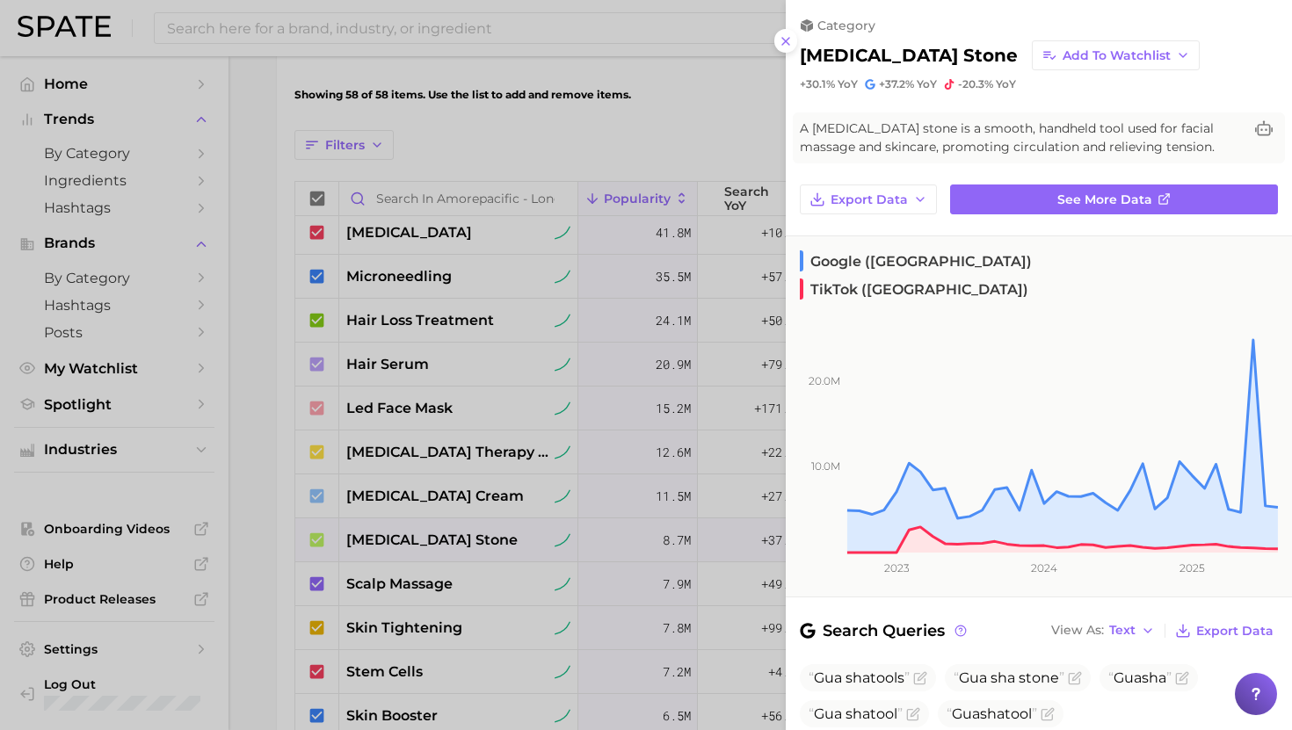
click at [443, 540] on div at bounding box center [646, 365] width 1292 height 730
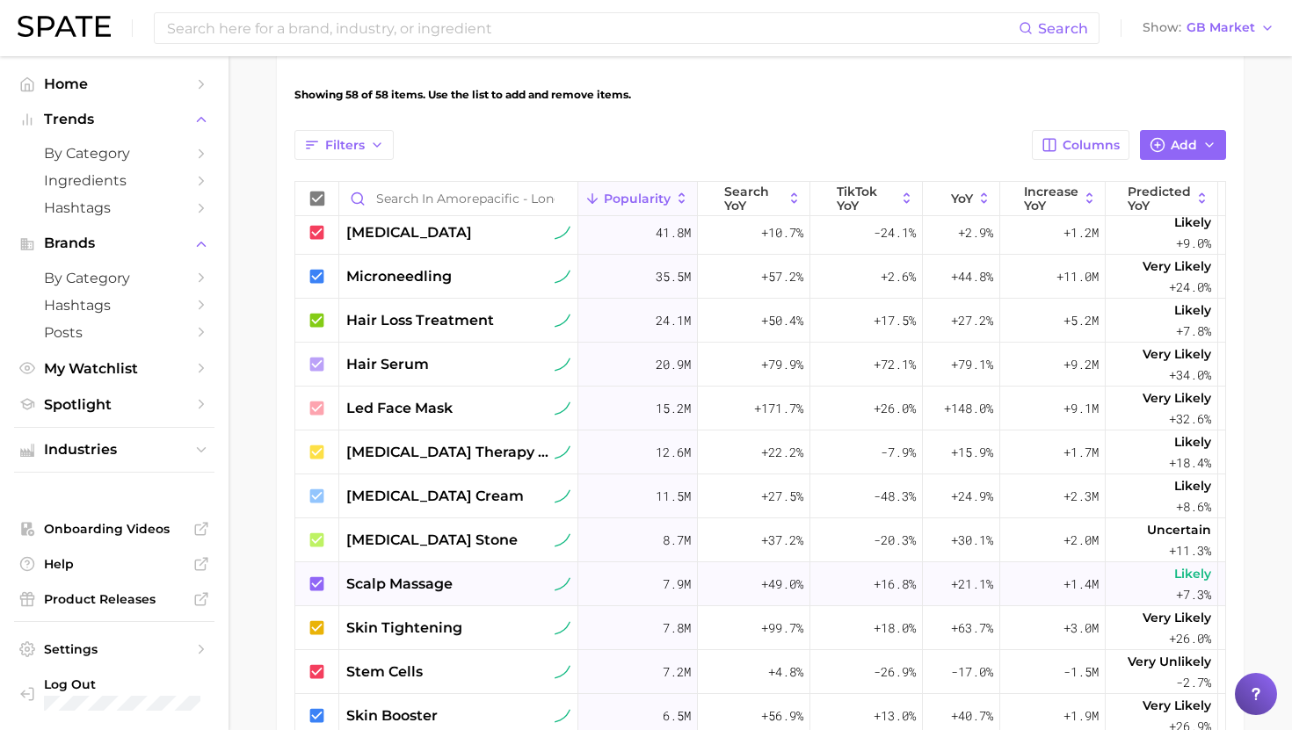
click at [461, 576] on div "scalp massage" at bounding box center [458, 584] width 224 height 21
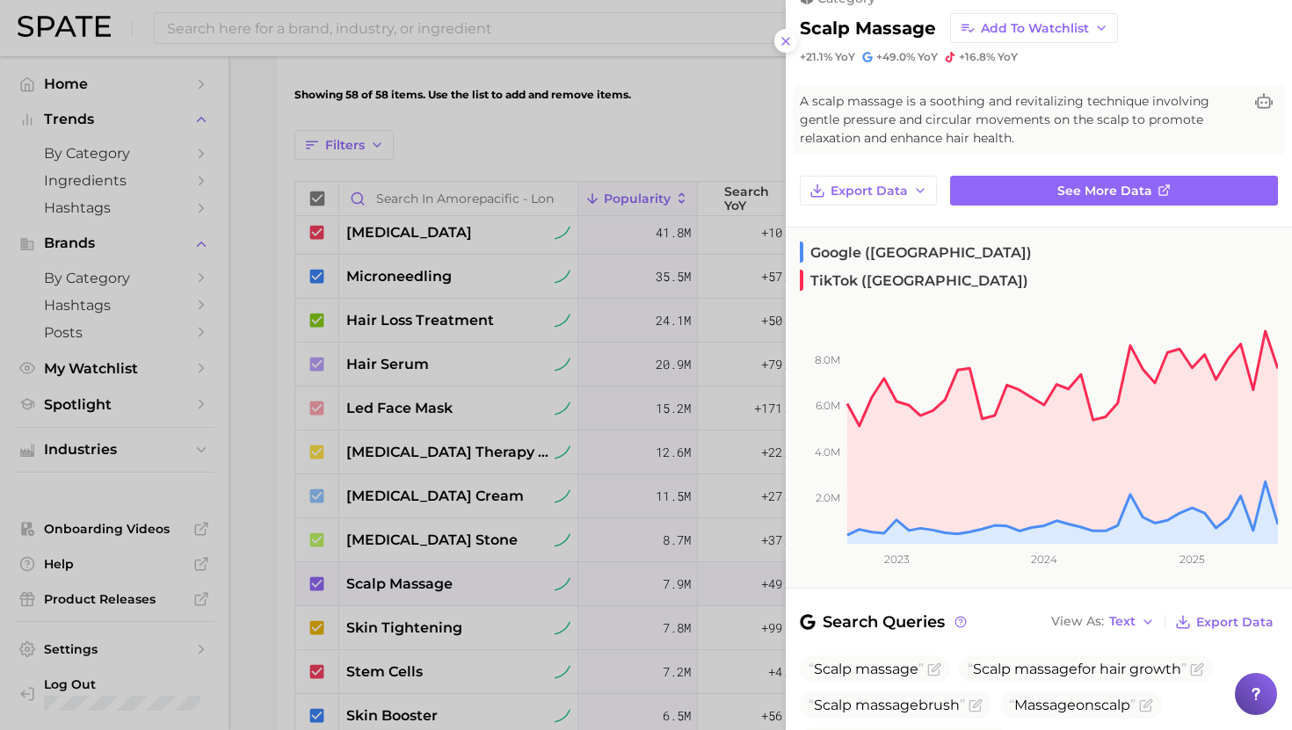
scroll to position [0, 0]
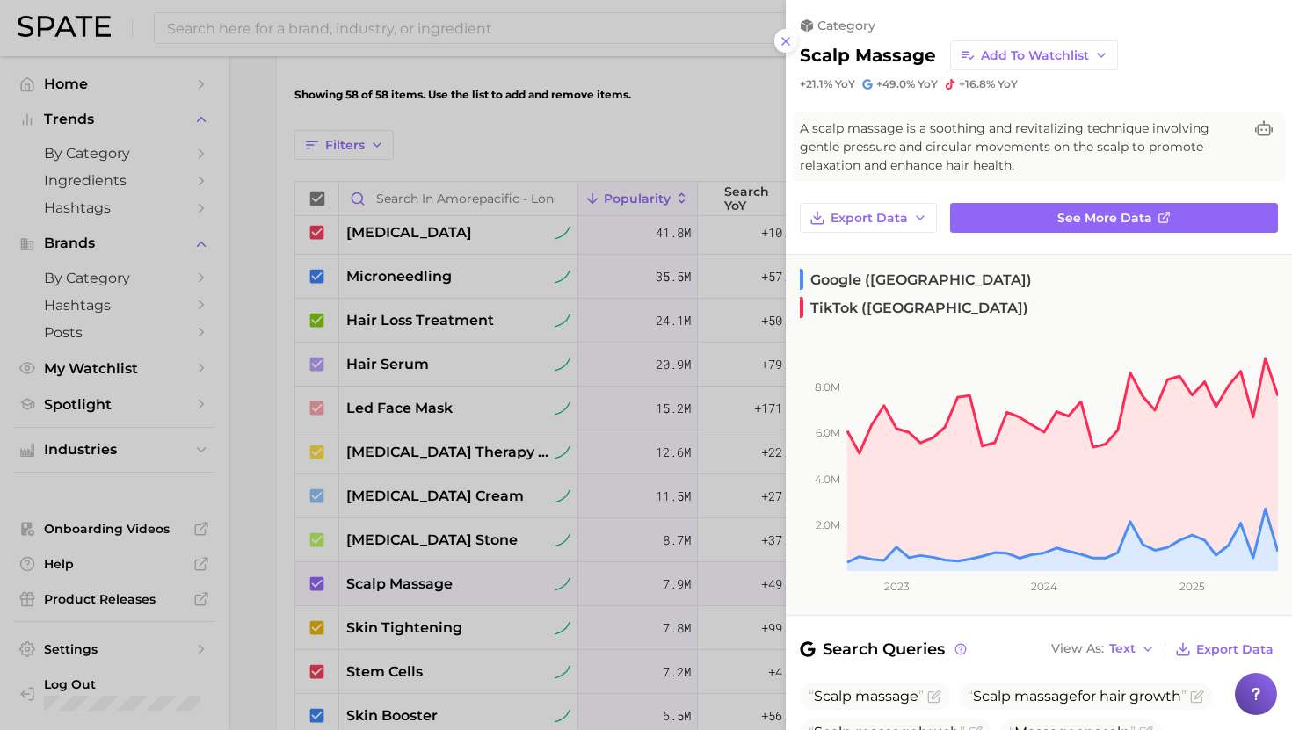
click at [358, 548] on div at bounding box center [646, 365] width 1292 height 730
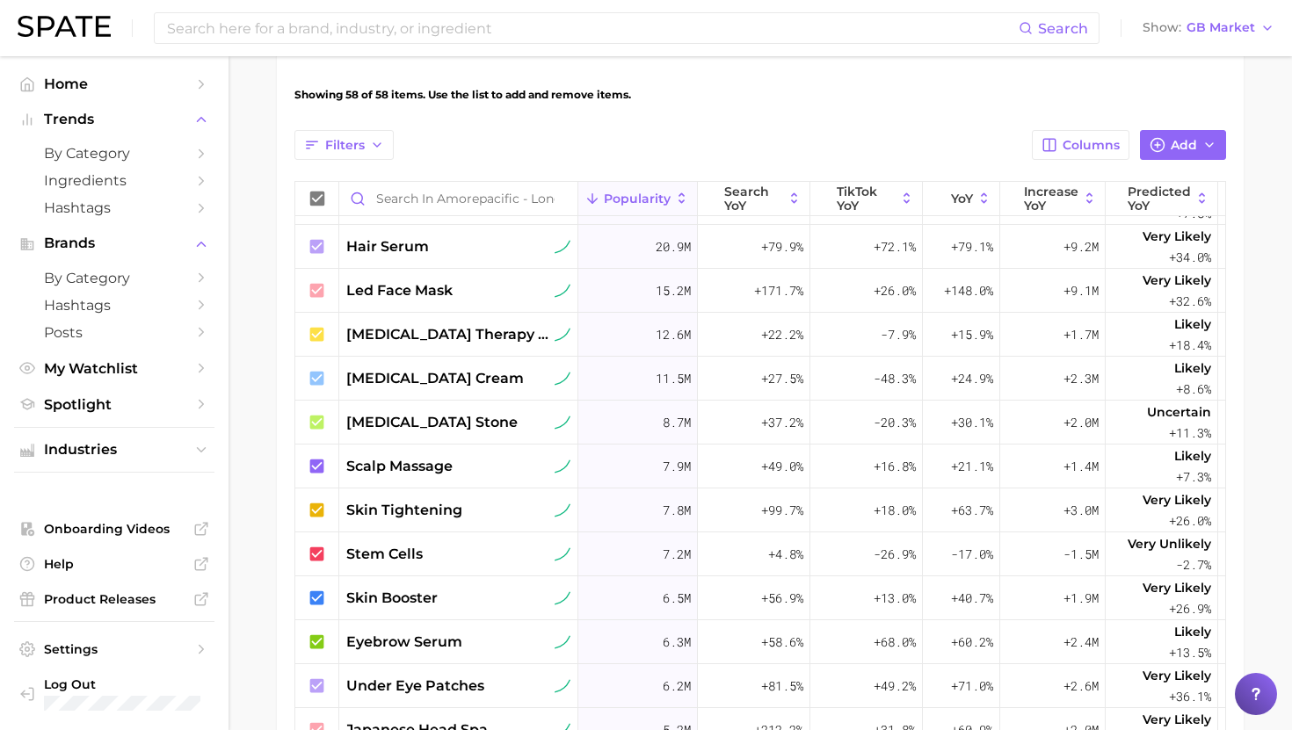
scroll to position [225, 0]
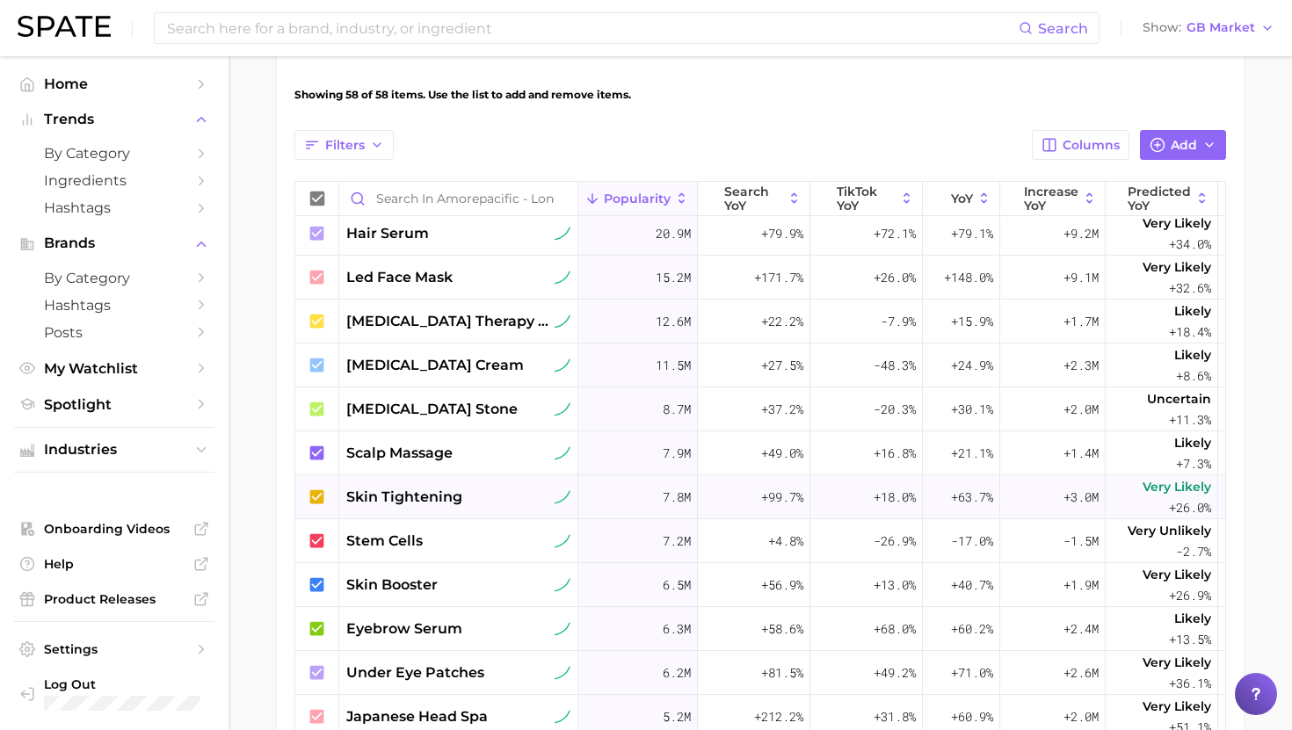
click at [420, 497] on span "skin tightening" at bounding box center [404, 497] width 116 height 21
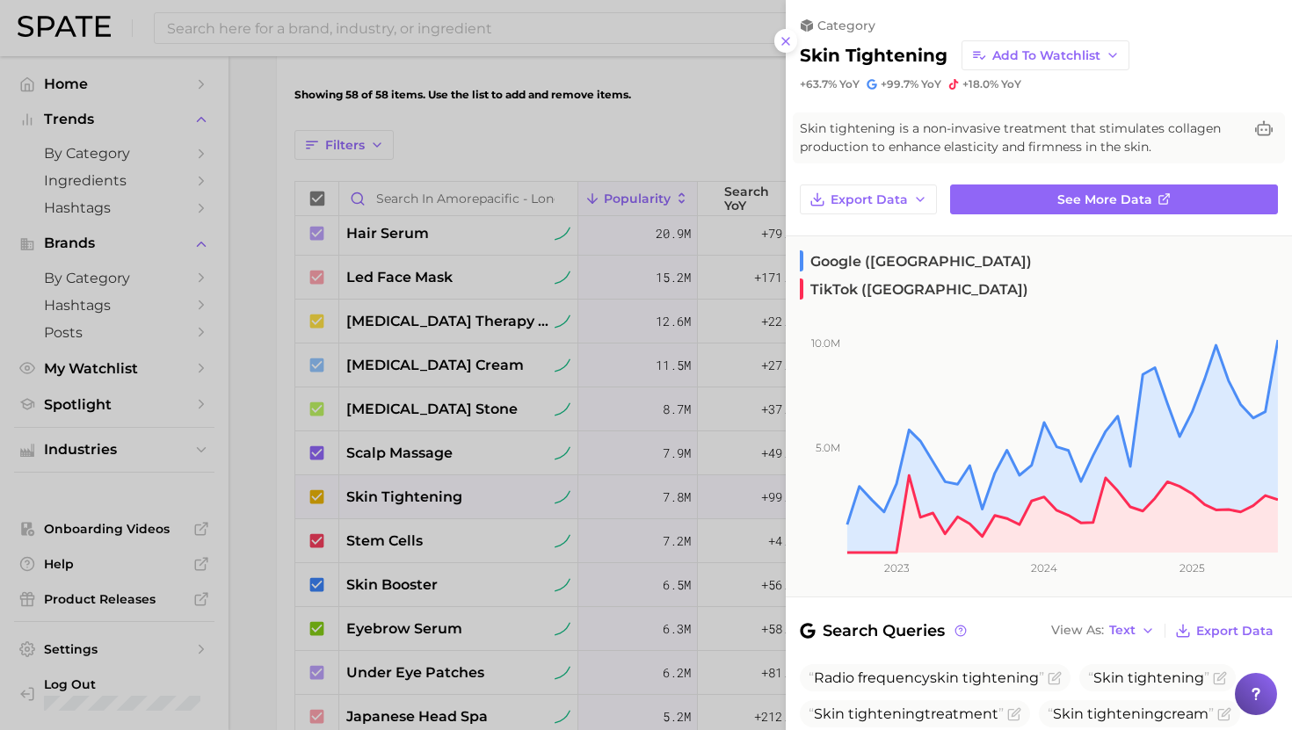
click at [505, 522] on div at bounding box center [646, 365] width 1292 height 730
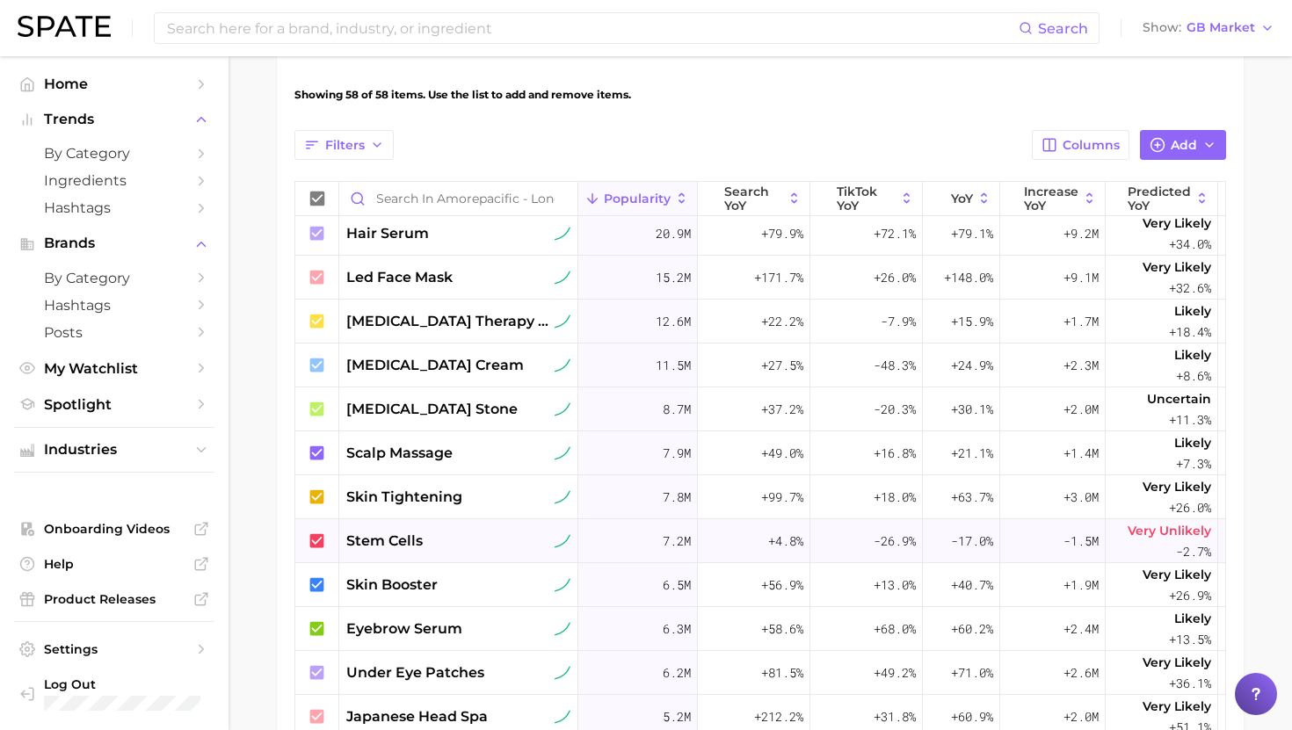
click at [477, 544] on div "stem cells" at bounding box center [458, 541] width 224 height 21
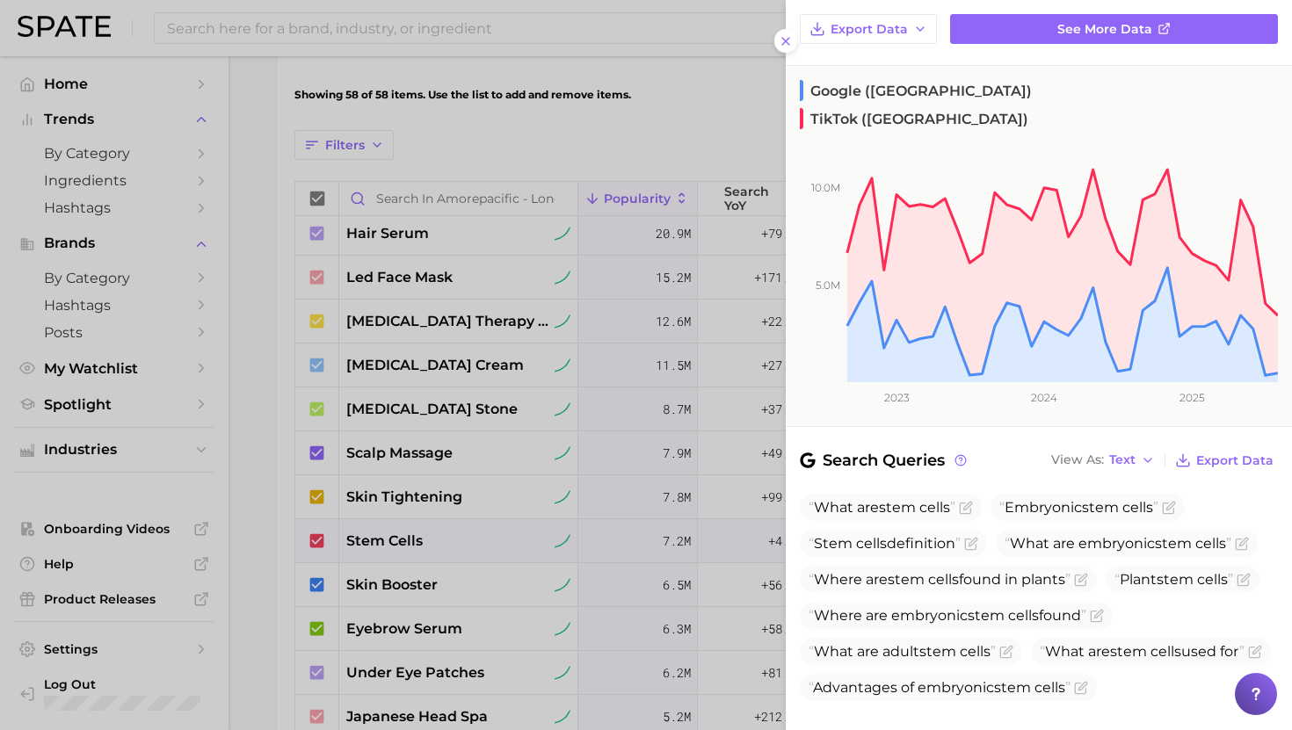
scroll to position [0, 0]
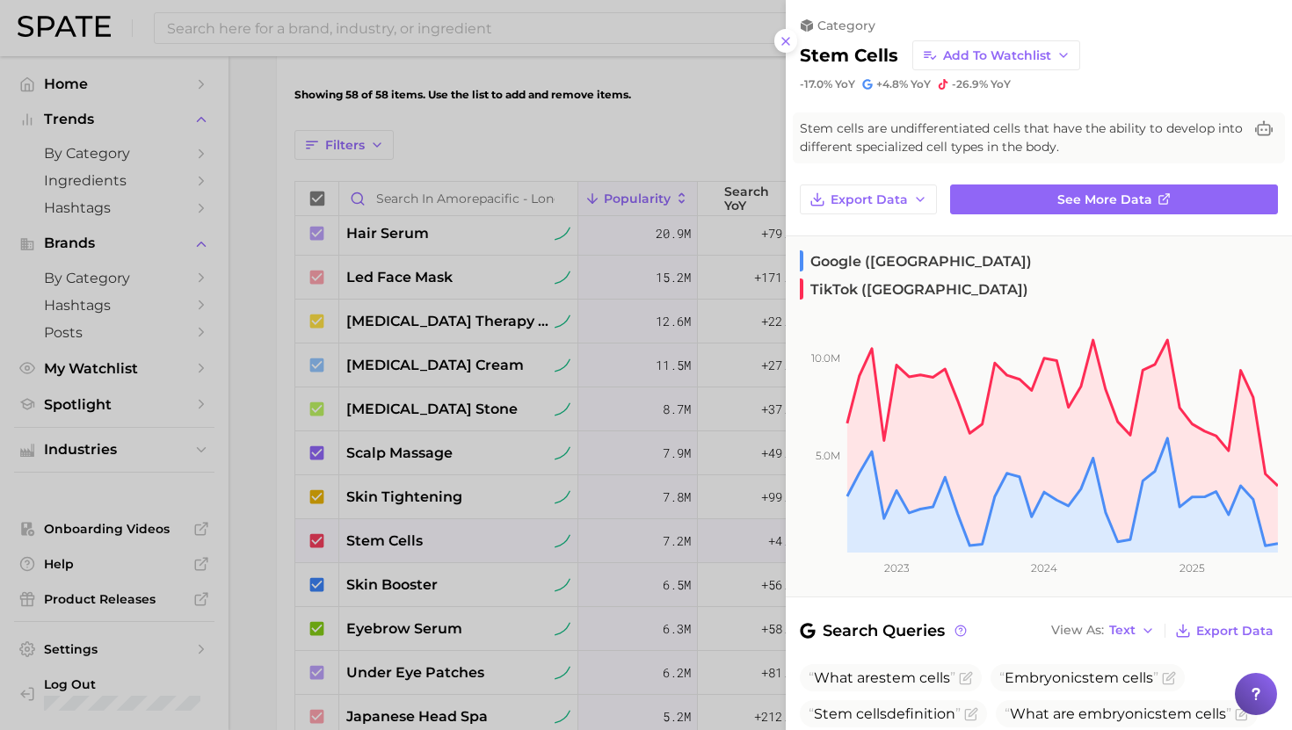
click at [453, 520] on div at bounding box center [646, 365] width 1292 height 730
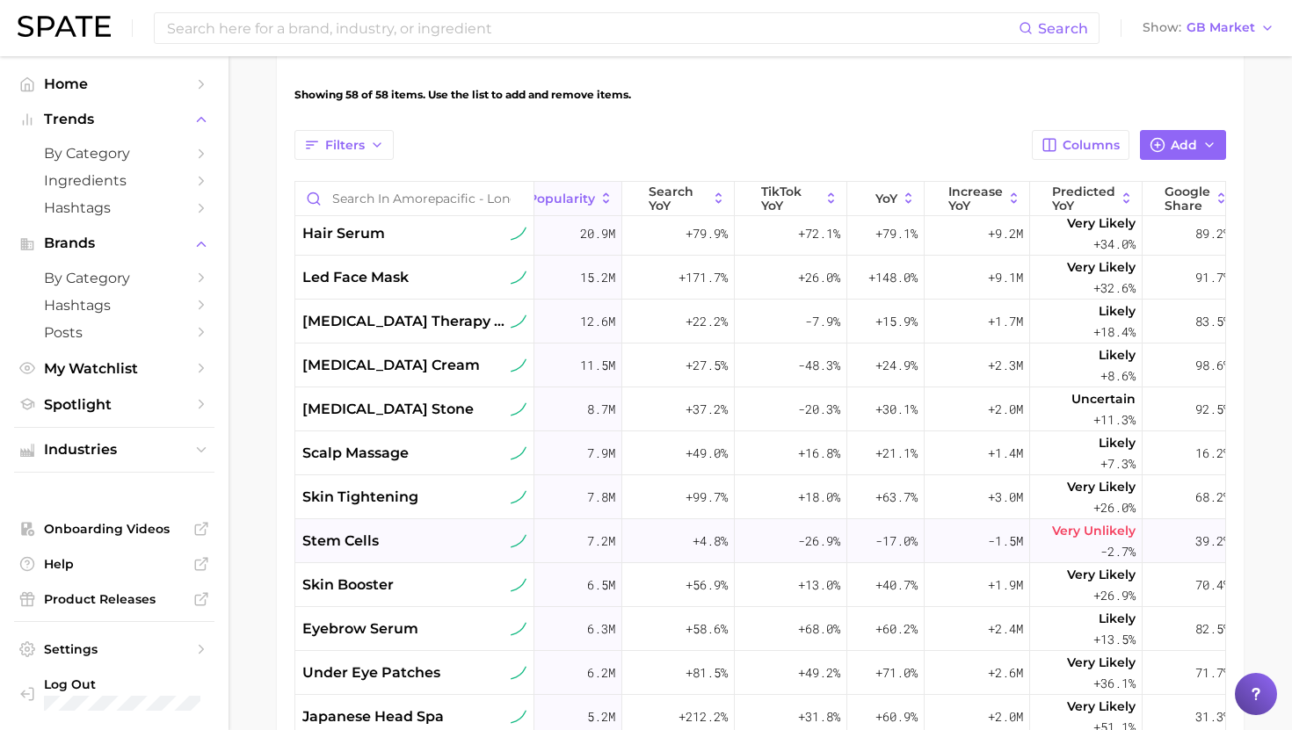
scroll to position [225, 223]
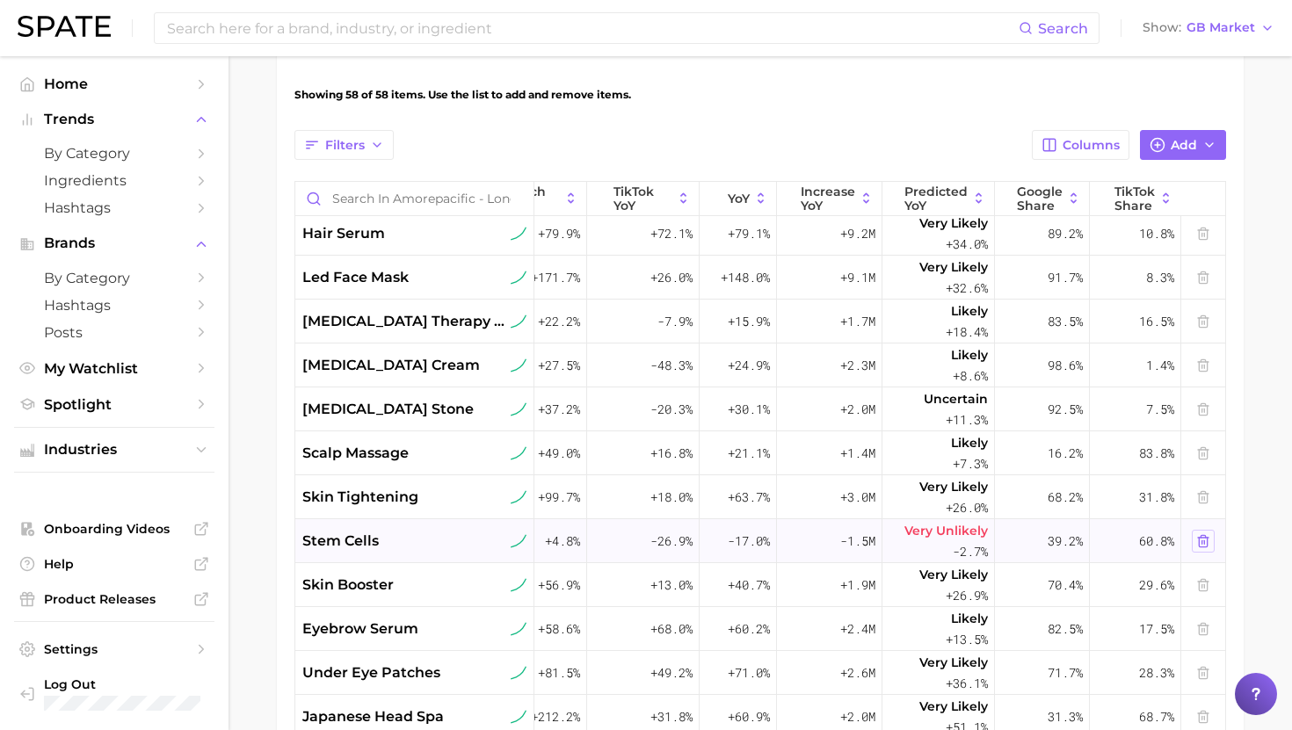
click at [1203, 545] on icon at bounding box center [1203, 541] width 14 height 14
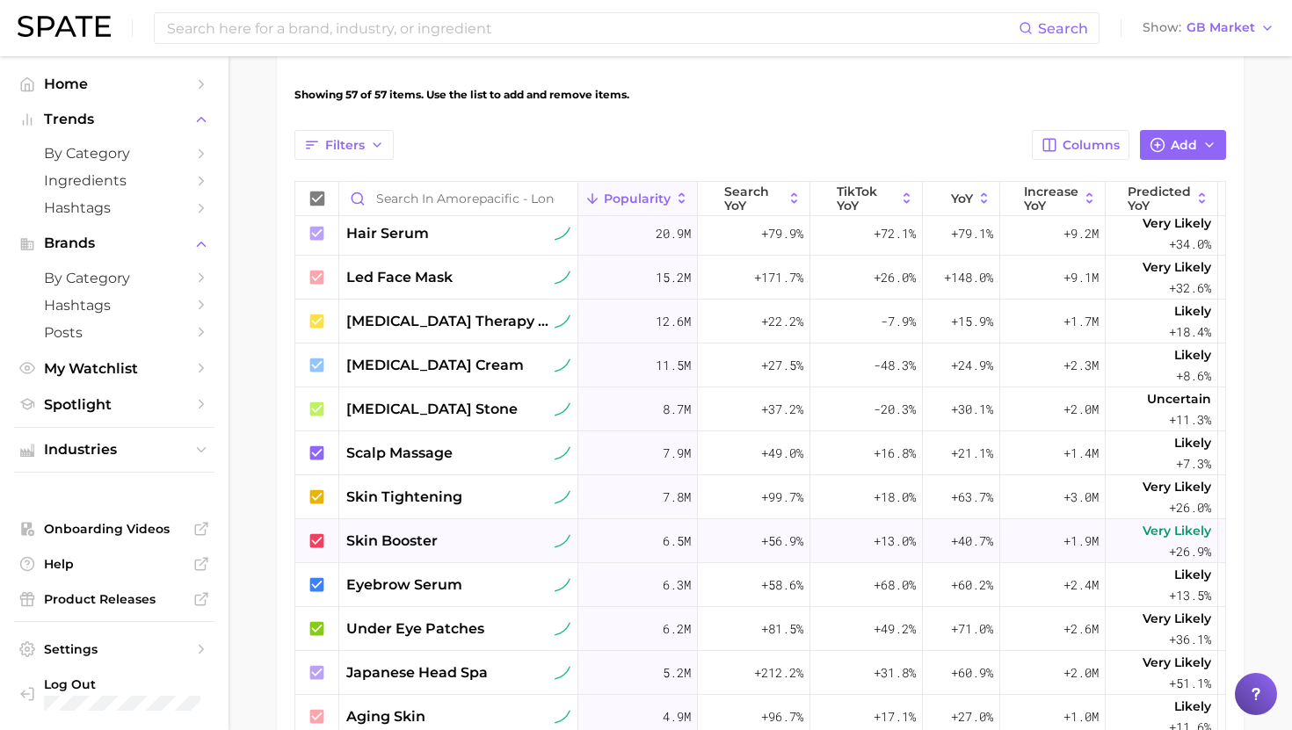
click at [421, 538] on span "skin booster" at bounding box center [391, 541] width 91 height 21
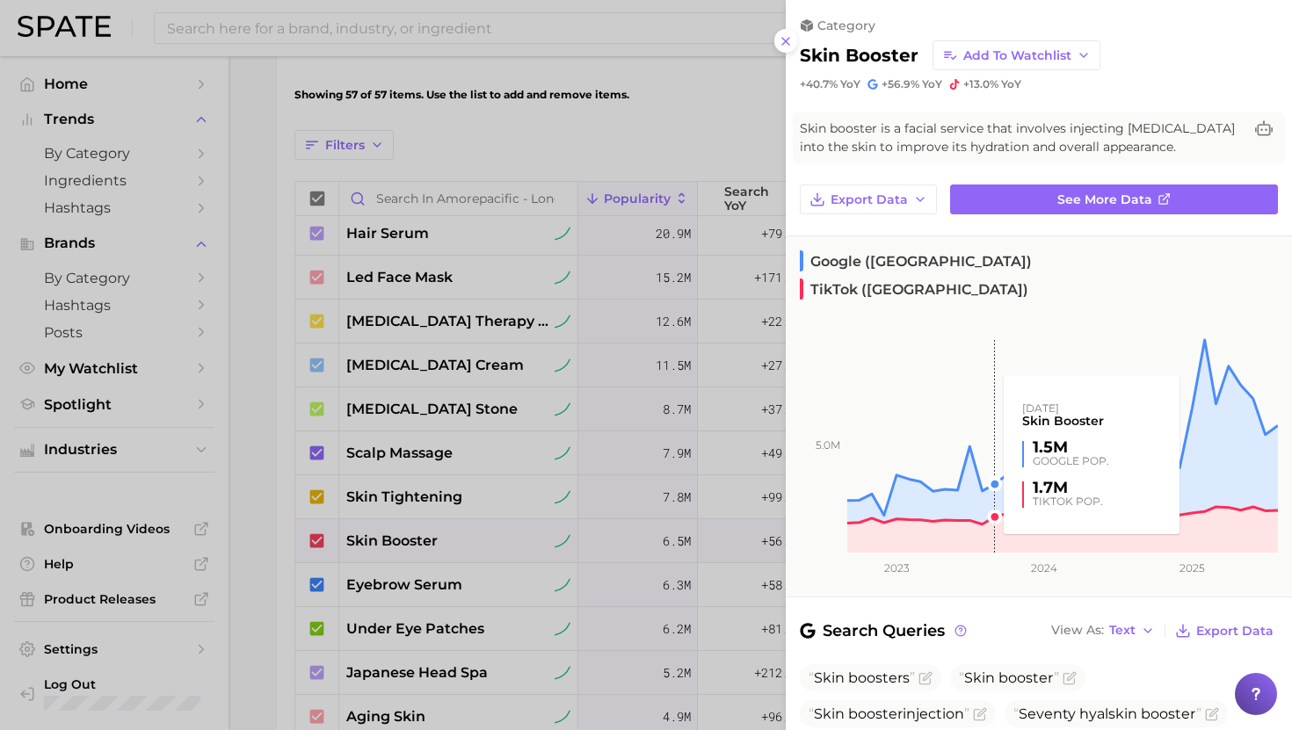
scroll to position [2, 0]
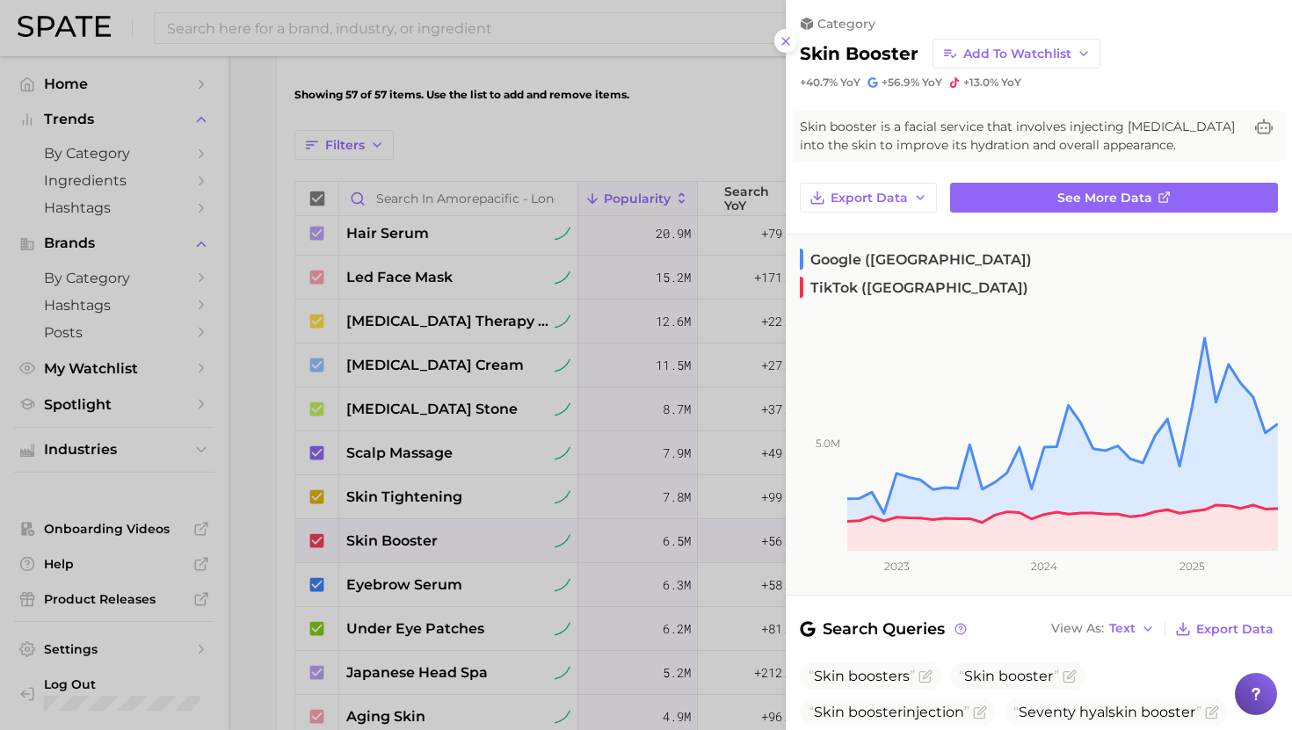
drag, startPoint x: 423, startPoint y: 450, endPoint x: 417, endPoint y: 489, distance: 40.0
click at [423, 450] on div at bounding box center [646, 365] width 1292 height 730
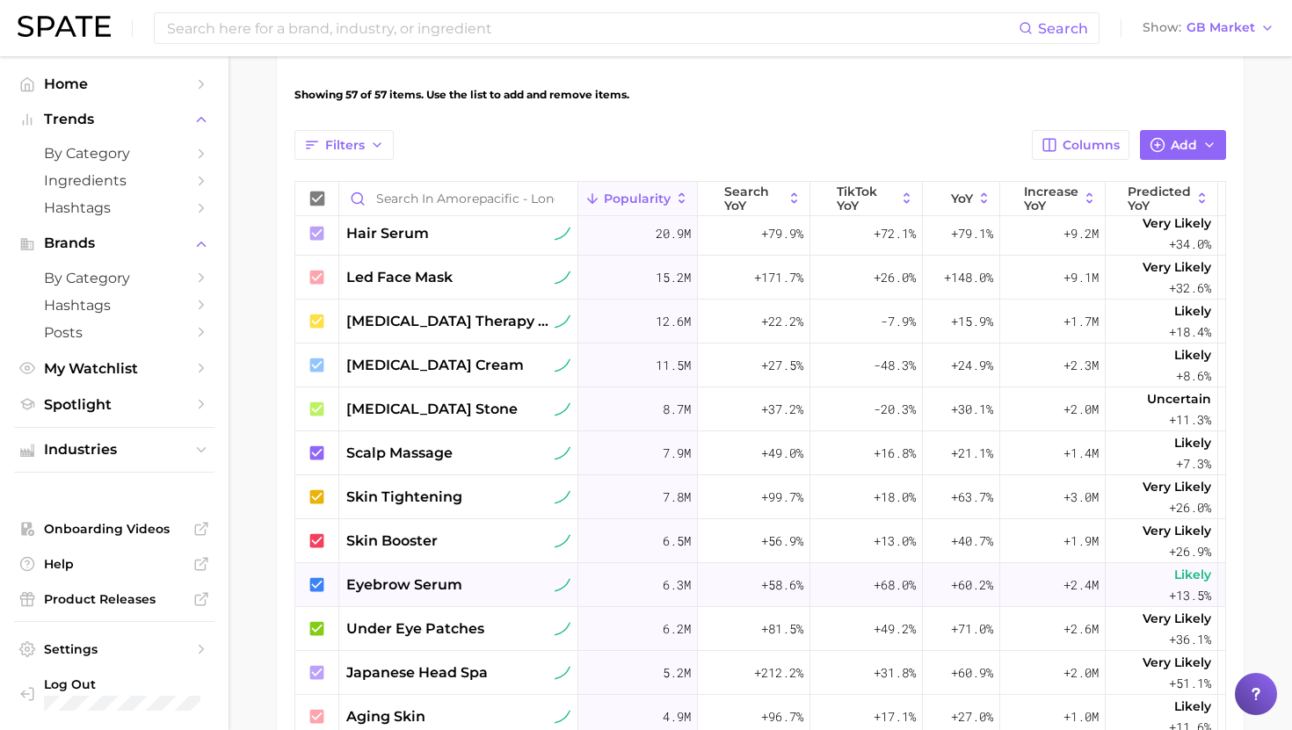
click at [409, 578] on span "eyebrow serum" at bounding box center [404, 585] width 116 height 21
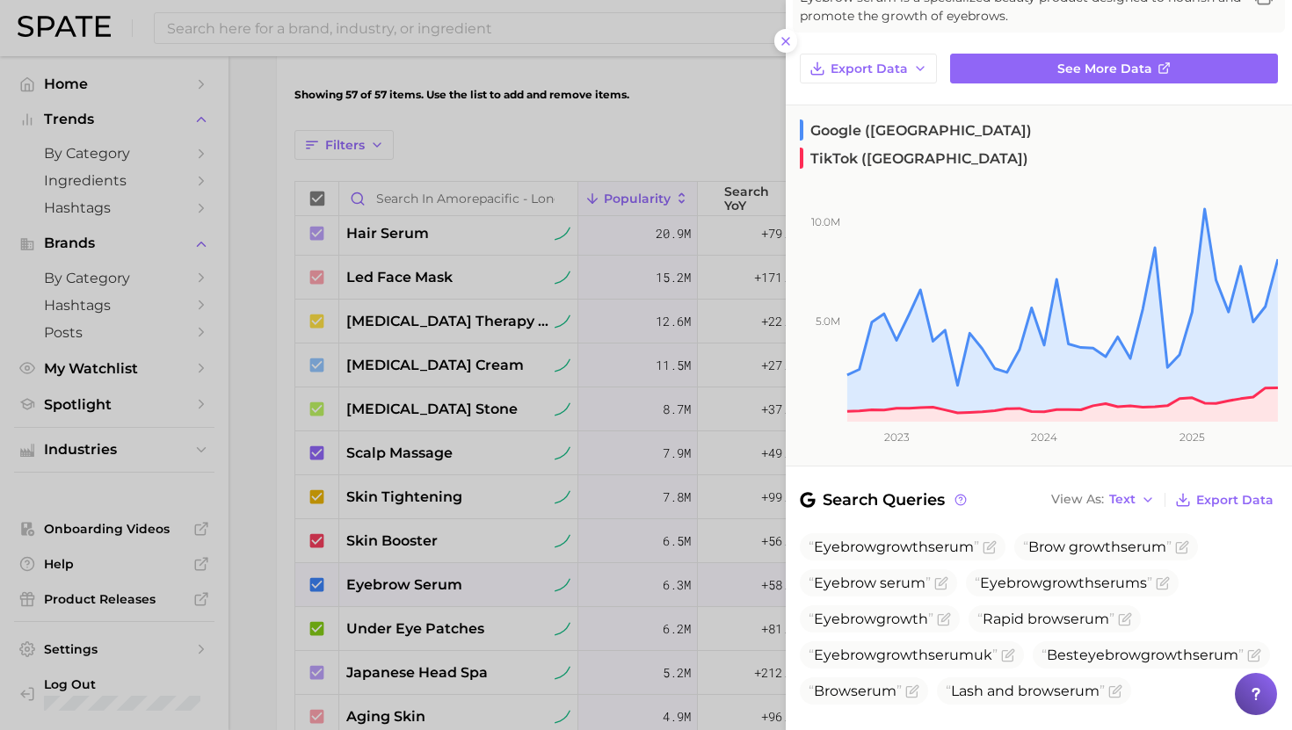
scroll to position [0, 0]
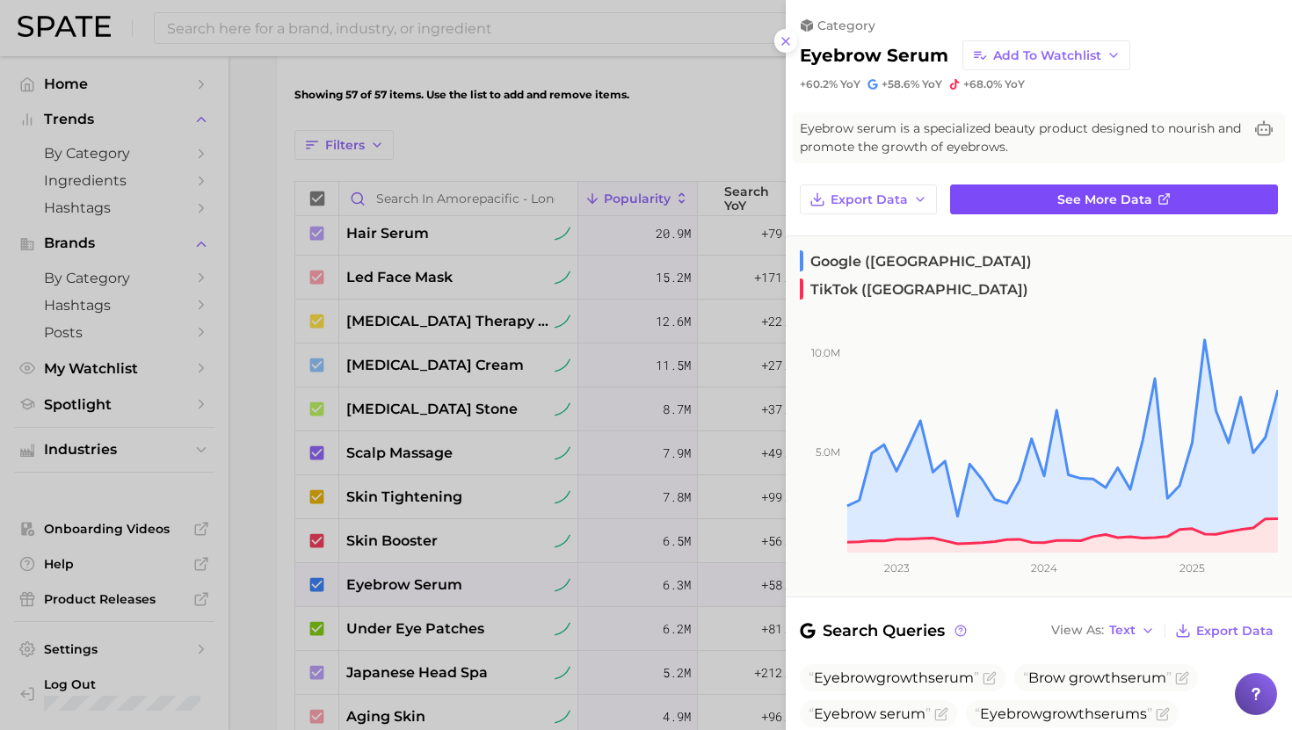
click at [1064, 199] on span "See more data" at bounding box center [1104, 199] width 95 height 15
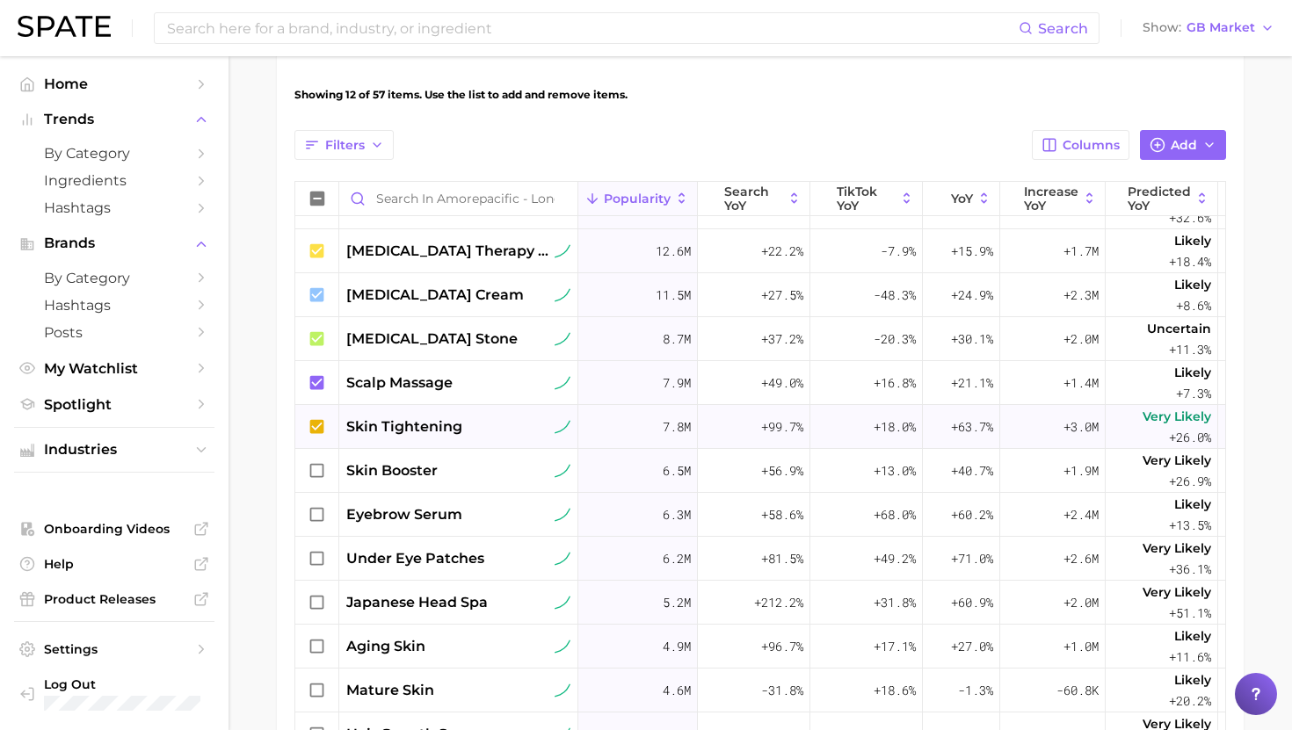
scroll to position [326, 0]
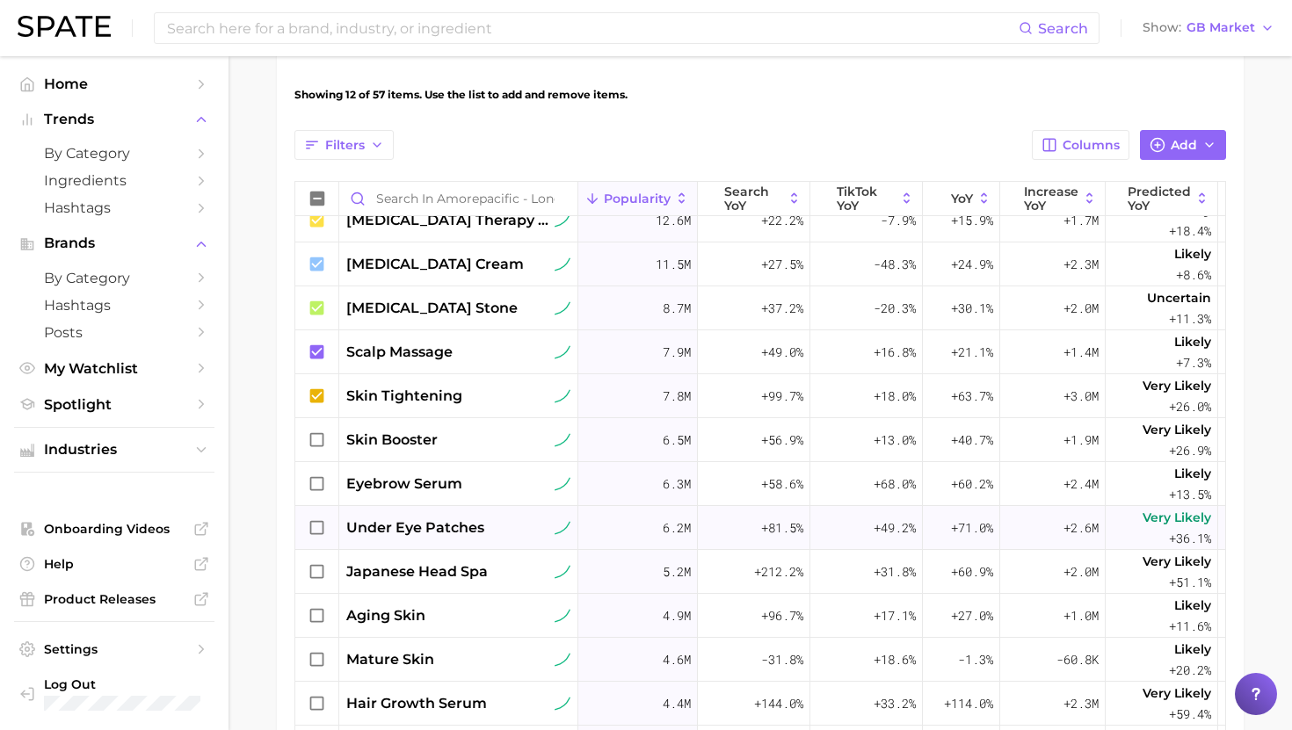
click at [466, 532] on span "under eye patches" at bounding box center [415, 528] width 138 height 21
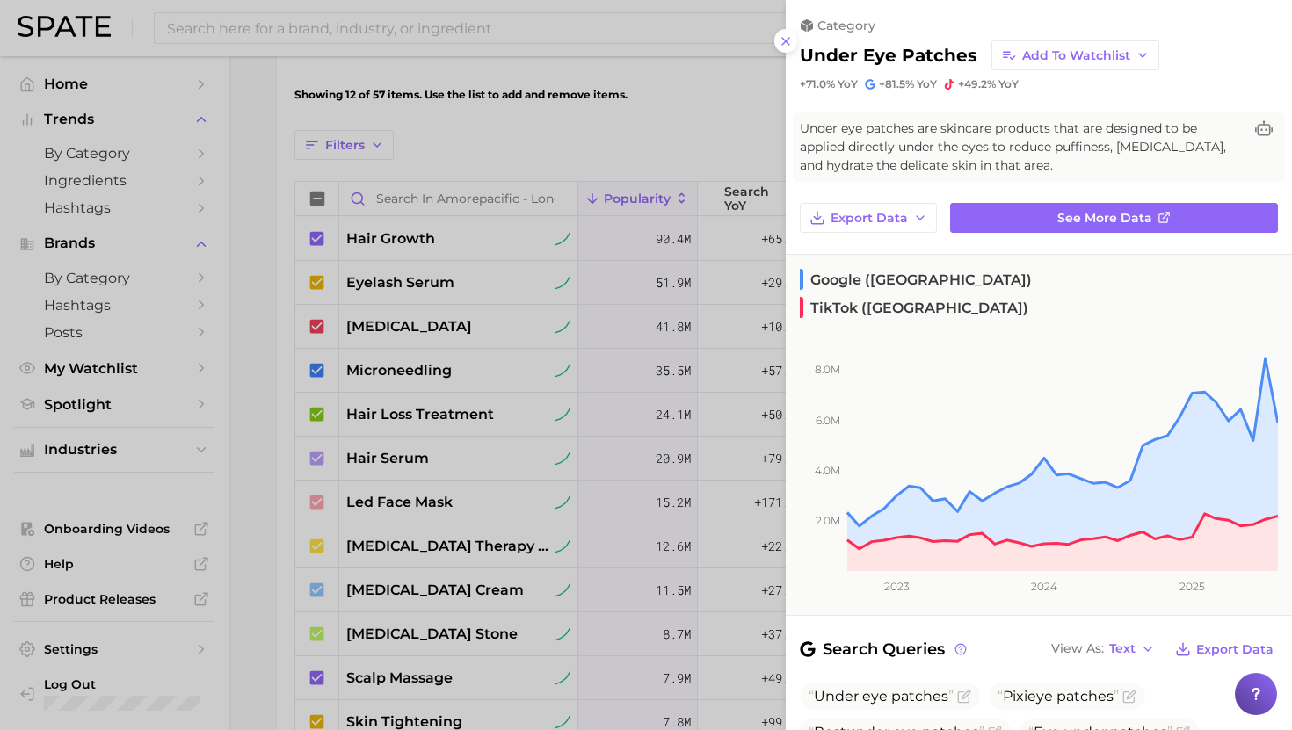
scroll to position [223, 0]
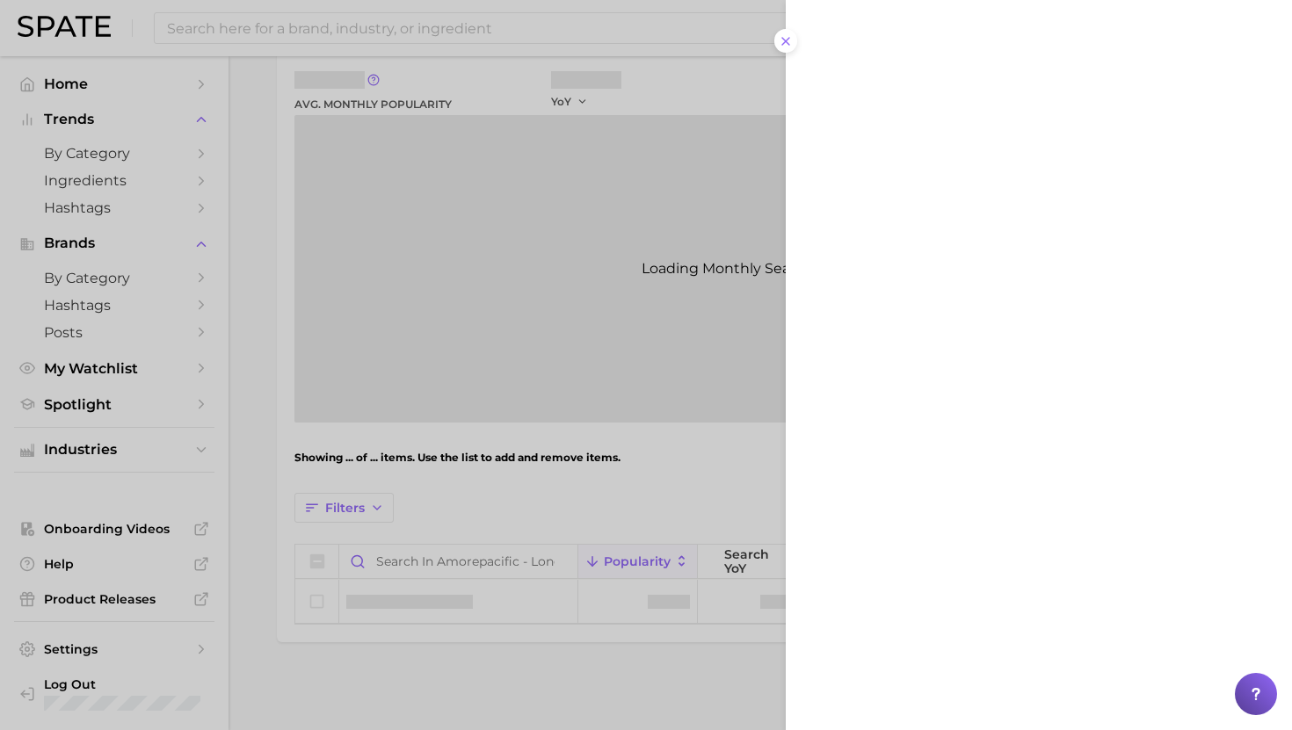
click at [466, 532] on div at bounding box center [646, 365] width 1292 height 730
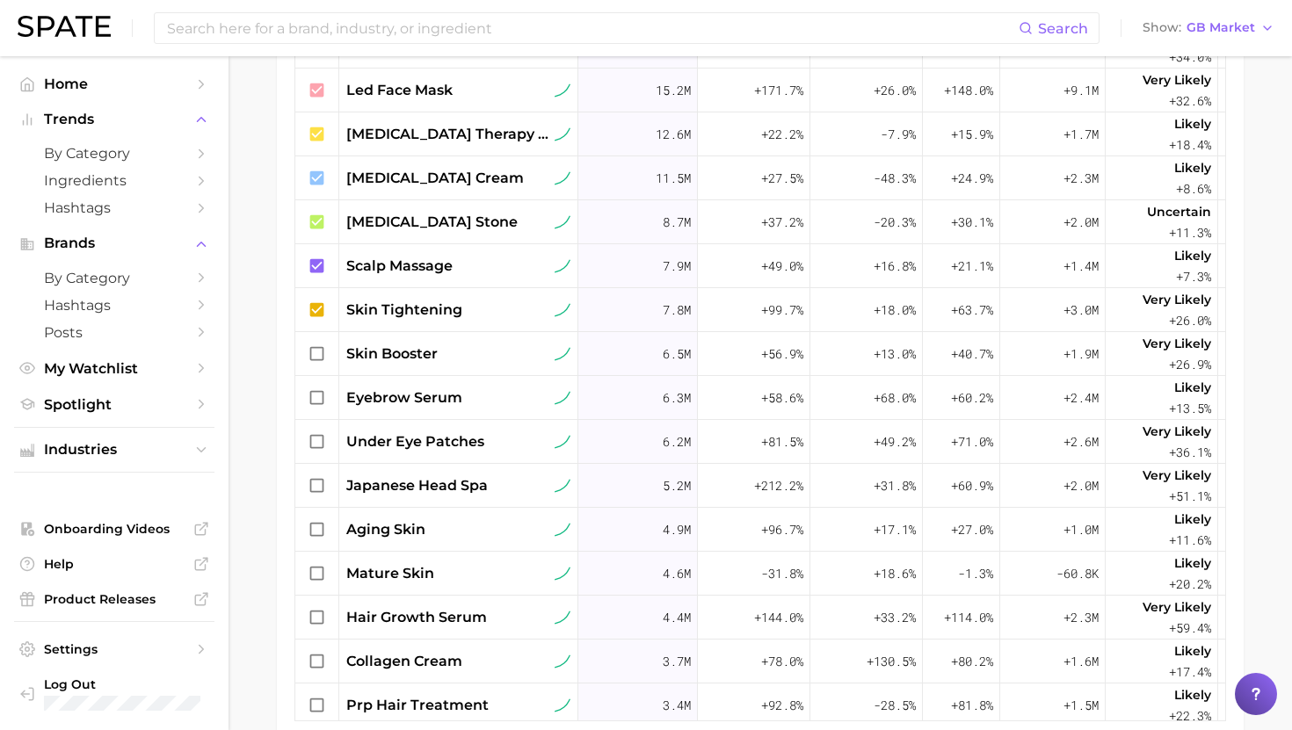
scroll to position [235, 0]
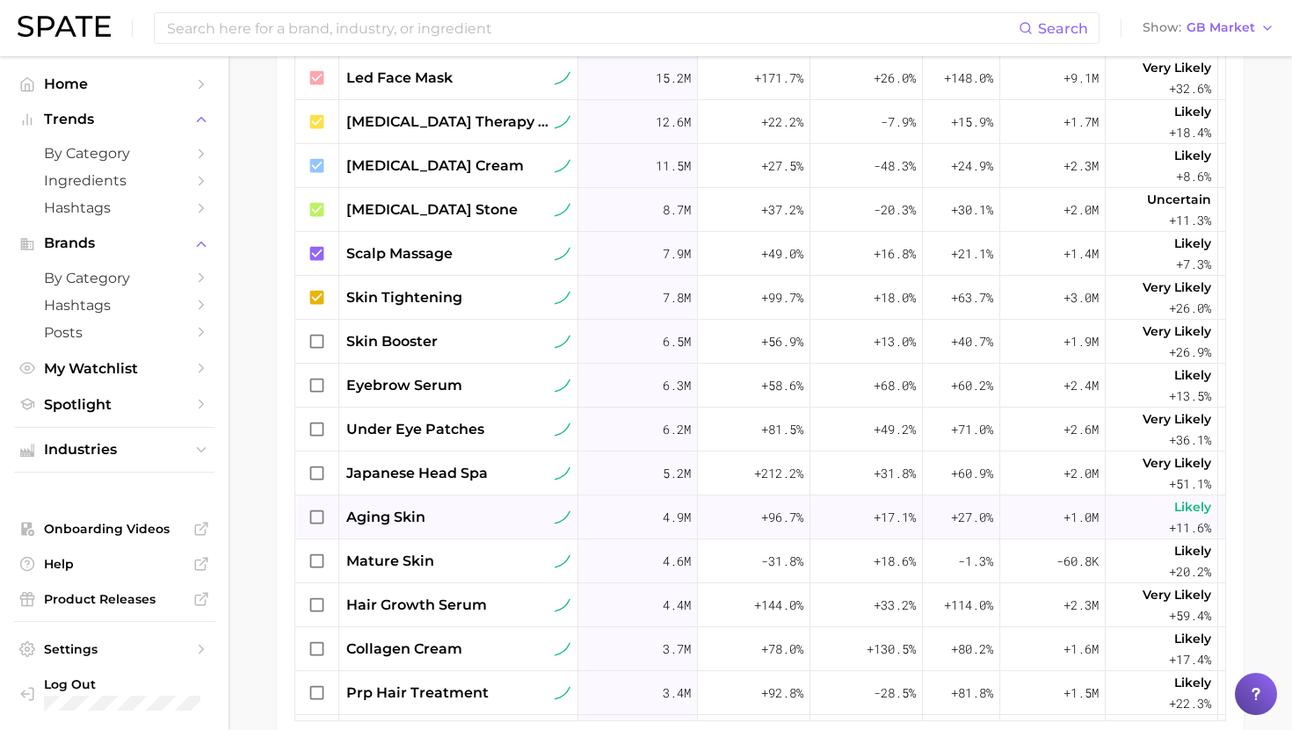
click at [434, 520] on div "aging skin" at bounding box center [458, 517] width 224 height 21
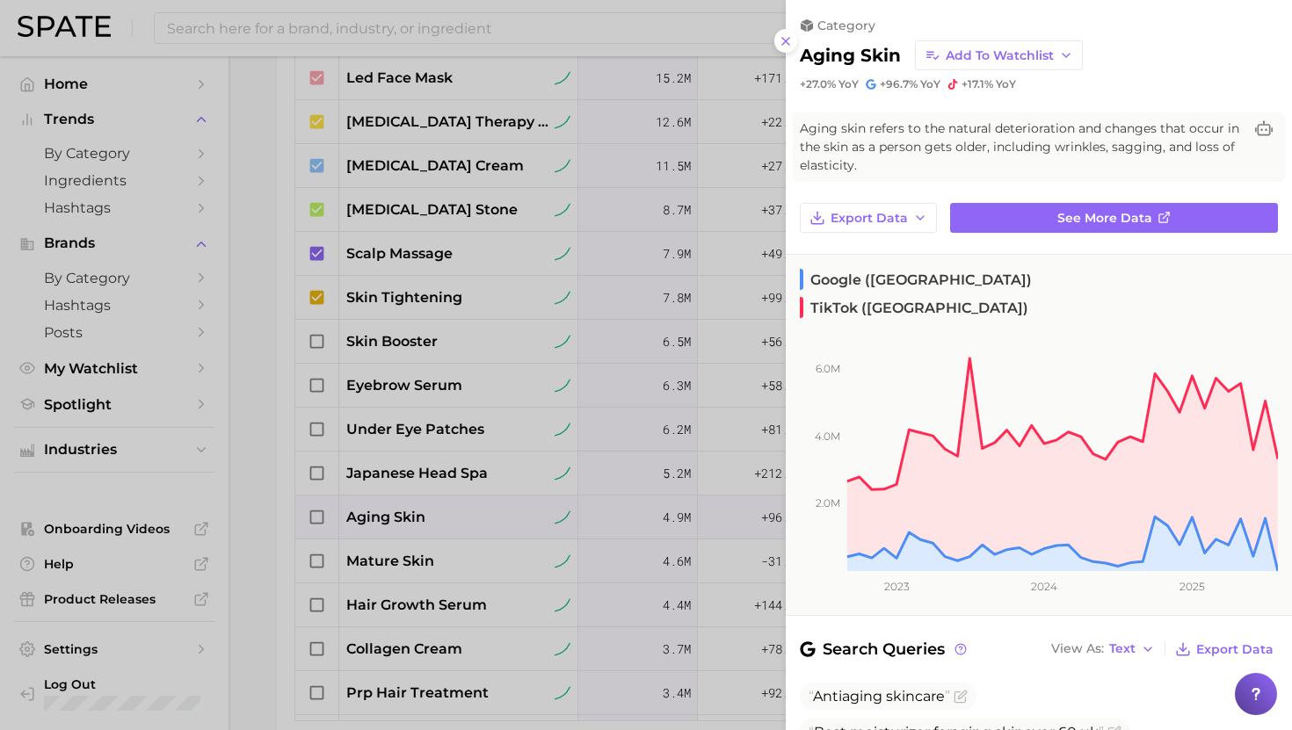
click at [434, 511] on div at bounding box center [646, 365] width 1292 height 730
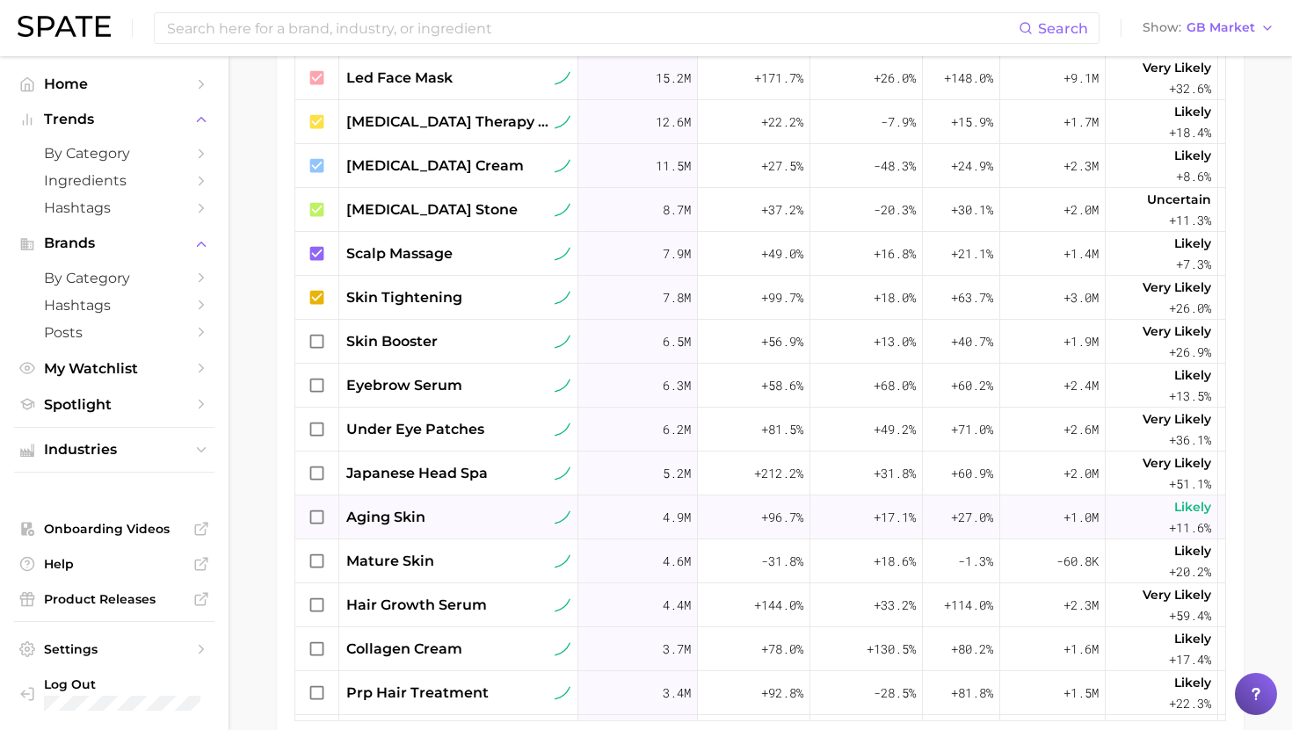
scroll to position [286, 0]
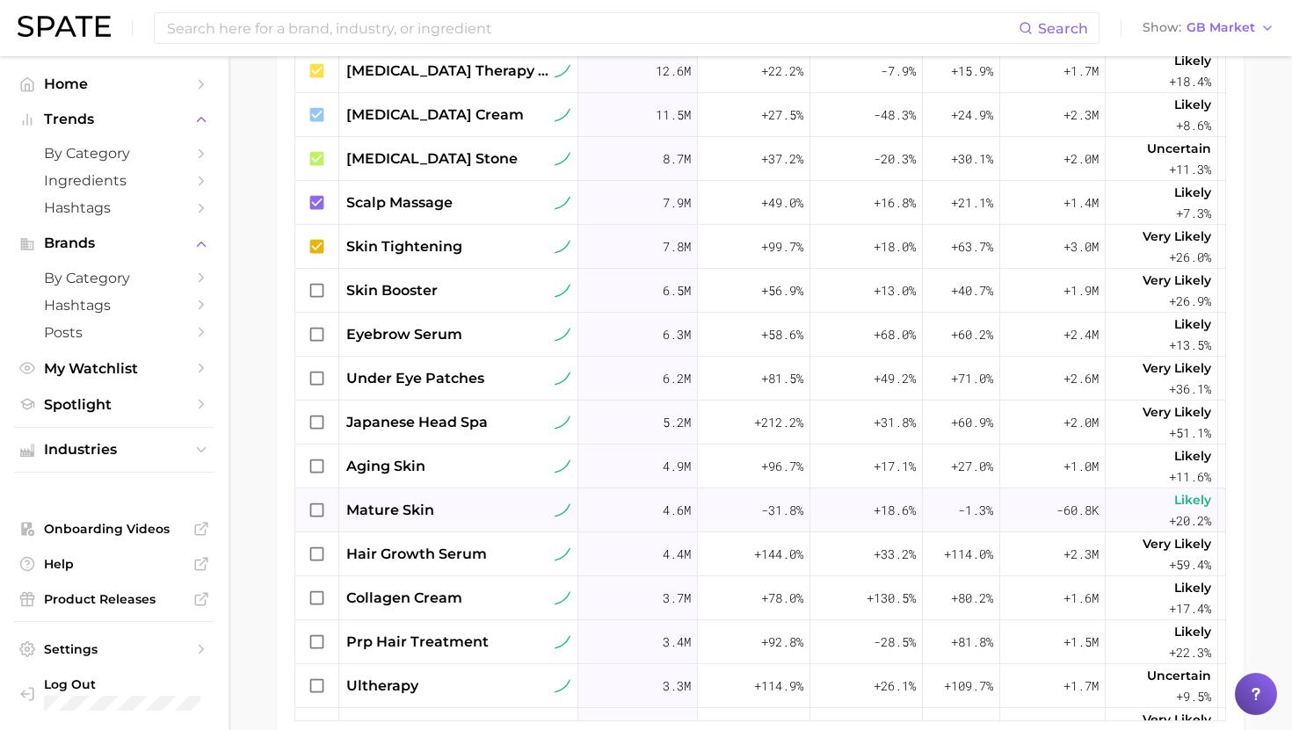
click at [444, 511] on div "mature skin" at bounding box center [458, 510] width 224 height 21
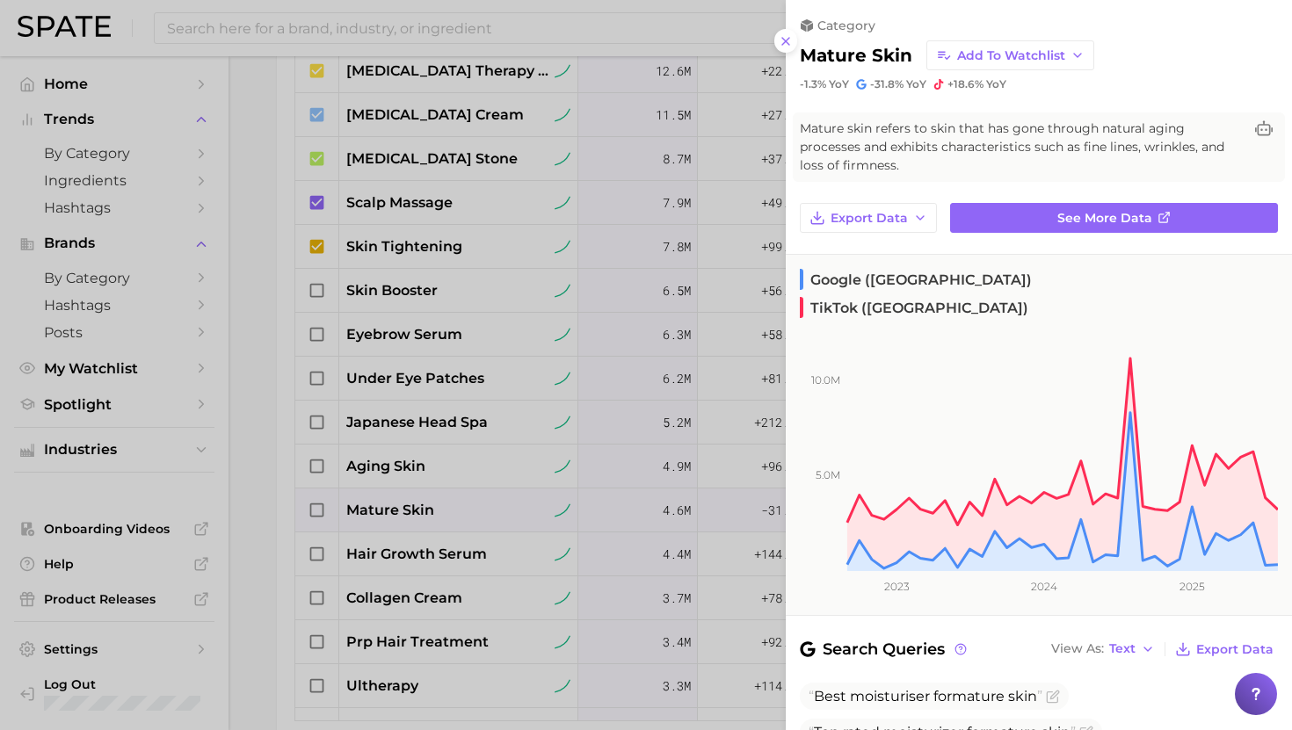
click at [445, 511] on div at bounding box center [646, 365] width 1292 height 730
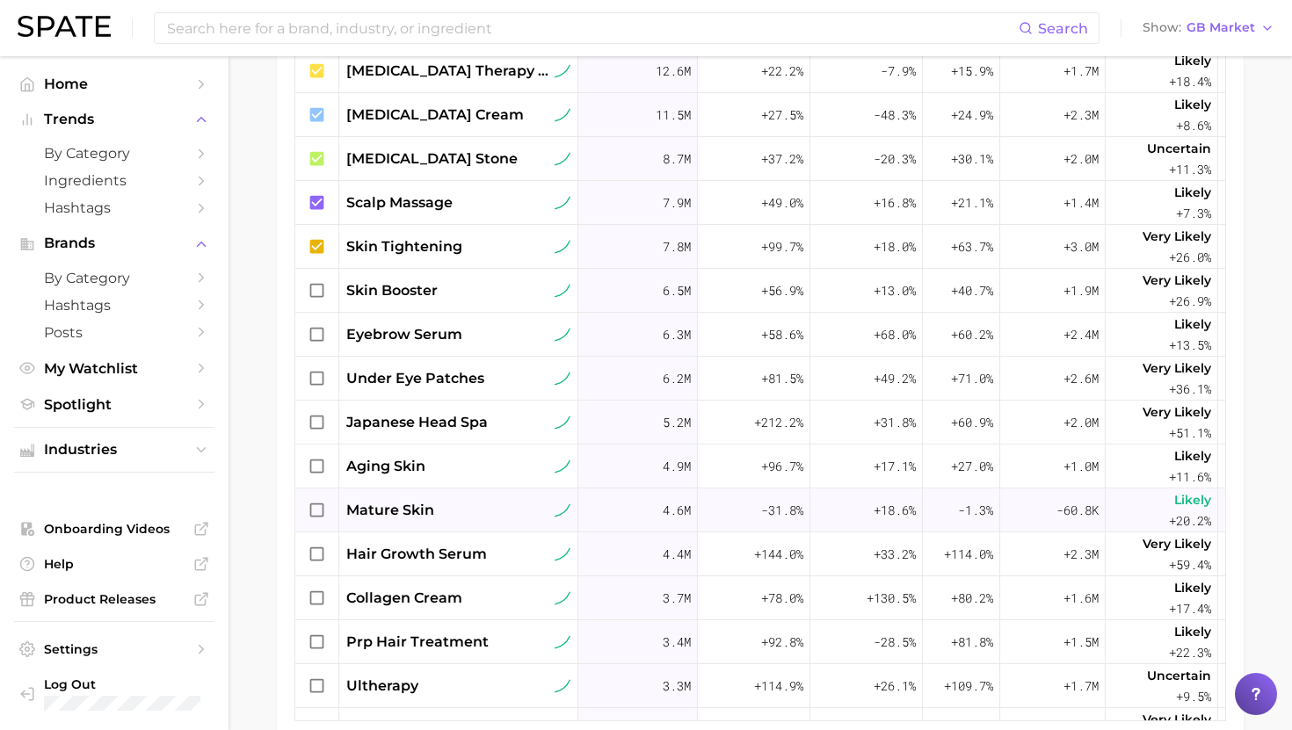
click at [445, 490] on div "mature skin" at bounding box center [458, 511] width 239 height 44
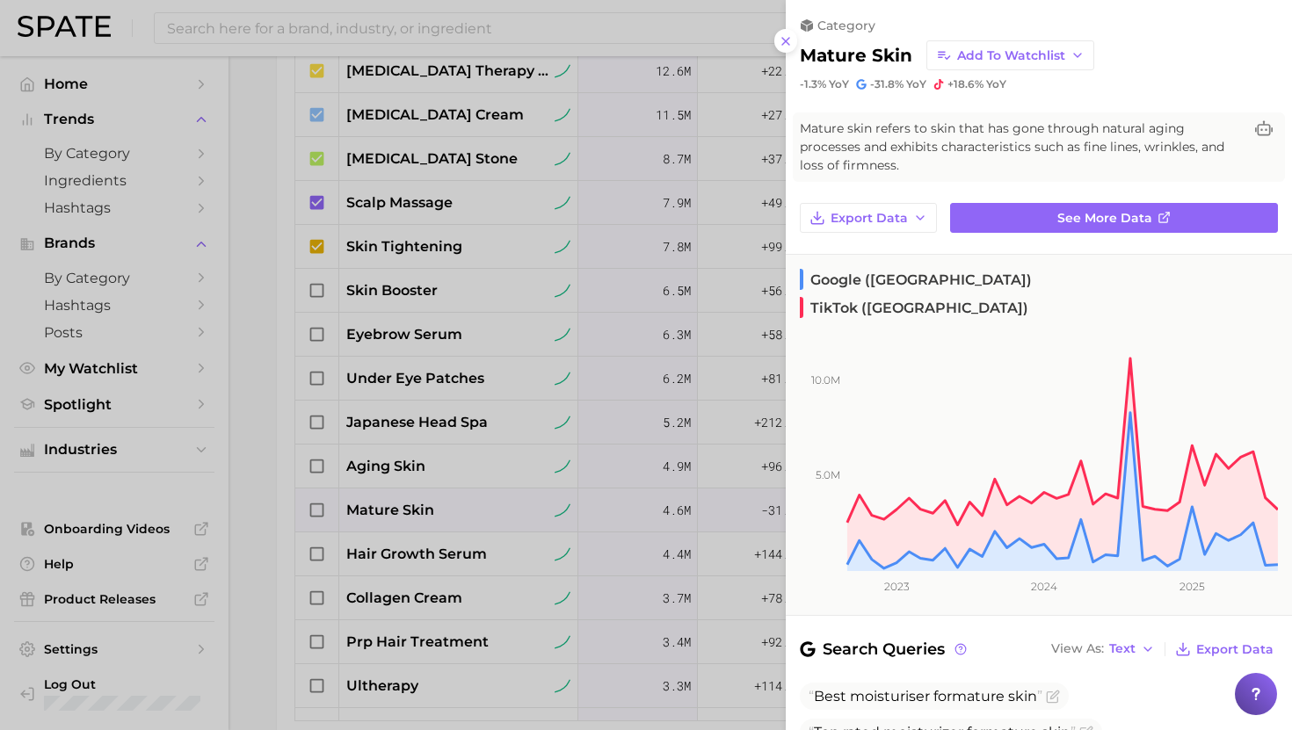
click at [446, 483] on div at bounding box center [646, 365] width 1292 height 730
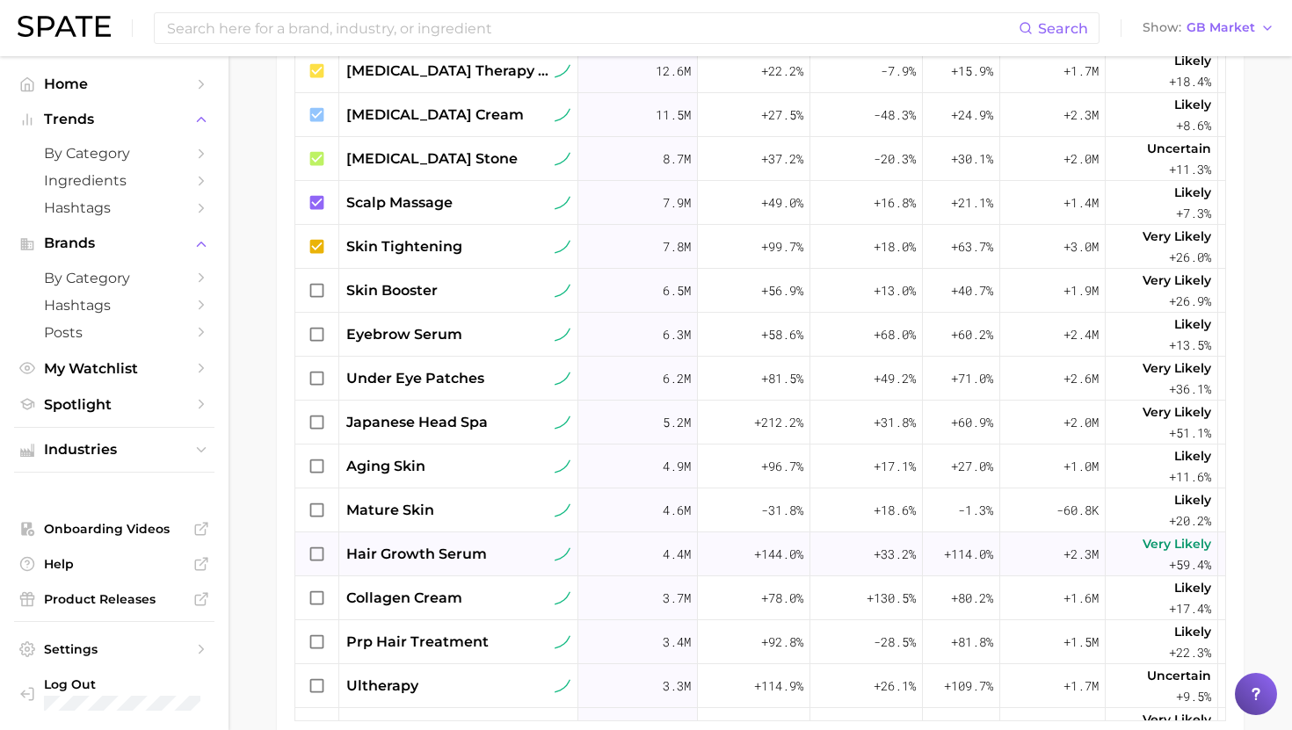
click at [425, 556] on span "hair growth serum" at bounding box center [416, 554] width 141 height 21
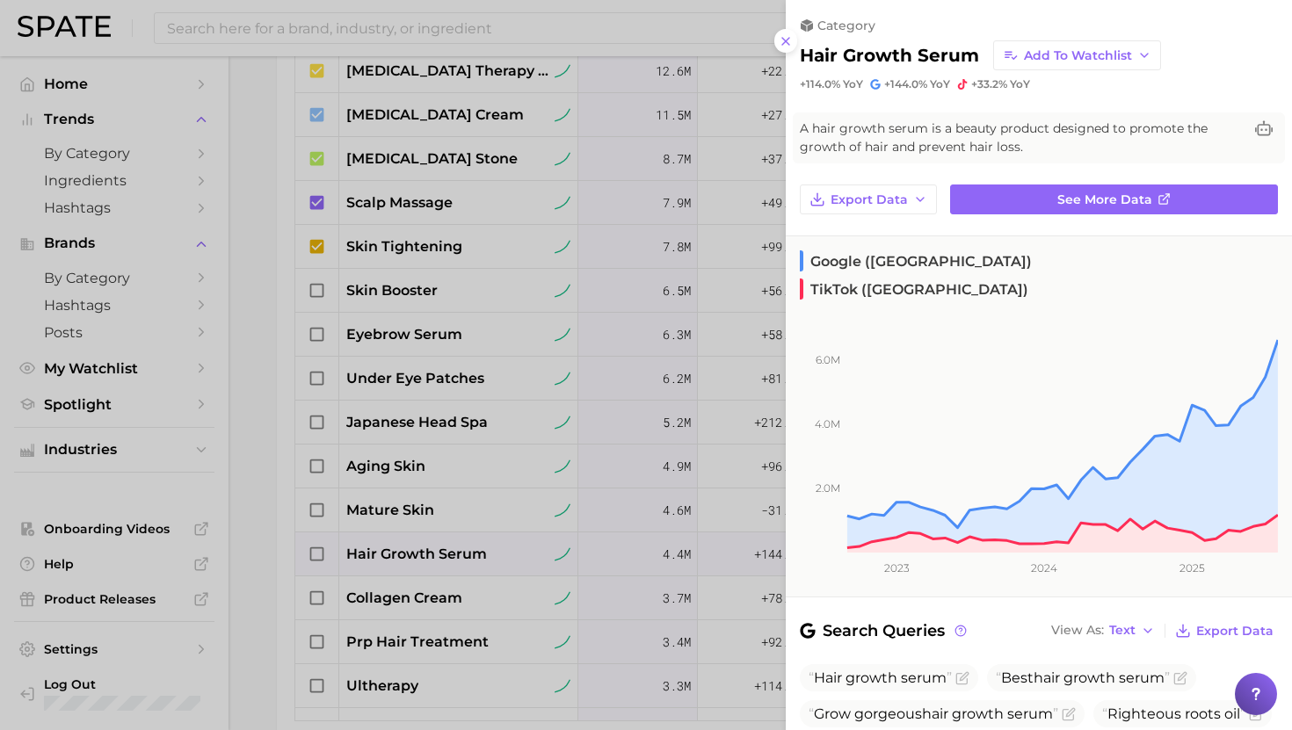
click at [425, 554] on div at bounding box center [646, 365] width 1292 height 730
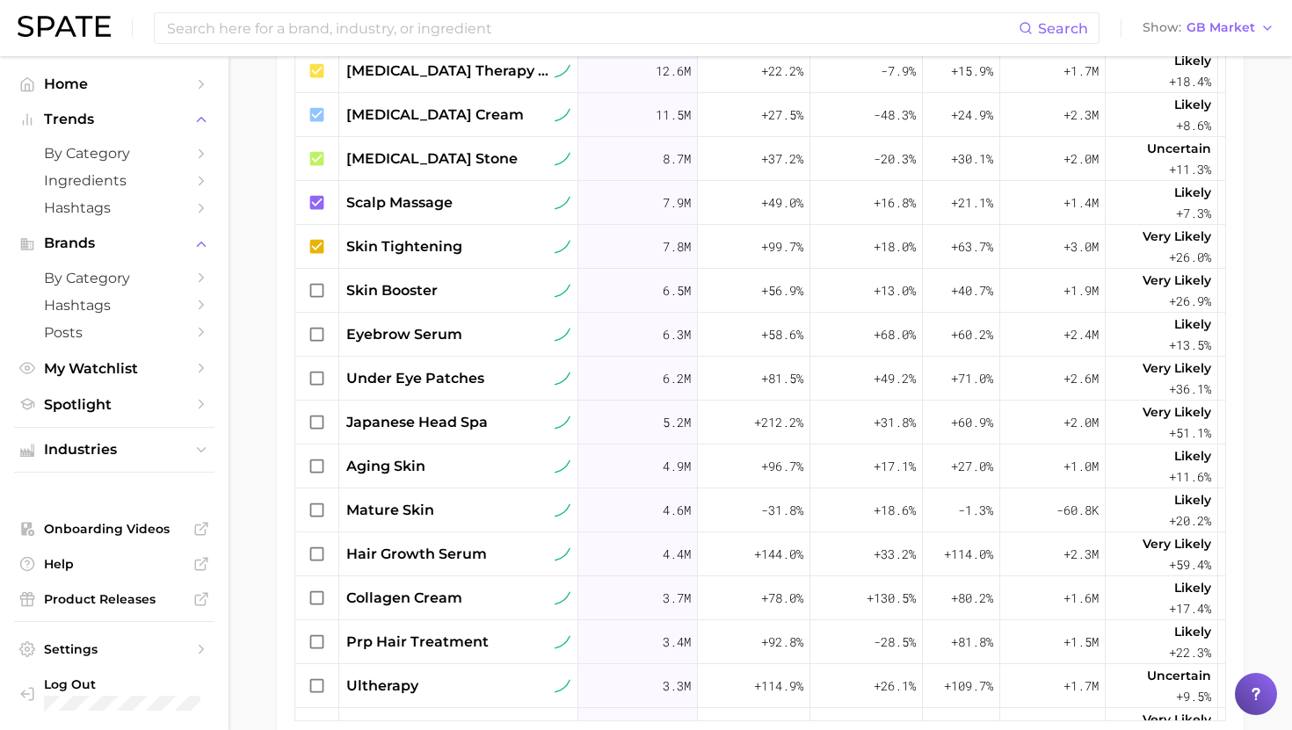
click at [425, 554] on span "hair growth serum" at bounding box center [416, 554] width 141 height 21
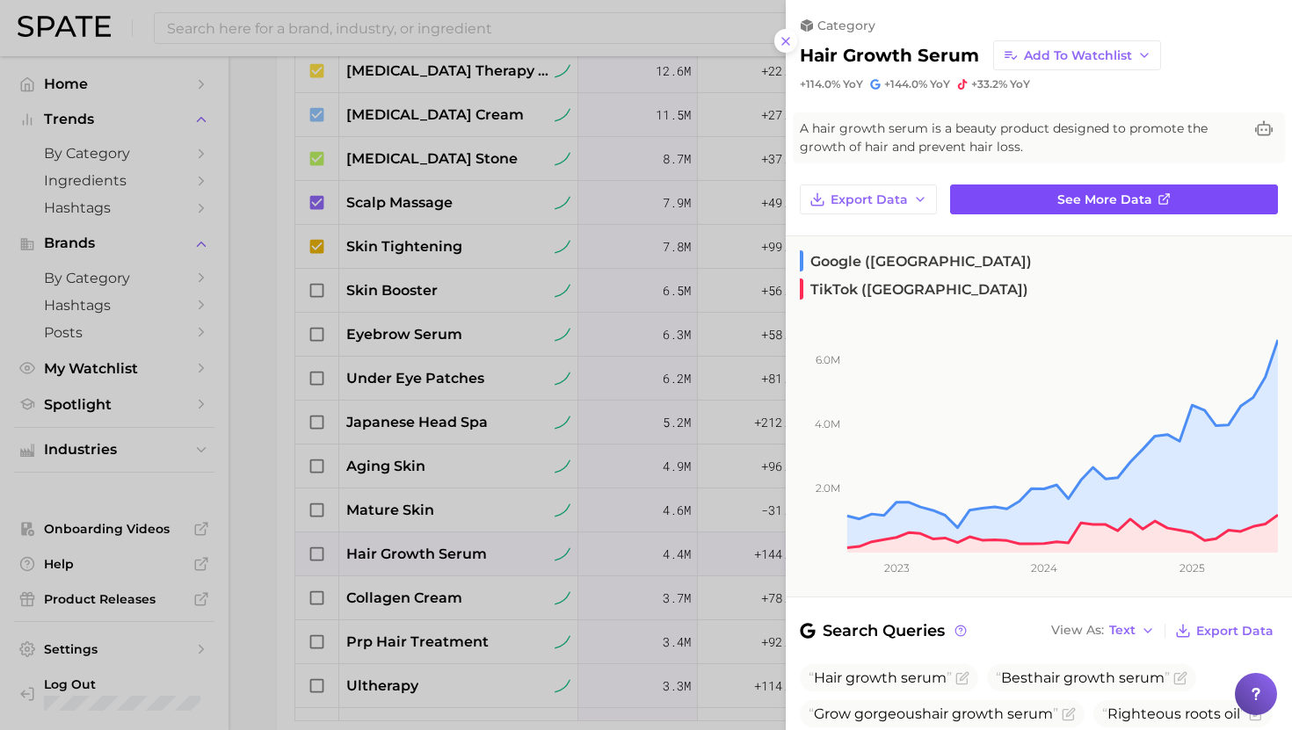
click at [1047, 206] on link "See more data" at bounding box center [1114, 200] width 328 height 30
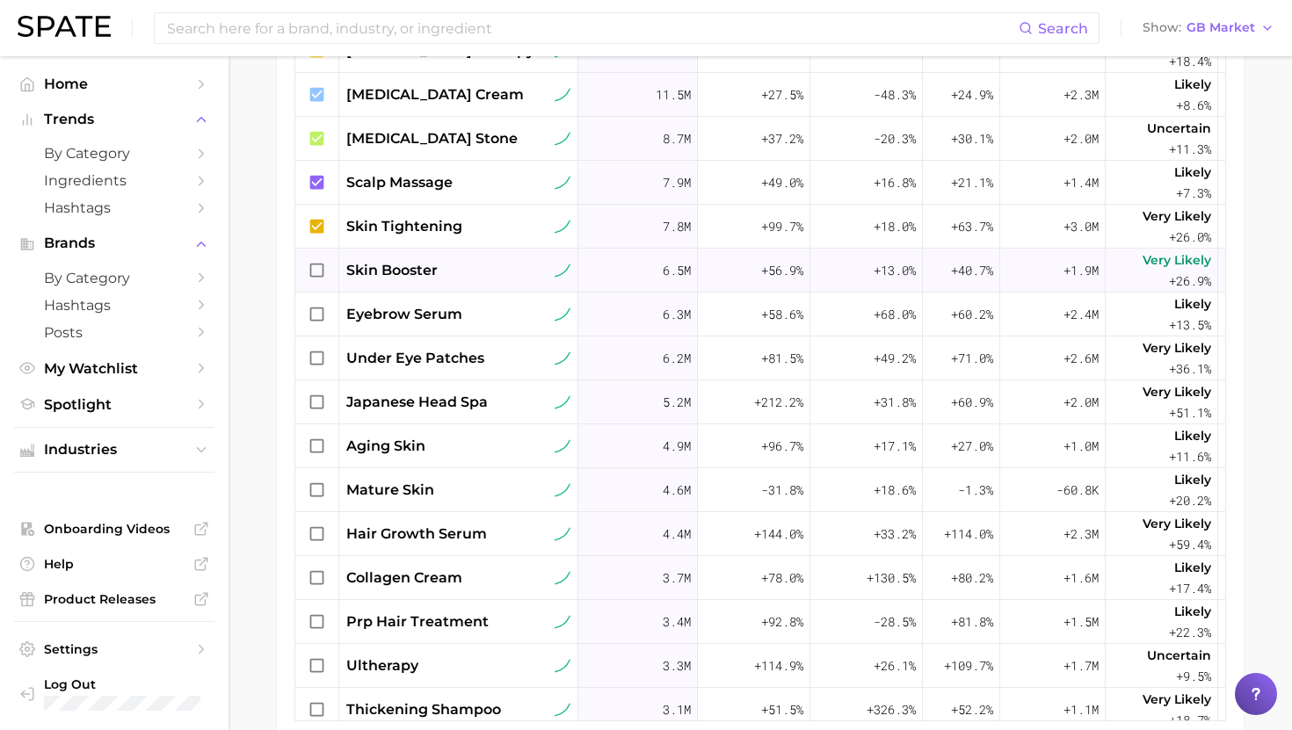
scroll to position [309, 0]
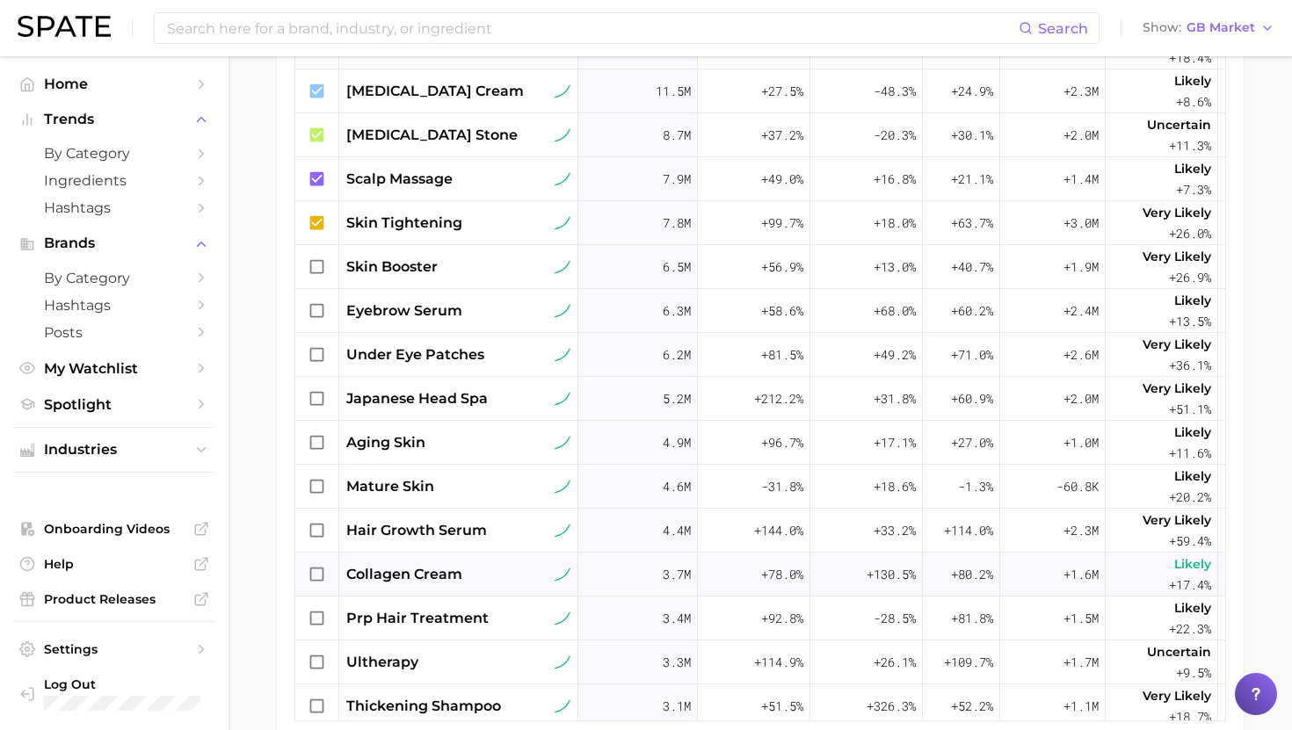
click at [433, 569] on span "collagen cream" at bounding box center [404, 574] width 116 height 21
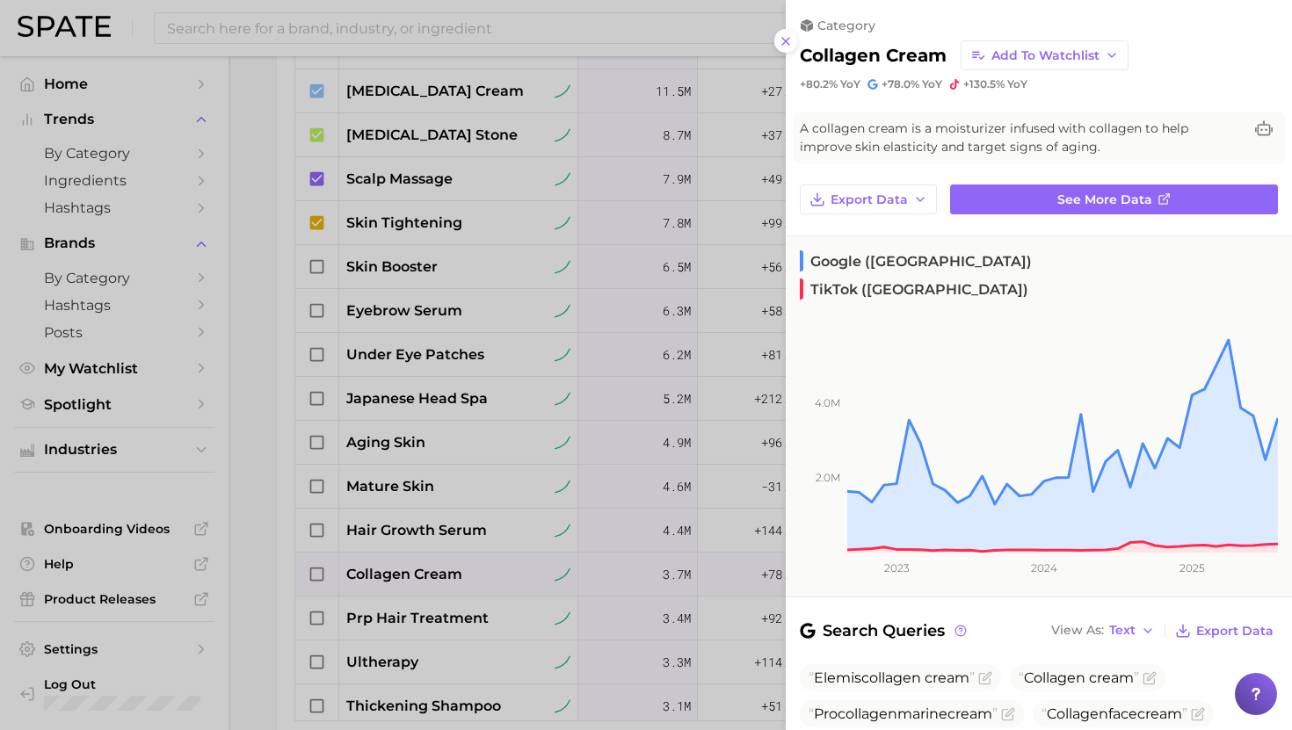
click at [450, 605] on div at bounding box center [646, 365] width 1292 height 730
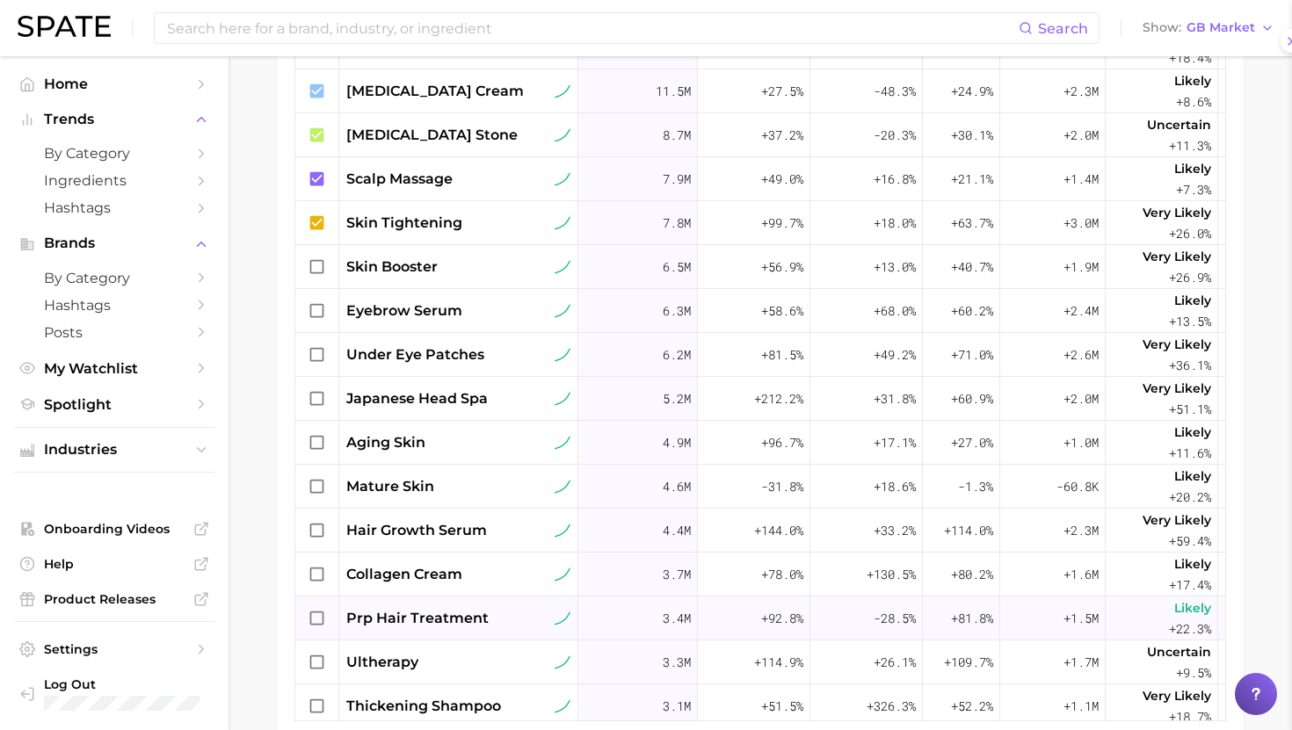
click at [444, 627] on span "prp hair treatment" at bounding box center [417, 618] width 142 height 21
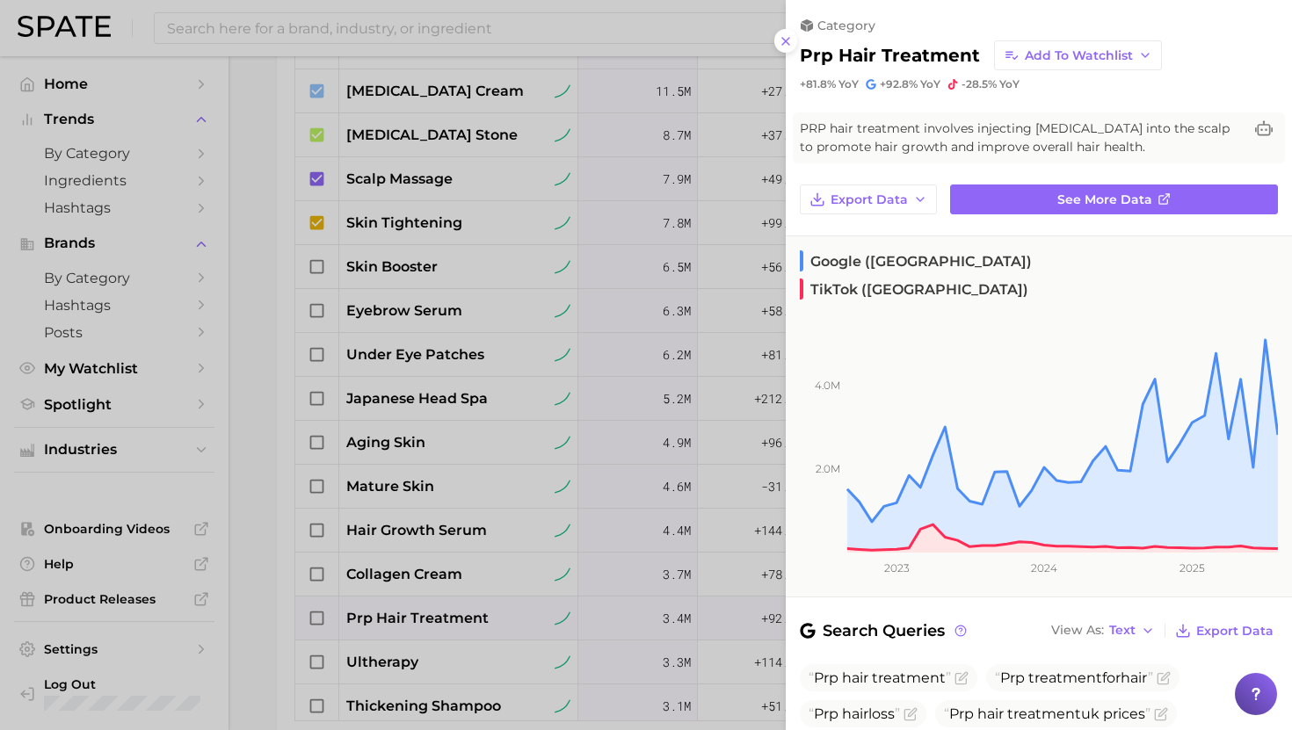
click at [407, 673] on div at bounding box center [646, 365] width 1292 height 730
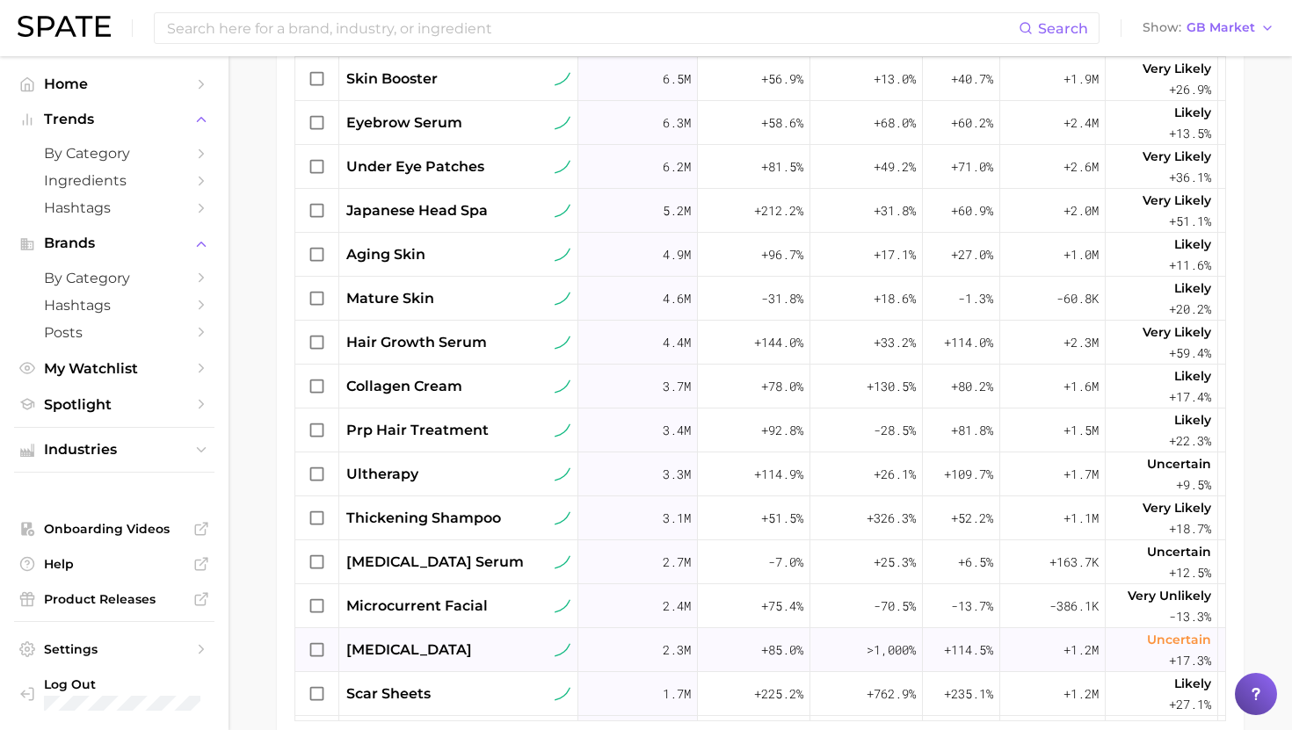
scroll to position [504, 0]
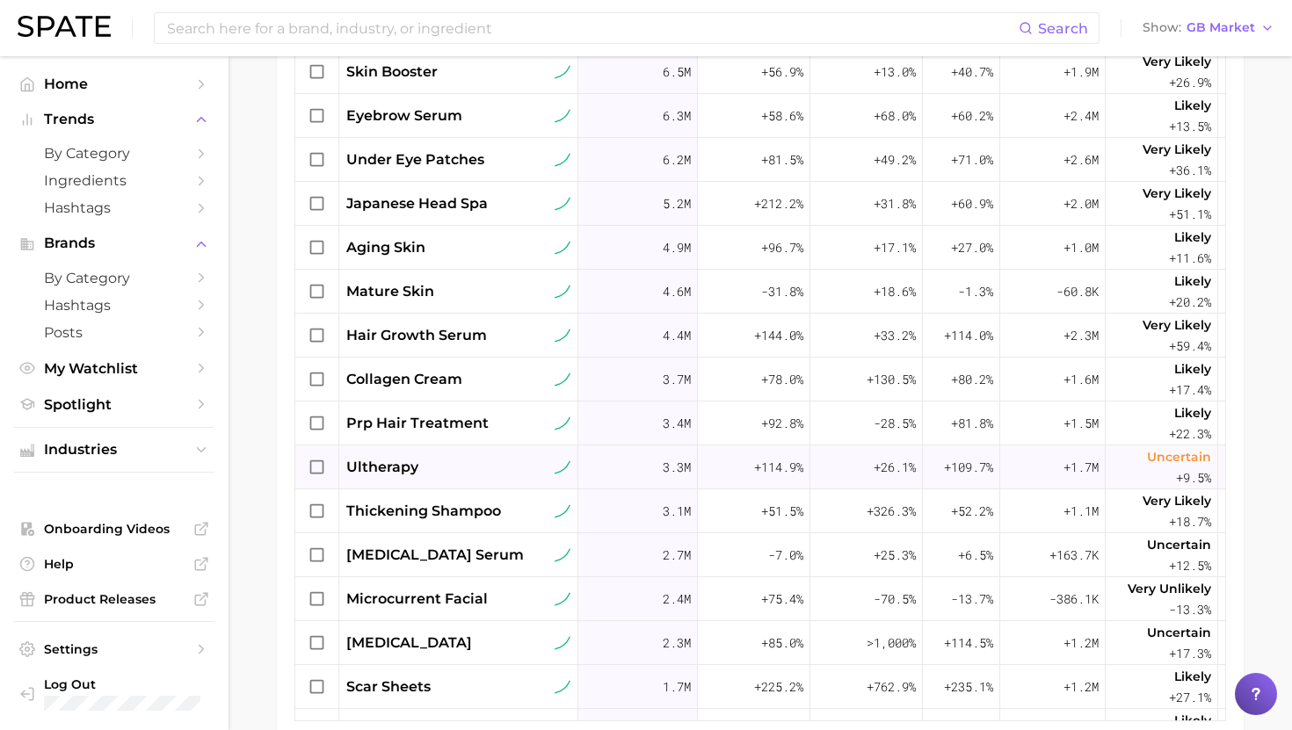
click at [430, 467] on div "ultherapy" at bounding box center [458, 467] width 224 height 21
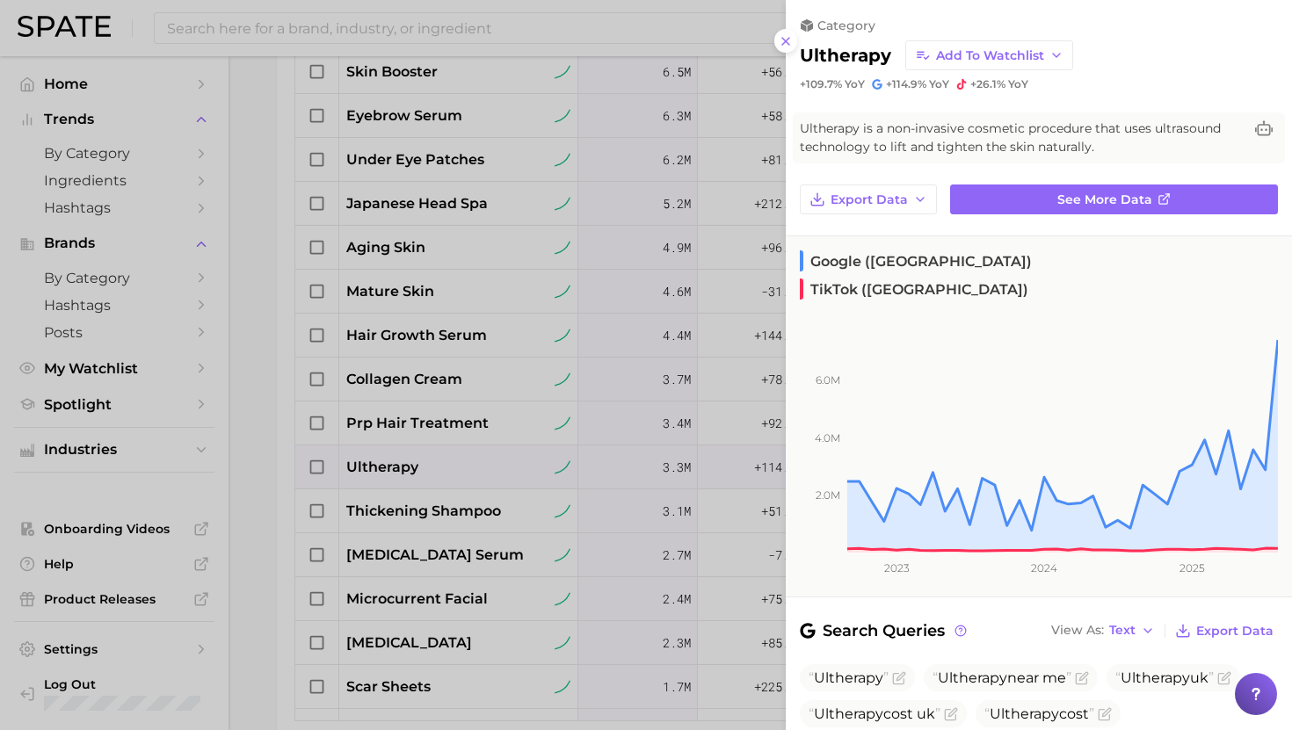
click at [431, 467] on div at bounding box center [646, 365] width 1292 height 730
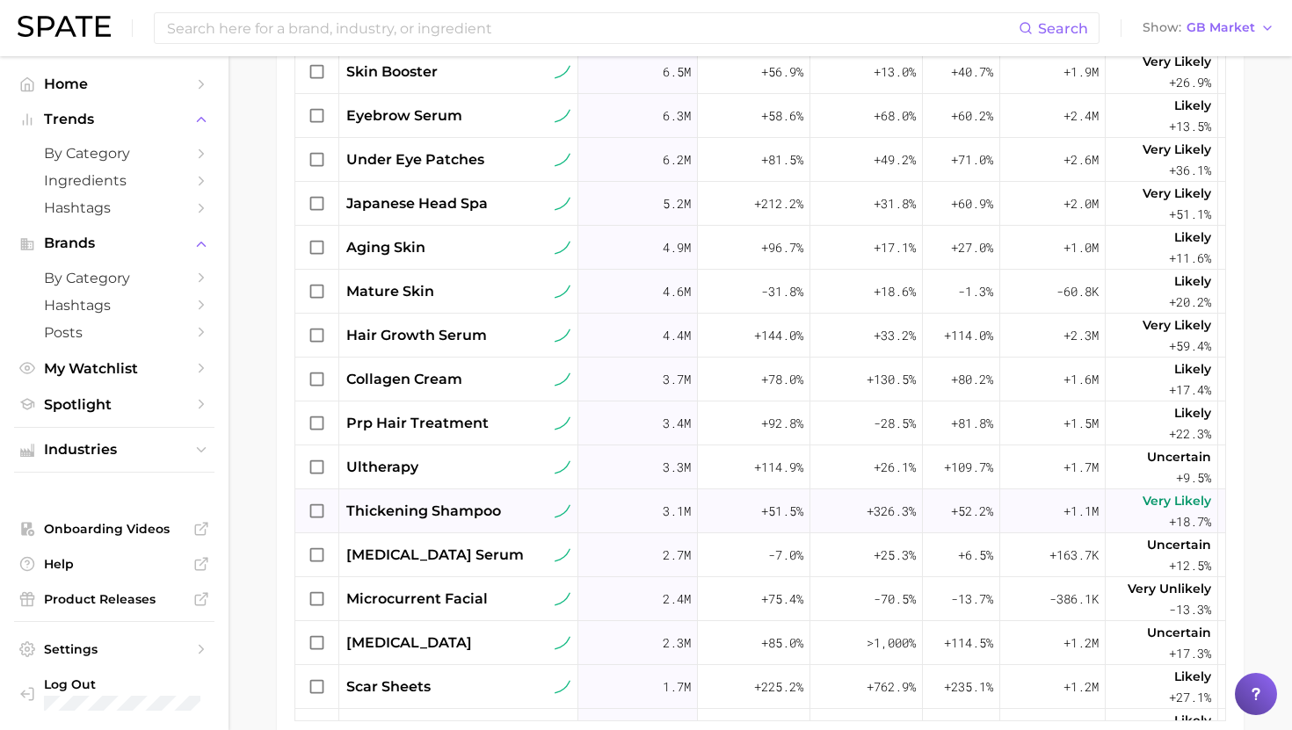
click at [443, 511] on span "thickening shampoo" at bounding box center [423, 511] width 155 height 21
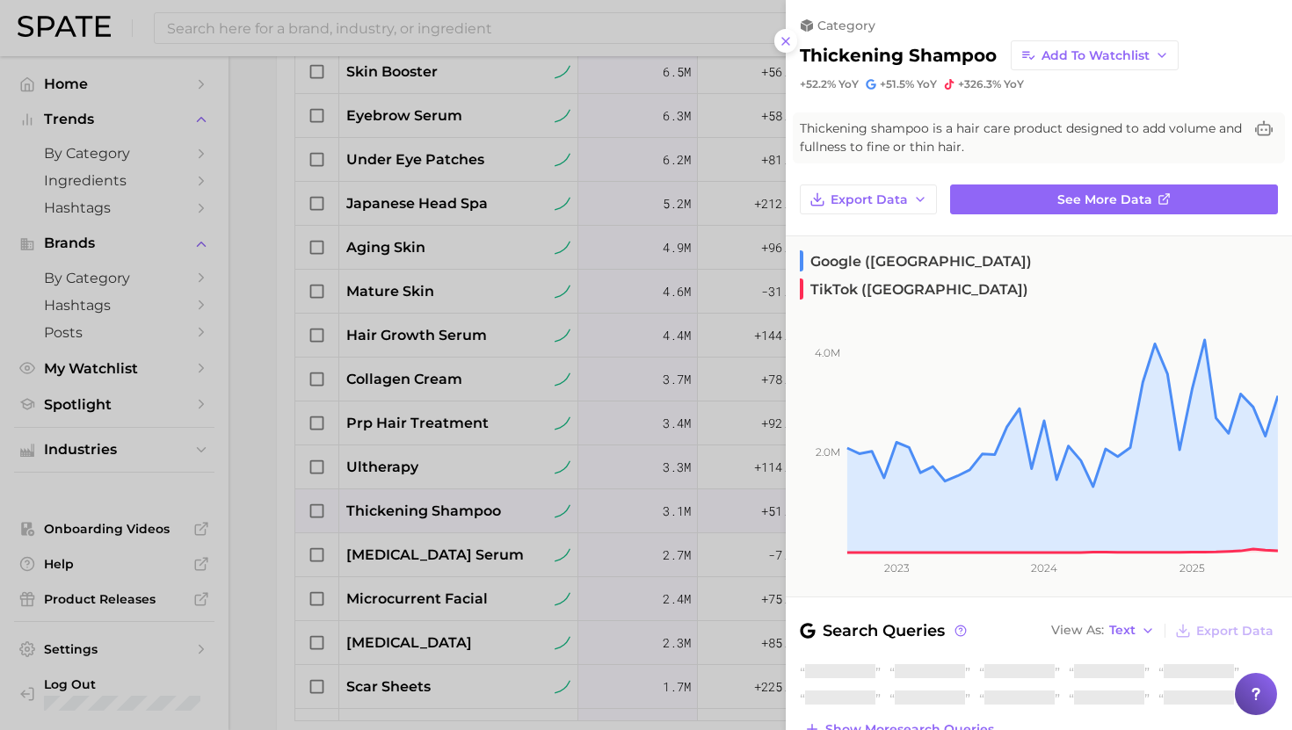
click at [443, 511] on div at bounding box center [646, 365] width 1292 height 730
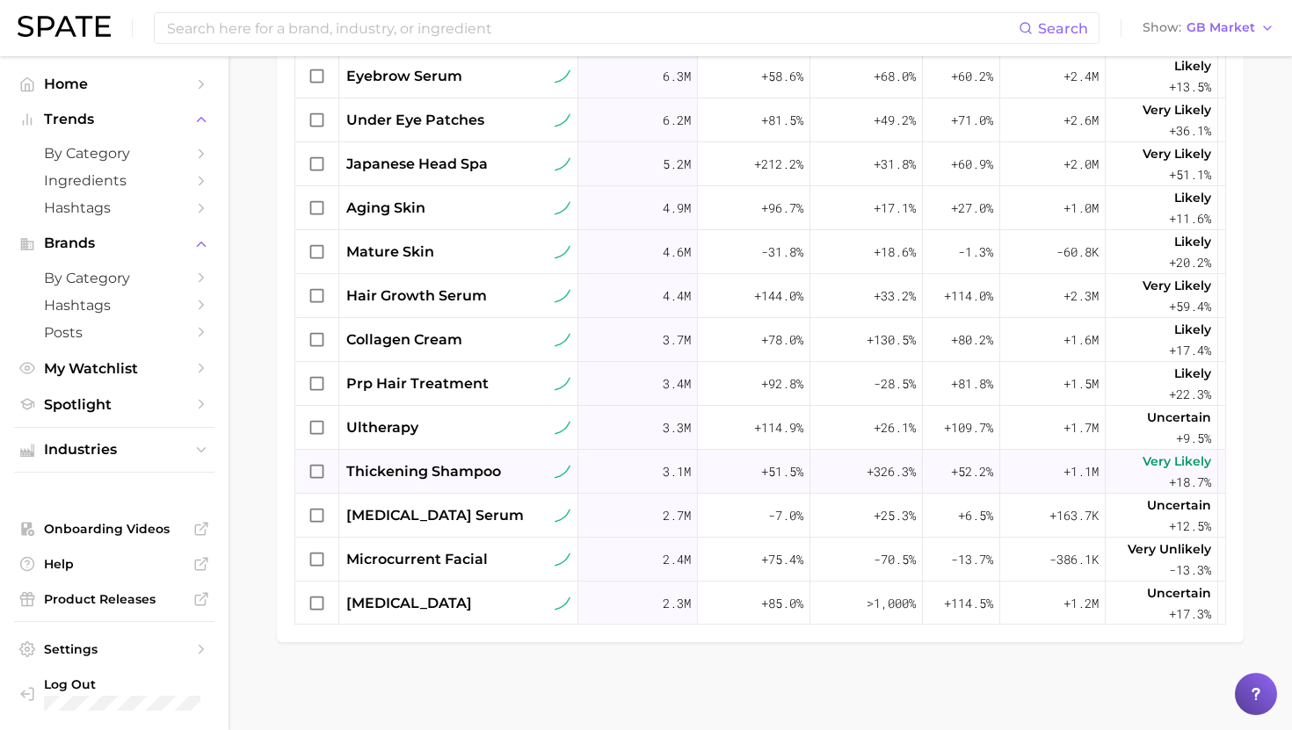
scroll to position [458, 0]
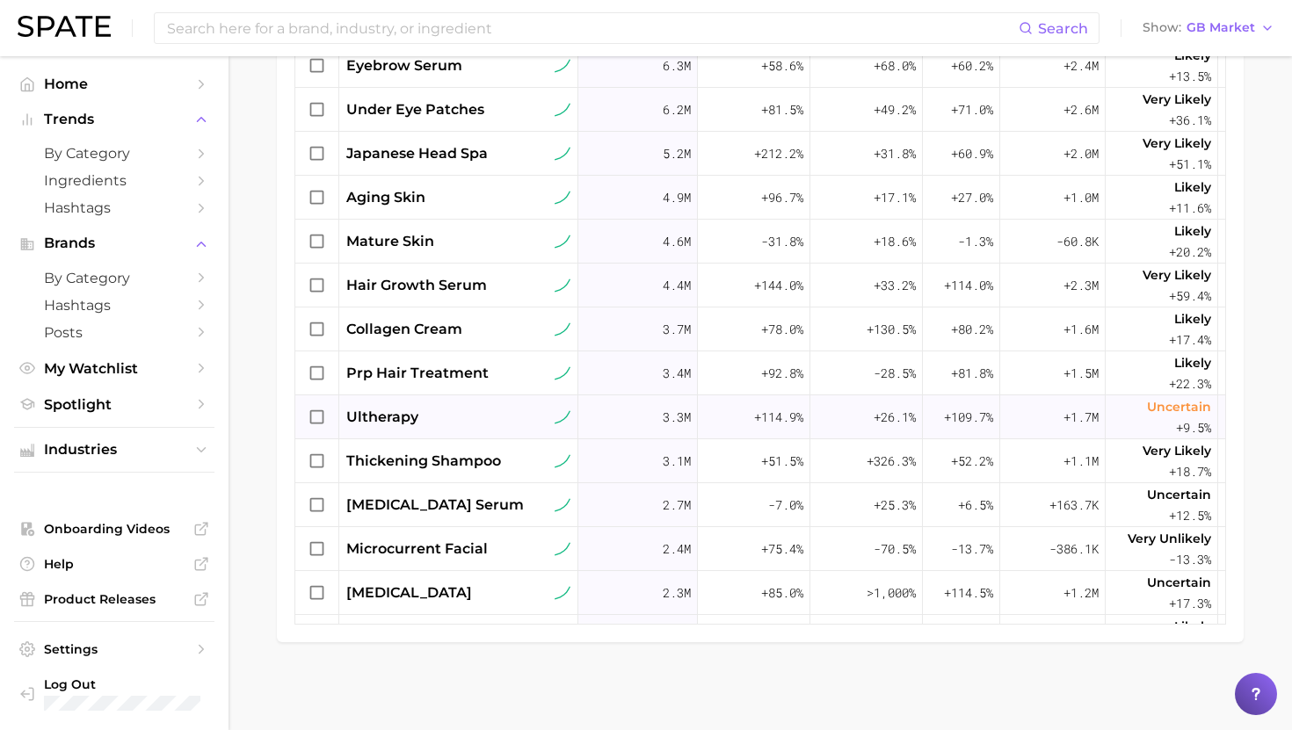
click at [451, 425] on div "ultherapy" at bounding box center [458, 417] width 224 height 21
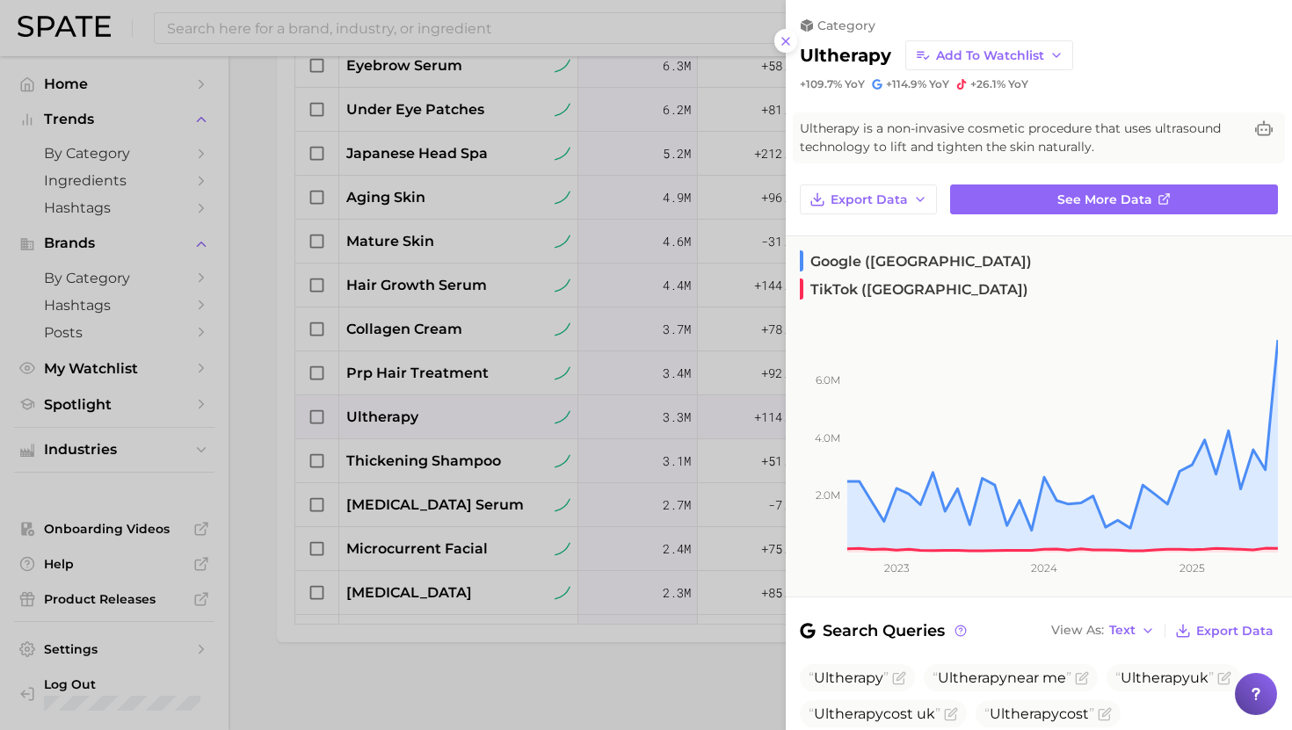
click at [451, 425] on div at bounding box center [646, 365] width 1292 height 730
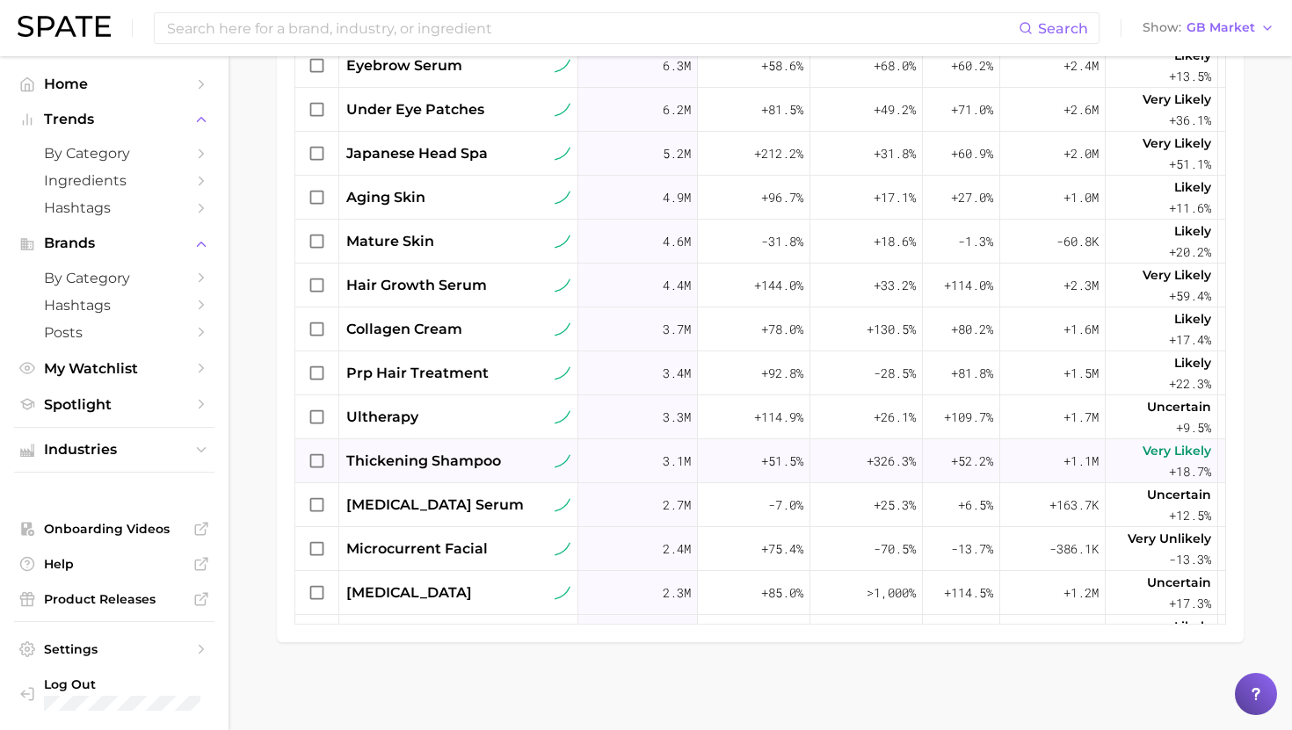
click at [439, 446] on div "thickening shampoo" at bounding box center [458, 461] width 239 height 44
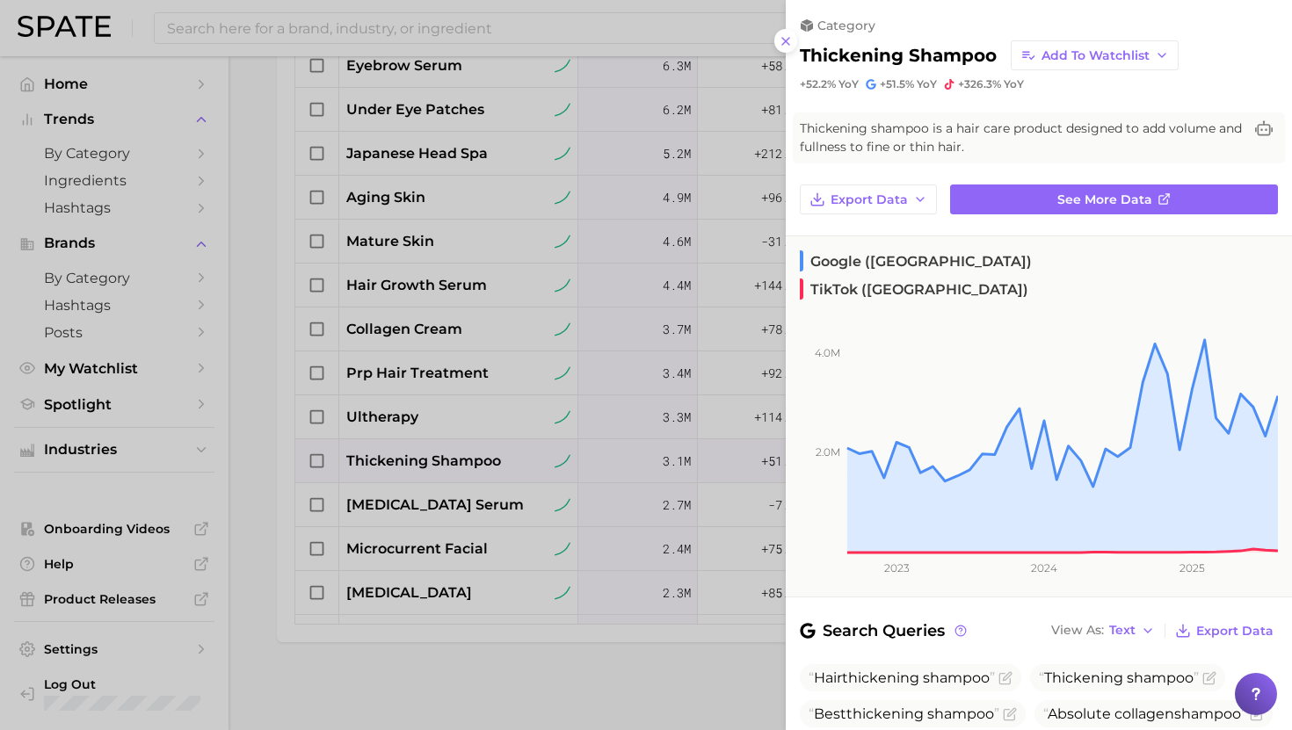
click at [440, 450] on div at bounding box center [646, 365] width 1292 height 730
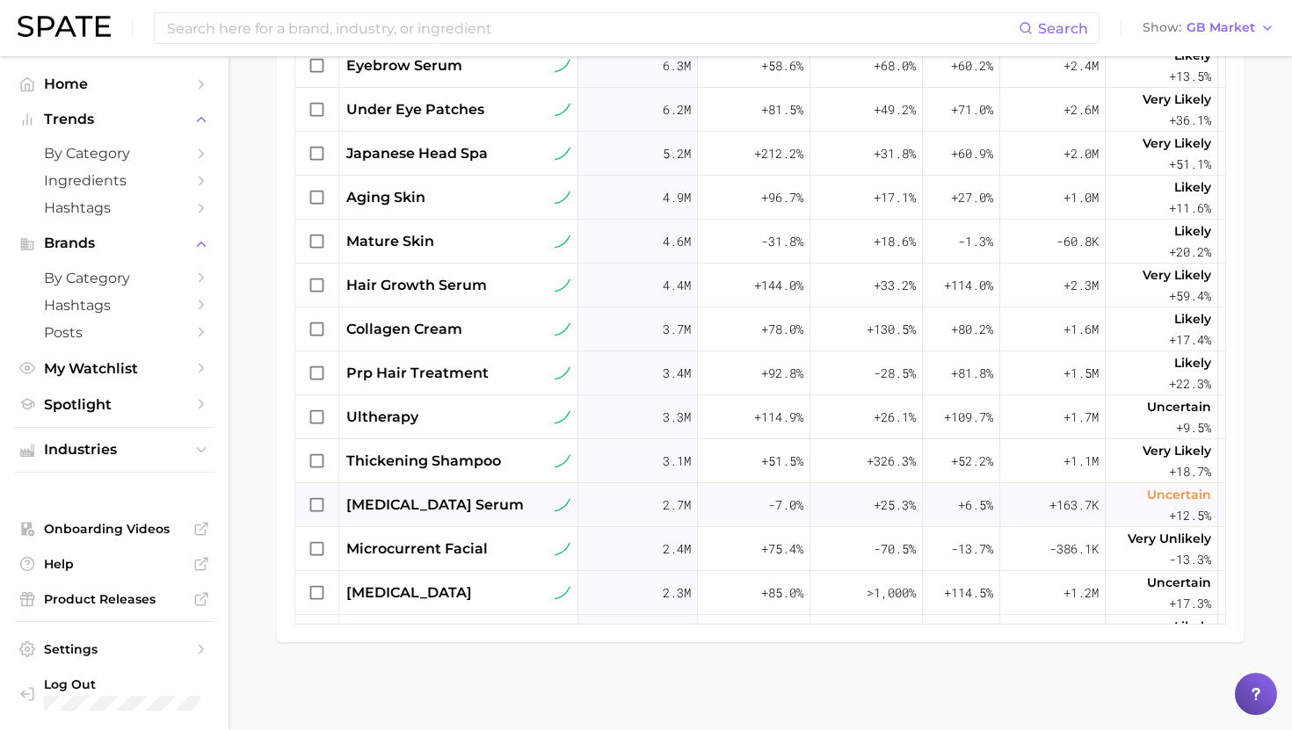
click at [431, 499] on span "retinol serum" at bounding box center [434, 505] width 177 height 21
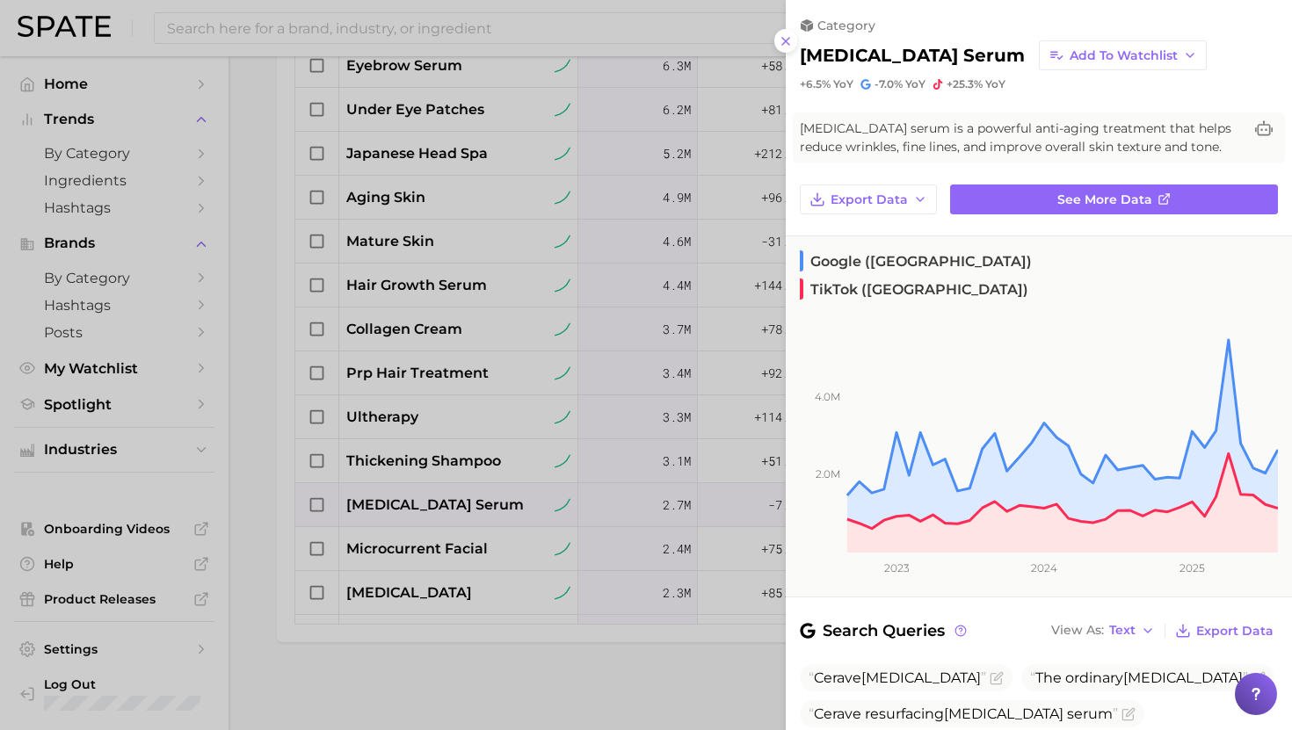
click at [431, 500] on div at bounding box center [646, 365] width 1292 height 730
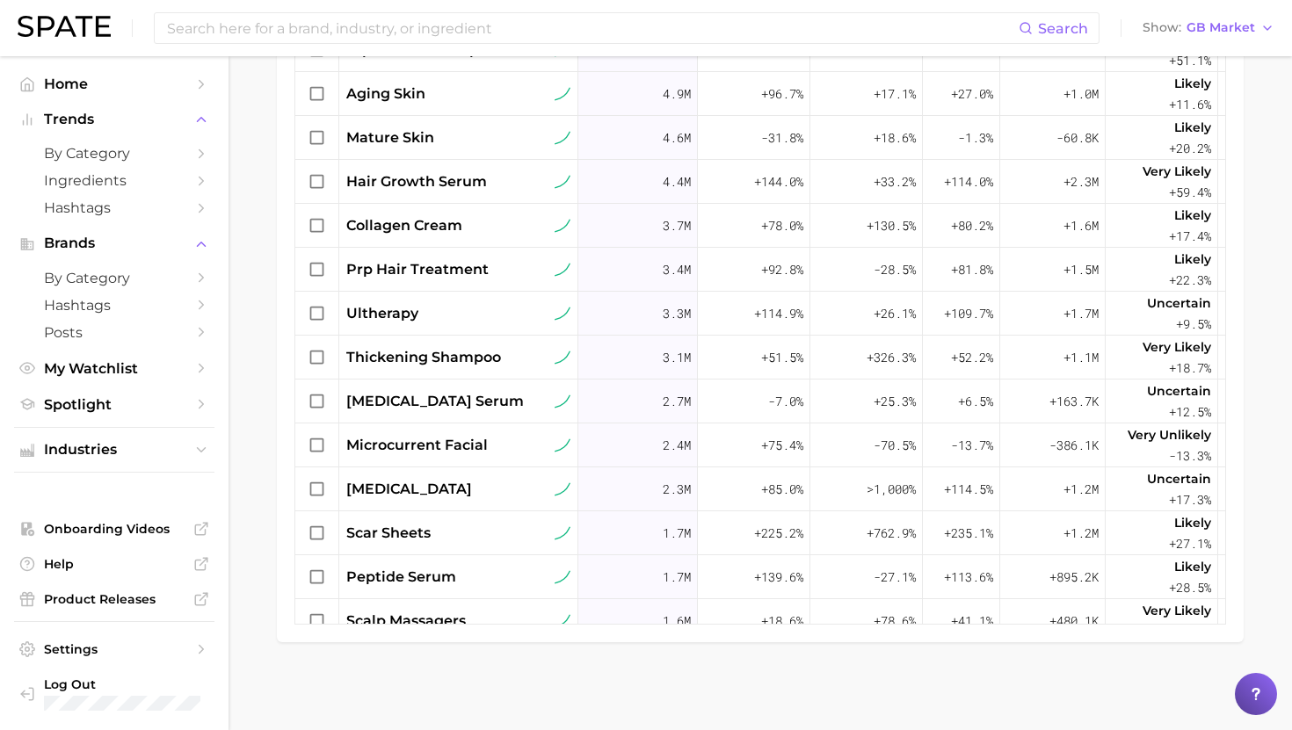
scroll to position [591, 0]
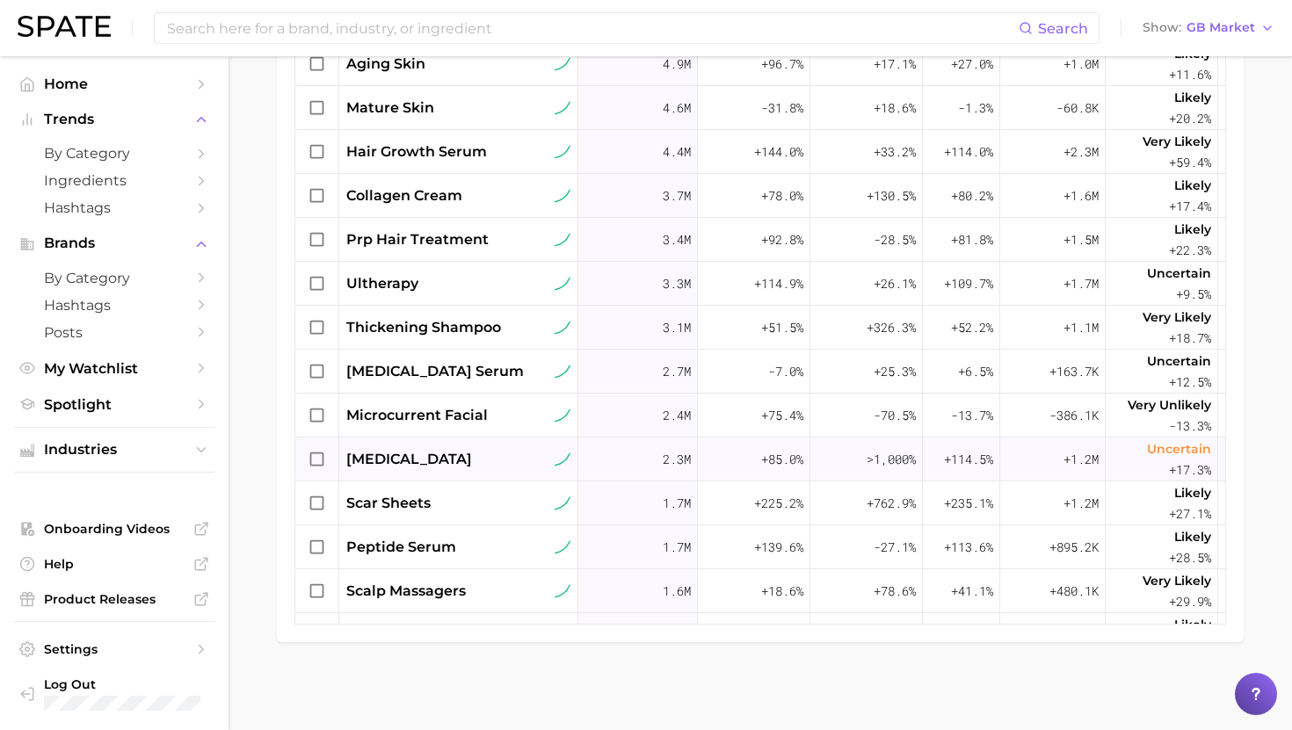
click at [480, 458] on div "co2 laser" at bounding box center [458, 459] width 224 height 21
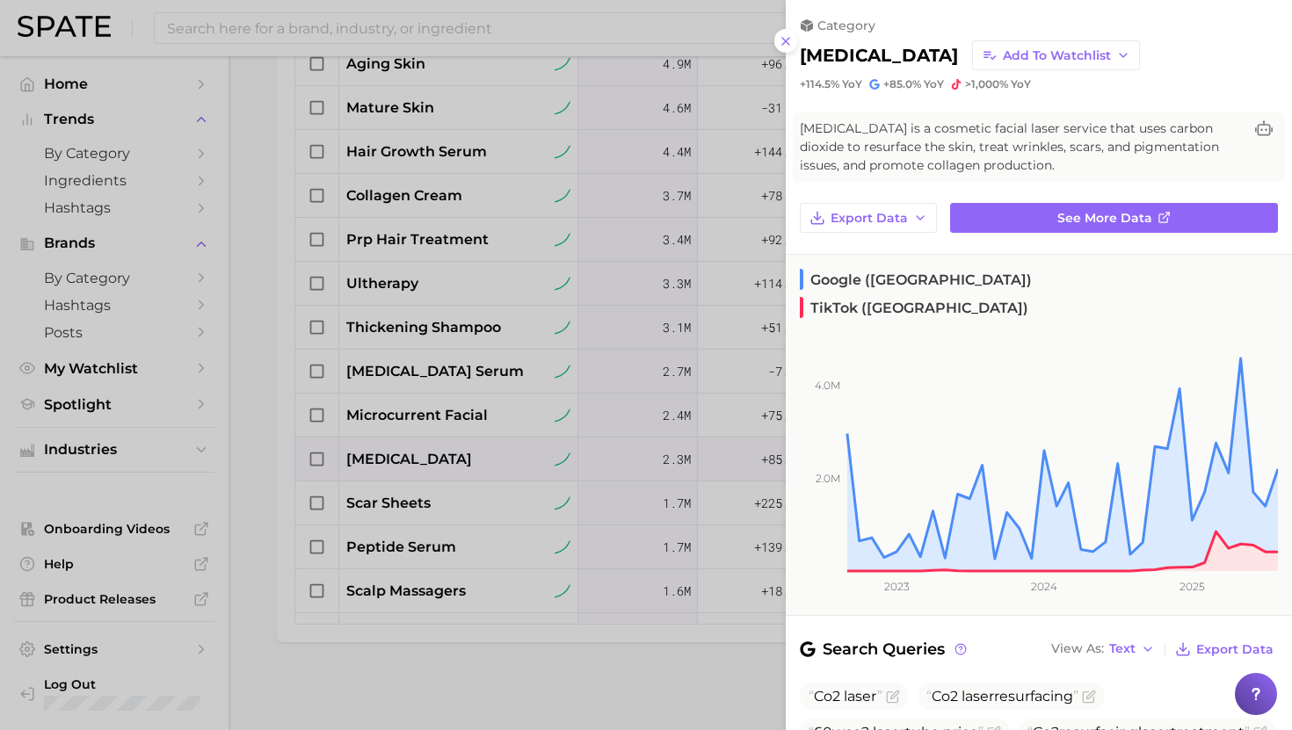
click at [478, 455] on div at bounding box center [646, 365] width 1292 height 730
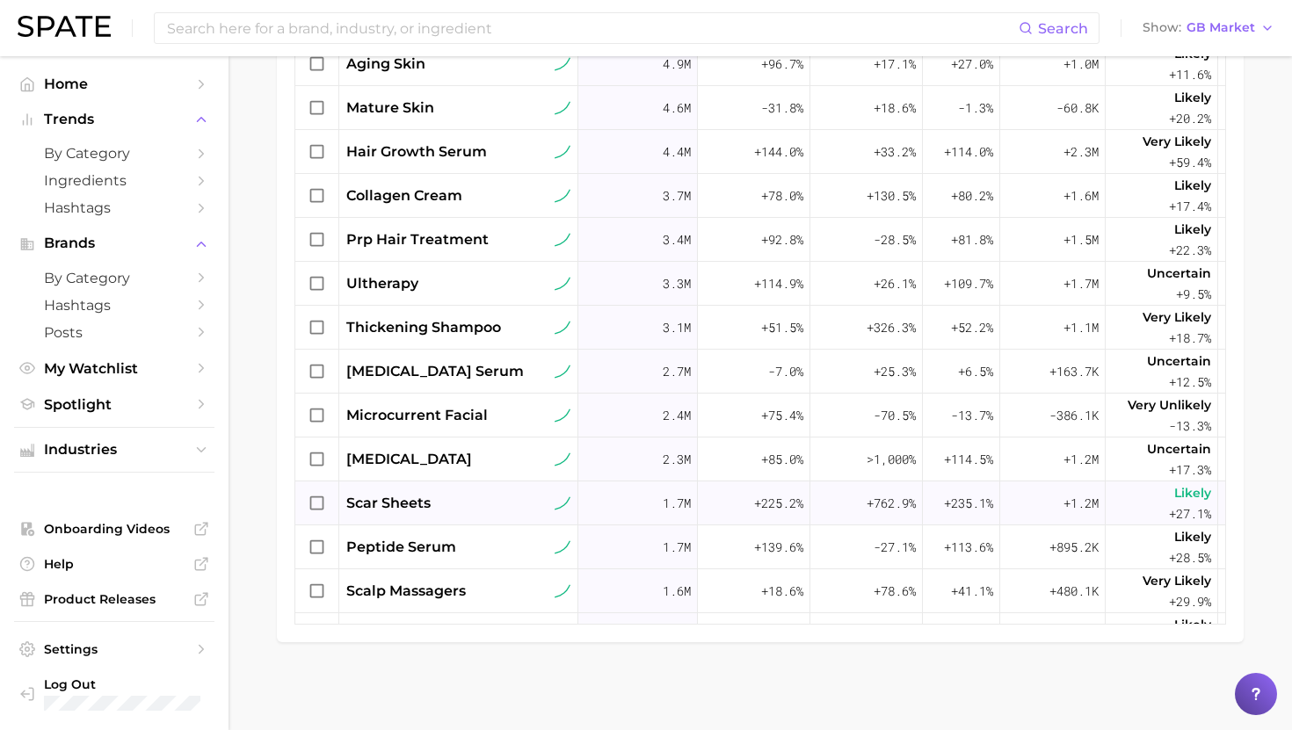
click at [477, 504] on div "scar sheets" at bounding box center [458, 503] width 224 height 21
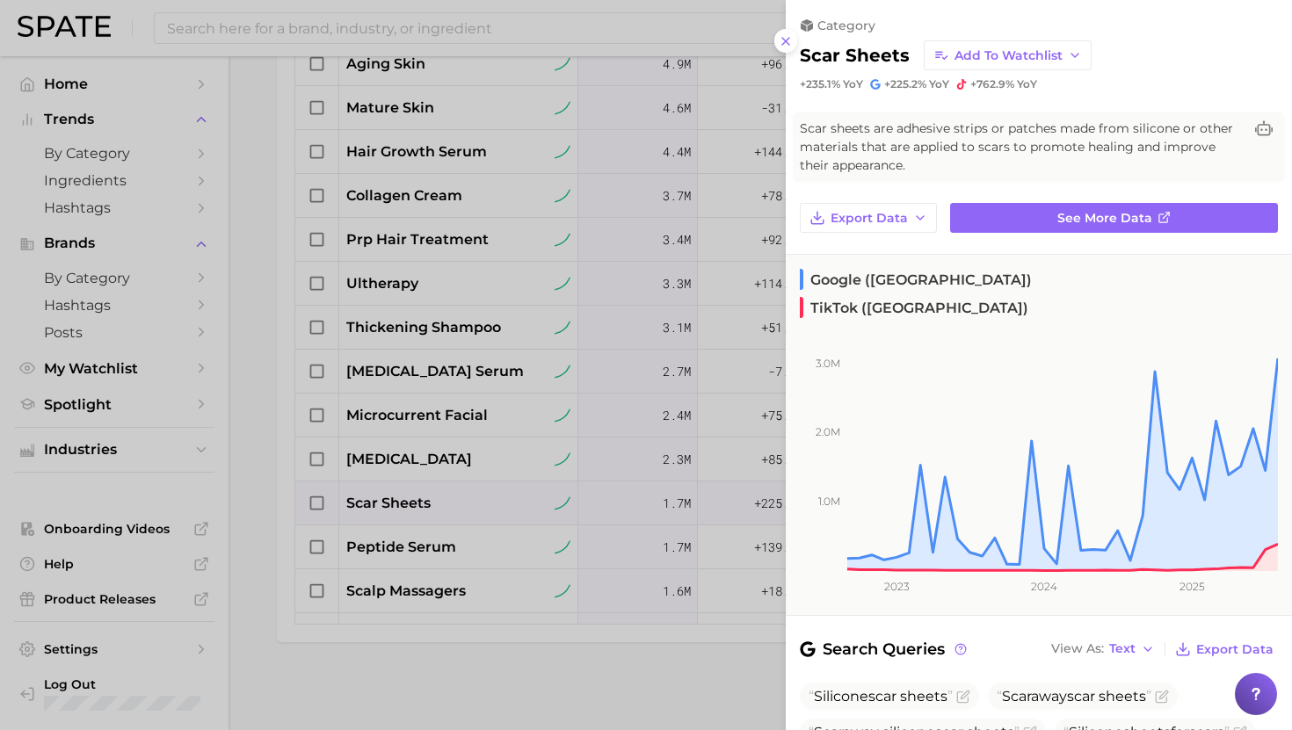
click at [476, 502] on div at bounding box center [646, 365] width 1292 height 730
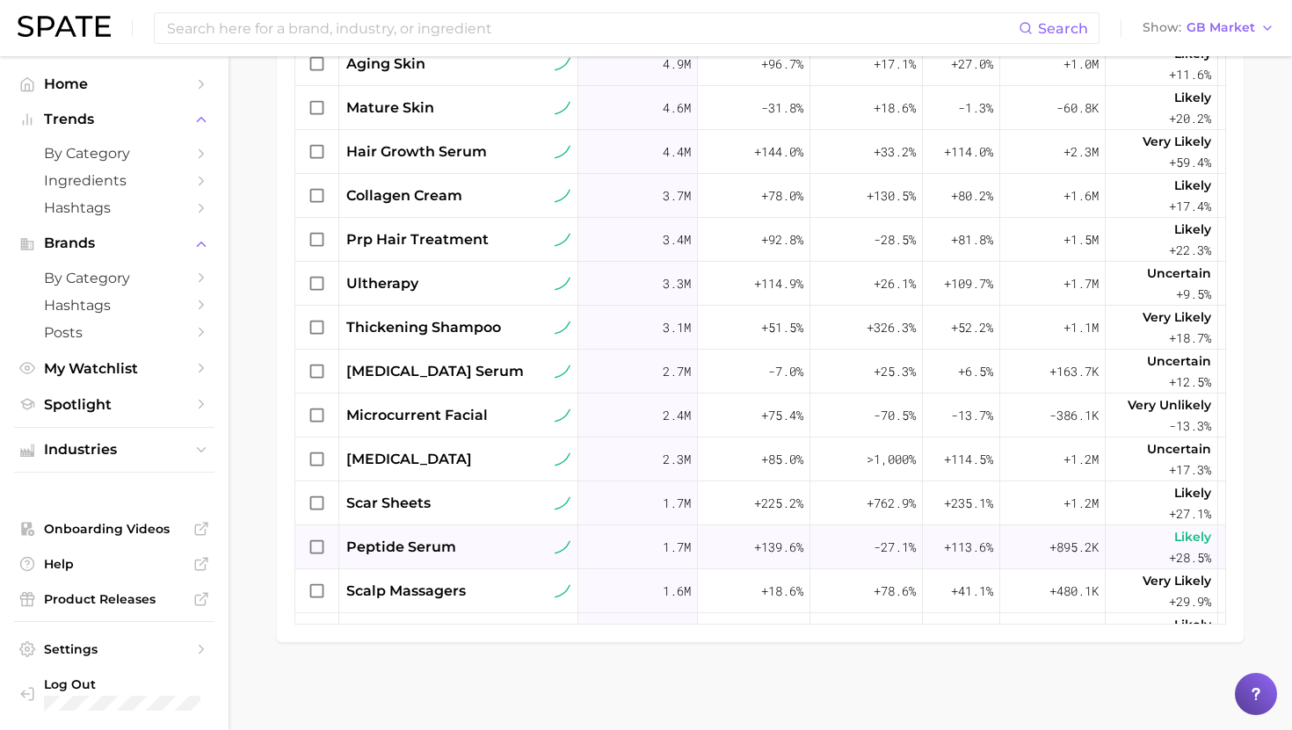
click at [469, 544] on div "peptide serum" at bounding box center [458, 547] width 224 height 21
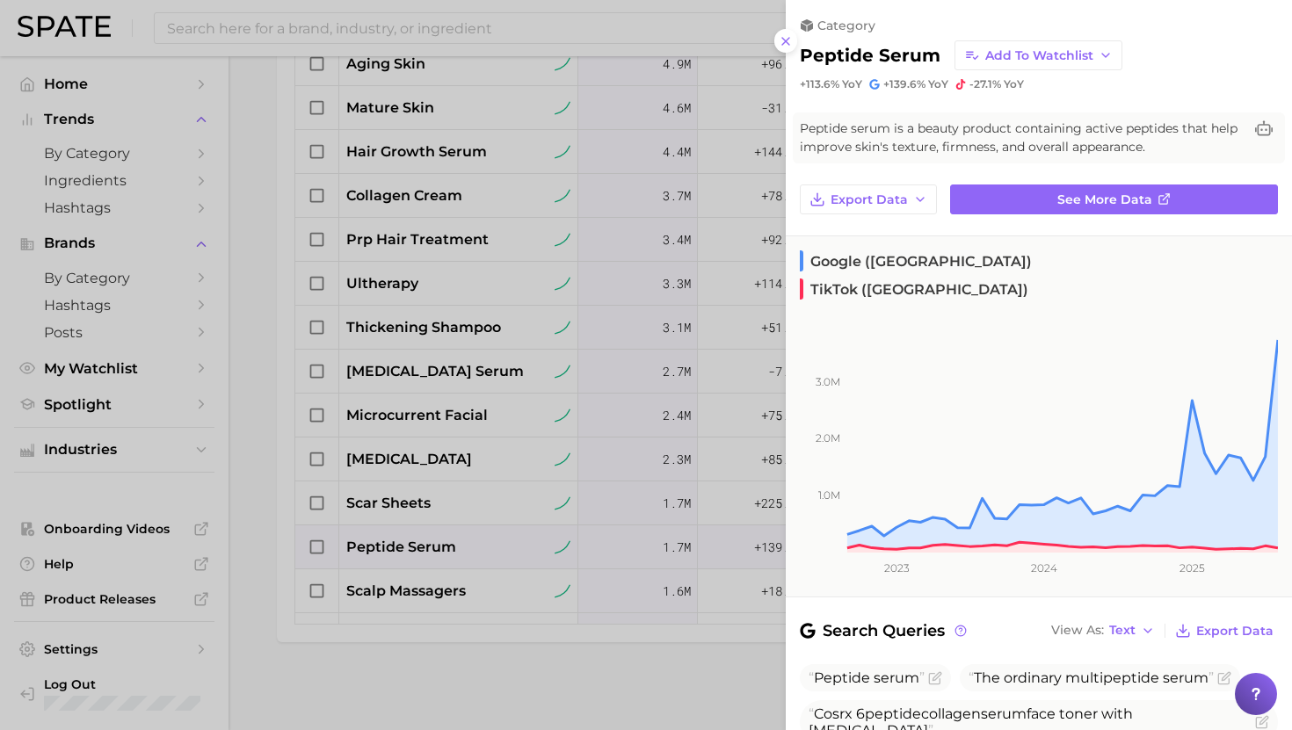
click at [469, 544] on div at bounding box center [646, 365] width 1292 height 730
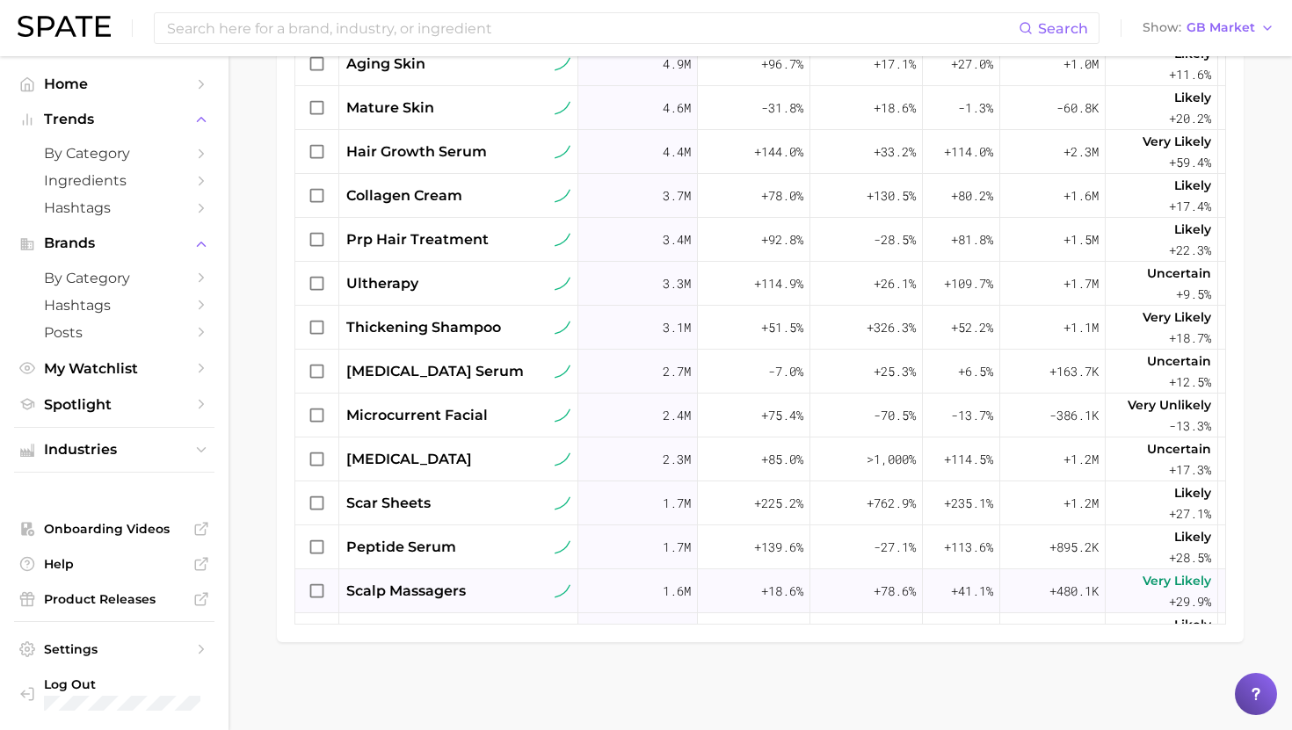
click at [468, 582] on div "scalp massagers" at bounding box center [458, 591] width 224 height 21
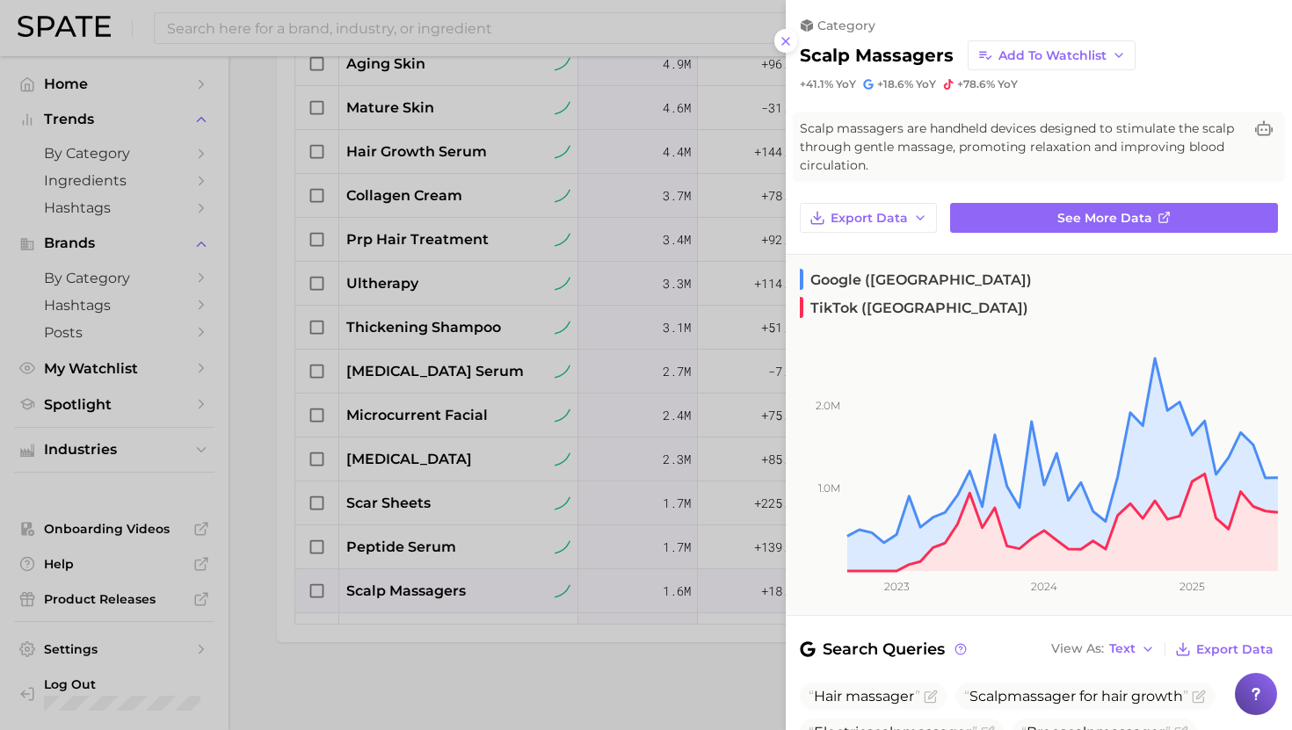
click at [468, 582] on div at bounding box center [646, 365] width 1292 height 730
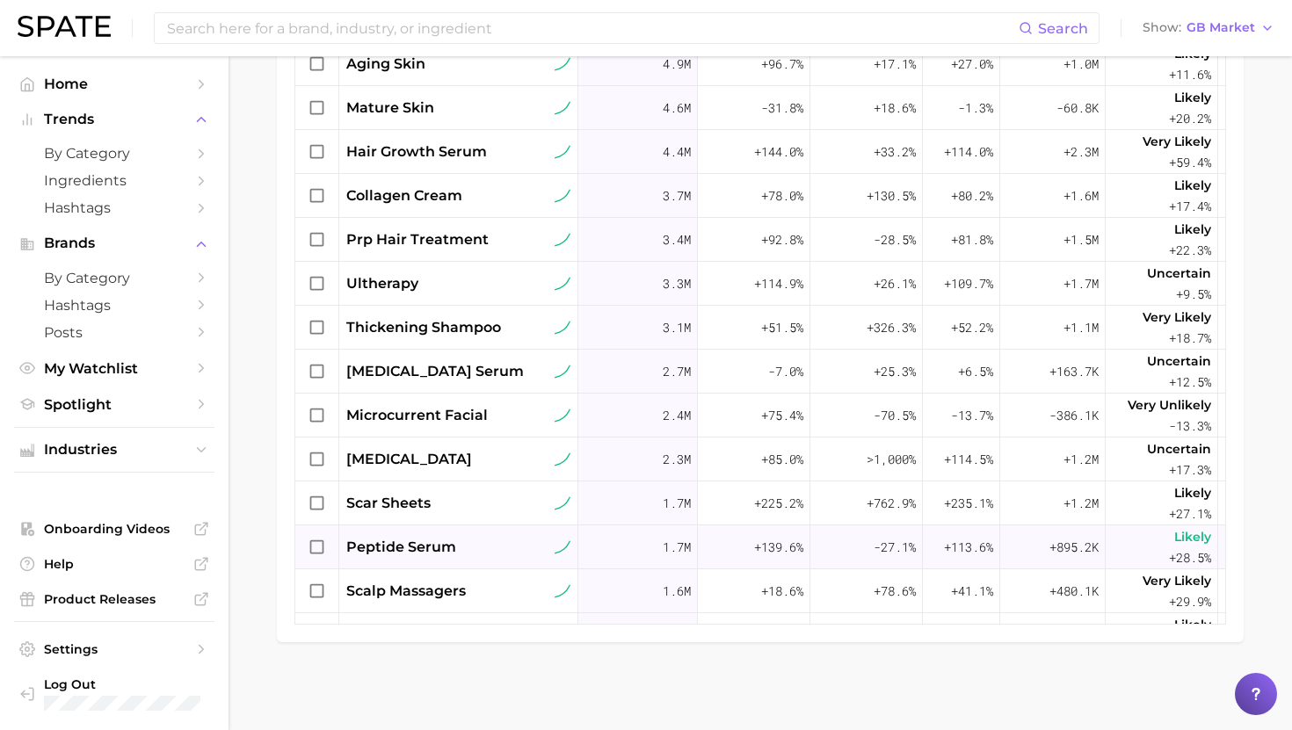
click at [417, 559] on div "peptide serum" at bounding box center [458, 547] width 239 height 44
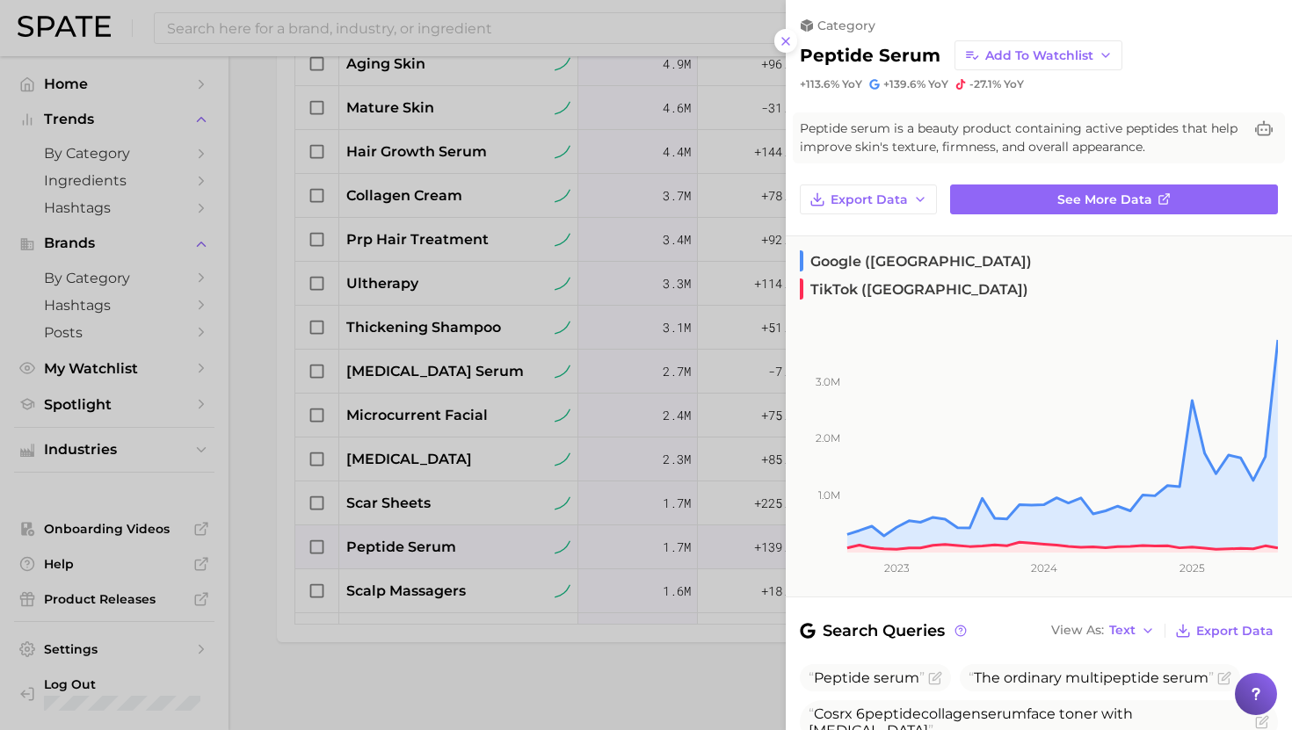
click at [417, 559] on div at bounding box center [646, 365] width 1292 height 730
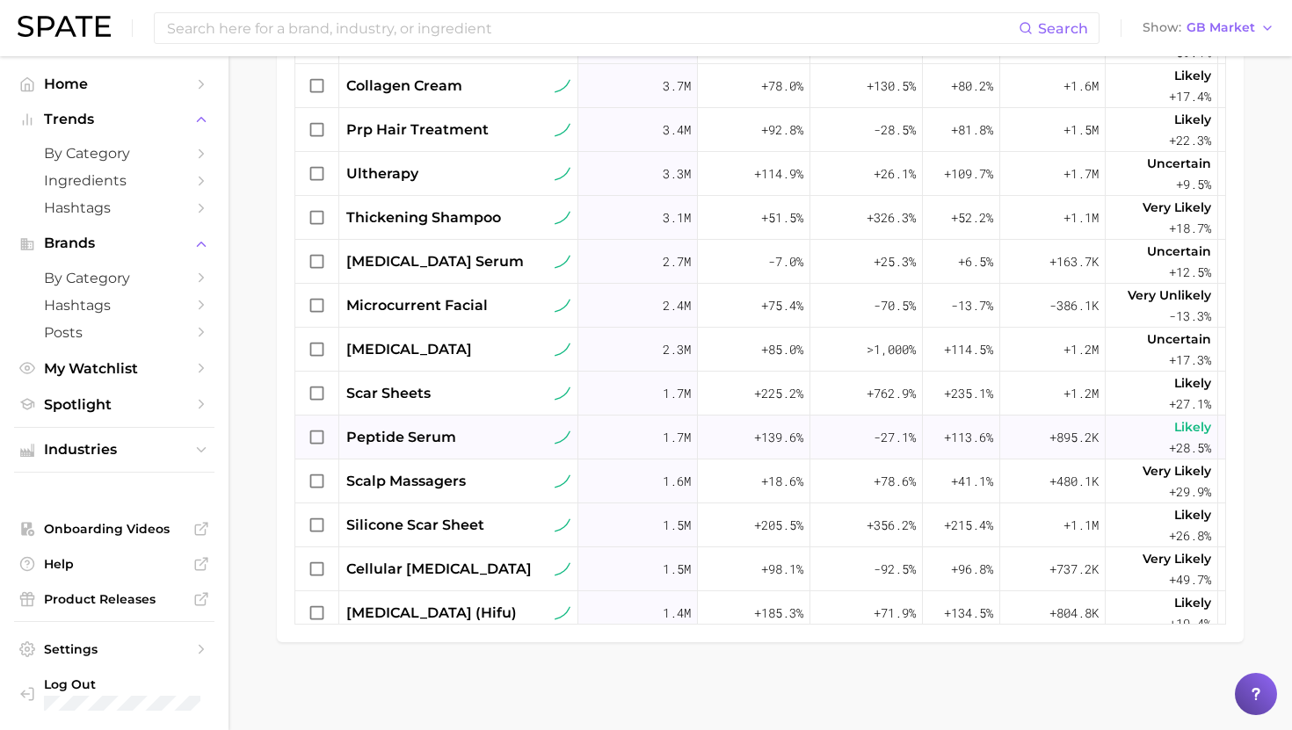
scroll to position [692, 0]
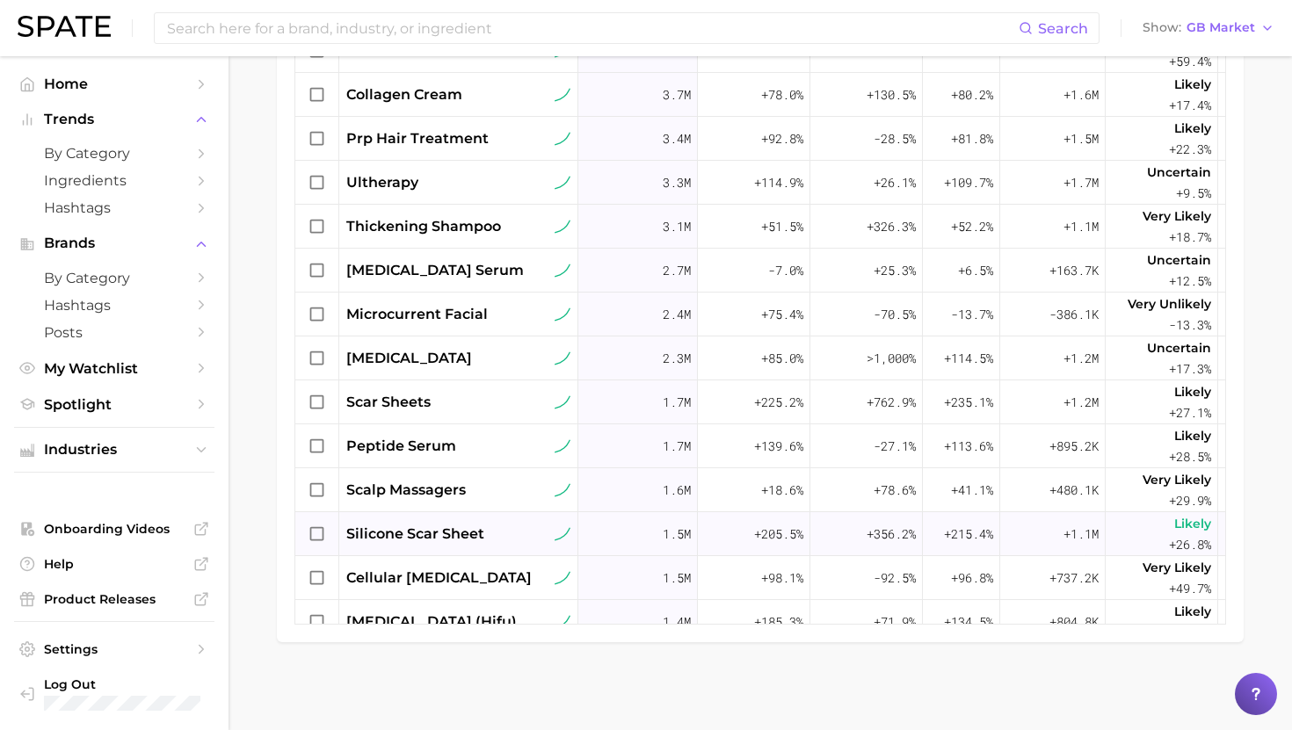
click at [460, 525] on span "silicone scar sheet" at bounding box center [415, 534] width 138 height 21
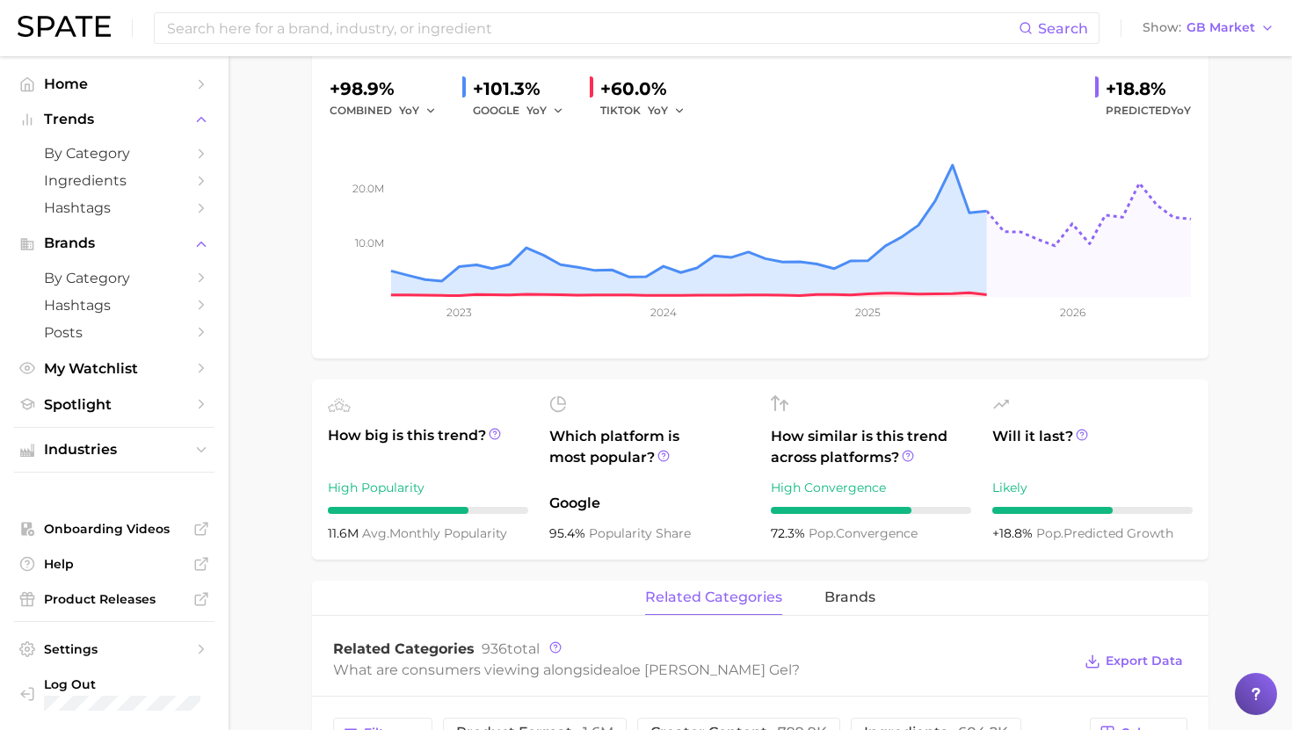
scroll to position [313, 0]
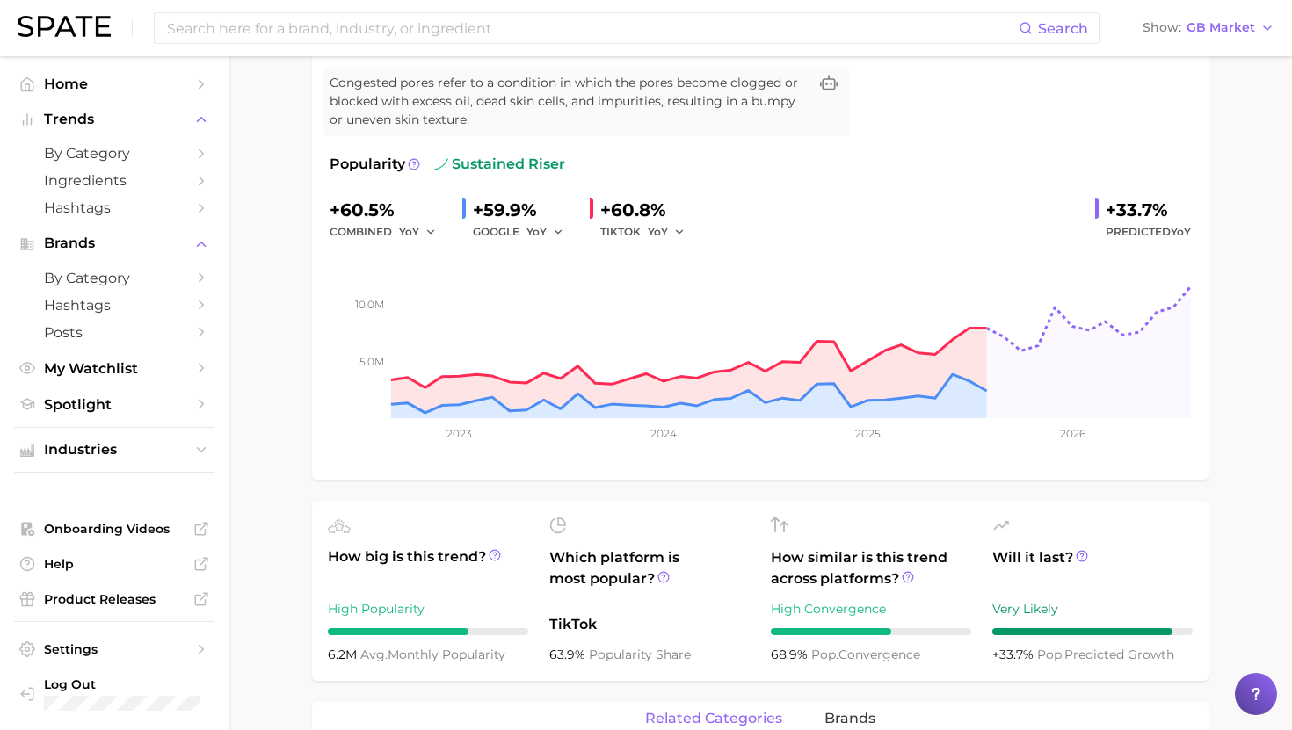
scroll to position [192, 0]
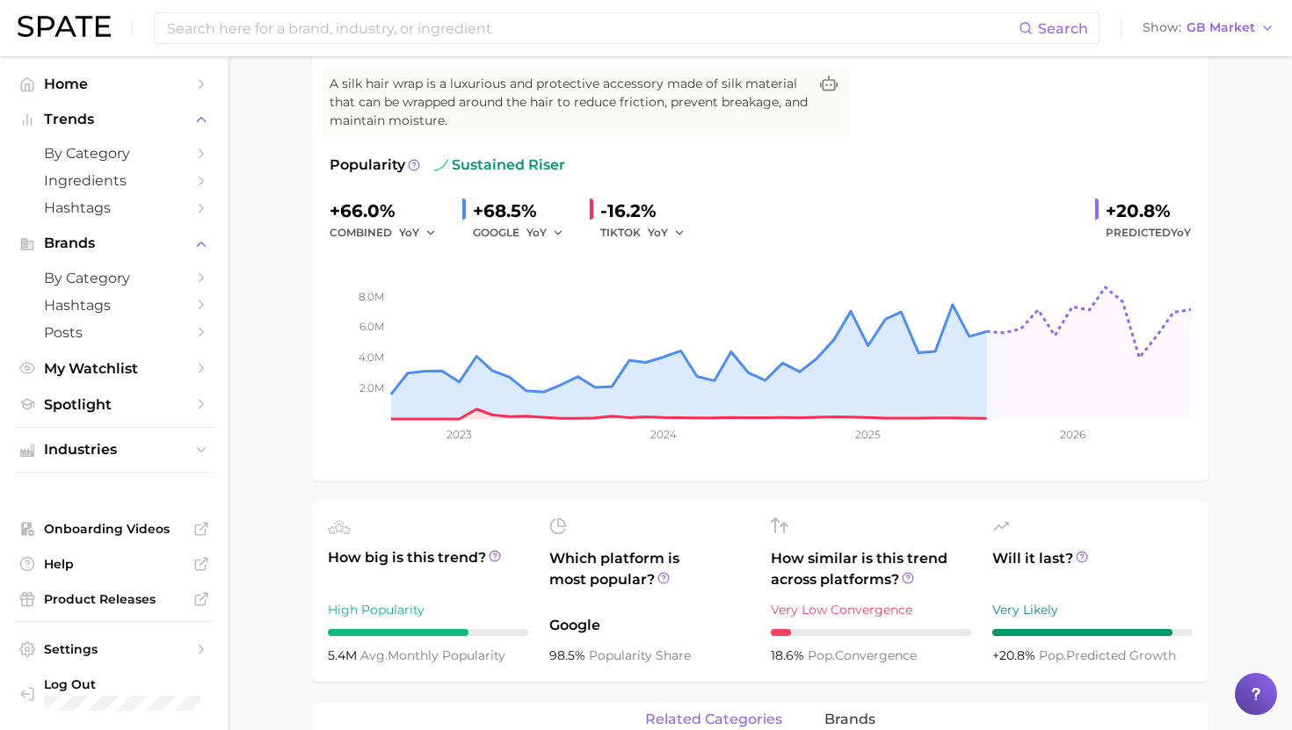
scroll to position [201, 0]
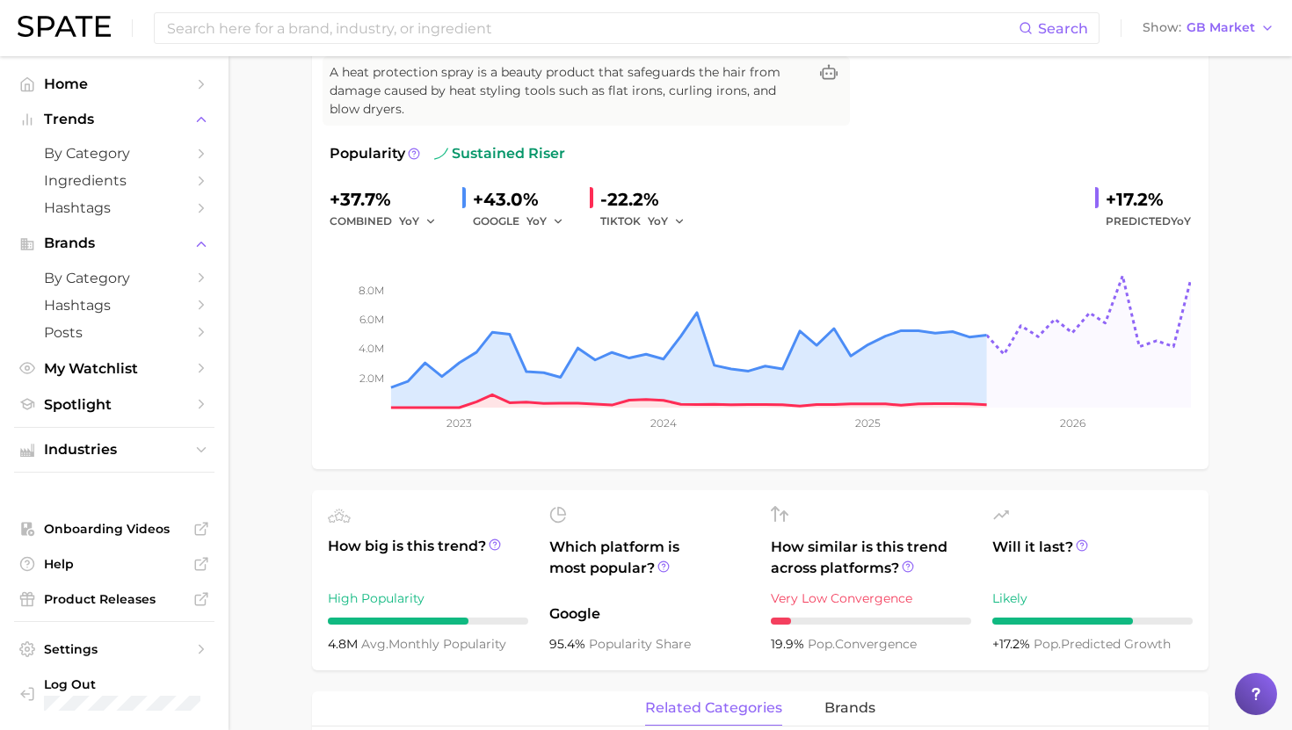
scroll to position [203, 0]
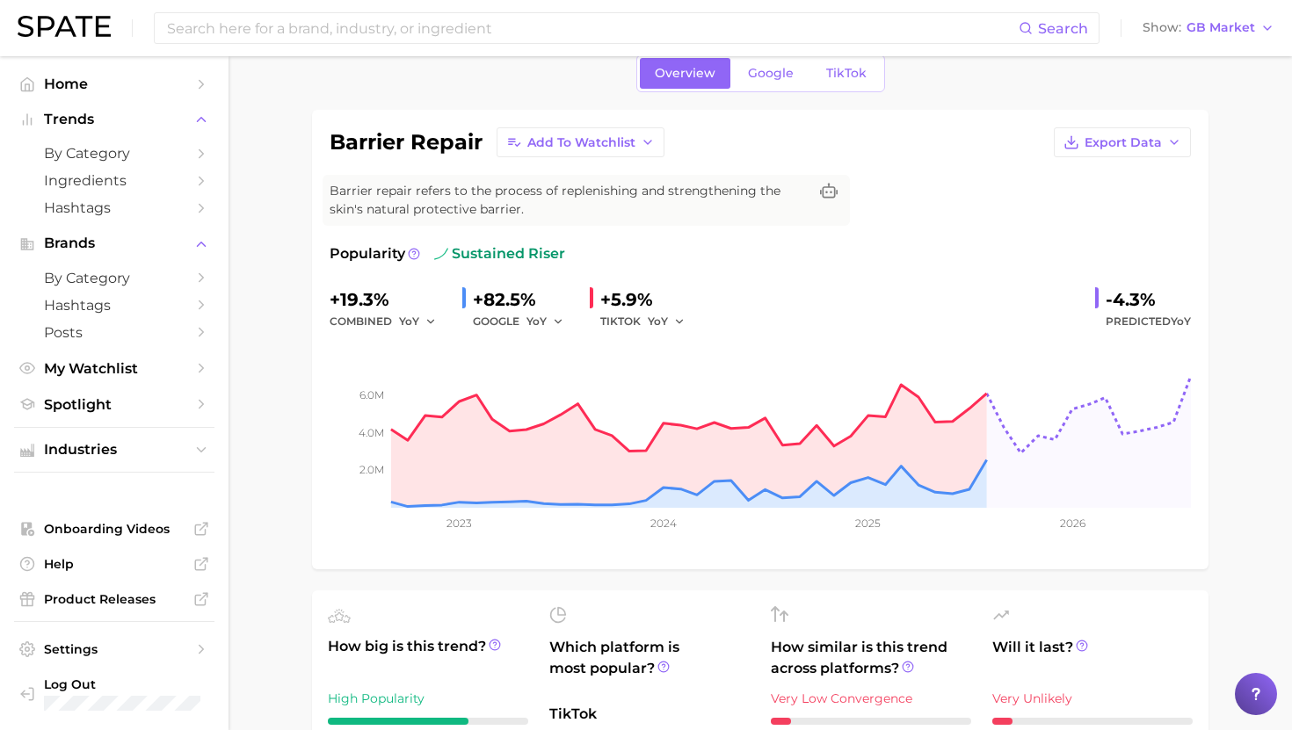
scroll to position [83, 0]
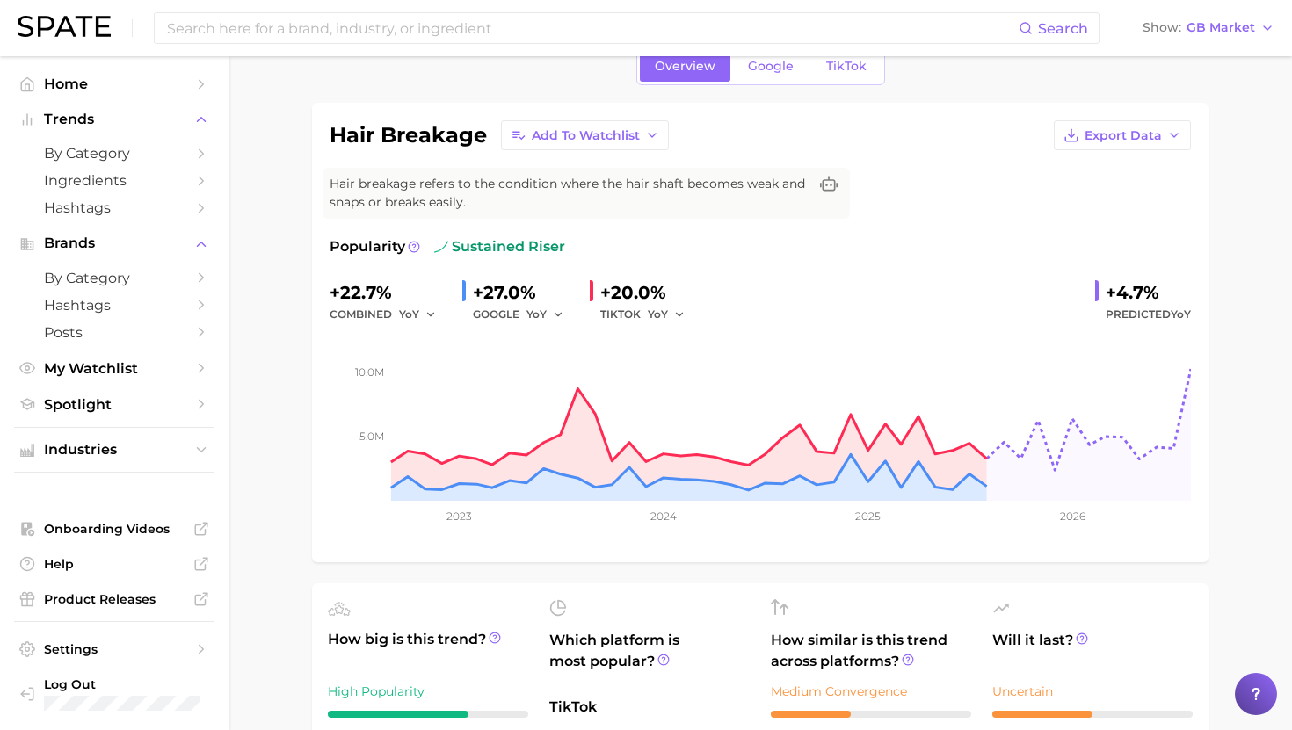
scroll to position [101, 0]
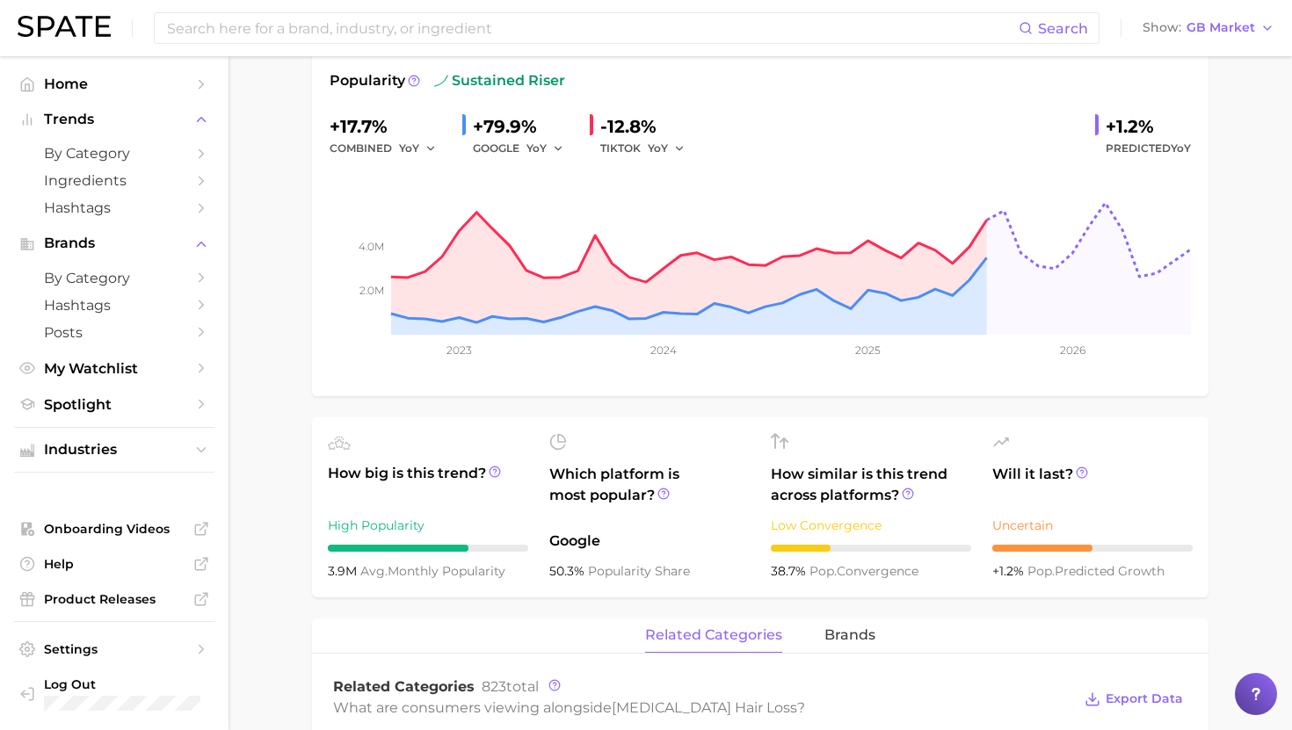
scroll to position [255, 0]
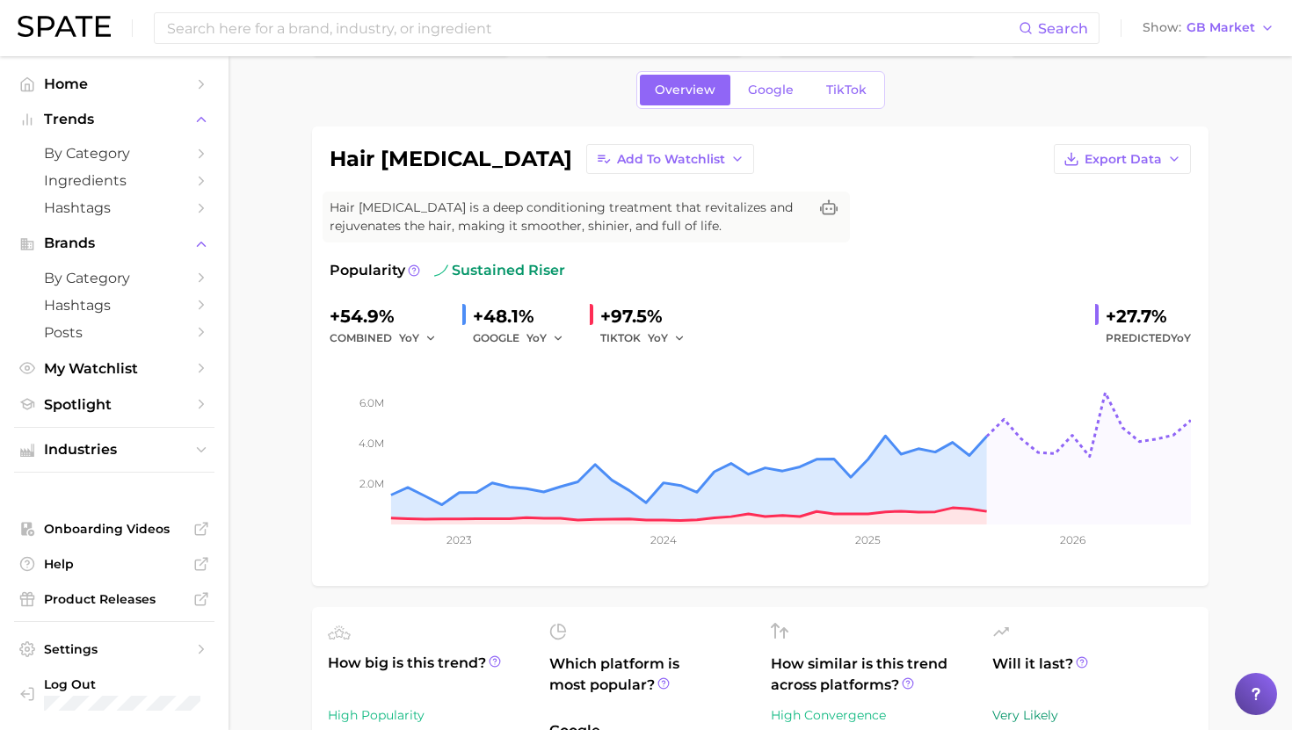
scroll to position [62, 0]
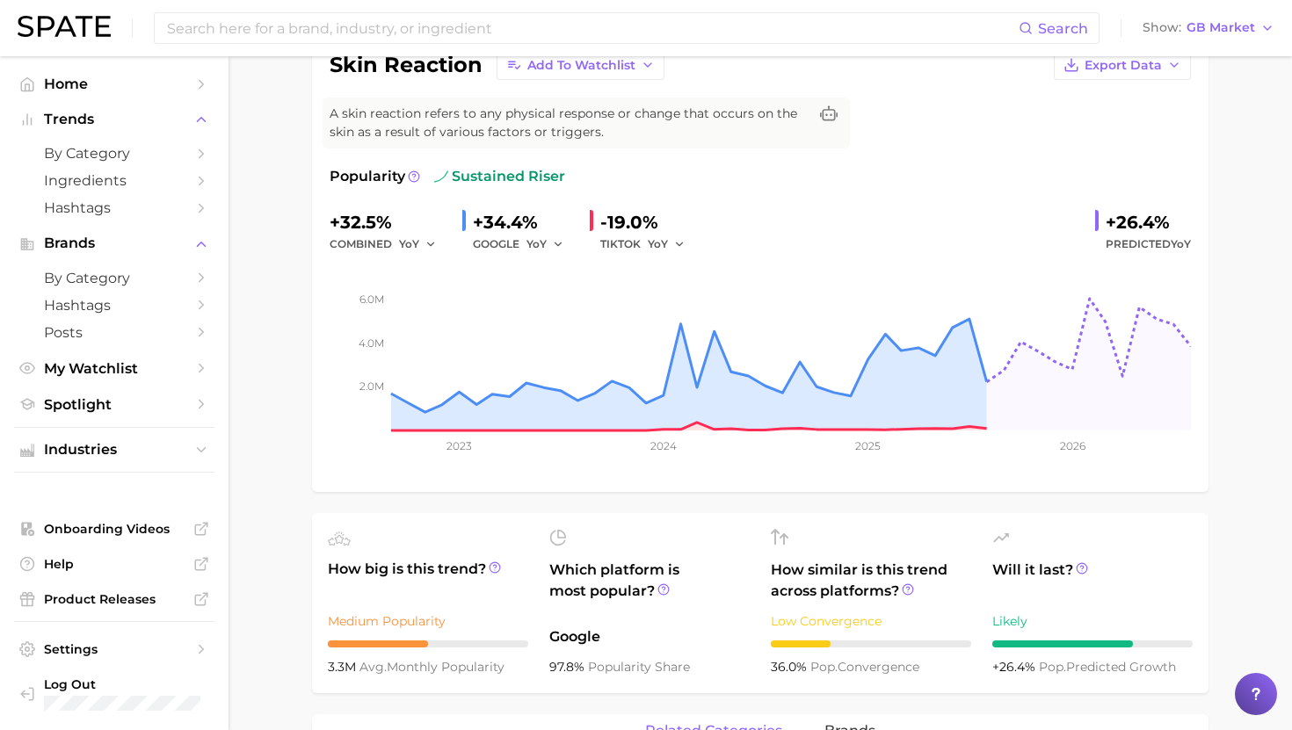
scroll to position [162, 0]
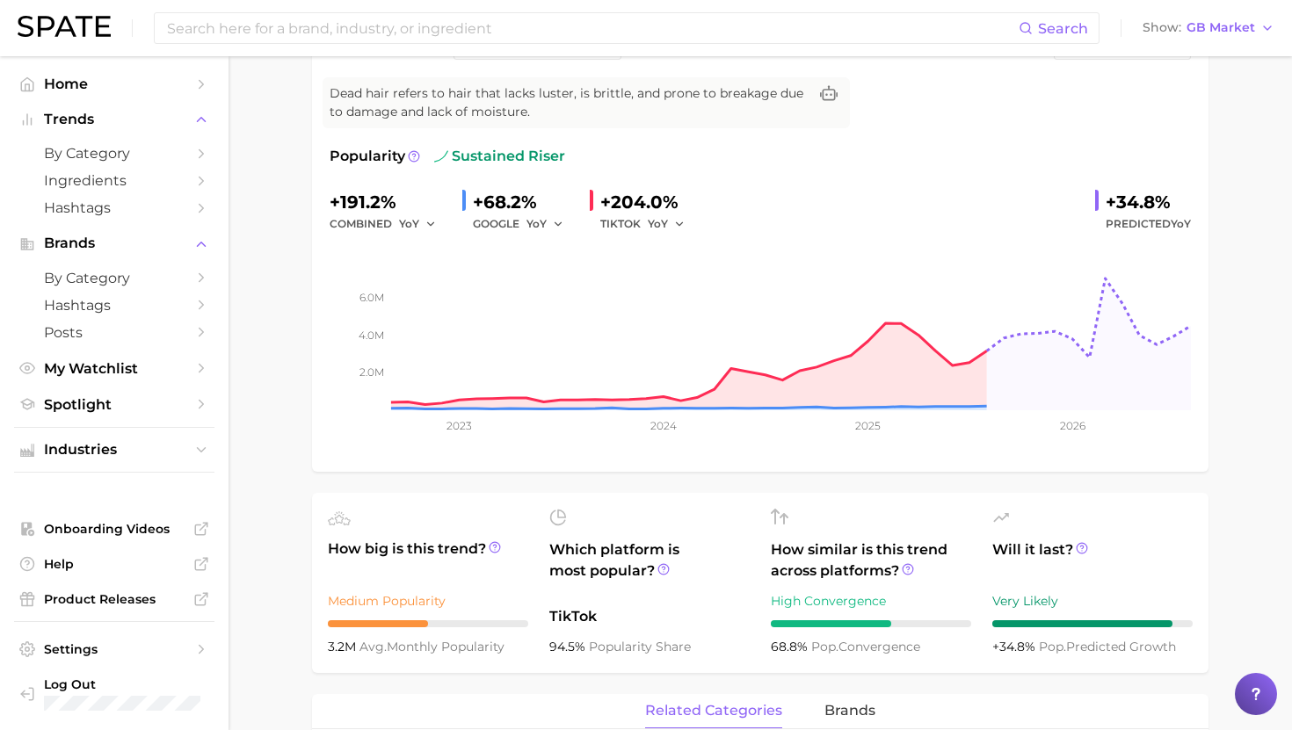
scroll to position [183, 0]
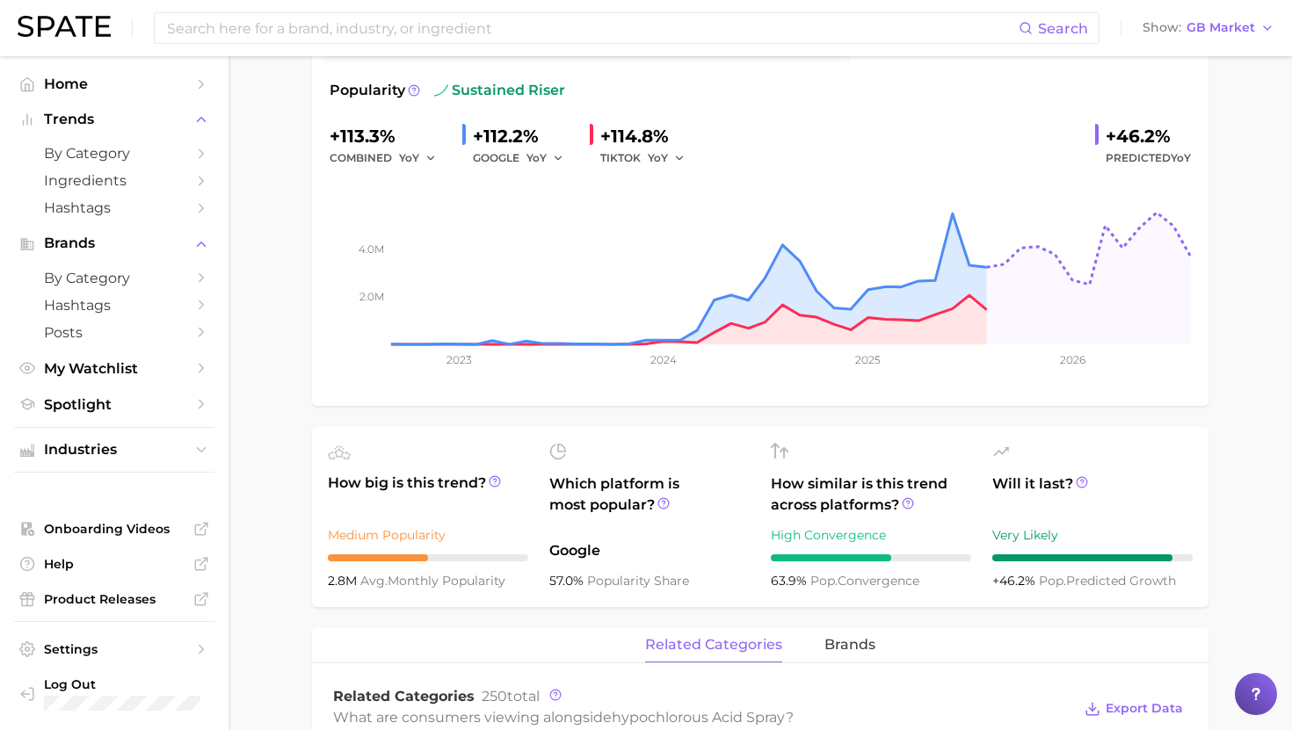
scroll to position [246, 0]
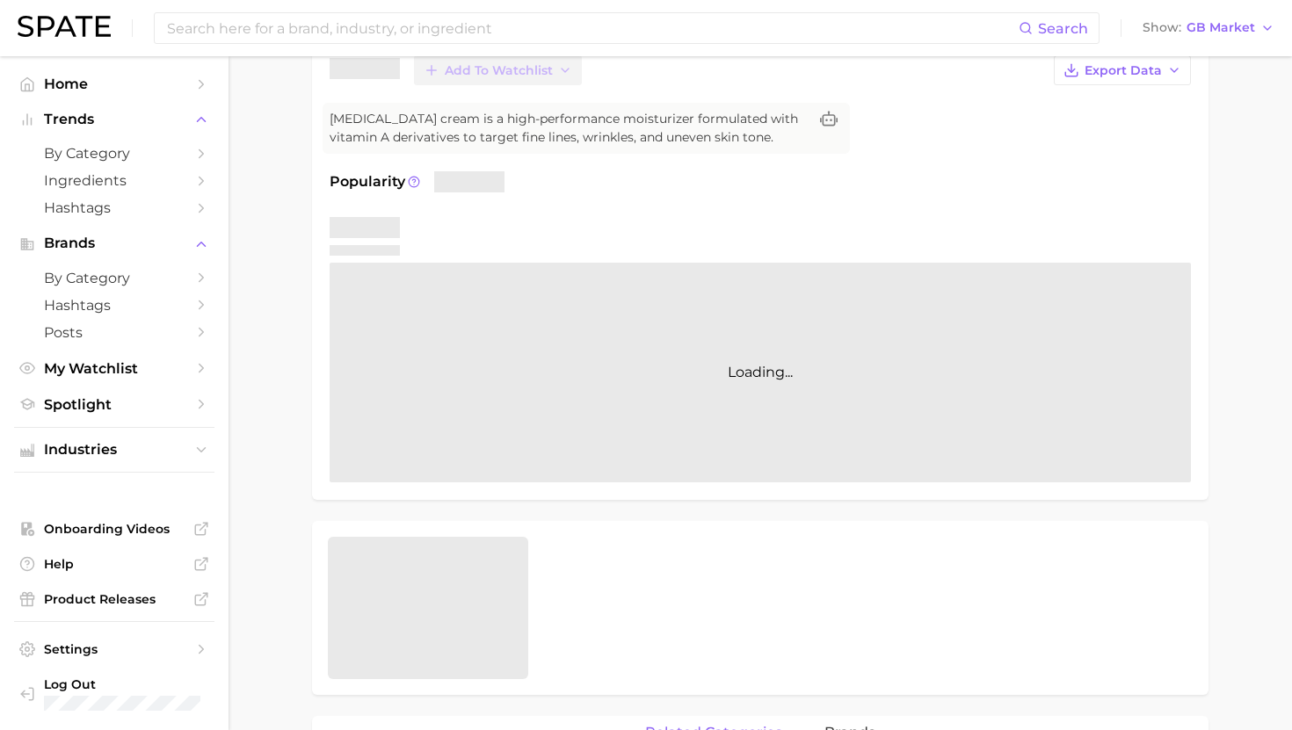
scroll to position [246, 0]
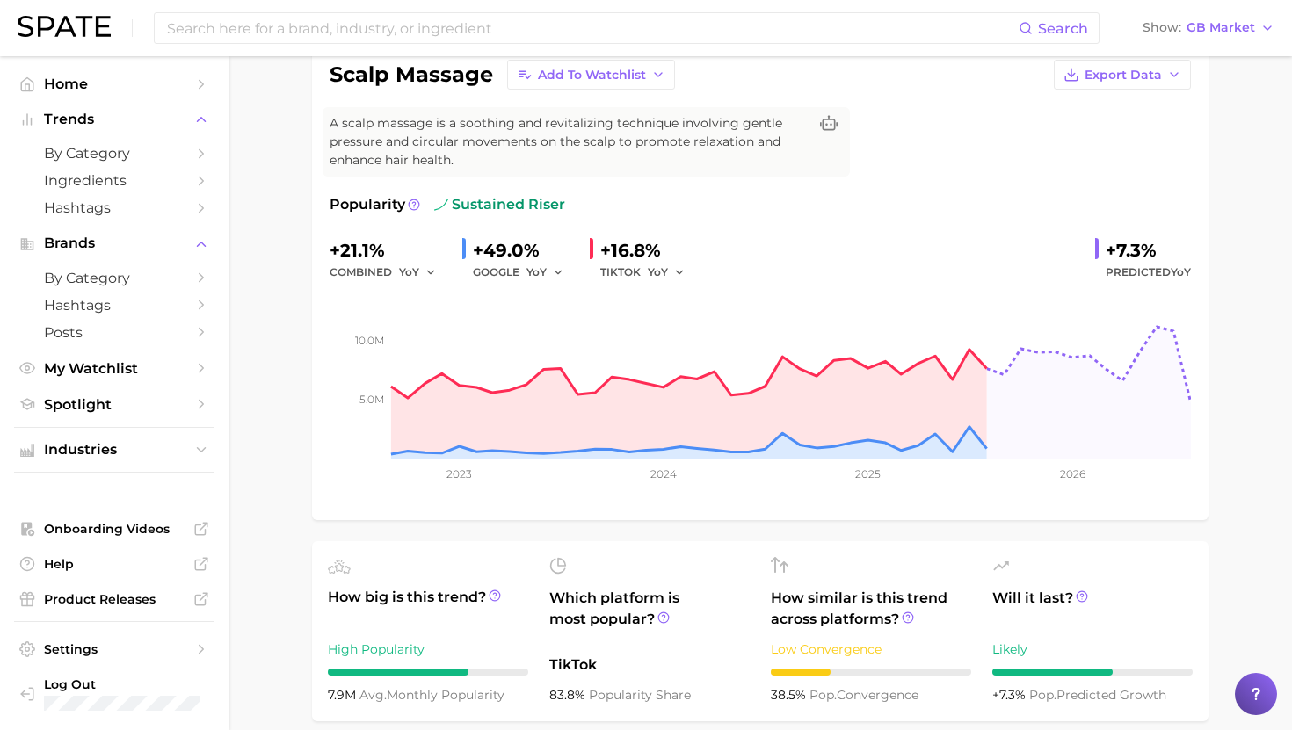
scroll to position [173, 0]
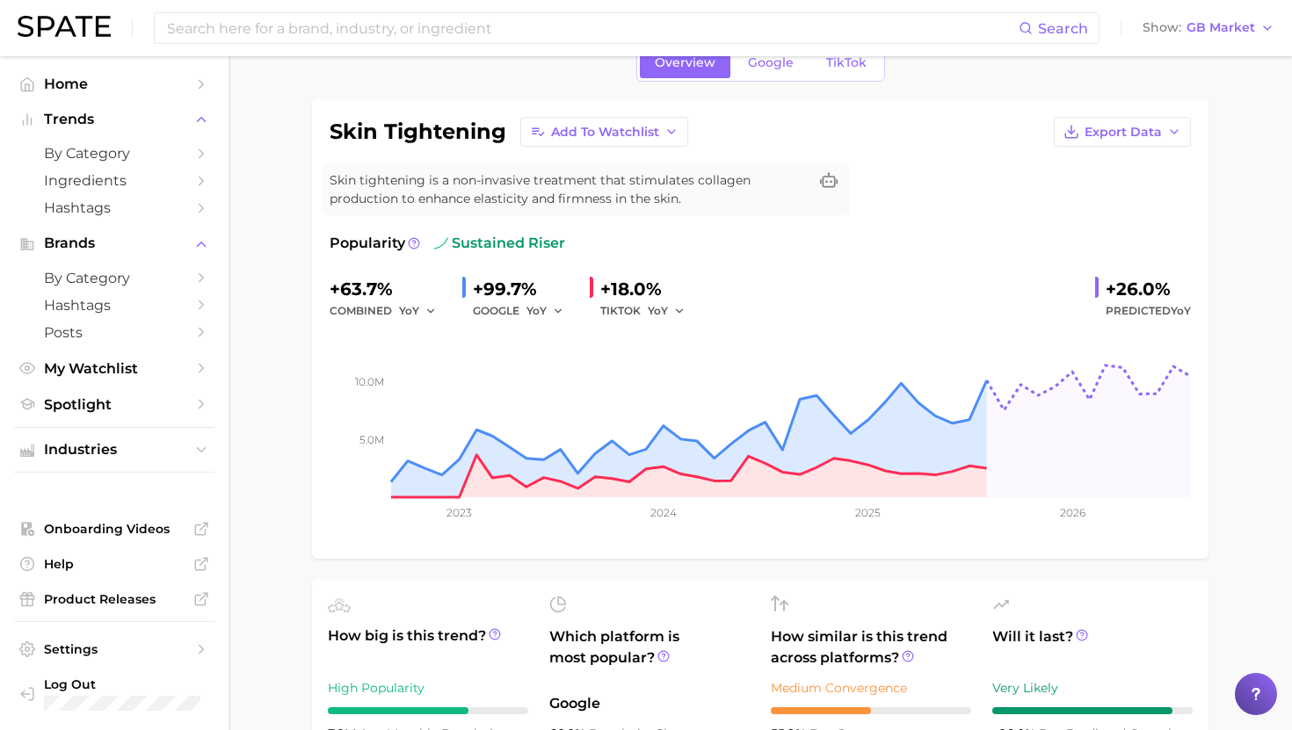
scroll to position [104, 0]
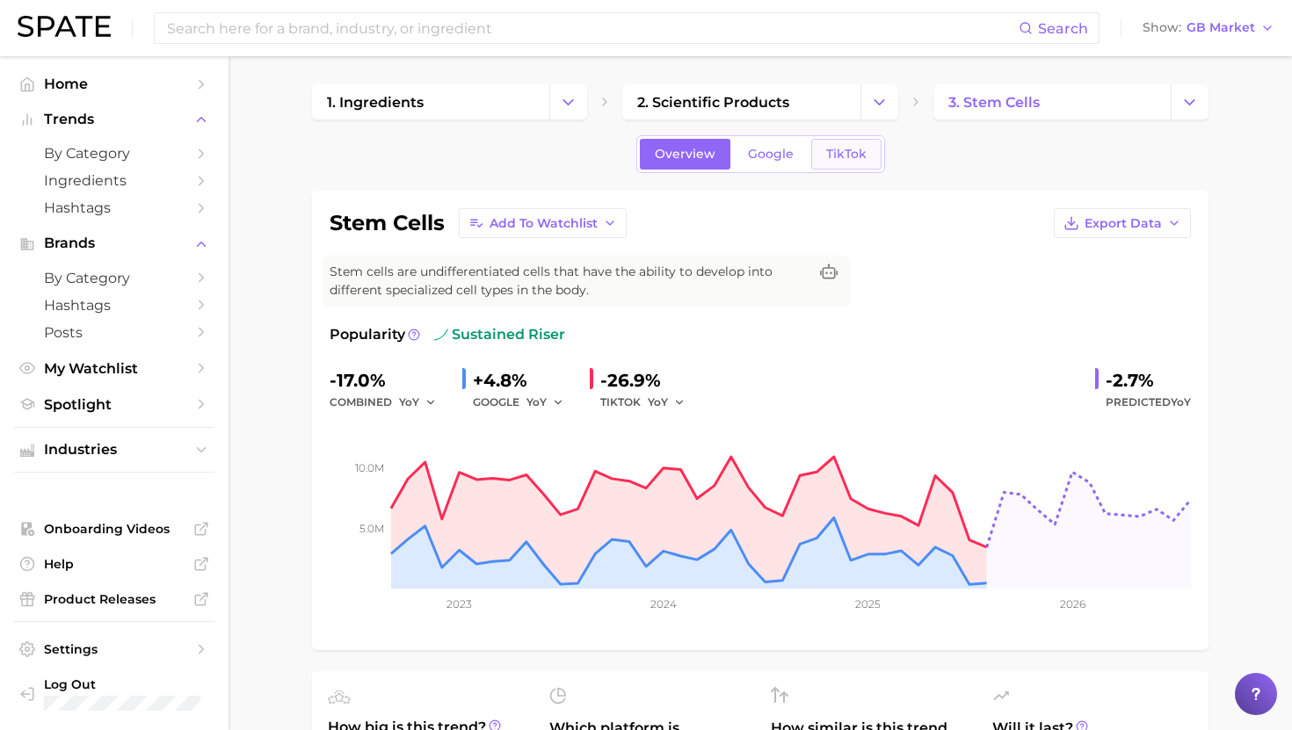
click at [839, 162] on link "TikTok" at bounding box center [846, 154] width 70 height 31
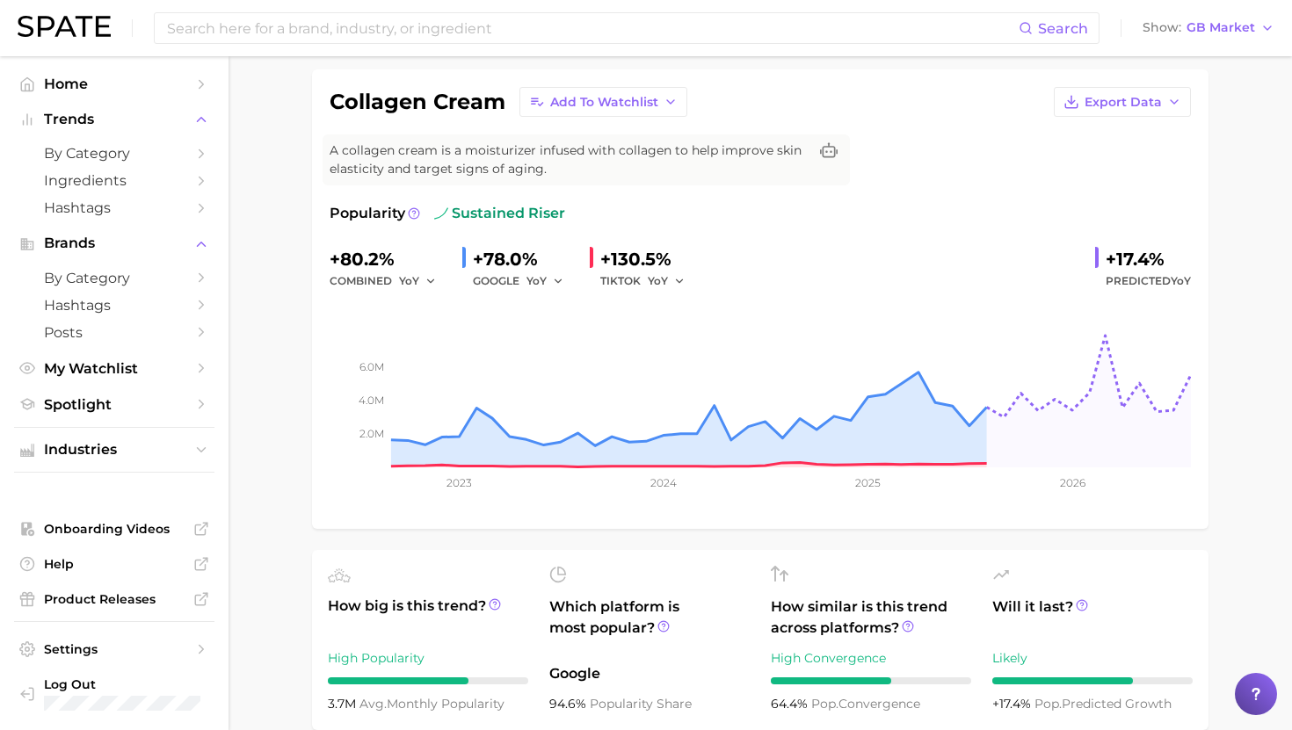
scroll to position [149, 0]
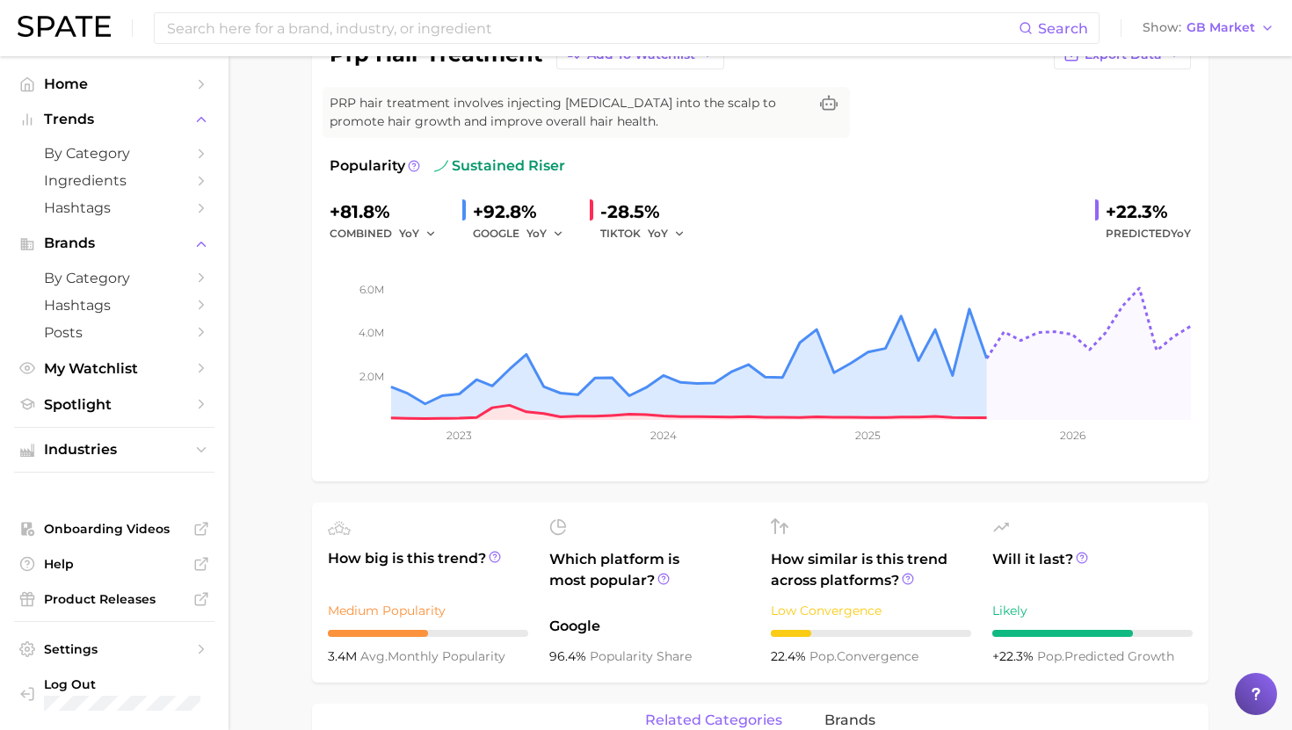
scroll to position [173, 0]
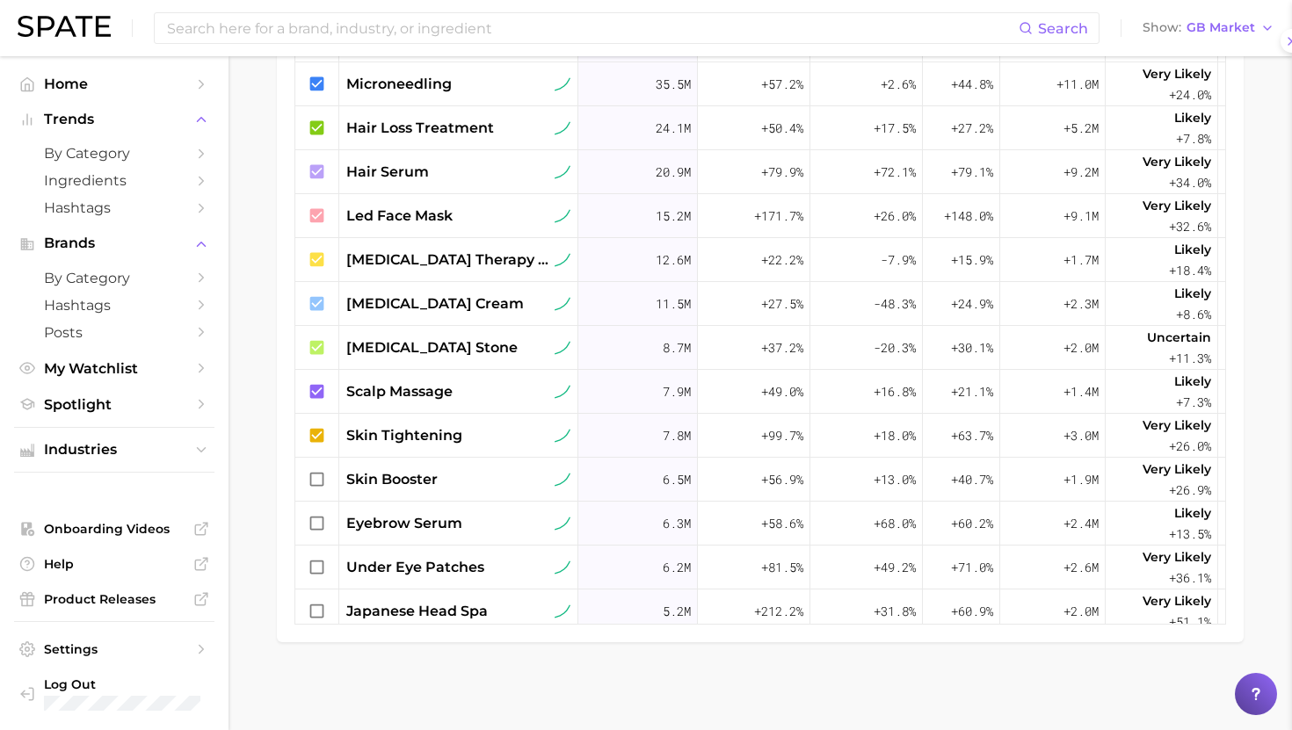
scroll to position [692, 0]
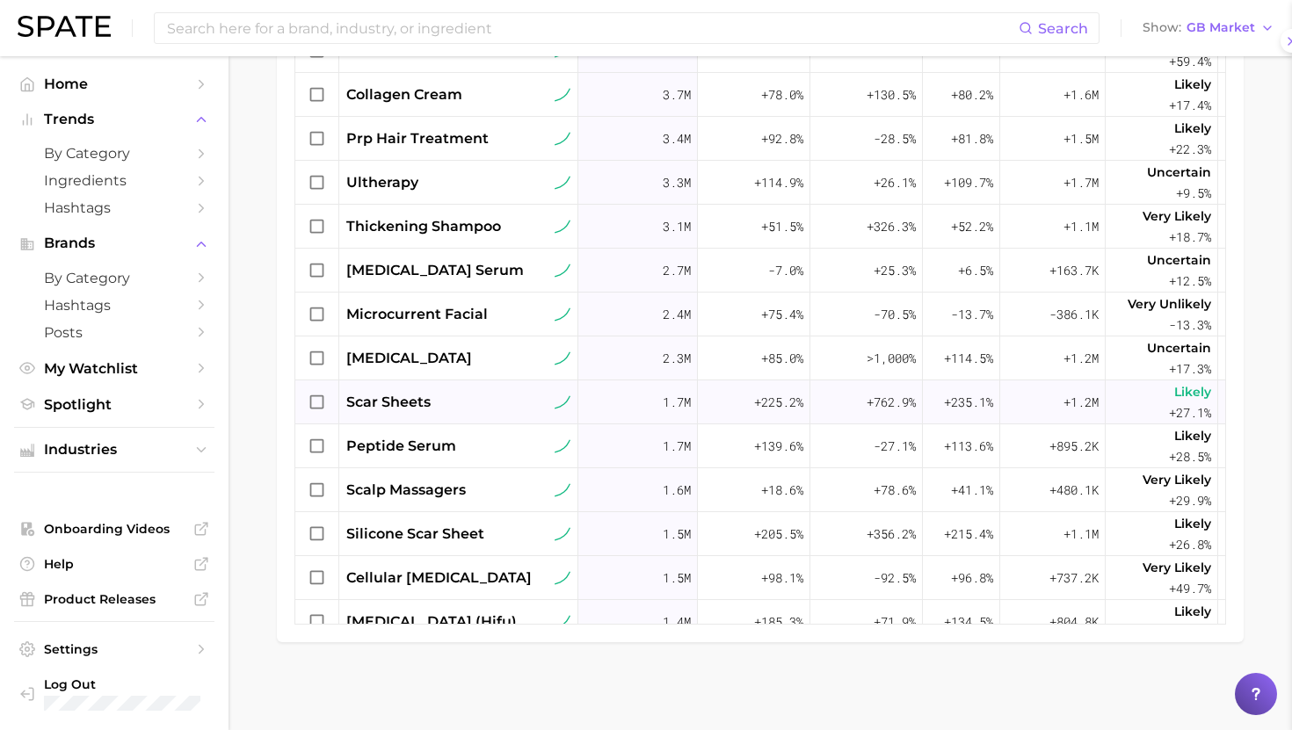
click at [465, 393] on div "scar sheets" at bounding box center [458, 402] width 224 height 21
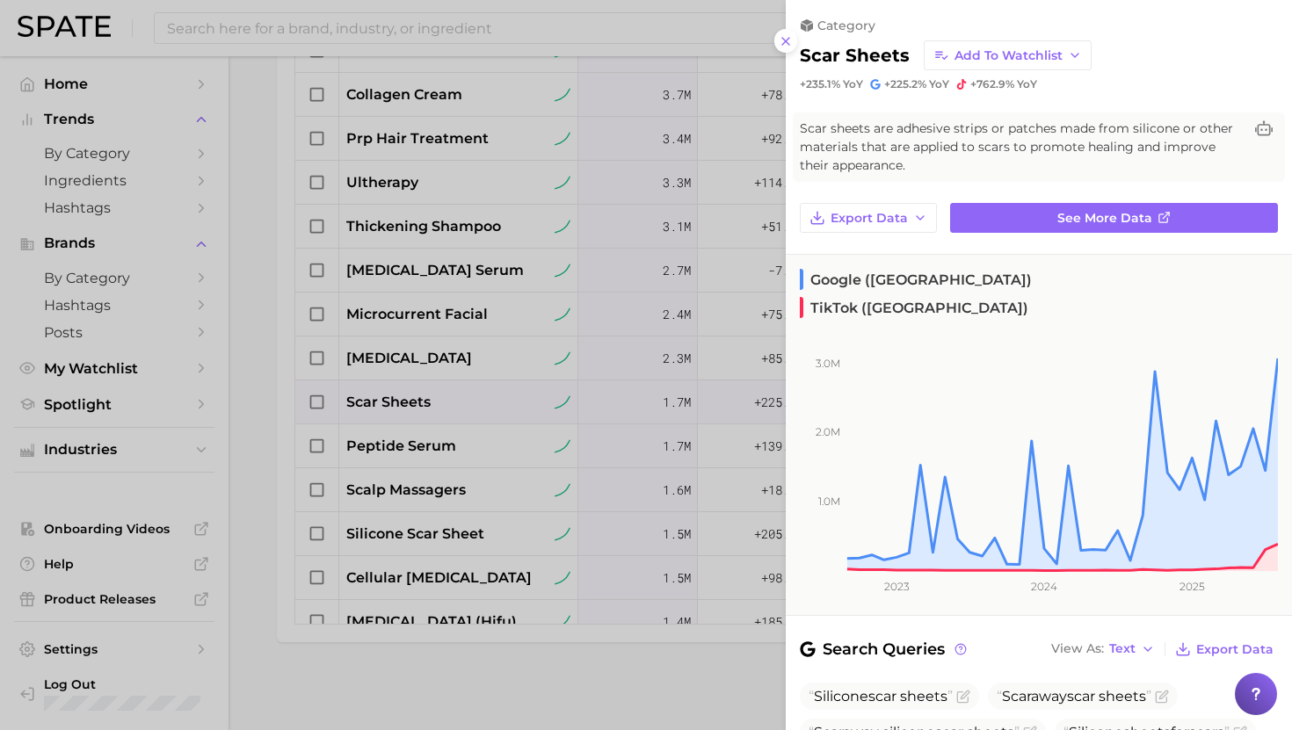
click at [465, 393] on div at bounding box center [646, 365] width 1292 height 730
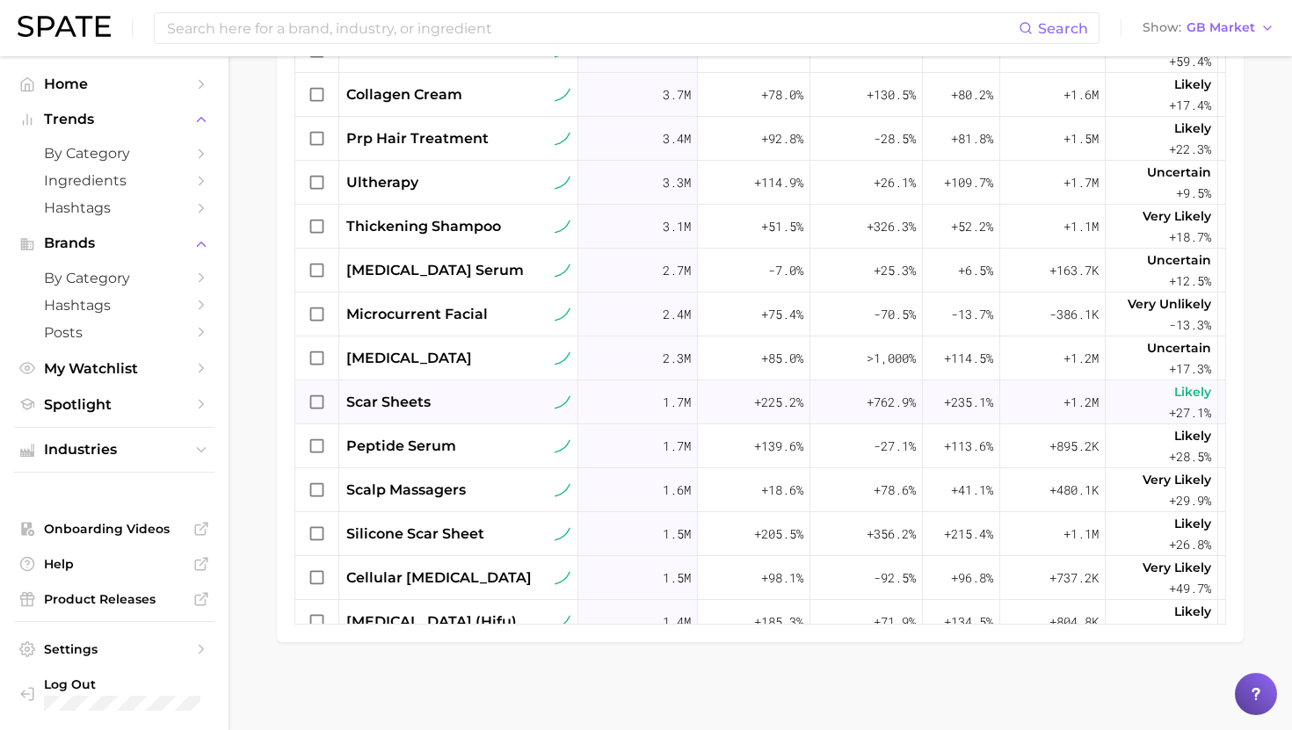
click at [465, 393] on div "scar sheets" at bounding box center [458, 402] width 224 height 21
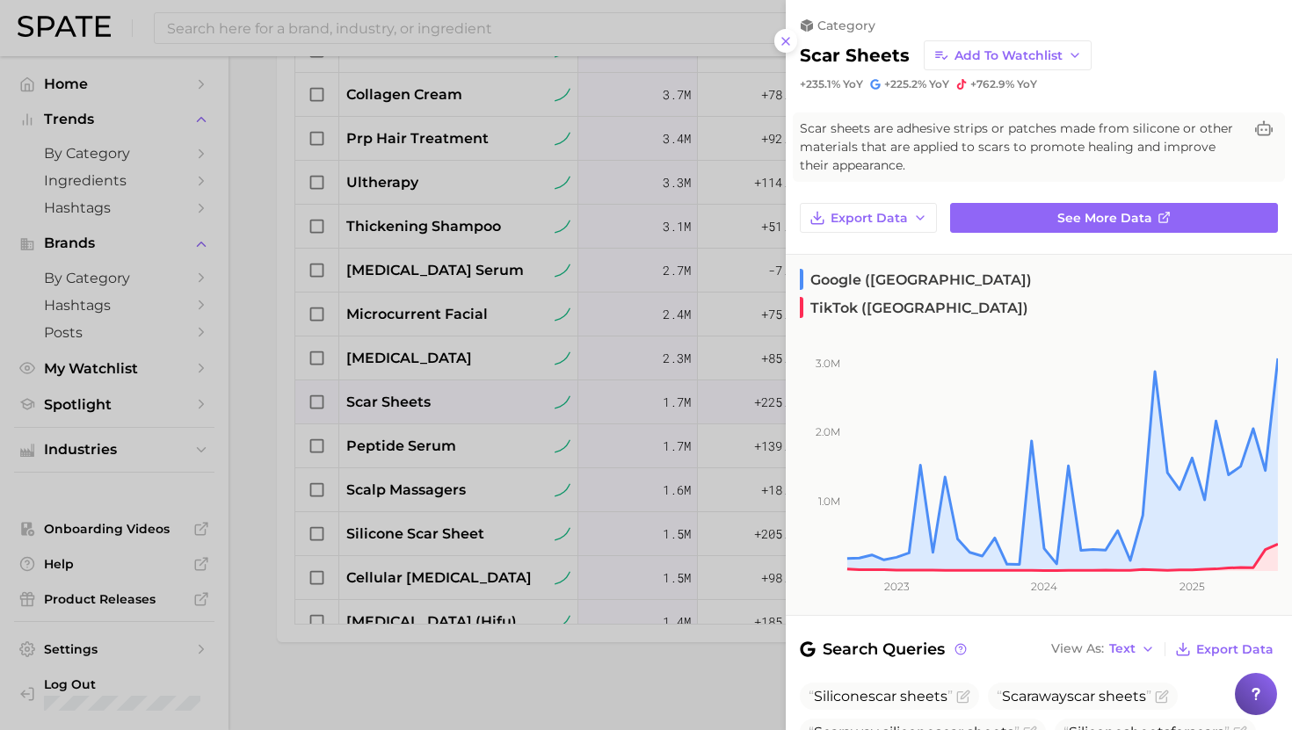
click at [465, 393] on div at bounding box center [646, 365] width 1292 height 730
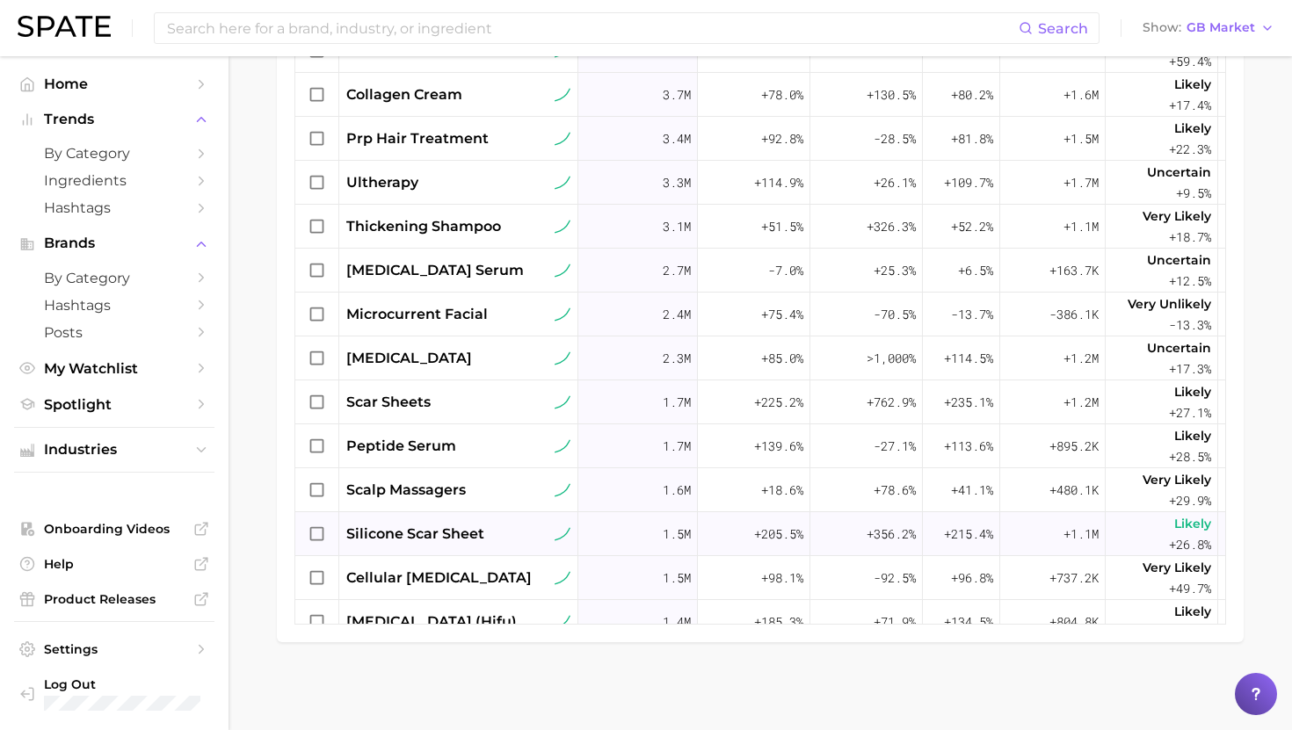
click at [445, 534] on span "silicone scar sheet" at bounding box center [415, 534] width 138 height 21
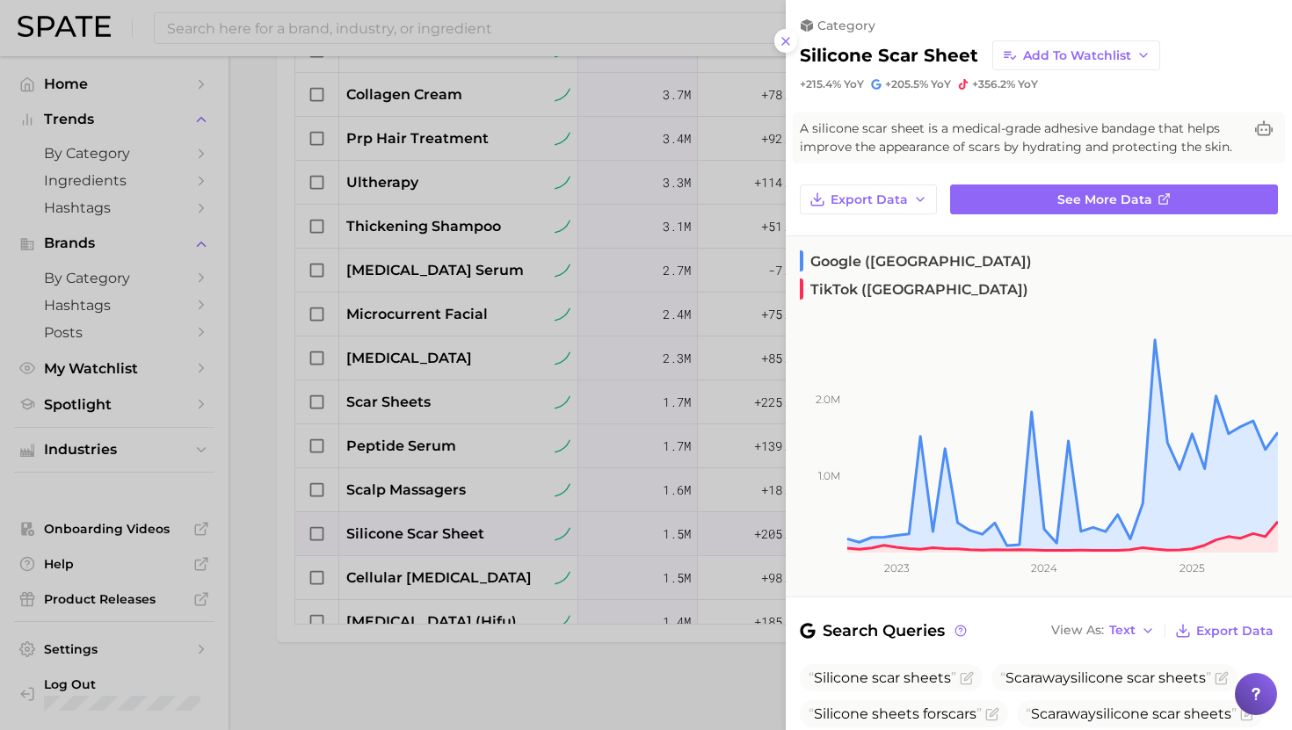
click at [445, 534] on div at bounding box center [646, 365] width 1292 height 730
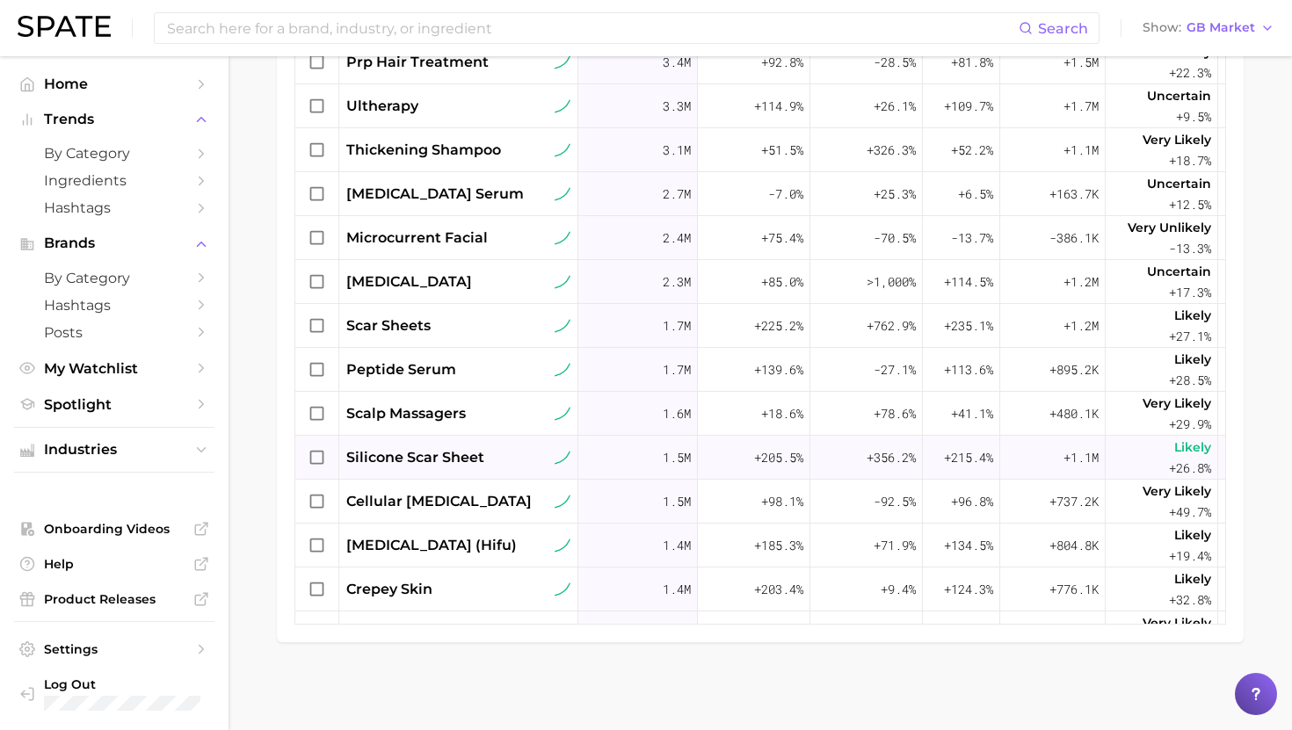
scroll to position [772, 0]
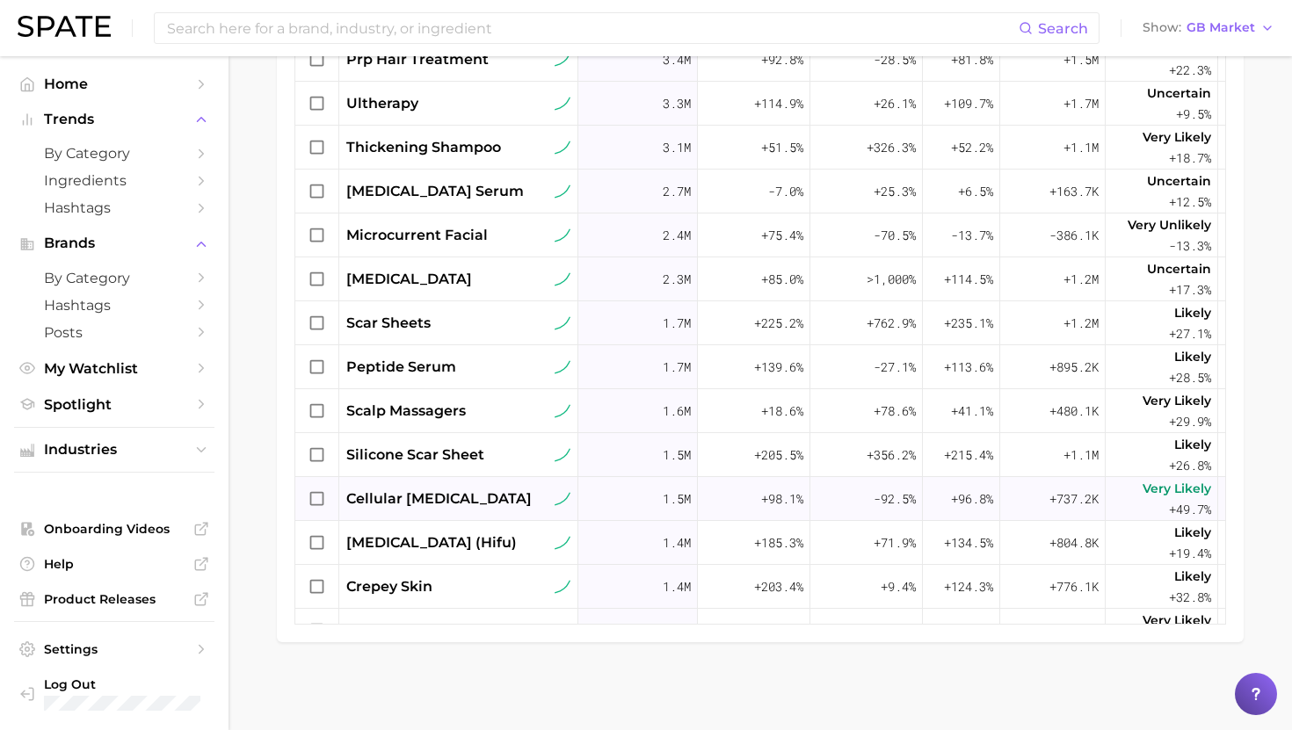
click at [456, 504] on span "cellular senescence" at bounding box center [438, 499] width 185 height 21
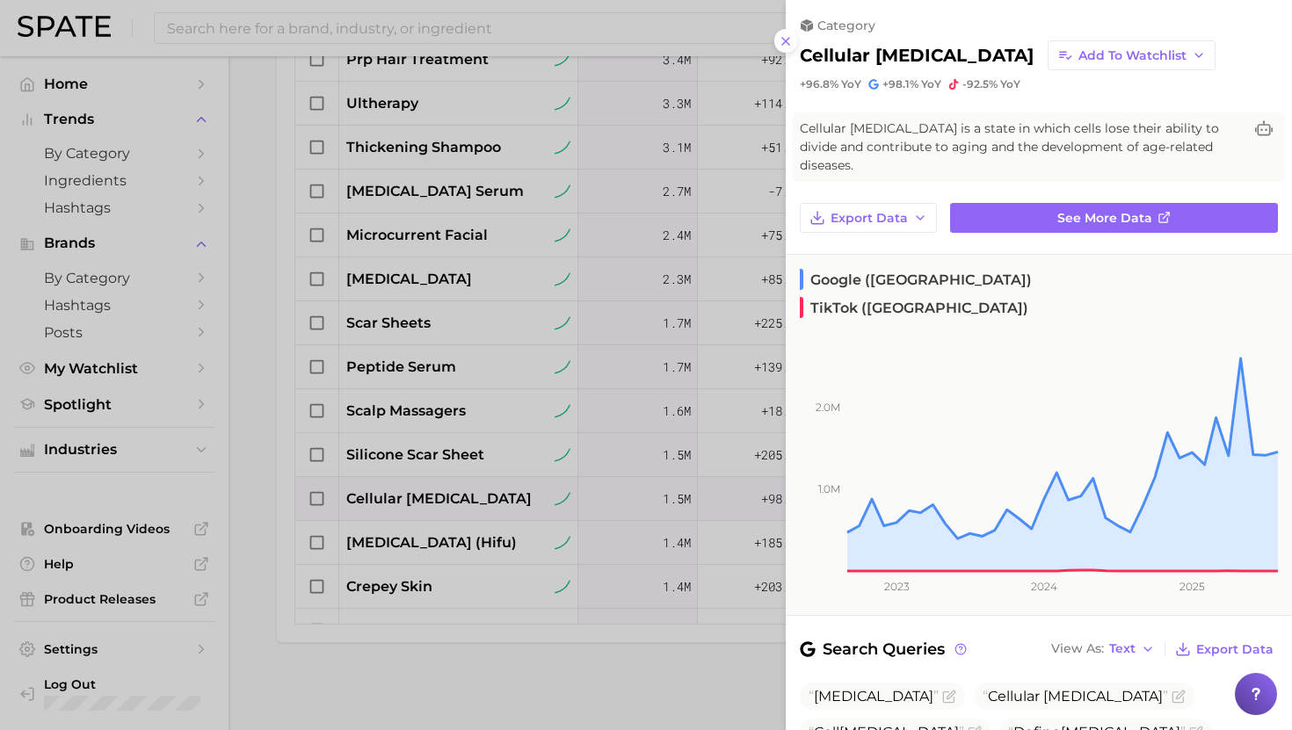
click at [456, 504] on div at bounding box center [646, 365] width 1292 height 730
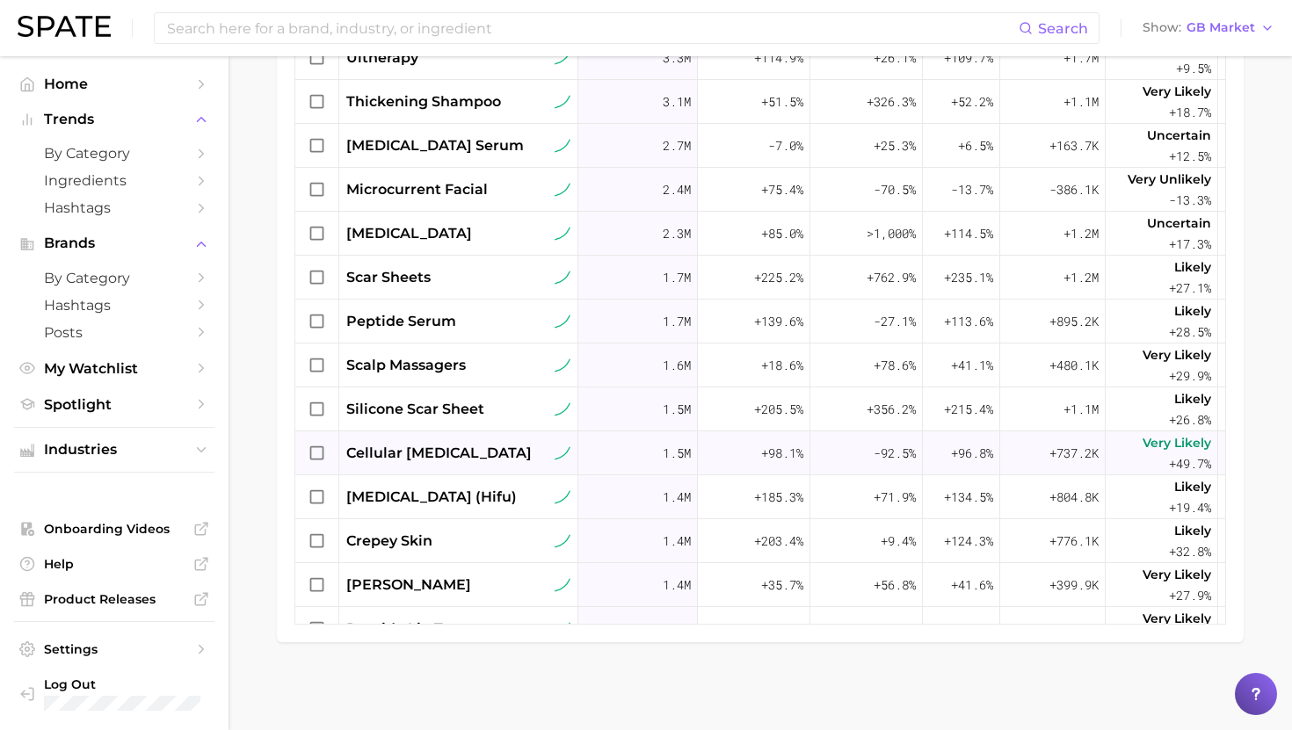
scroll to position [818, 0]
click at [447, 497] on span "high intensity focused ultrasound (hifu)" at bounding box center [431, 496] width 170 height 21
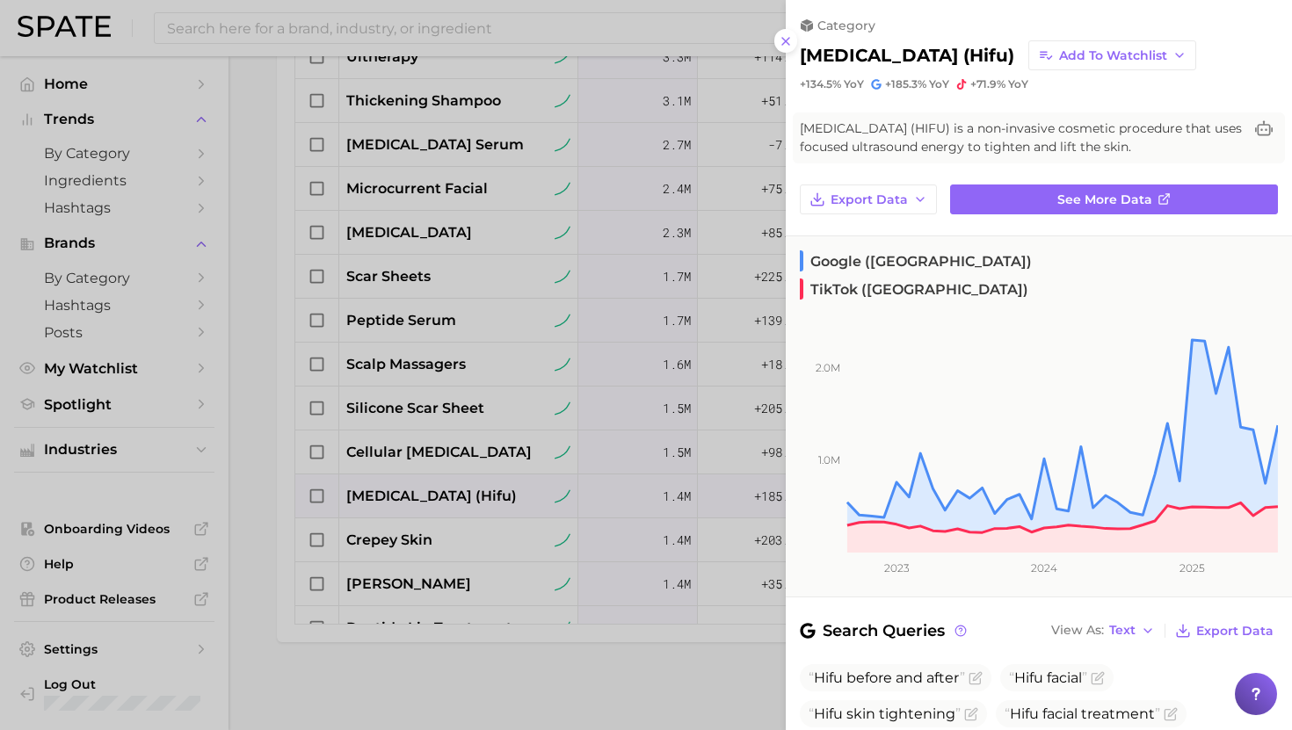
click at [448, 502] on div at bounding box center [646, 365] width 1292 height 730
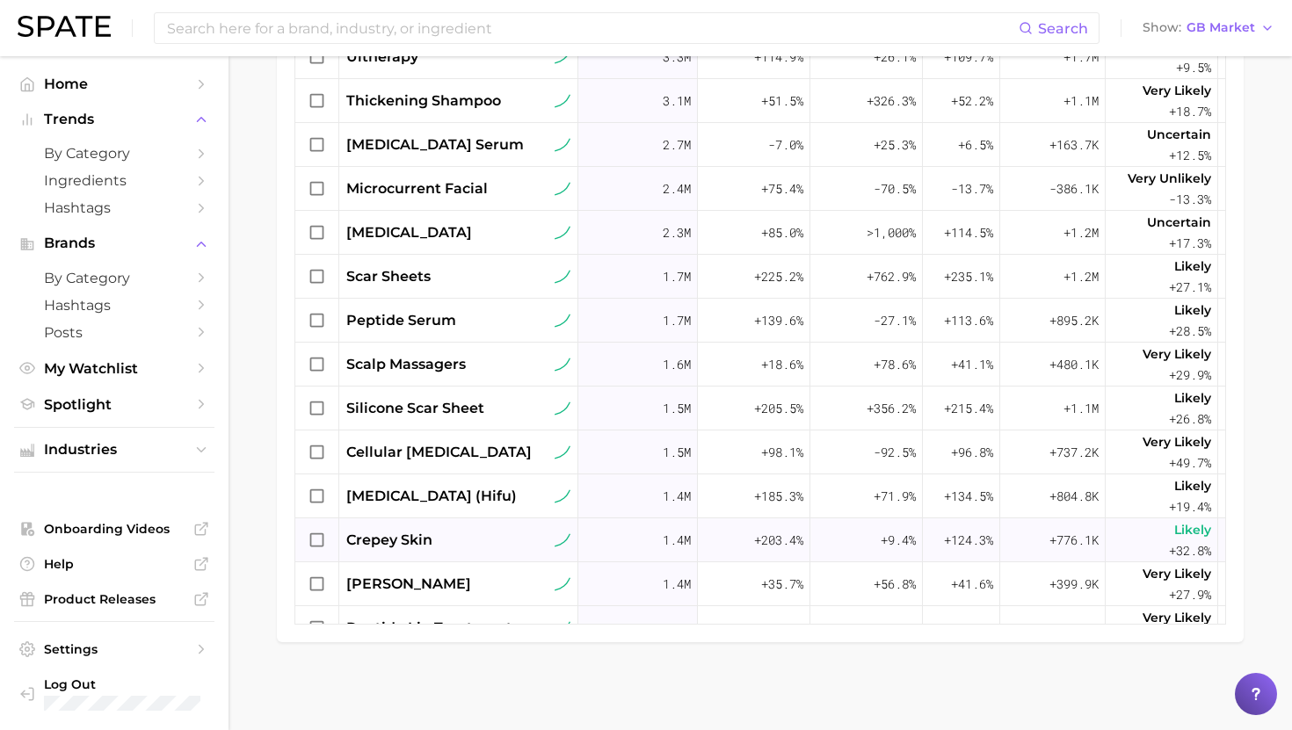
click at [433, 542] on div "crepey skin" at bounding box center [458, 540] width 224 height 21
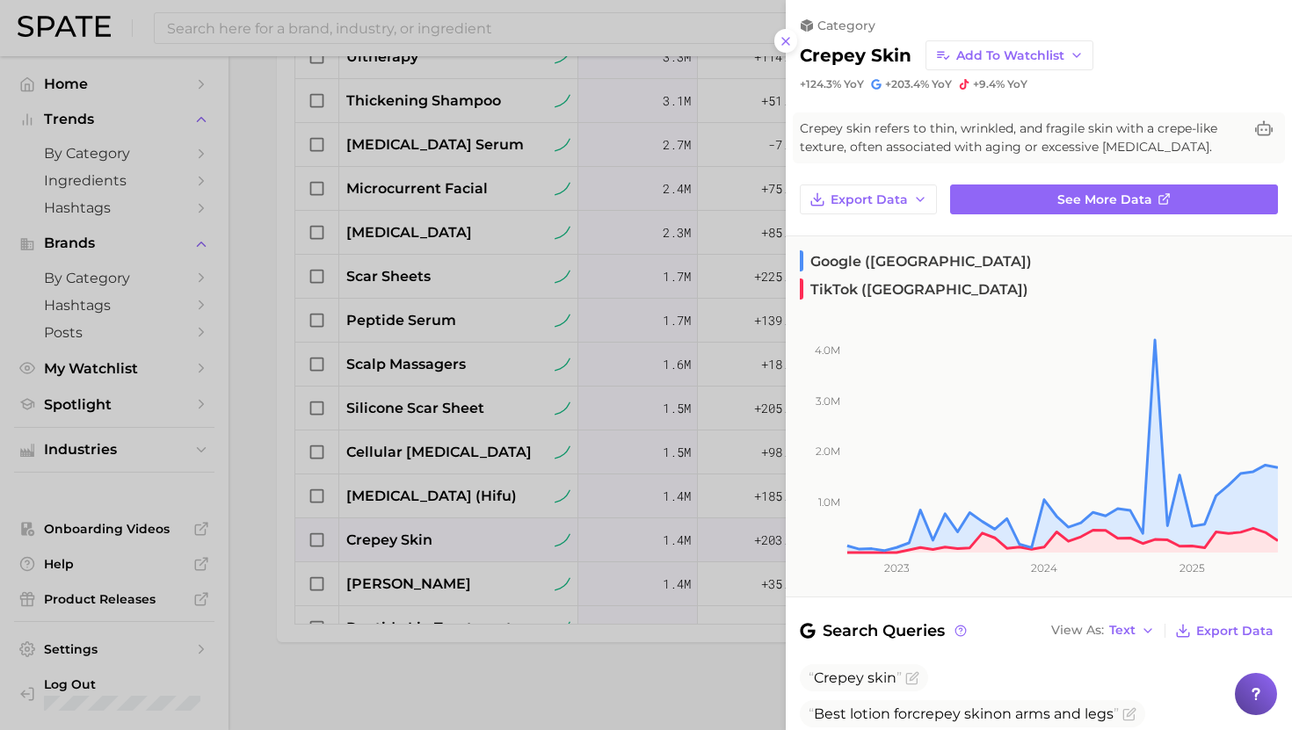
click at [433, 541] on div at bounding box center [646, 365] width 1292 height 730
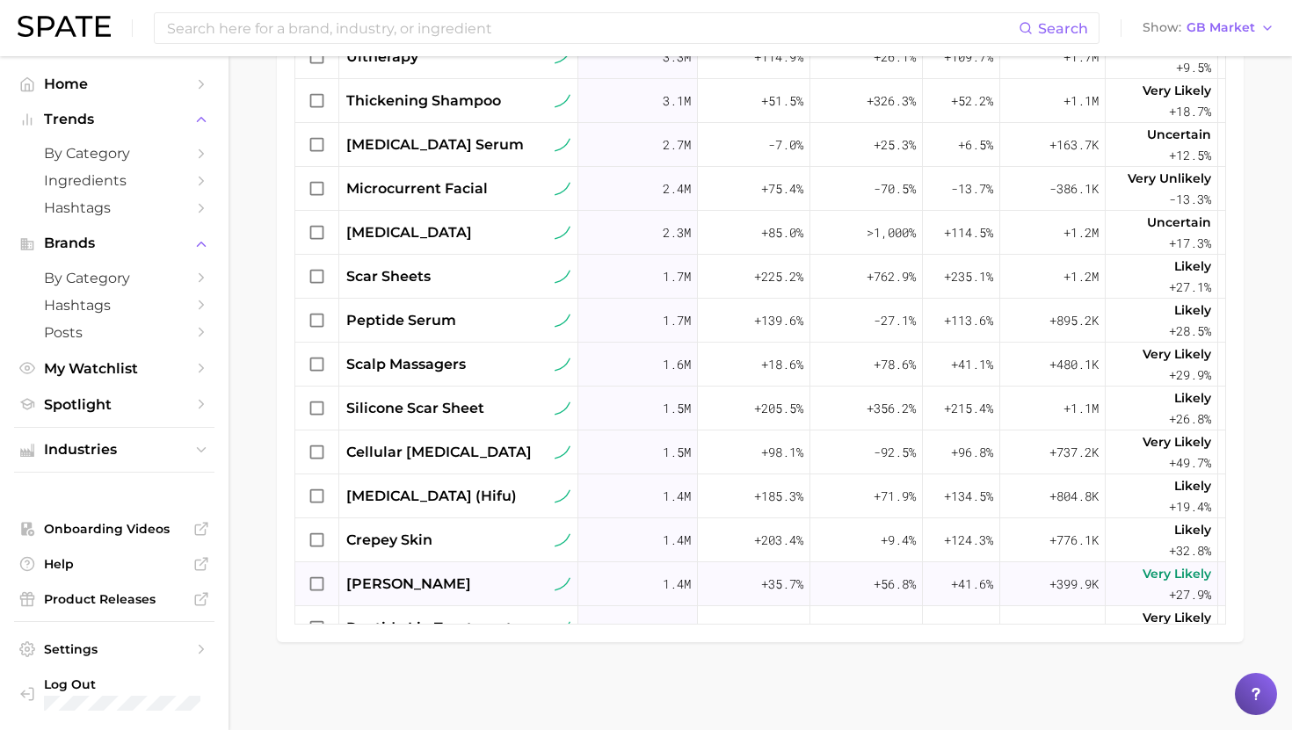
click at [436, 579] on span "[PERSON_NAME]" at bounding box center [408, 584] width 125 height 21
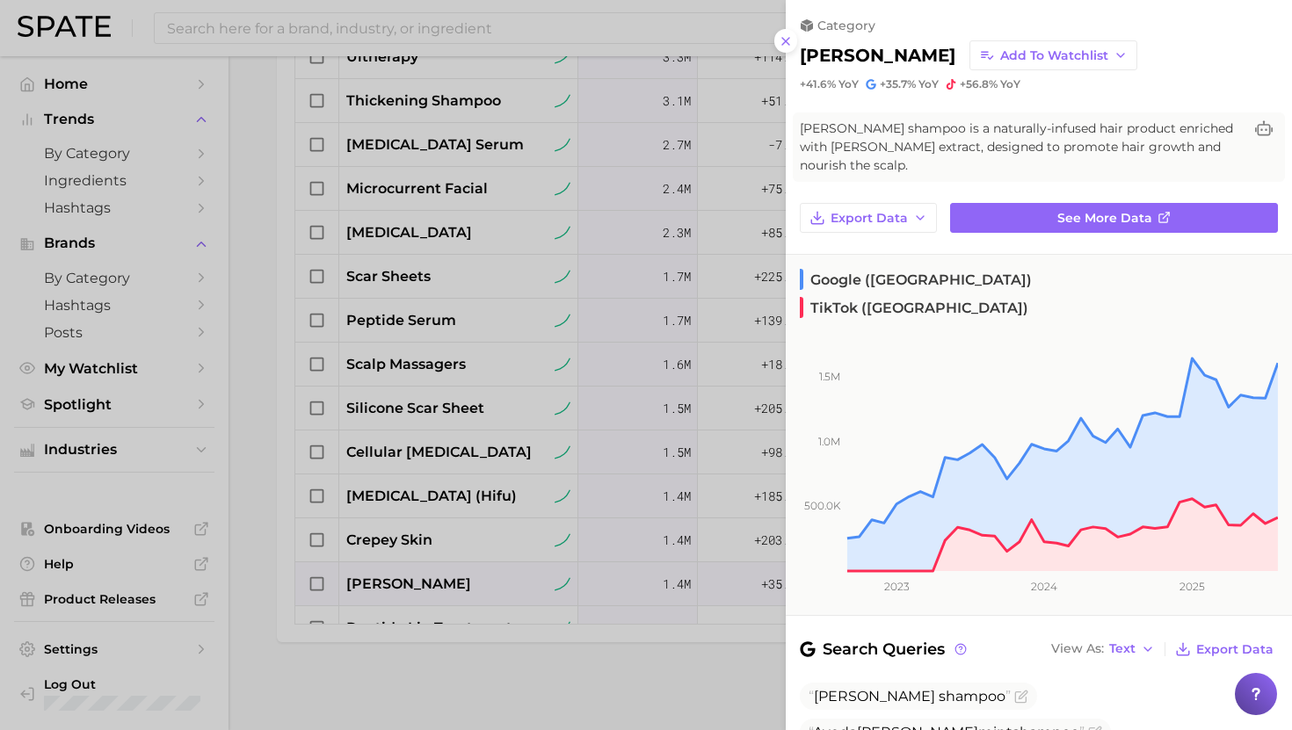
click at [436, 579] on div at bounding box center [646, 365] width 1292 height 730
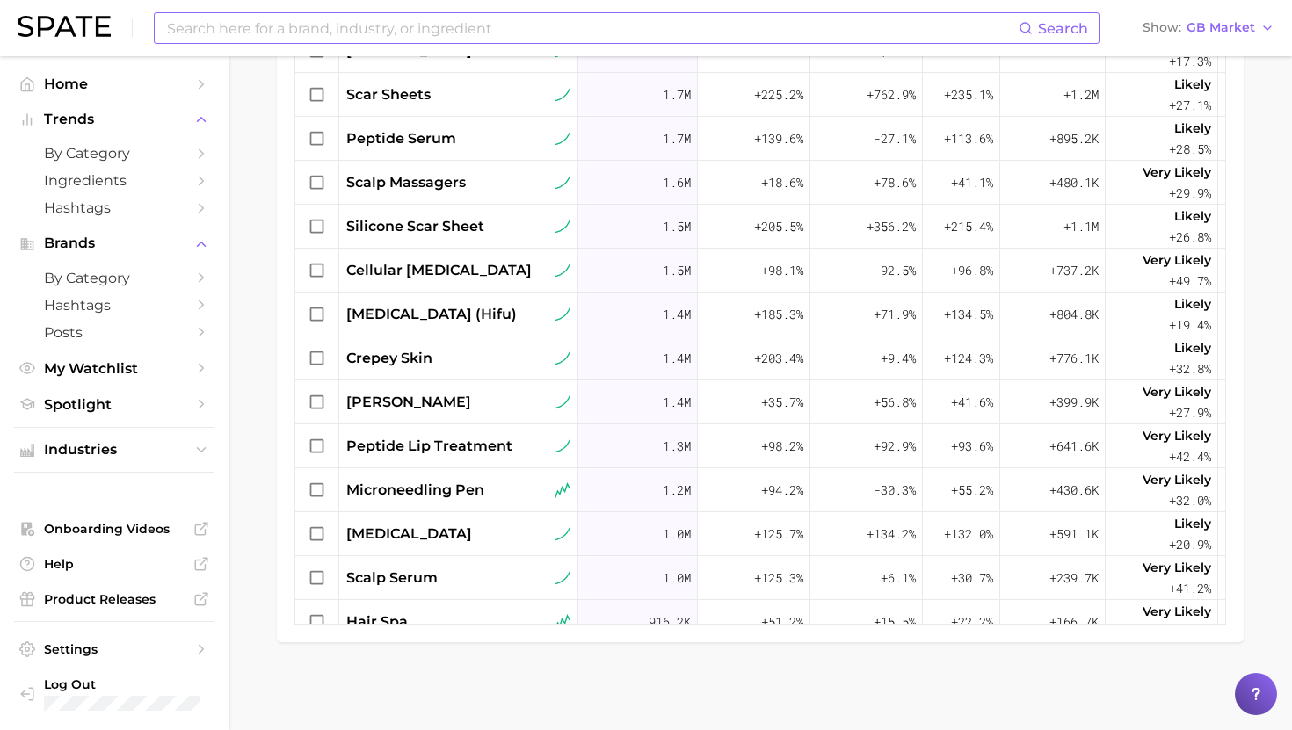
scroll to position [1002, 0]
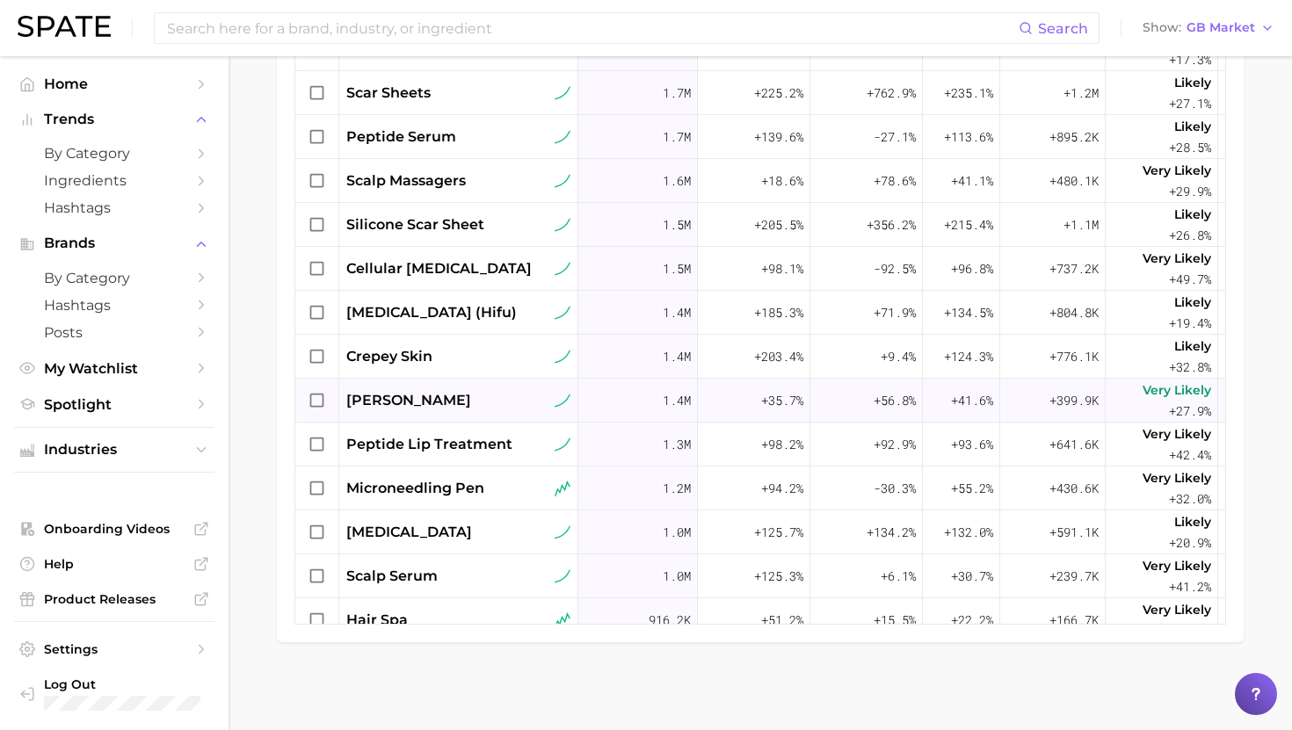
click at [471, 402] on span "[PERSON_NAME]" at bounding box center [408, 400] width 125 height 21
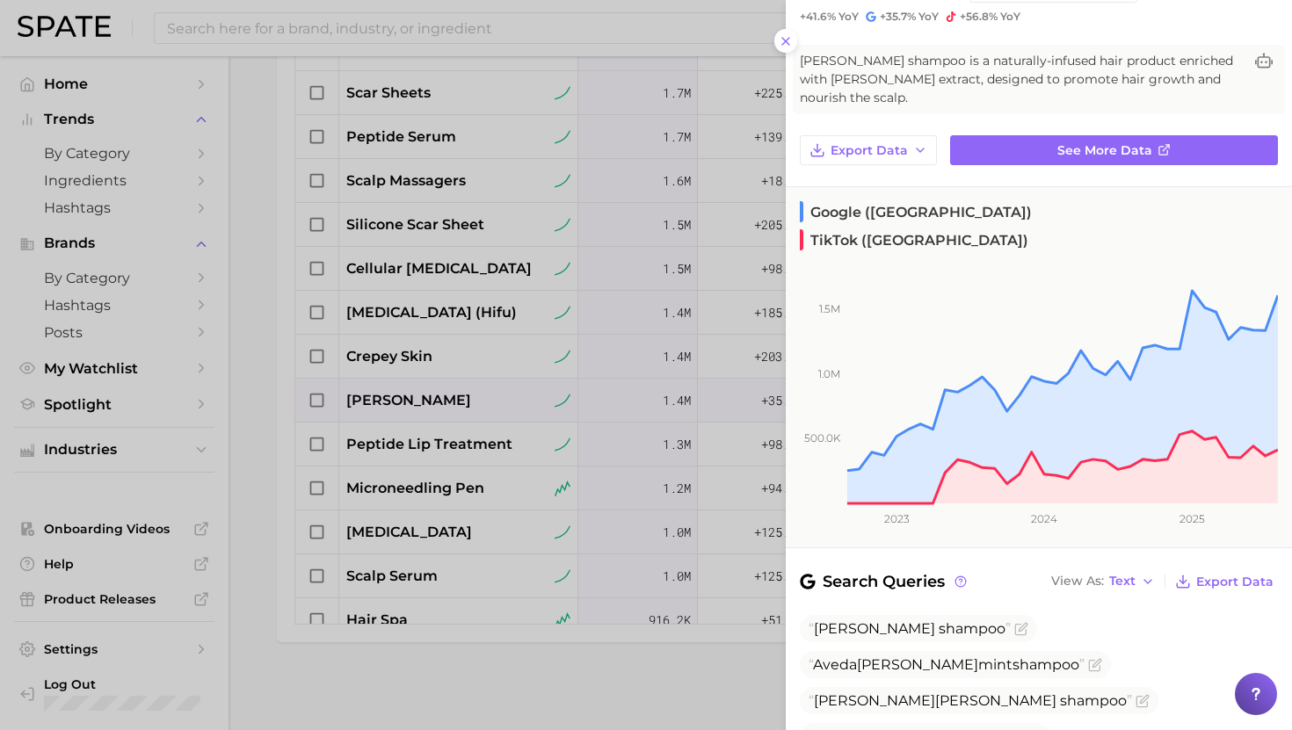
scroll to position [74, 0]
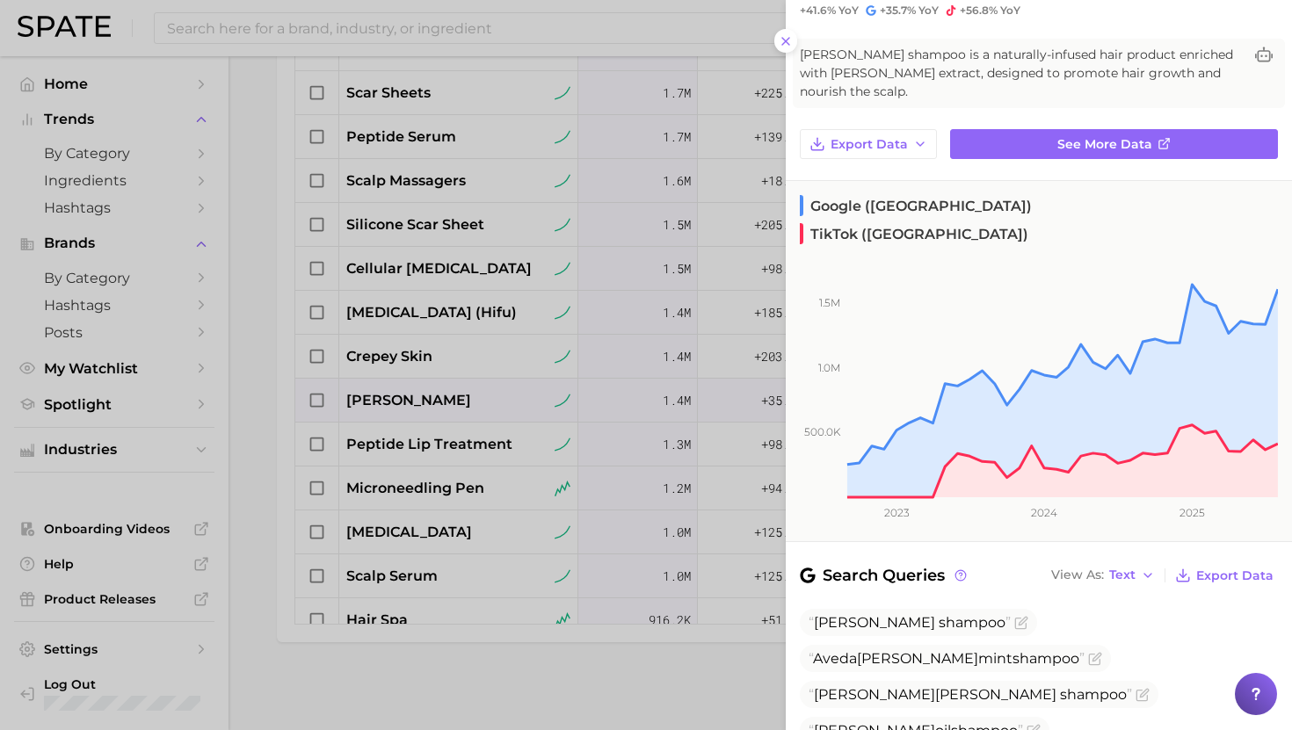
click at [459, 431] on div at bounding box center [646, 365] width 1292 height 730
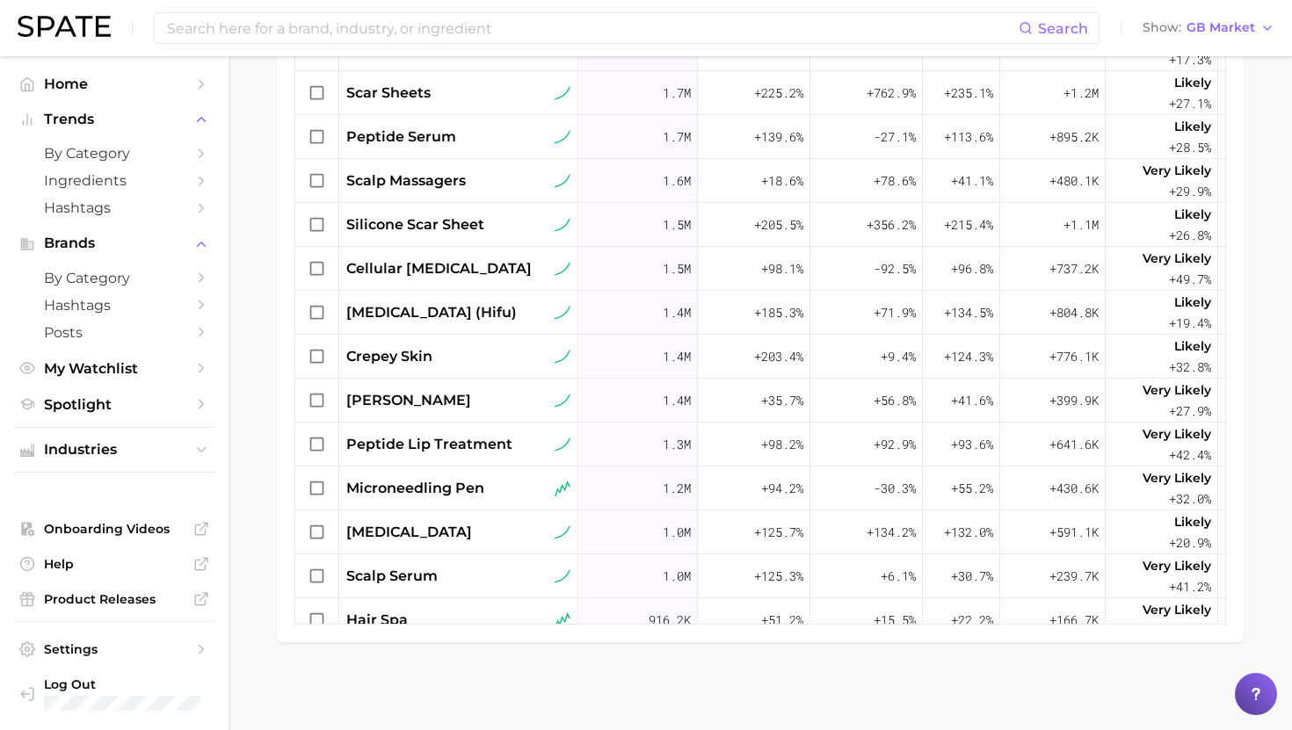
click at [459, 456] on div "peptide lip treatment" at bounding box center [458, 445] width 239 height 44
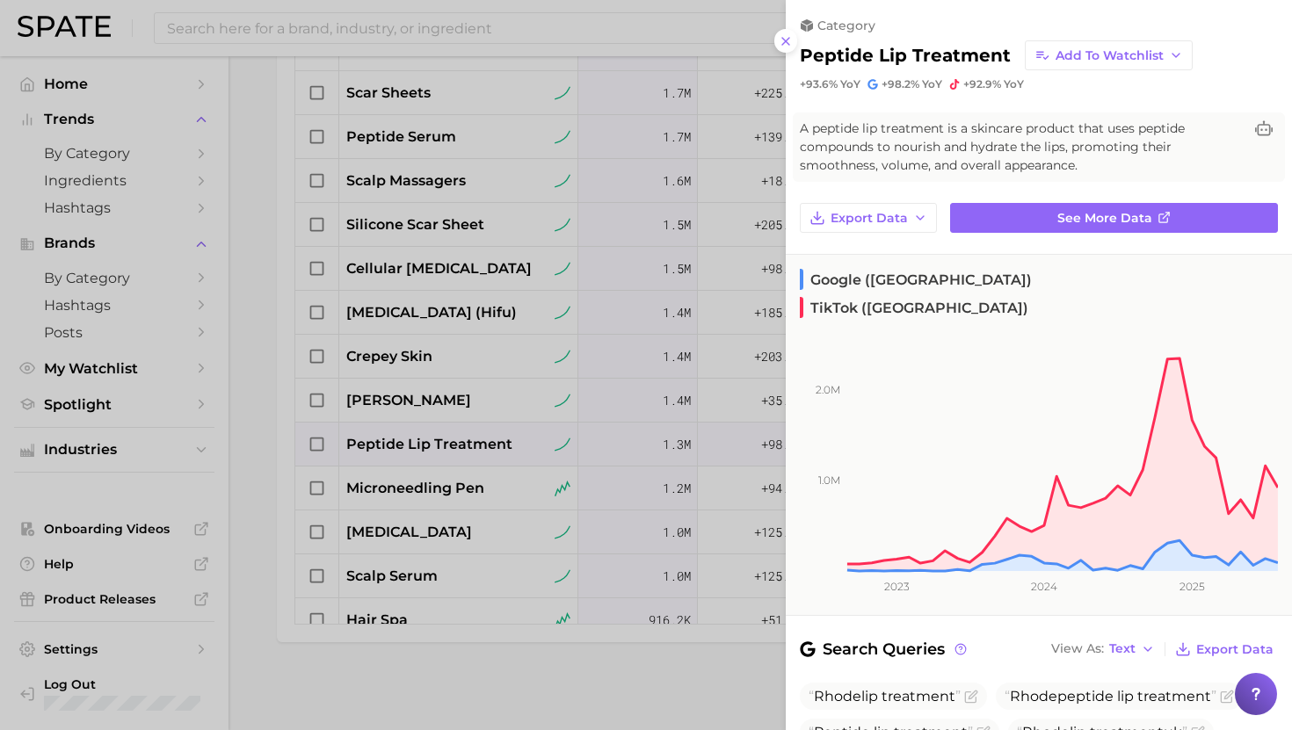
click at [456, 448] on div at bounding box center [646, 365] width 1292 height 730
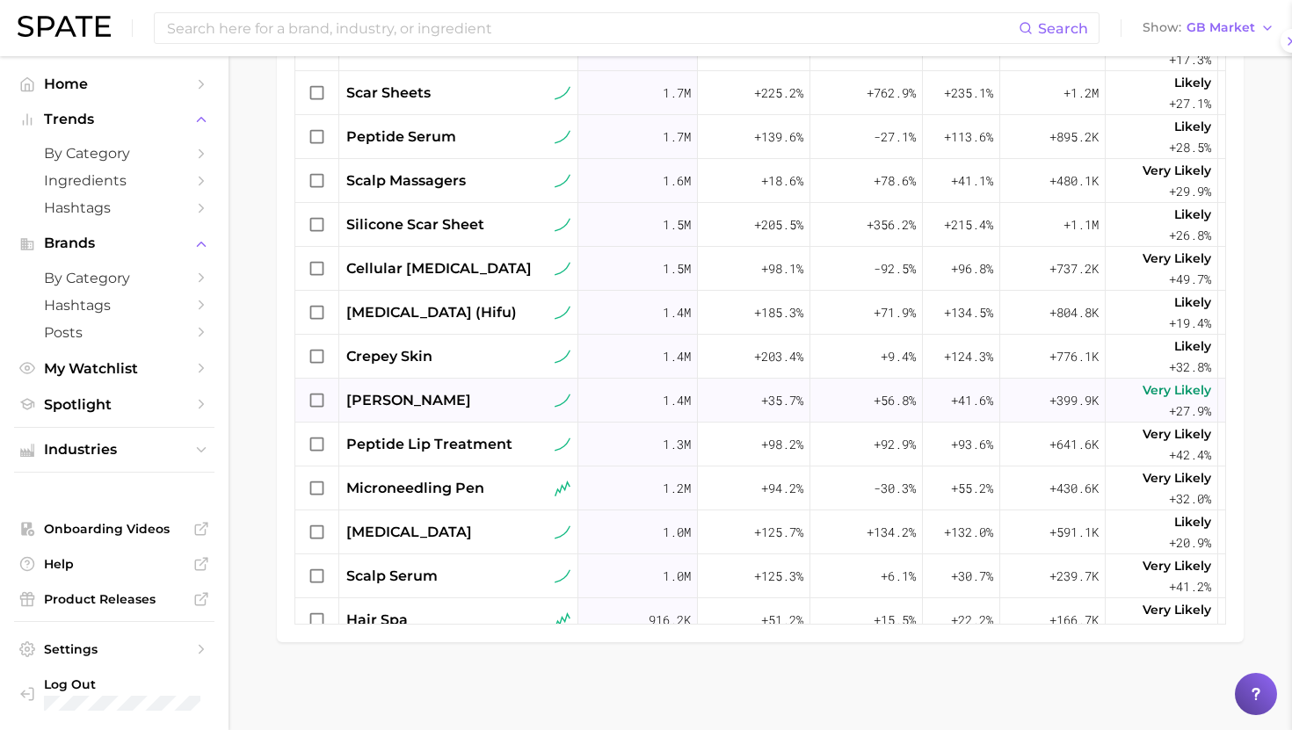
click at [460, 393] on span "[PERSON_NAME]" at bounding box center [408, 400] width 125 height 21
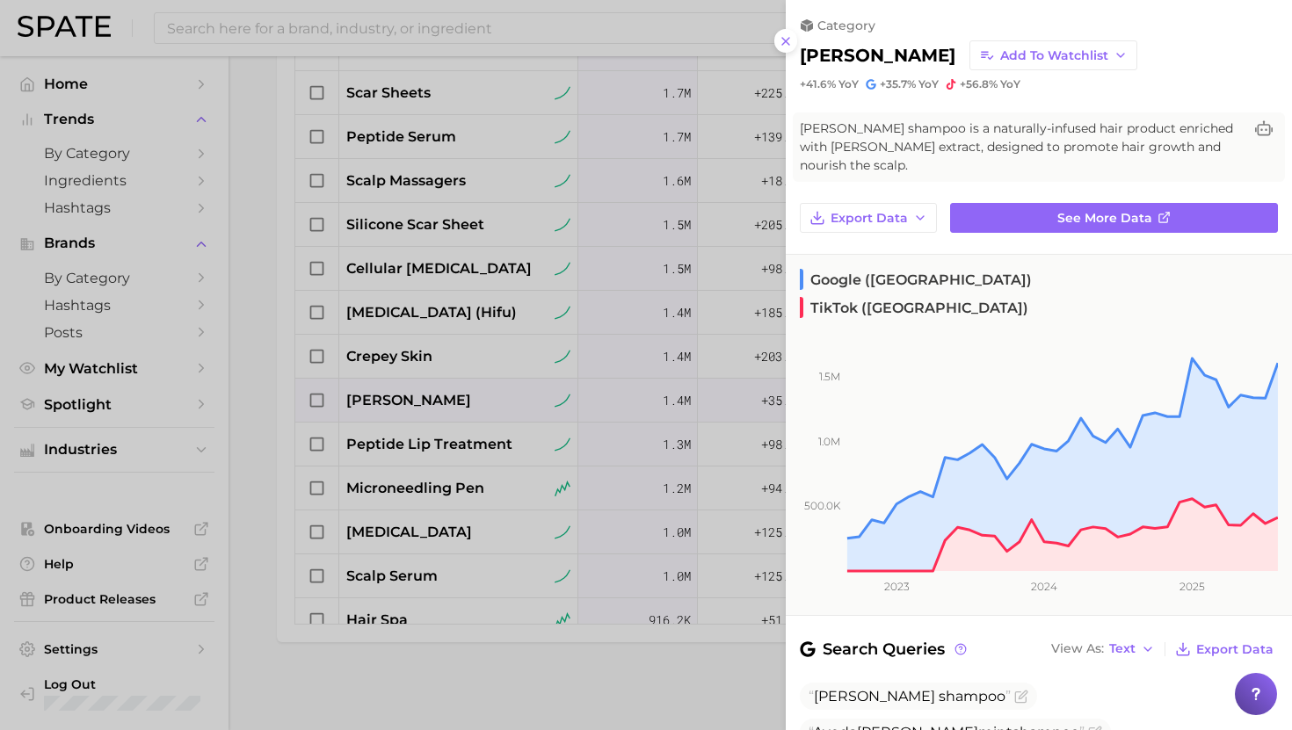
click at [424, 432] on div at bounding box center [646, 365] width 1292 height 730
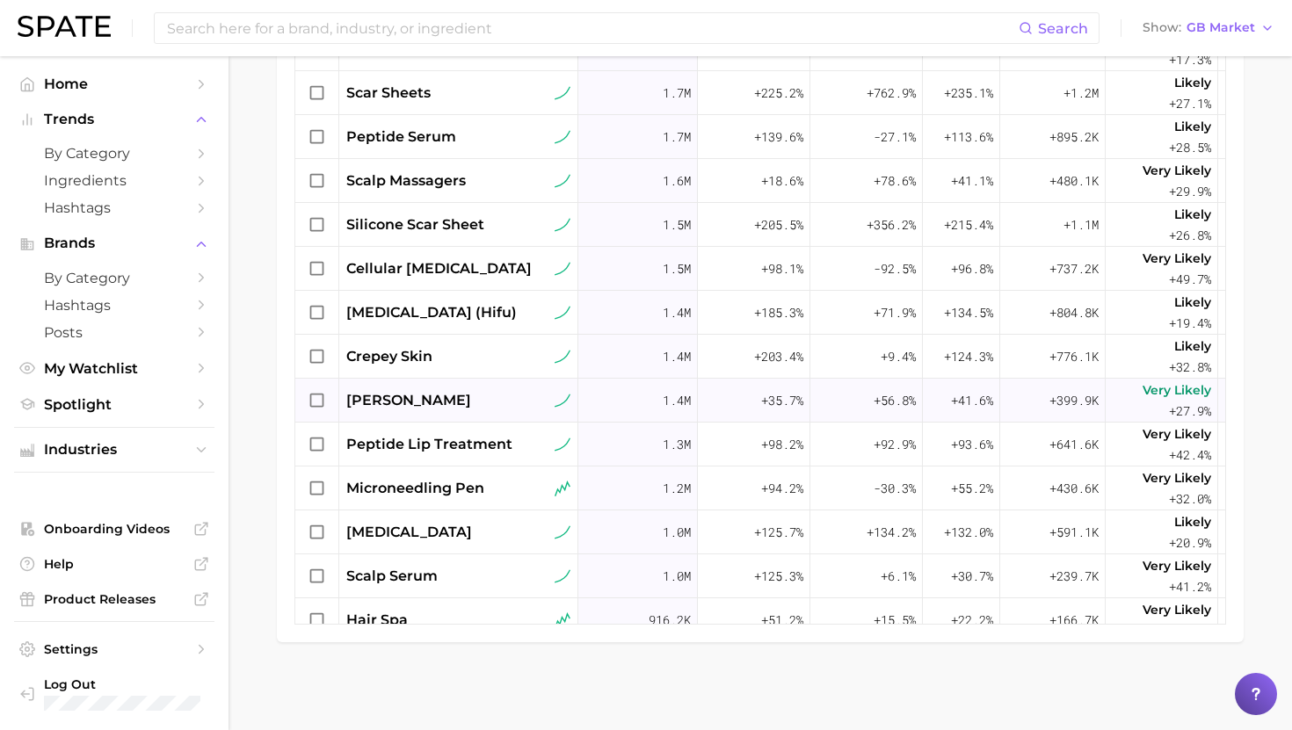
click at [438, 405] on span "[PERSON_NAME]" at bounding box center [408, 400] width 125 height 21
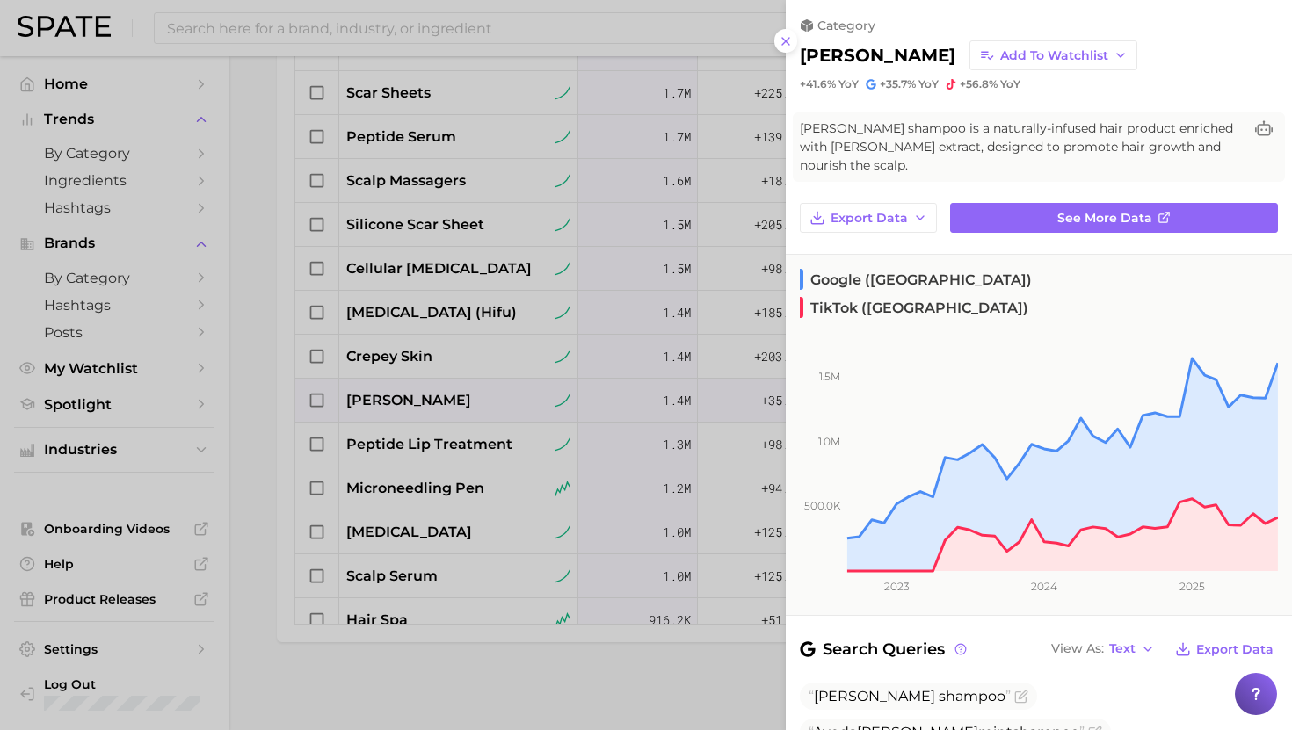
click at [442, 403] on div at bounding box center [646, 365] width 1292 height 730
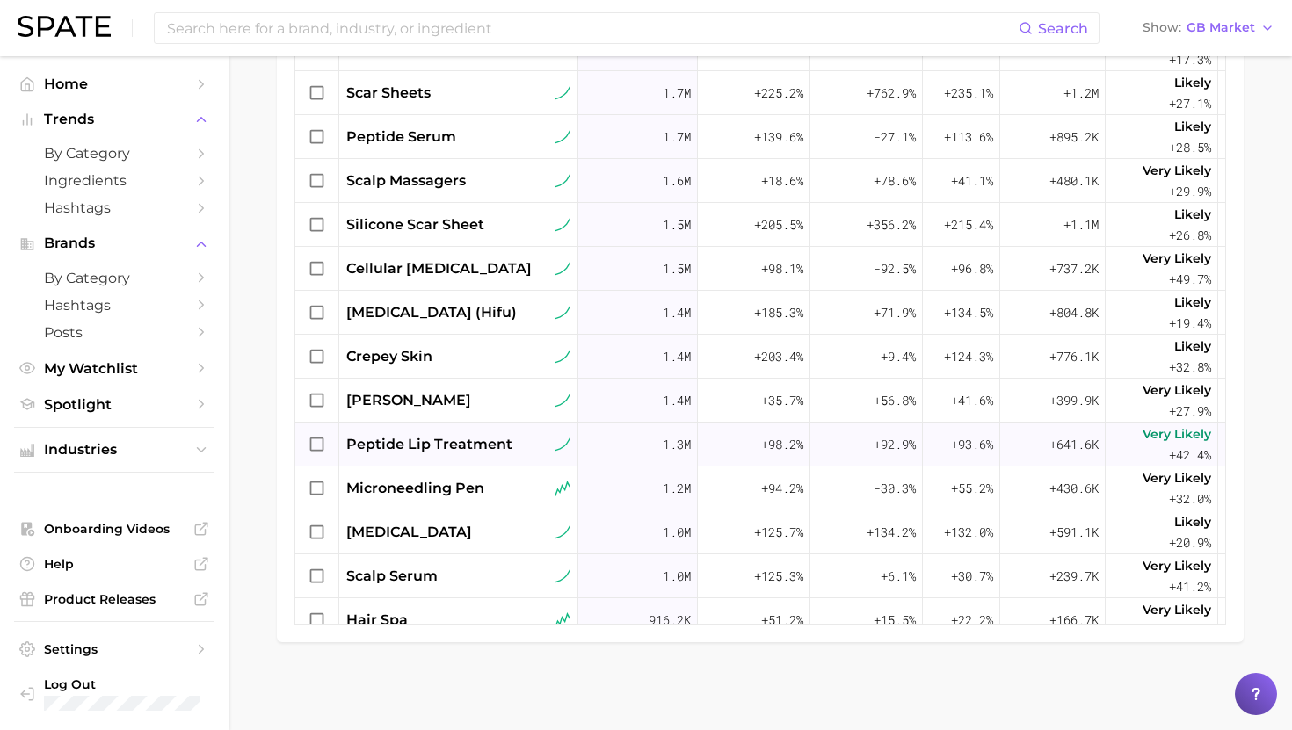
click at [452, 446] on span "peptide lip treatment" at bounding box center [429, 444] width 166 height 21
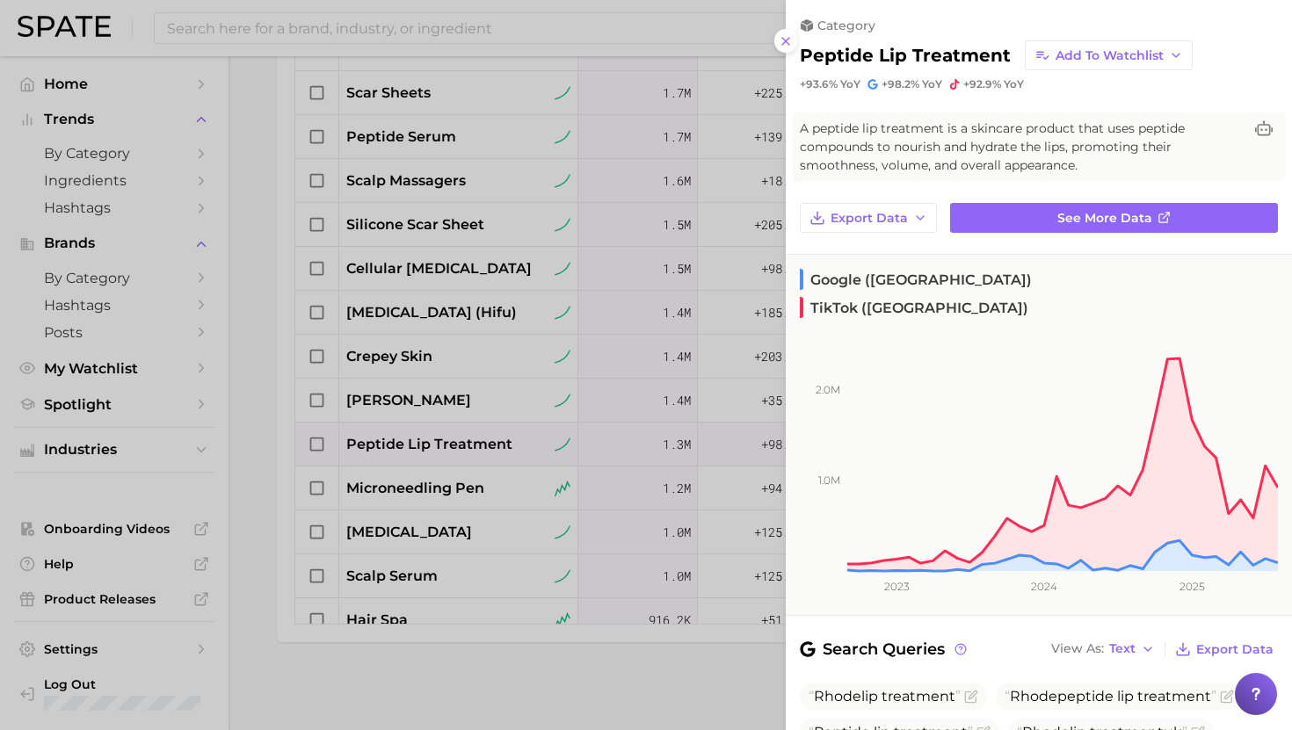
click at [517, 430] on div at bounding box center [646, 365] width 1292 height 730
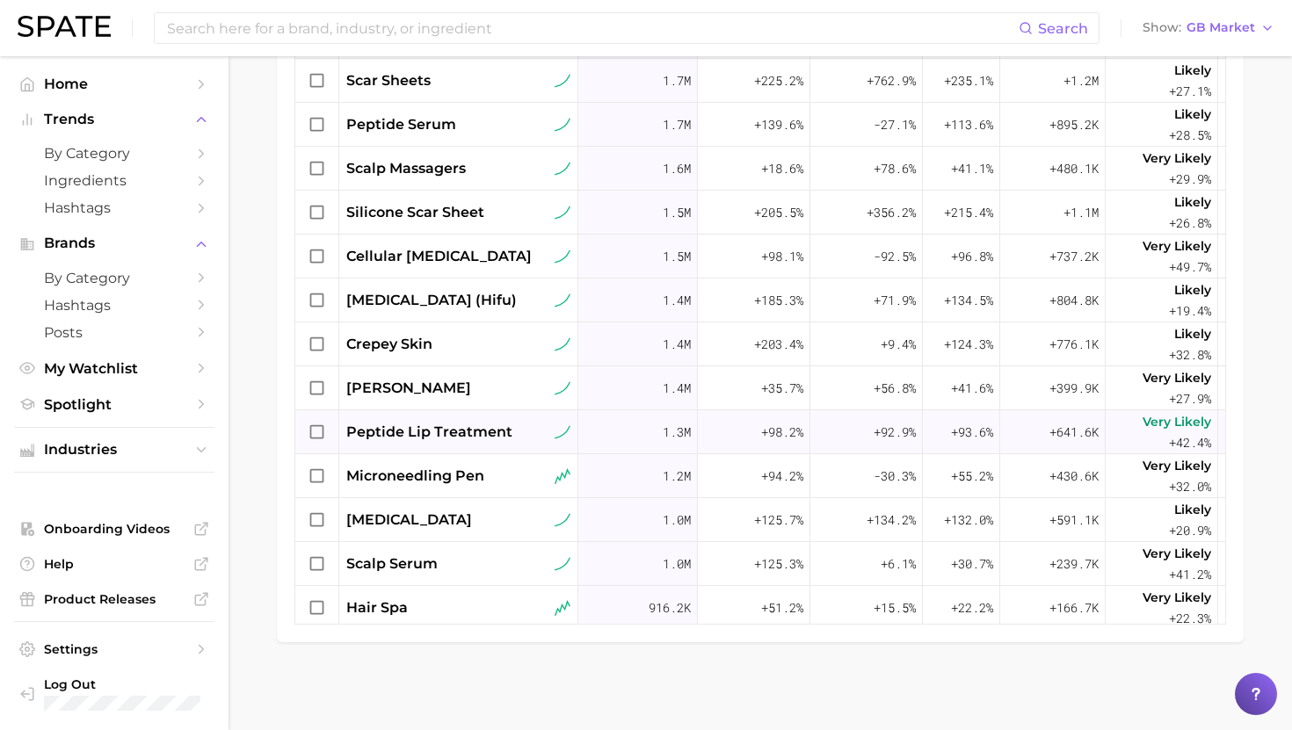
scroll to position [1026, 0]
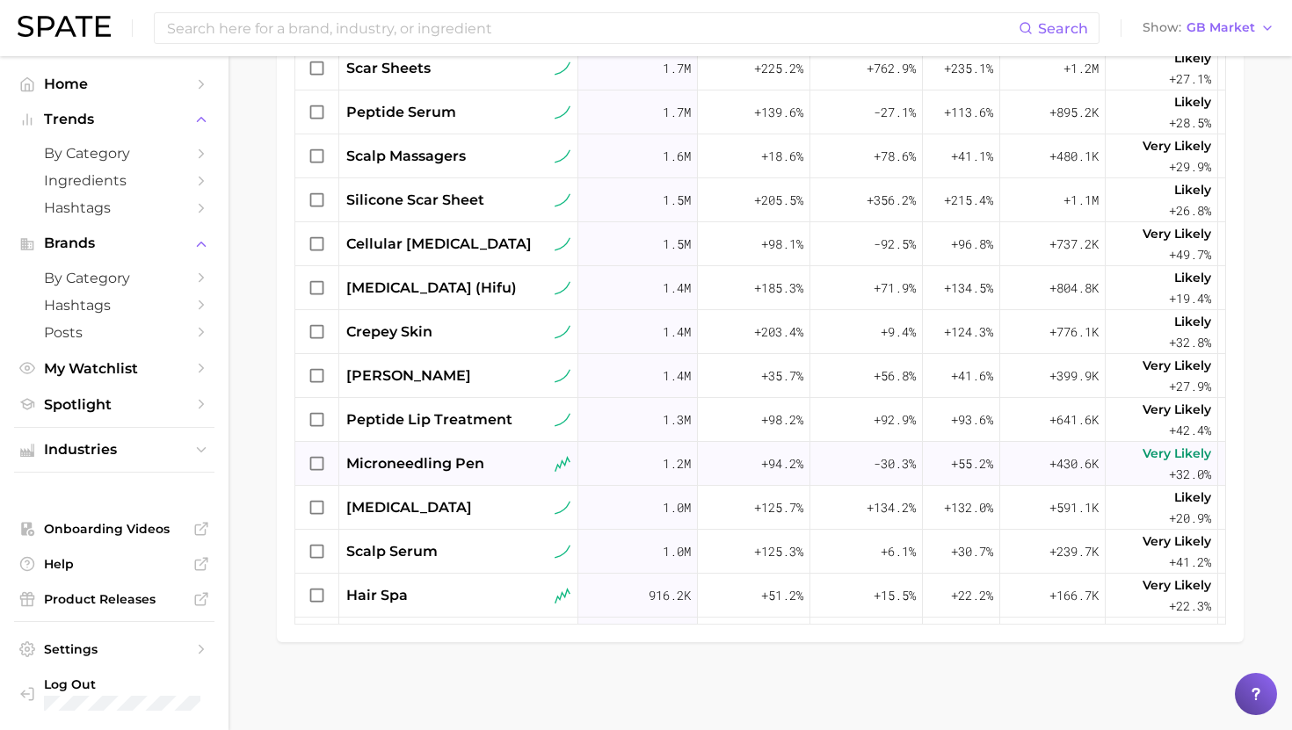
click at [494, 463] on div "microneedling pen" at bounding box center [458, 463] width 224 height 21
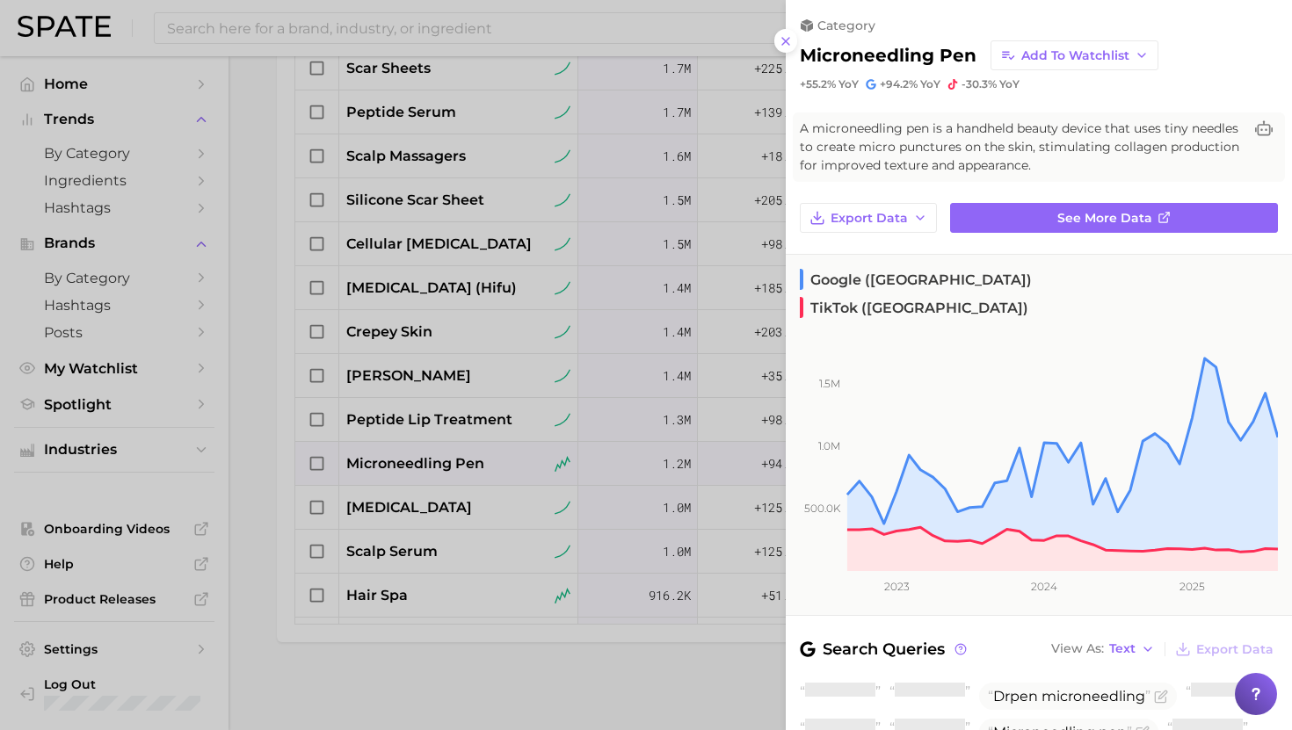
click at [493, 457] on div at bounding box center [646, 365] width 1292 height 730
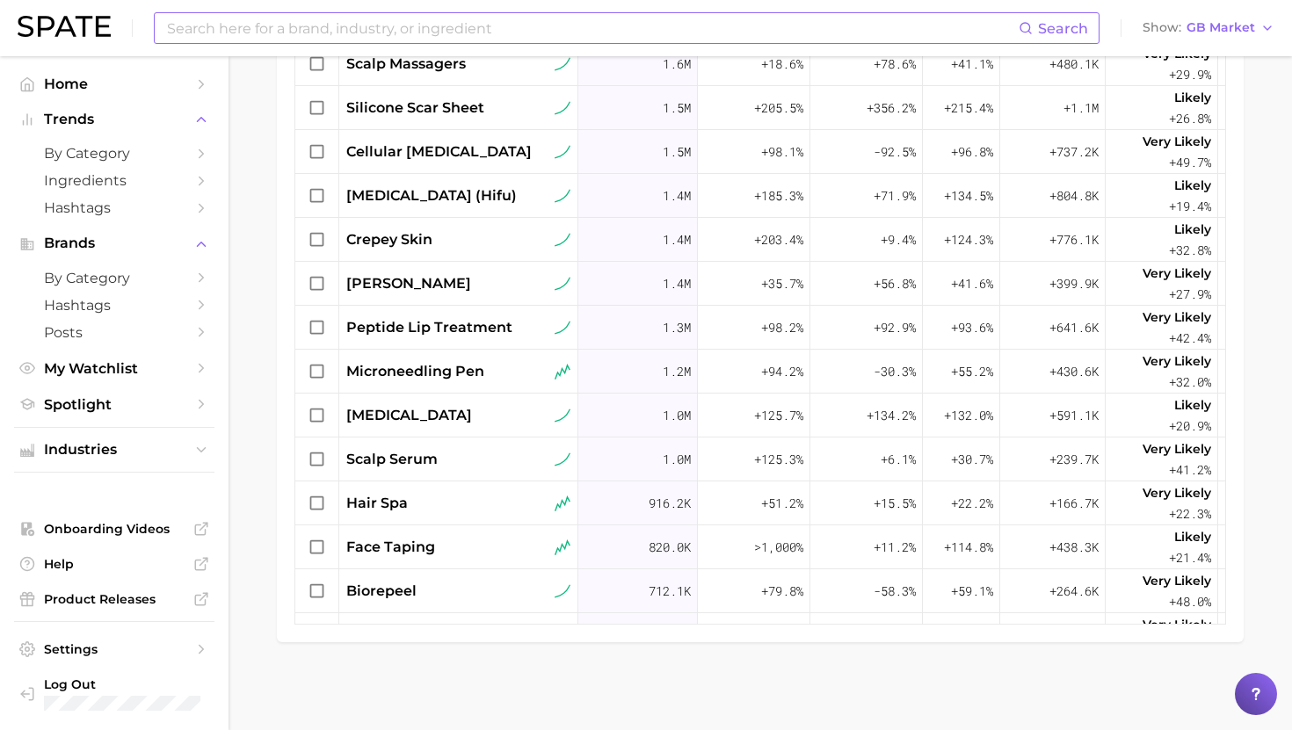
scroll to position [1139, 0]
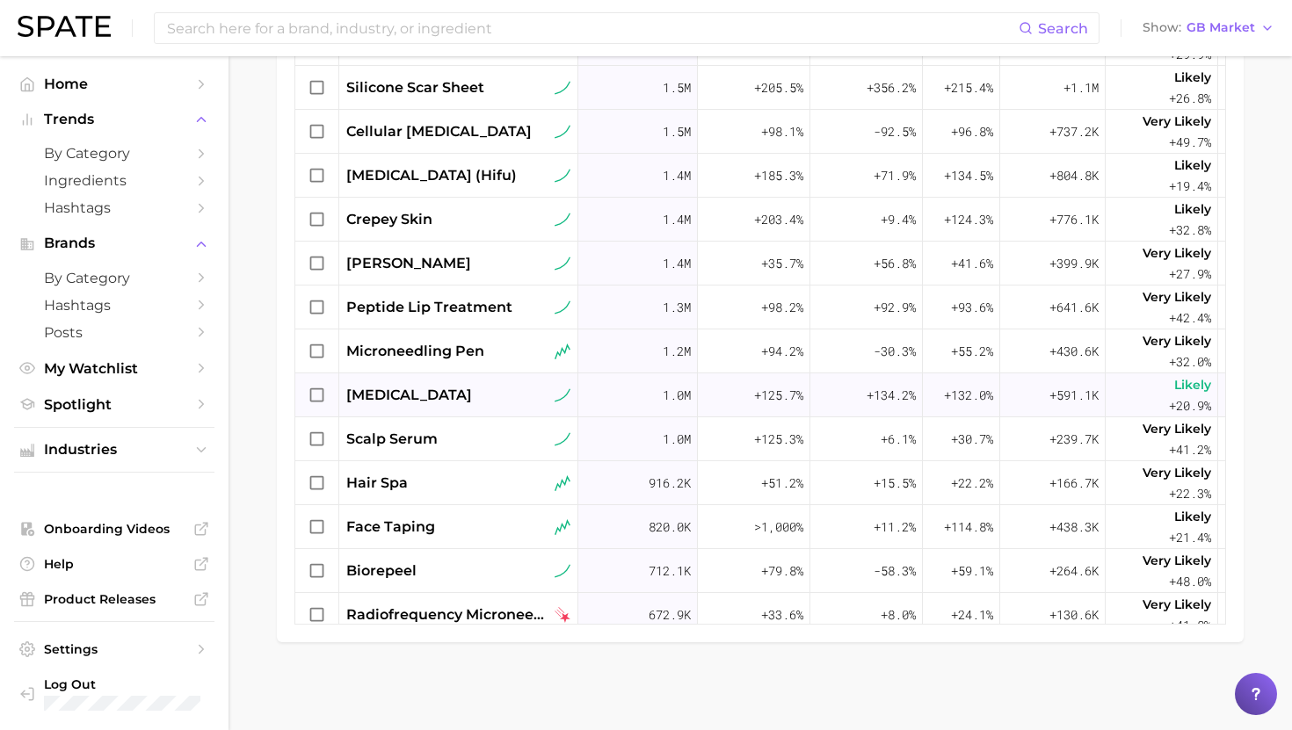
click at [445, 399] on span "[MEDICAL_DATA]" at bounding box center [409, 395] width 126 height 21
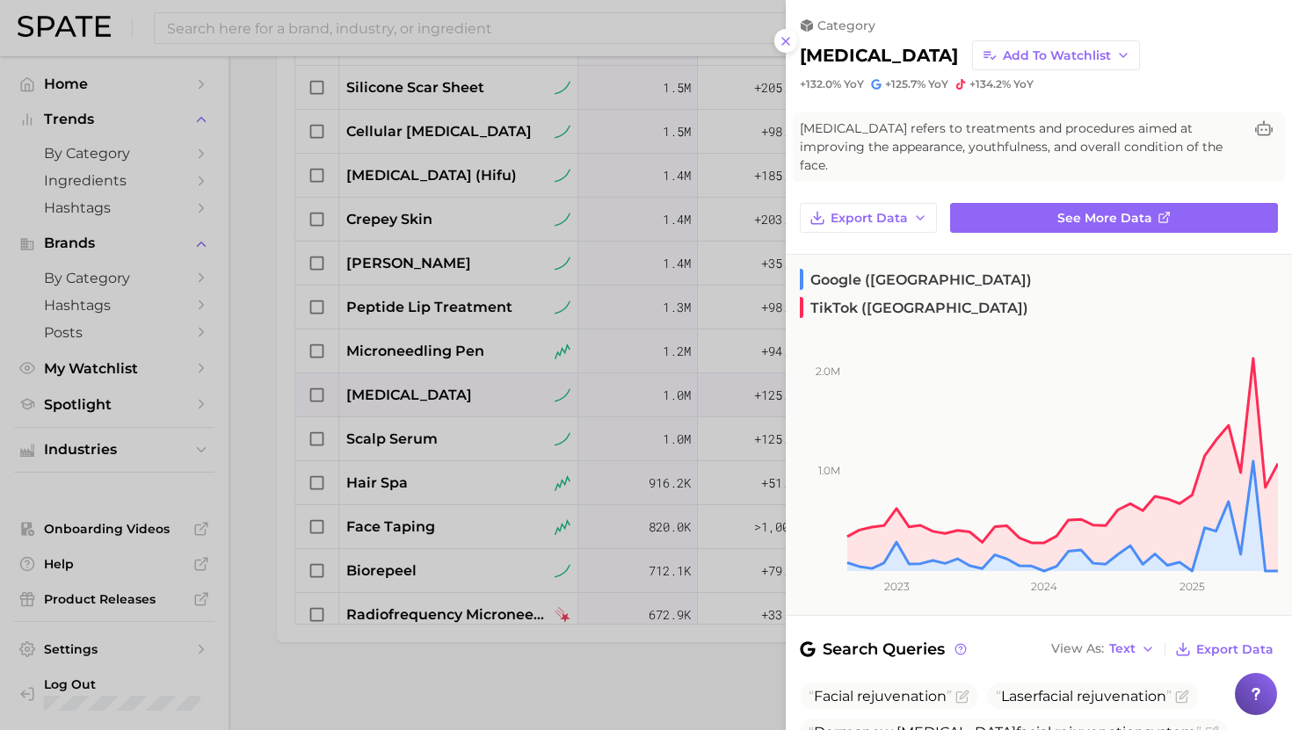
click at [445, 399] on div at bounding box center [646, 365] width 1292 height 730
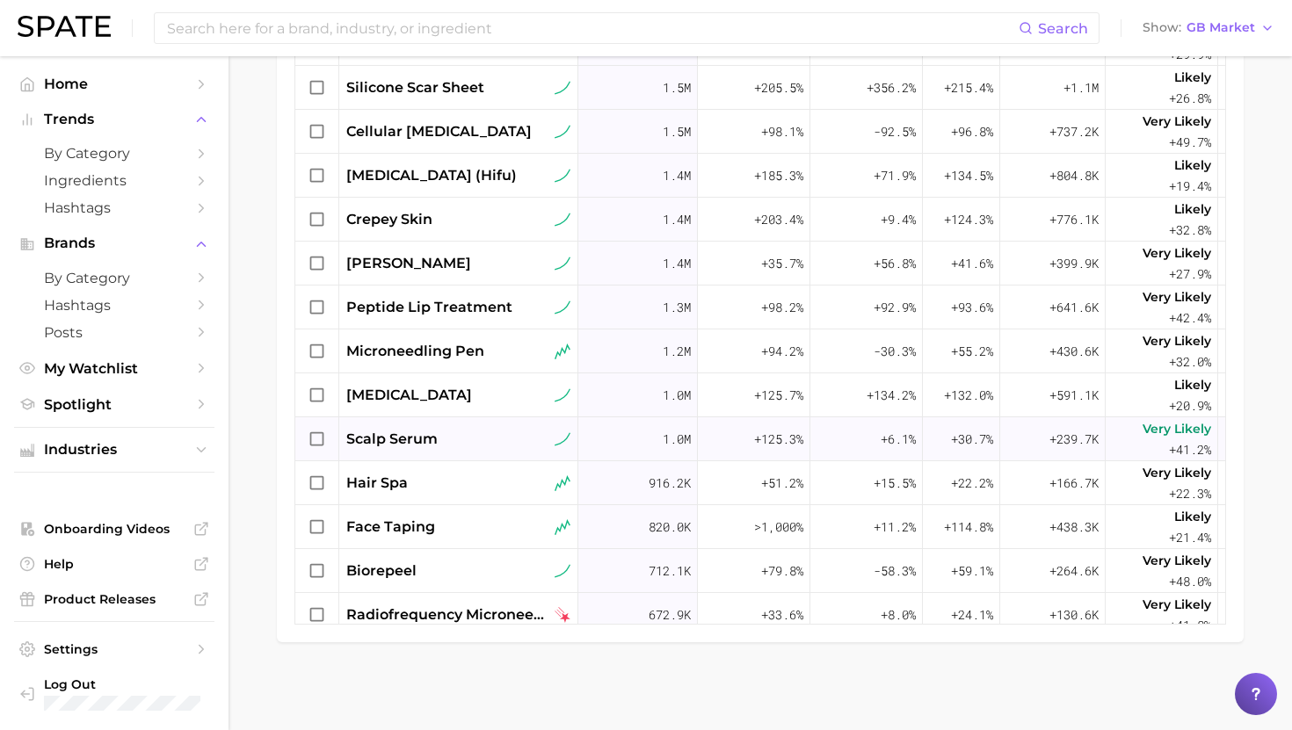
click at [446, 442] on div "scalp serum" at bounding box center [458, 439] width 224 height 21
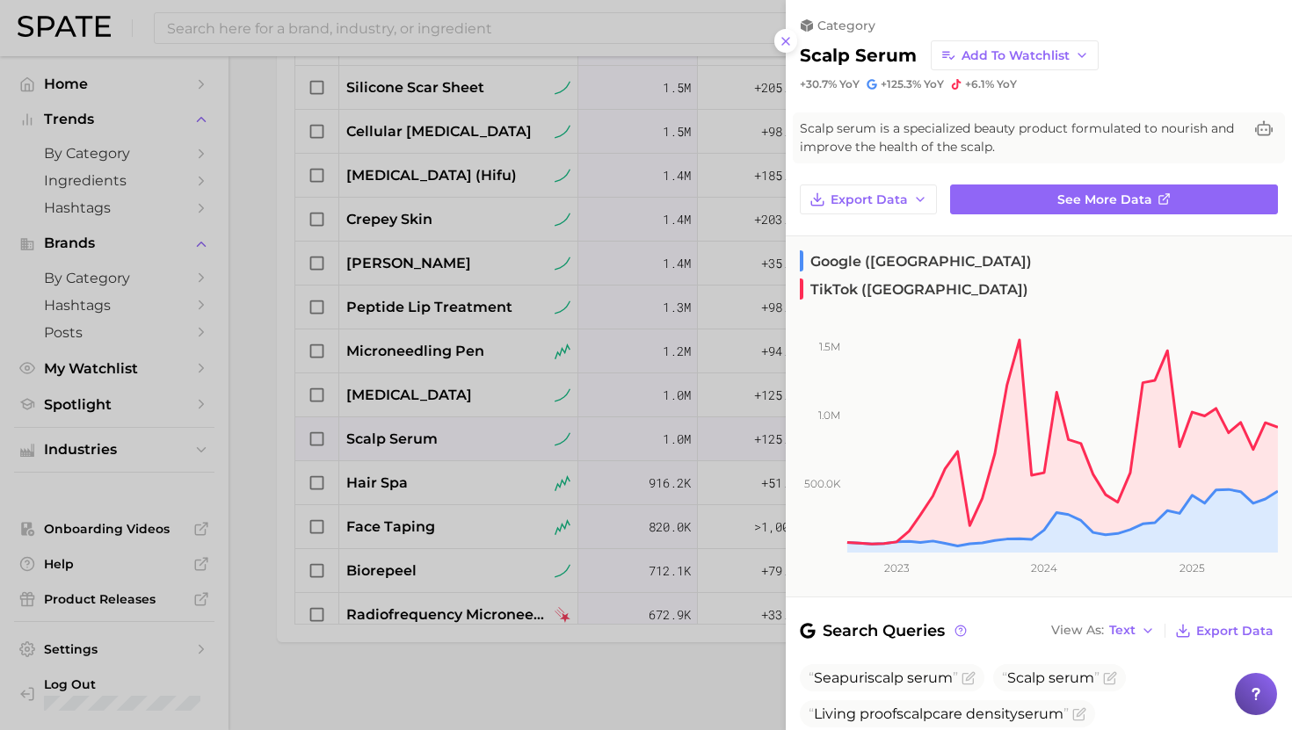
click at [446, 441] on div at bounding box center [646, 365] width 1292 height 730
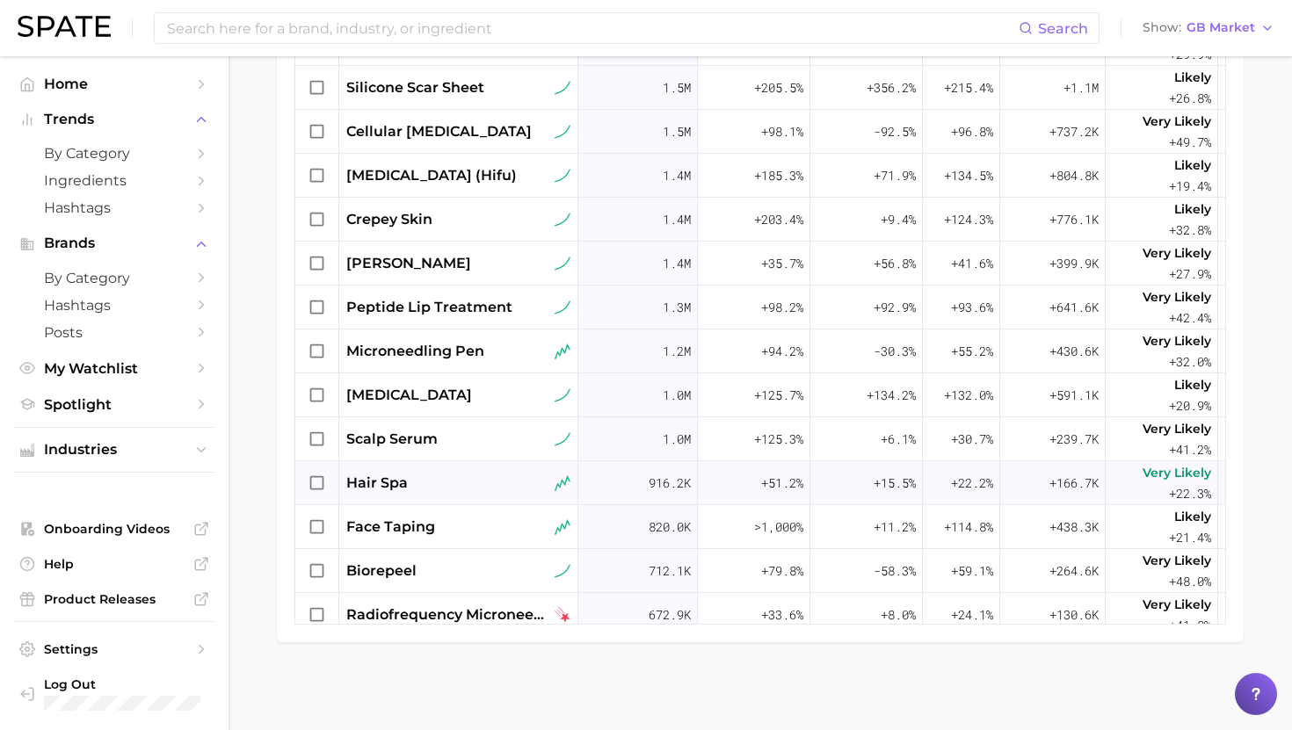
click at [438, 490] on div "hair spa" at bounding box center [458, 483] width 224 height 21
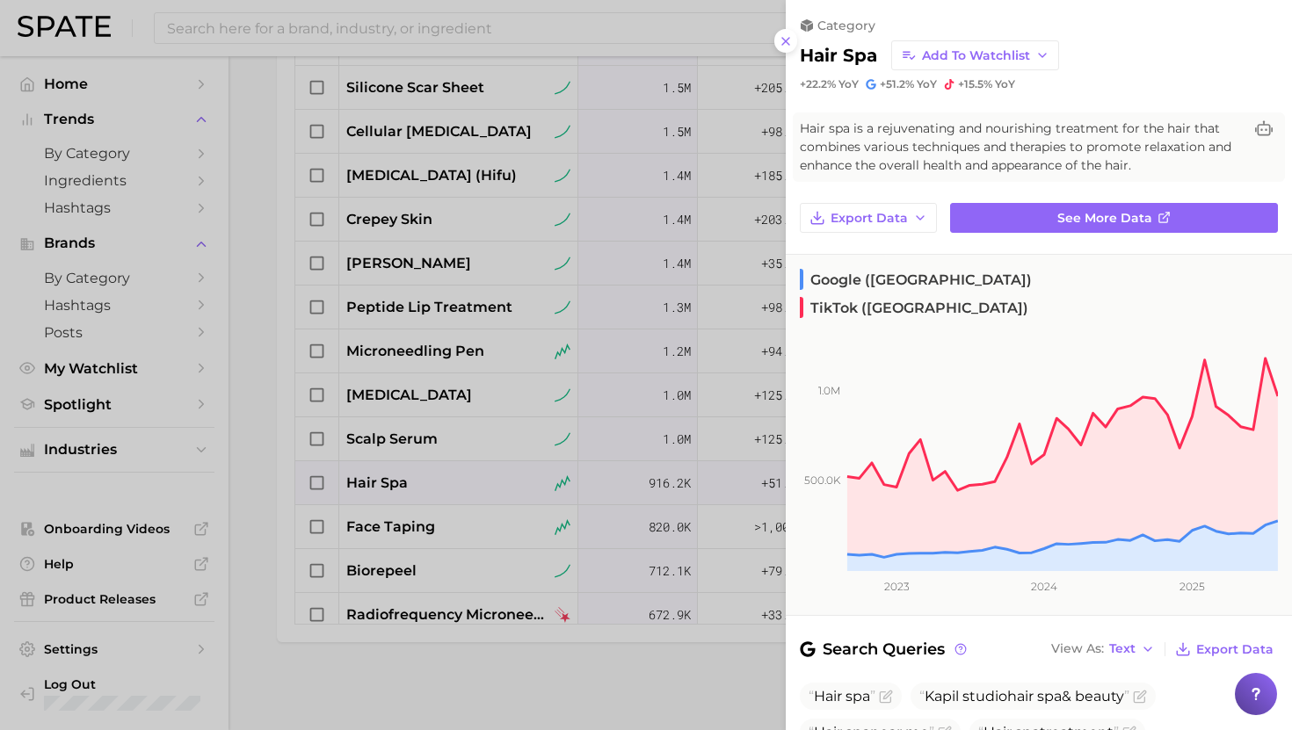
click at [438, 488] on div at bounding box center [646, 365] width 1292 height 730
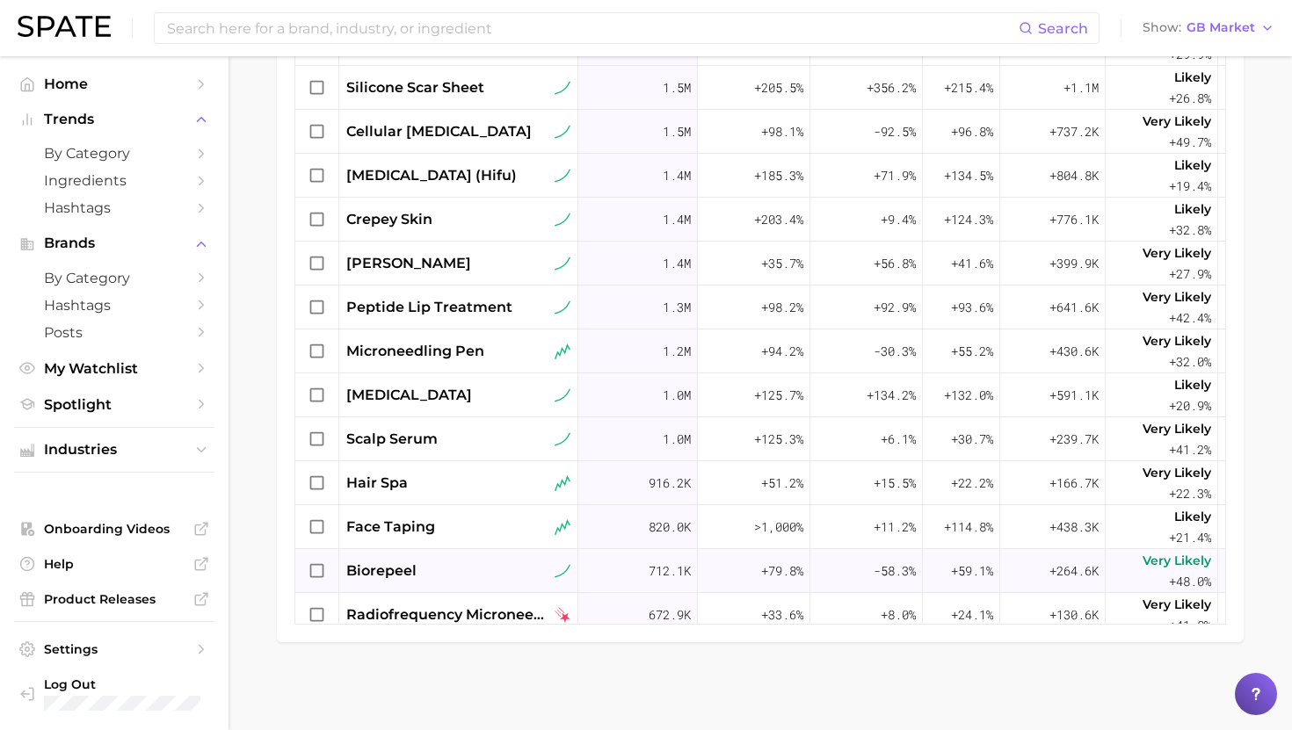
click at [399, 553] on div "biorepeel" at bounding box center [458, 571] width 239 height 44
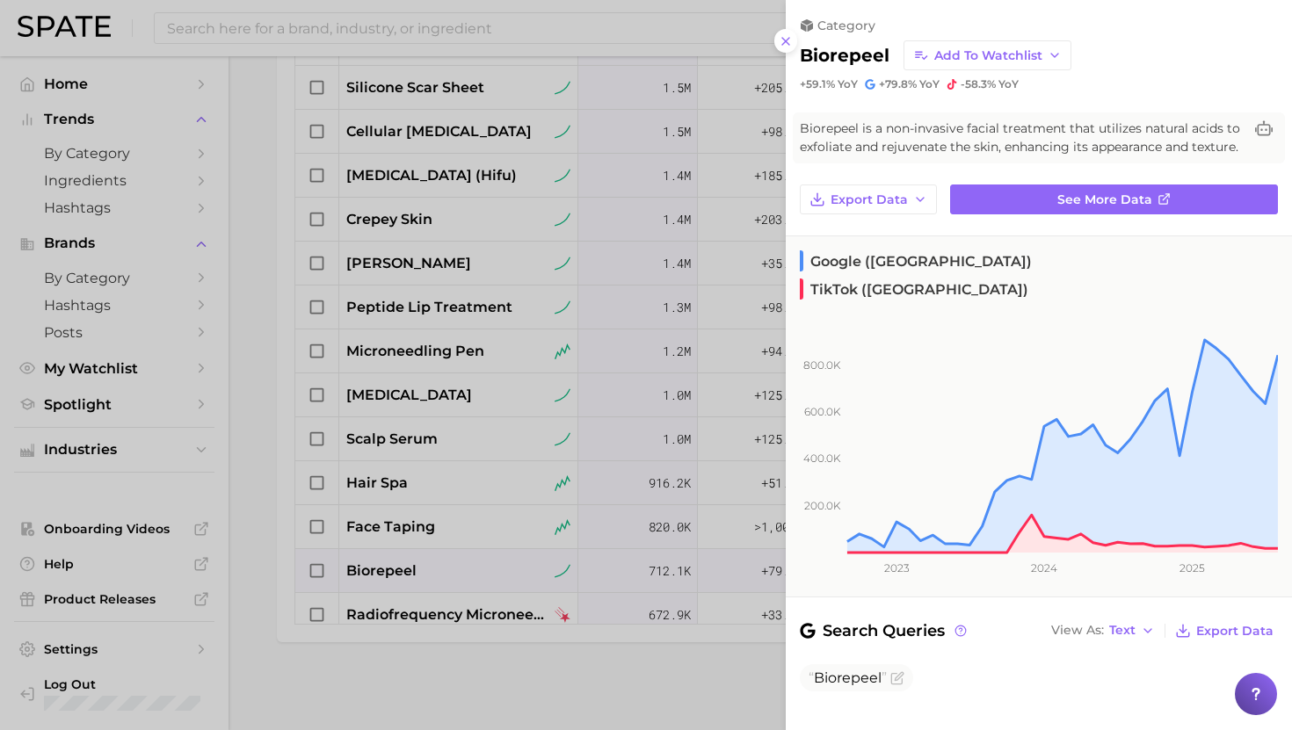
click at [402, 453] on div at bounding box center [646, 365] width 1292 height 730
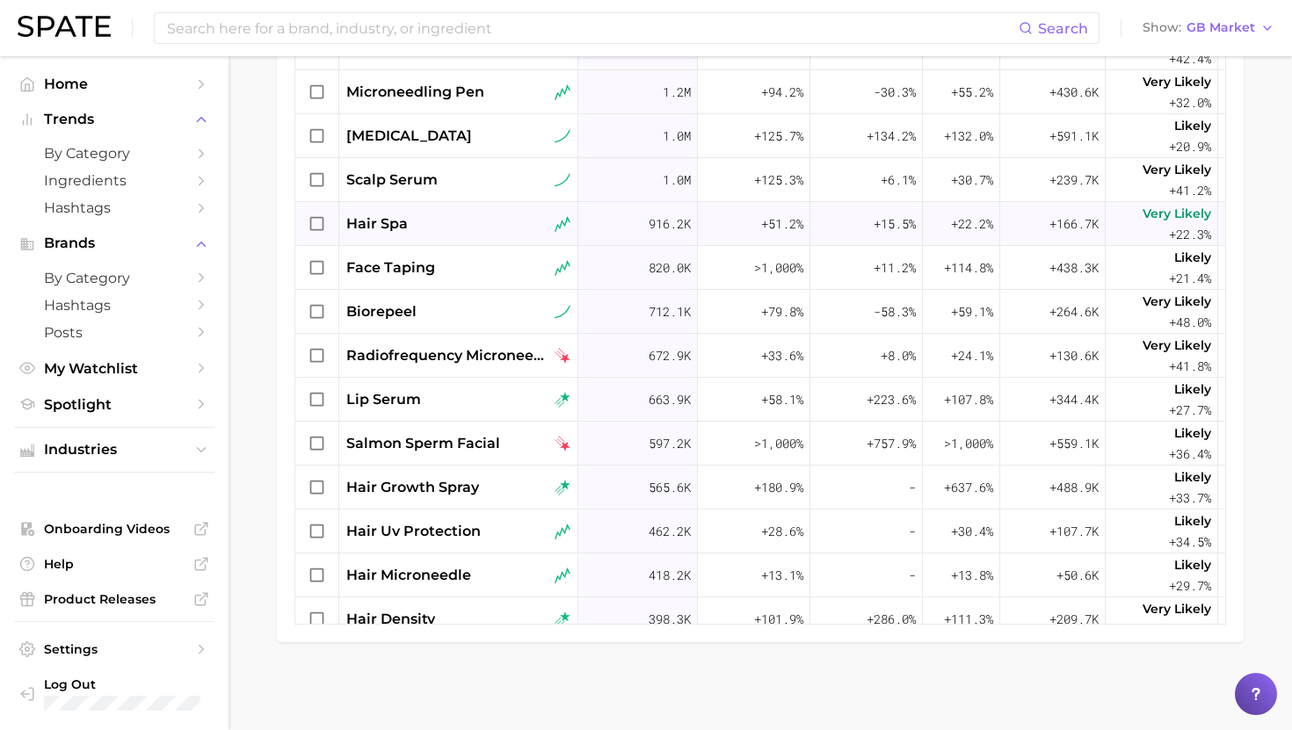
scroll to position [1415, 0]
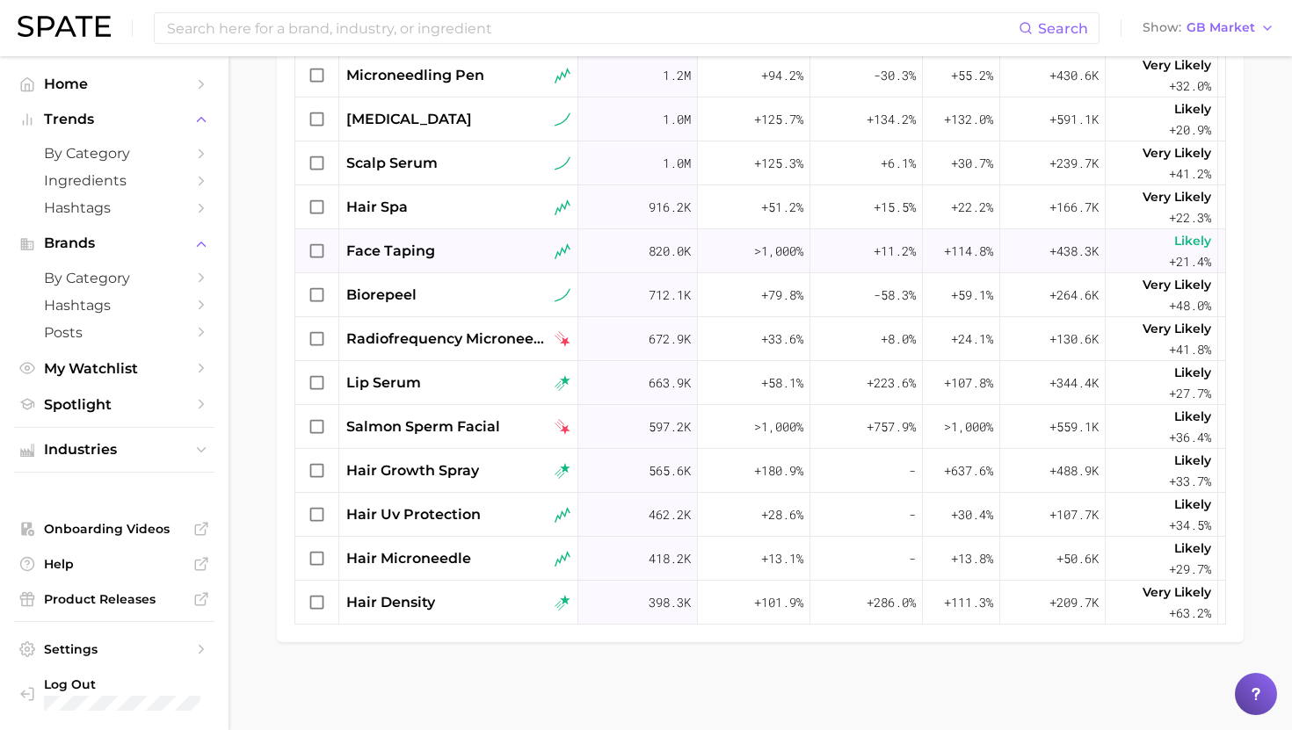
click at [474, 248] on div "face taping" at bounding box center [458, 251] width 224 height 21
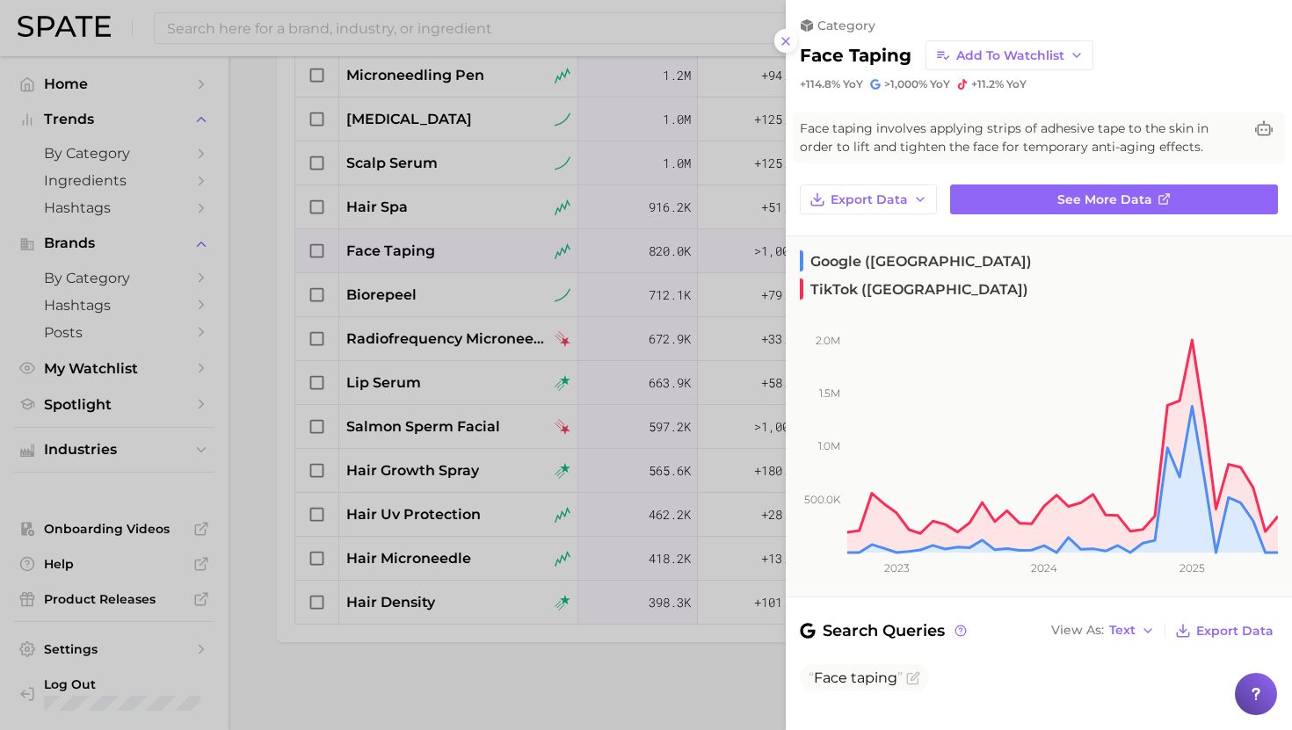
click at [474, 248] on div at bounding box center [646, 365] width 1292 height 730
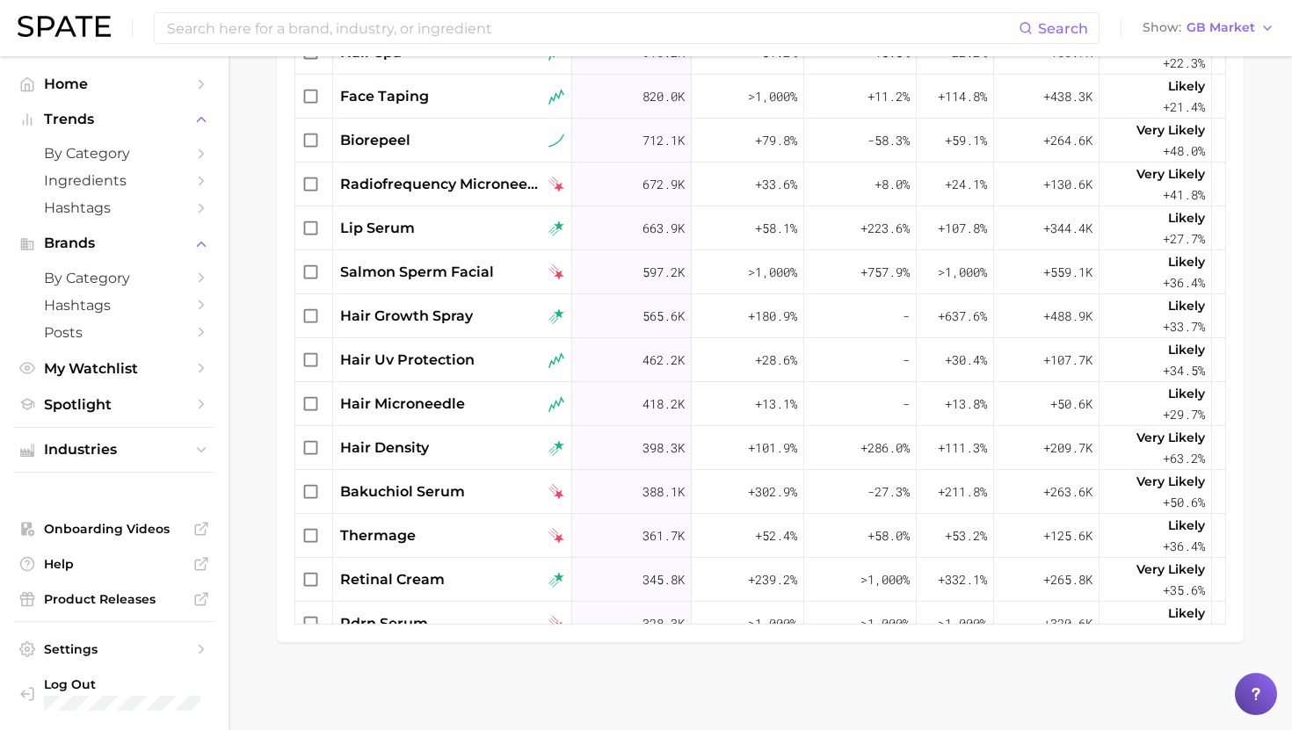
scroll to position [1570, 6]
click at [443, 190] on span "radiofrequency microneedling" at bounding box center [442, 183] width 205 height 21
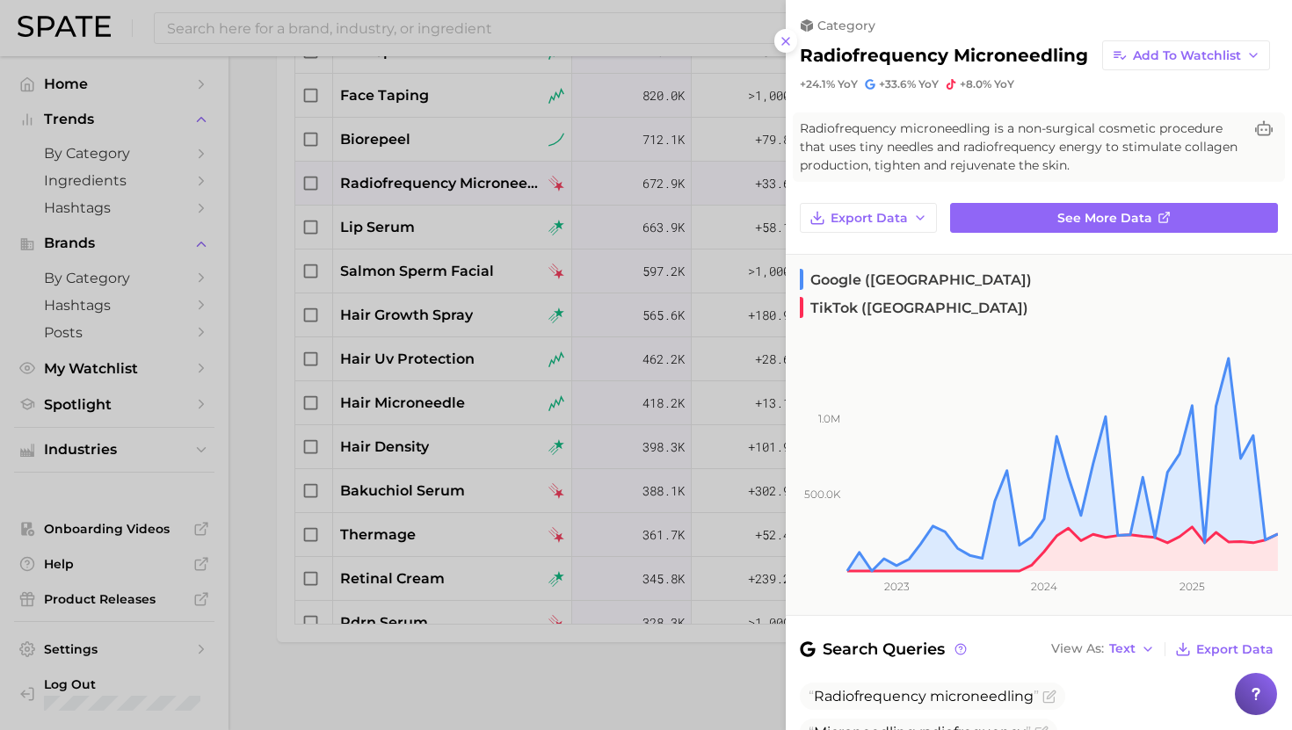
click at [445, 175] on div at bounding box center [646, 365] width 1292 height 730
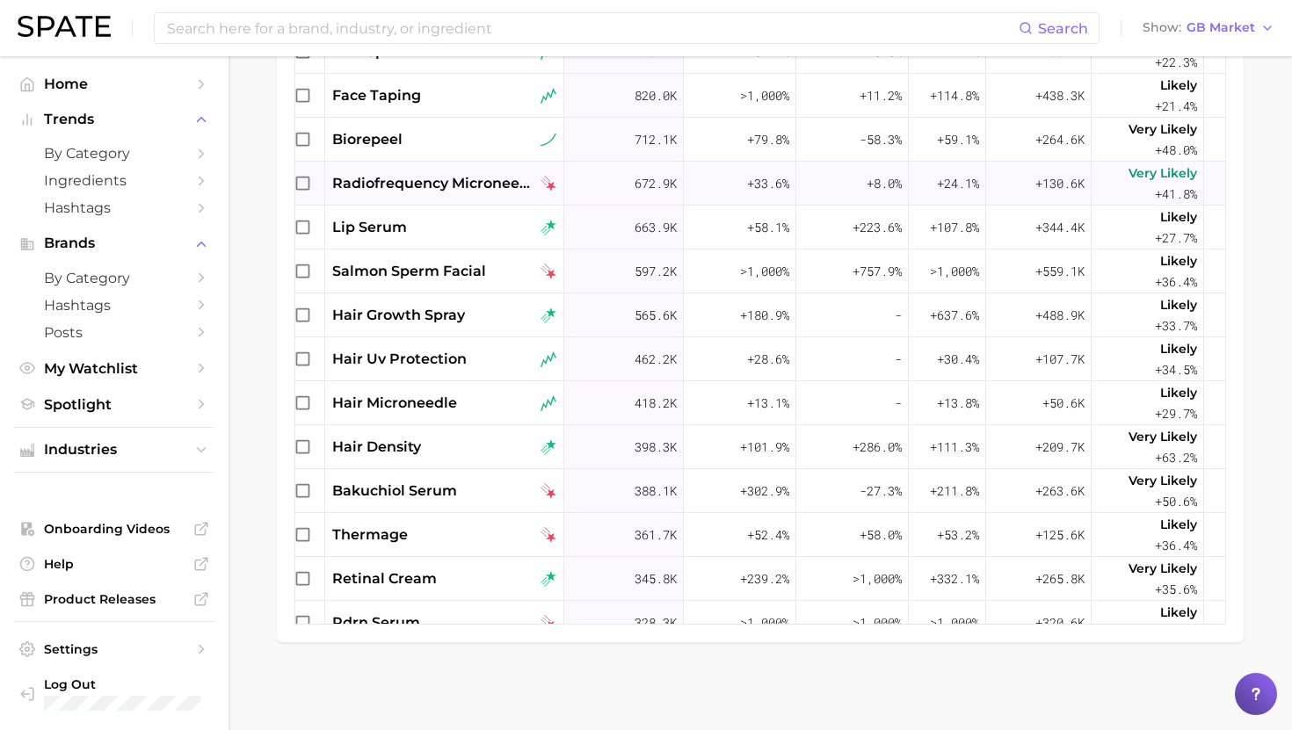
scroll to position [1570, 13]
click at [426, 184] on span "radiofrequency microneedling" at bounding box center [435, 183] width 205 height 21
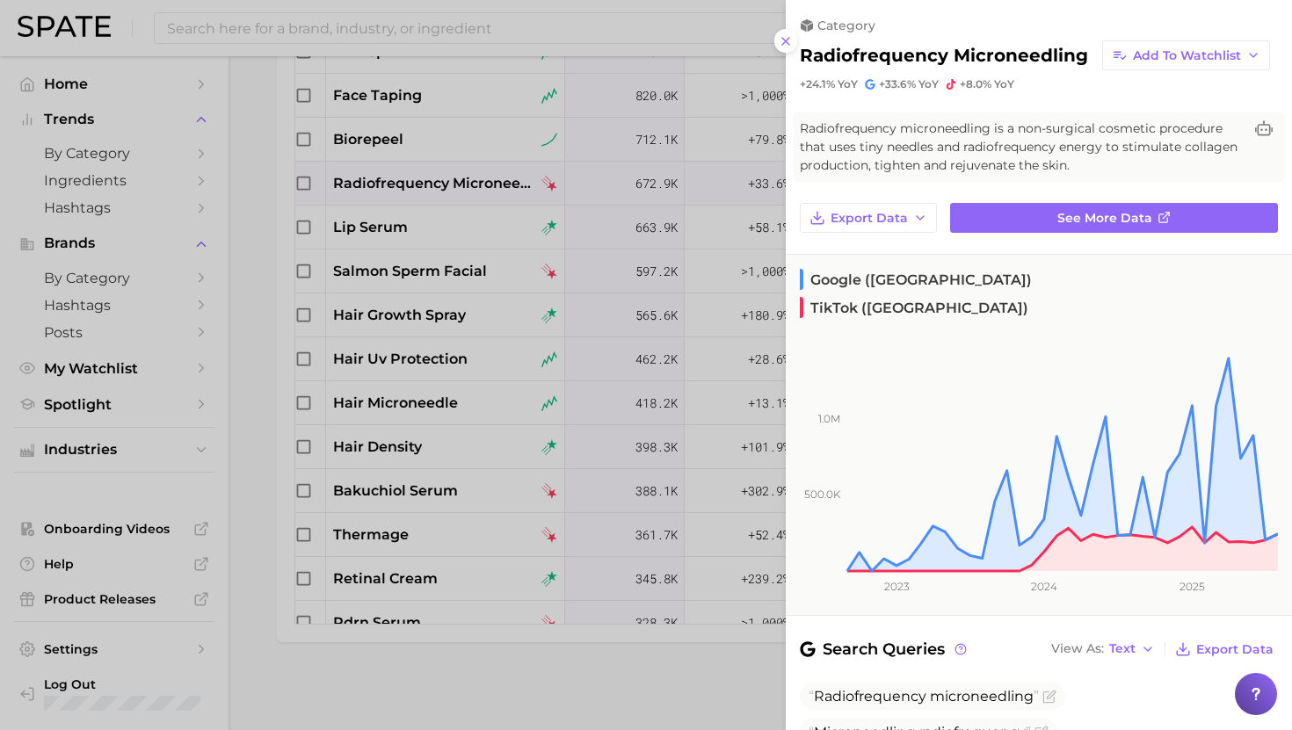
click at [426, 184] on div at bounding box center [646, 365] width 1292 height 730
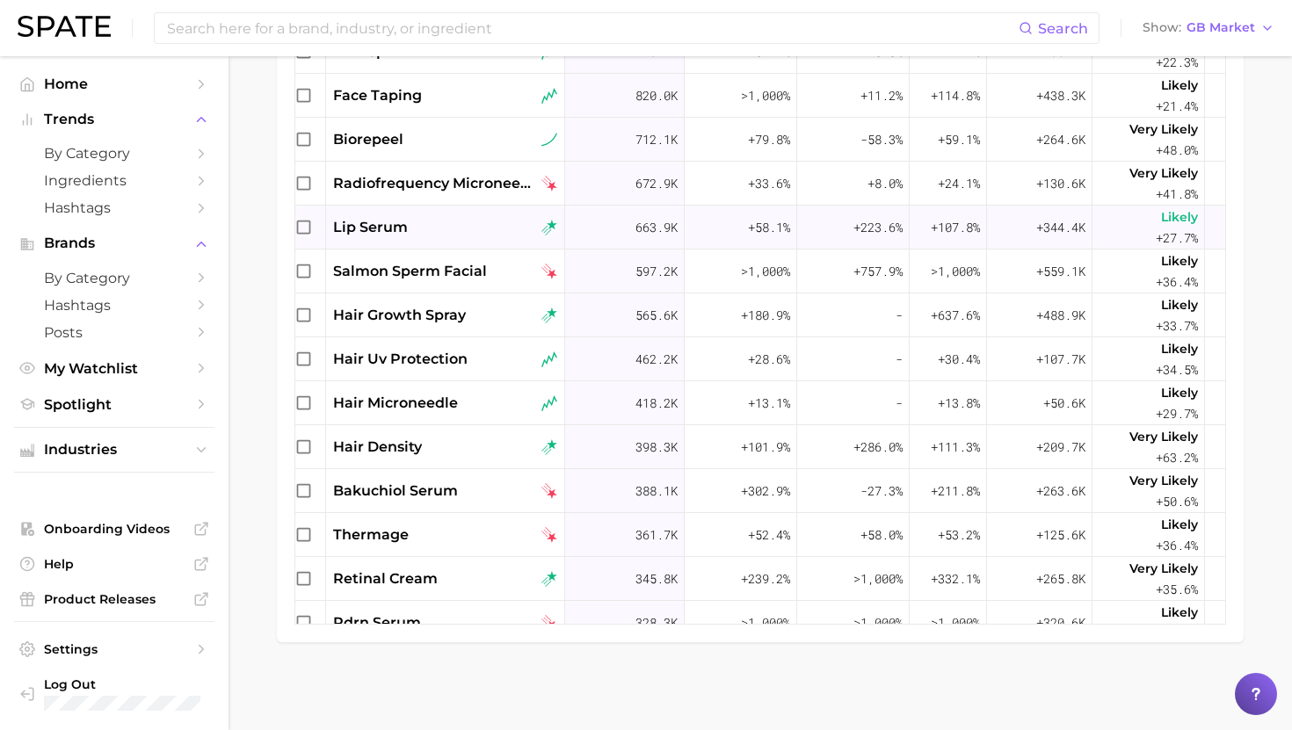
click at [425, 218] on div "lip serum" at bounding box center [445, 227] width 224 height 21
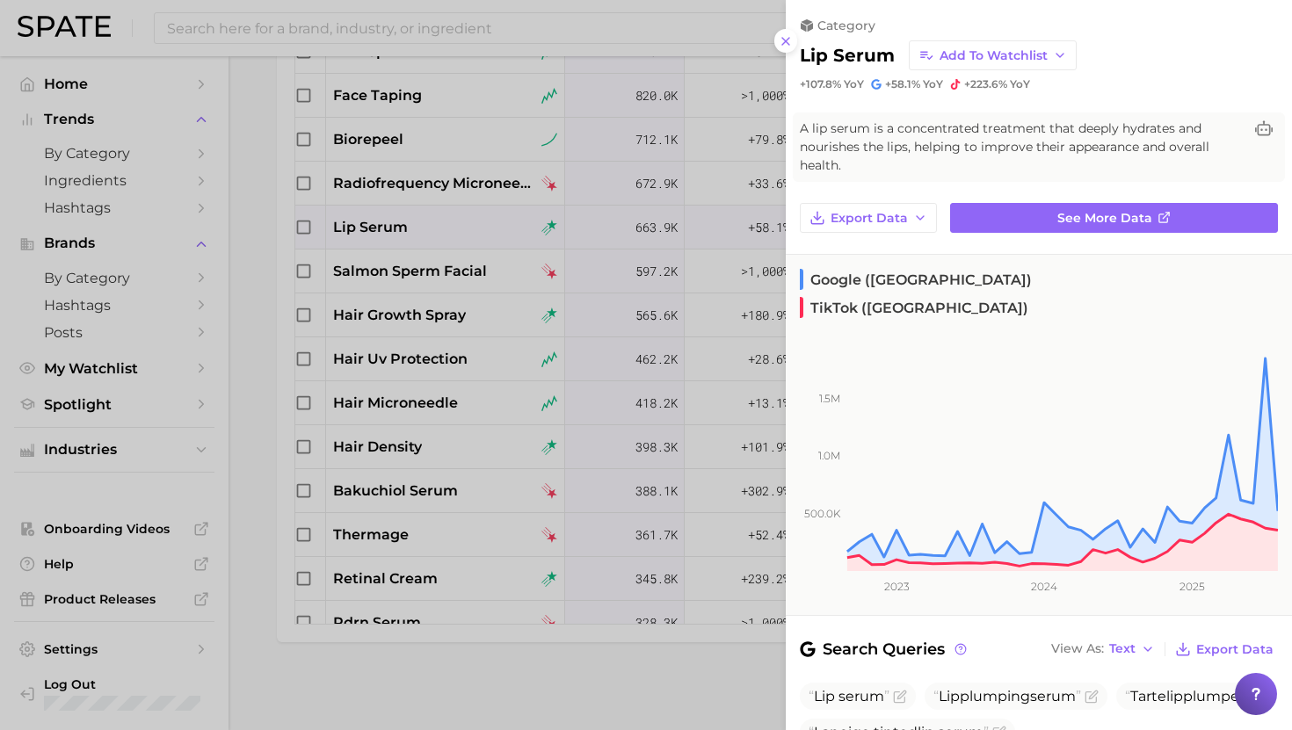
click at [425, 218] on div at bounding box center [646, 365] width 1292 height 730
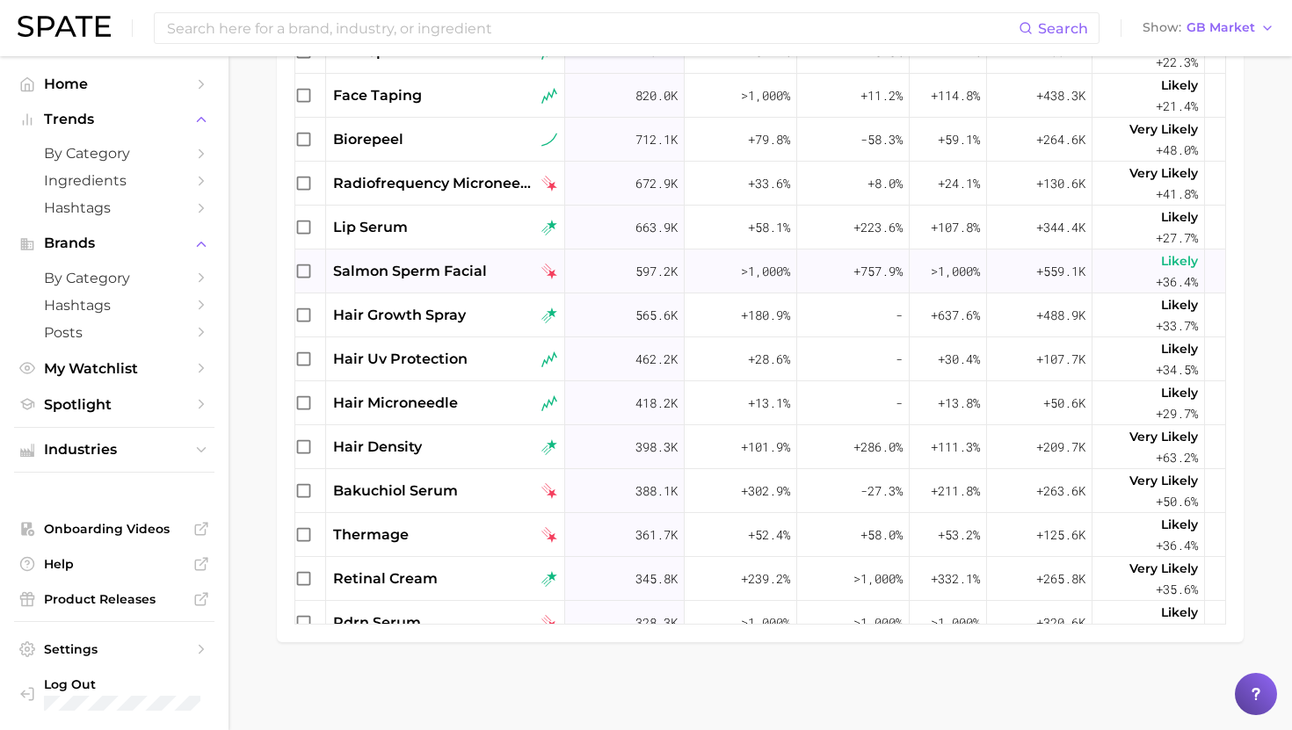
click at [405, 279] on span "salmon sperm facial" at bounding box center [410, 271] width 154 height 21
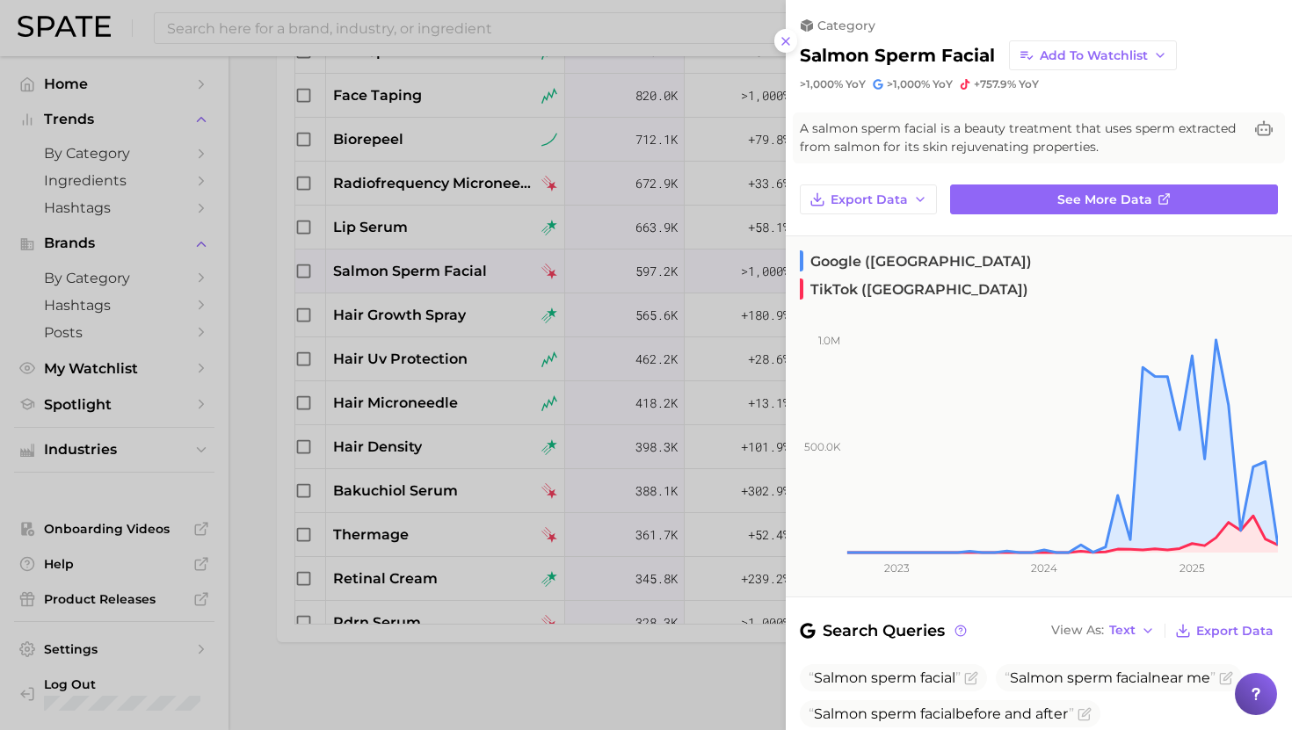
click at [410, 280] on div at bounding box center [646, 365] width 1292 height 730
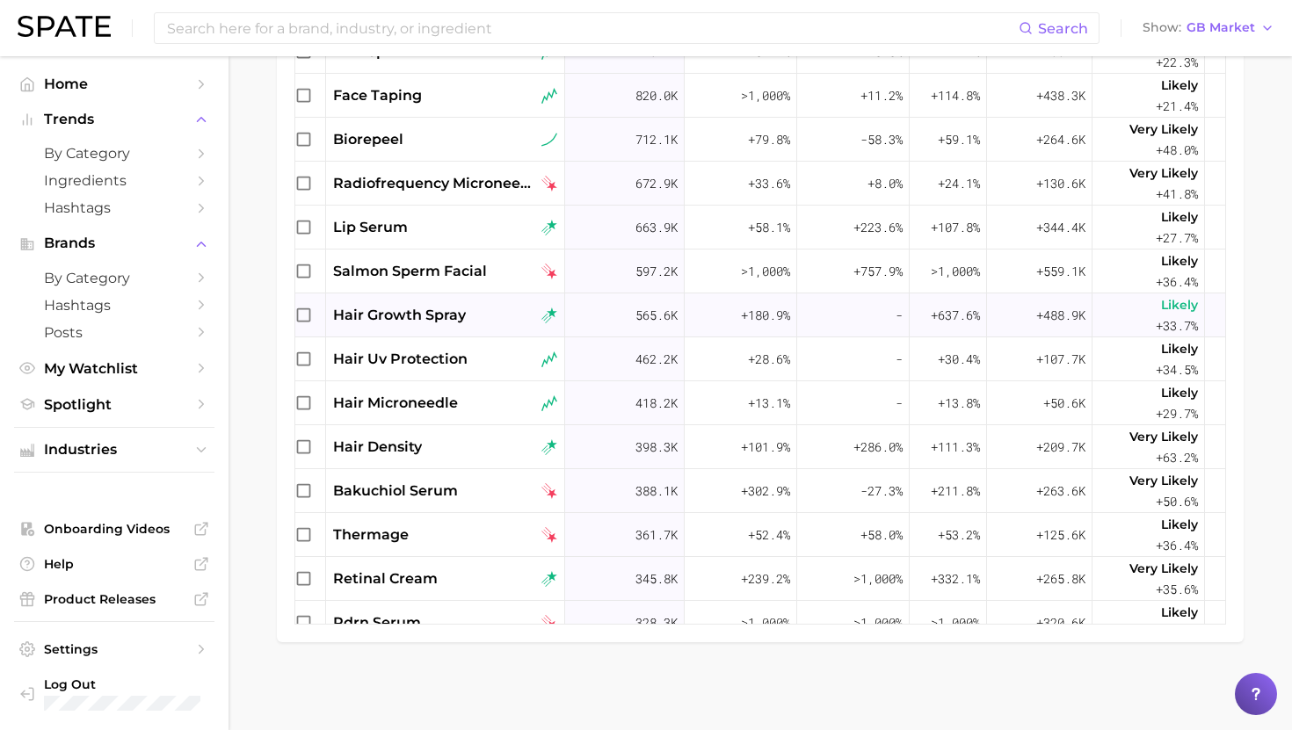
click at [431, 324] on span "hair growth spray" at bounding box center [399, 315] width 133 height 21
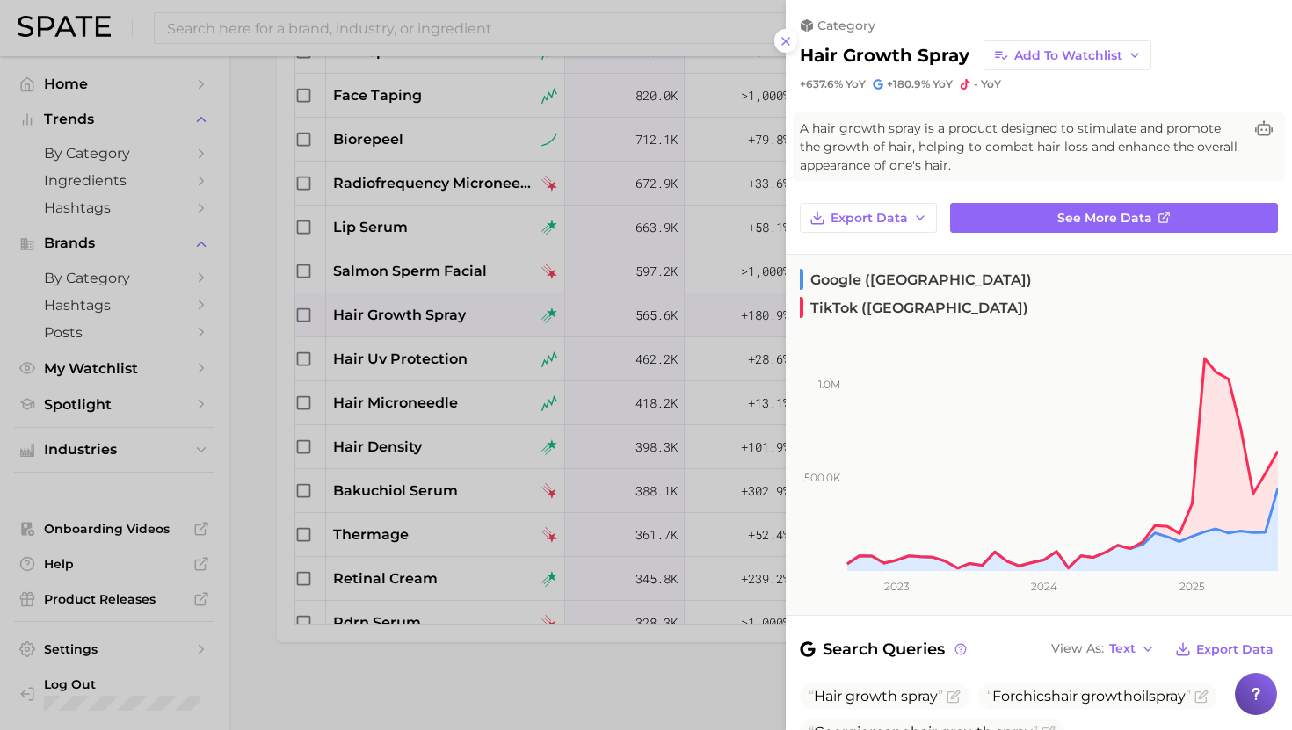
click at [434, 312] on div at bounding box center [646, 365] width 1292 height 730
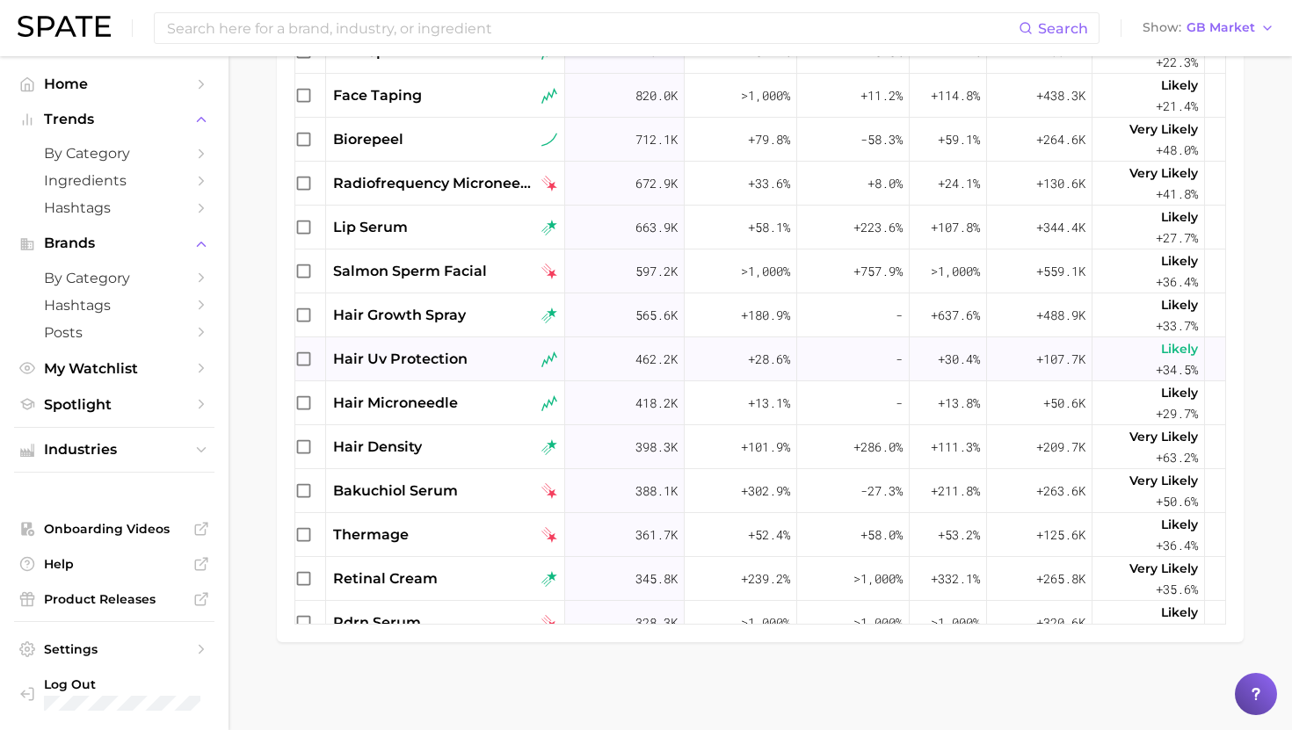
click at [426, 359] on span "hair uv protection" at bounding box center [400, 359] width 134 height 21
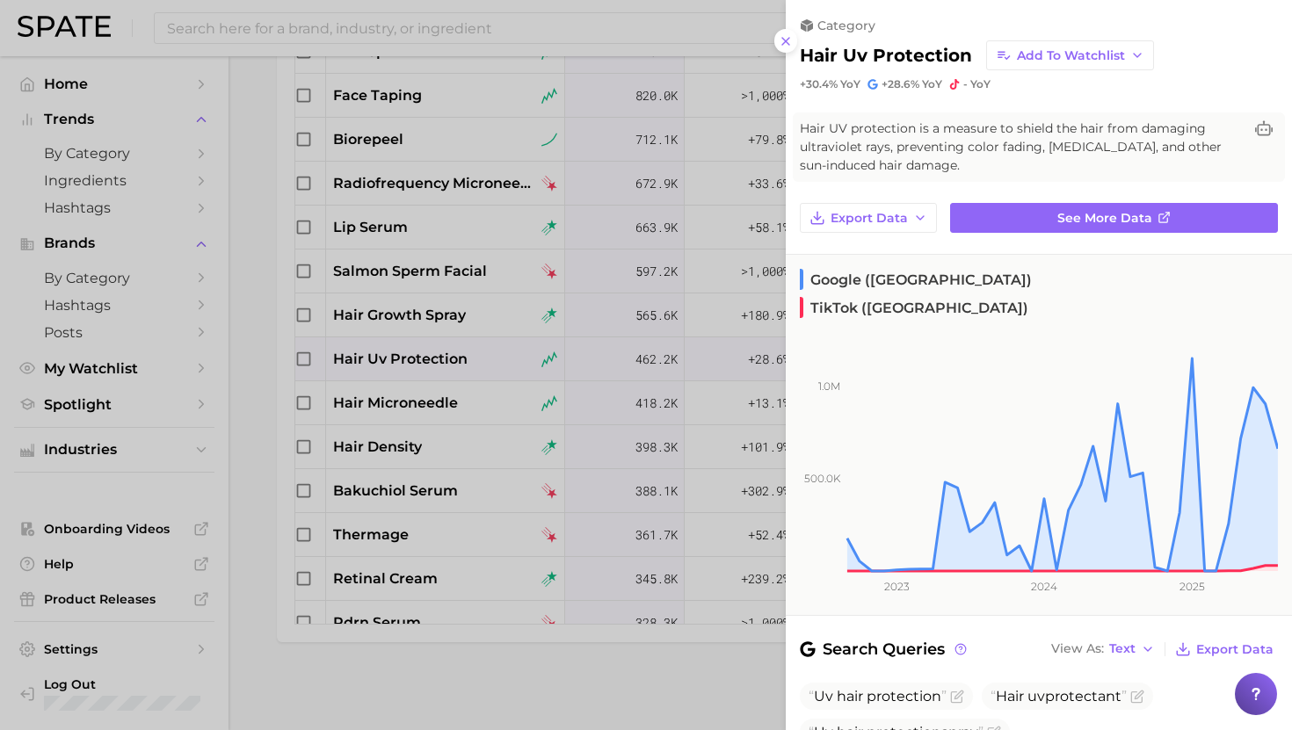
click at [425, 358] on div at bounding box center [646, 365] width 1292 height 730
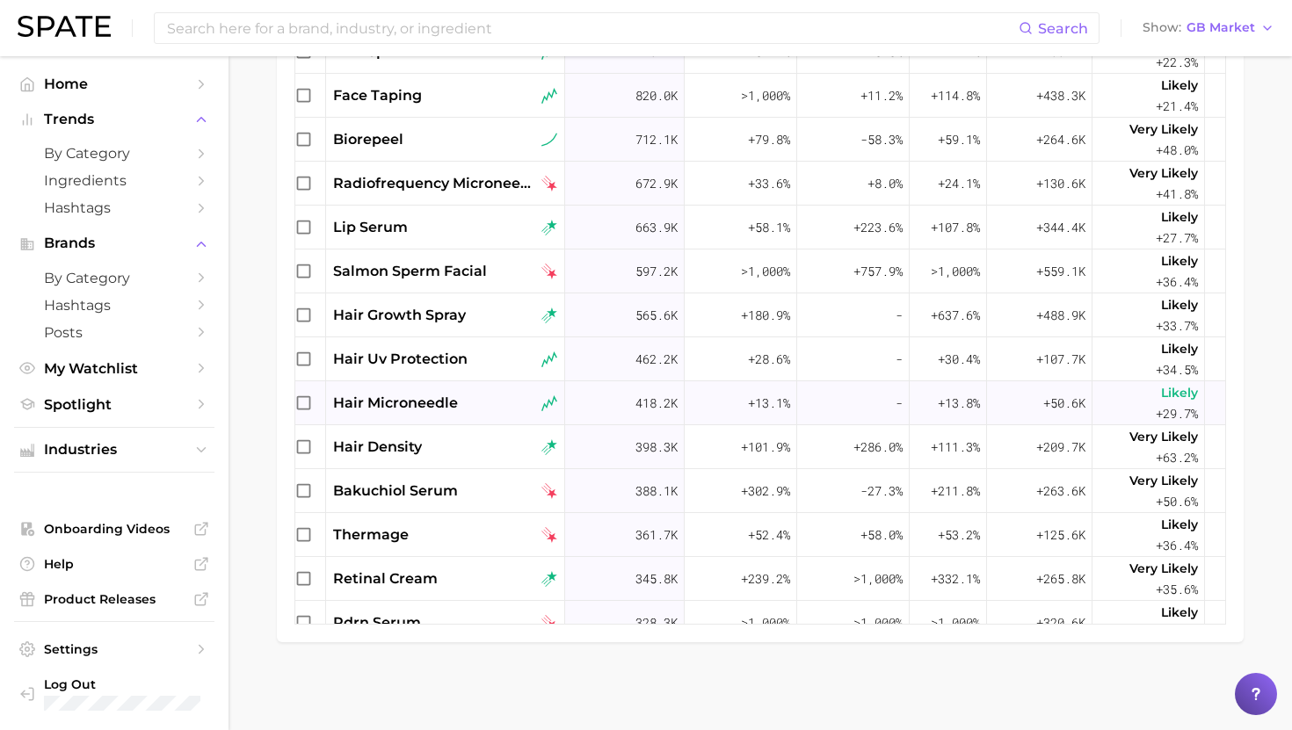
click at [420, 403] on span "hair microneedle" at bounding box center [395, 403] width 125 height 21
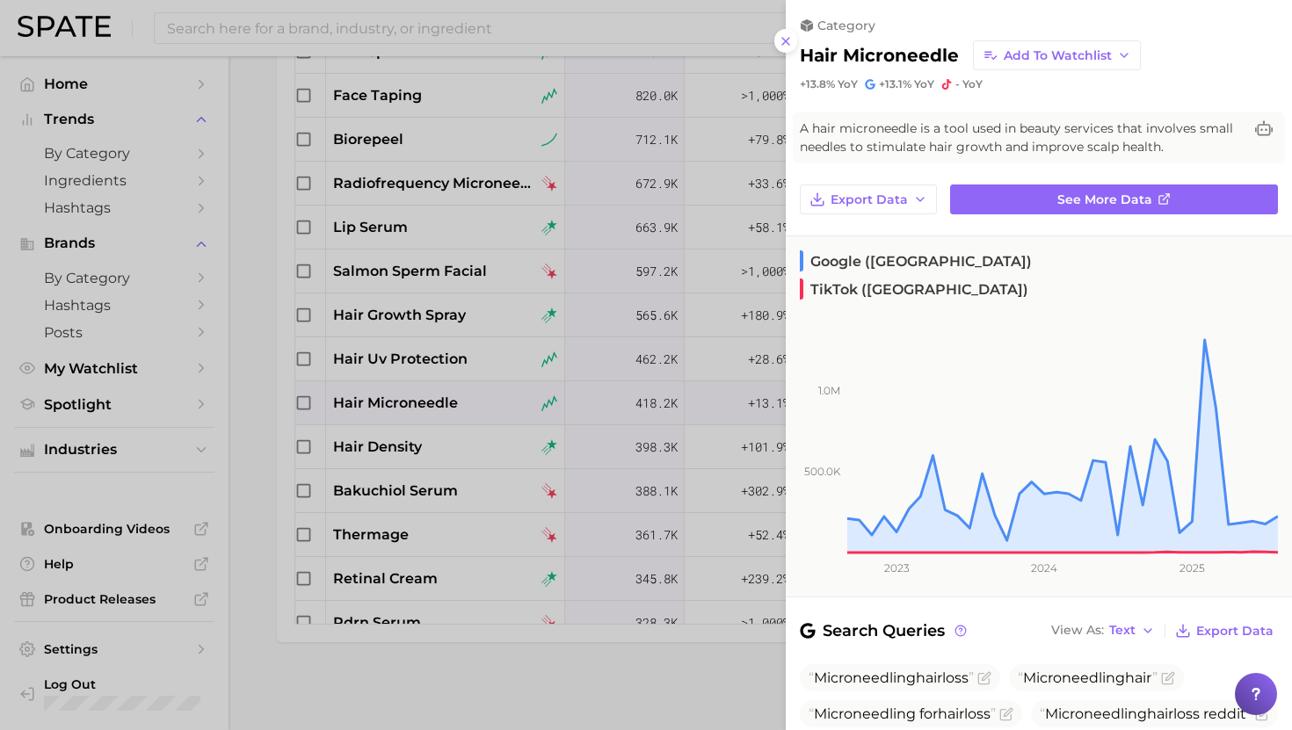
click at [419, 402] on div at bounding box center [646, 365] width 1292 height 730
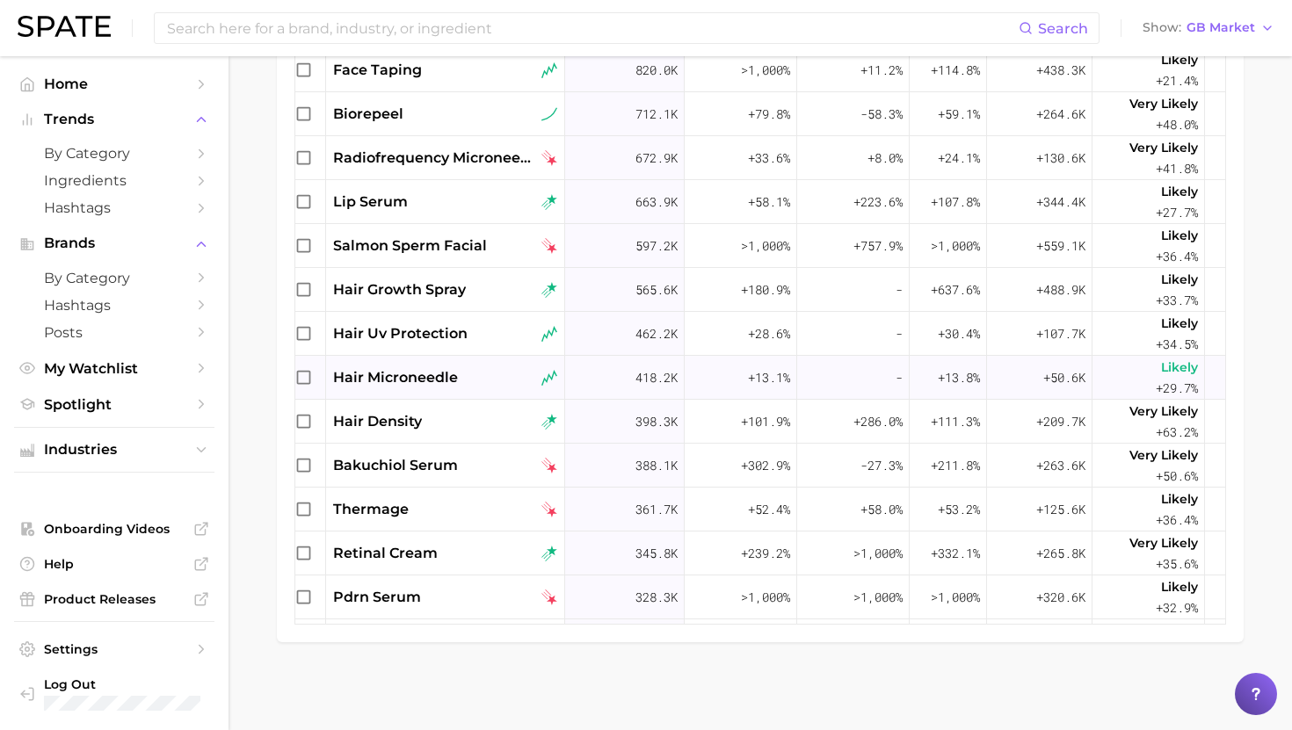
scroll to position [1597, 13]
click at [420, 416] on span "hair density" at bounding box center [377, 419] width 89 height 21
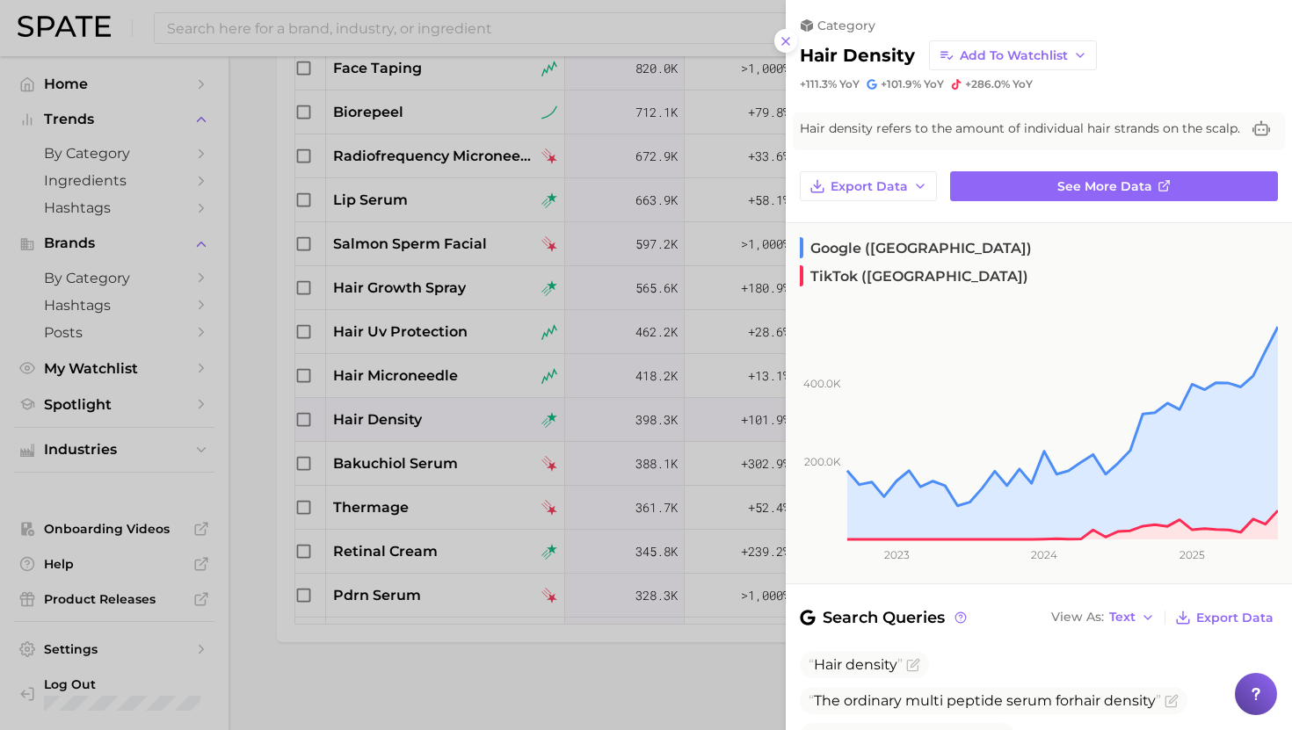
click at [421, 414] on div at bounding box center [646, 365] width 1292 height 730
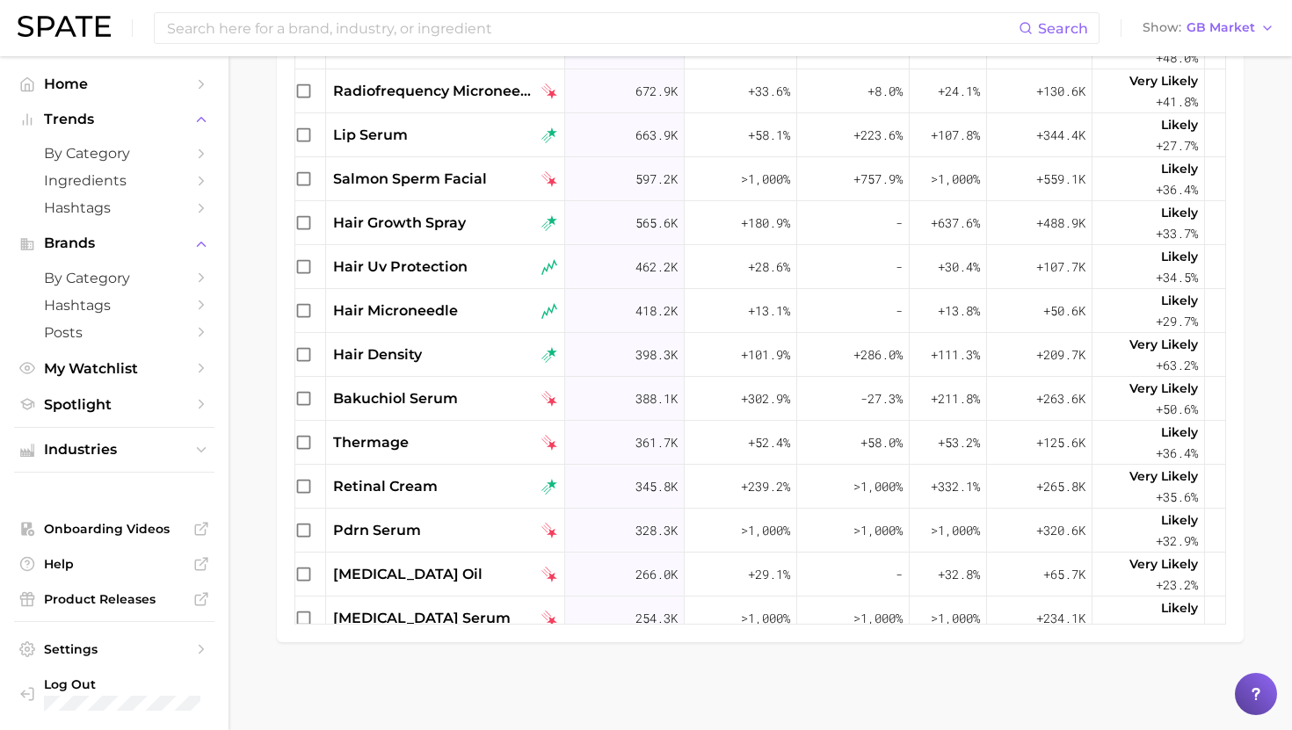
scroll to position [1671, 13]
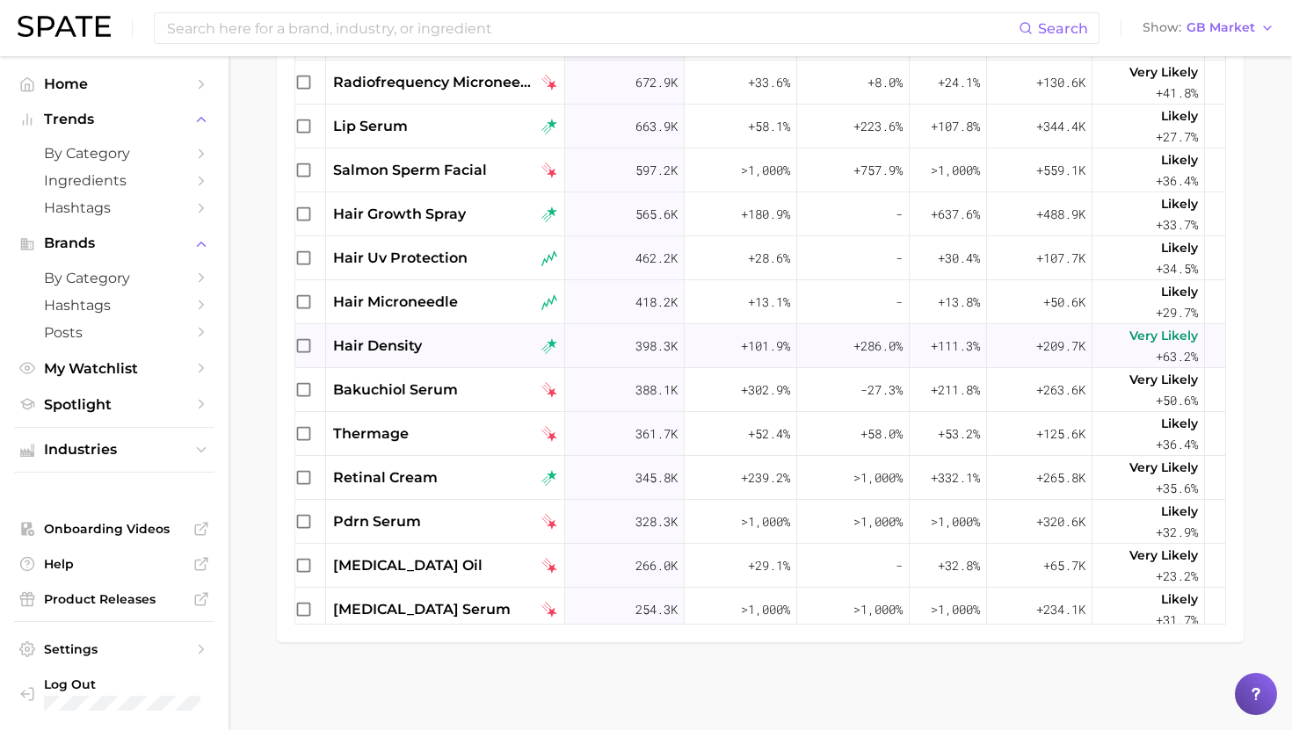
click at [426, 366] on div "hair density" at bounding box center [445, 346] width 239 height 44
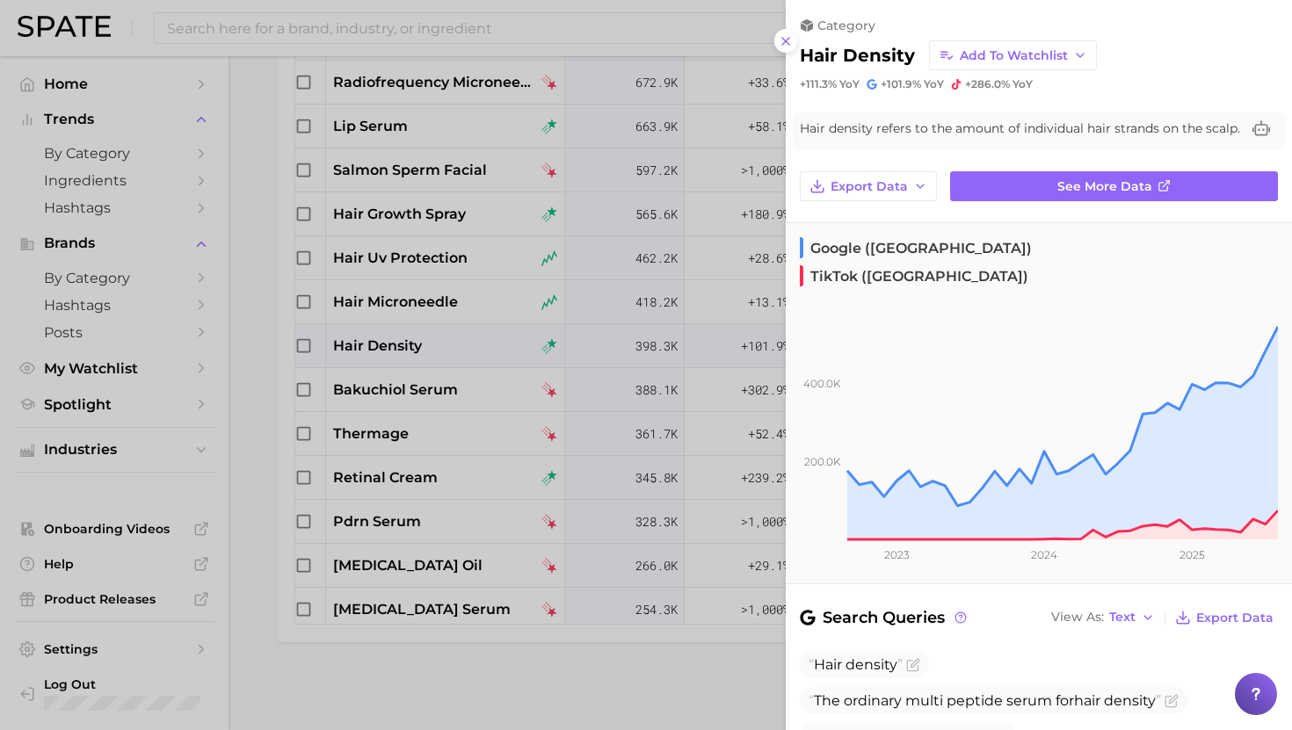
click at [426, 363] on div at bounding box center [646, 365] width 1292 height 730
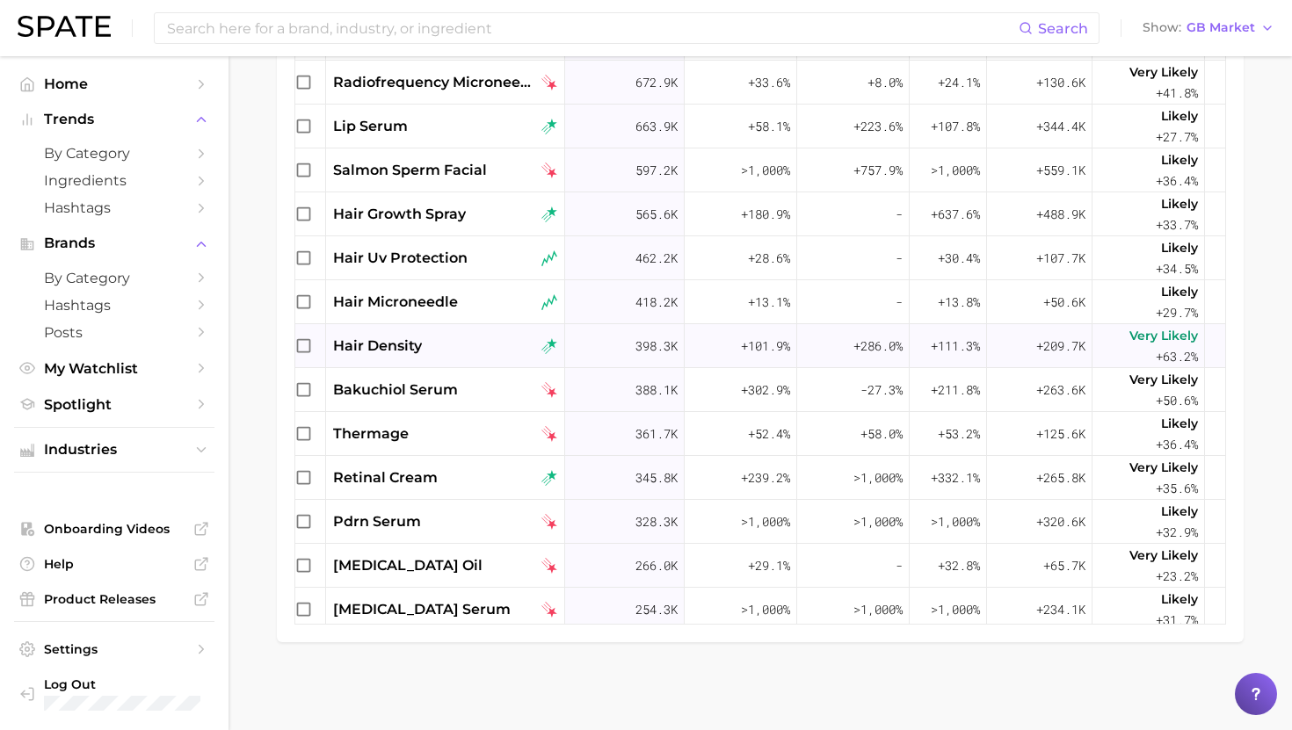
click at [424, 343] on div "hair density" at bounding box center [445, 346] width 224 height 21
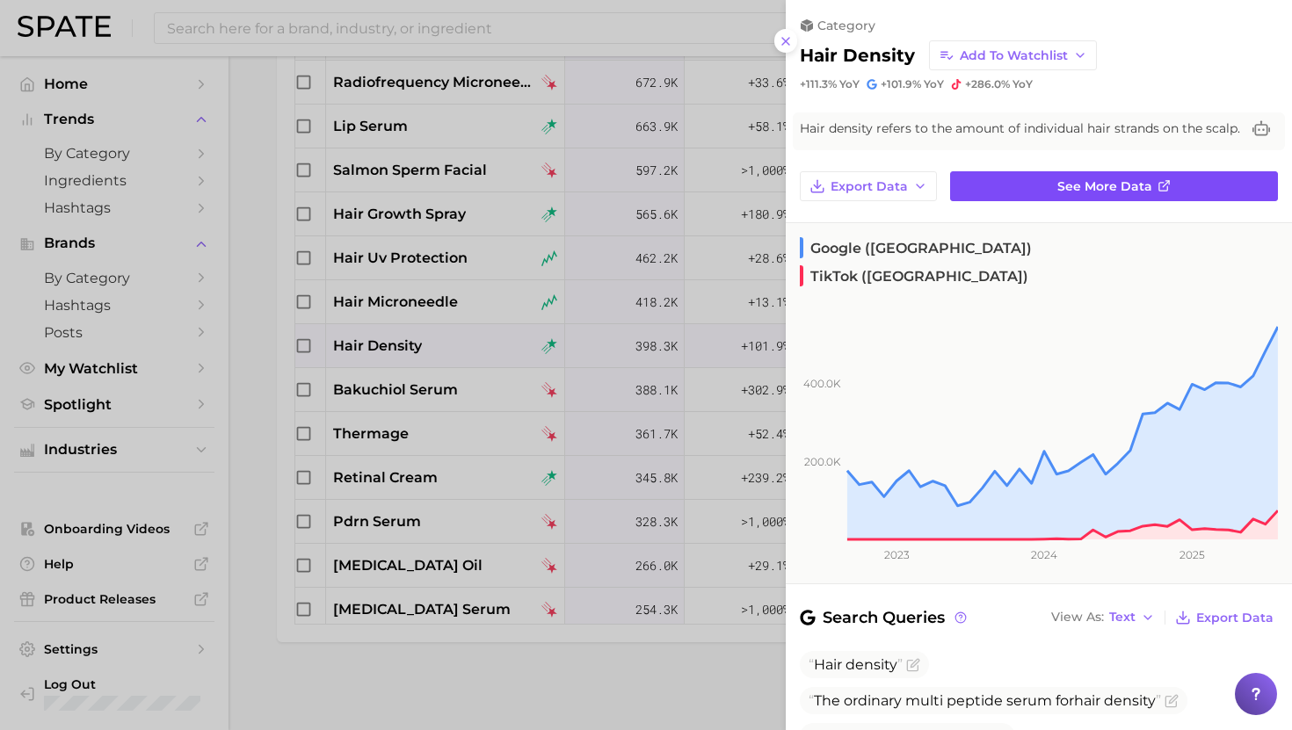
click at [1003, 176] on link "See more data" at bounding box center [1114, 186] width 328 height 30
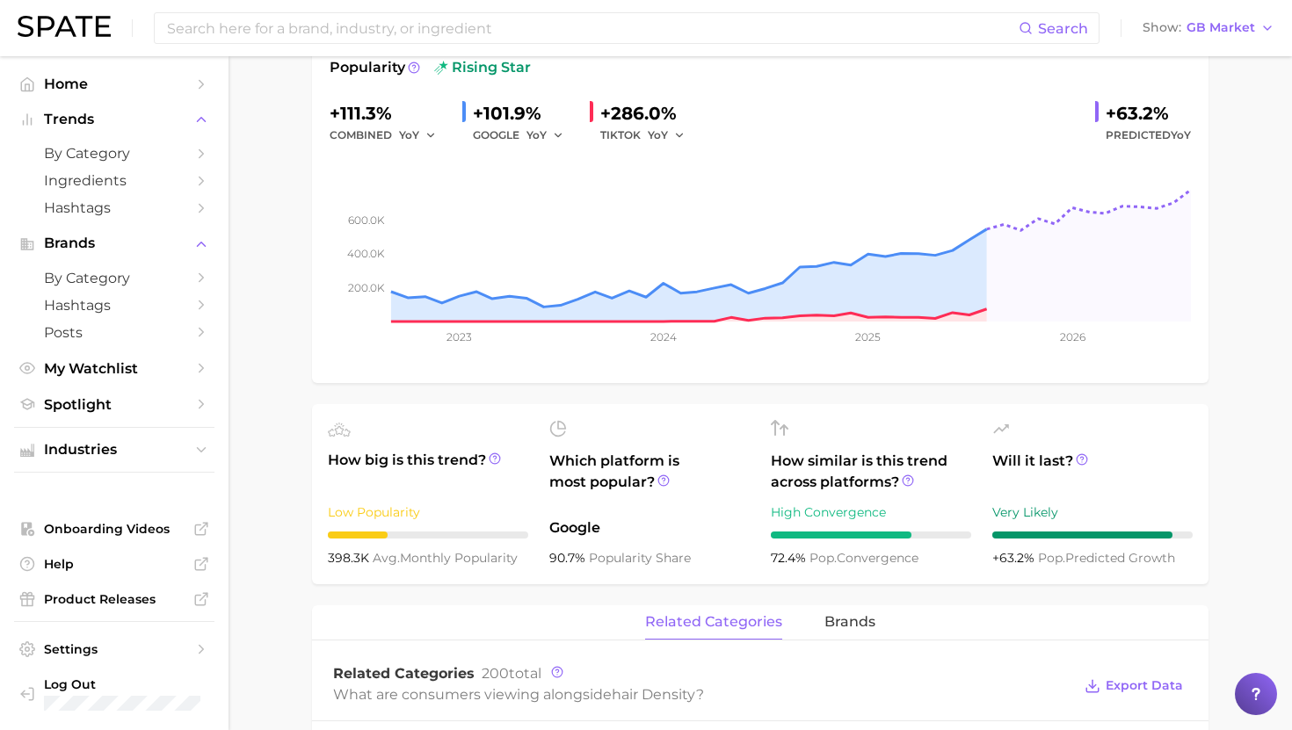
scroll to position [264, 0]
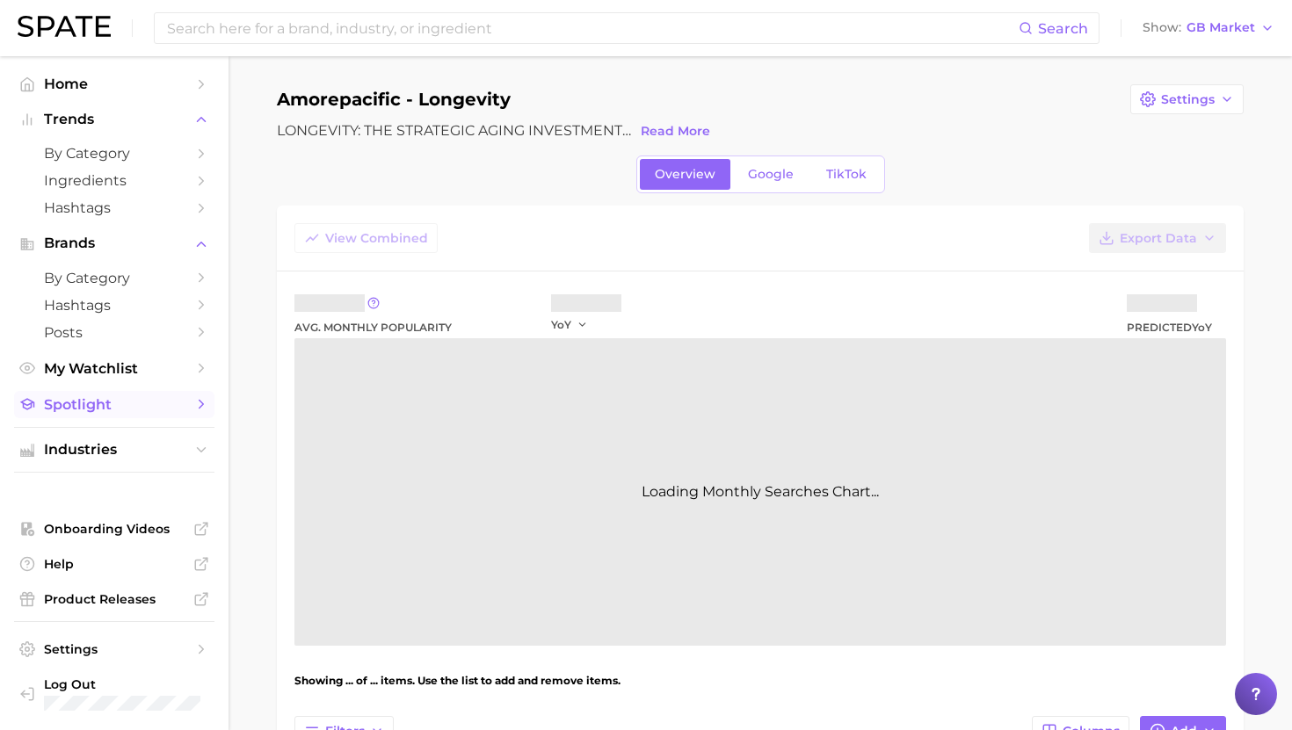
click at [113, 407] on span "Spotlight" at bounding box center [114, 404] width 141 height 17
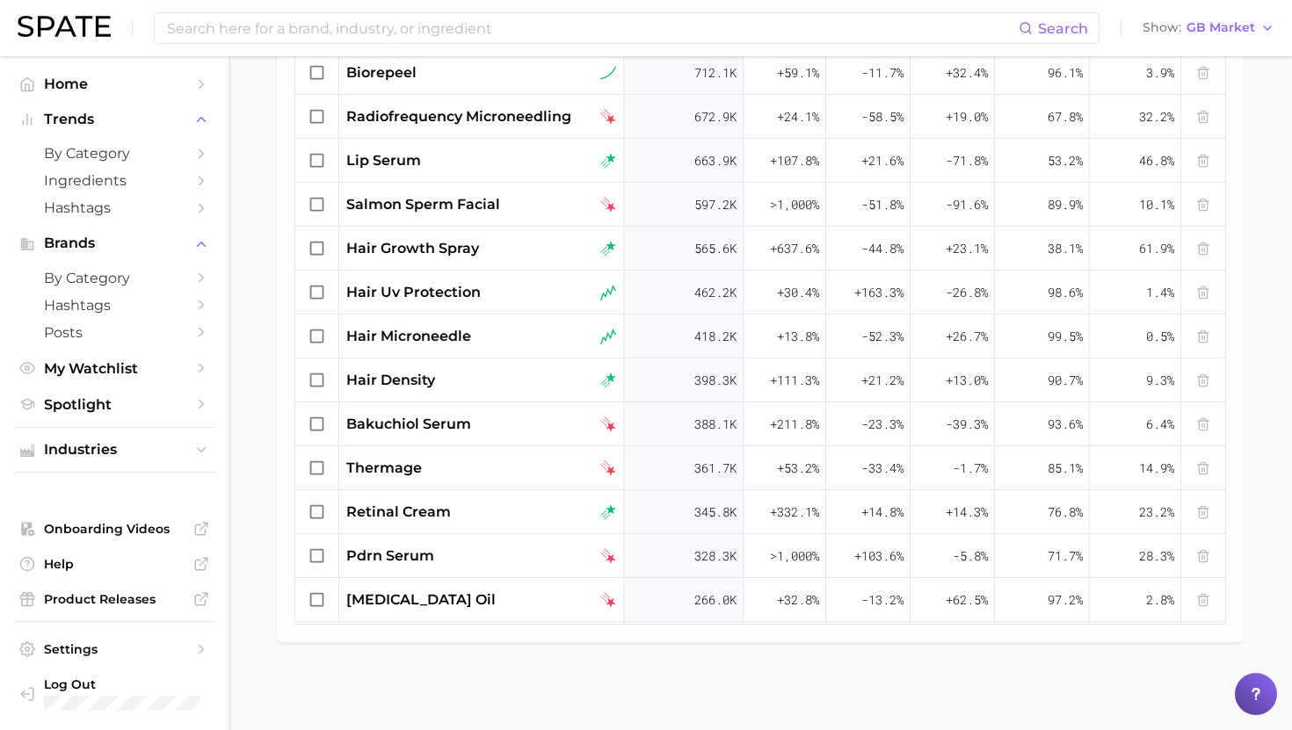
scroll to position [1709, 0]
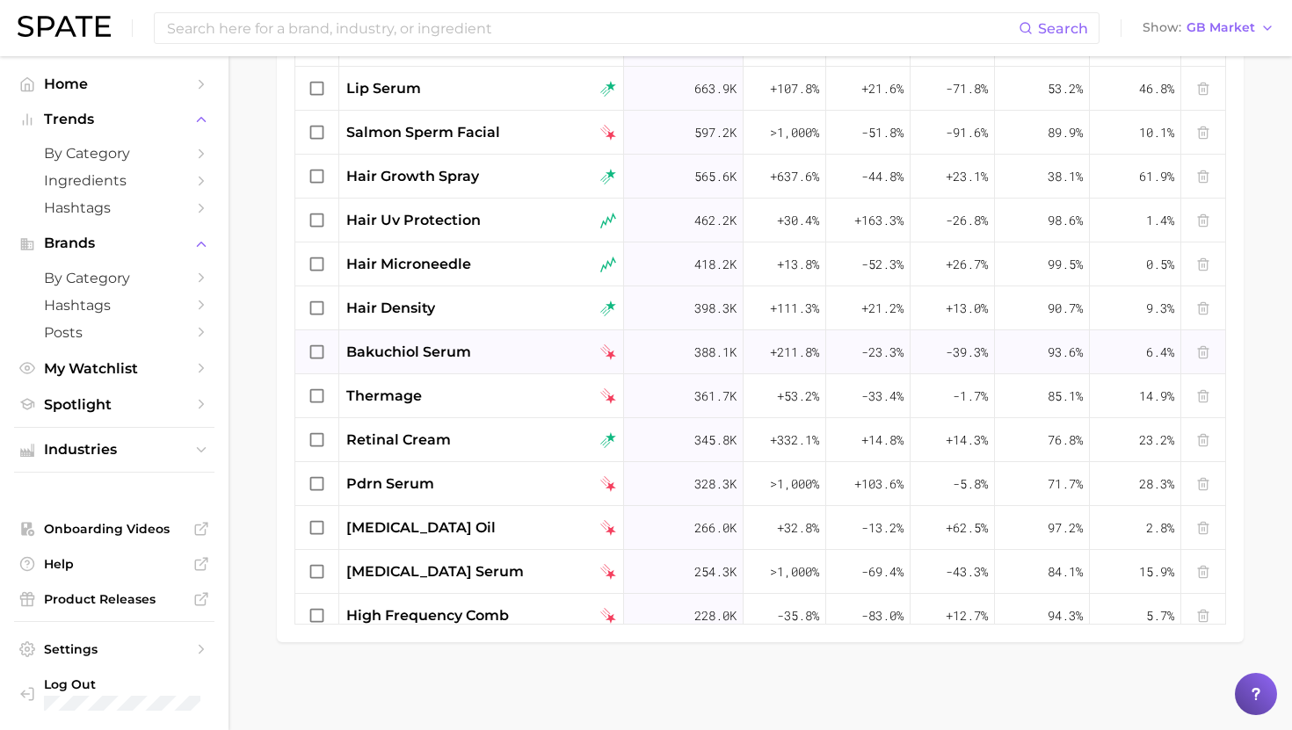
click at [481, 362] on div "bakuchiol serum" at bounding box center [481, 352] width 285 height 44
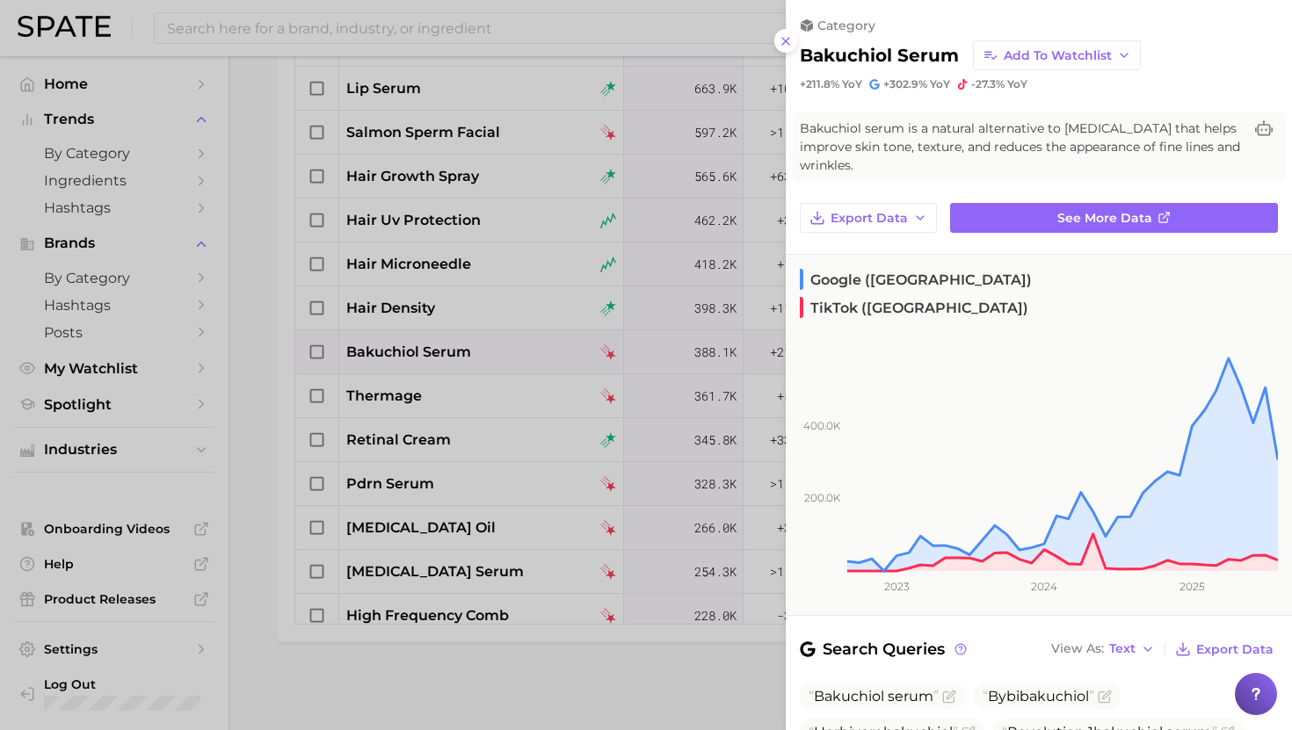
click at [473, 405] on div at bounding box center [646, 365] width 1292 height 730
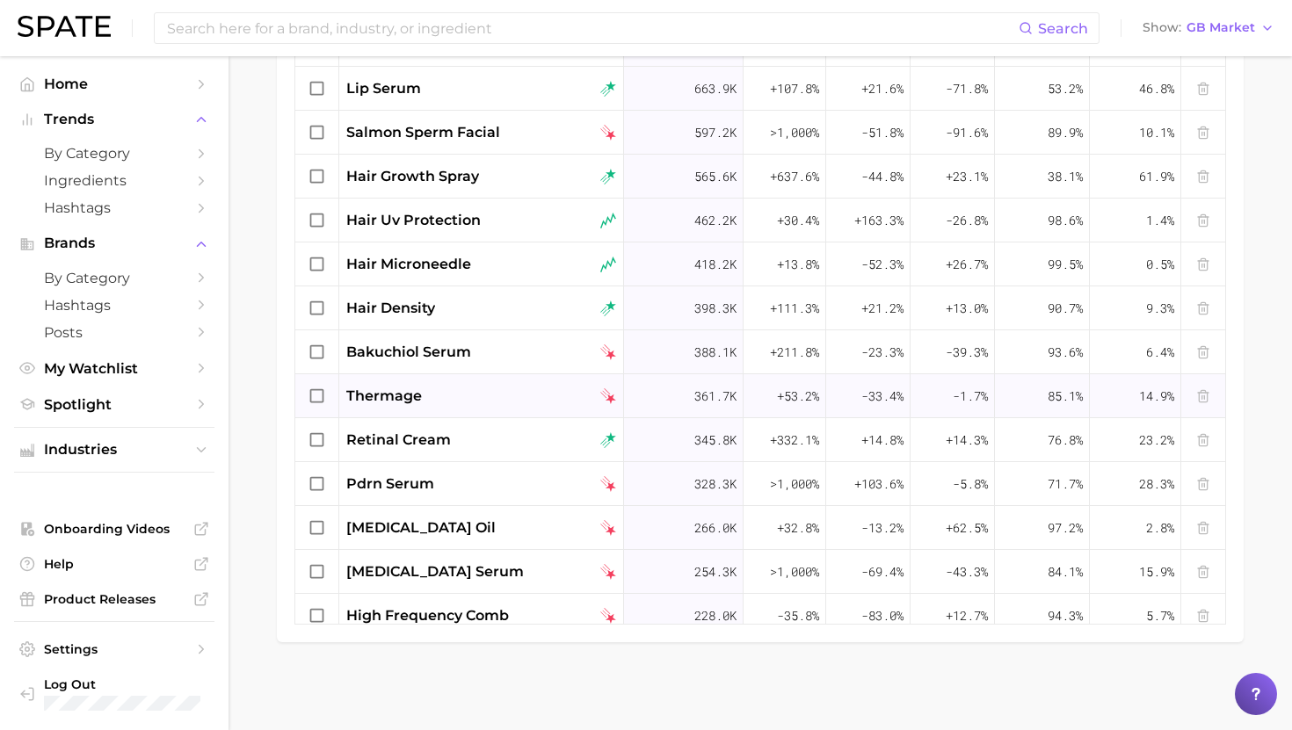
click at [473, 394] on div "thermage" at bounding box center [481, 396] width 270 height 21
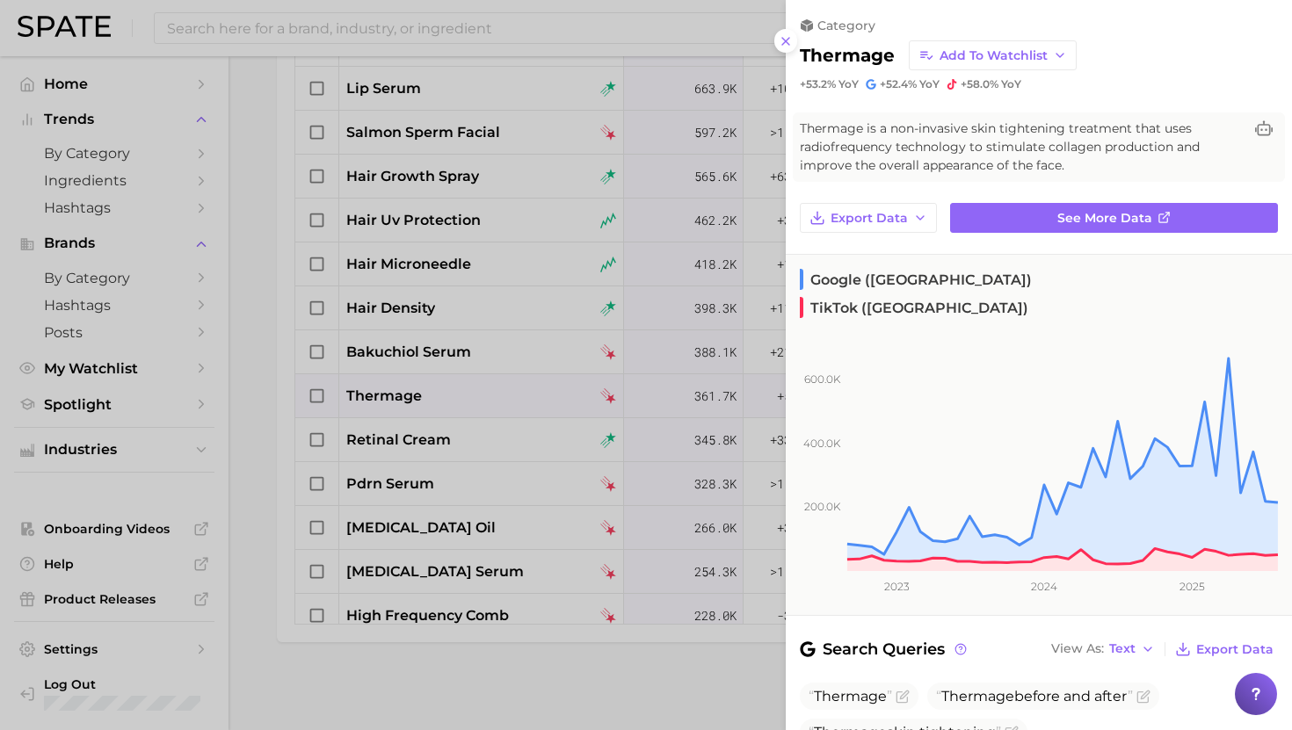
click at [446, 444] on div at bounding box center [646, 365] width 1292 height 730
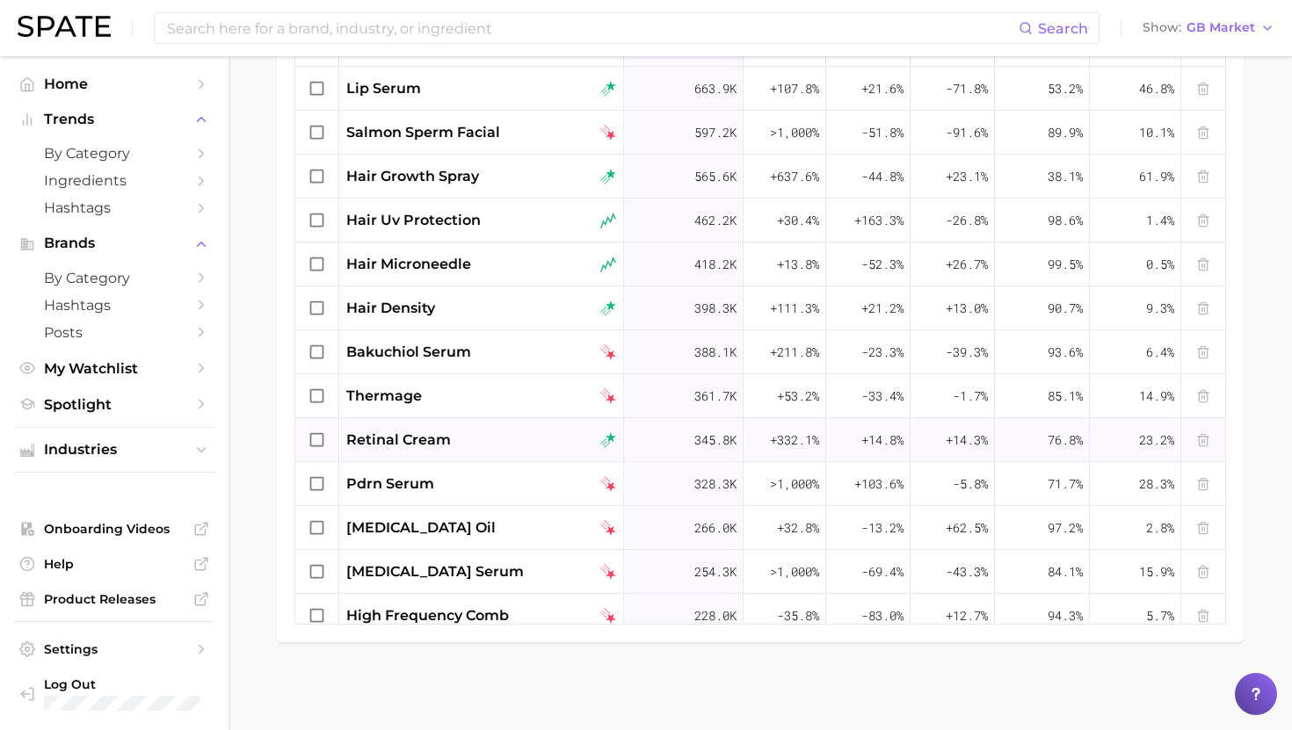
click at [455, 441] on div "retinal cream" at bounding box center [481, 440] width 270 height 21
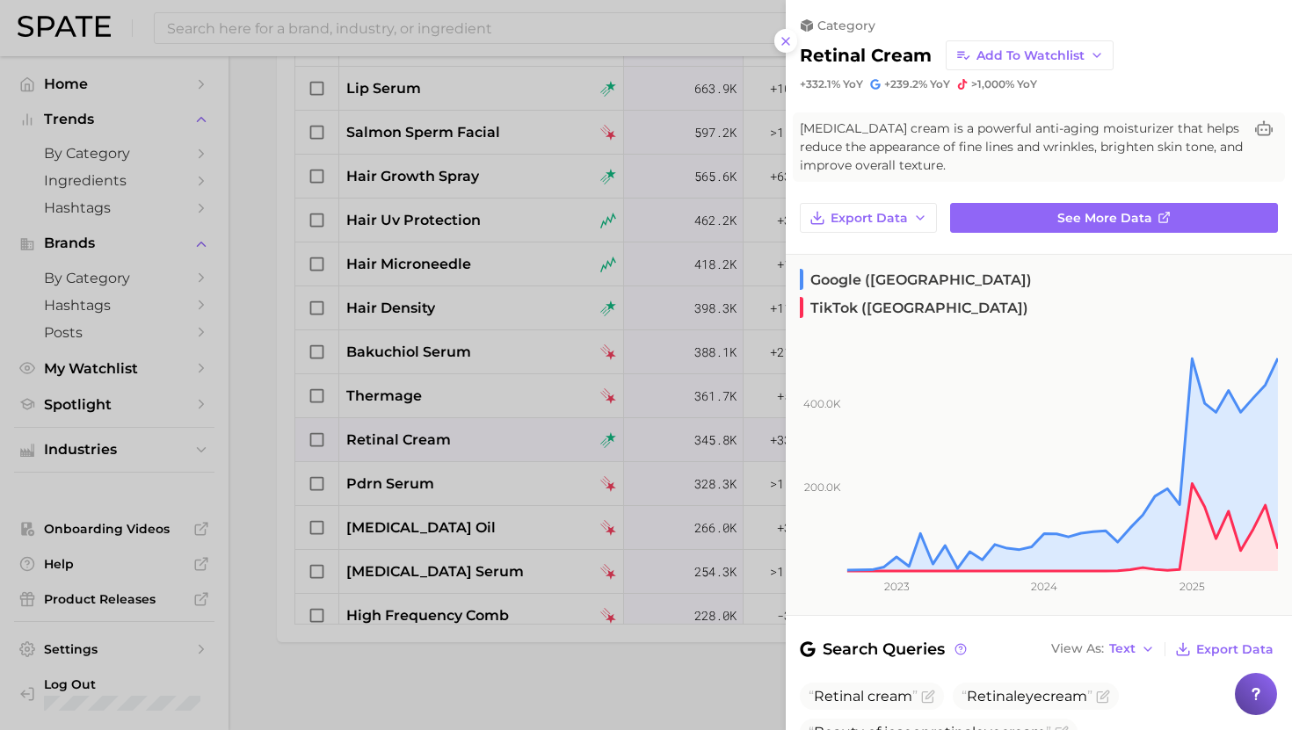
click at [424, 482] on div at bounding box center [646, 365] width 1292 height 730
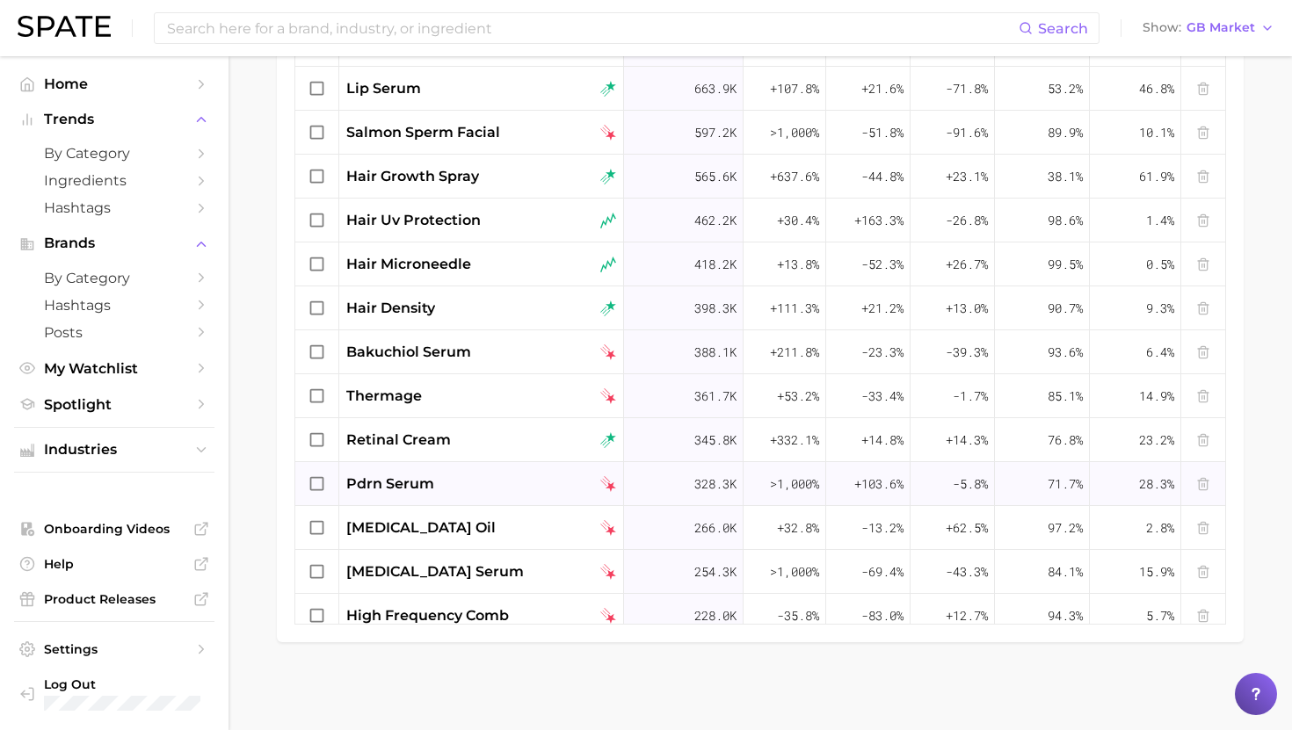
click at [437, 482] on div "pdrn serum" at bounding box center [481, 484] width 270 height 21
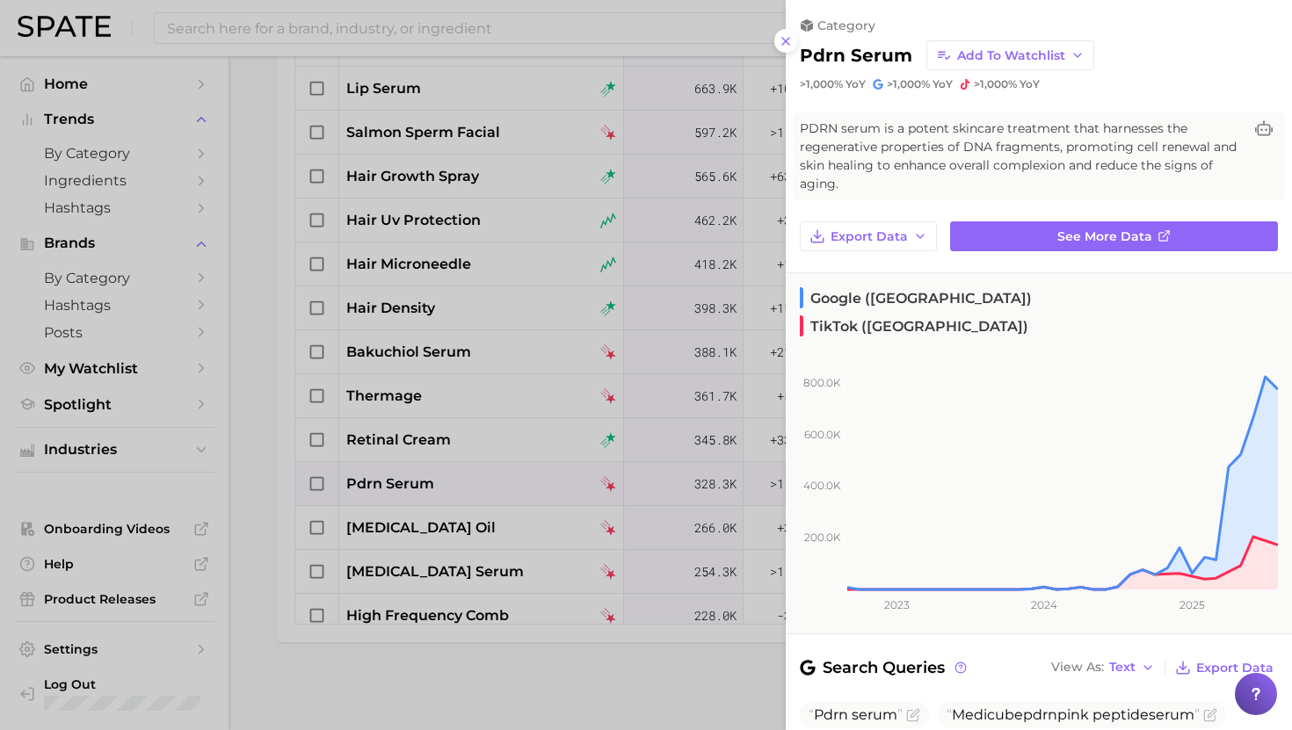
click at [486, 536] on div at bounding box center [646, 365] width 1292 height 730
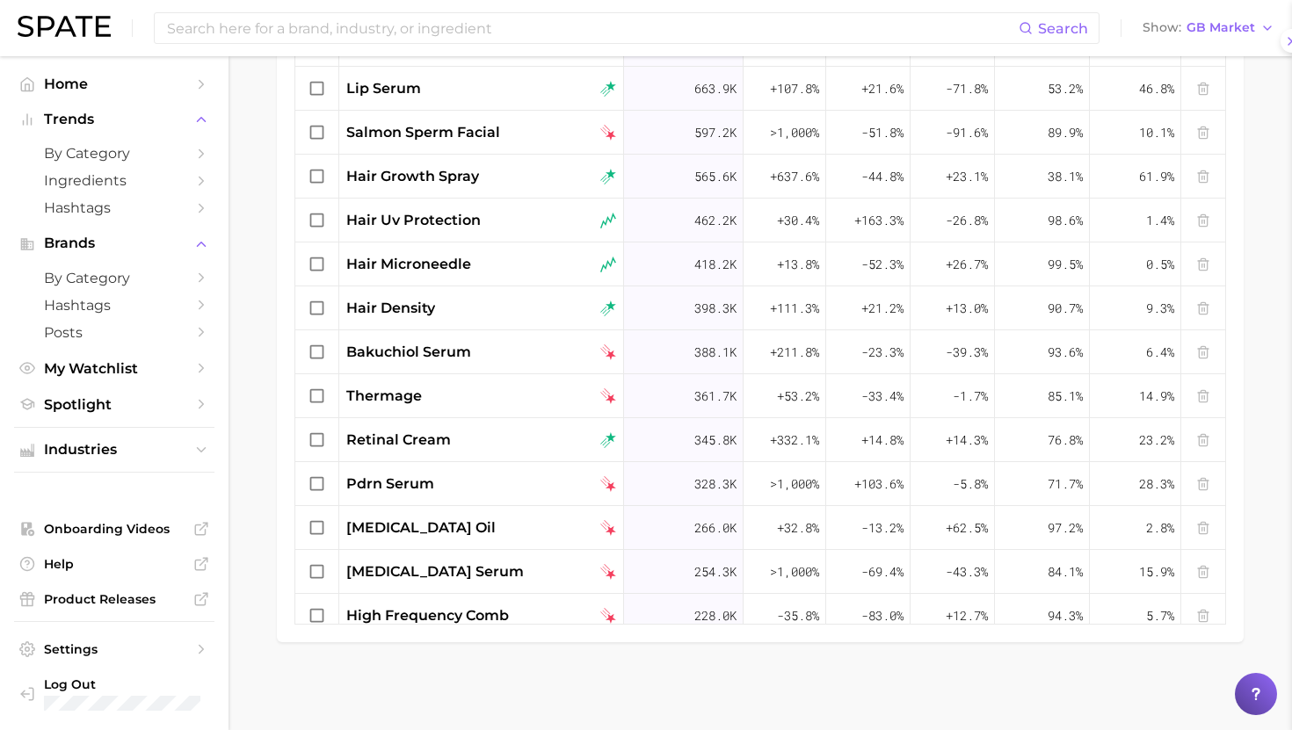
click at [483, 514] on div "retinol oil" at bounding box center [481, 528] width 285 height 44
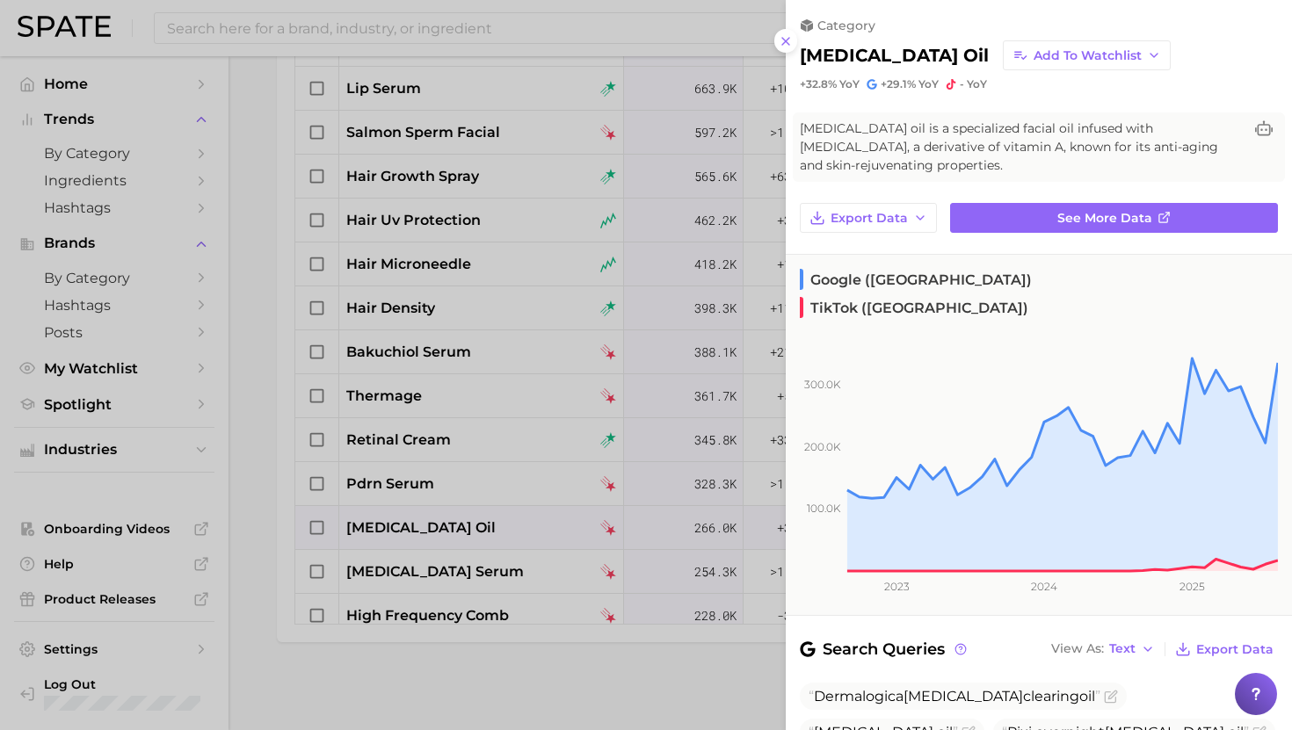
click at [561, 446] on div at bounding box center [646, 365] width 1292 height 730
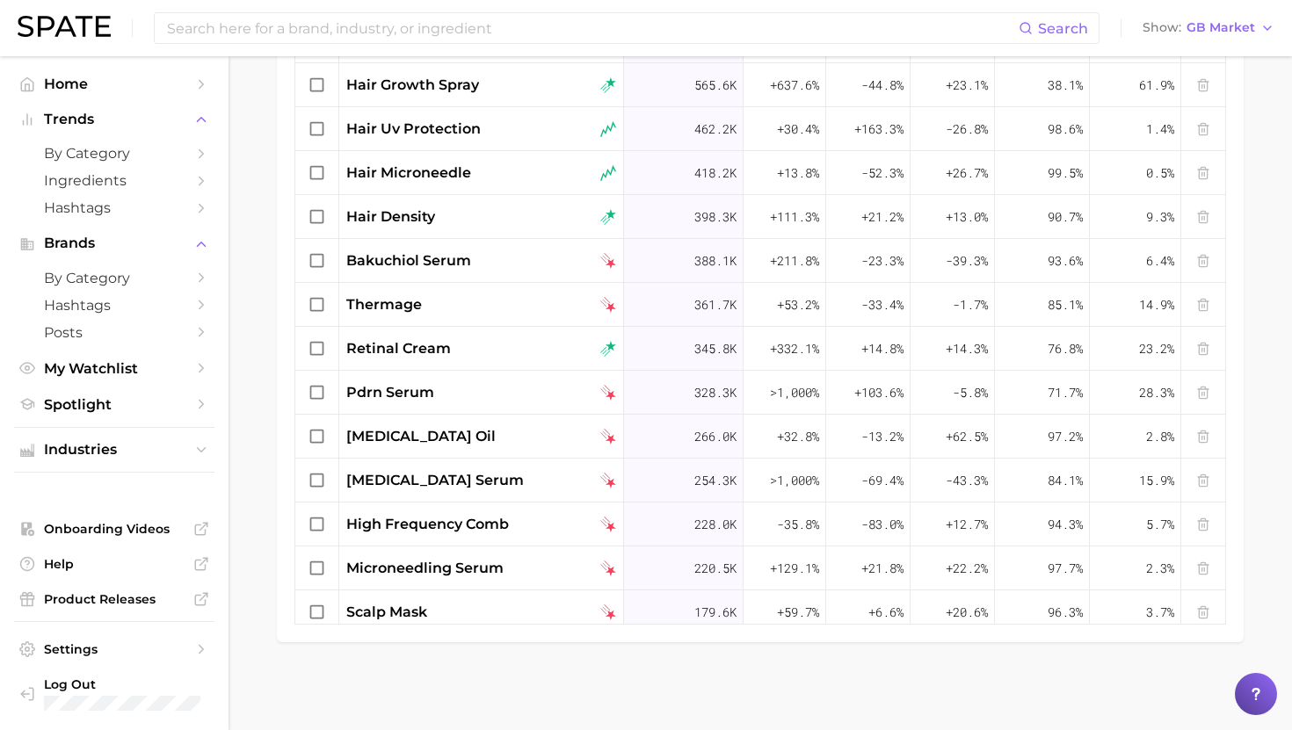
scroll to position [1818, 0]
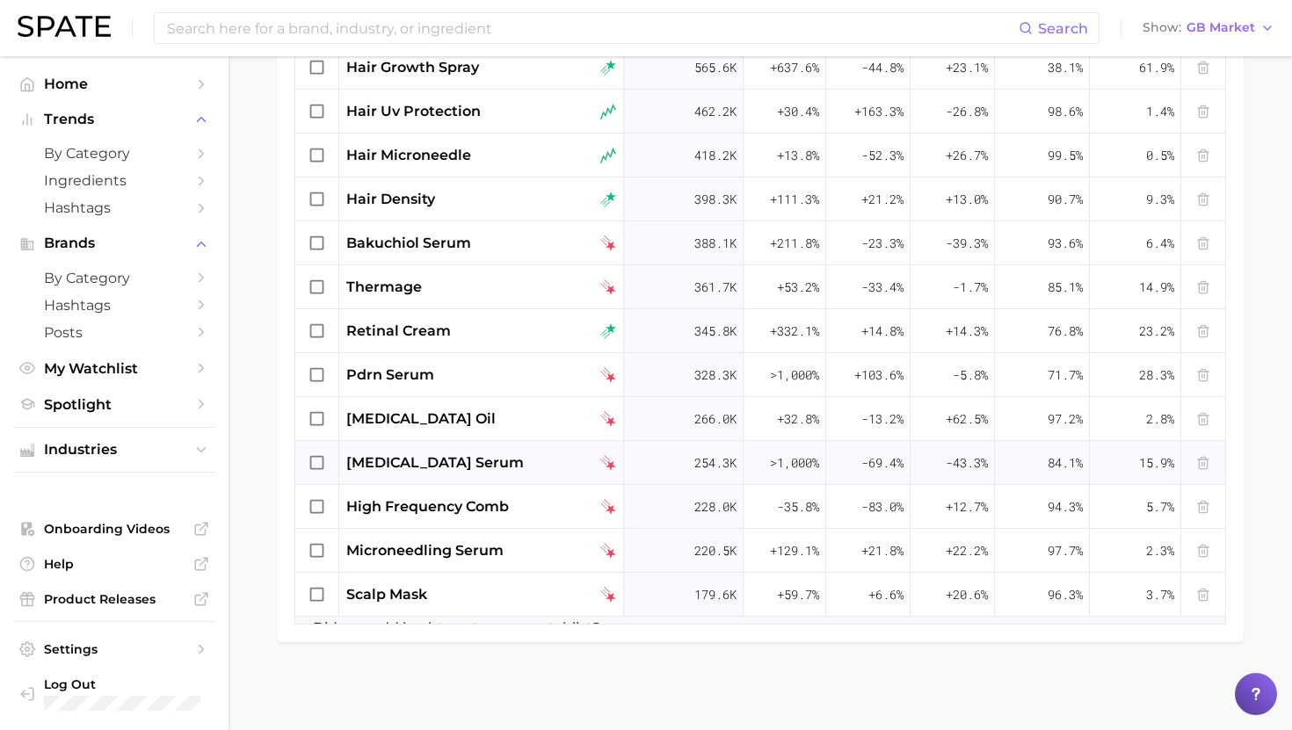
click at [510, 467] on div "growth factor serum" at bounding box center [481, 463] width 270 height 21
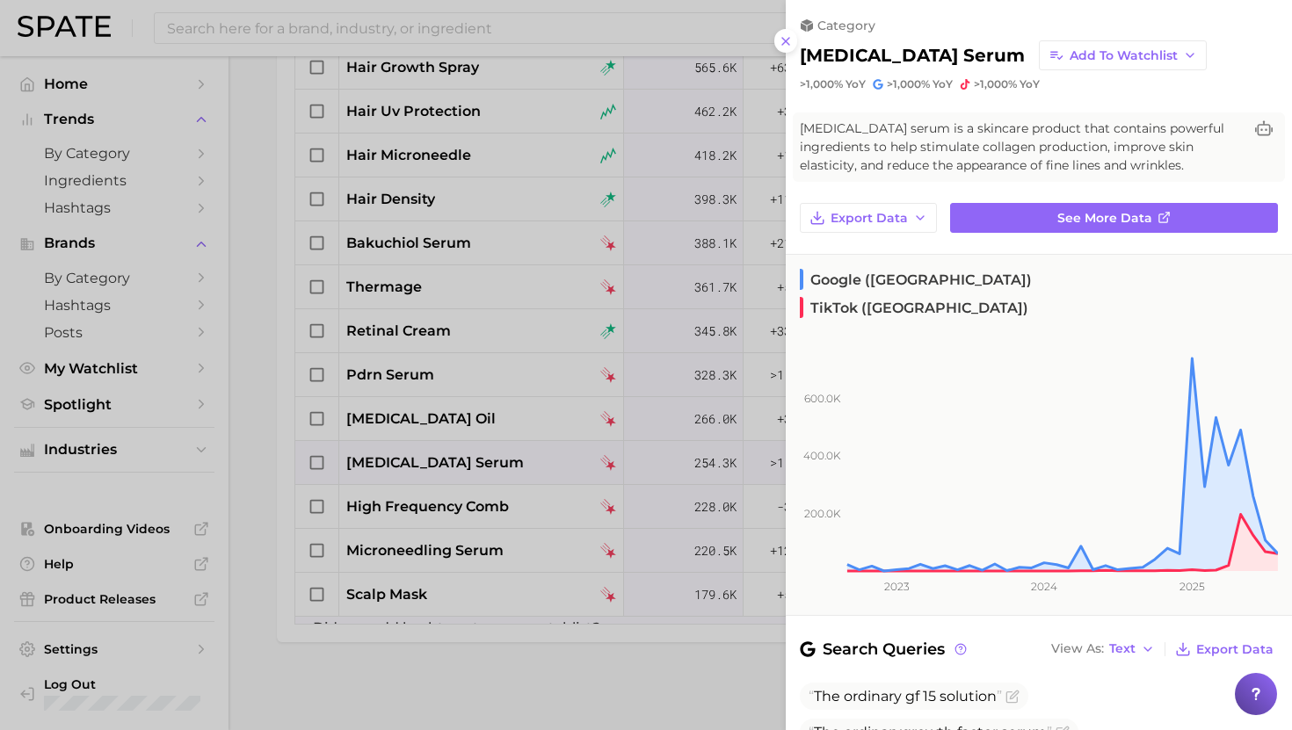
click at [509, 462] on div at bounding box center [646, 365] width 1292 height 730
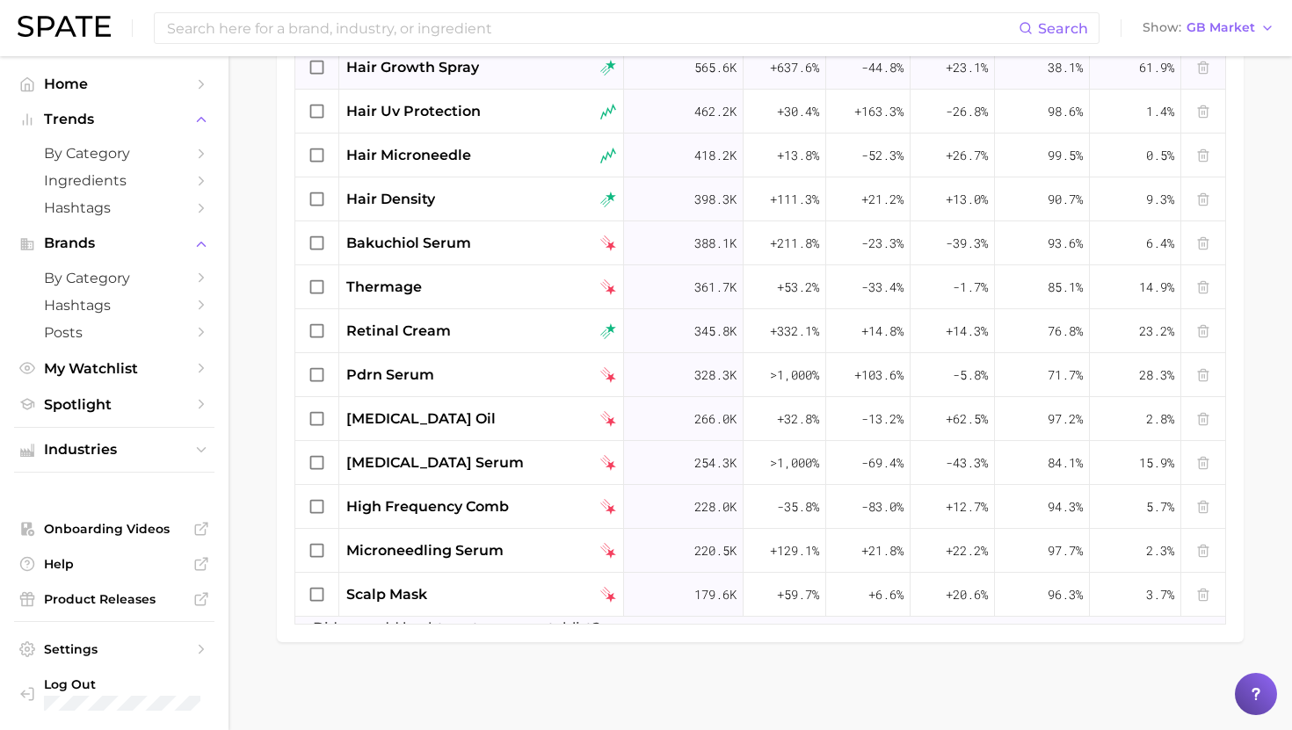
scroll to position [1855, 0]
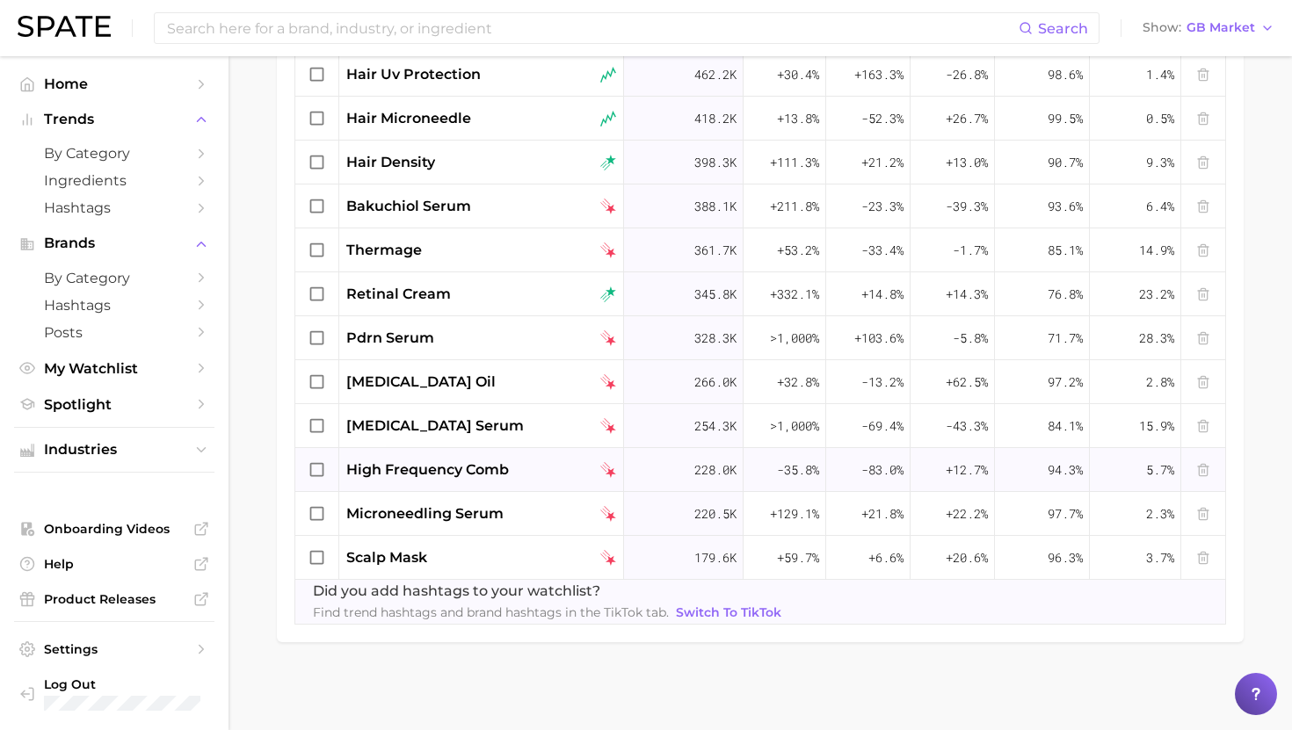
click at [450, 467] on span "high frequency comb" at bounding box center [427, 470] width 163 height 21
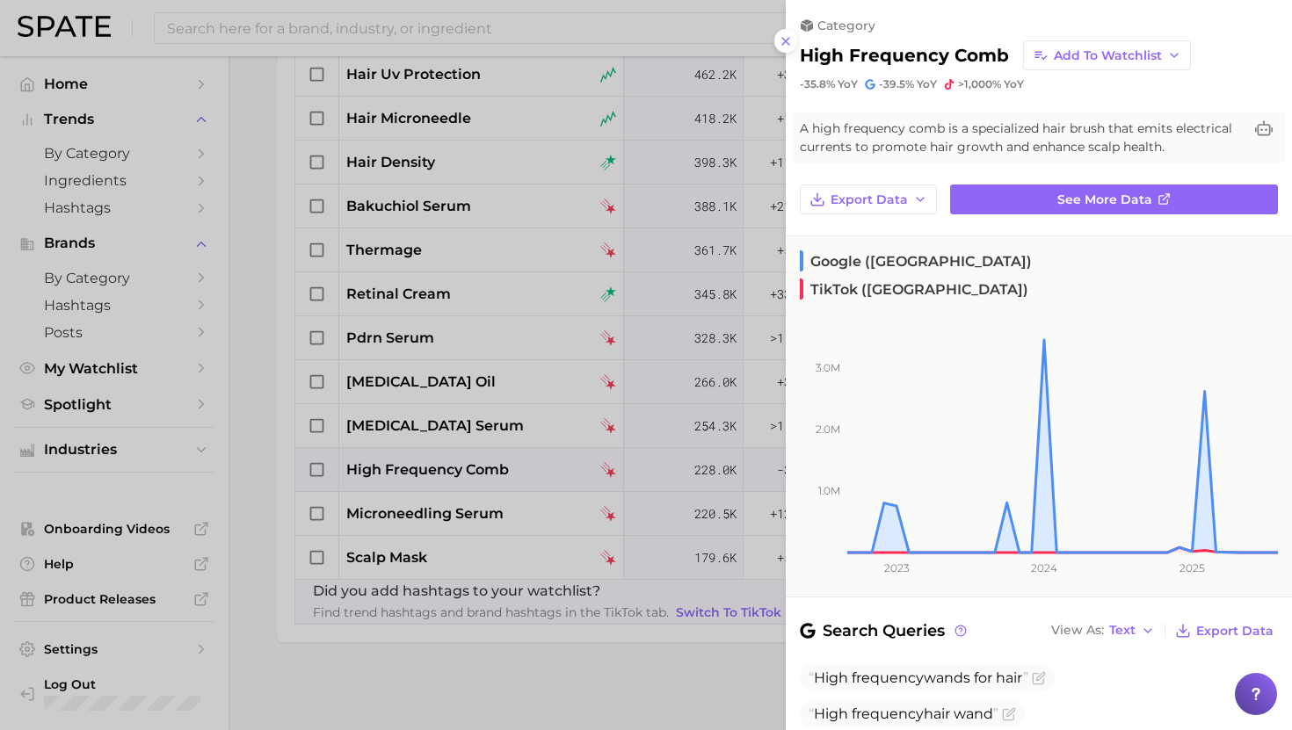
click at [450, 467] on div at bounding box center [646, 365] width 1292 height 730
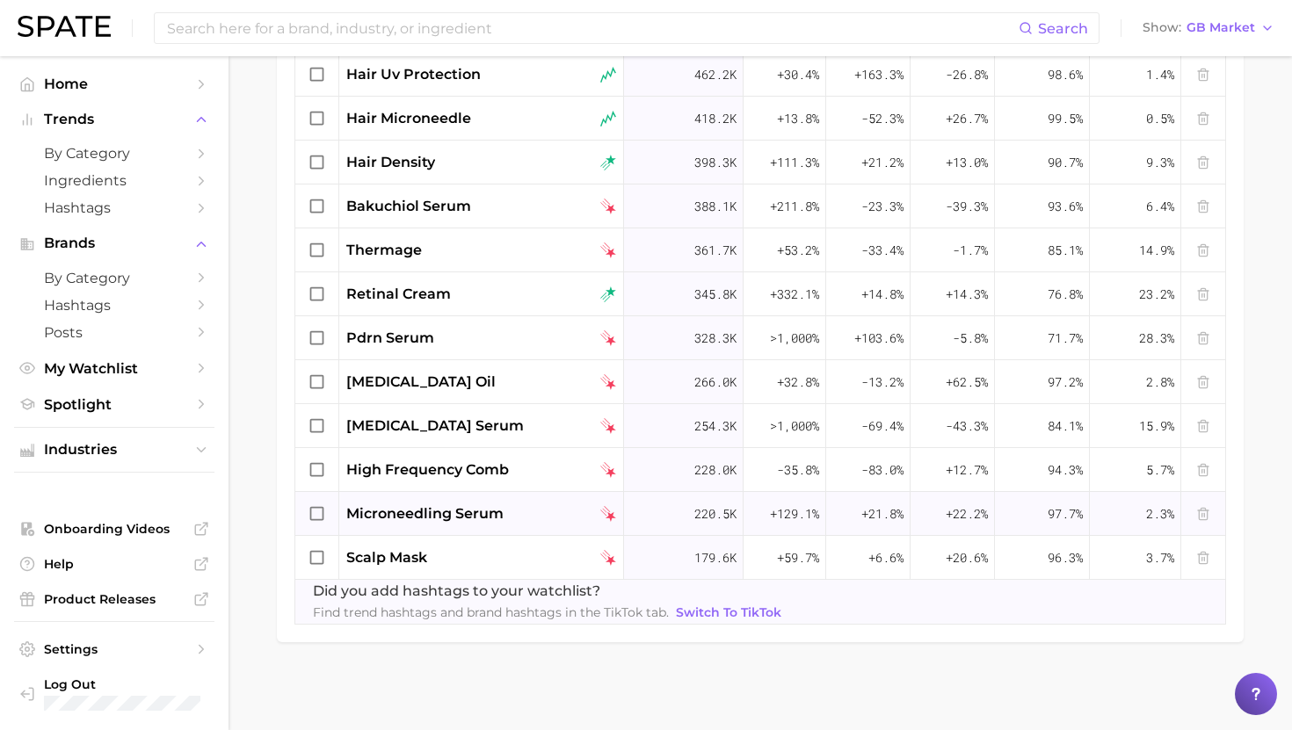
click at [446, 510] on span "microneedling serum" at bounding box center [424, 514] width 157 height 21
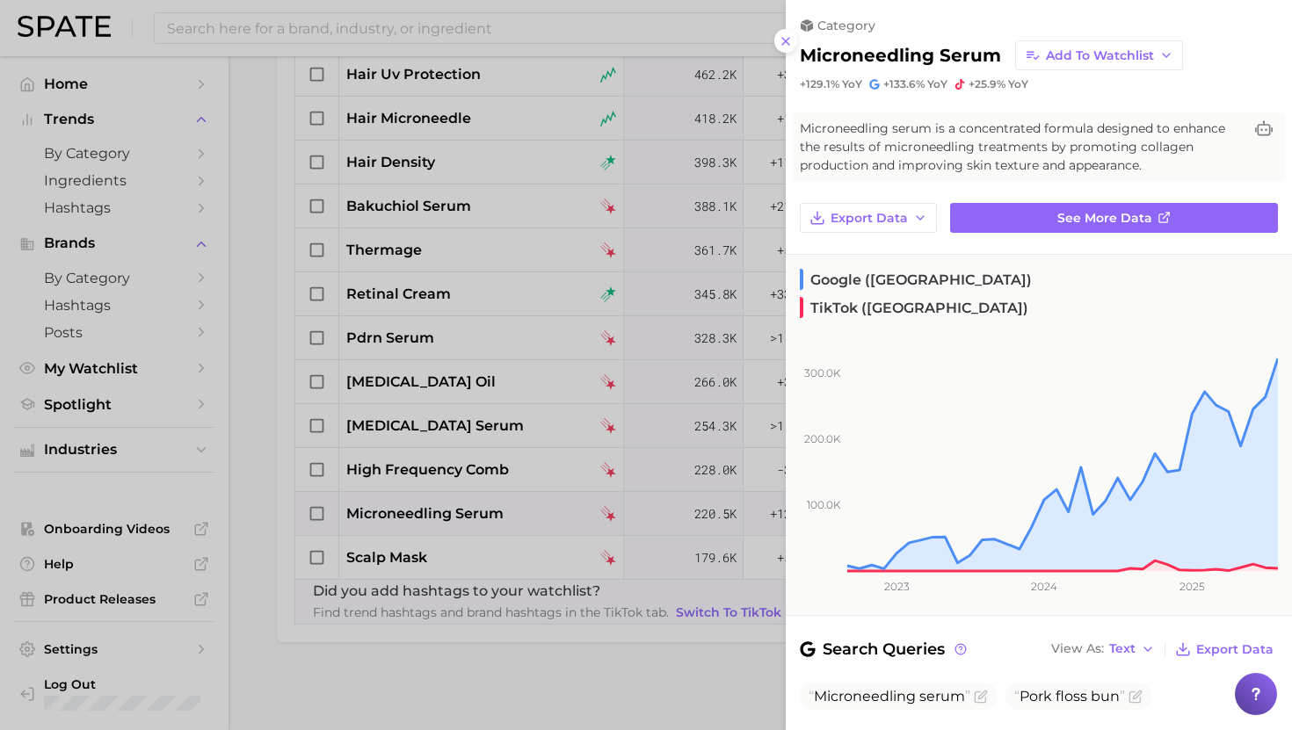
click at [446, 510] on div at bounding box center [646, 365] width 1292 height 730
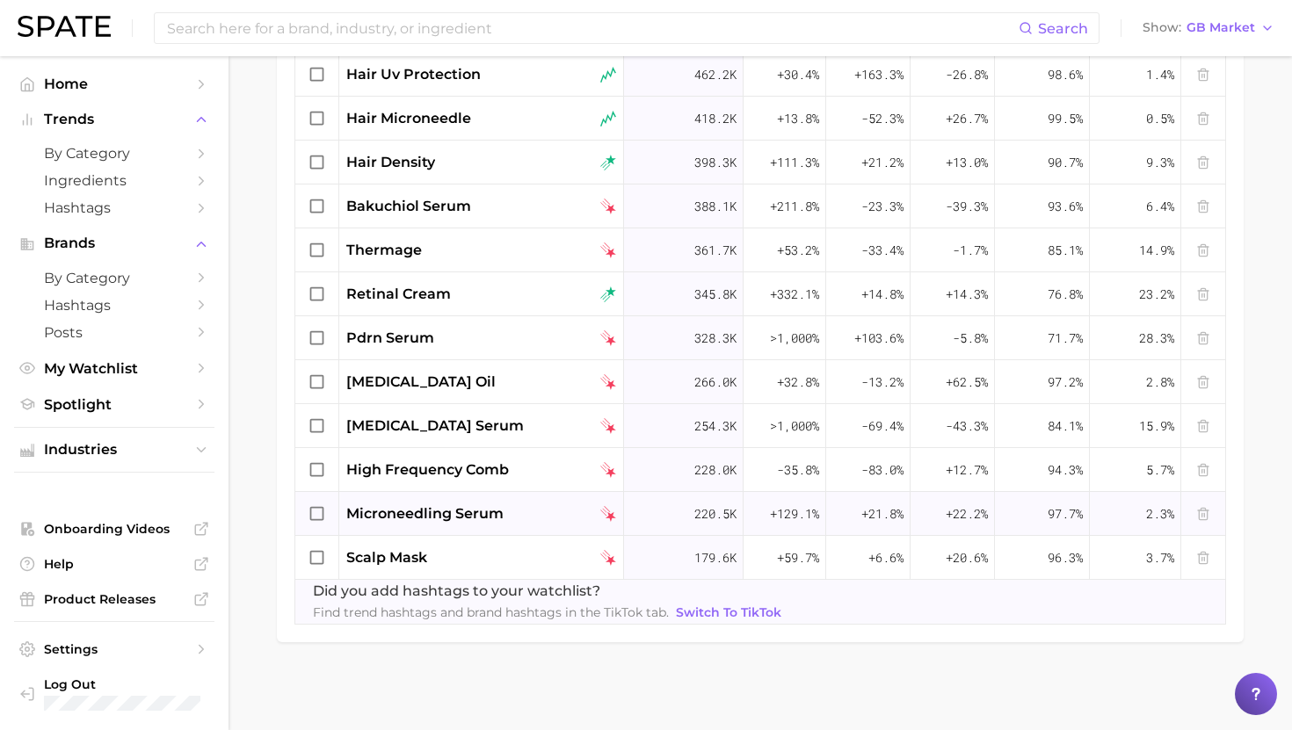
click at [445, 525] on div "microneedling serum" at bounding box center [481, 514] width 285 height 44
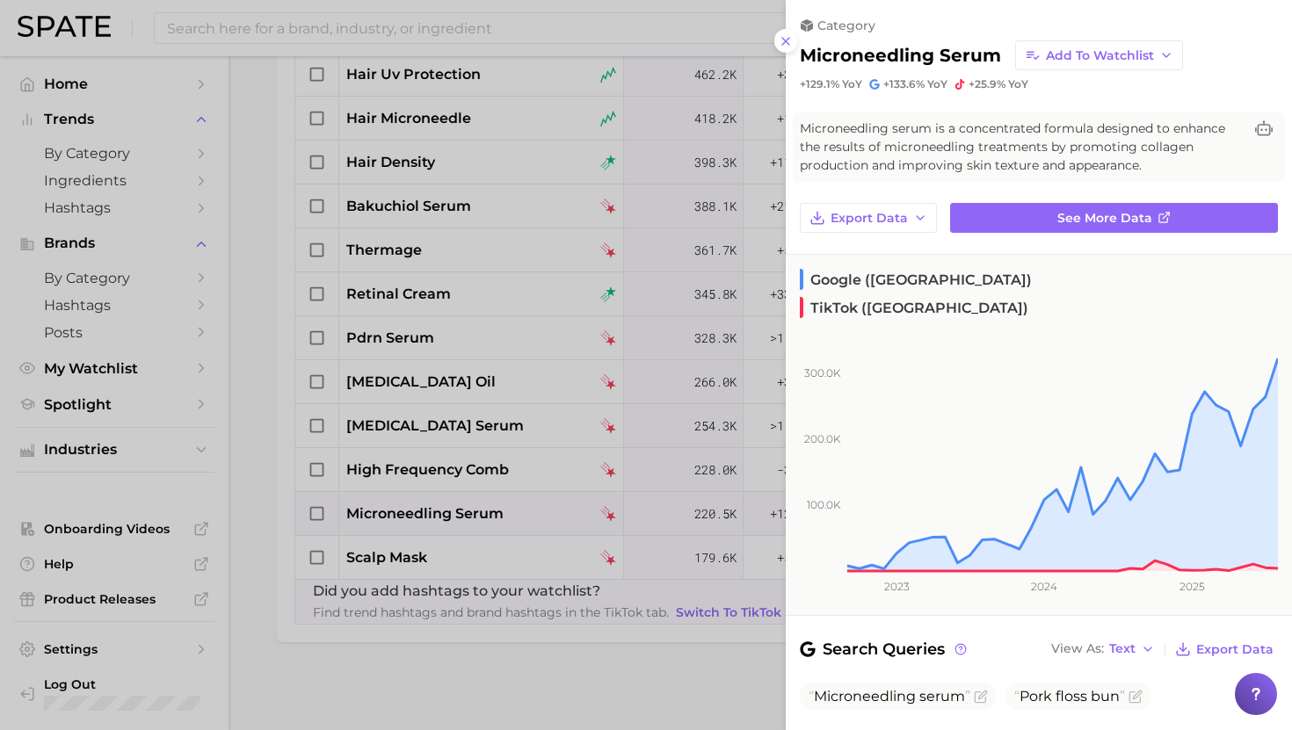
click at [445, 525] on div at bounding box center [646, 365] width 1292 height 730
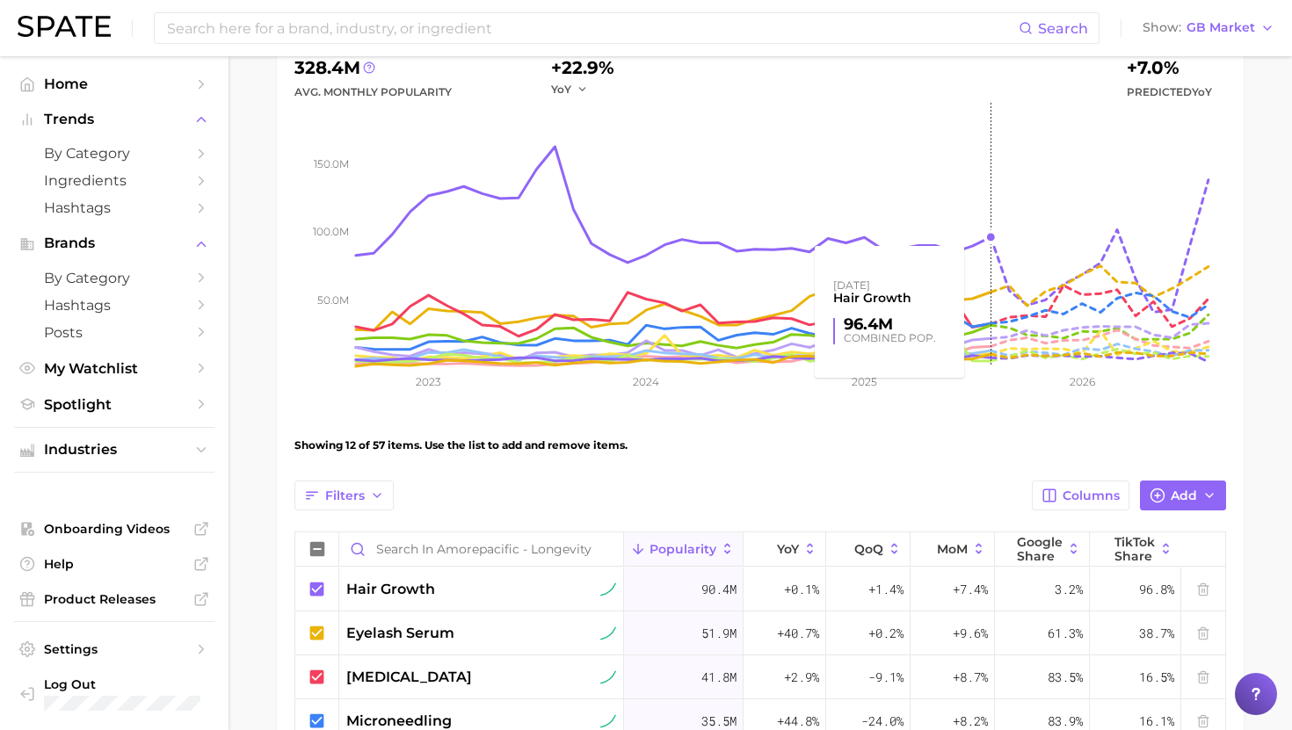
scroll to position [236, 0]
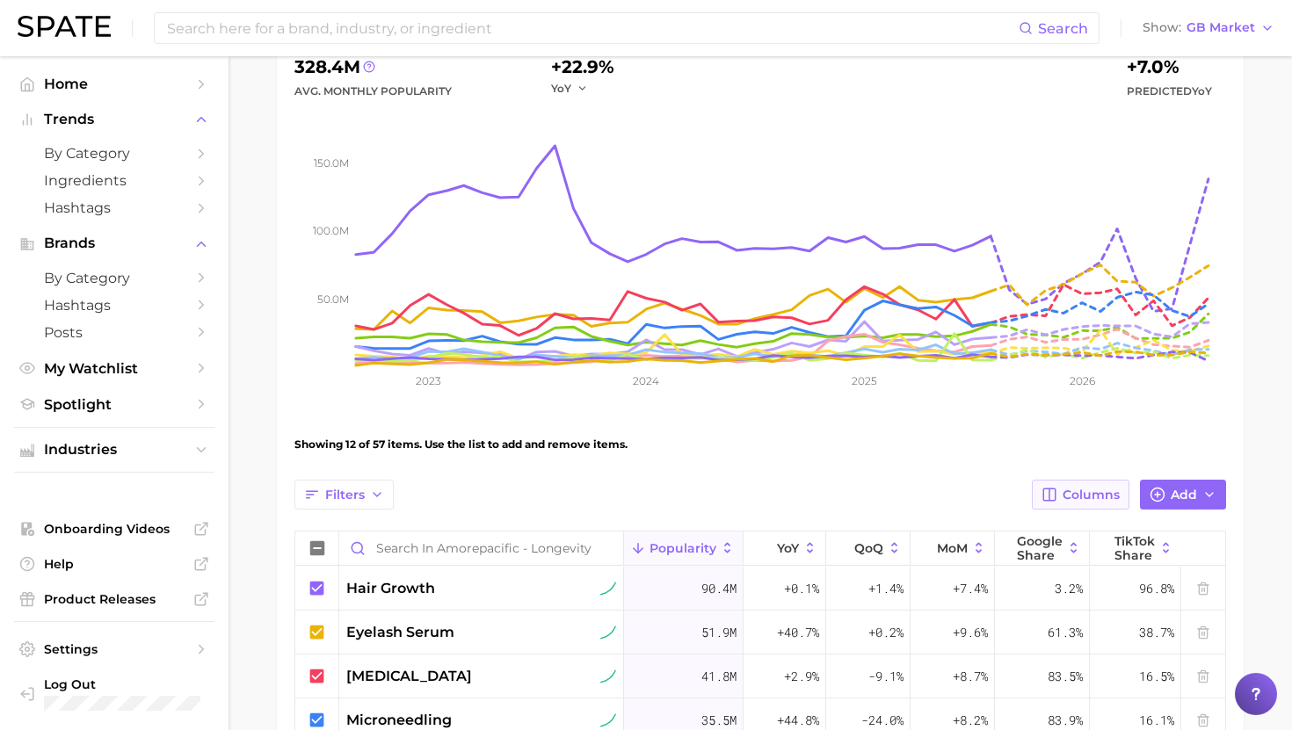
click at [1102, 497] on span "Columns" at bounding box center [1090, 495] width 57 height 15
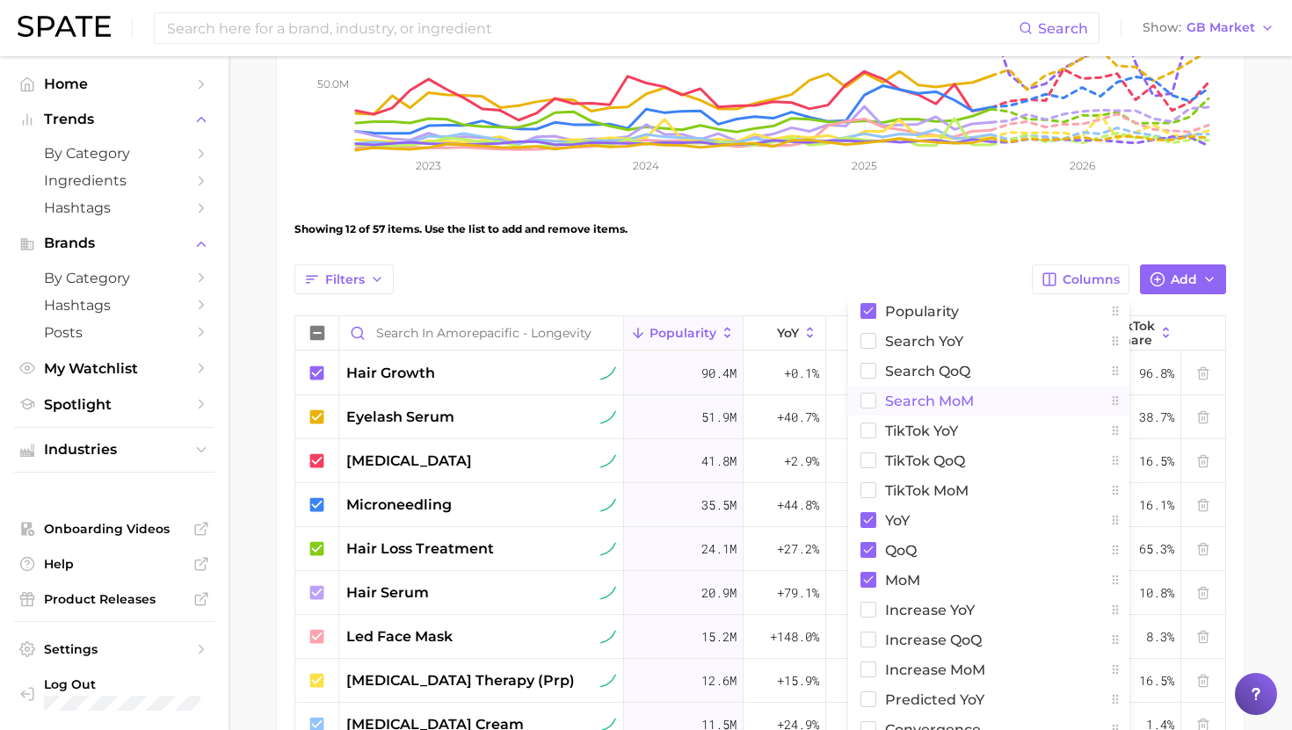
scroll to position [453, 0]
click at [915, 550] on span "QoQ" at bounding box center [901, 549] width 32 height 15
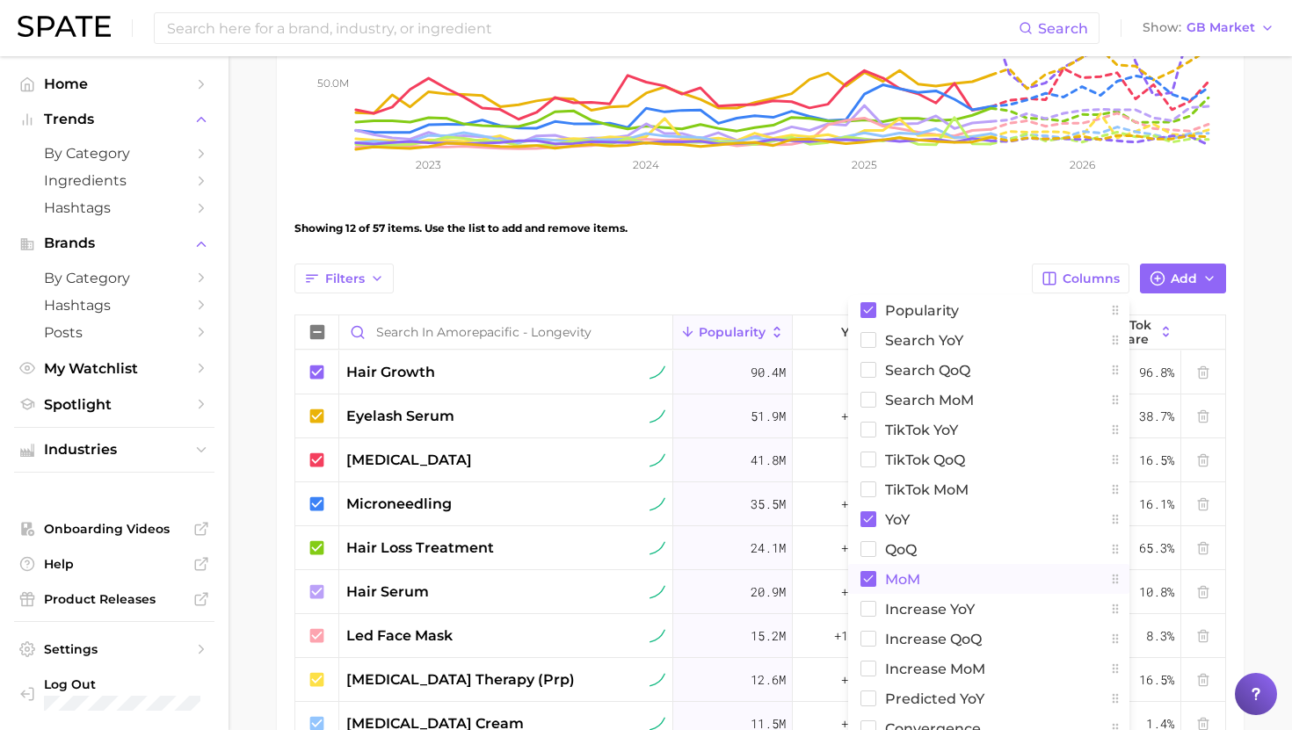
click at [915, 580] on span "MoM" at bounding box center [902, 579] width 35 height 15
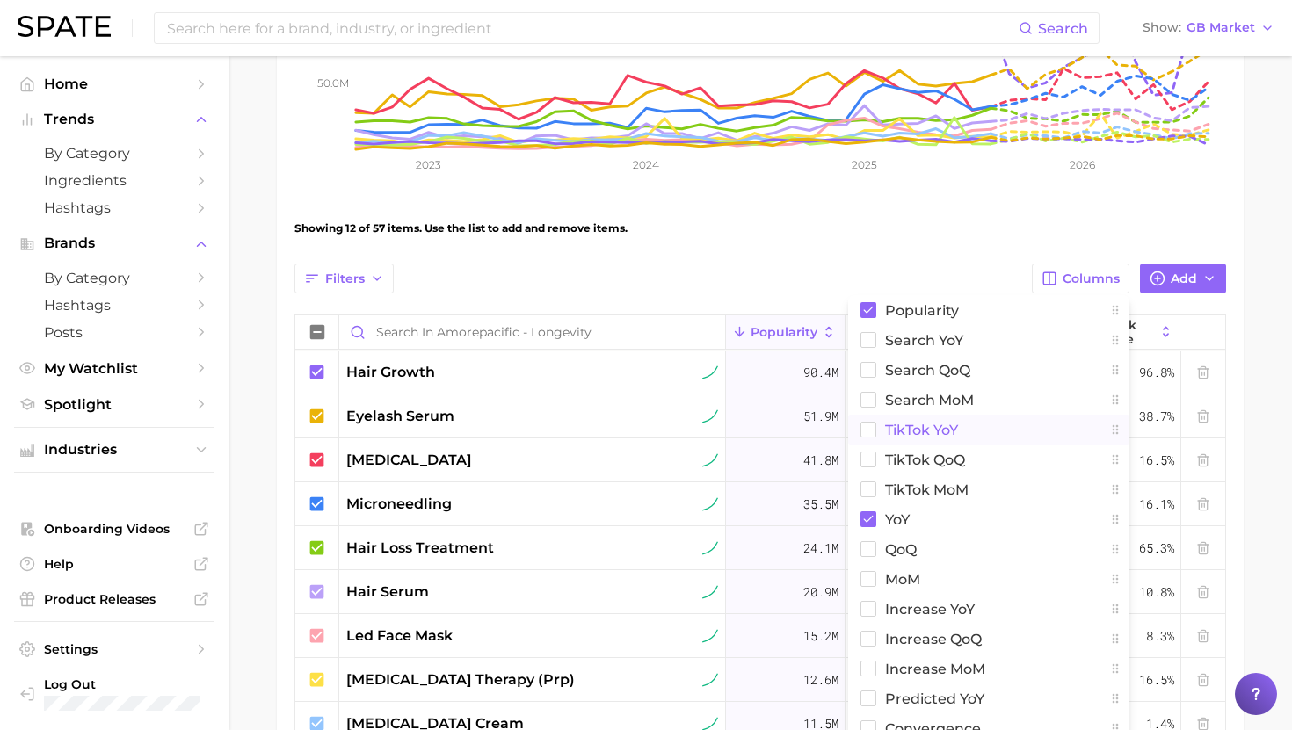
click at [937, 431] on span "TikTok YoY" at bounding box center [921, 430] width 73 height 15
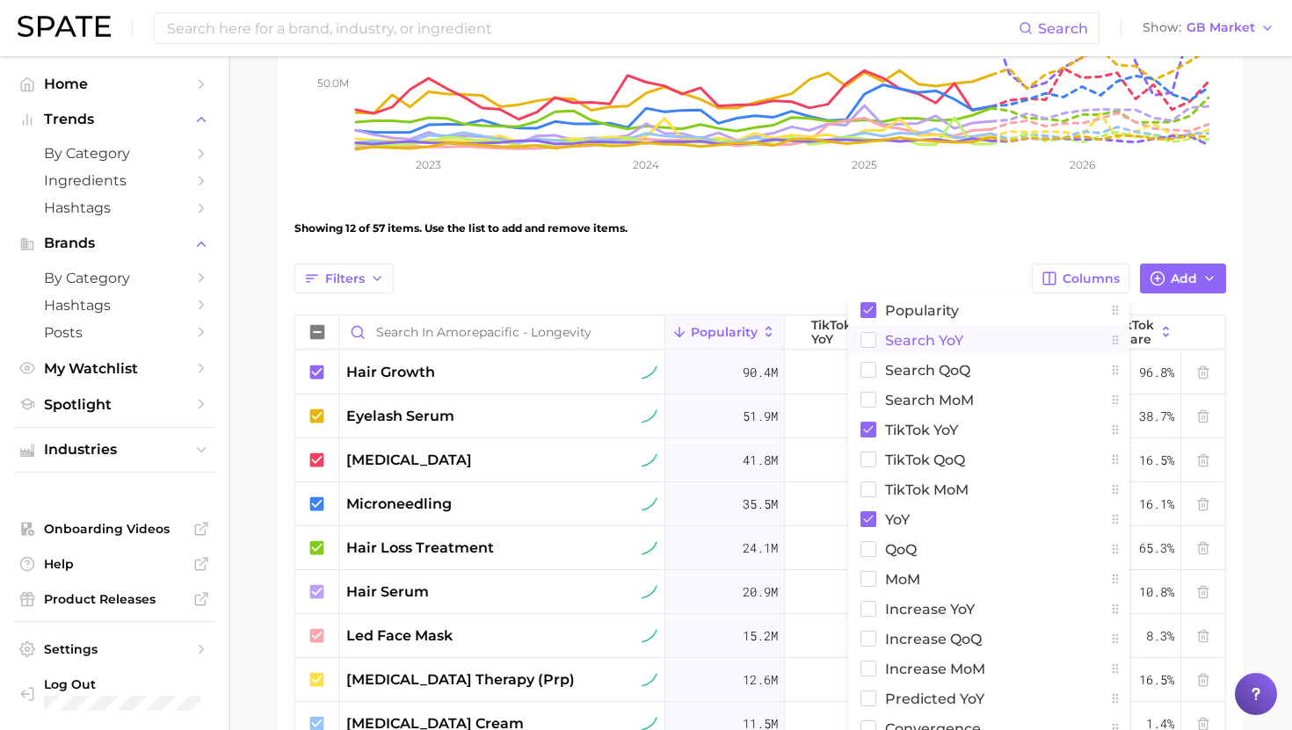
click at [940, 338] on span "Search YoY" at bounding box center [924, 340] width 78 height 15
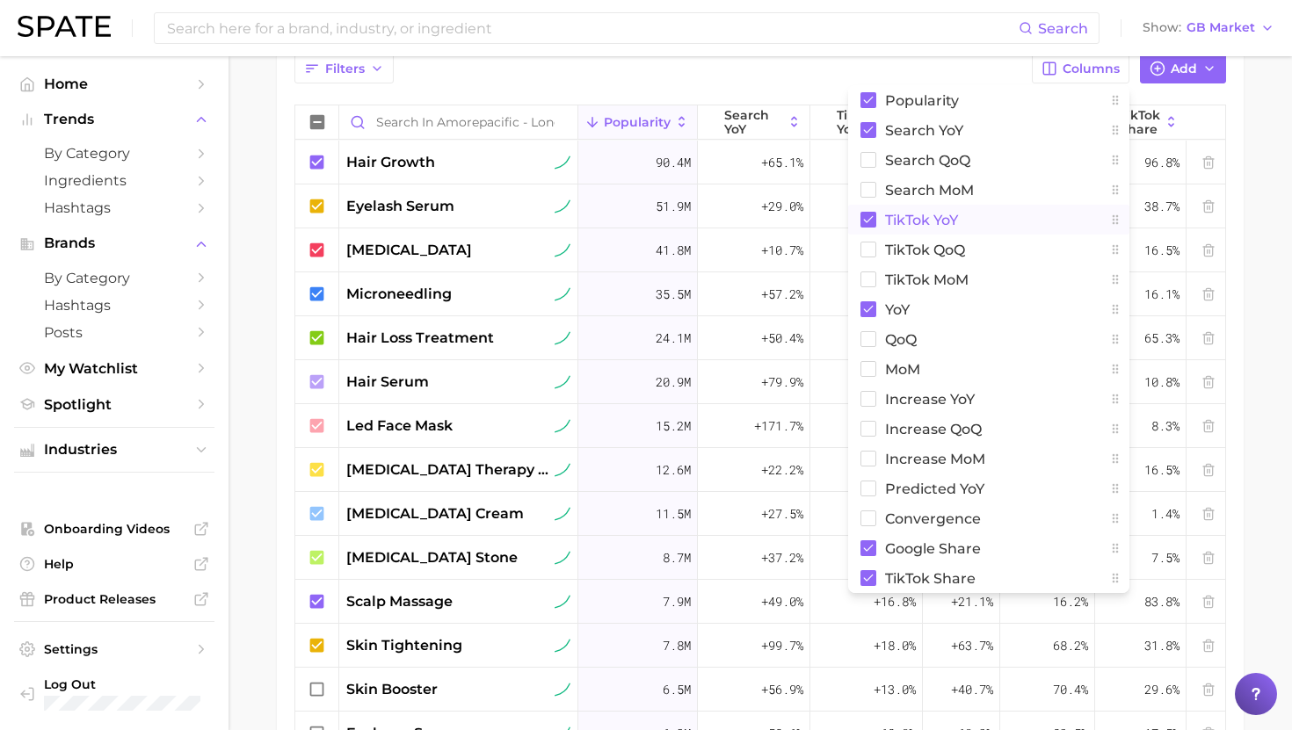
scroll to position [670, 0]
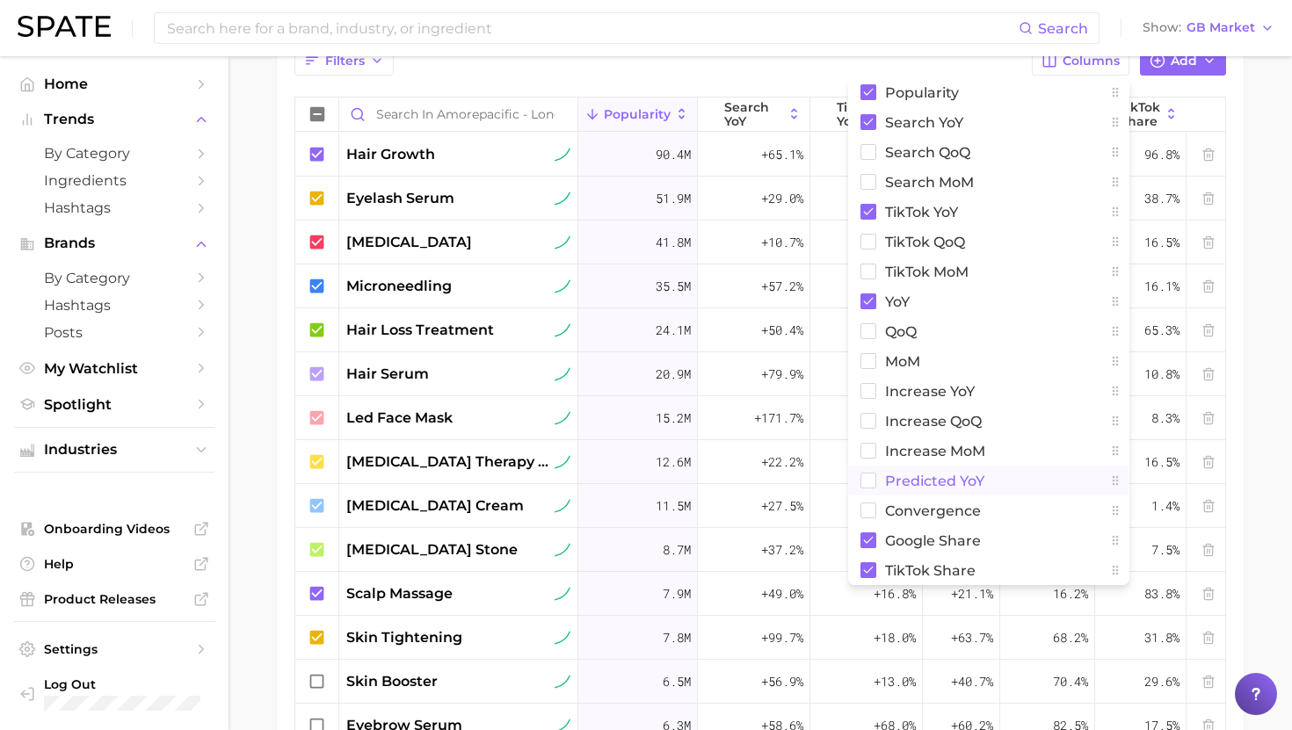
click at [934, 475] on span "Predicted YoY" at bounding box center [934, 481] width 99 height 15
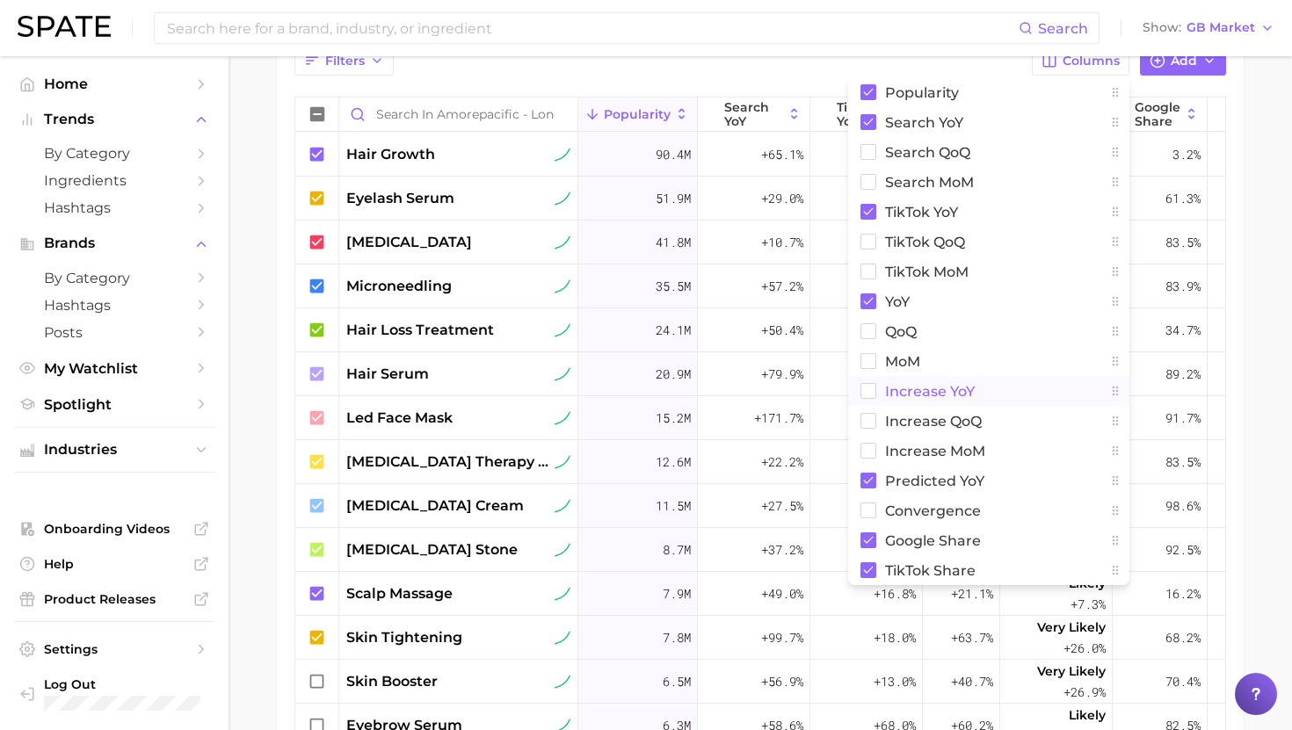
click at [926, 398] on span "Increase YoY" at bounding box center [930, 391] width 90 height 15
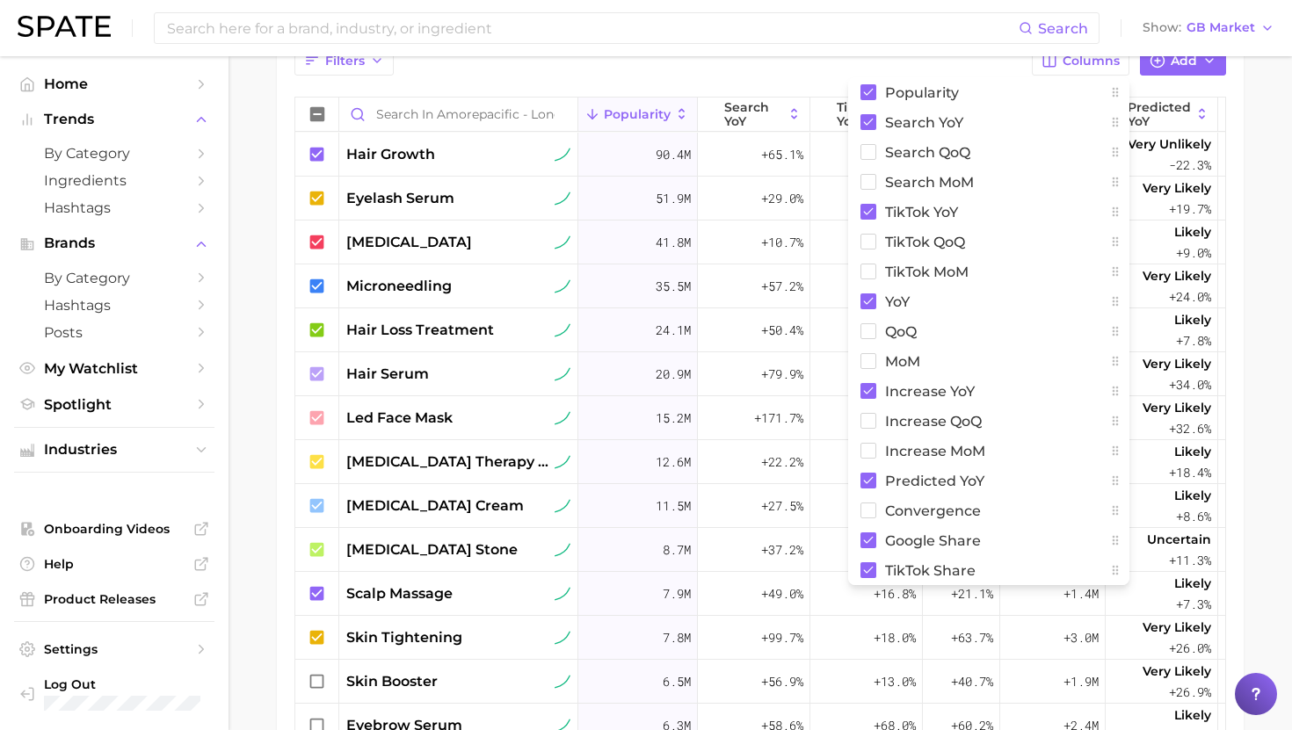
click at [1282, 330] on main "Amorepacific - Longevity Settings LONGEVITY: THE STRATEGIC AGING INVESTMENT . R…" at bounding box center [759, 159] width 1063 height 1547
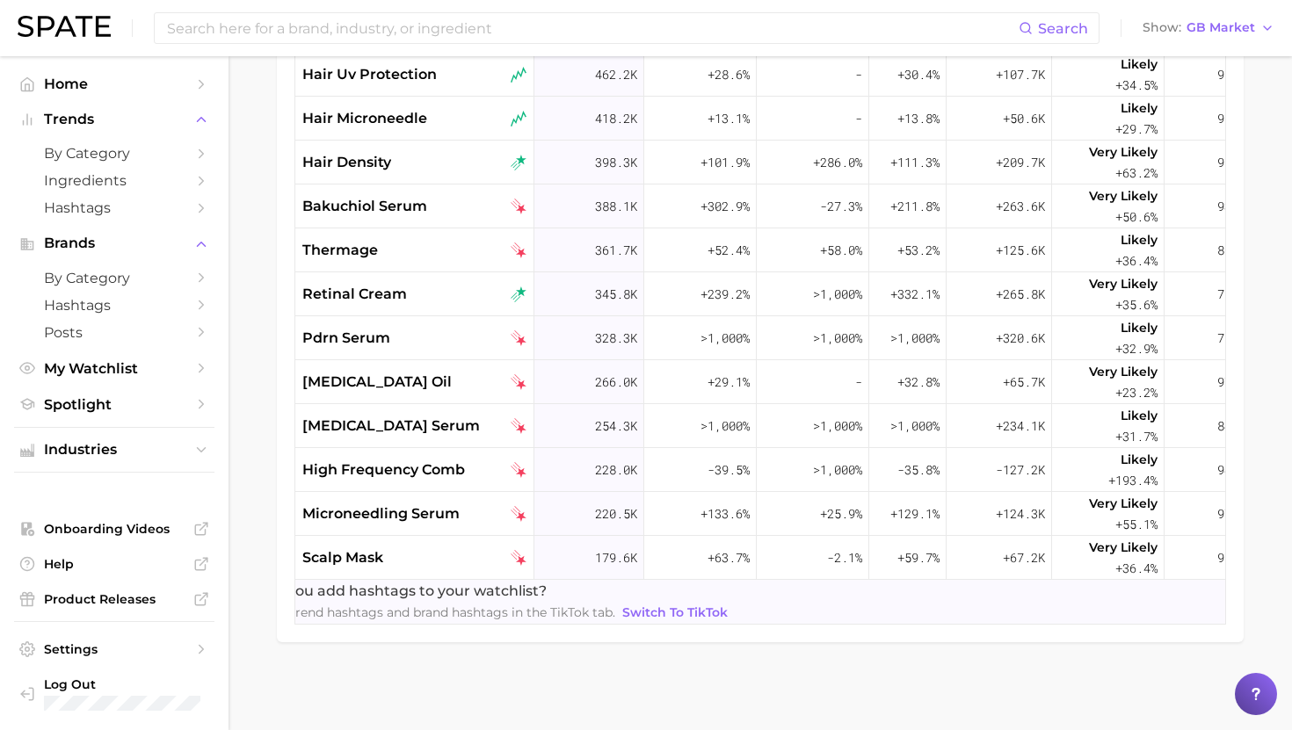
scroll to position [1855, 0]
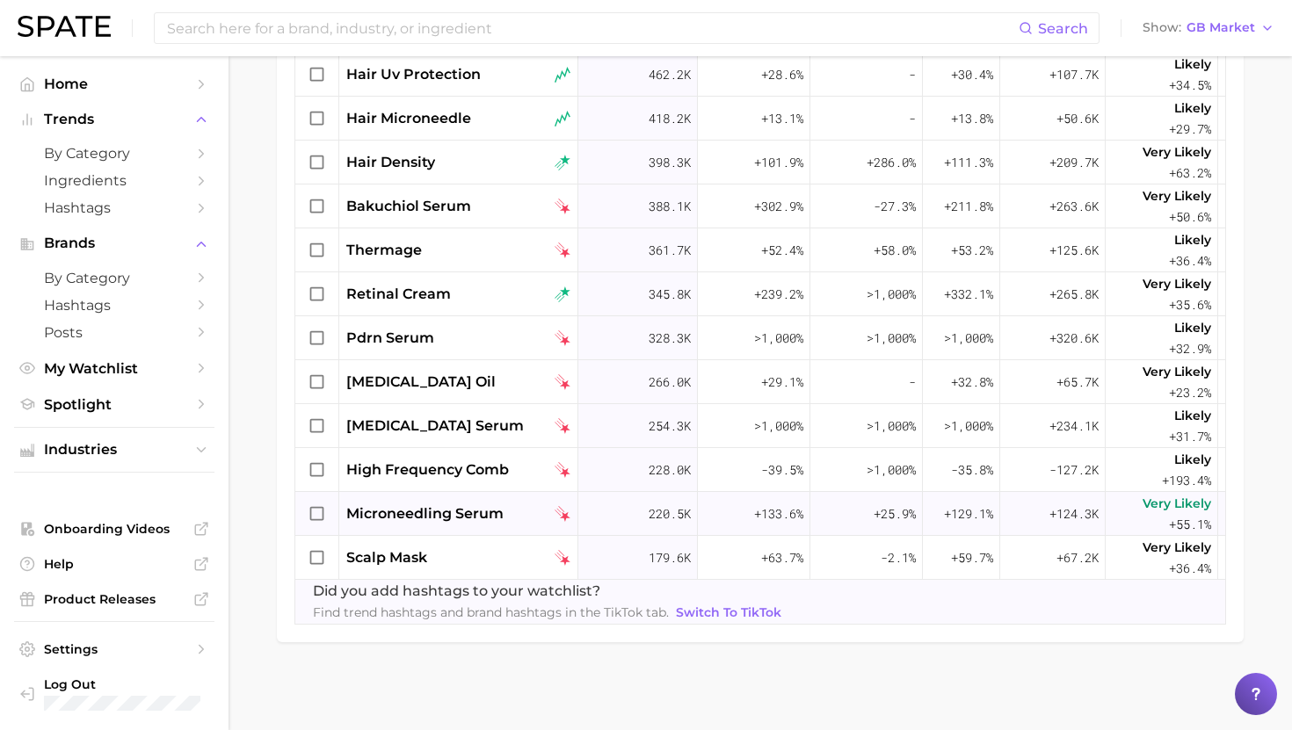
click at [466, 514] on span "microneedling serum" at bounding box center [424, 514] width 157 height 21
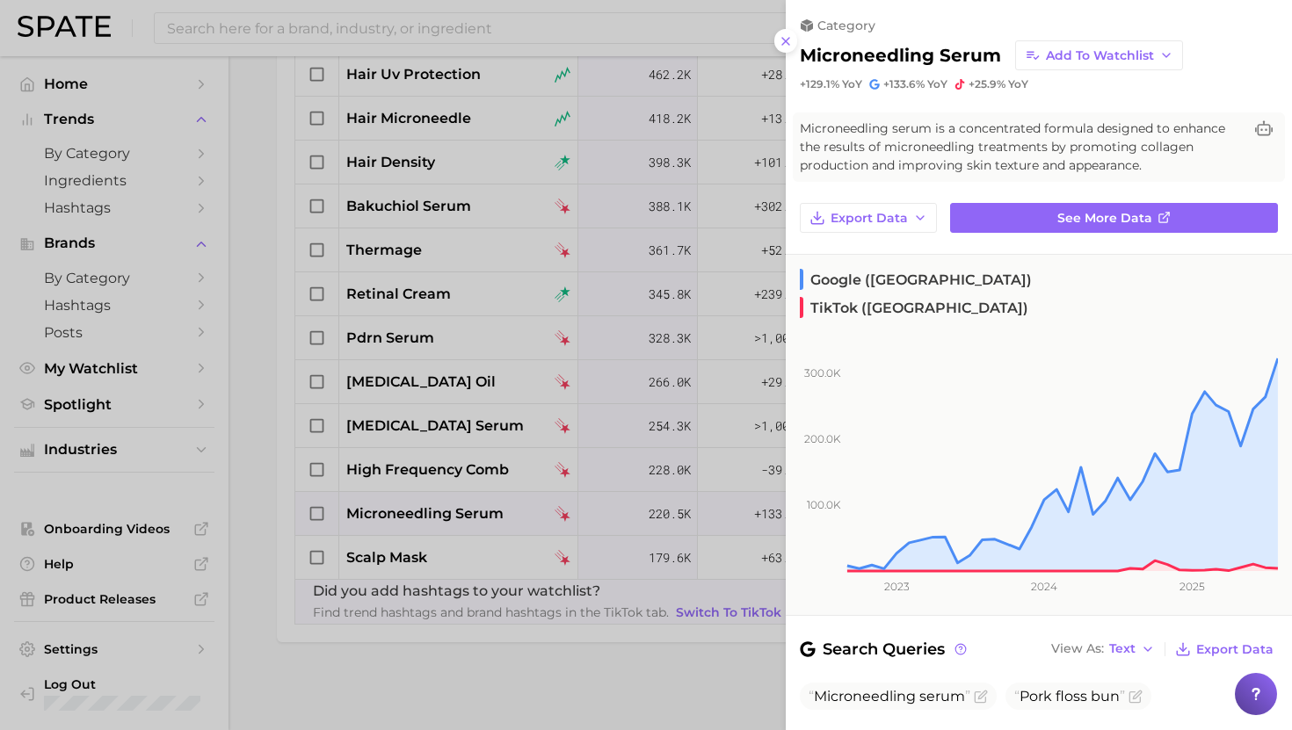
click at [467, 513] on div at bounding box center [646, 365] width 1292 height 730
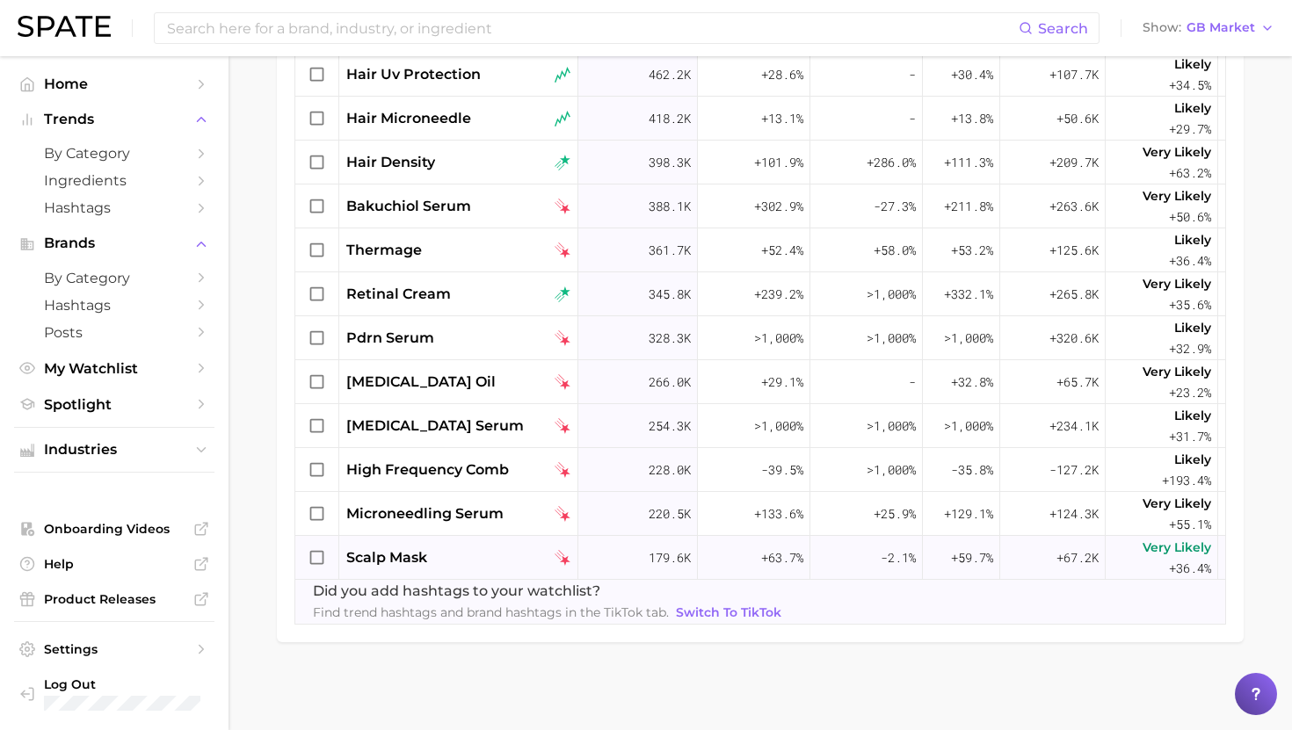
click at [453, 557] on div "scalp mask" at bounding box center [458, 557] width 224 height 21
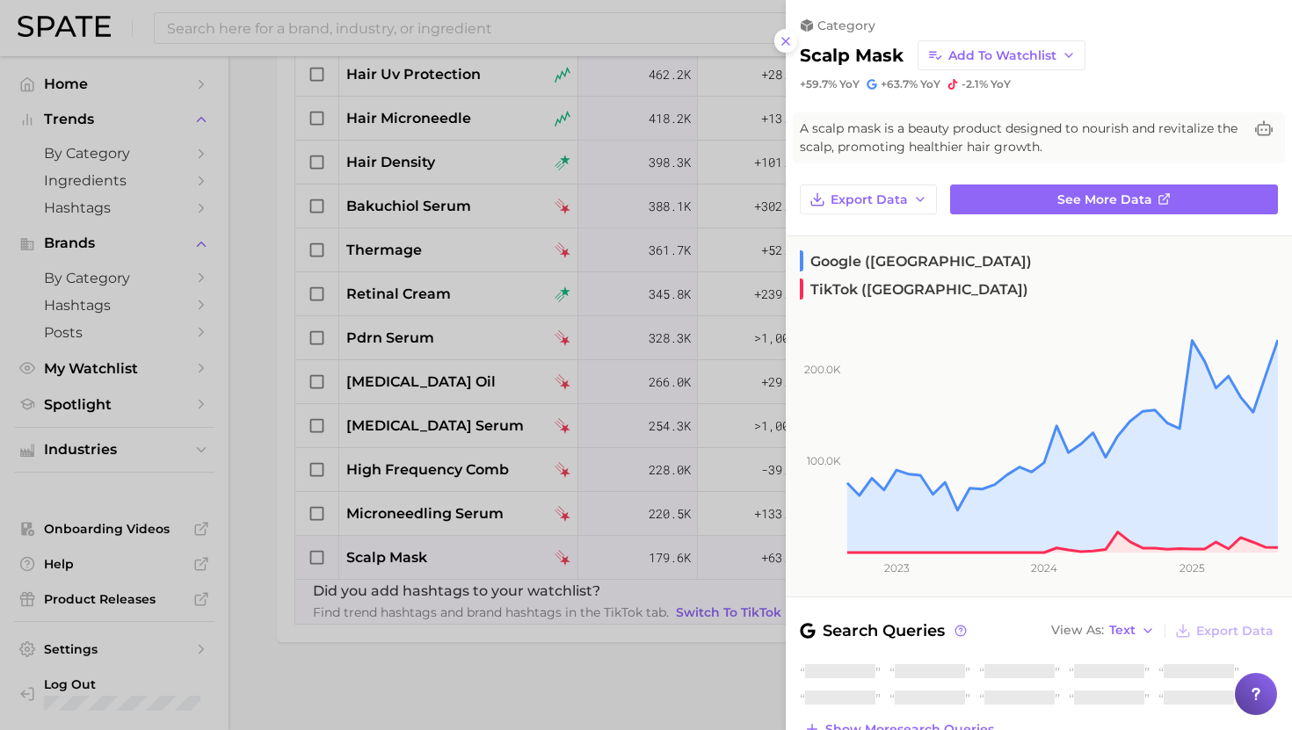
click at [454, 558] on div at bounding box center [646, 365] width 1292 height 730
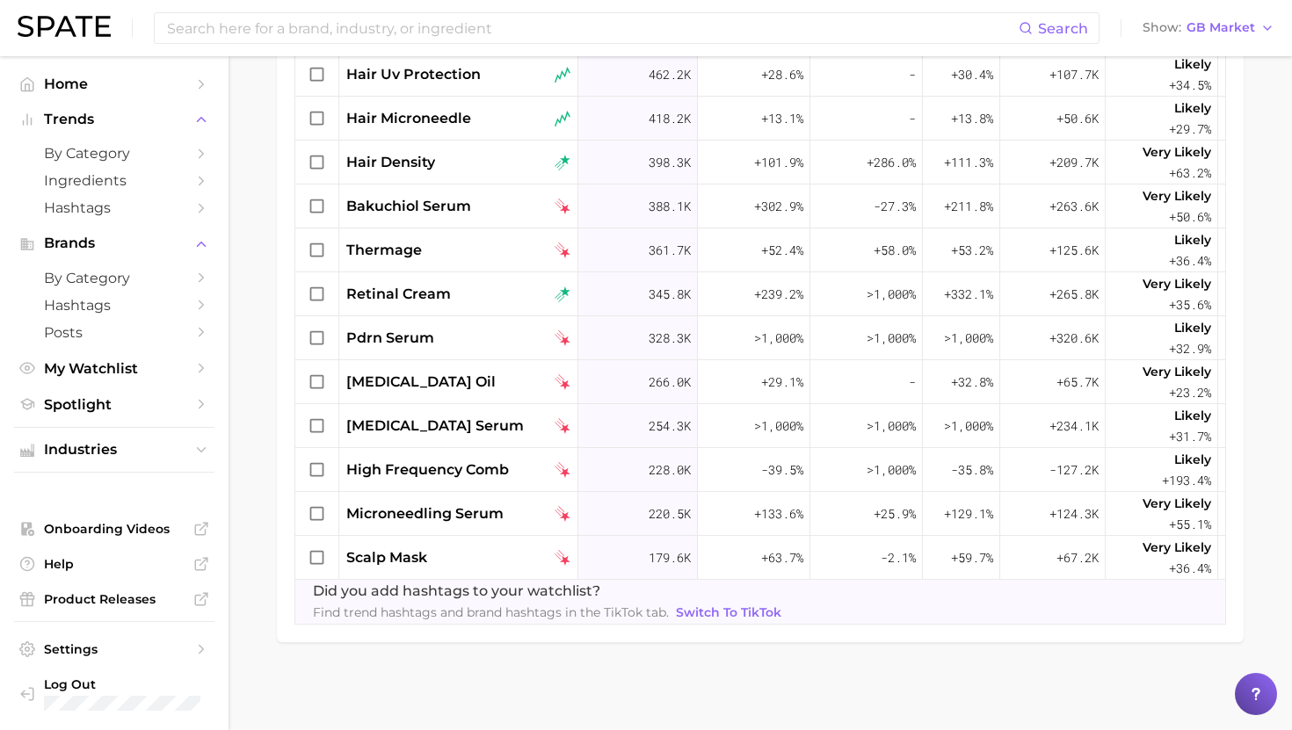
click at [454, 558] on div "scalp mask" at bounding box center [458, 557] width 224 height 21
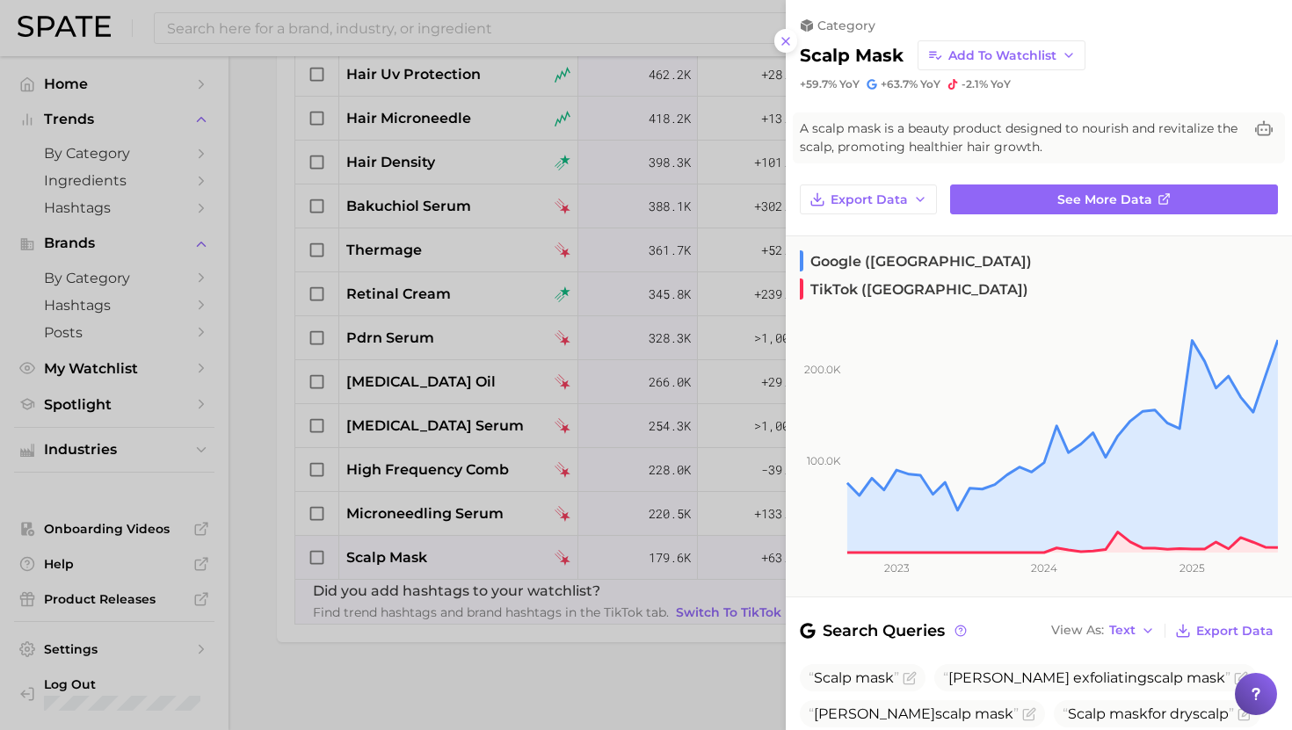
click at [455, 559] on div at bounding box center [646, 365] width 1292 height 730
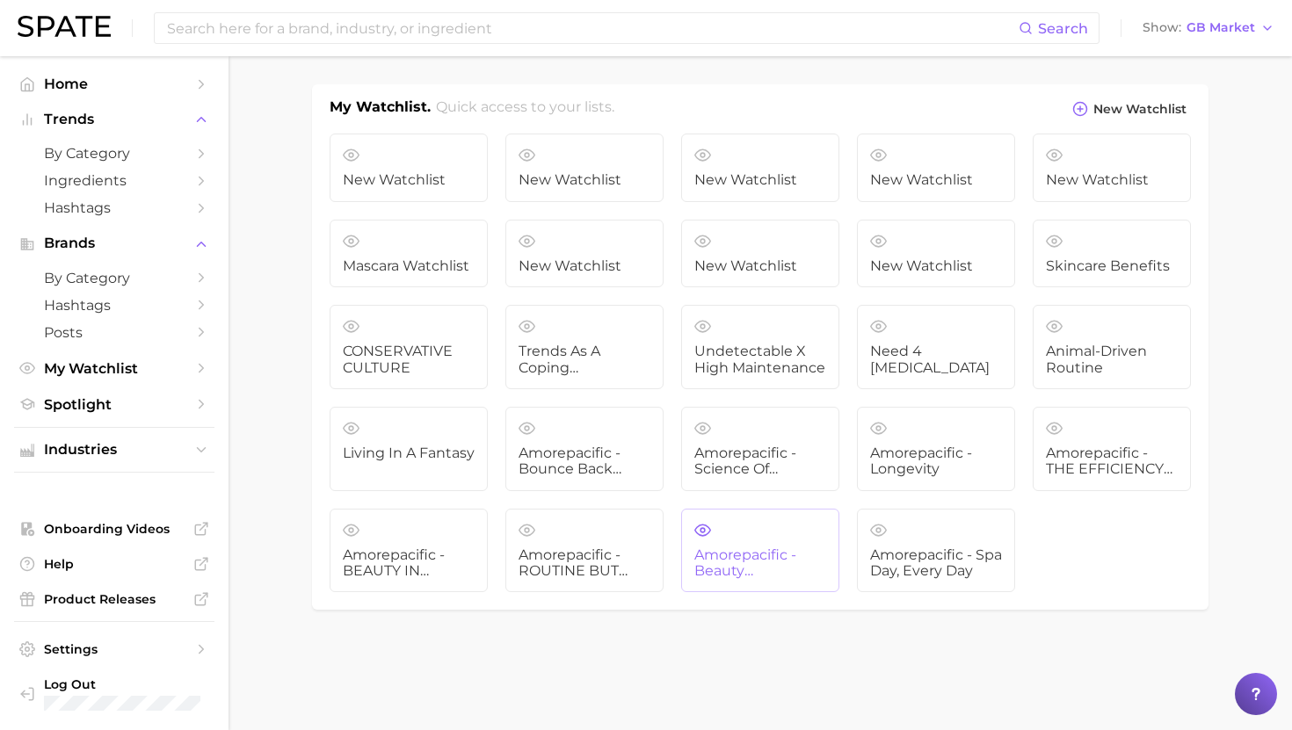
click at [803, 532] on link "Amorepacific - Beauty Multitaskers" at bounding box center [760, 551] width 158 height 84
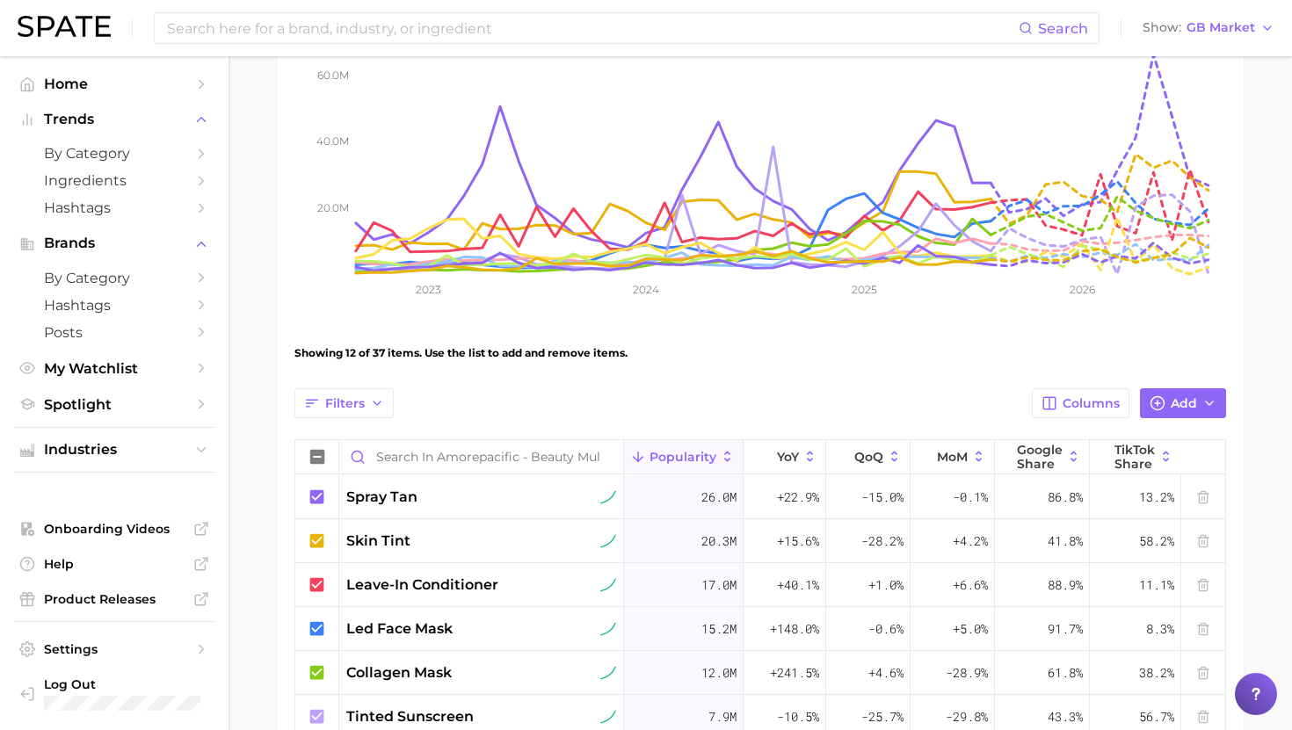
scroll to position [337, 0]
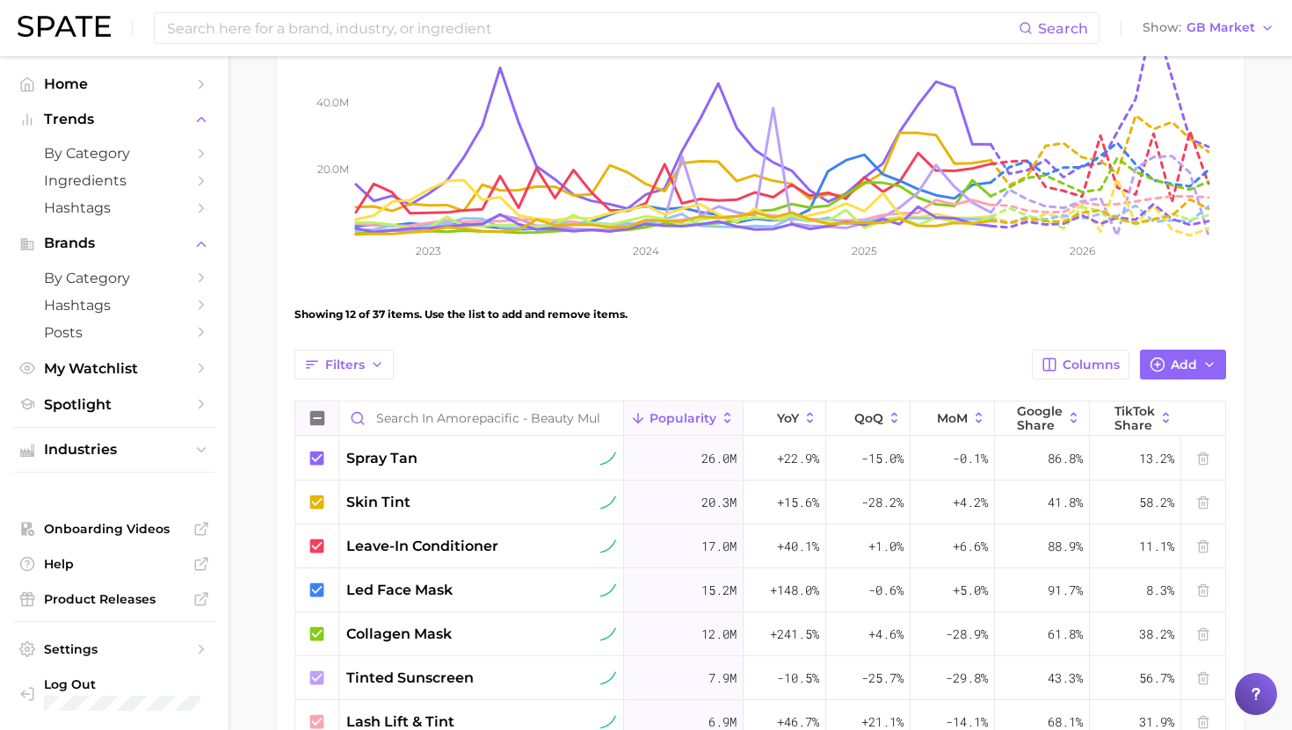
click at [316, 414] on icon at bounding box center [317, 418] width 14 height 14
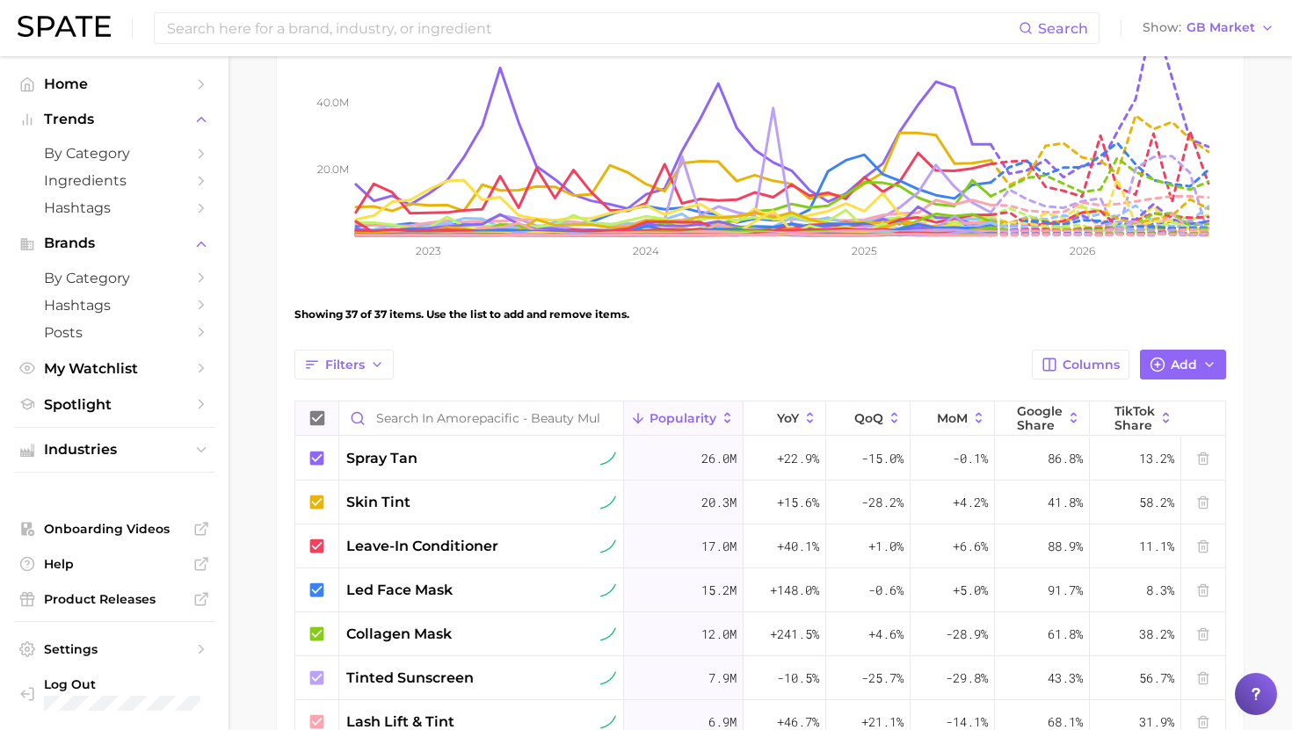
click at [316, 414] on icon at bounding box center [317, 418] width 14 height 14
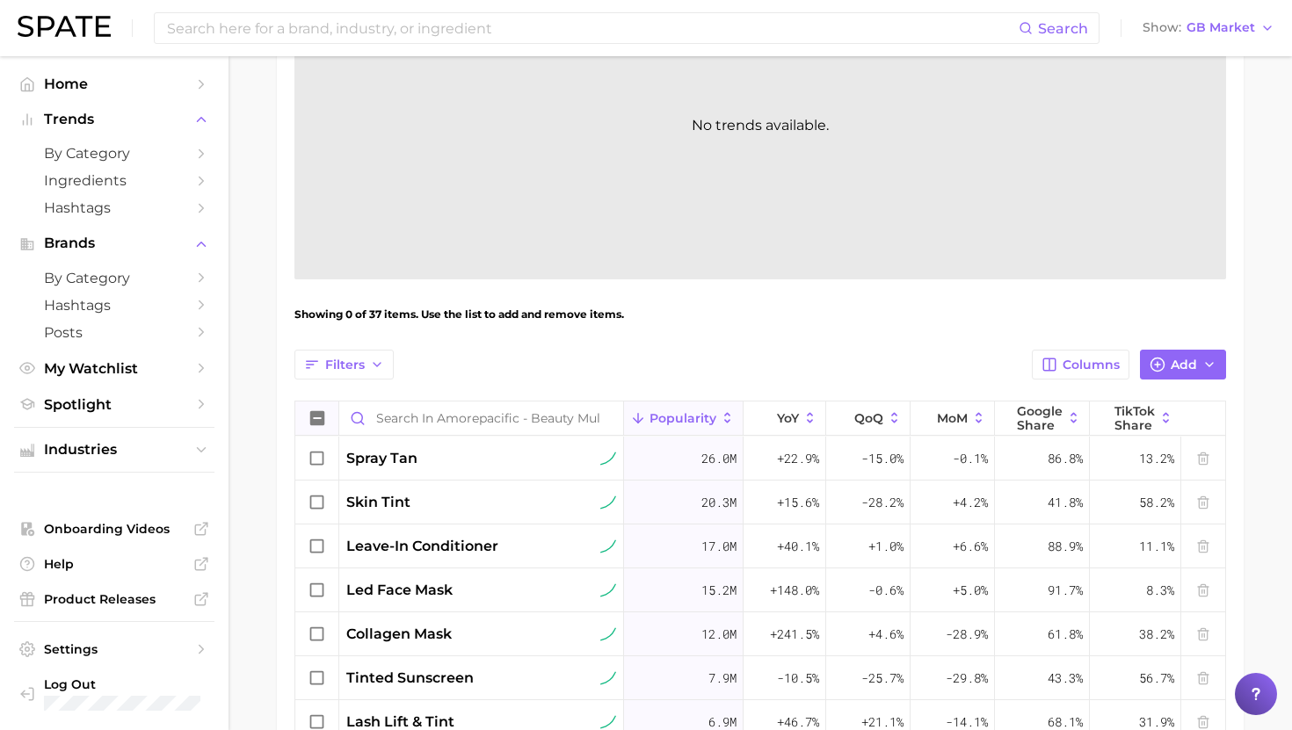
click at [316, 414] on icon at bounding box center [317, 418] width 14 height 14
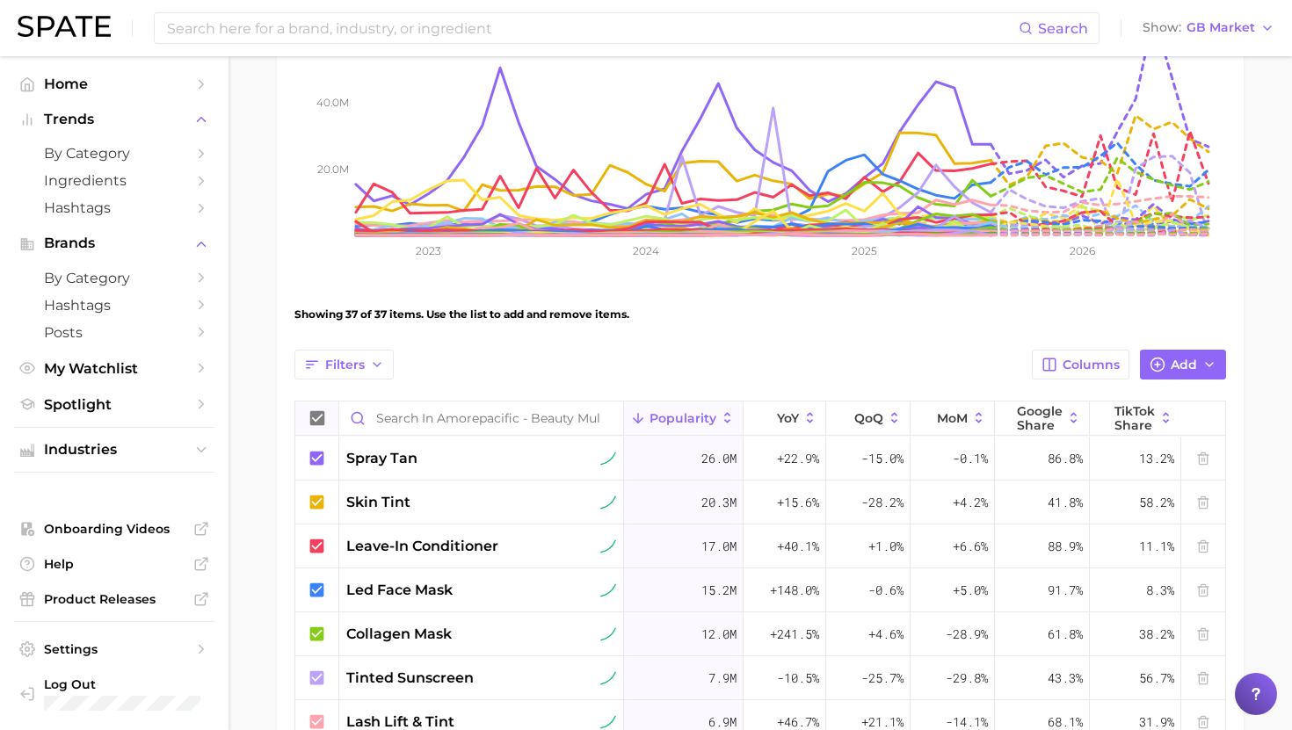
scroll to position [0, 0]
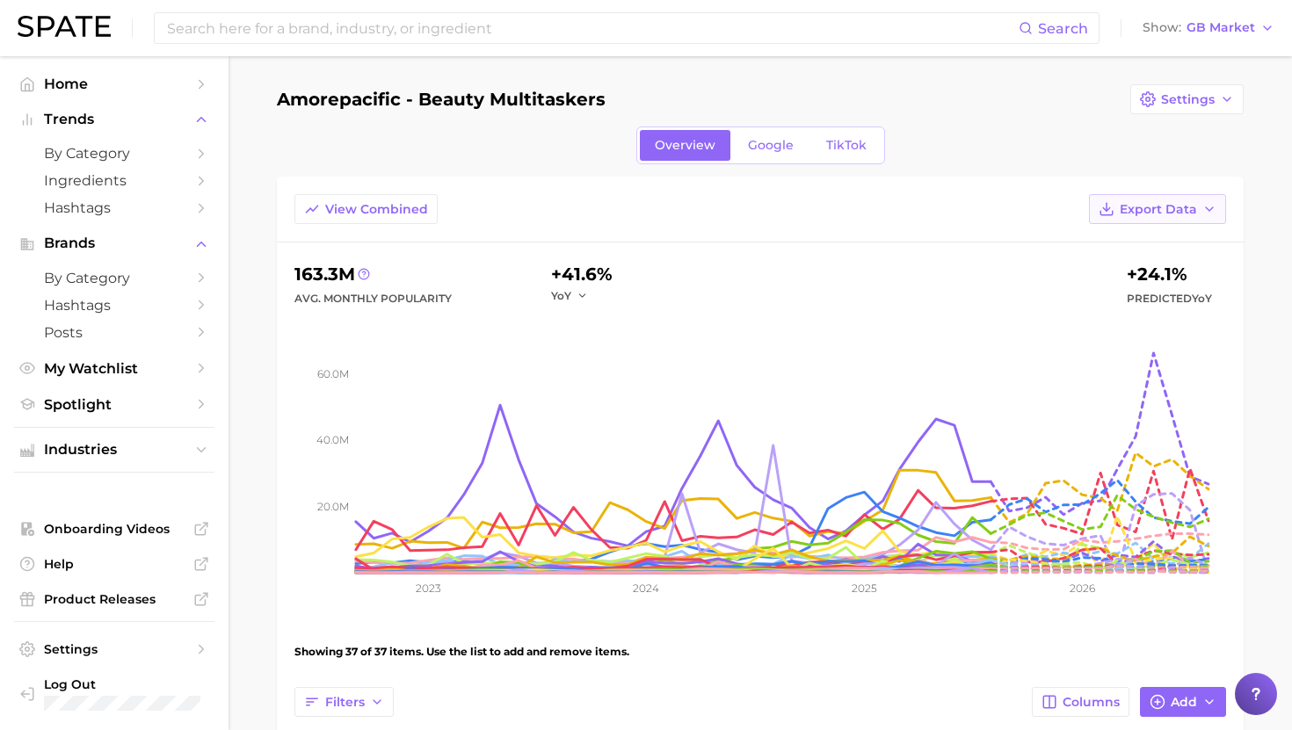
click at [1169, 206] on span "Export Data" at bounding box center [1157, 209] width 77 height 15
click at [1143, 235] on span "Table Data CSV" at bounding box center [1110, 242] width 97 height 15
click at [851, 26] on input at bounding box center [591, 28] width 853 height 30
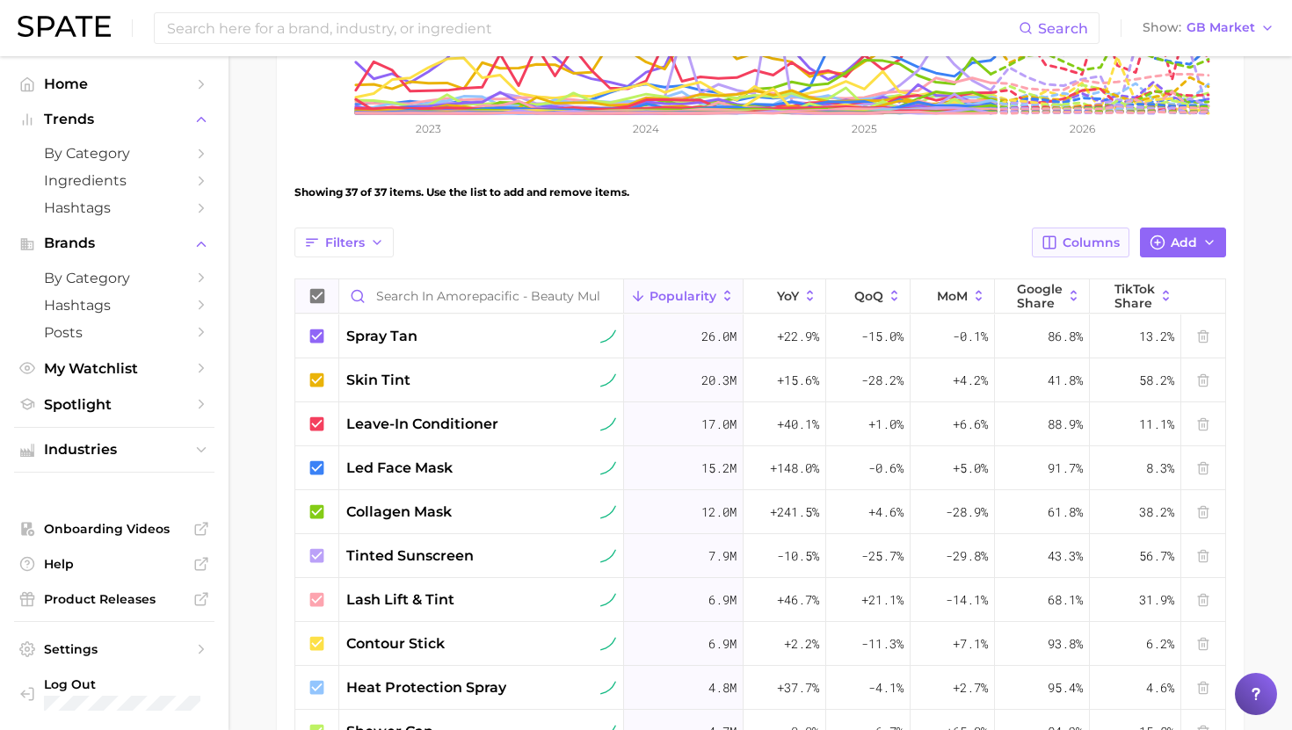
click at [1100, 243] on span "Columns" at bounding box center [1090, 242] width 57 height 15
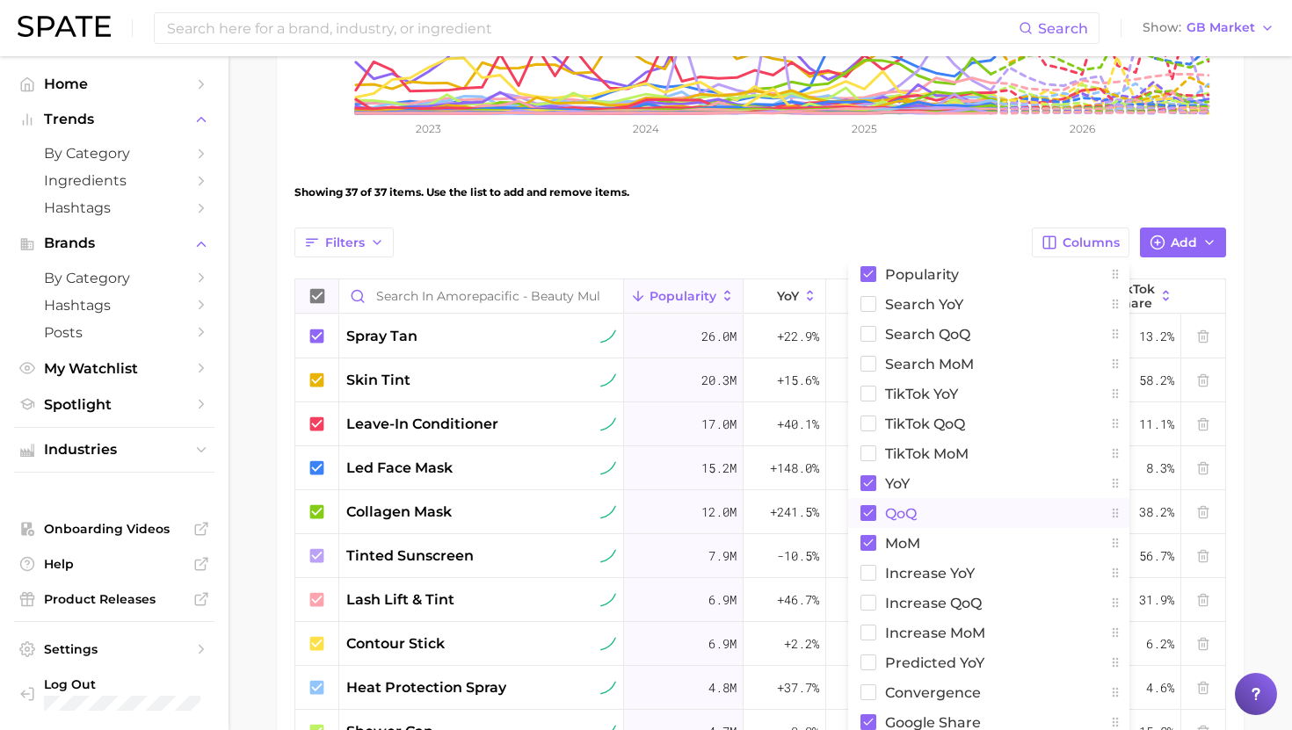
click at [938, 517] on button "QoQ" at bounding box center [988, 513] width 281 height 30
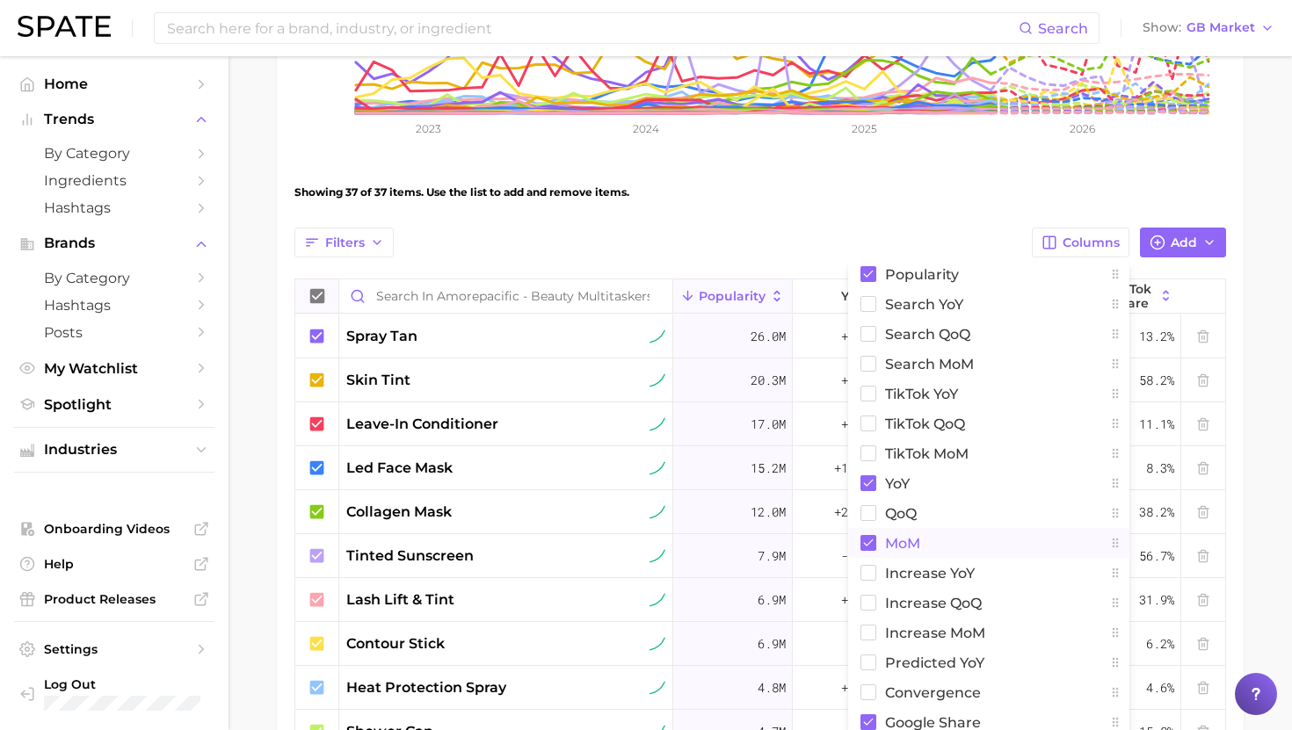
click at [938, 532] on button "MoM" at bounding box center [988, 543] width 281 height 30
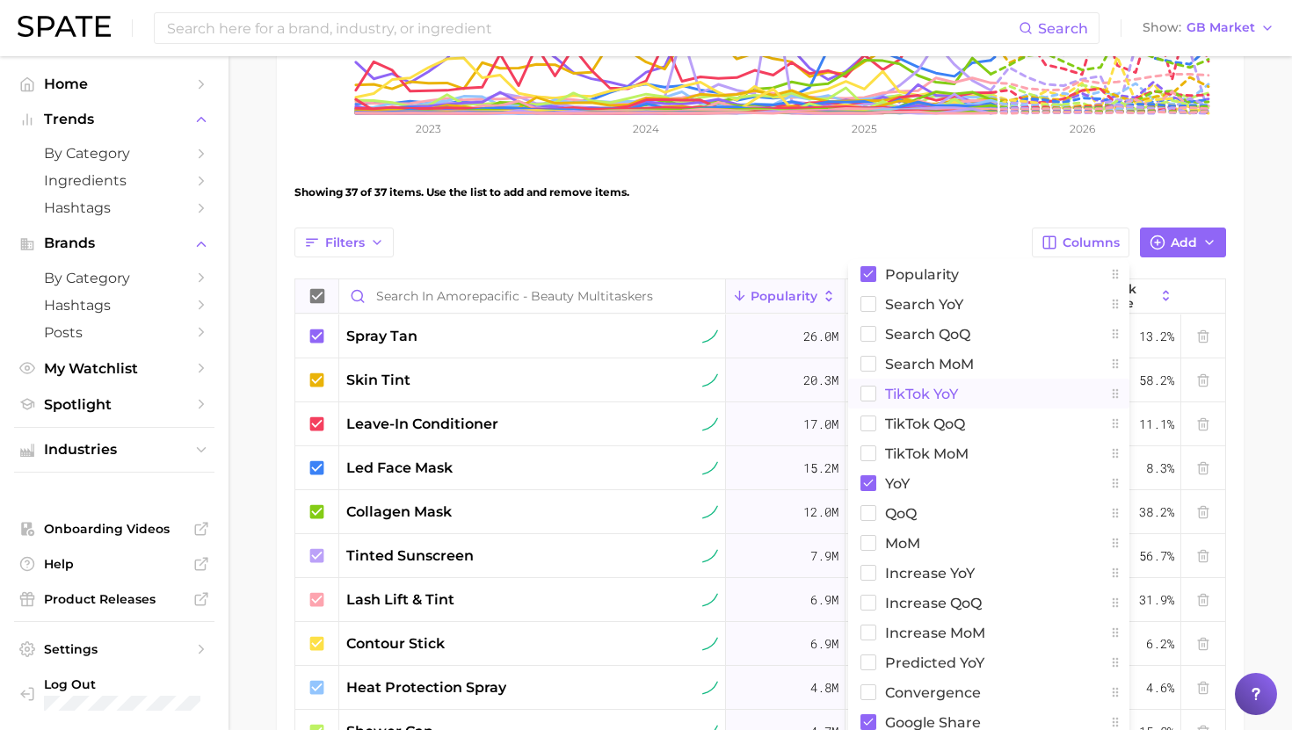
click at [937, 394] on span "TikTok YoY" at bounding box center [921, 394] width 73 height 15
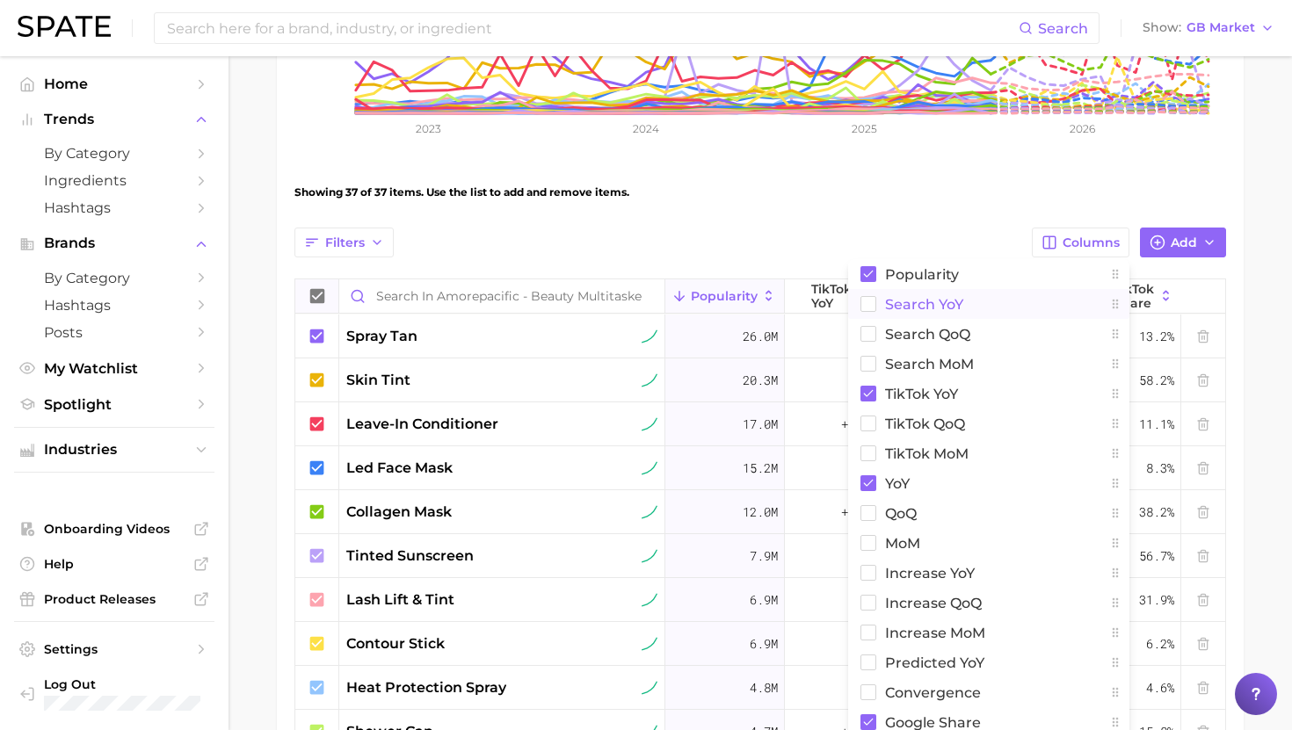
click at [945, 309] on span "Search YoY" at bounding box center [924, 304] width 78 height 15
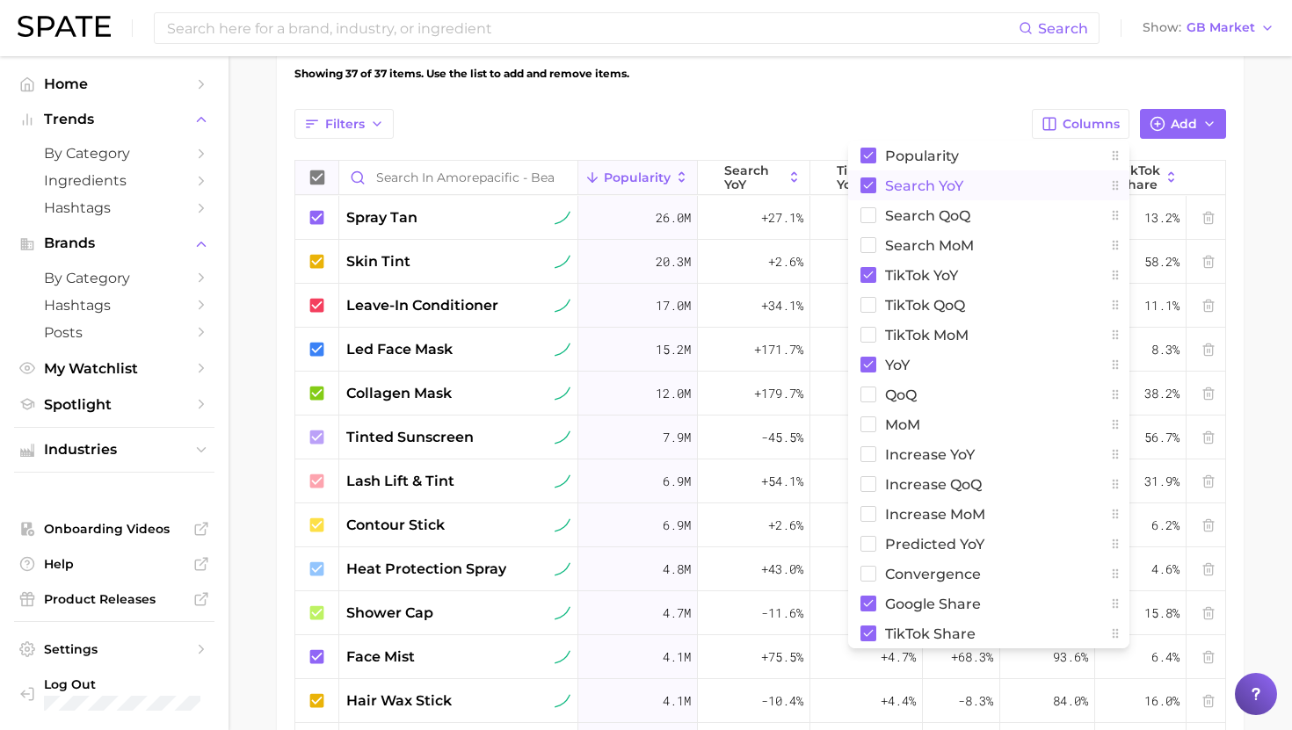
scroll to position [610, 0]
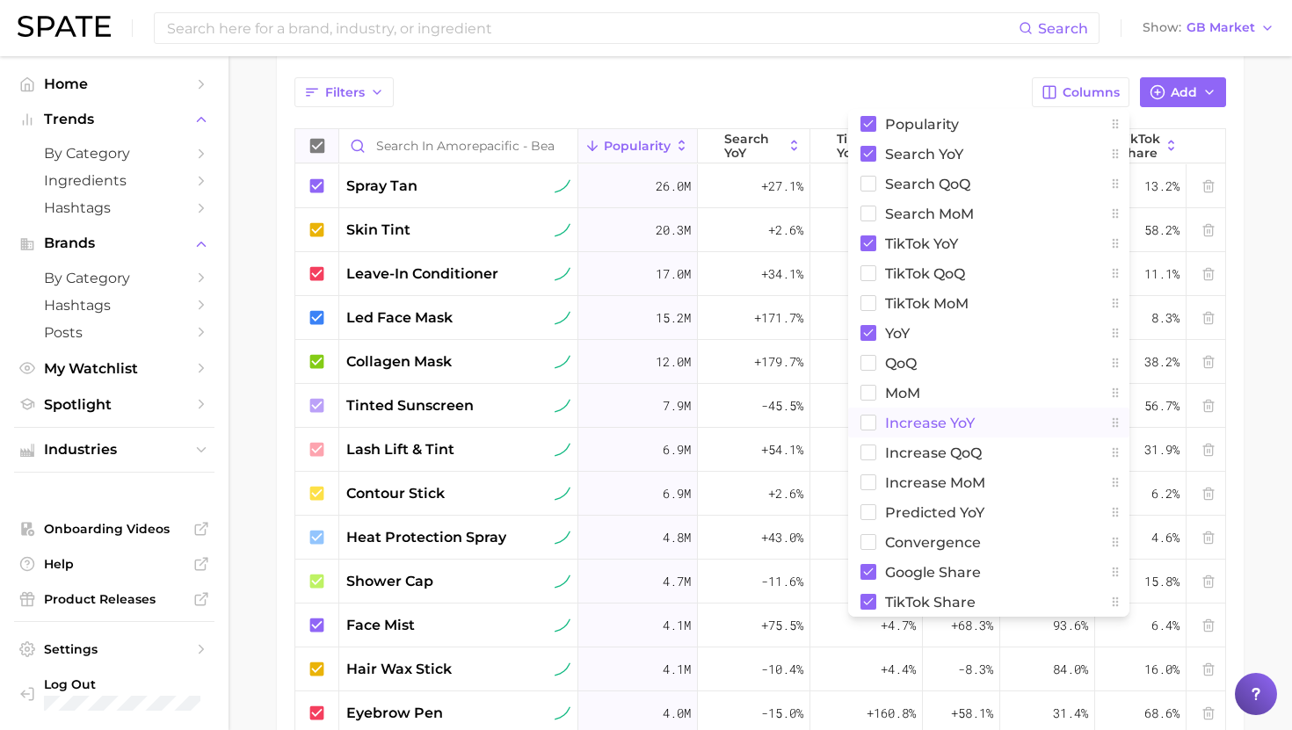
click at [940, 421] on span "Increase YoY" at bounding box center [930, 423] width 90 height 15
click at [942, 520] on span "Predicted YoY" at bounding box center [934, 512] width 99 height 15
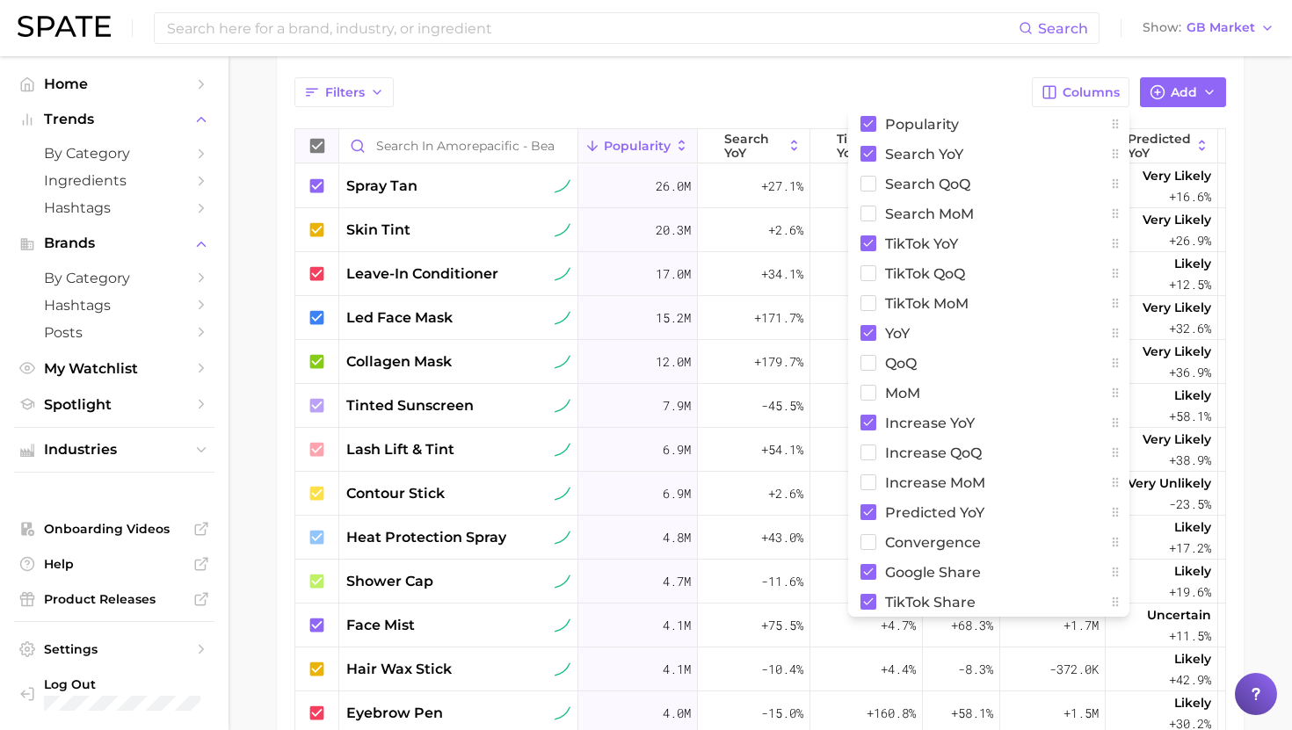
click at [1248, 117] on main "Amorepacific - Beauty Multitaskers Settings Overview Google TikTok View Combine…" at bounding box center [759, 205] width 1063 height 1518
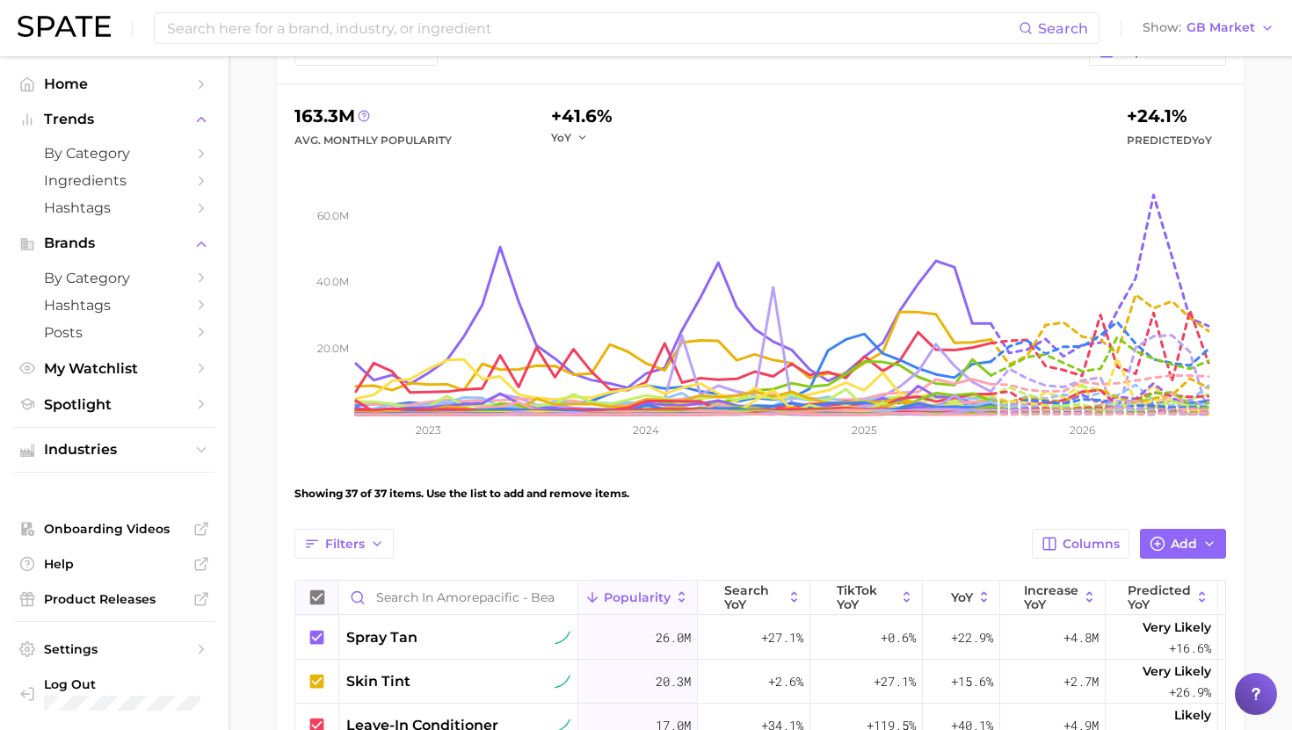
scroll to position [0, 0]
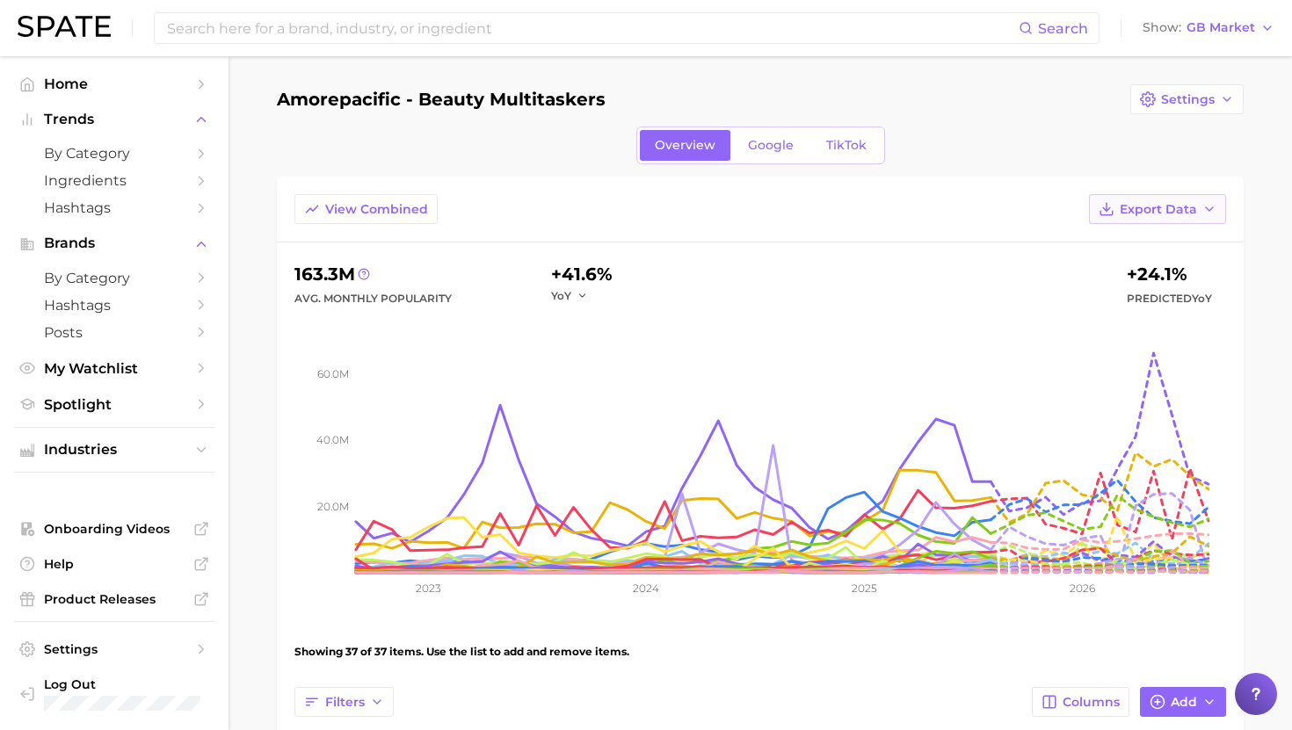
click at [1147, 216] on button "Export Data" at bounding box center [1157, 209] width 137 height 30
click at [1114, 243] on span "Table Data CSV" at bounding box center [1110, 242] width 97 height 15
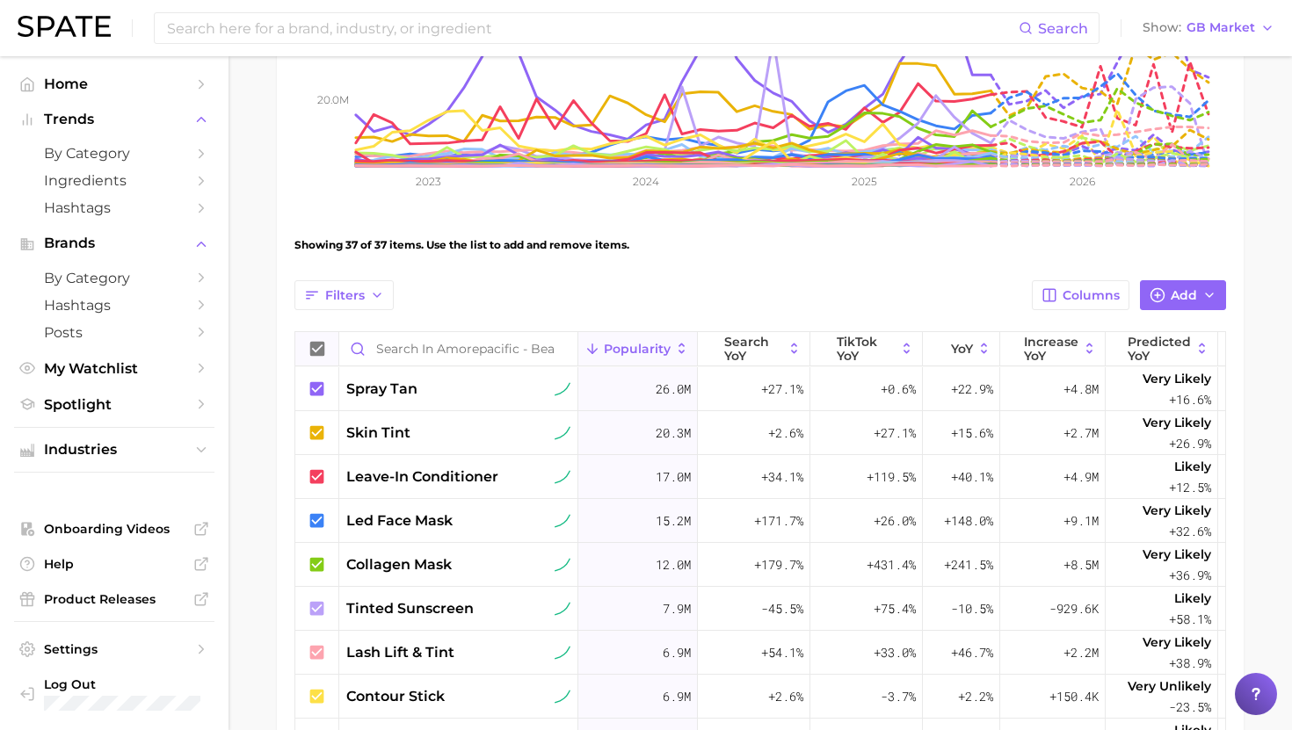
scroll to position [440, 0]
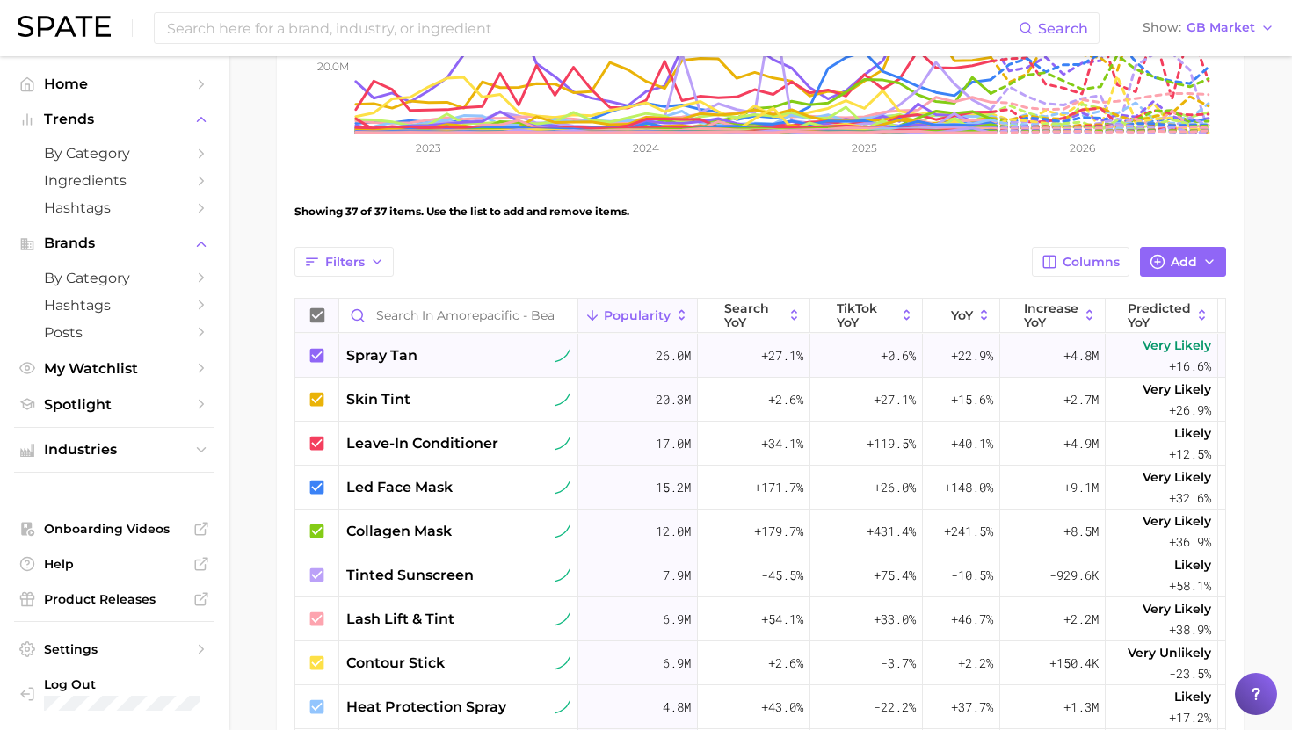
click at [412, 366] on div "spray tan" at bounding box center [458, 356] width 239 height 44
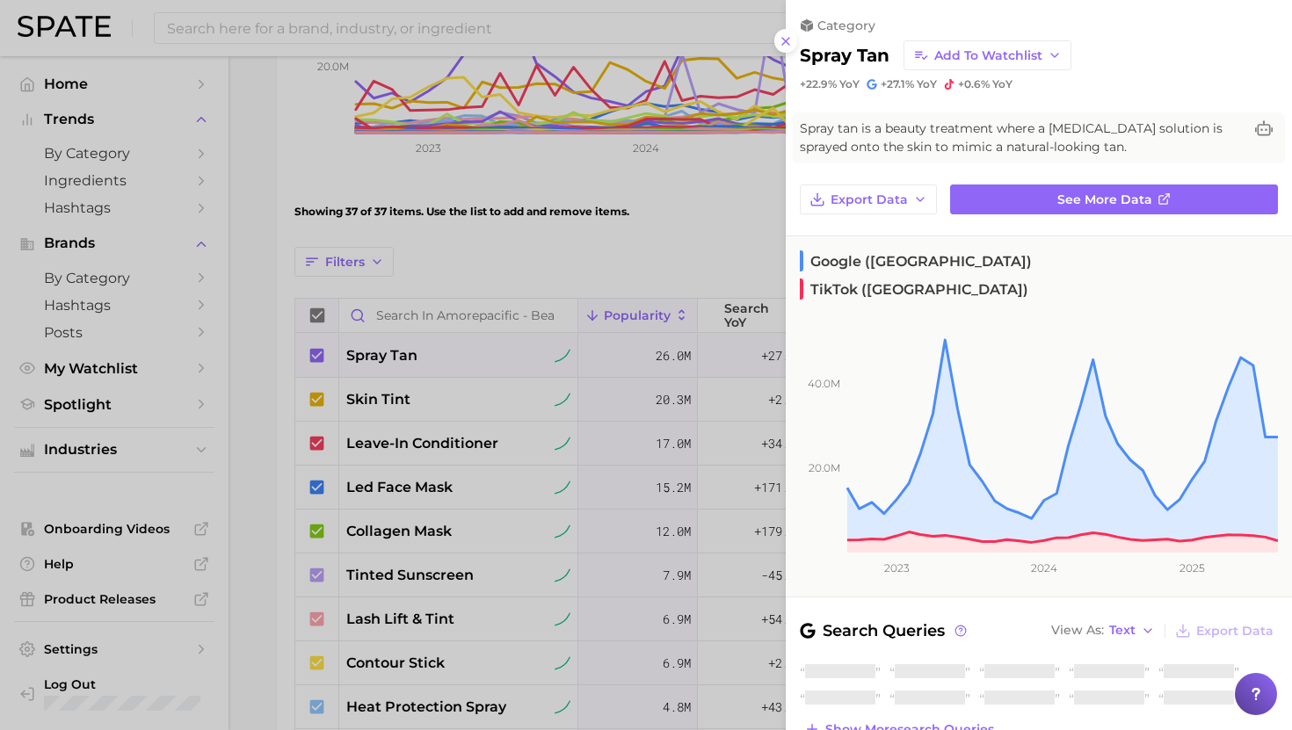
click at [417, 365] on div at bounding box center [646, 365] width 1292 height 730
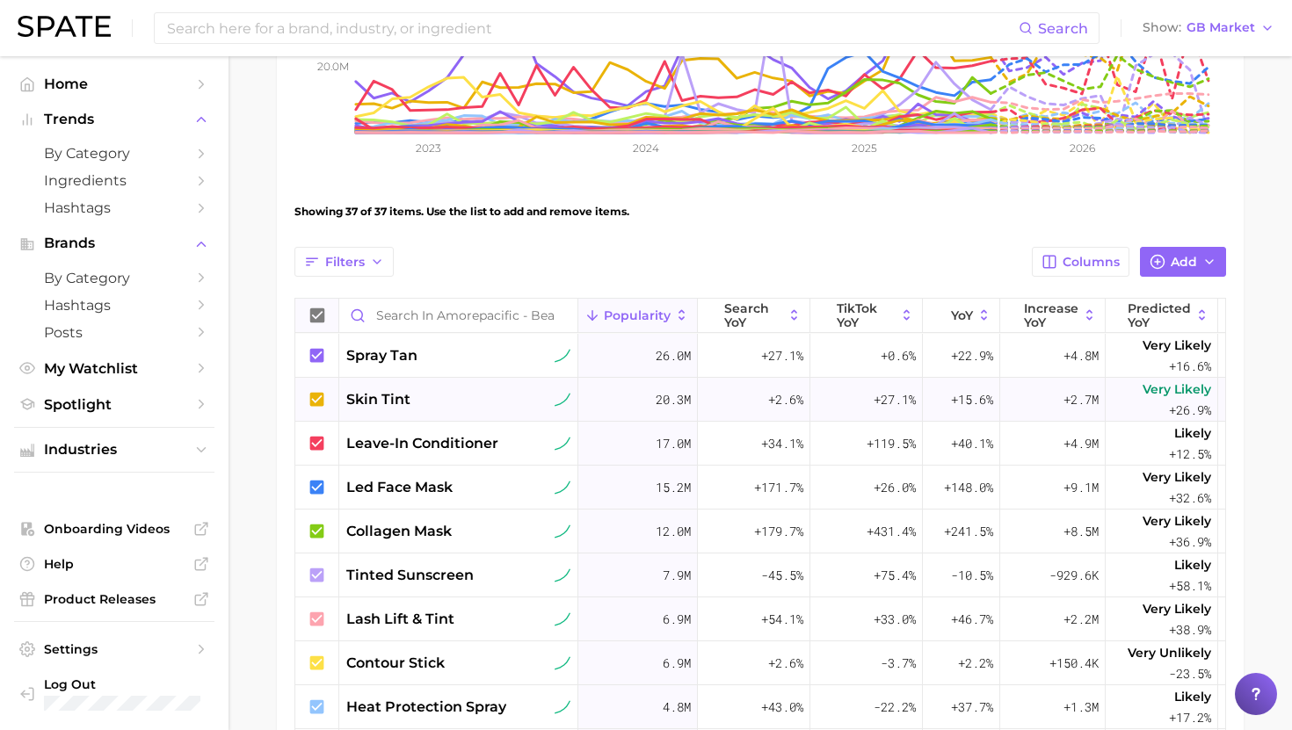
click at [405, 395] on span "skin tint" at bounding box center [378, 399] width 64 height 21
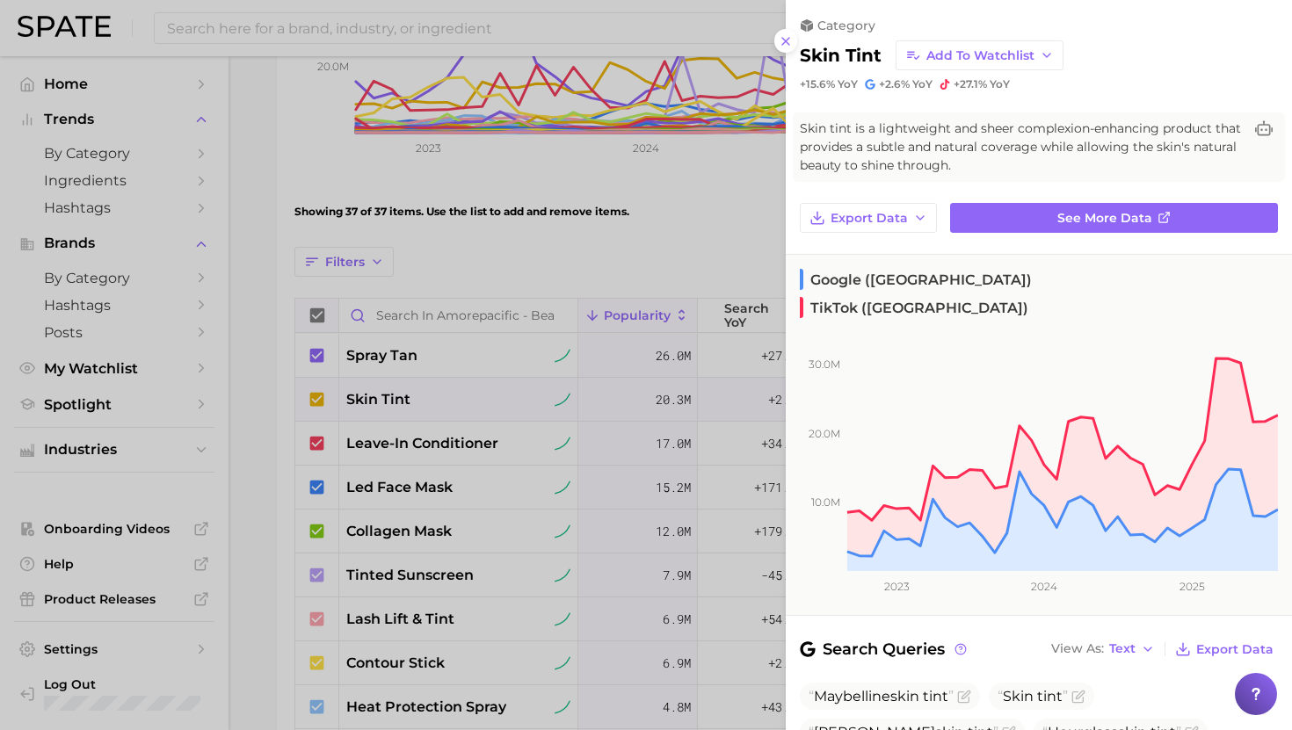
click at [407, 395] on div at bounding box center [646, 365] width 1292 height 730
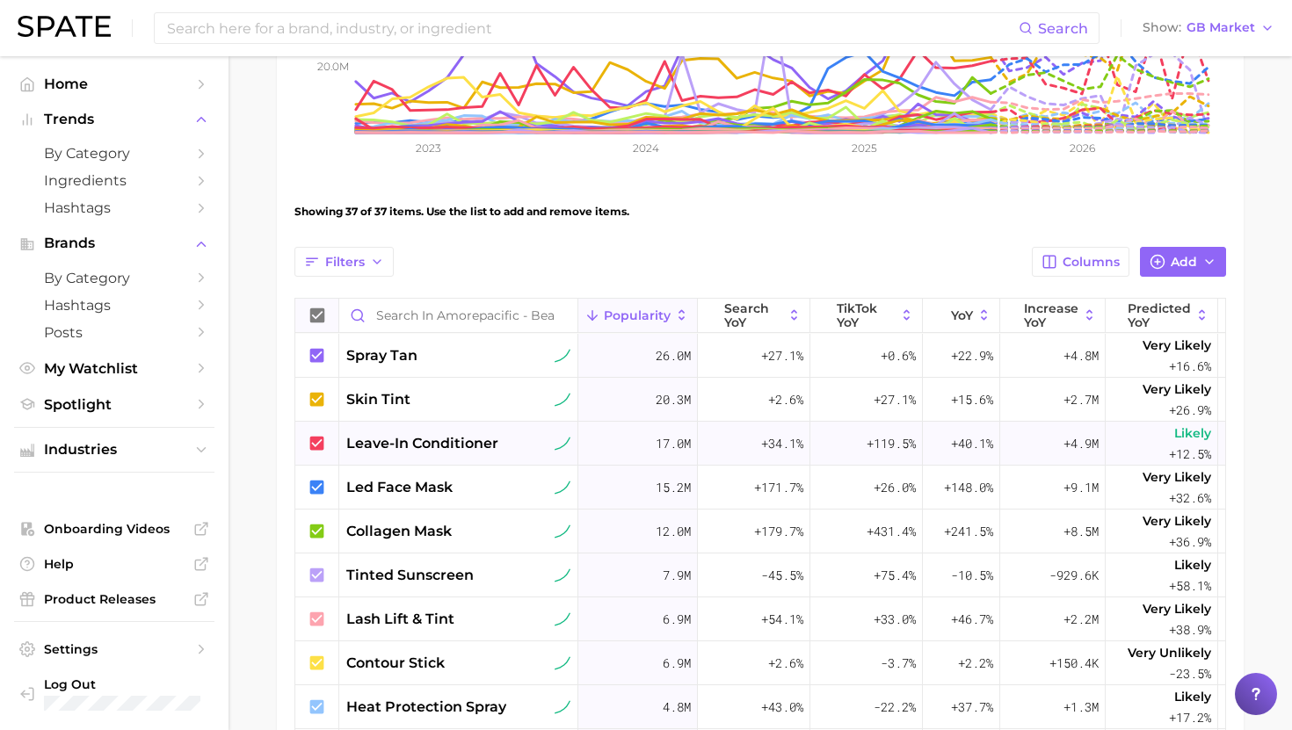
click at [416, 447] on span "leave-in conditioner" at bounding box center [422, 443] width 152 height 21
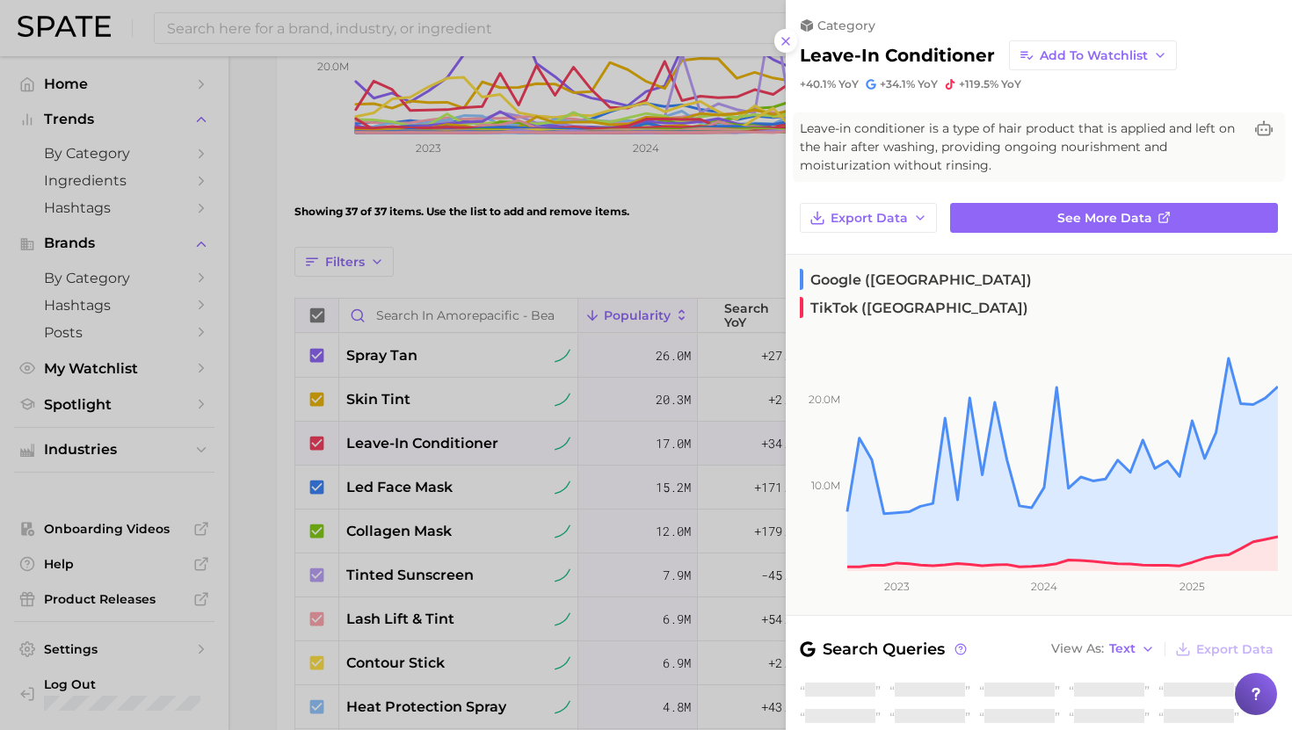
click at [416, 447] on div at bounding box center [646, 365] width 1292 height 730
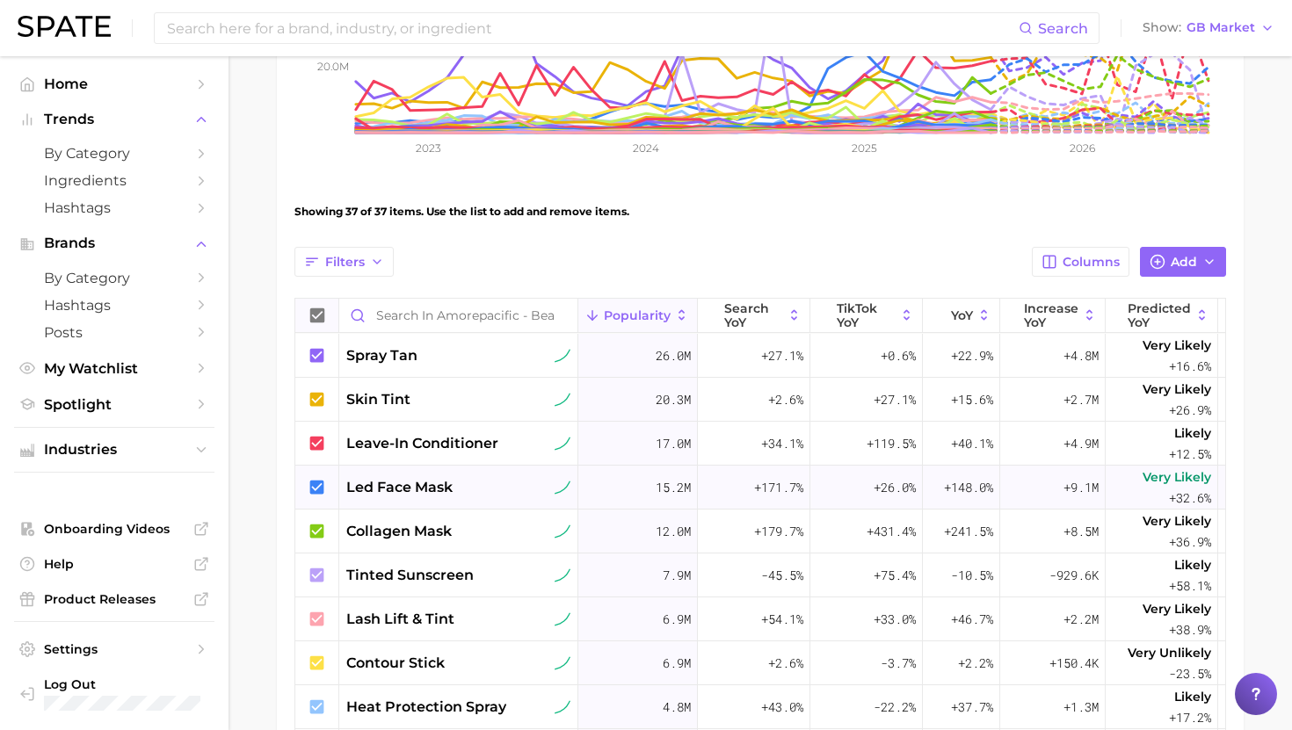
click at [419, 483] on span "led face mask" at bounding box center [399, 487] width 106 height 21
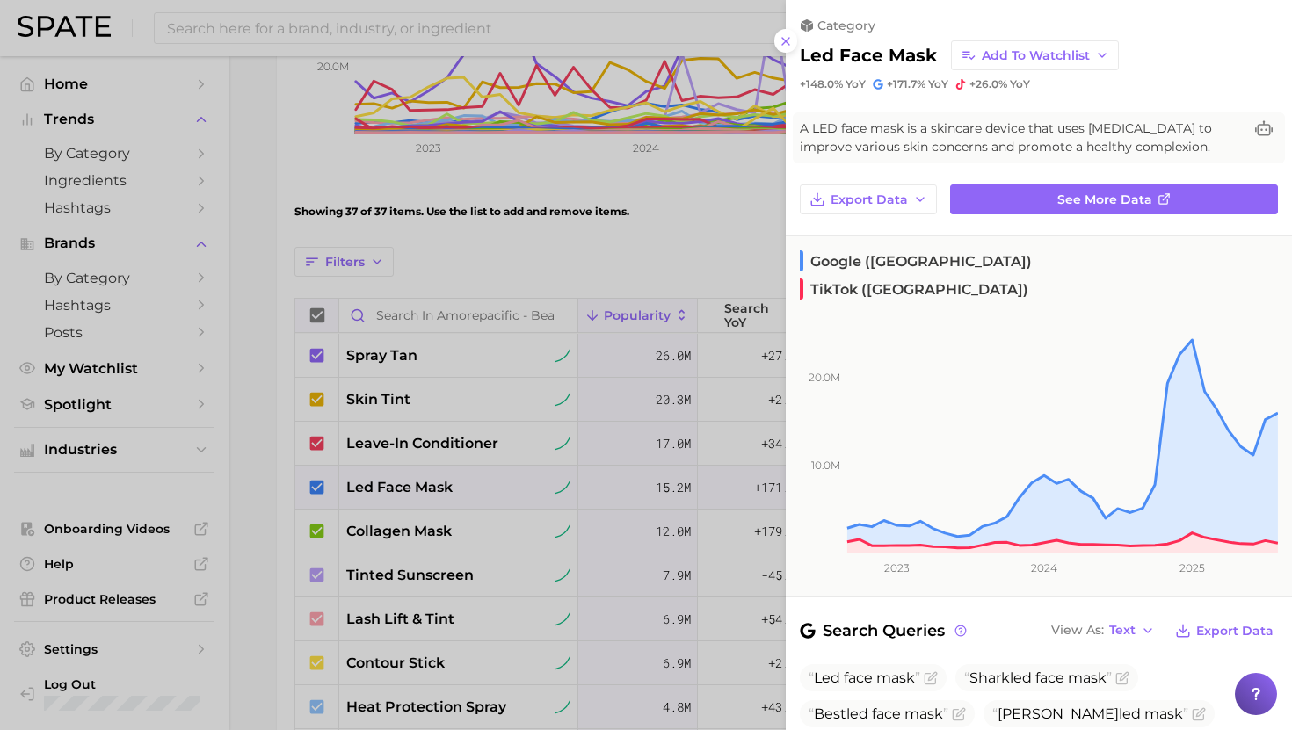
click at [420, 483] on div at bounding box center [646, 365] width 1292 height 730
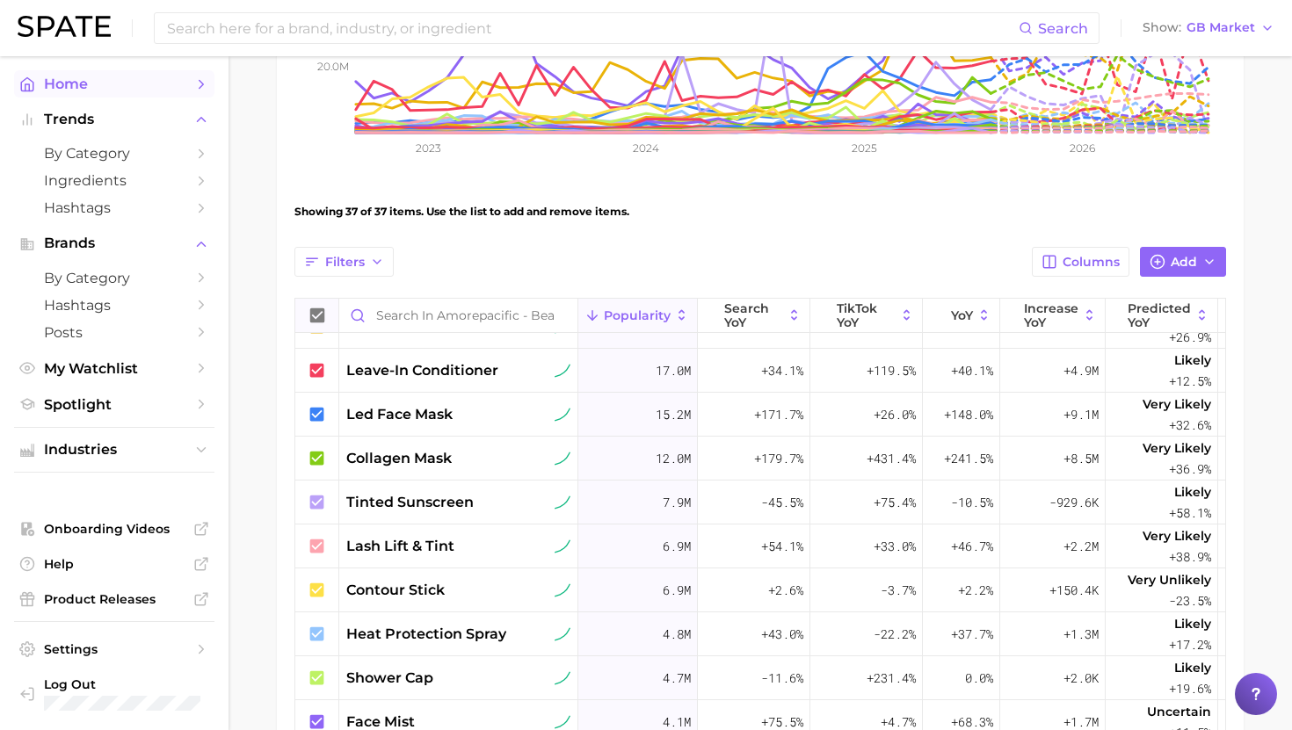
scroll to position [75, 0]
click at [435, 503] on span "tinted sunscreen" at bounding box center [409, 500] width 127 height 21
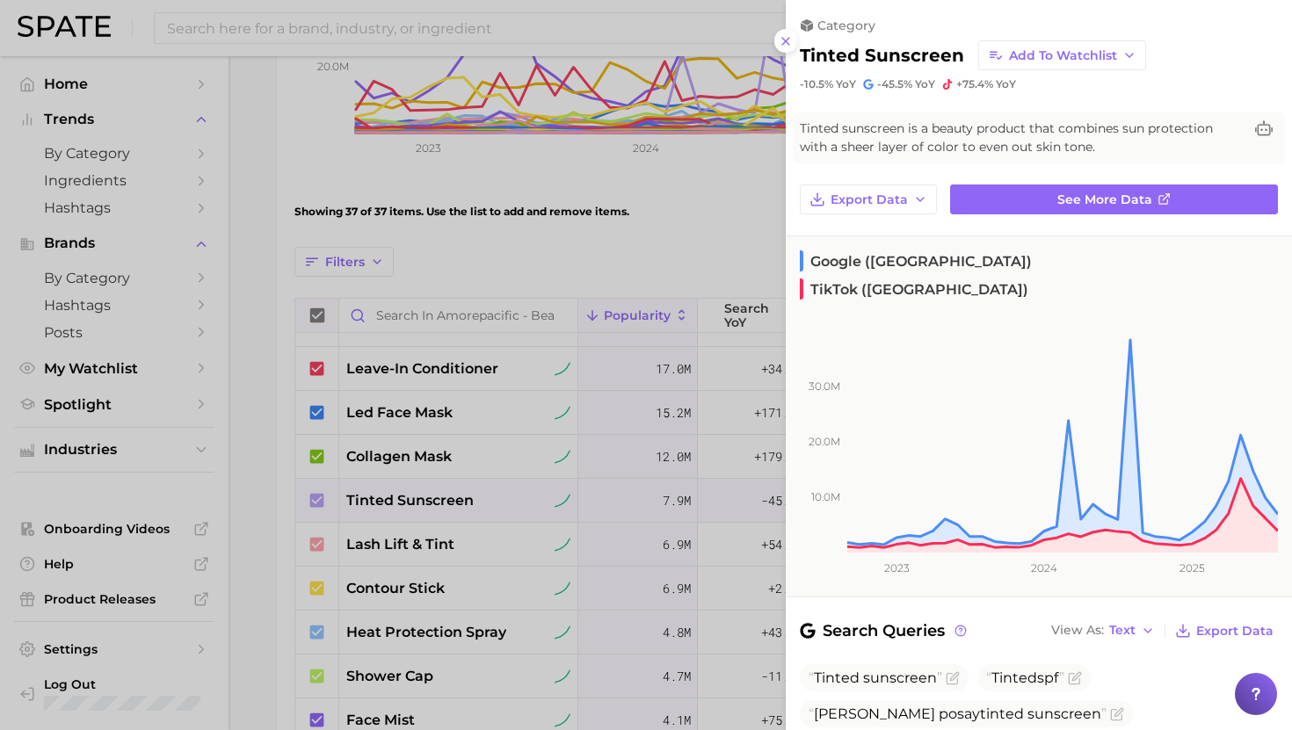
click at [434, 503] on div at bounding box center [646, 365] width 1292 height 730
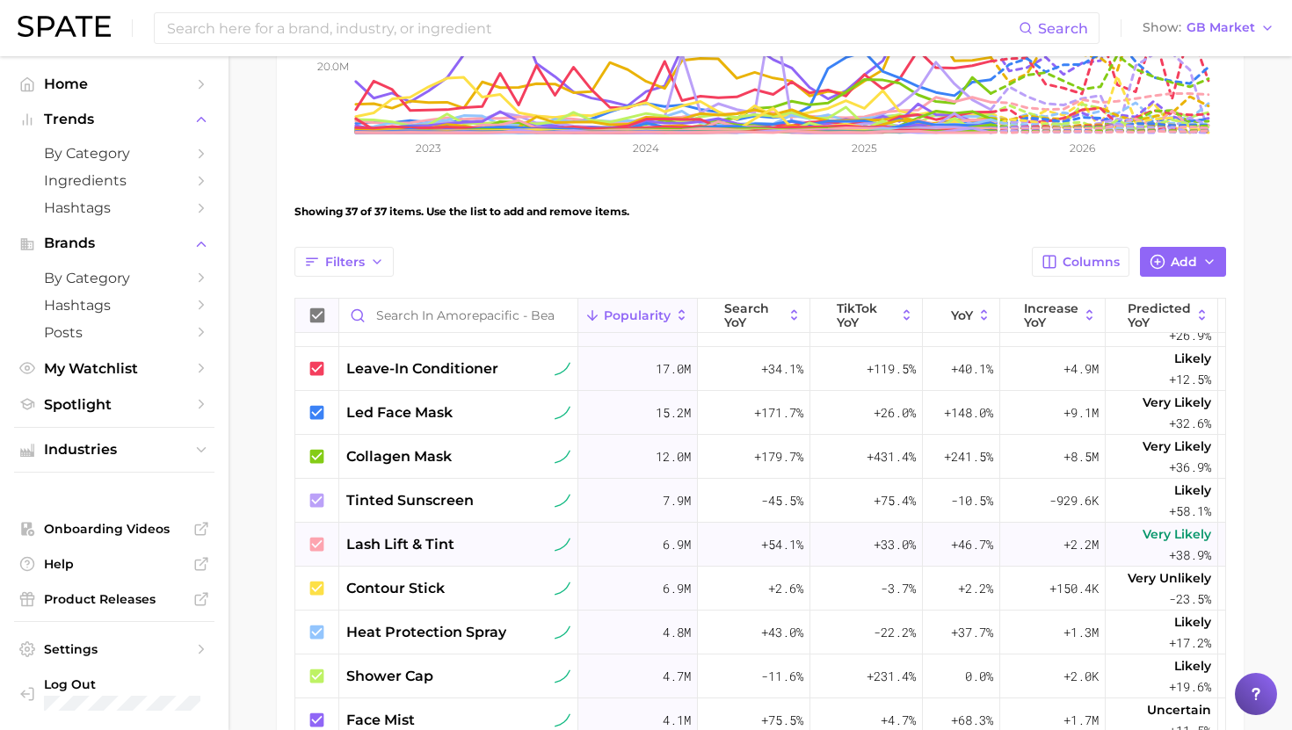
click at [440, 546] on span "lash lift & tint" at bounding box center [400, 544] width 108 height 21
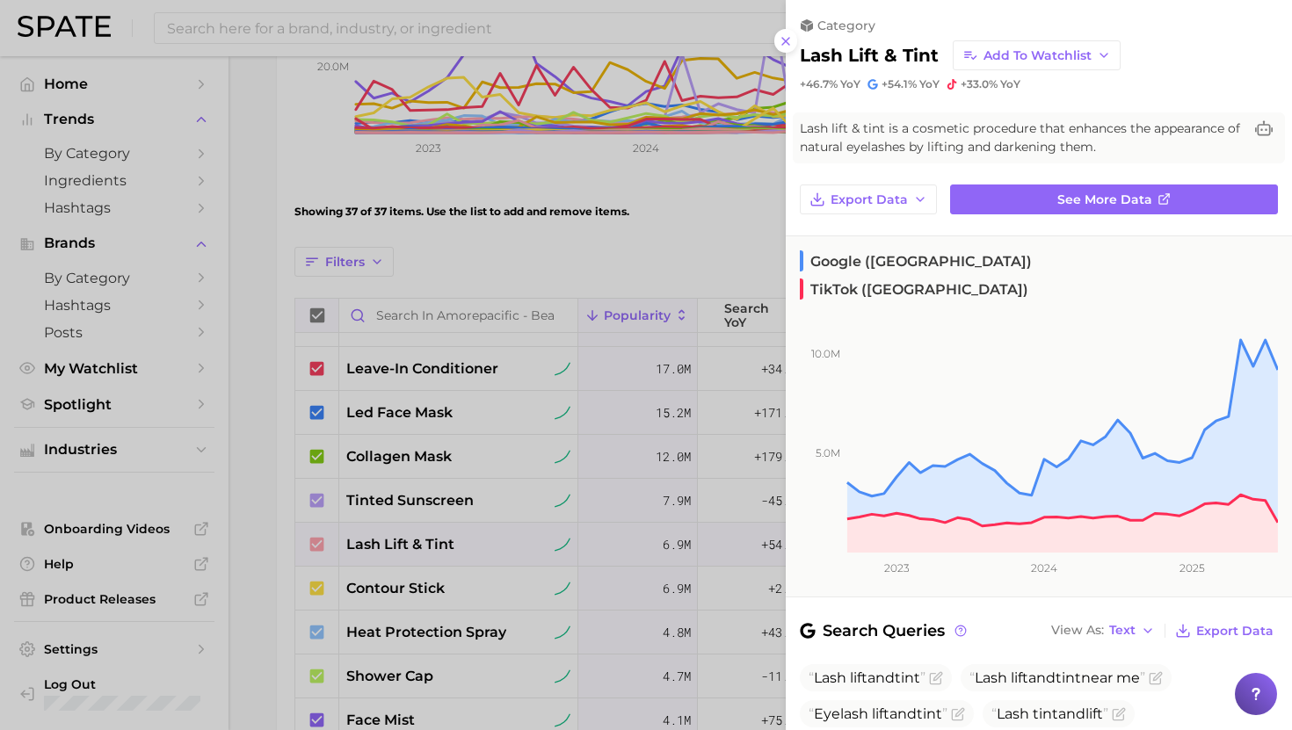
click at [440, 545] on div at bounding box center [646, 365] width 1292 height 730
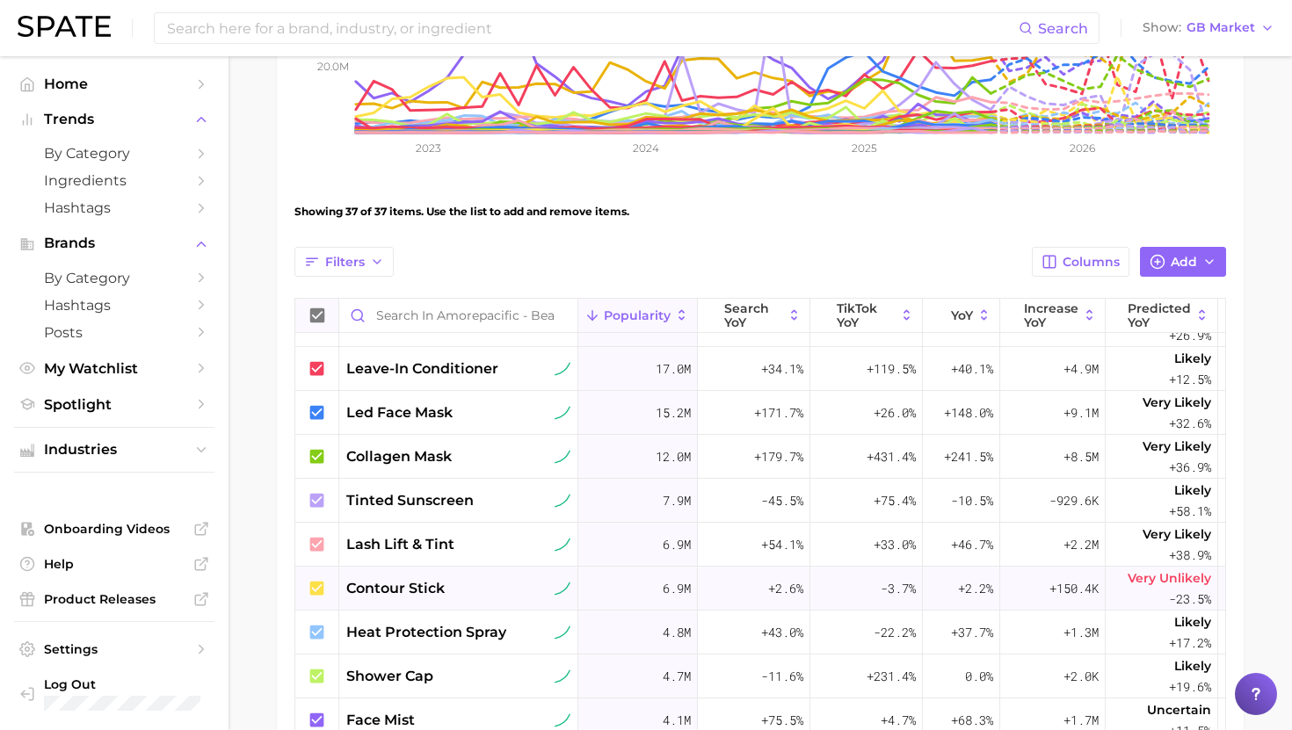
click at [446, 579] on div "contour stick" at bounding box center [458, 588] width 224 height 21
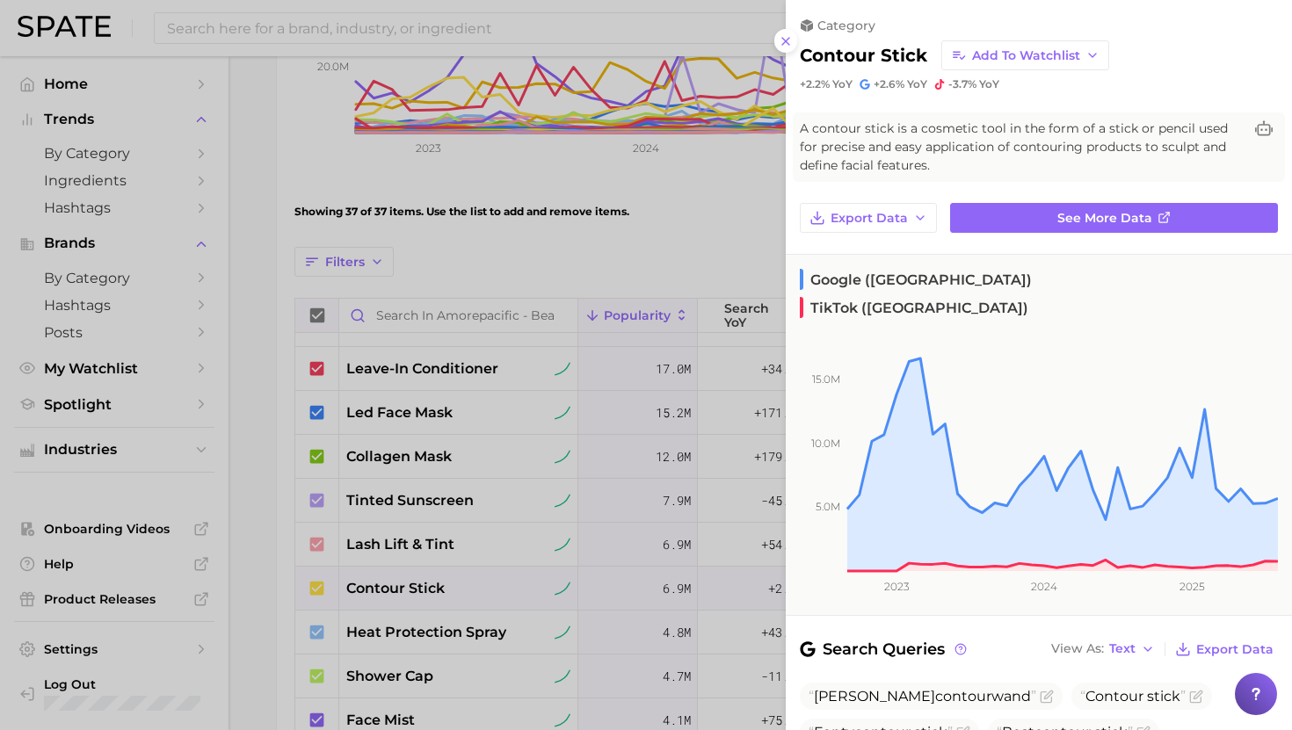
click at [460, 586] on div at bounding box center [646, 365] width 1292 height 730
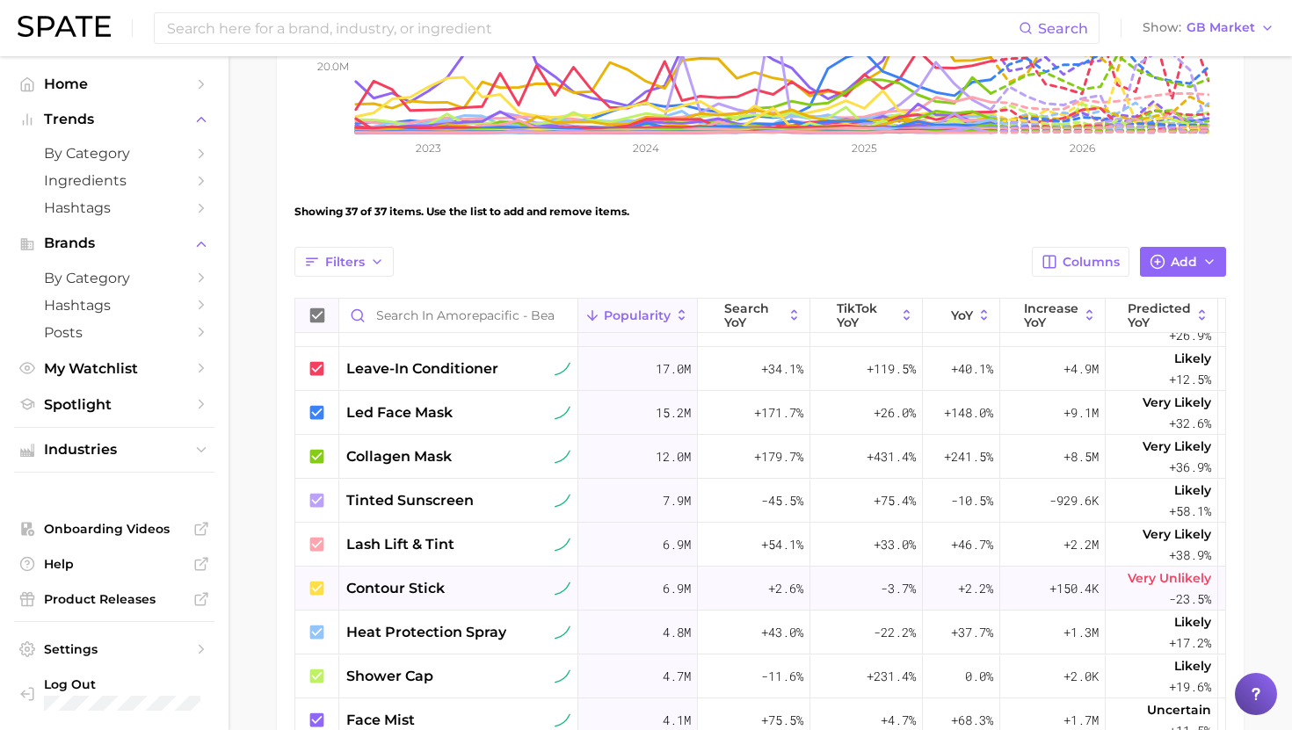
click at [459, 582] on div "contour stick" at bounding box center [458, 588] width 224 height 21
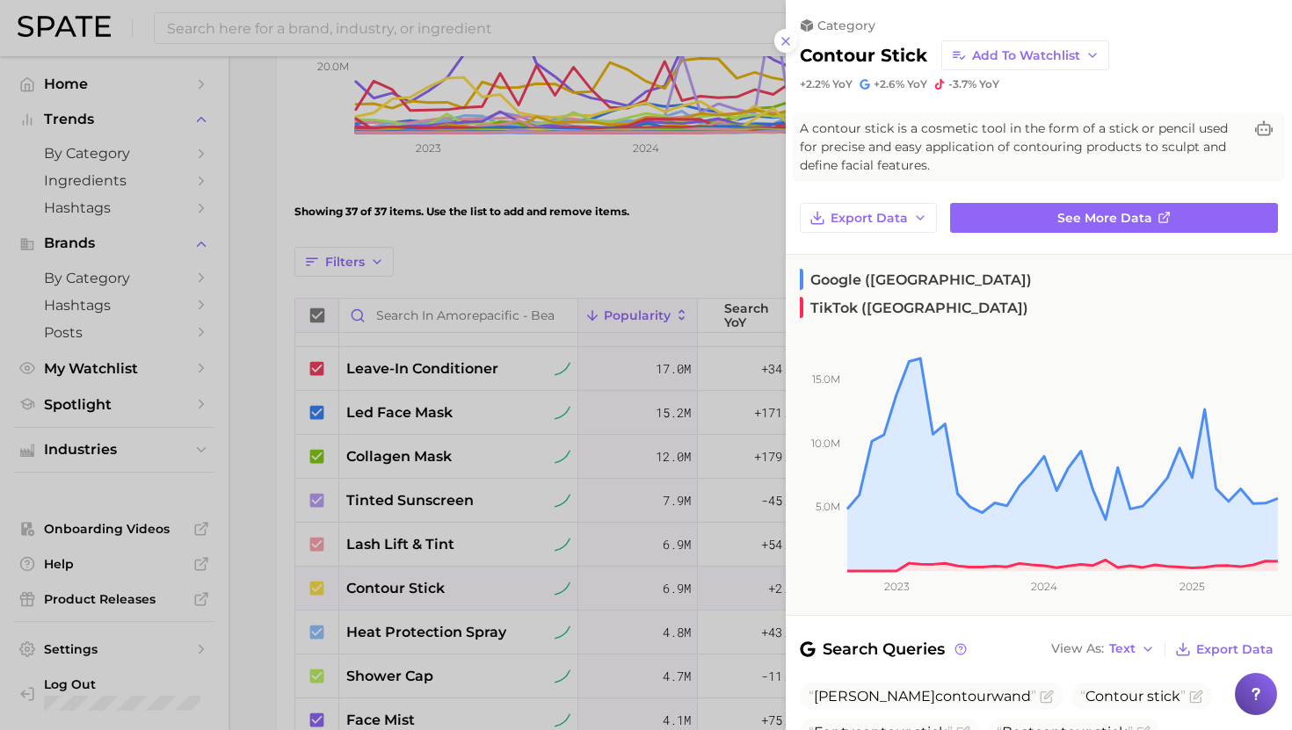
click at [450, 523] on div at bounding box center [646, 365] width 1292 height 730
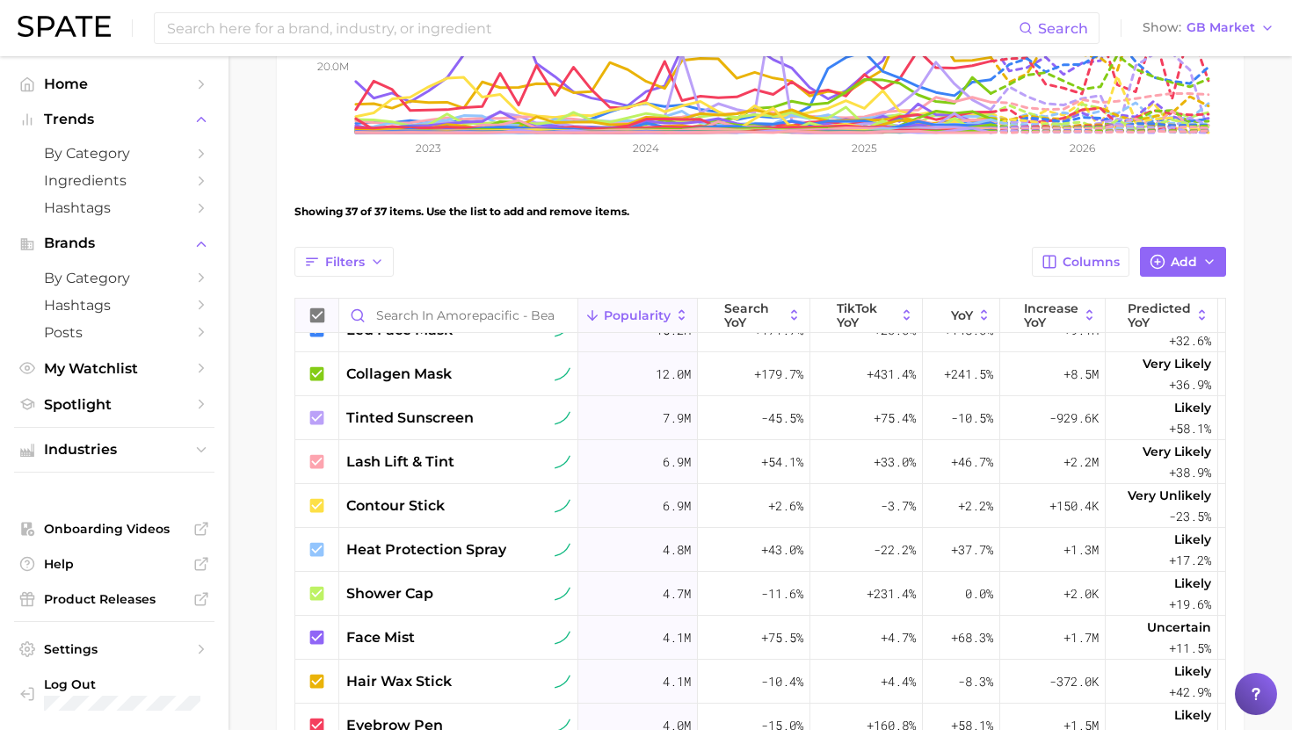
scroll to position [187, 0]
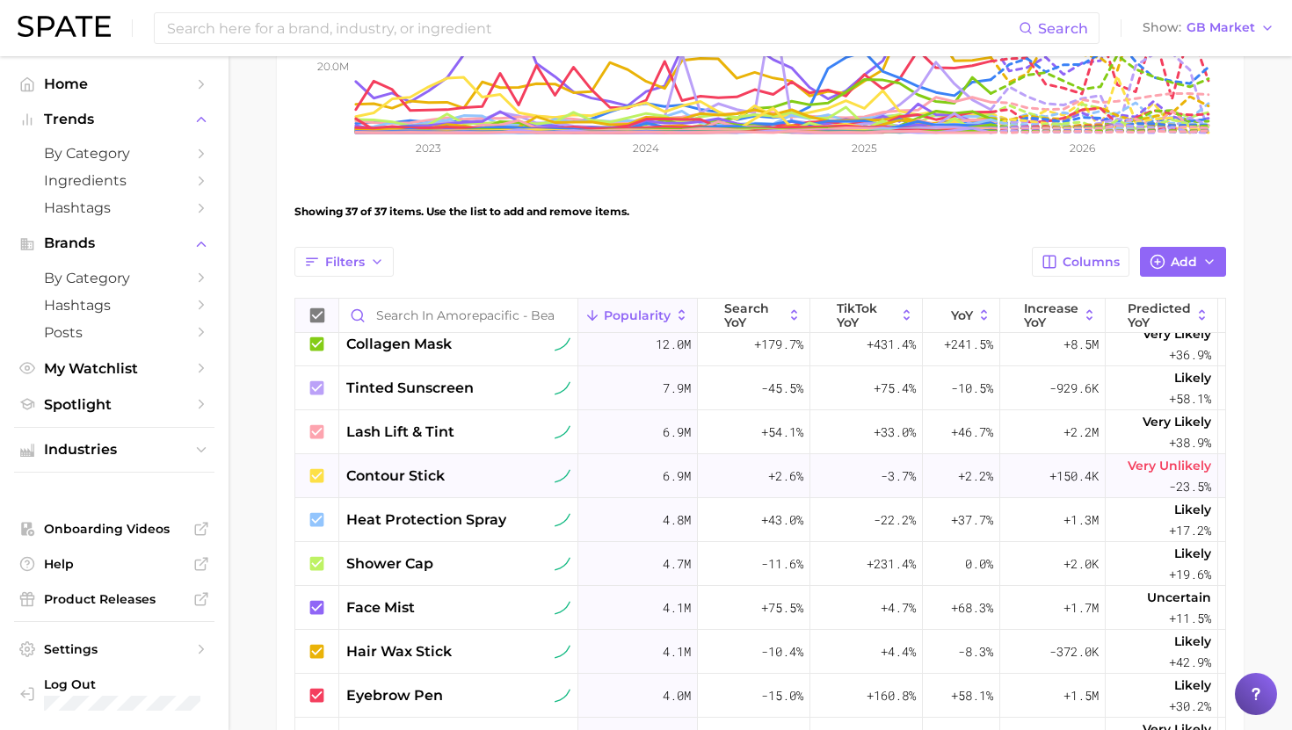
click at [430, 468] on span "contour stick" at bounding box center [395, 476] width 98 height 21
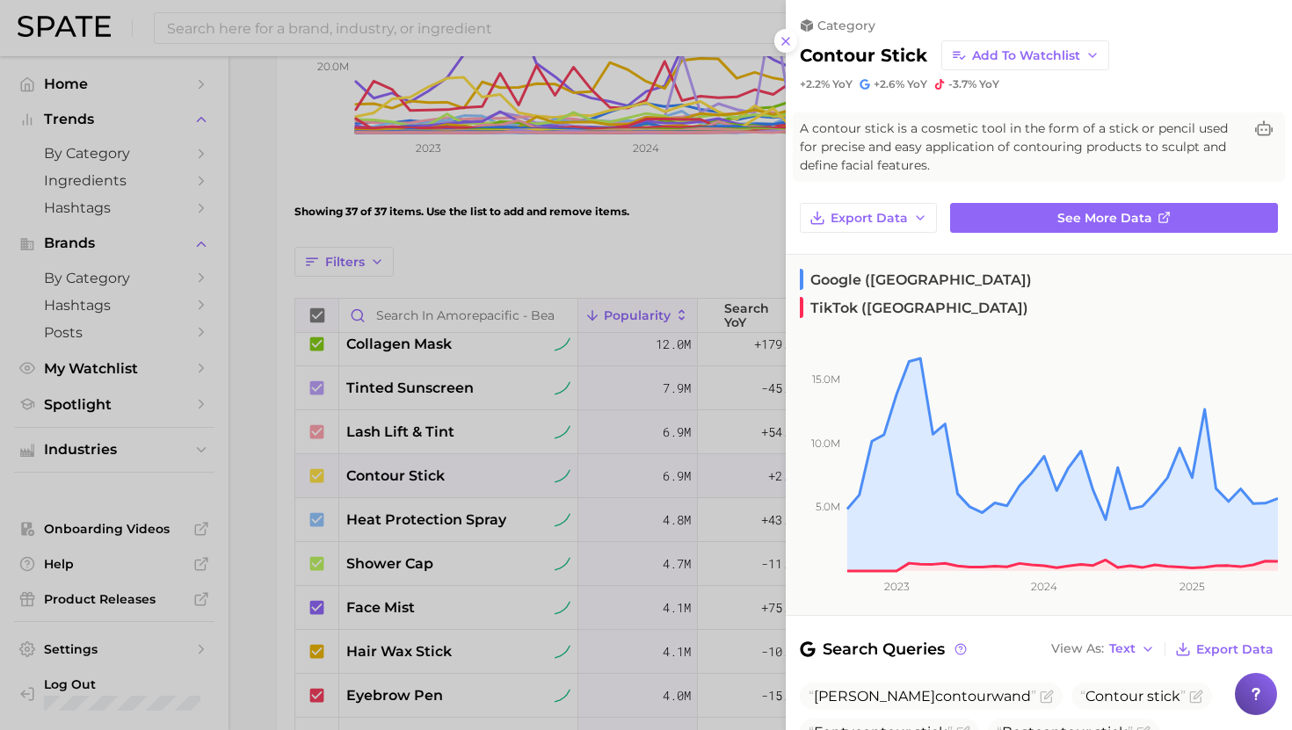
click at [1036, 195] on div "category contour stick Add to Watchlist +2.2% YoY +2.6% YoY -3.7% YoY A contour…" at bounding box center [1039, 548] width 506 height 1097
click at [1036, 213] on link "See more data" at bounding box center [1114, 218] width 328 height 30
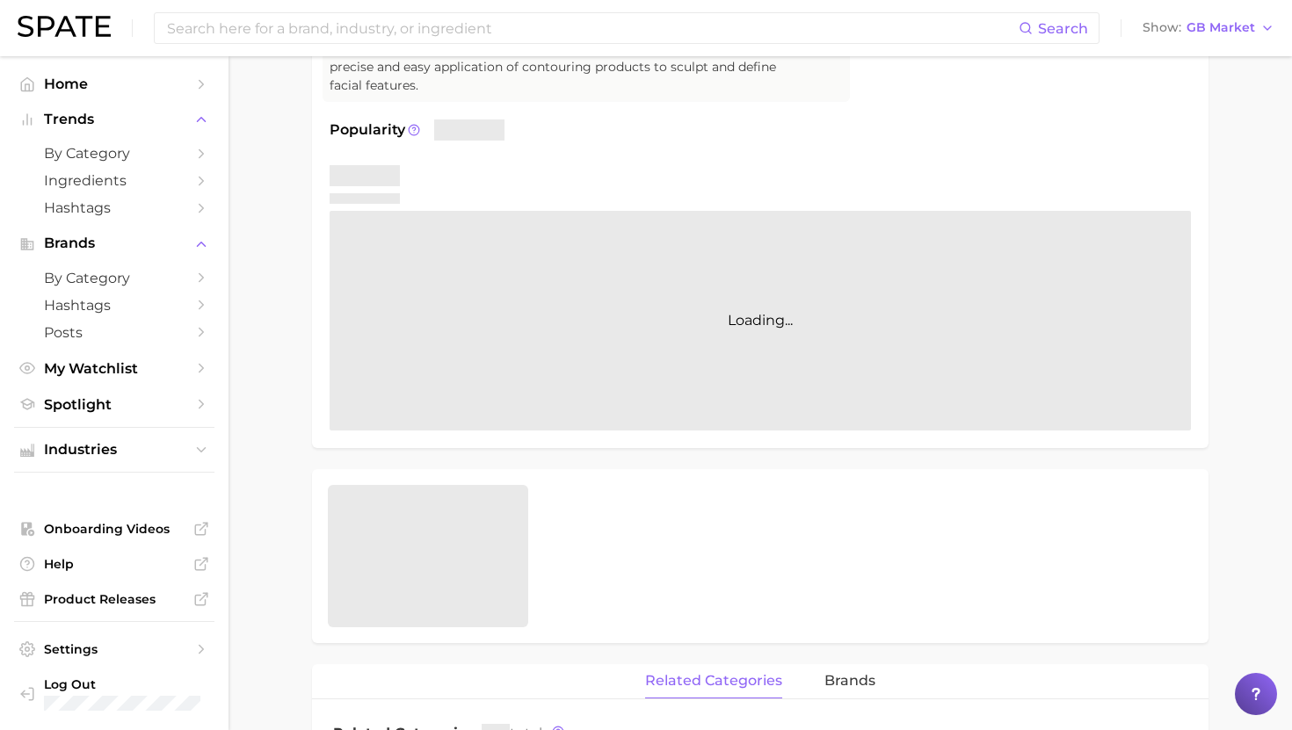
scroll to position [226, 0]
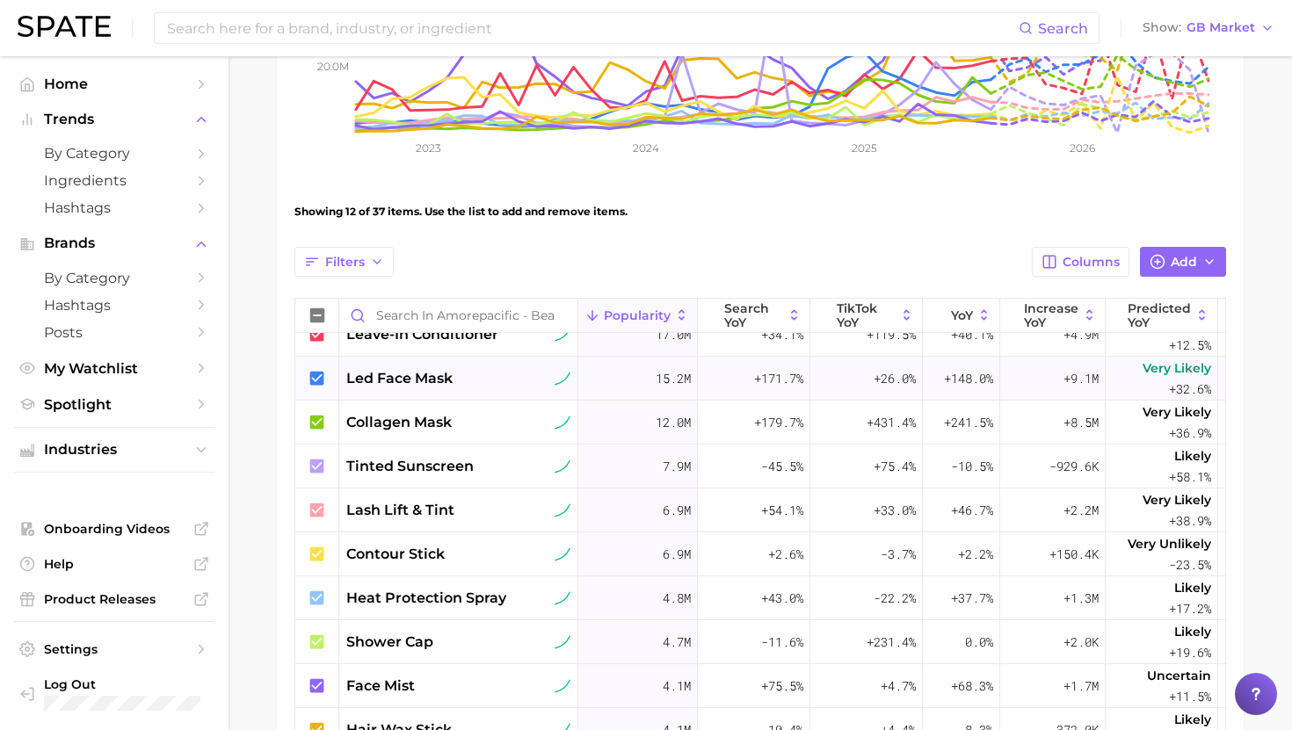
scroll to position [148, 0]
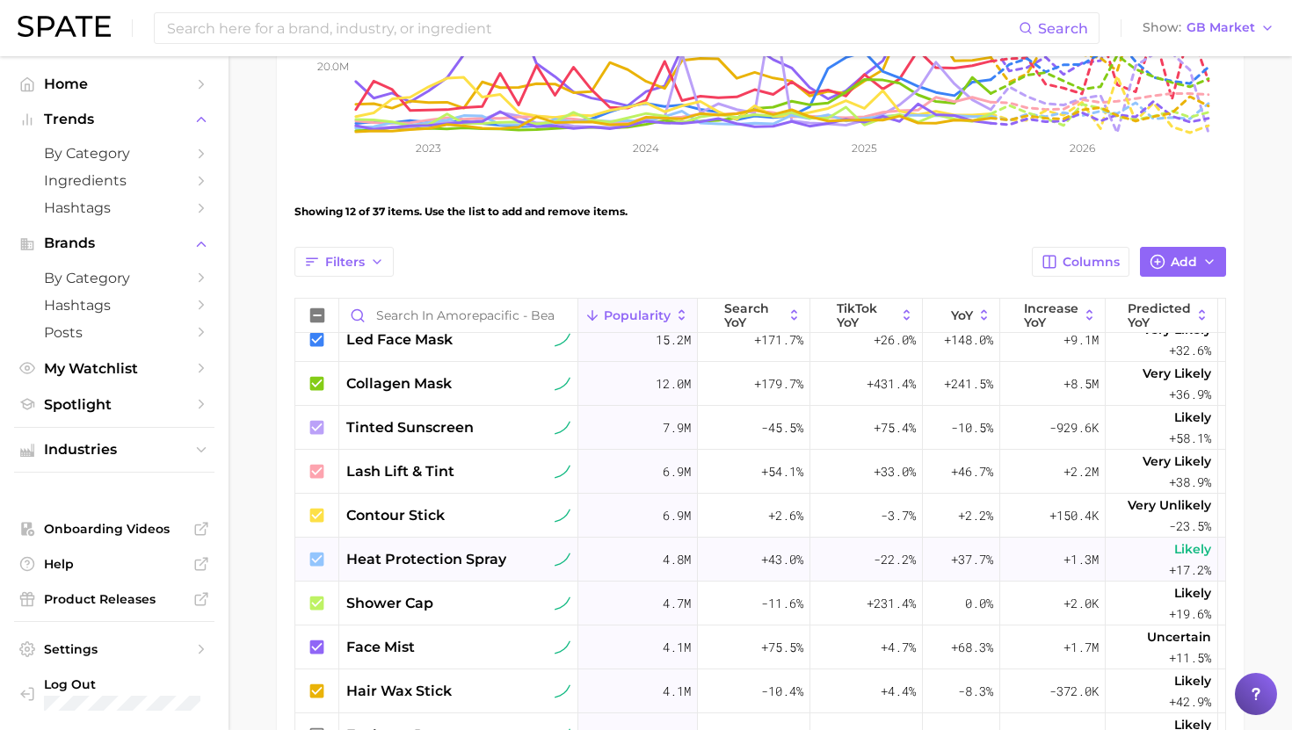
click at [454, 556] on span "heat protection spray" at bounding box center [426, 559] width 160 height 21
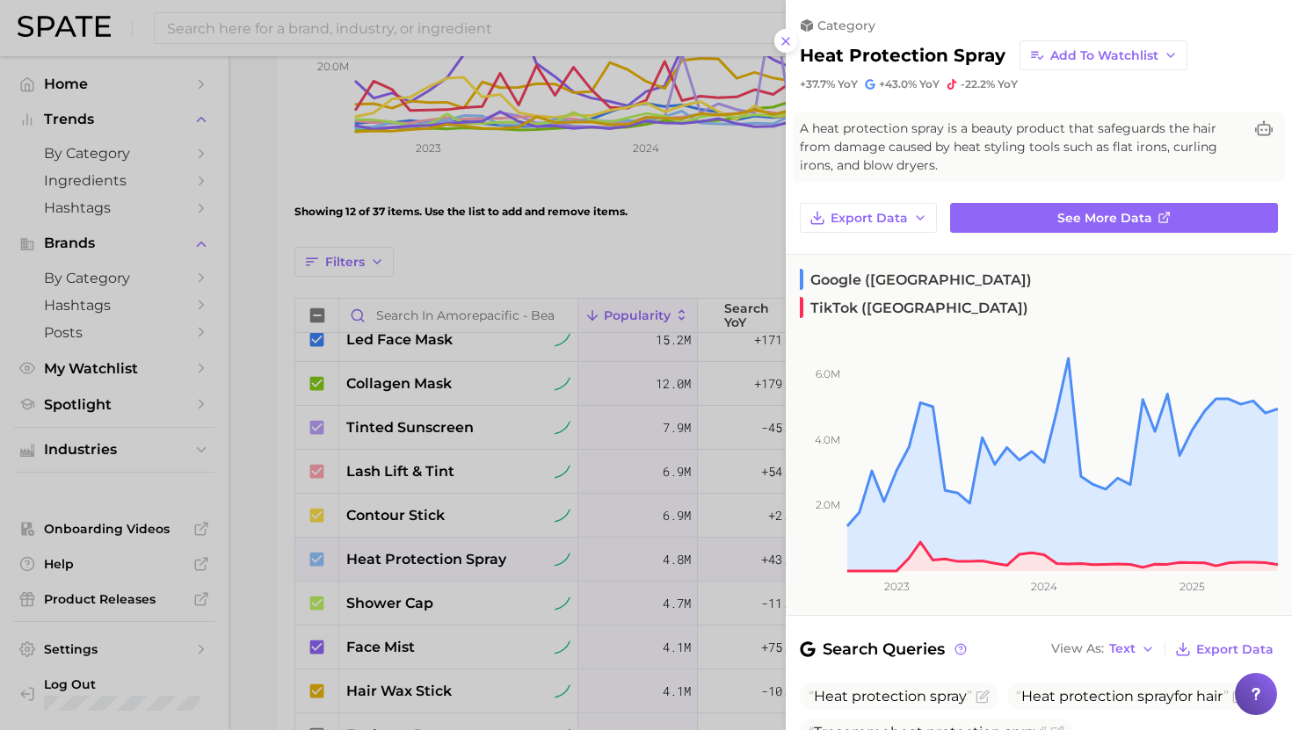
click at [467, 632] on div at bounding box center [646, 365] width 1292 height 730
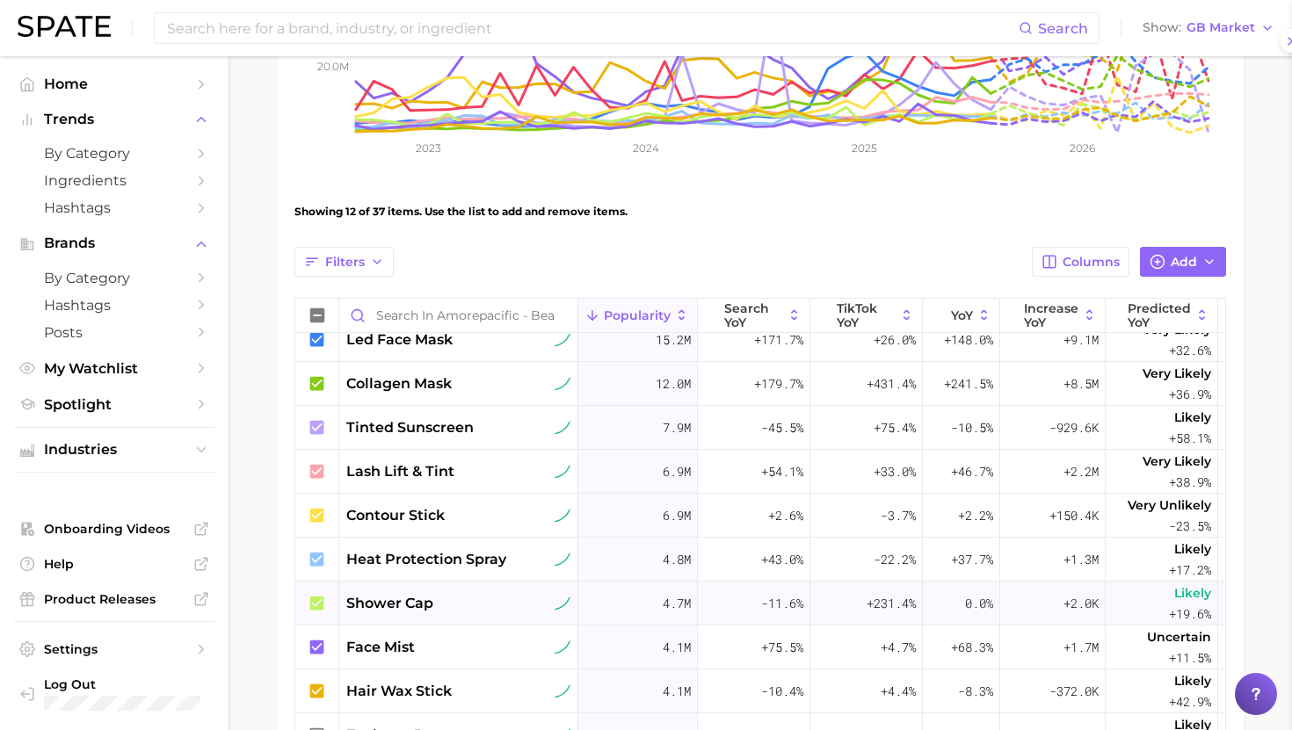
click at [416, 609] on span "shower cap" at bounding box center [389, 603] width 87 height 21
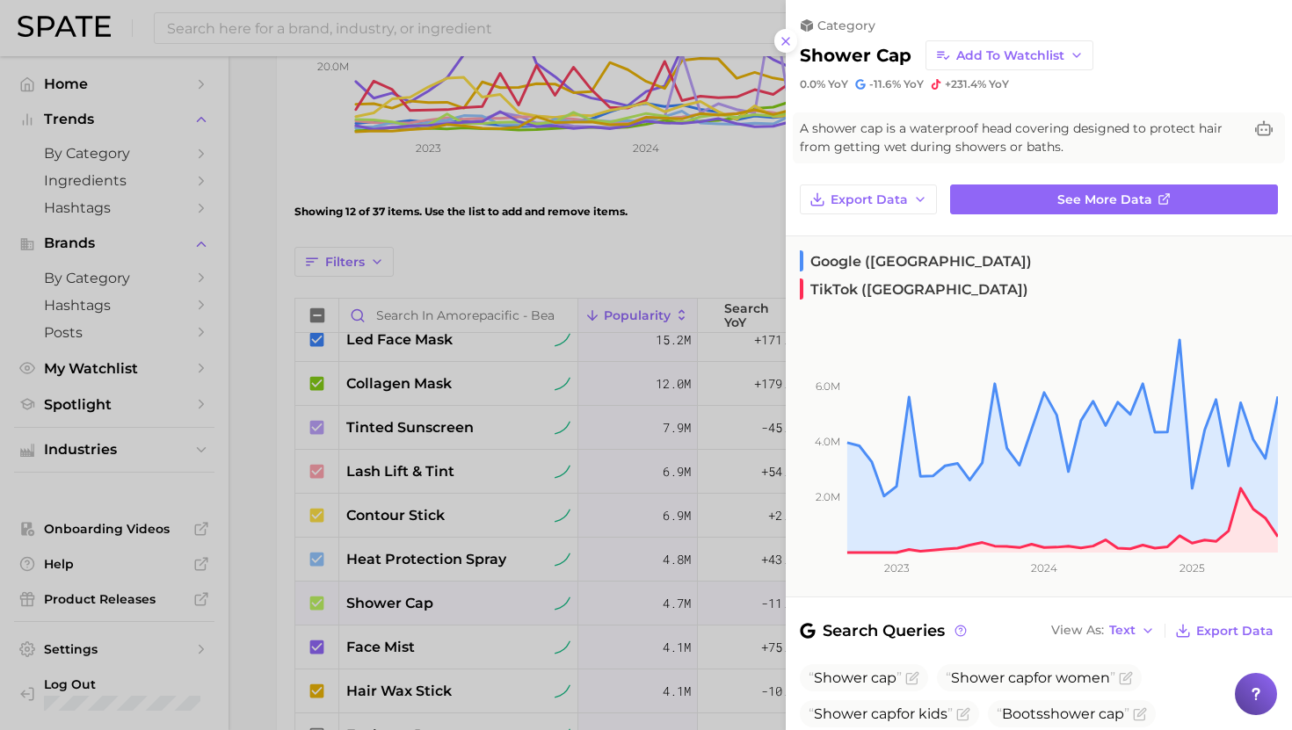
click at [435, 653] on div at bounding box center [646, 365] width 1292 height 730
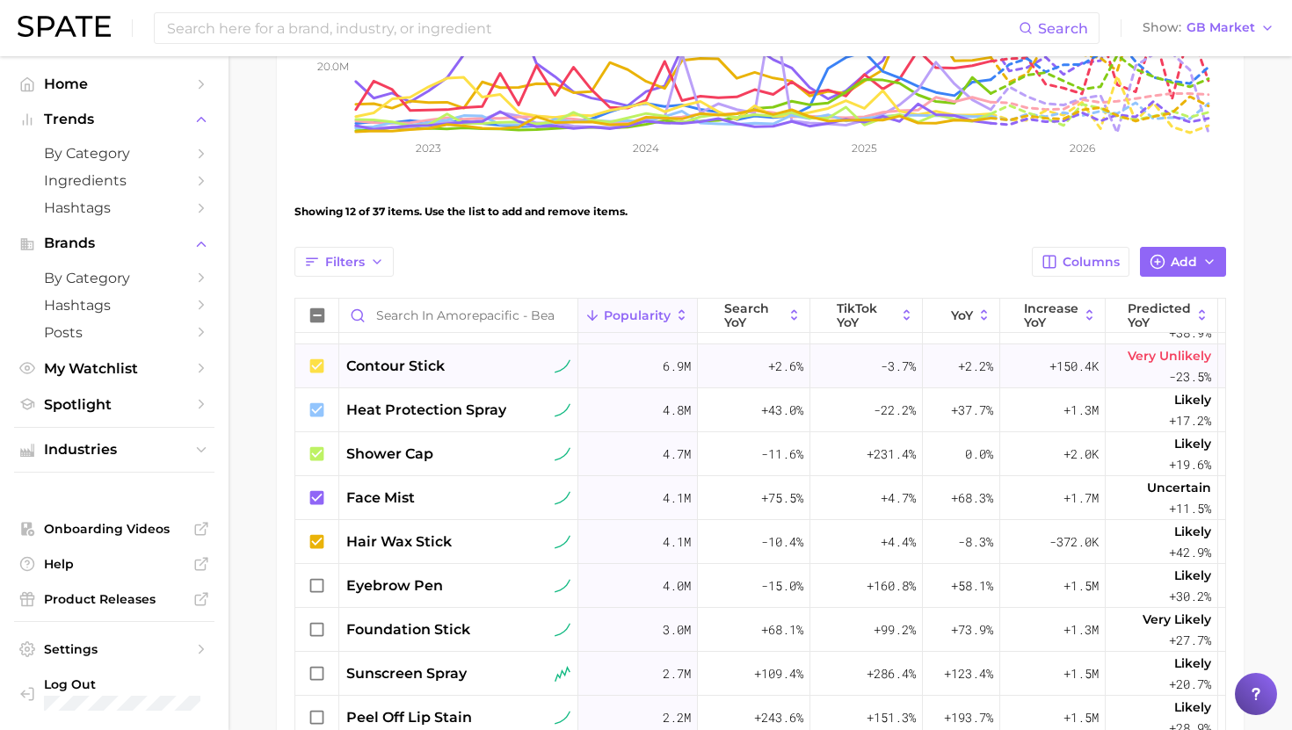
scroll to position [308, 0]
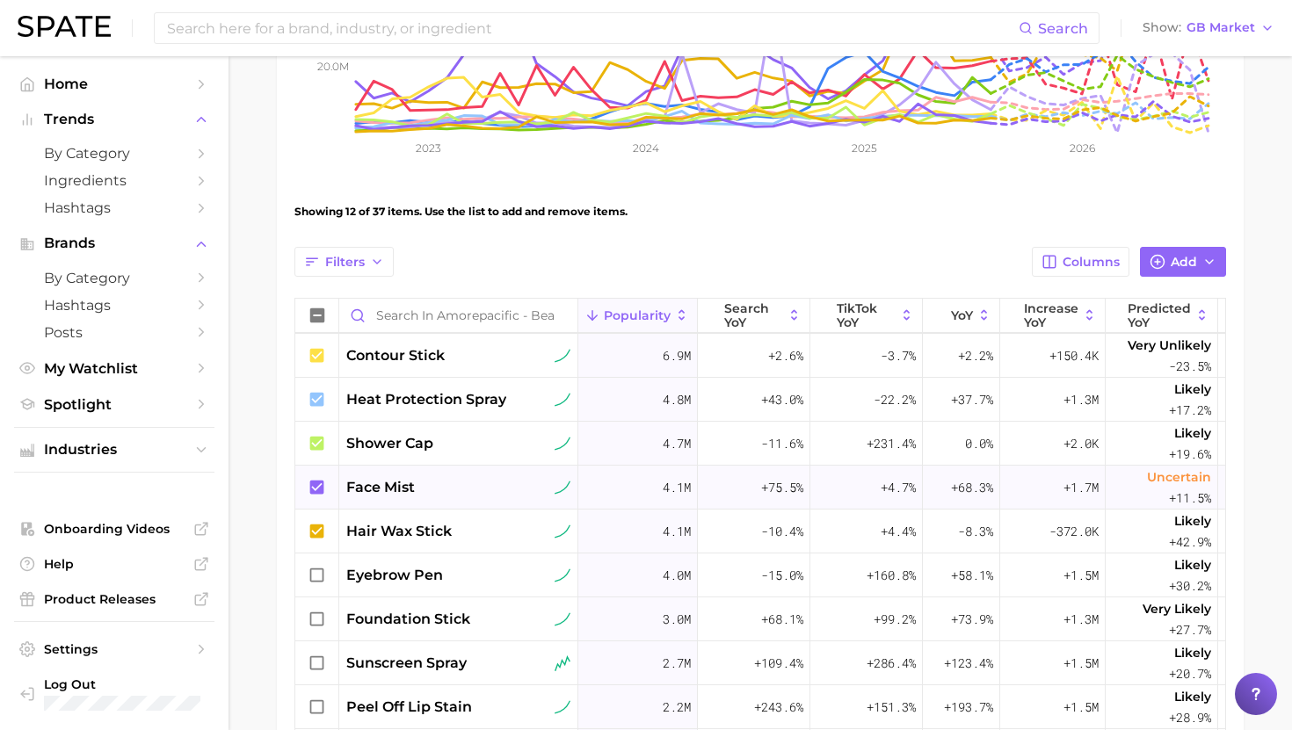
click at [444, 495] on div "face mist" at bounding box center [458, 487] width 224 height 21
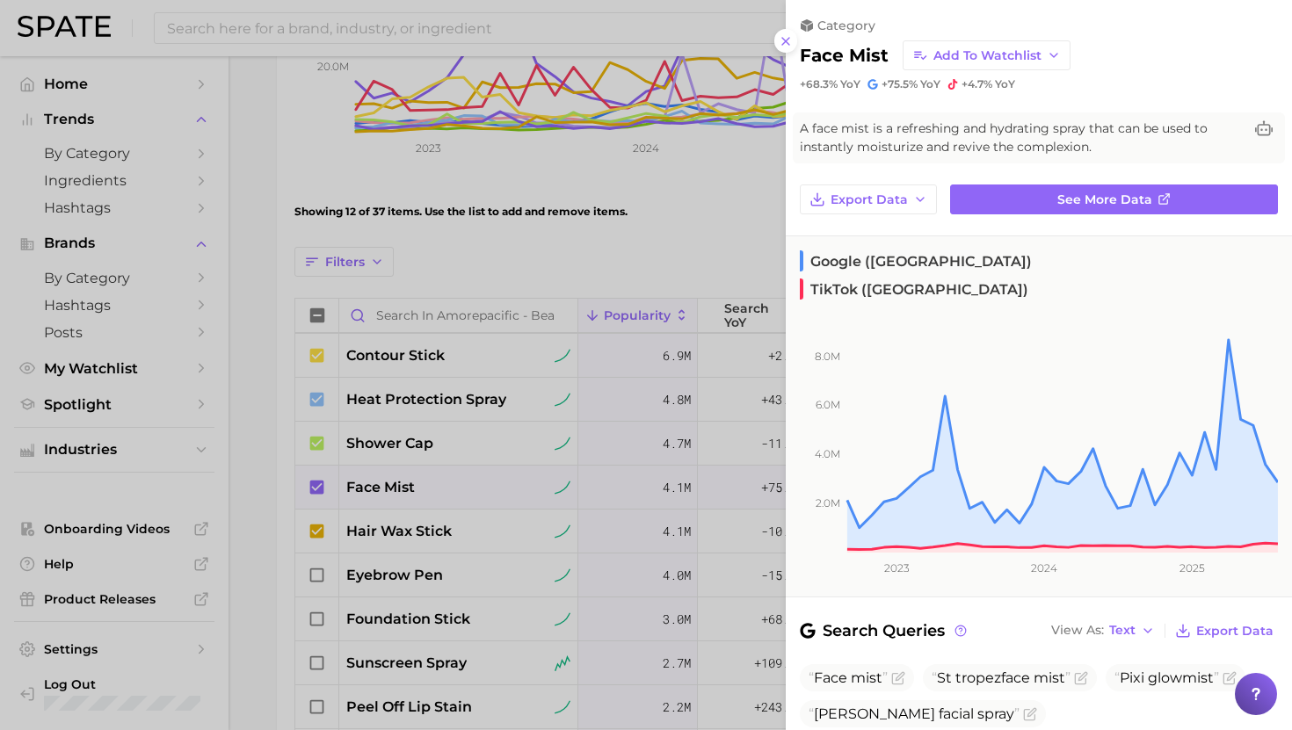
click at [482, 509] on div at bounding box center [646, 365] width 1292 height 730
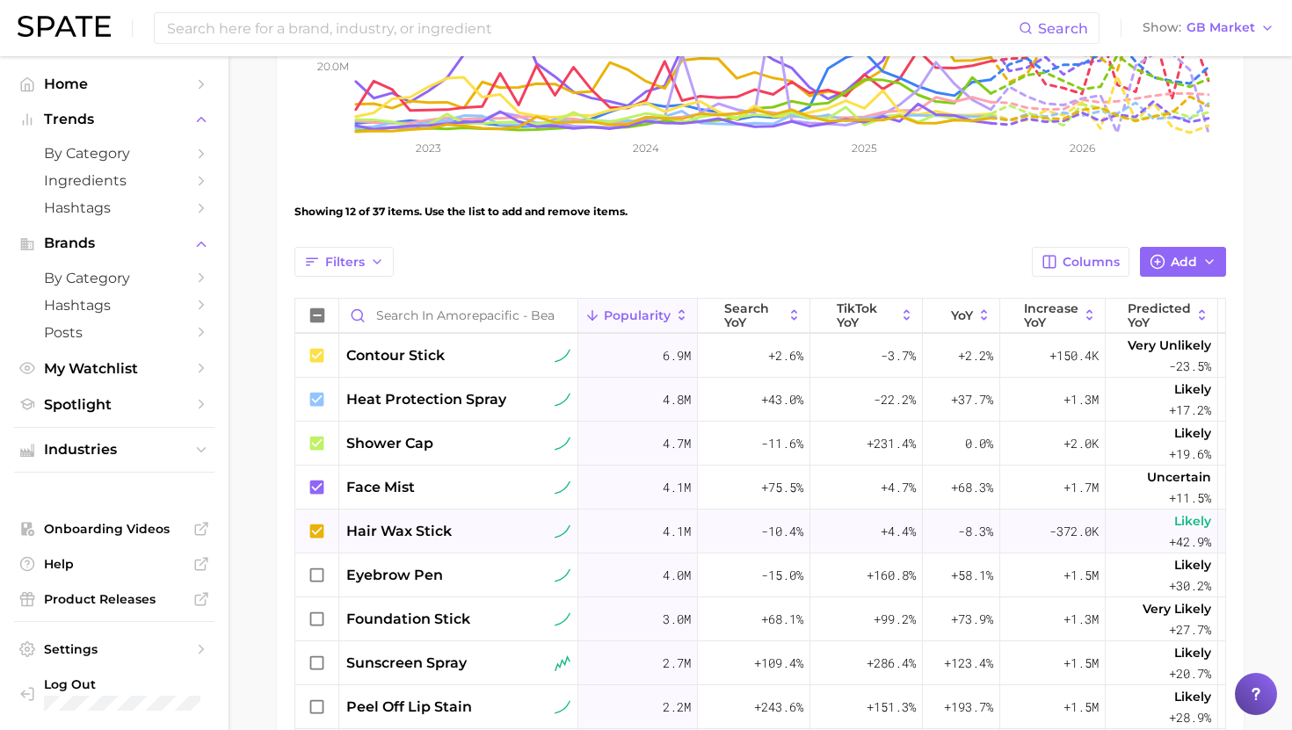
click at [426, 550] on div "hair wax stick" at bounding box center [458, 532] width 239 height 44
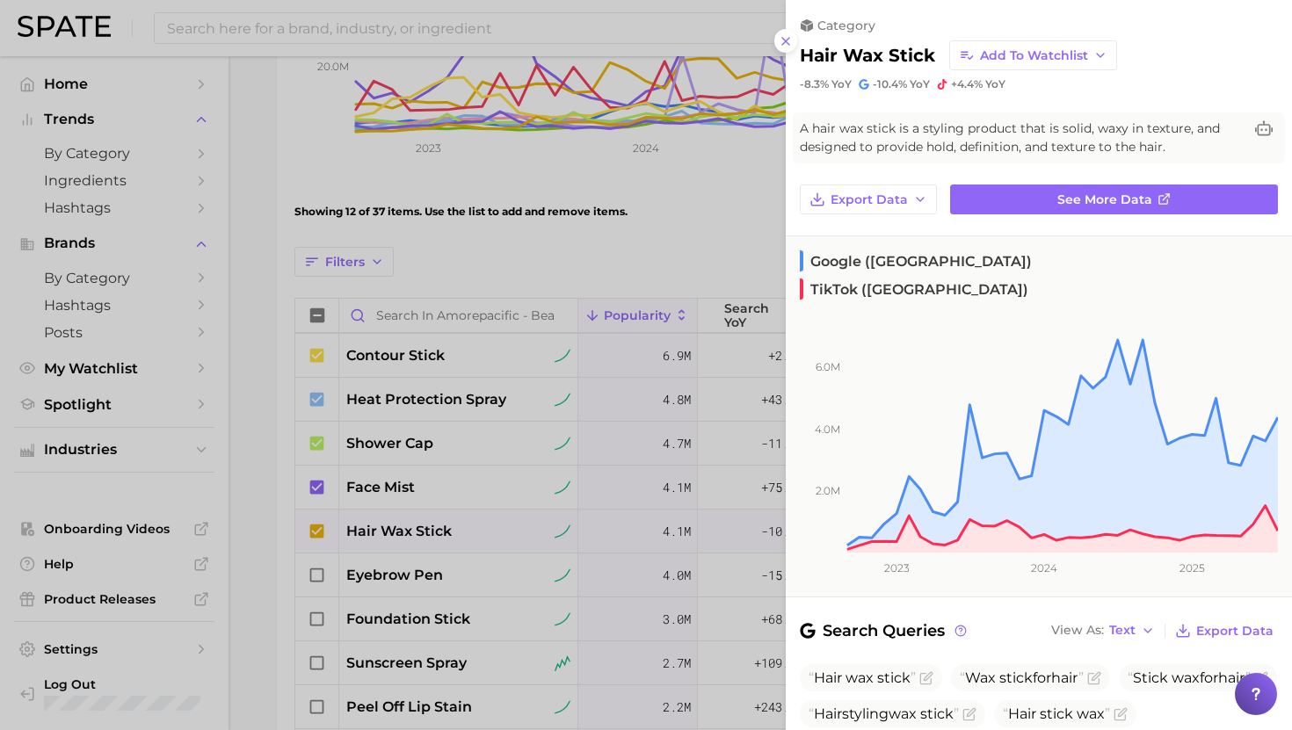
click at [413, 609] on div at bounding box center [646, 365] width 1292 height 730
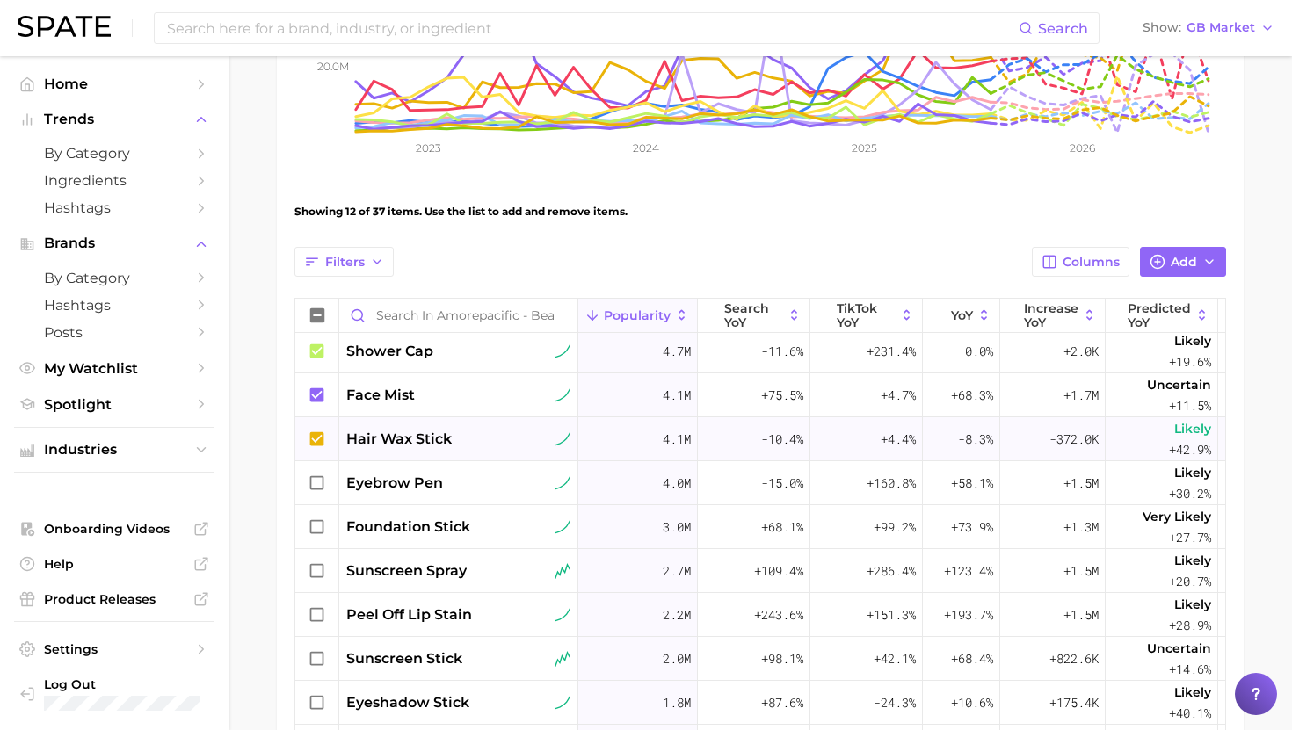
scroll to position [402, 0]
click at [426, 484] on span "eyebrow pen" at bounding box center [394, 481] width 97 height 21
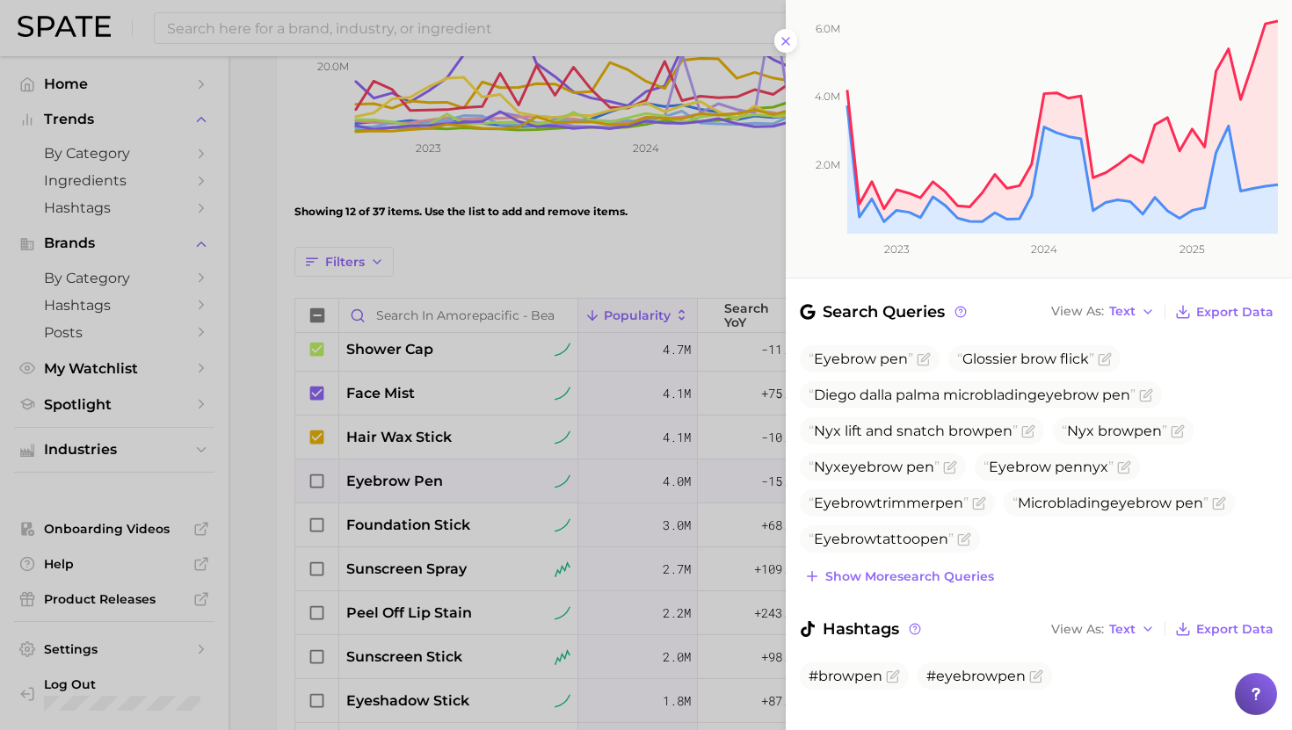
scroll to position [0, 0]
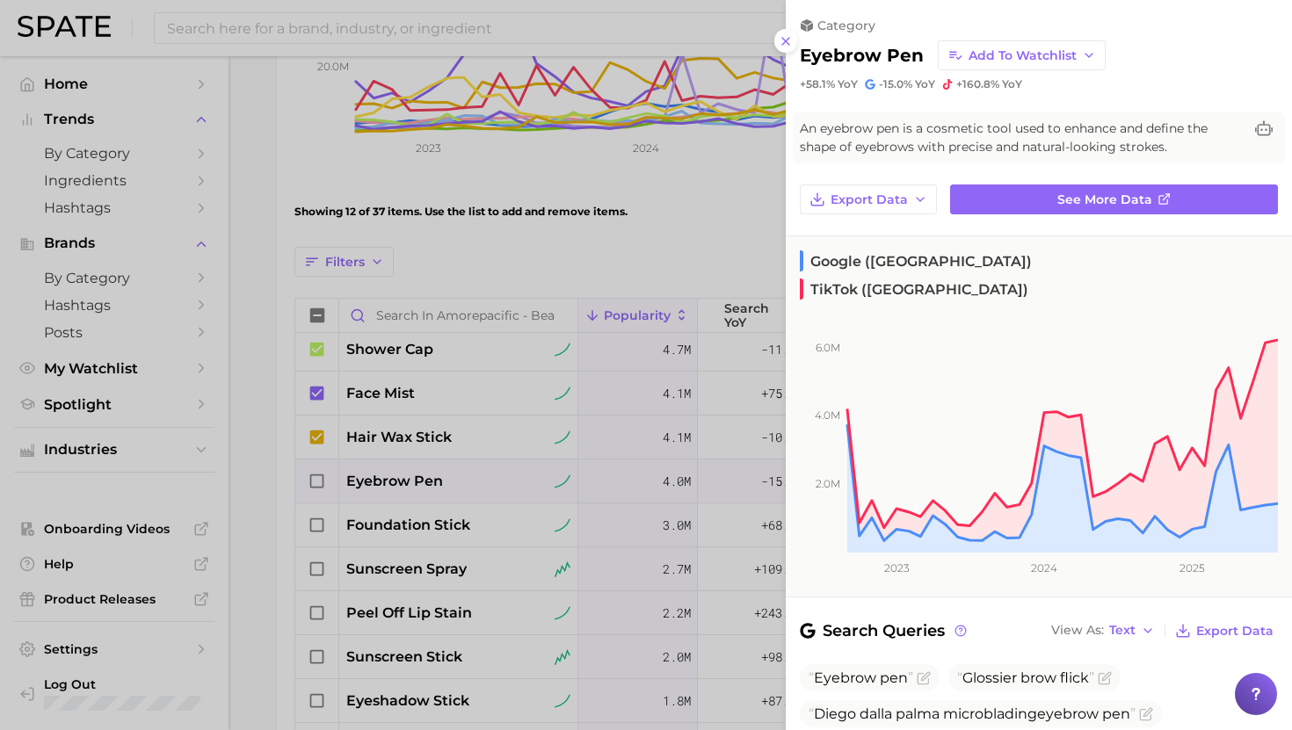
click at [679, 486] on div at bounding box center [646, 365] width 1292 height 730
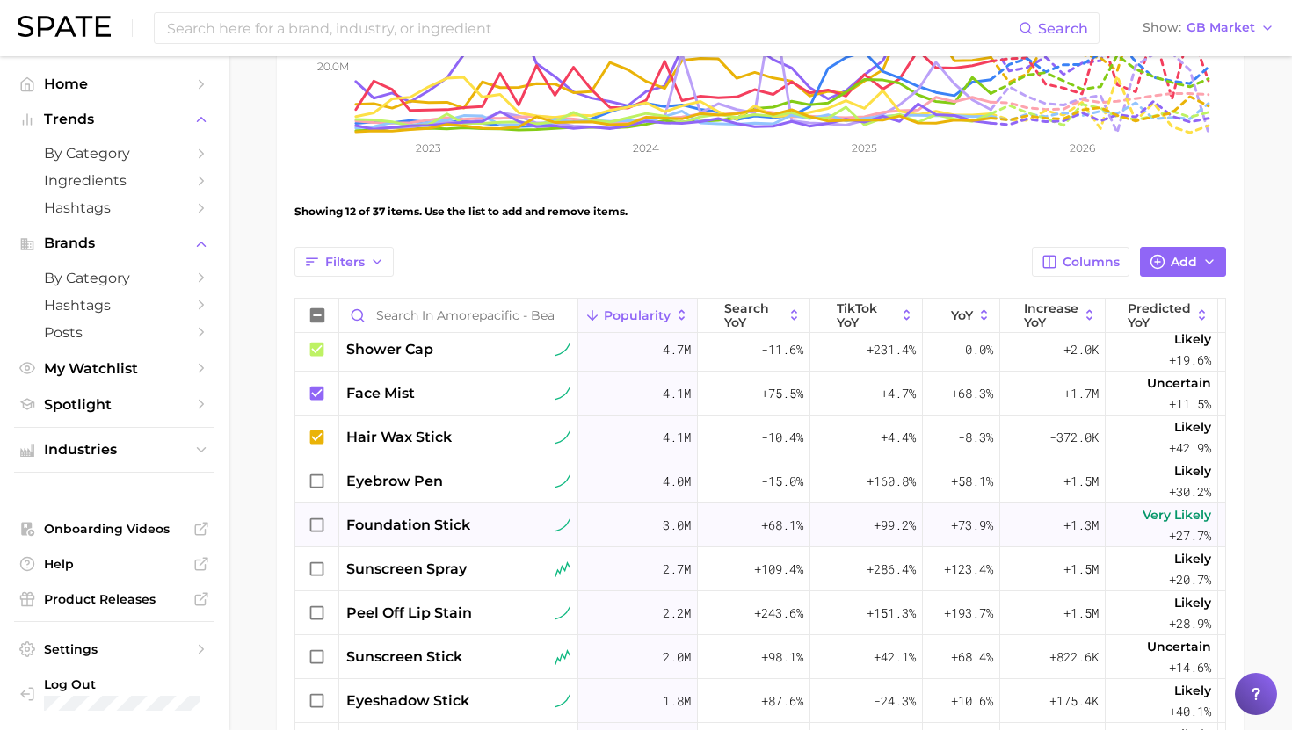
click at [469, 528] on span "foundation stick" at bounding box center [408, 525] width 124 height 21
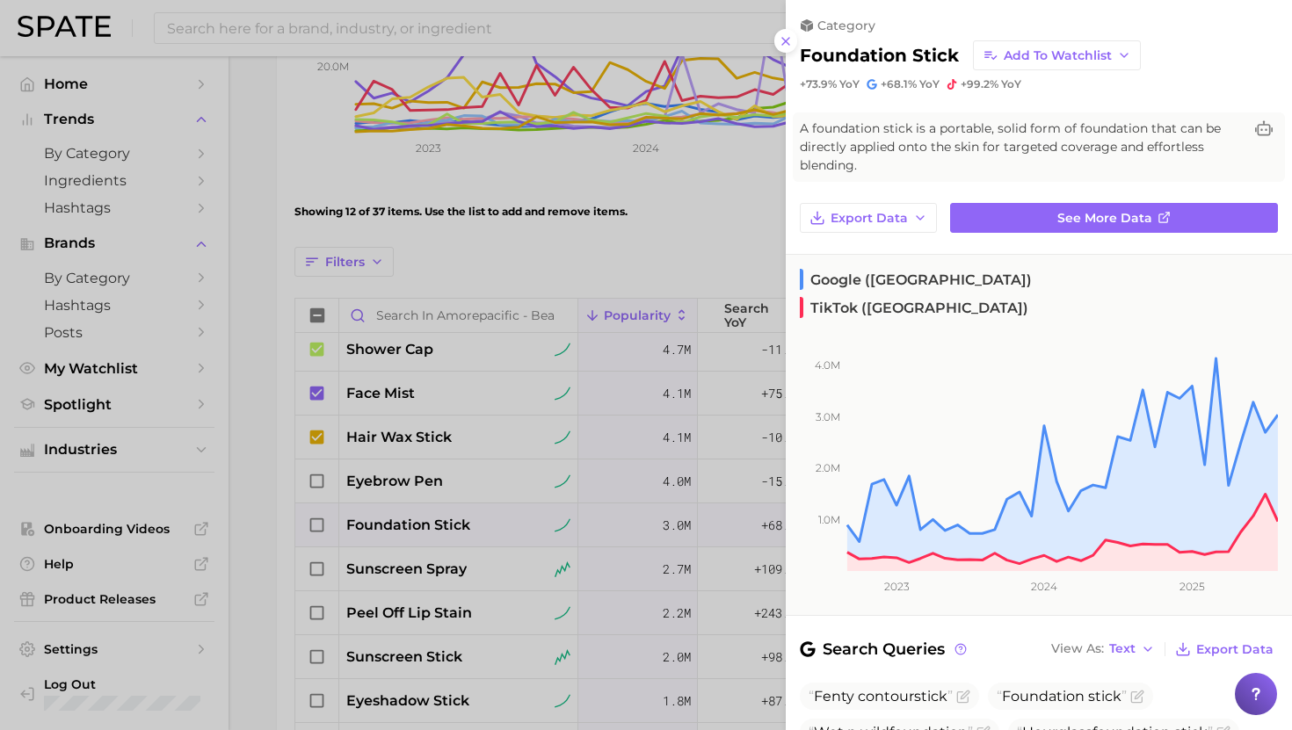
click at [412, 505] on div at bounding box center [646, 365] width 1292 height 730
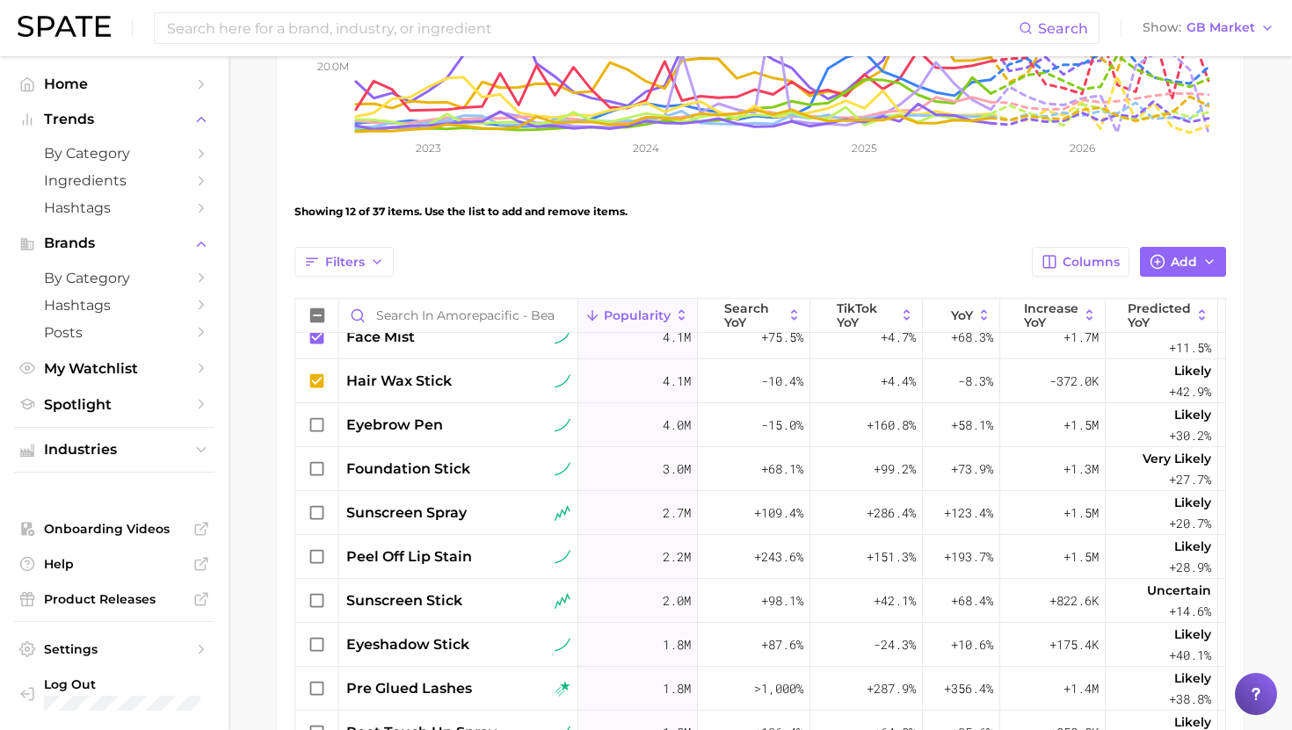
scroll to position [489, 0]
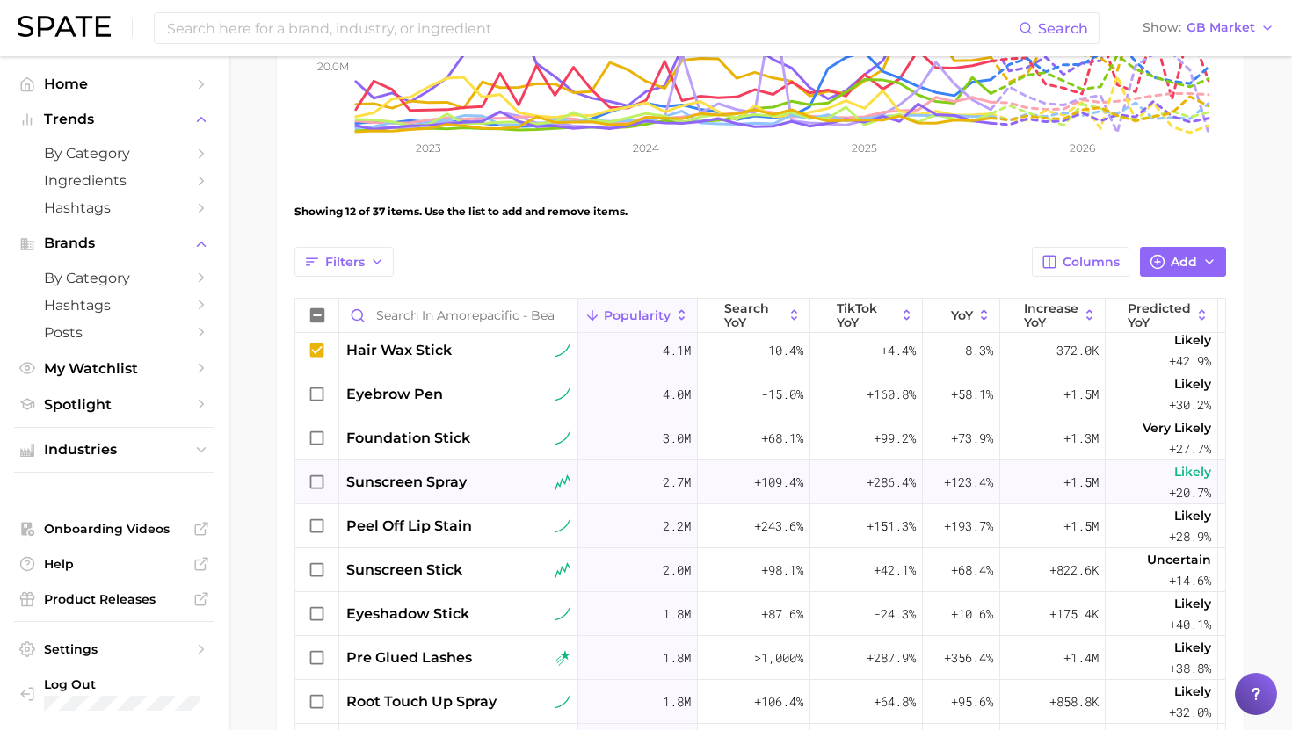
click at [422, 476] on span "sunscreen spray" at bounding box center [406, 482] width 120 height 21
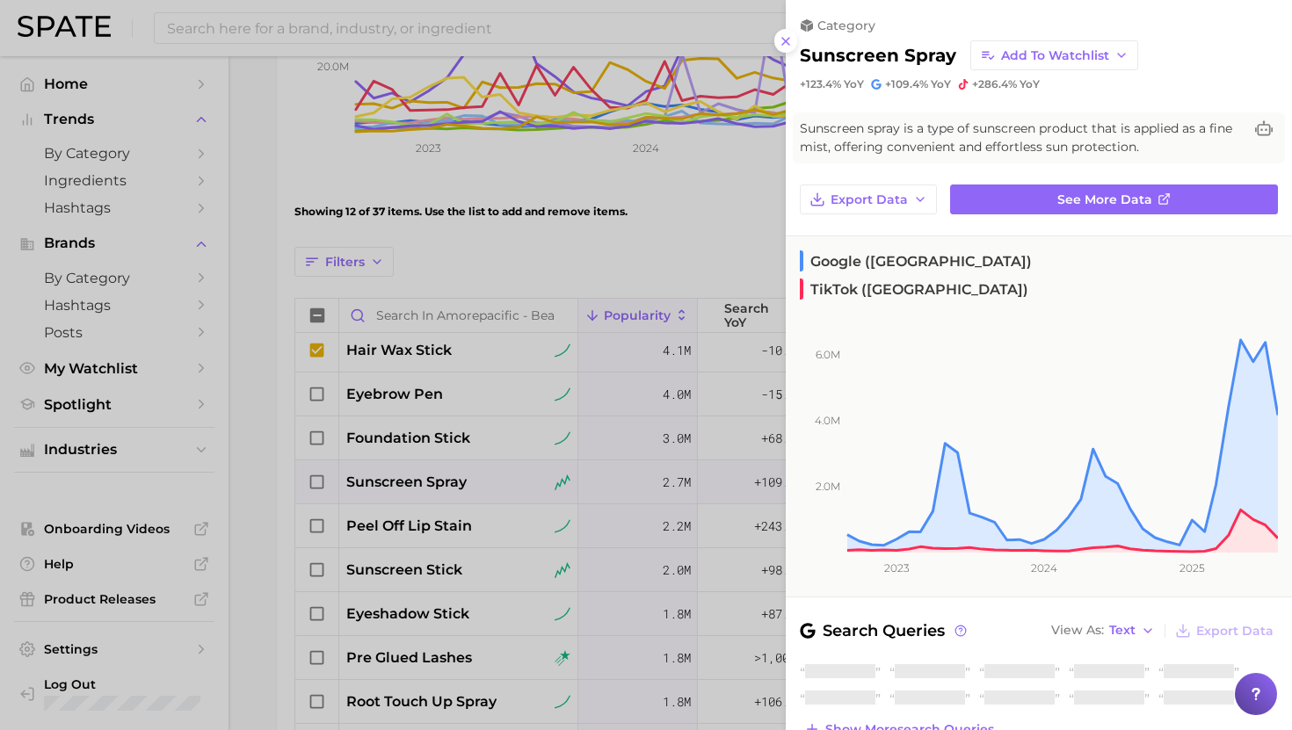
click at [422, 476] on div at bounding box center [646, 365] width 1292 height 730
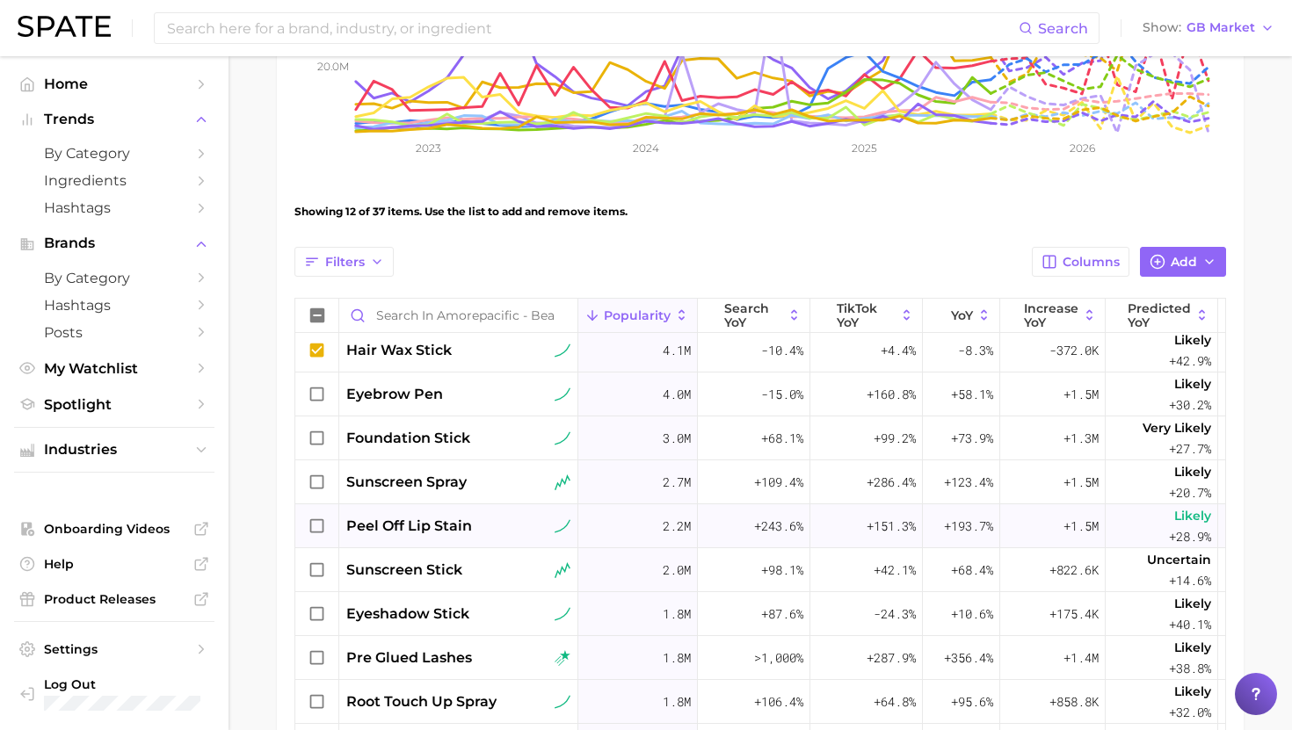
click at [436, 518] on span "peel off lip stain" at bounding box center [409, 526] width 126 height 21
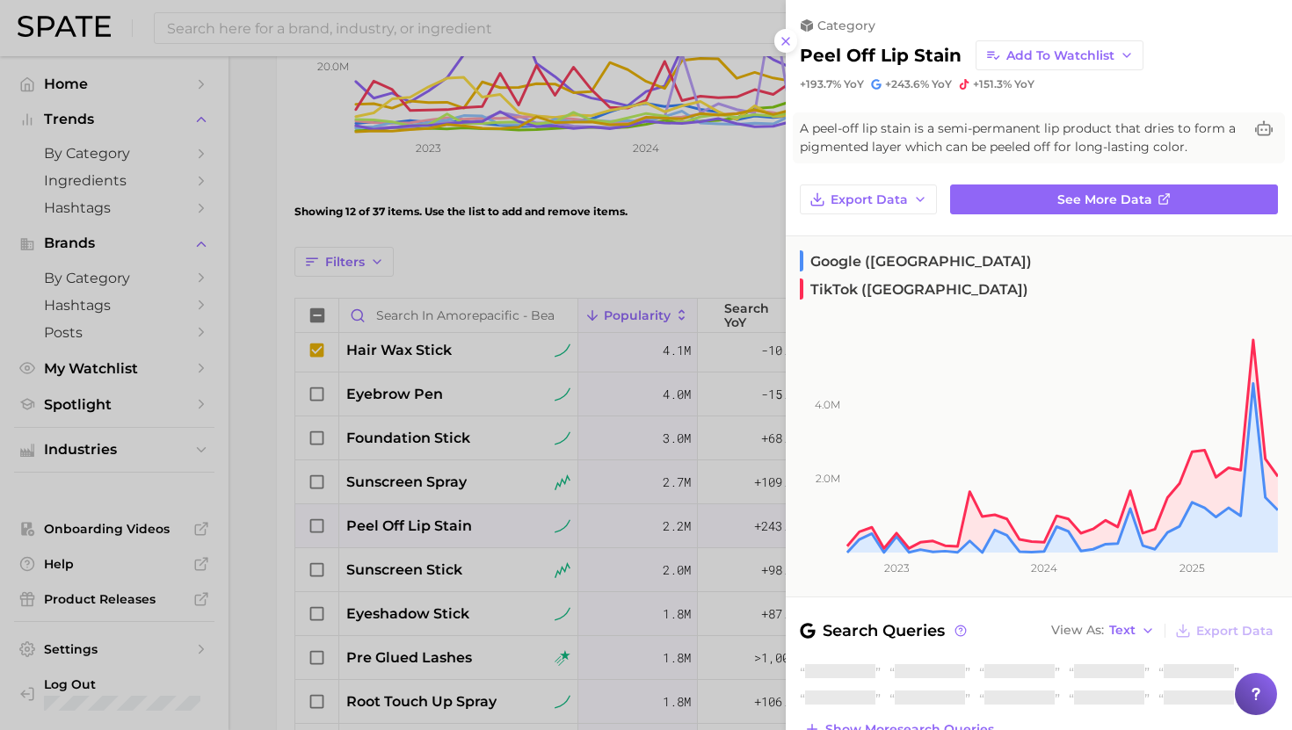
click at [436, 518] on div at bounding box center [646, 365] width 1292 height 730
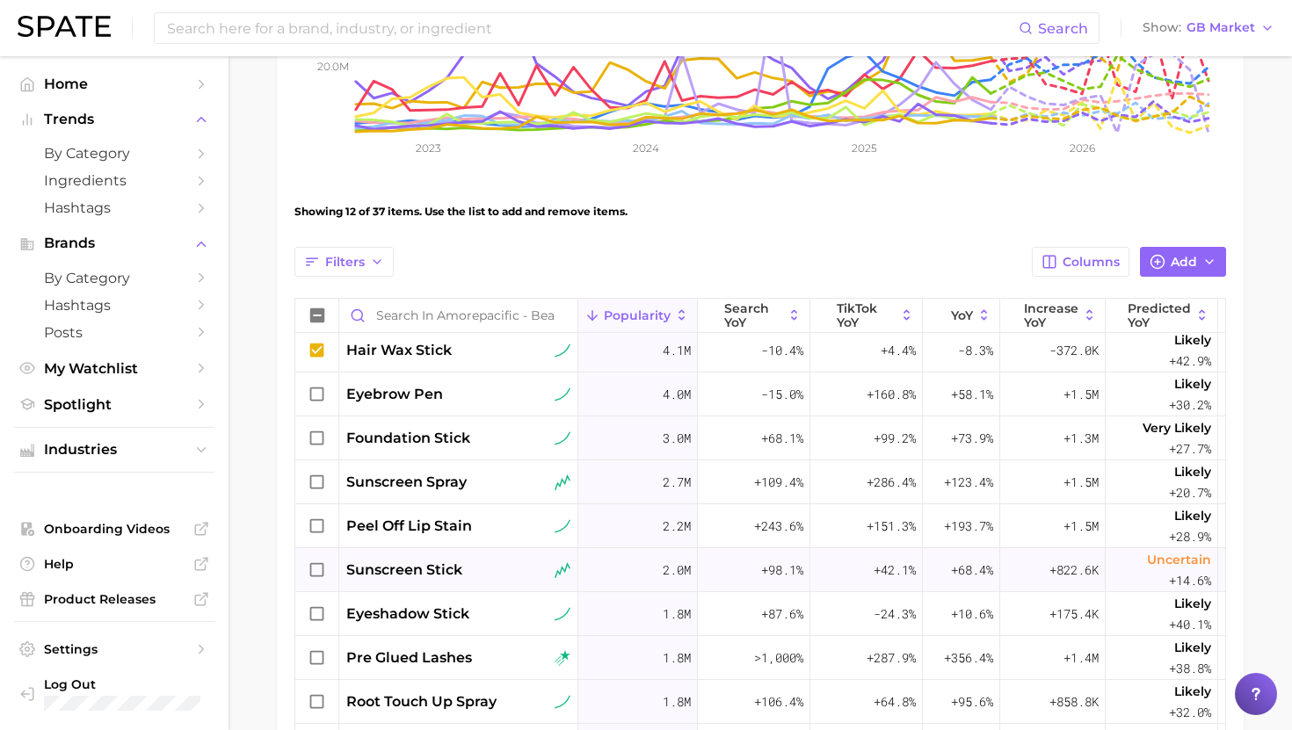
click at [447, 562] on span "sunscreen stick" at bounding box center [404, 570] width 116 height 21
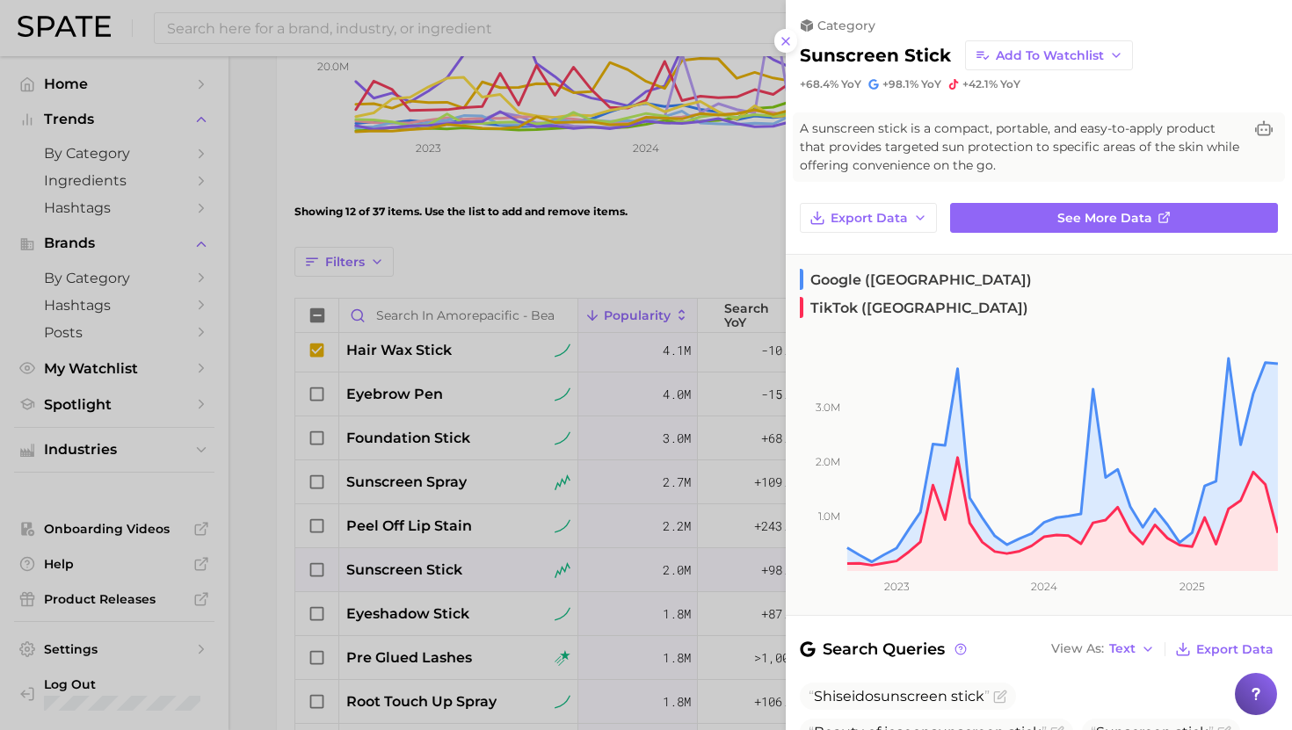
click at [448, 569] on div at bounding box center [646, 365] width 1292 height 730
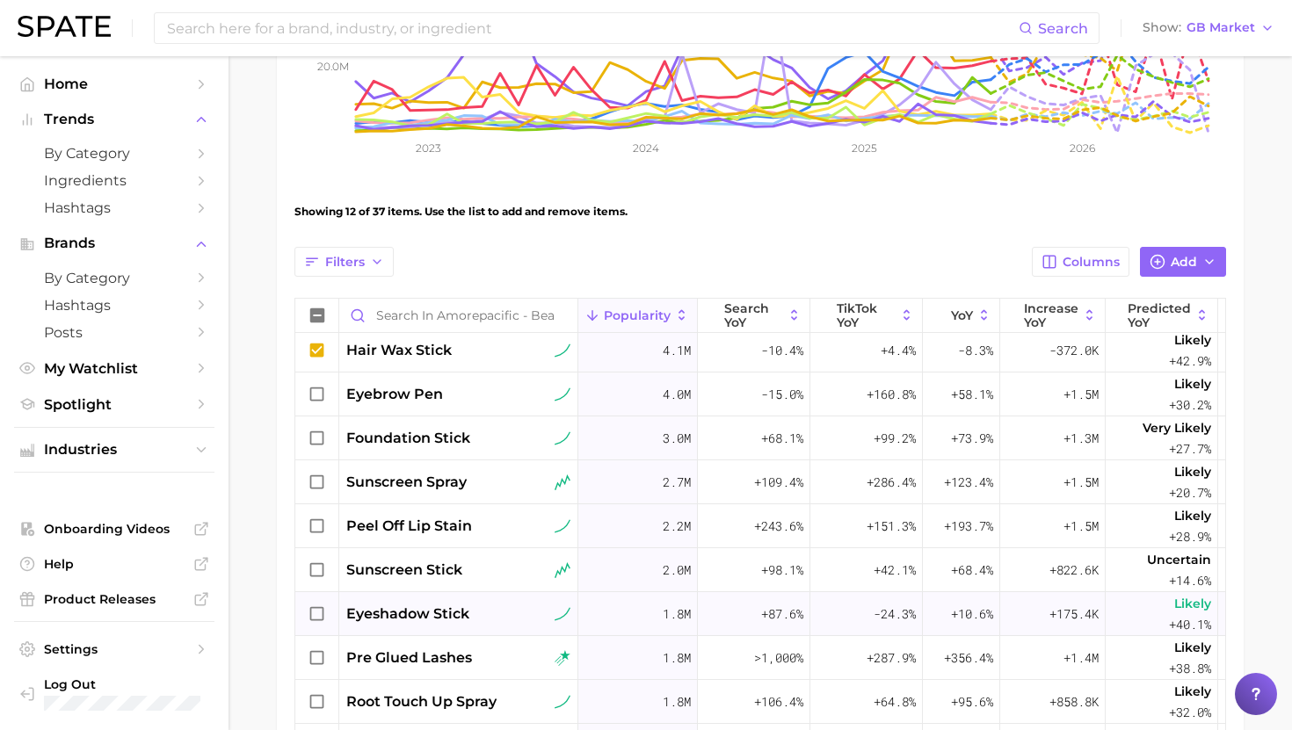
click at [452, 604] on span "eyeshadow stick" at bounding box center [407, 614] width 123 height 21
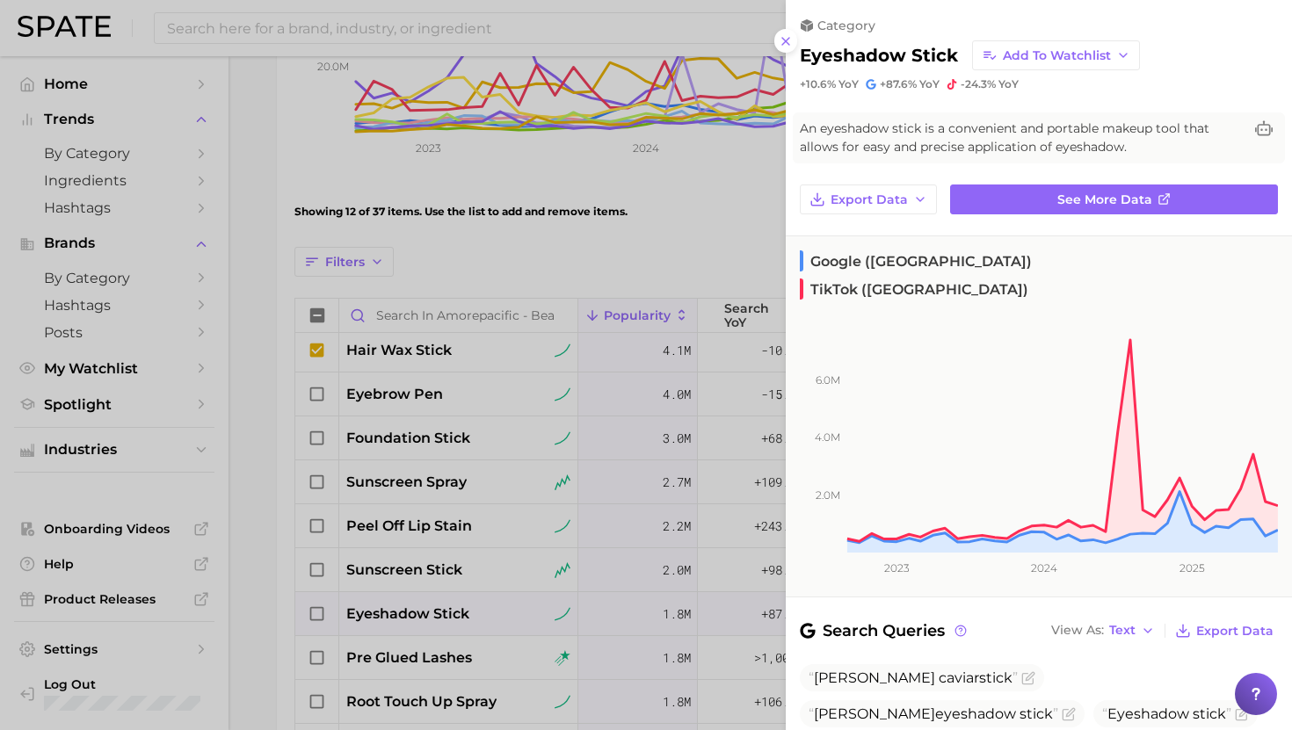
click at [452, 603] on div at bounding box center [646, 365] width 1292 height 730
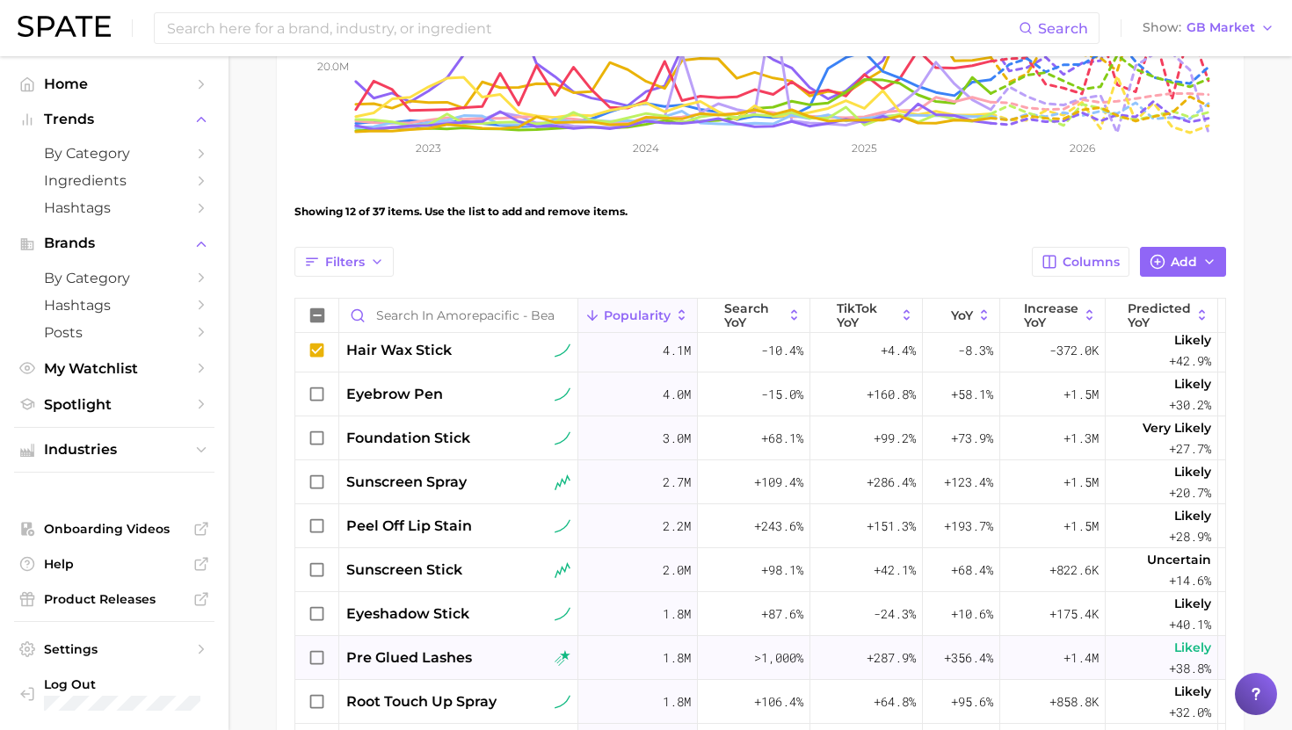
click at [449, 649] on span "pre glued lashes" at bounding box center [409, 658] width 126 height 21
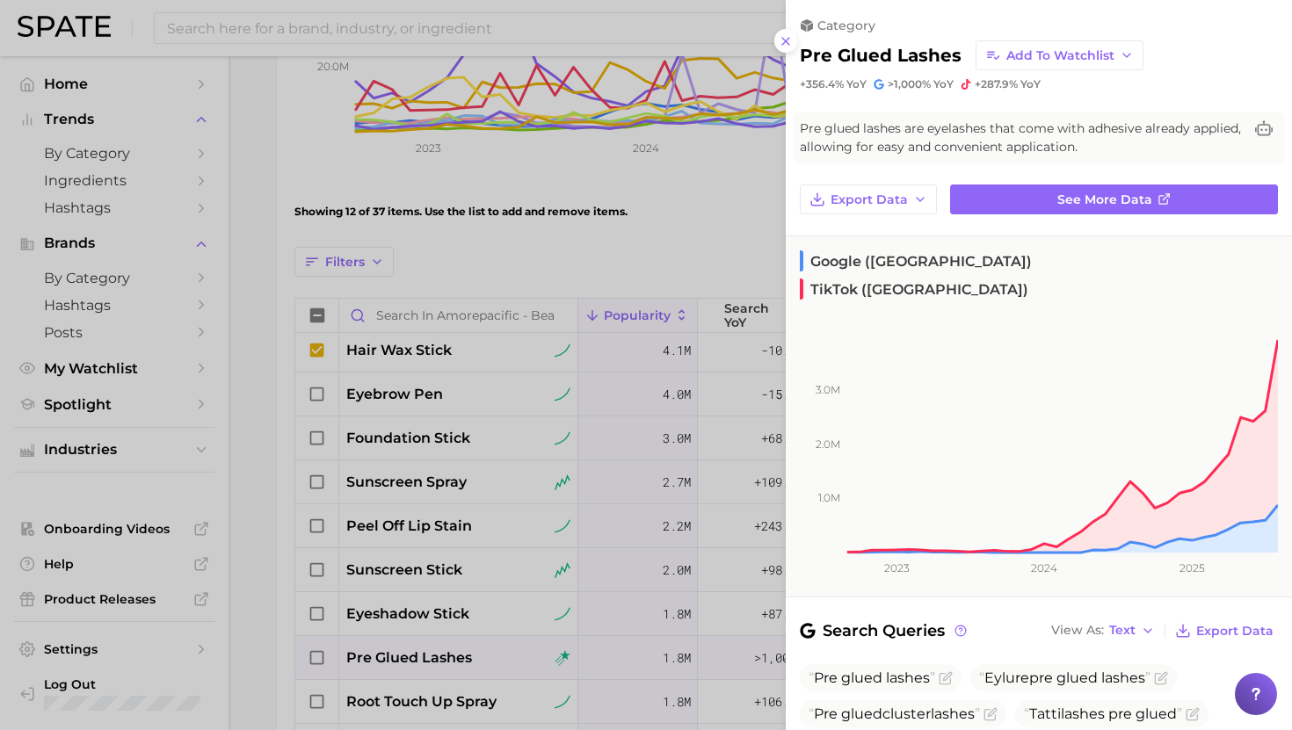
click at [451, 653] on div at bounding box center [646, 365] width 1292 height 730
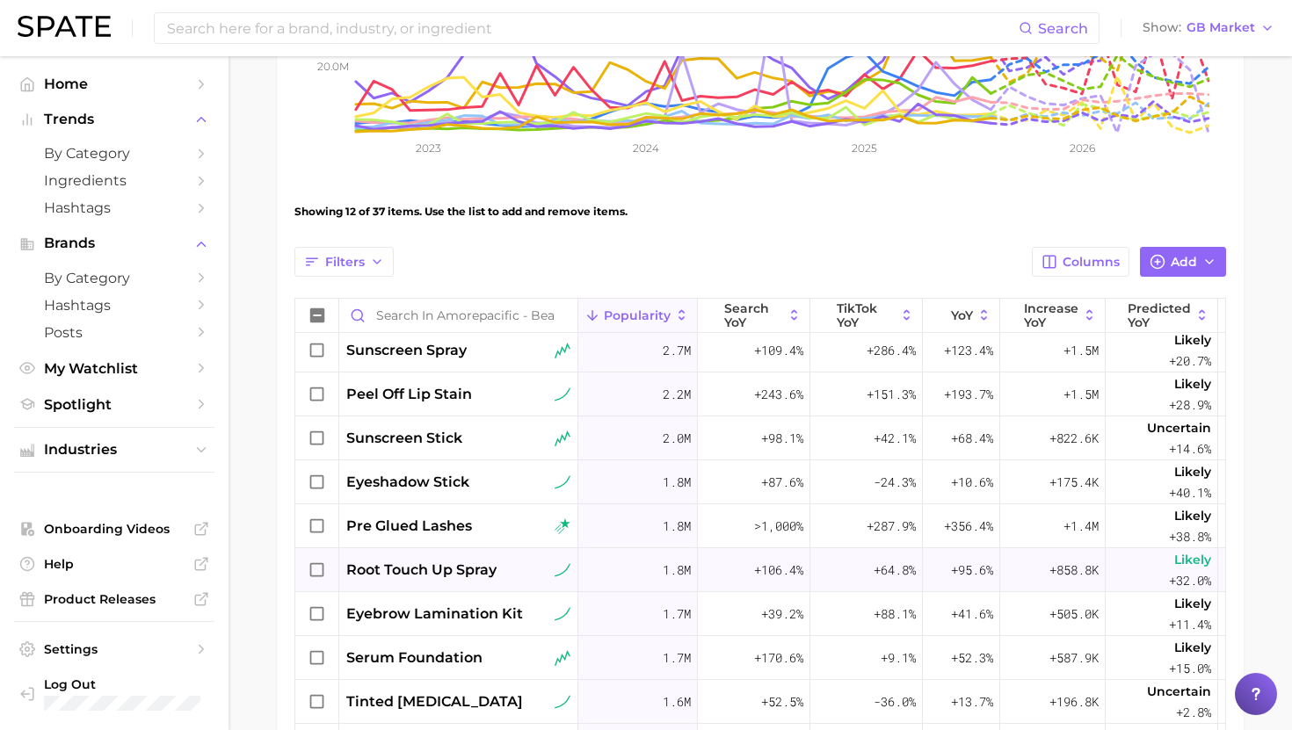
scroll to position [622, 0]
click at [460, 561] on span "root touch up spray" at bounding box center [421, 568] width 150 height 21
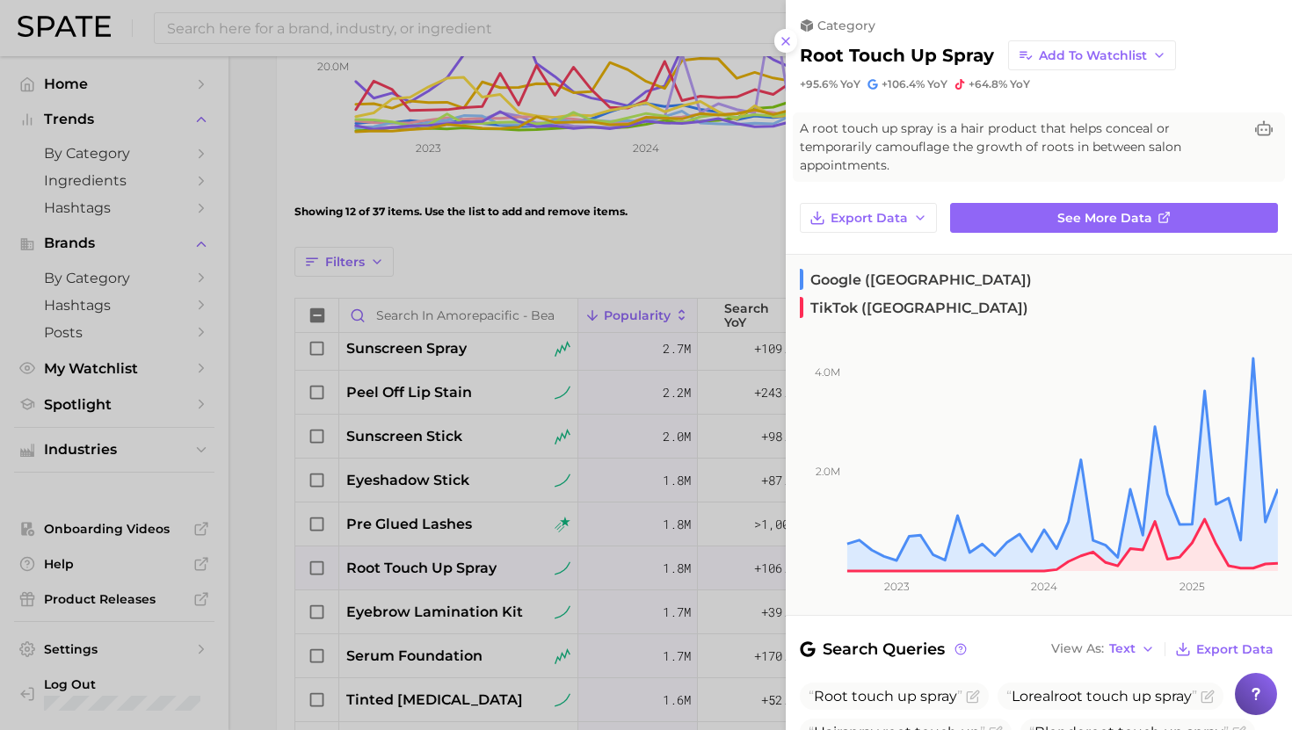
click at [461, 561] on div at bounding box center [646, 365] width 1292 height 730
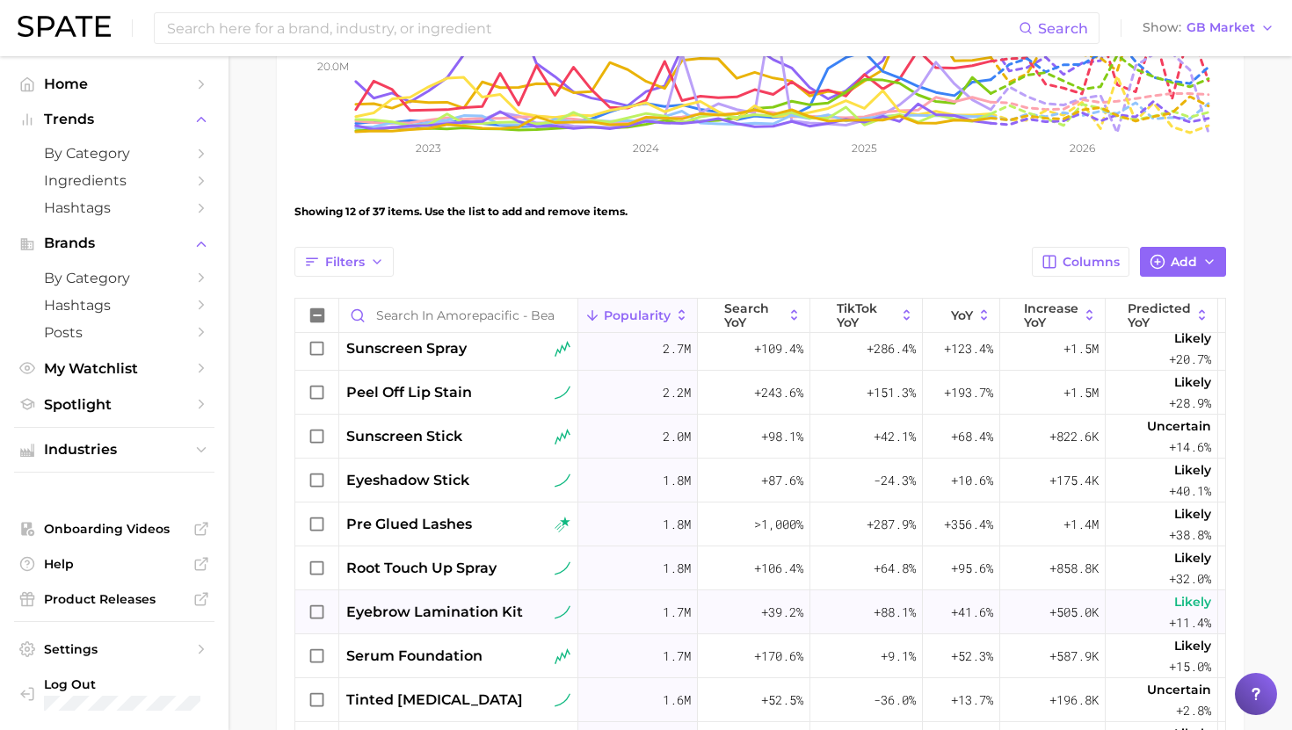
click at [457, 624] on div "eyebrow lamination kit" at bounding box center [458, 612] width 239 height 44
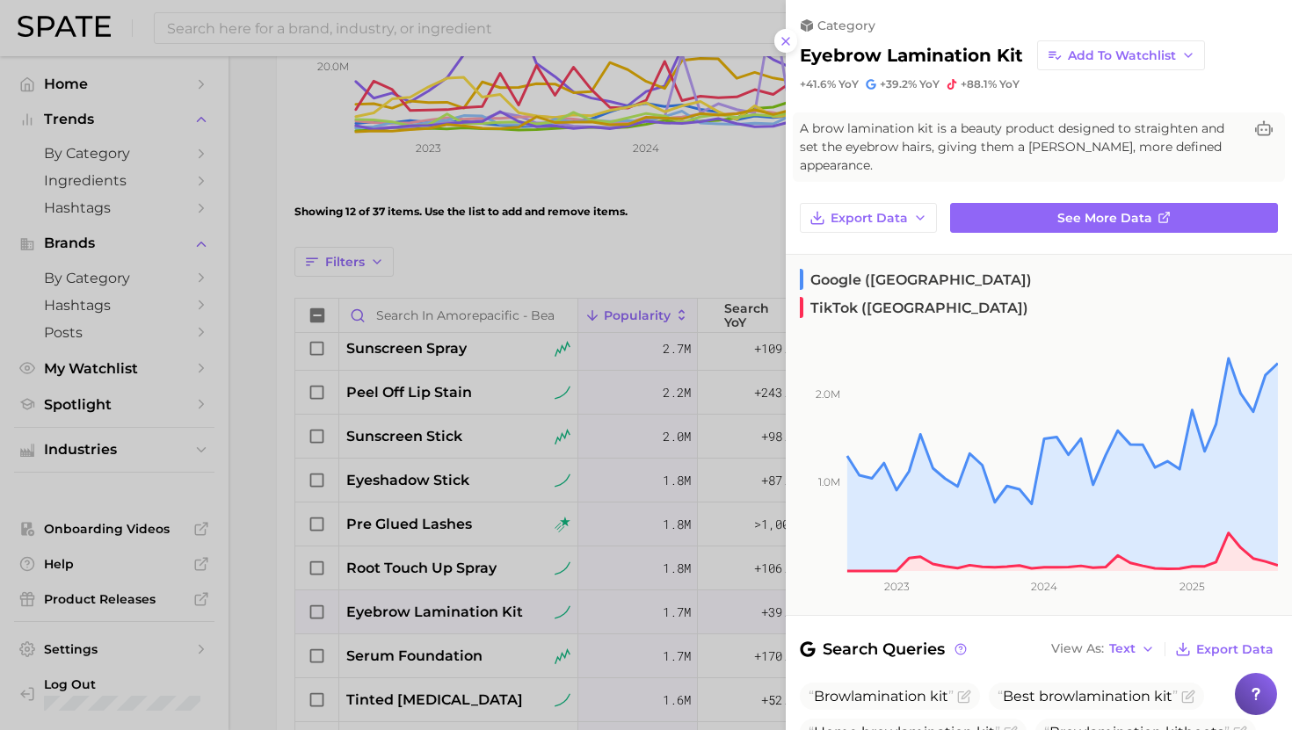
click at [453, 616] on div at bounding box center [646, 365] width 1292 height 730
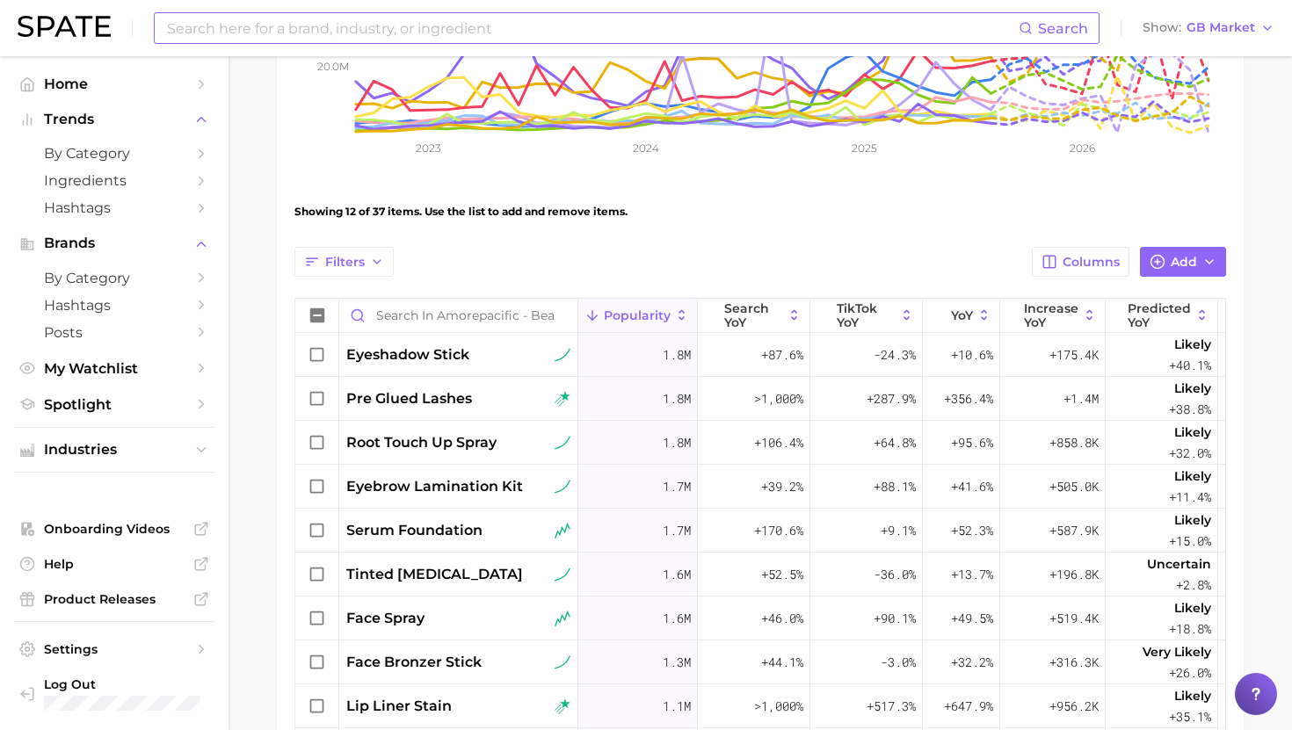
scroll to position [822, 0]
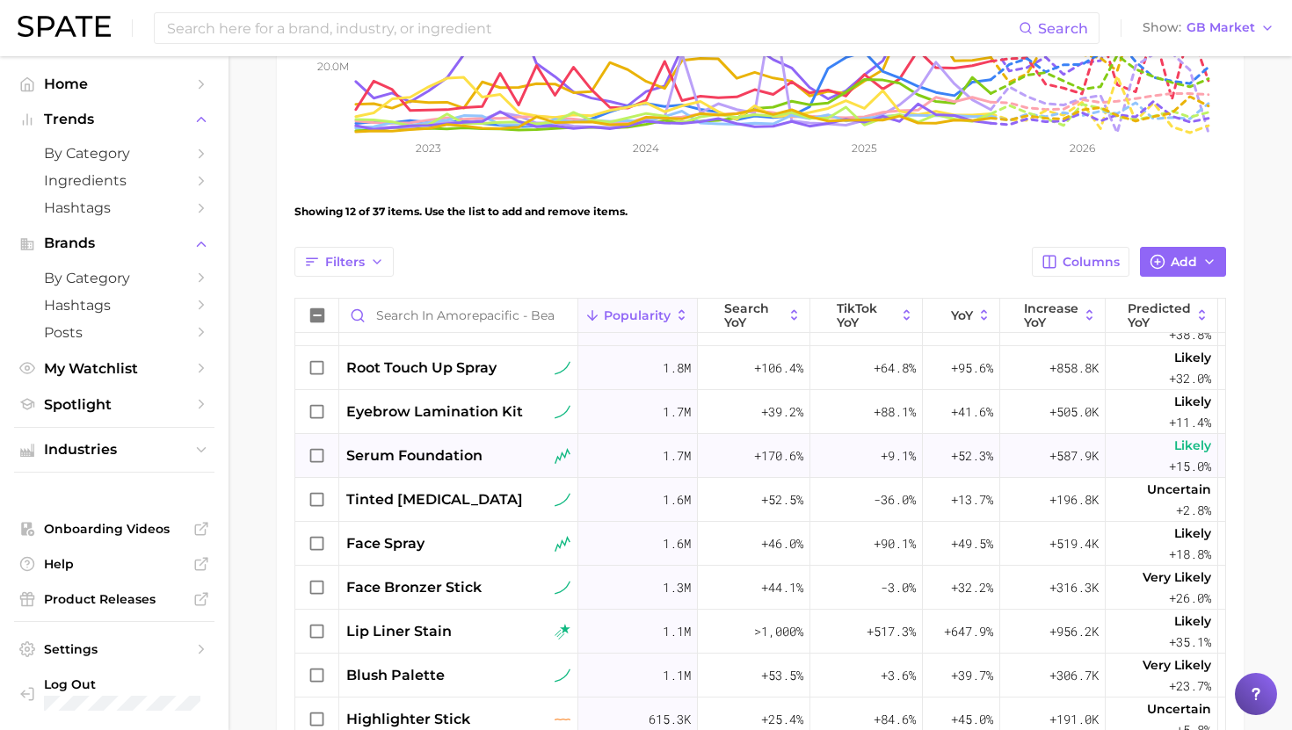
click at [431, 451] on span "serum foundation" at bounding box center [414, 456] width 136 height 21
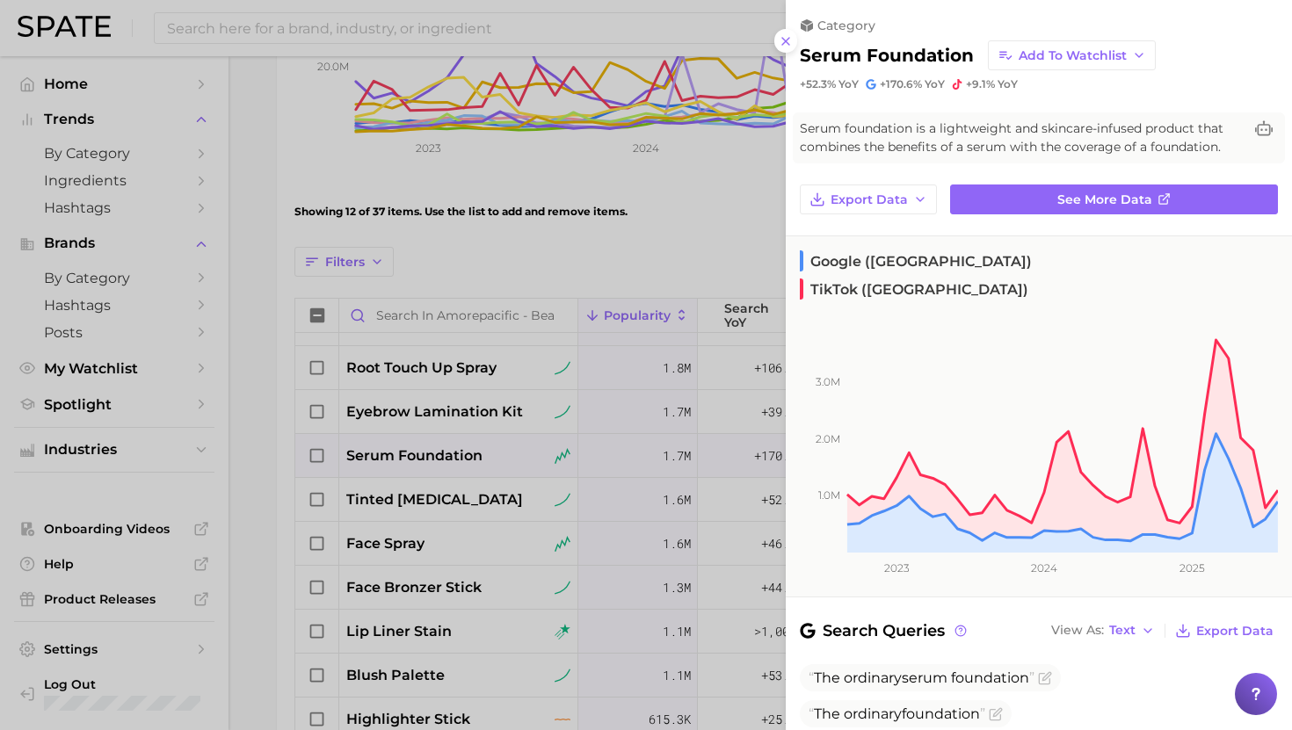
click at [430, 451] on div at bounding box center [646, 365] width 1292 height 730
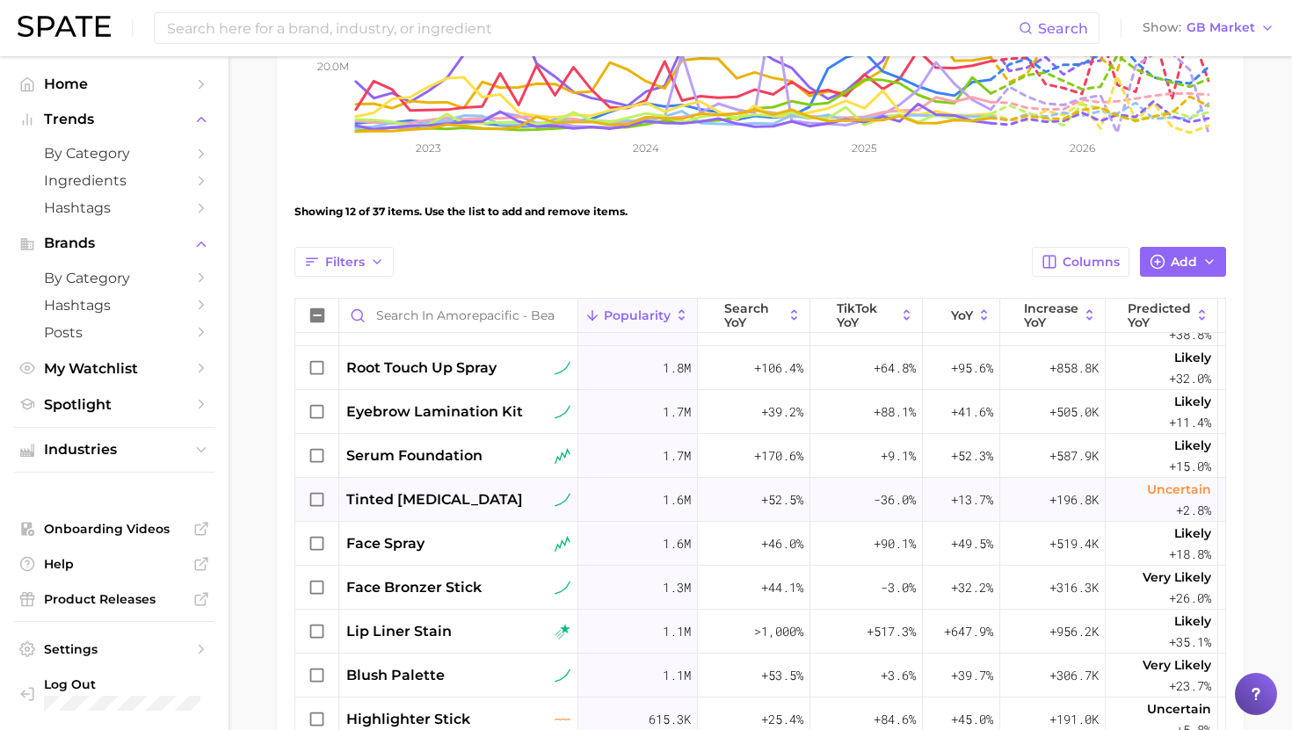
click at [430, 504] on span "tinted lip balm" at bounding box center [434, 499] width 177 height 21
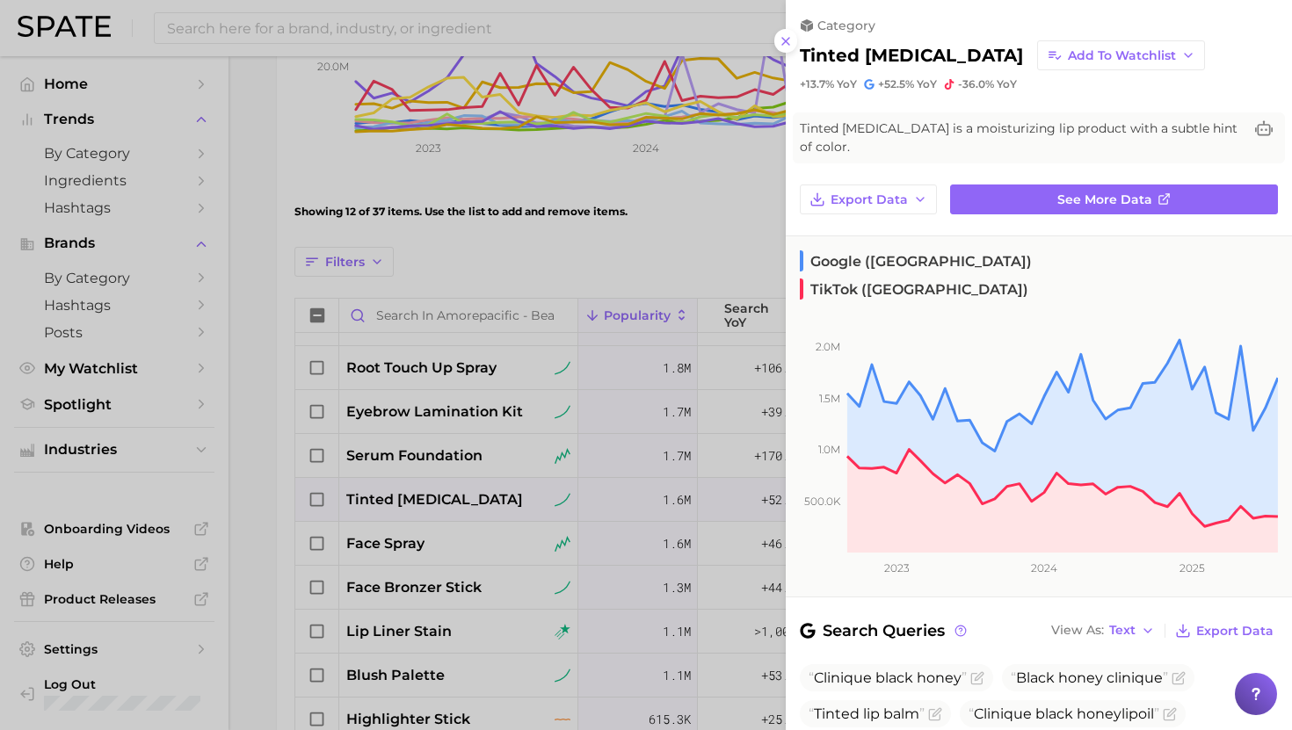
click at [429, 501] on div at bounding box center [646, 365] width 1292 height 730
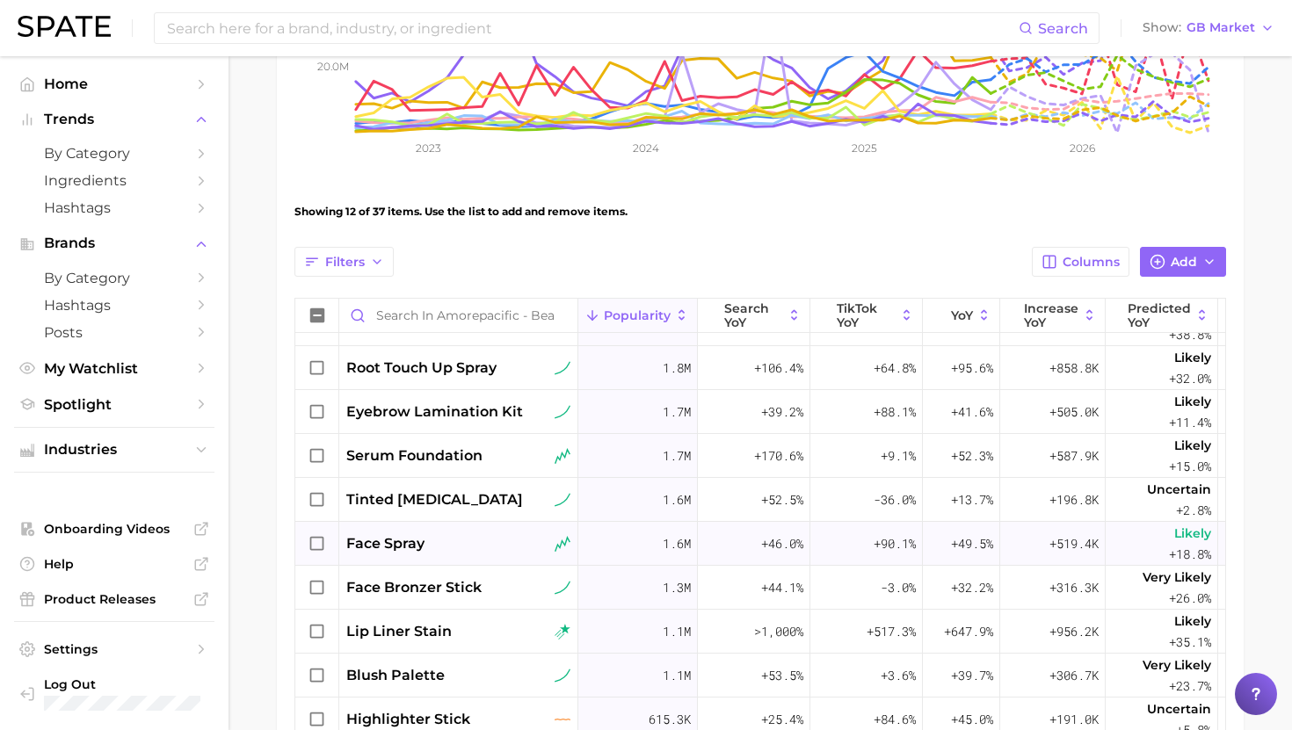
click at [429, 552] on div "face spray" at bounding box center [458, 543] width 224 height 21
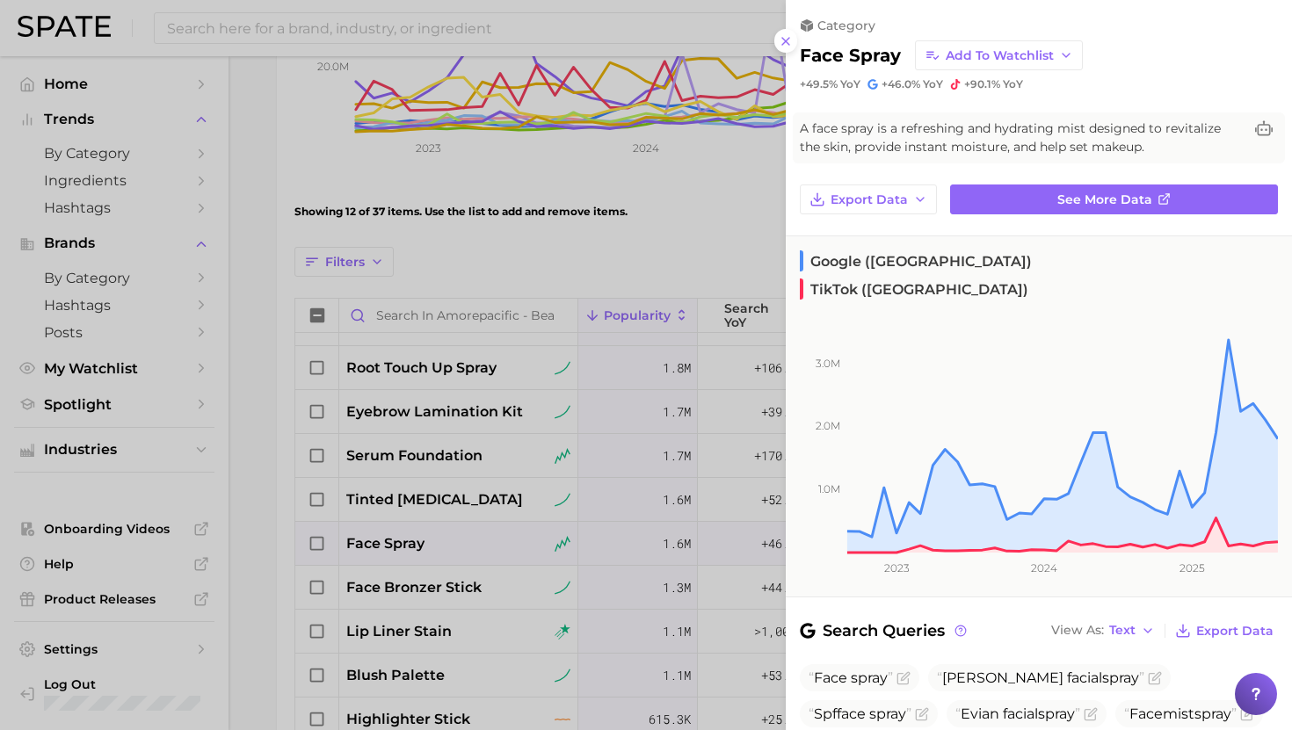
click at [427, 545] on div at bounding box center [646, 365] width 1292 height 730
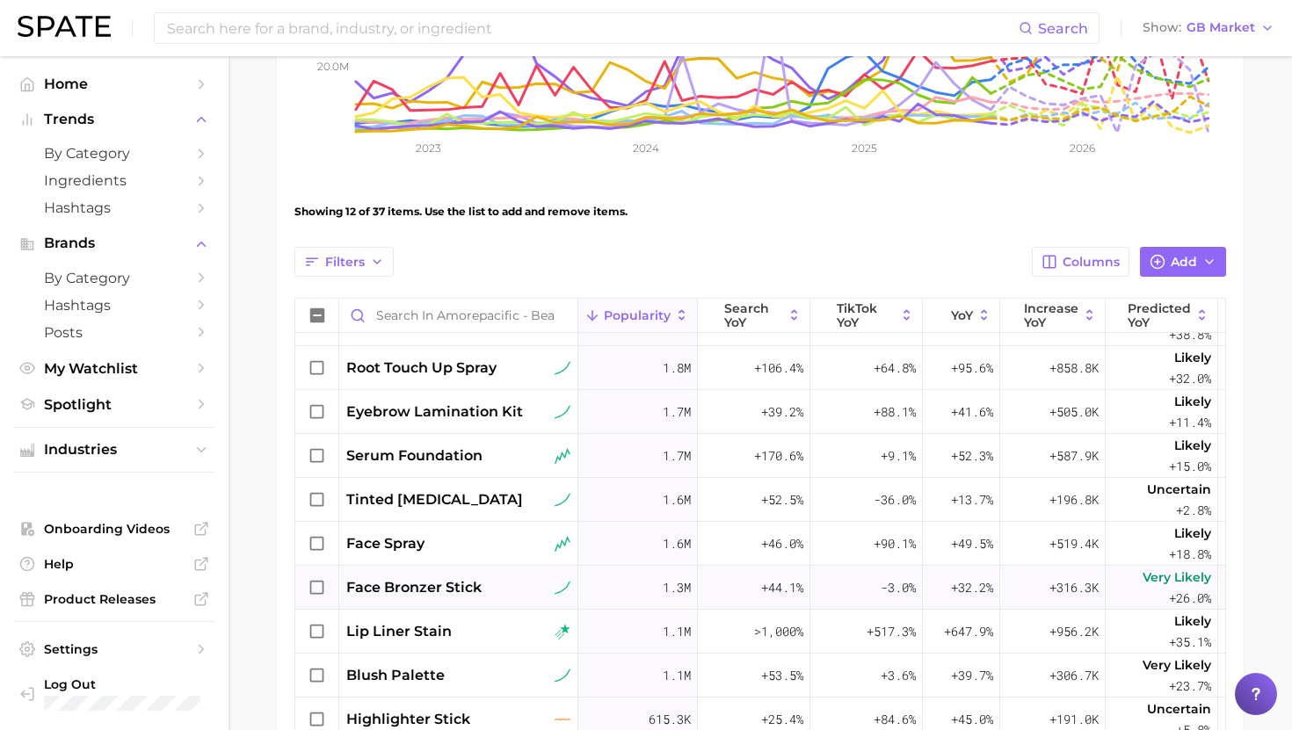
click at [427, 584] on span "face bronzer stick" at bounding box center [413, 587] width 135 height 21
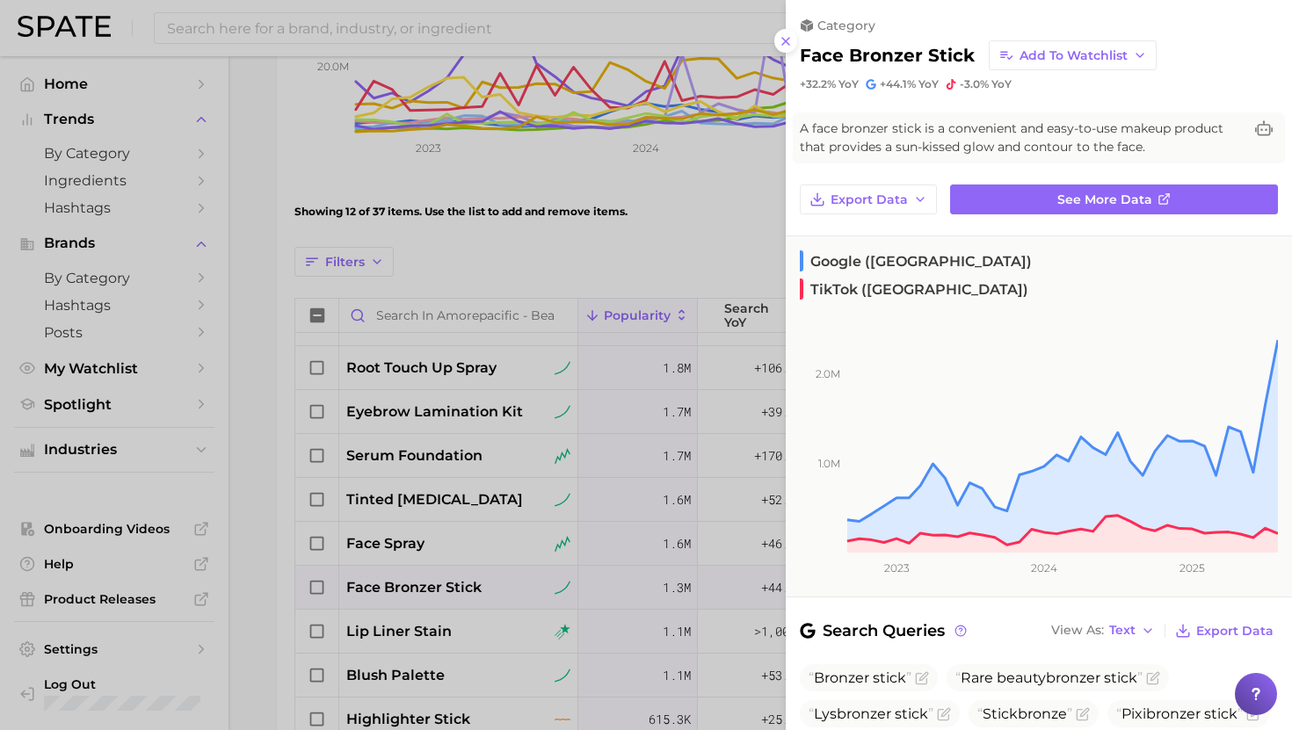
click at [427, 584] on div at bounding box center [646, 365] width 1292 height 730
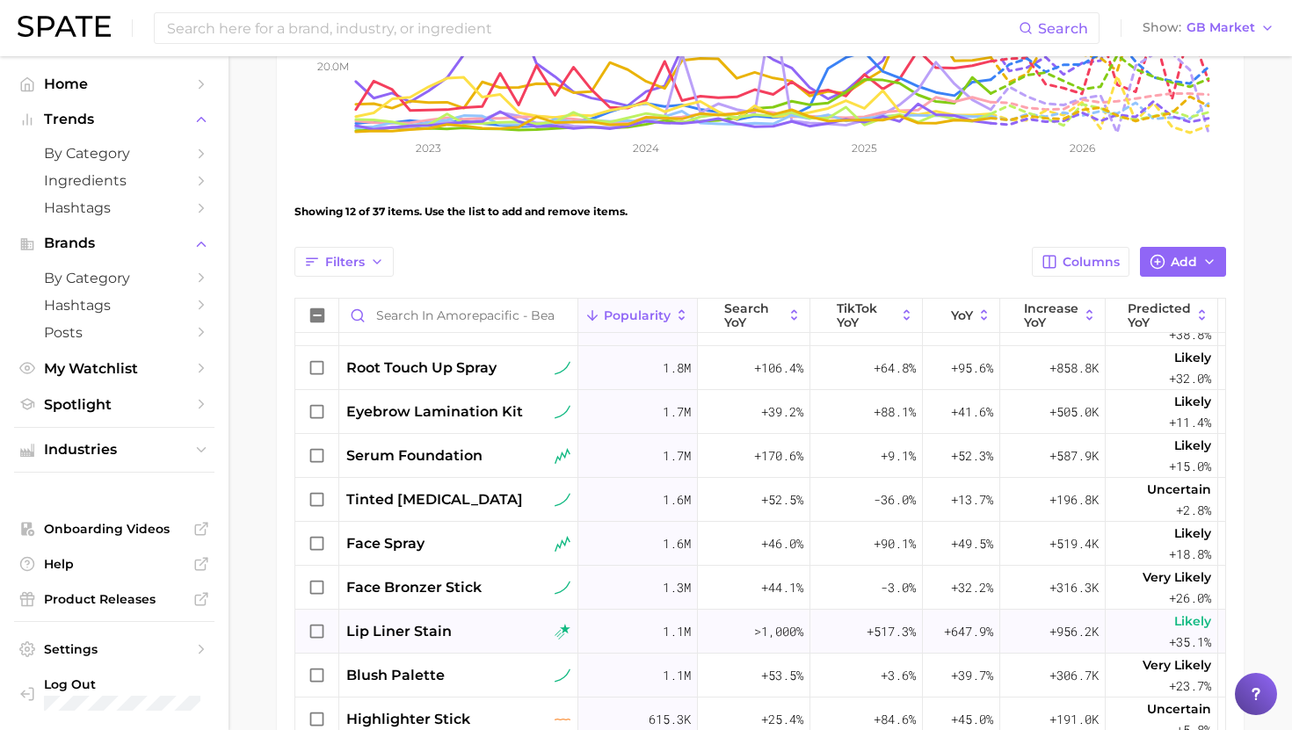
click at [460, 627] on div "lip liner stain" at bounding box center [458, 631] width 224 height 21
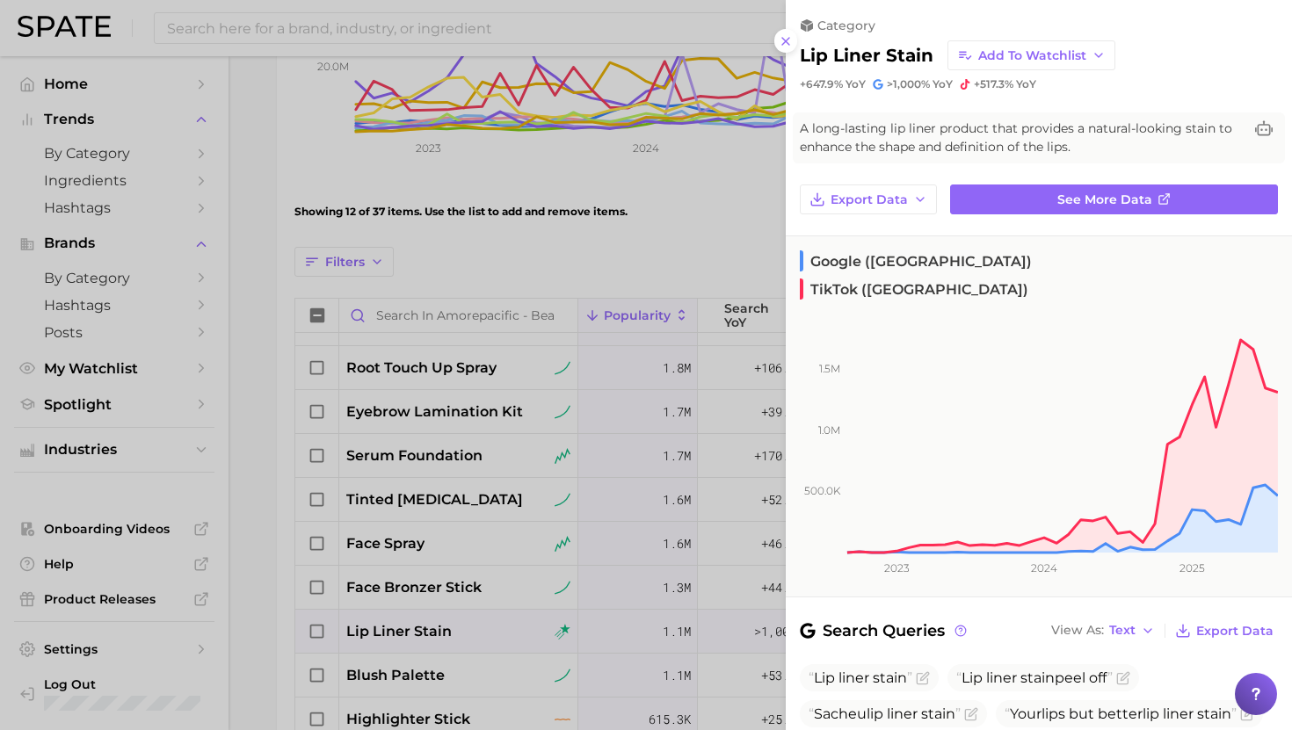
click at [460, 627] on div at bounding box center [646, 365] width 1292 height 730
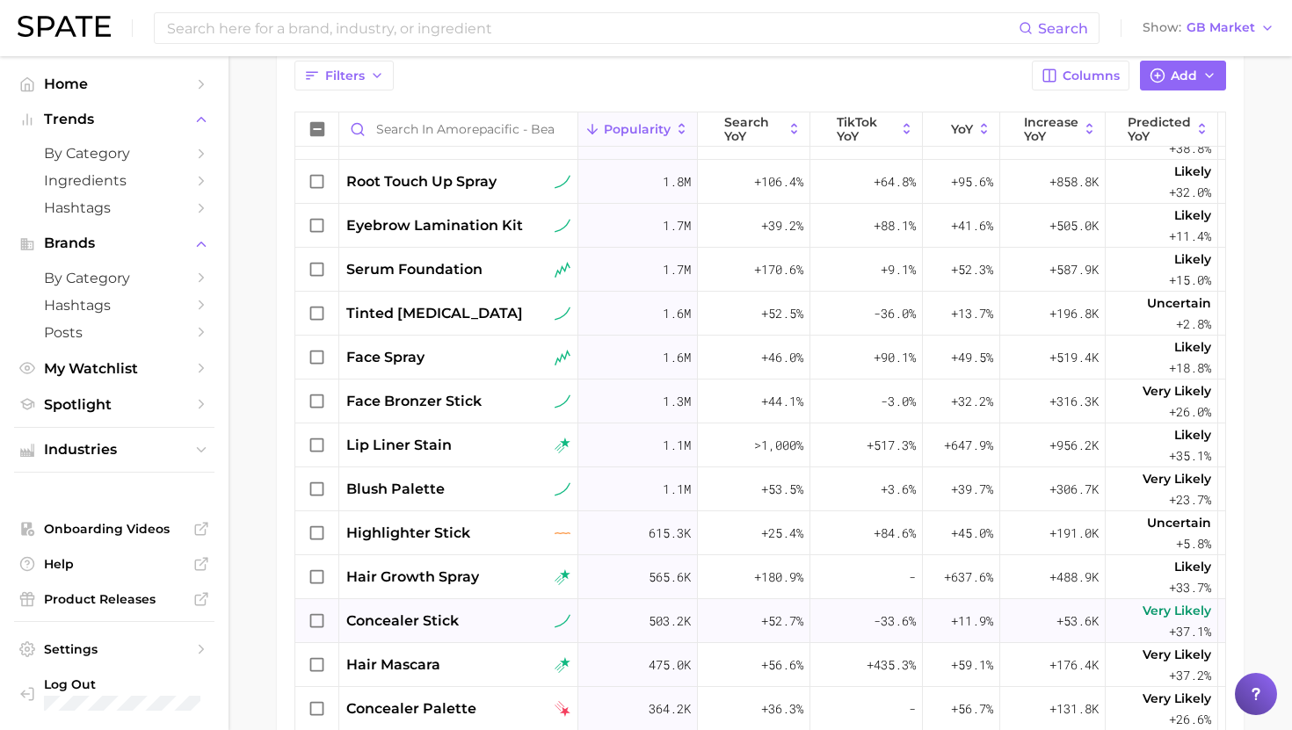
scroll to position [637, 0]
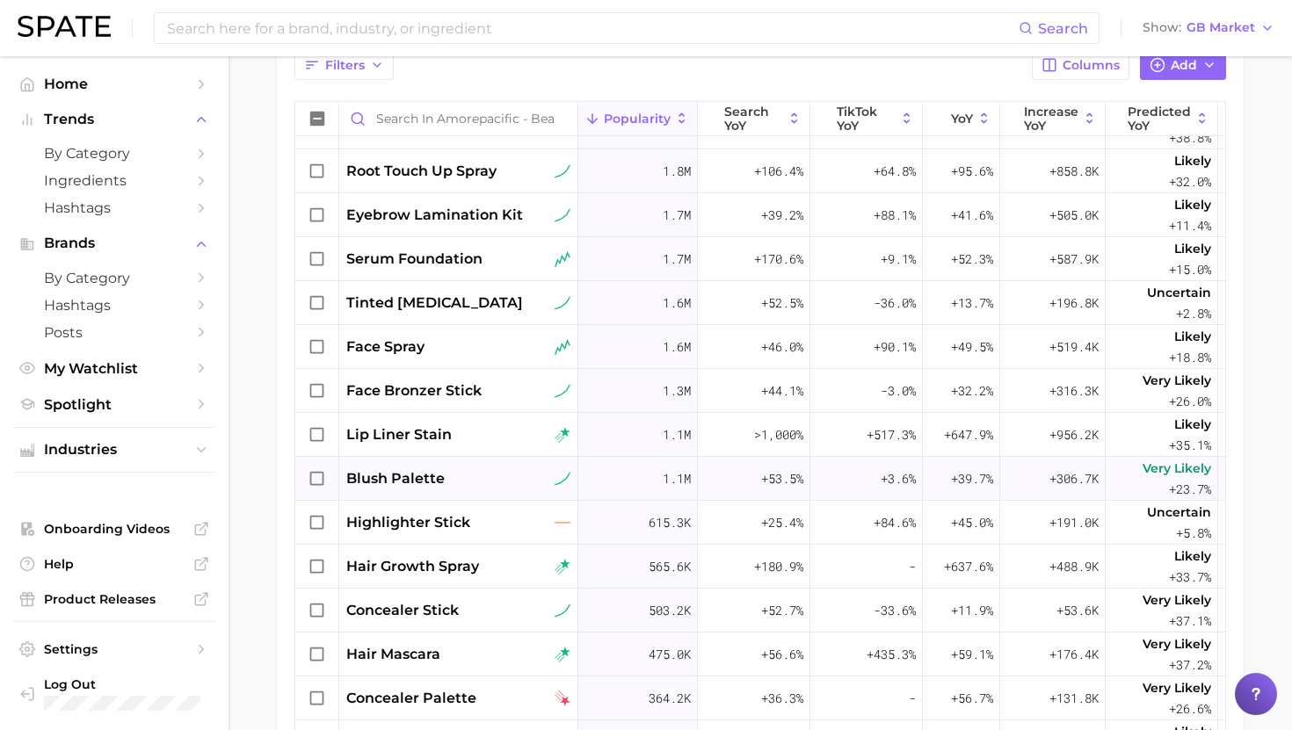
click at [490, 469] on div "blush palette" at bounding box center [458, 478] width 224 height 21
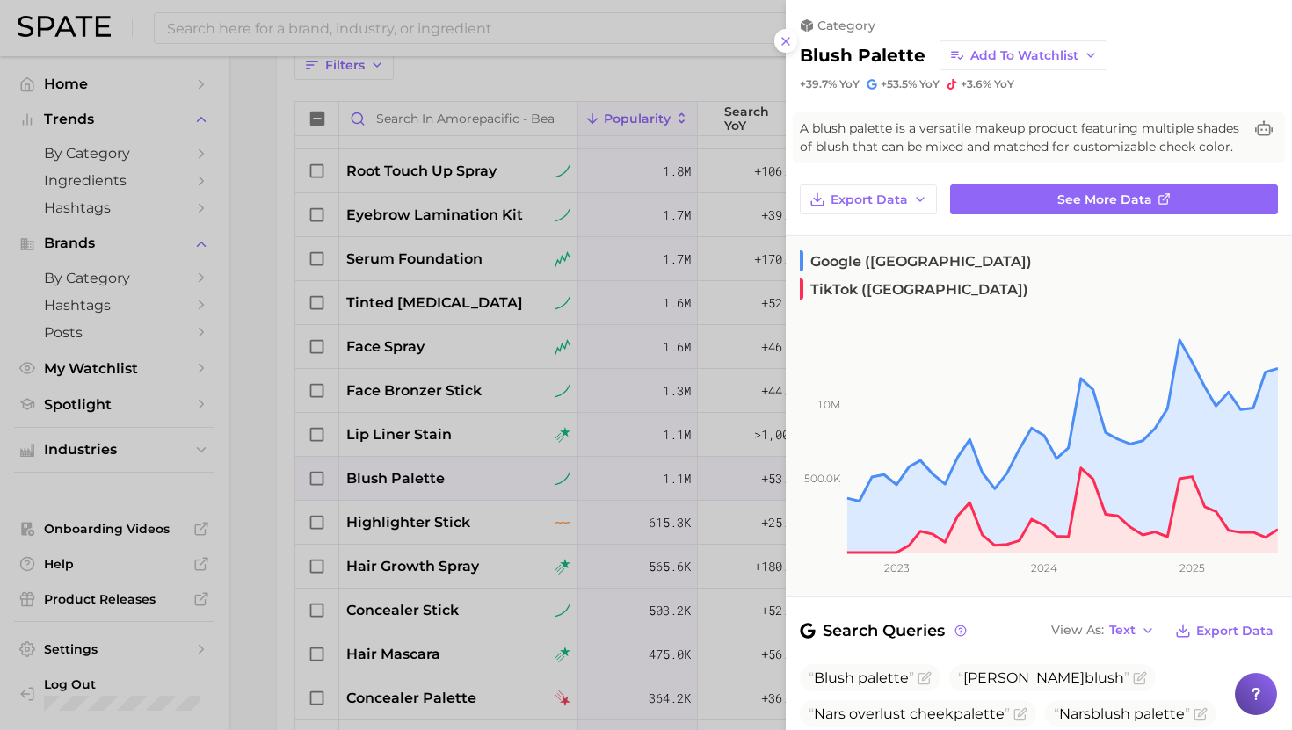
click at [490, 468] on div at bounding box center [646, 365] width 1292 height 730
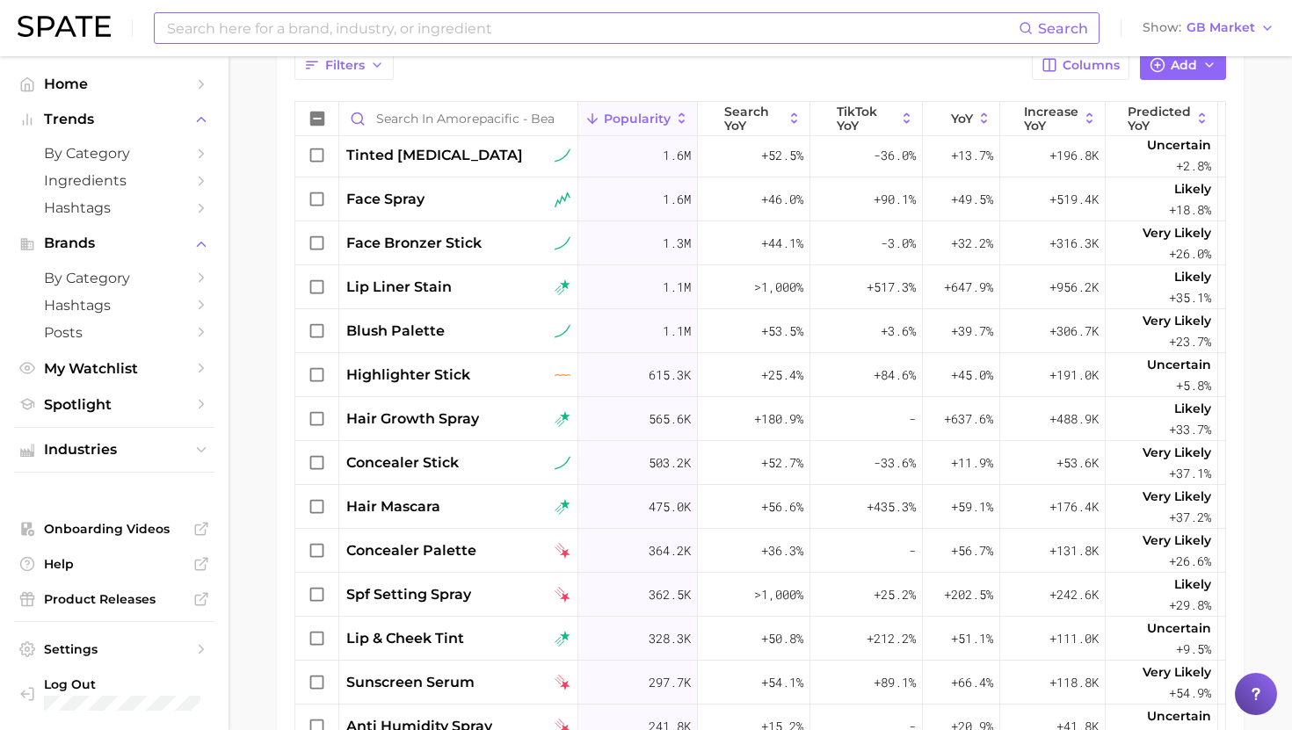
scroll to position [976, 0]
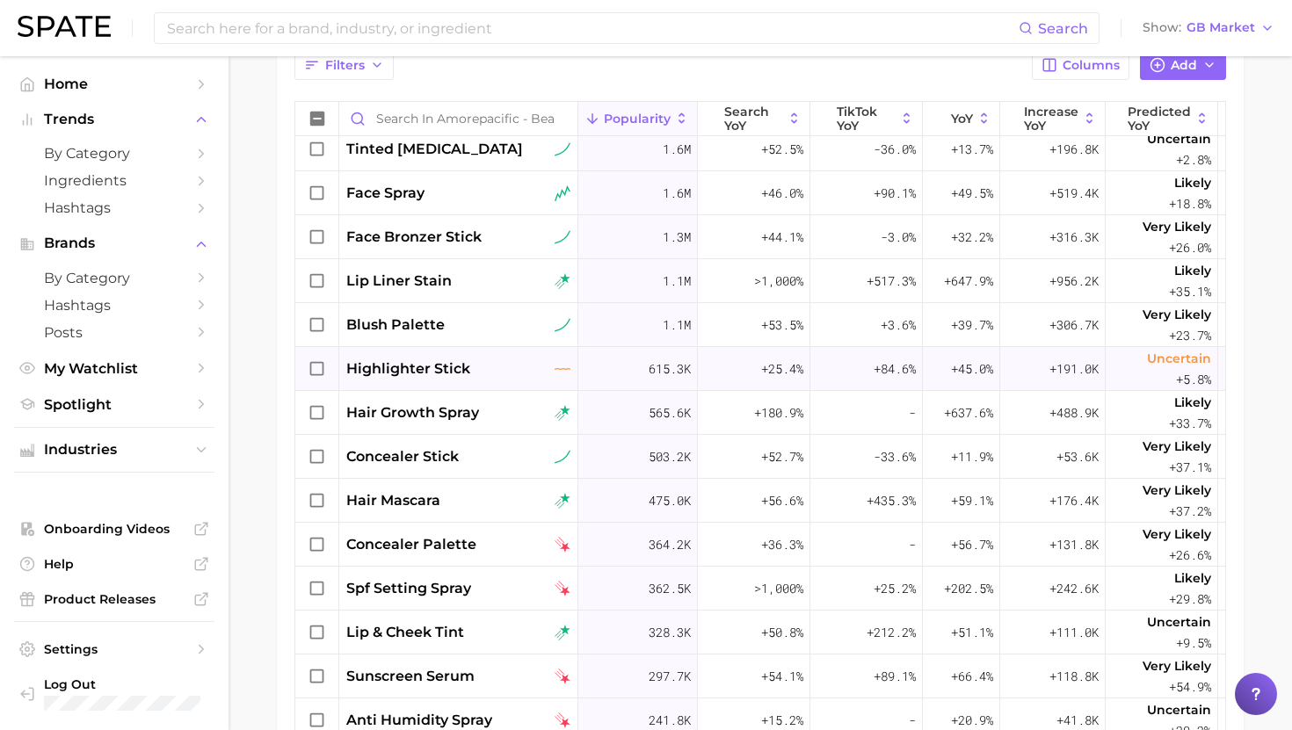
click at [467, 378] on span "highlighter stick" at bounding box center [408, 369] width 124 height 21
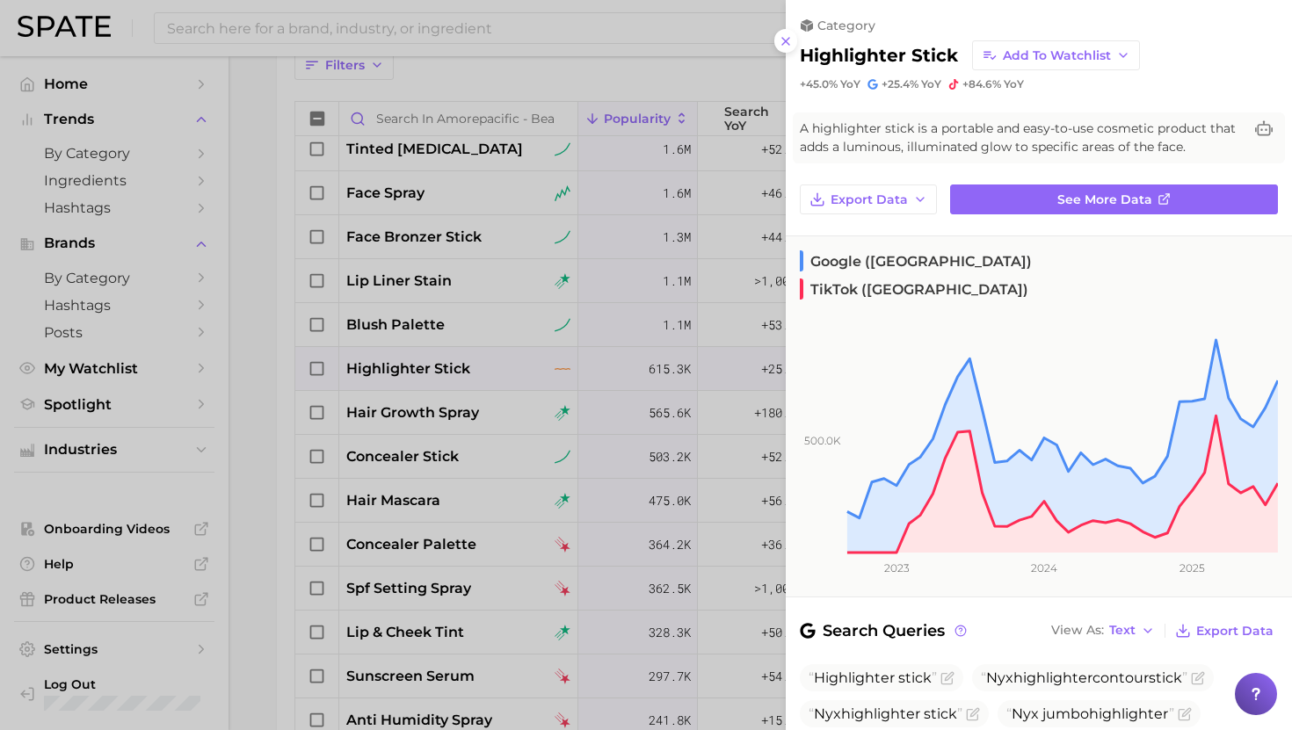
click at [463, 377] on div at bounding box center [646, 365] width 1292 height 730
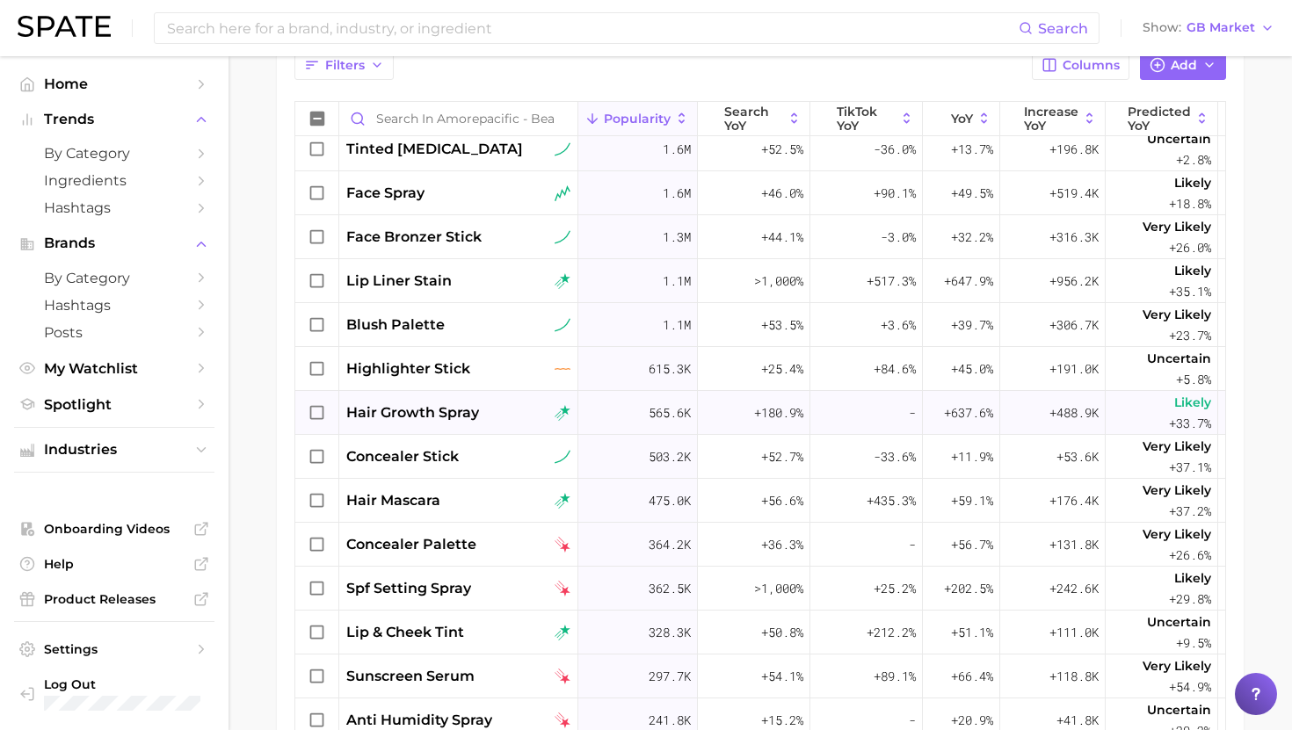
click at [458, 420] on span "hair growth spray" at bounding box center [412, 412] width 133 height 21
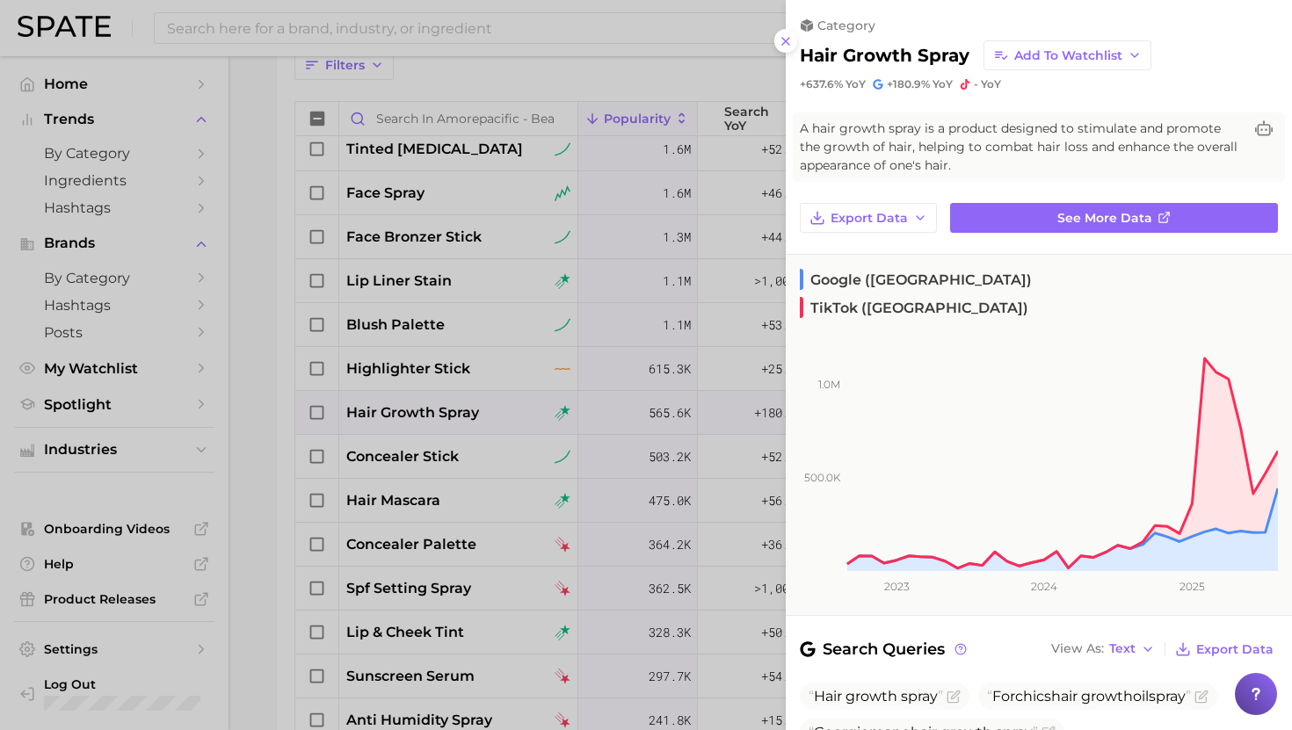
click at [458, 413] on div at bounding box center [646, 365] width 1292 height 730
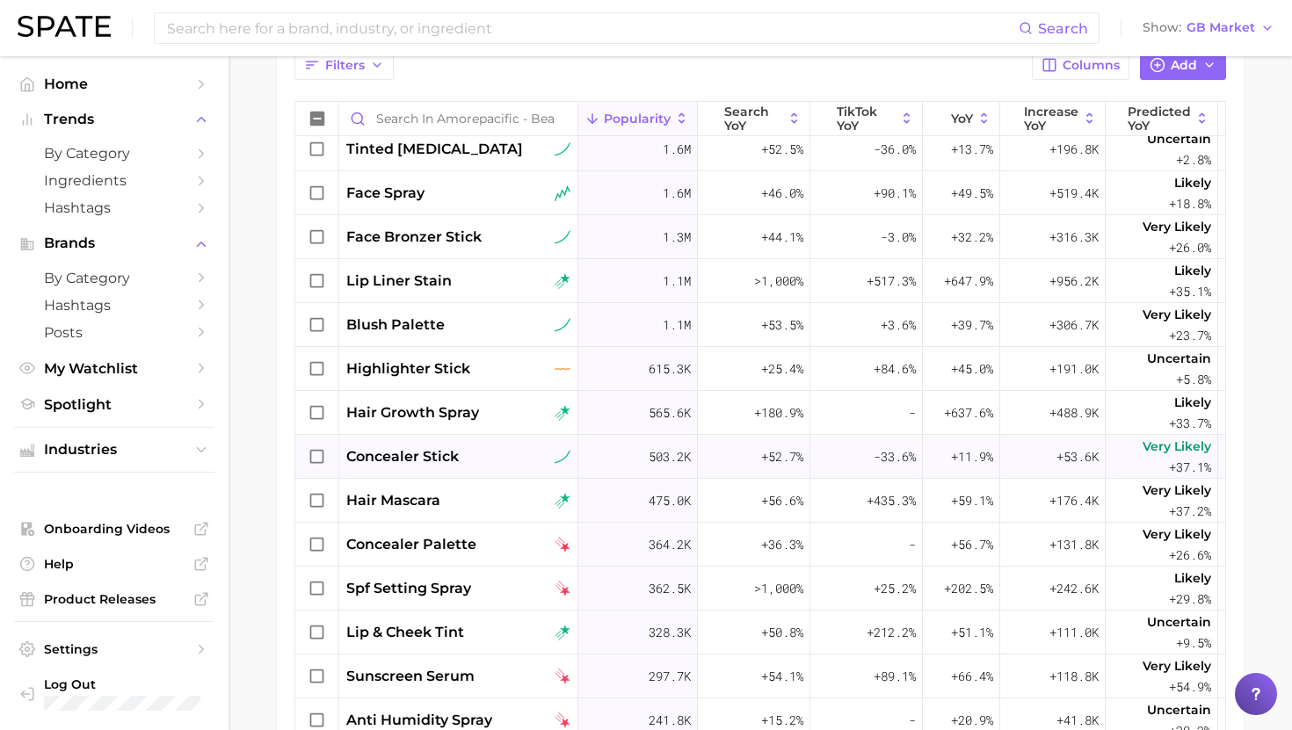
click at [458, 451] on span "concealer stick" at bounding box center [402, 456] width 112 height 21
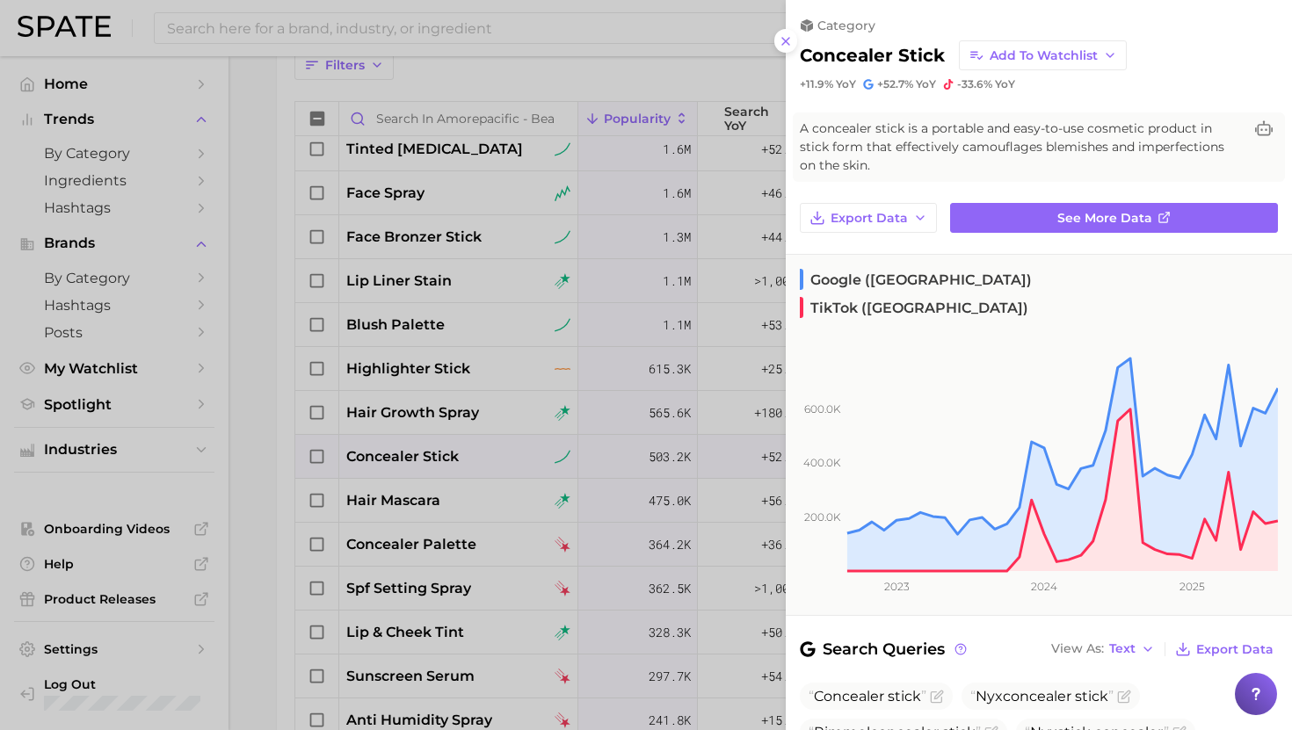
click at [458, 449] on div at bounding box center [646, 365] width 1292 height 730
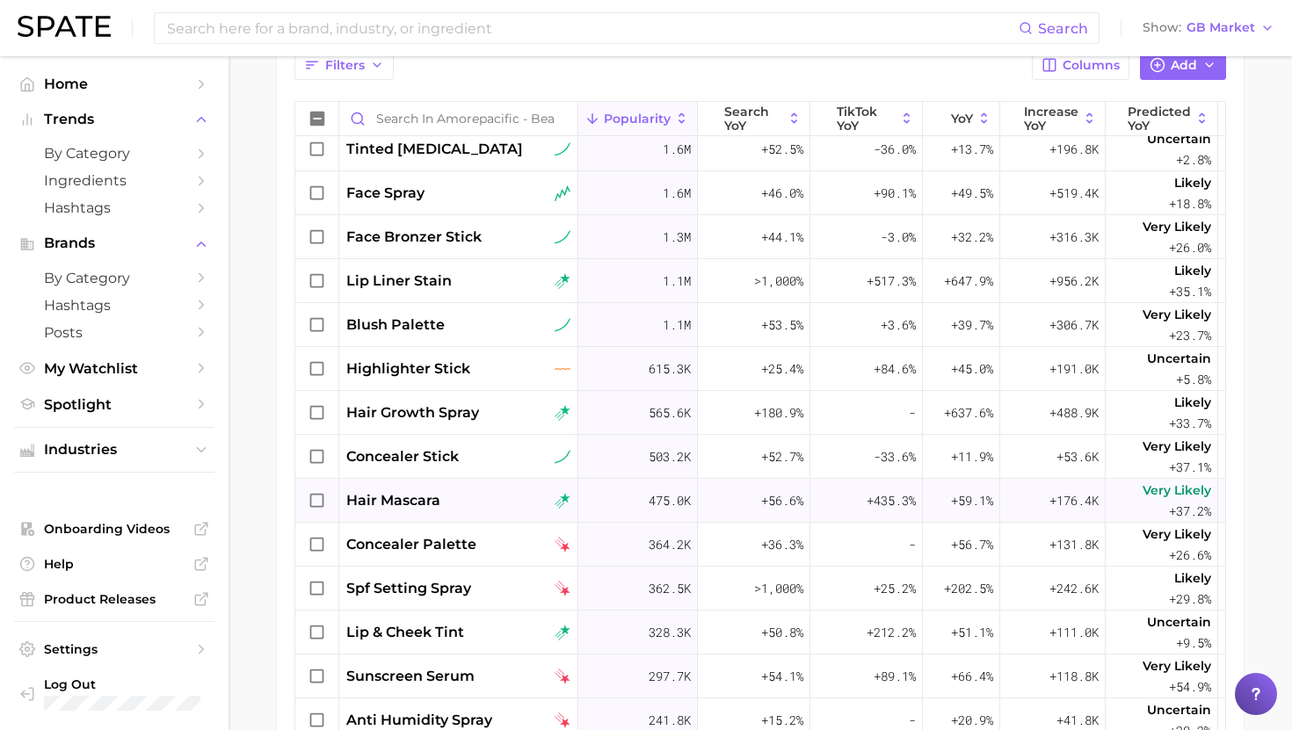
click at [488, 496] on div "hair mascara" at bounding box center [458, 500] width 224 height 21
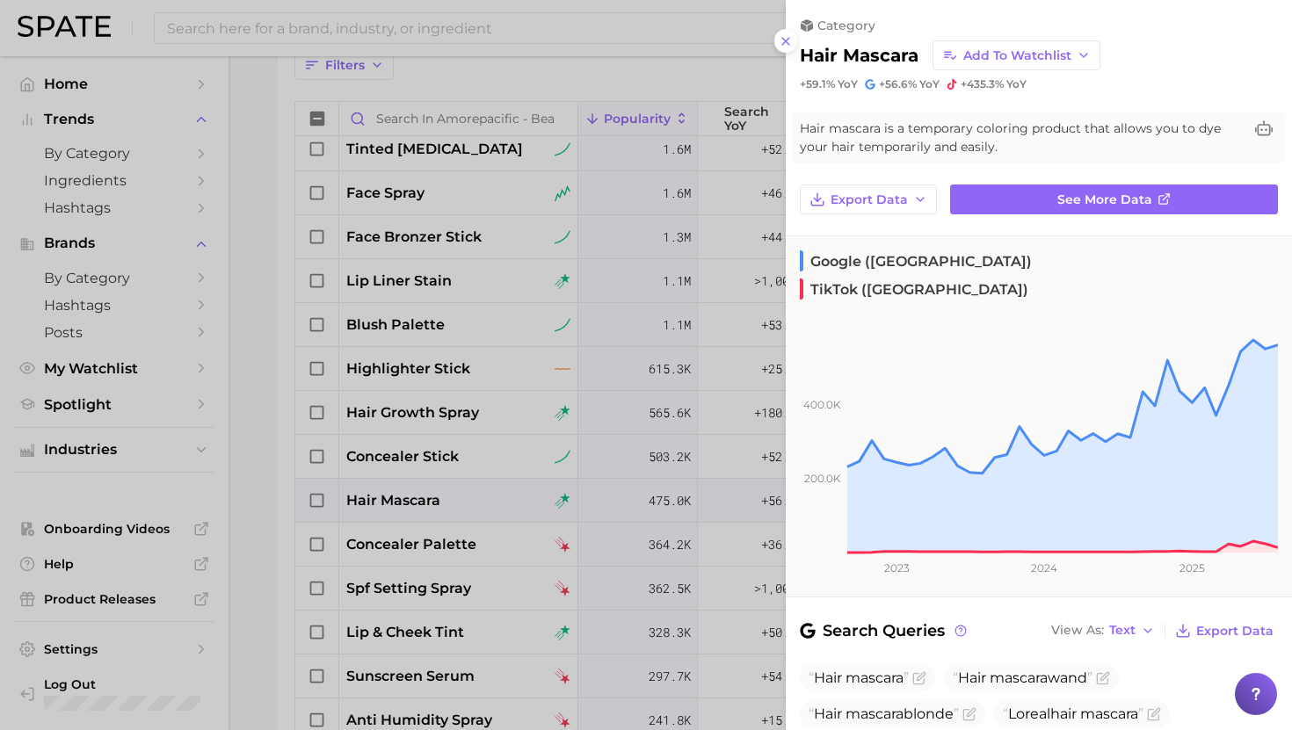
click at [489, 496] on div at bounding box center [646, 365] width 1292 height 730
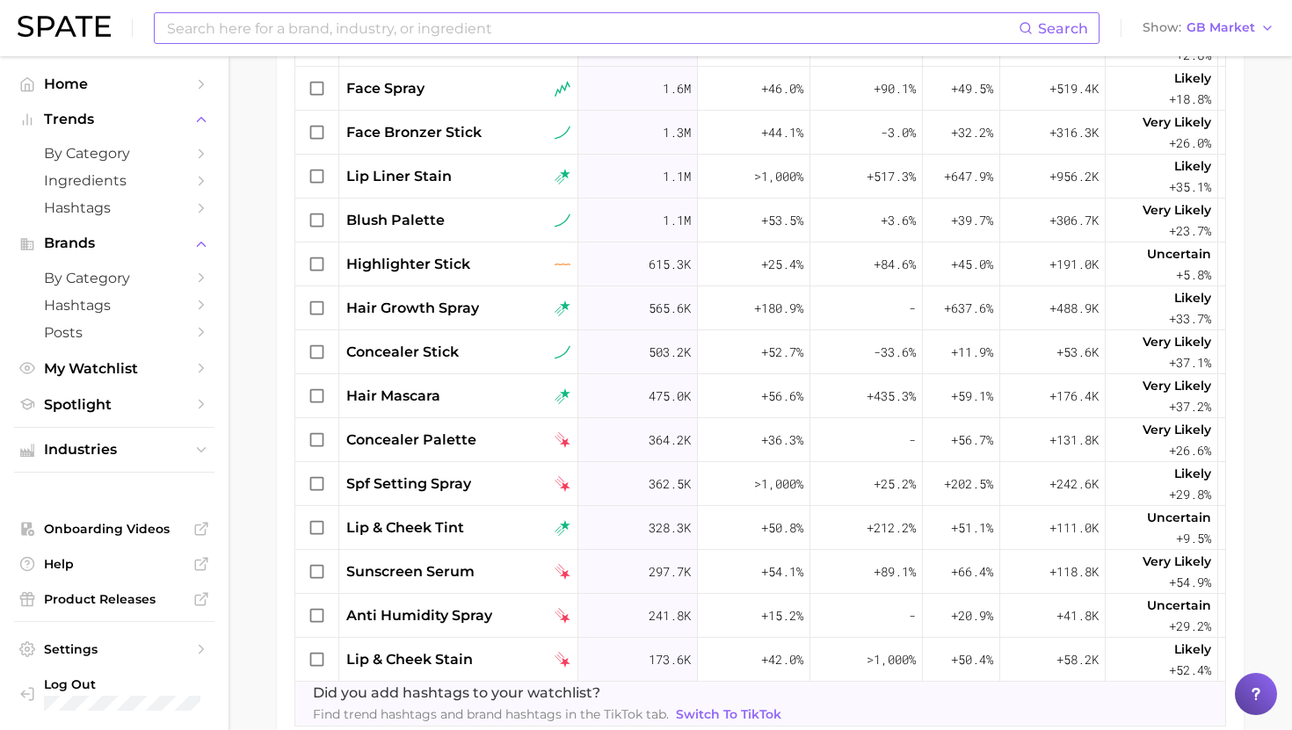
scroll to position [744, 0]
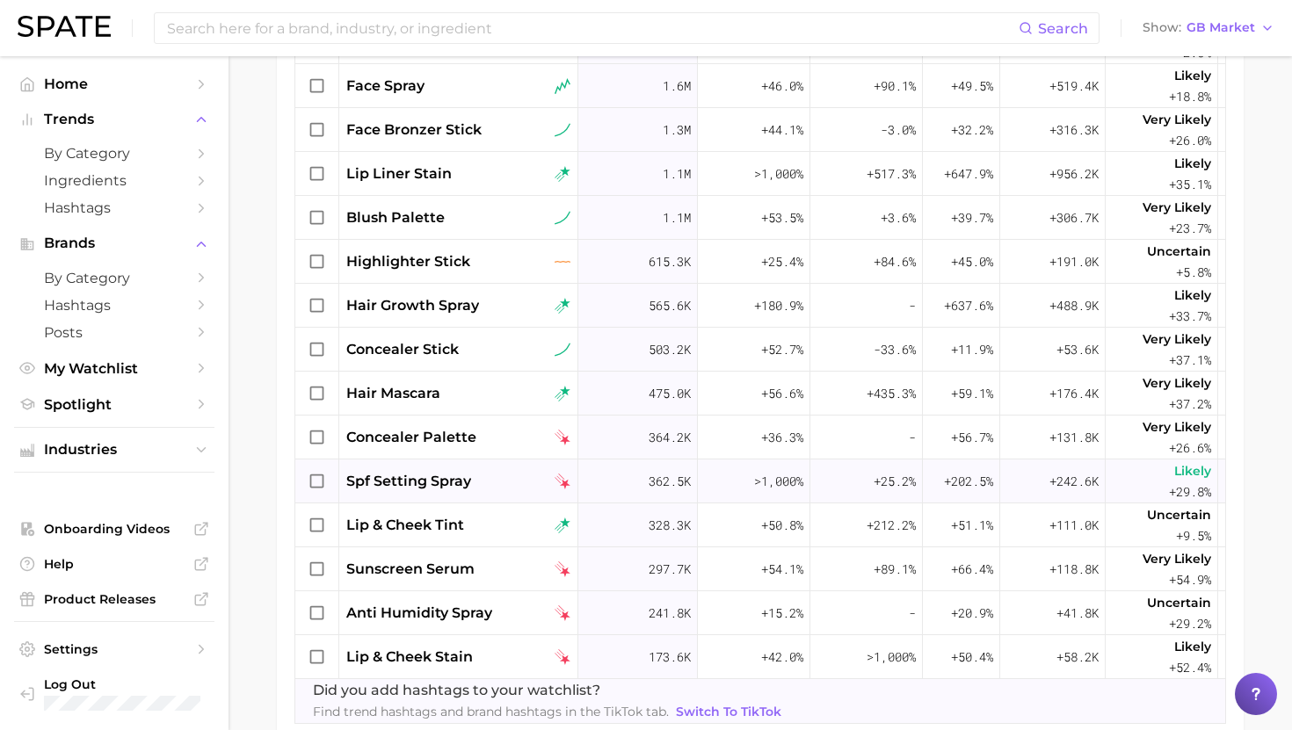
click at [443, 487] on span "spf setting spray" at bounding box center [408, 481] width 125 height 21
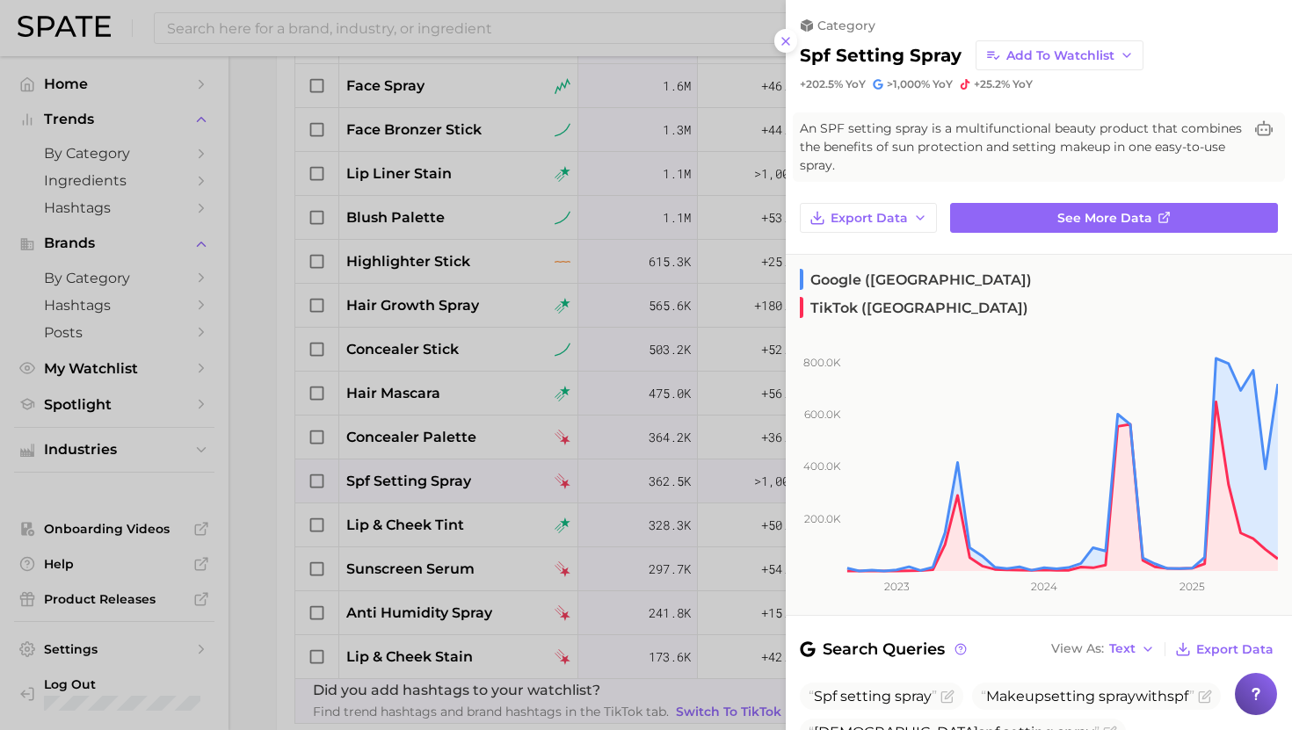
click at [443, 487] on div at bounding box center [646, 365] width 1292 height 730
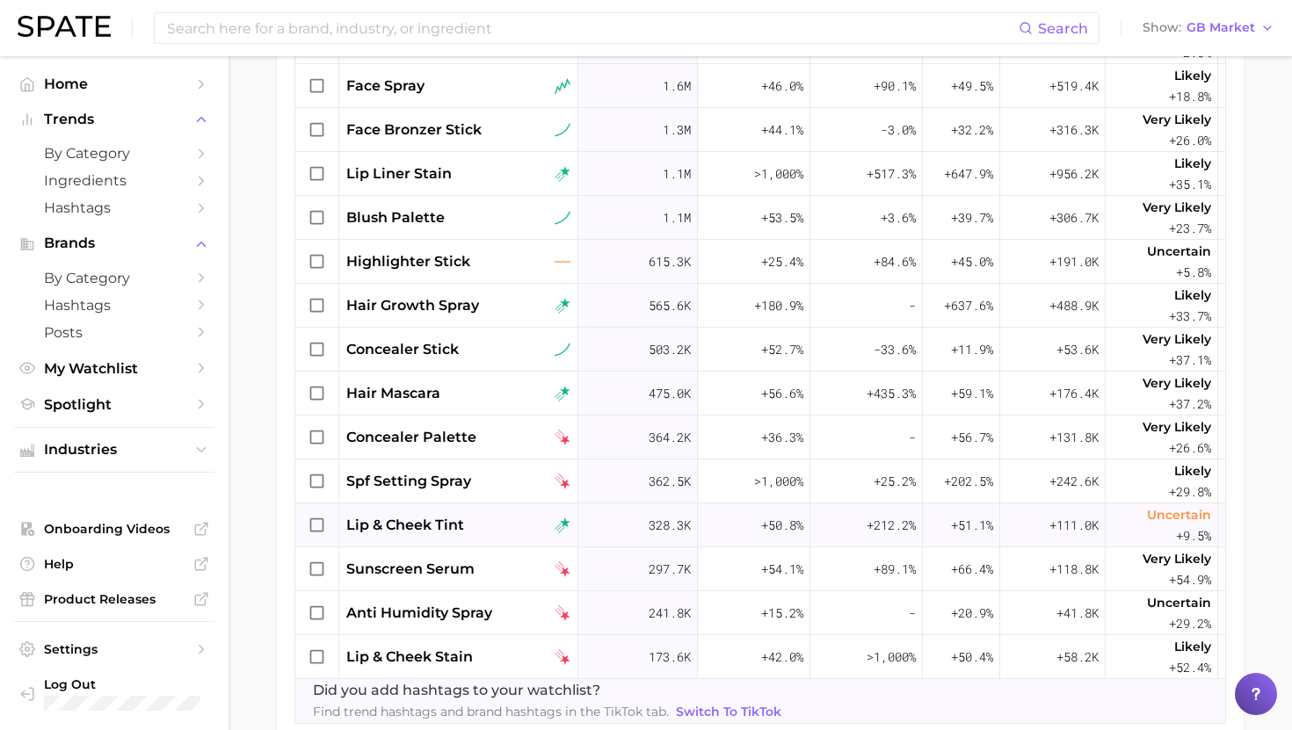
click at [454, 537] on div "lip & cheek tint" at bounding box center [458, 526] width 239 height 44
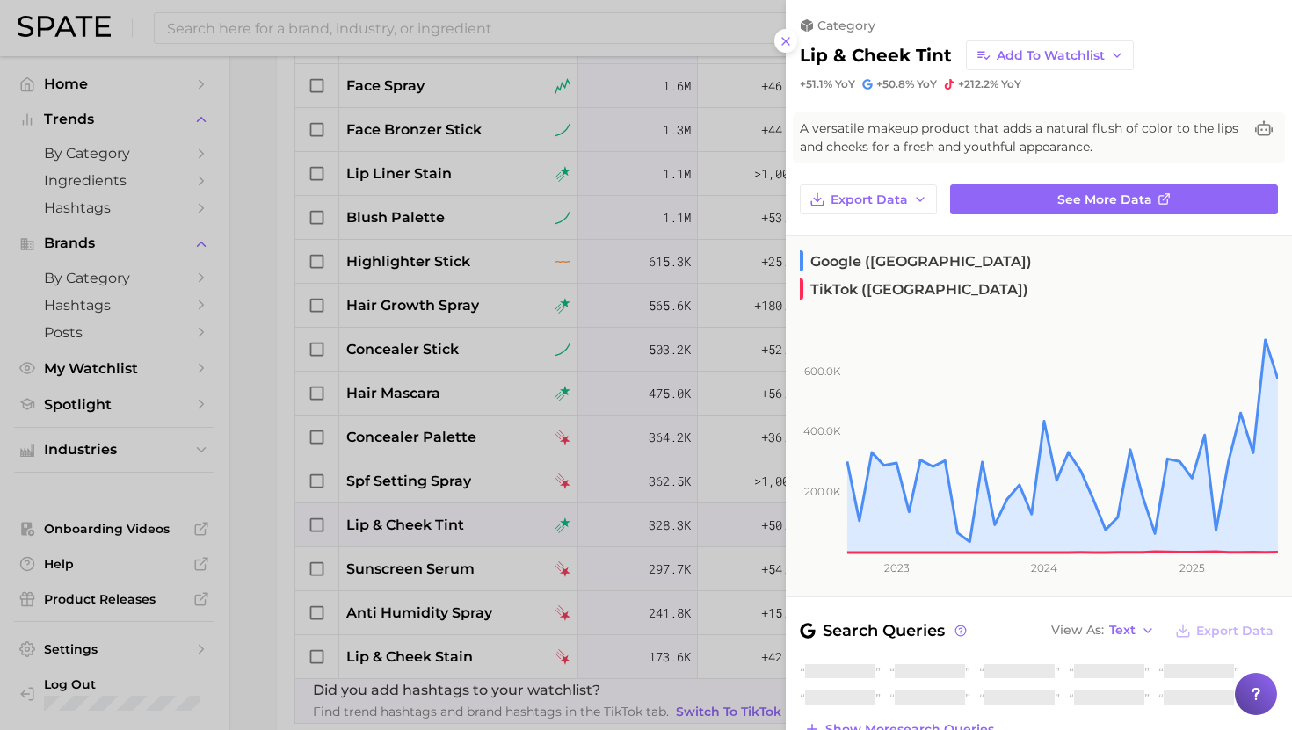
click at [455, 527] on div at bounding box center [646, 365] width 1292 height 730
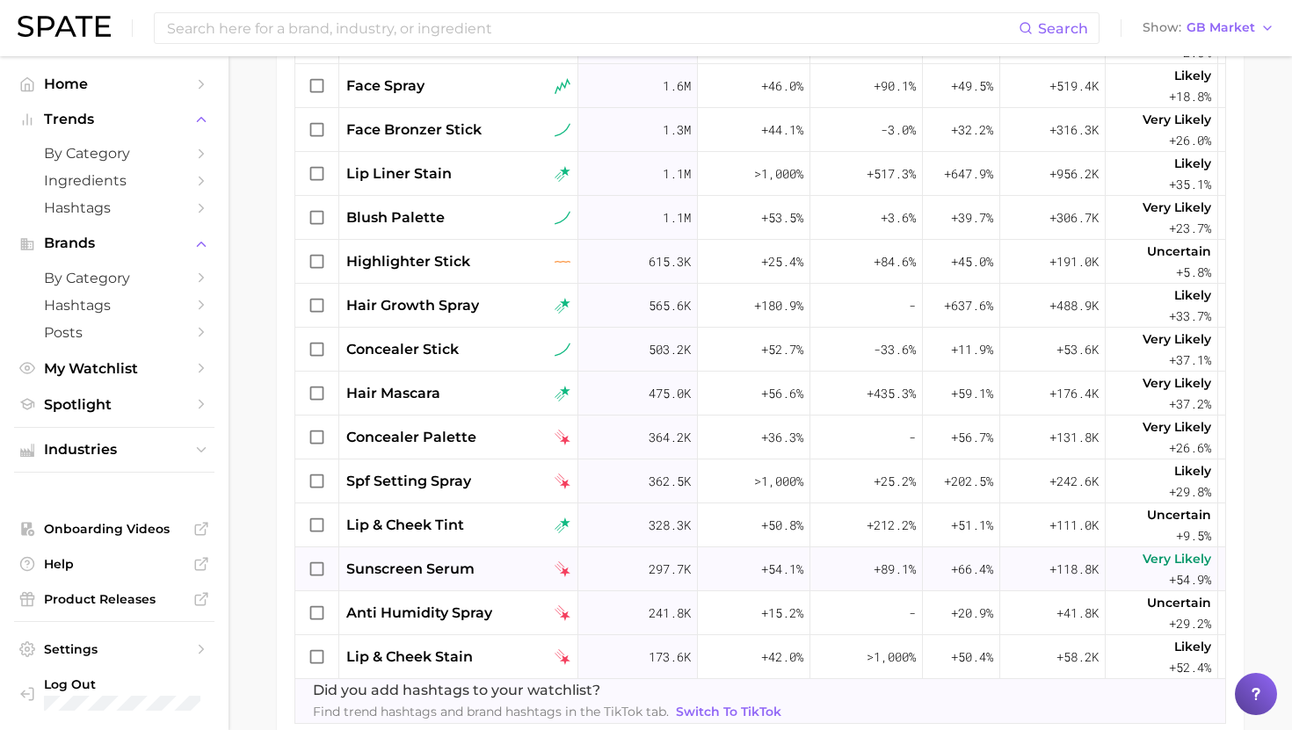
click at [447, 569] on span "sunscreen serum" at bounding box center [410, 569] width 128 height 21
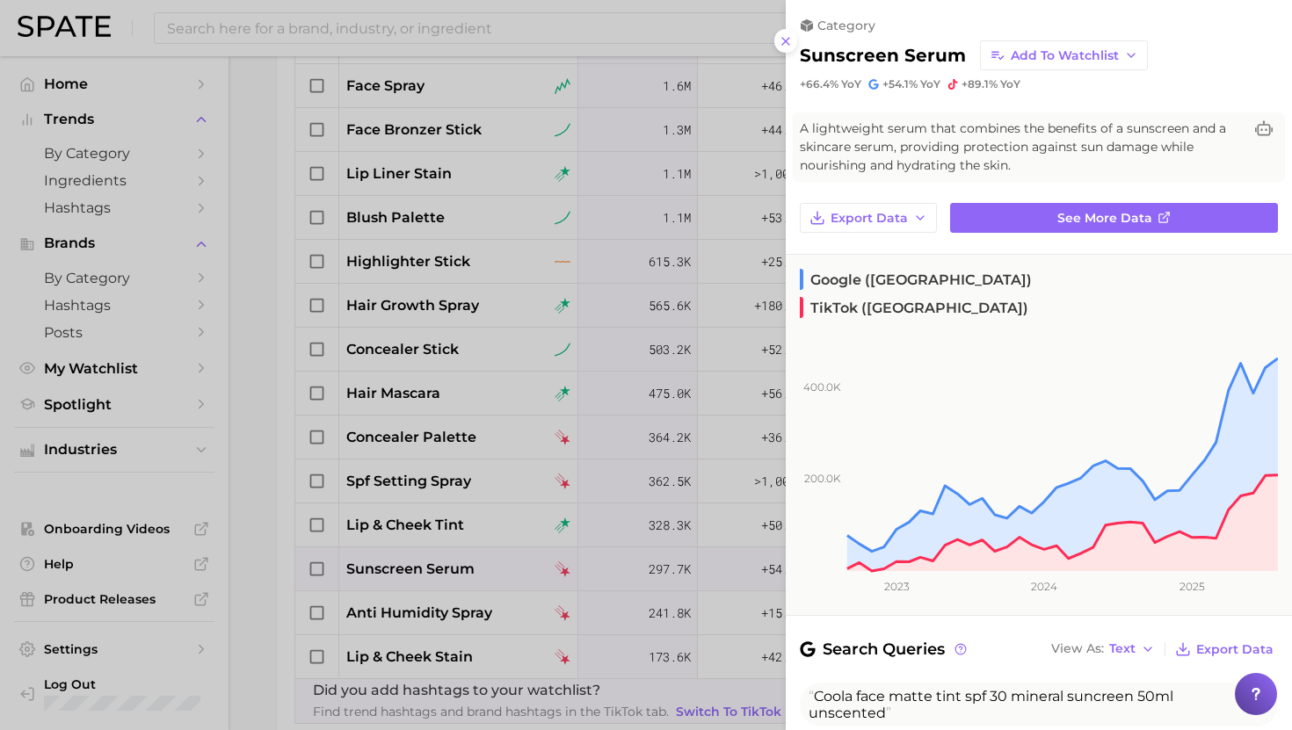
click at [447, 566] on div at bounding box center [646, 365] width 1292 height 730
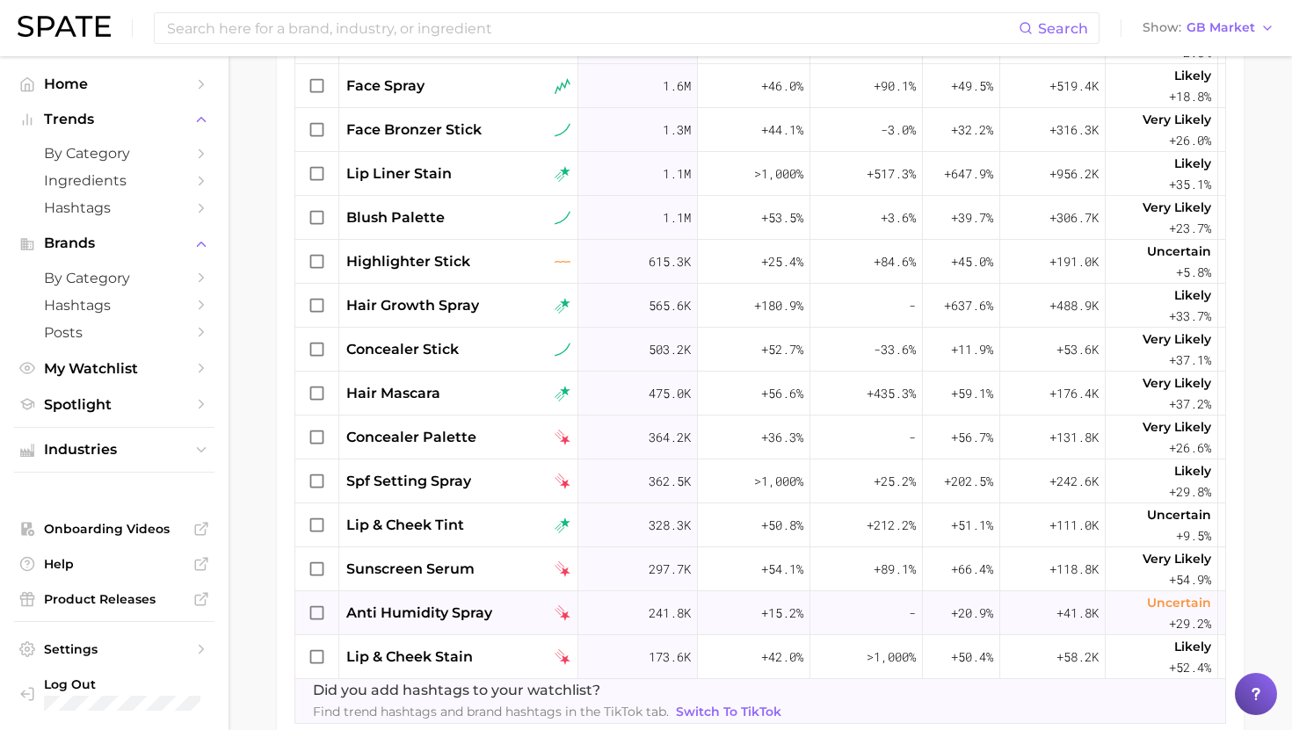
click at [447, 612] on span "anti humidity spray" at bounding box center [419, 613] width 146 height 21
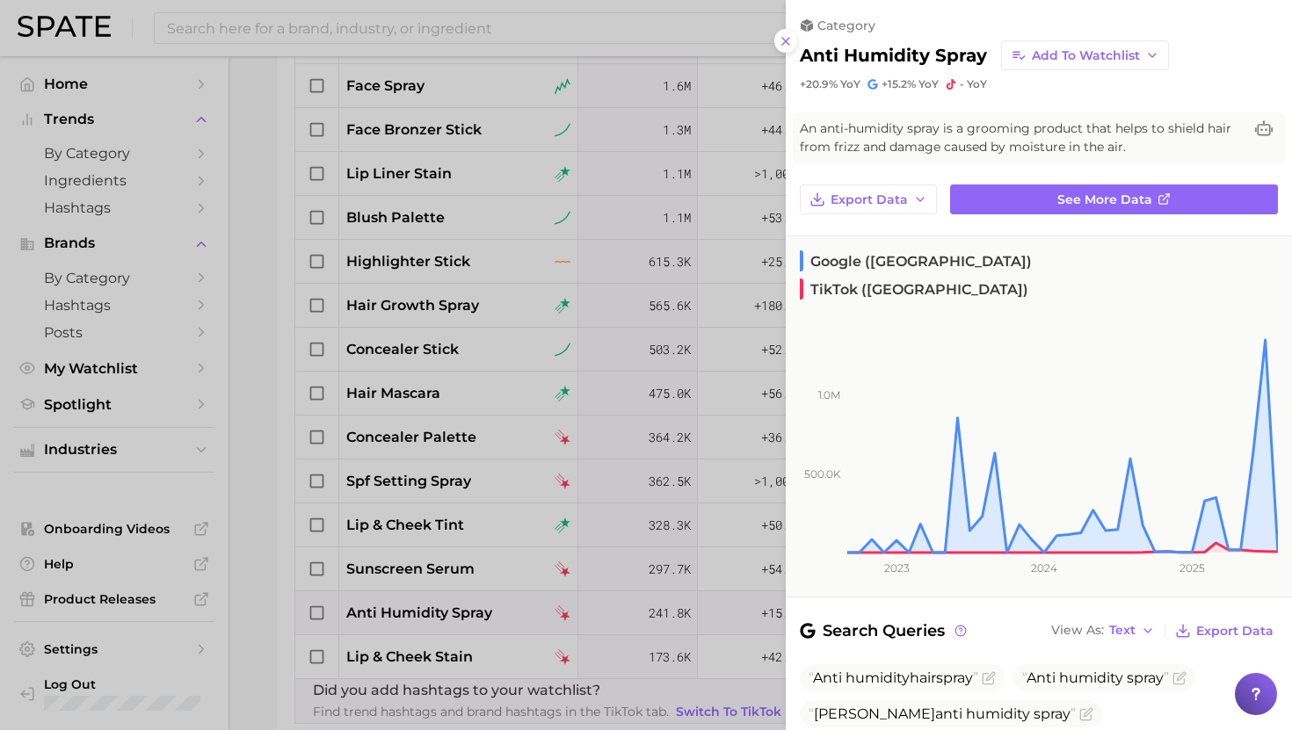
click at [447, 612] on div at bounding box center [646, 365] width 1292 height 730
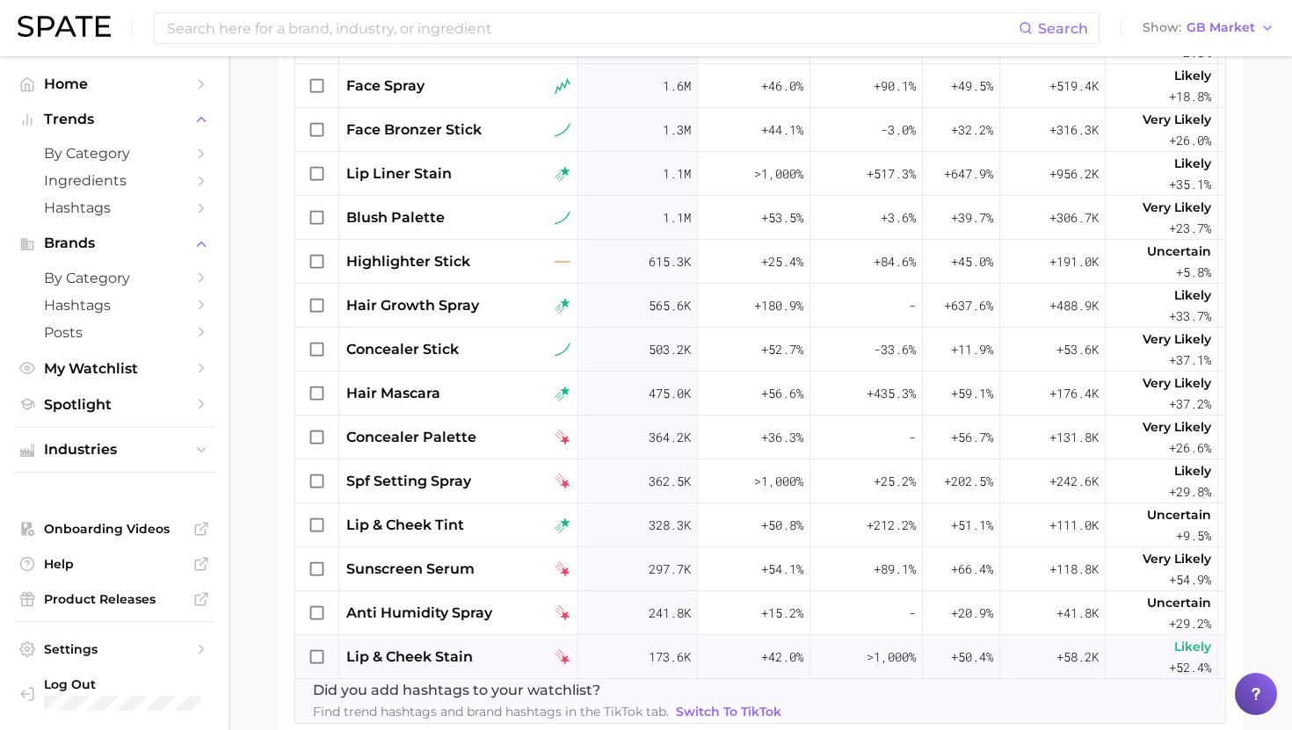
click at [443, 643] on div "lip & cheek stain" at bounding box center [458, 657] width 239 height 44
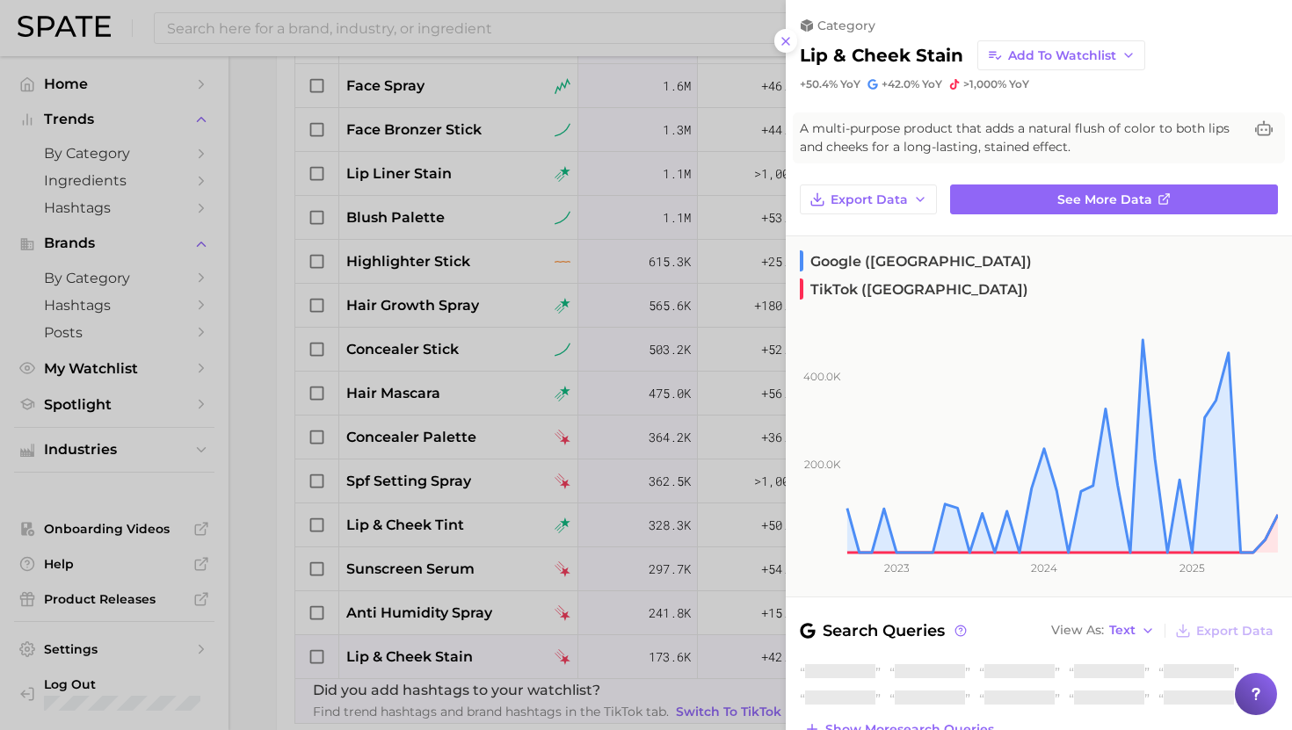
click at [442, 643] on div at bounding box center [646, 365] width 1292 height 730
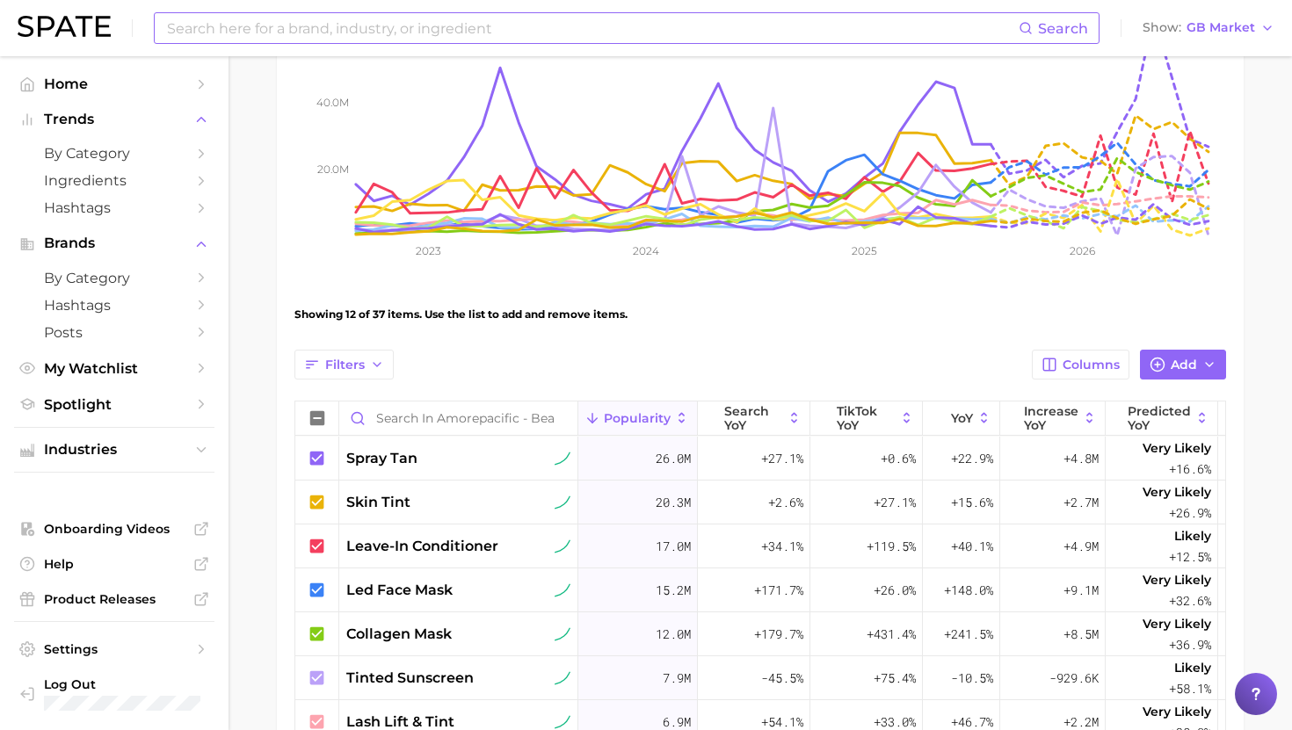
scroll to position [357, 0]
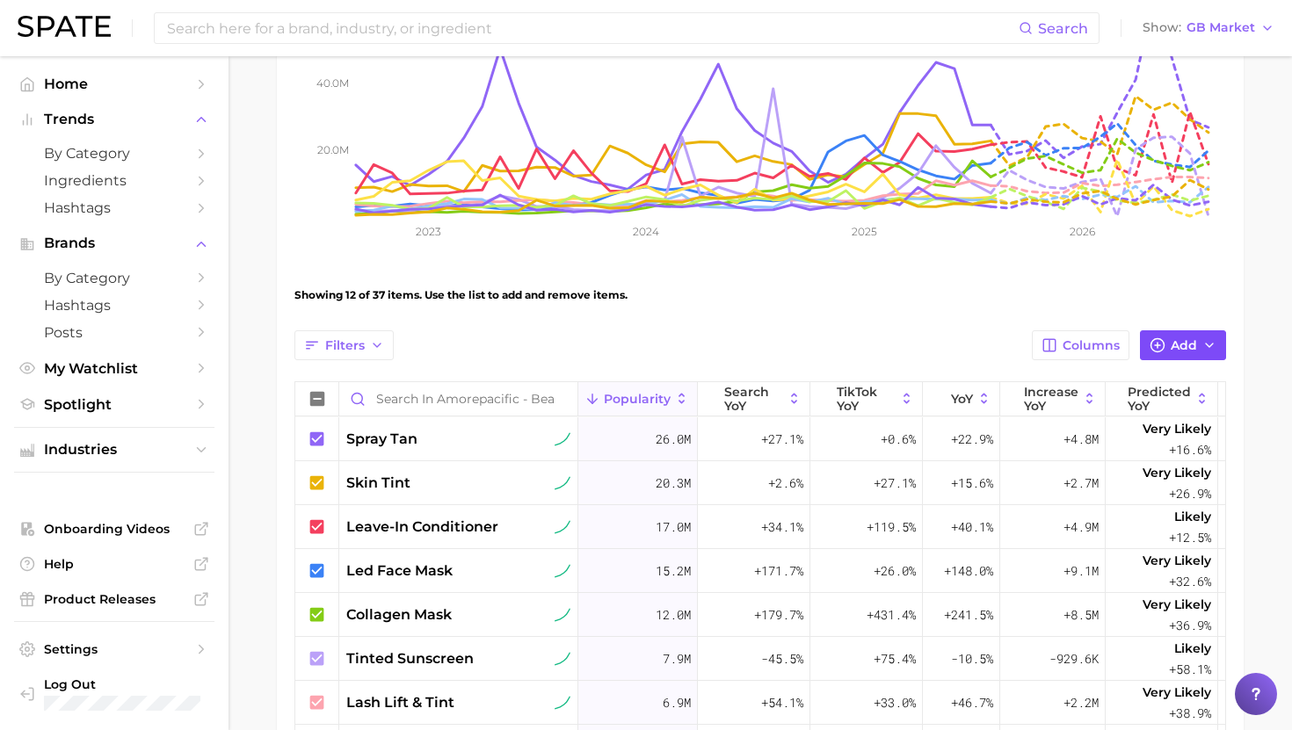
click at [1177, 350] on span "Add" at bounding box center [1183, 345] width 26 height 15
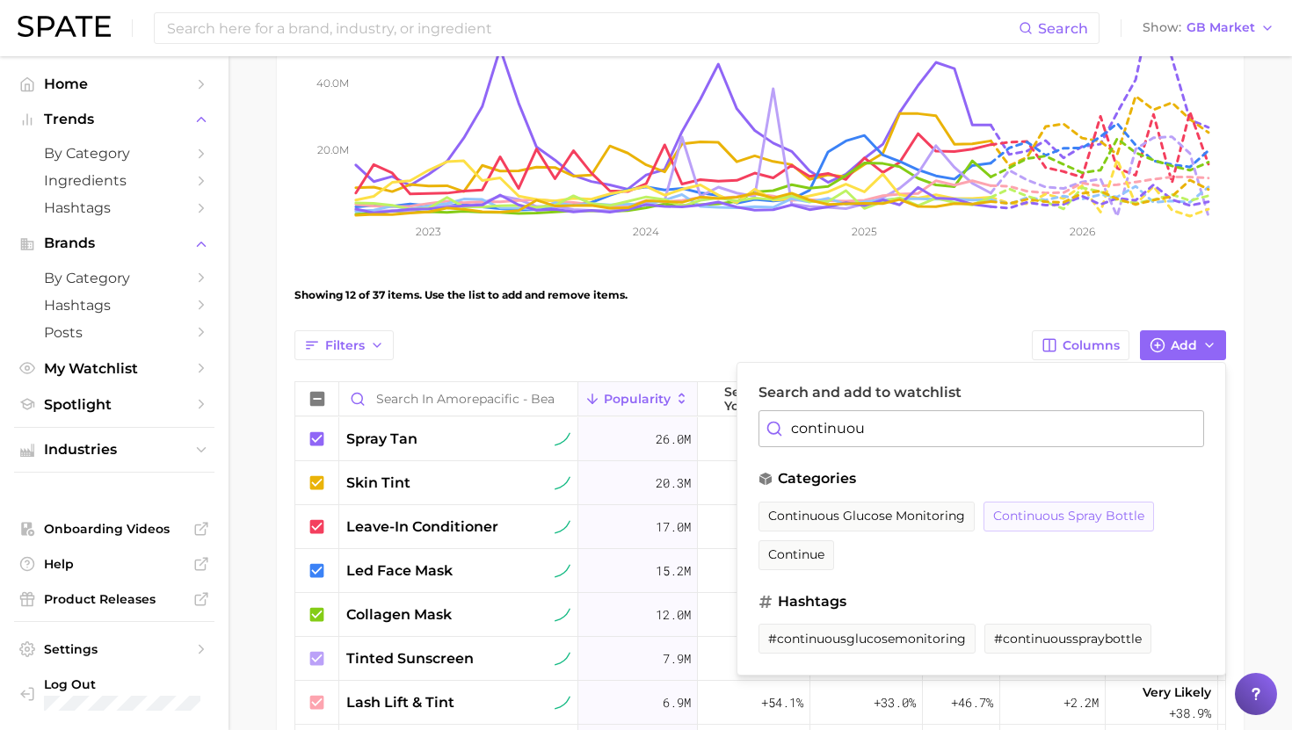
type input "continuou"
click at [1067, 512] on span "continuous spray bottle" at bounding box center [1068, 516] width 151 height 15
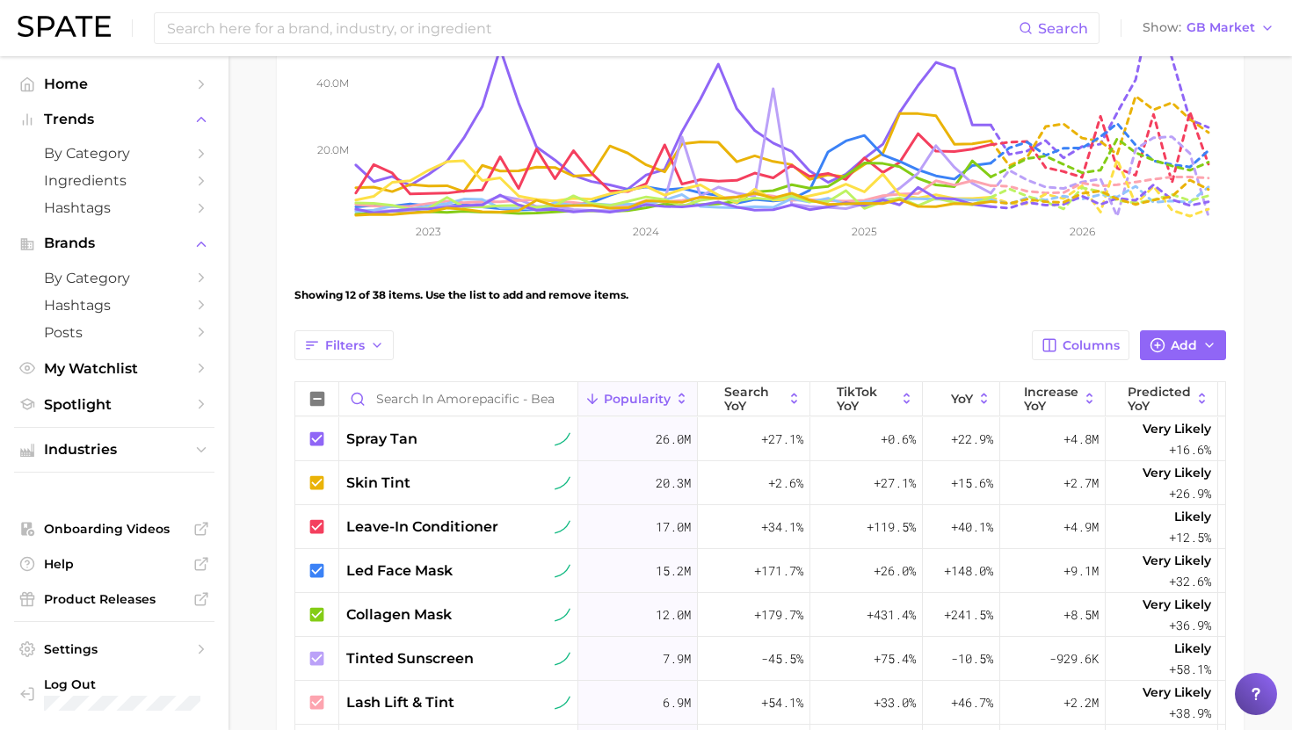
click at [695, 396] on button "Popularity" at bounding box center [638, 399] width 120 height 34
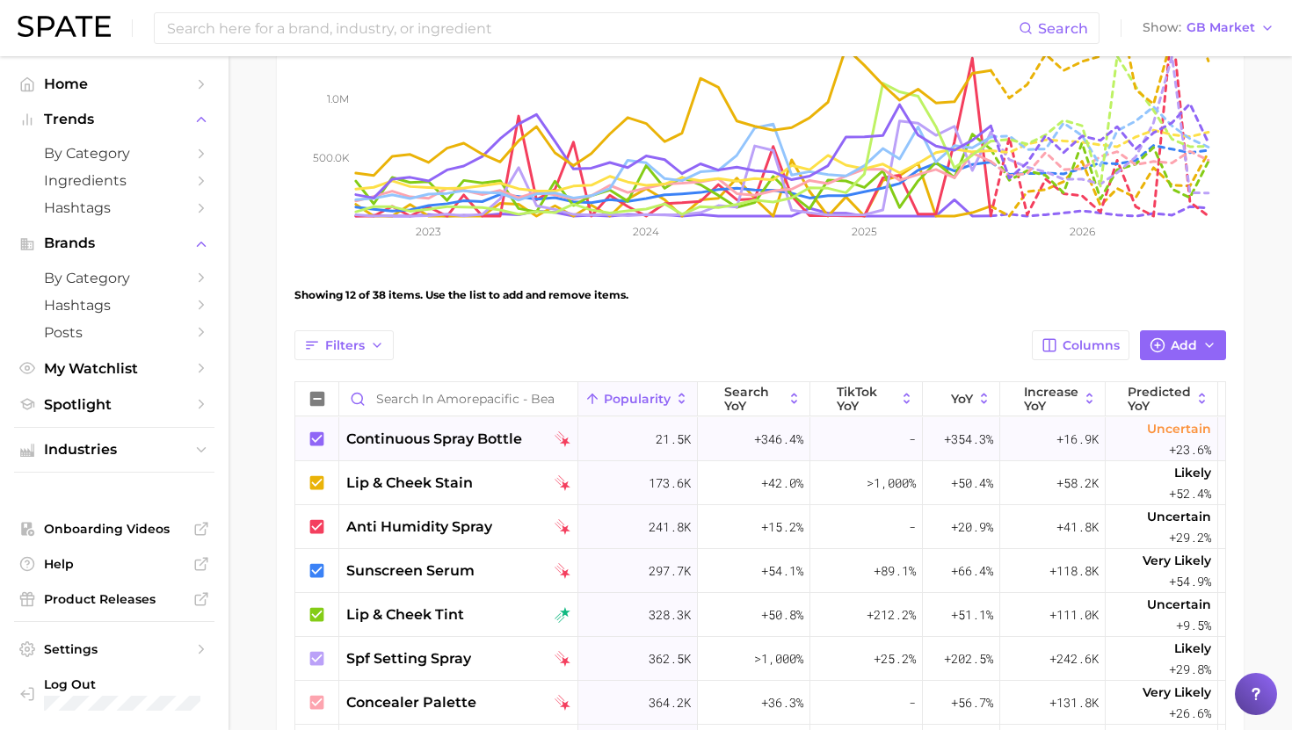
click at [465, 446] on span "continuous spray bottle" at bounding box center [434, 439] width 176 height 21
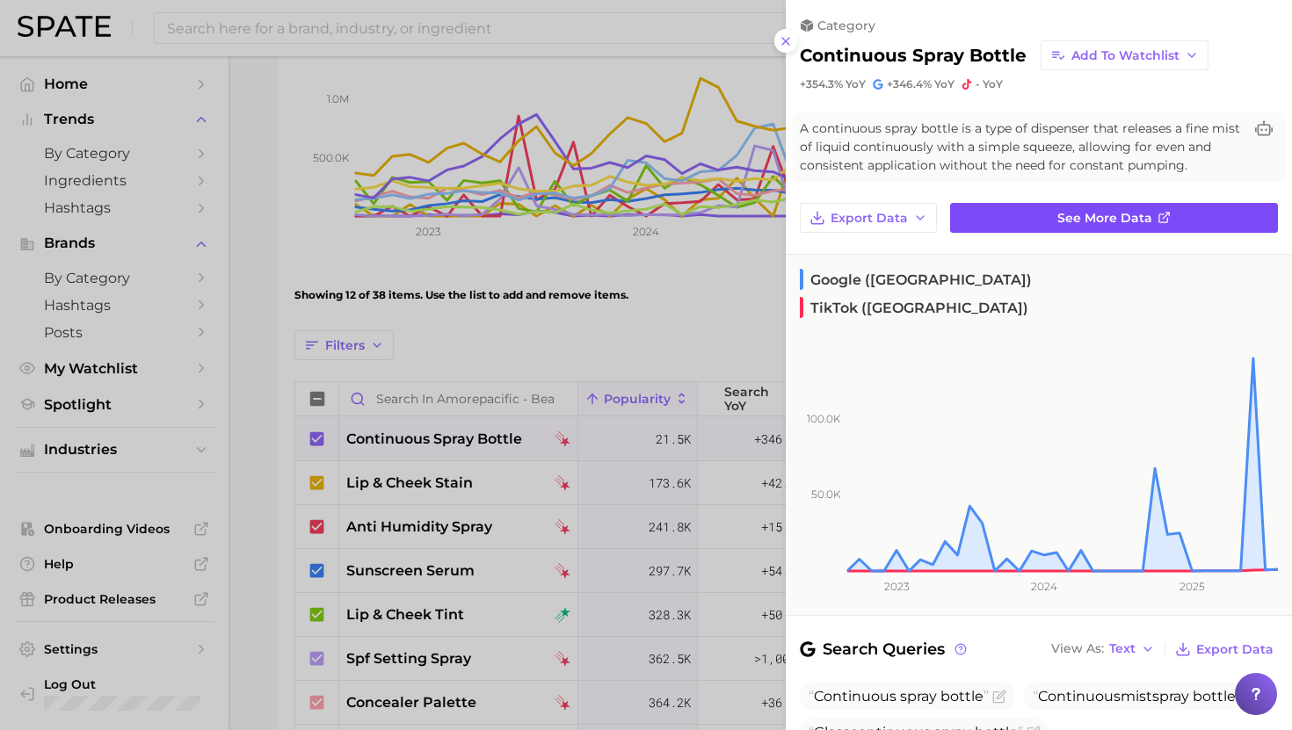
click at [1039, 228] on link "See more data" at bounding box center [1114, 218] width 328 height 30
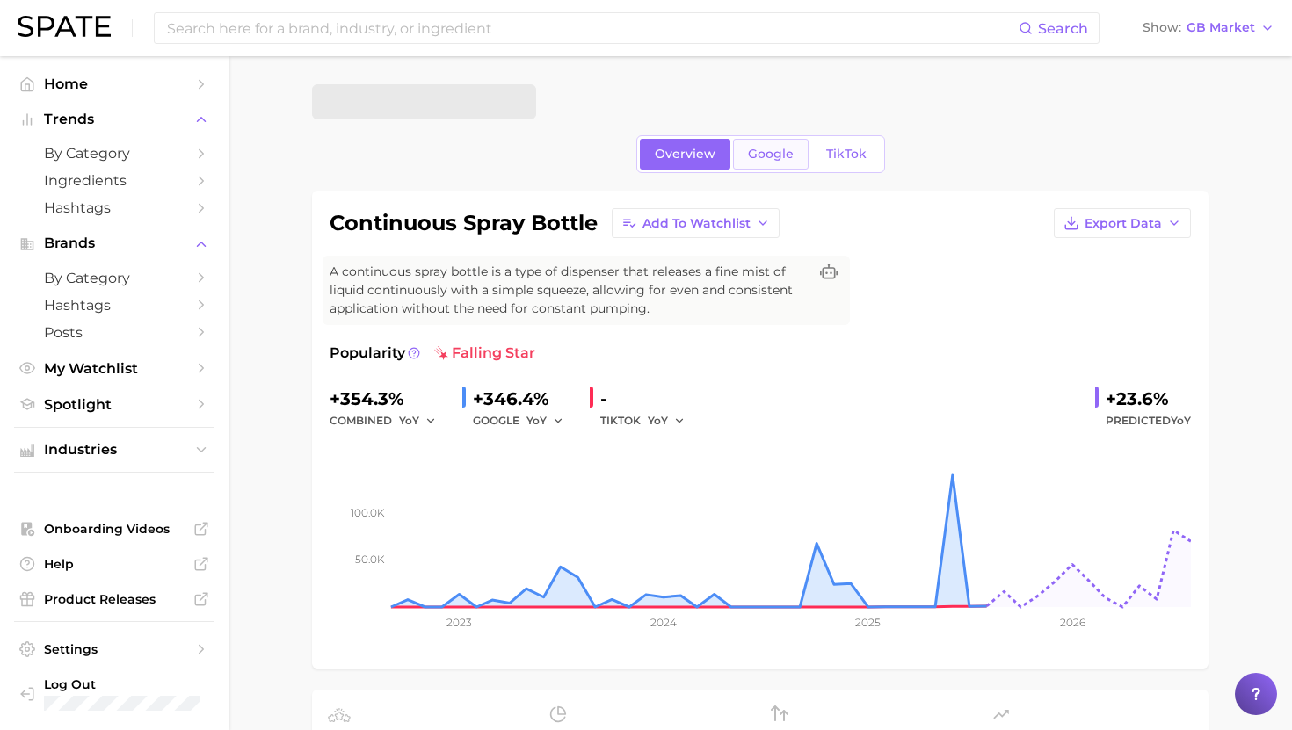
click at [765, 159] on span "Google" at bounding box center [771, 154] width 46 height 15
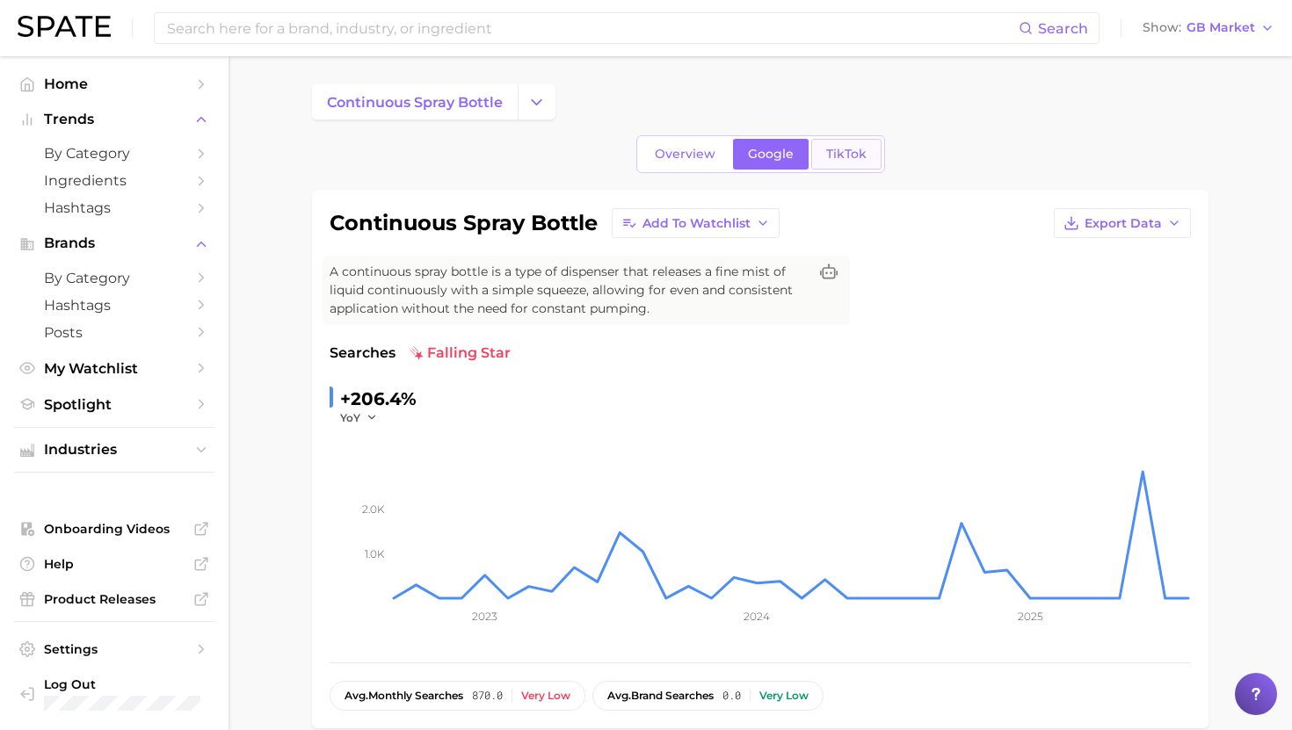
click at [847, 155] on span "TikTok" at bounding box center [846, 154] width 40 height 15
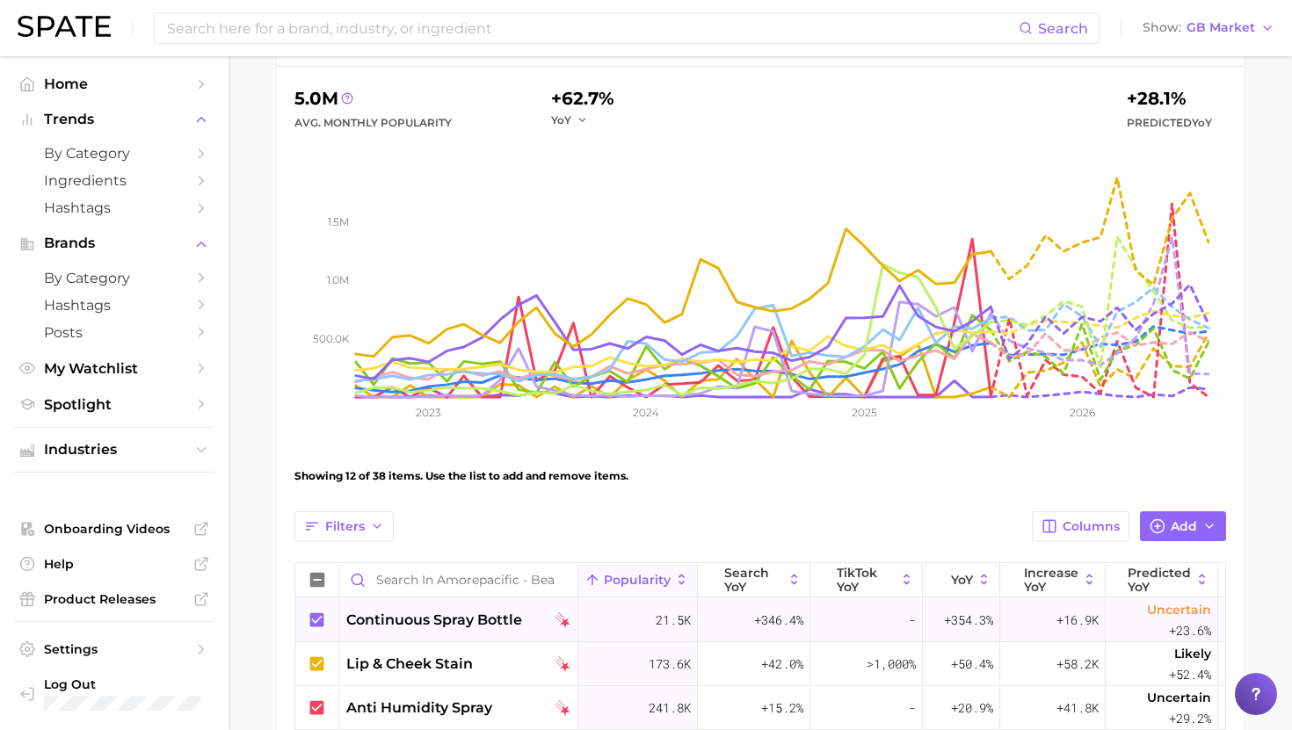
scroll to position [170, 0]
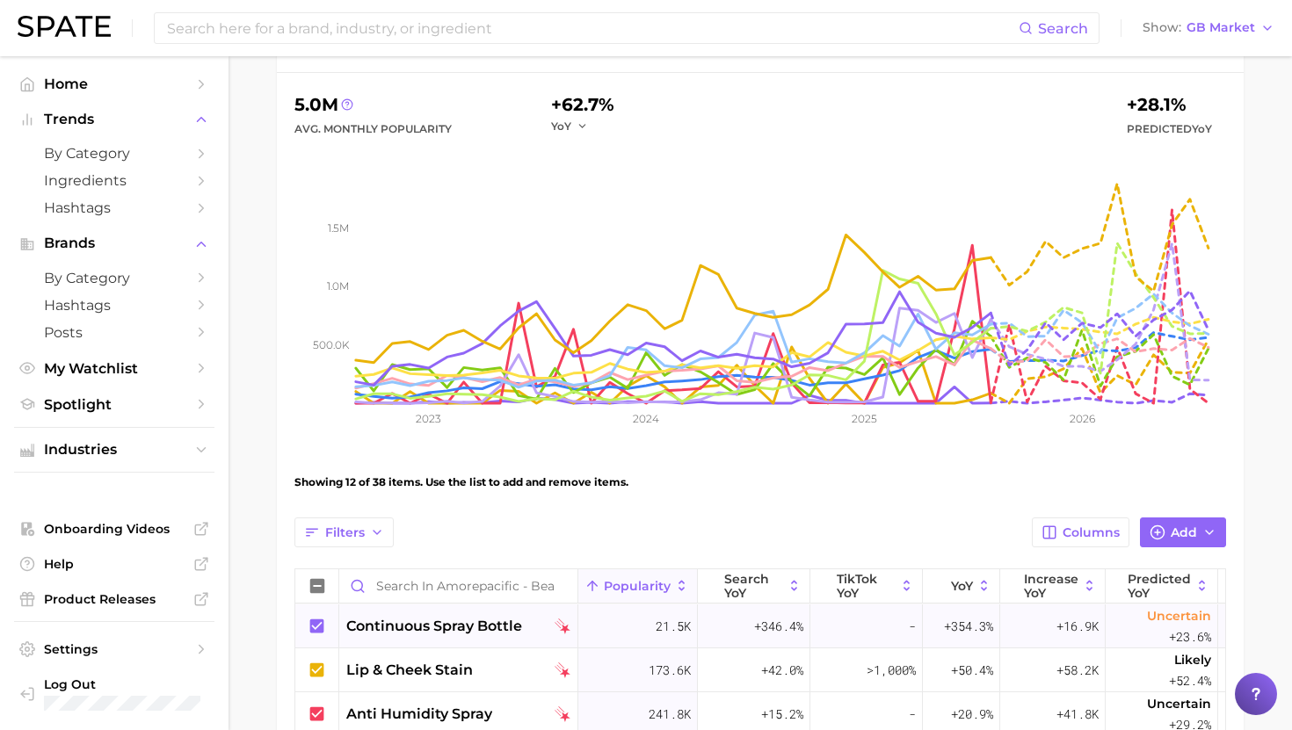
click at [317, 627] on icon at bounding box center [317, 626] width 14 height 14
click at [317, 627] on icon at bounding box center [317, 626] width 19 height 19
click at [619, 590] on span "Popularity" at bounding box center [637, 586] width 67 height 14
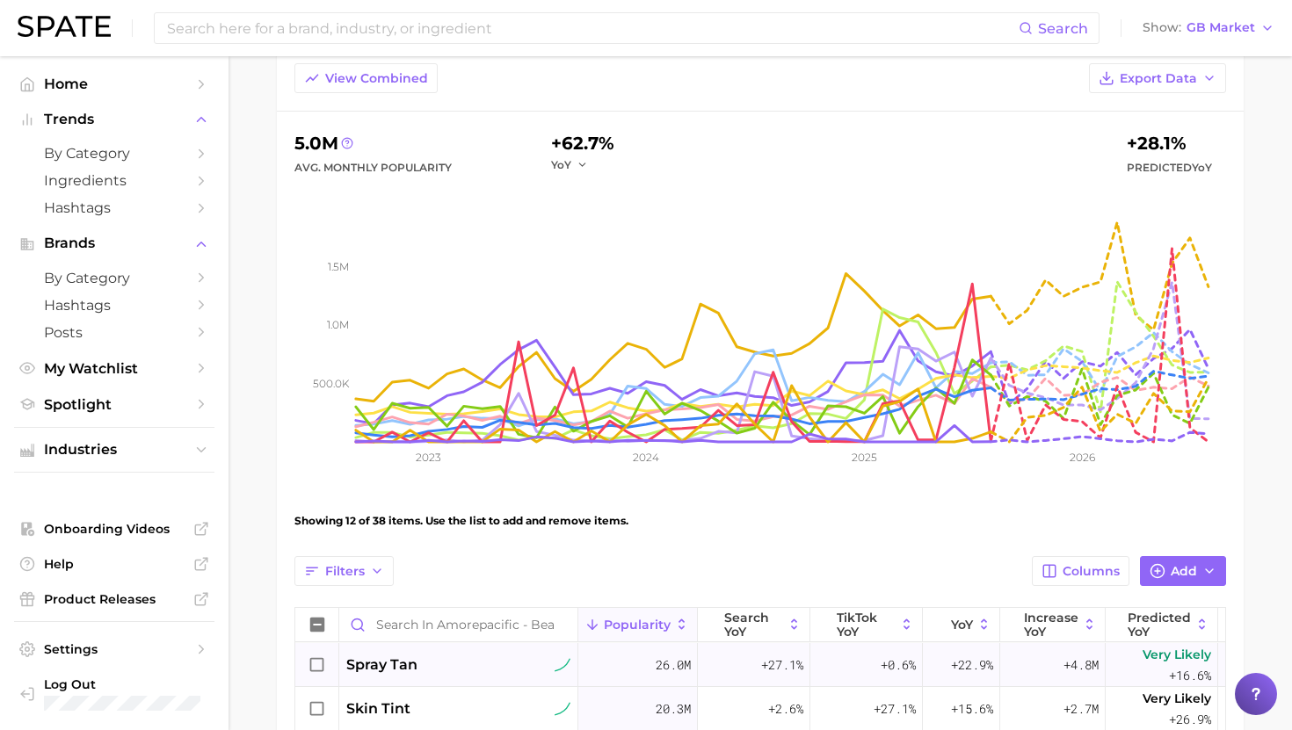
scroll to position [119, 0]
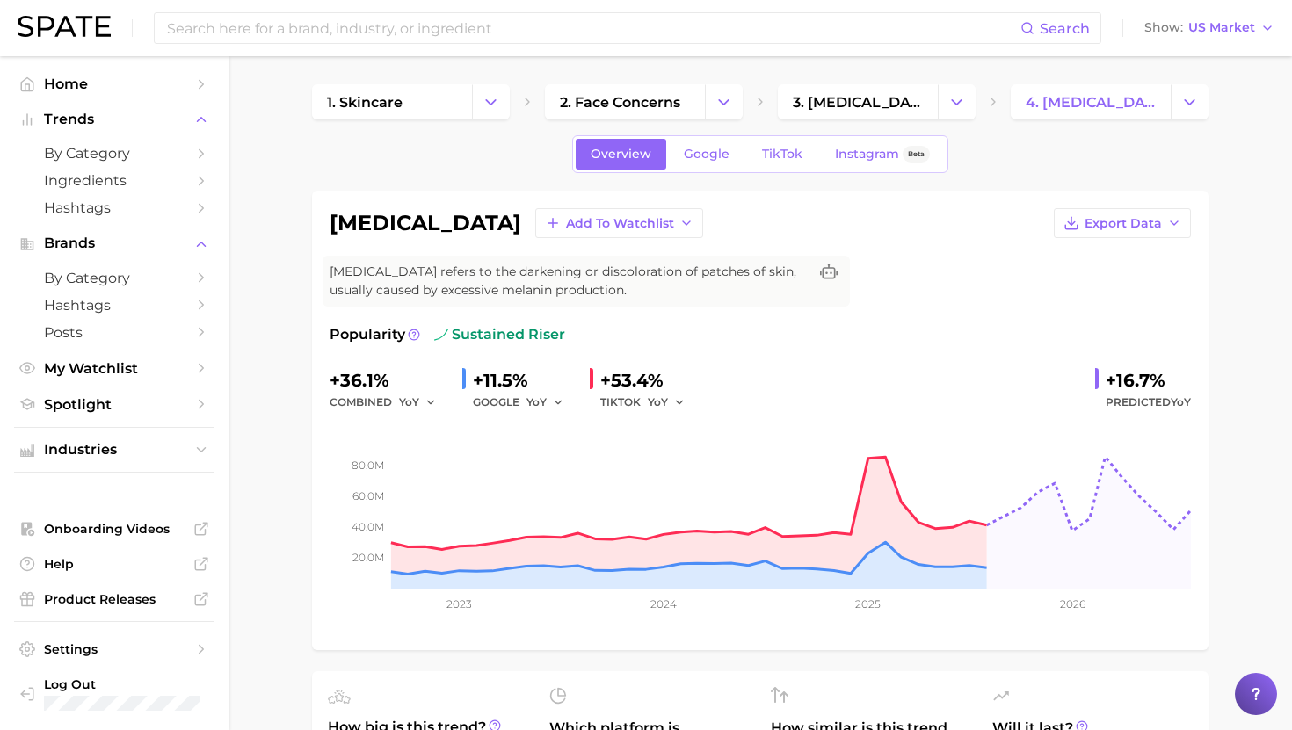
scroll to position [756, 0]
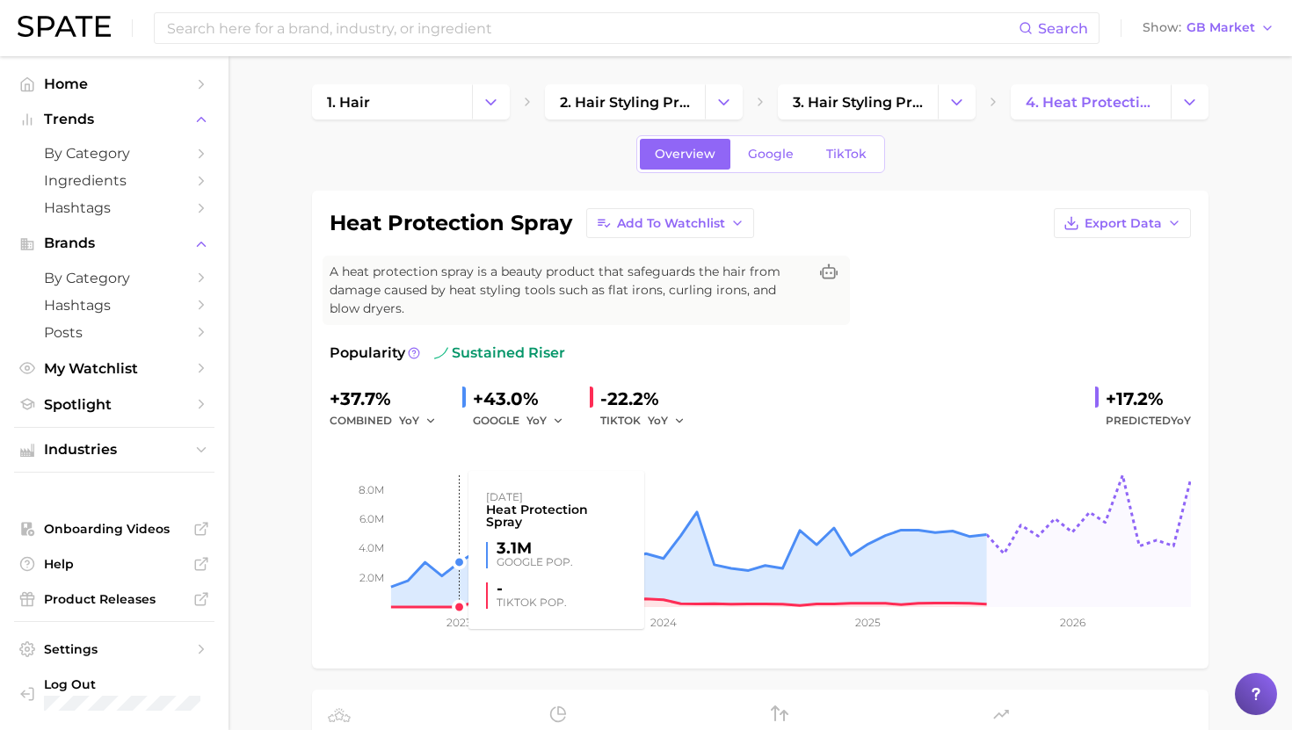
scroll to position [148, 0]
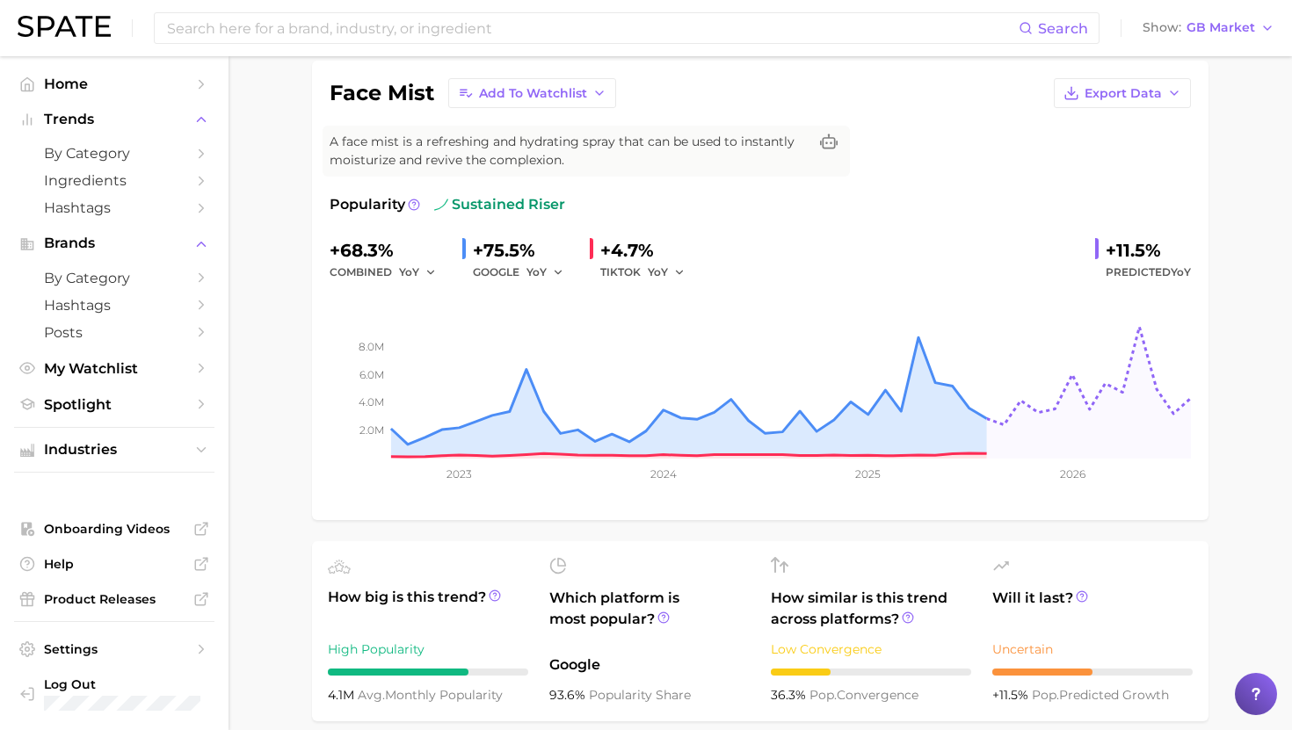
scroll to position [163, 0]
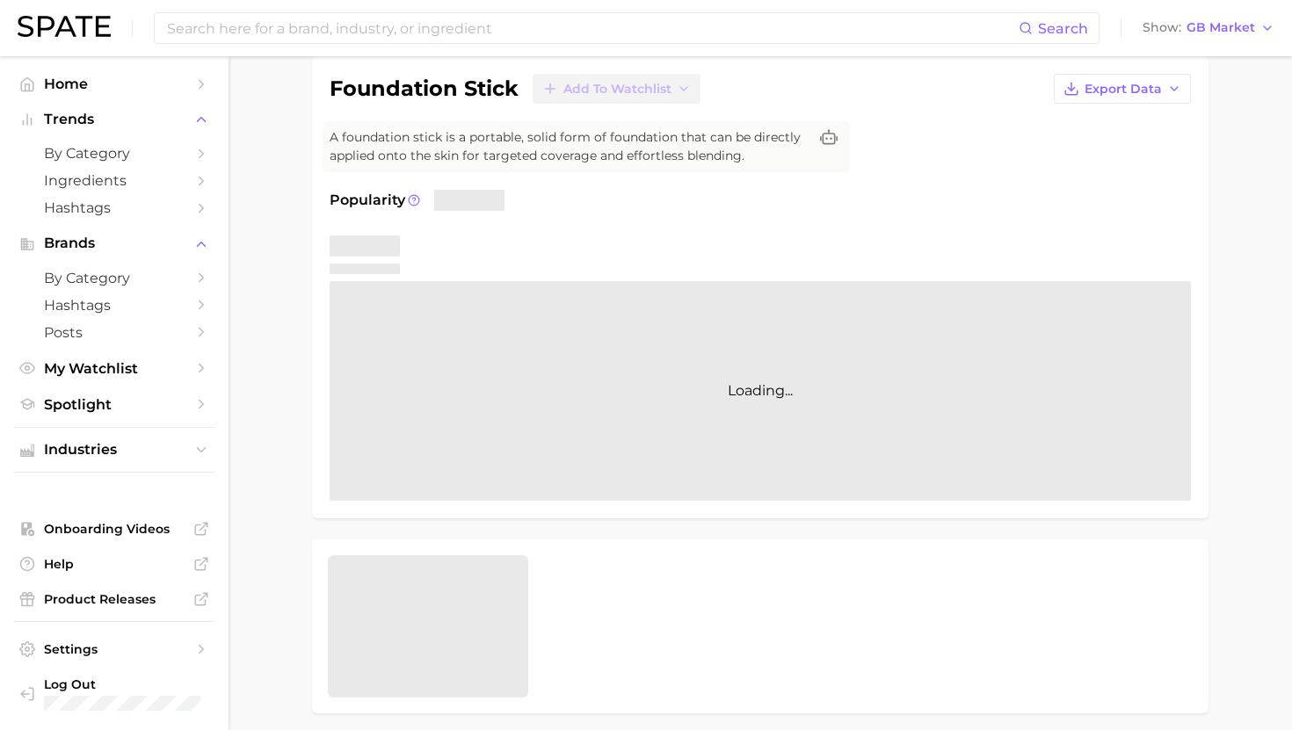
scroll to position [139, 0]
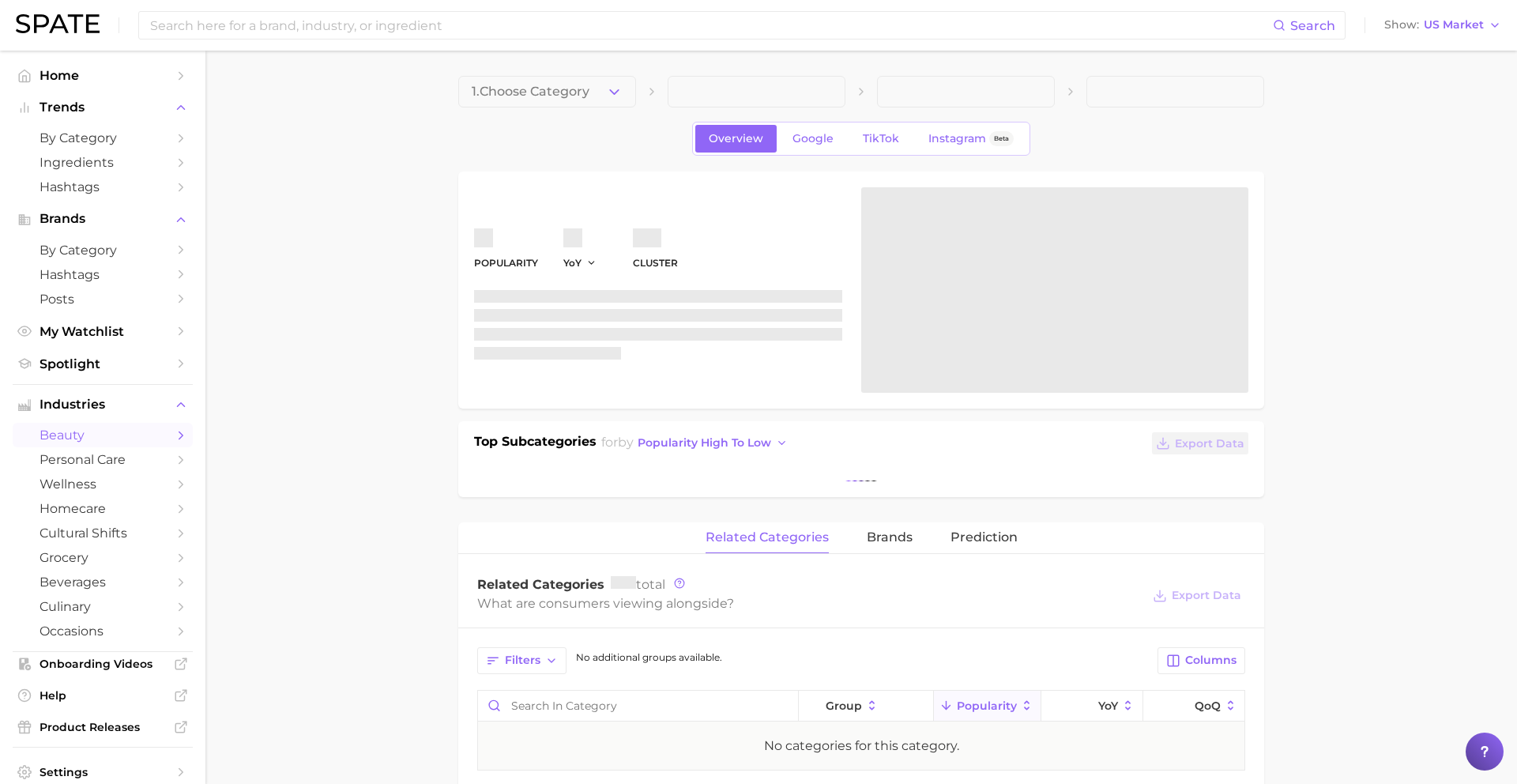
click at [89, 440] on span "beauty" at bounding box center [103, 434] width 127 height 15
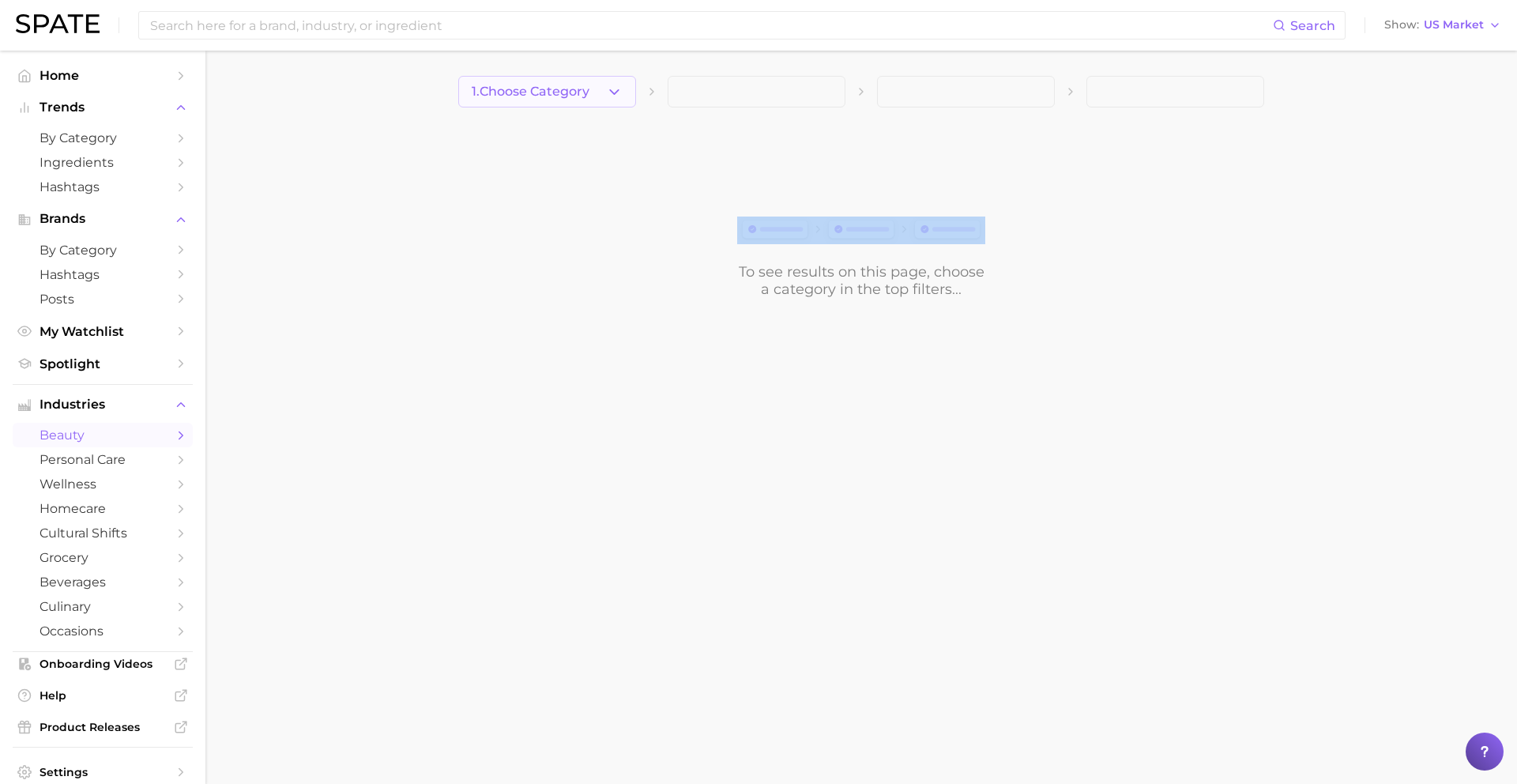
click at [564, 107] on div "1. Choose Category To see results on this page, choose a category in the top fi…" at bounding box center [861, 186] width 806 height 222
click at [563, 99] on span "1. Choose Category" at bounding box center [531, 92] width 118 height 14
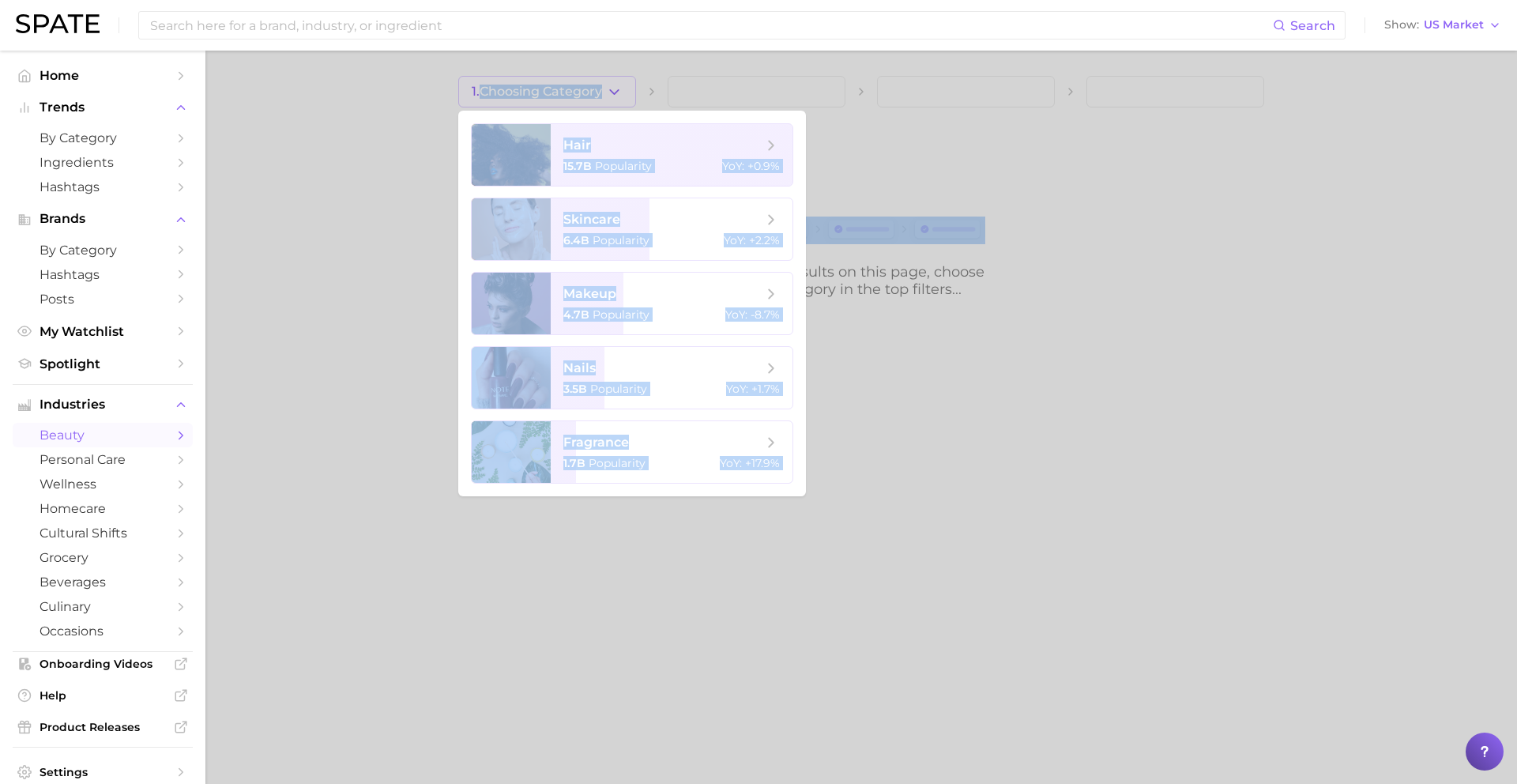
click at [616, 83] on div at bounding box center [758, 392] width 1517 height 784
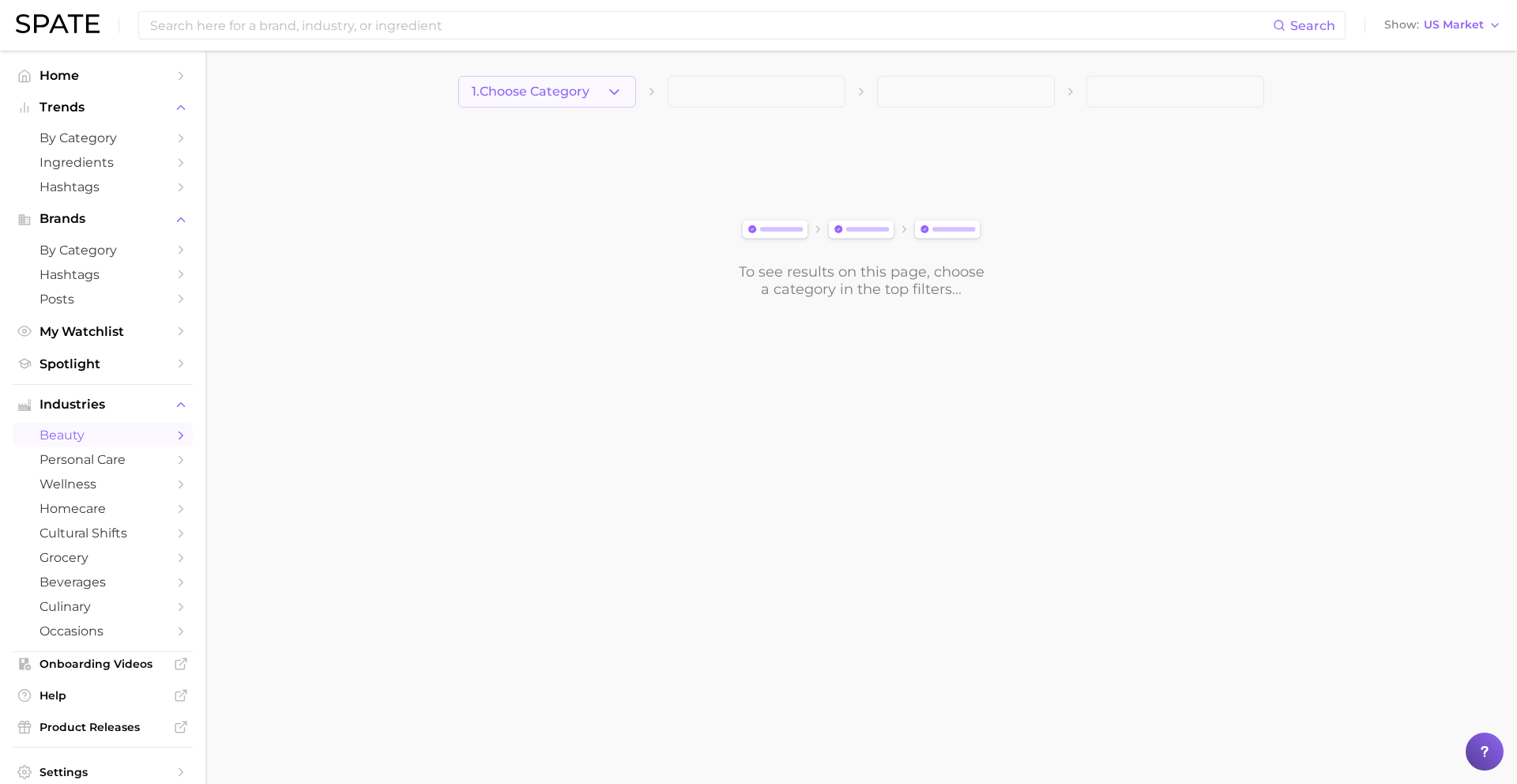
click at [614, 85] on icon "button" at bounding box center [614, 92] width 16 height 16
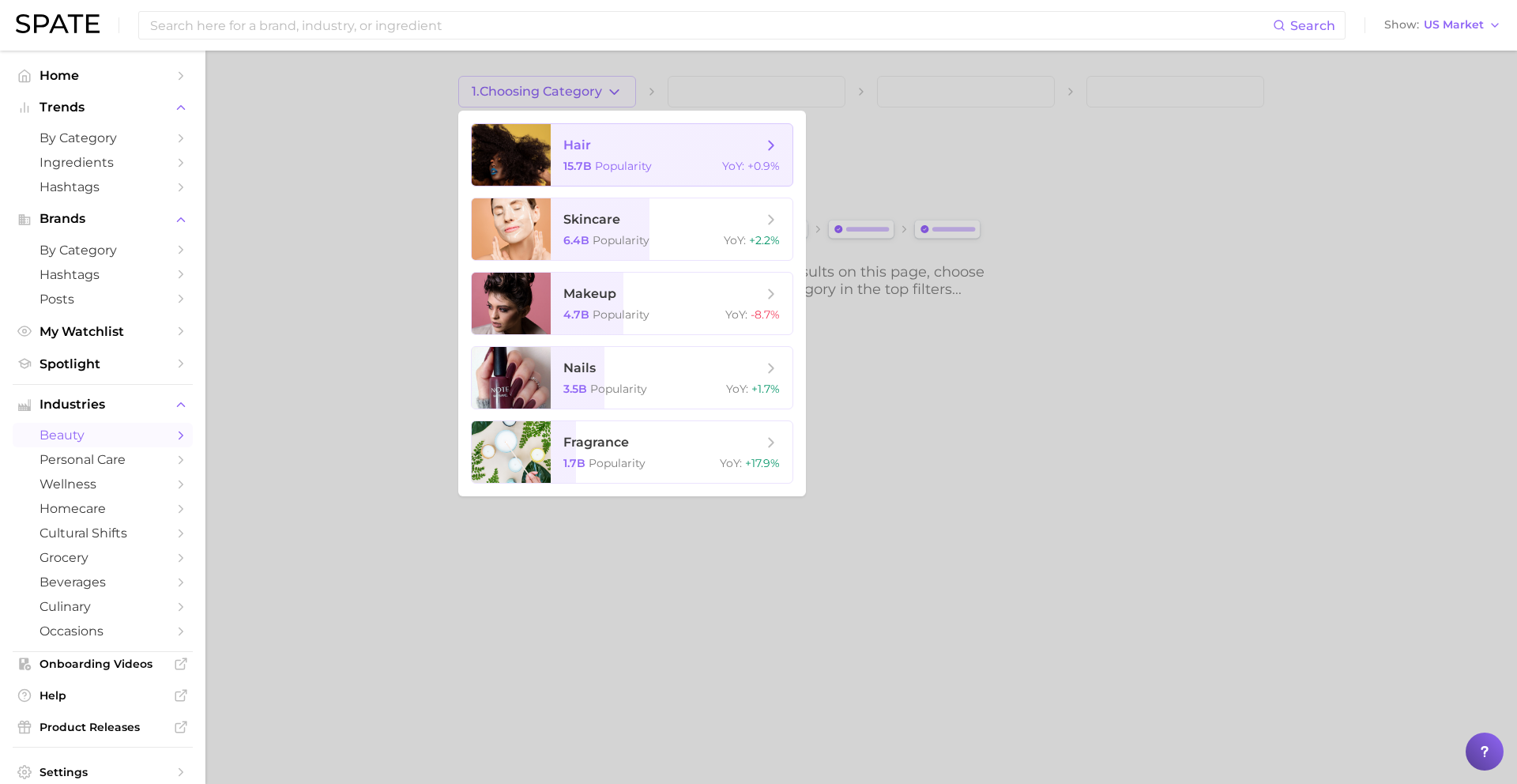
click at [608, 149] on span "hair" at bounding box center [663, 145] width 199 height 17
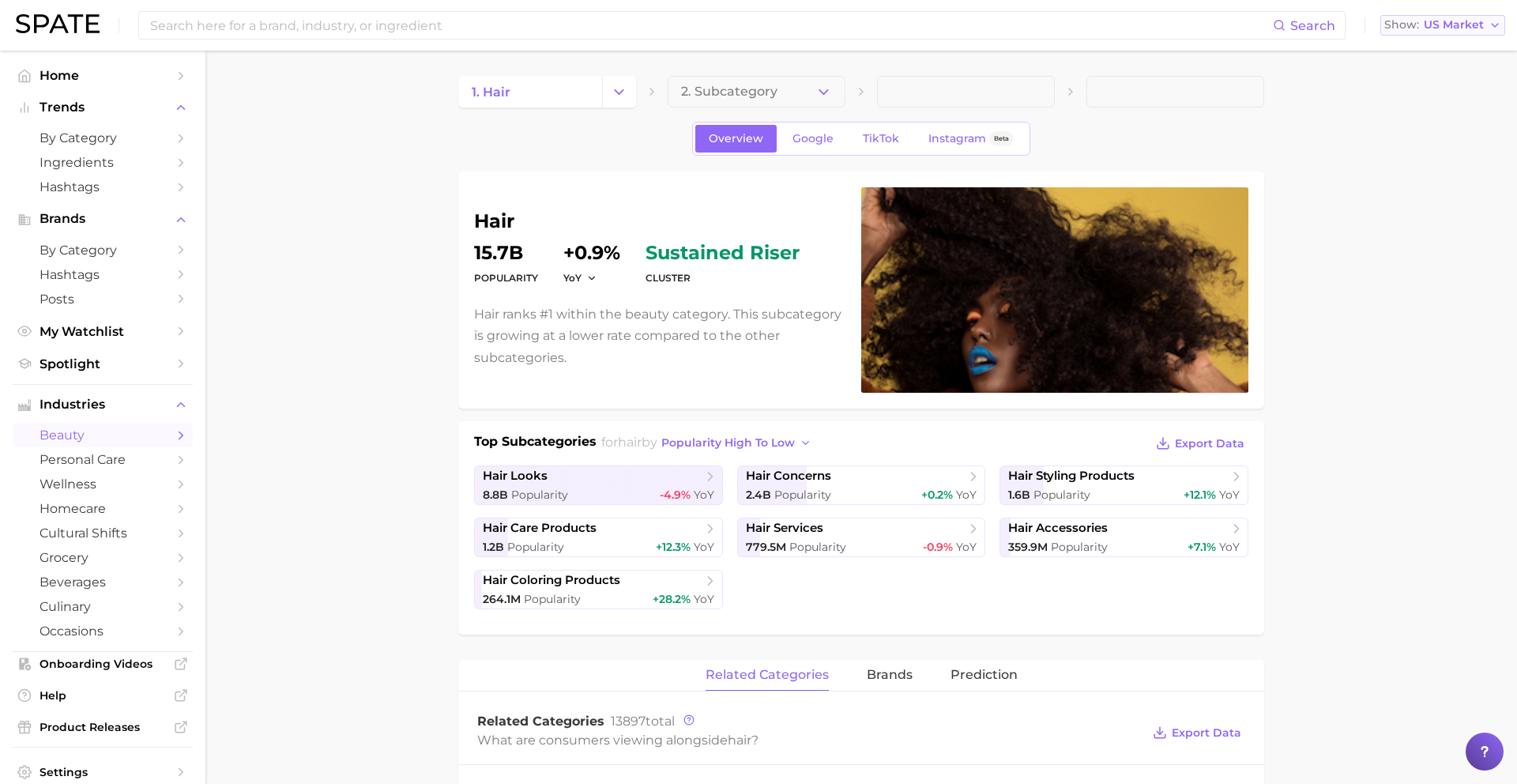
click at [1410, 21] on span "Show" at bounding box center [1401, 25] width 35 height 9
click at [1417, 93] on button "[GEOGRAPHIC_DATA]" at bounding box center [1450, 80] width 138 height 29
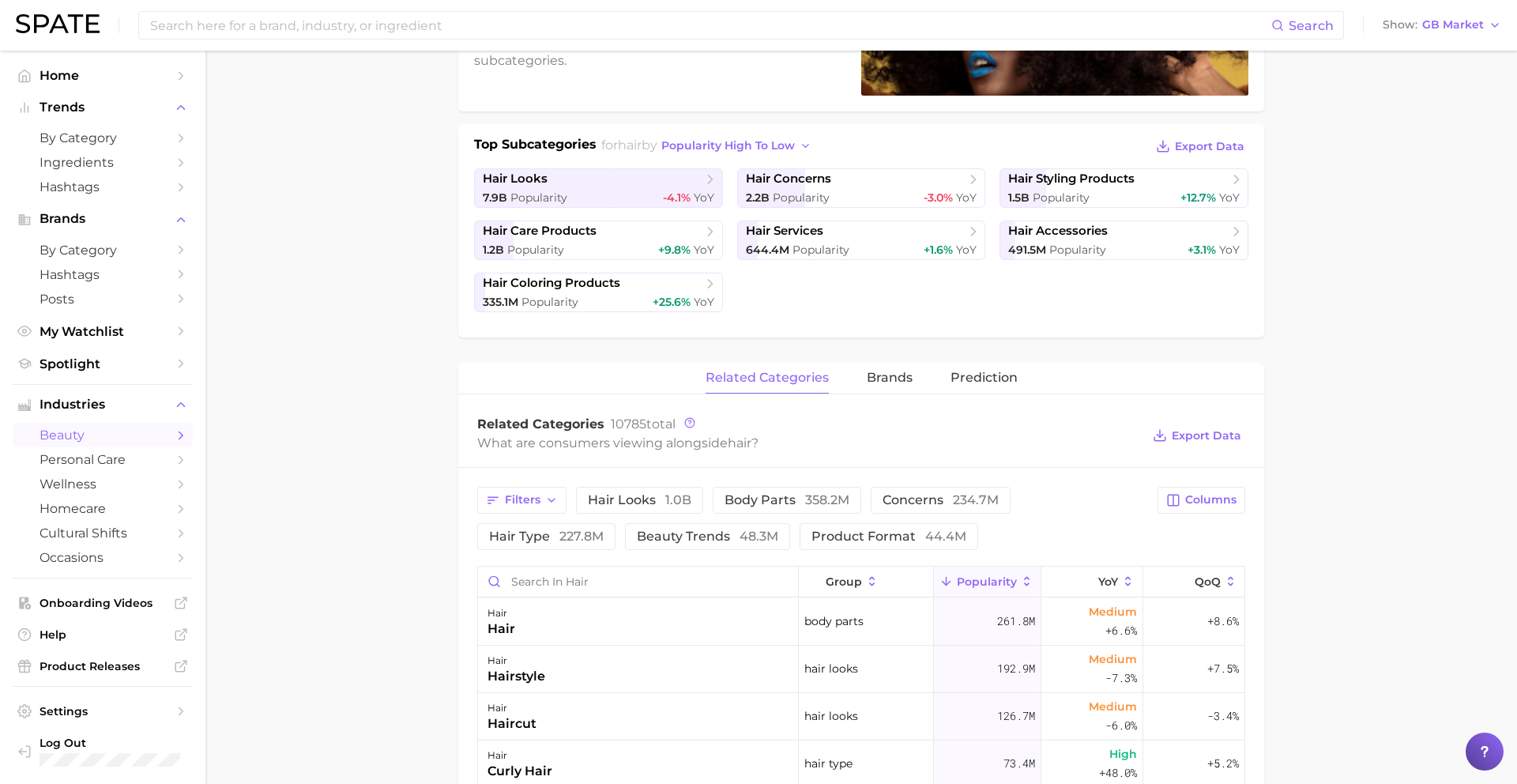
scroll to position [298, 0]
click at [538, 494] on span "Filters" at bounding box center [522, 498] width 36 height 13
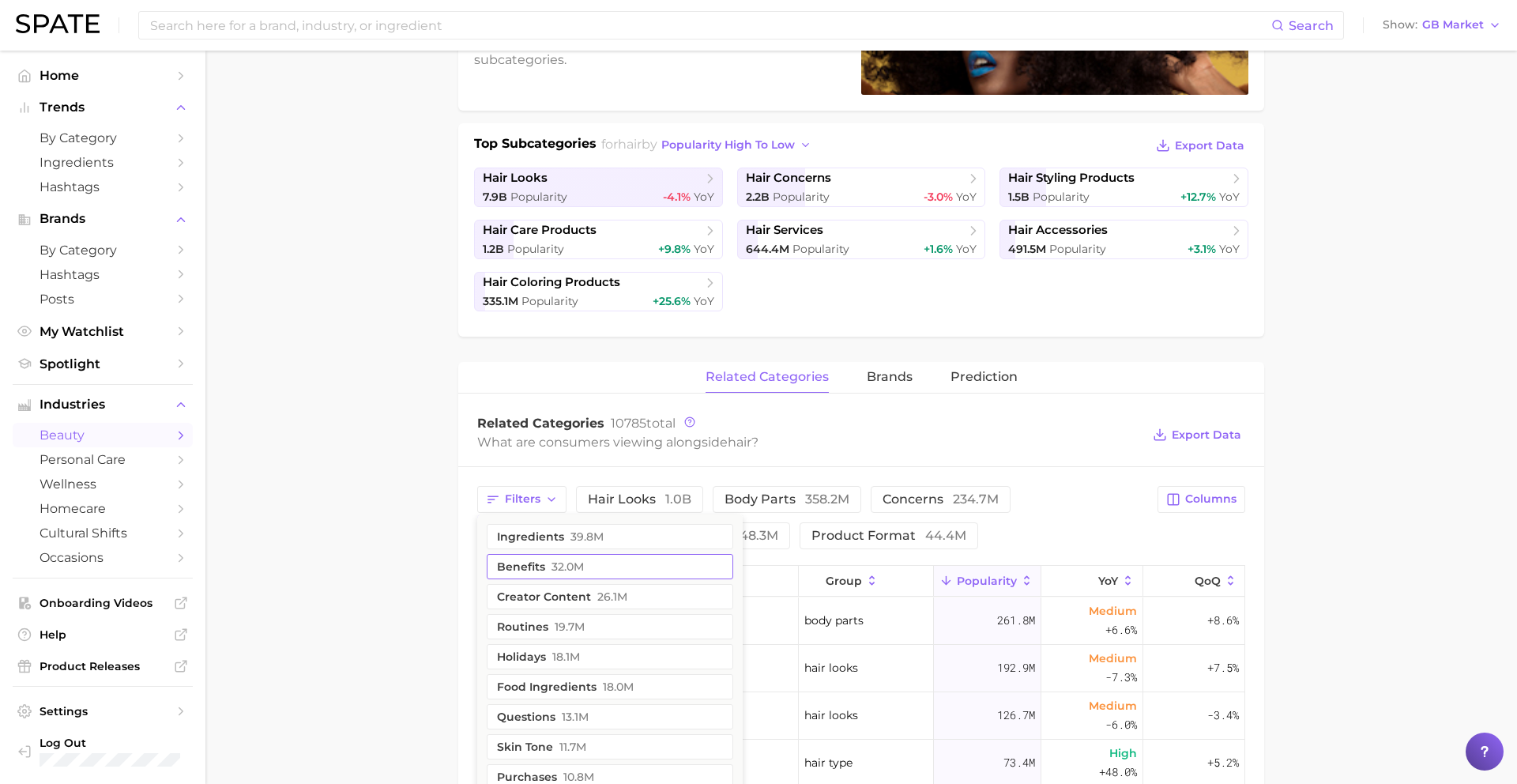
click at [540, 562] on button "benefits 32.0m" at bounding box center [610, 566] width 246 height 25
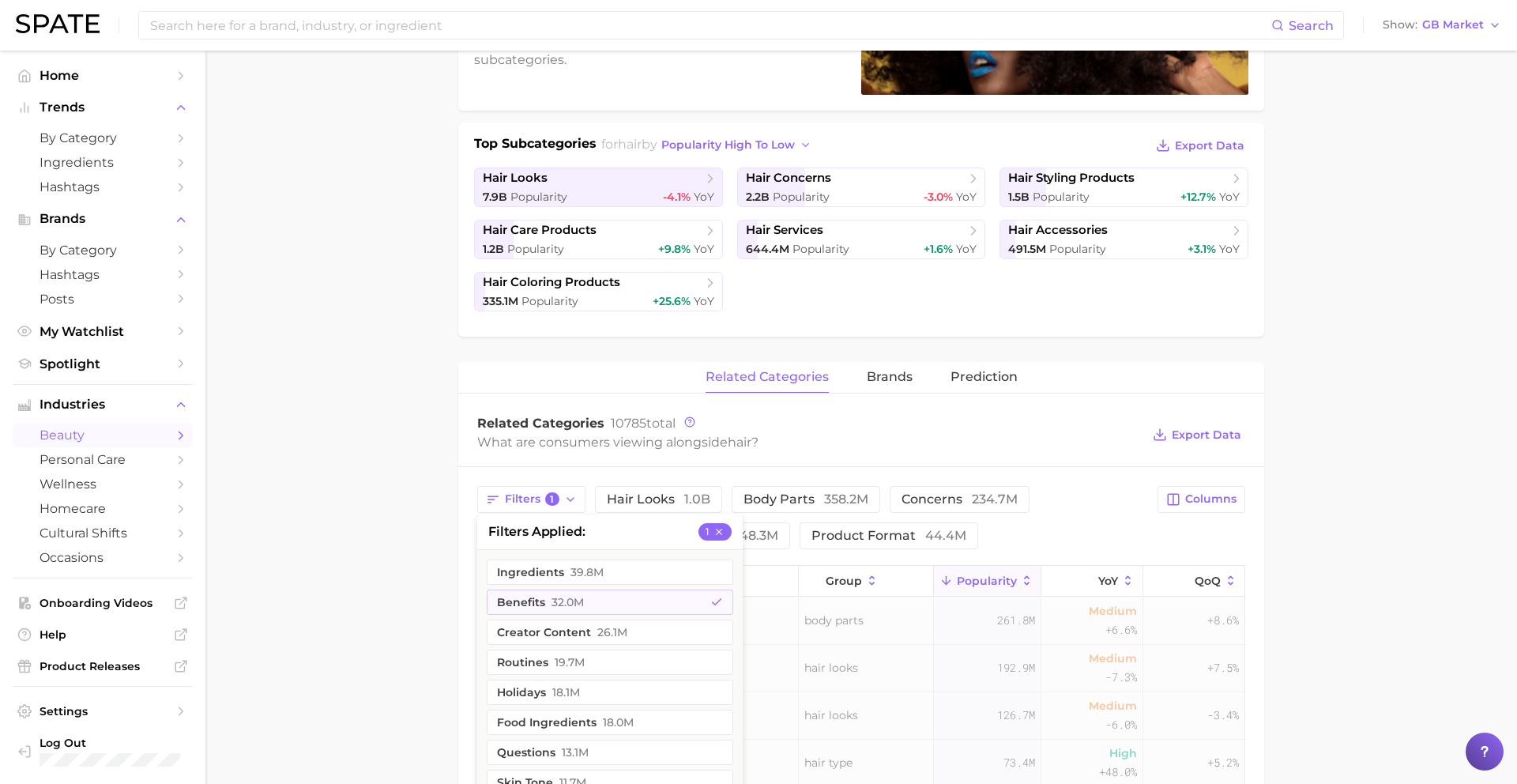
click at [419, 521] on main "1. hair 2. Subcategory Overview Google TikTok hair Popularity 14.9b YoY +1.6% c…" at bounding box center [861, 600] width 1312 height 1694
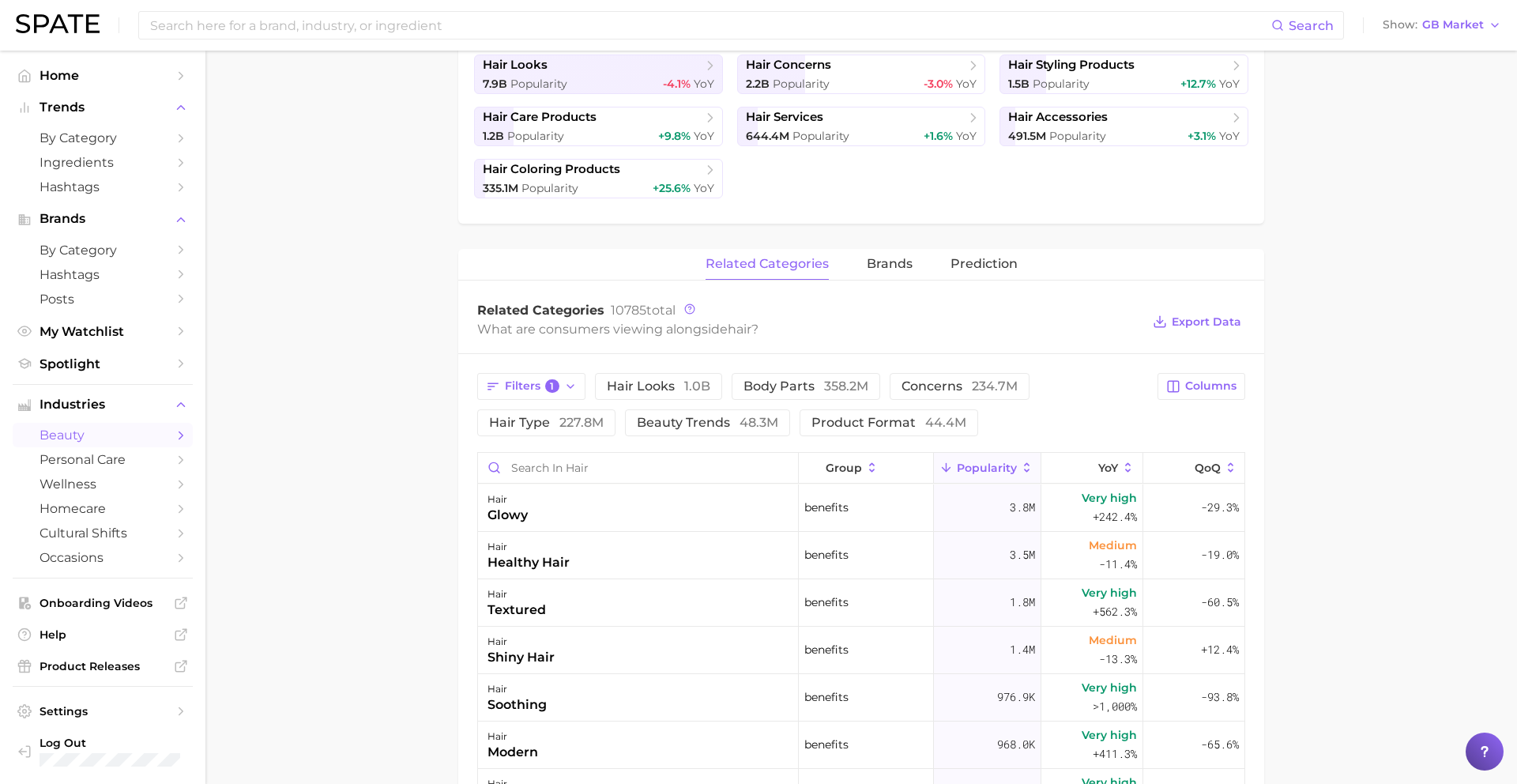
scroll to position [413, 0]
click at [1203, 384] on span "Columns" at bounding box center [1210, 384] width 51 height 13
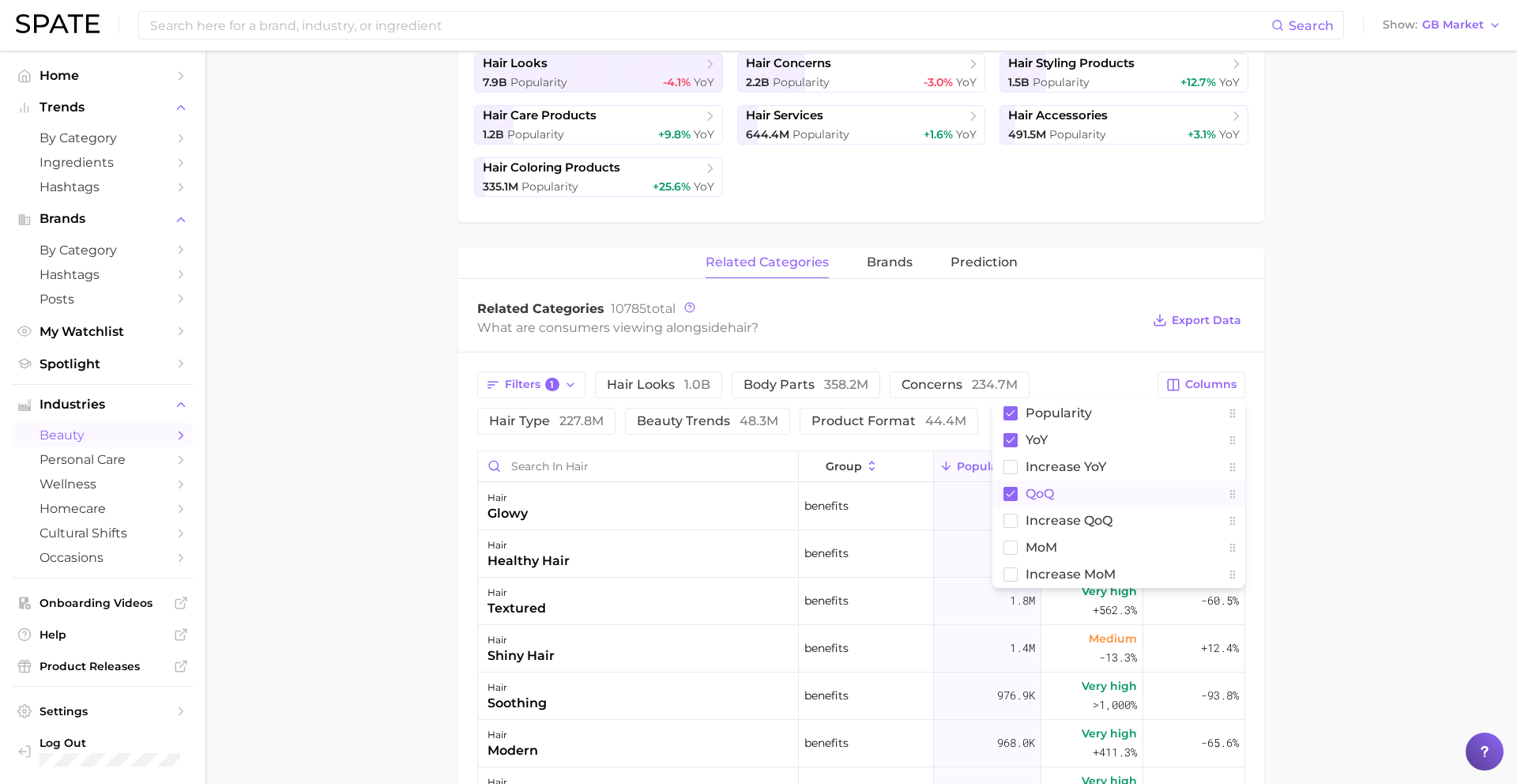
click at [1070, 484] on button "QoQ" at bounding box center [1119, 494] width 253 height 27
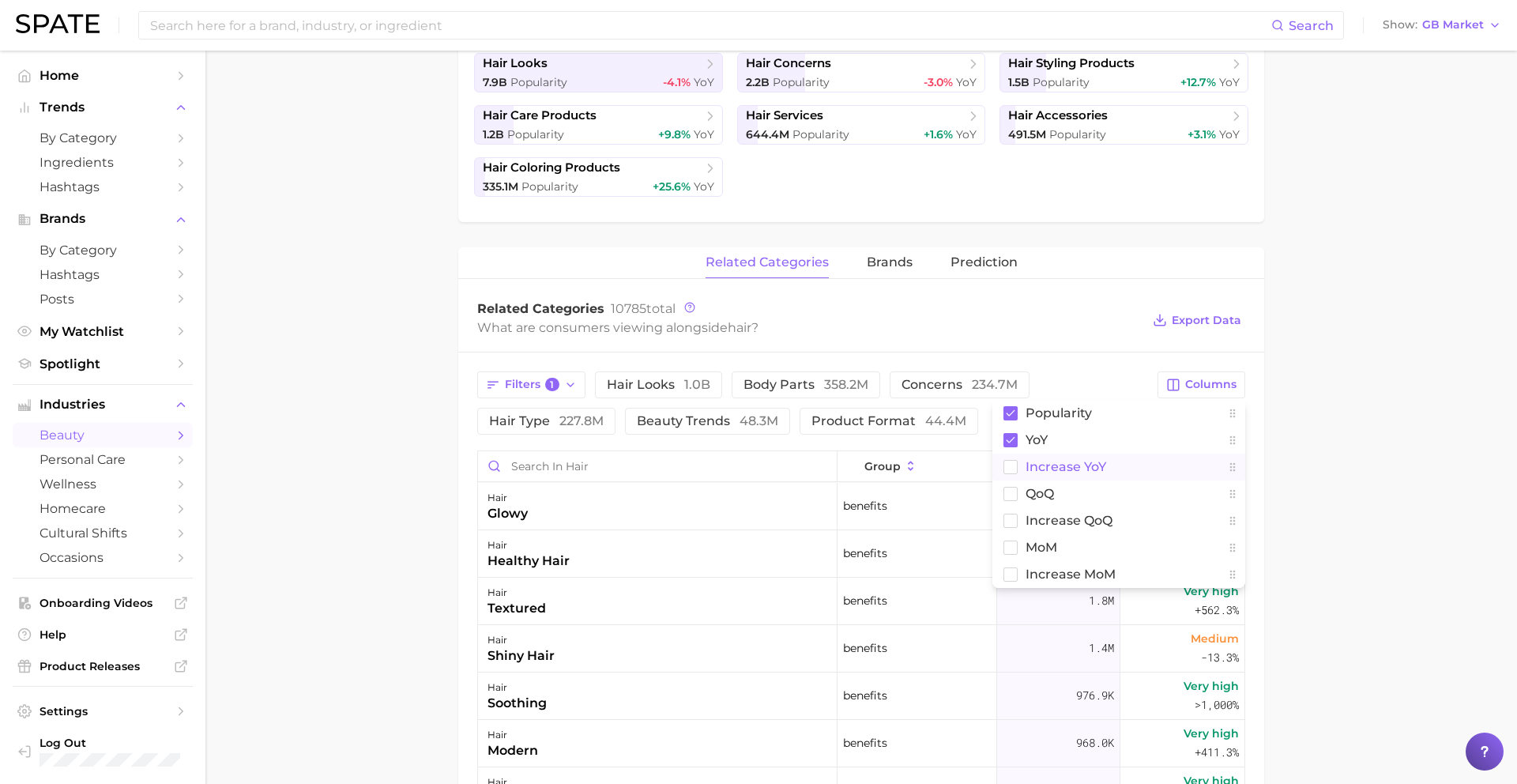
click at [1070, 467] on span "Increase YoY" at bounding box center [1066, 466] width 81 height 13
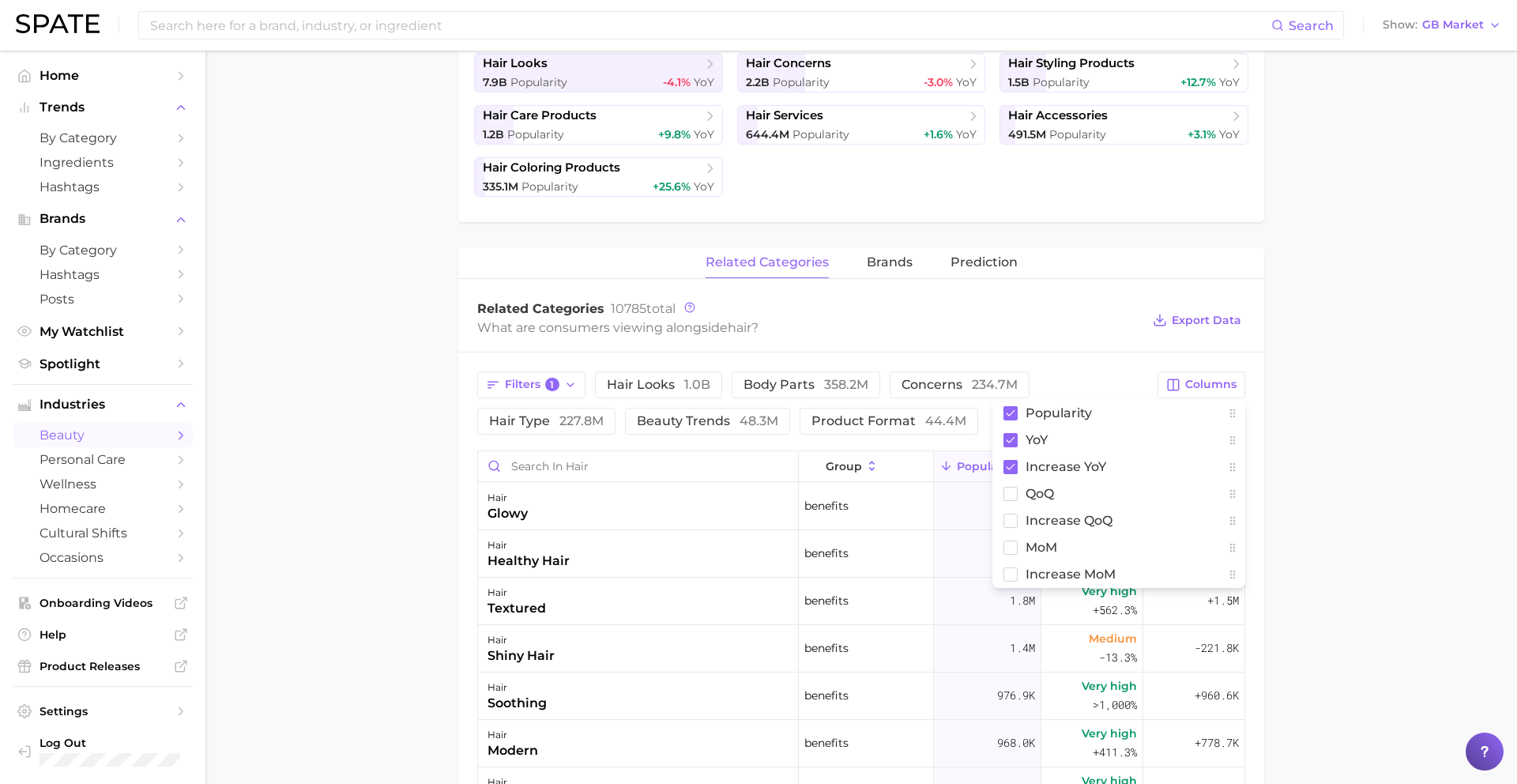
click at [1121, 334] on div "What are consumers viewing alongside hair ?" at bounding box center [809, 327] width 664 height 22
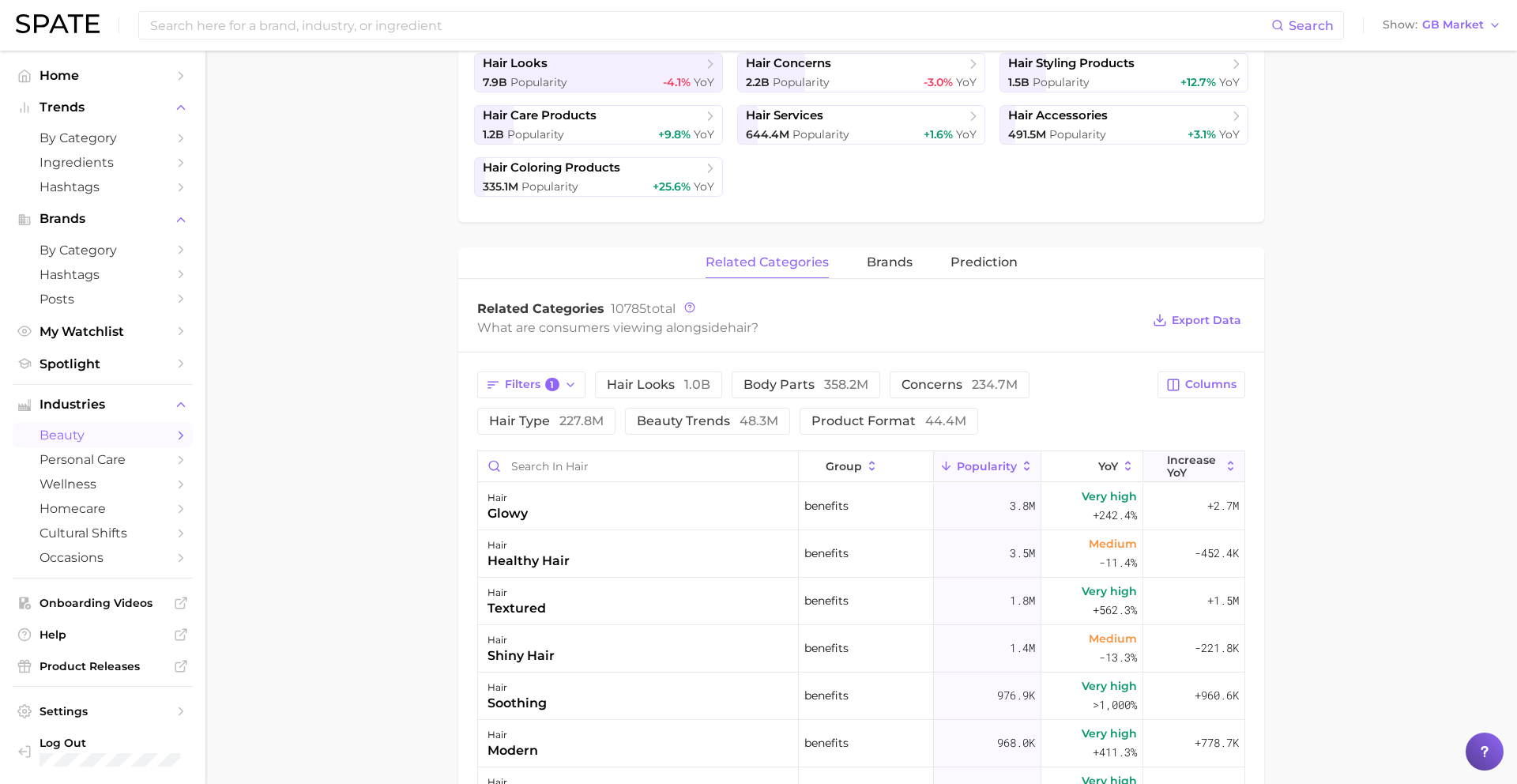
click at [1182, 472] on span "Increase YoY" at bounding box center [1194, 466] width 54 height 25
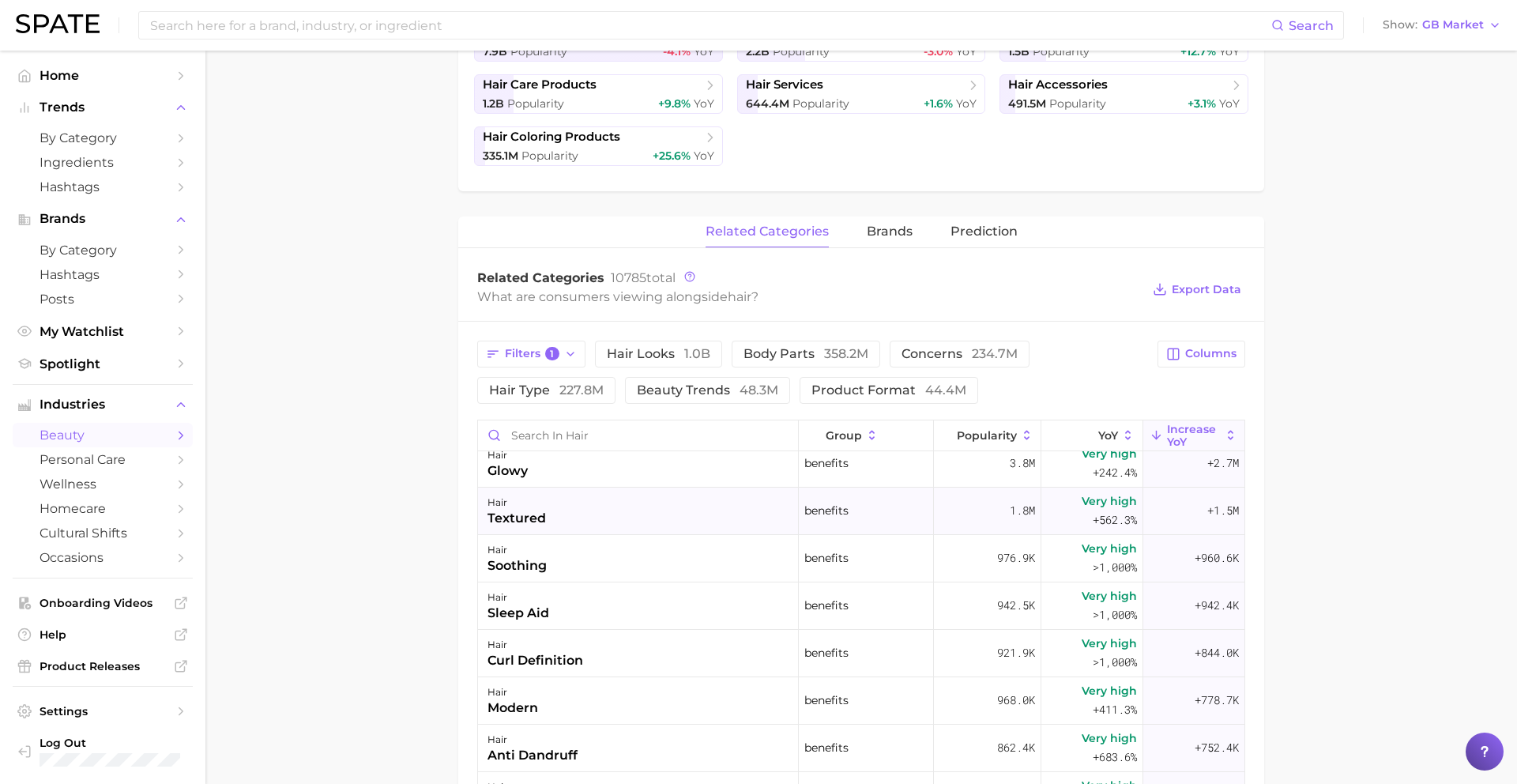
scroll to position [20, 0]
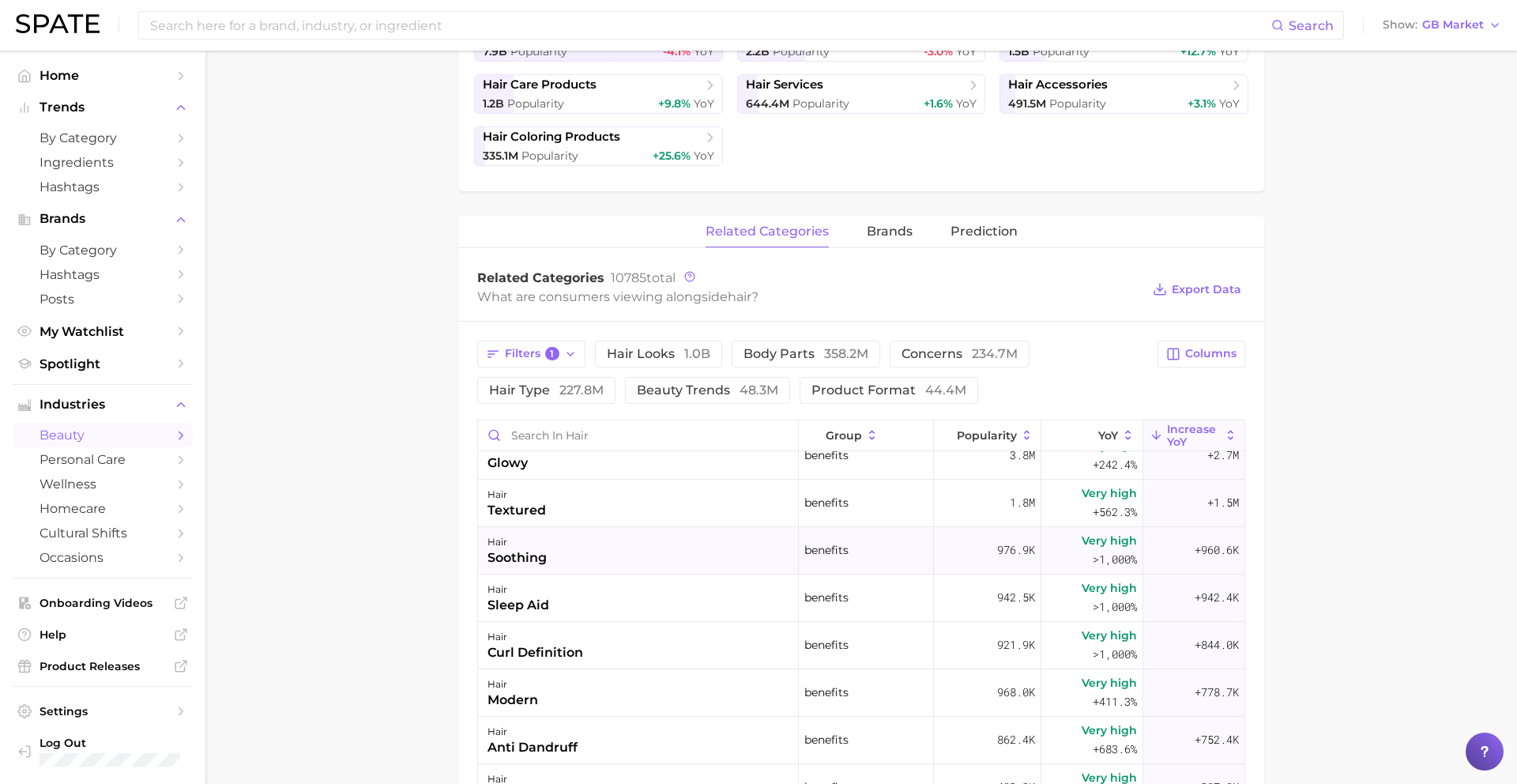
click at [613, 543] on div "hair soothing" at bounding box center [638, 550] width 321 height 48
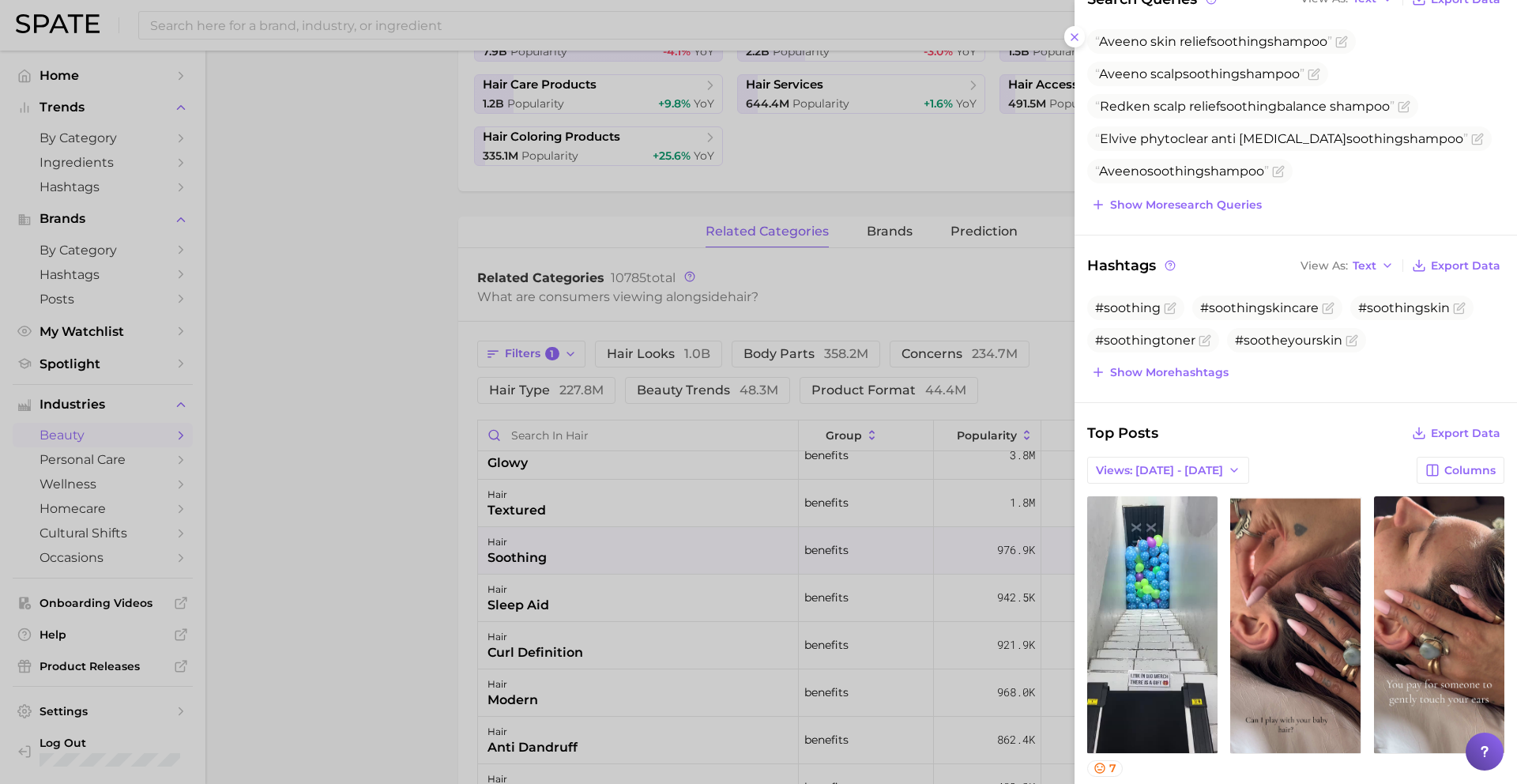
scroll to position [253, 0]
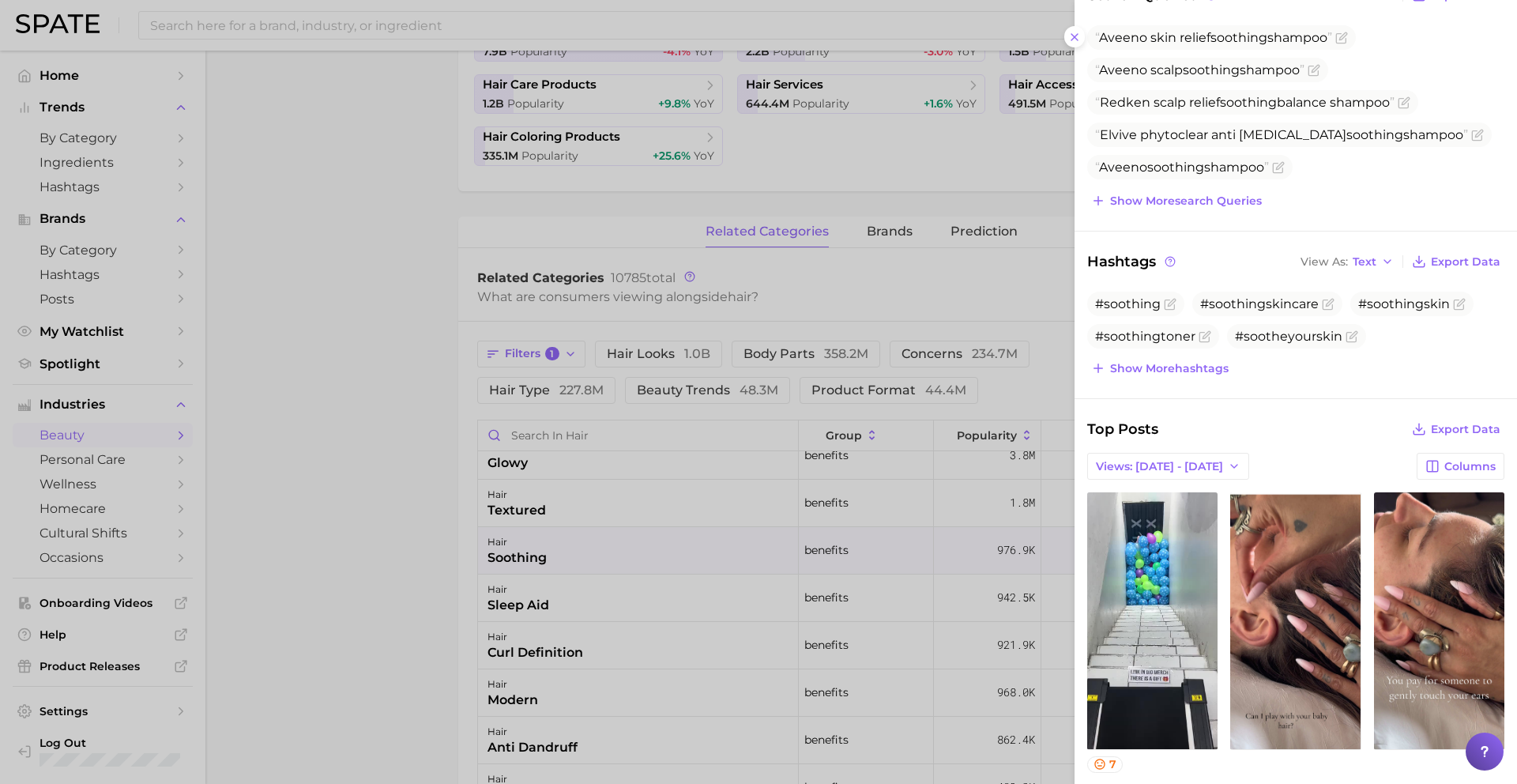
click at [644, 597] on div at bounding box center [758, 392] width 1517 height 784
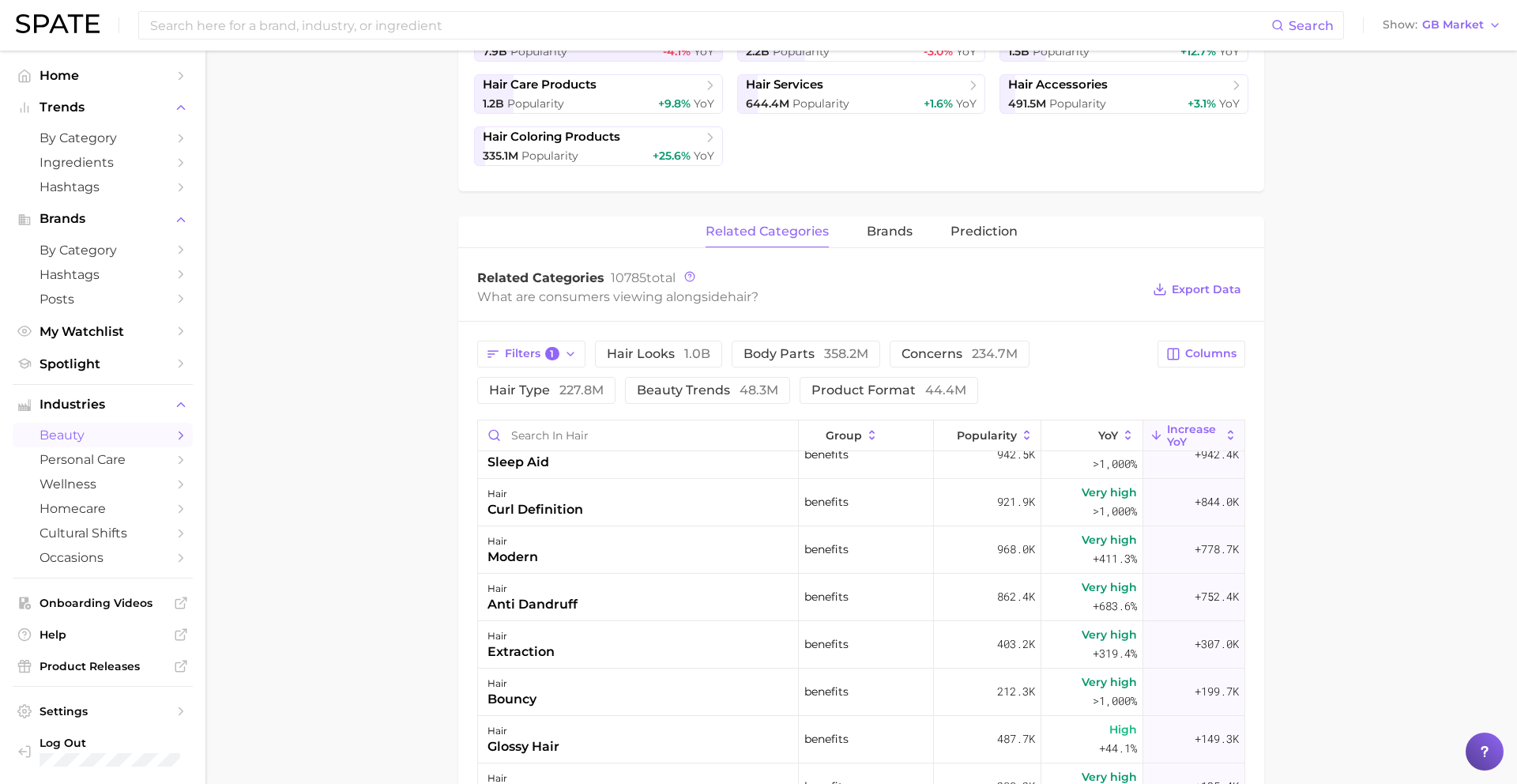
scroll to position [165, 0]
click at [644, 597] on div "hair anti [MEDICAL_DATA]" at bounding box center [638, 594] width 321 height 48
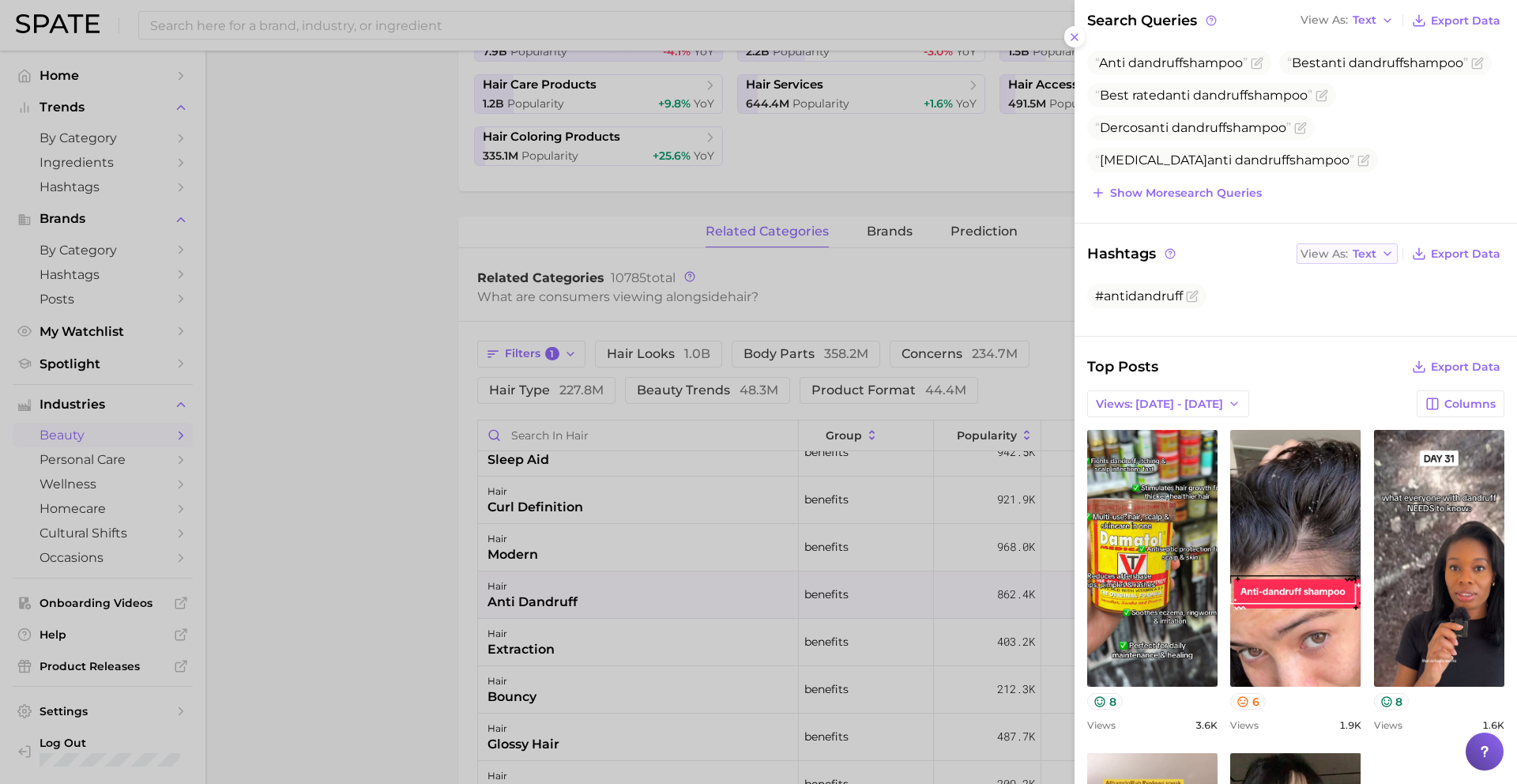
scroll to position [329, 0]
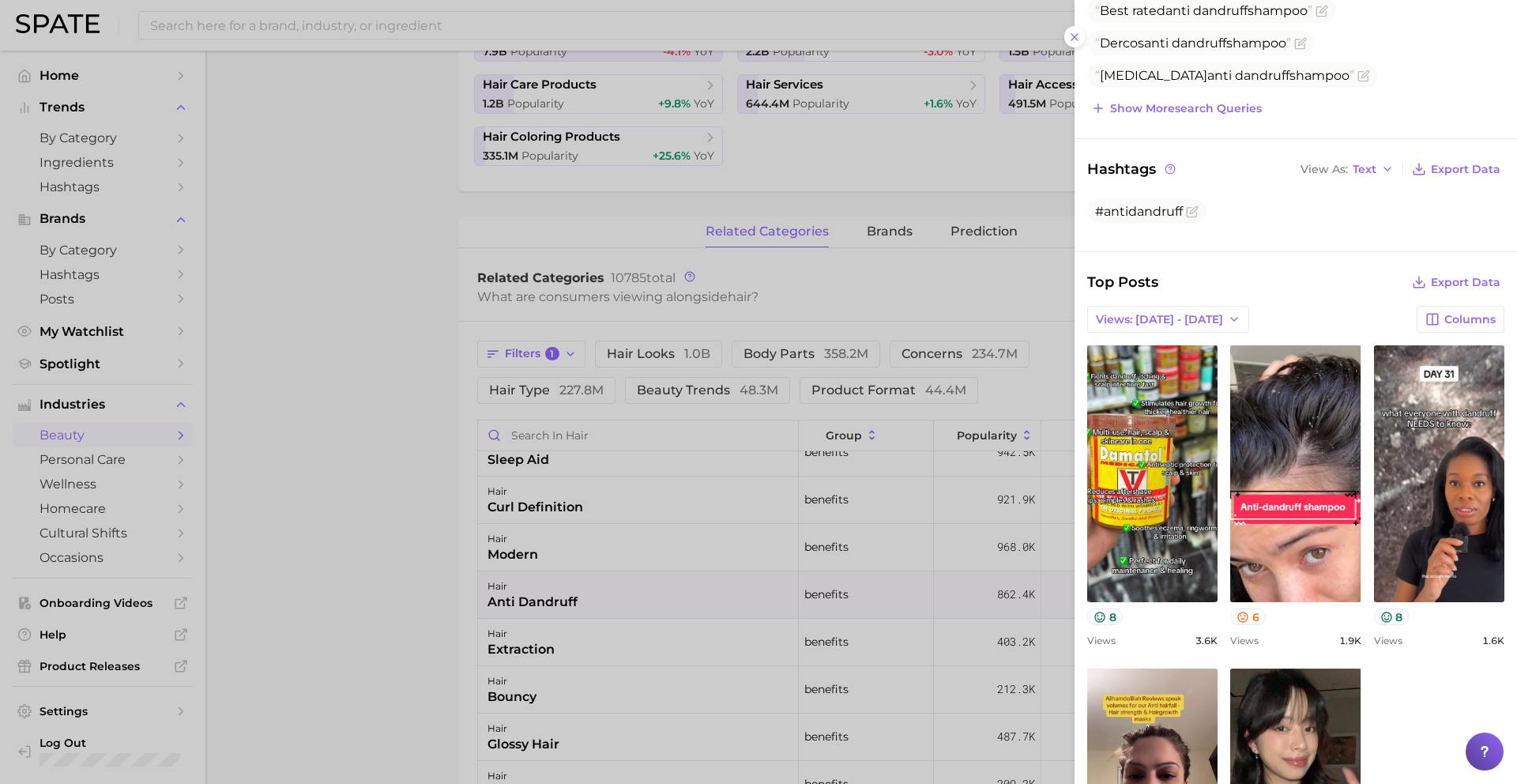
click at [727, 565] on div at bounding box center [758, 392] width 1517 height 784
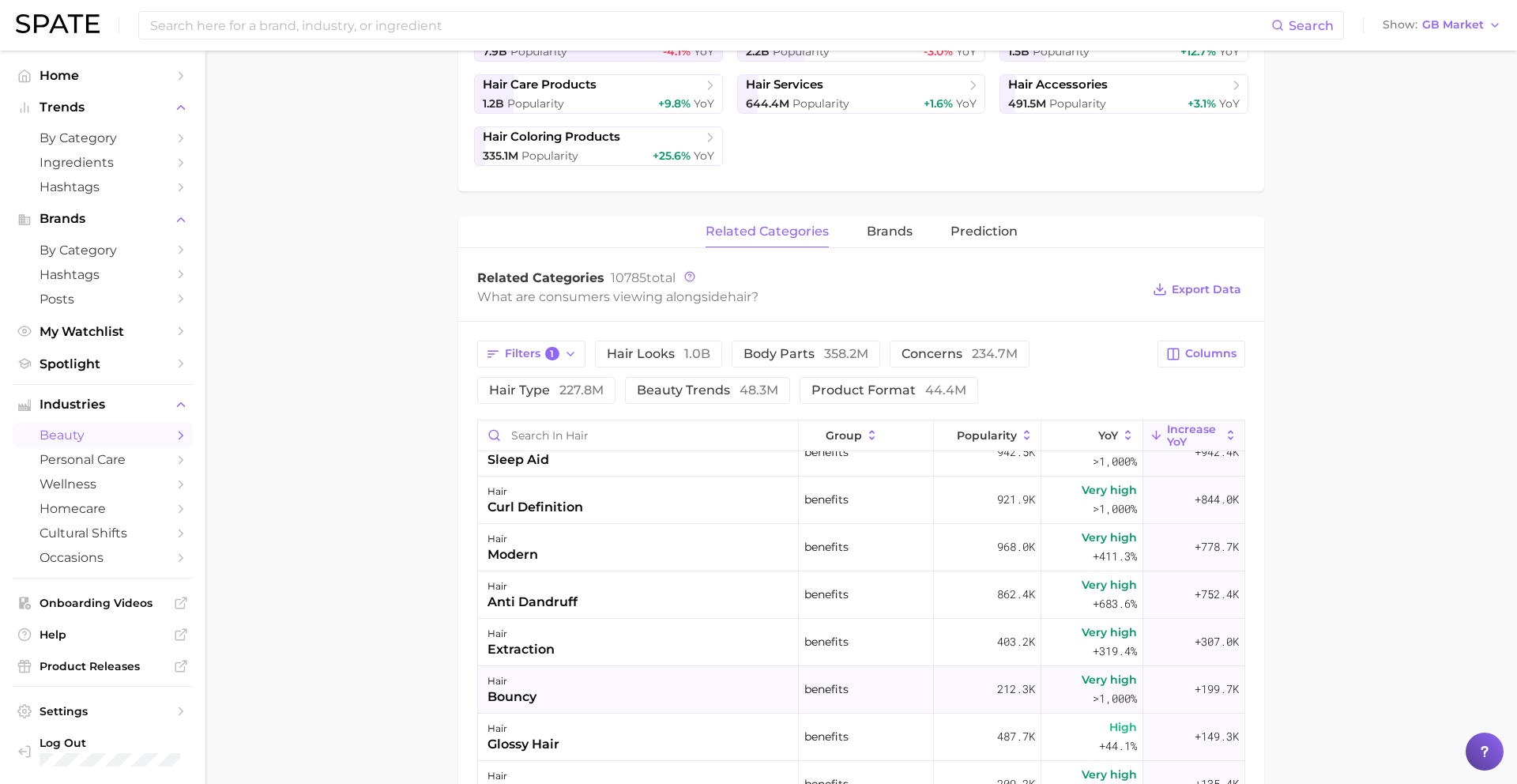
click at [567, 699] on div "hair bouncy" at bounding box center [638, 690] width 321 height 48
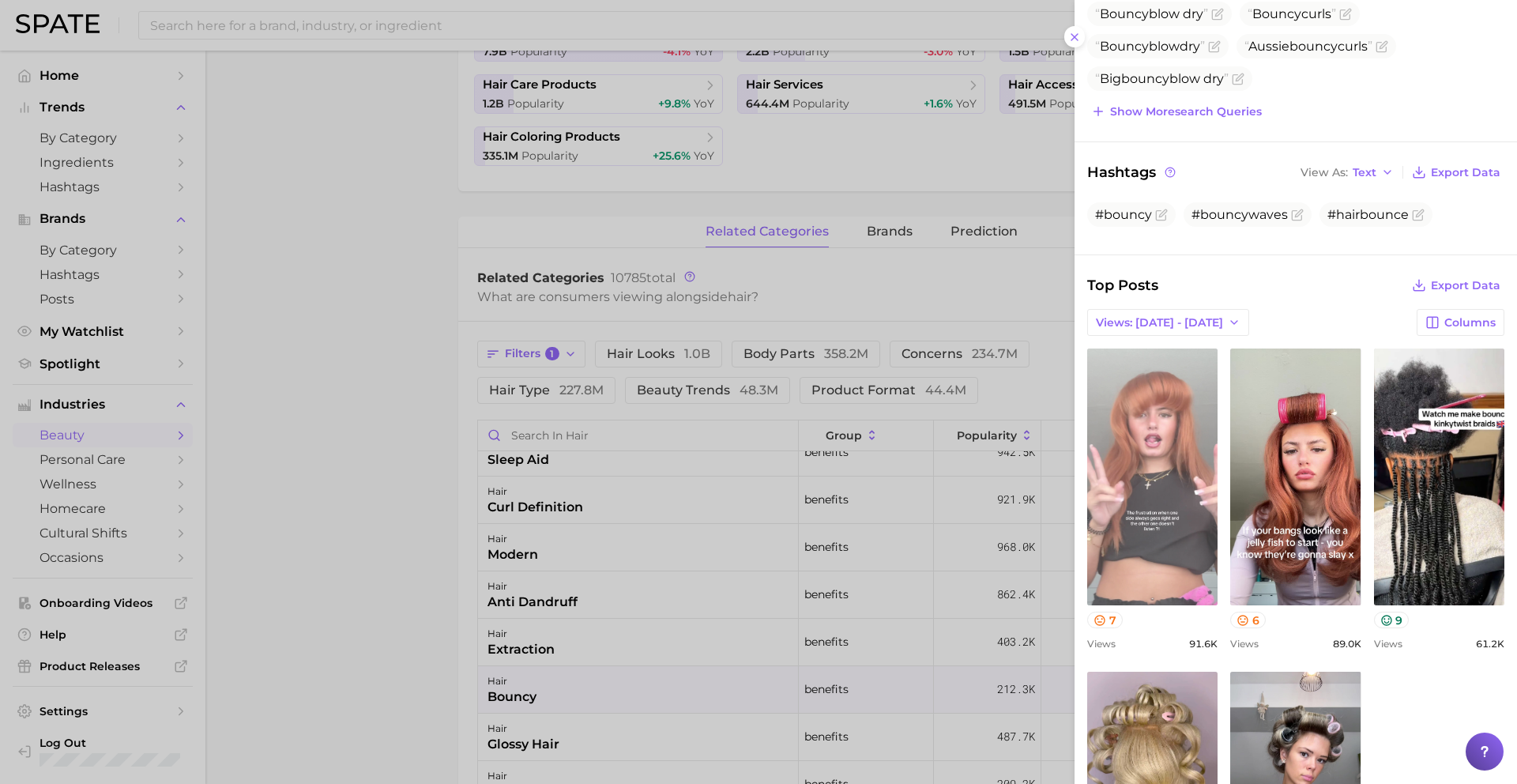
scroll to position [316, 0]
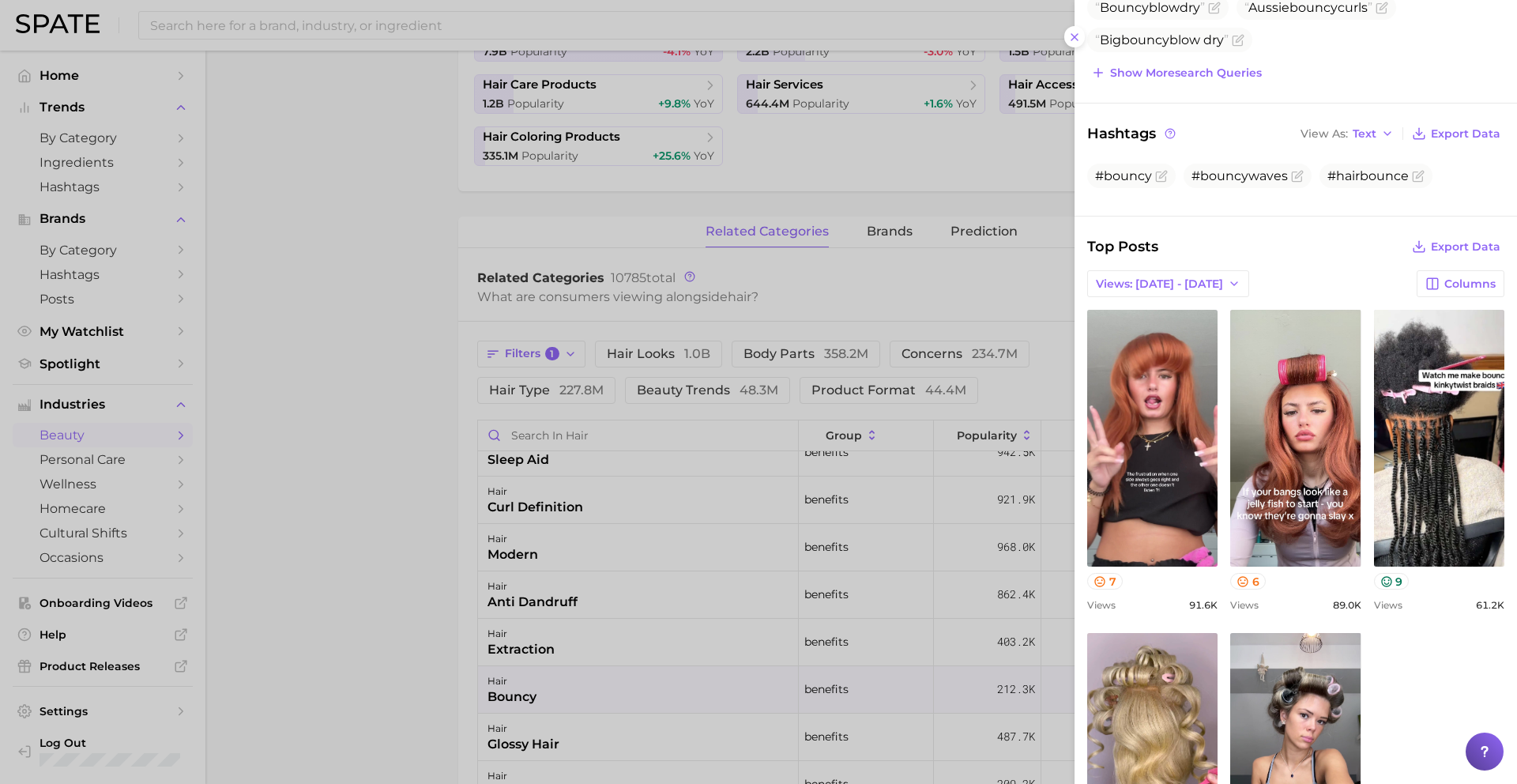
click at [730, 619] on div at bounding box center [758, 392] width 1517 height 784
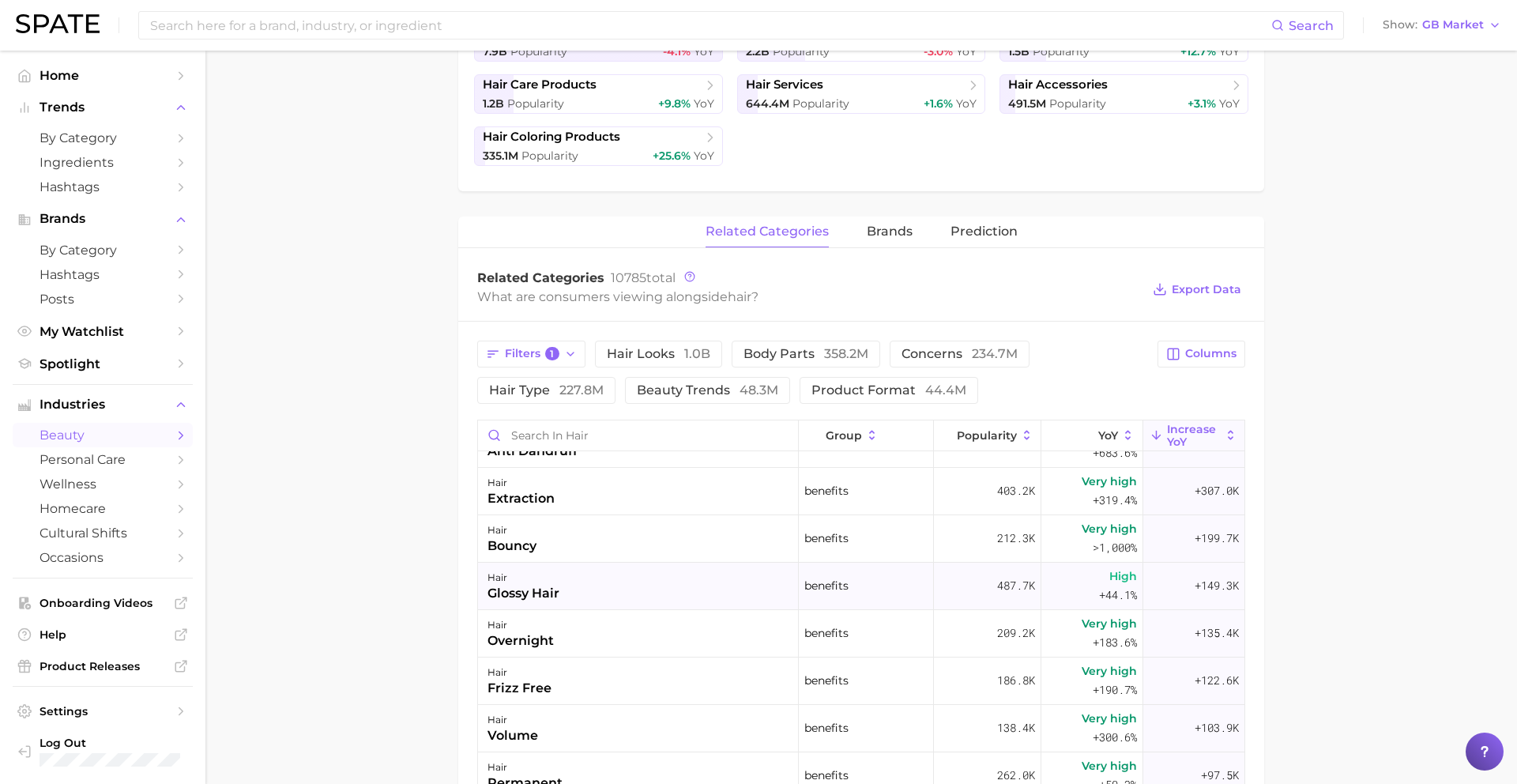
scroll to position [331, 0]
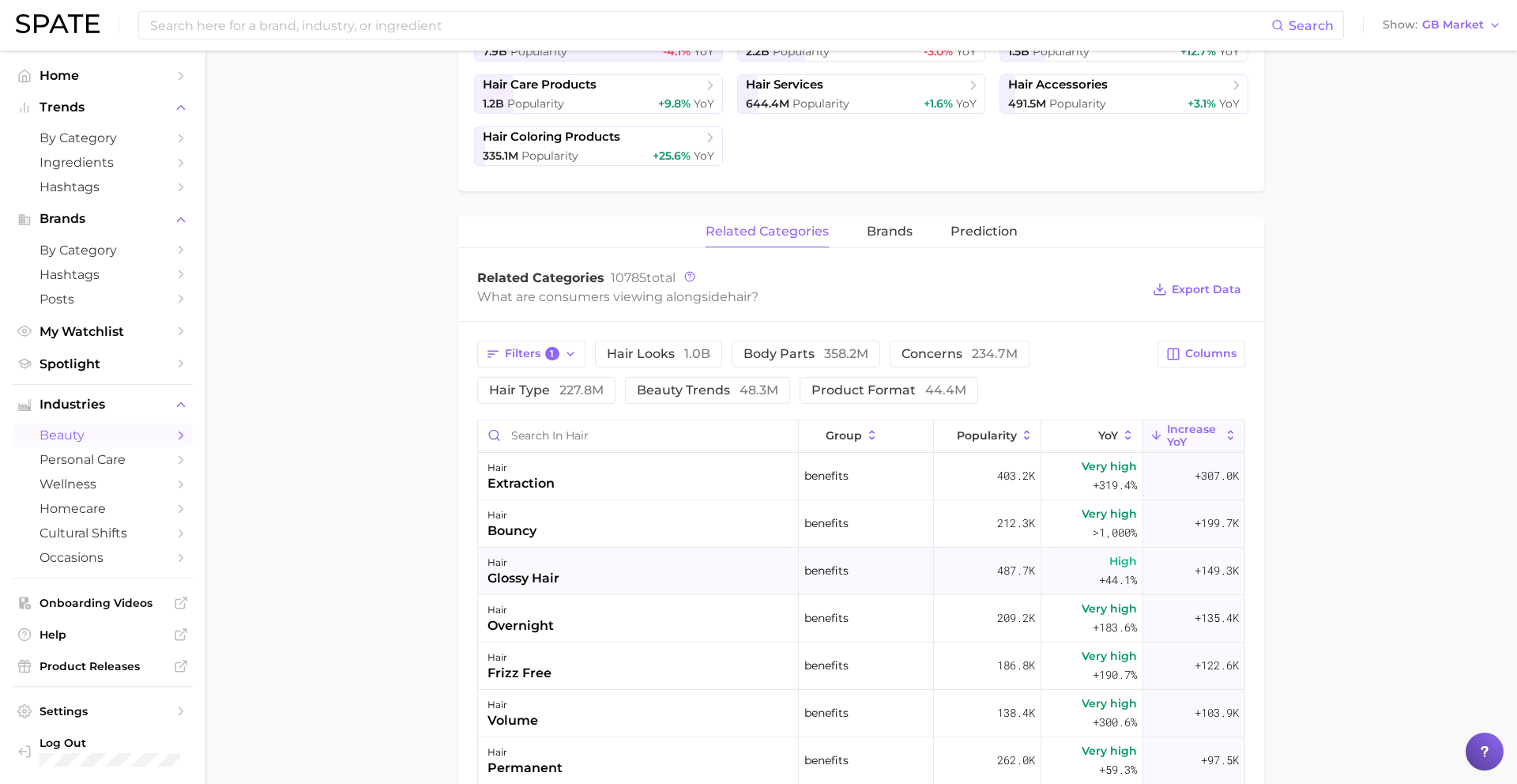
click at [730, 575] on div "hair glossy hair" at bounding box center [638, 571] width 321 height 48
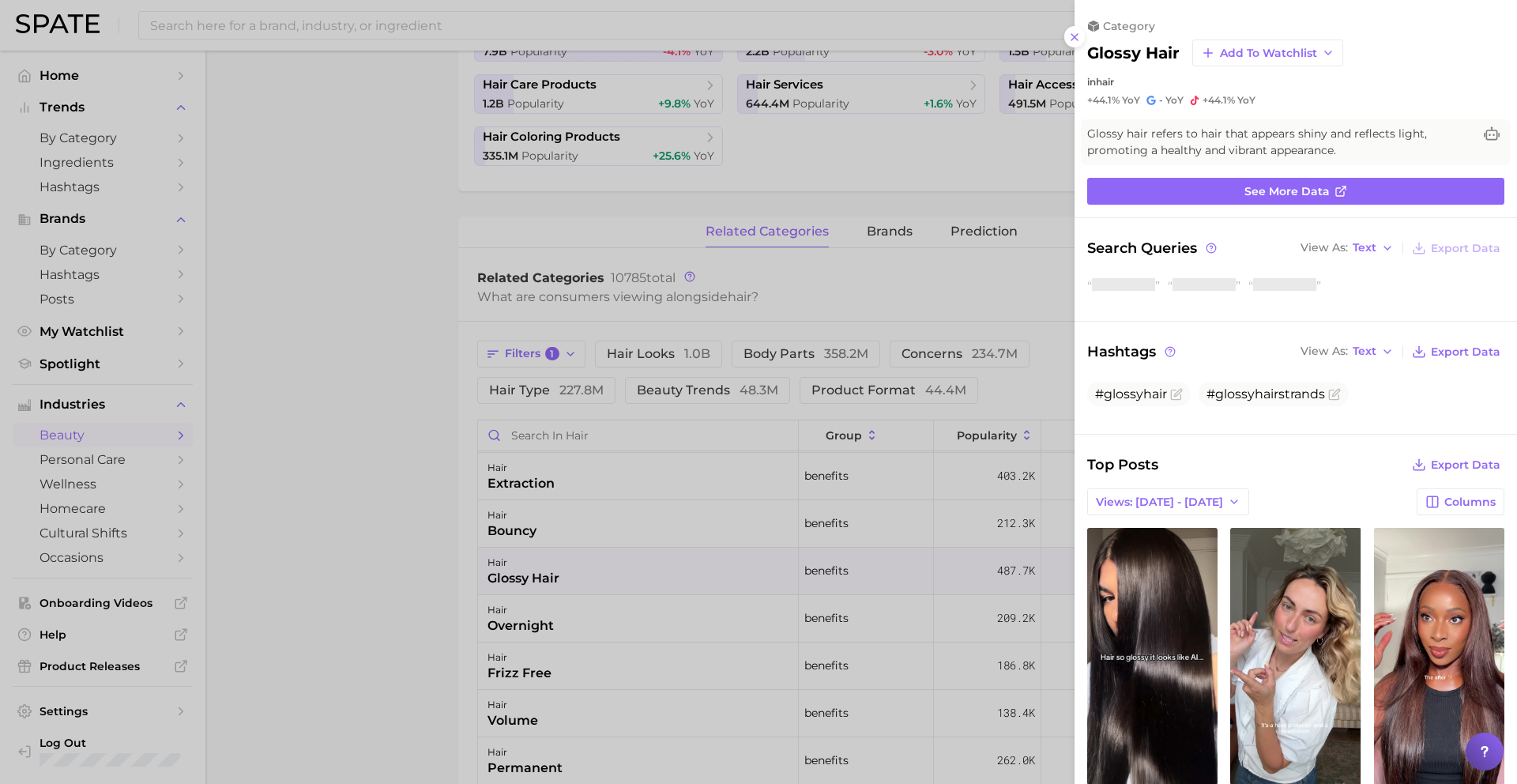
scroll to position [0, 0]
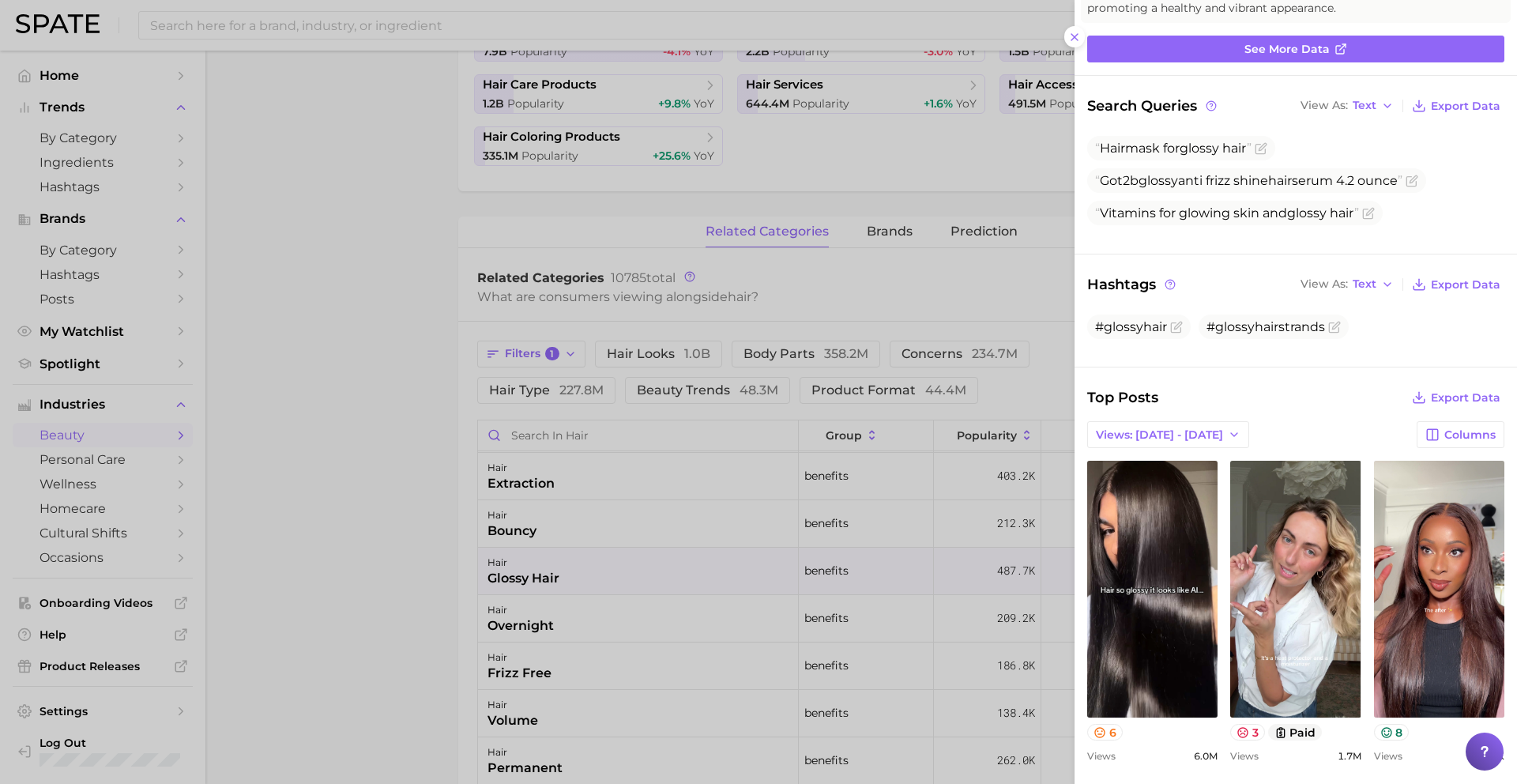
click at [562, 616] on div at bounding box center [758, 392] width 1517 height 784
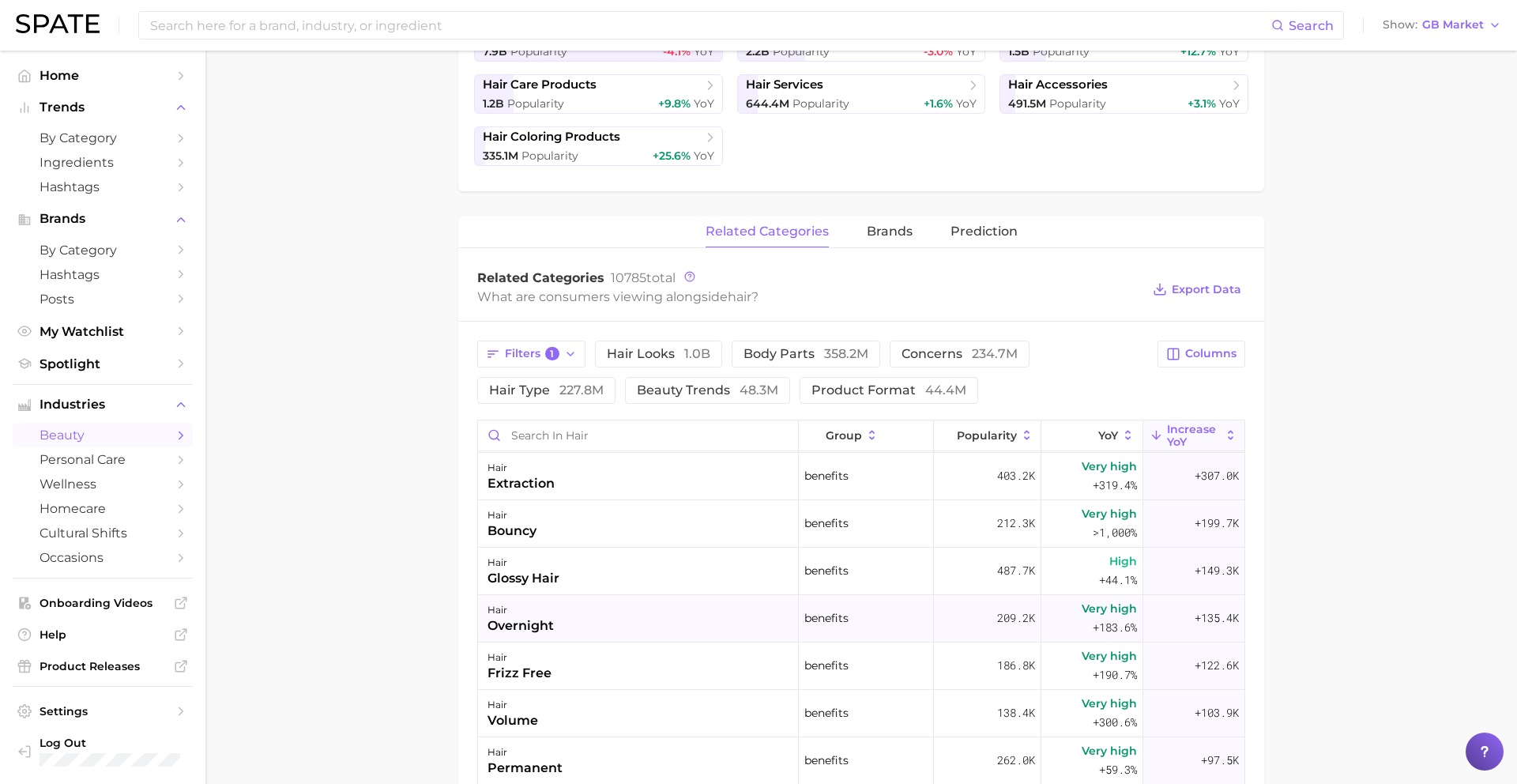
click at [583, 628] on div "hair overnight" at bounding box center [638, 619] width 321 height 48
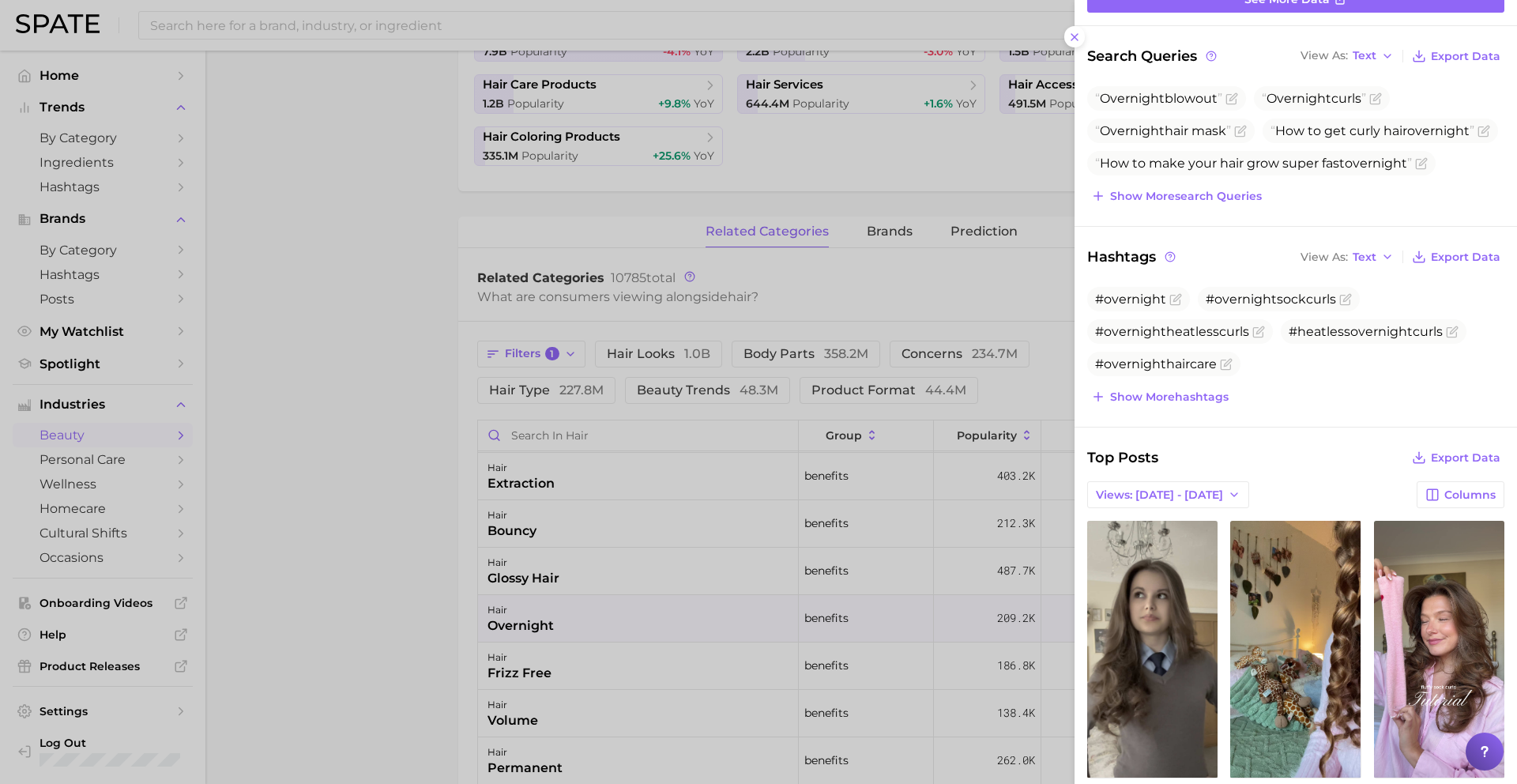
click at [656, 600] on div at bounding box center [758, 392] width 1517 height 784
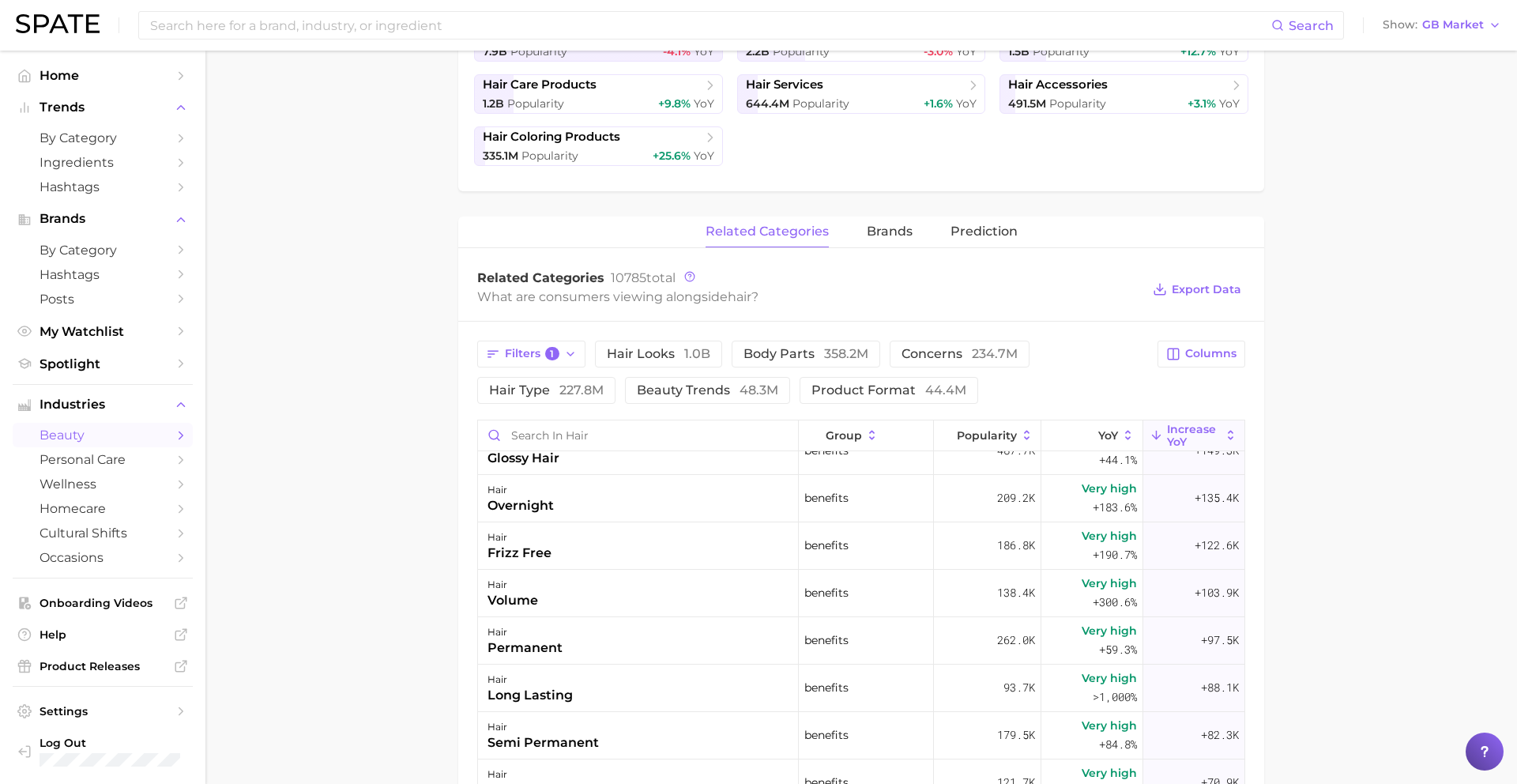
scroll to position [468, 0]
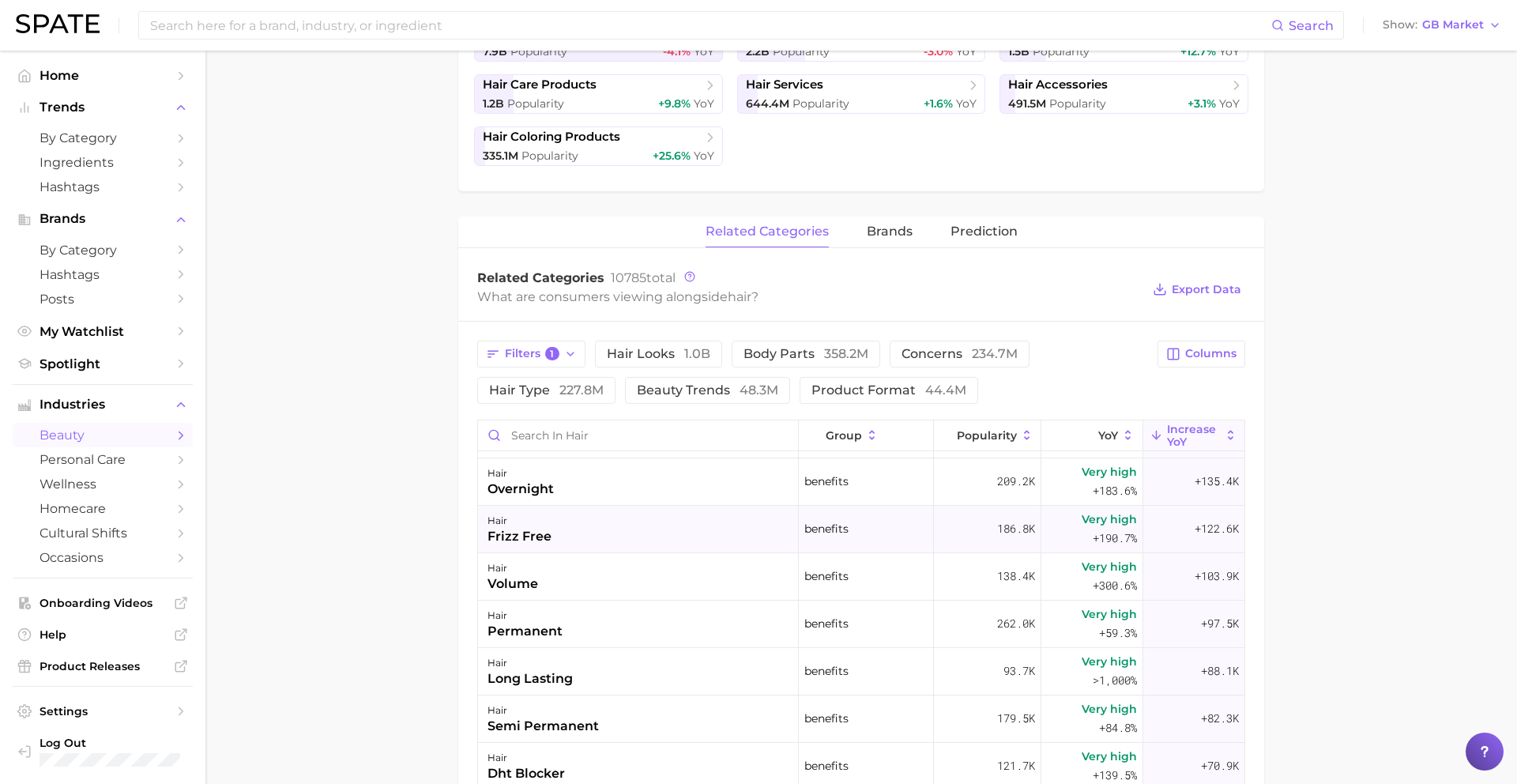
click at [611, 525] on div "hair frizz free" at bounding box center [638, 529] width 321 height 48
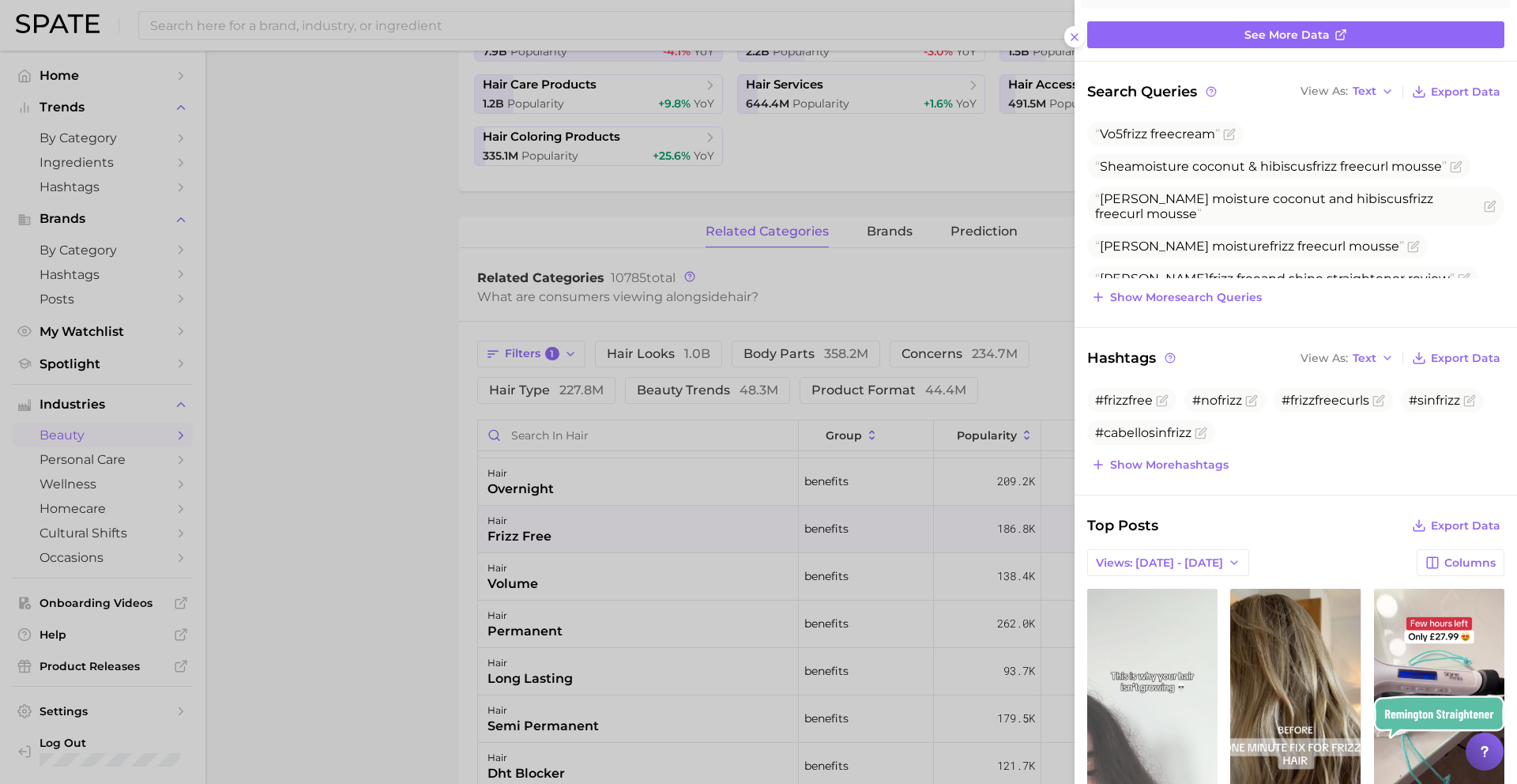
scroll to position [134, 0]
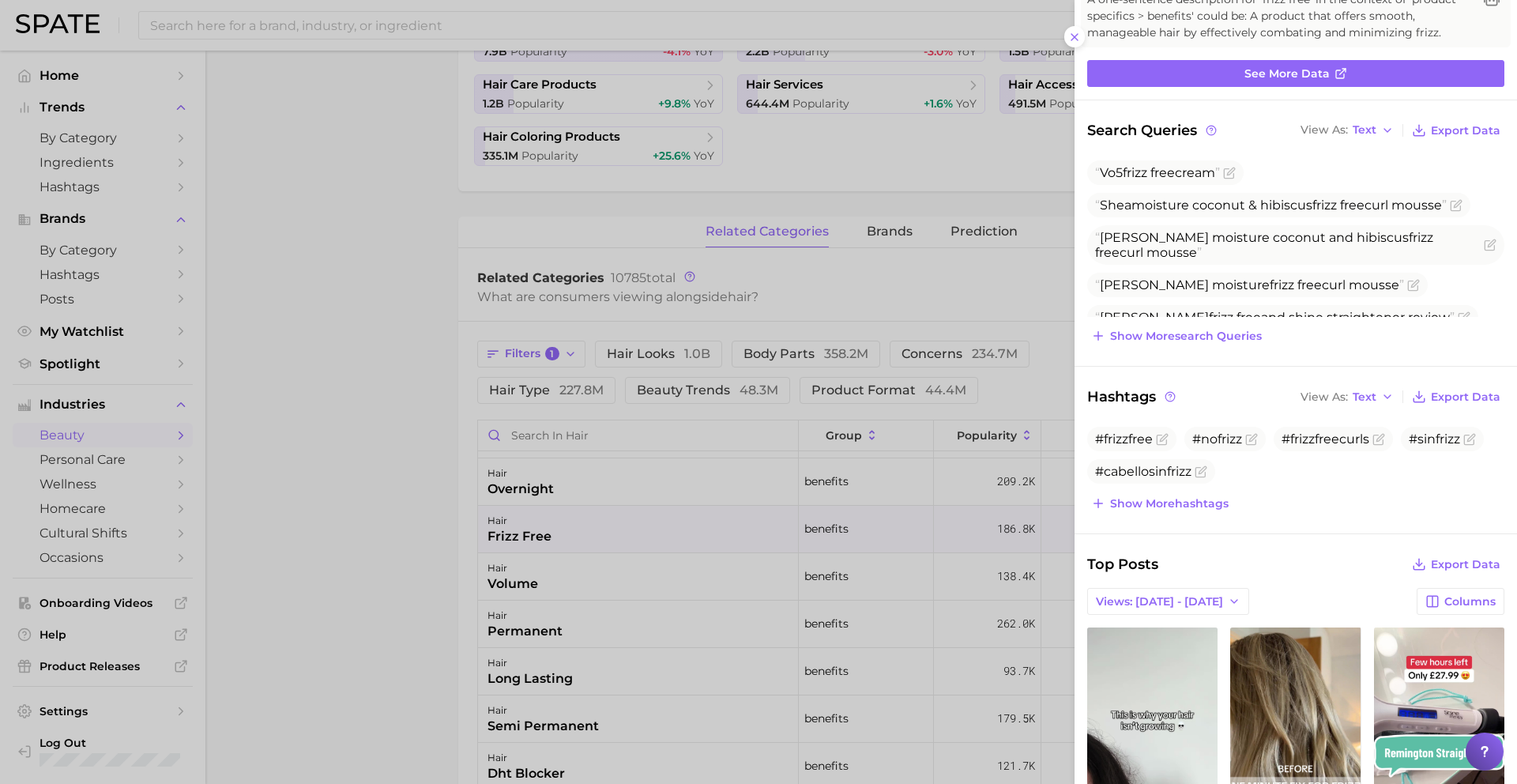
click at [527, 610] on div at bounding box center [758, 392] width 1517 height 784
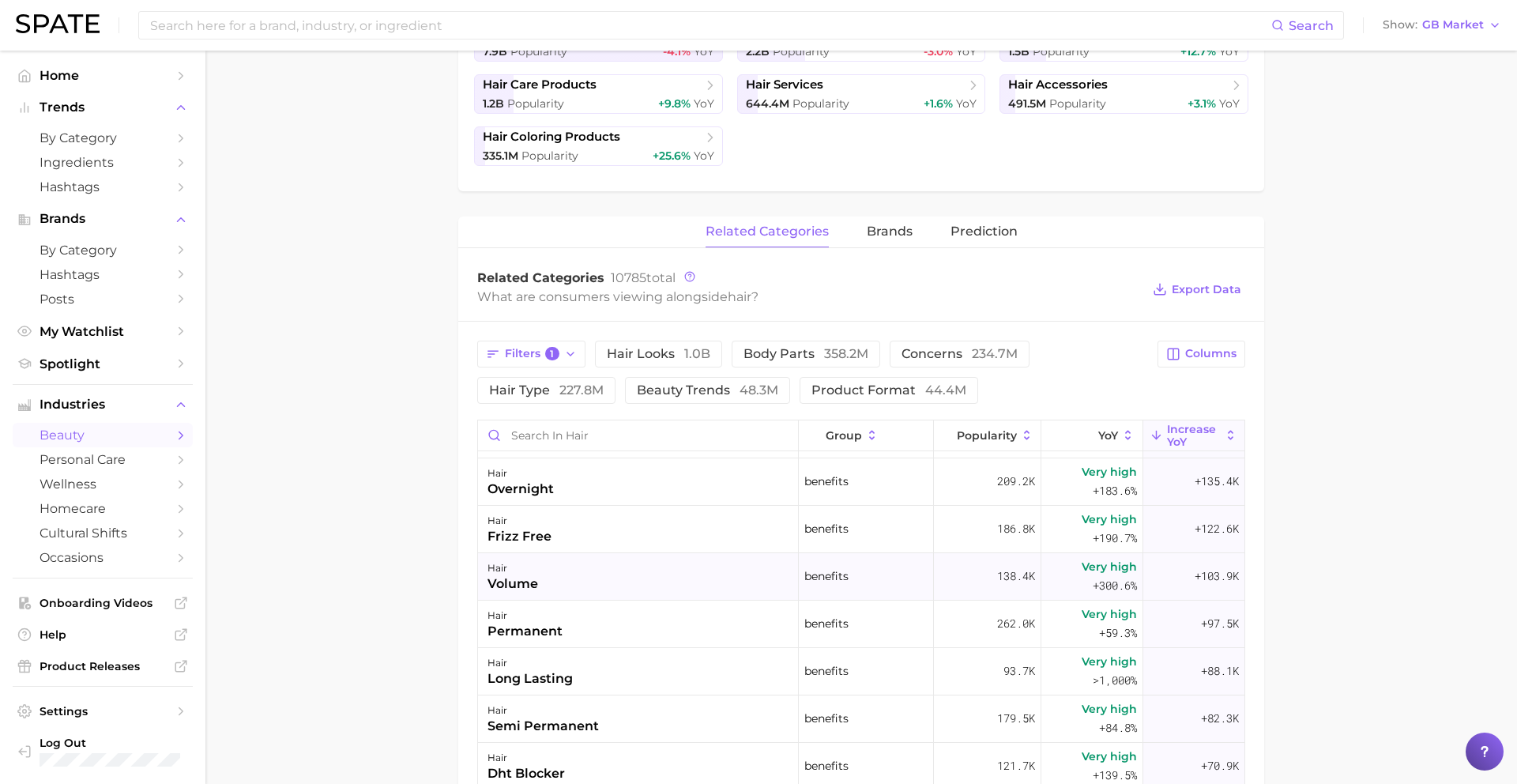
click at [592, 586] on div "hair volume" at bounding box center [638, 576] width 321 height 48
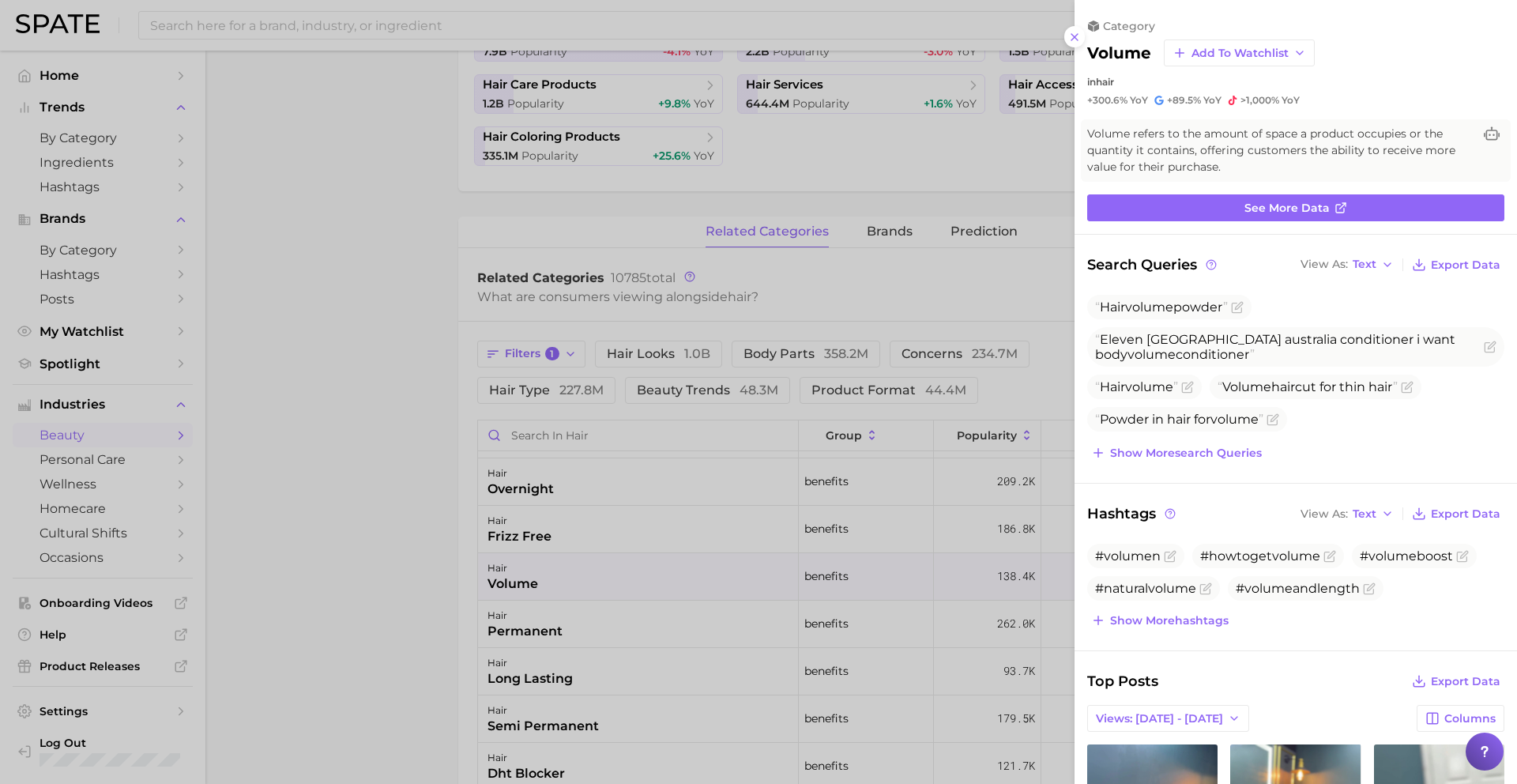
scroll to position [0, 0]
click at [592, 583] on div at bounding box center [758, 392] width 1517 height 784
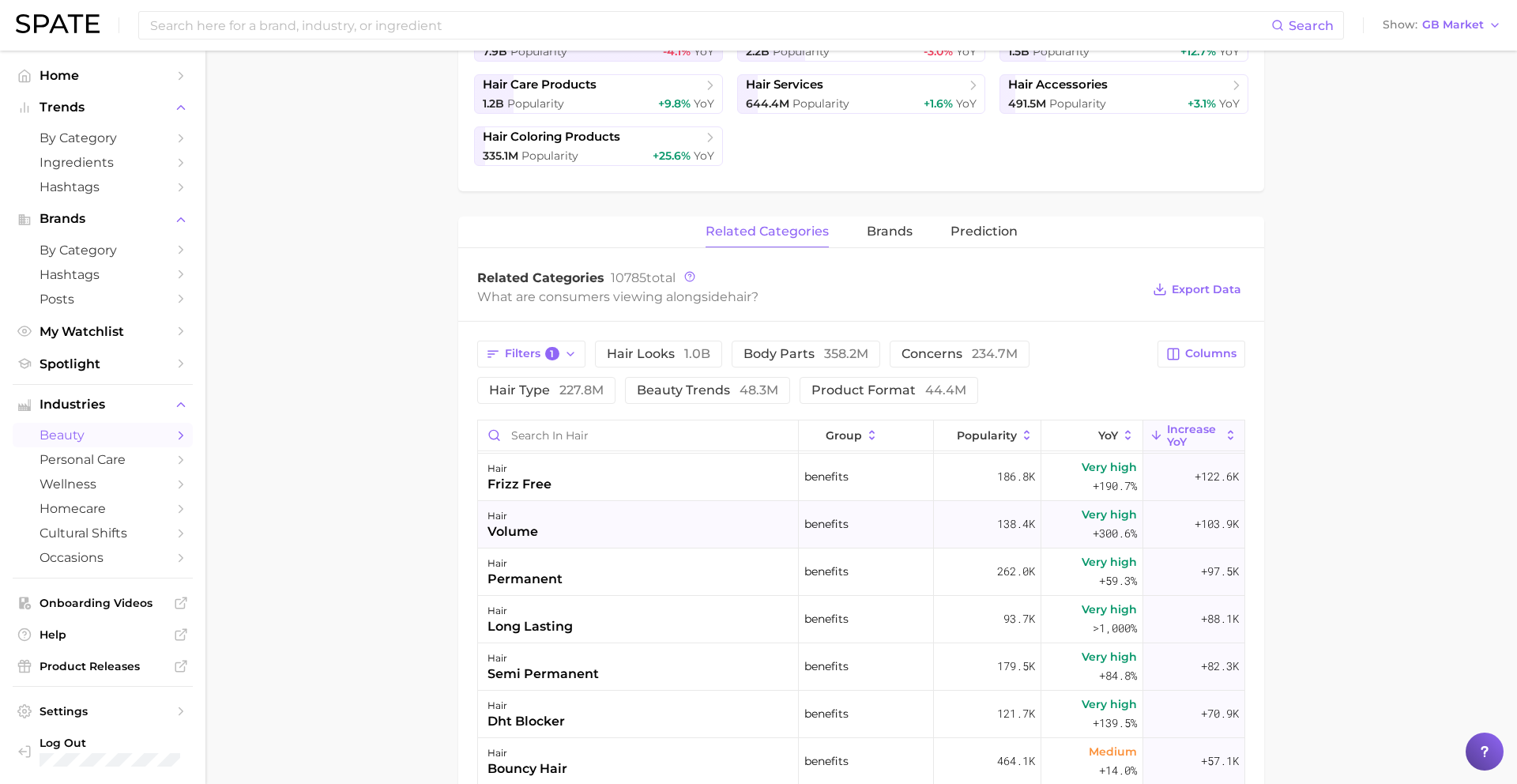
scroll to position [529, 0]
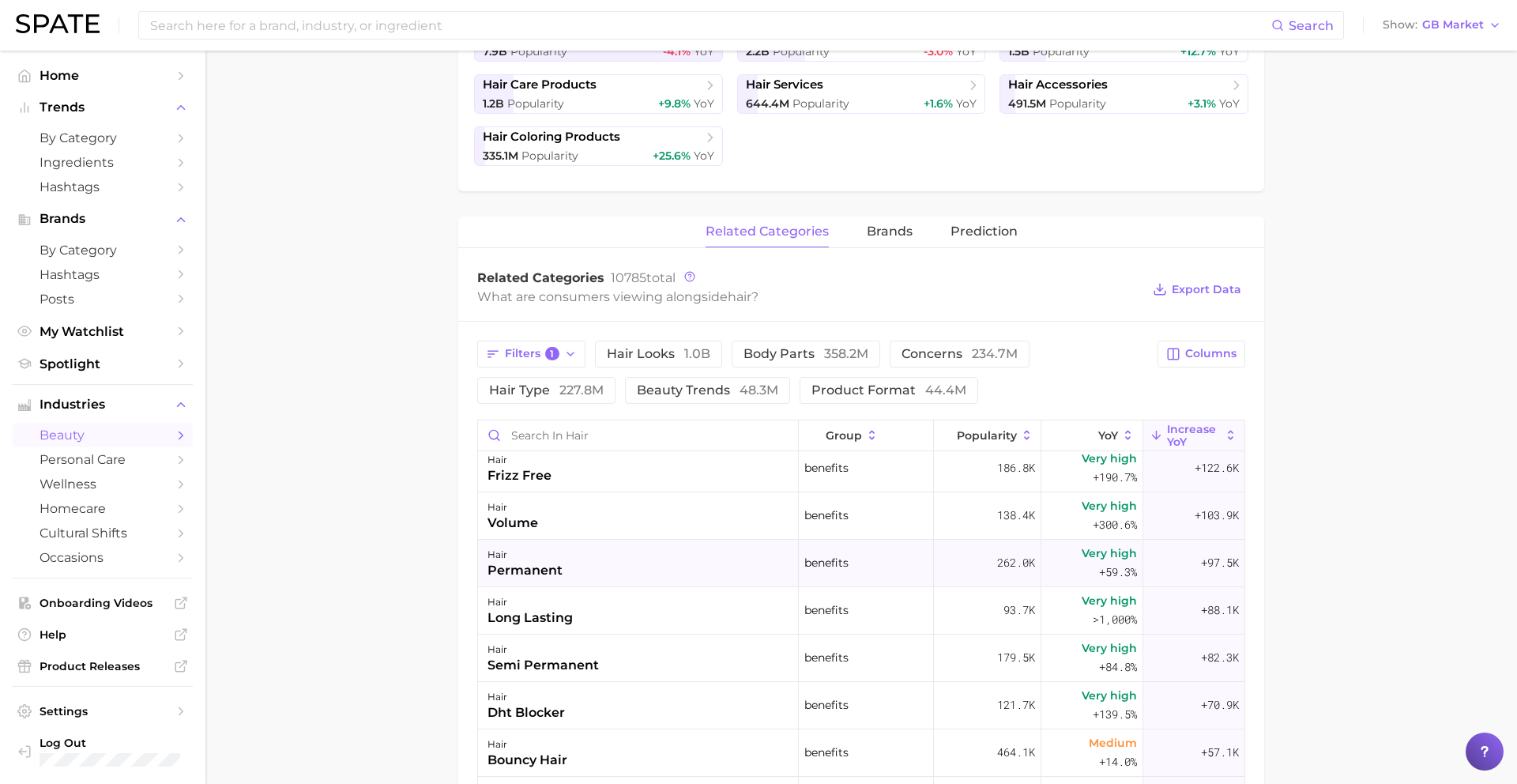
click at [591, 573] on div "hair permanent" at bounding box center [638, 563] width 321 height 48
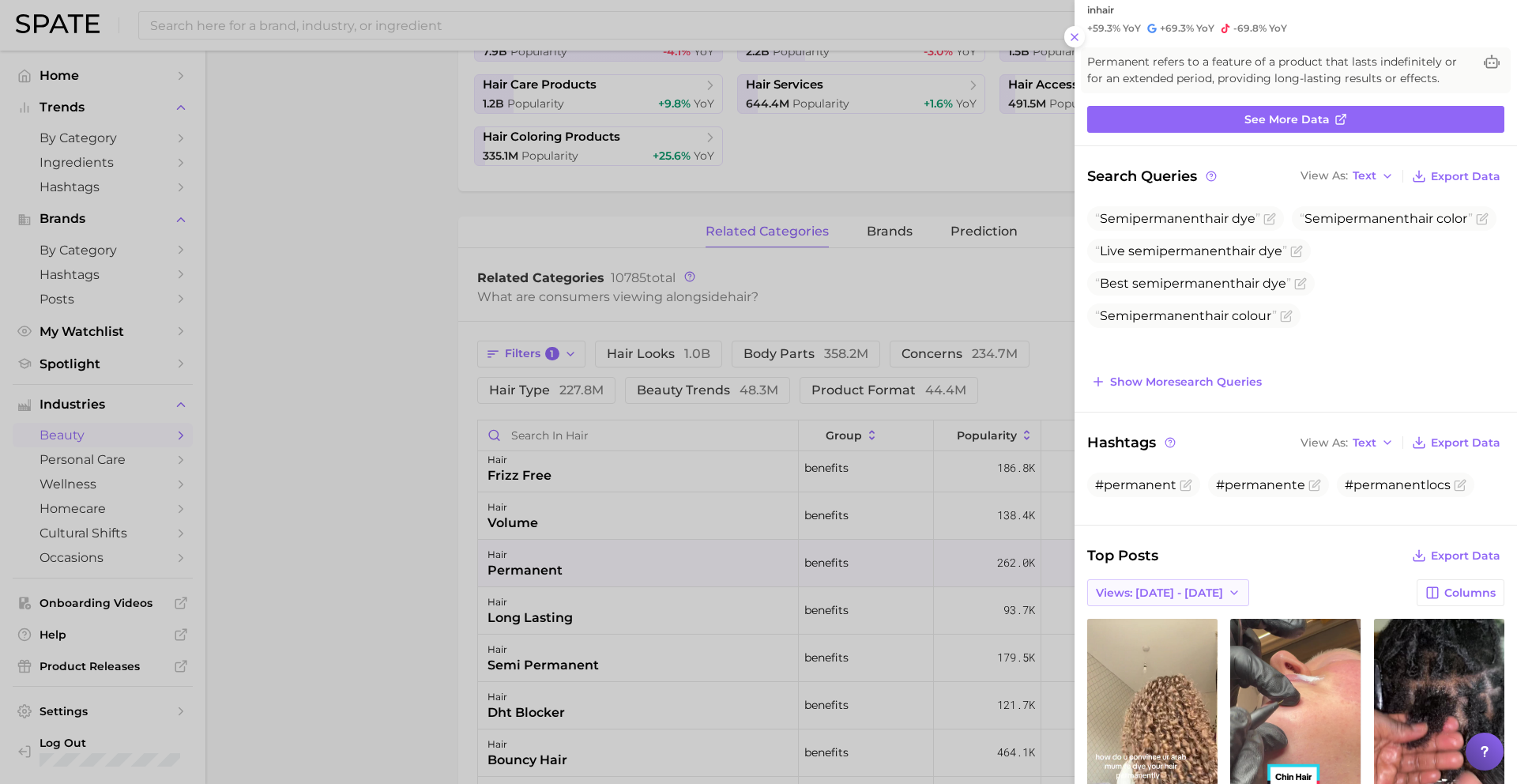
scroll to position [71, 0]
click at [666, 578] on div at bounding box center [758, 392] width 1517 height 784
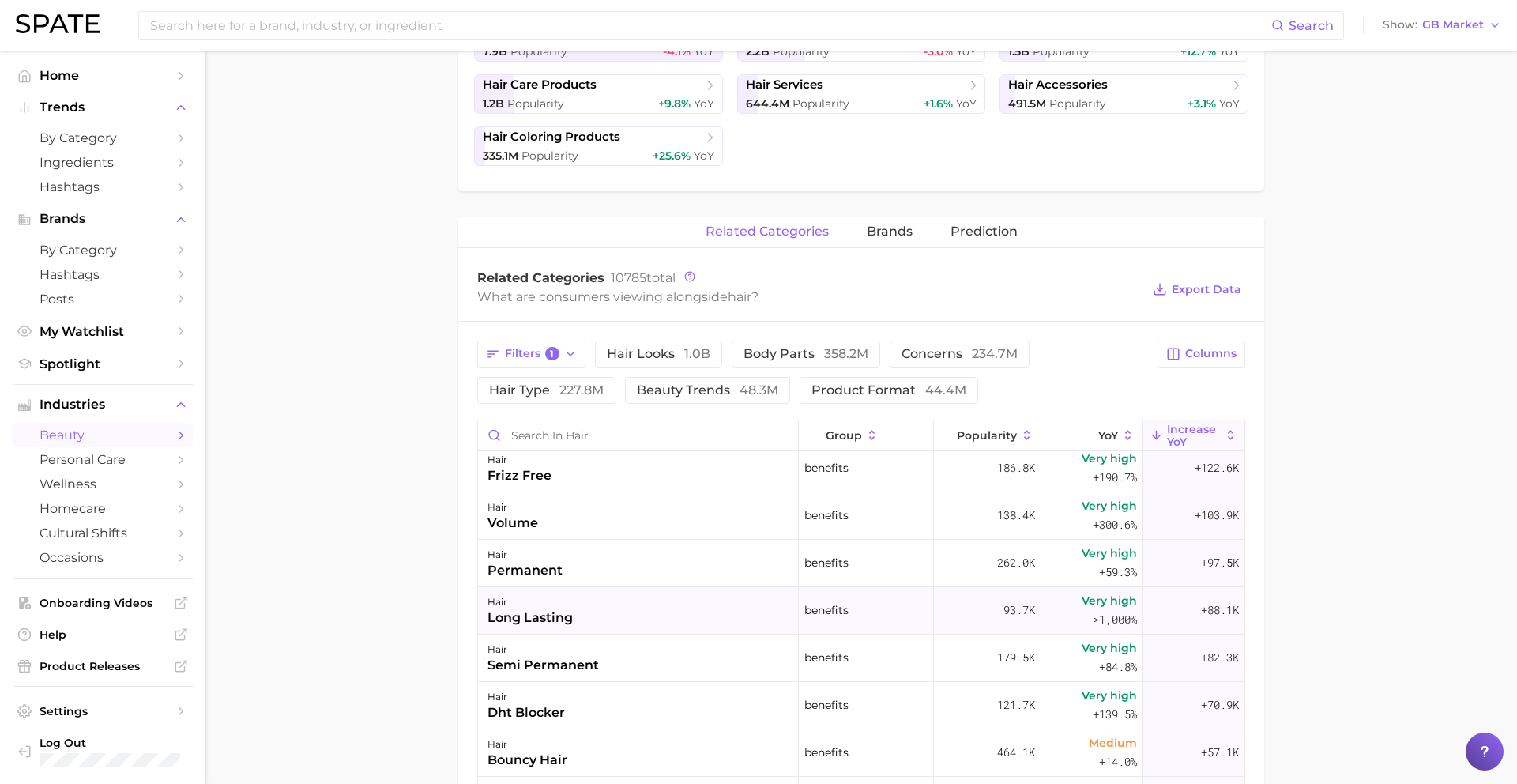
click at [666, 612] on div "hair long lasting" at bounding box center [638, 610] width 321 height 48
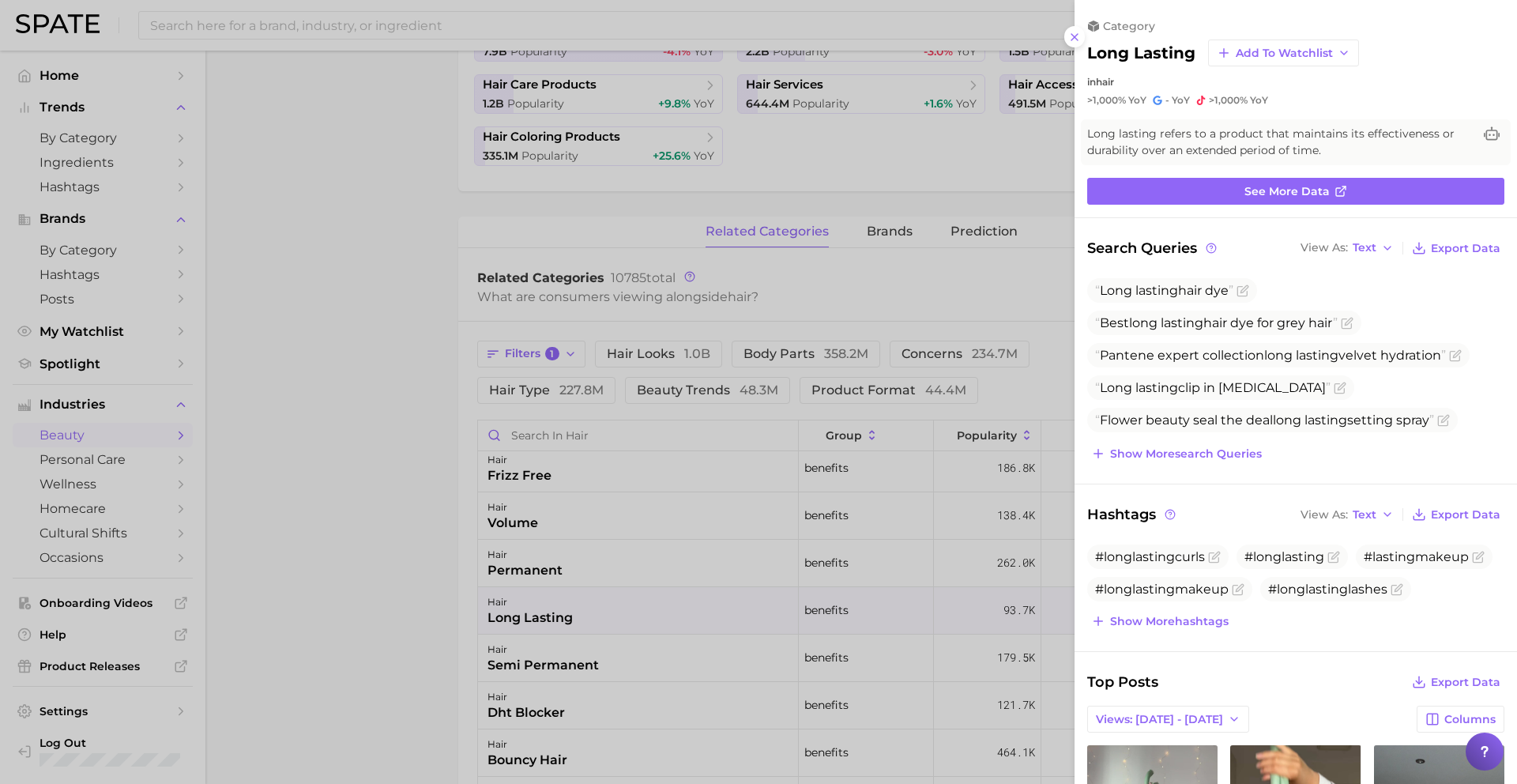
scroll to position [0, 0]
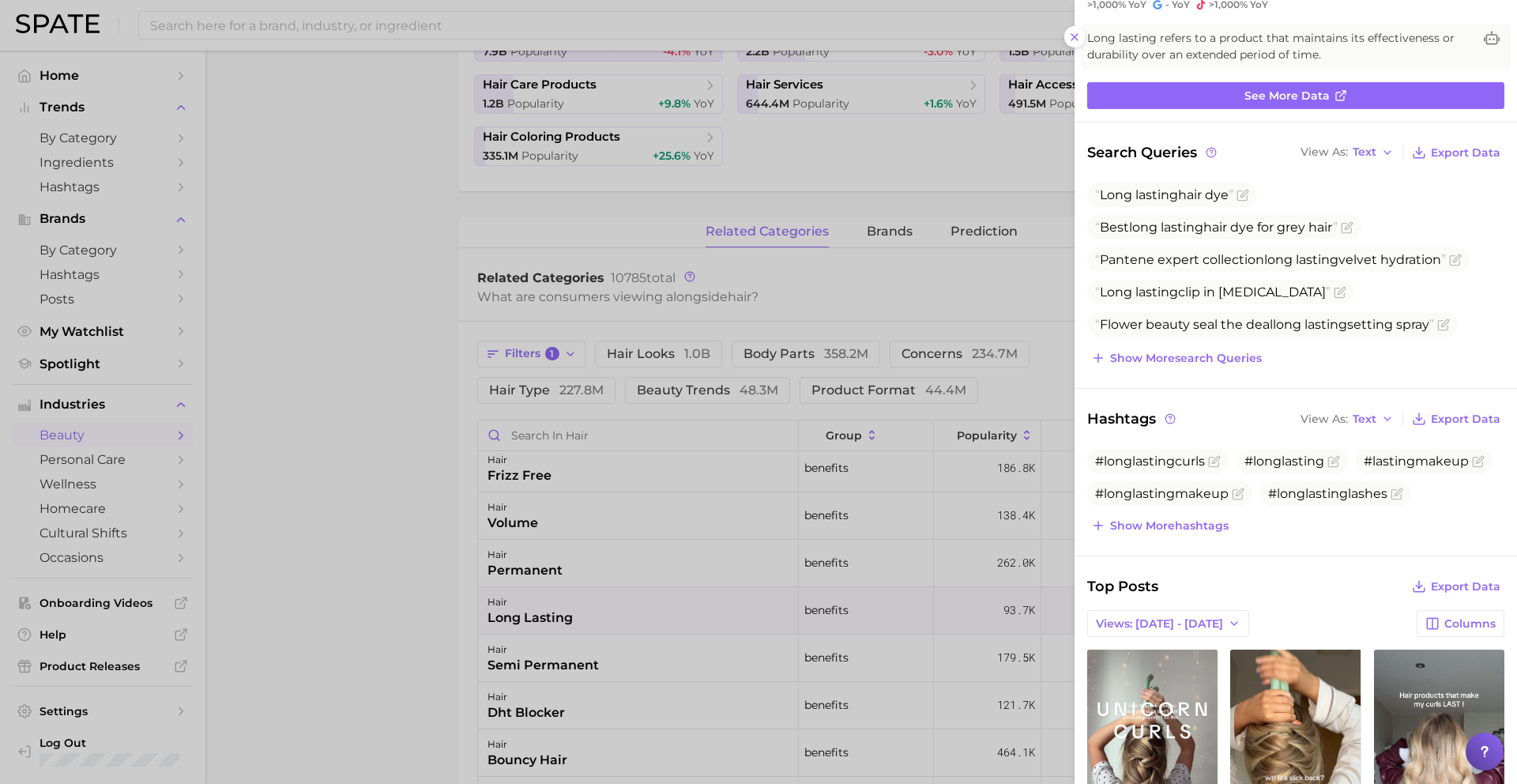
click at [497, 536] on div at bounding box center [758, 392] width 1517 height 784
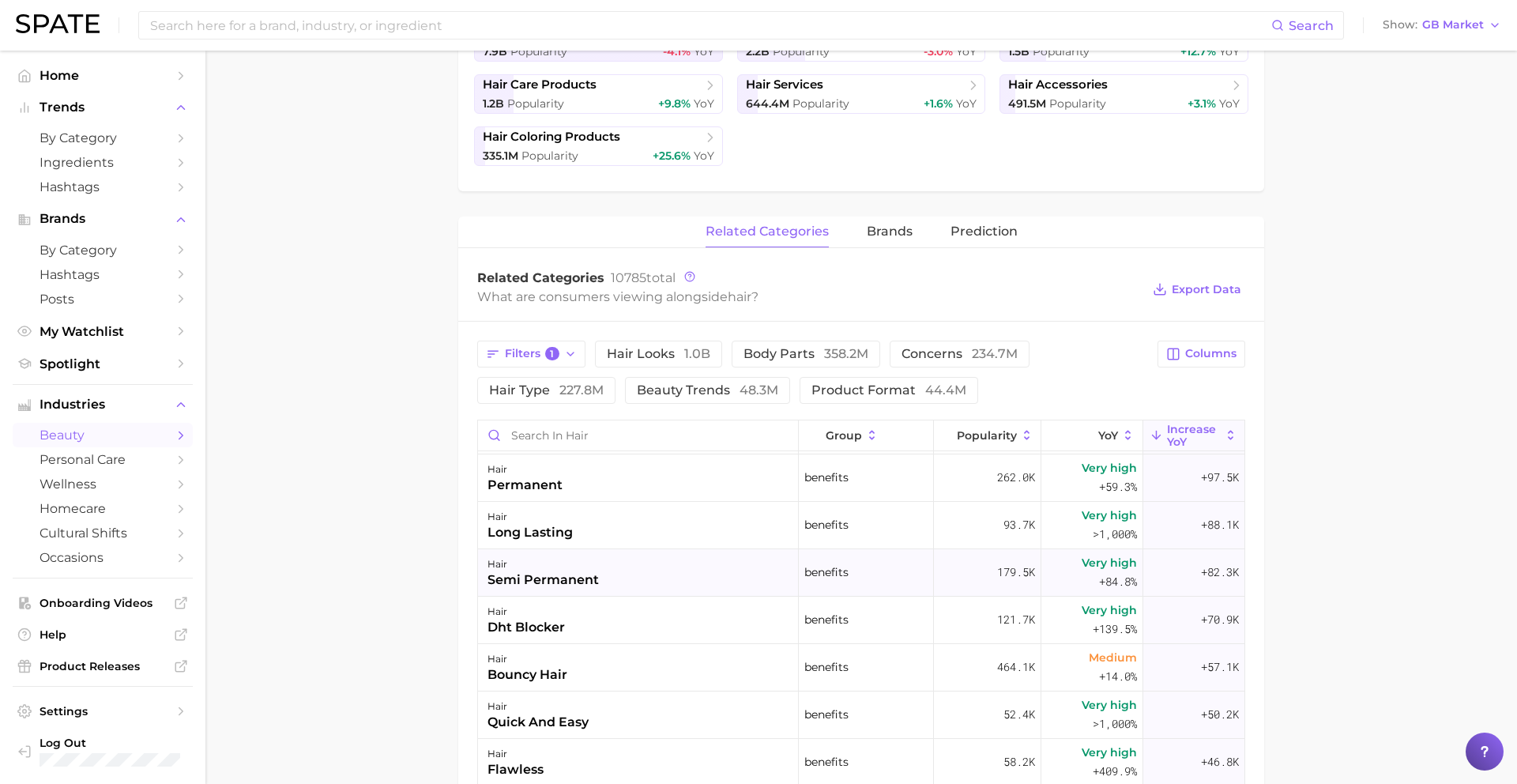
scroll to position [628, 0]
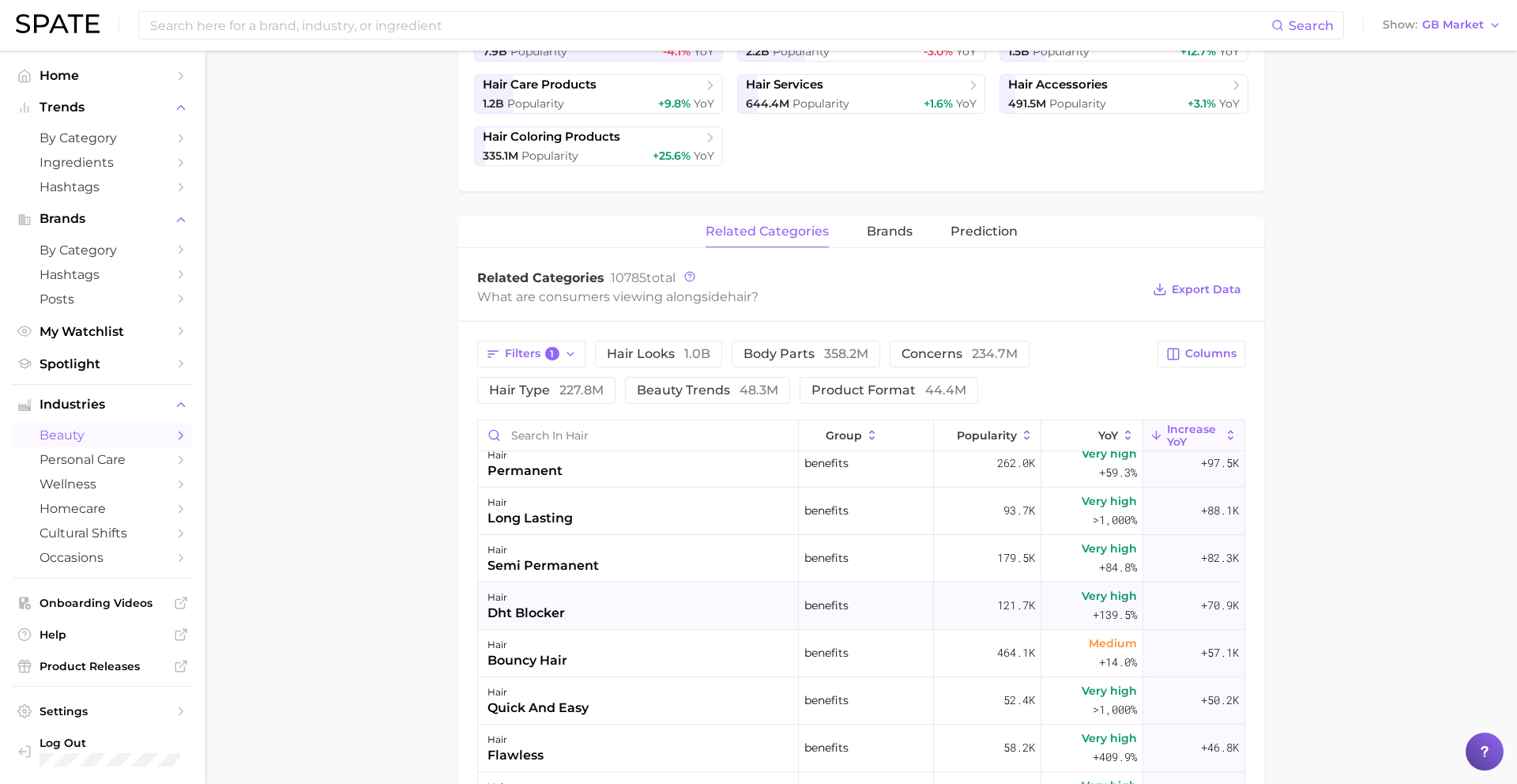
click at [593, 603] on div "hair dht blocker" at bounding box center [638, 606] width 321 height 48
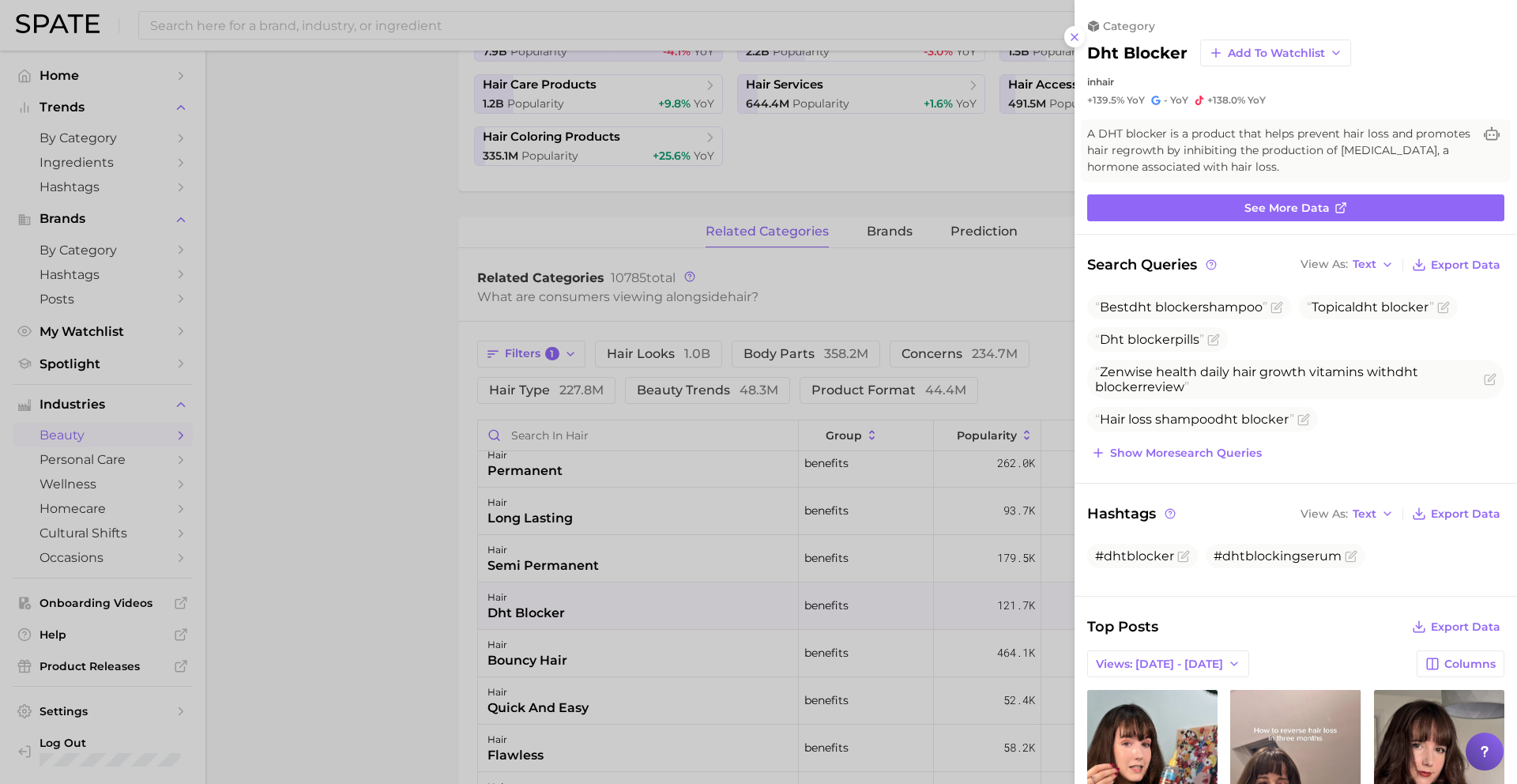
scroll to position [0, 0]
click at [593, 602] on div at bounding box center [758, 392] width 1517 height 784
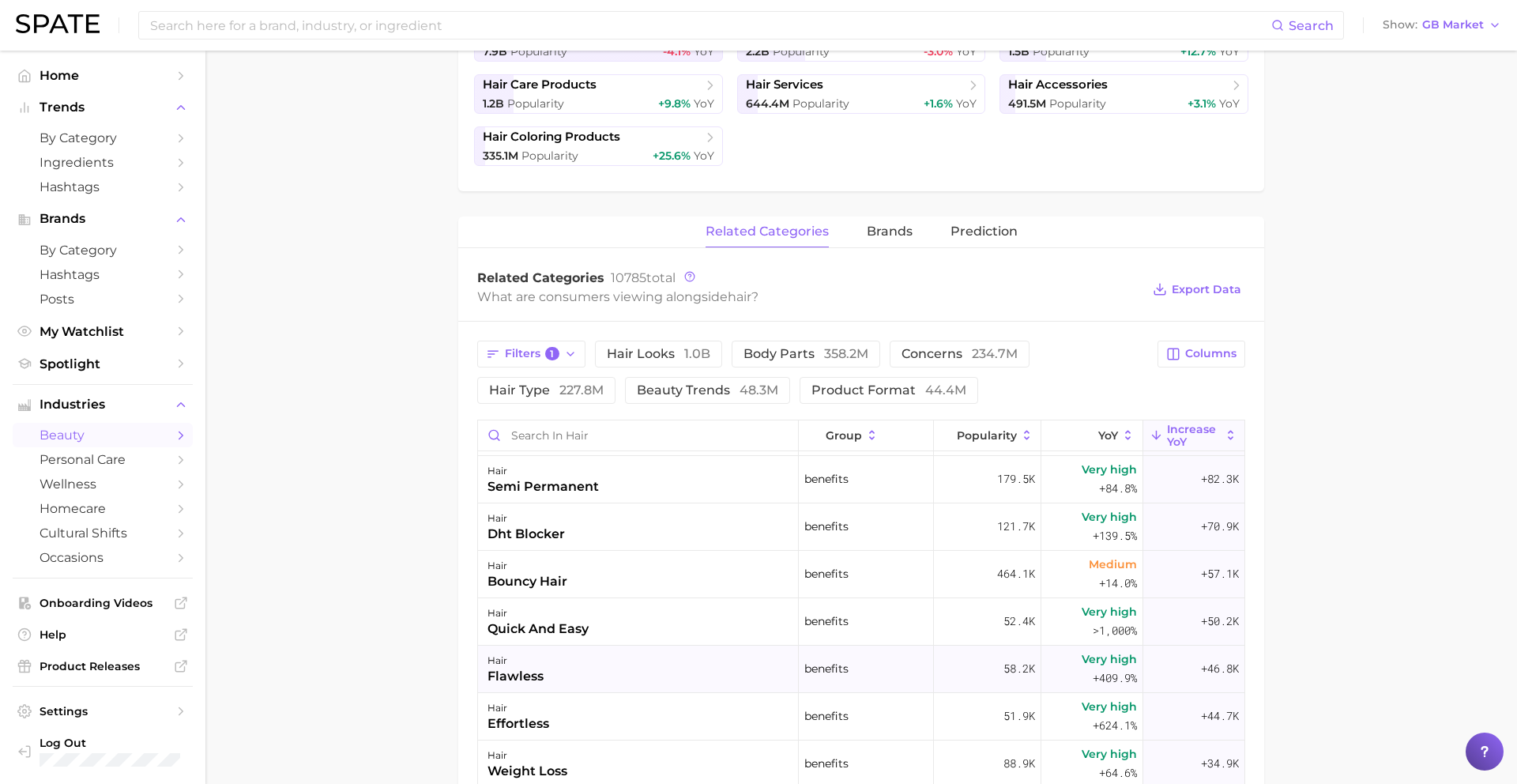
scroll to position [718, 0]
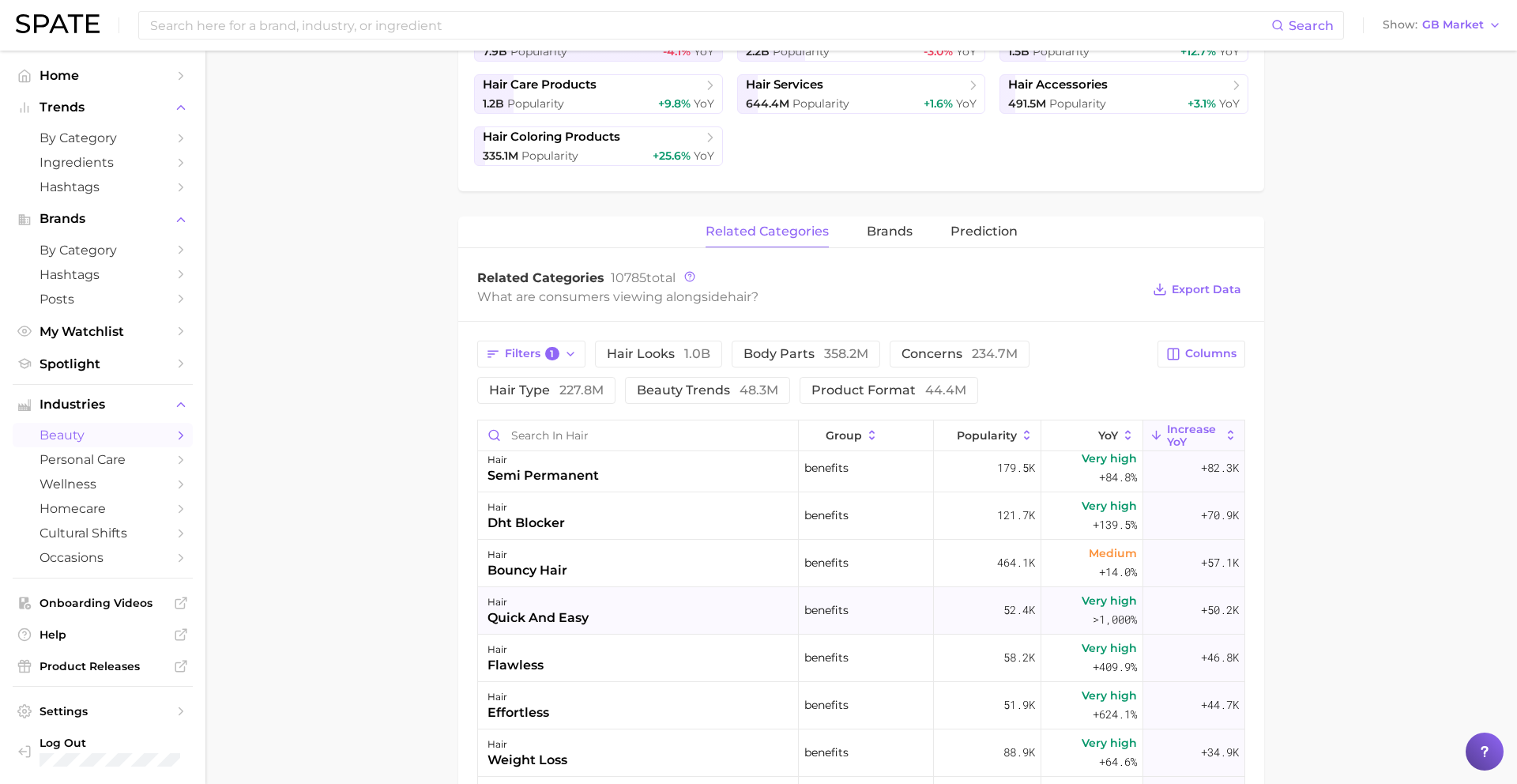
click at [660, 612] on div "hair quick and easy" at bounding box center [638, 610] width 321 height 48
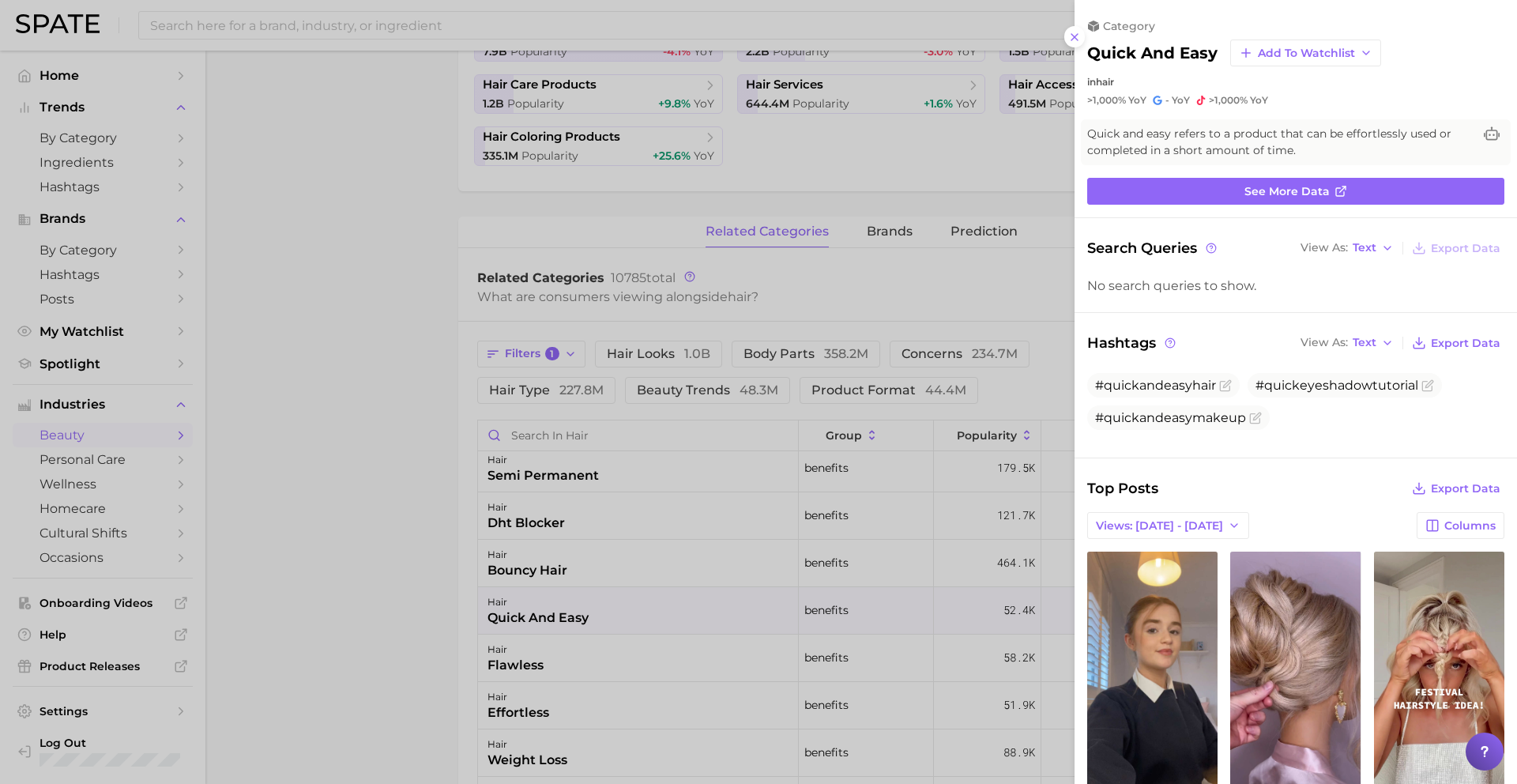
scroll to position [0, 0]
click at [660, 610] on div at bounding box center [758, 392] width 1517 height 784
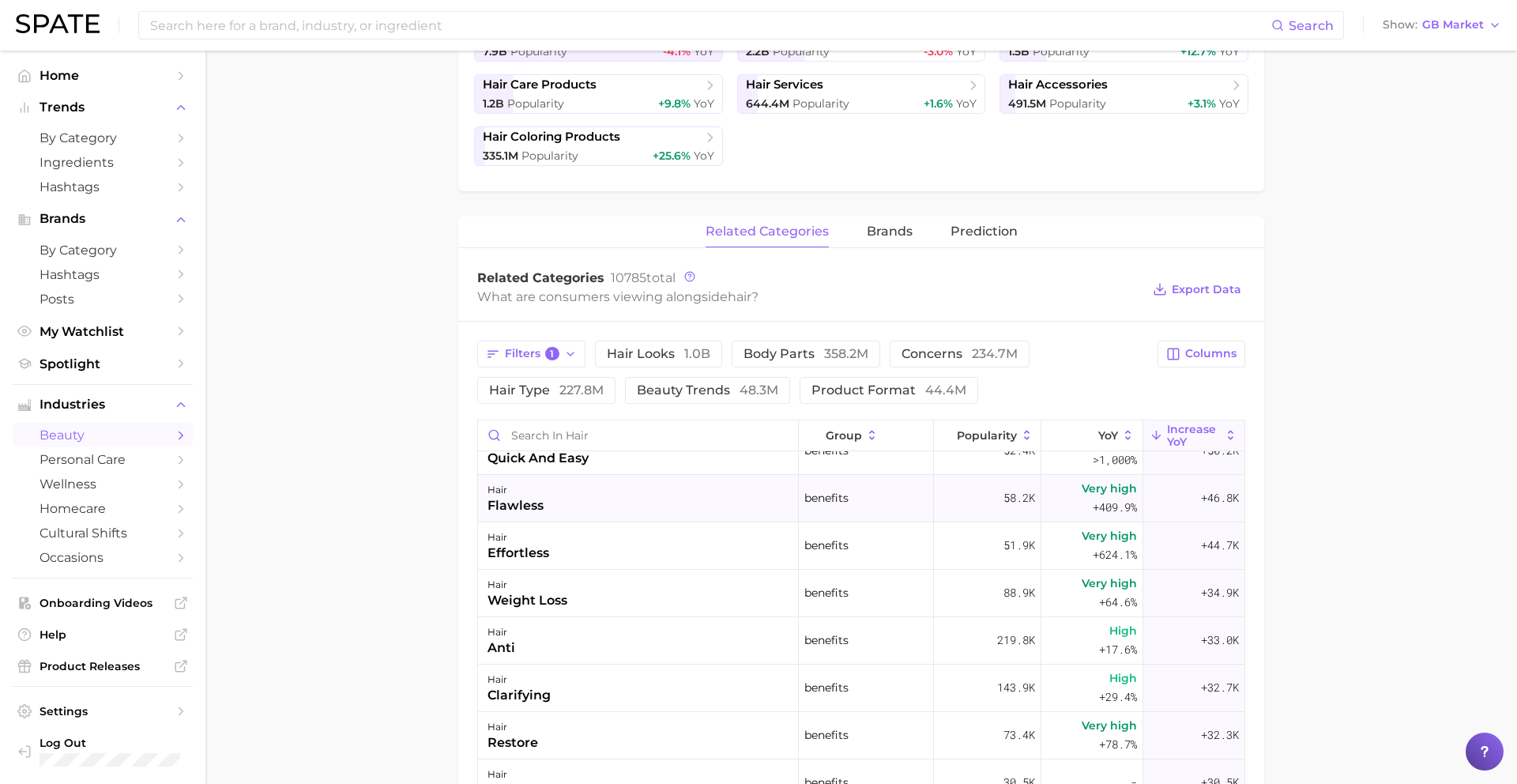
scroll to position [879, 0]
click at [592, 541] on div "hair effortless" at bounding box center [638, 544] width 321 height 48
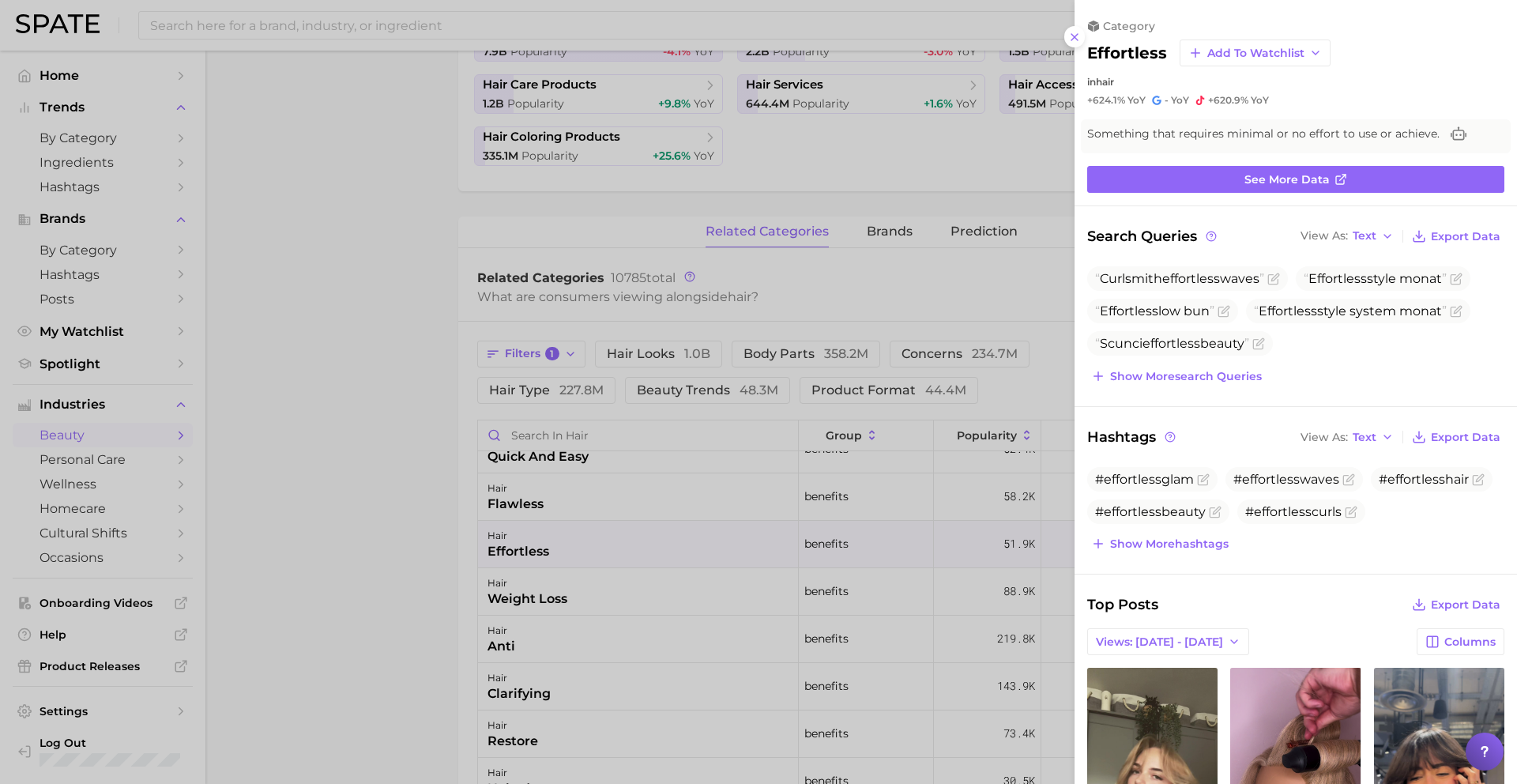
scroll to position [0, 0]
click at [596, 542] on div at bounding box center [758, 392] width 1517 height 784
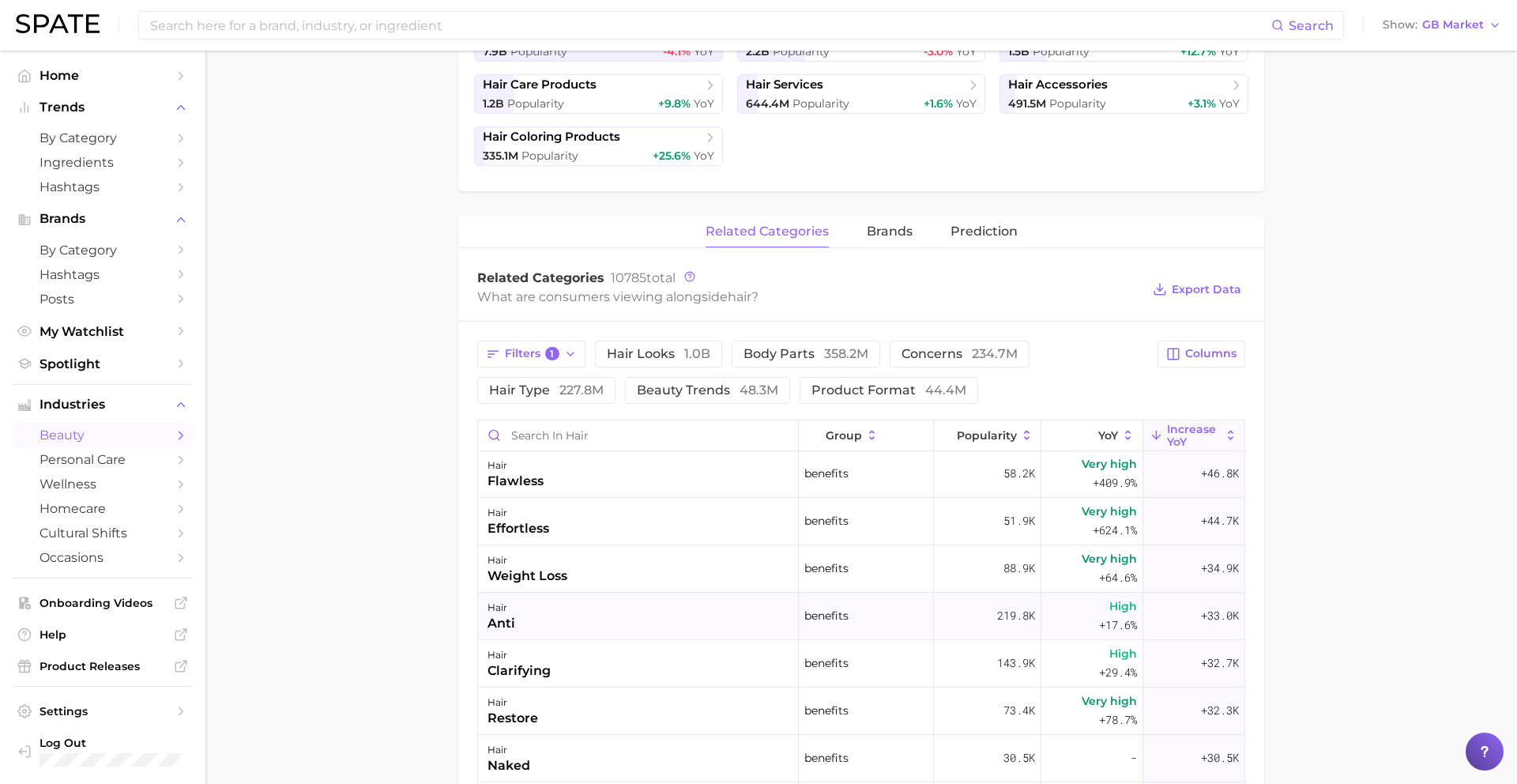
scroll to position [904, 0]
click at [684, 664] on div "hair clarifying" at bounding box center [638, 662] width 321 height 48
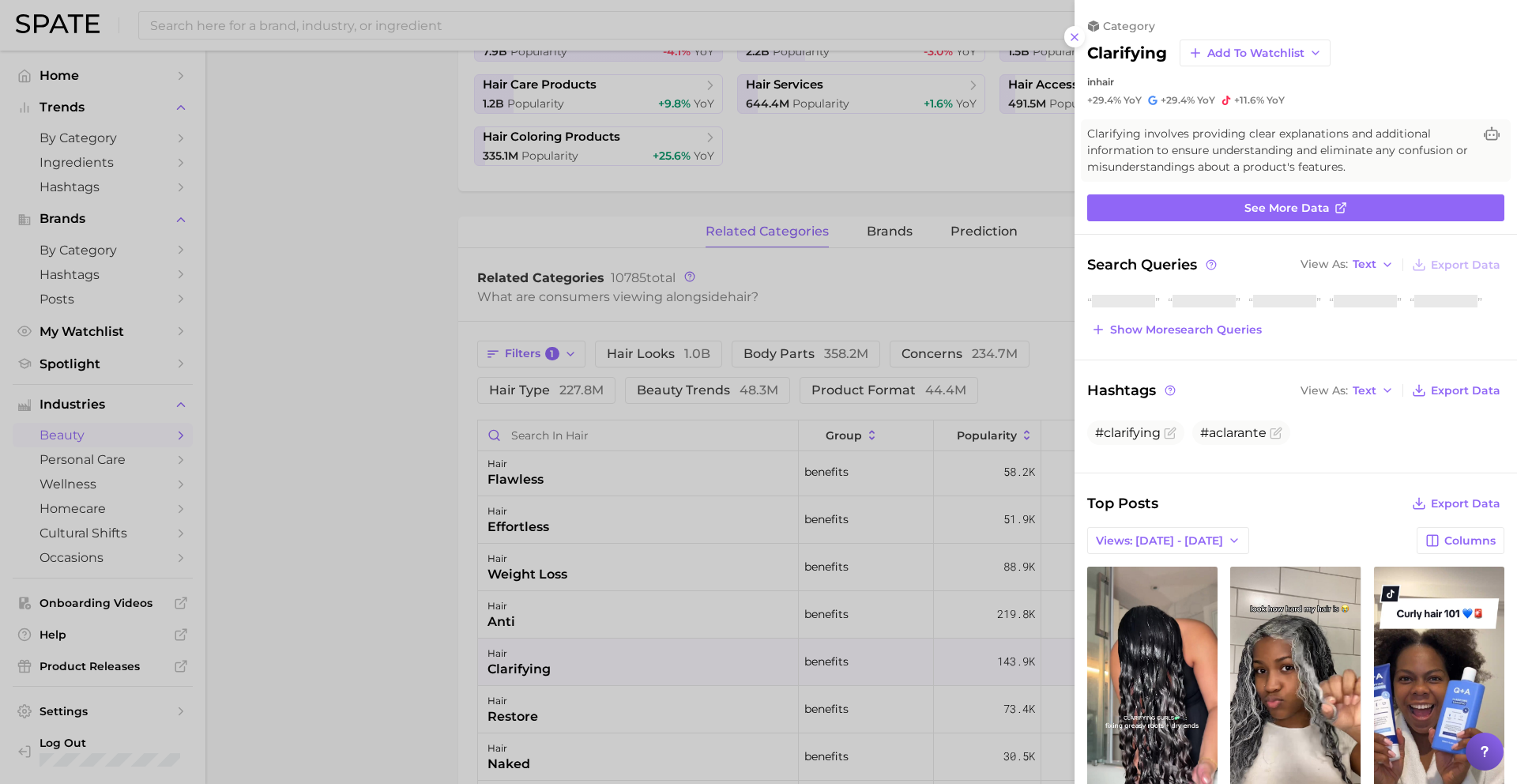
scroll to position [0, 0]
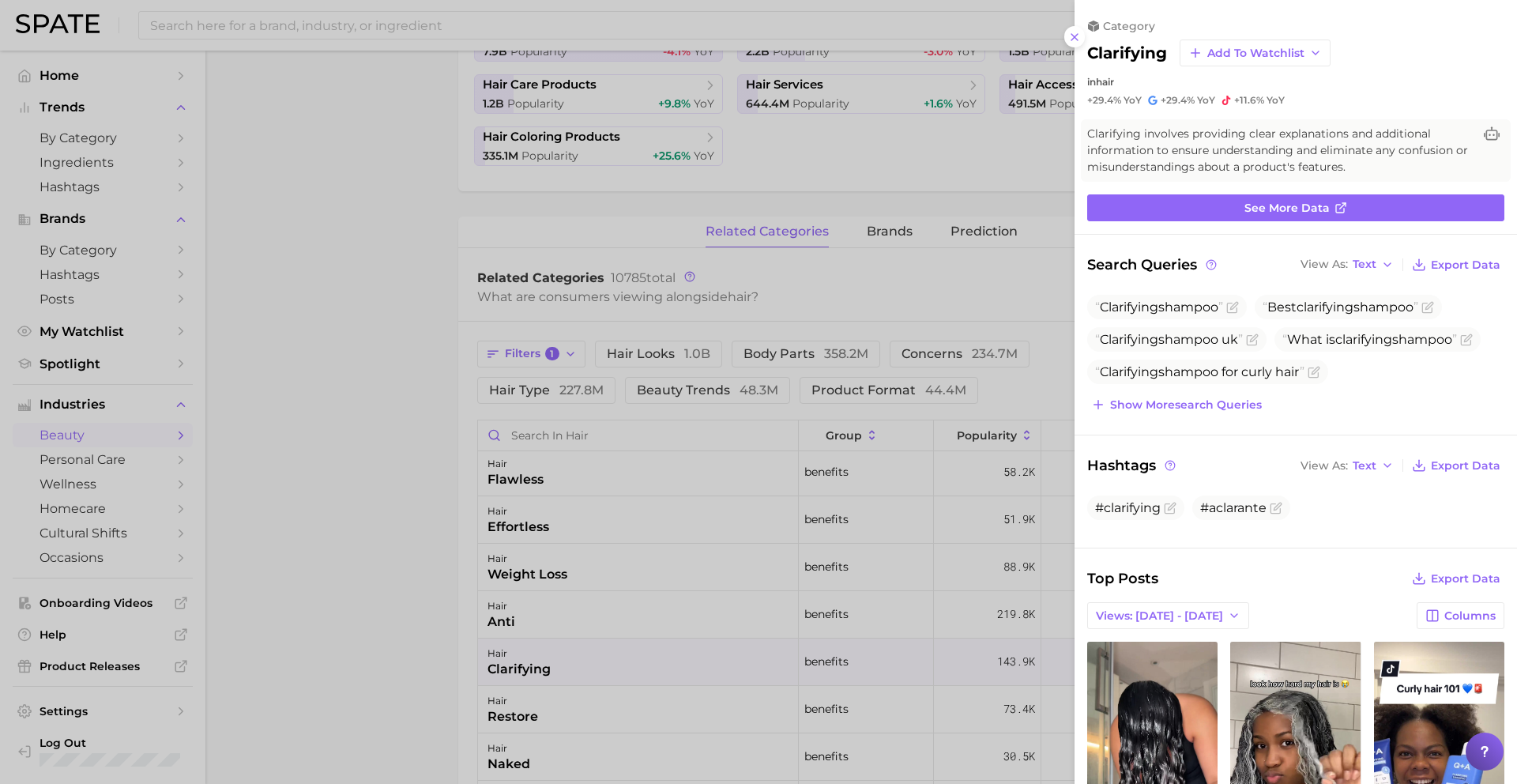
click at [683, 664] on div at bounding box center [758, 392] width 1517 height 784
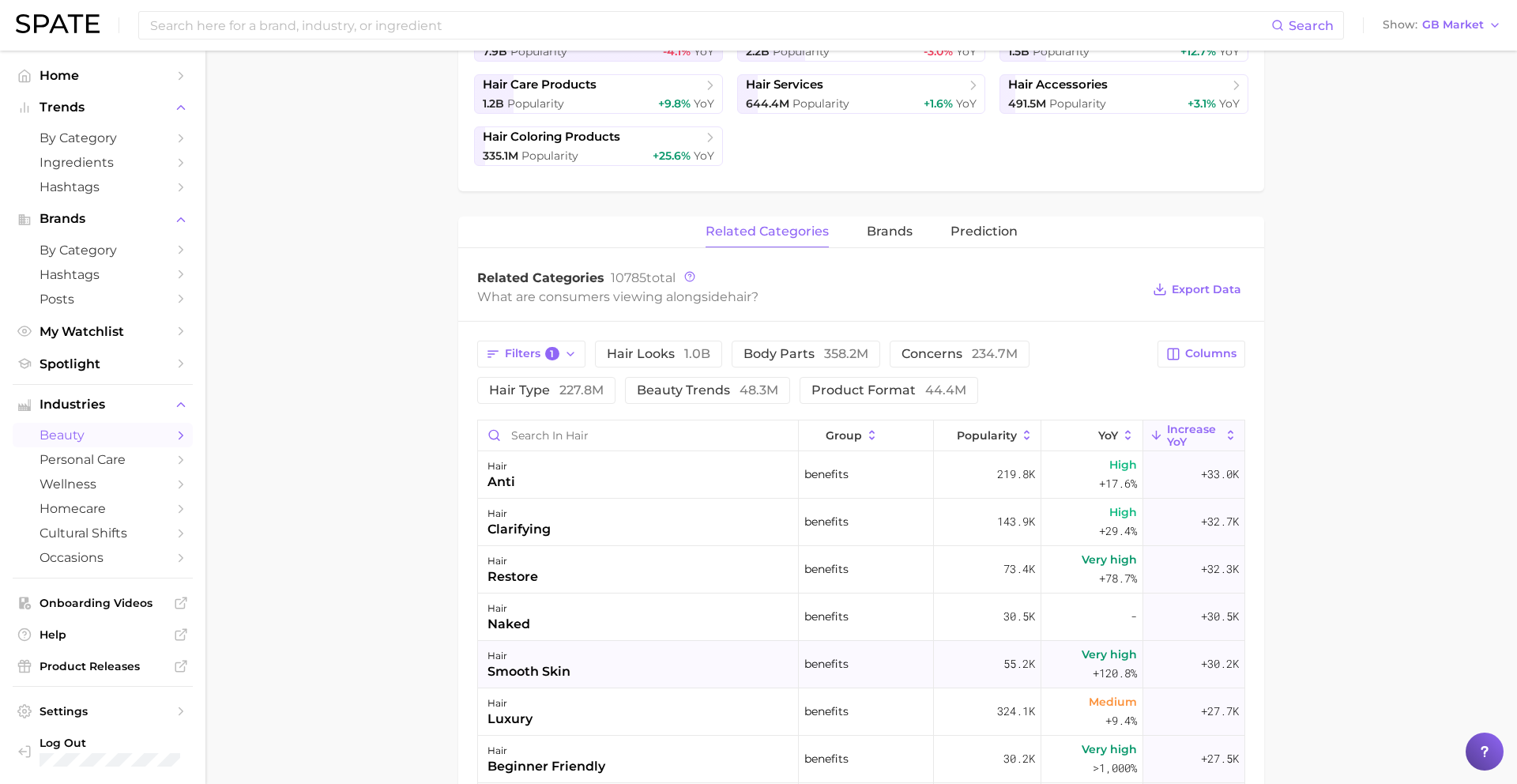
scroll to position [1046, 0]
click at [701, 574] on div "hair restore" at bounding box center [638, 567] width 321 height 48
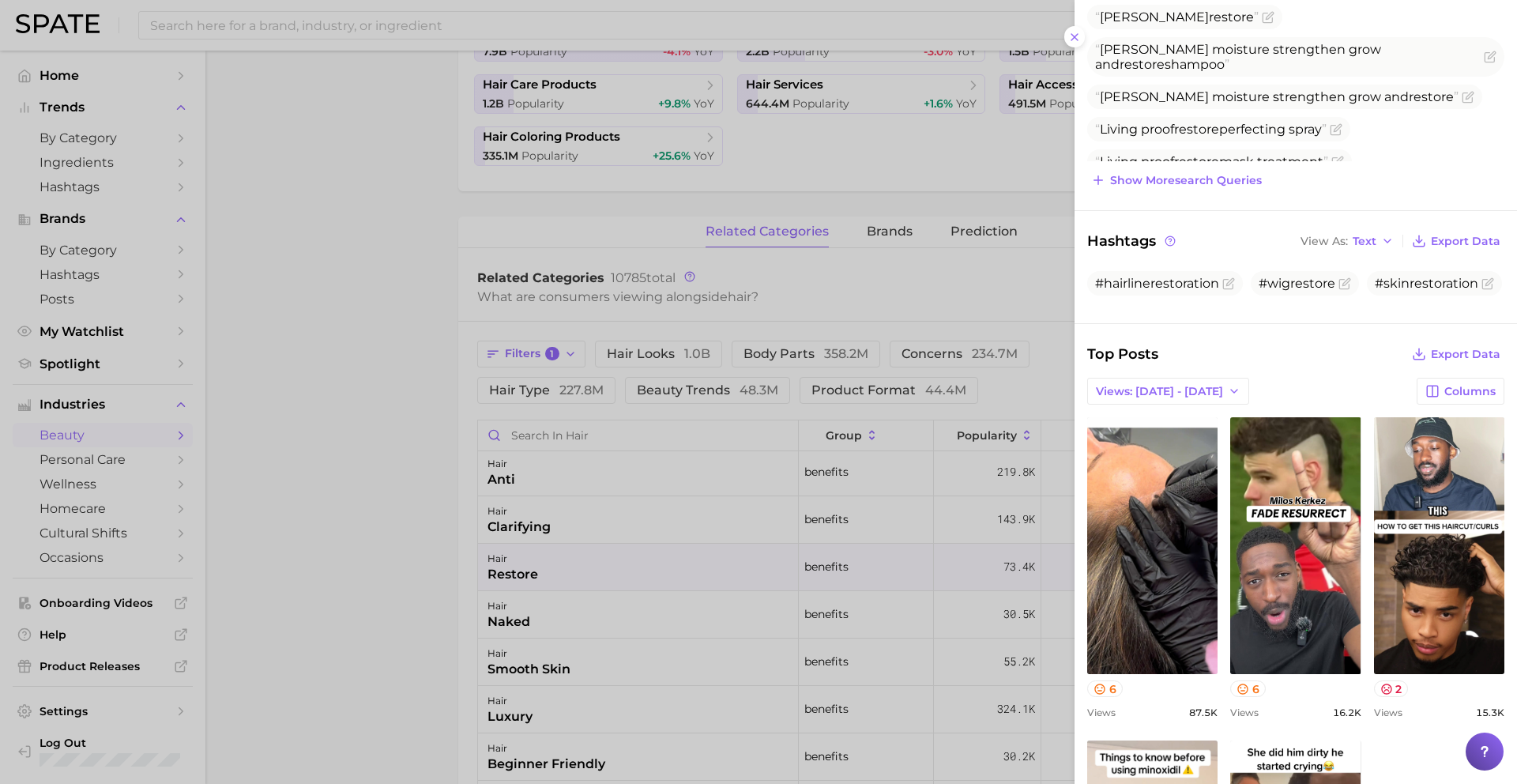
scroll to position [292, 0]
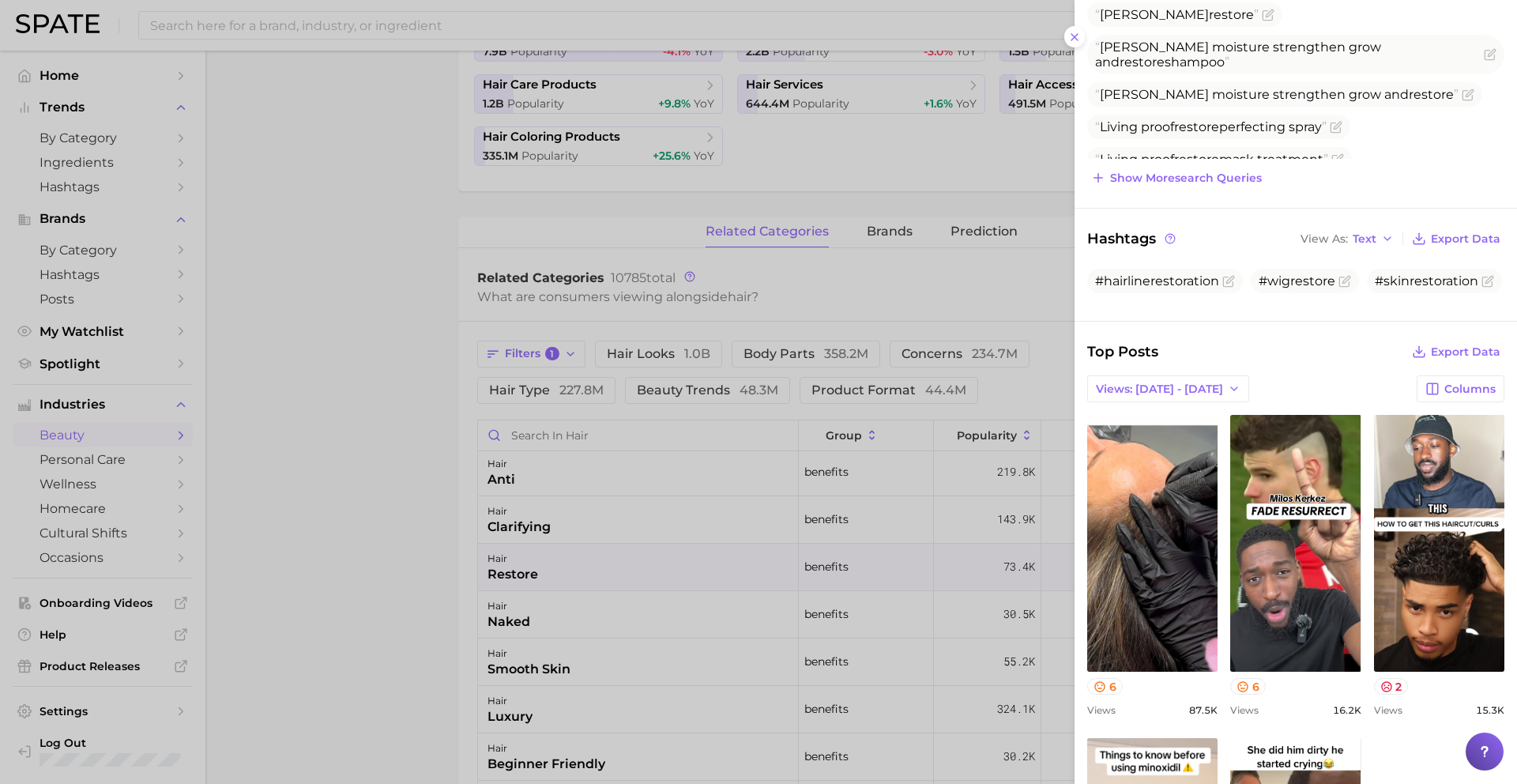
click at [599, 617] on div at bounding box center [758, 392] width 1517 height 784
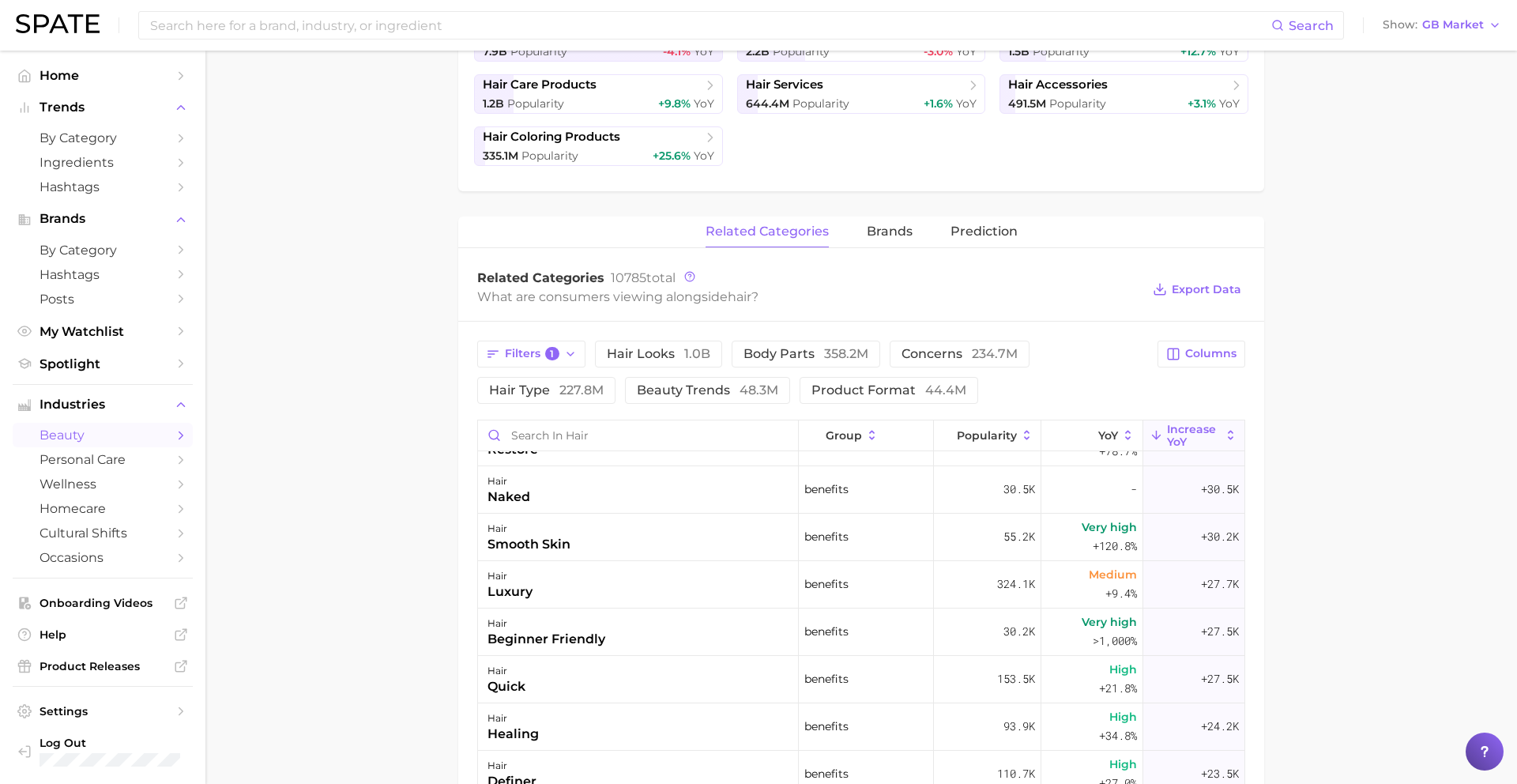
scroll to position [1194, 0]
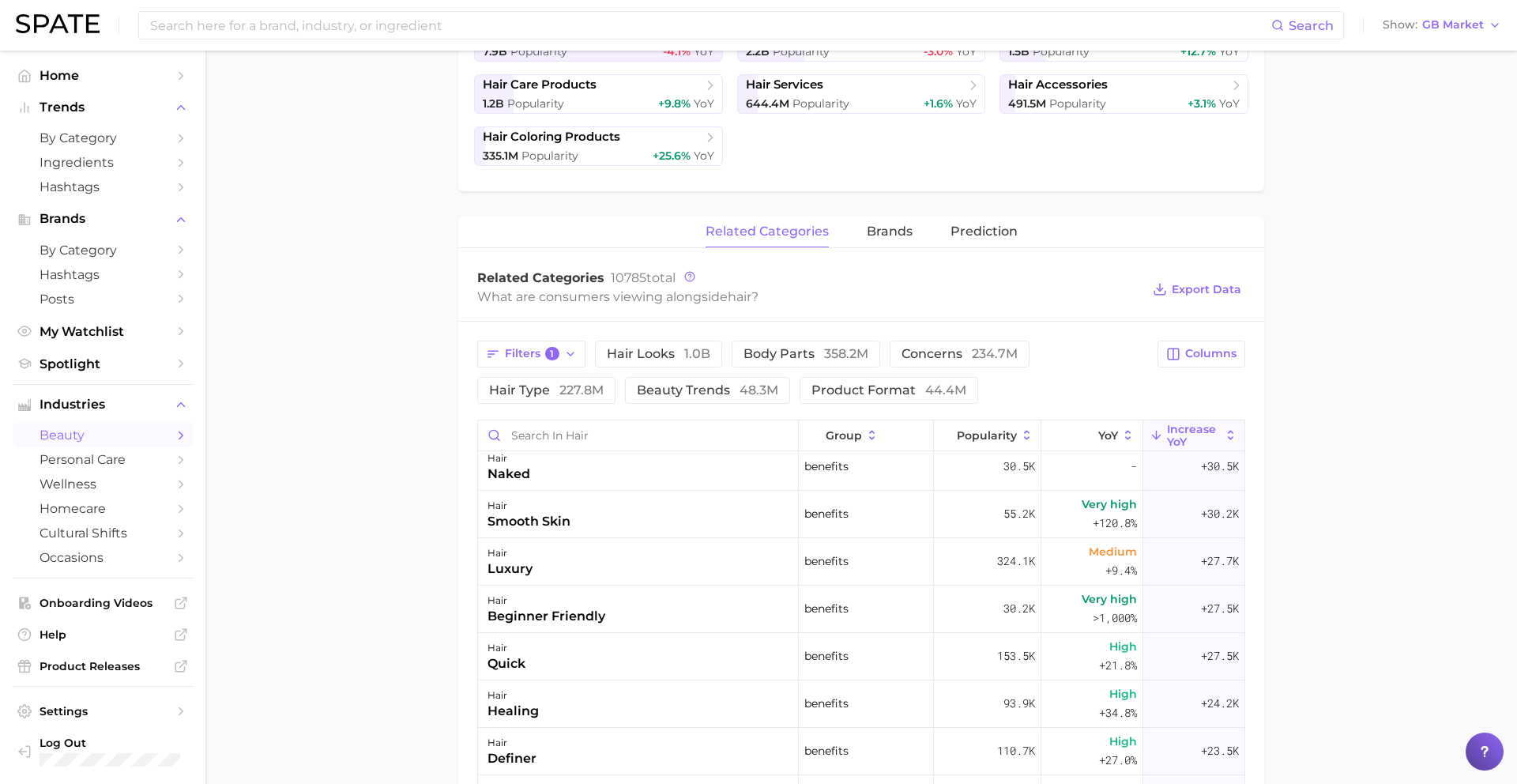
click at [596, 617] on div "beginner friendly" at bounding box center [546, 616] width 118 height 19
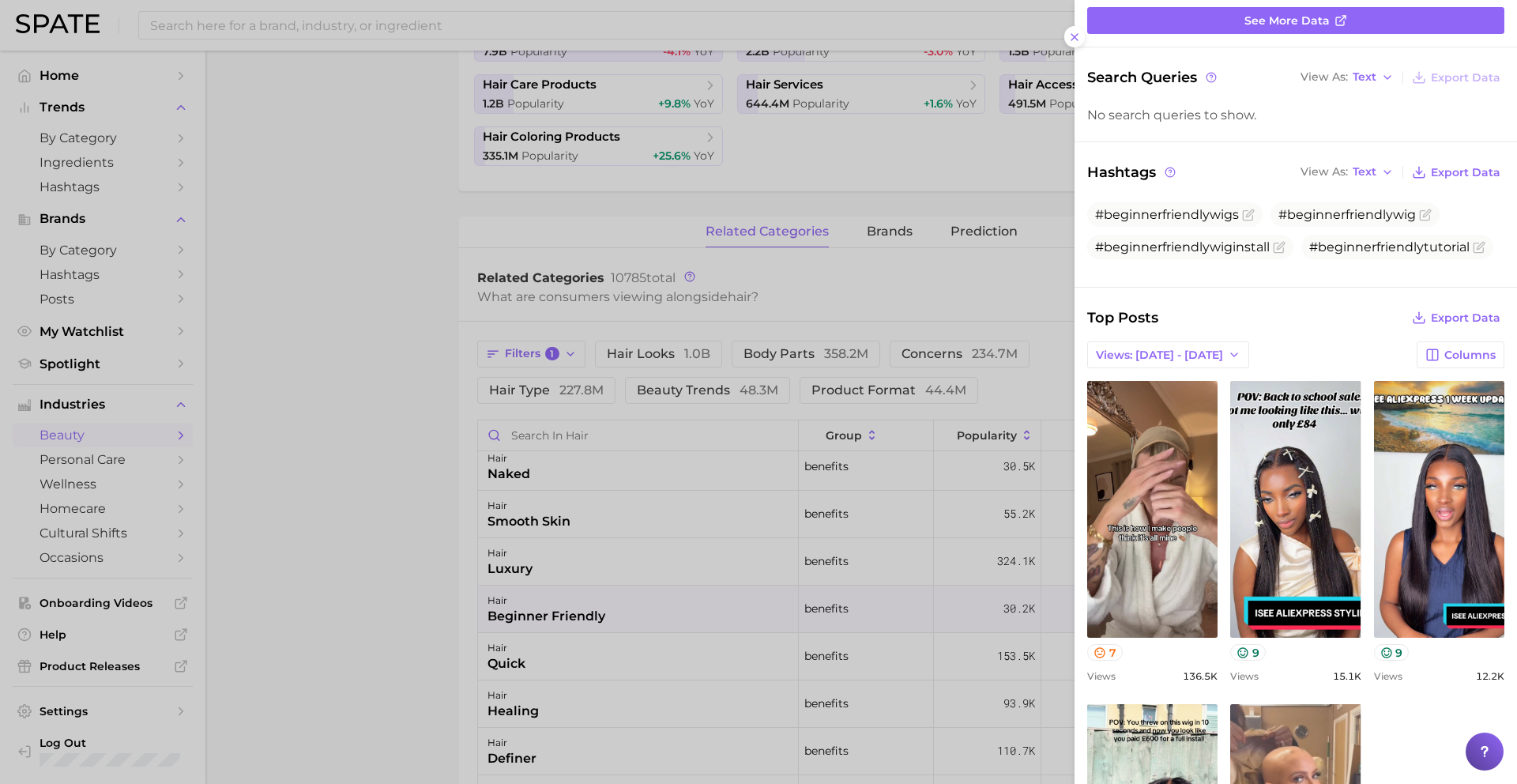
scroll to position [205, 0]
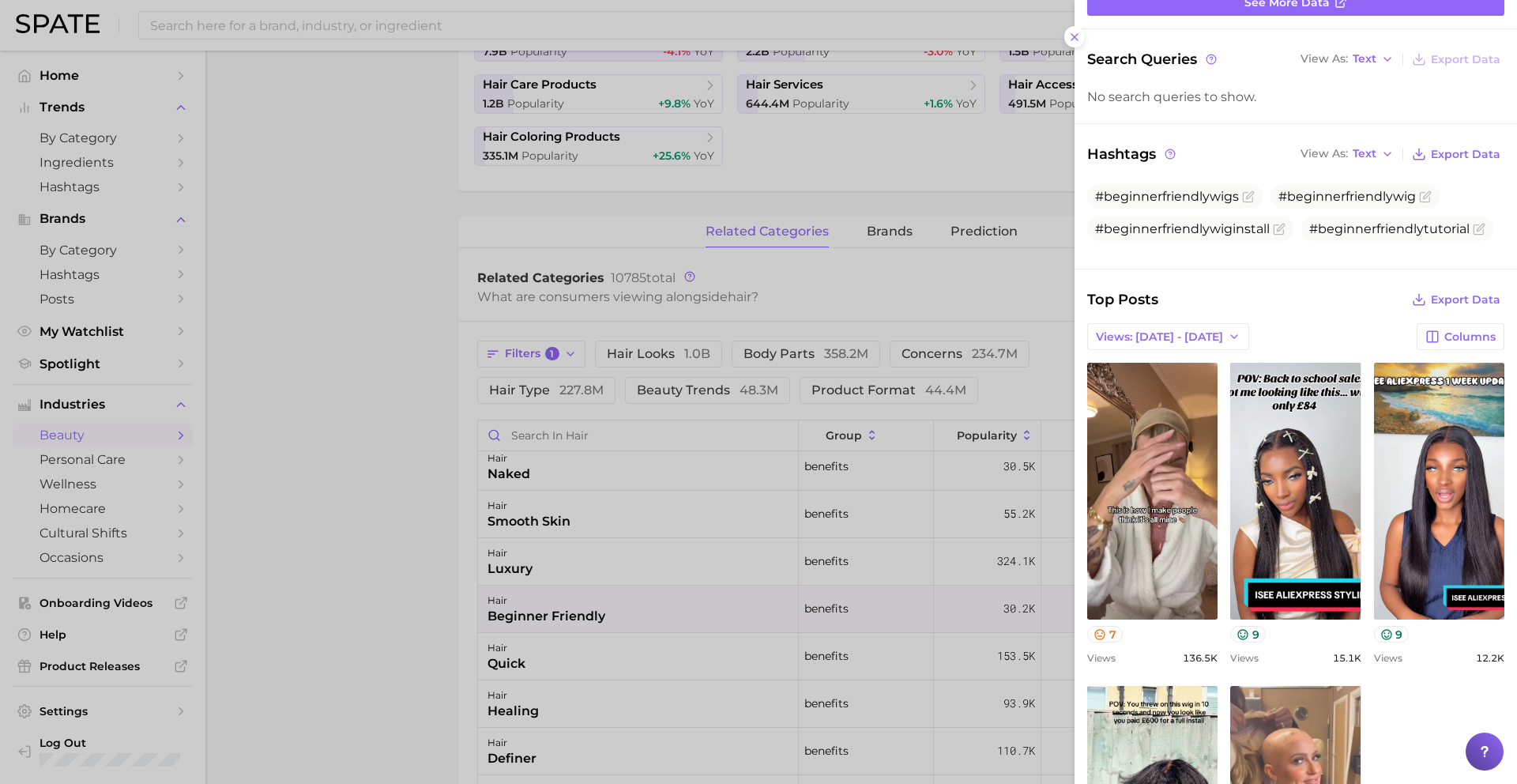
click at [706, 642] on div at bounding box center [758, 392] width 1517 height 784
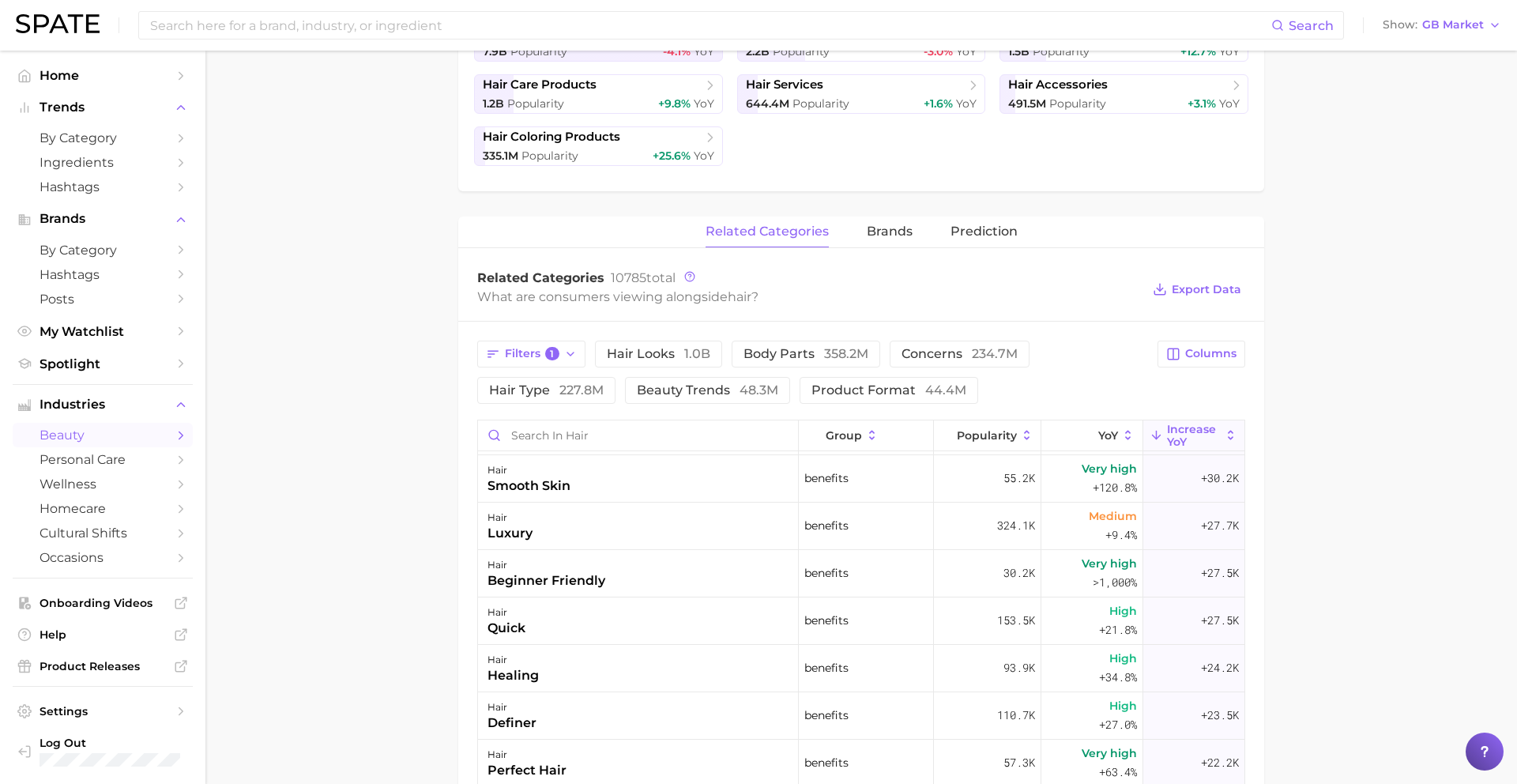
scroll to position [1234, 0]
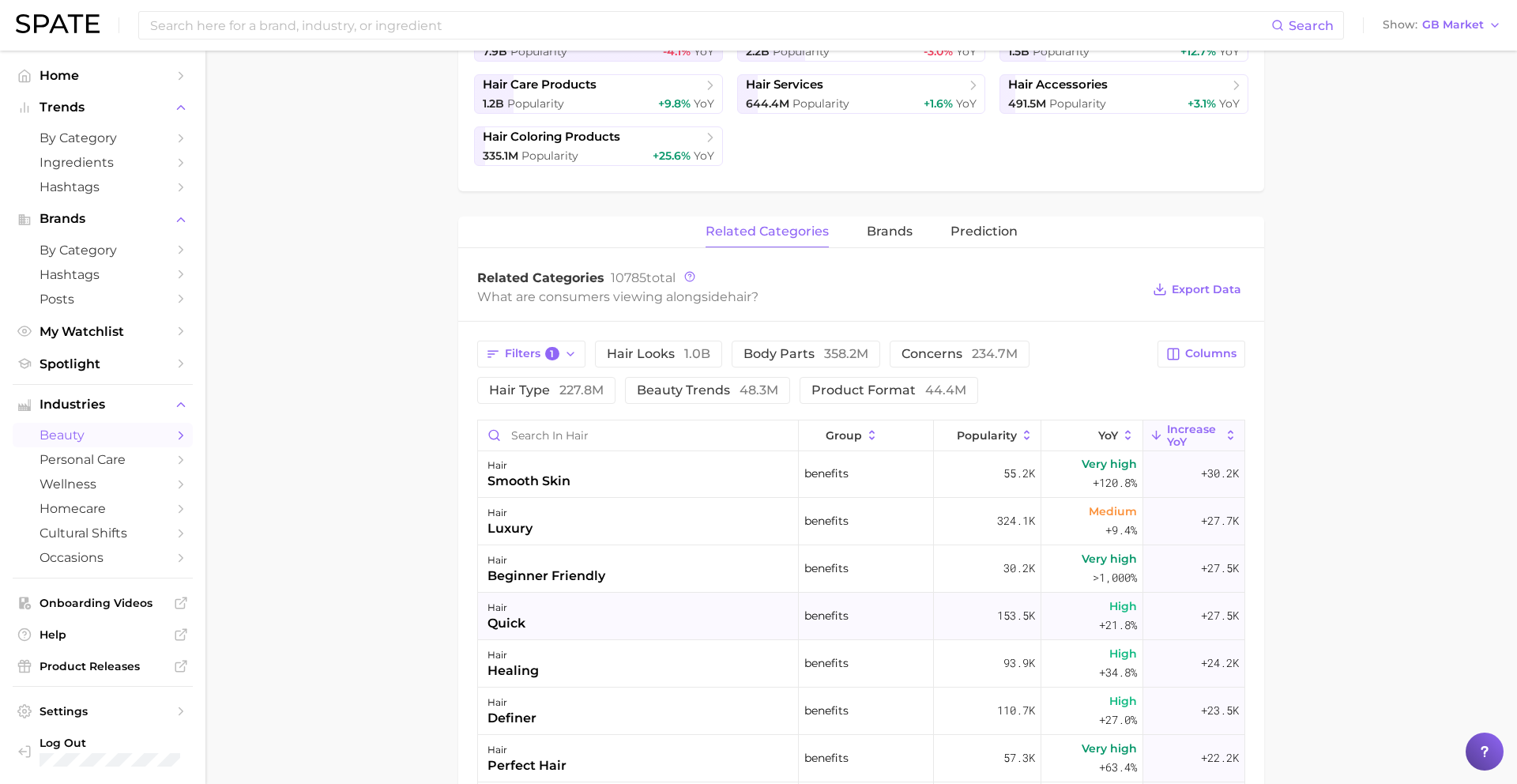
click at [702, 620] on div "hair quick" at bounding box center [638, 616] width 321 height 48
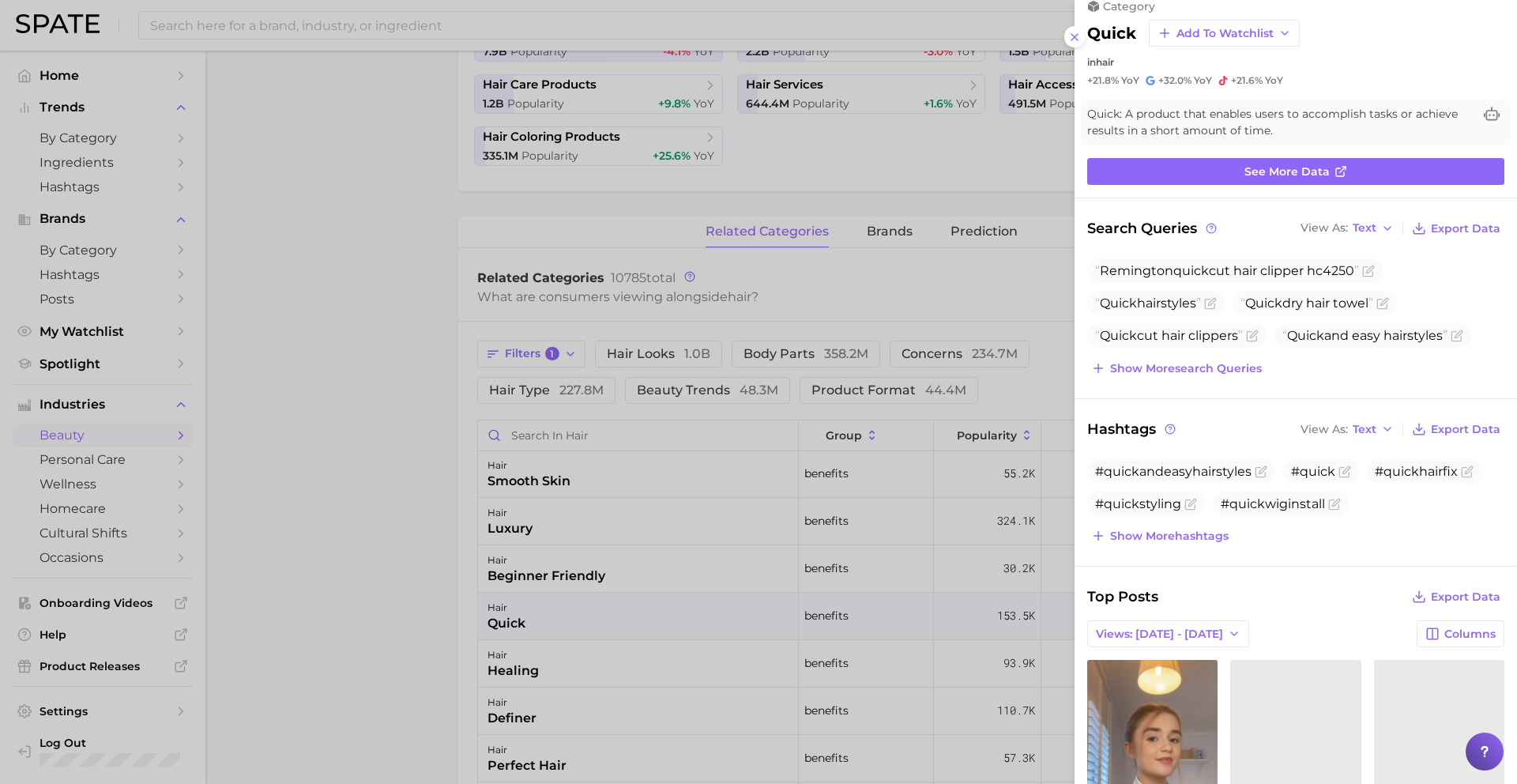
scroll to position [0, 0]
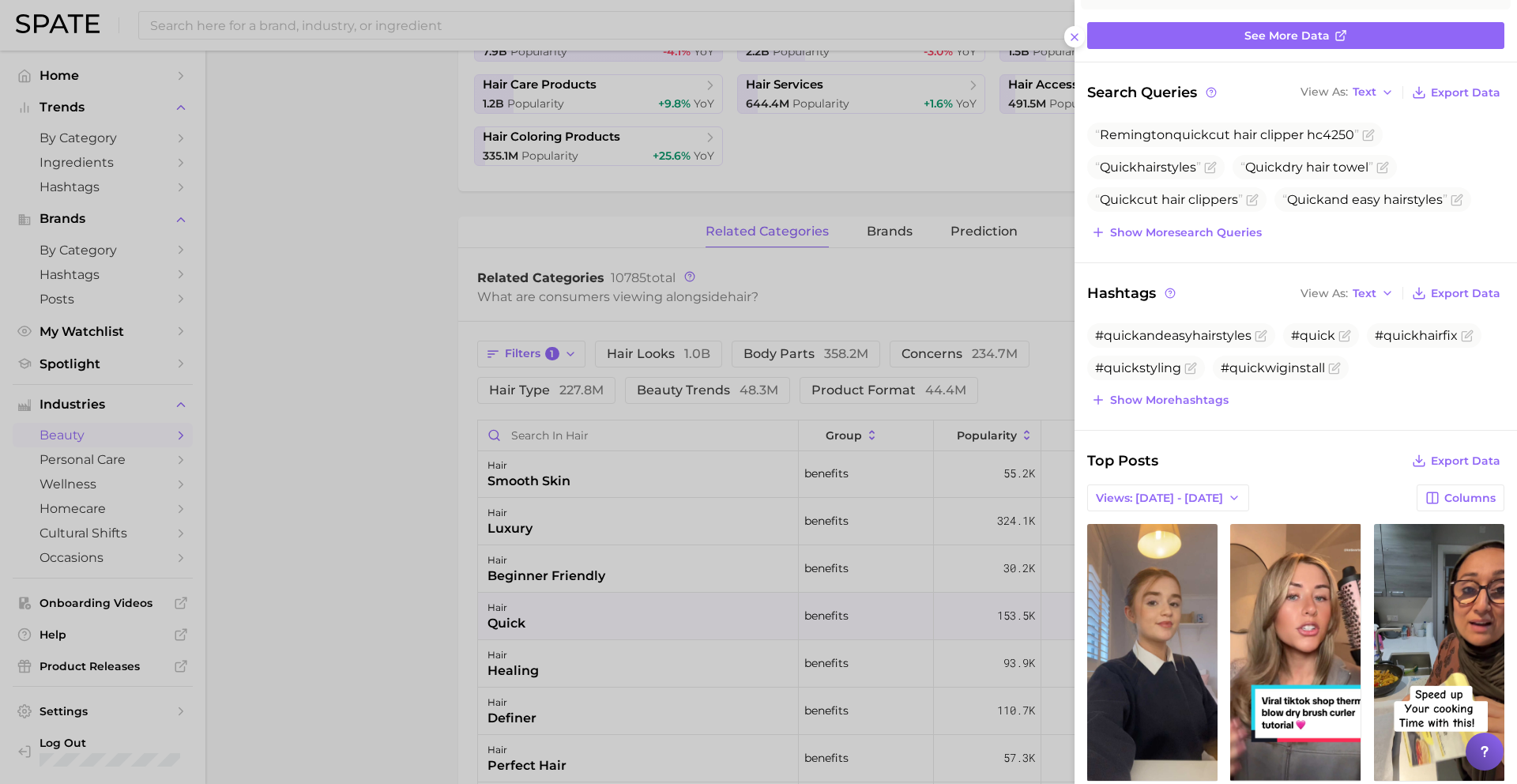
click at [834, 613] on div at bounding box center [758, 392] width 1517 height 784
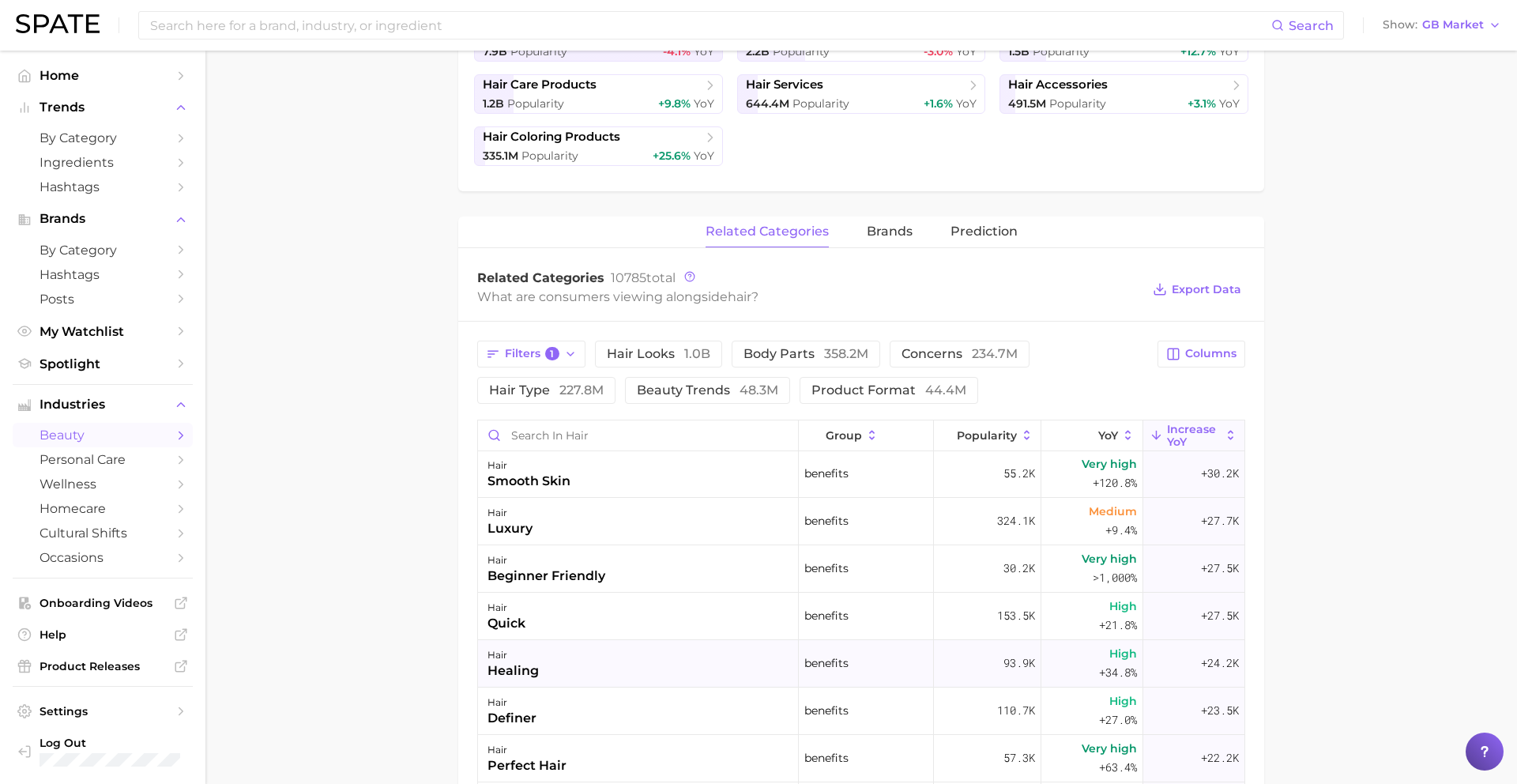
click at [696, 659] on div "hair healing" at bounding box center [638, 664] width 321 height 48
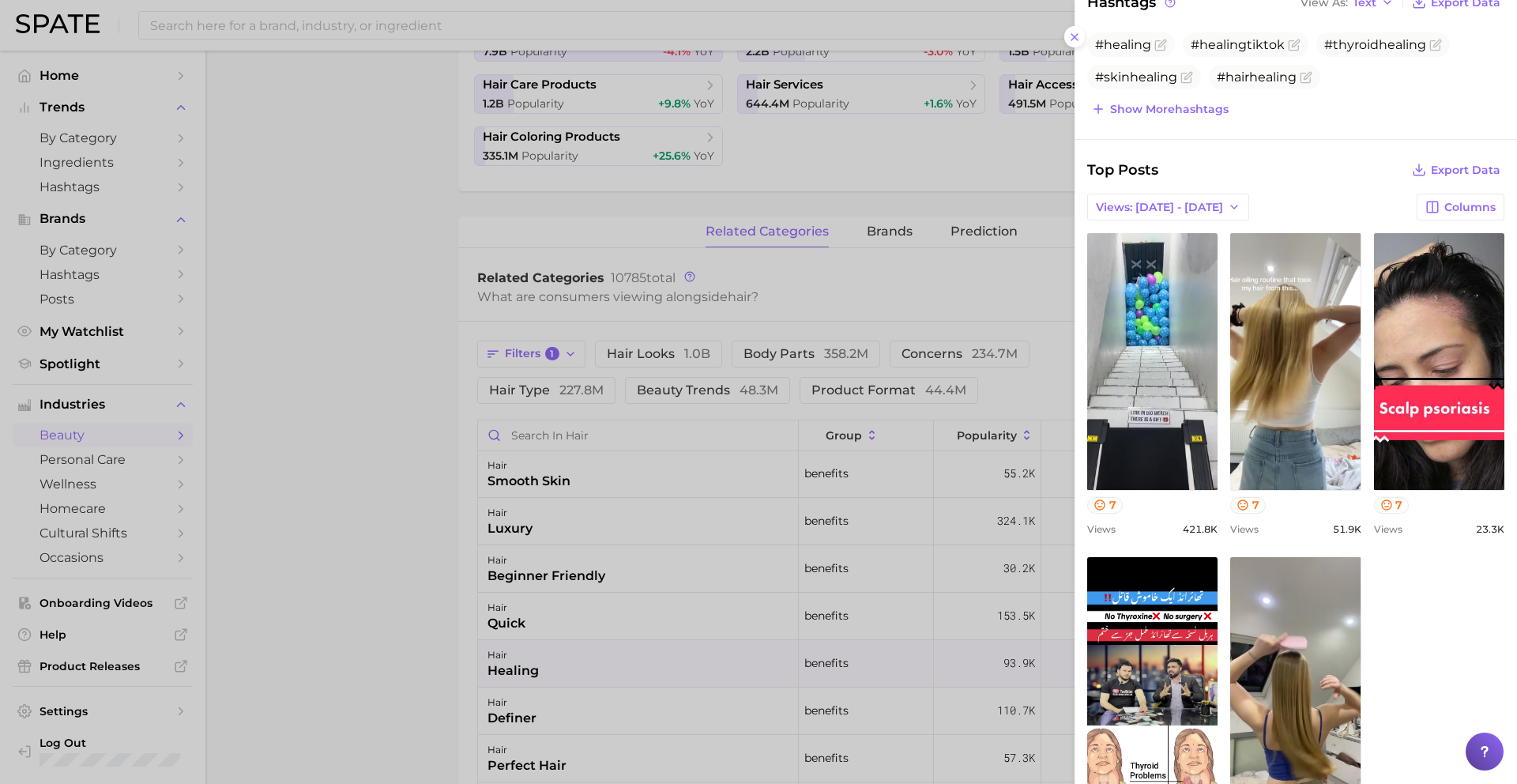
click at [572, 701] on div at bounding box center [758, 392] width 1517 height 784
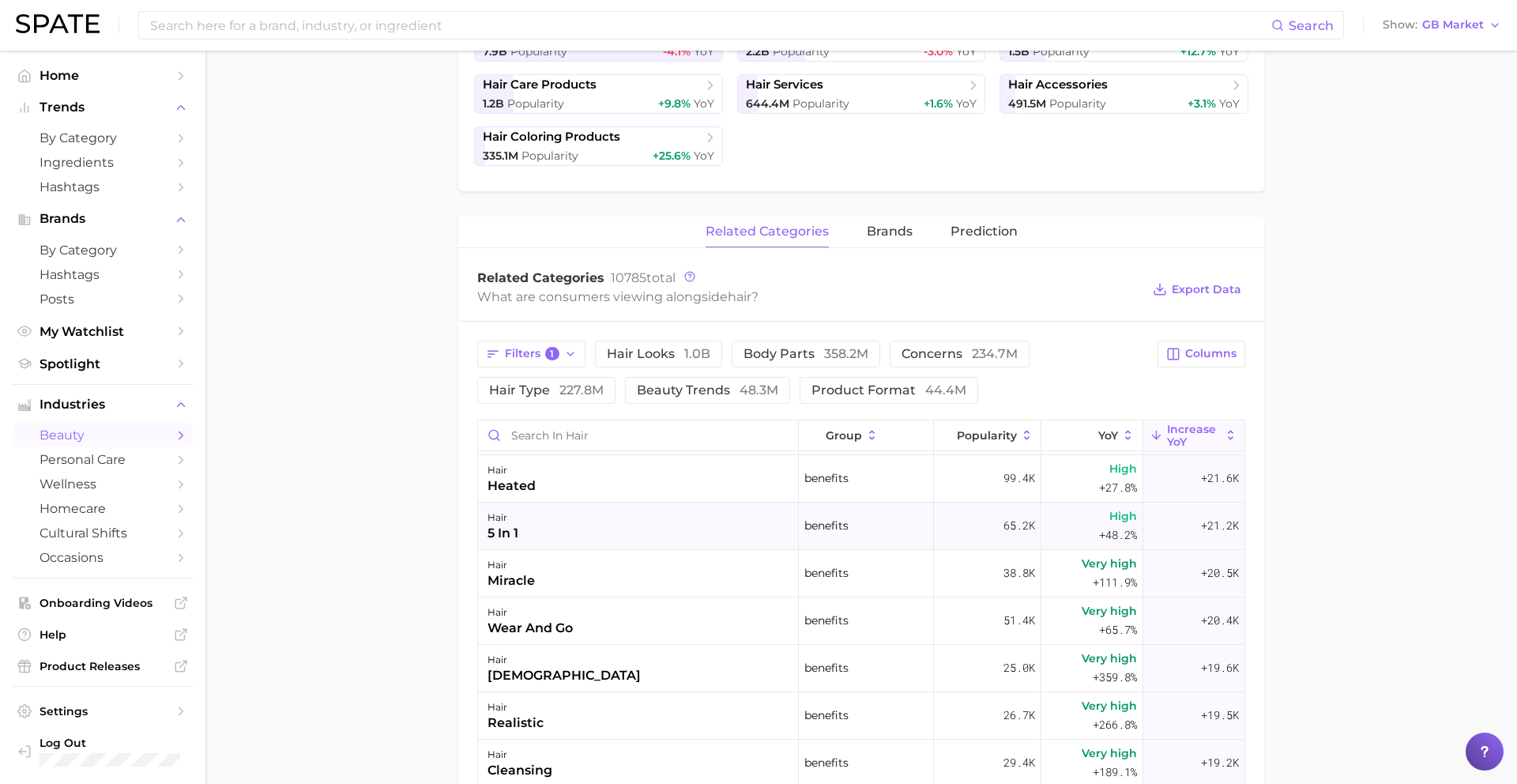
click at [581, 519] on div "hair 5 in 1" at bounding box center [638, 526] width 321 height 48
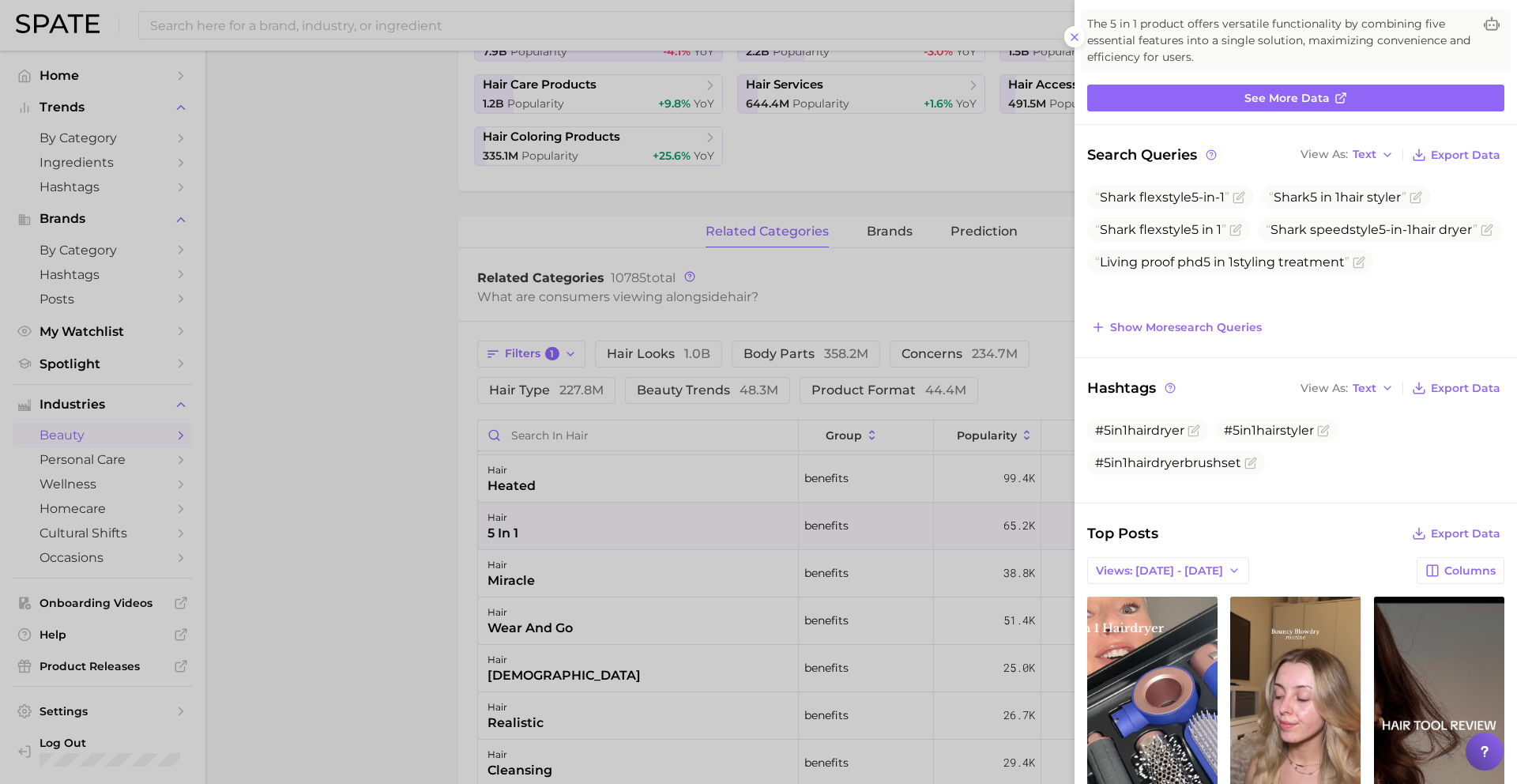
click at [720, 611] on div at bounding box center [758, 392] width 1517 height 784
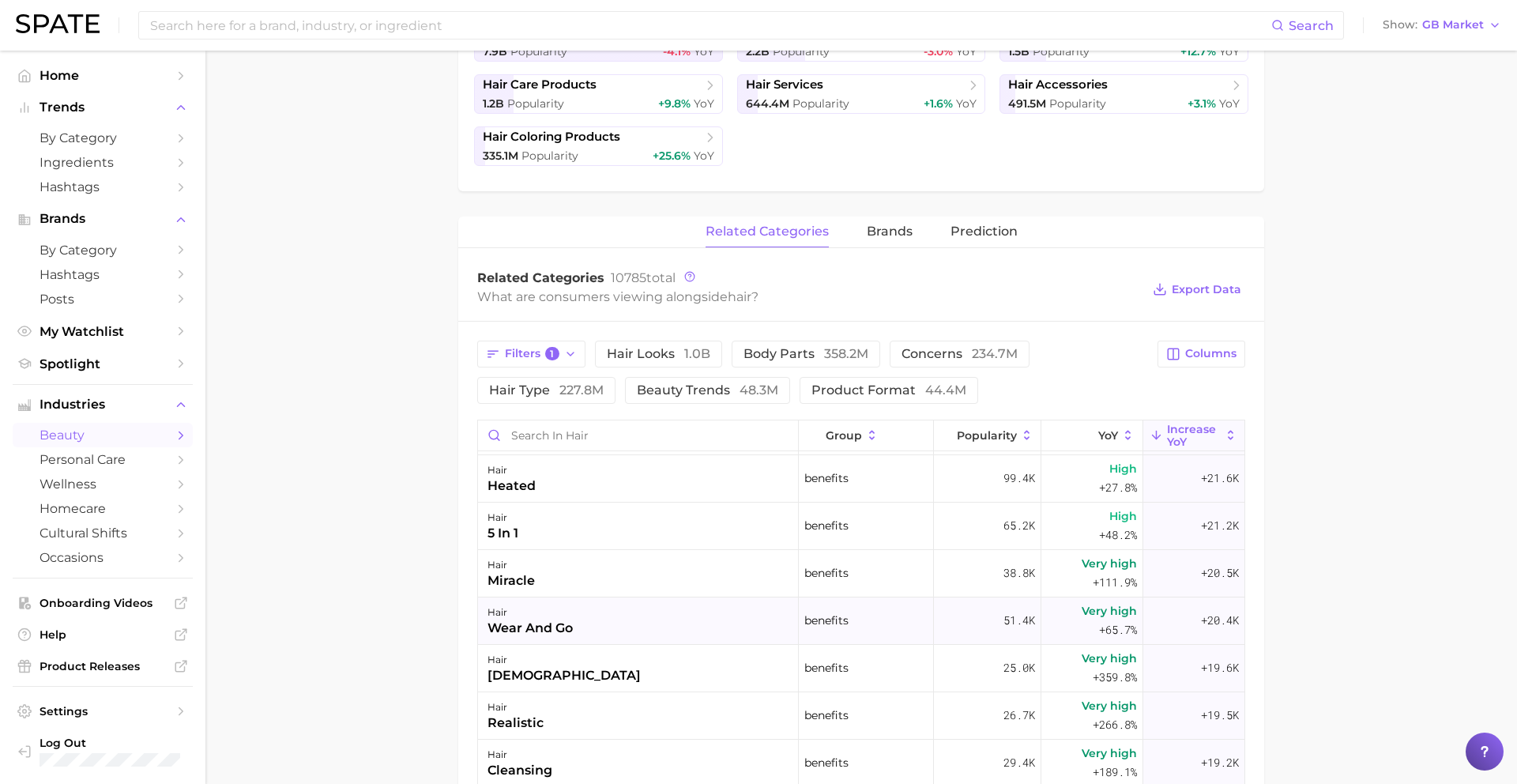
click at [681, 617] on div "hair wear and go" at bounding box center [638, 620] width 321 height 48
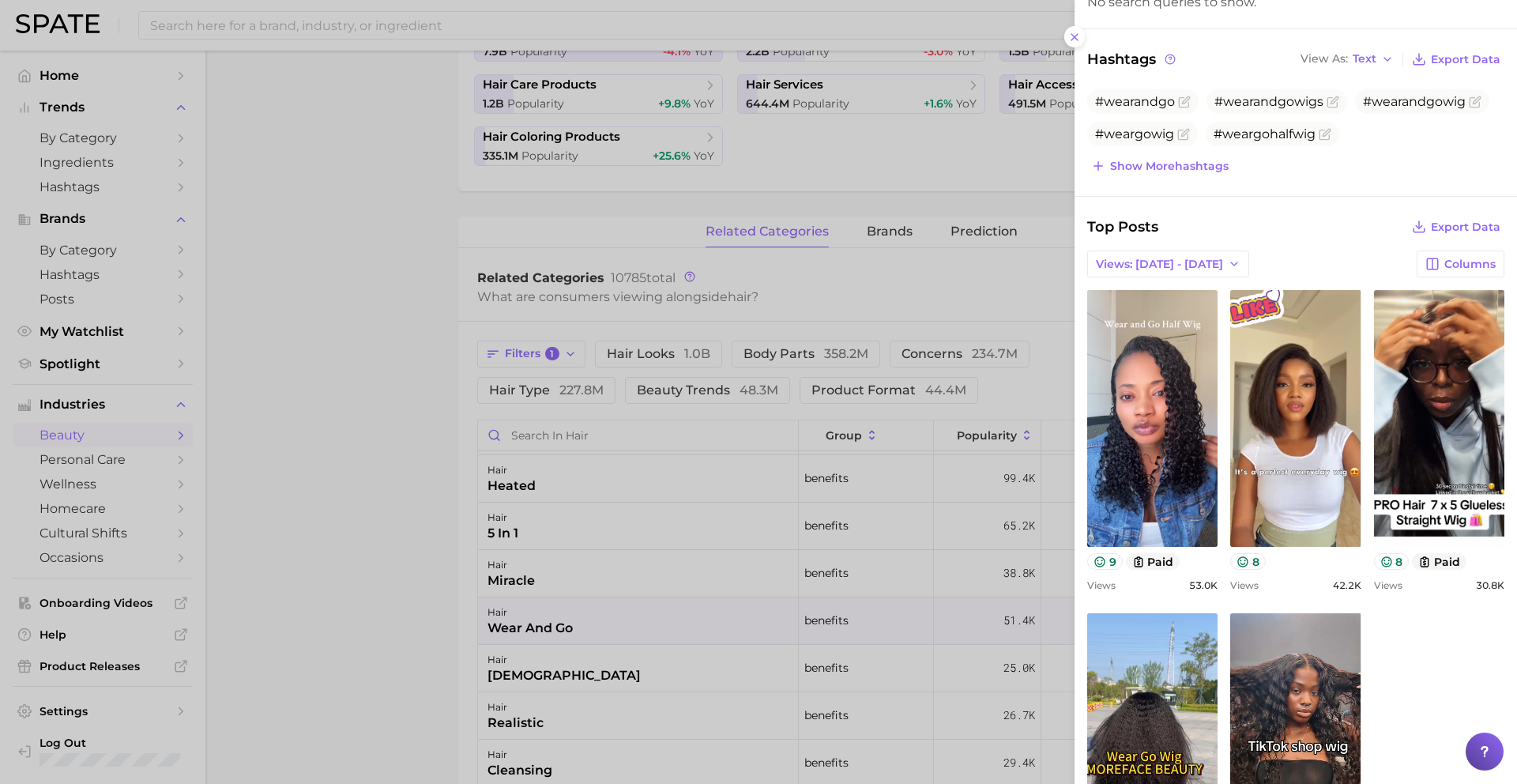
click at [656, 649] on div at bounding box center [758, 392] width 1517 height 784
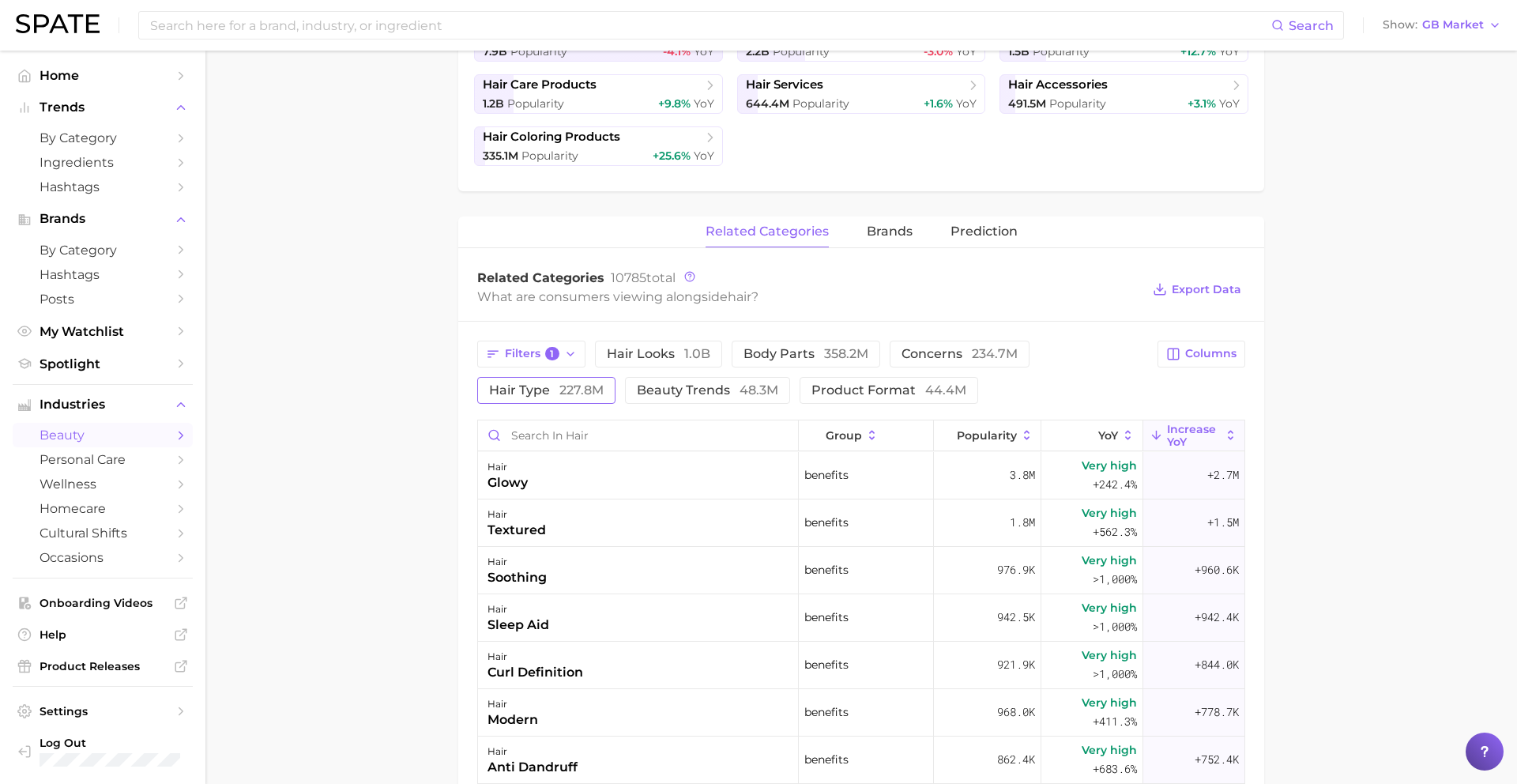
click at [502, 378] on button "hair type 227.8m" at bounding box center [547, 390] width 138 height 27
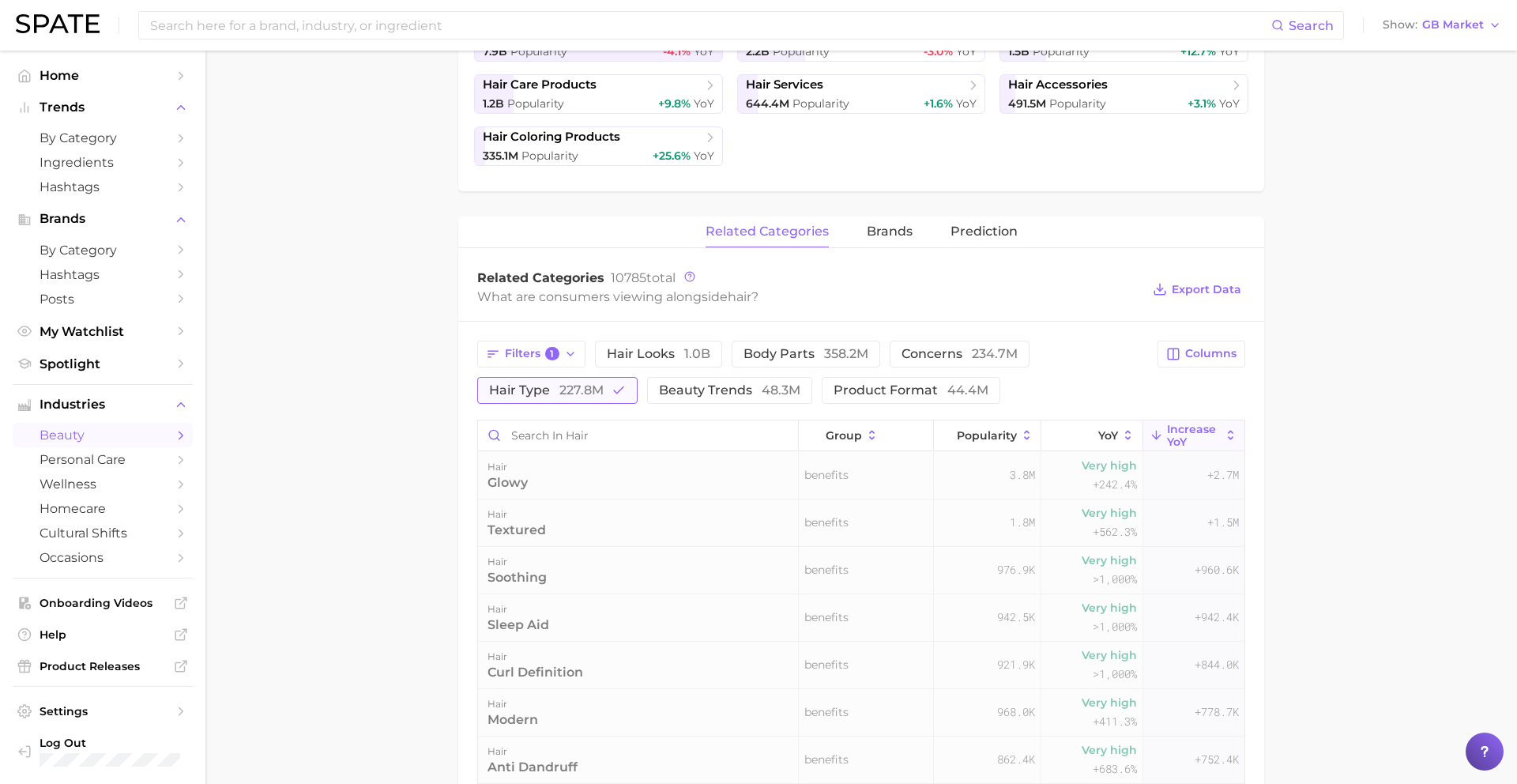
click at [516, 396] on button "hair type 227.8m" at bounding box center [558, 390] width 160 height 27
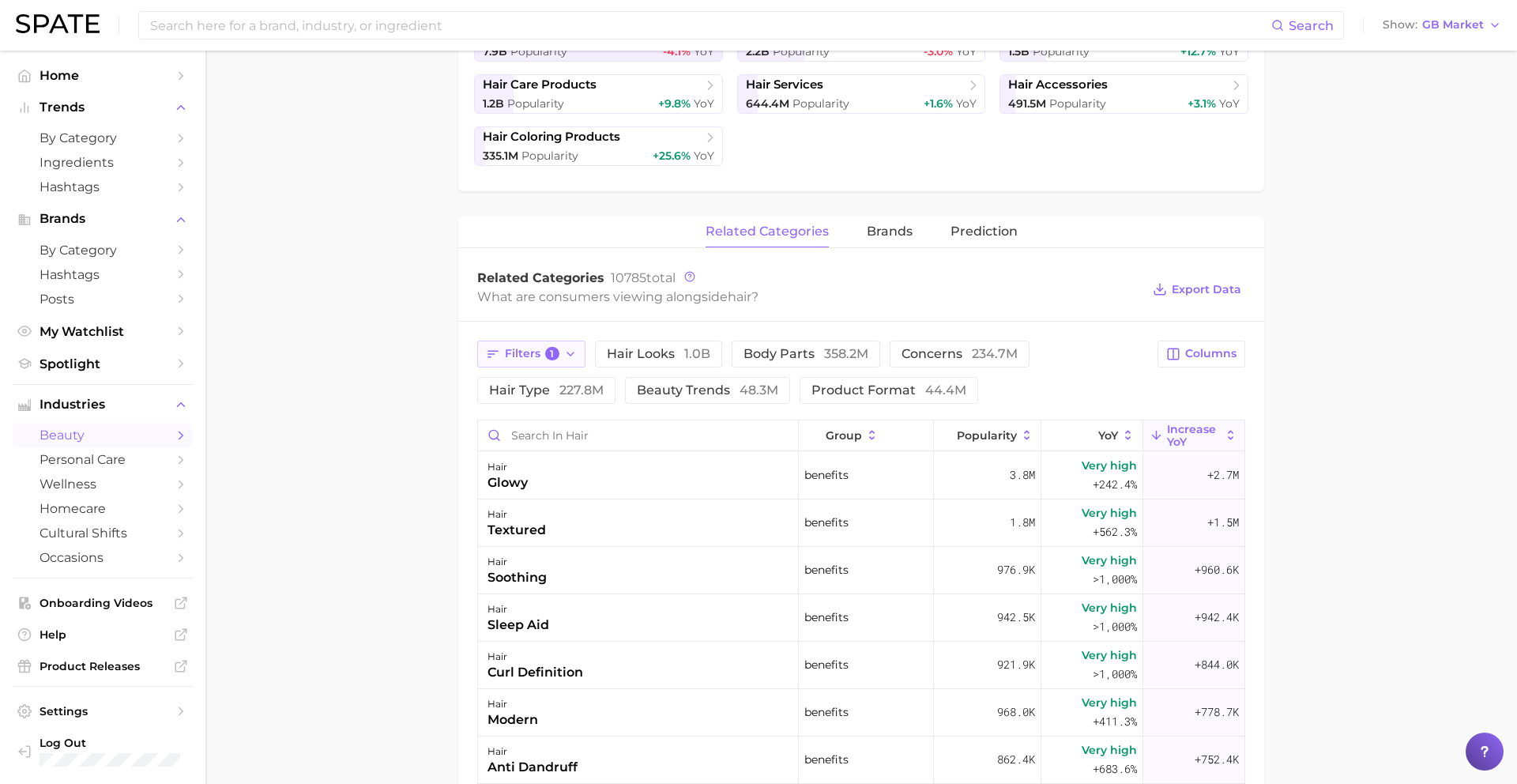
click at [516, 341] on button "Filters 1" at bounding box center [531, 354] width 108 height 27
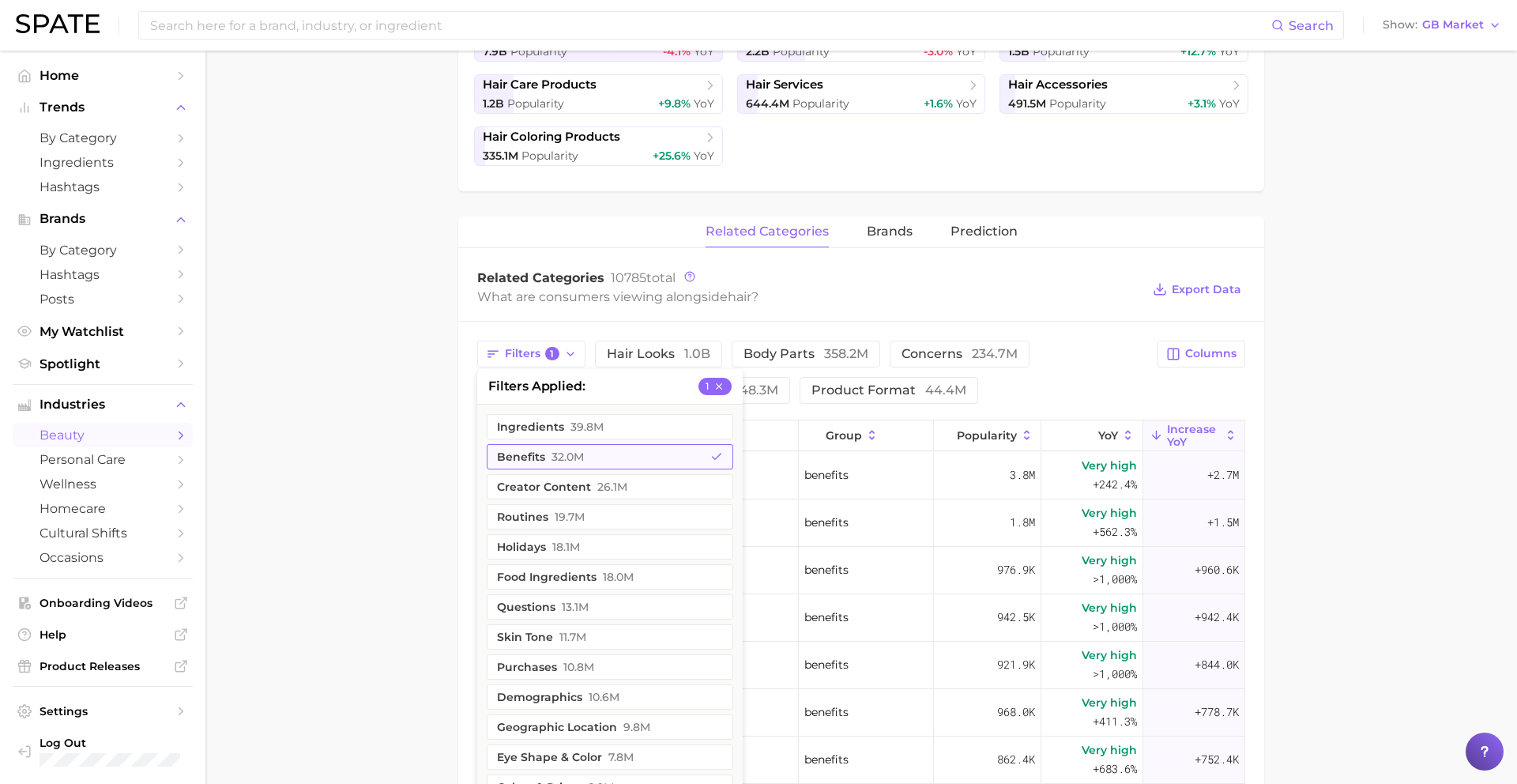
click at [572, 454] on span "32.0m" at bounding box center [567, 457] width 32 height 13
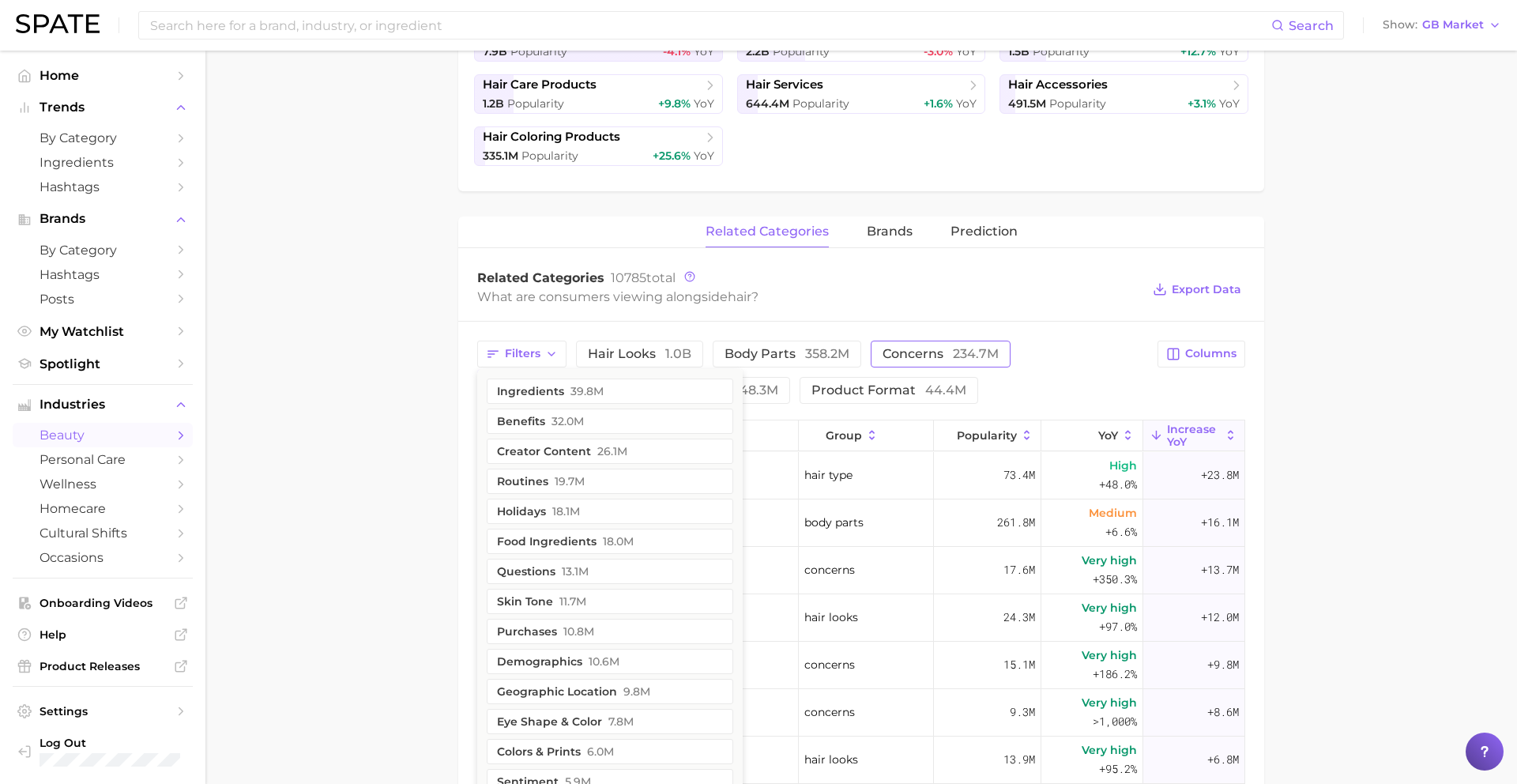
click at [974, 346] on span "234.7m" at bounding box center [976, 353] width 46 height 15
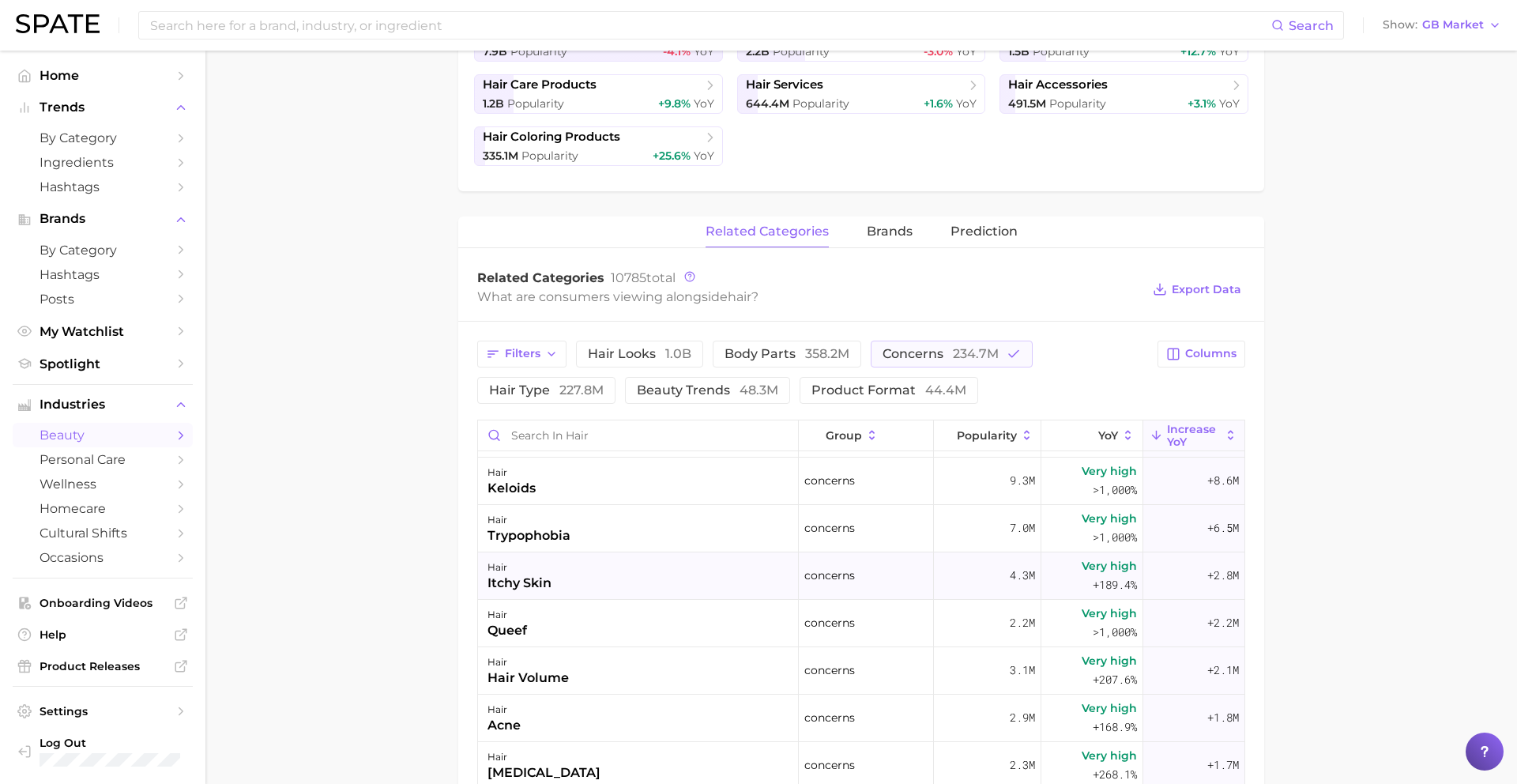
click at [605, 575] on div "hair itchy skin" at bounding box center [638, 575] width 321 height 48
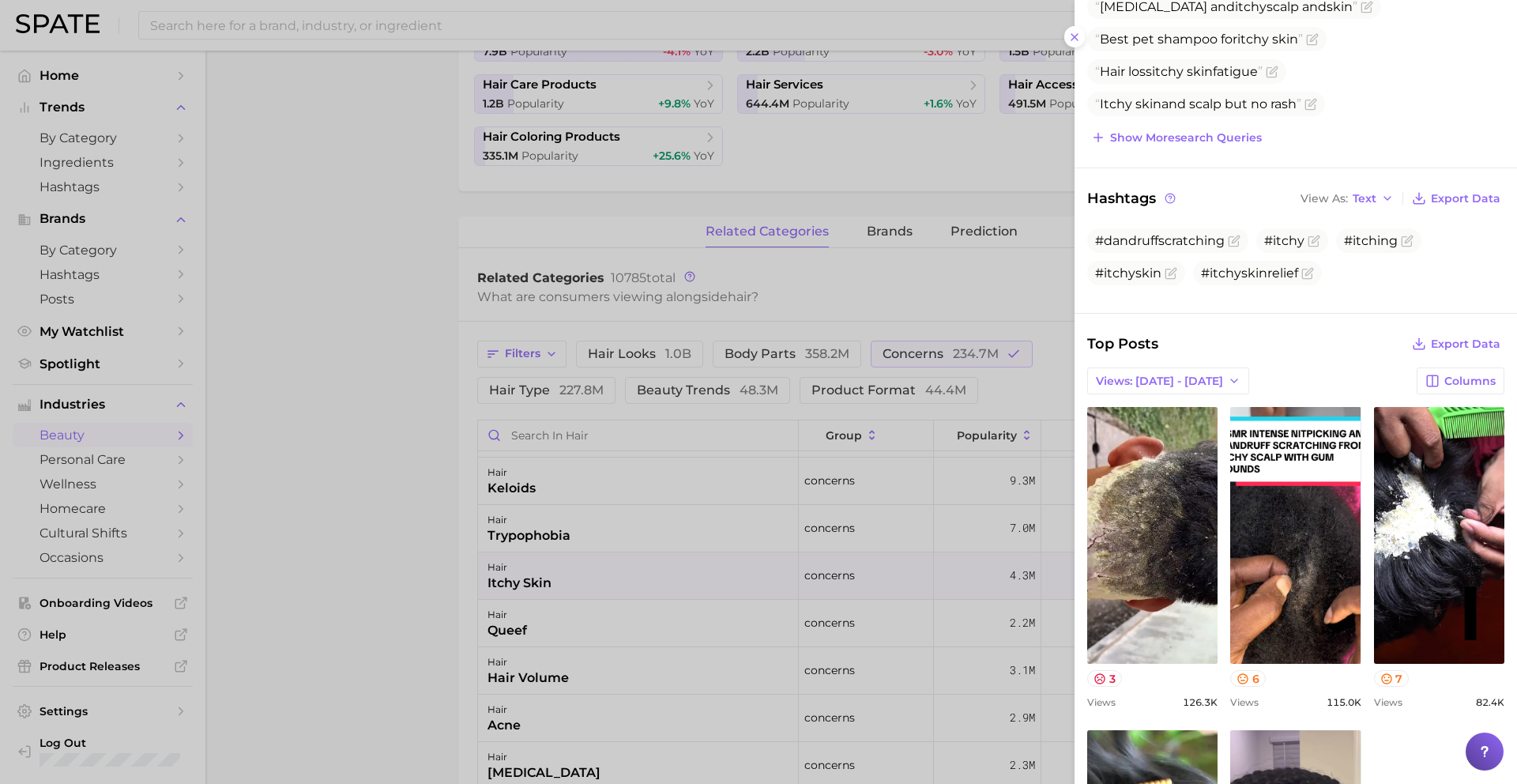
click at [680, 665] on div at bounding box center [758, 392] width 1517 height 784
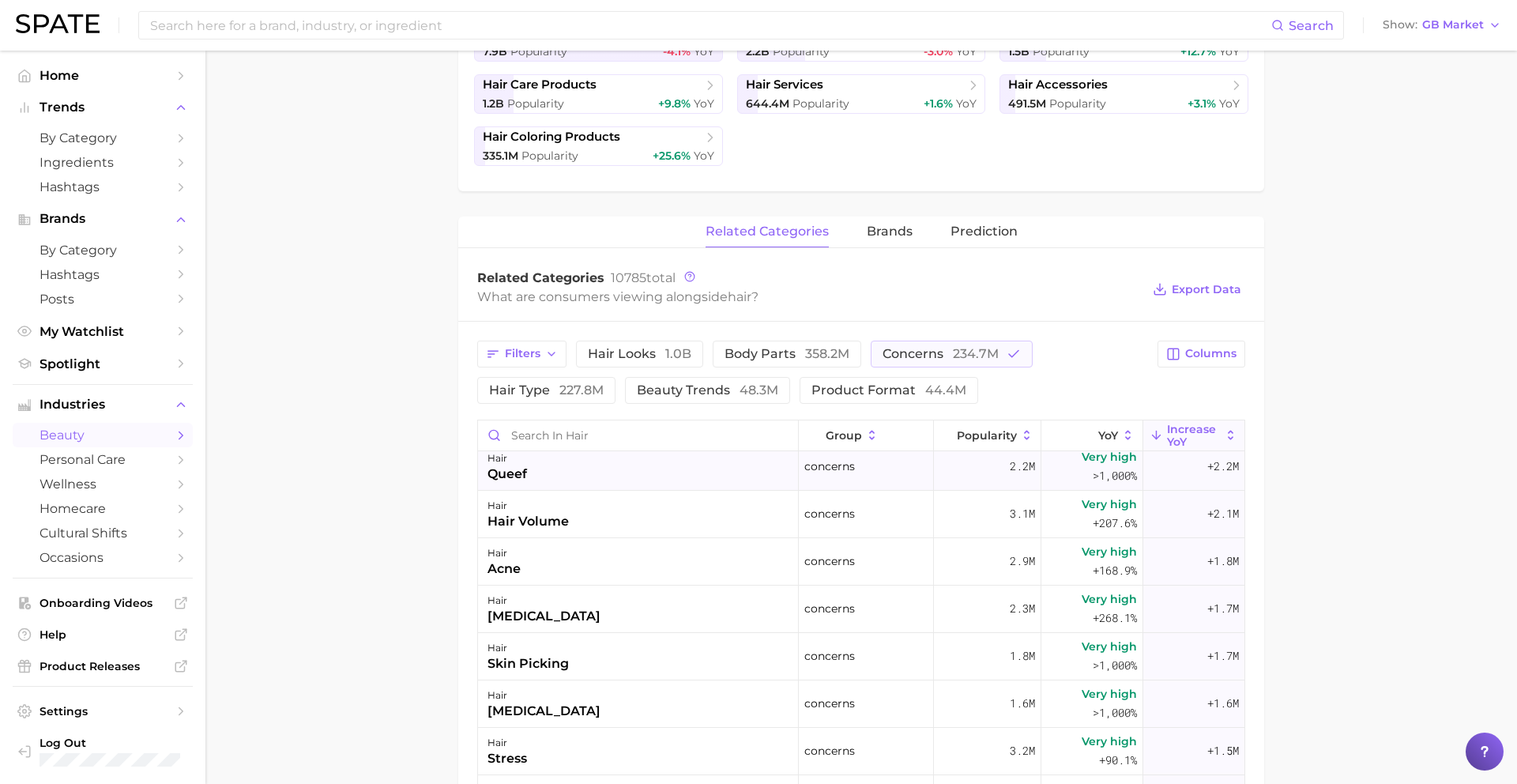
scroll to position [254, 0]
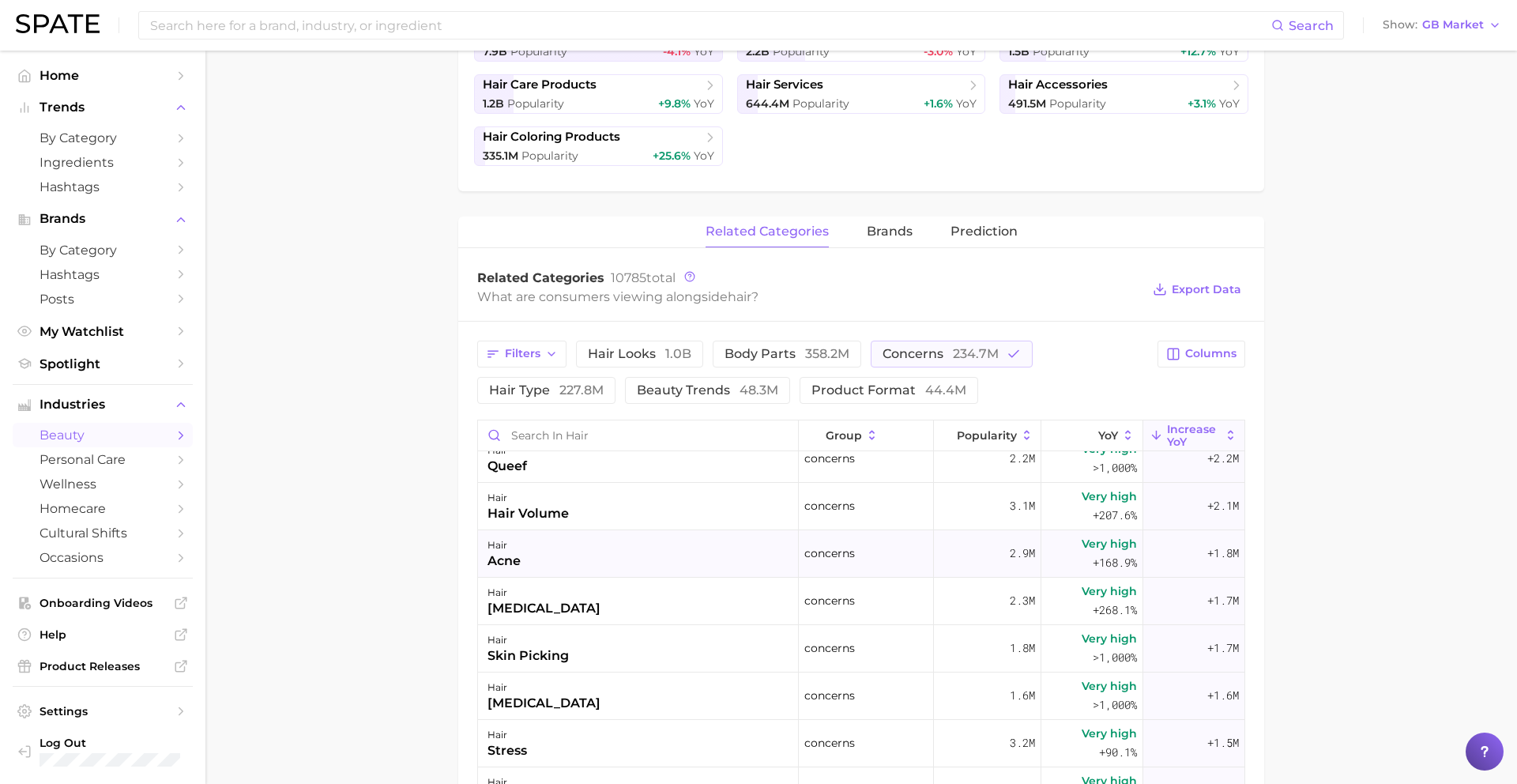
click at [715, 550] on div "hair acne" at bounding box center [638, 554] width 321 height 48
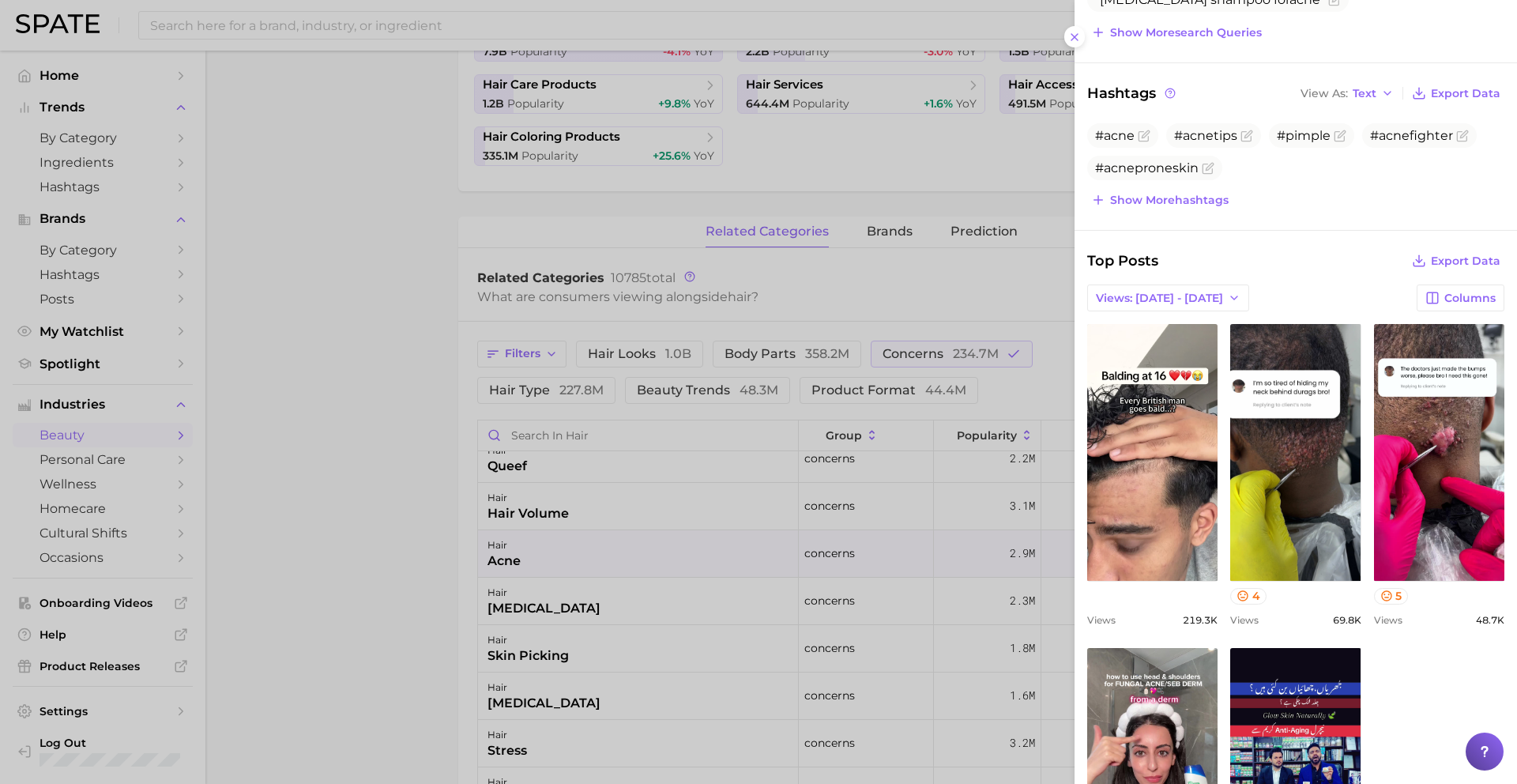
scroll to position [373, 0]
click at [643, 681] on div at bounding box center [758, 392] width 1517 height 784
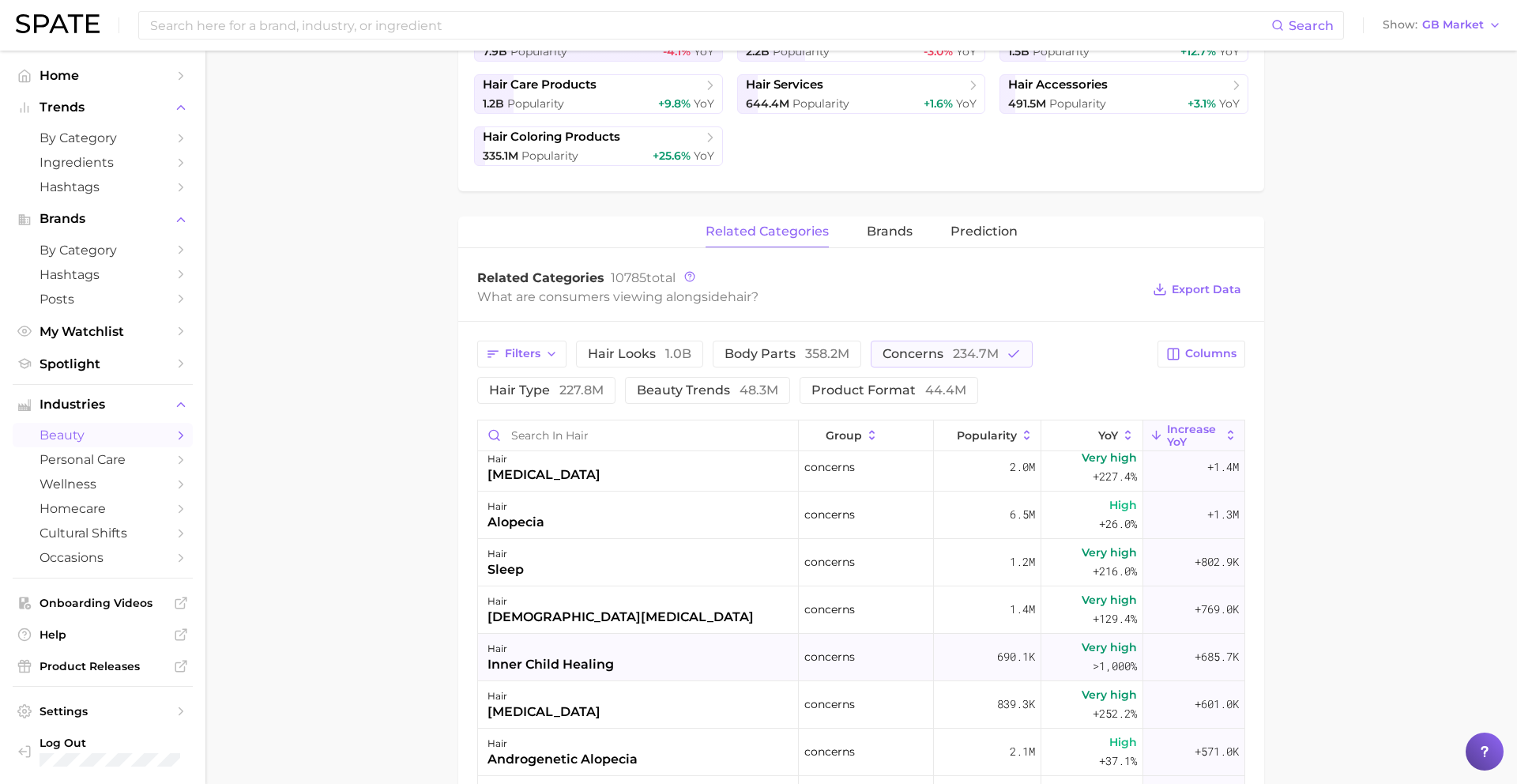
scroll to position [701, 0]
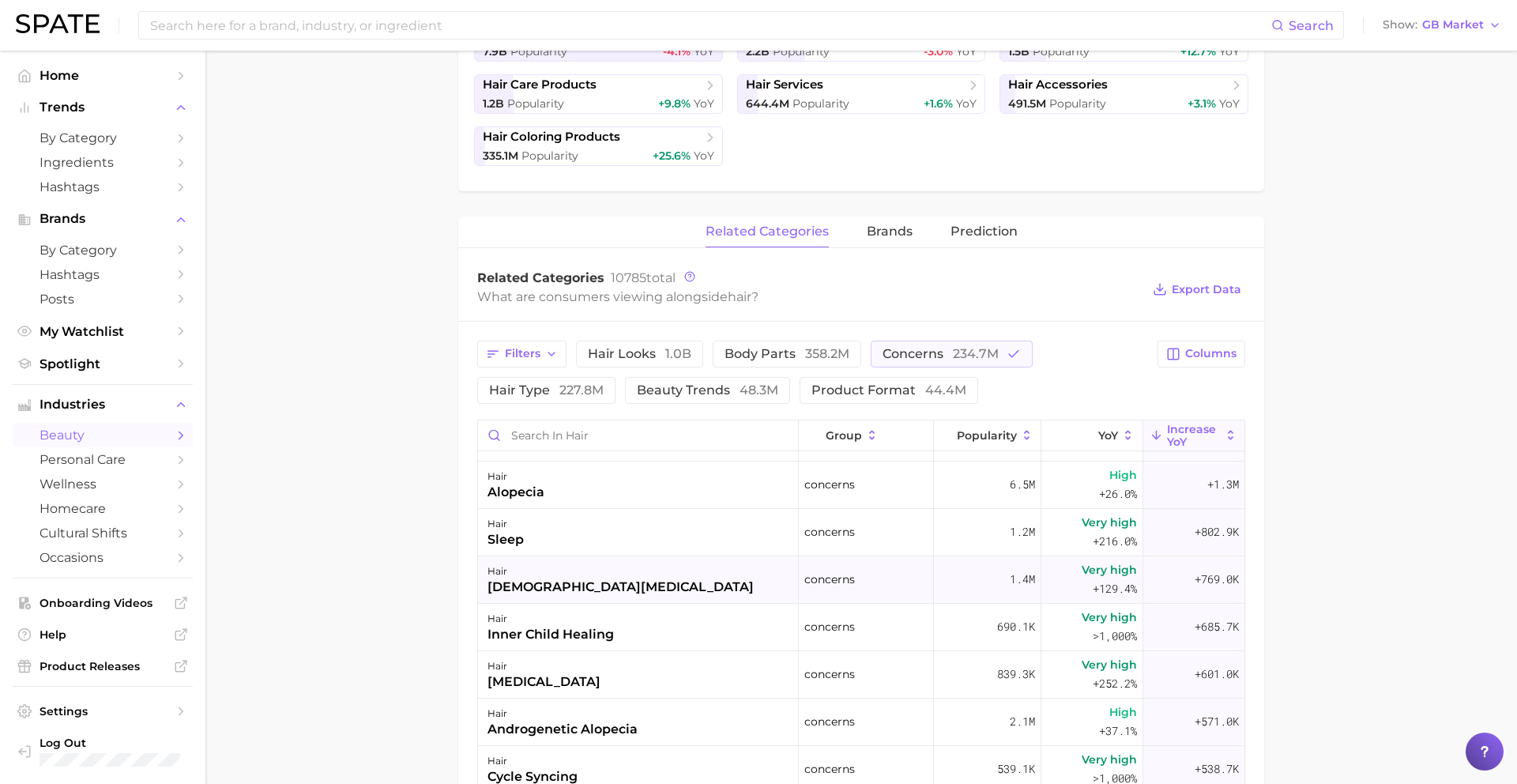
click at [655, 583] on div "hair [DEMOGRAPHIC_DATA][MEDICAL_DATA]" at bounding box center [638, 580] width 321 height 48
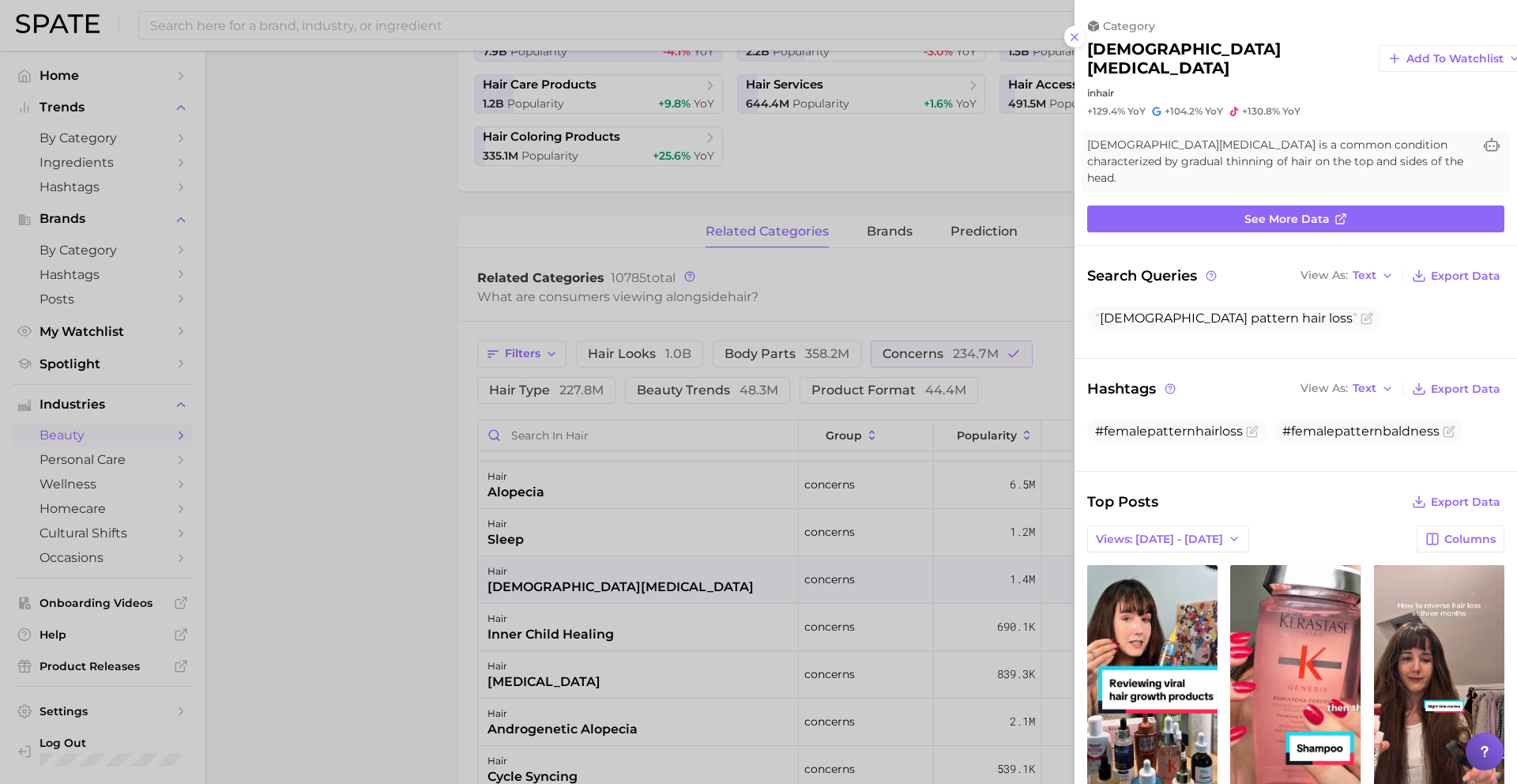
scroll to position [0, 0]
click at [656, 582] on div at bounding box center [758, 392] width 1517 height 784
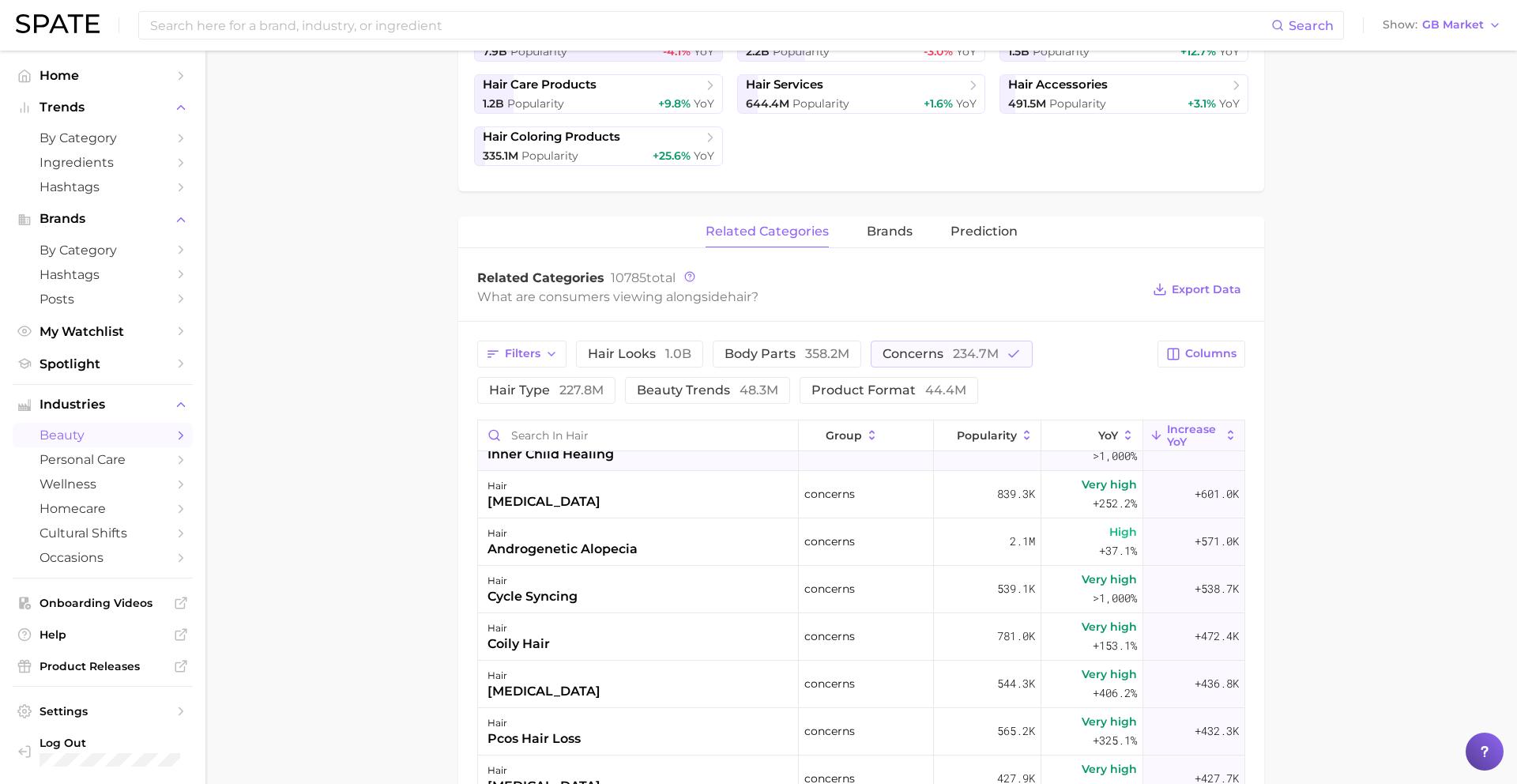
scroll to position [883, 0]
click at [668, 586] on div "hair cycle syncing" at bounding box center [638, 588] width 321 height 48
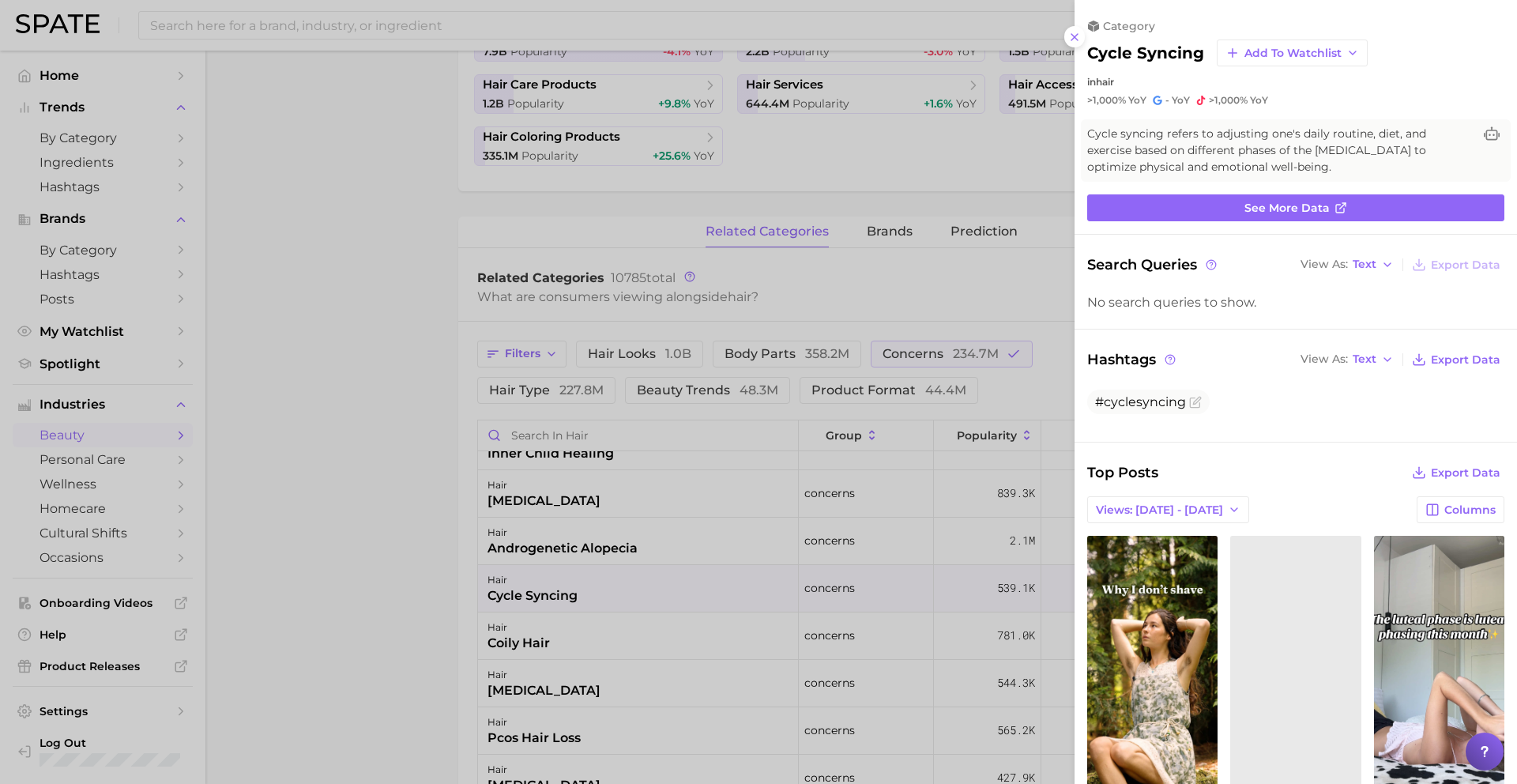
scroll to position [0, 0]
click at [668, 586] on div at bounding box center [758, 392] width 1517 height 784
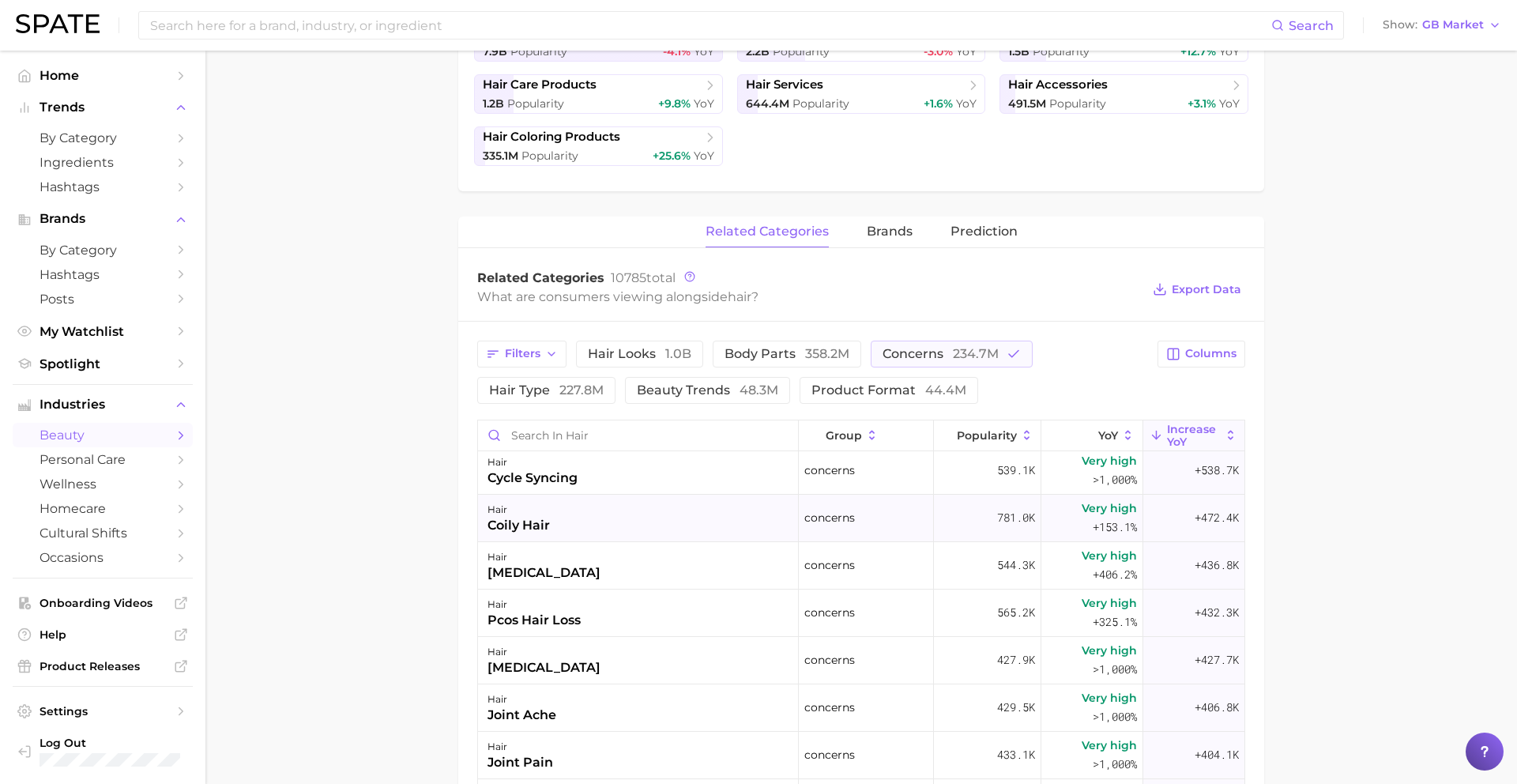
scroll to position [1006, 0]
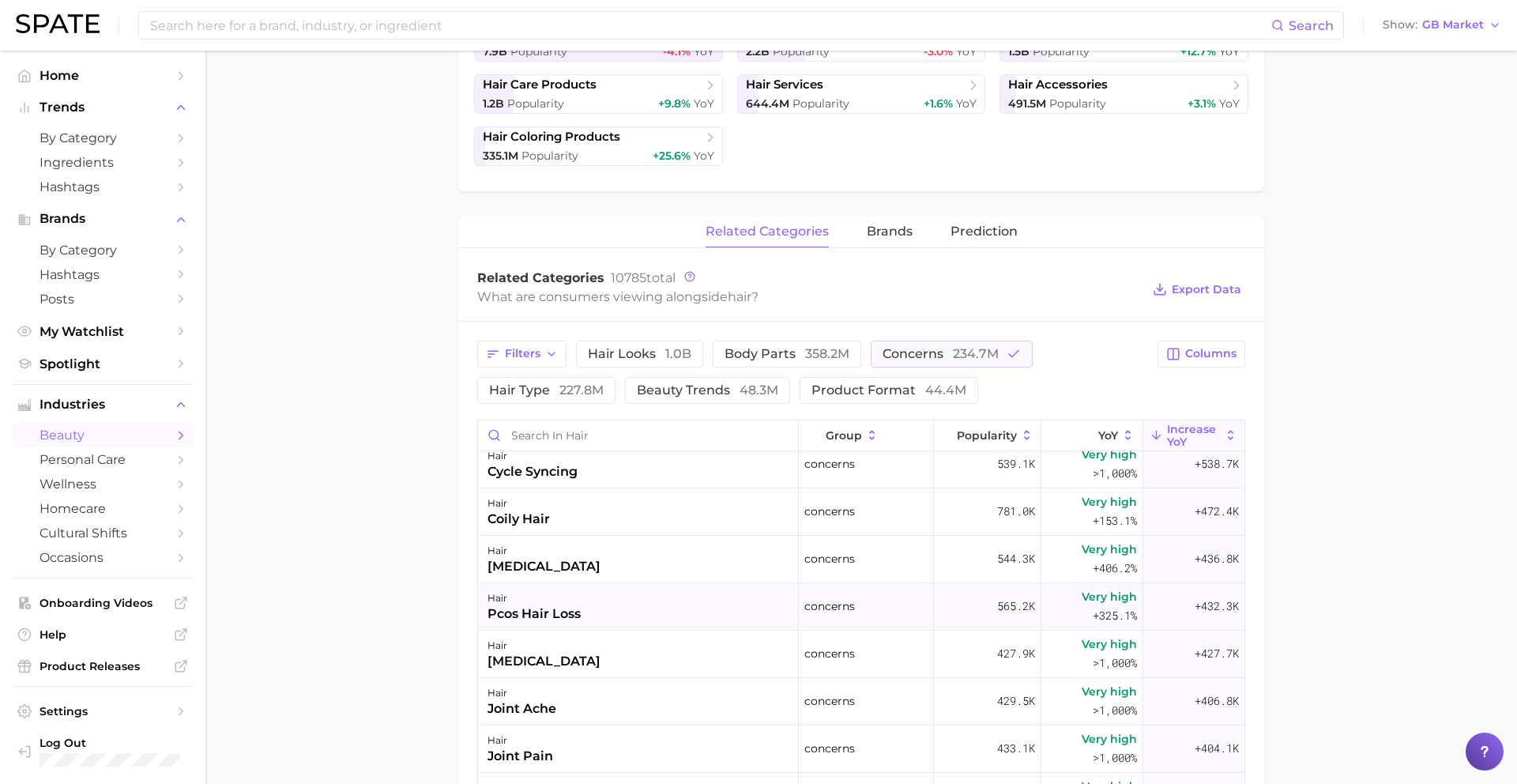
click at [682, 605] on div "hair pcos hair loss" at bounding box center [638, 606] width 321 height 48
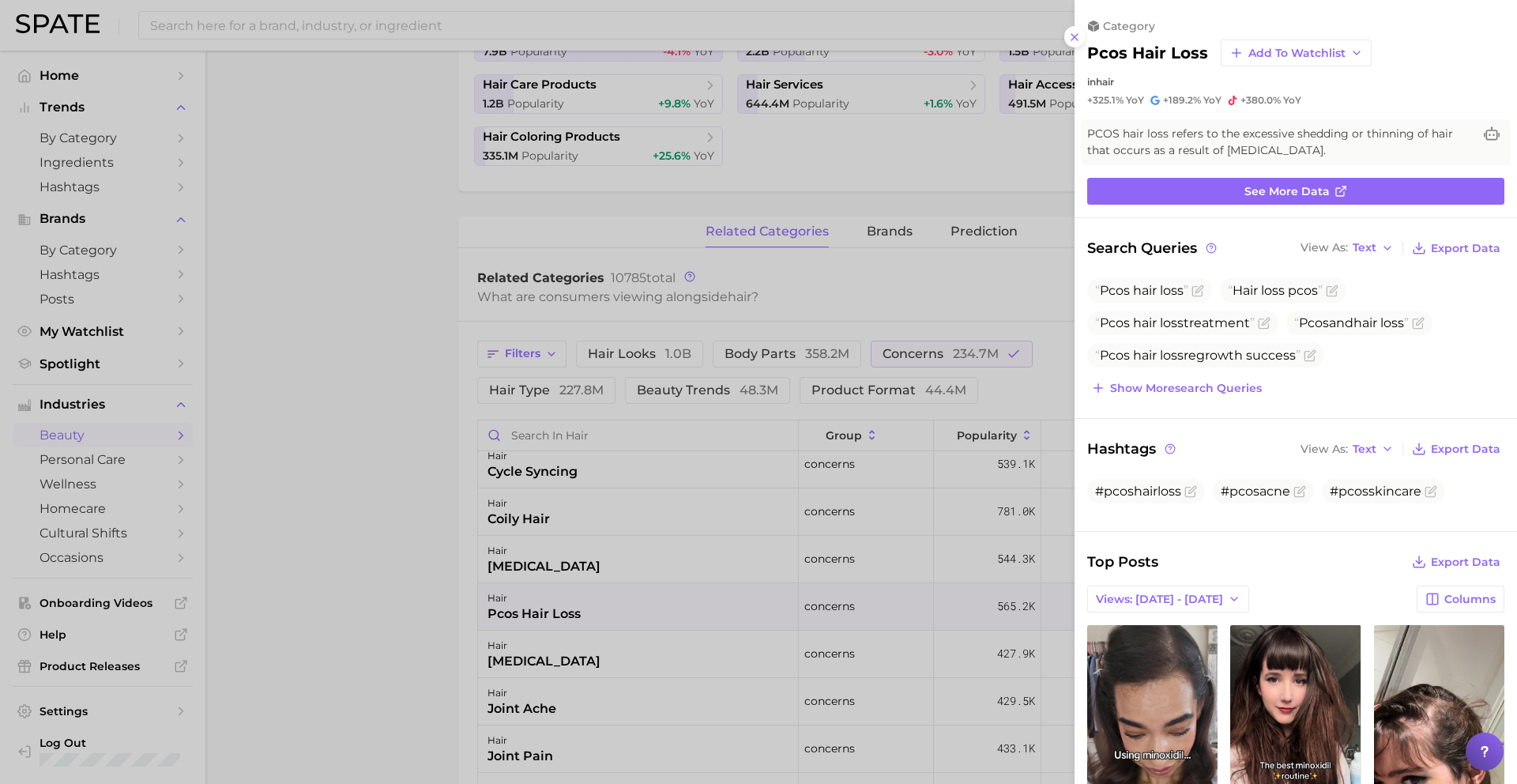
scroll to position [0, 0]
click at [552, 656] on div at bounding box center [758, 392] width 1517 height 784
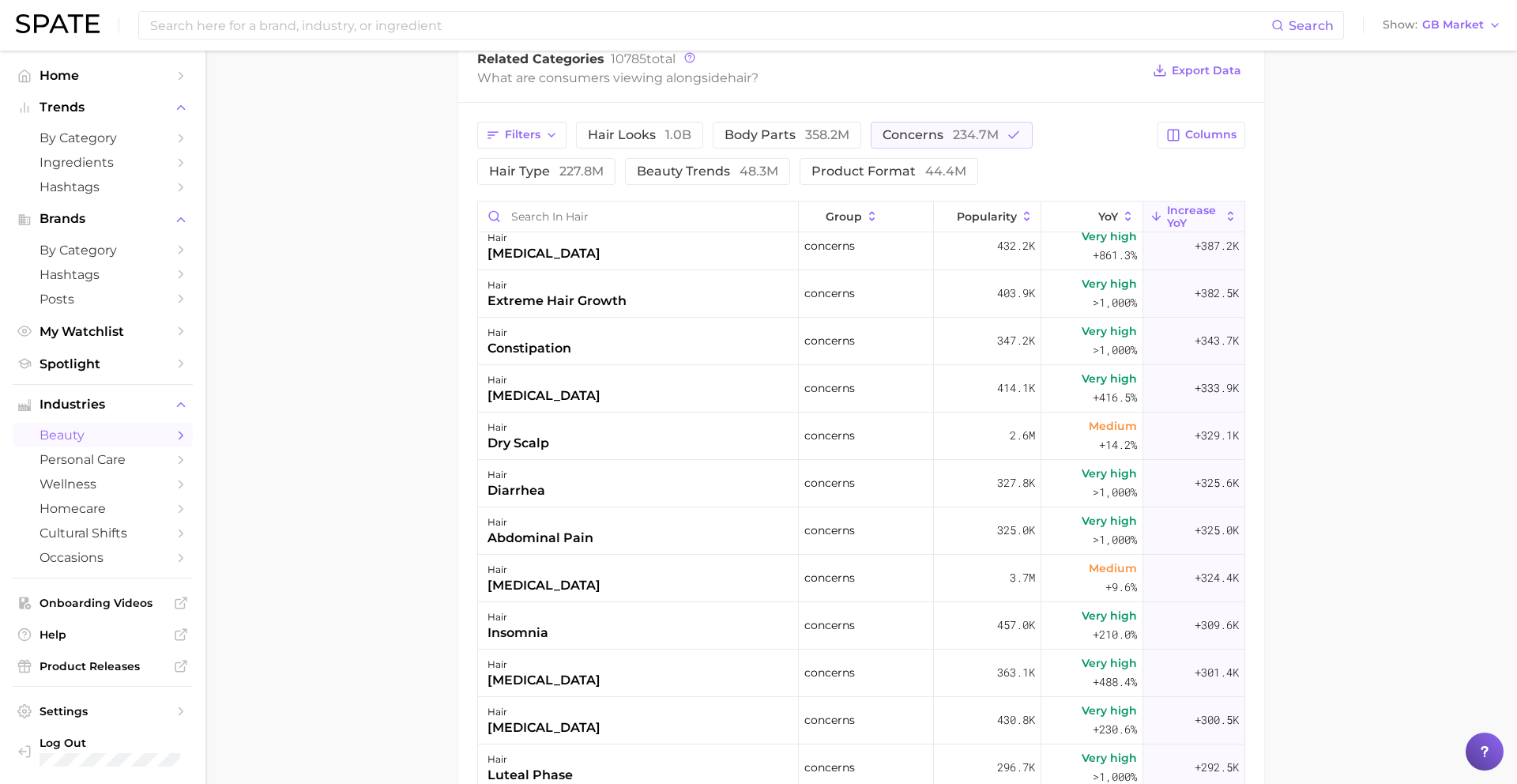
scroll to position [1393, 0]
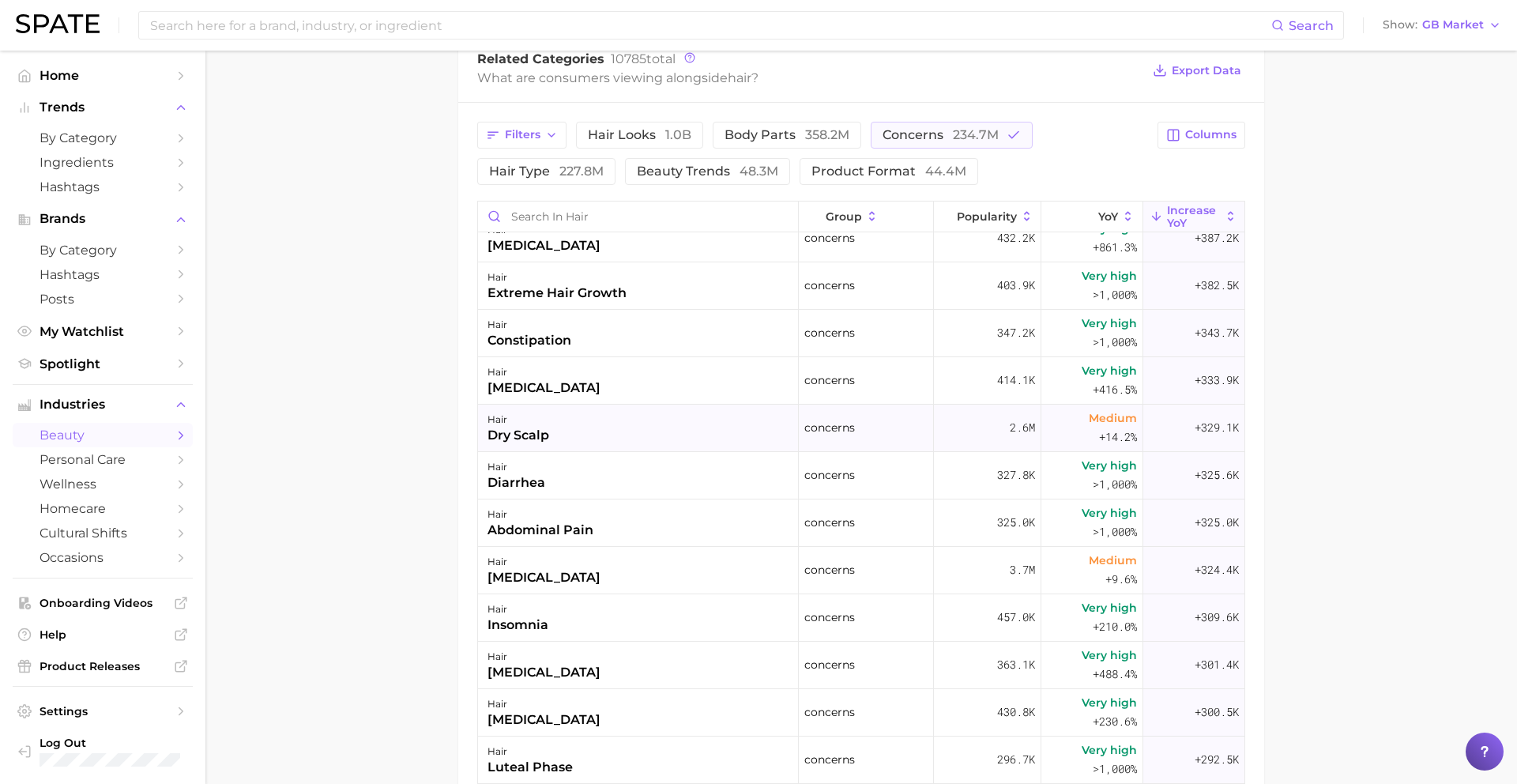
click at [564, 435] on div "hair dry scalp" at bounding box center [638, 428] width 321 height 48
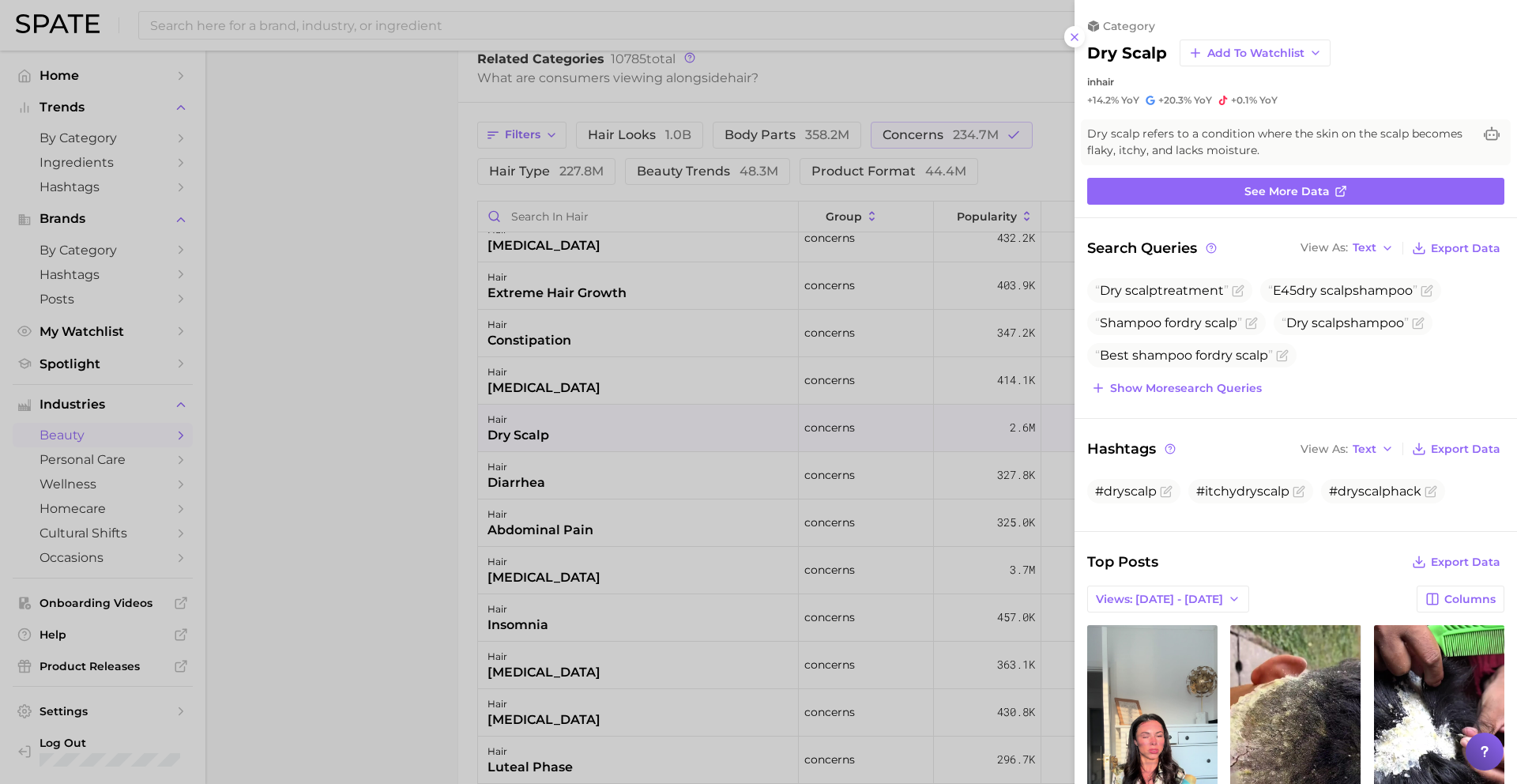
click at [595, 524] on div at bounding box center [758, 392] width 1517 height 784
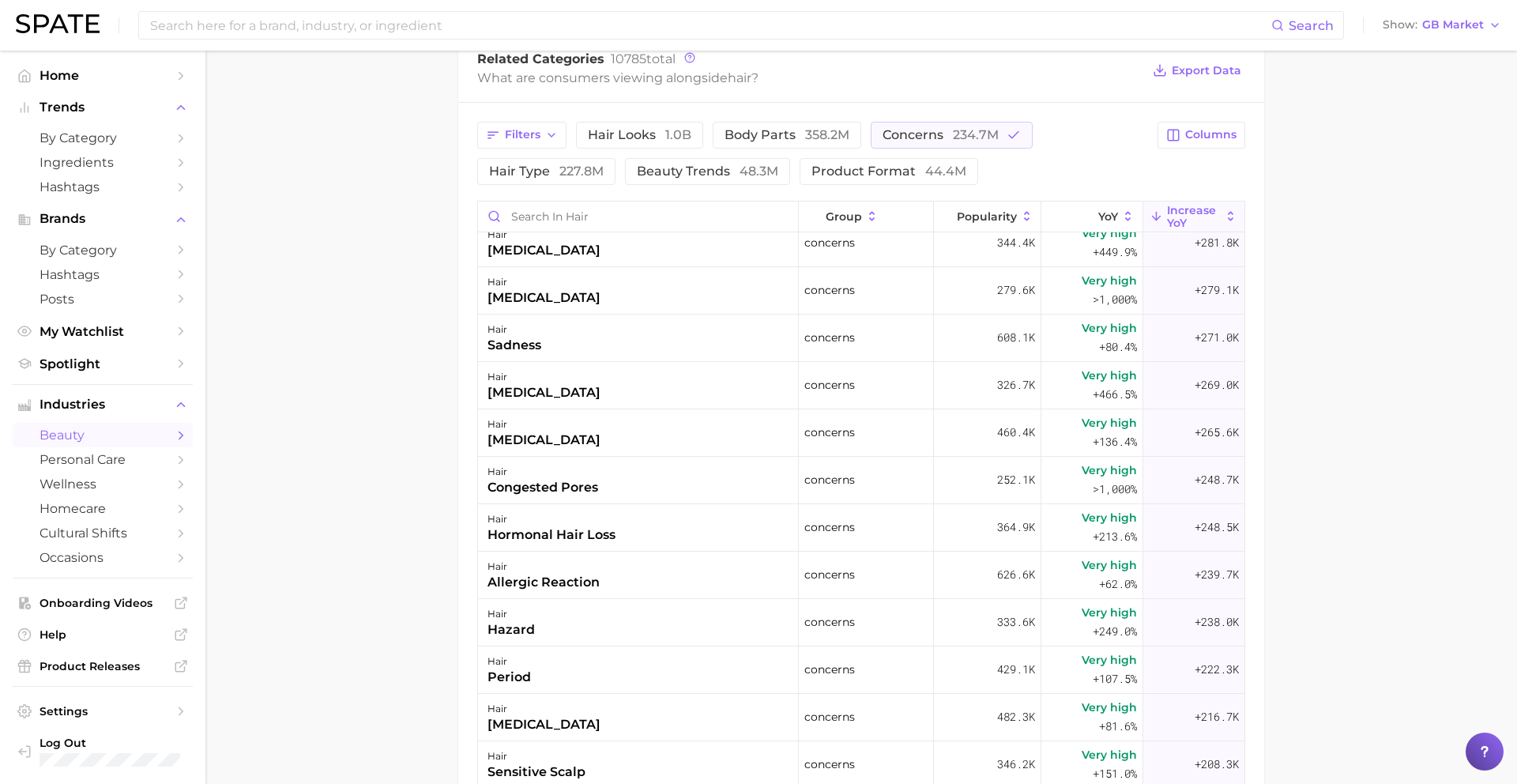
scroll to position [1964, 0]
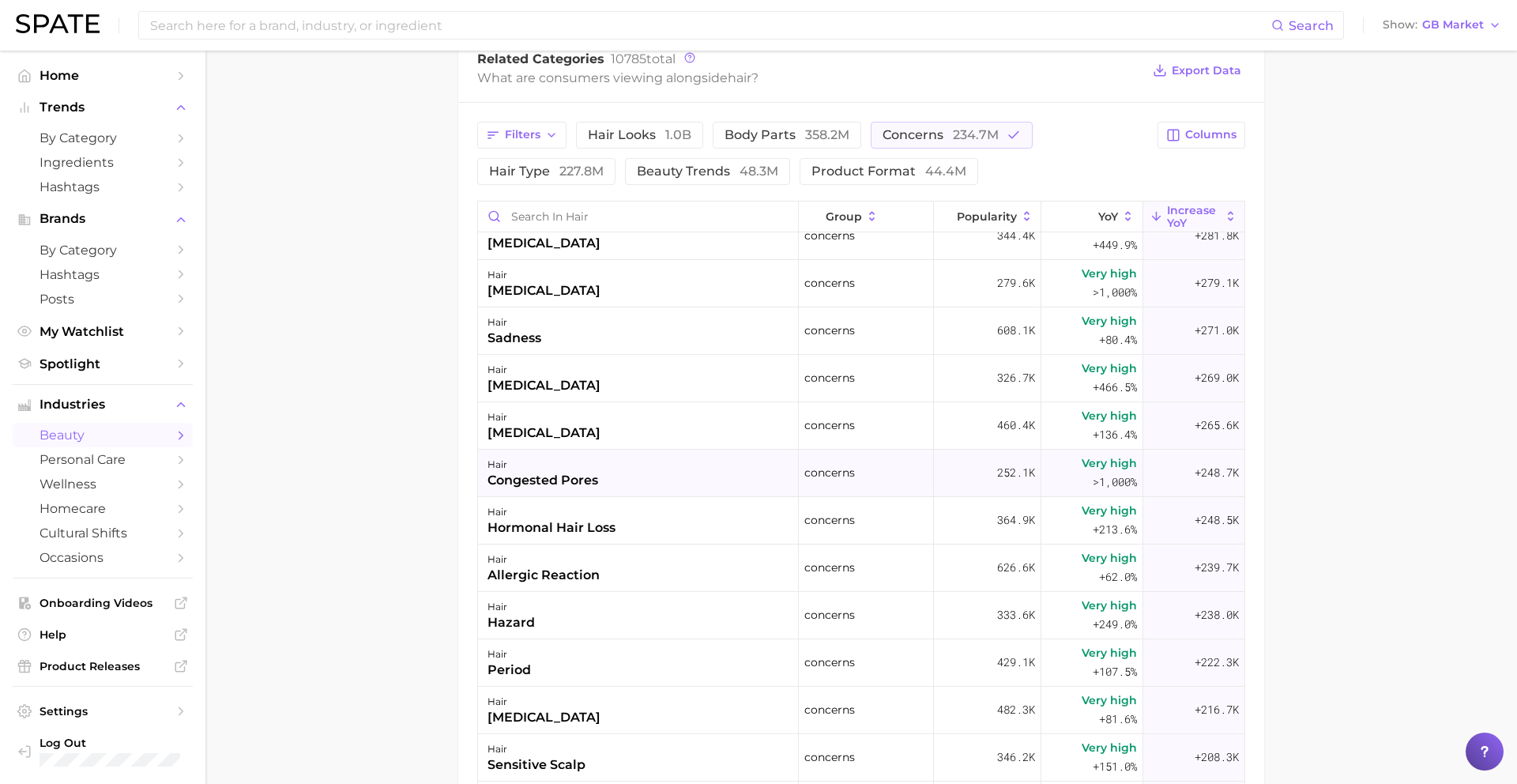
click at [607, 489] on div "hair congested pores" at bounding box center [638, 473] width 321 height 48
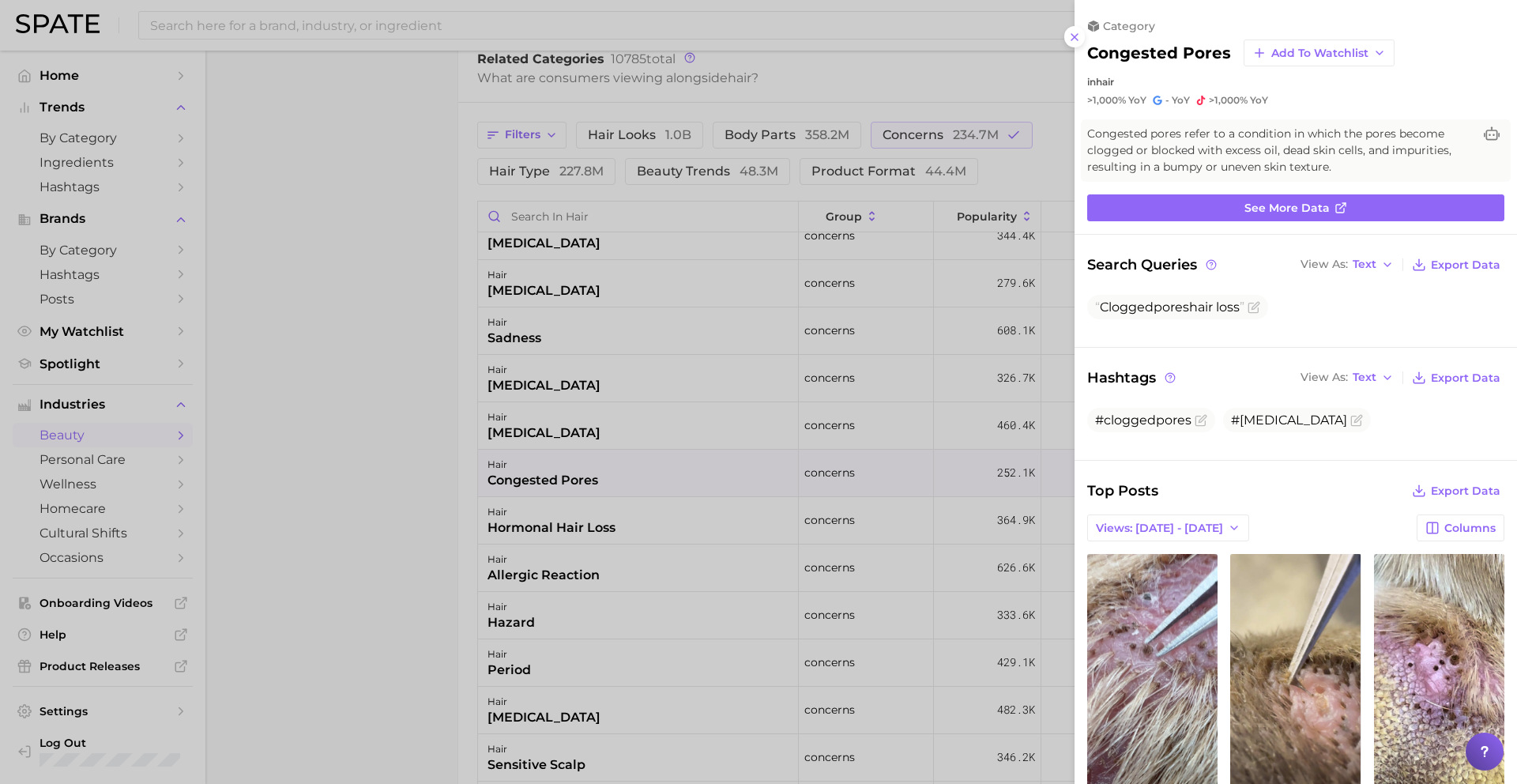
scroll to position [0, 0]
click at [605, 479] on div at bounding box center [758, 392] width 1517 height 784
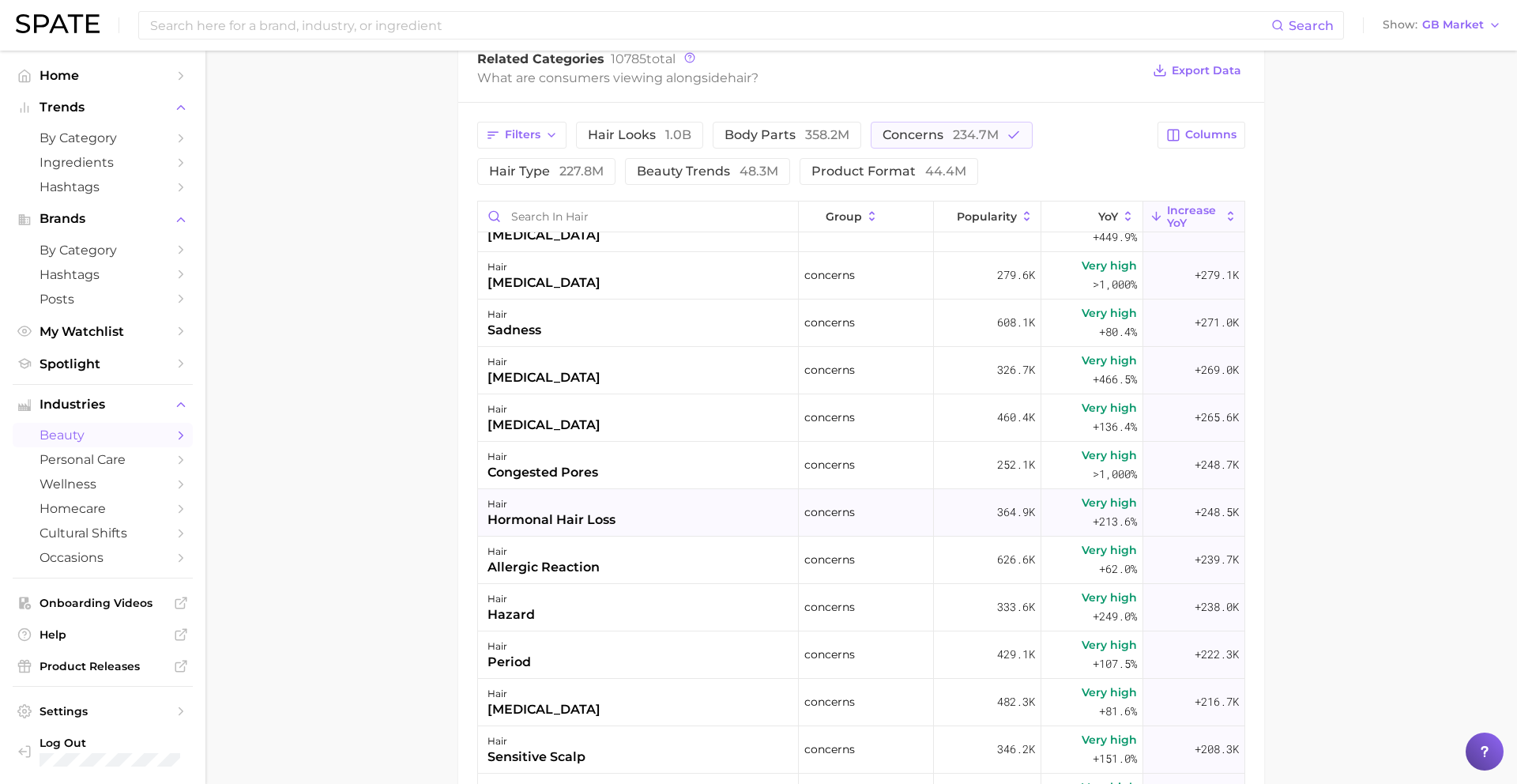
scroll to position [1973, 0]
click at [618, 518] on div "hair hormonal hair loss" at bounding box center [638, 512] width 321 height 48
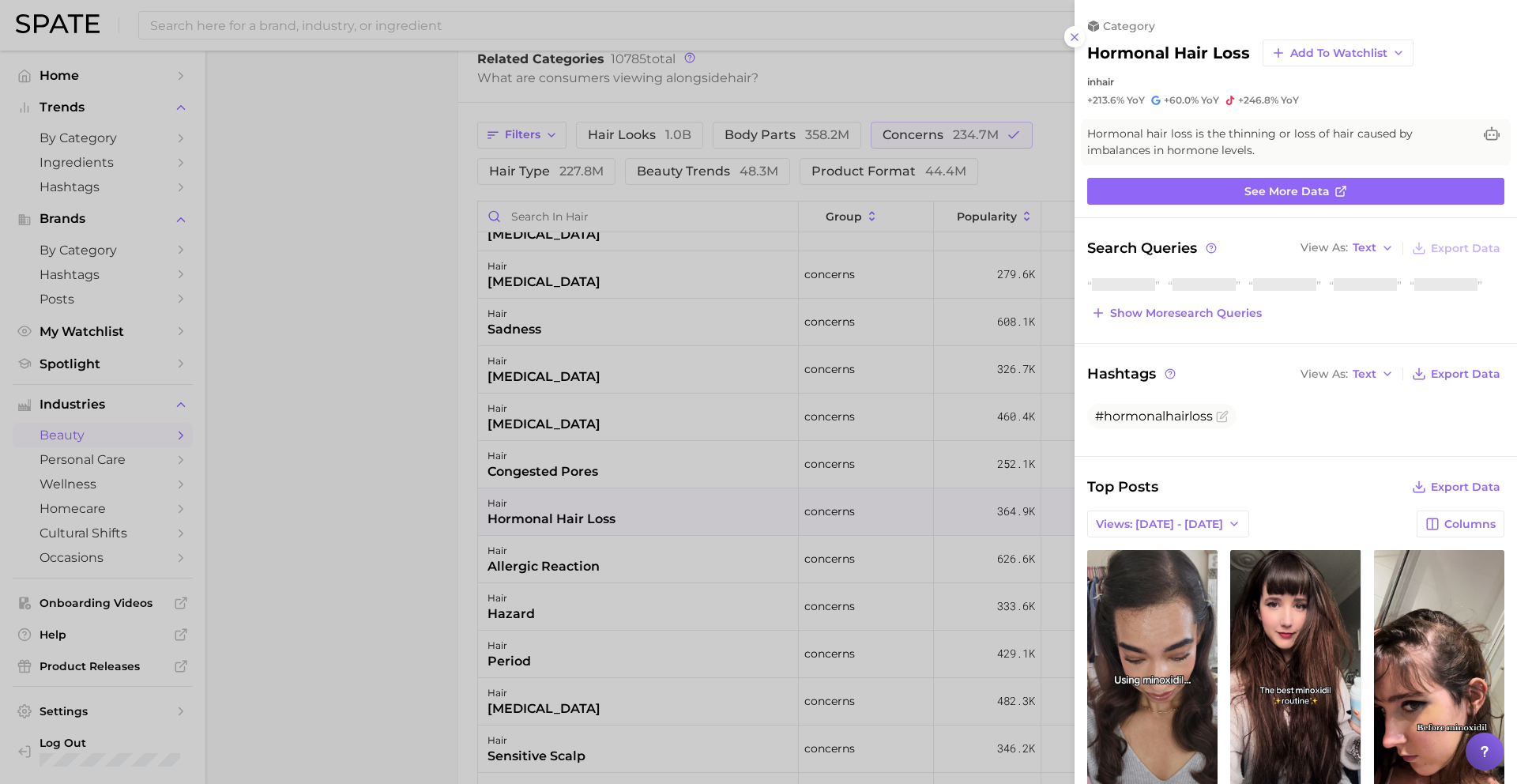
scroll to position [0, 0]
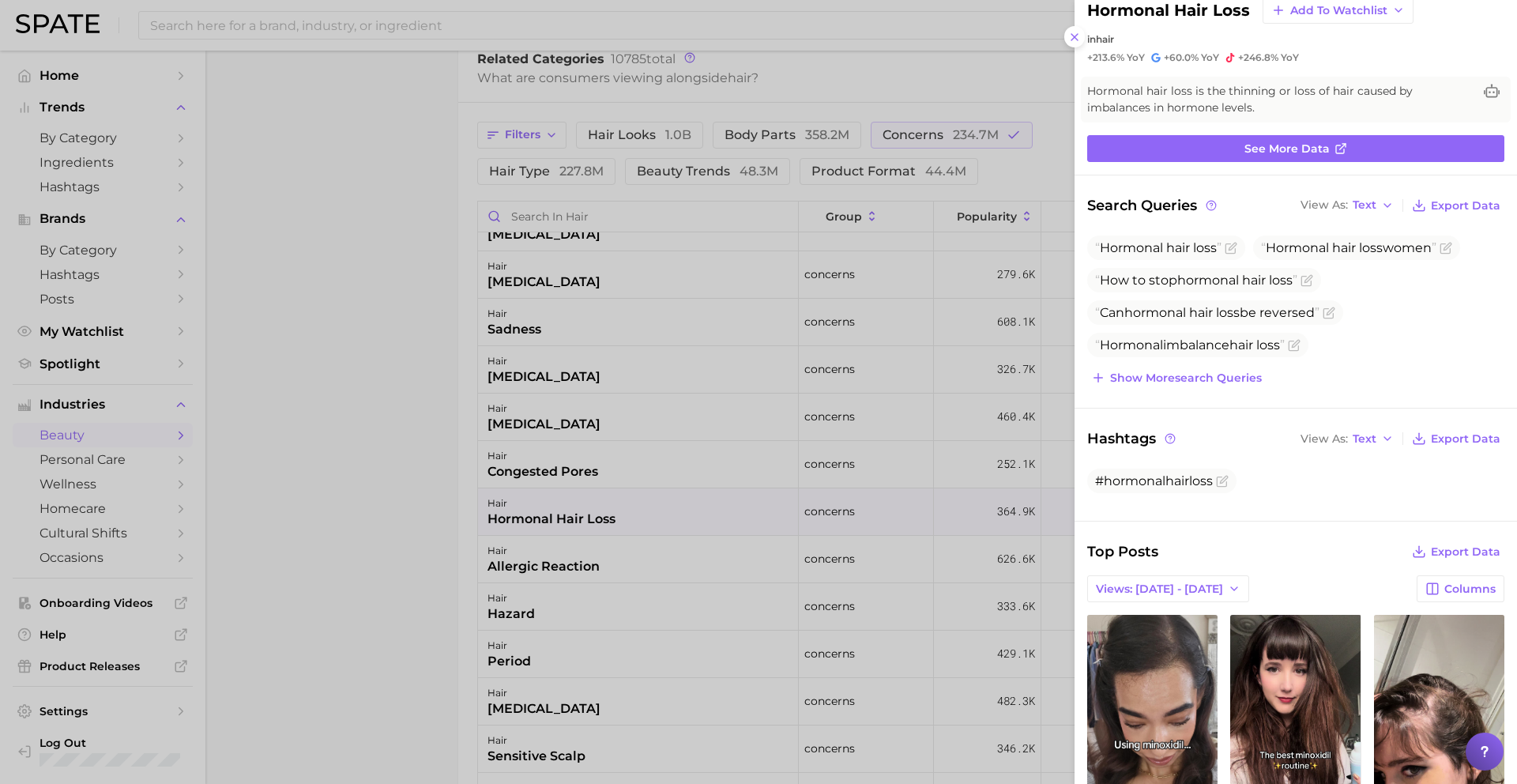
click at [628, 673] on div at bounding box center [758, 392] width 1517 height 784
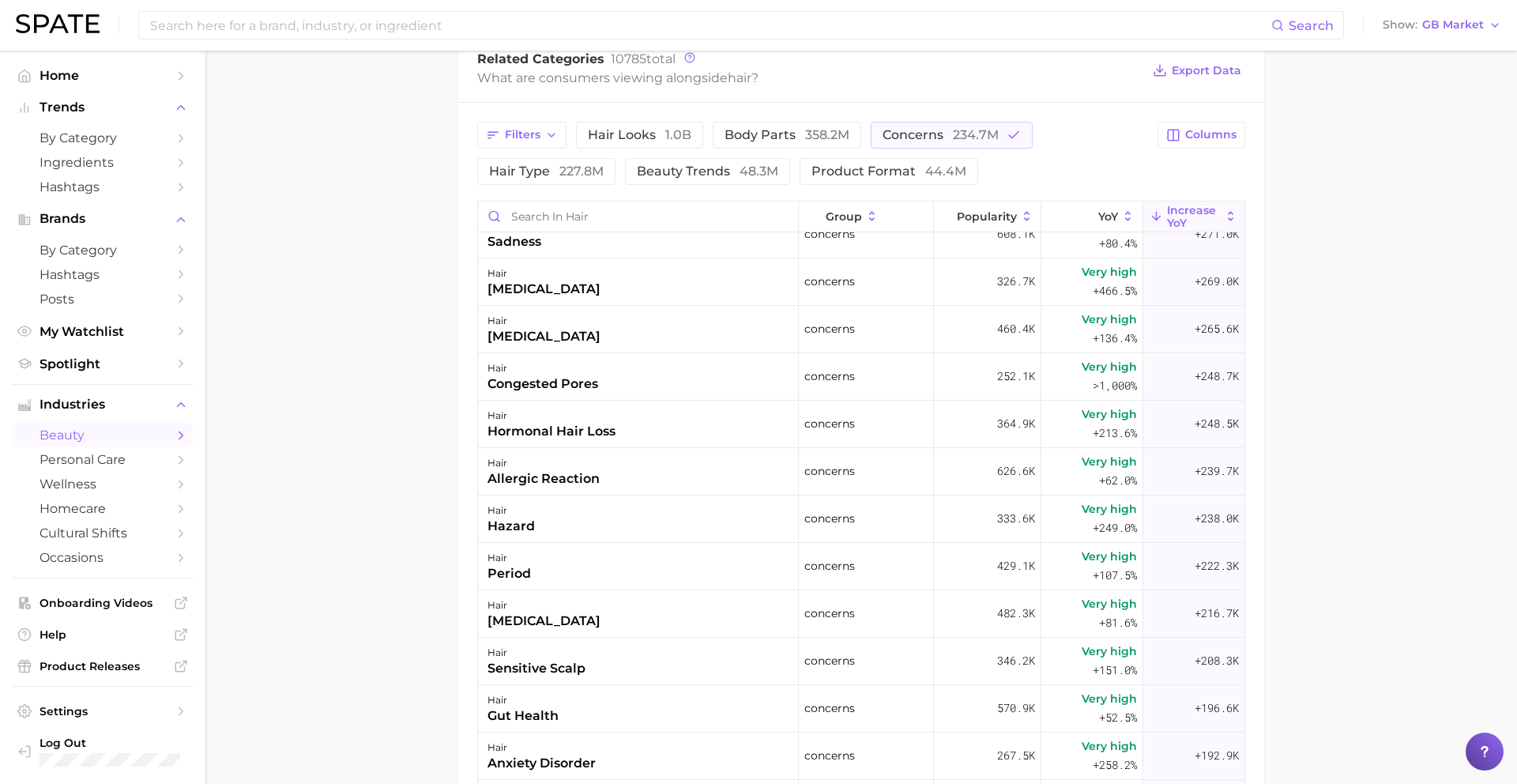
scroll to position [2062, 0]
click at [616, 453] on div "hair allergic reaction" at bounding box center [638, 470] width 321 height 48
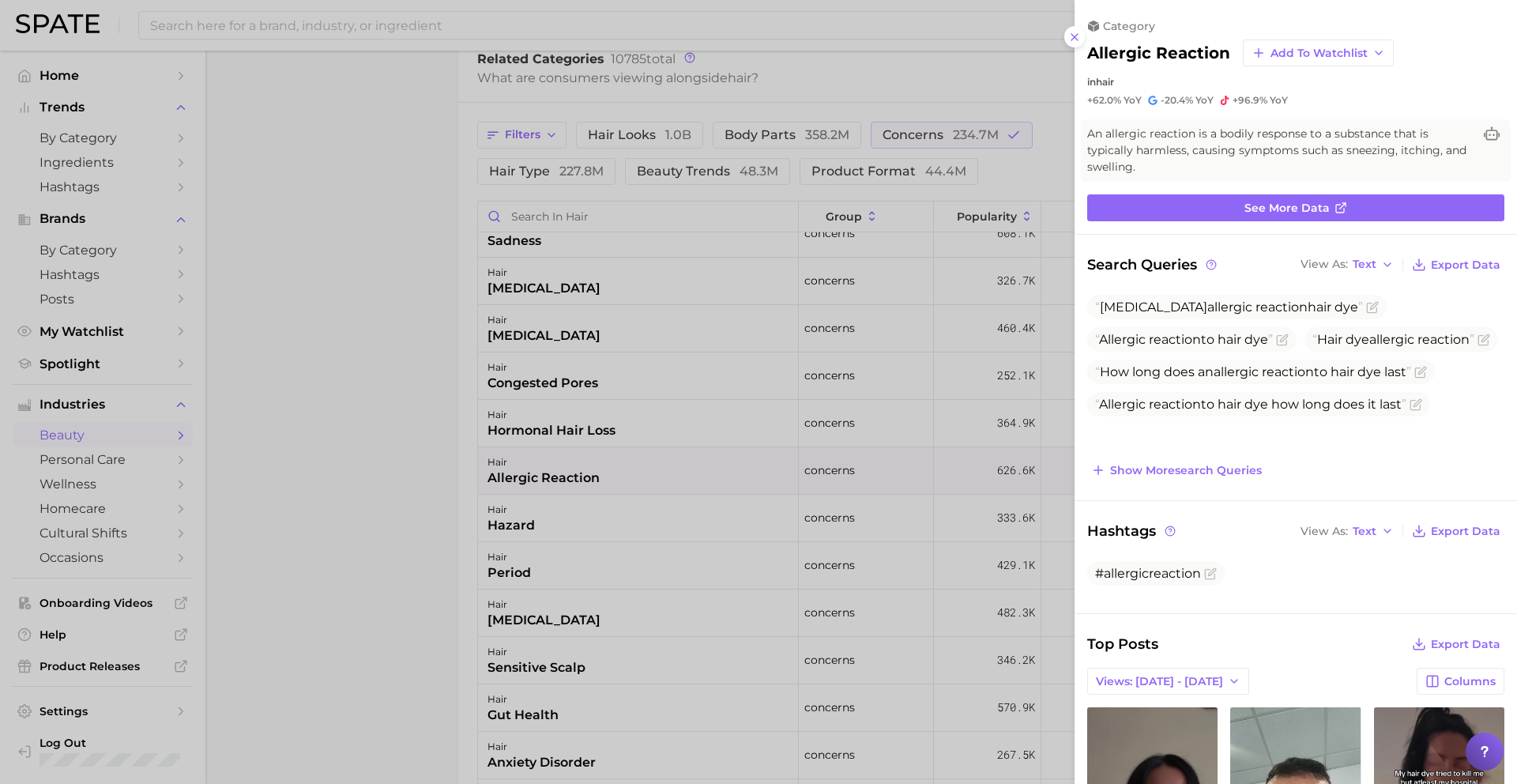
scroll to position [151, 0]
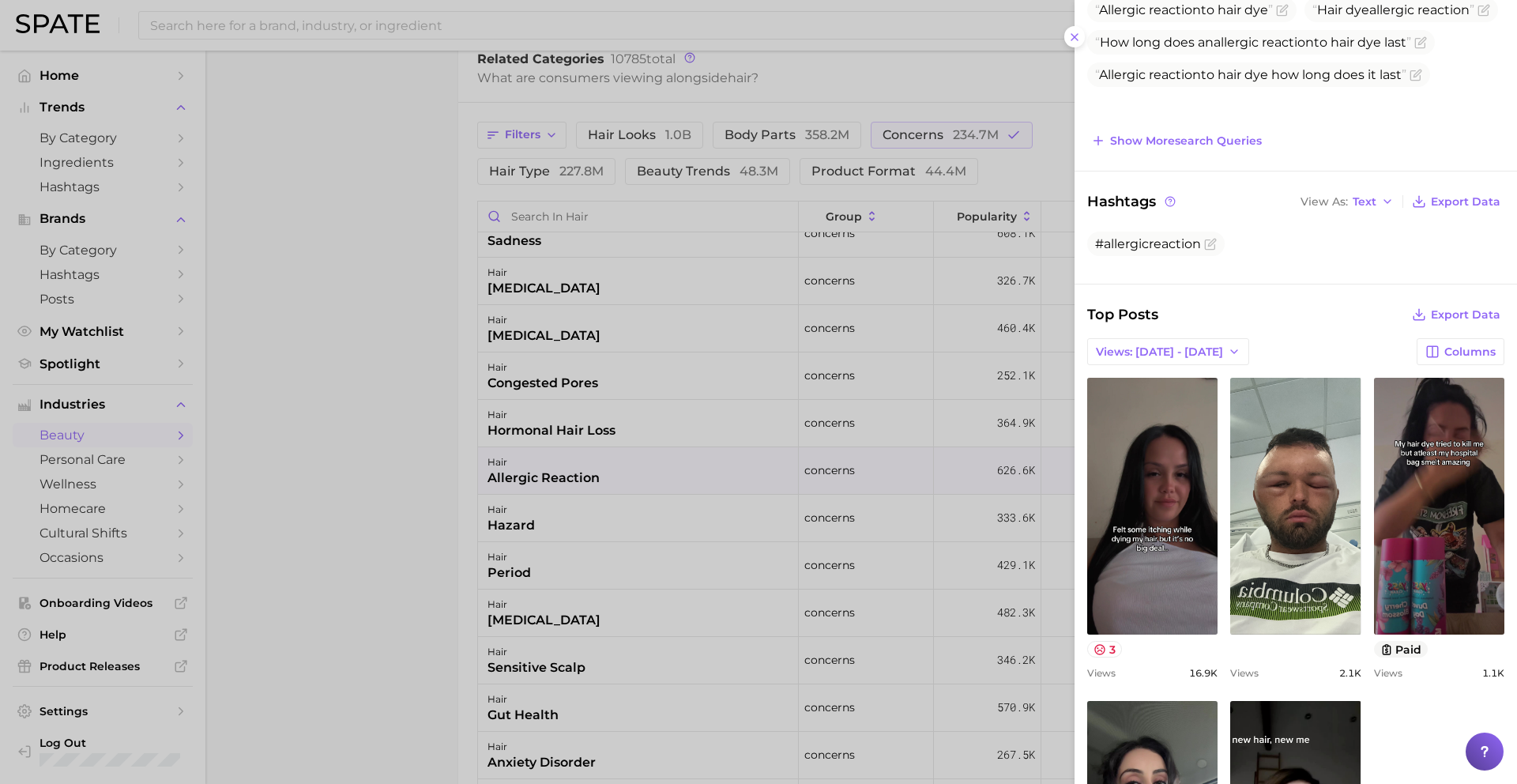
click at [682, 551] on div at bounding box center [758, 392] width 1517 height 784
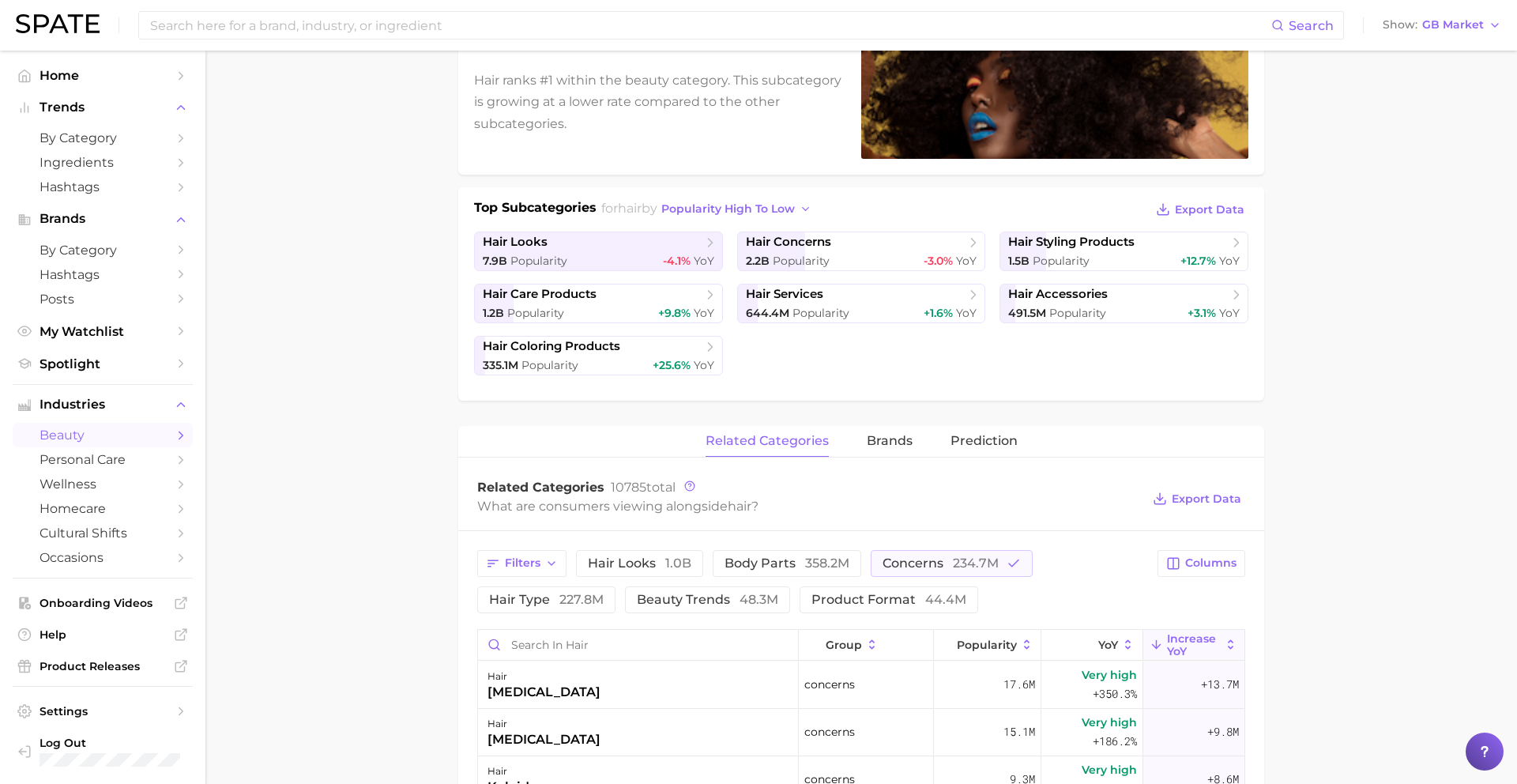
scroll to position [247, 0]
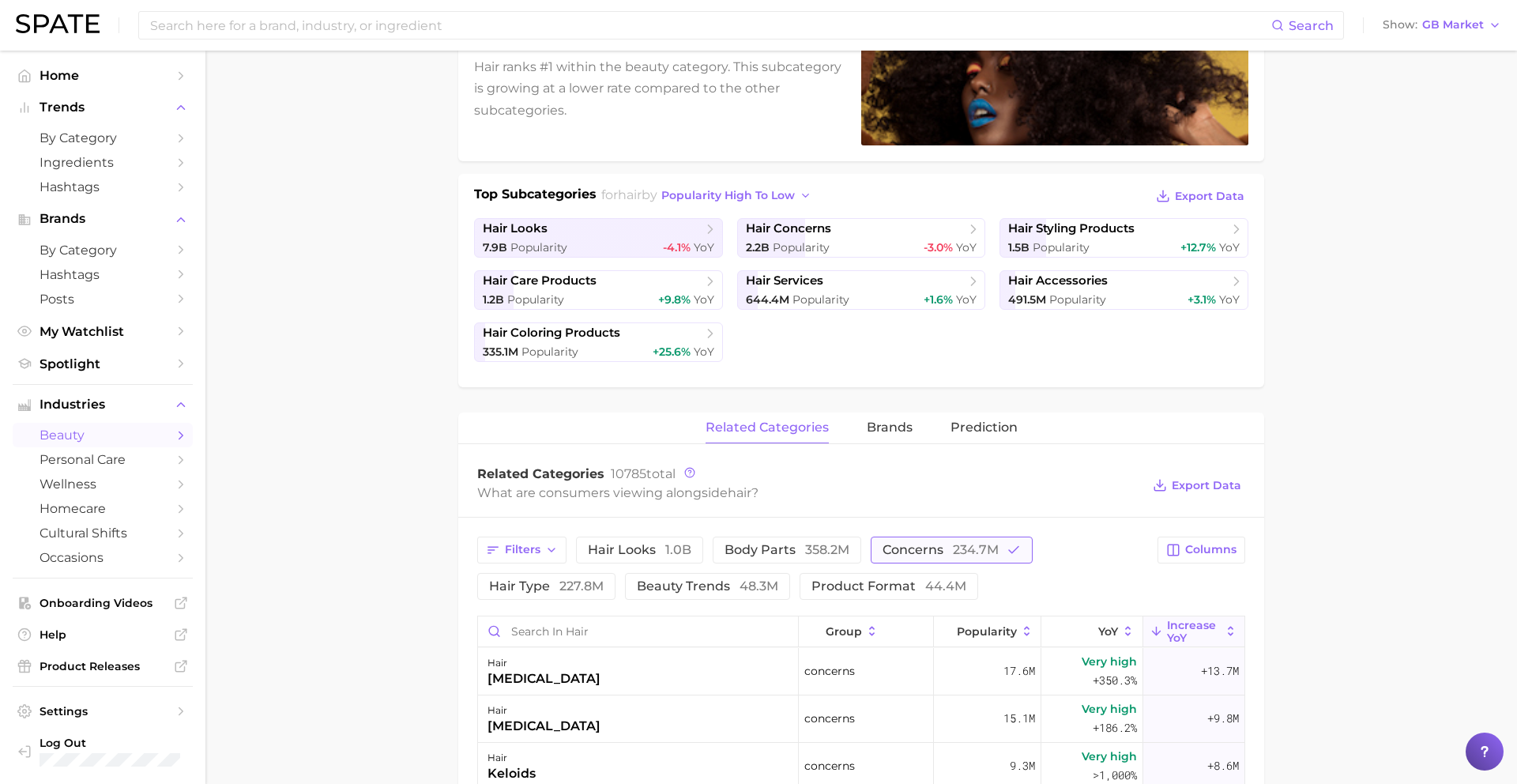
click at [946, 548] on span "concerns 234.7m" at bounding box center [941, 550] width 116 height 13
click at [540, 541] on button "Filters" at bounding box center [522, 550] width 89 height 27
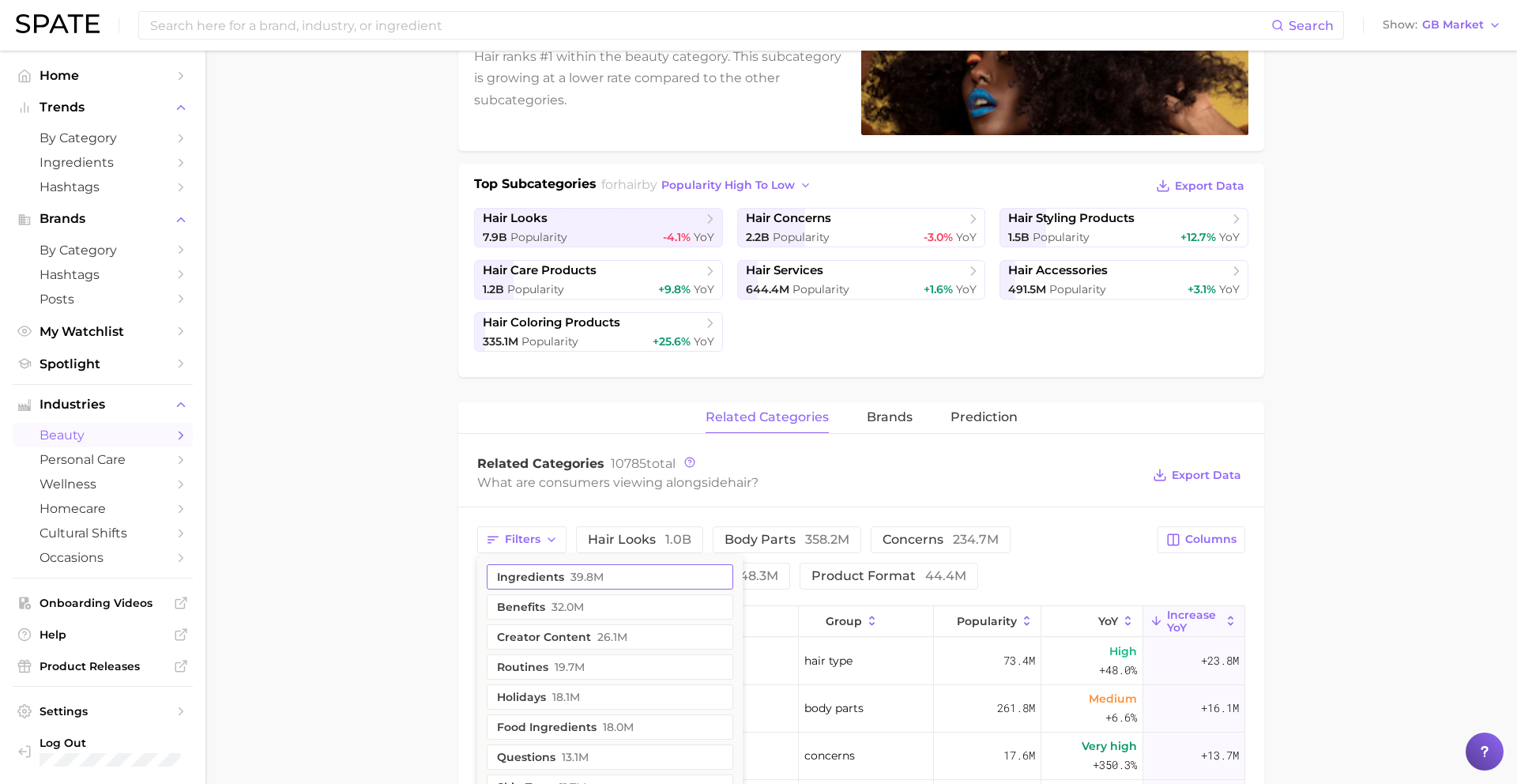
click at [583, 570] on span "39.8m" at bounding box center [586, 576] width 33 height 13
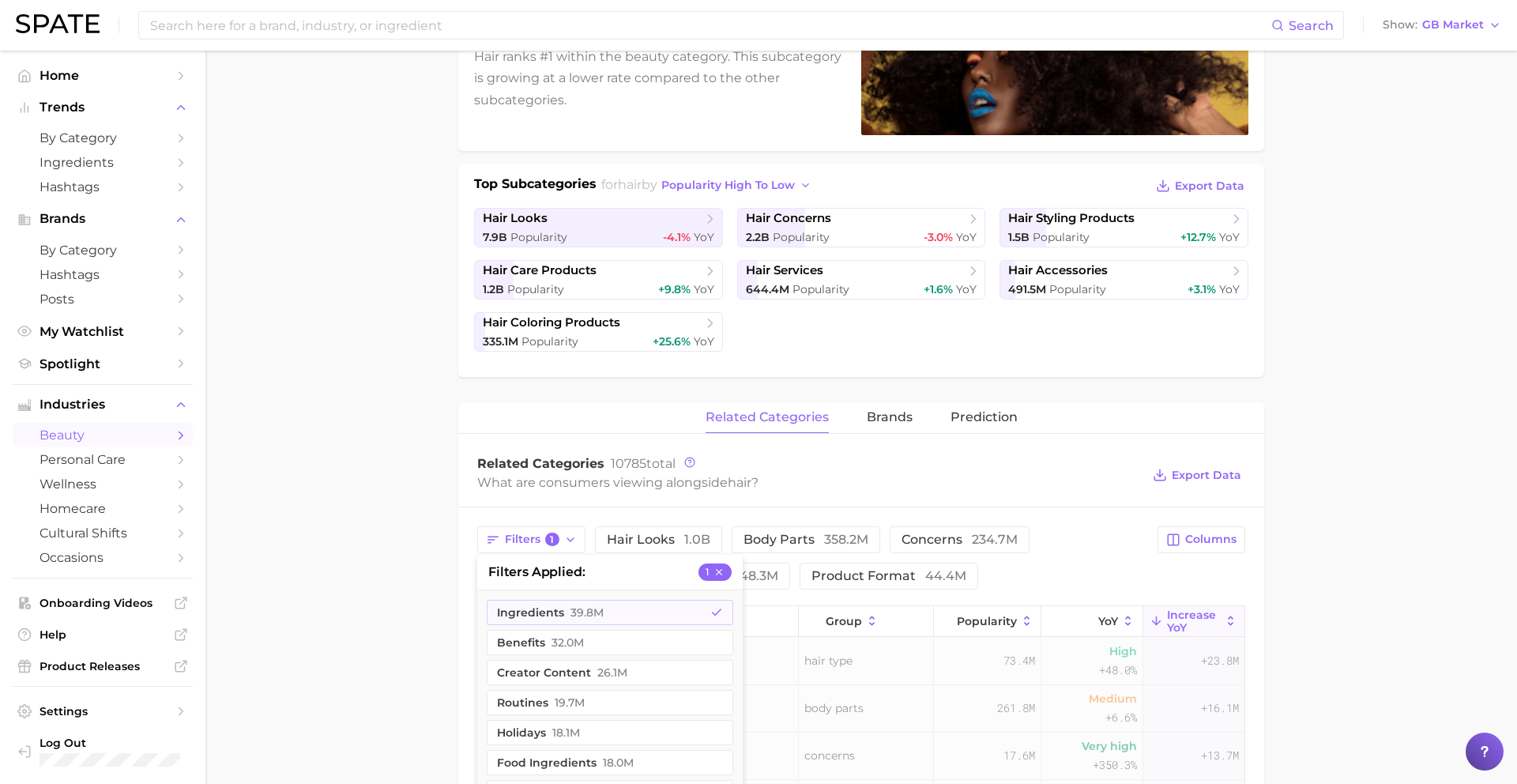
click at [365, 520] on main "1. hair 2. Subcategory Overview Google TikTok hair Popularity 14.9b YoY +1.6% c…" at bounding box center [861, 640] width 1312 height 1694
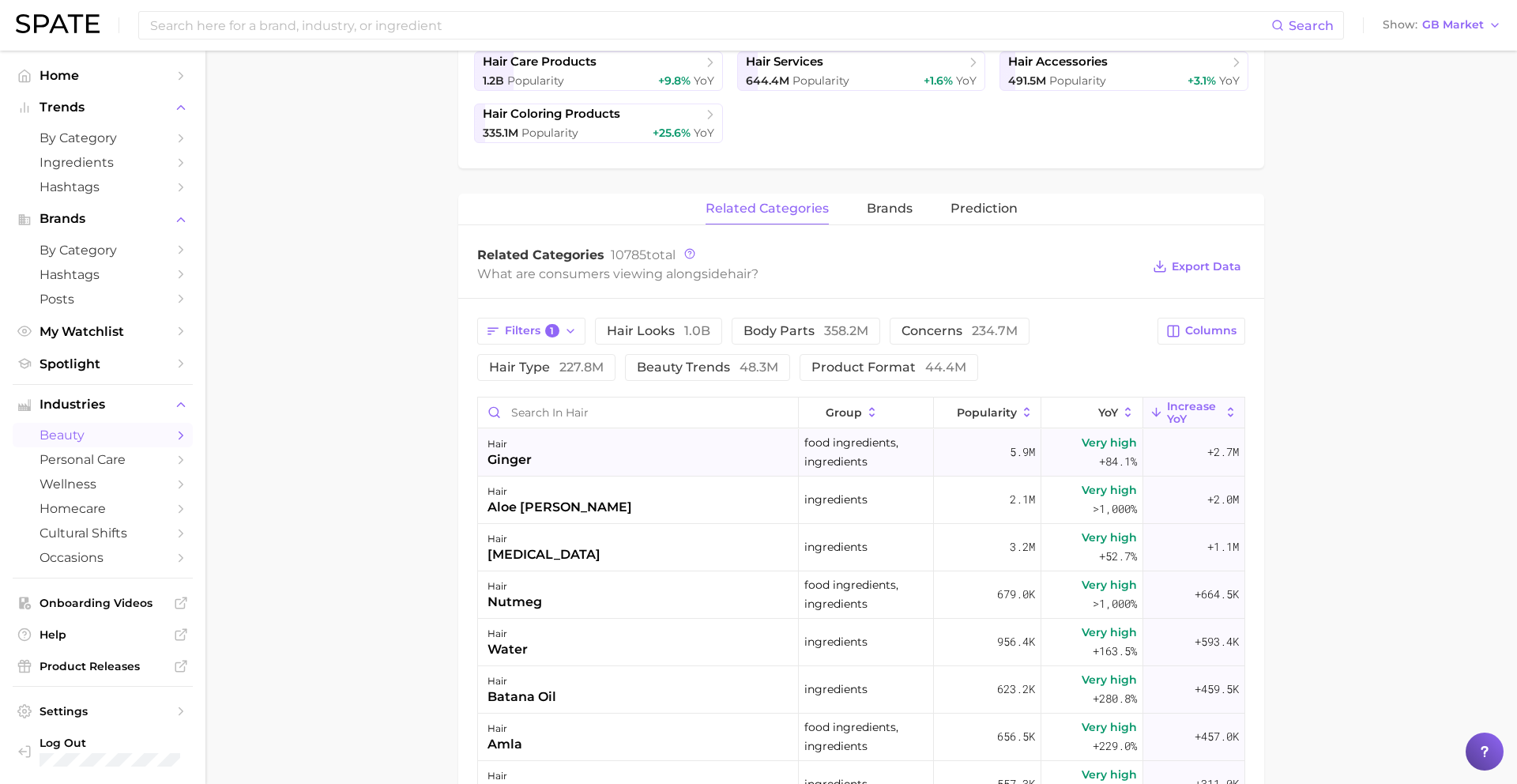
click at [655, 439] on div "hair ginger" at bounding box center [638, 452] width 321 height 48
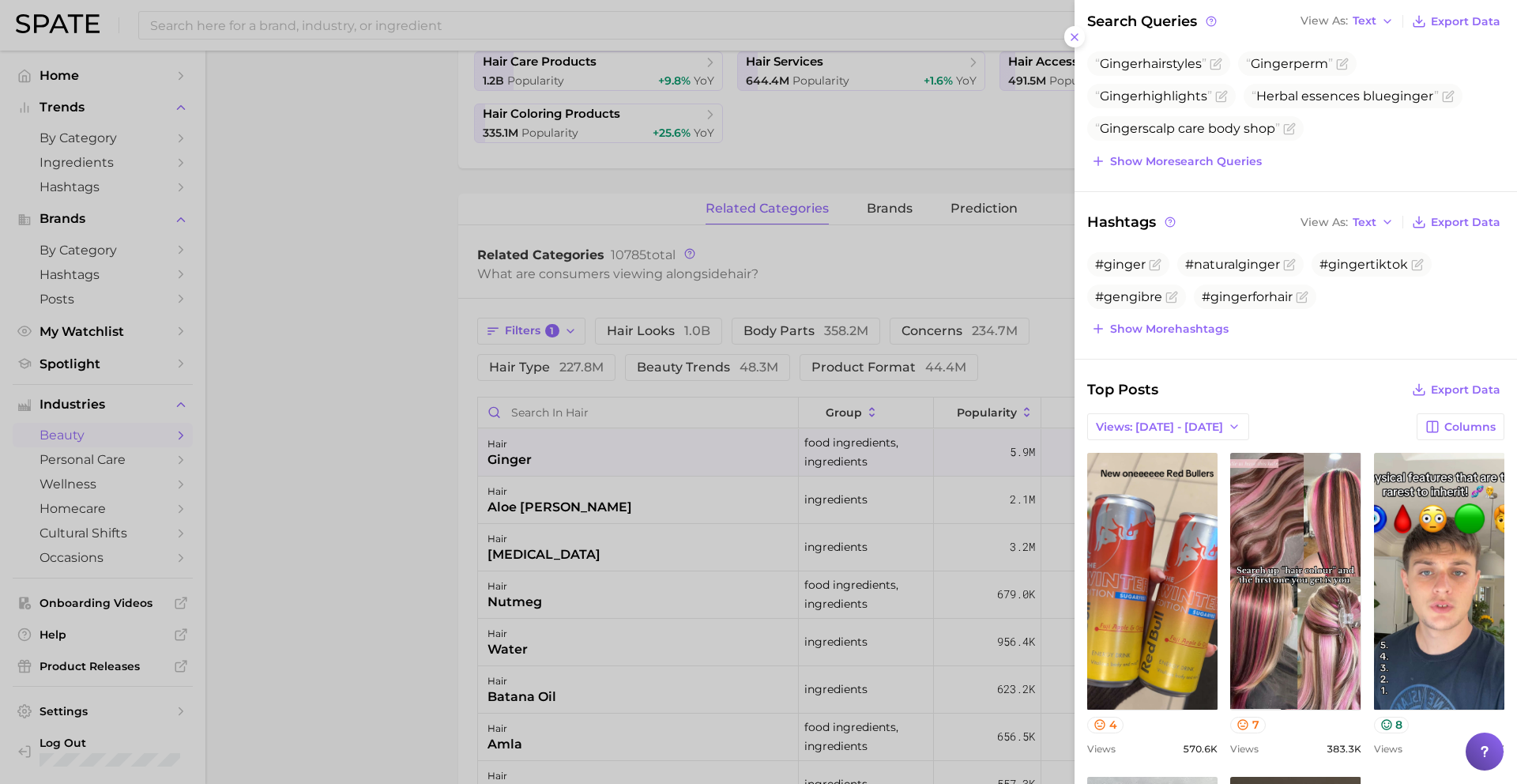
click at [671, 498] on div at bounding box center [758, 392] width 1517 height 784
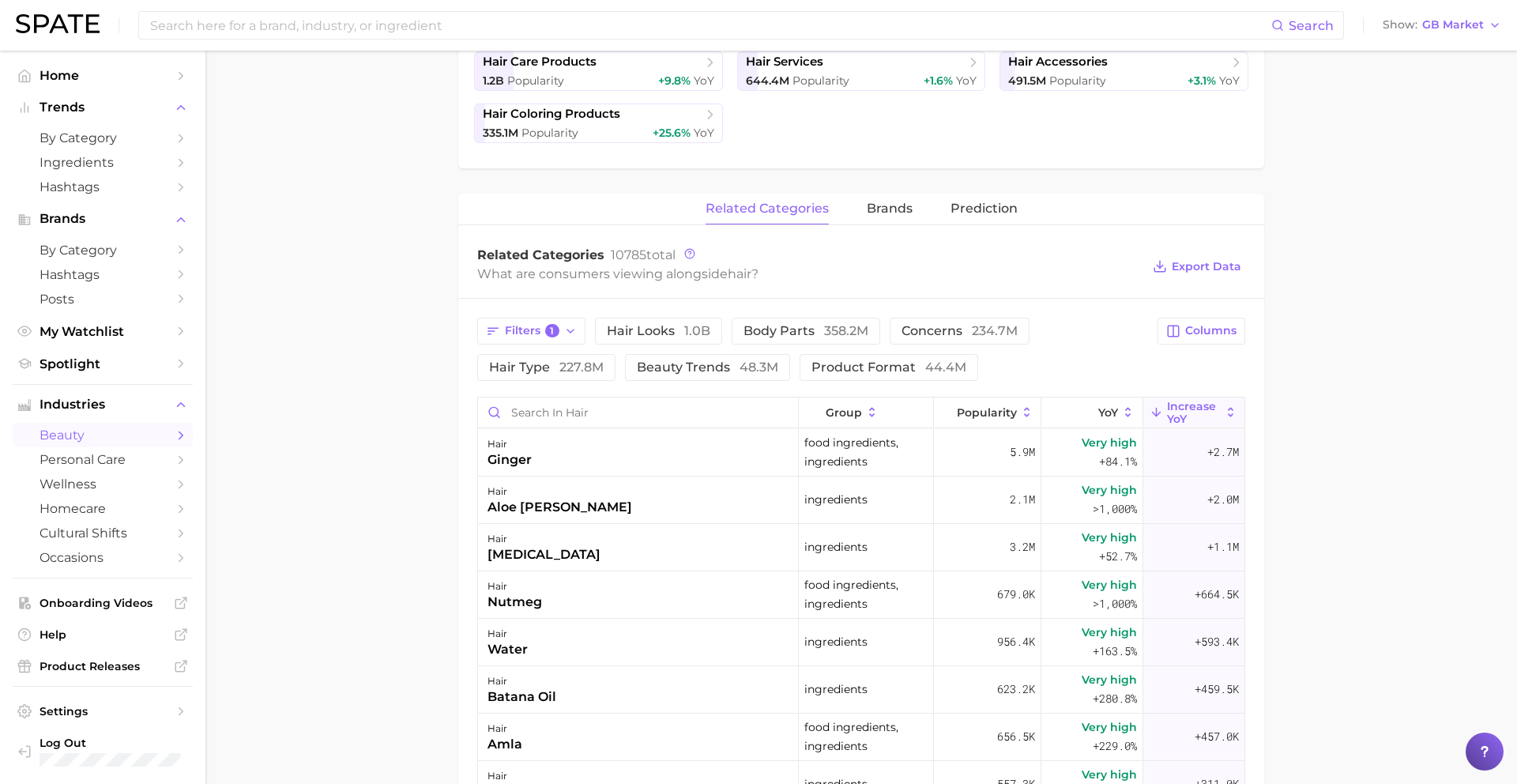
click at [657, 498] on div "hair aloe [PERSON_NAME]" at bounding box center [638, 500] width 321 height 48
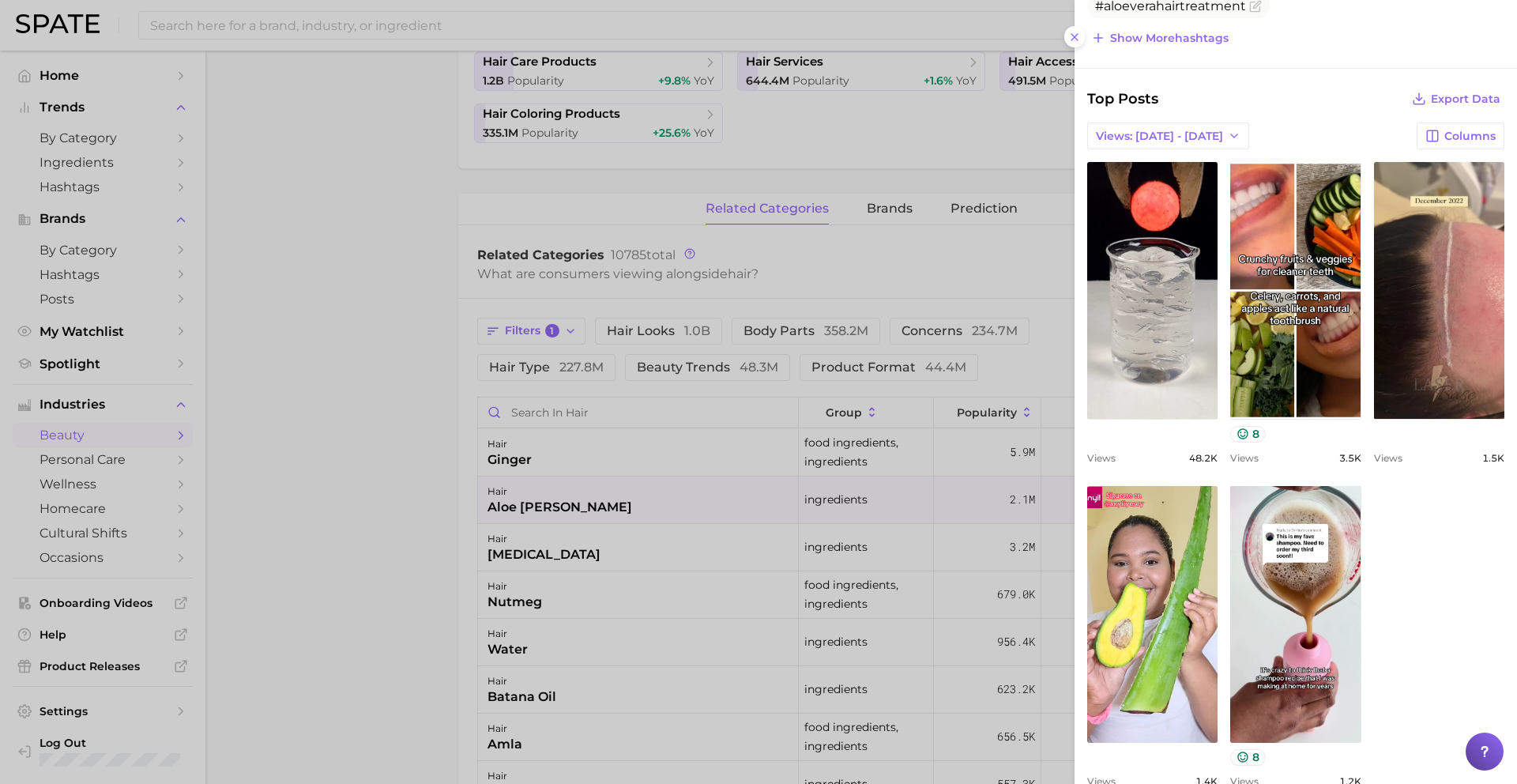
click at [709, 521] on div at bounding box center [758, 392] width 1517 height 784
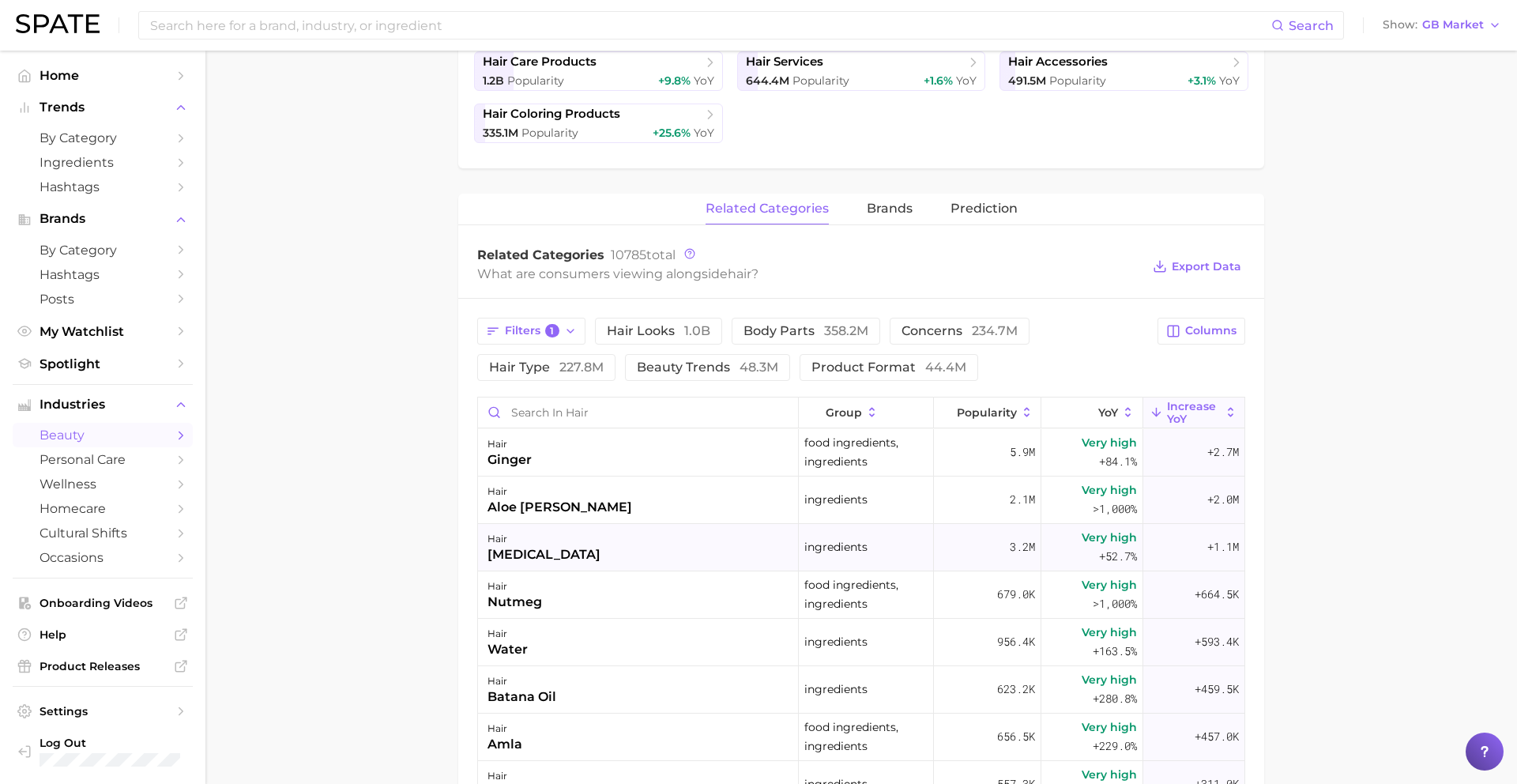
click at [638, 554] on div "hair [MEDICAL_DATA]" at bounding box center [638, 548] width 321 height 48
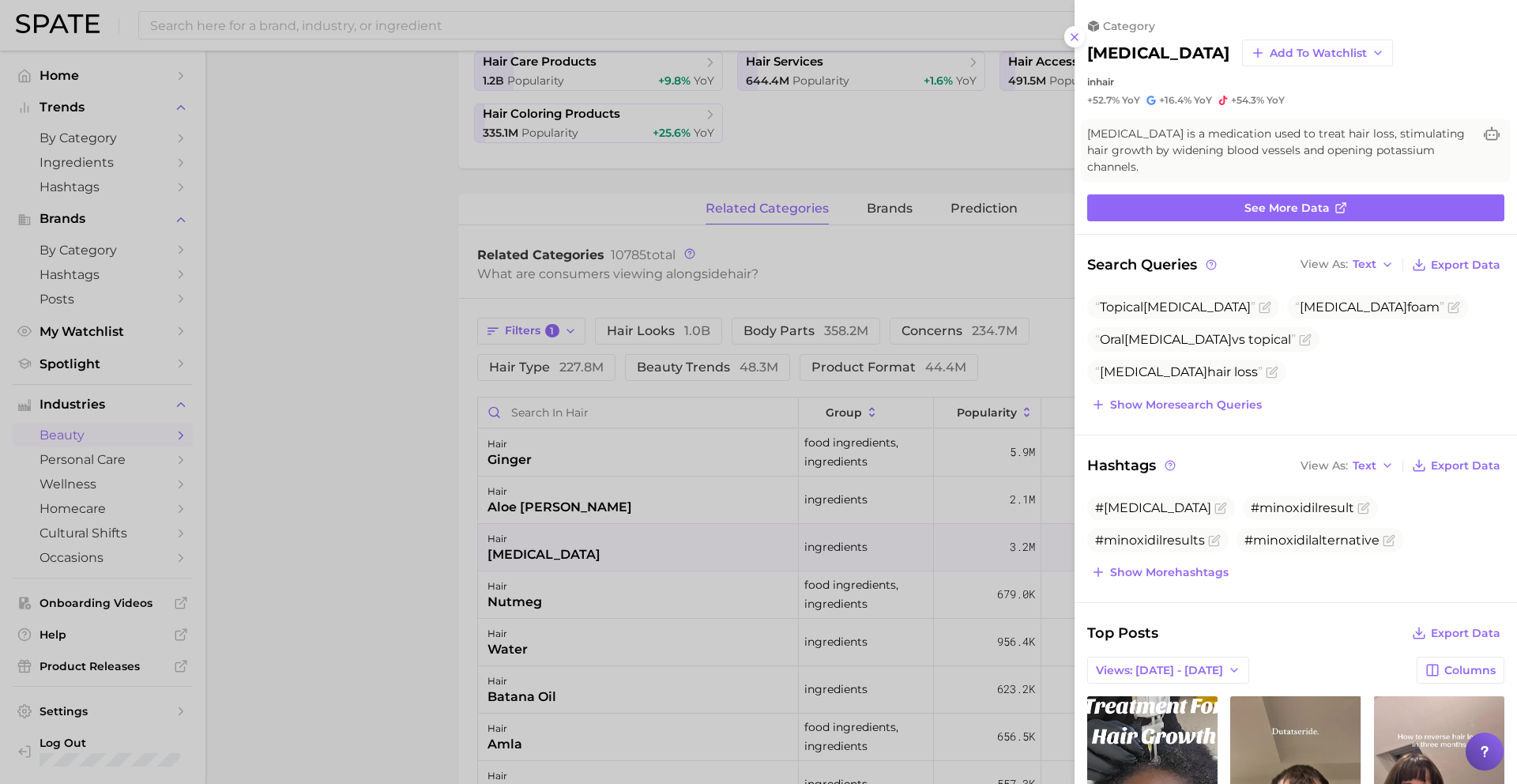
click at [669, 668] on div at bounding box center [758, 392] width 1517 height 784
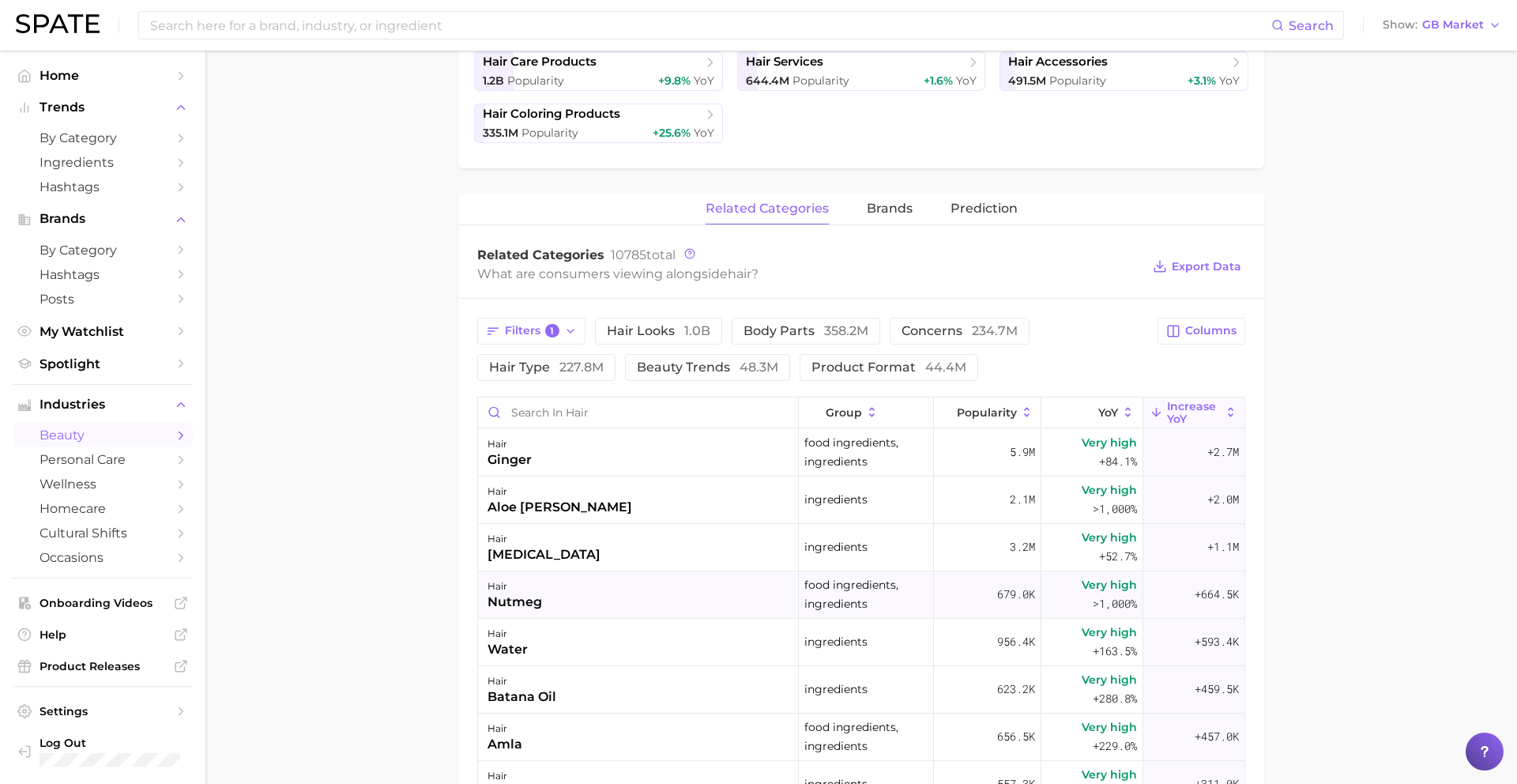
click at [559, 613] on div "hair nutmeg" at bounding box center [638, 594] width 321 height 48
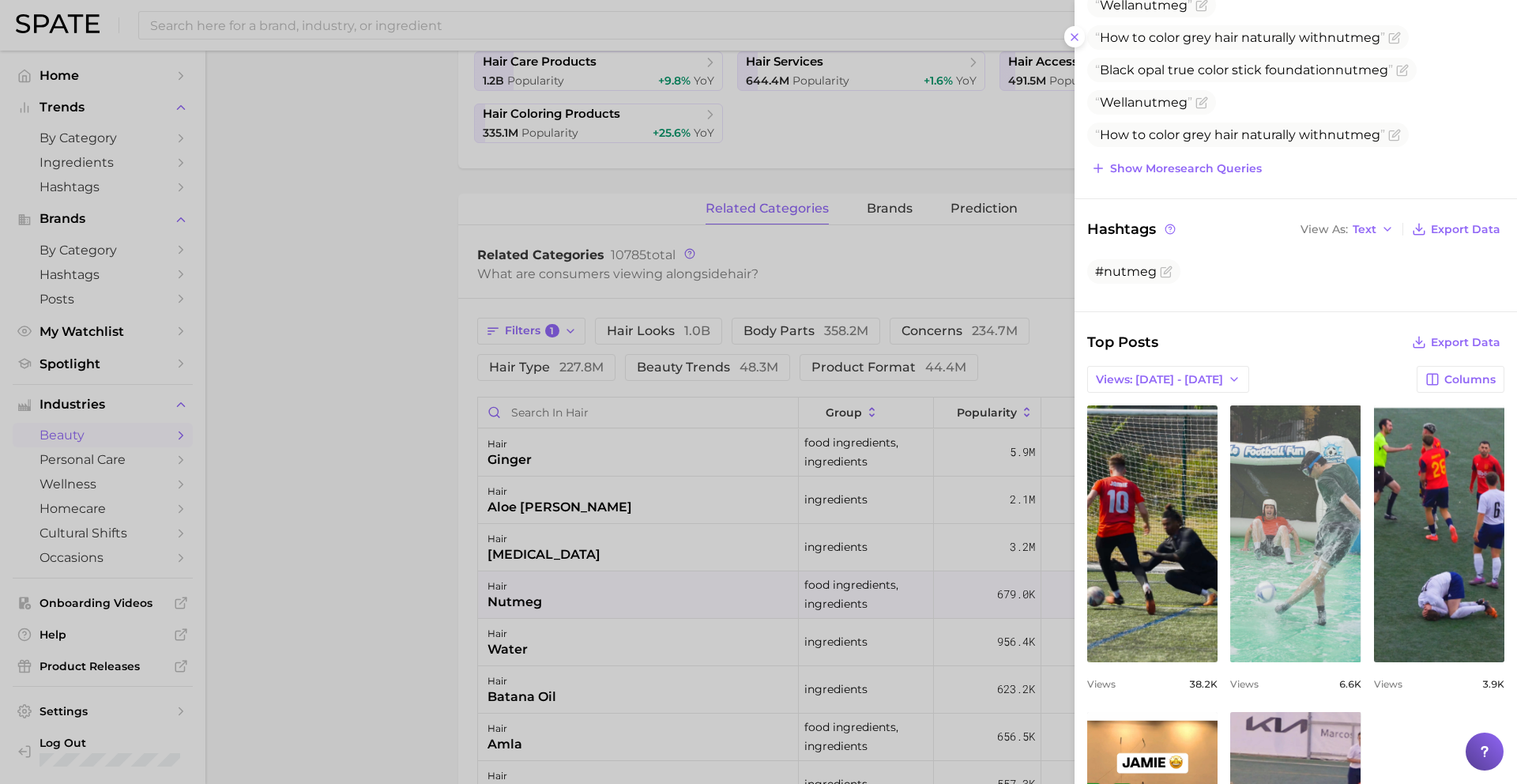
scroll to position [315, 0]
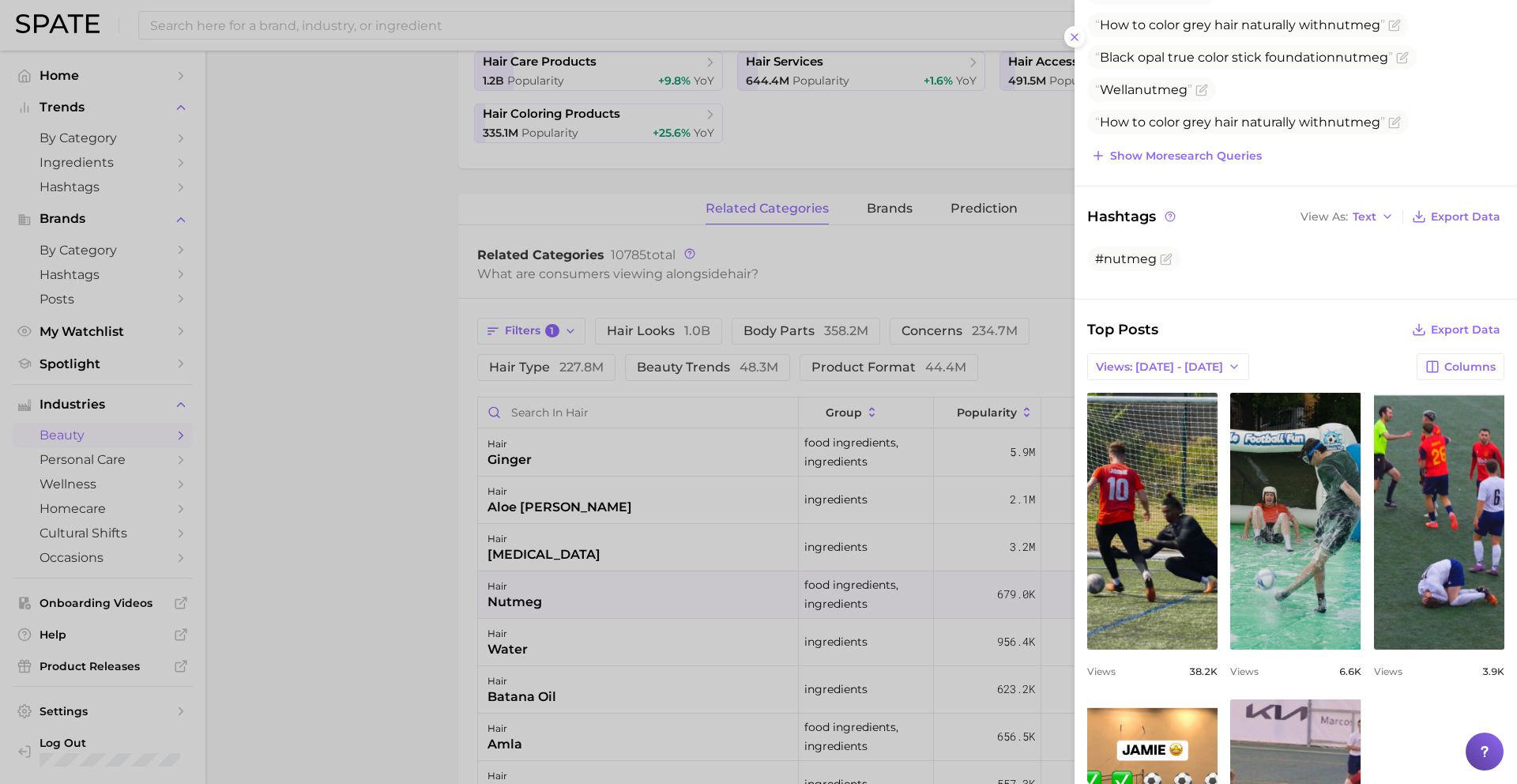
click at [671, 575] on div at bounding box center [758, 392] width 1517 height 784
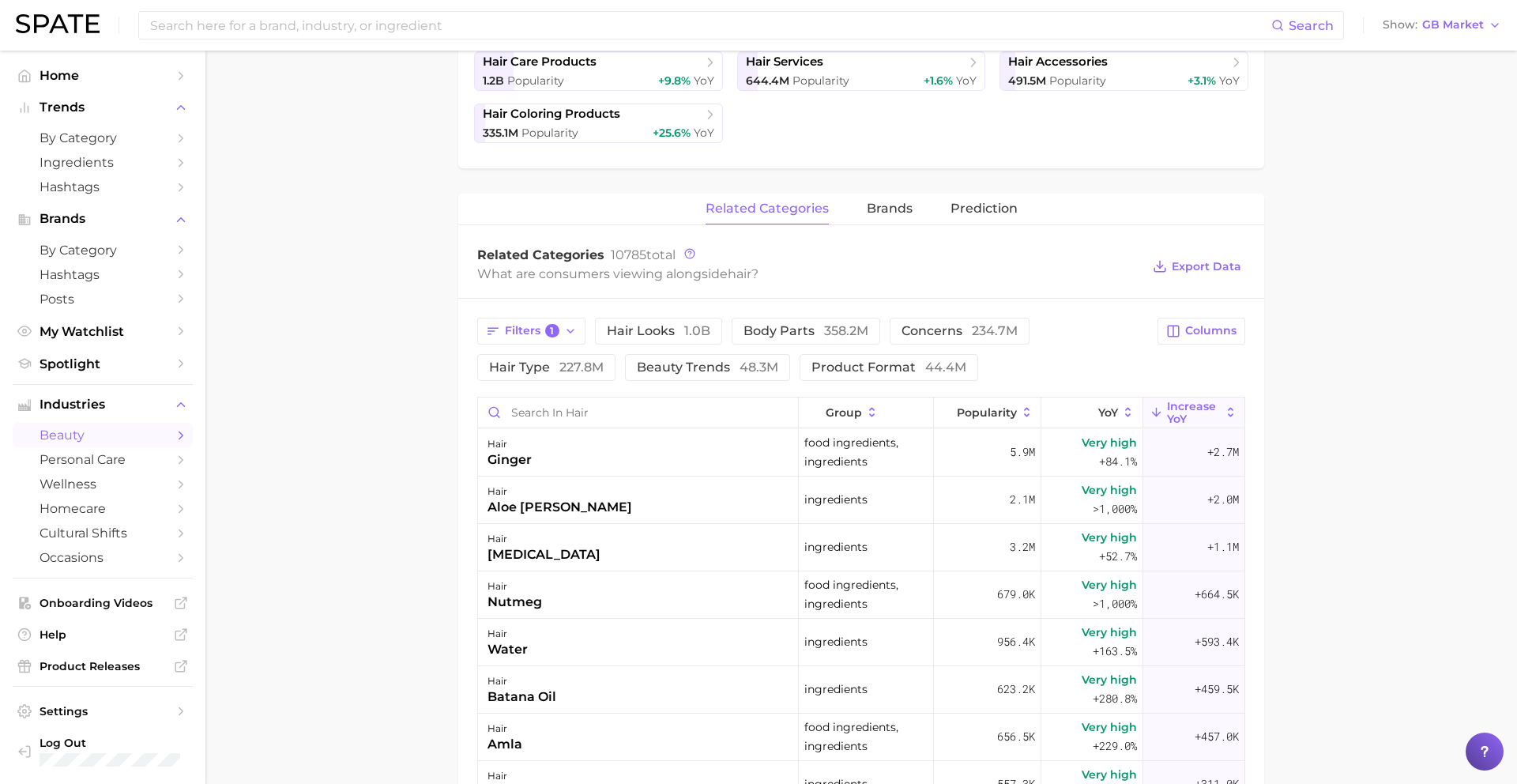
click at [649, 637] on div "hair water" at bounding box center [638, 642] width 321 height 48
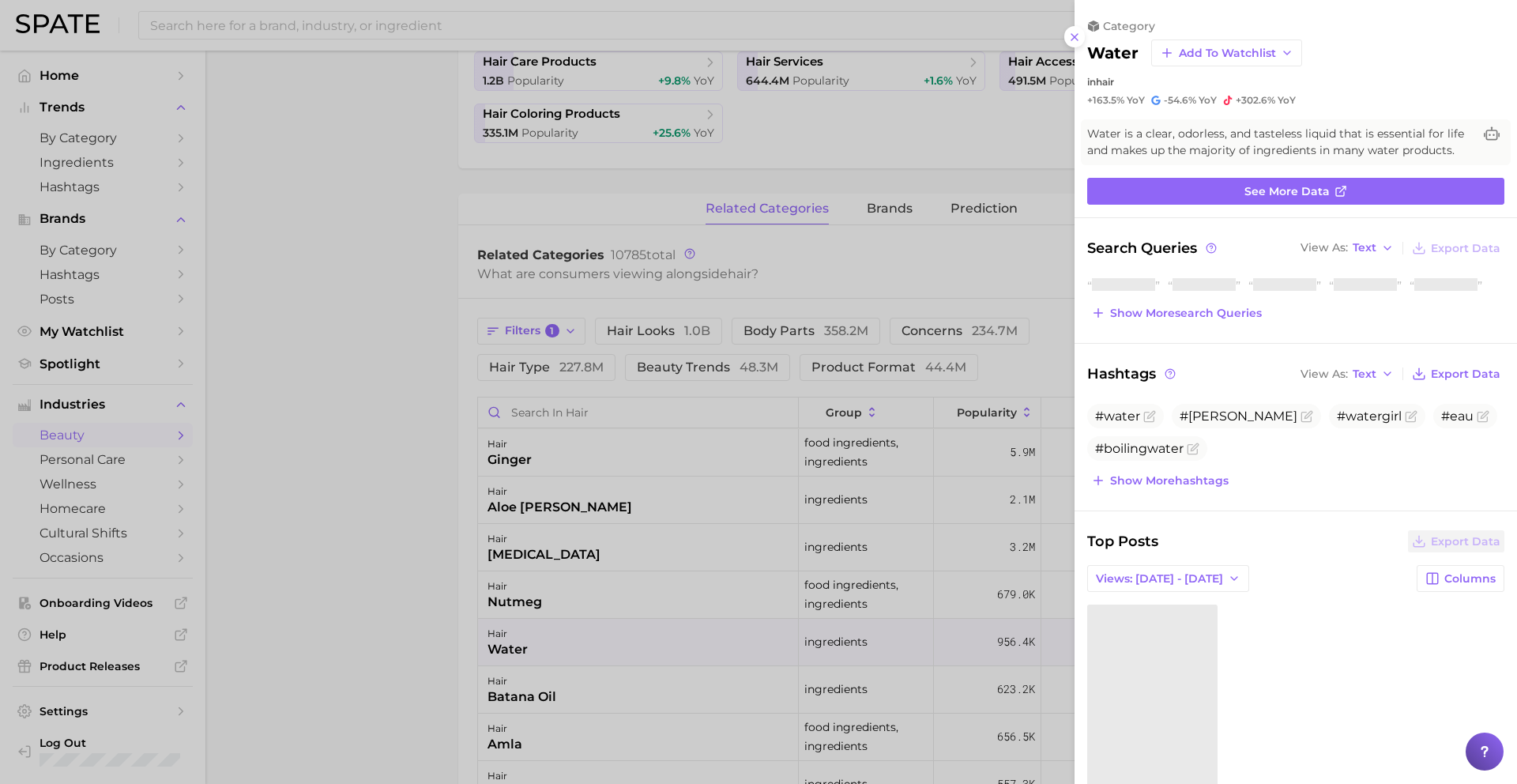
click at [649, 637] on div at bounding box center [758, 392] width 1517 height 784
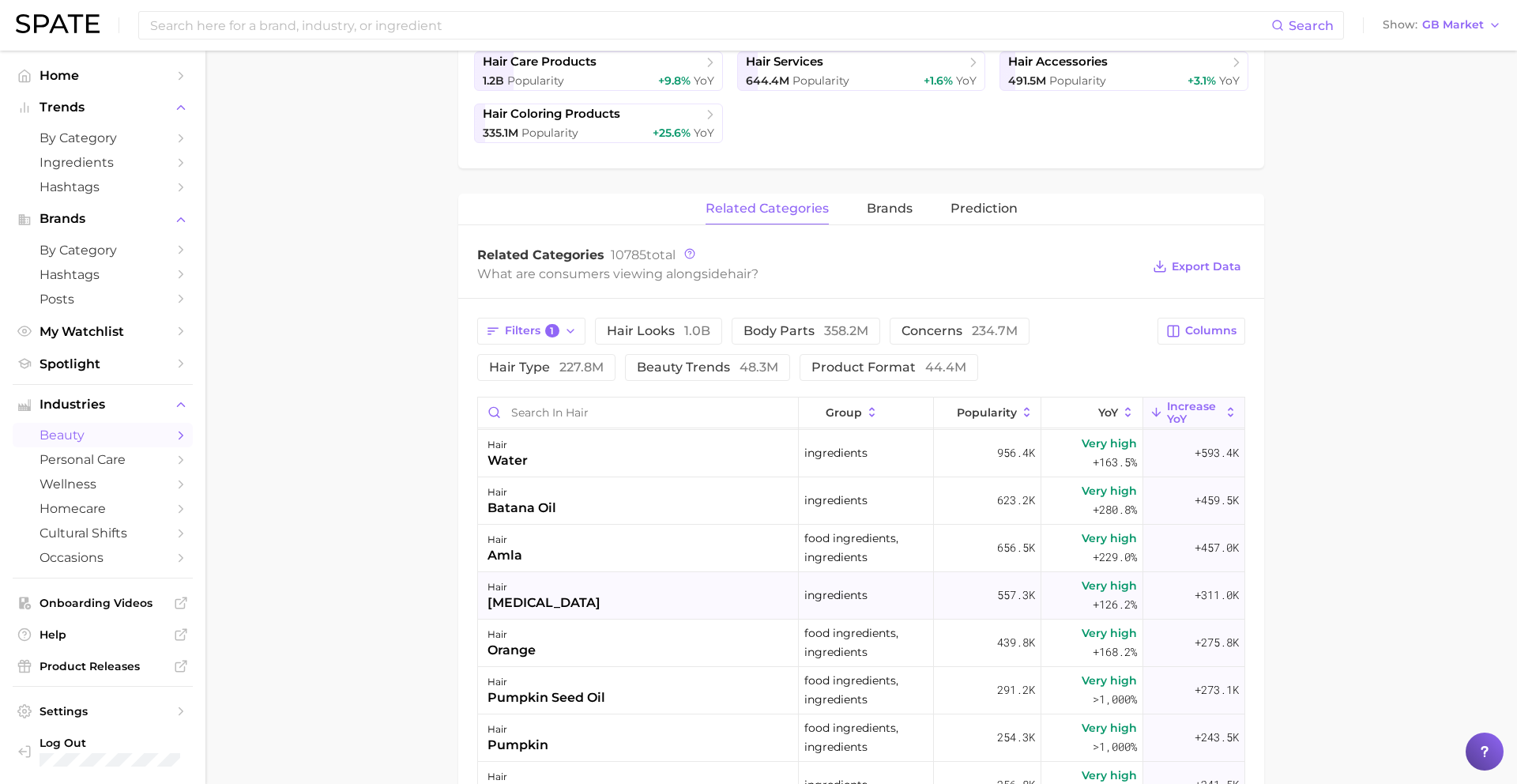
scroll to position [201, 0]
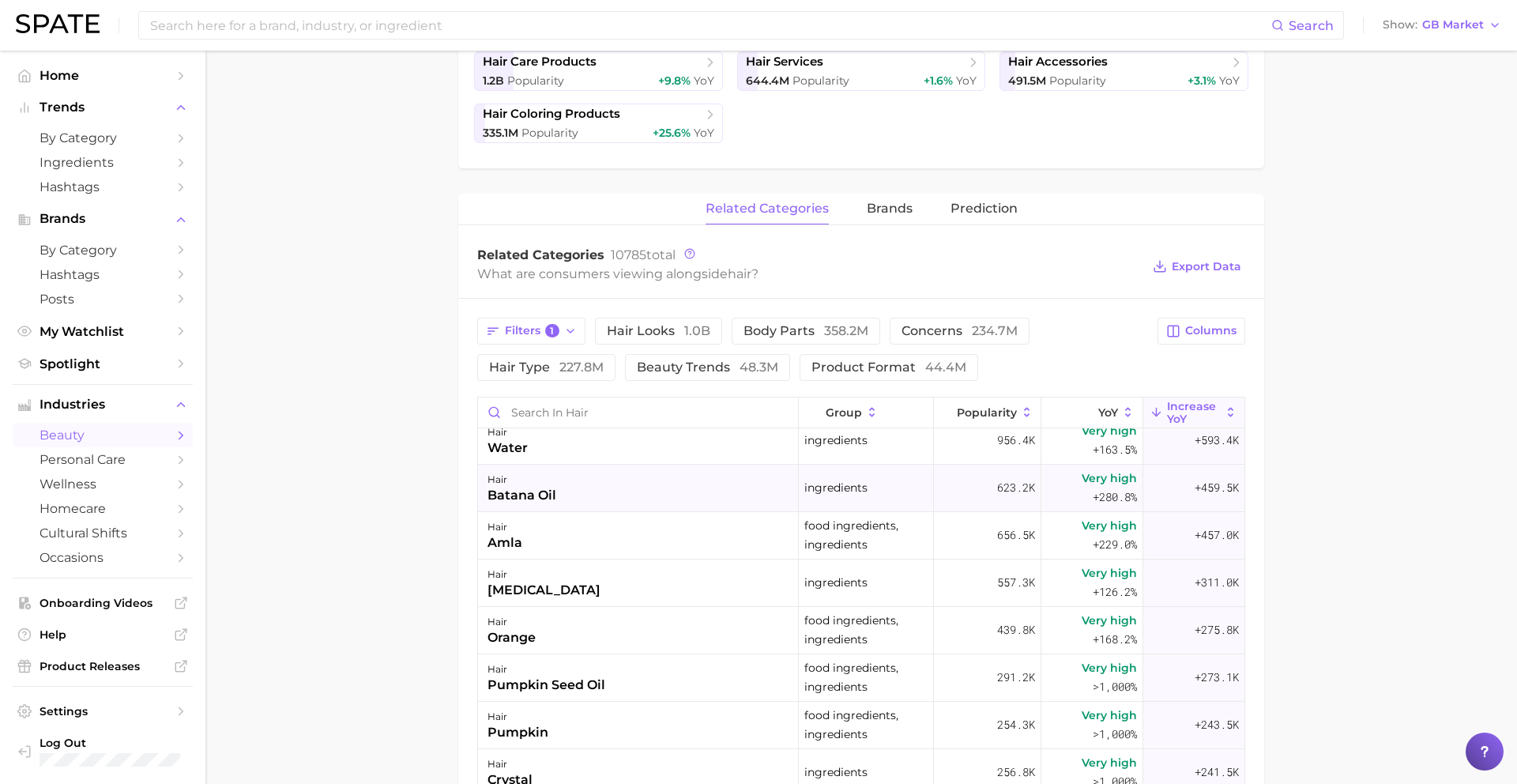
click at [636, 486] on div "hair batana oil" at bounding box center [638, 488] width 321 height 48
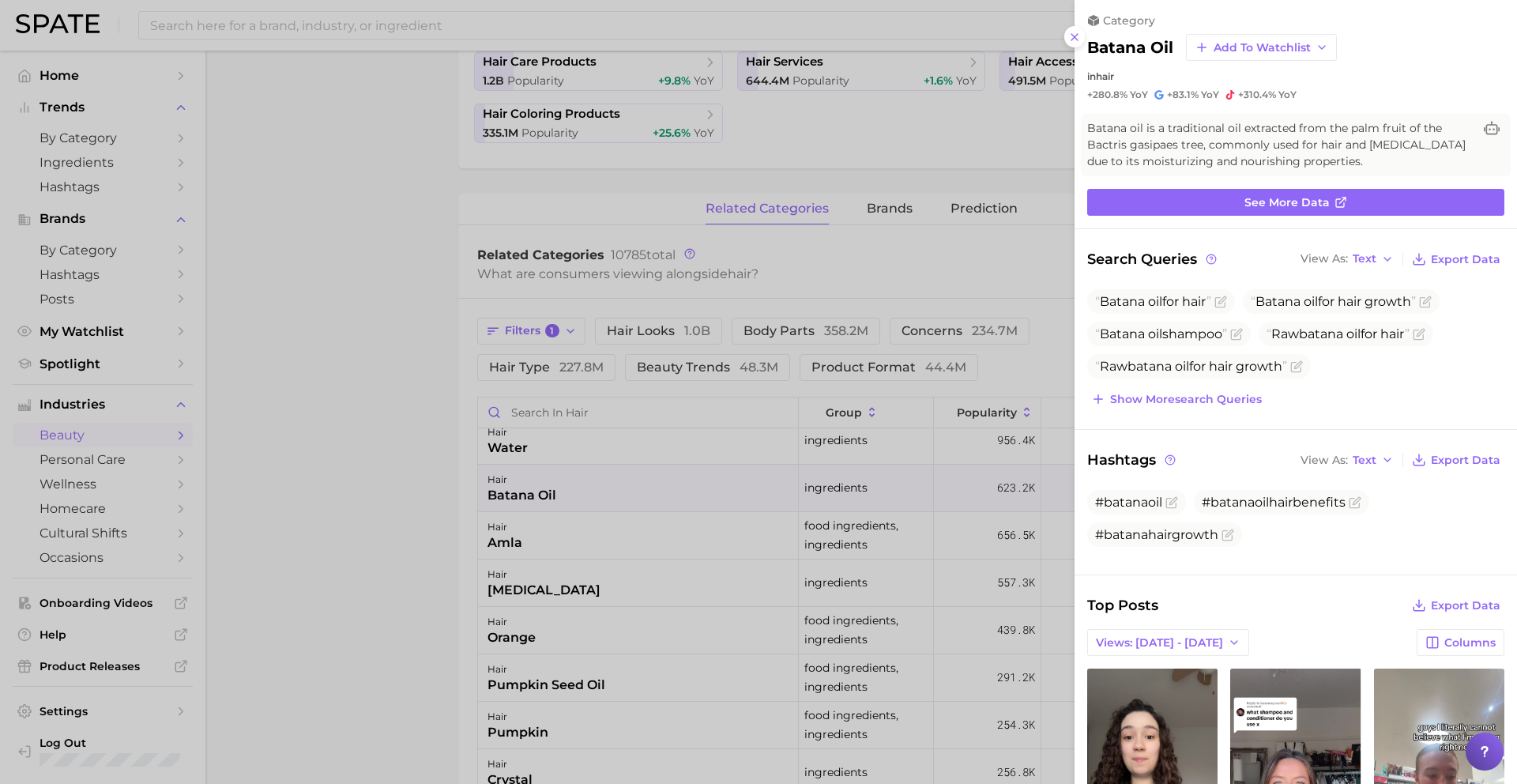
scroll to position [0, 0]
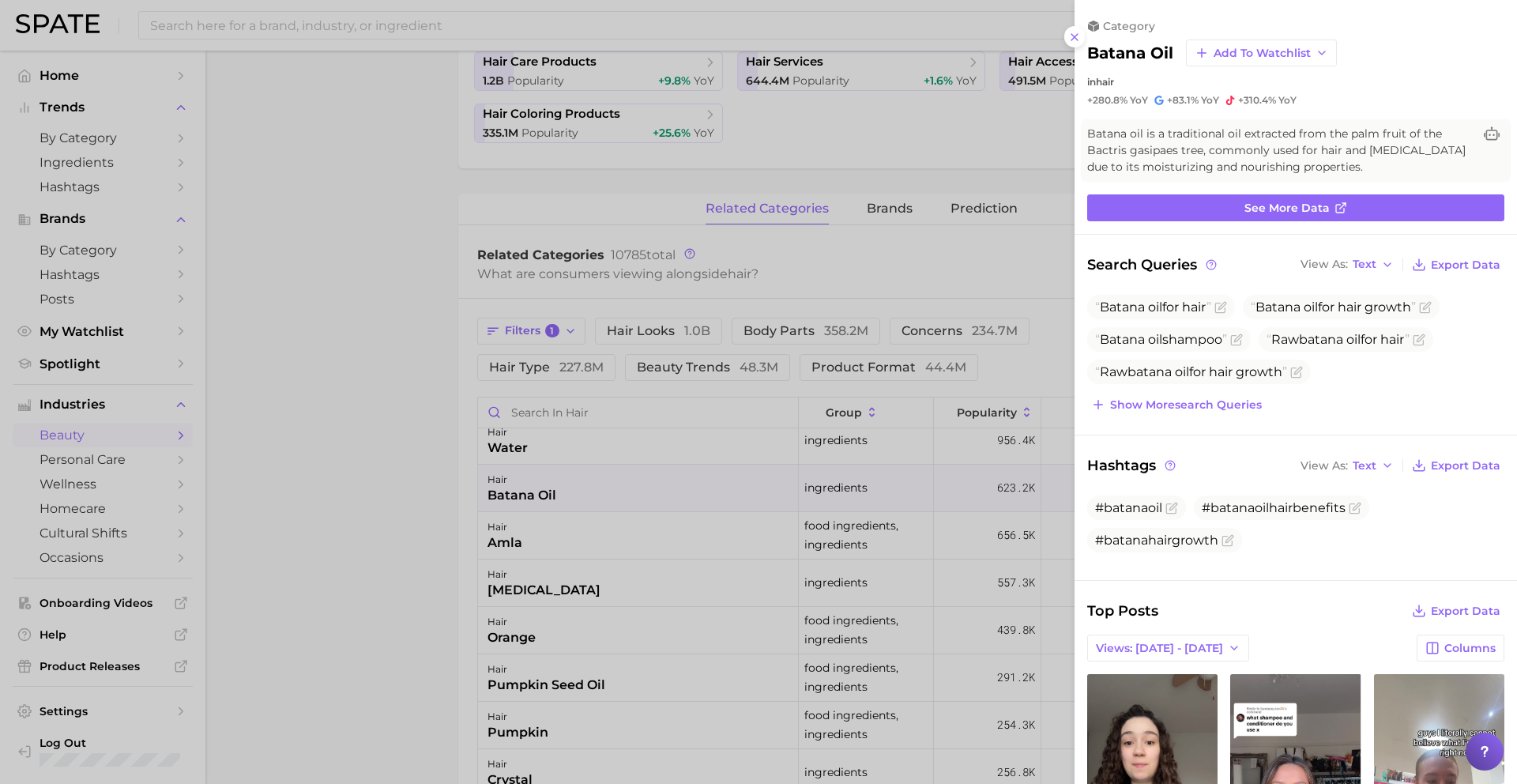
click at [549, 583] on div at bounding box center [758, 392] width 1517 height 784
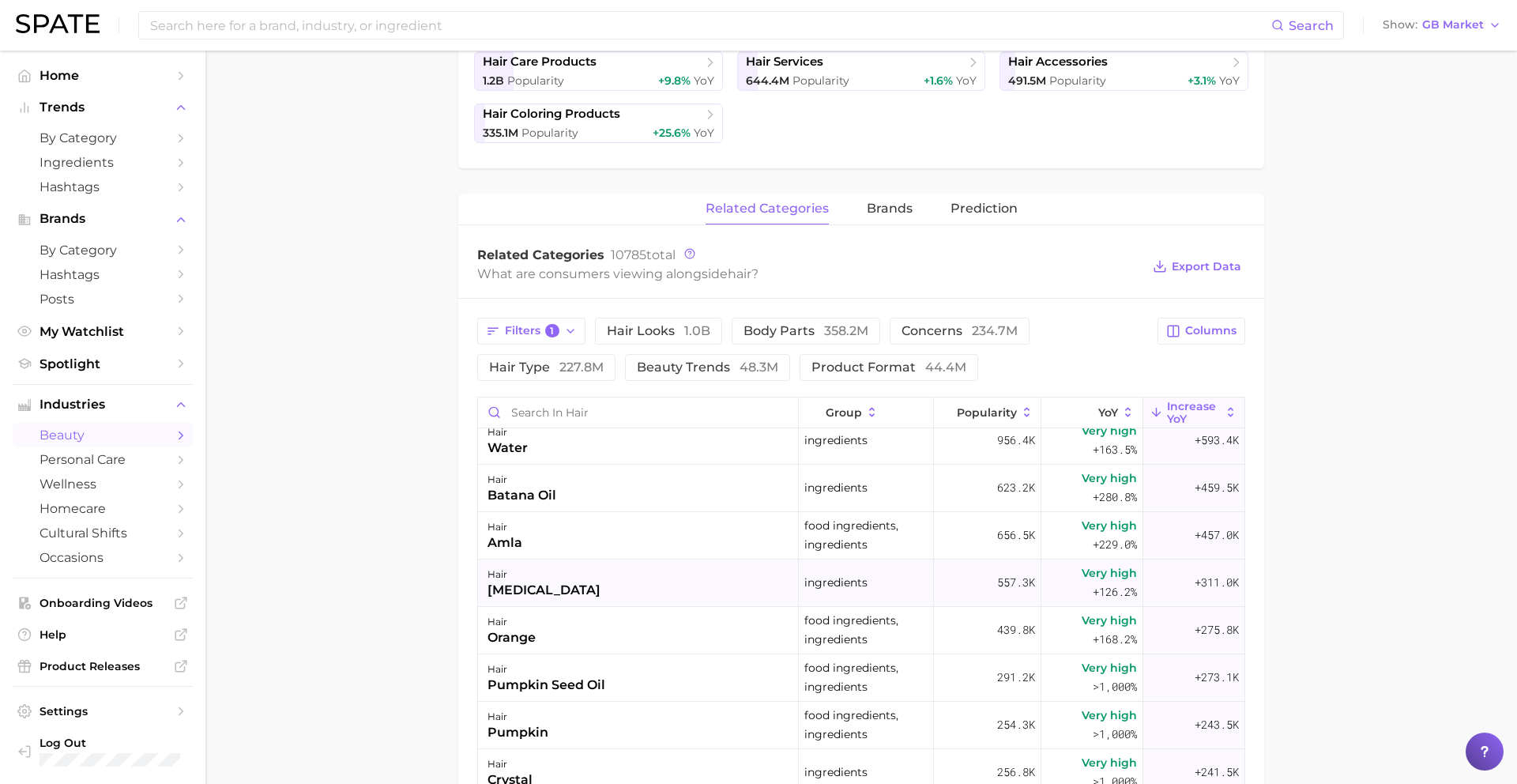
click at [583, 584] on div "hair [MEDICAL_DATA]" at bounding box center [638, 583] width 321 height 48
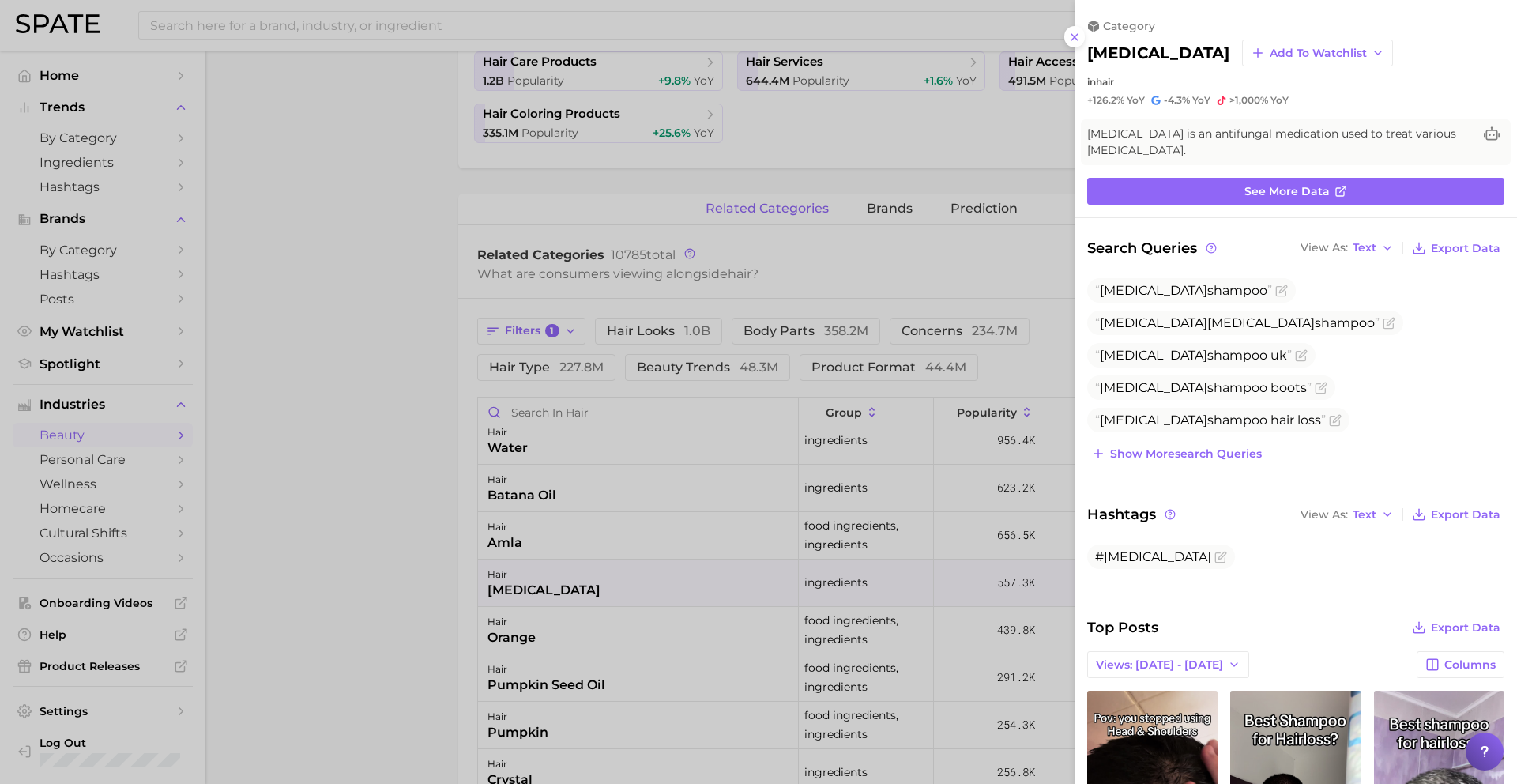
click at [613, 664] on div at bounding box center [758, 392] width 1517 height 784
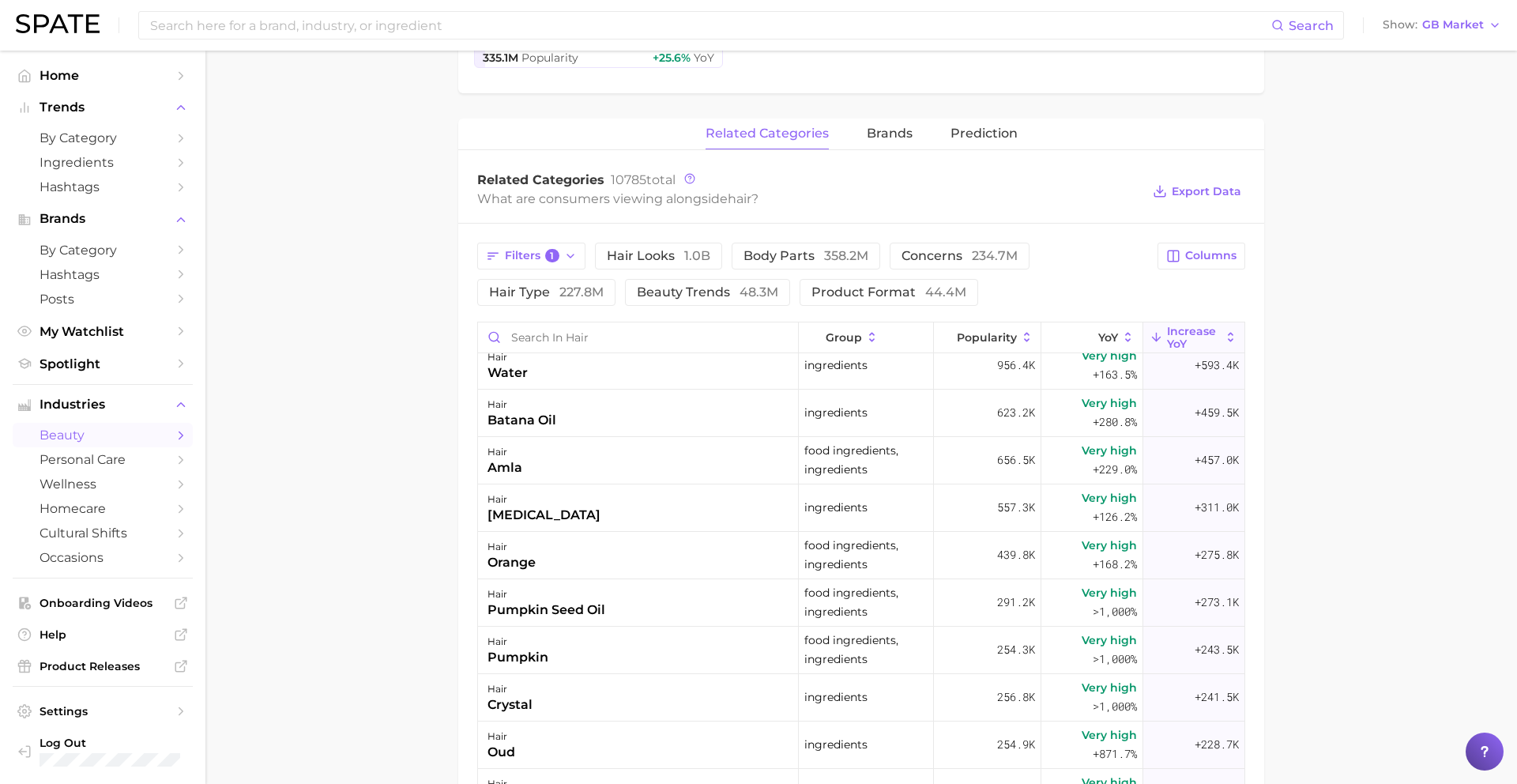
scroll to position [563, 0]
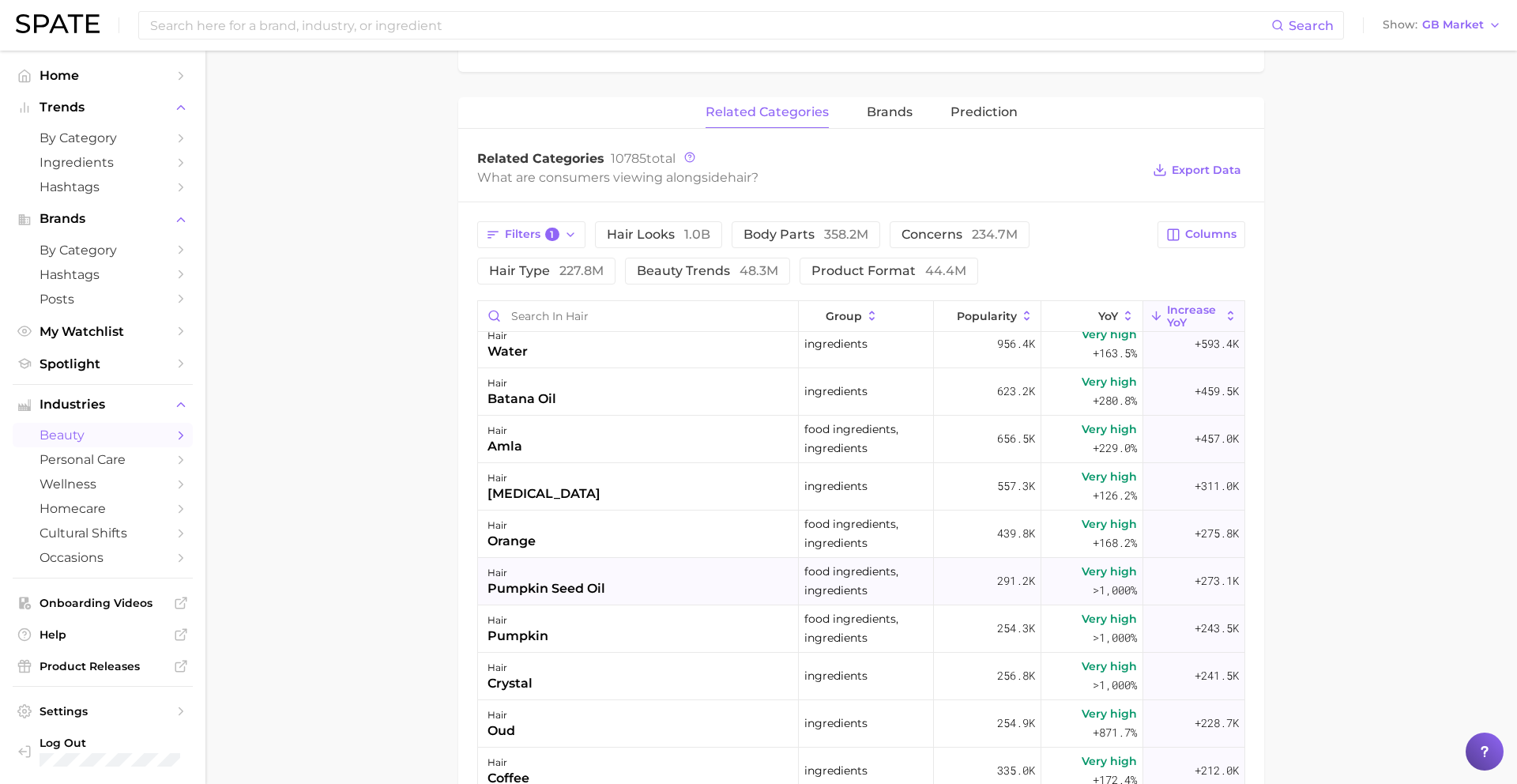
click at [643, 589] on div "hair pumpkin seed oil" at bounding box center [638, 581] width 321 height 48
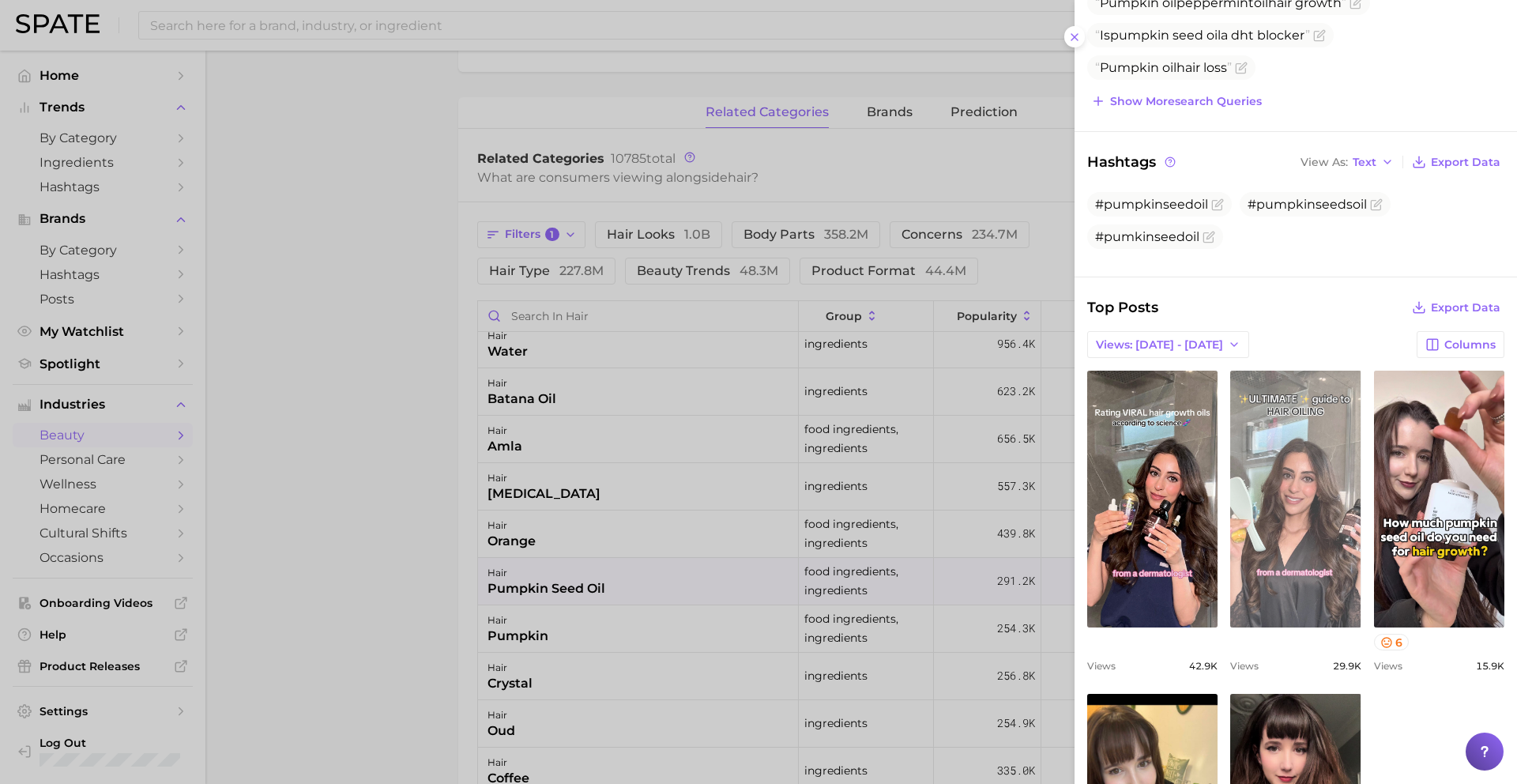
scroll to position [362, 0]
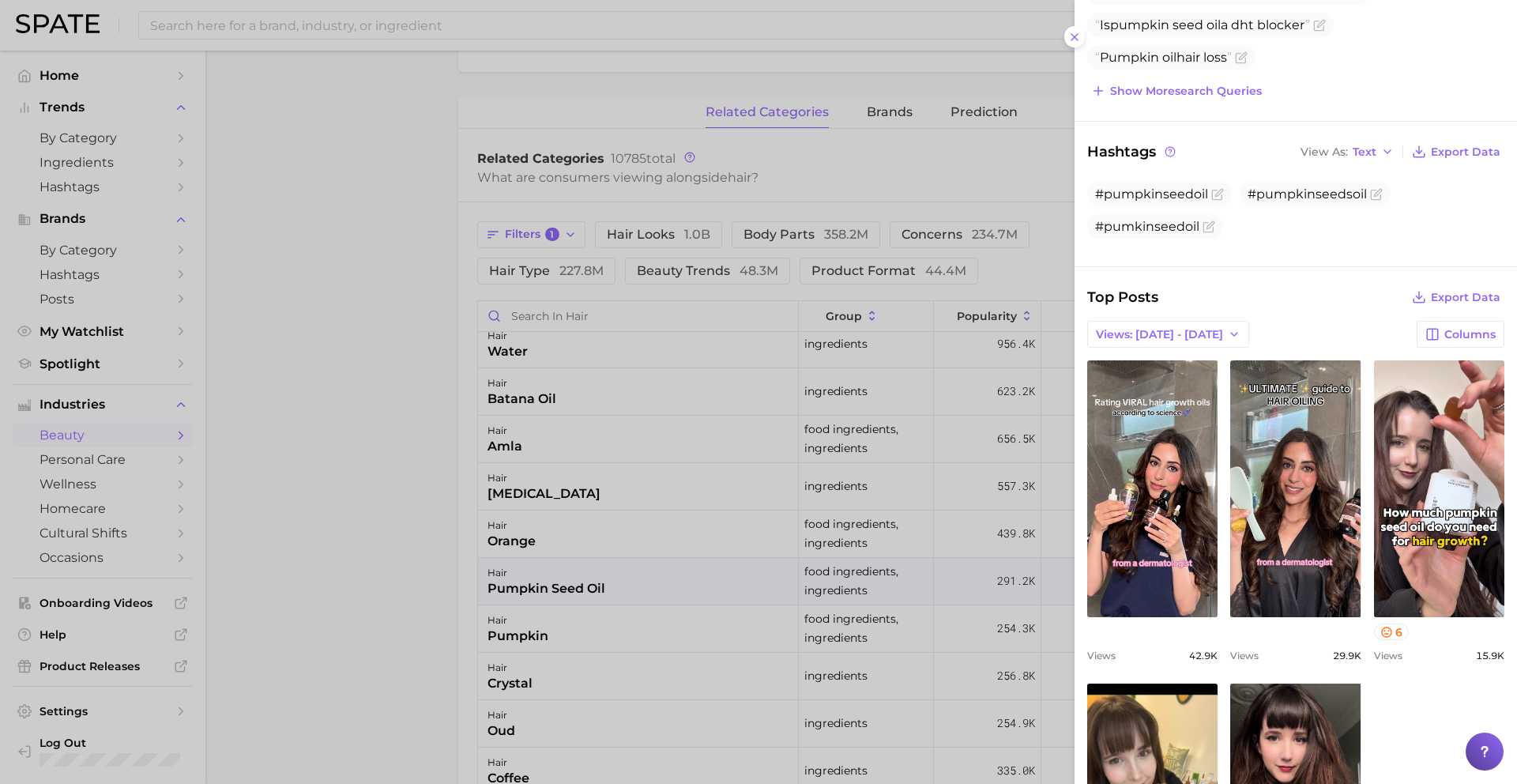
click at [558, 688] on div at bounding box center [758, 392] width 1517 height 784
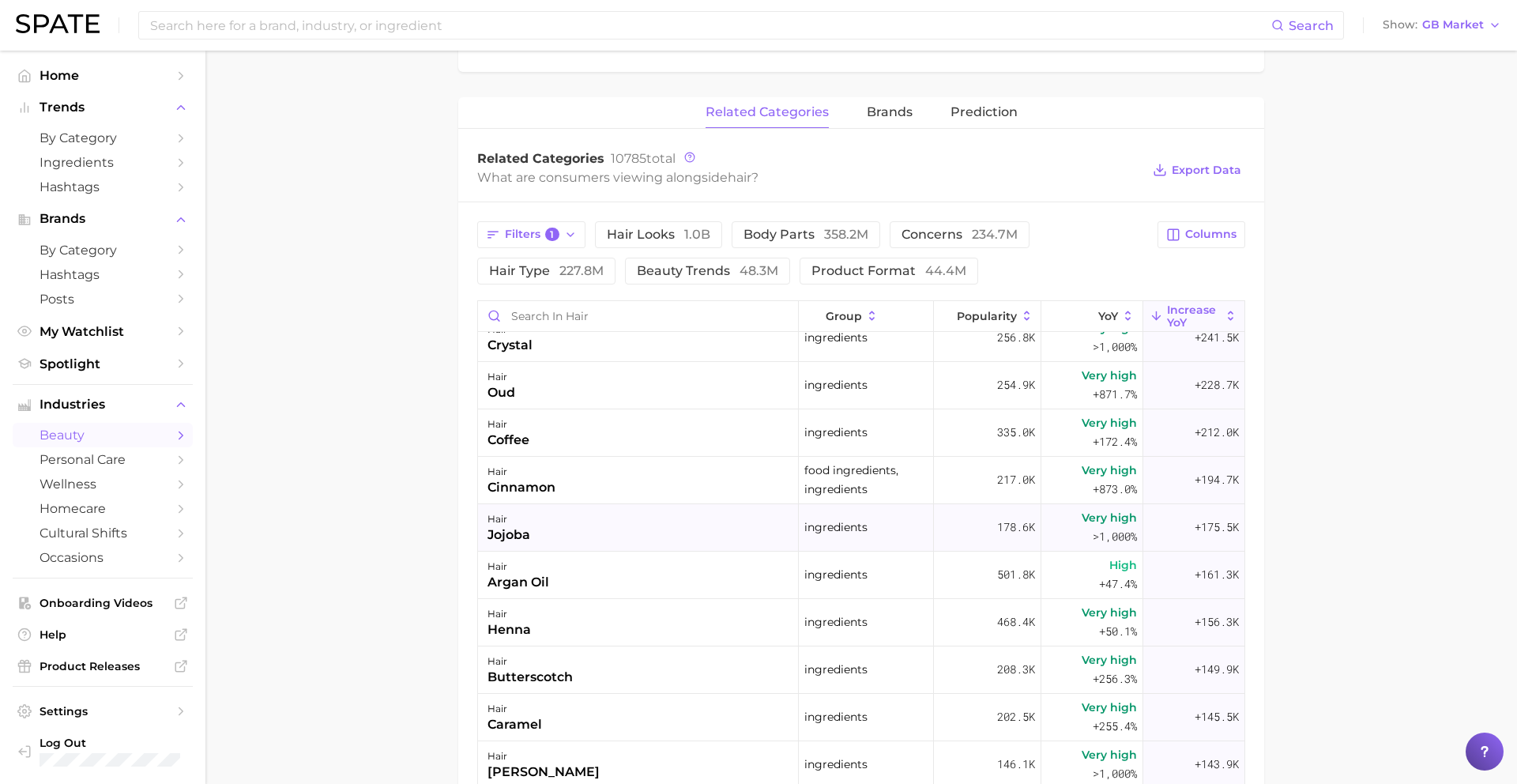
scroll to position [549, 0]
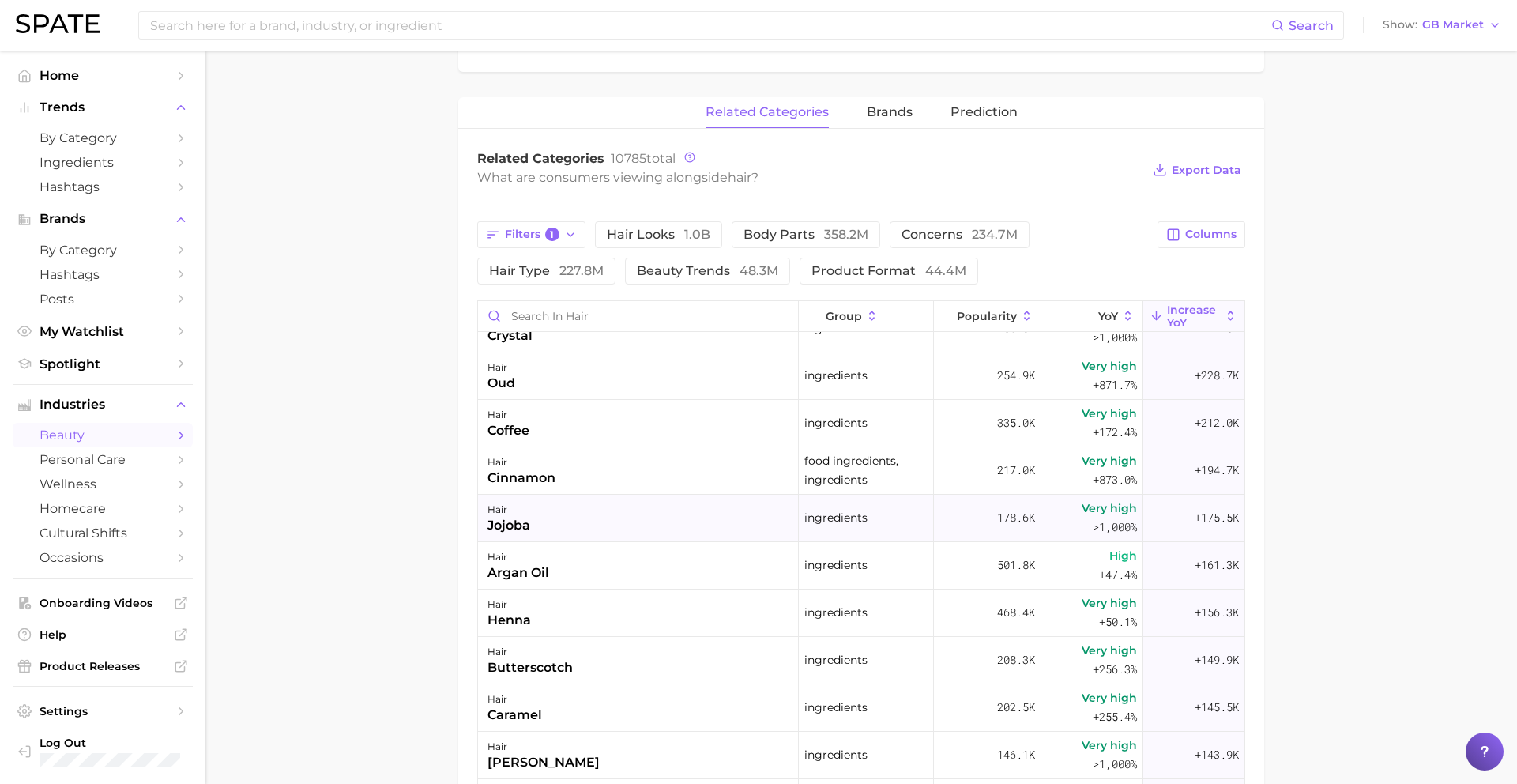
click at [576, 524] on div "hair [PERSON_NAME]" at bounding box center [638, 518] width 321 height 48
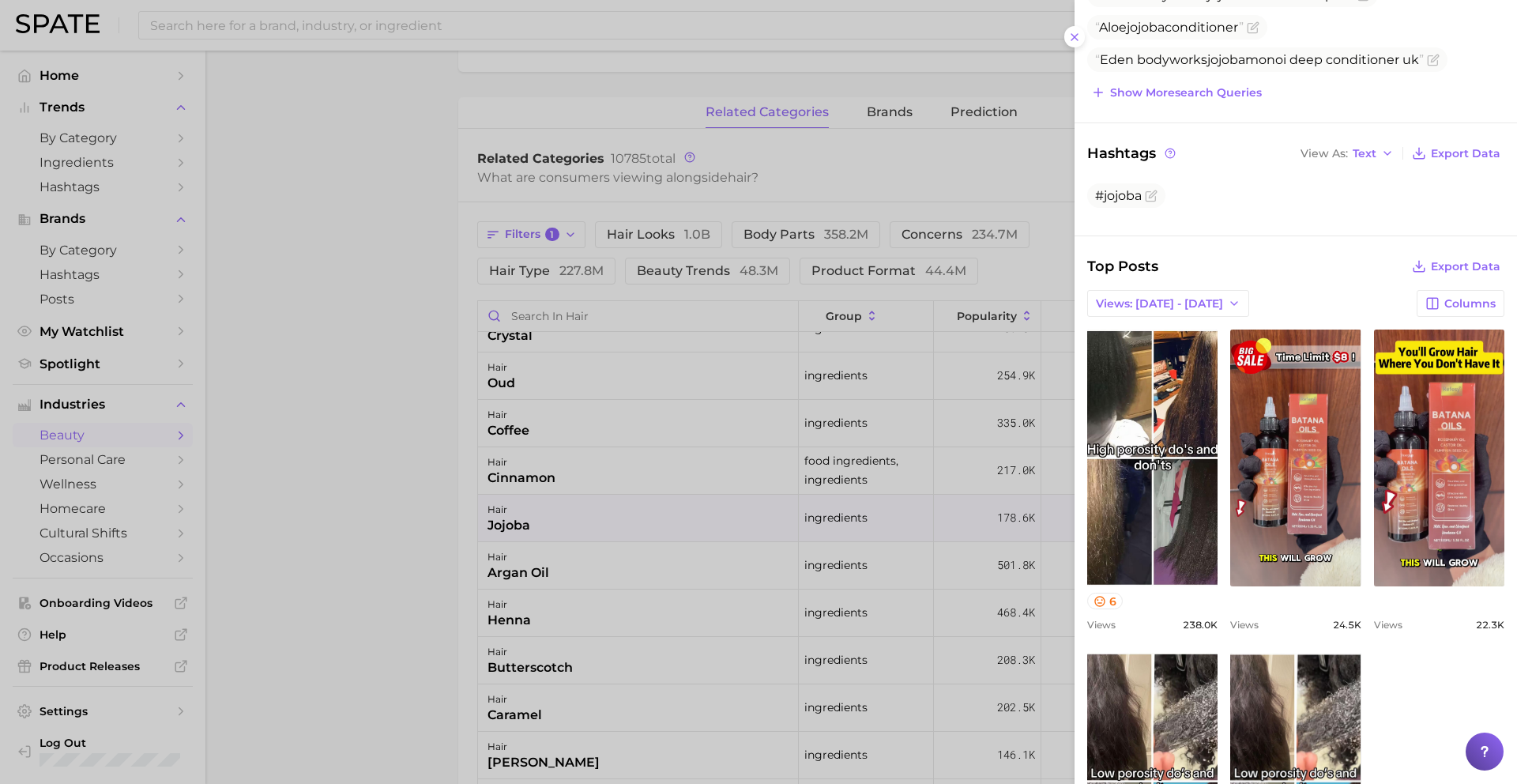
click at [611, 652] on div at bounding box center [758, 392] width 1517 height 784
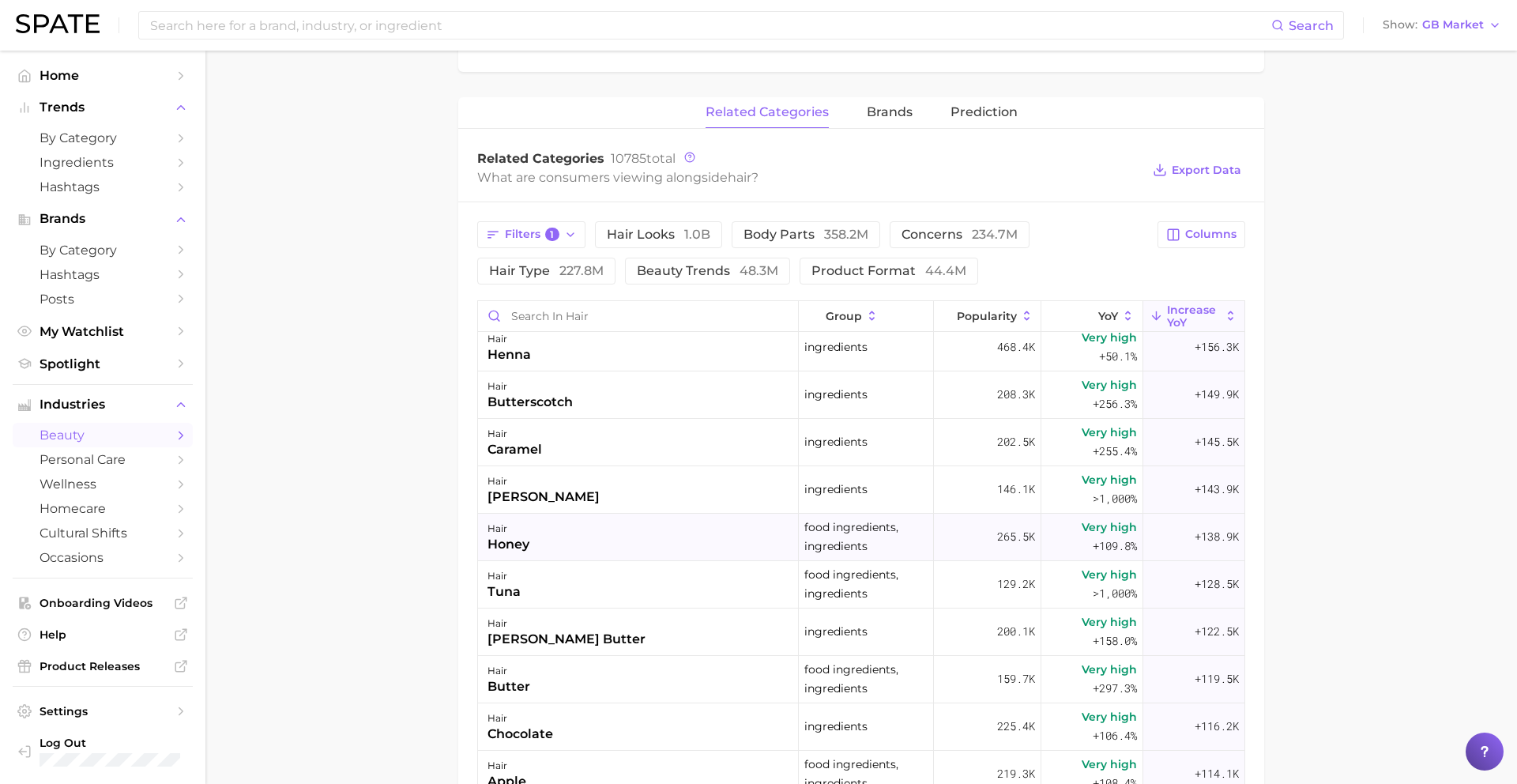
click at [588, 522] on div "hair honey" at bounding box center [638, 537] width 321 height 48
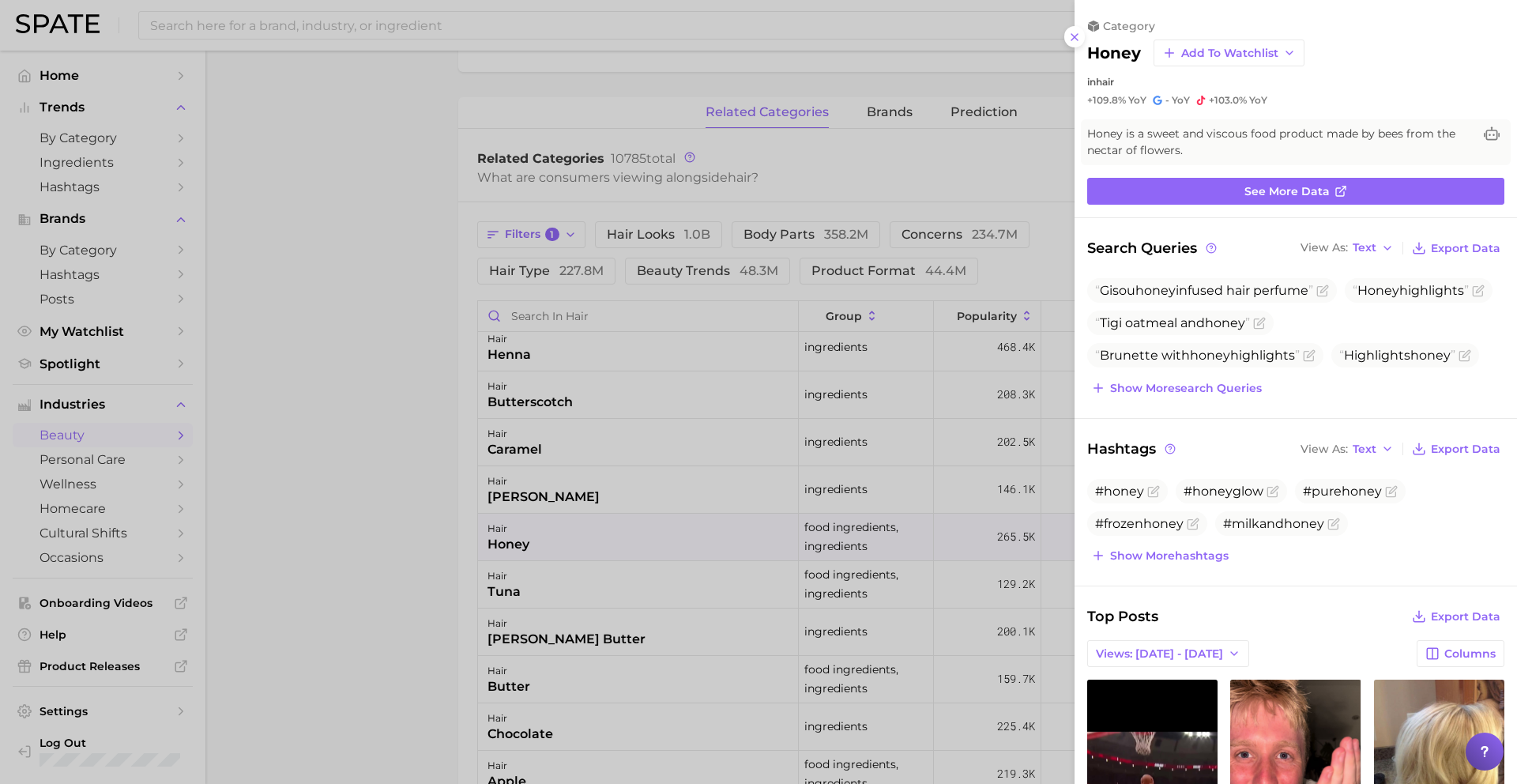
click at [589, 524] on div at bounding box center [758, 392] width 1517 height 784
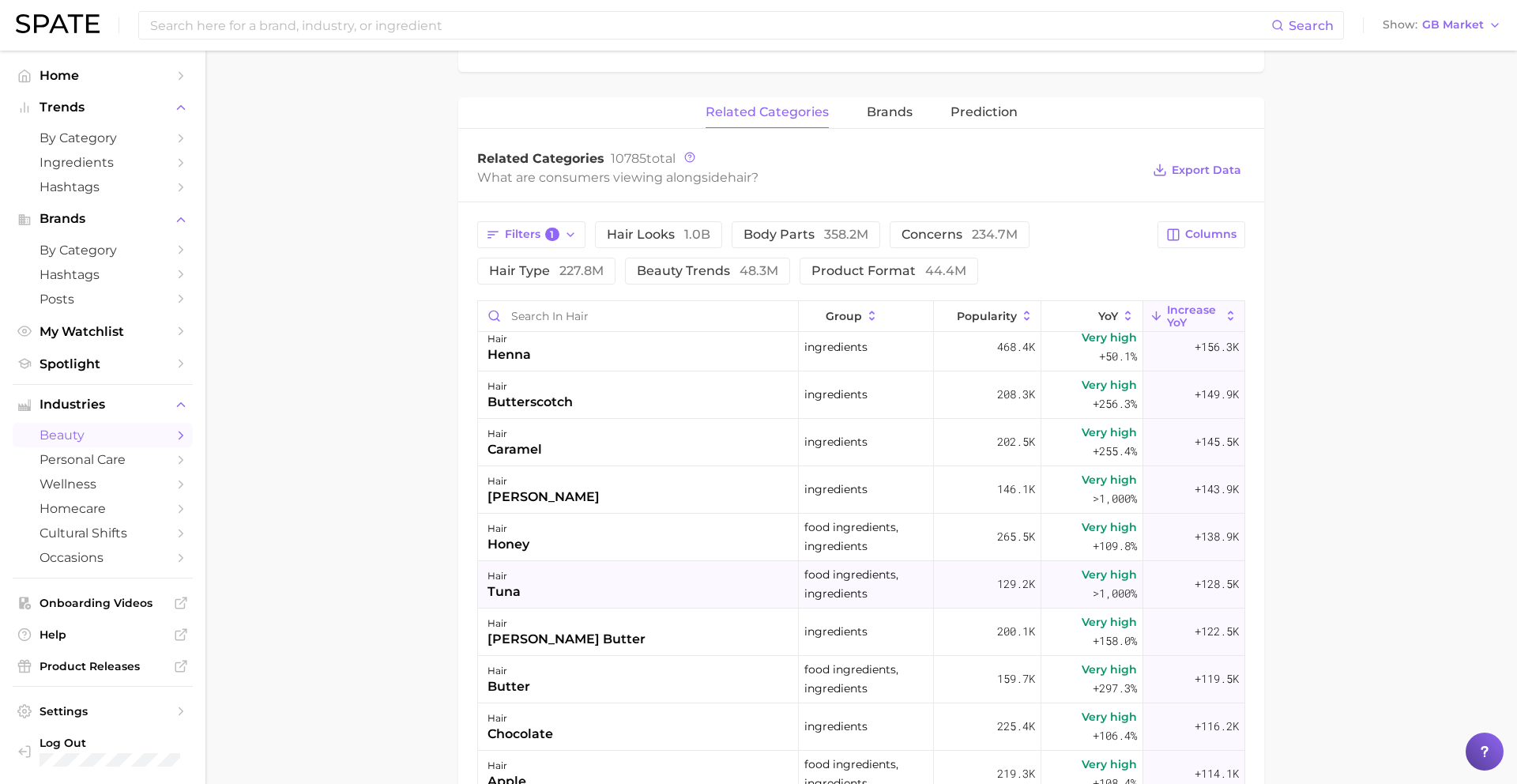
click at [588, 581] on div "hair tuna" at bounding box center [638, 584] width 321 height 48
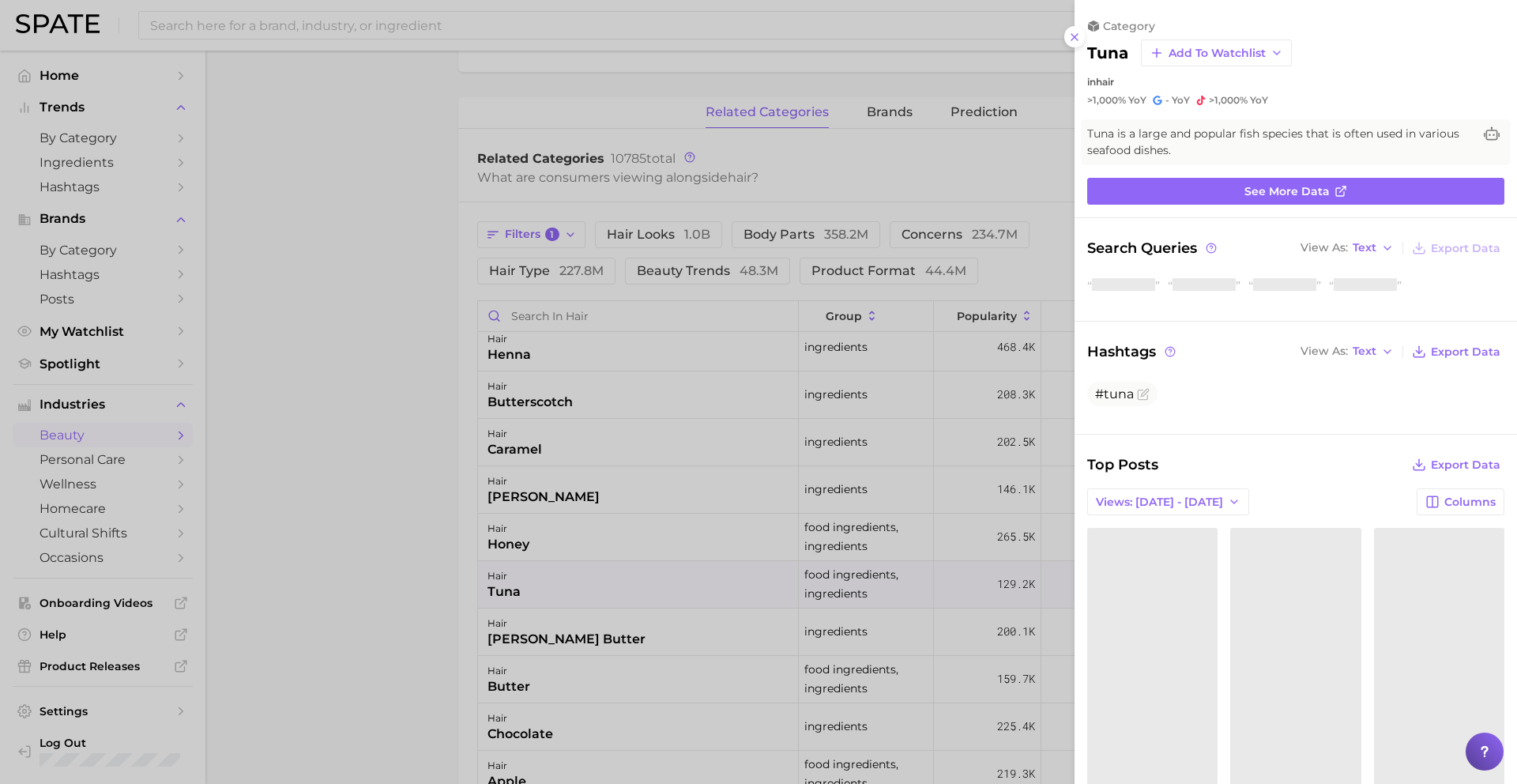
click at [591, 583] on div at bounding box center [758, 392] width 1517 height 784
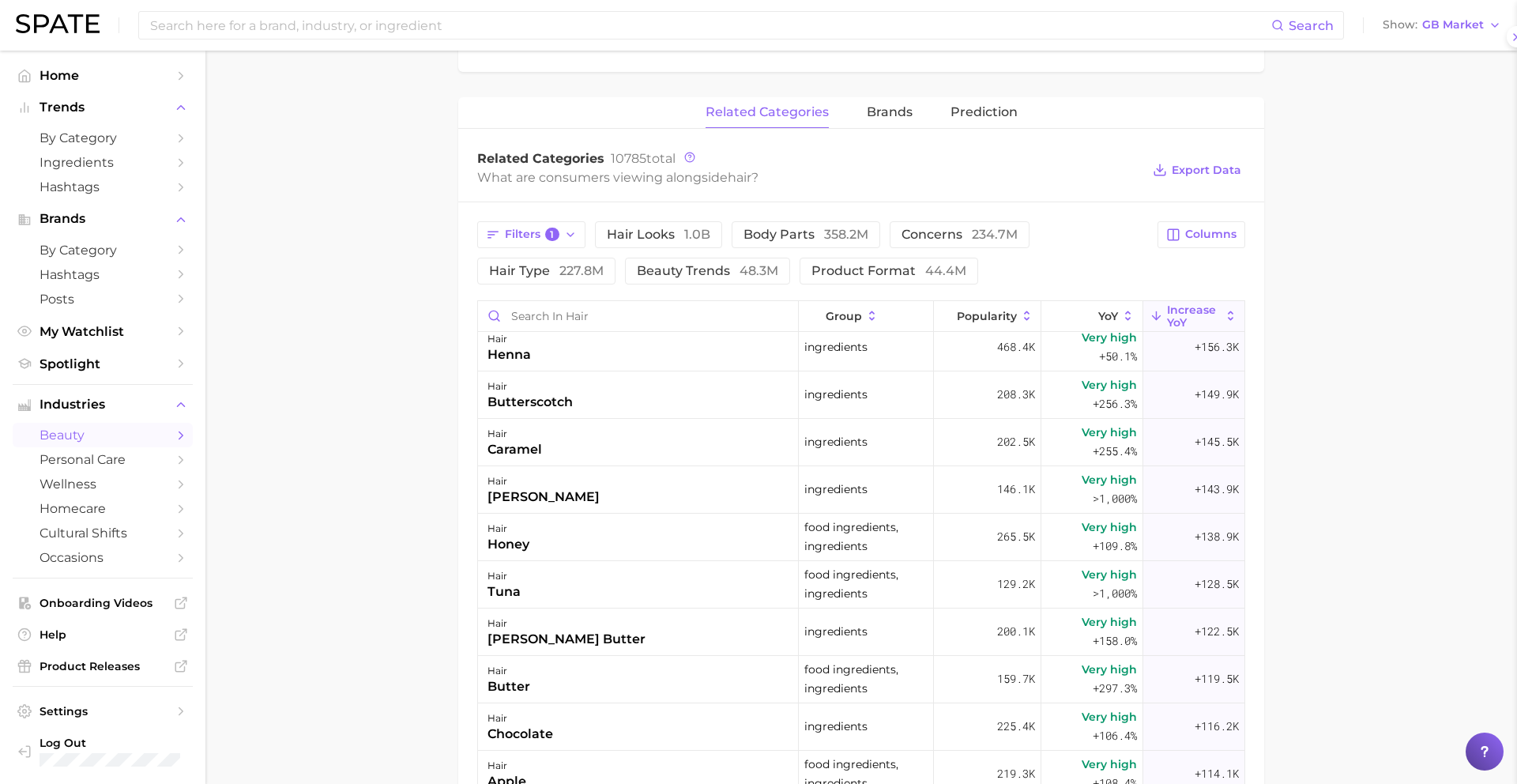
scroll to position [0, 0]
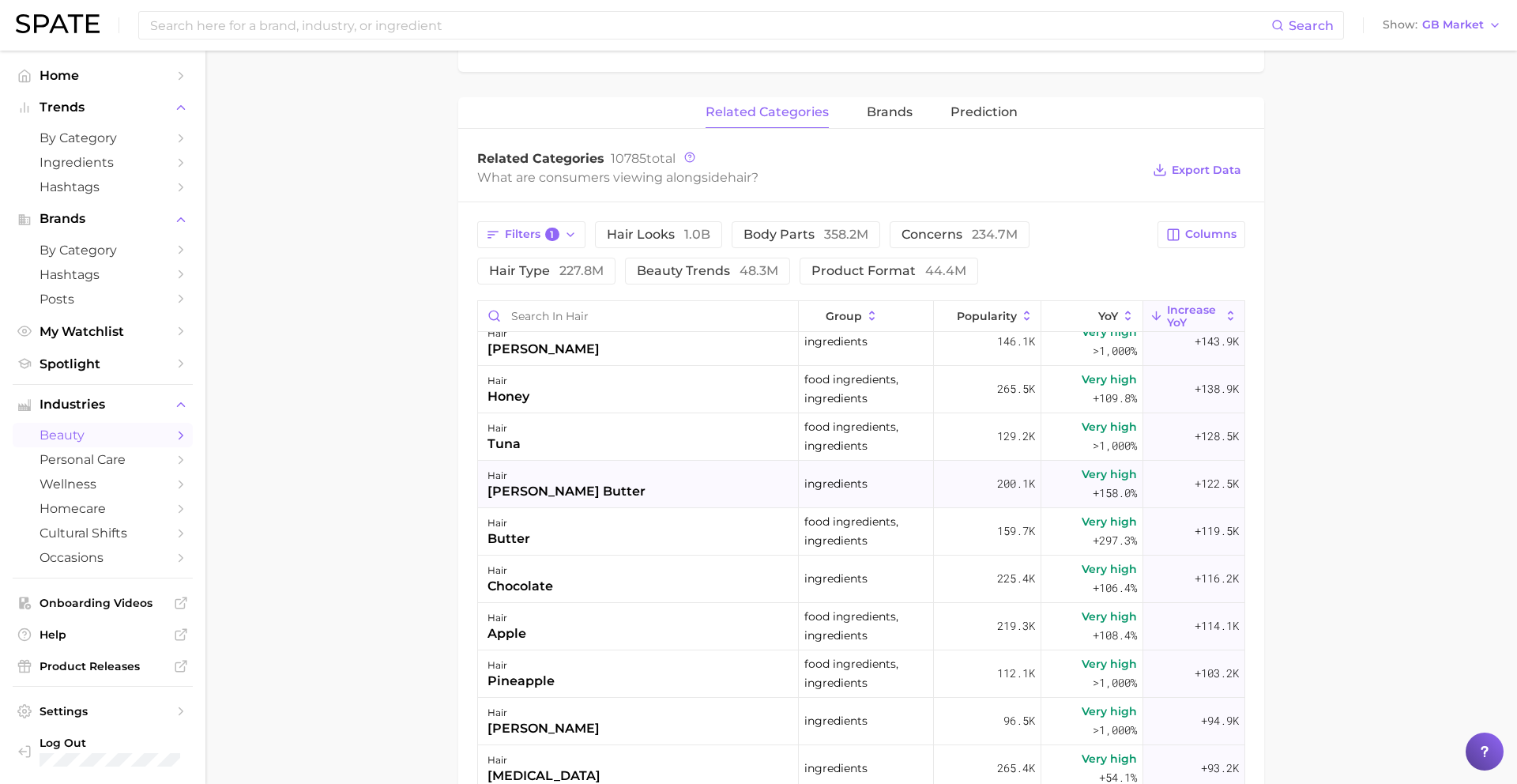
click at [587, 497] on div "hair [PERSON_NAME] butter" at bounding box center [638, 484] width 321 height 48
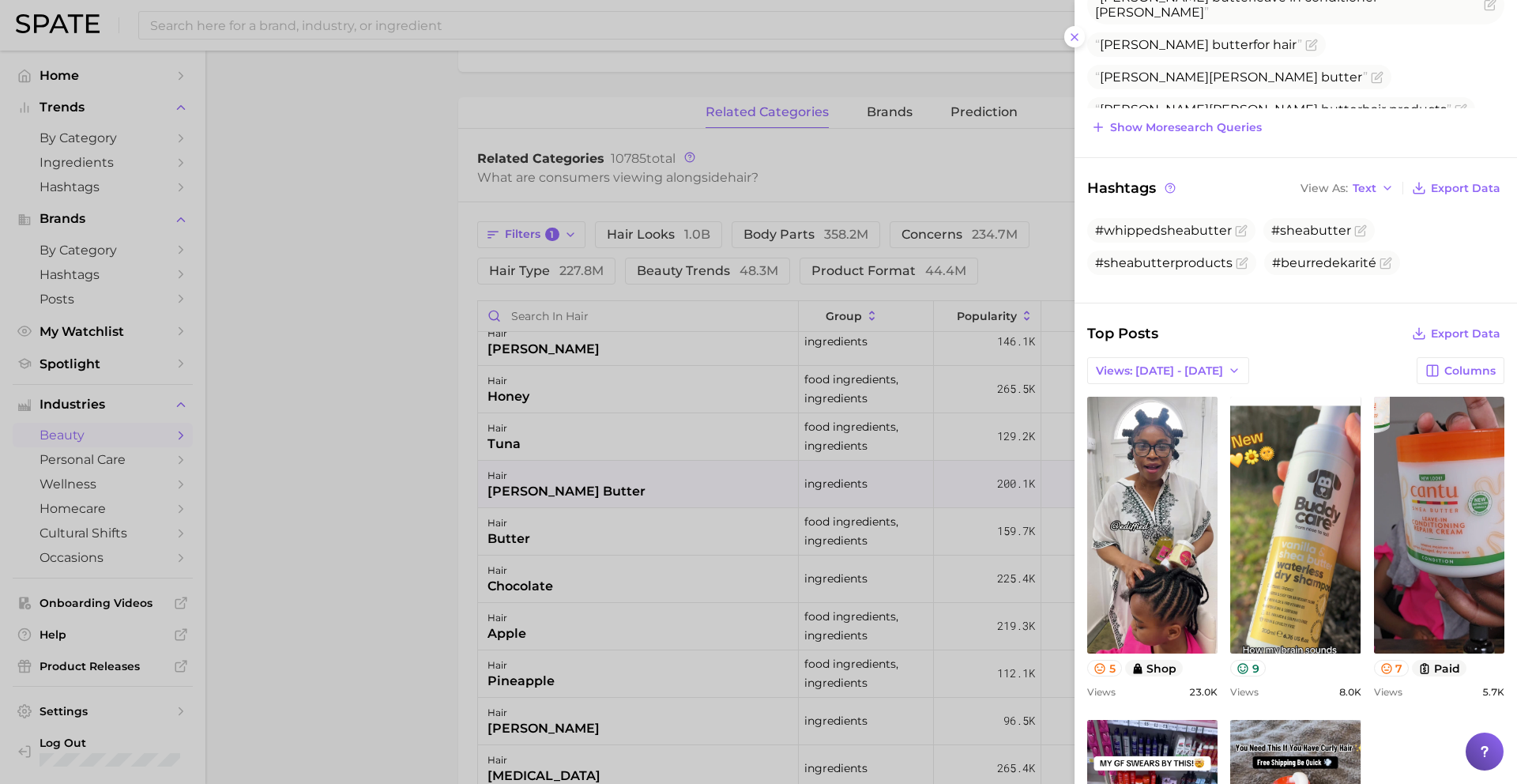
click at [661, 587] on div at bounding box center [758, 392] width 1517 height 784
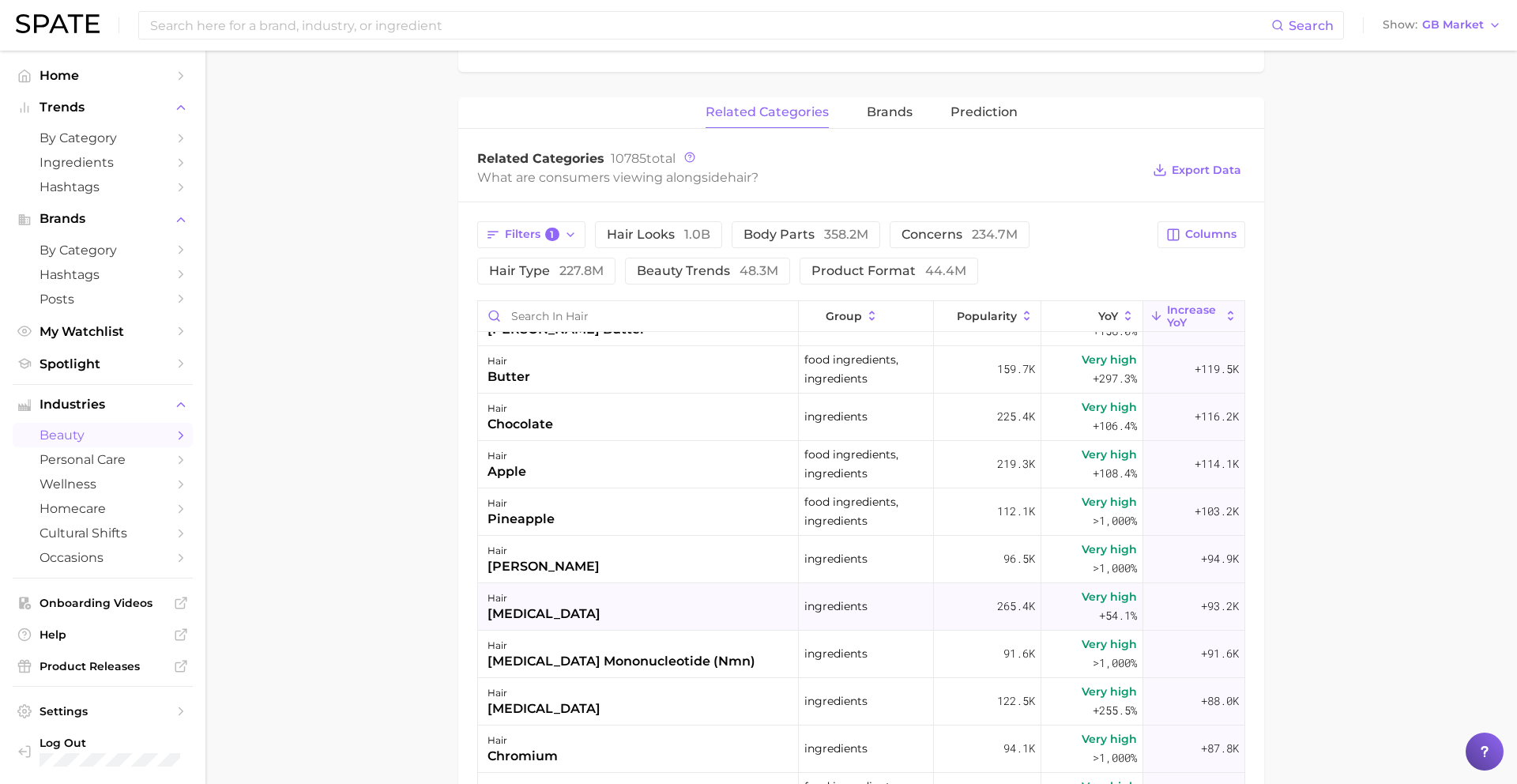
click at [654, 602] on div "hair [MEDICAL_DATA]" at bounding box center [638, 606] width 321 height 48
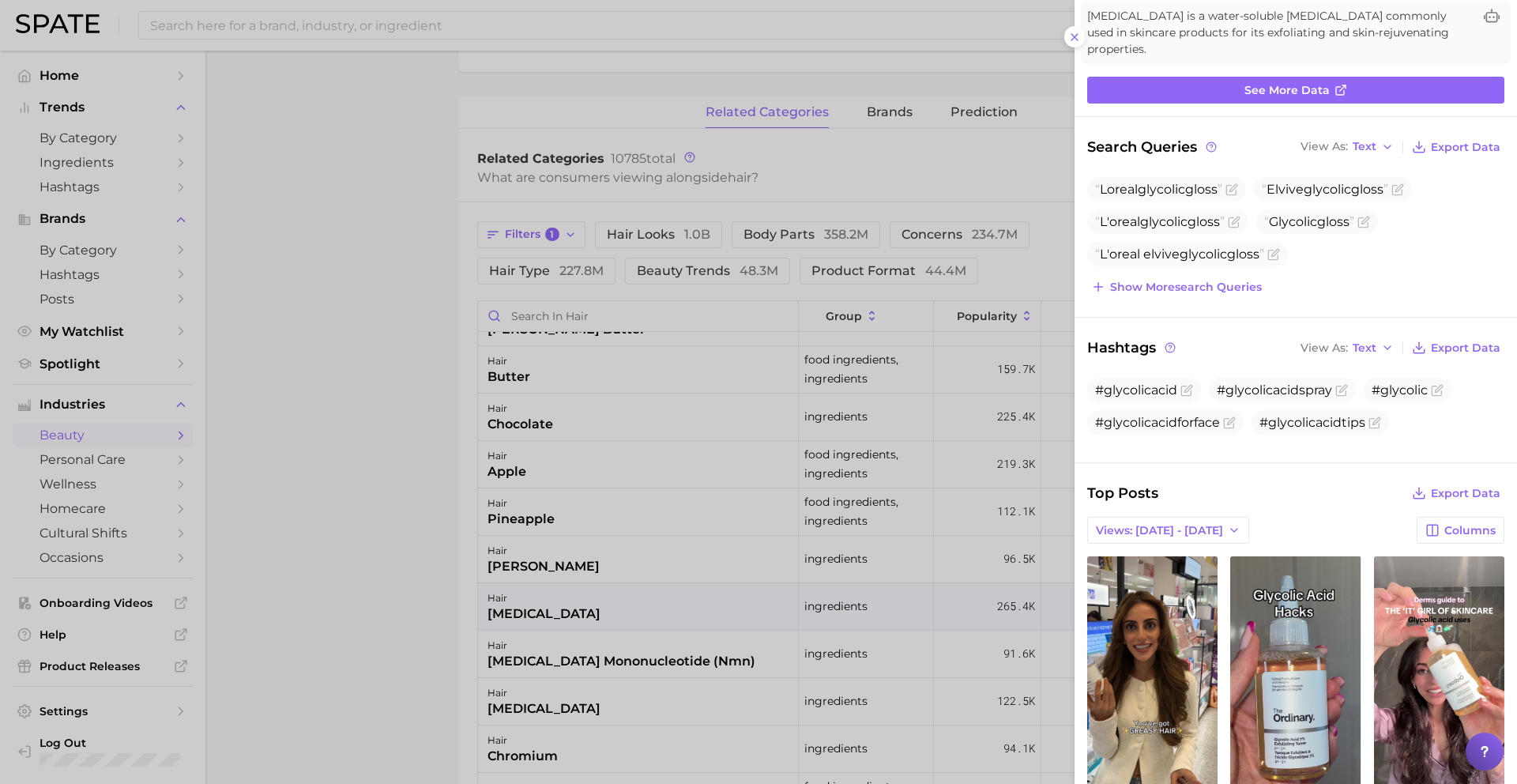
click at [866, 627] on div at bounding box center [758, 392] width 1517 height 784
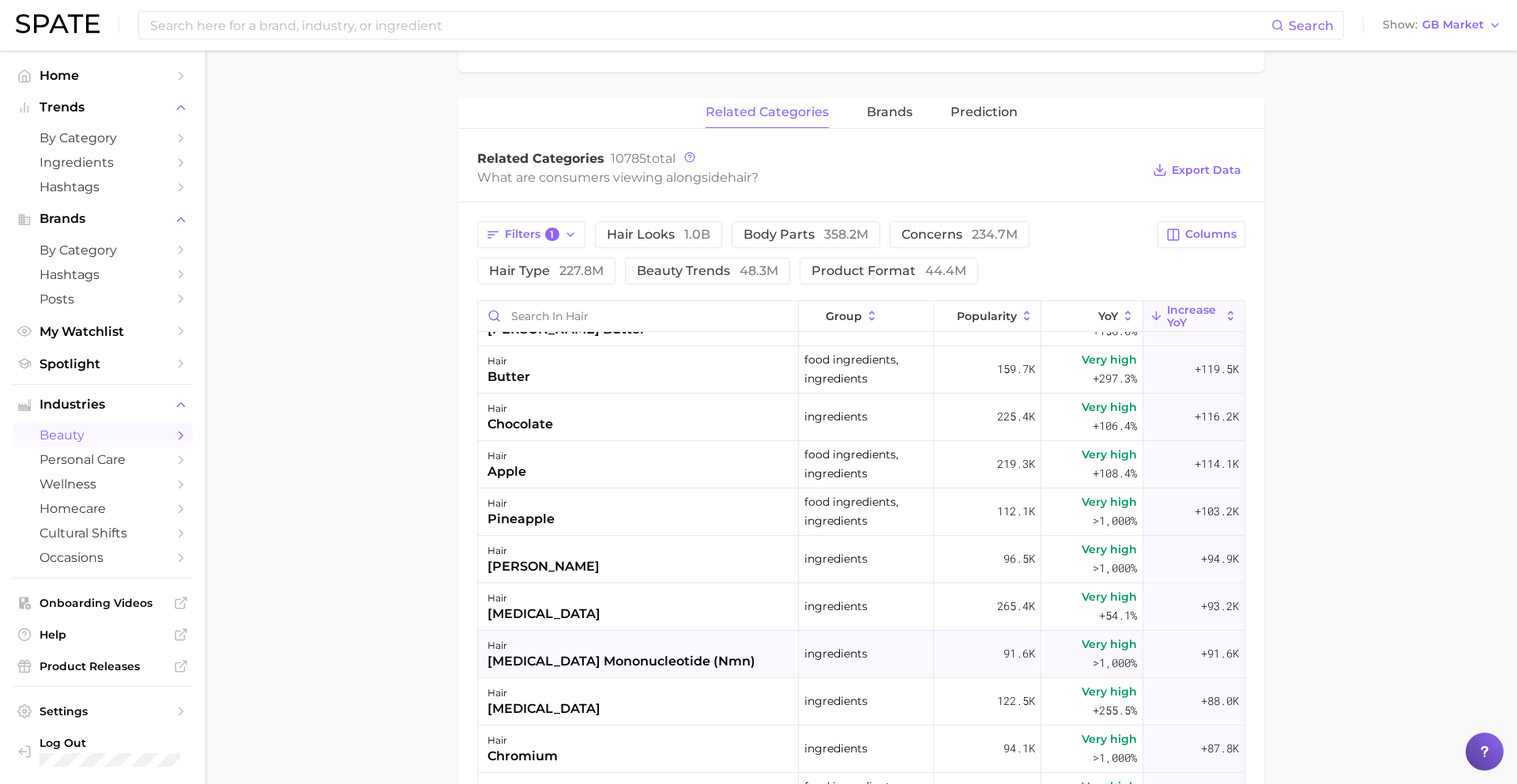
click at [682, 673] on div "hair [MEDICAL_DATA] mononucleotide (nmn)" at bounding box center [638, 654] width 321 height 48
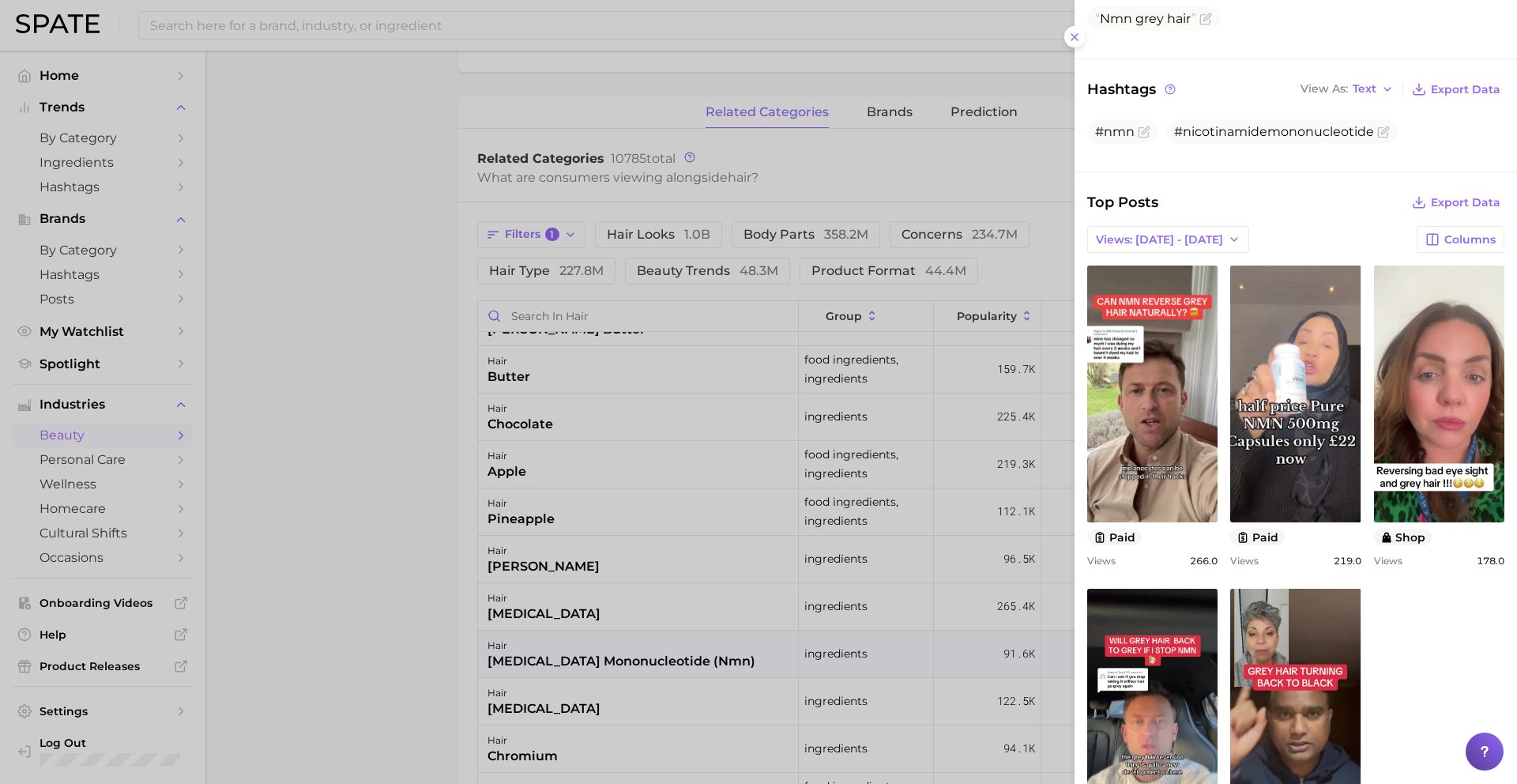
click at [713, 630] on div at bounding box center [758, 392] width 1517 height 784
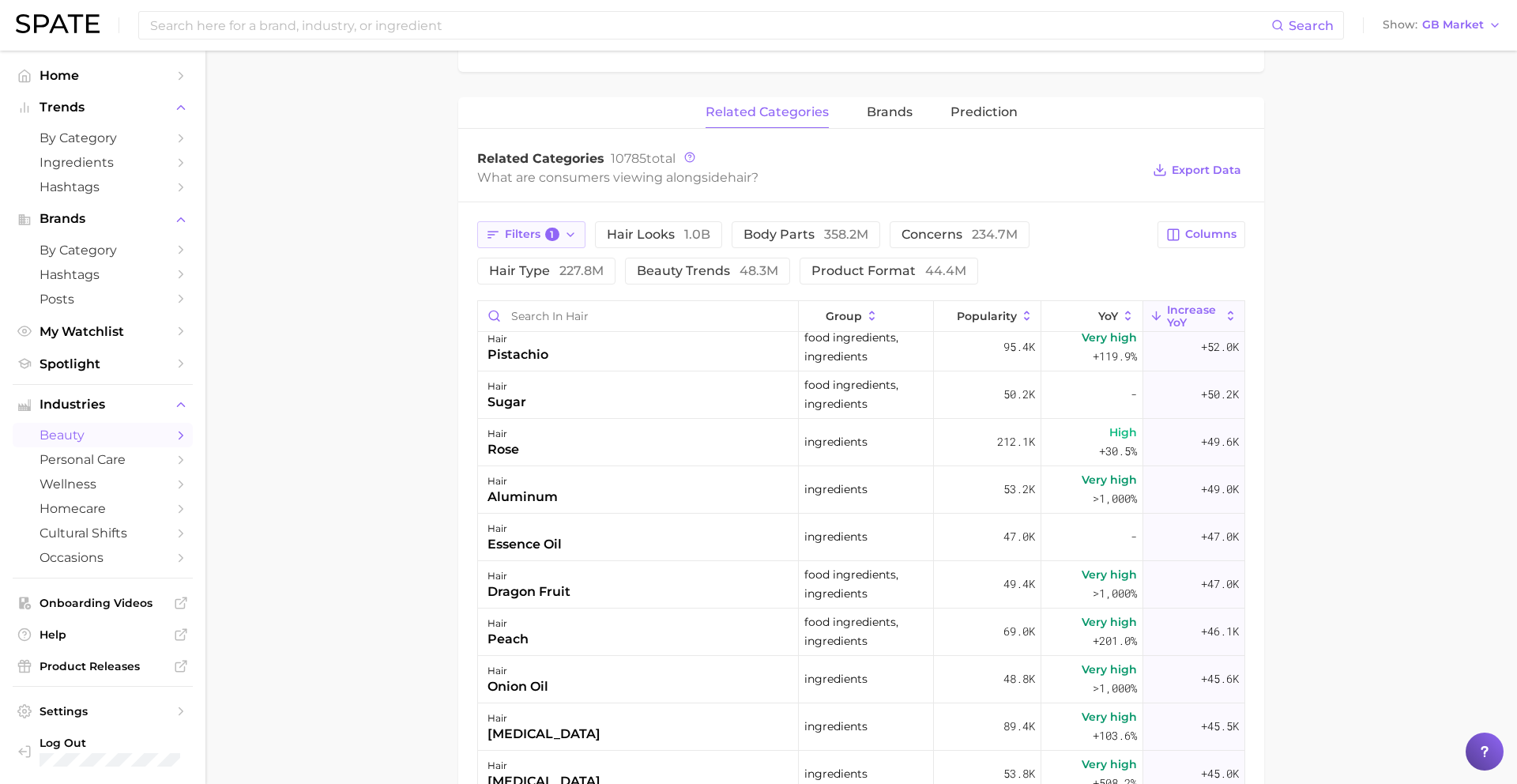
click at [555, 232] on span "1" at bounding box center [552, 235] width 14 height 14
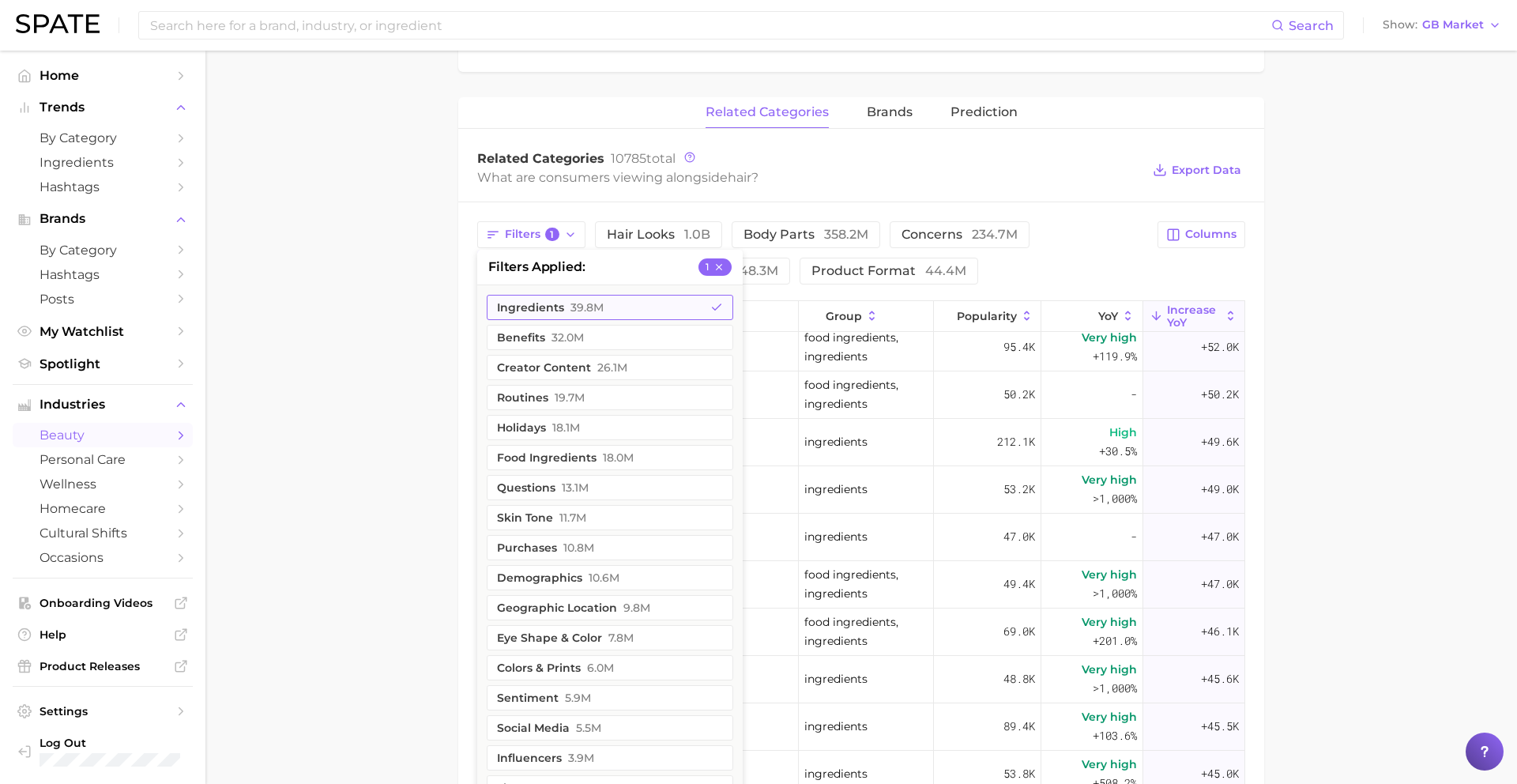
click at [557, 307] on button "ingredients 39.8m" at bounding box center [610, 307] width 246 height 25
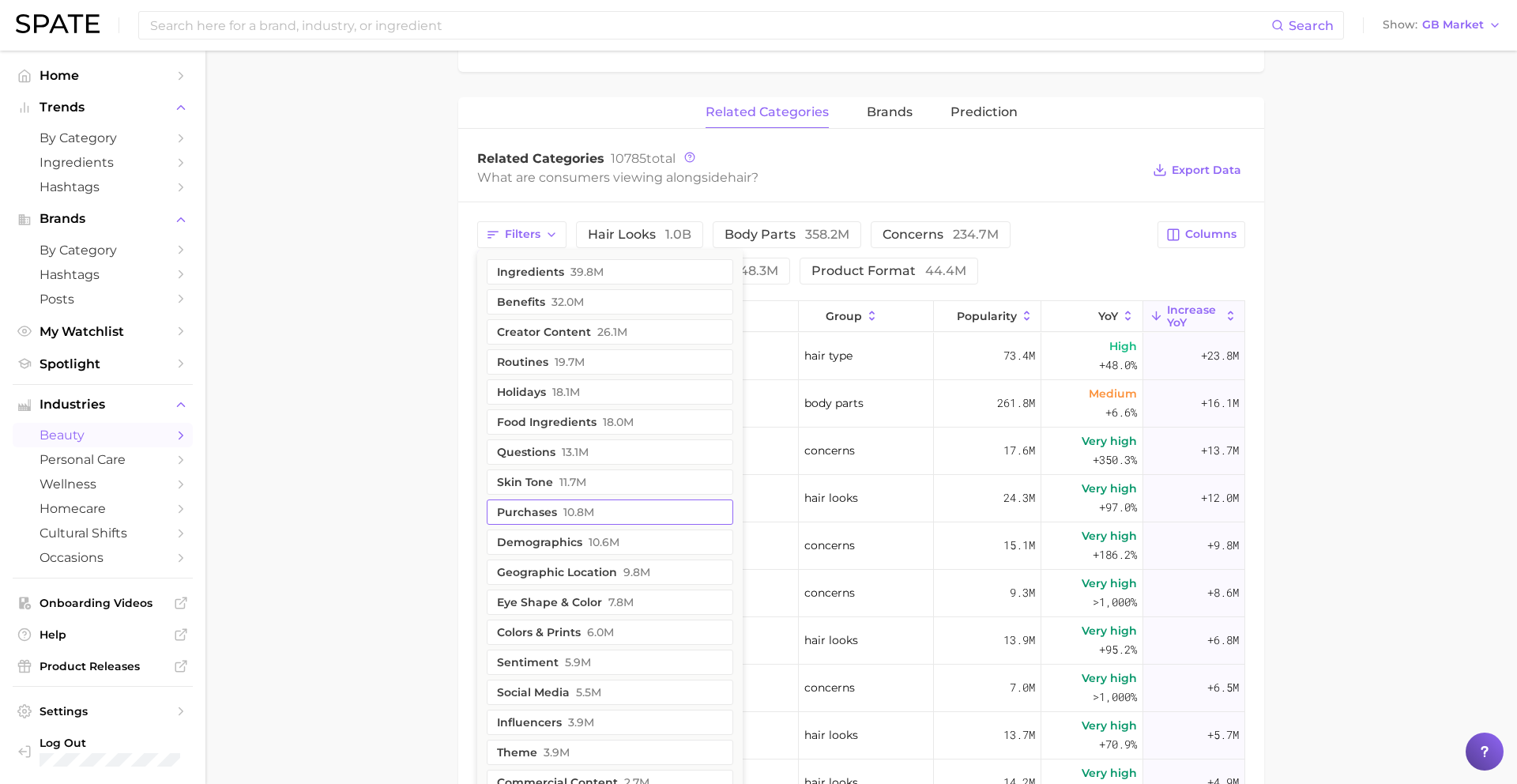
click at [557, 538] on button "demographics 10.6m" at bounding box center [610, 542] width 246 height 25
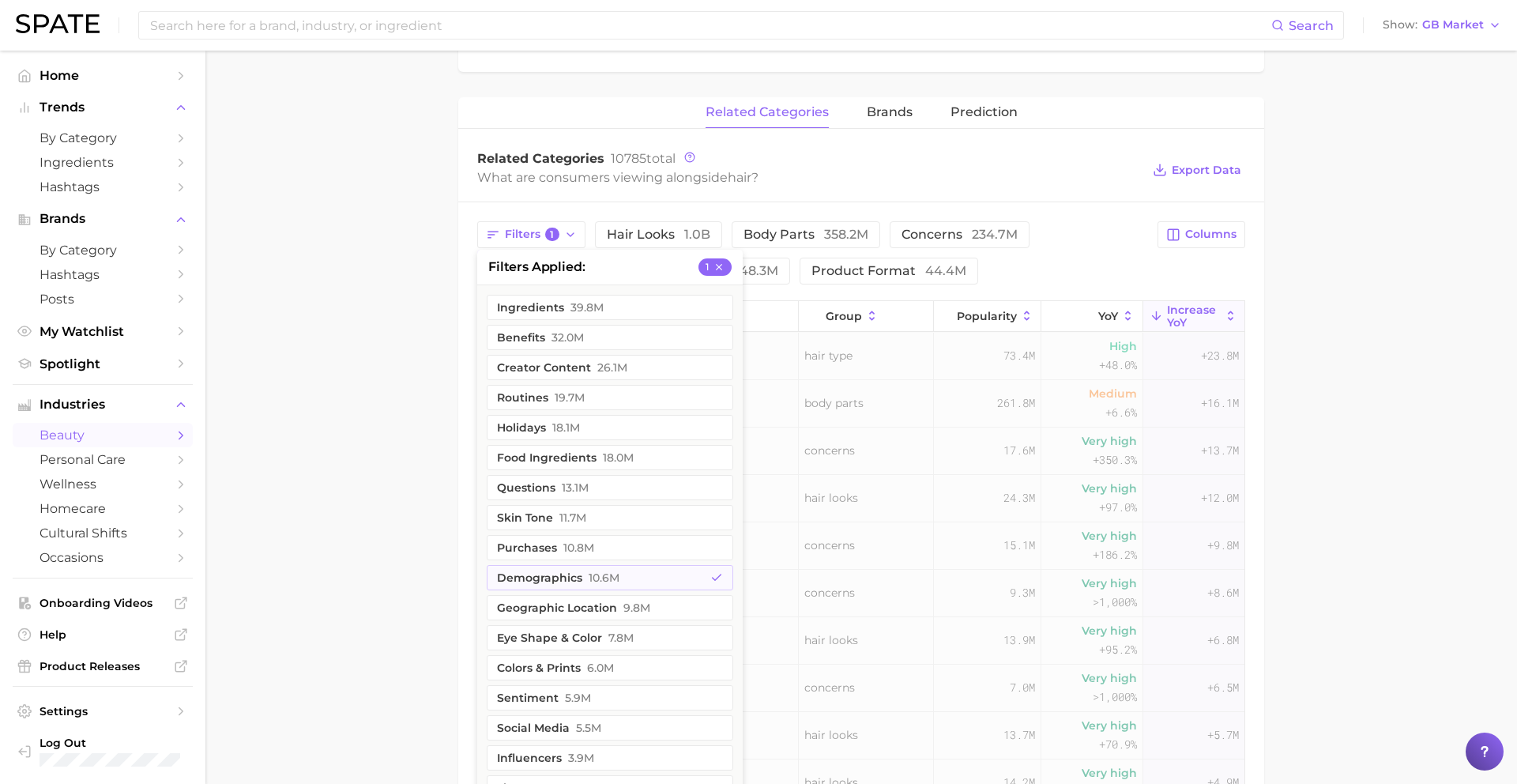
click at [397, 465] on main "1. hair 2. Subcategory Overview Google TikTok hair Popularity 14.9b YoY +1.6% c…" at bounding box center [861, 335] width 1312 height 1694
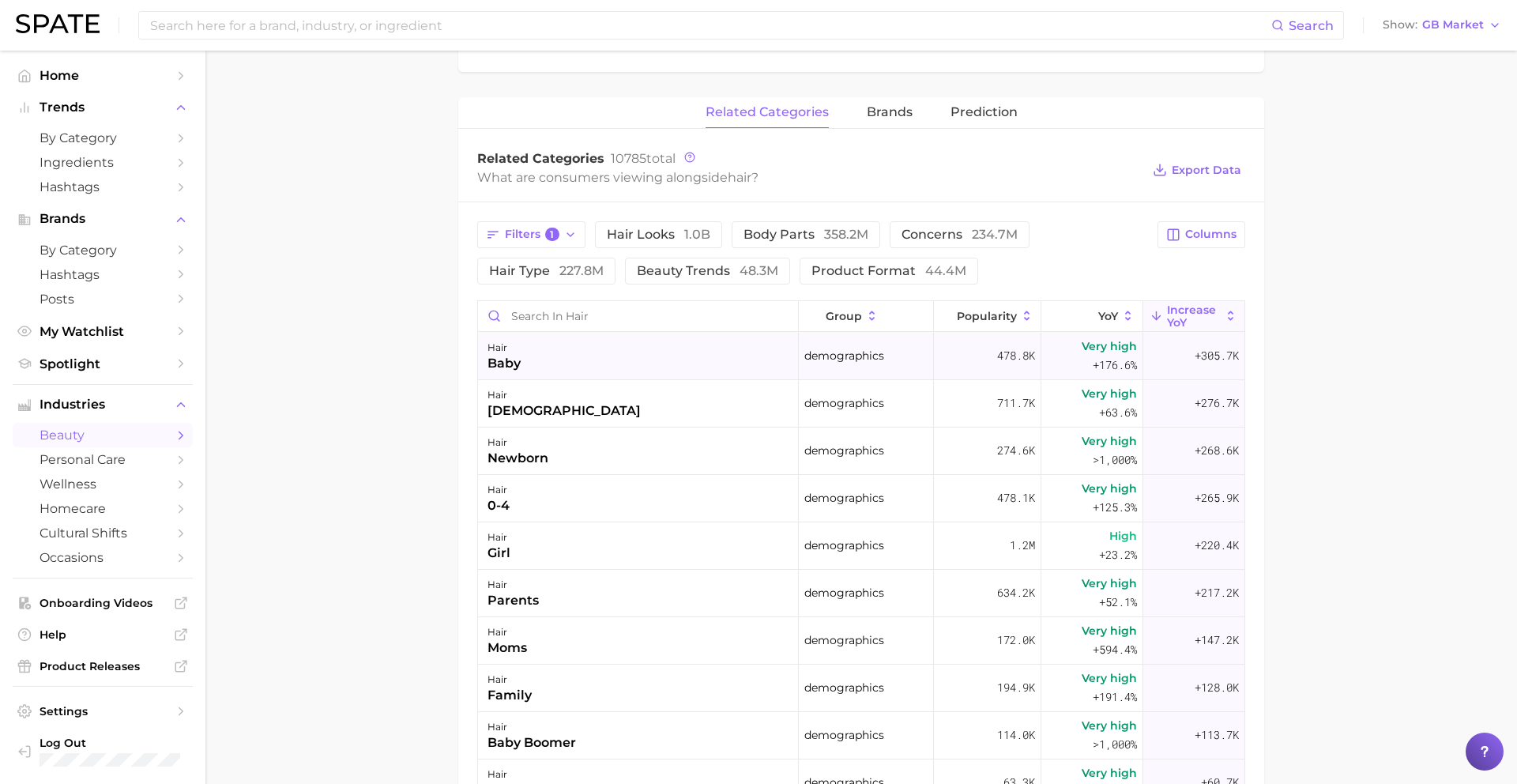
click at [636, 362] on div "hair baby" at bounding box center [638, 356] width 321 height 48
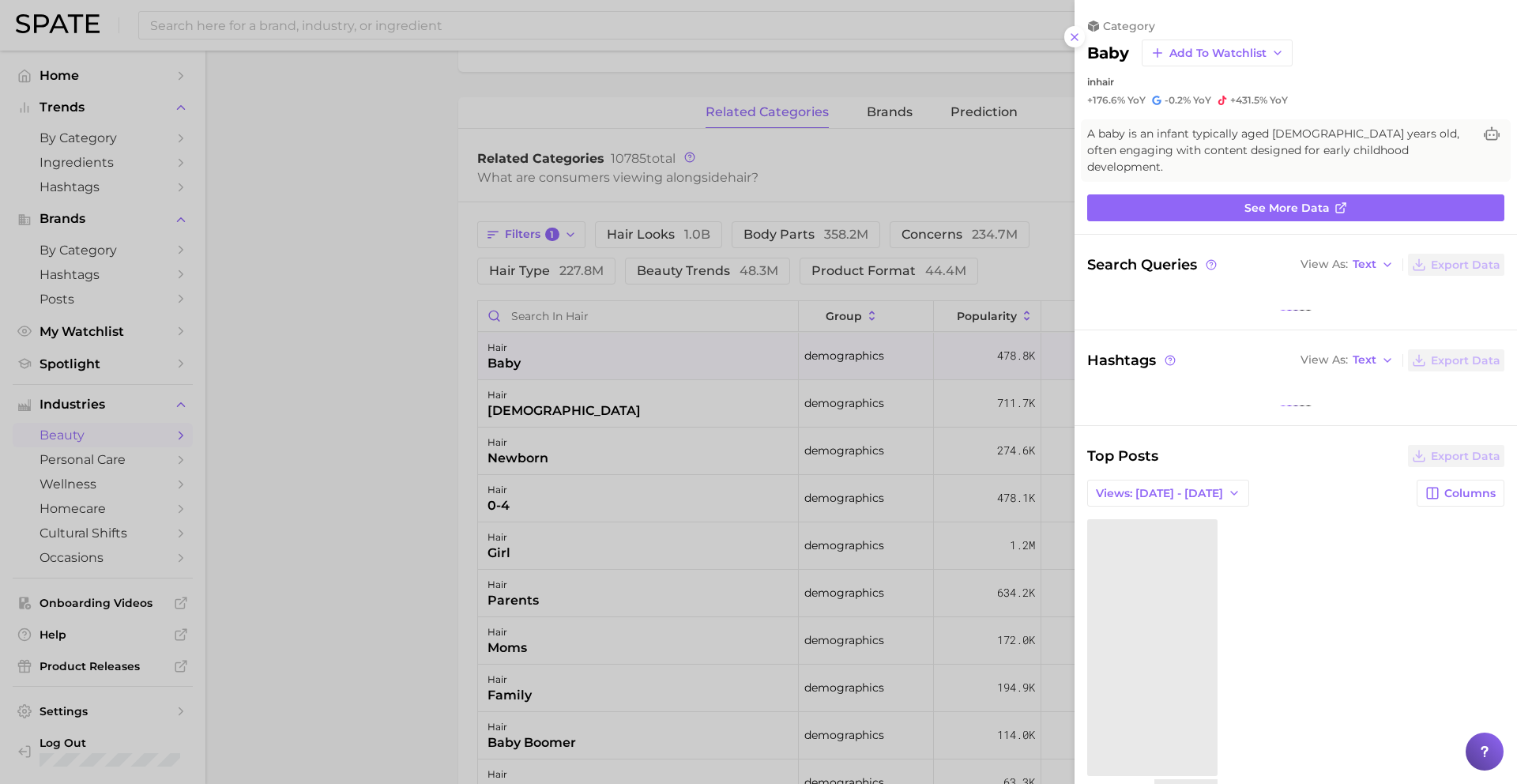
click at [636, 362] on div at bounding box center [758, 392] width 1517 height 784
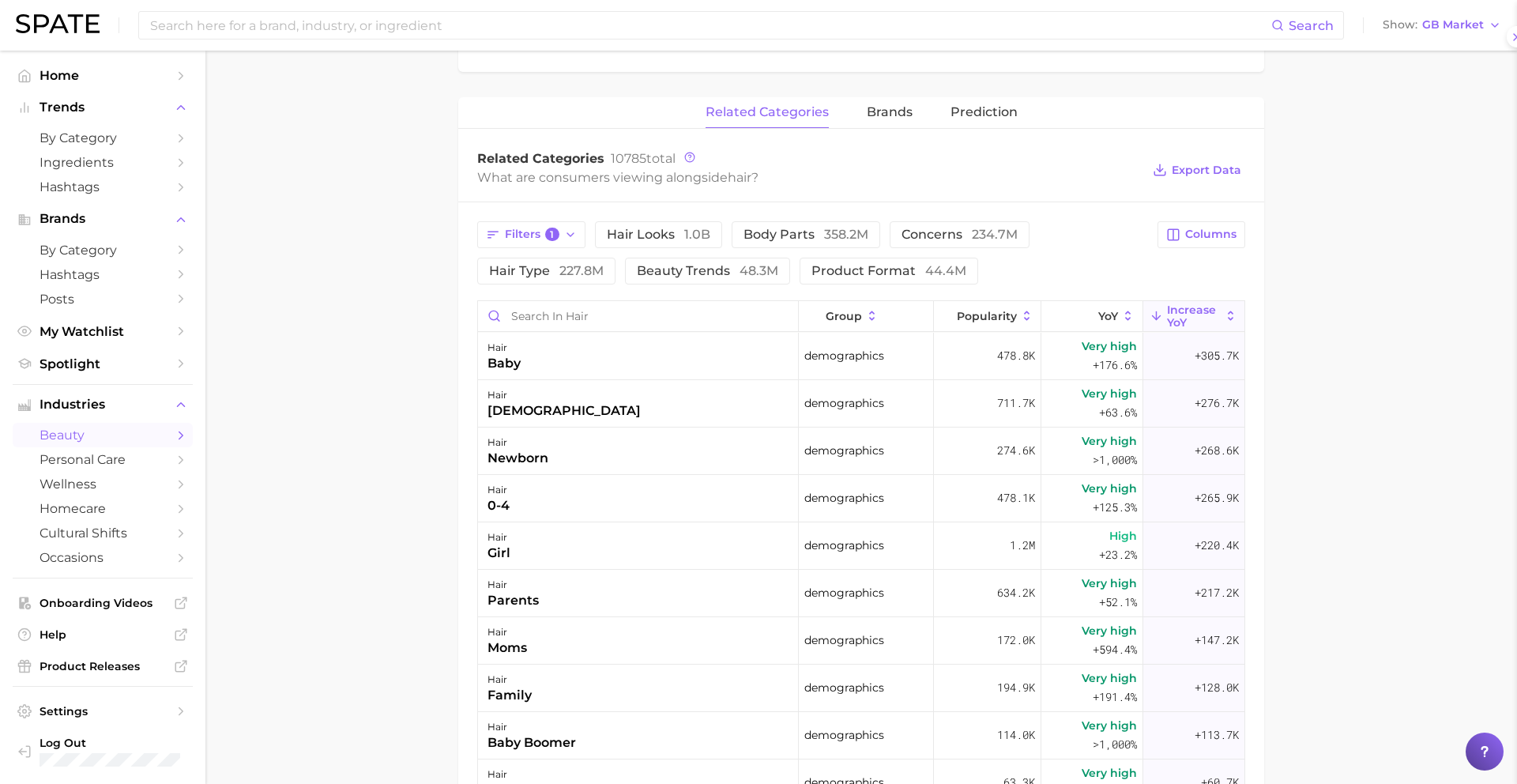
click at [636, 408] on div "hair [DEMOGRAPHIC_DATA]" at bounding box center [638, 404] width 321 height 48
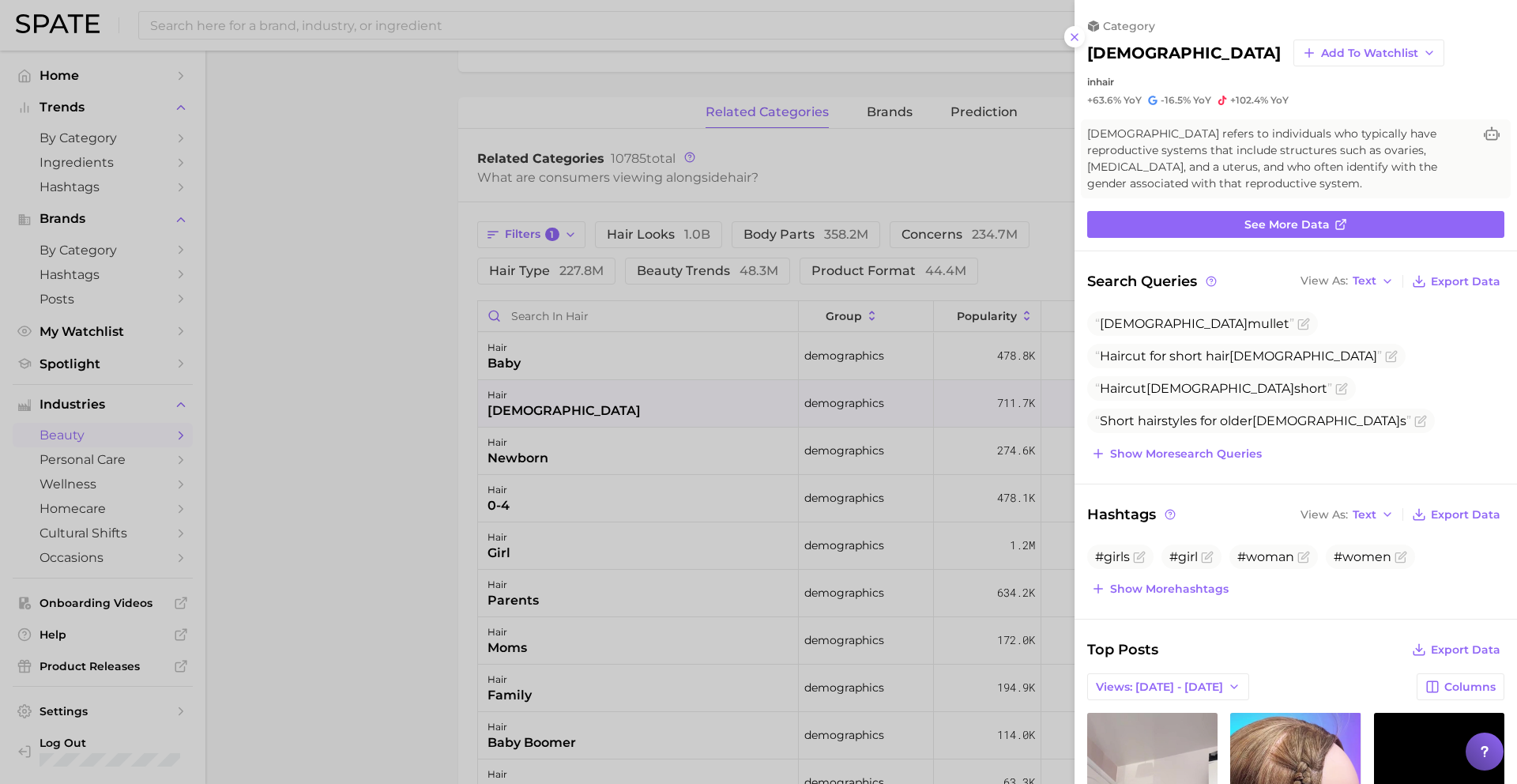
click at [636, 408] on div at bounding box center [758, 392] width 1517 height 784
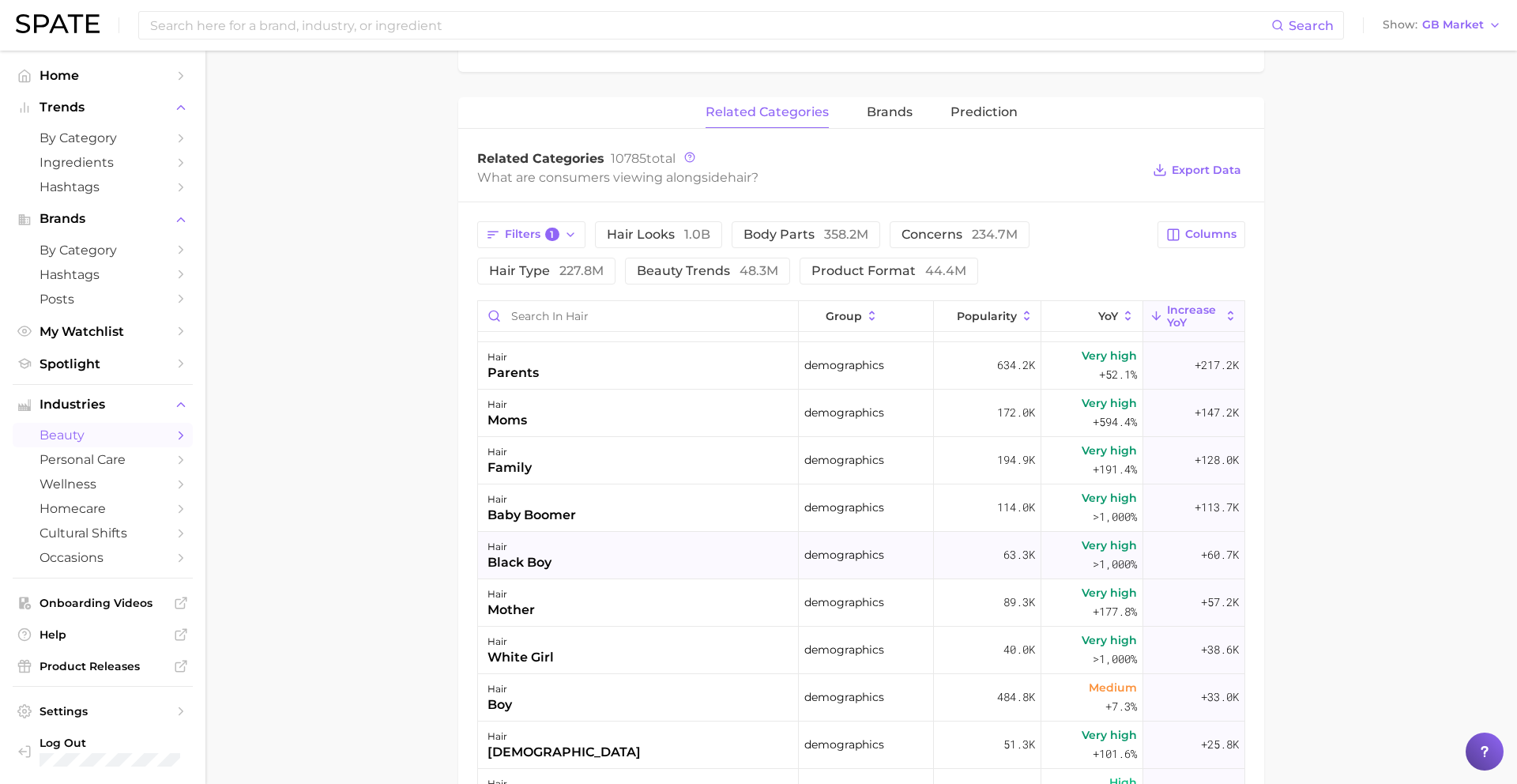
click at [611, 550] on div "hair black boy" at bounding box center [638, 555] width 321 height 48
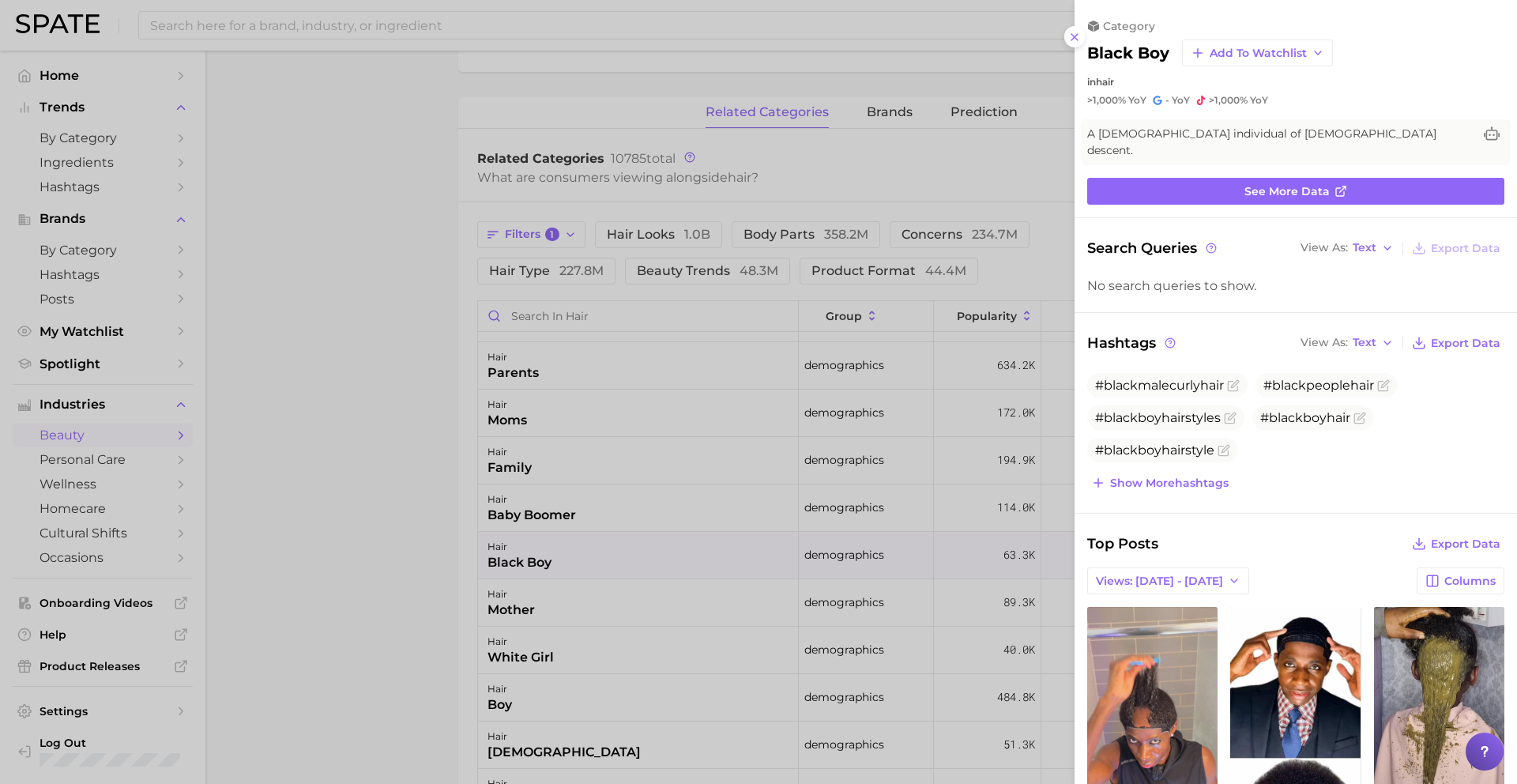
click at [658, 542] on div at bounding box center [758, 392] width 1517 height 784
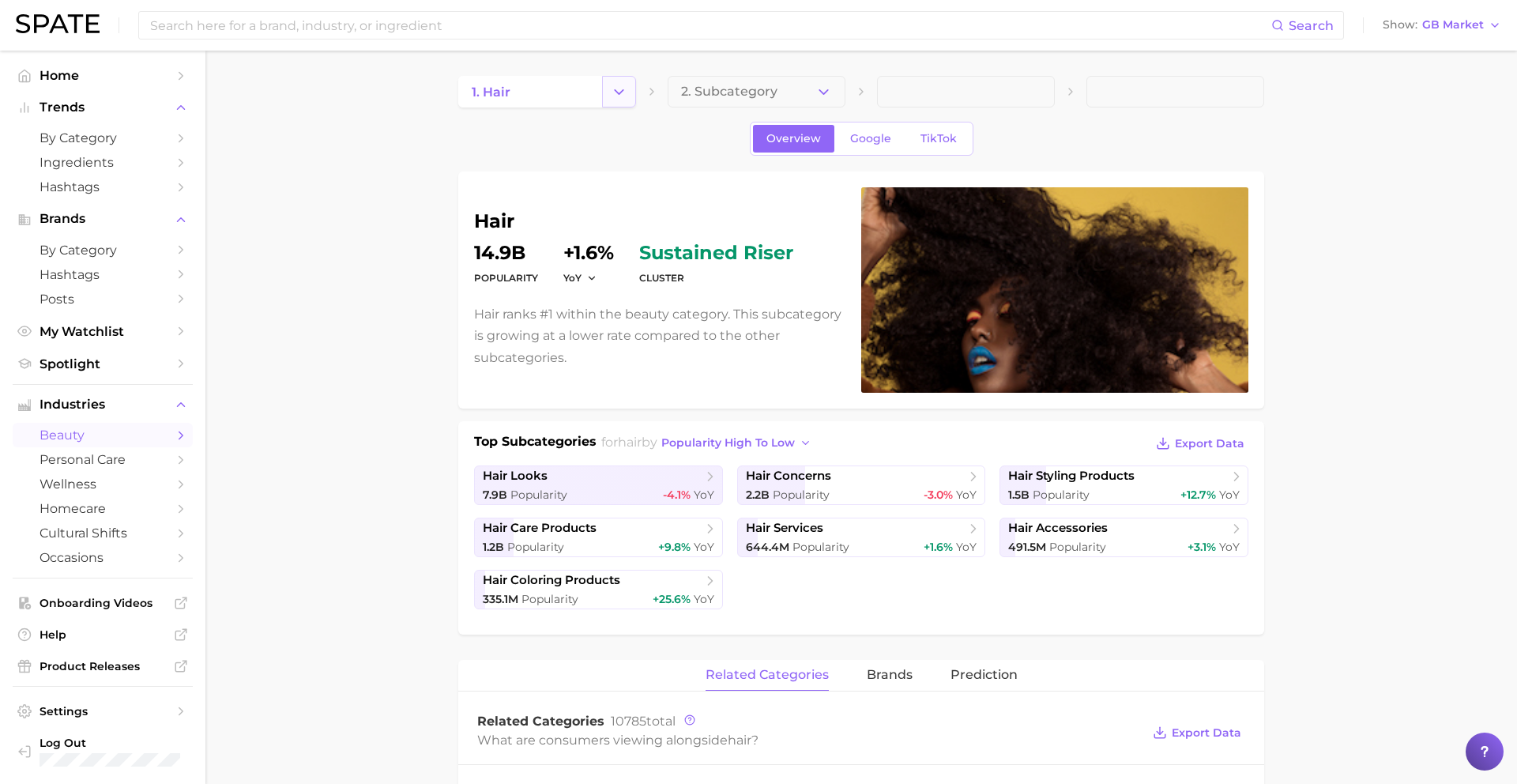
click at [630, 99] on button "Change Category" at bounding box center [620, 91] width 34 height 31
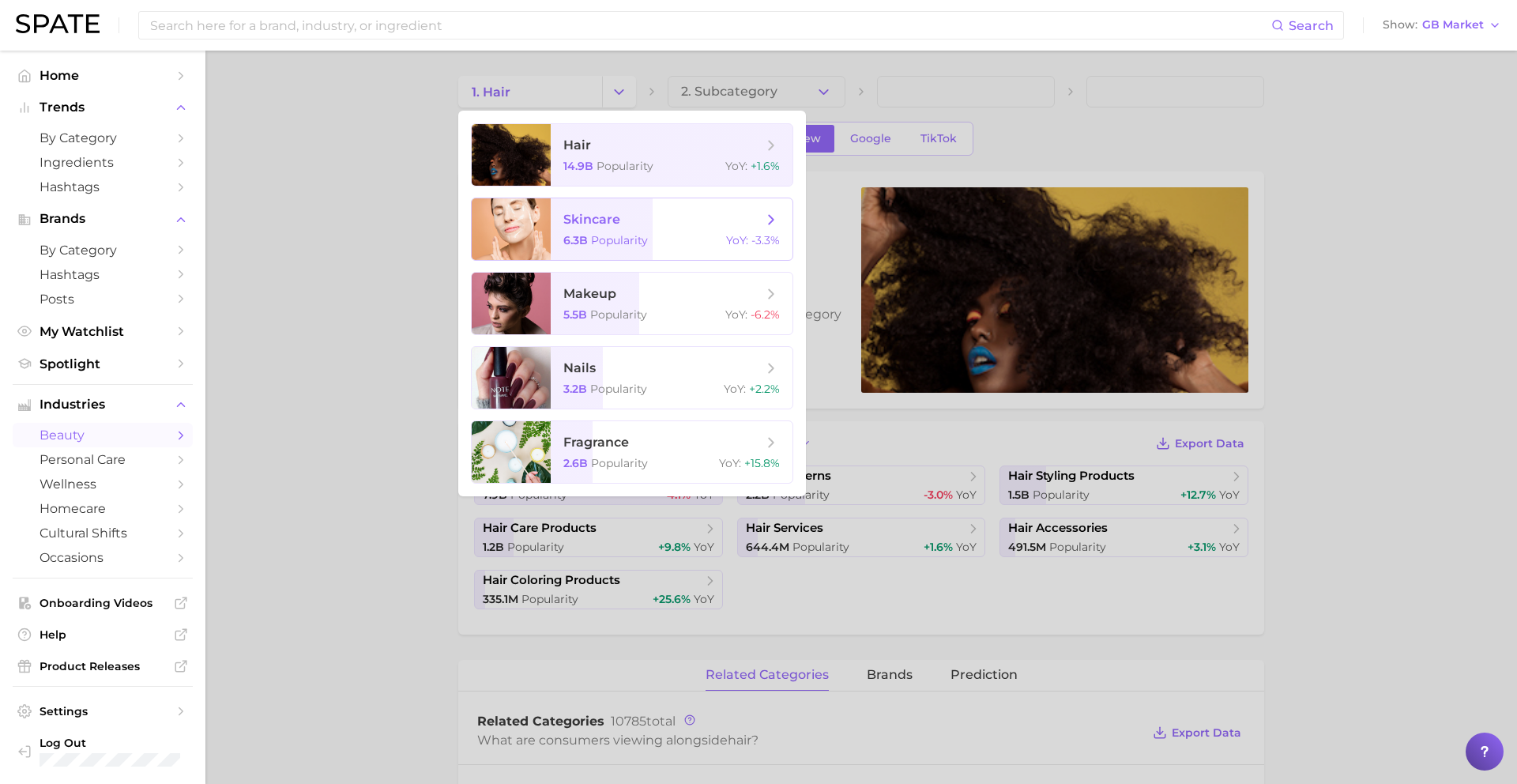
click at [617, 218] on span "skincare" at bounding box center [592, 218] width 57 height 15
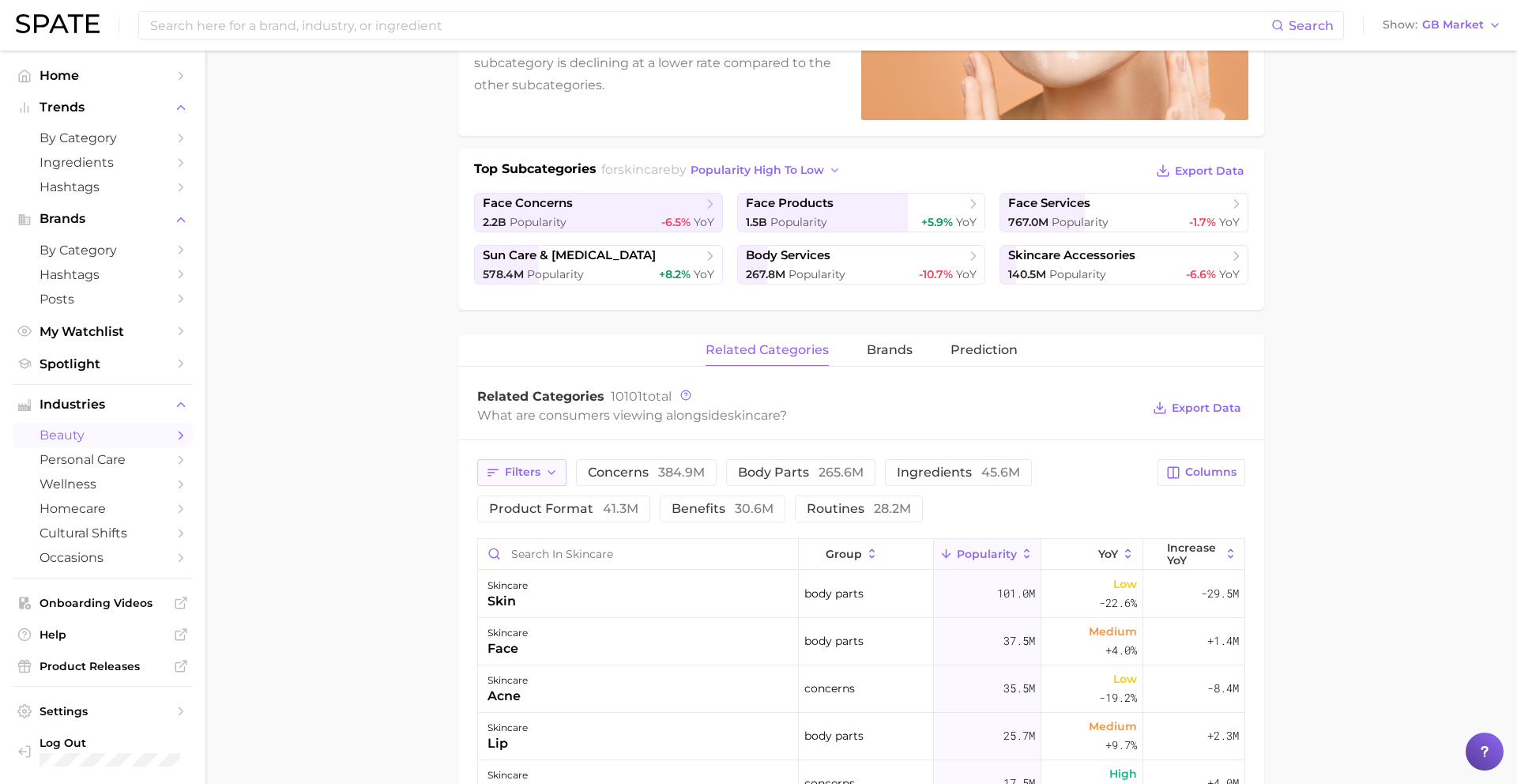
click at [539, 478] on button "Filters" at bounding box center [522, 473] width 89 height 27
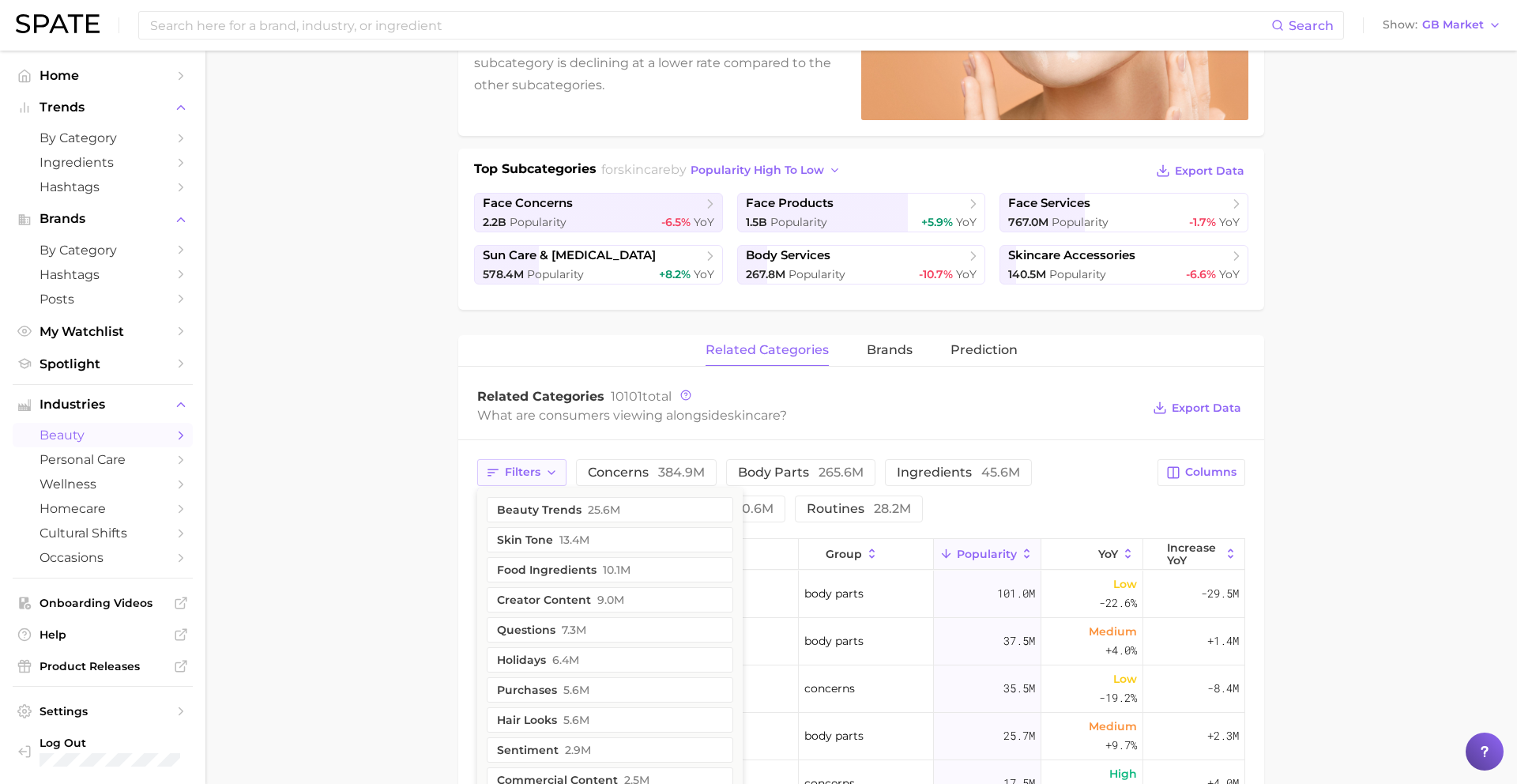
click at [539, 478] on button "Filters" at bounding box center [522, 473] width 89 height 27
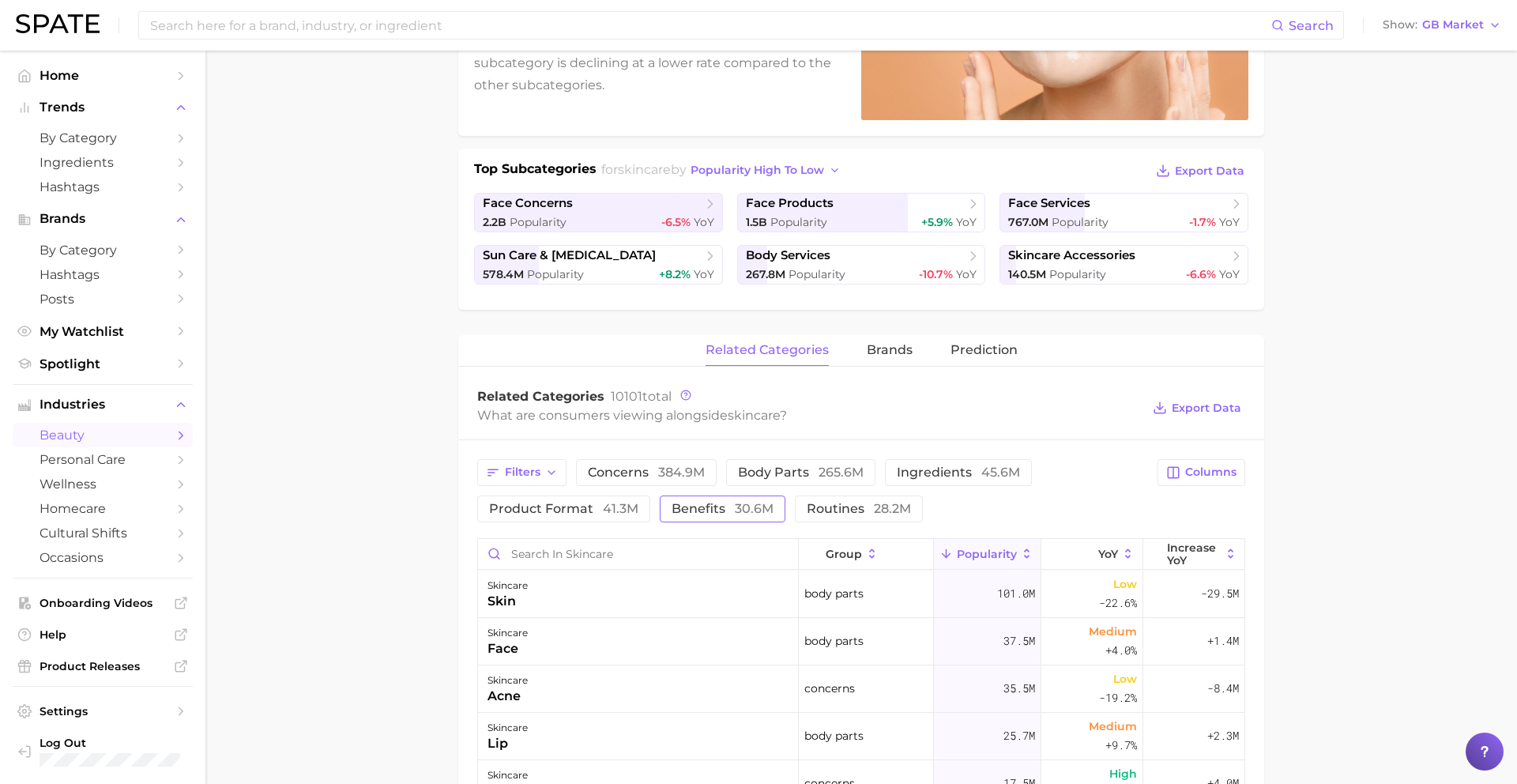
click at [700, 503] on span "benefits 30.6m" at bounding box center [722, 509] width 102 height 13
click at [1188, 568] on button "Increase YoY" at bounding box center [1193, 554] width 101 height 31
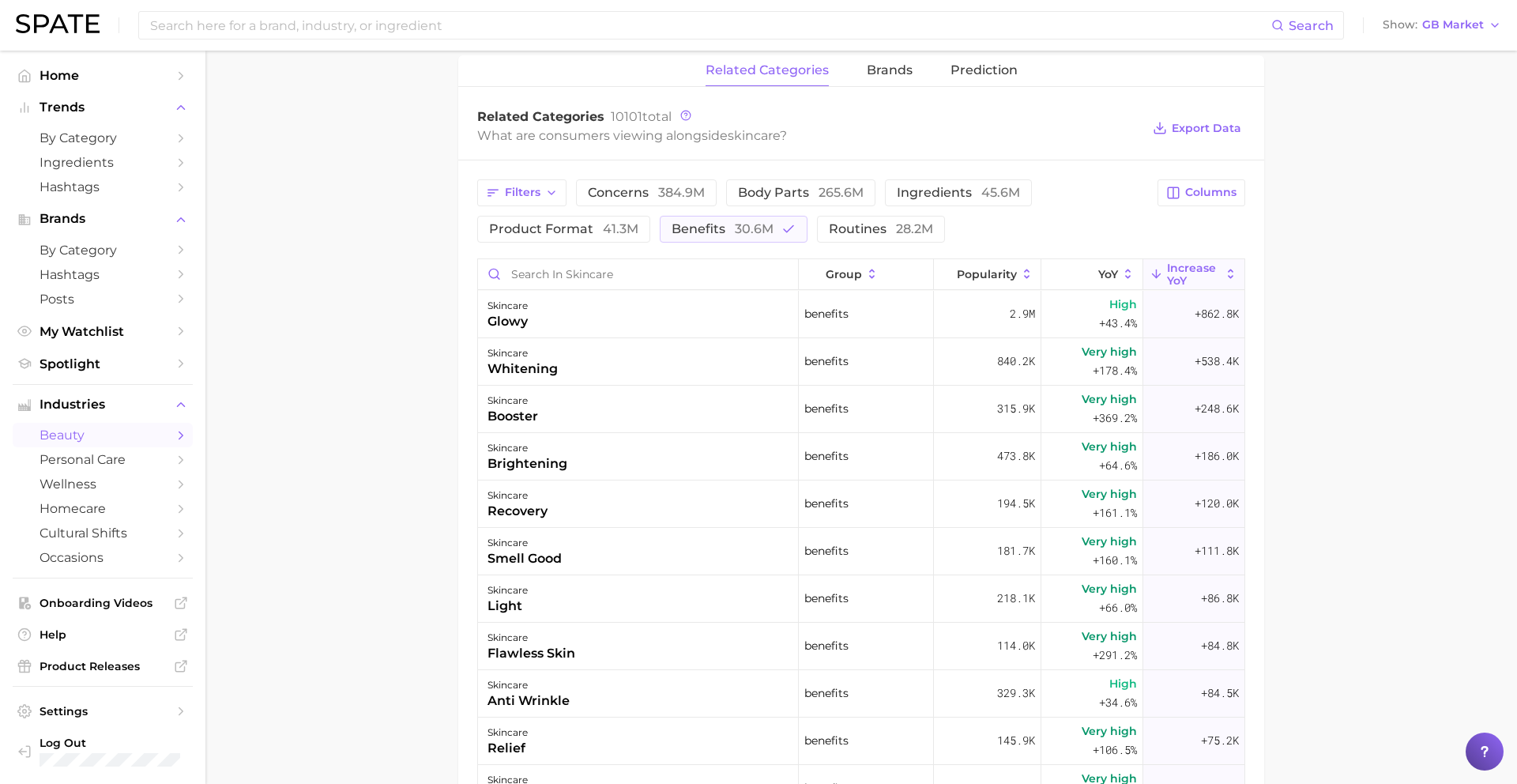
scroll to position [571, 0]
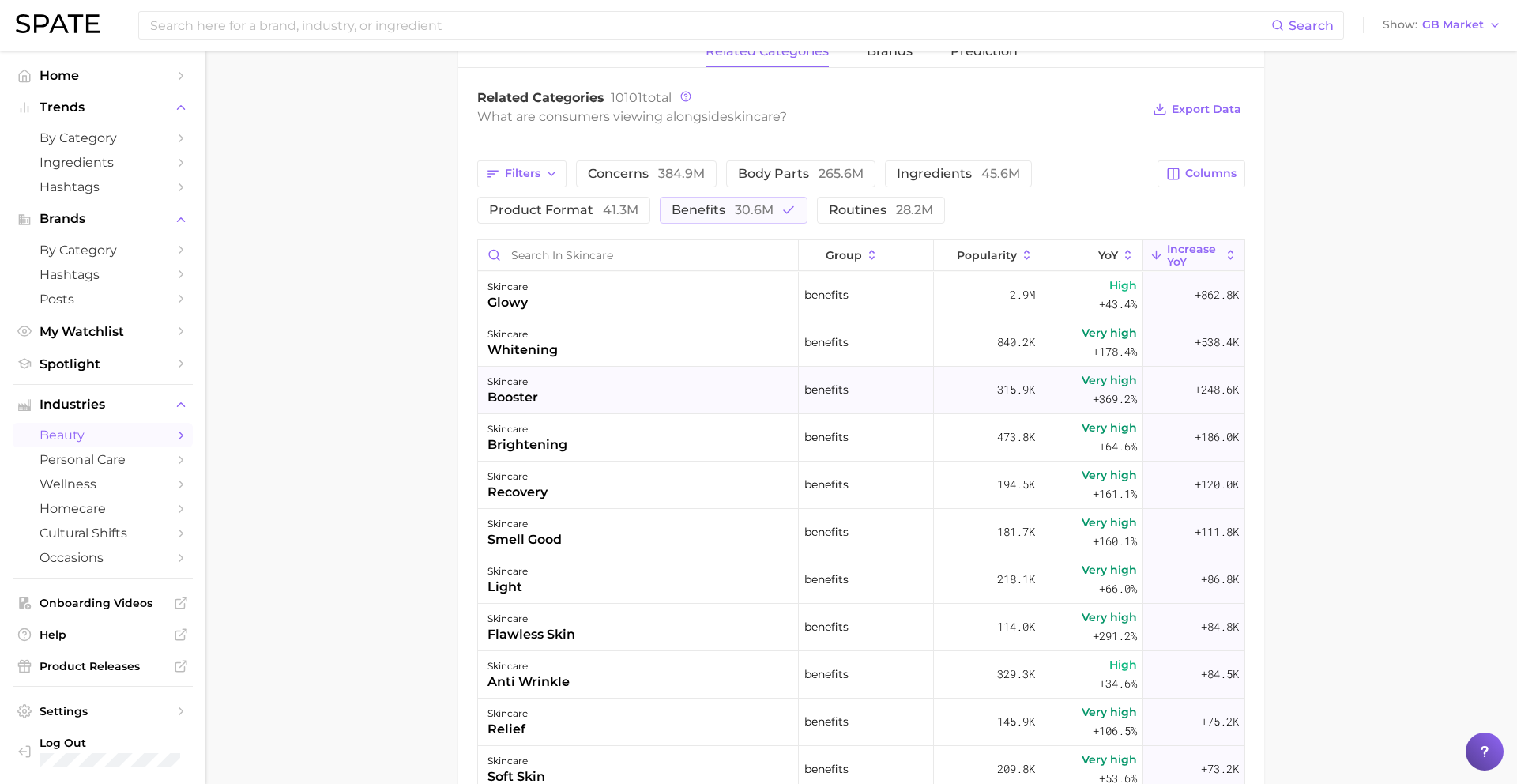
click at [642, 392] on div "skincare booster" at bounding box center [638, 390] width 321 height 48
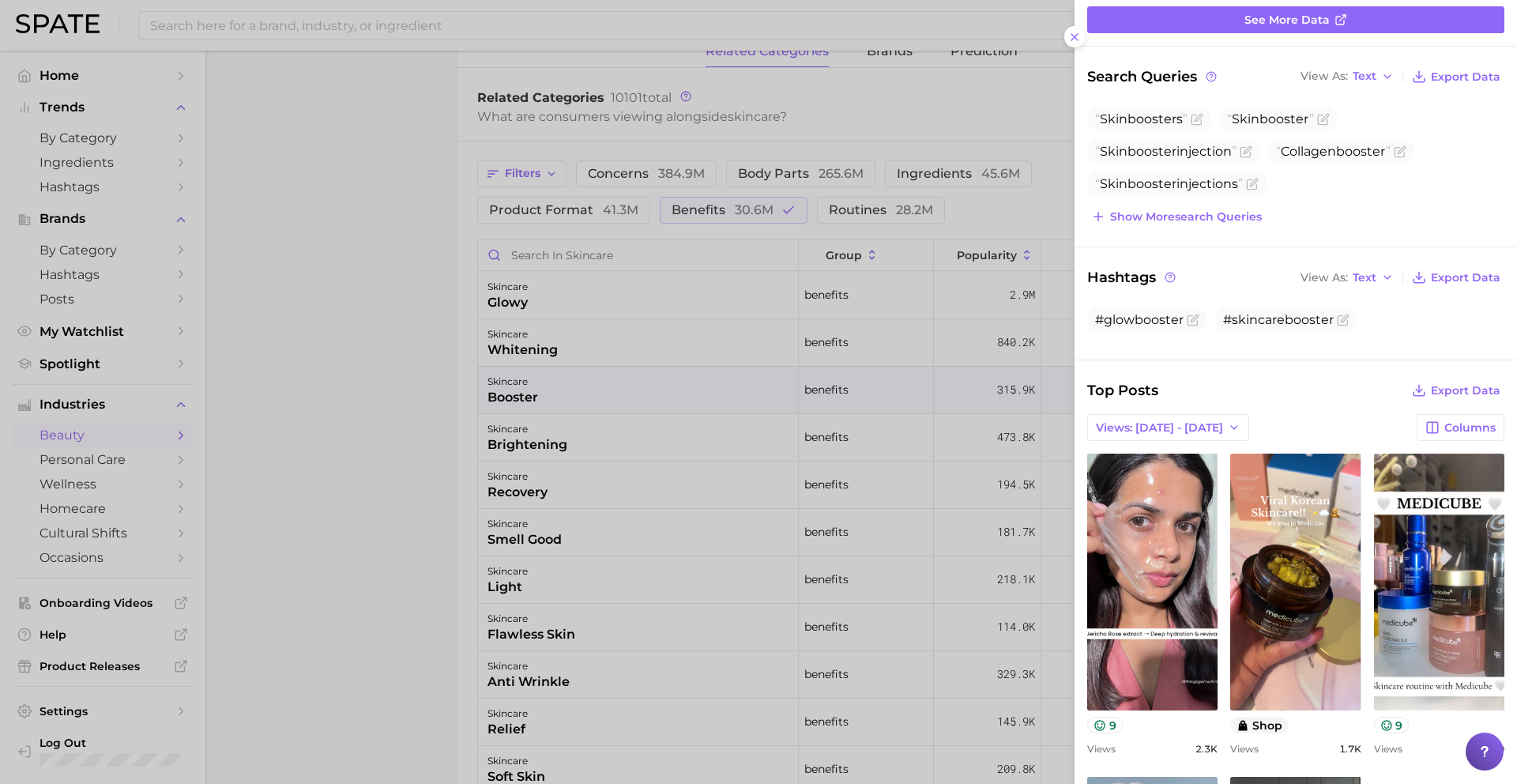
scroll to position [174, 0]
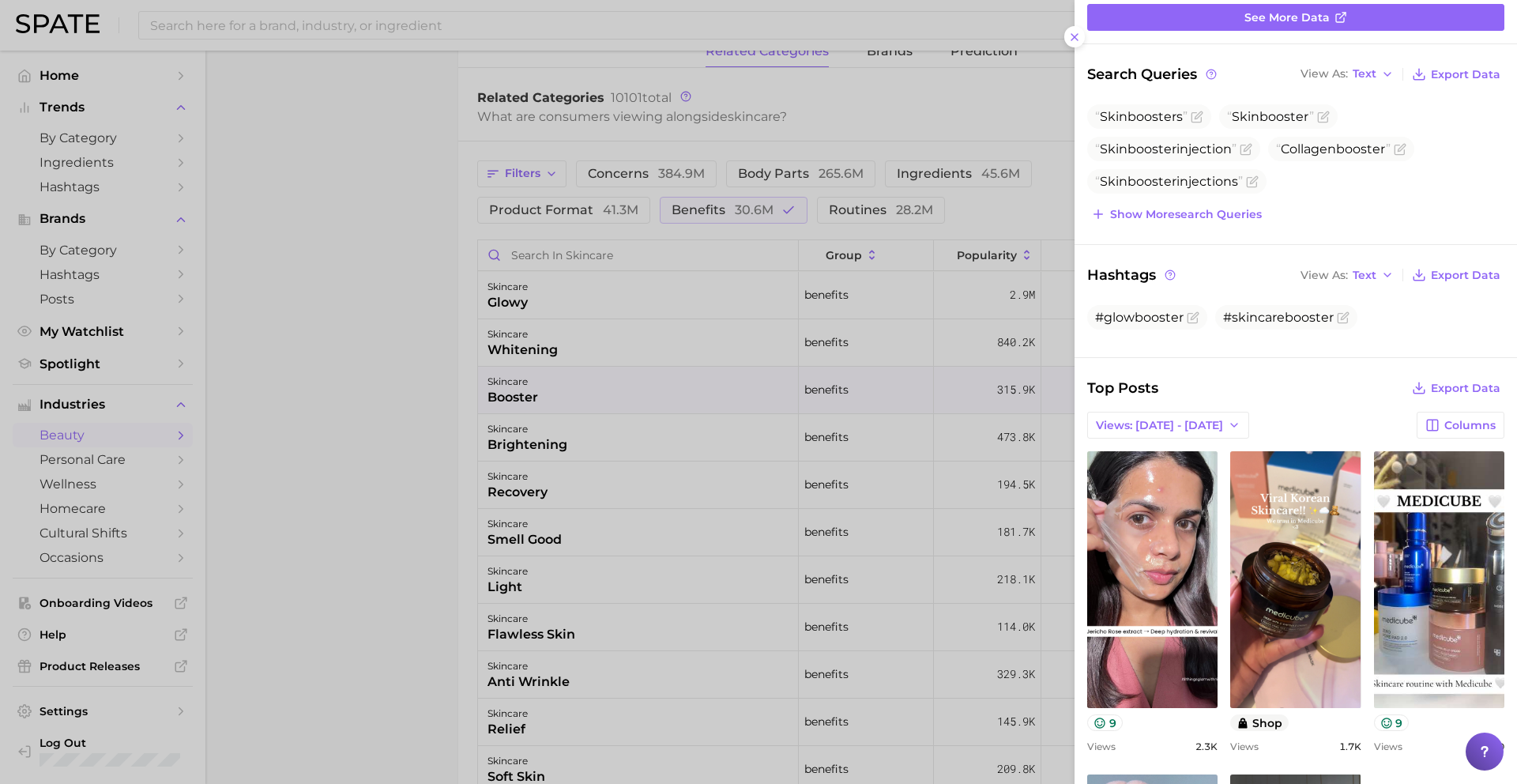
click at [590, 432] on div at bounding box center [758, 392] width 1517 height 784
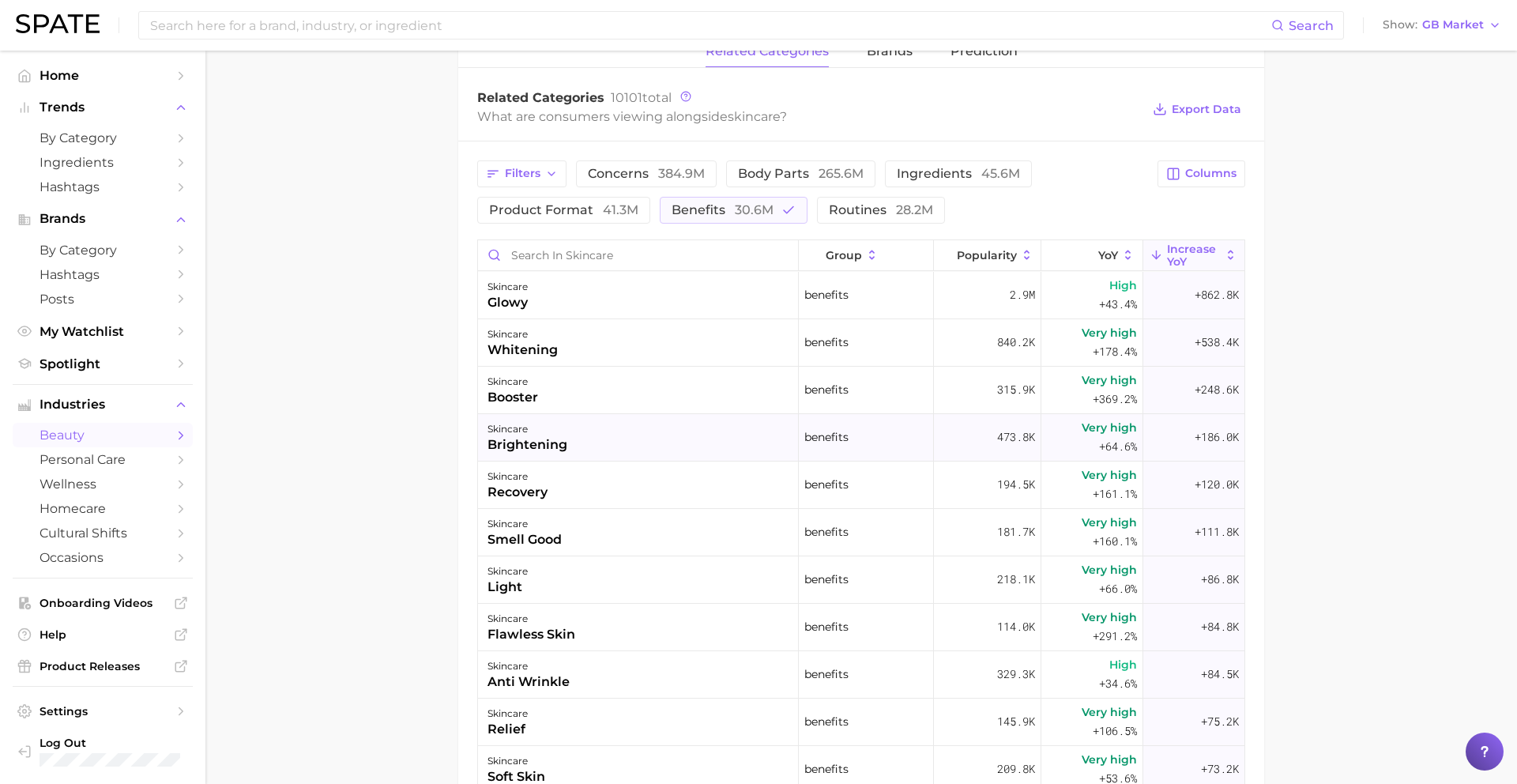
click at [598, 436] on div "skincare brightening" at bounding box center [638, 437] width 321 height 48
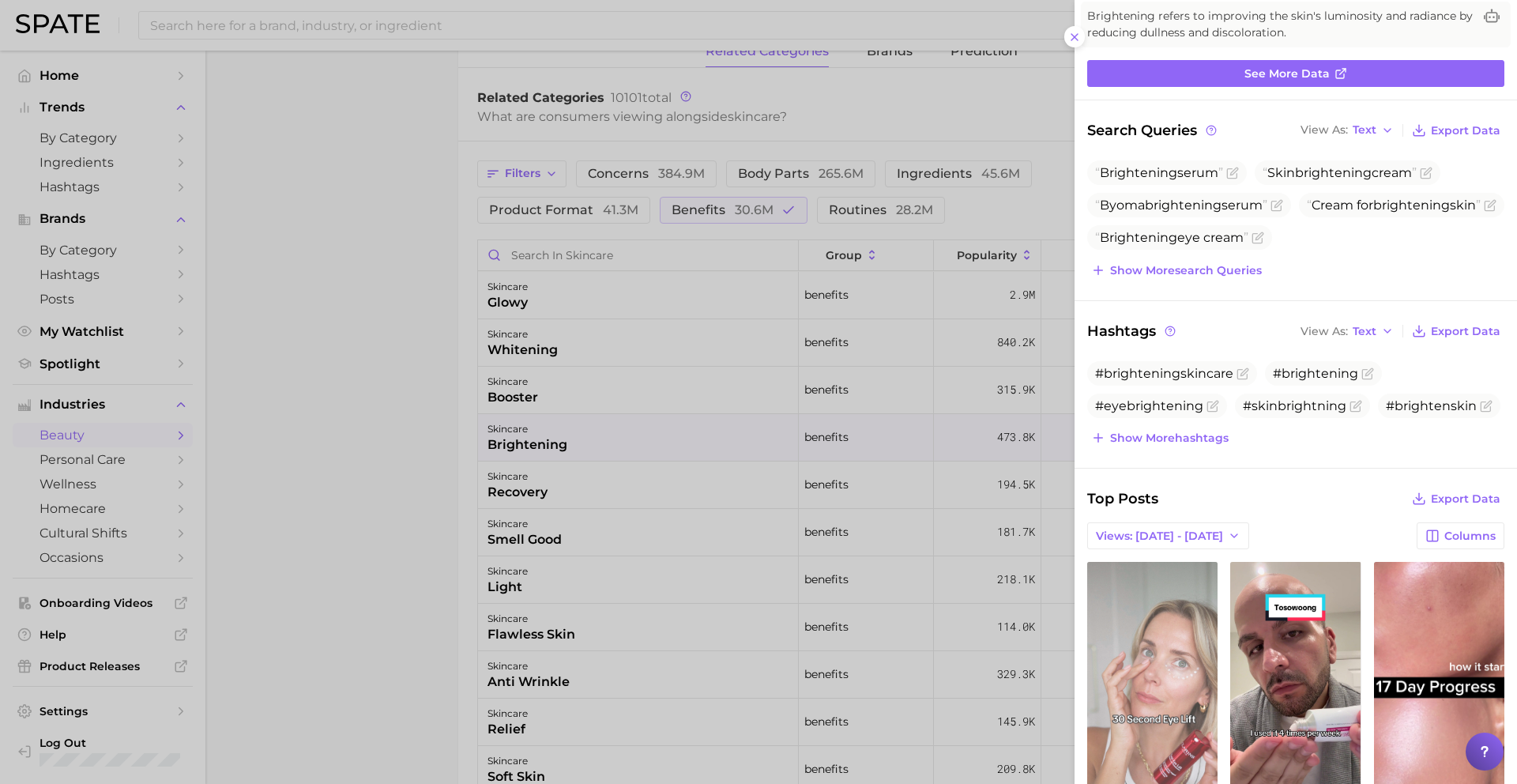
scroll to position [38, 0]
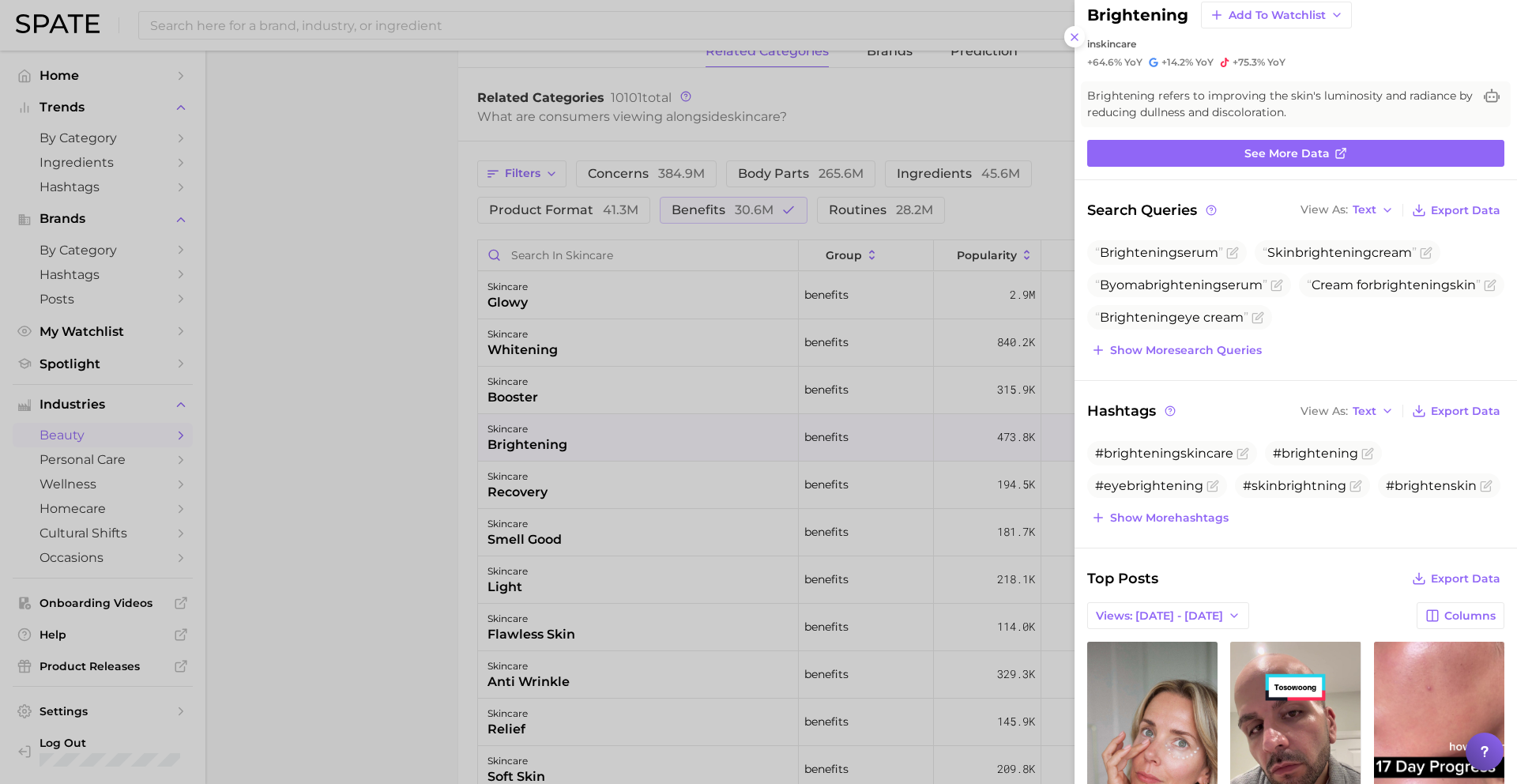
click at [725, 521] on div at bounding box center [758, 392] width 1517 height 784
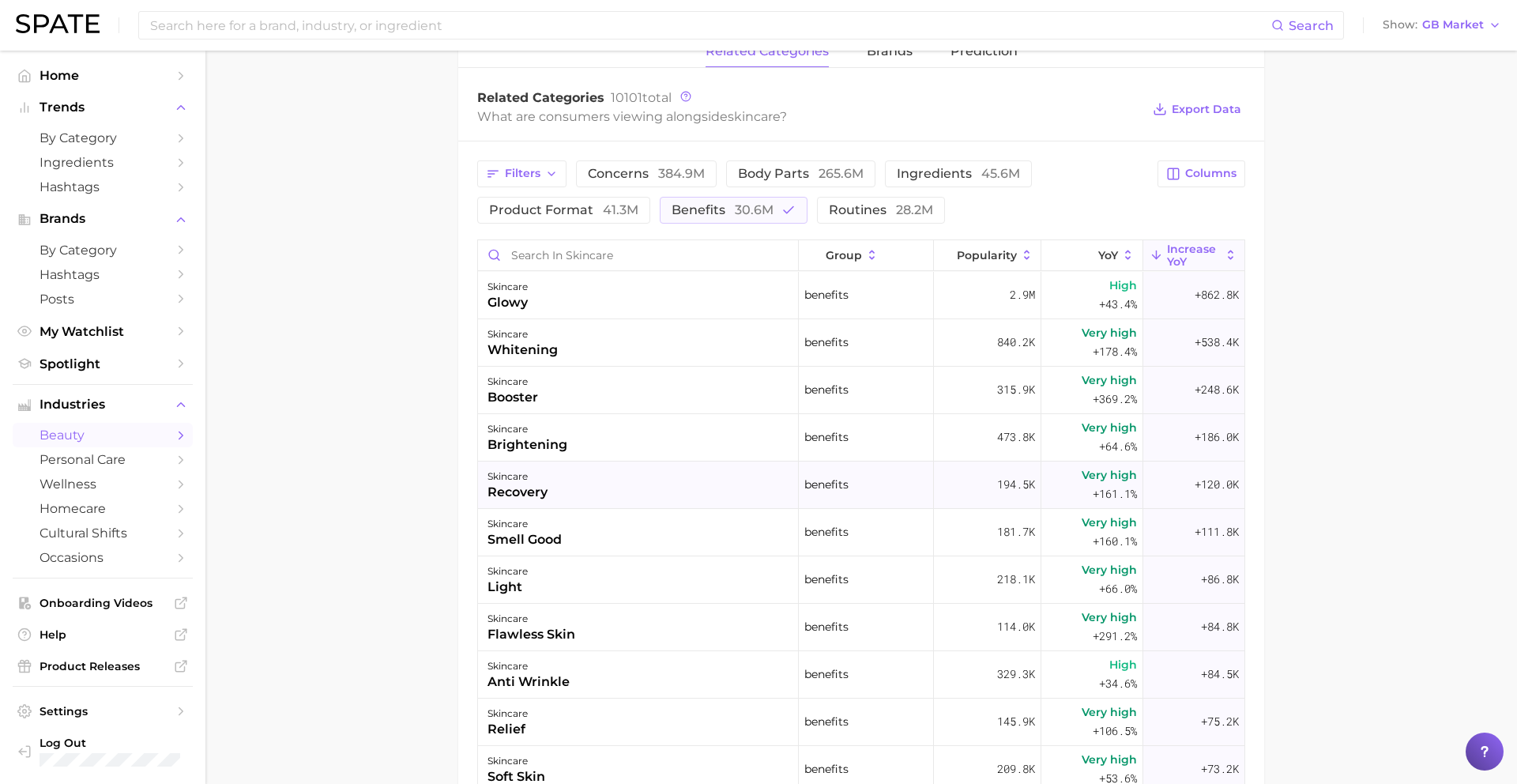
click at [682, 482] on div "skincare recovery" at bounding box center [638, 485] width 321 height 48
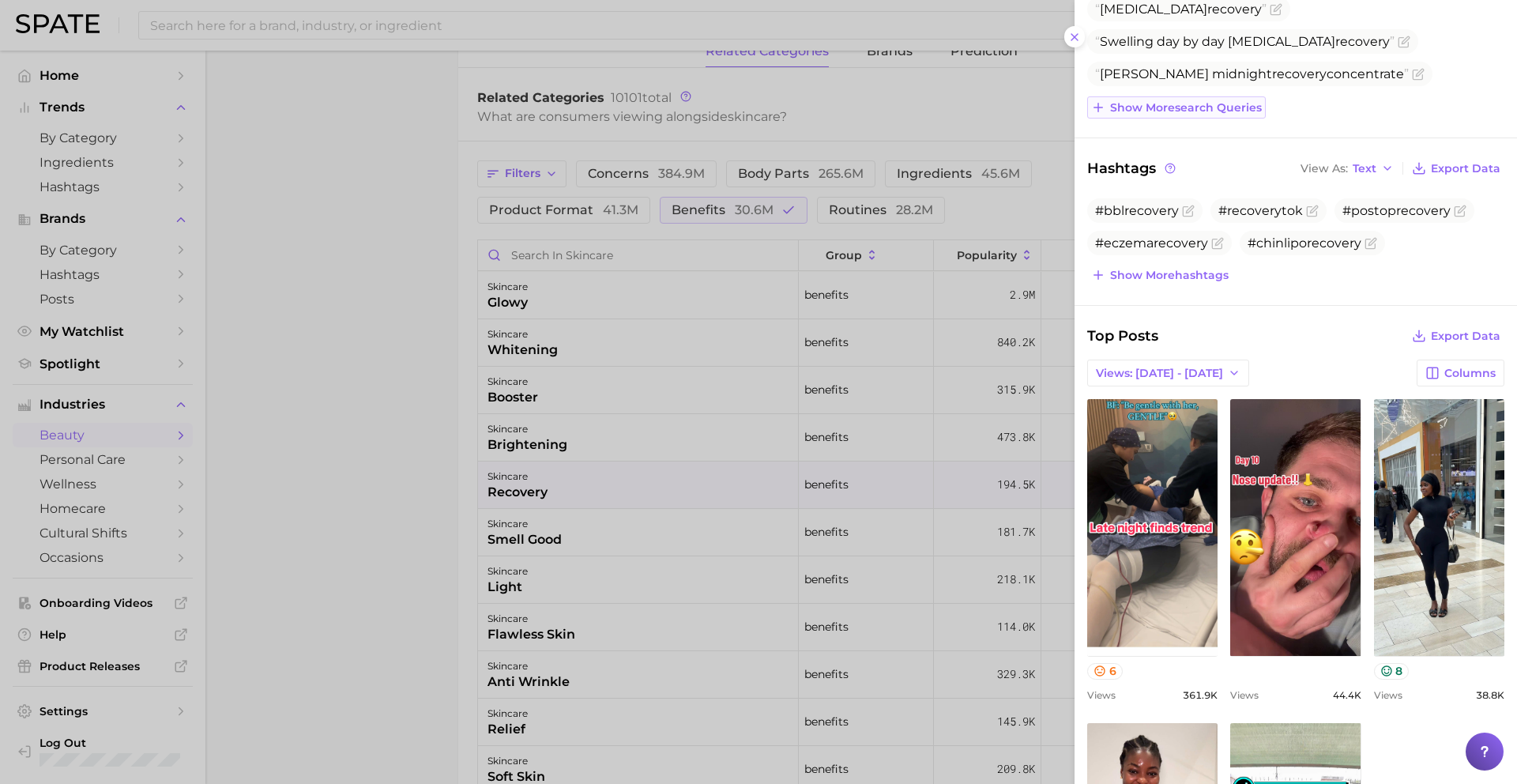
scroll to position [348, 0]
click at [745, 559] on div at bounding box center [758, 392] width 1517 height 784
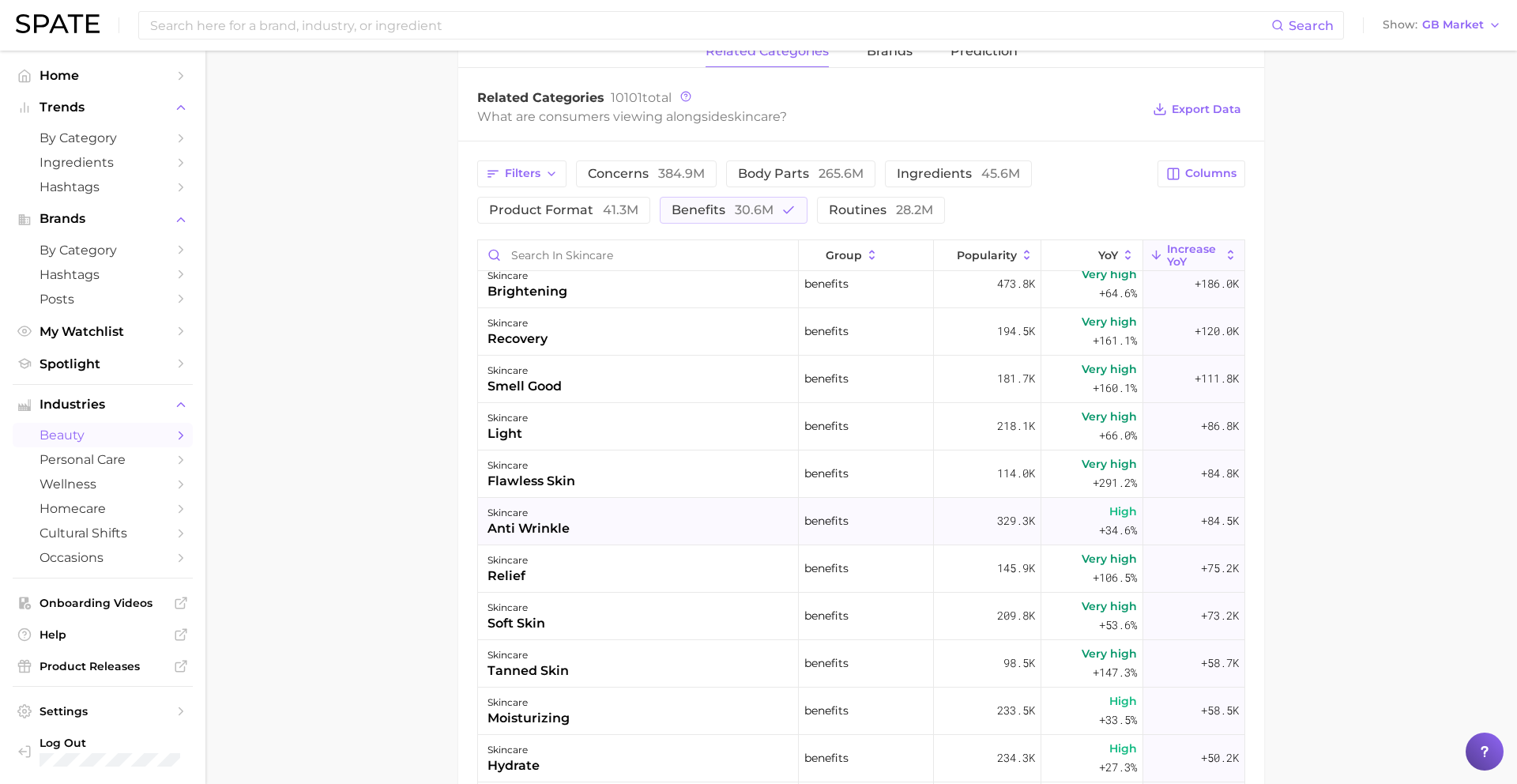
scroll to position [169, 0]
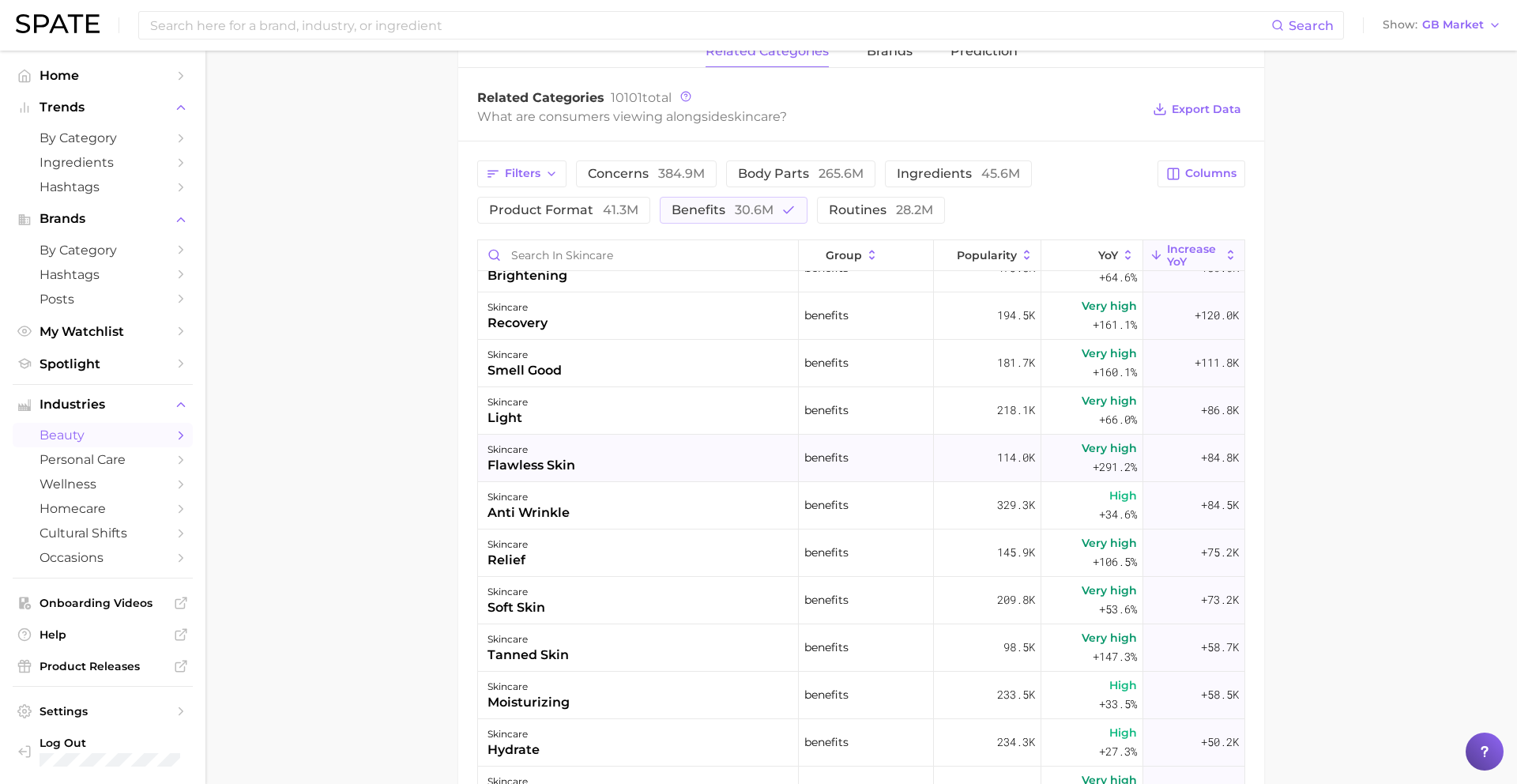
click at [655, 468] on div "skincare flawless skin" at bounding box center [638, 458] width 321 height 48
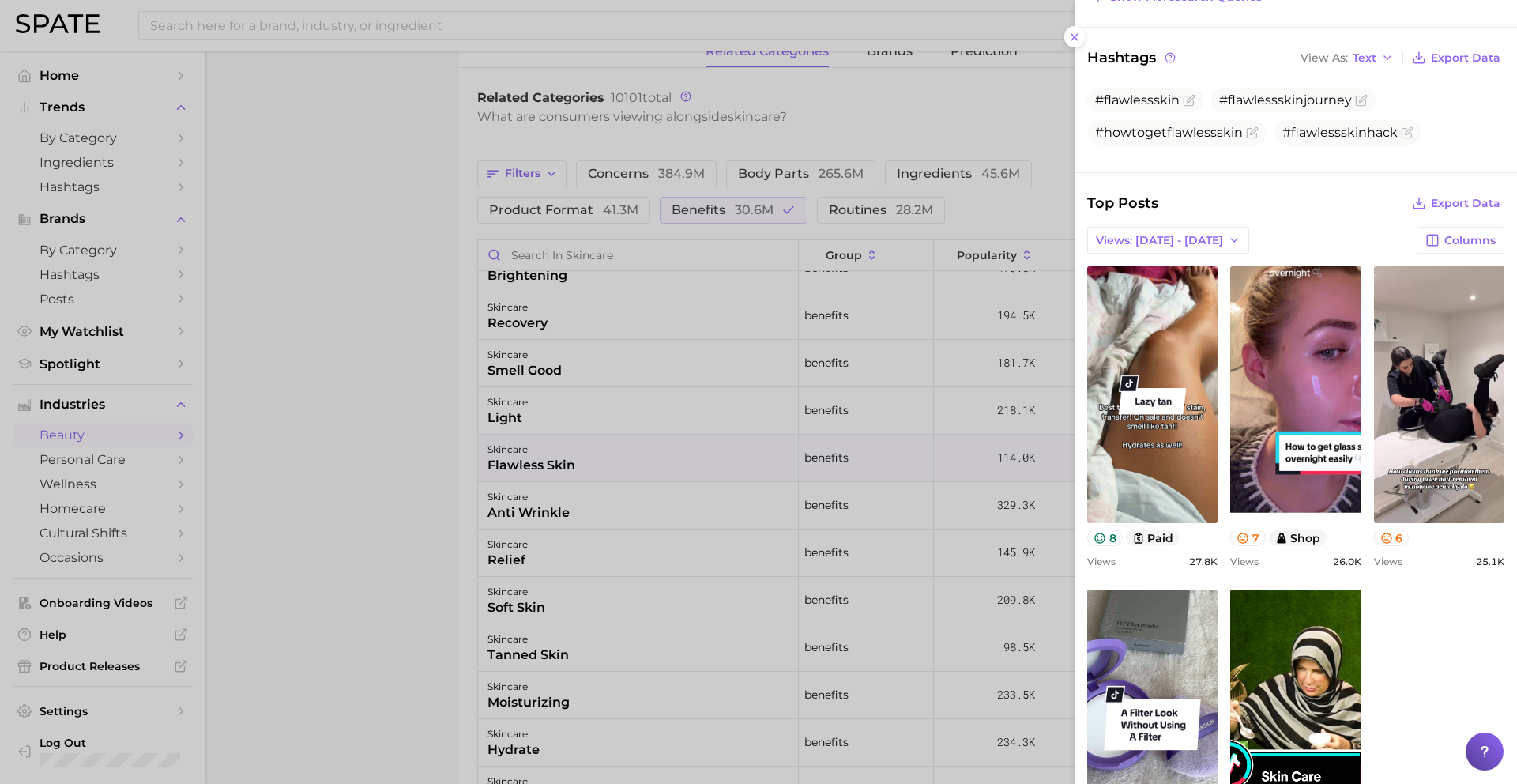
scroll to position [461, 0]
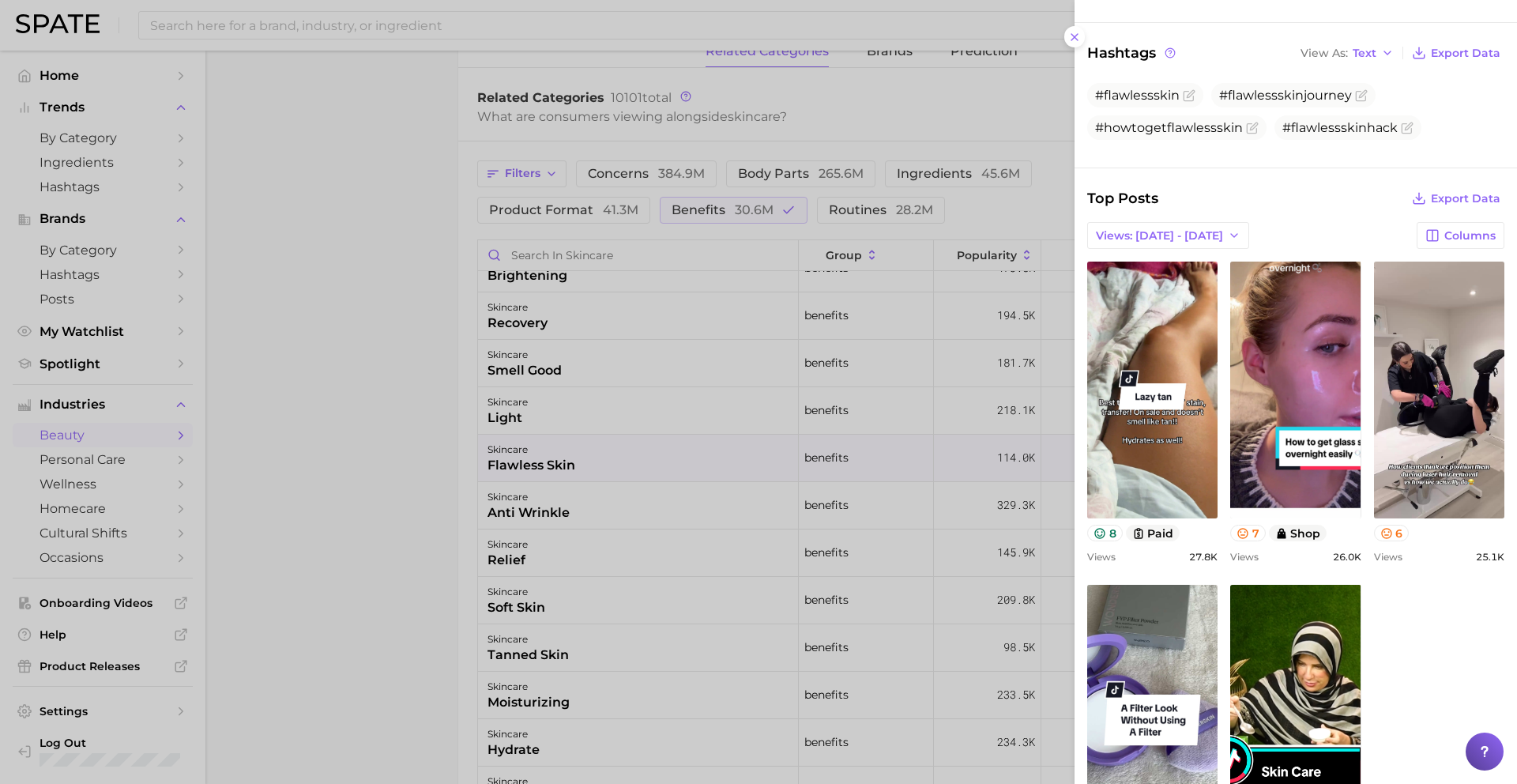
click at [613, 503] on div at bounding box center [758, 392] width 1517 height 784
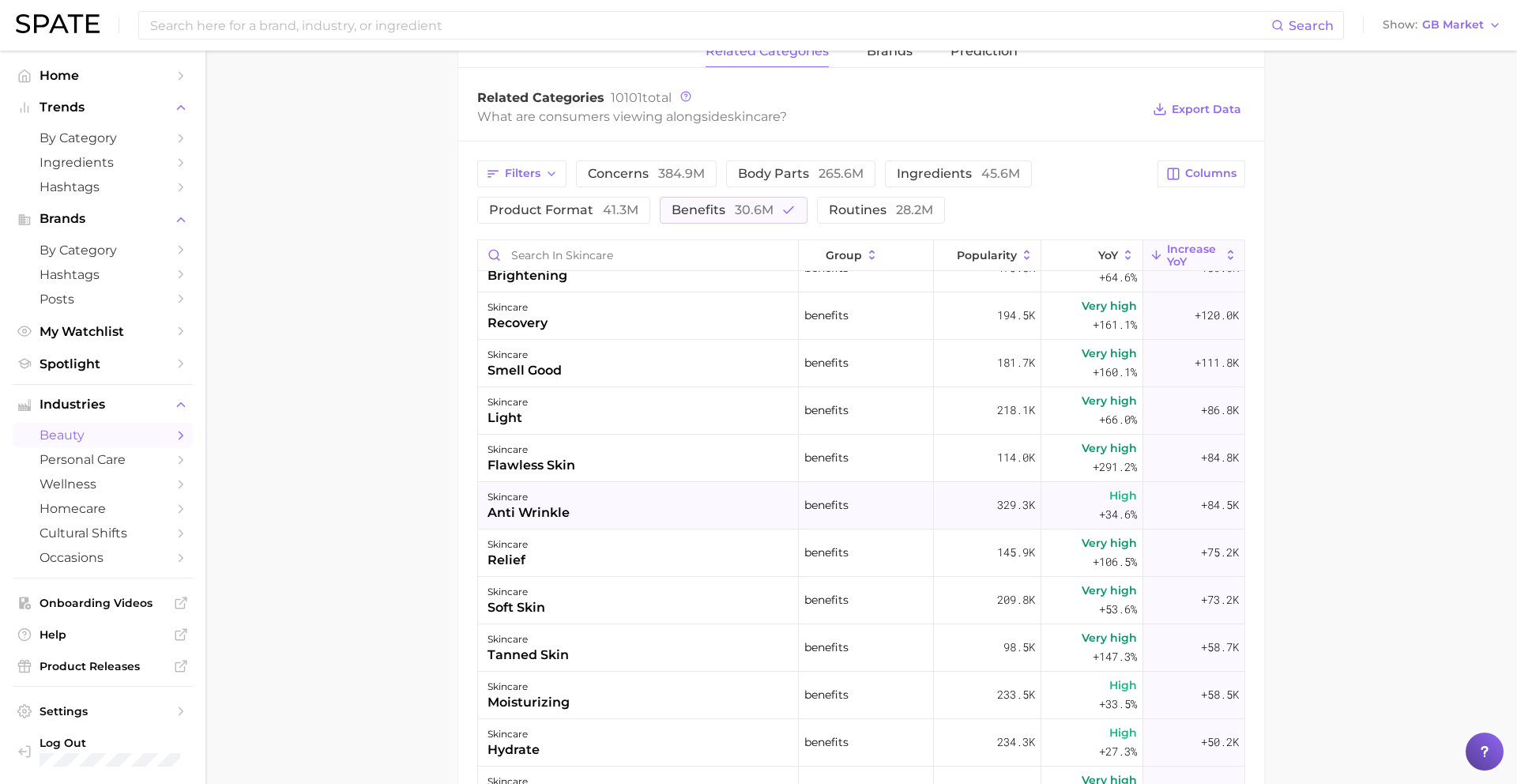
click at [591, 508] on div "skincare anti wrinkle" at bounding box center [638, 505] width 321 height 48
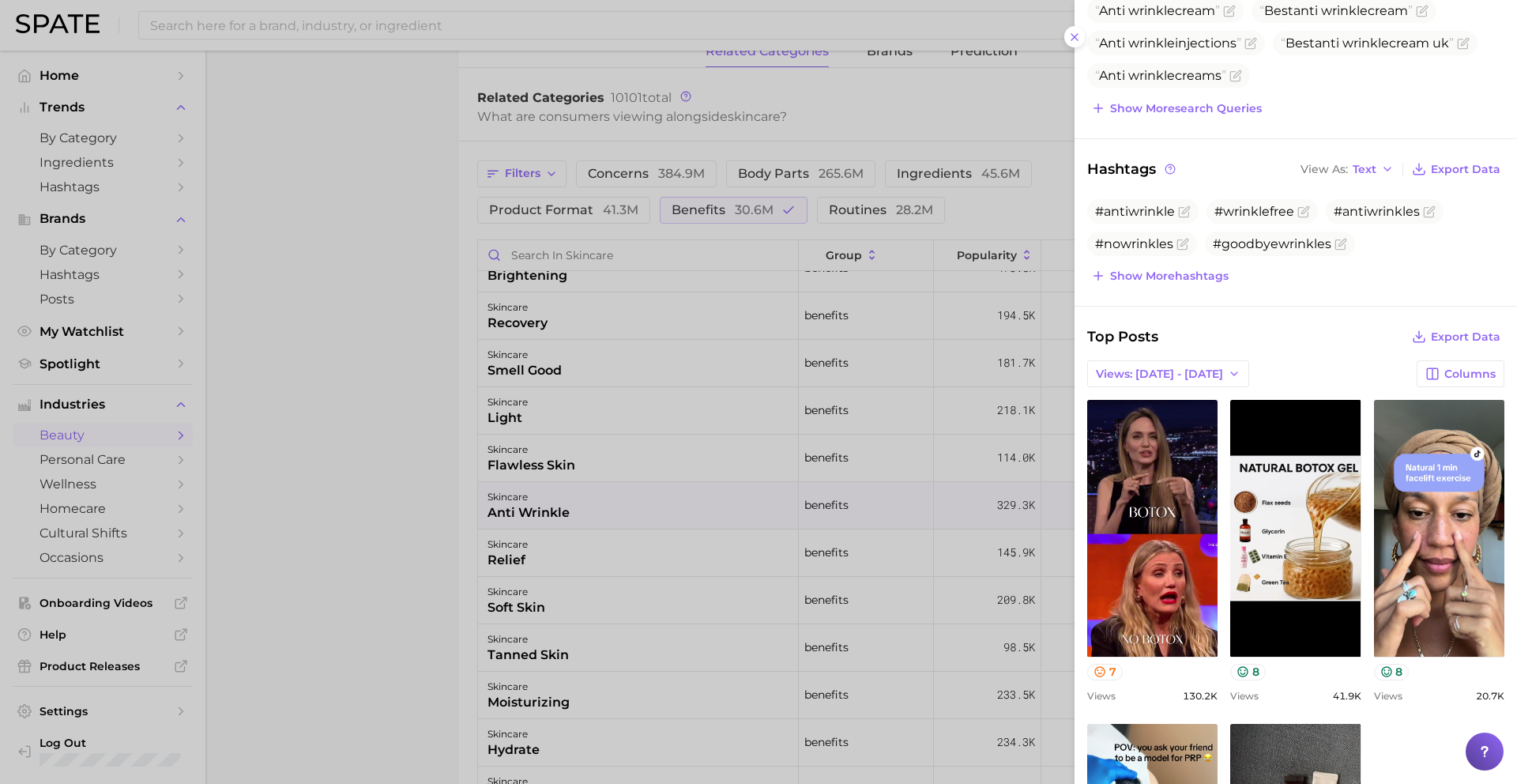
scroll to position [0, 0]
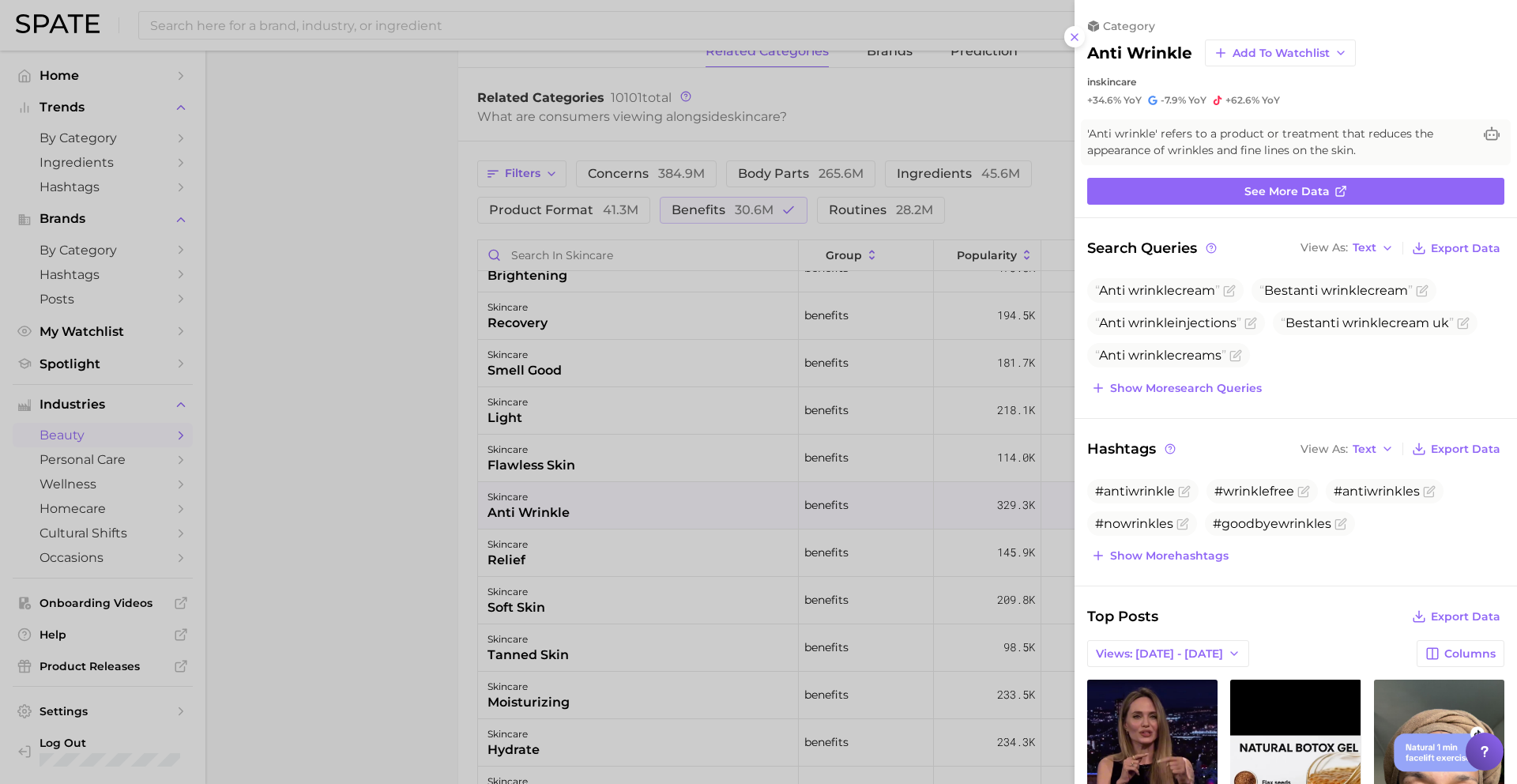
click at [594, 565] on div at bounding box center [758, 392] width 1517 height 784
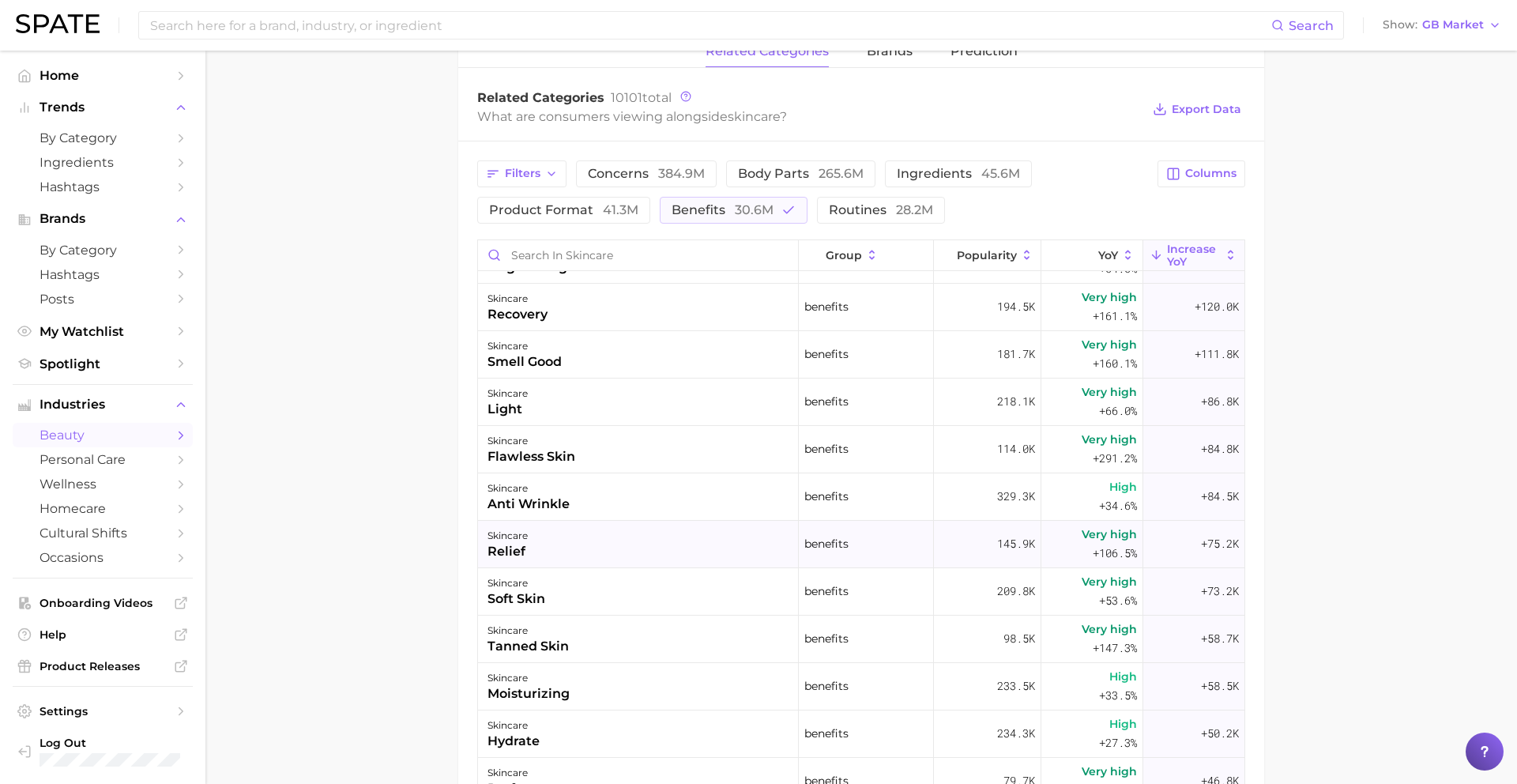
click at [595, 549] on div "skincare relief" at bounding box center [638, 544] width 321 height 48
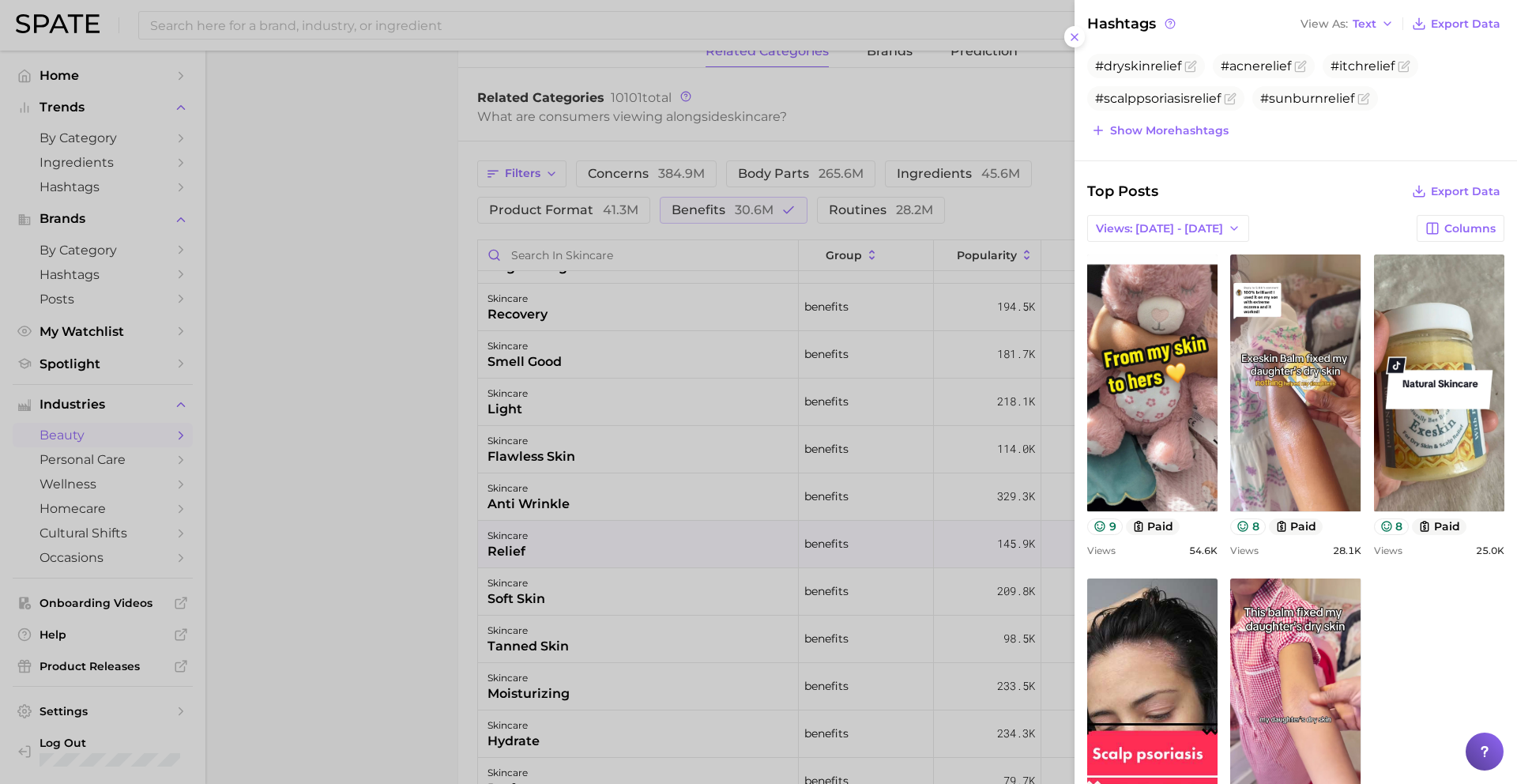
click at [582, 604] on div at bounding box center [758, 392] width 1517 height 784
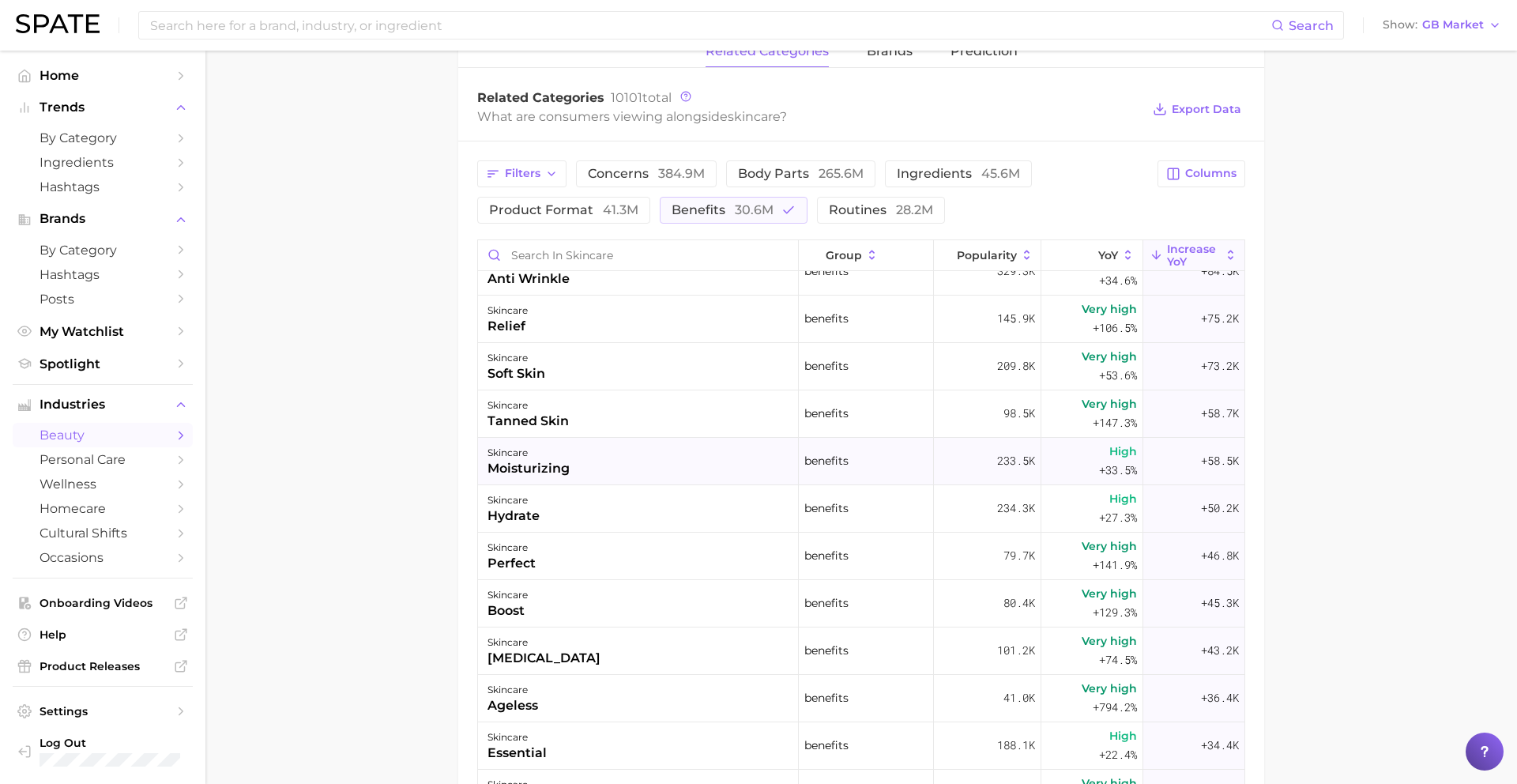
click at [604, 466] on div "skincare moisturizing" at bounding box center [638, 461] width 321 height 48
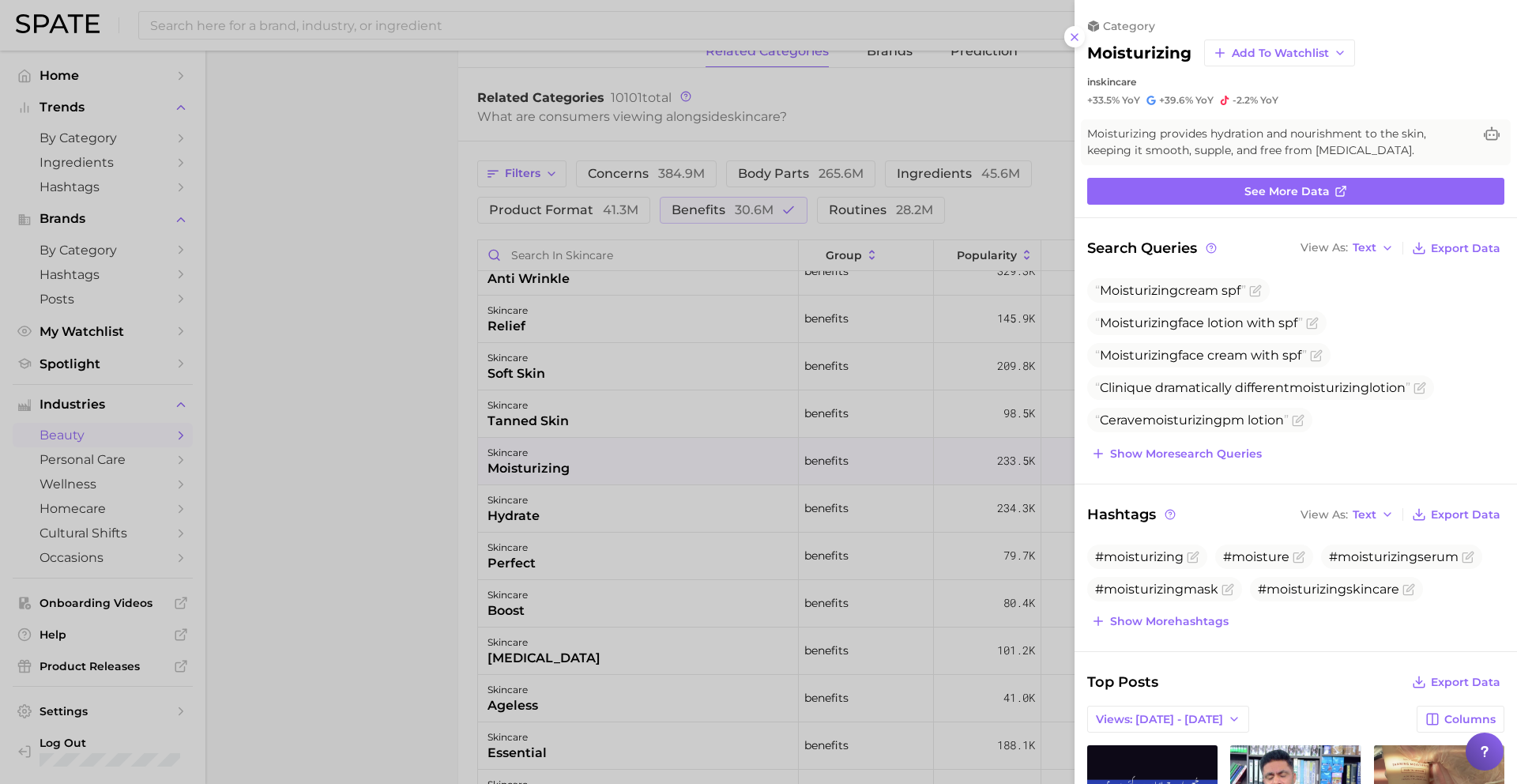
click at [605, 462] on div at bounding box center [758, 392] width 1517 height 784
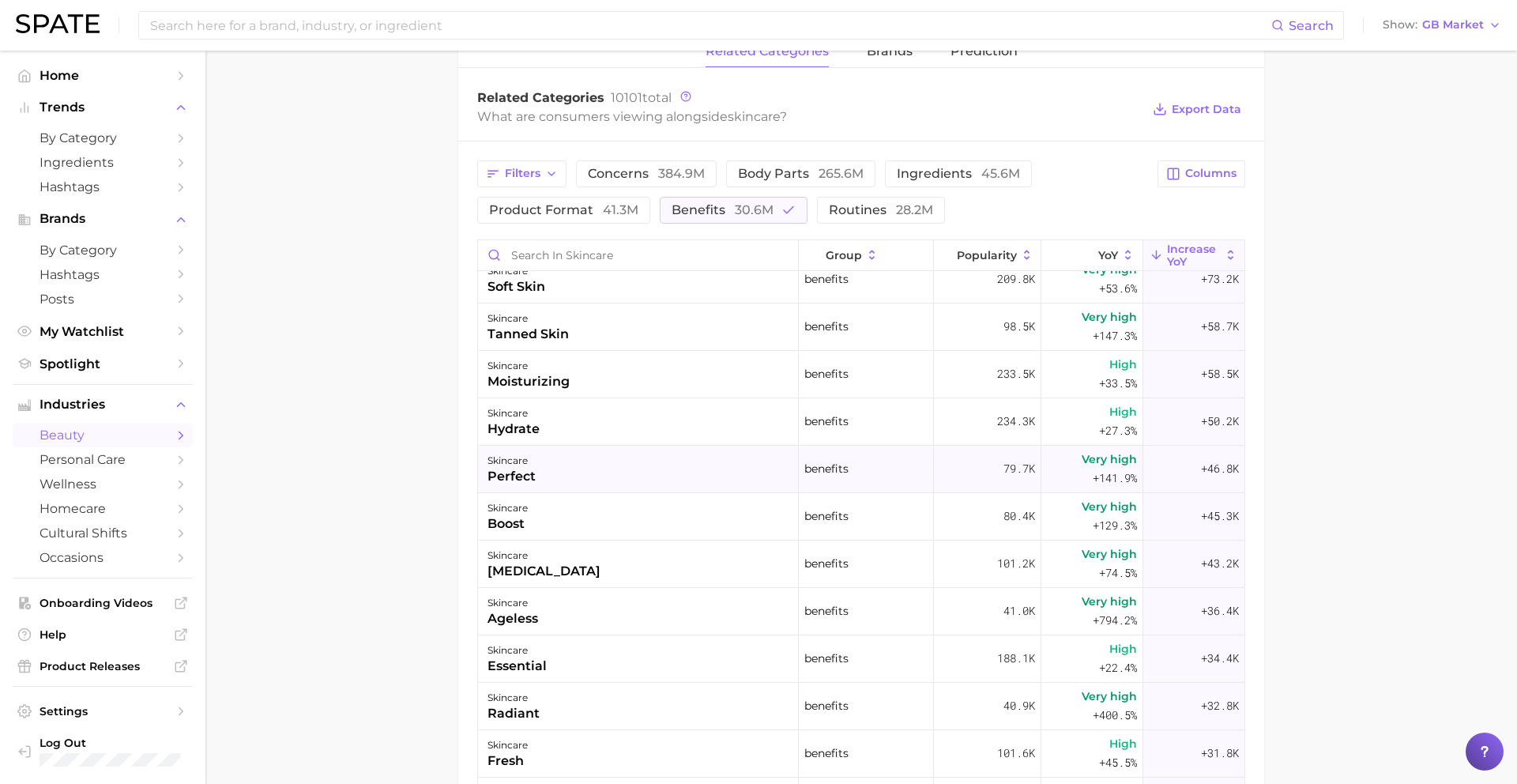
click at [601, 565] on div "[MEDICAL_DATA]" at bounding box center [544, 571] width 113 height 19
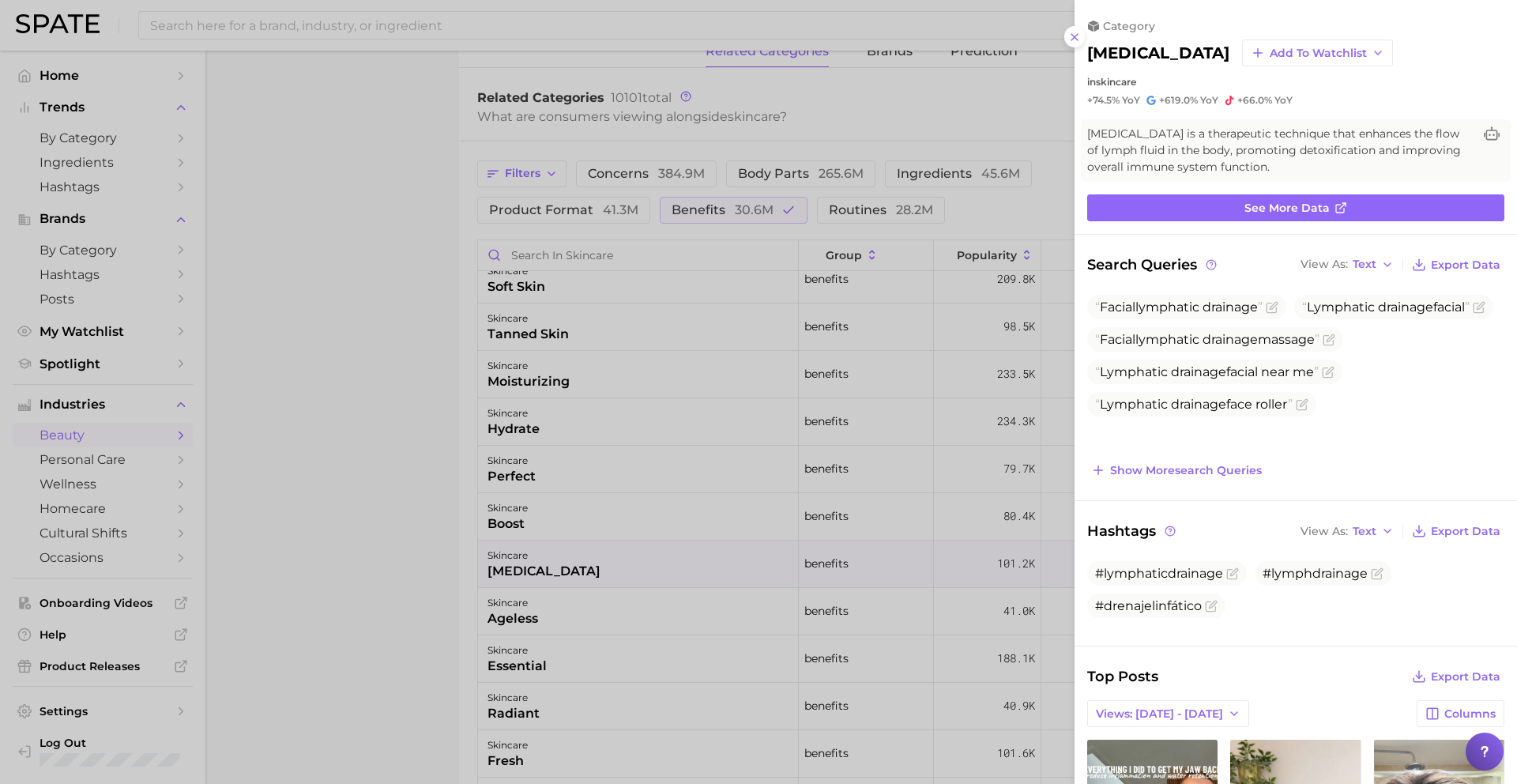
click at [542, 615] on div at bounding box center [758, 392] width 1517 height 784
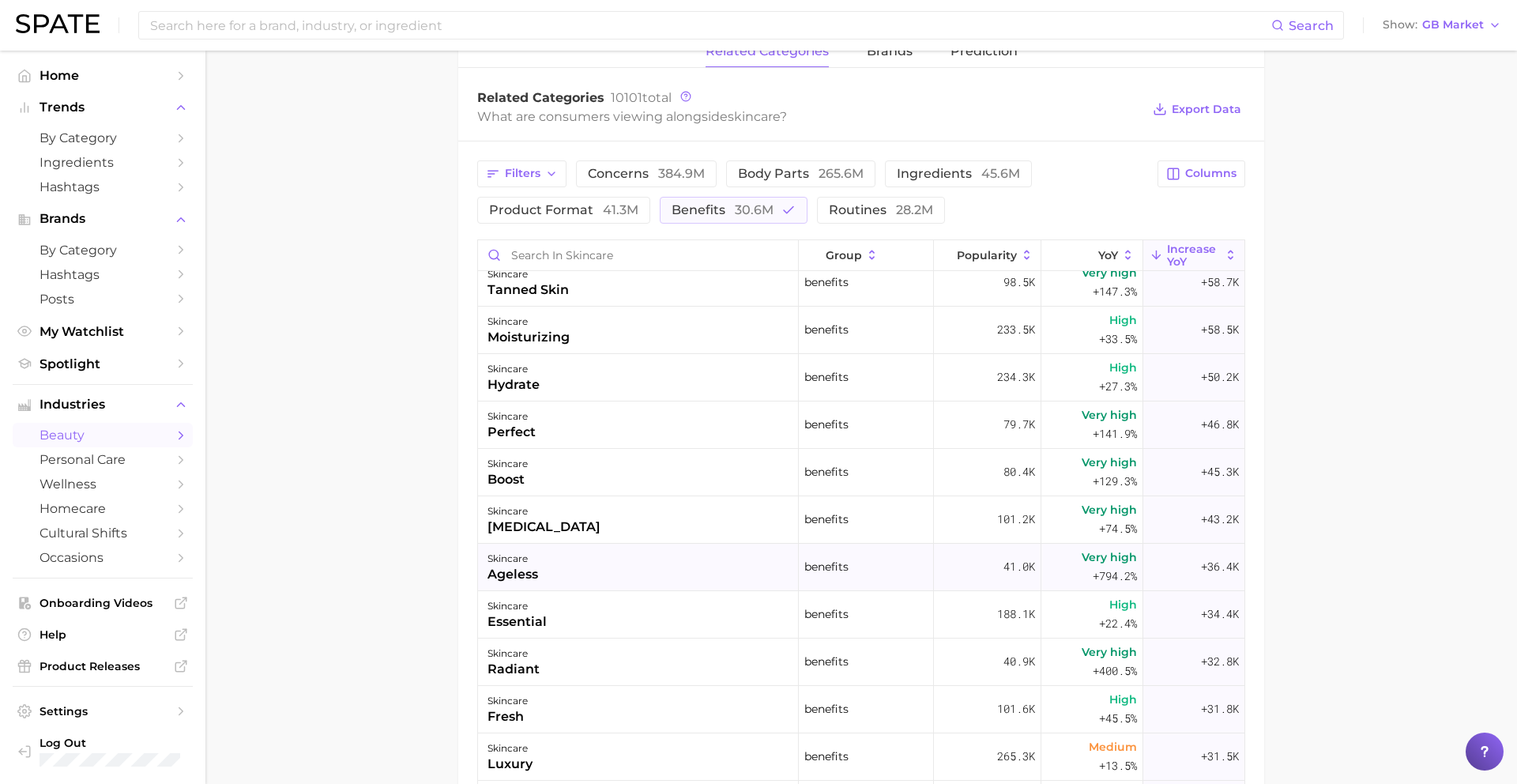
click at [554, 575] on div "skincare ageless" at bounding box center [638, 567] width 321 height 48
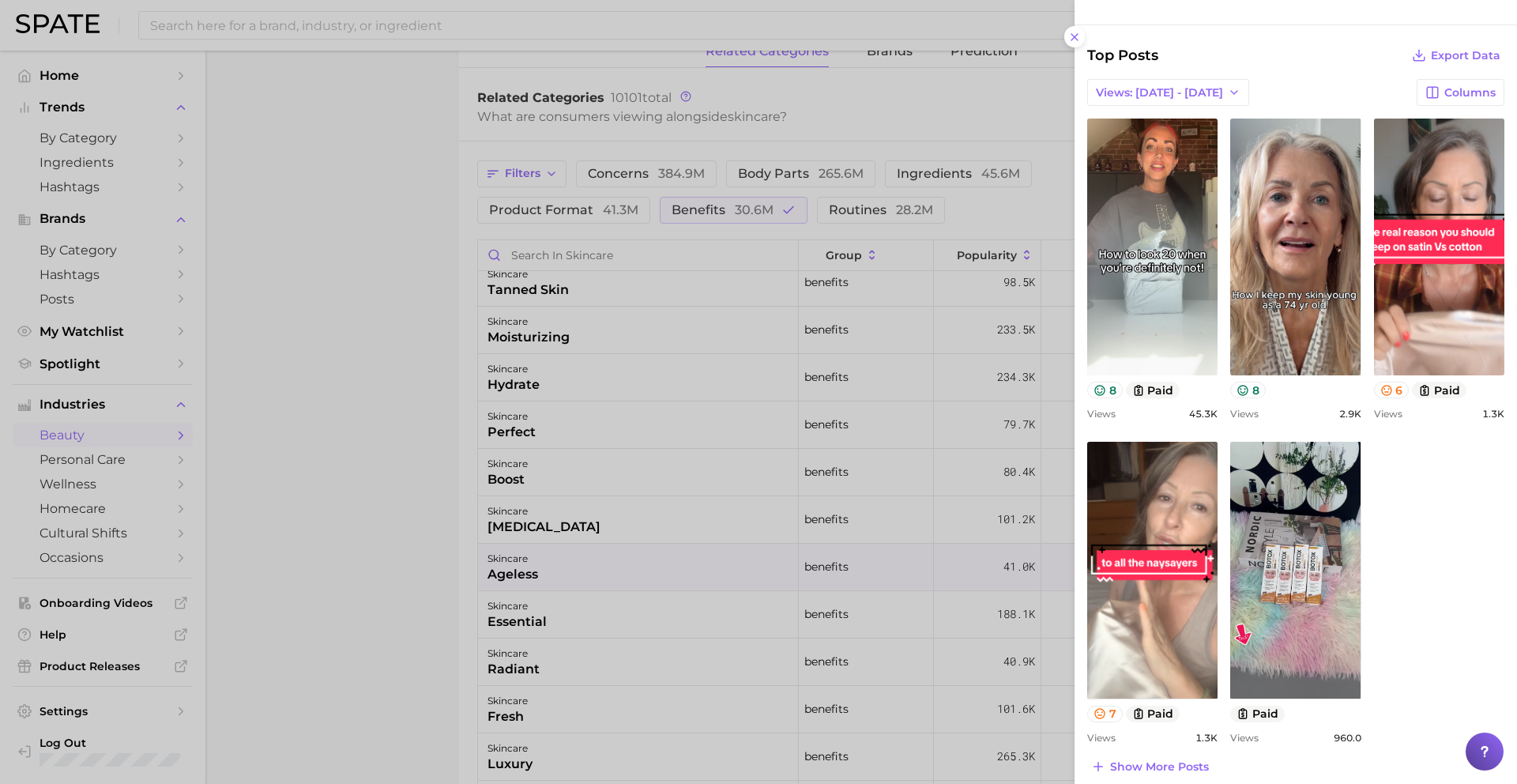
click at [647, 562] on div at bounding box center [758, 392] width 1517 height 784
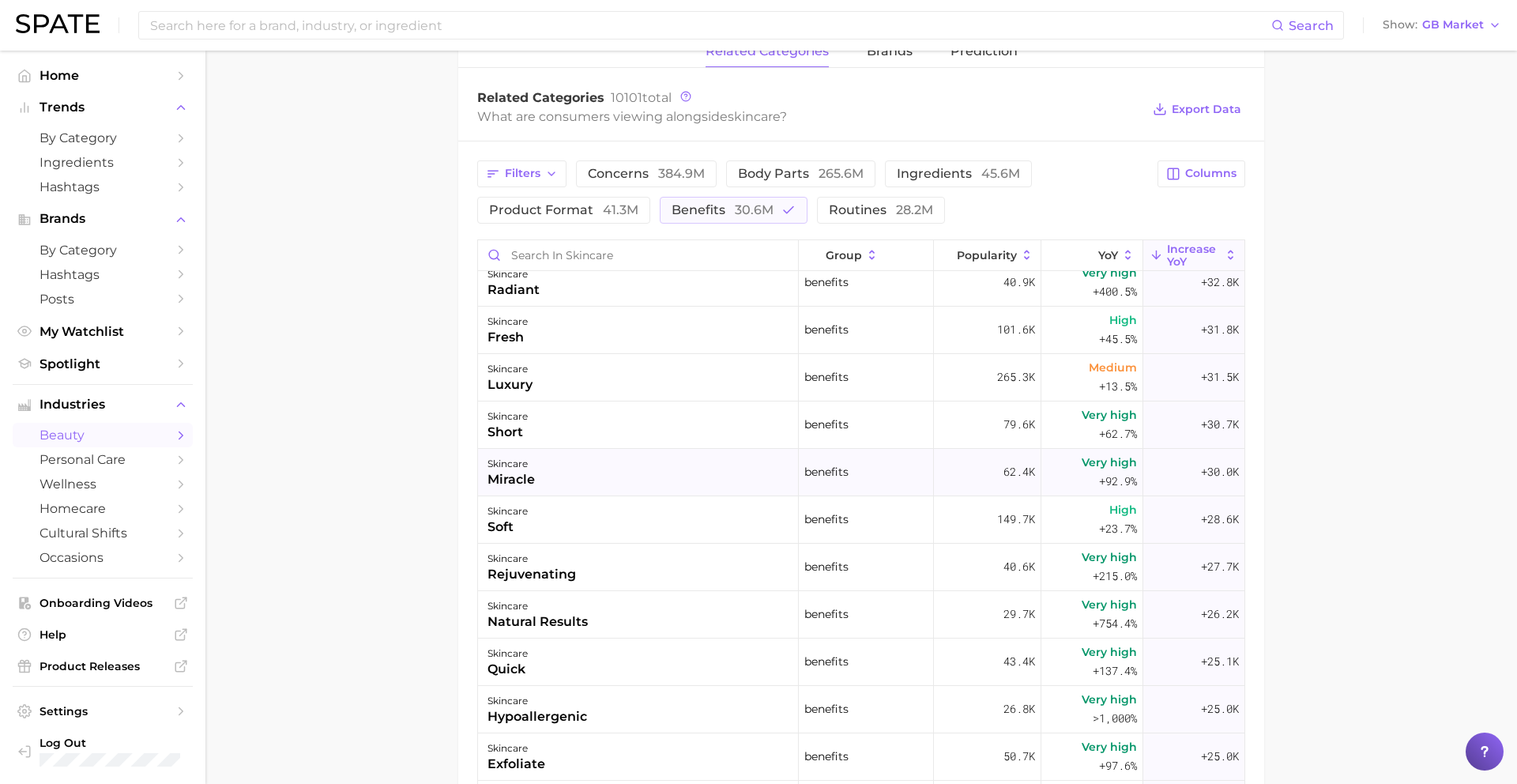
scroll to position [918, 0]
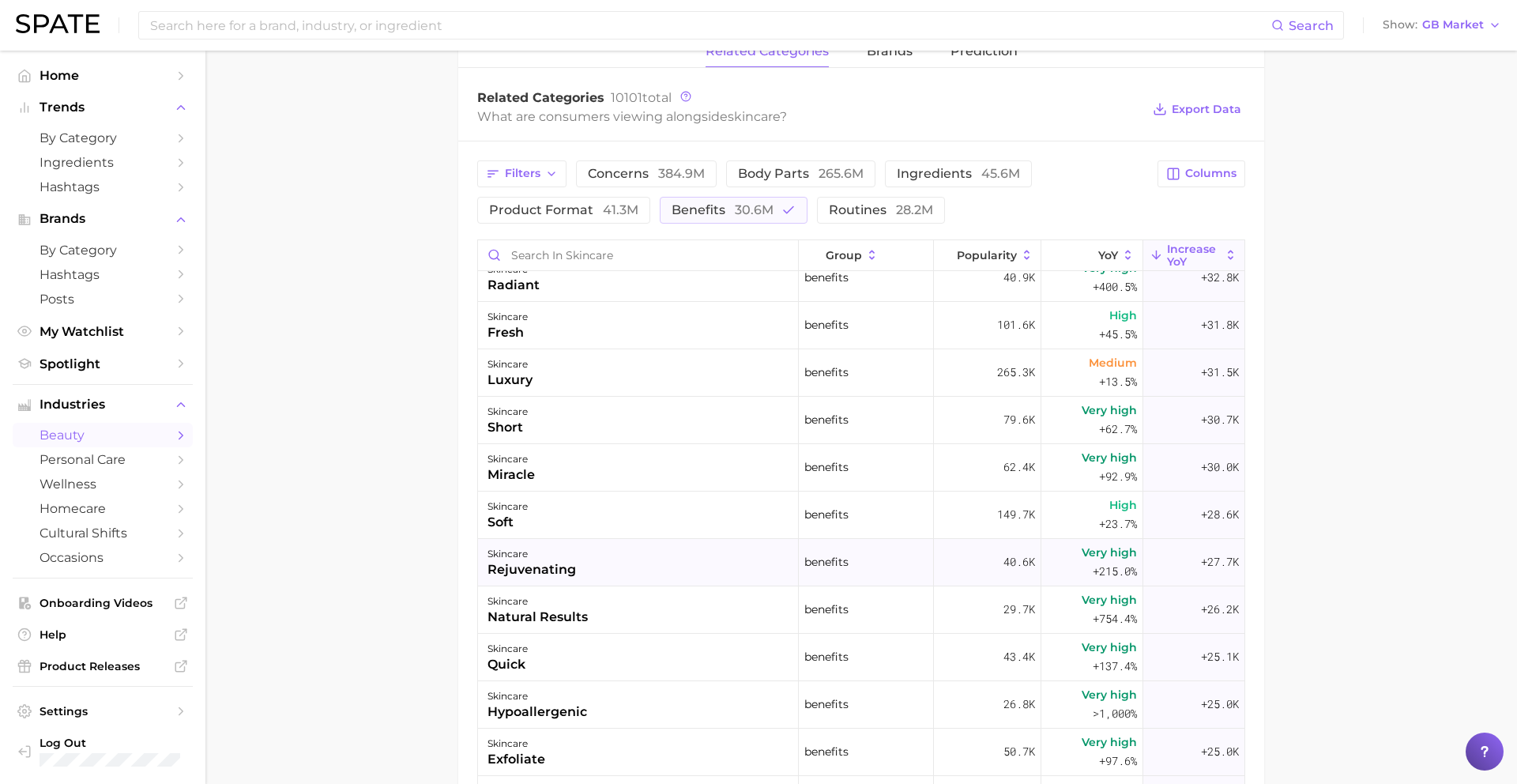
click at [644, 557] on div "skincare rejuvenating" at bounding box center [638, 562] width 321 height 48
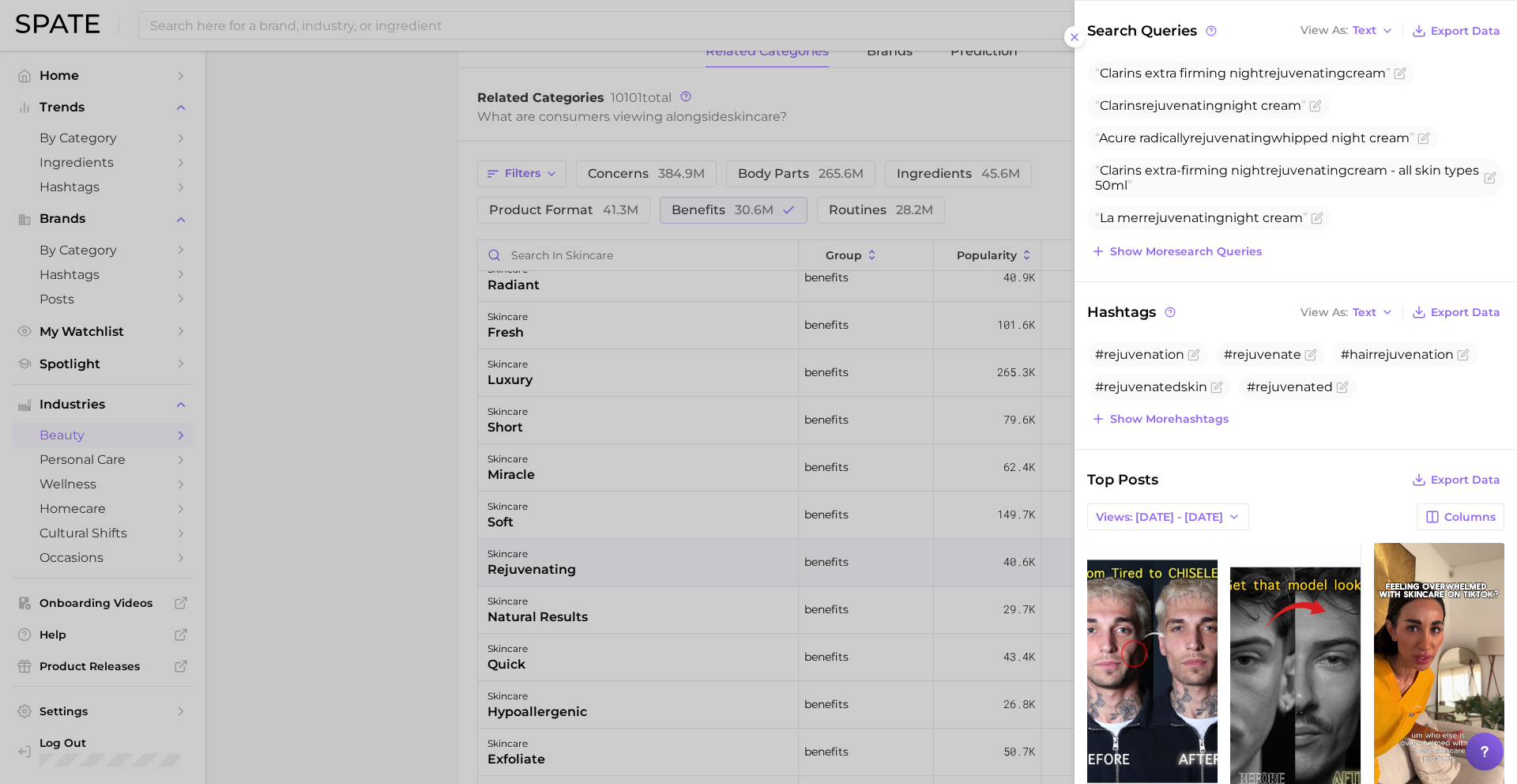
click at [619, 613] on div at bounding box center [758, 392] width 1517 height 784
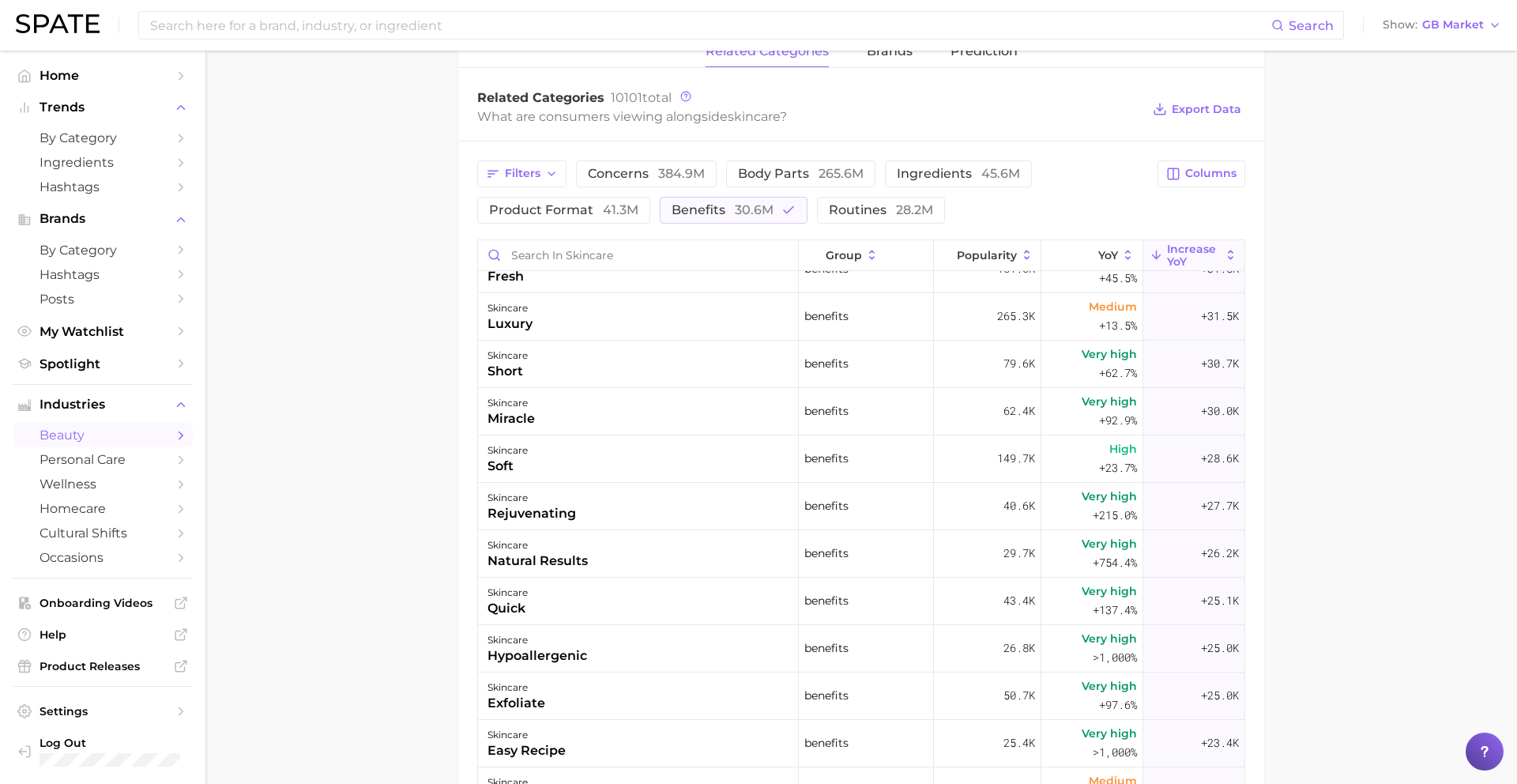
scroll to position [1008, 0]
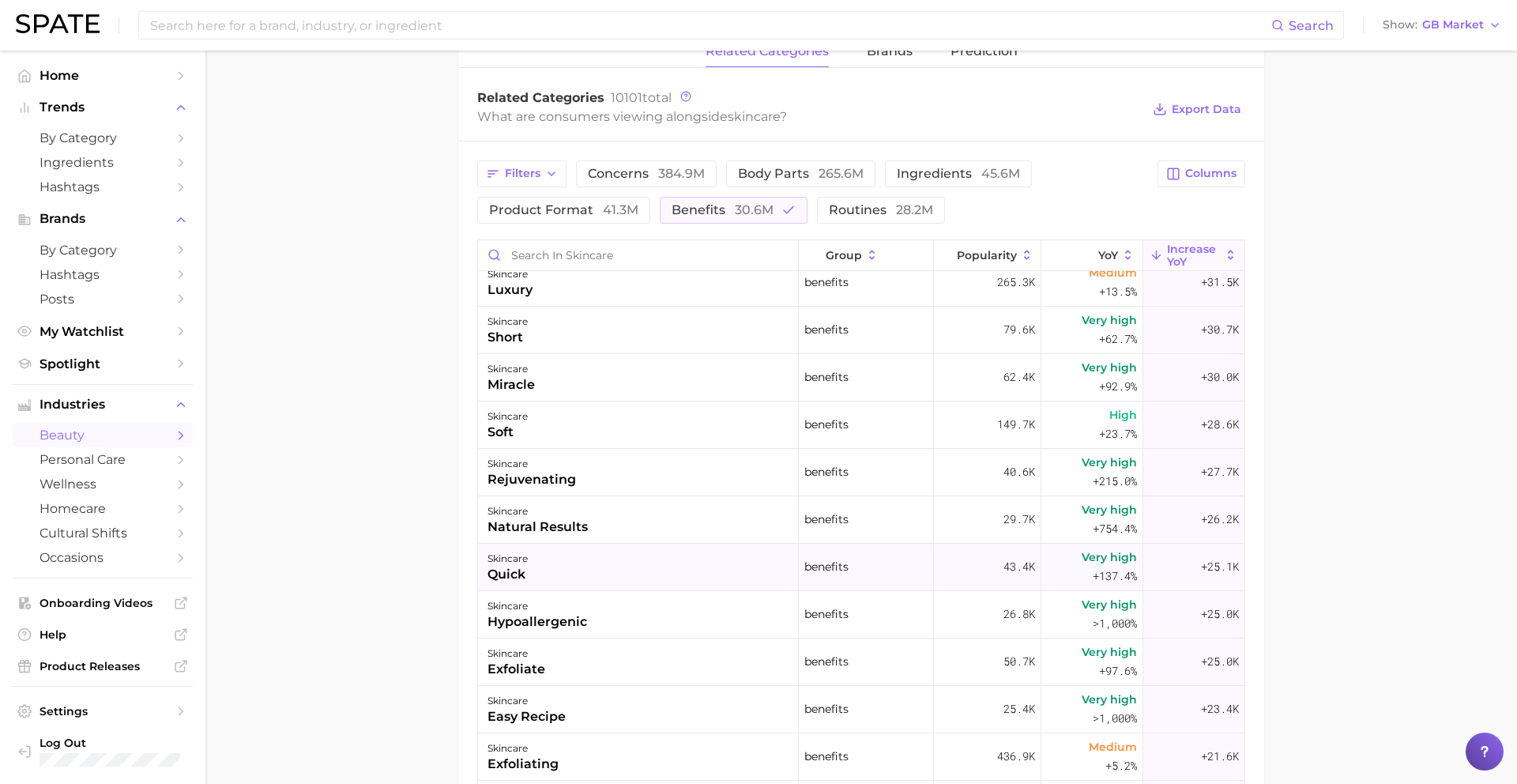
click at [604, 569] on div "skincare quick" at bounding box center [638, 567] width 321 height 48
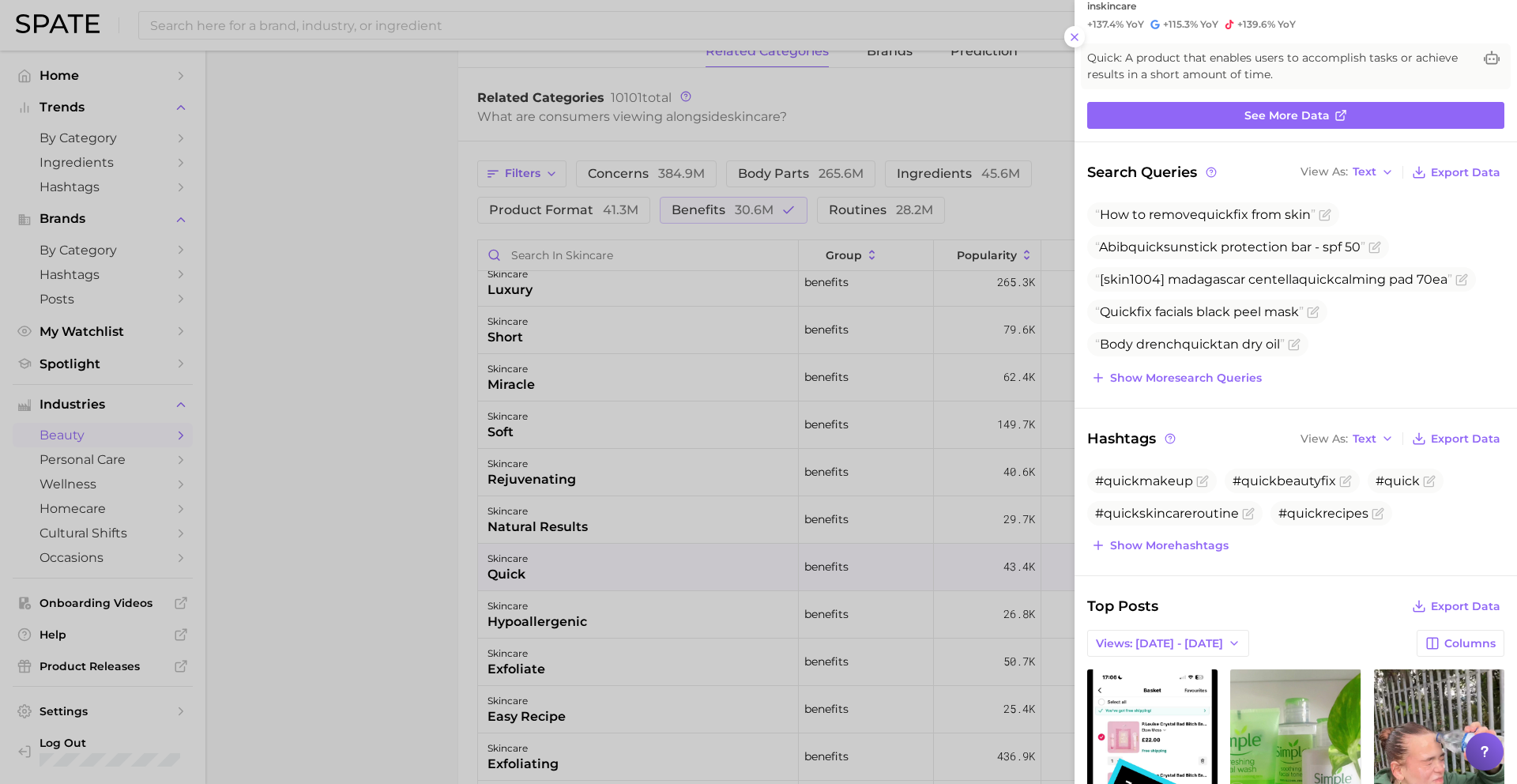
click at [619, 647] on div at bounding box center [758, 392] width 1517 height 784
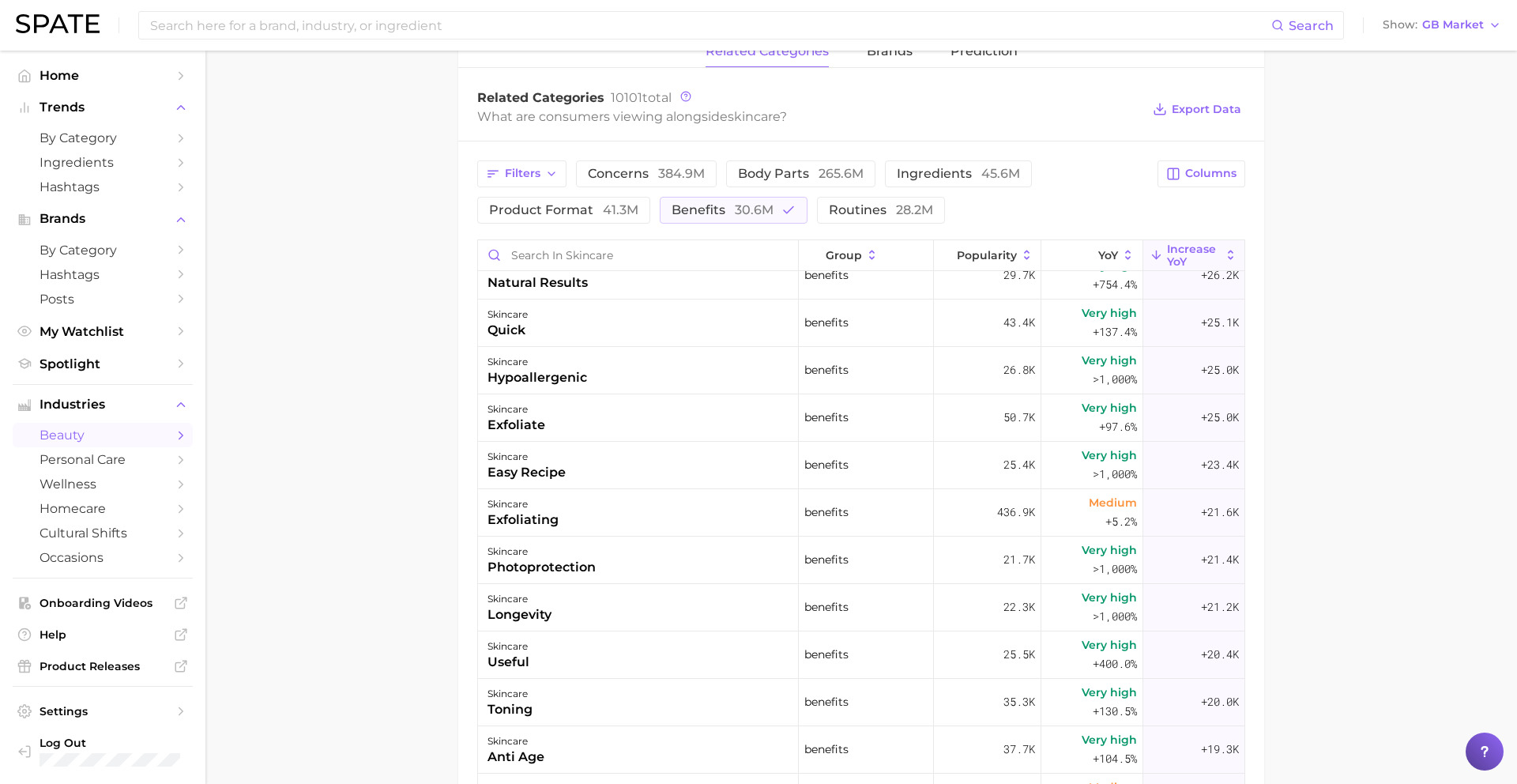
scroll to position [1261, 0]
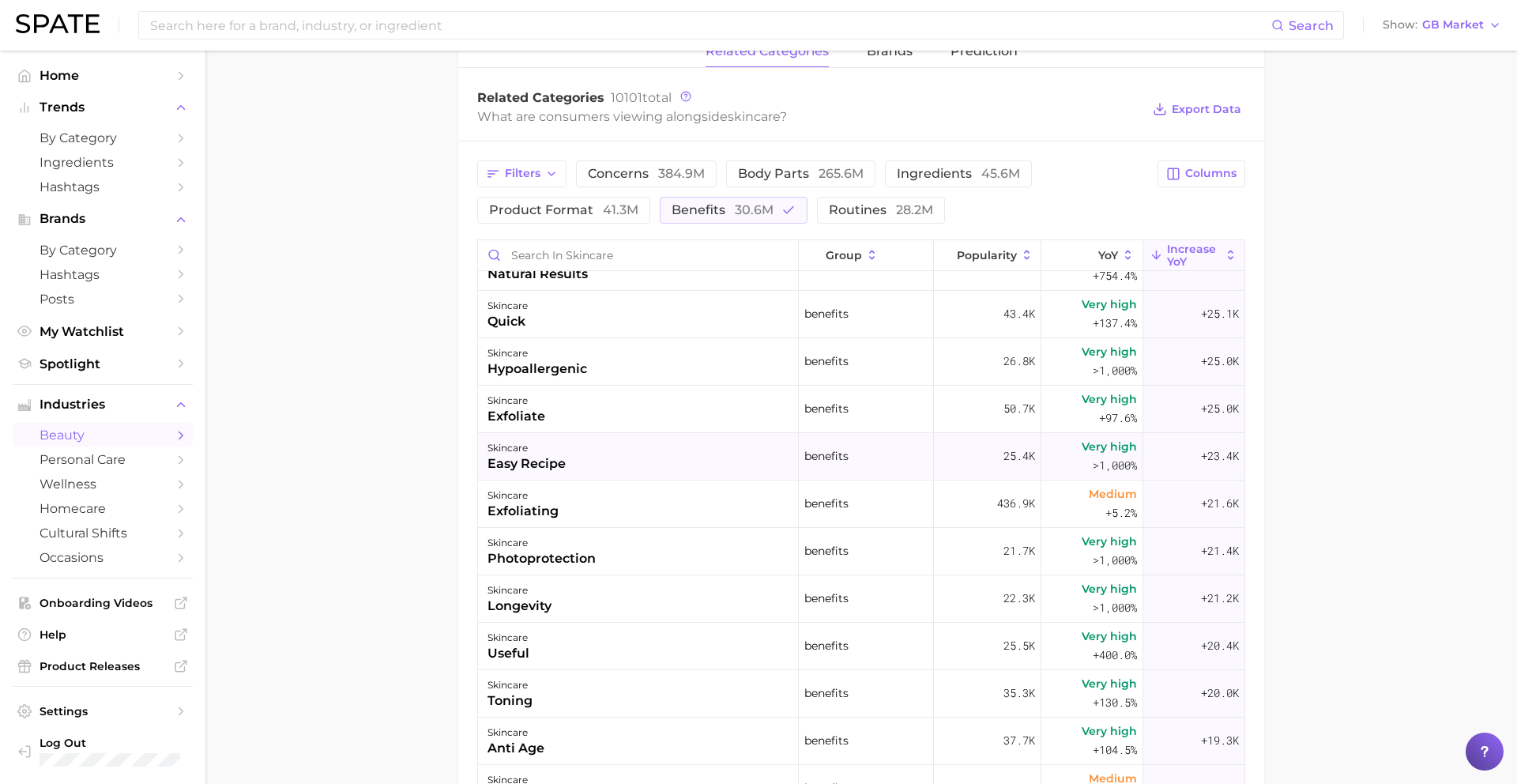
click at [576, 468] on div "skincare easy recipe" at bounding box center [638, 457] width 321 height 48
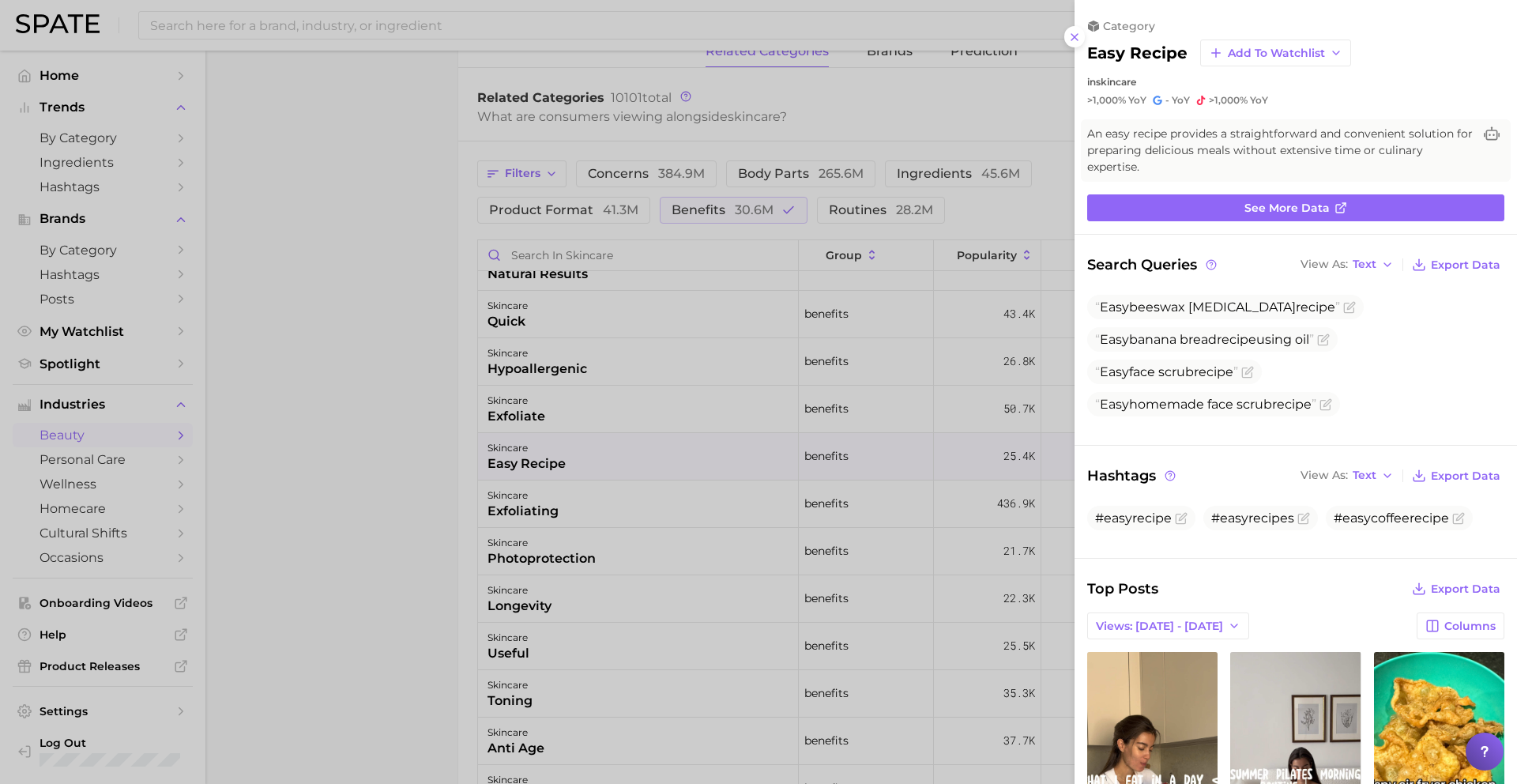
scroll to position [0, 0]
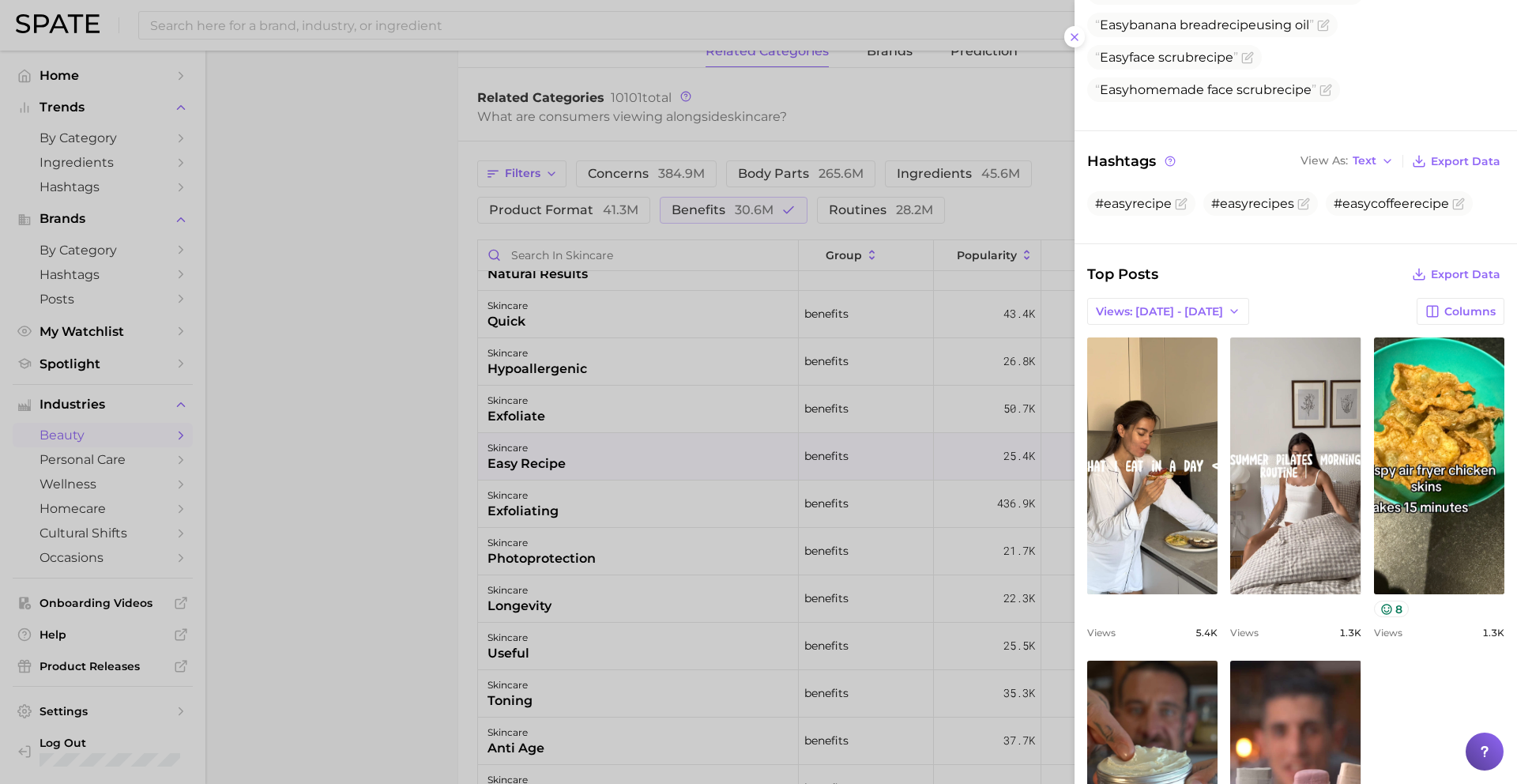
click at [627, 546] on div at bounding box center [758, 392] width 1517 height 784
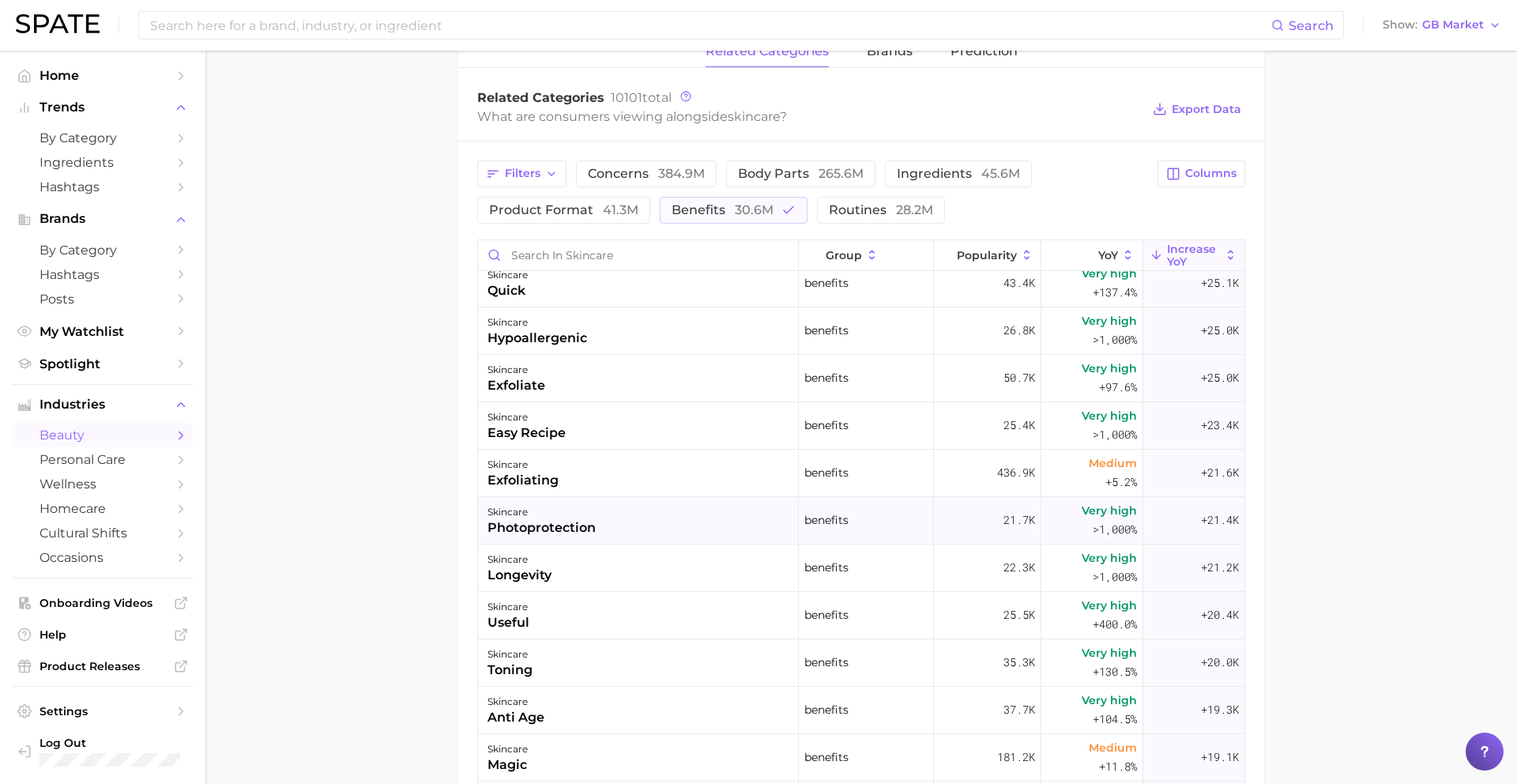
click at [625, 527] on div "skincare photoprotection" at bounding box center [638, 521] width 321 height 48
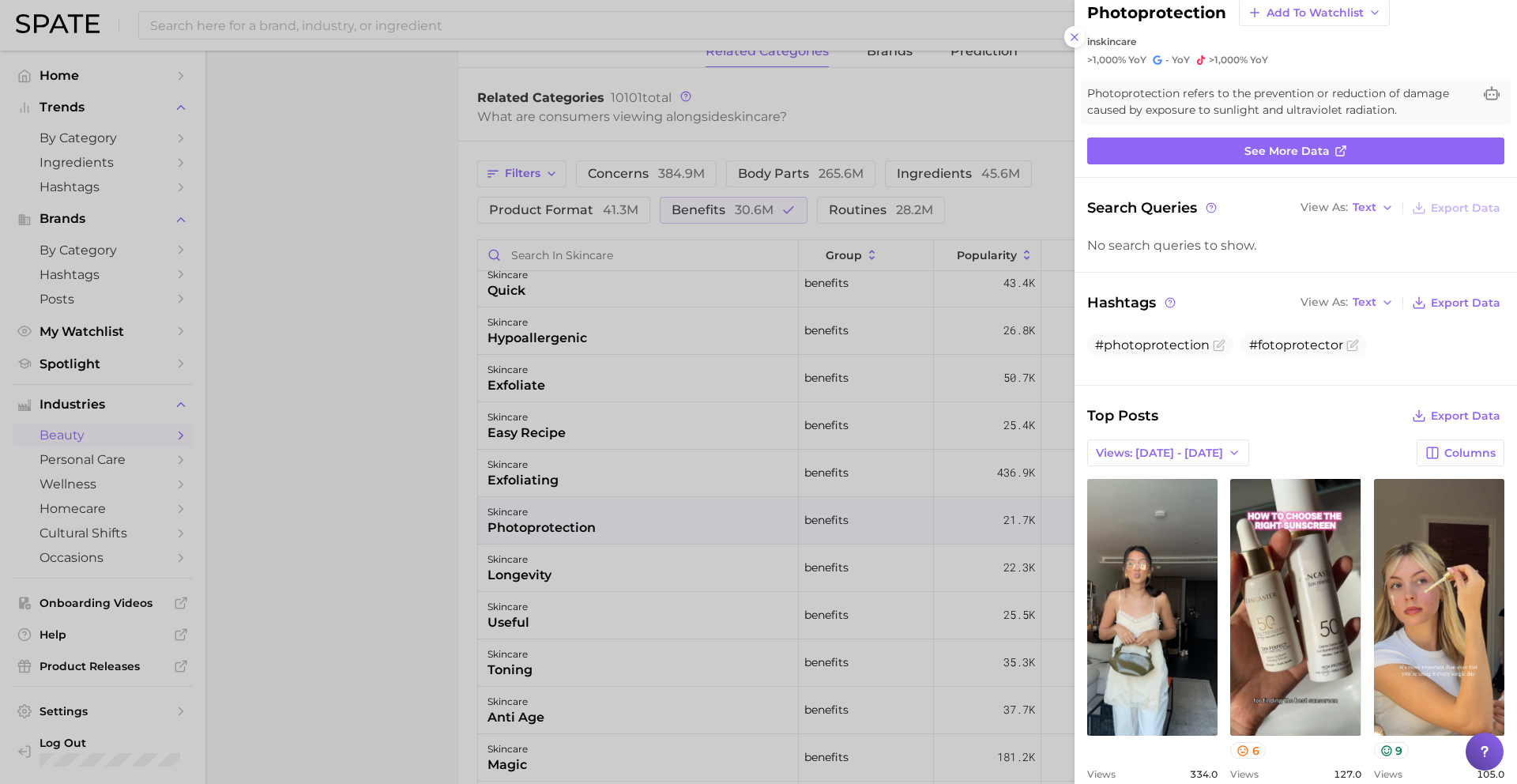
click at [566, 567] on div at bounding box center [758, 392] width 1517 height 784
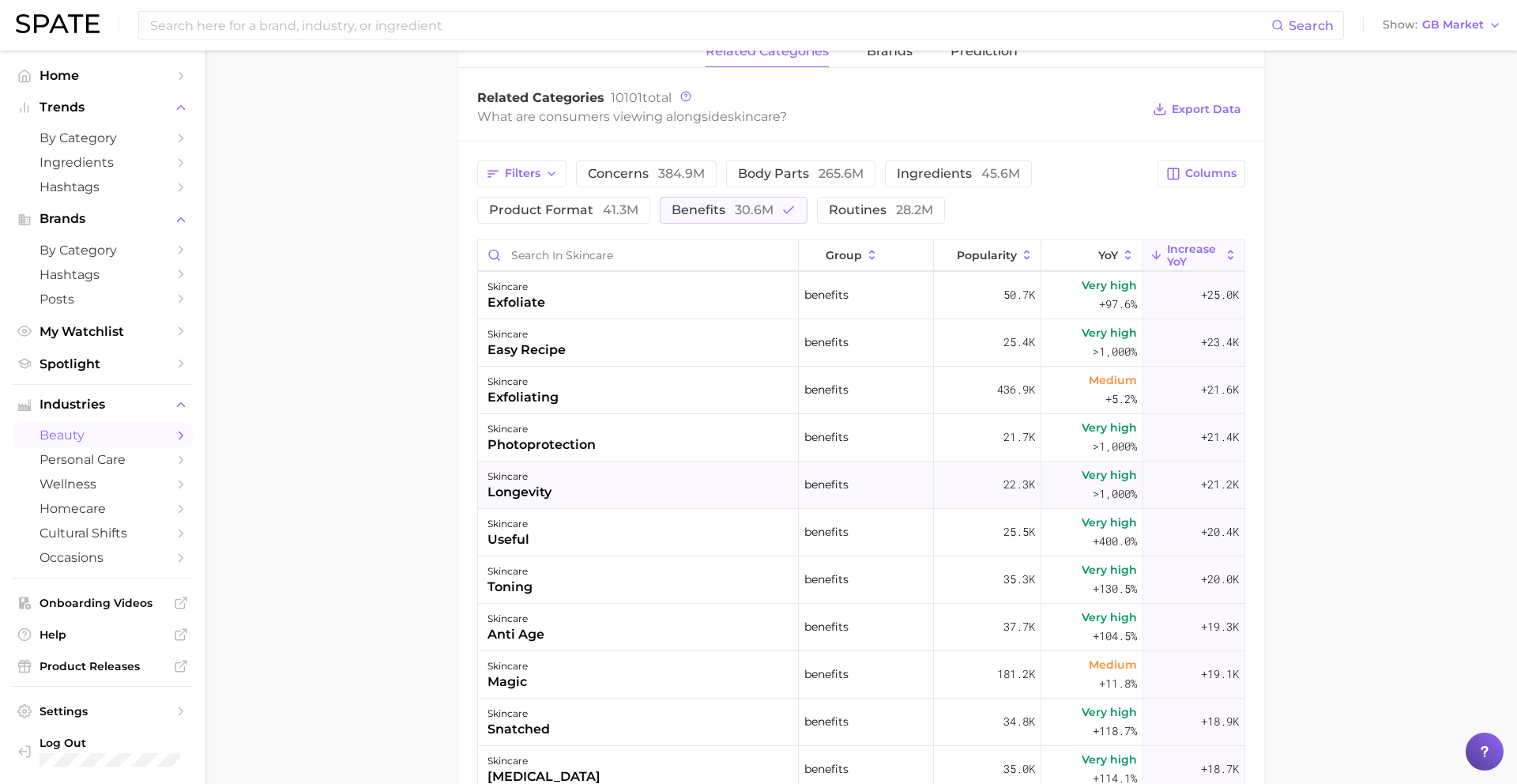
click at [567, 482] on div "skincare longevity" at bounding box center [638, 485] width 321 height 48
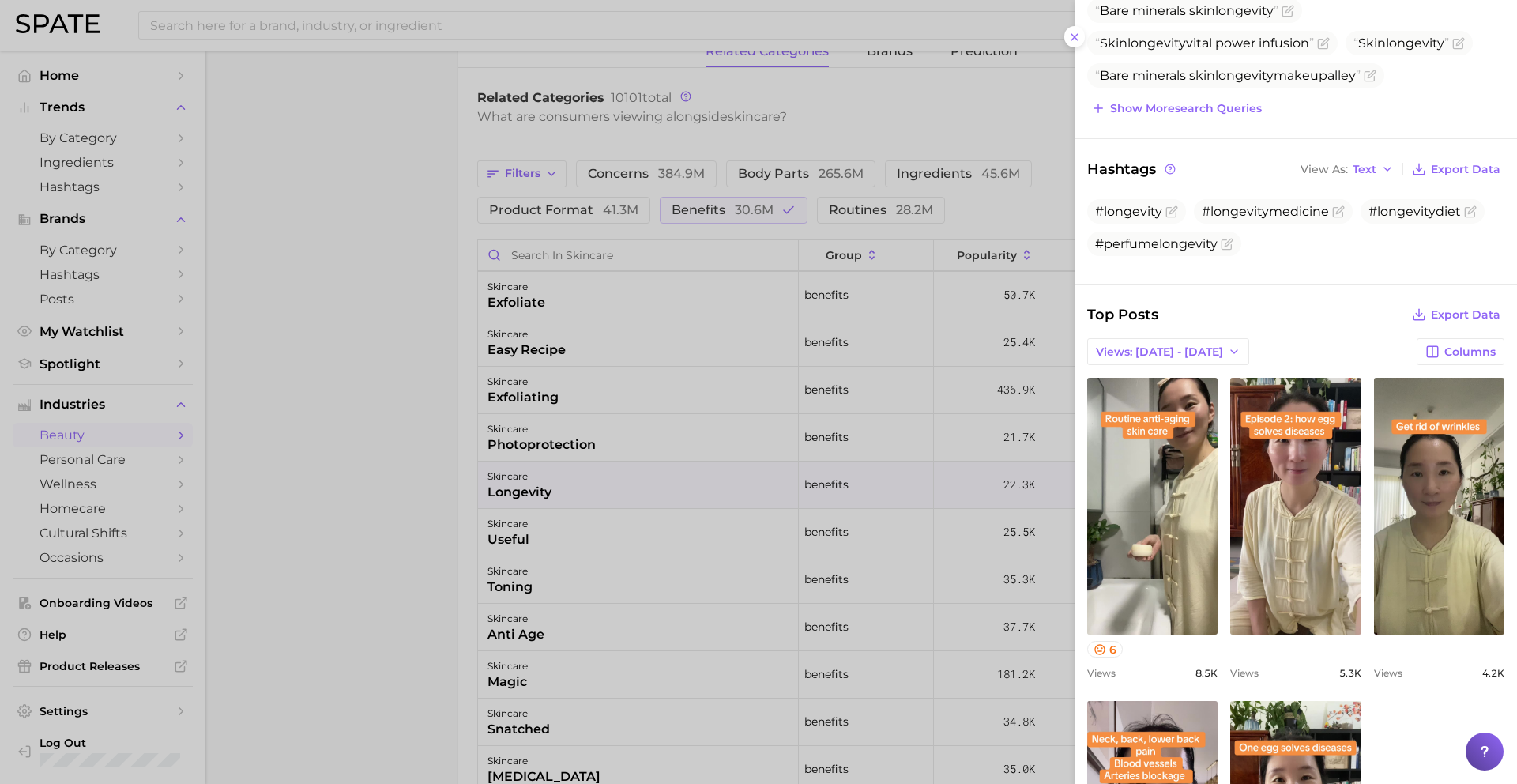
click at [596, 643] on div at bounding box center [758, 392] width 1517 height 784
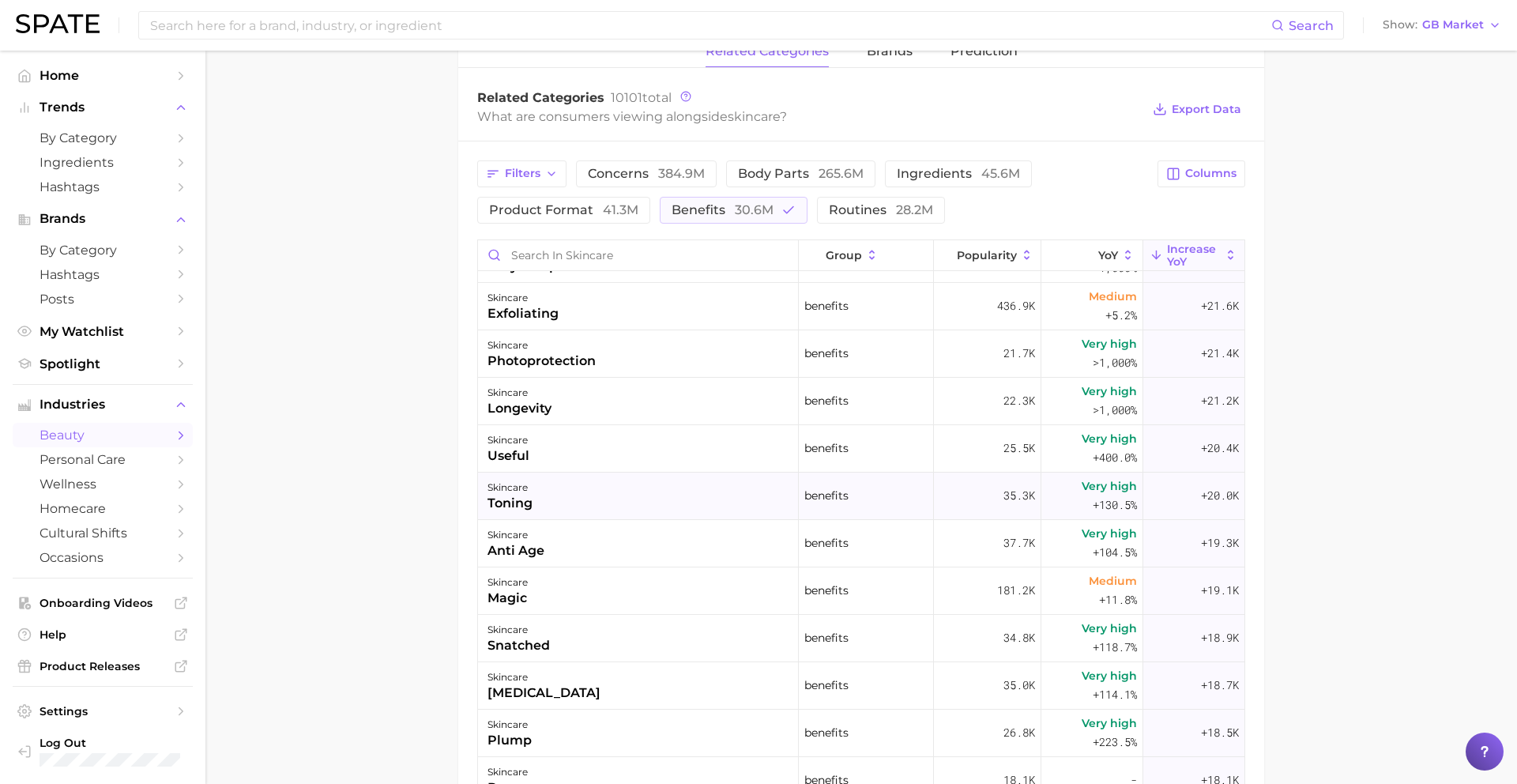
click at [579, 490] on div "skincare toning" at bounding box center [638, 495] width 321 height 48
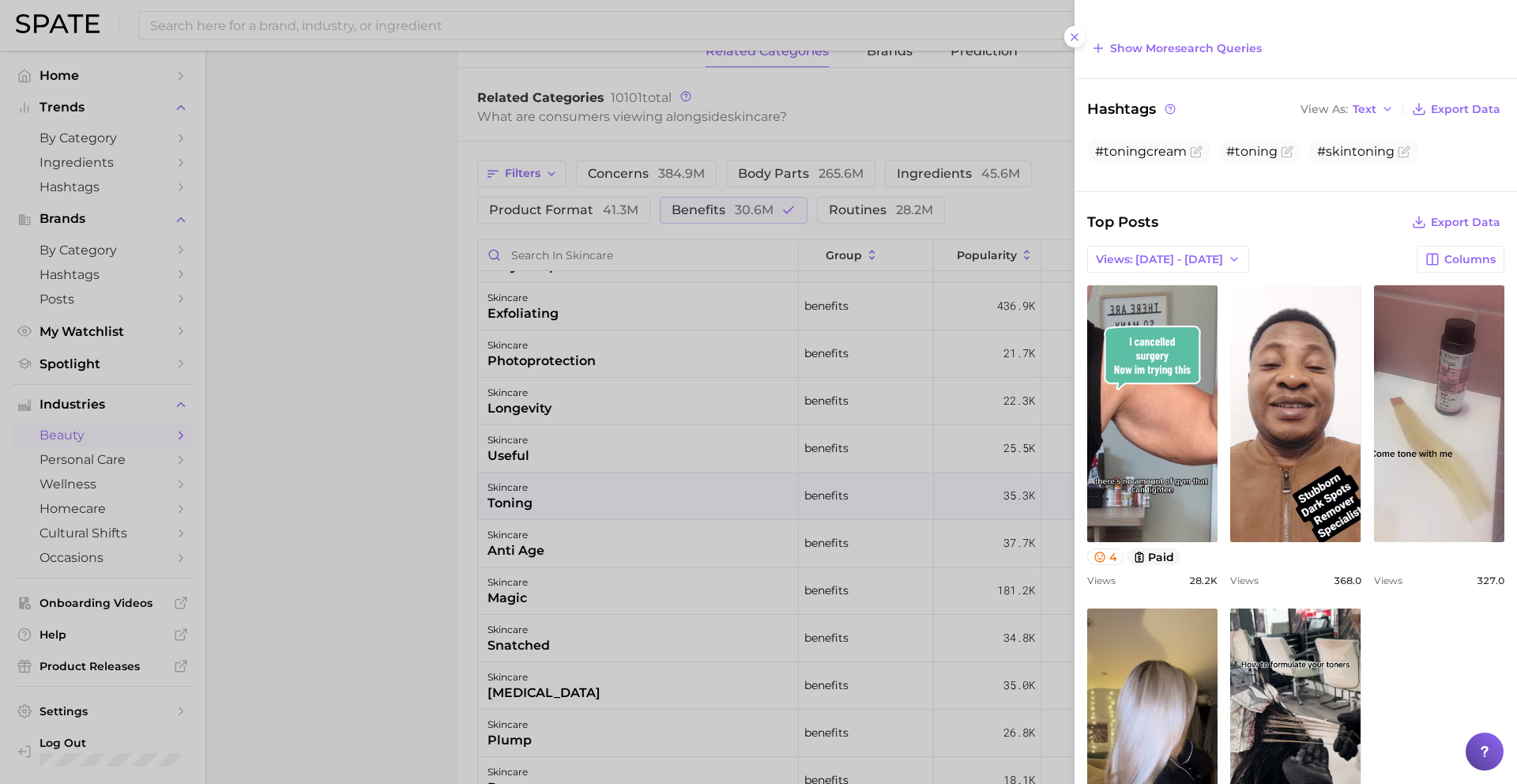
click at [702, 624] on div at bounding box center [758, 392] width 1517 height 784
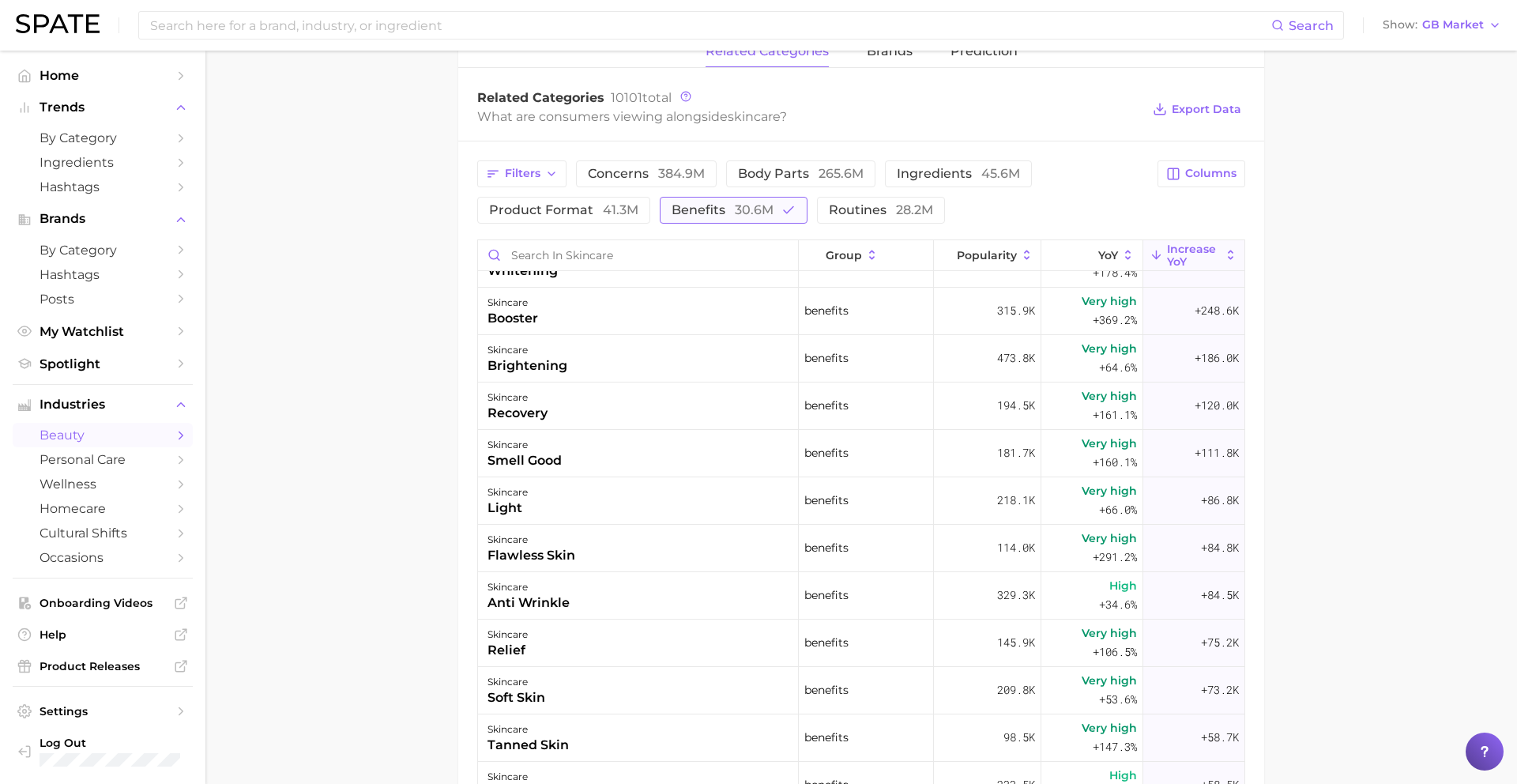
click at [736, 218] on button "benefits 30.6m" at bounding box center [734, 210] width 147 height 27
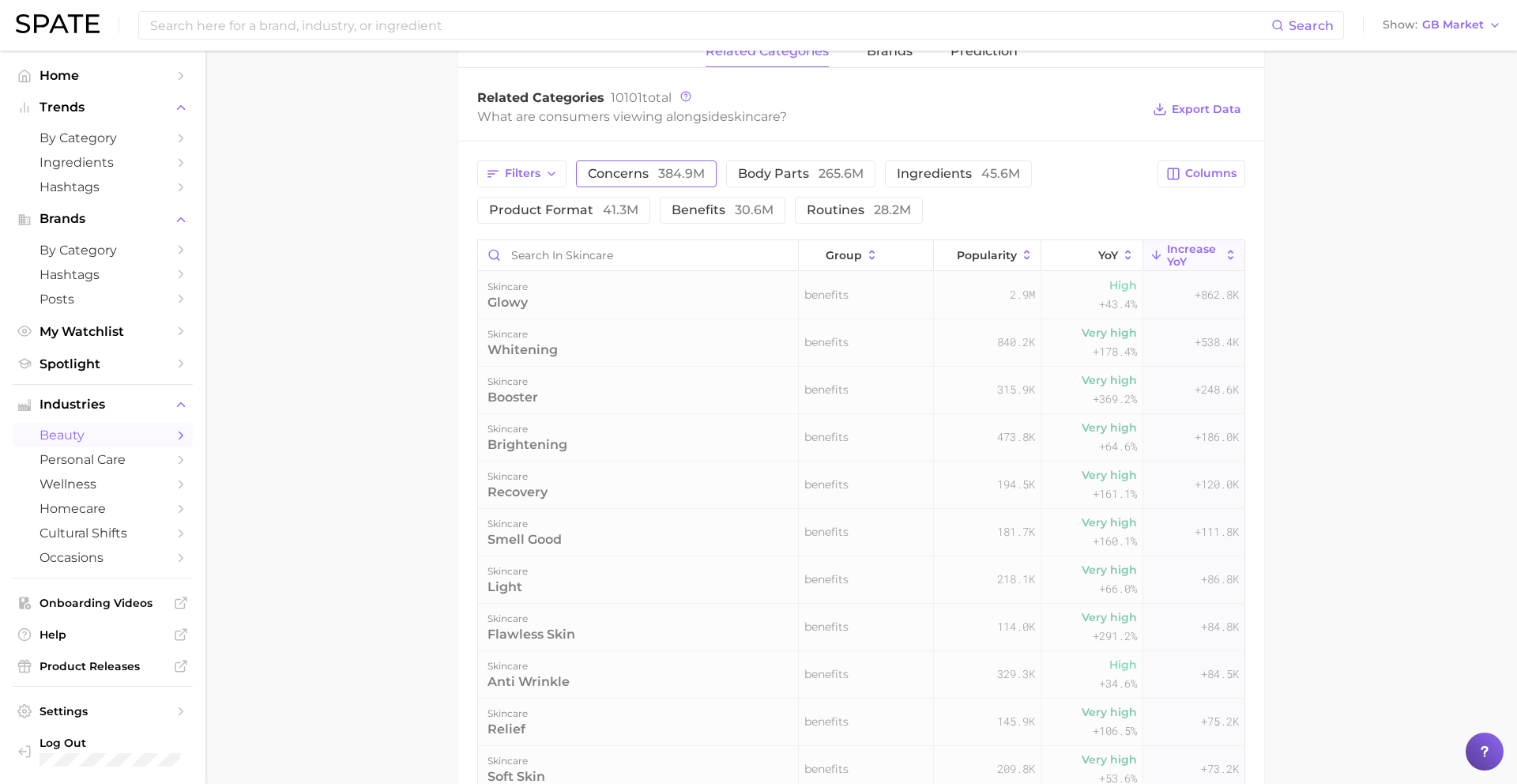
click at [671, 176] on span "384.9m" at bounding box center [682, 174] width 47 height 15
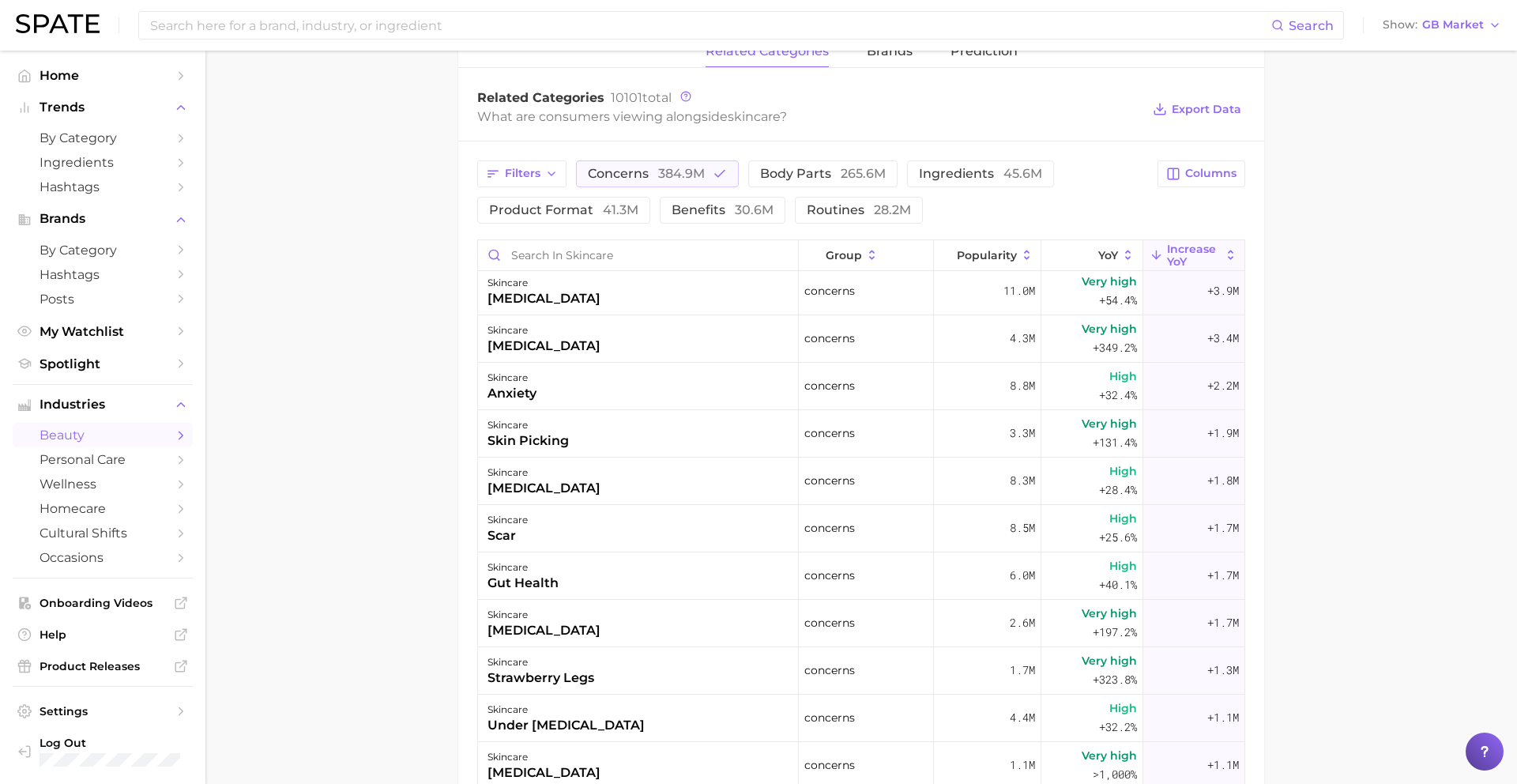
scroll to position [194, 0]
click at [554, 438] on div "skin picking" at bounding box center [528, 440] width 82 height 19
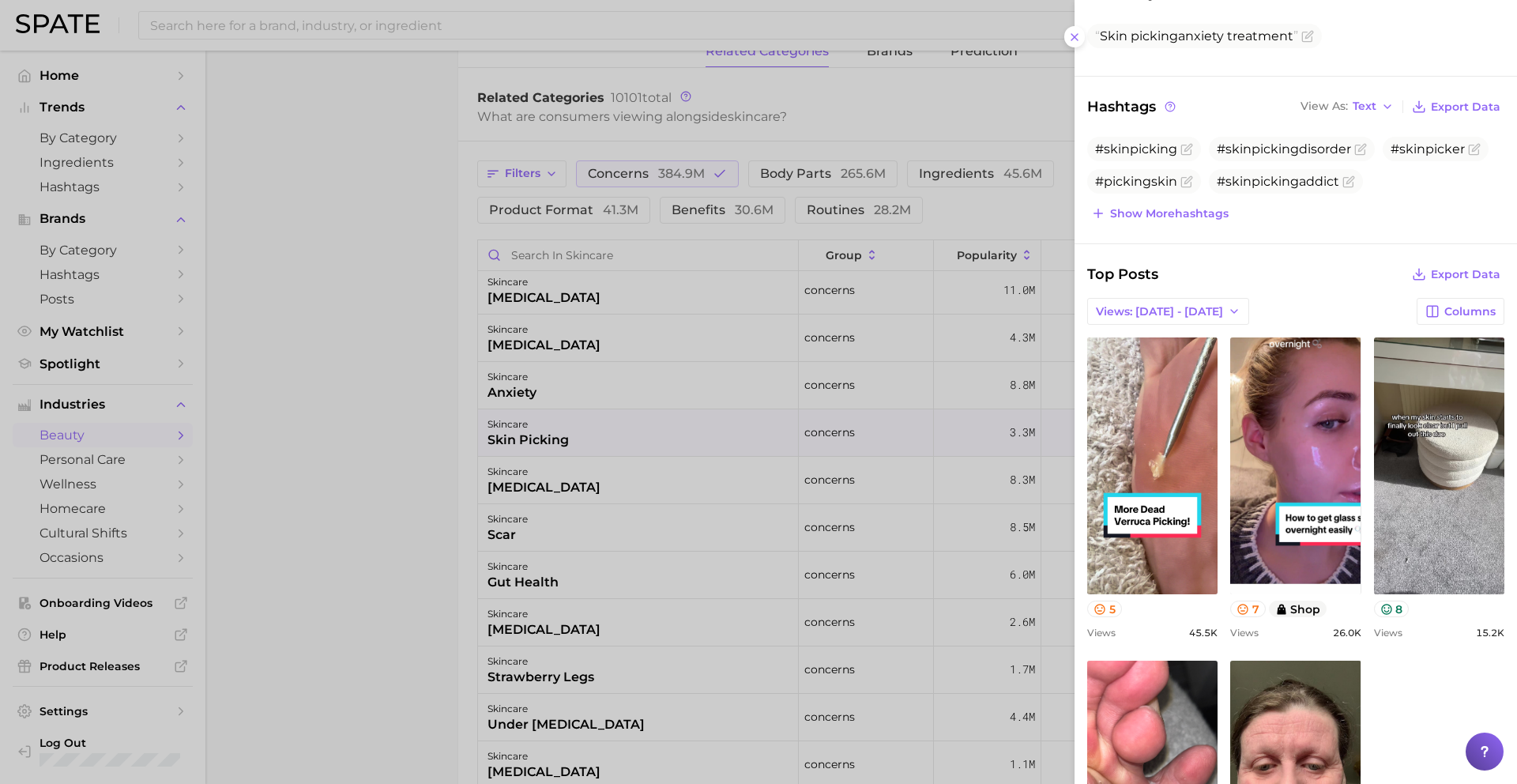
scroll to position [0, 0]
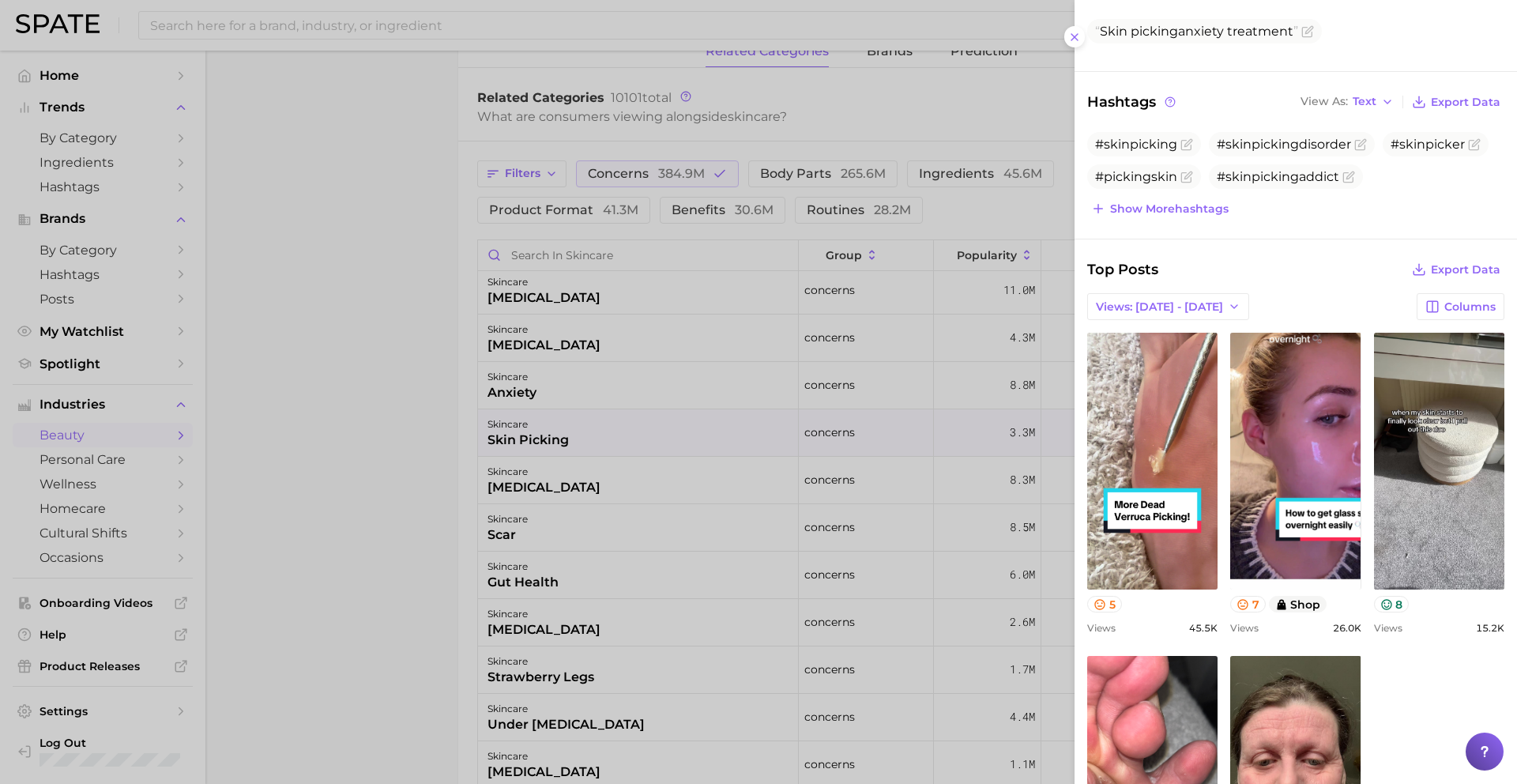
click at [709, 498] on div at bounding box center [758, 392] width 1517 height 784
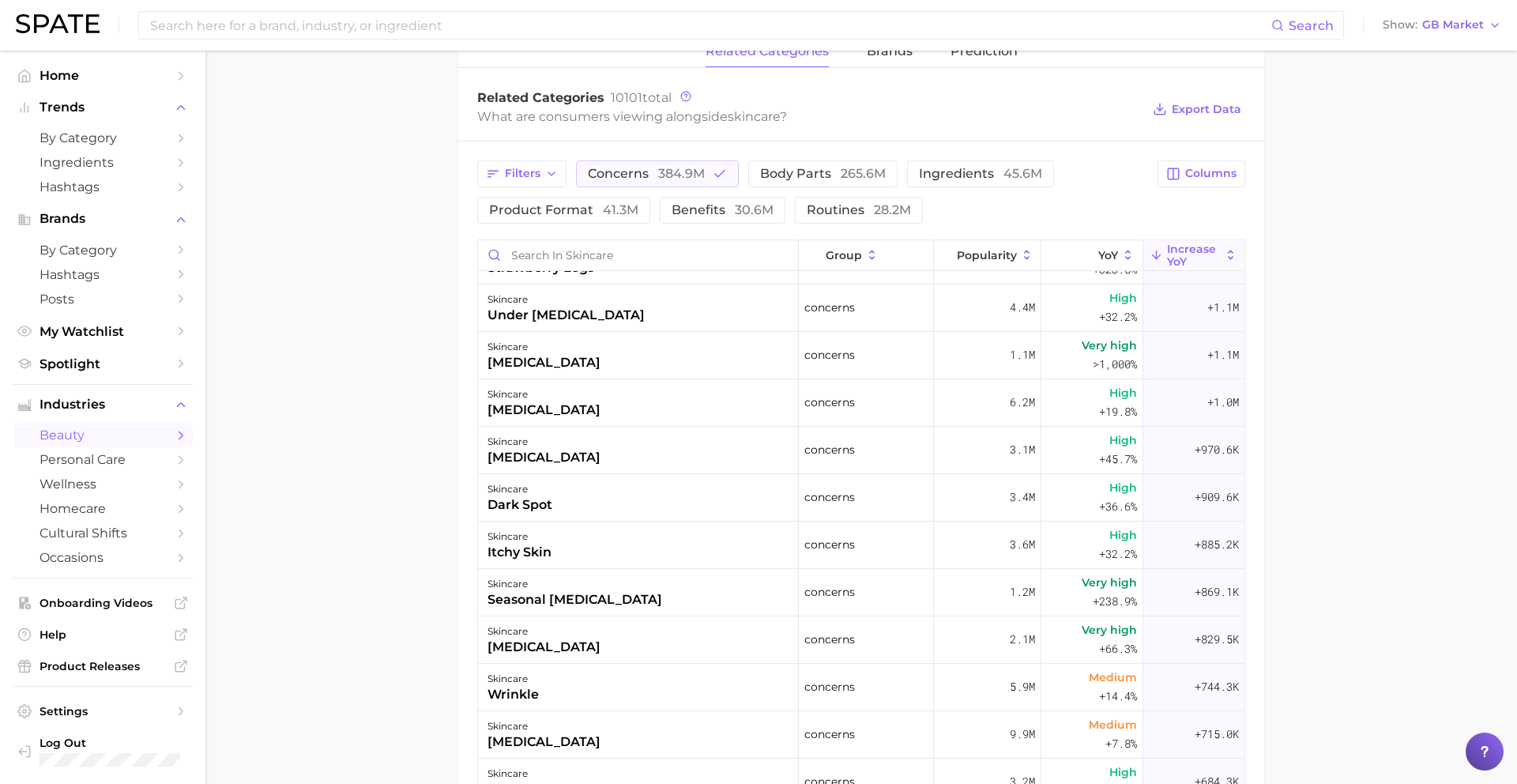
scroll to position [608, 0]
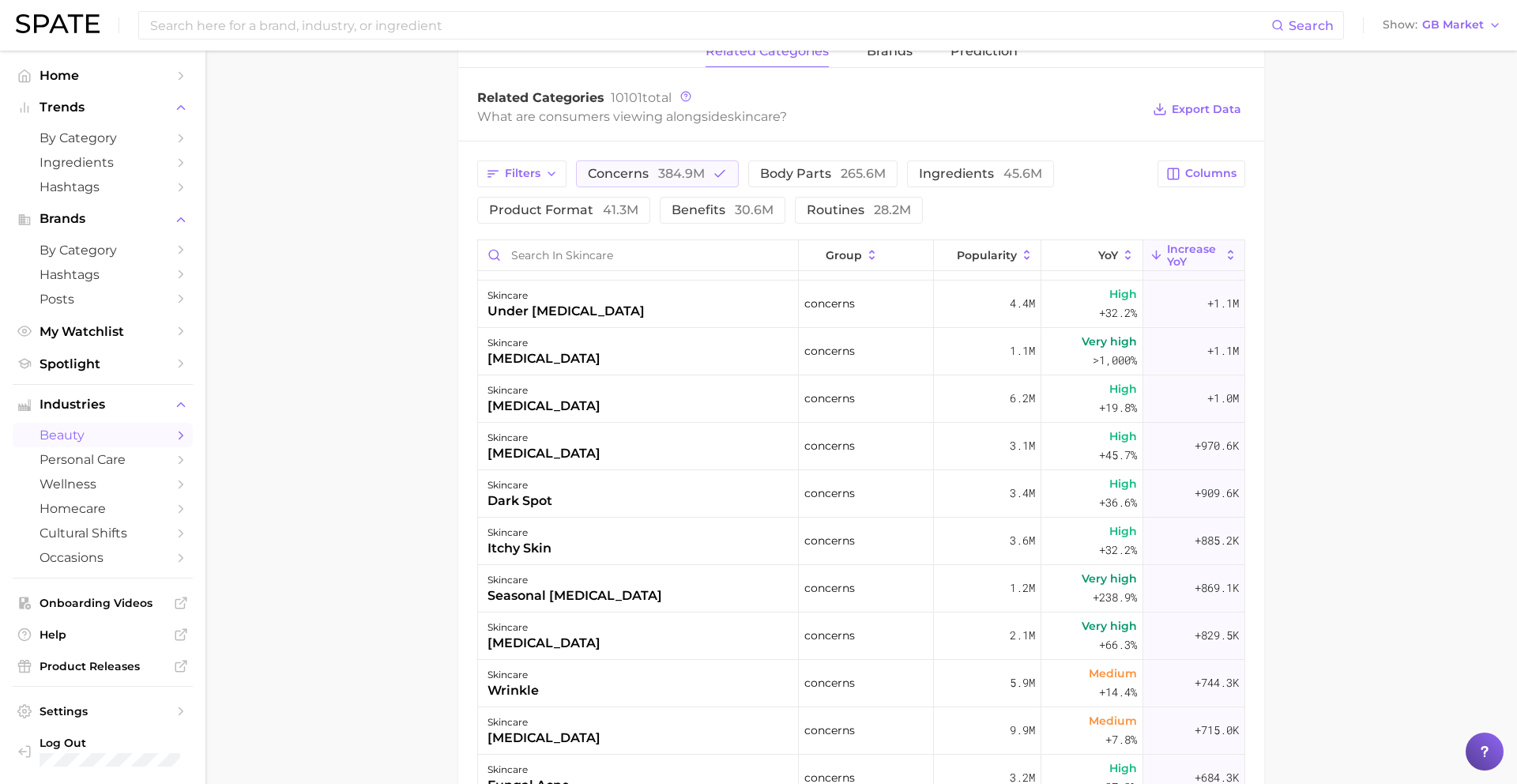
click at [709, 498] on div "skincare dark spot" at bounding box center [638, 494] width 321 height 48
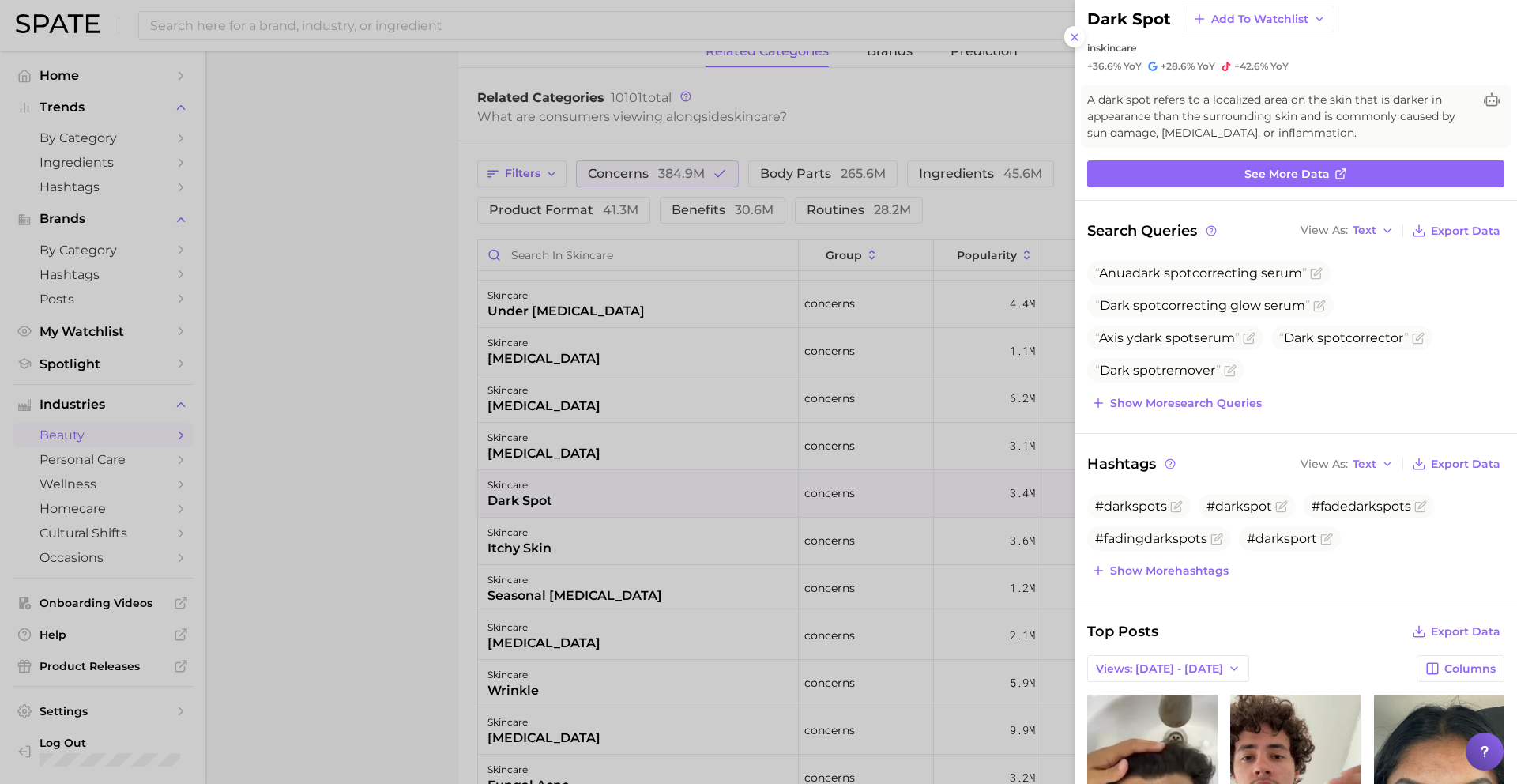
scroll to position [0, 0]
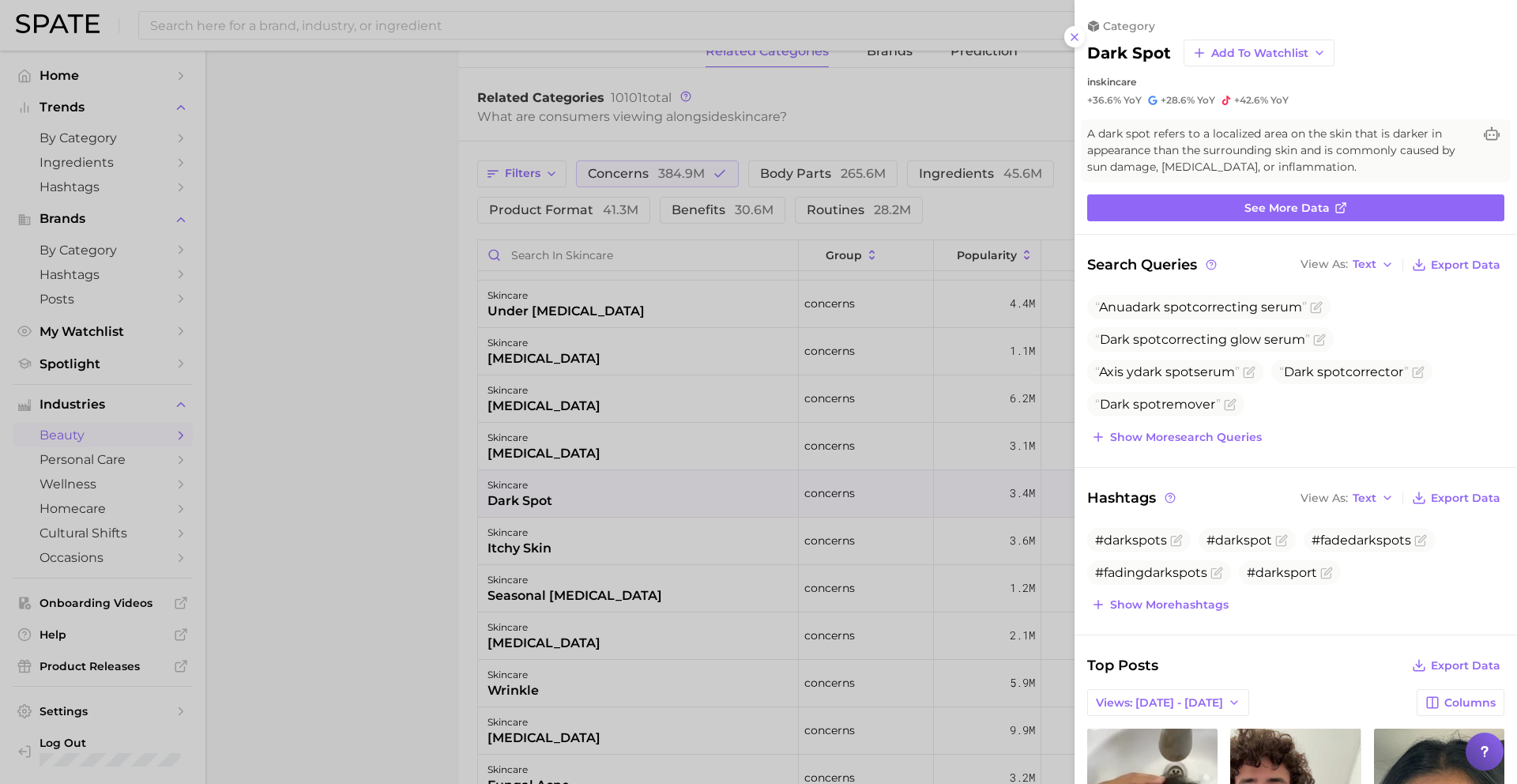
click at [638, 583] on div at bounding box center [758, 392] width 1517 height 784
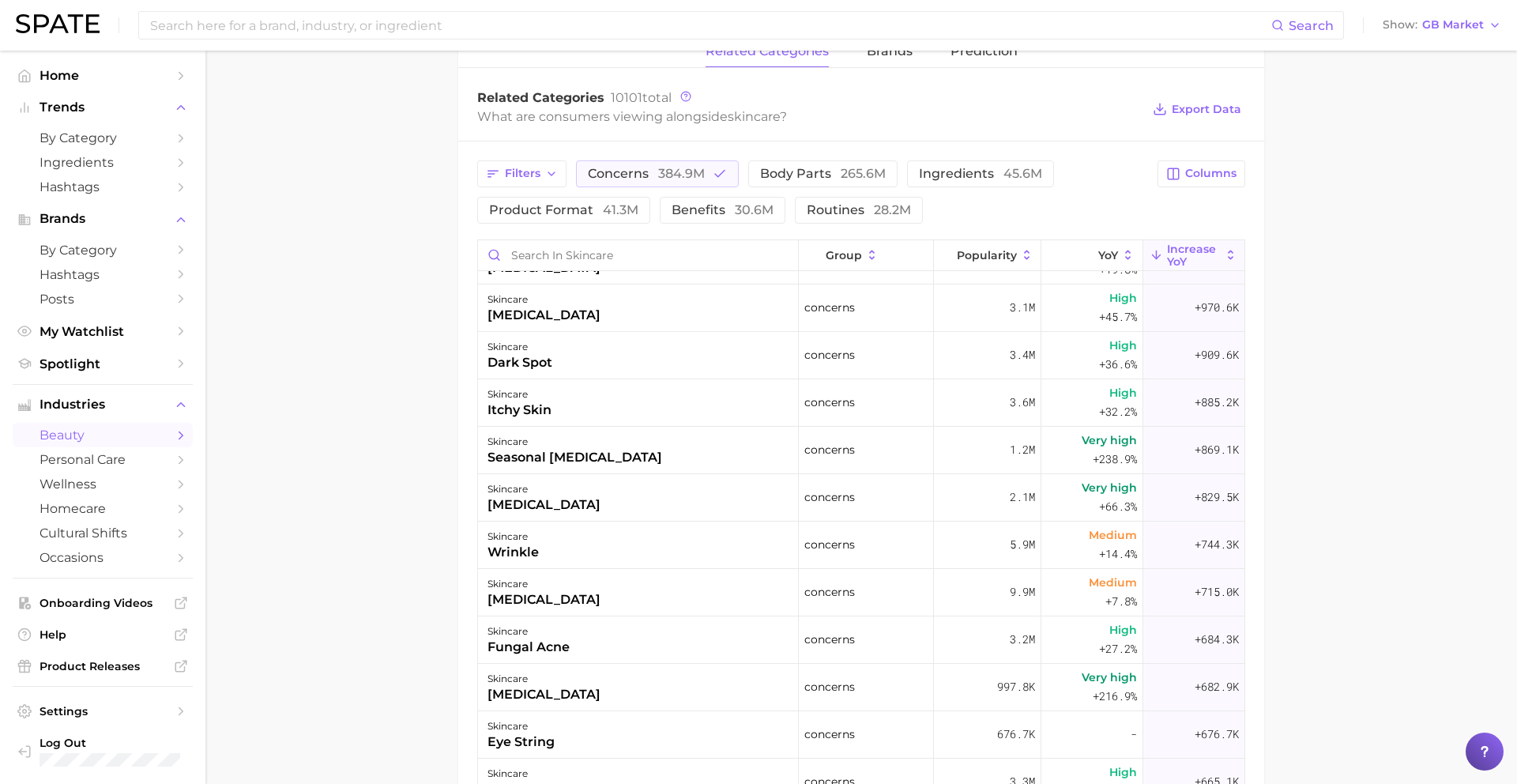
scroll to position [748, 0]
click at [602, 553] on div "skincare wrinkle" at bounding box center [638, 542] width 321 height 48
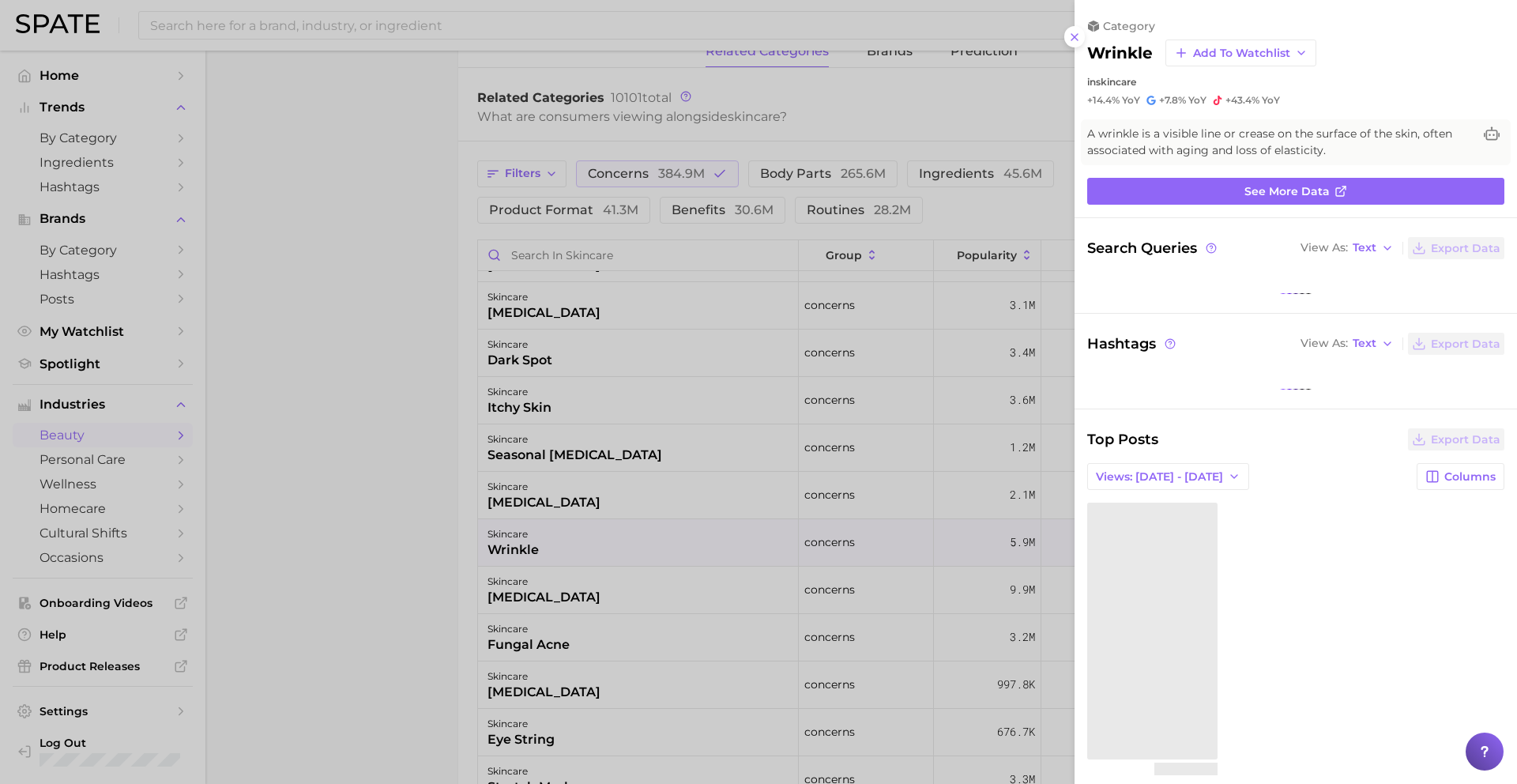
click at [602, 553] on div at bounding box center [758, 392] width 1517 height 784
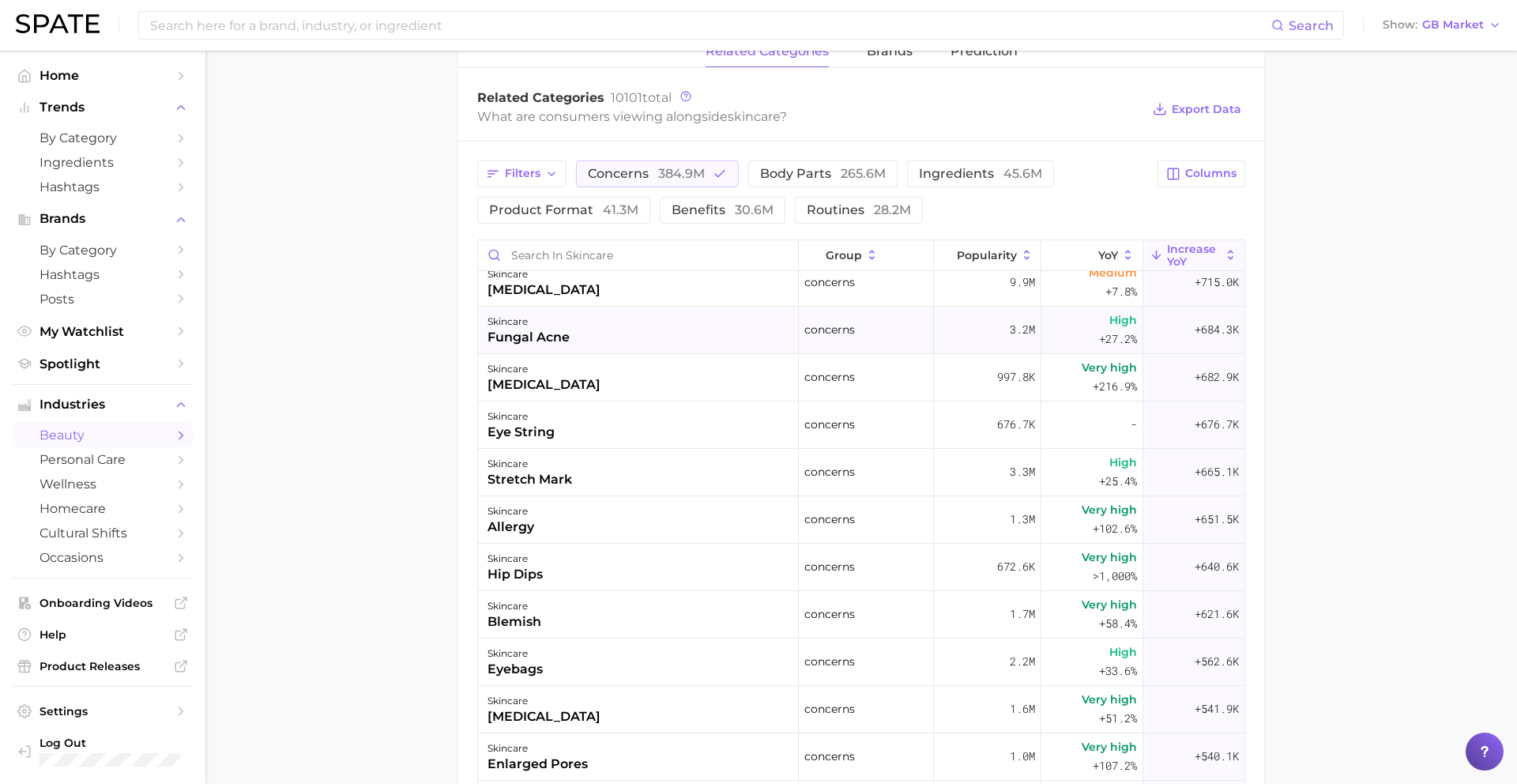
scroll to position [1057, 0]
click at [593, 465] on div "skincare stretch mark" at bounding box center [638, 470] width 321 height 48
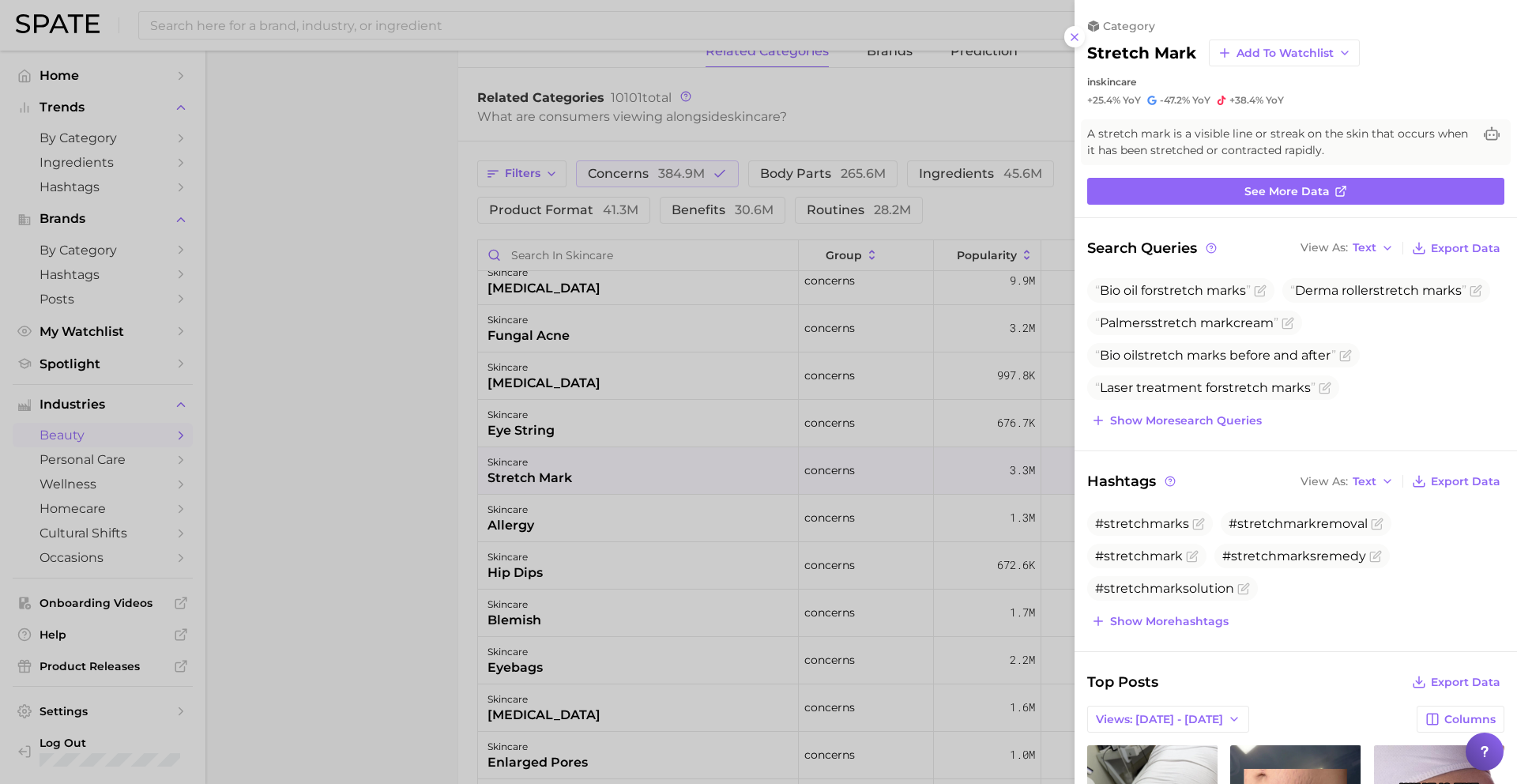
scroll to position [0, 0]
click at [596, 466] on div at bounding box center [758, 392] width 1517 height 784
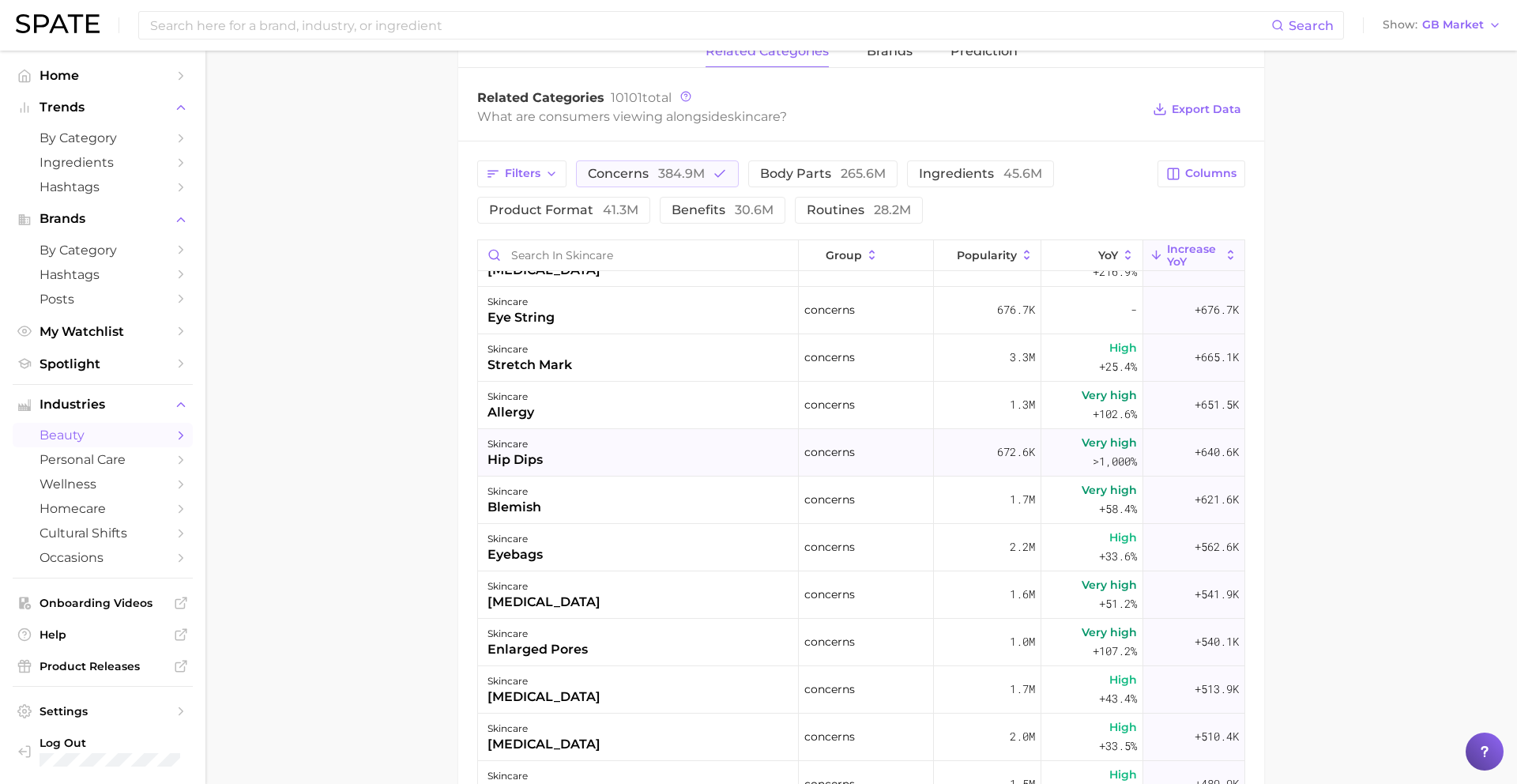
scroll to position [1179, 0]
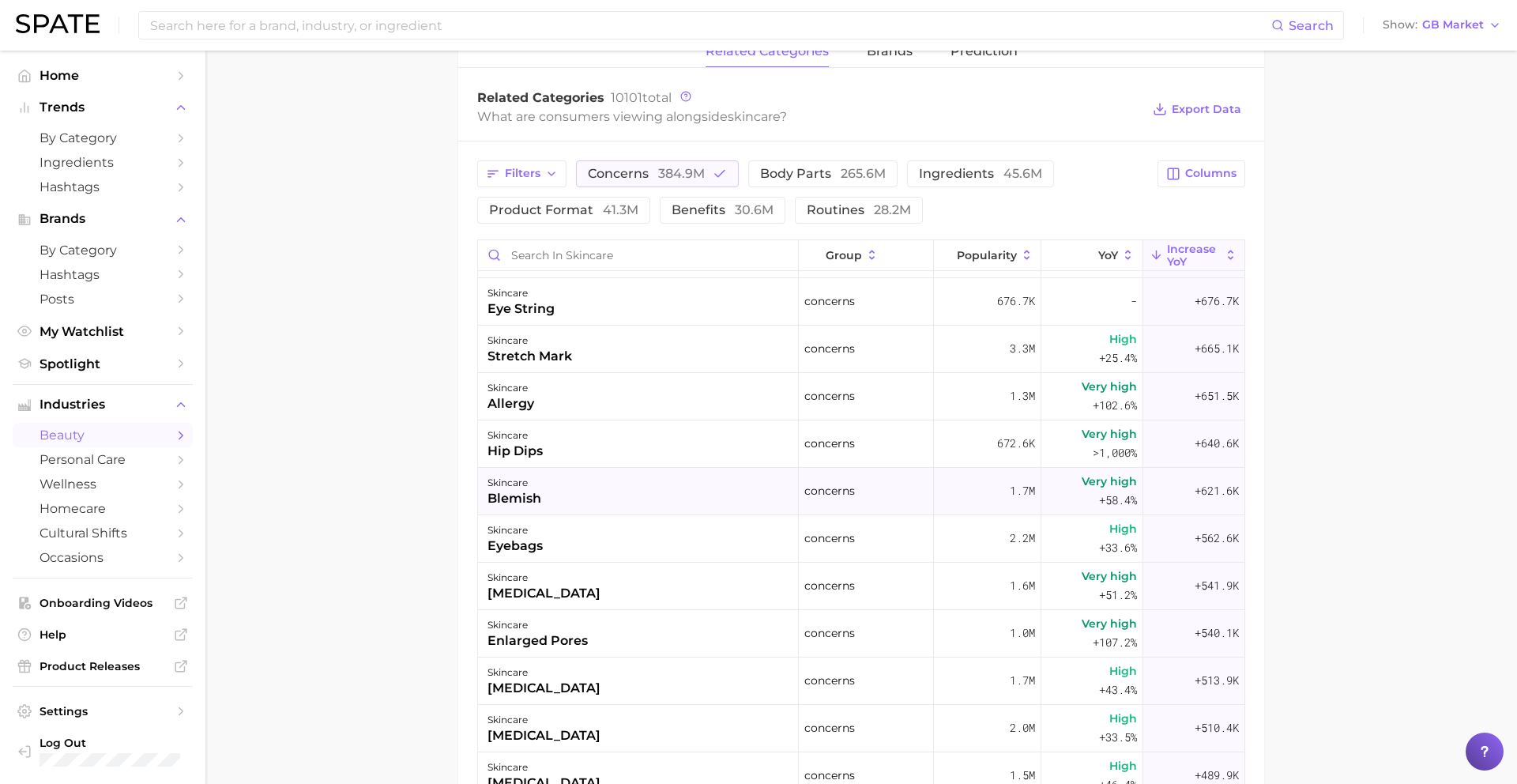
click at [583, 491] on div "skincare blemish" at bounding box center [638, 491] width 321 height 48
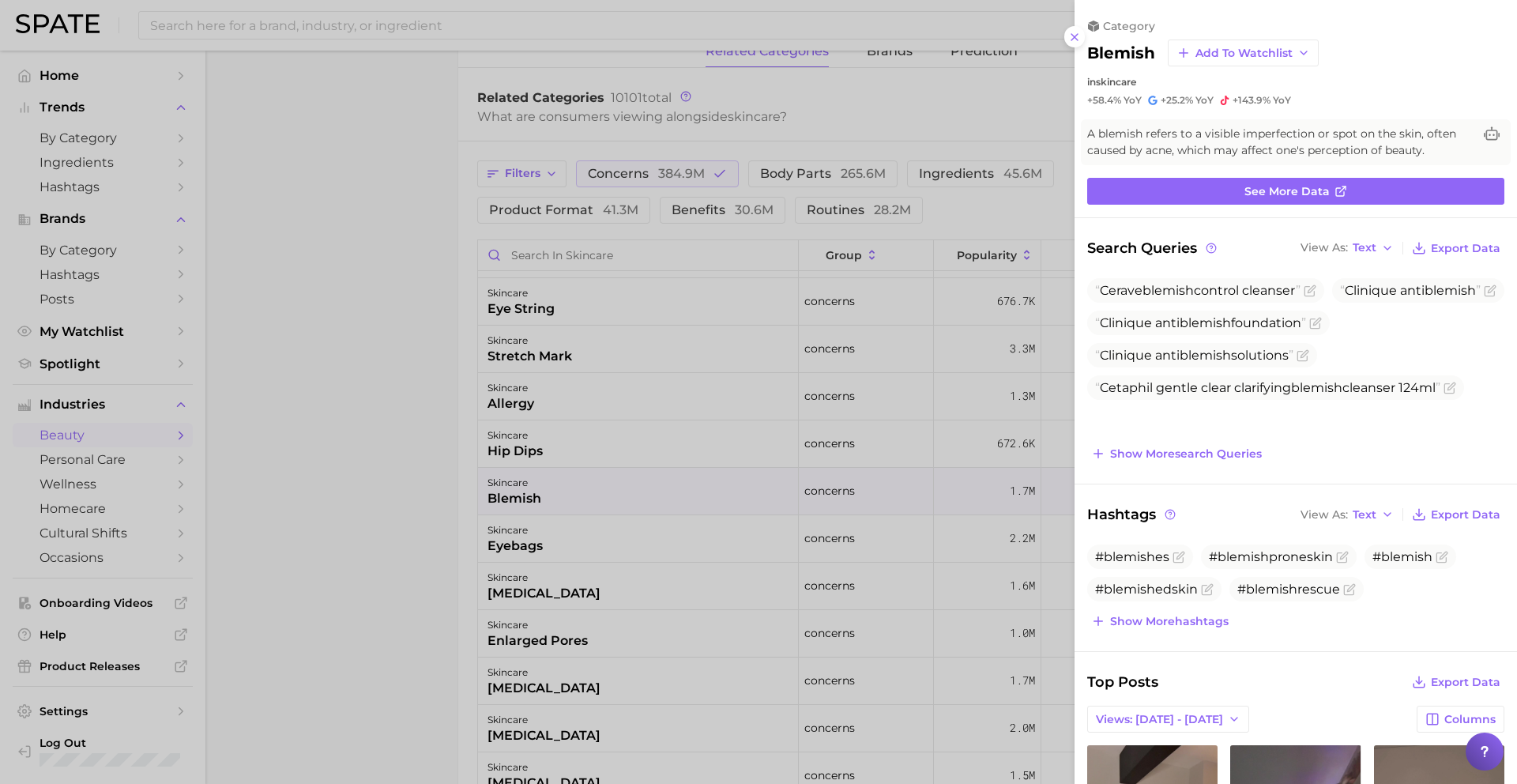
scroll to position [0, 0]
click at [584, 492] on div at bounding box center [758, 392] width 1517 height 784
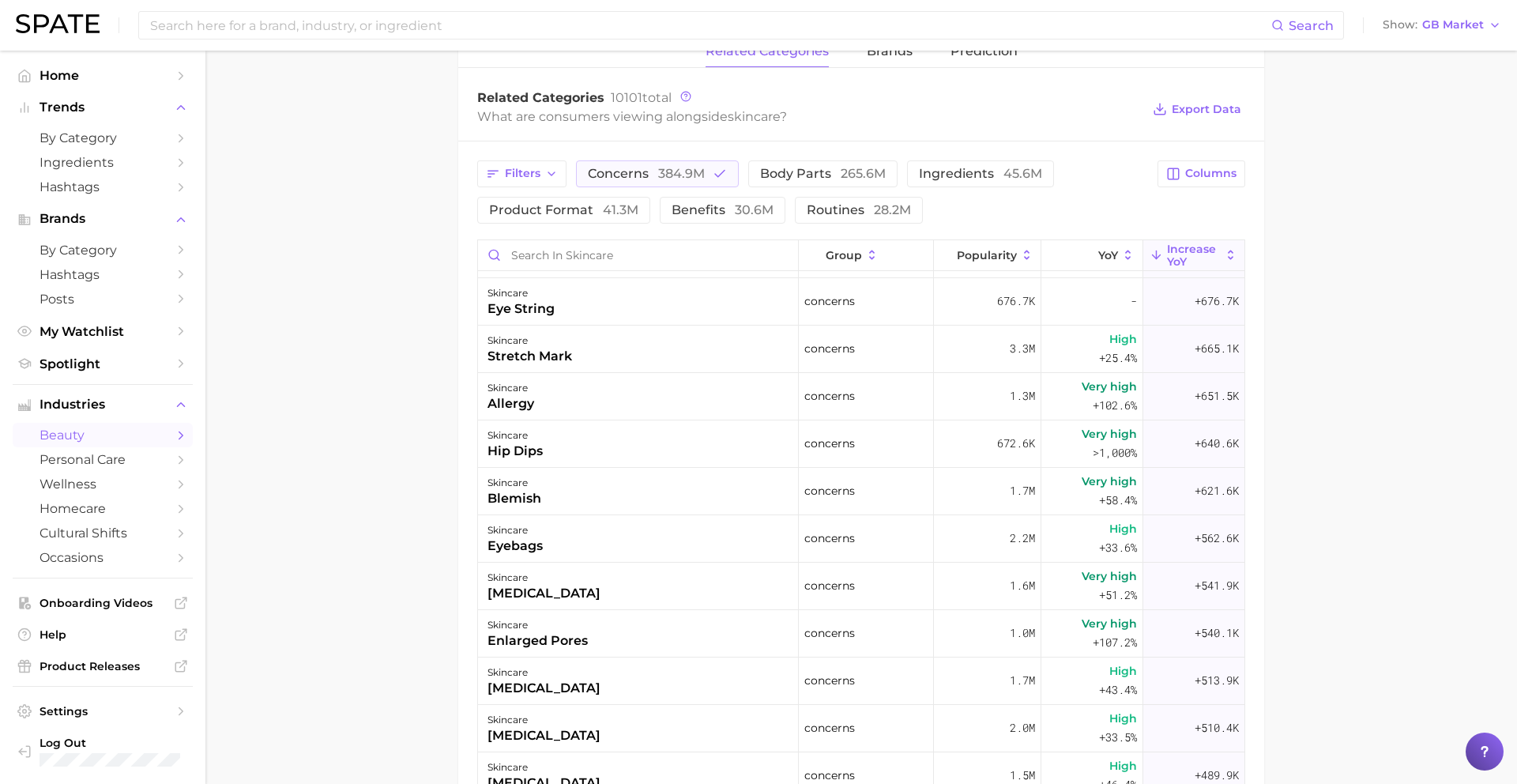
click at [584, 492] on div "skincare blemish" at bounding box center [638, 491] width 321 height 48
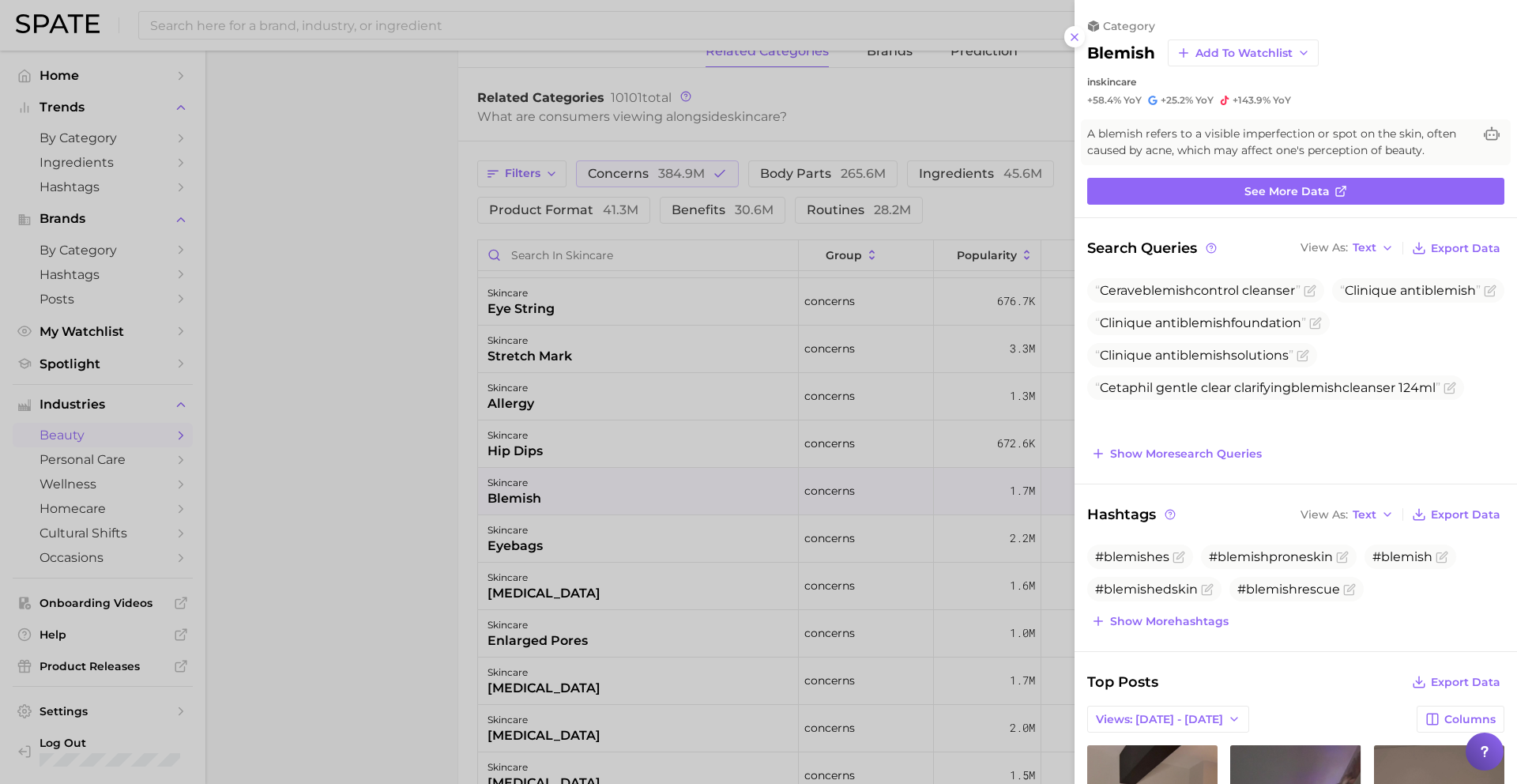
click at [584, 492] on div at bounding box center [758, 392] width 1517 height 784
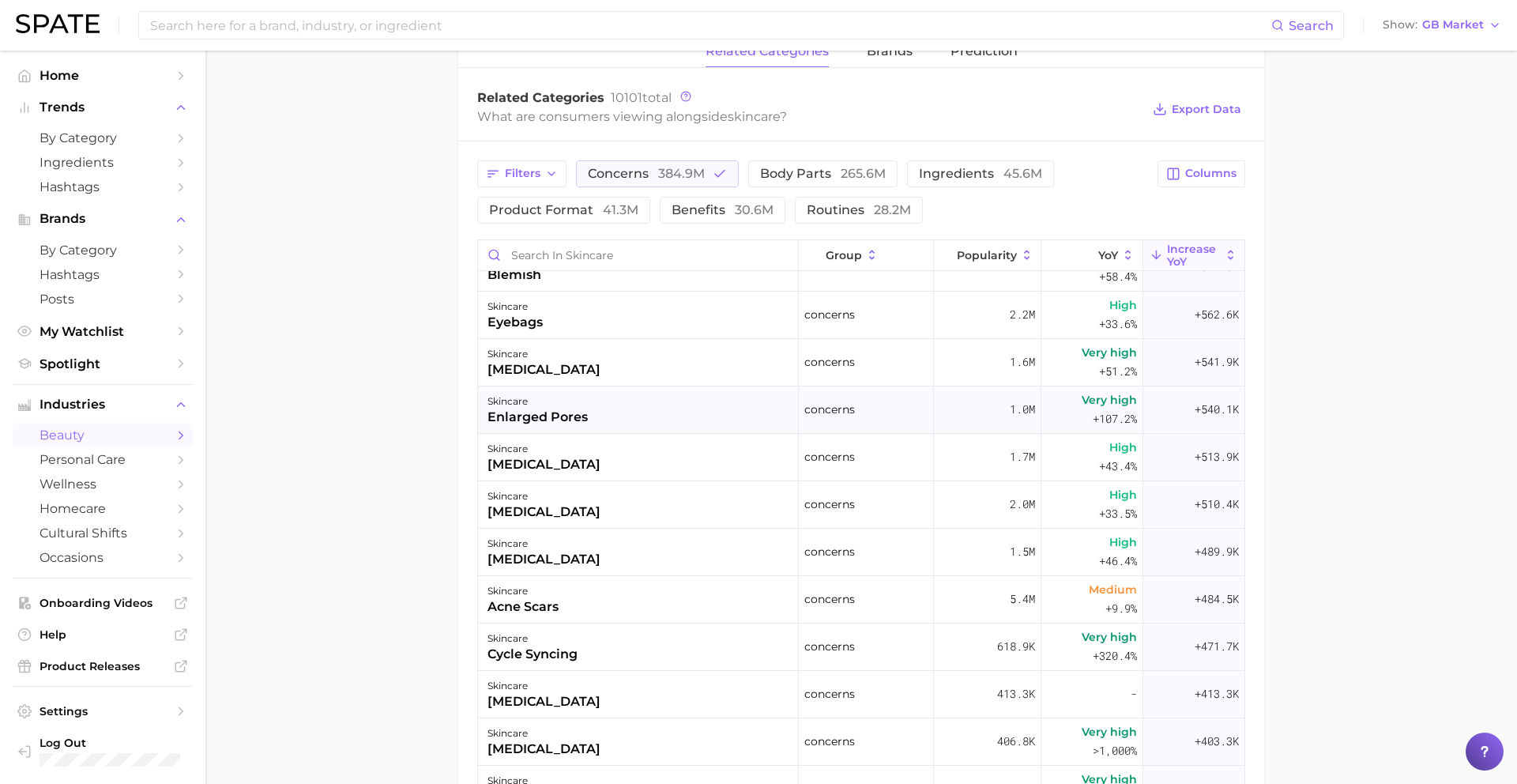
scroll to position [1410, 0]
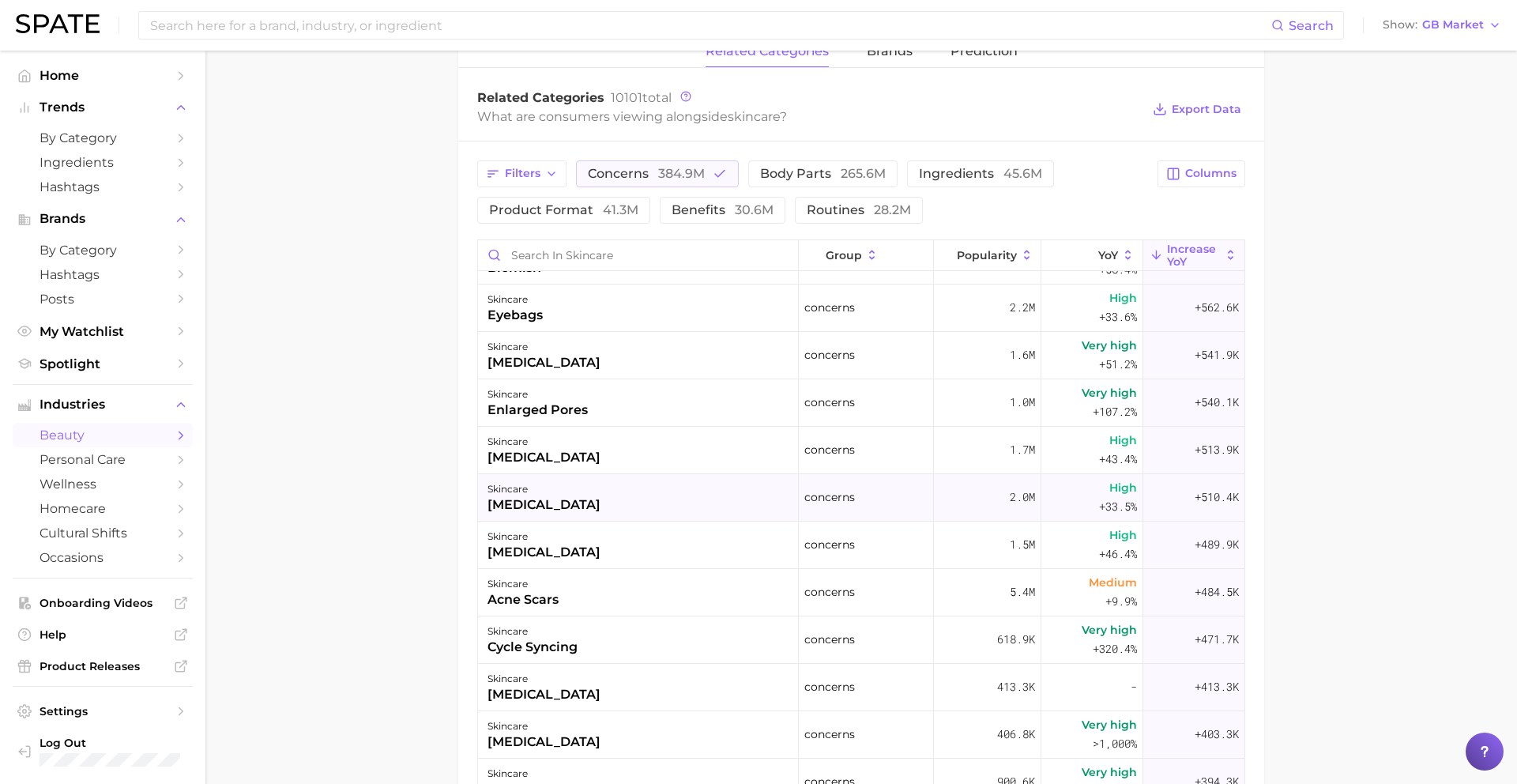
click at [599, 502] on div "[MEDICAL_DATA]" at bounding box center [544, 504] width 113 height 19
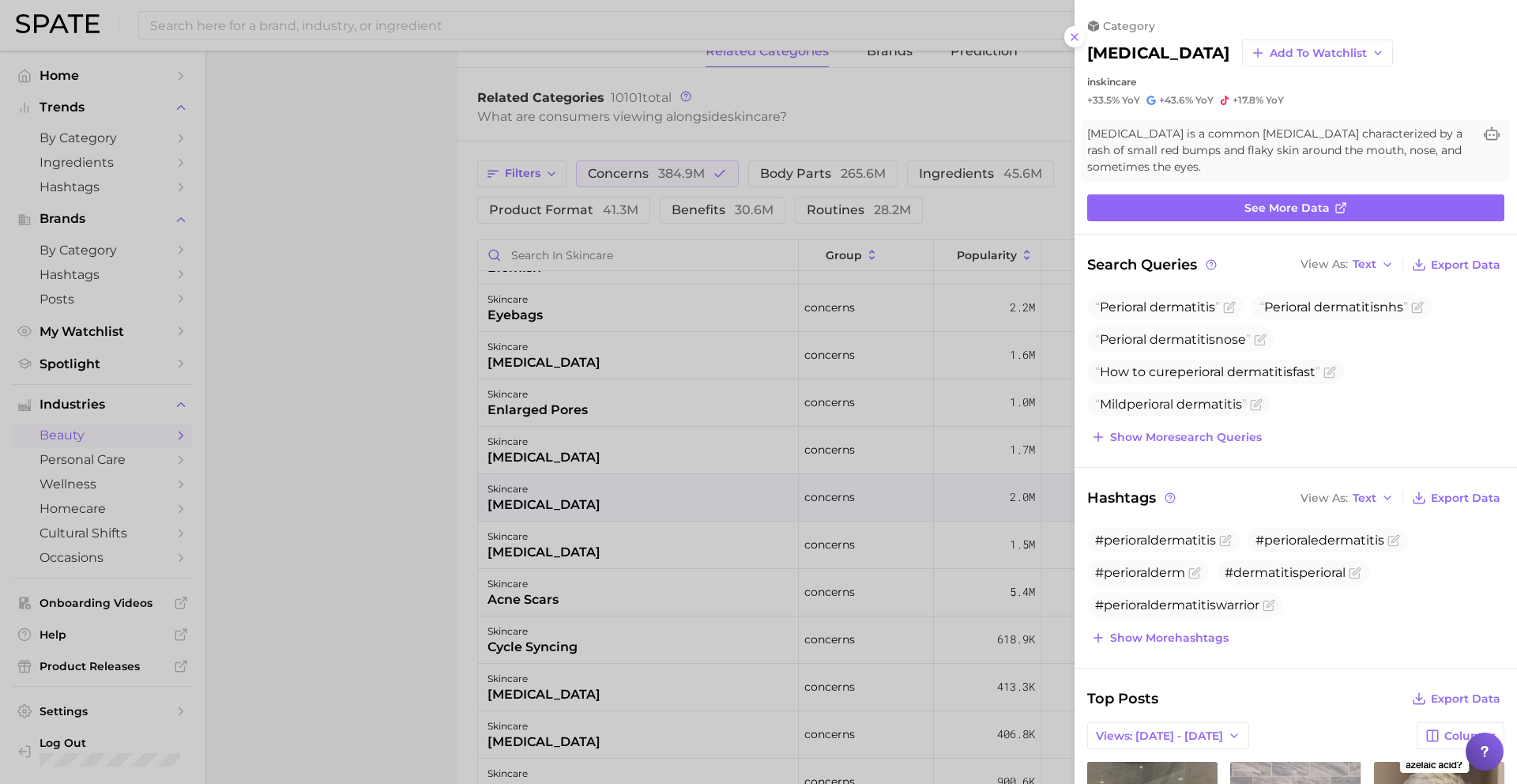
scroll to position [0, 0]
click at [1150, 55] on h2 "[MEDICAL_DATA]" at bounding box center [1158, 52] width 142 height 19
copy div "[MEDICAL_DATA] Add to Watchlist"
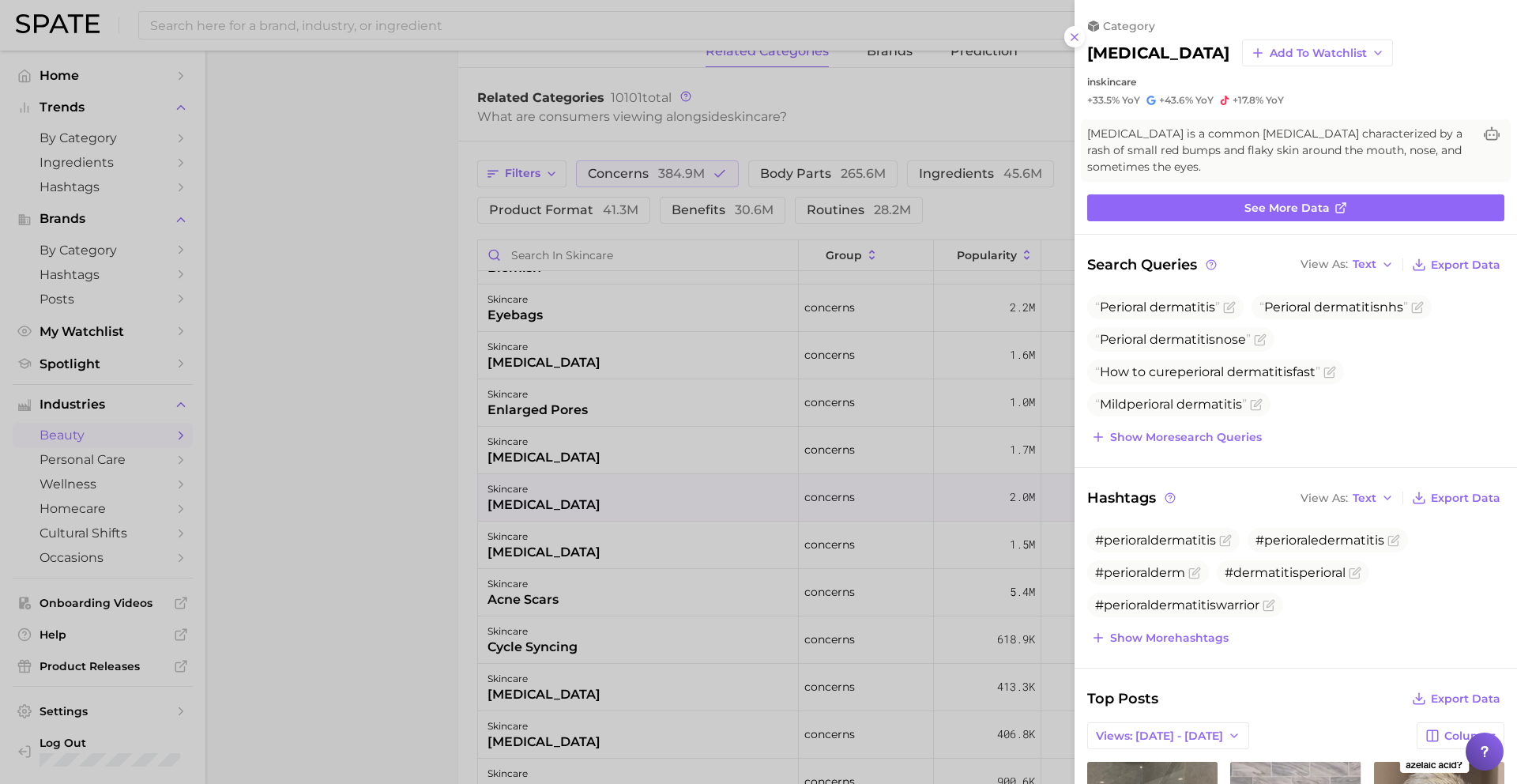
click at [629, 595] on div at bounding box center [758, 392] width 1517 height 784
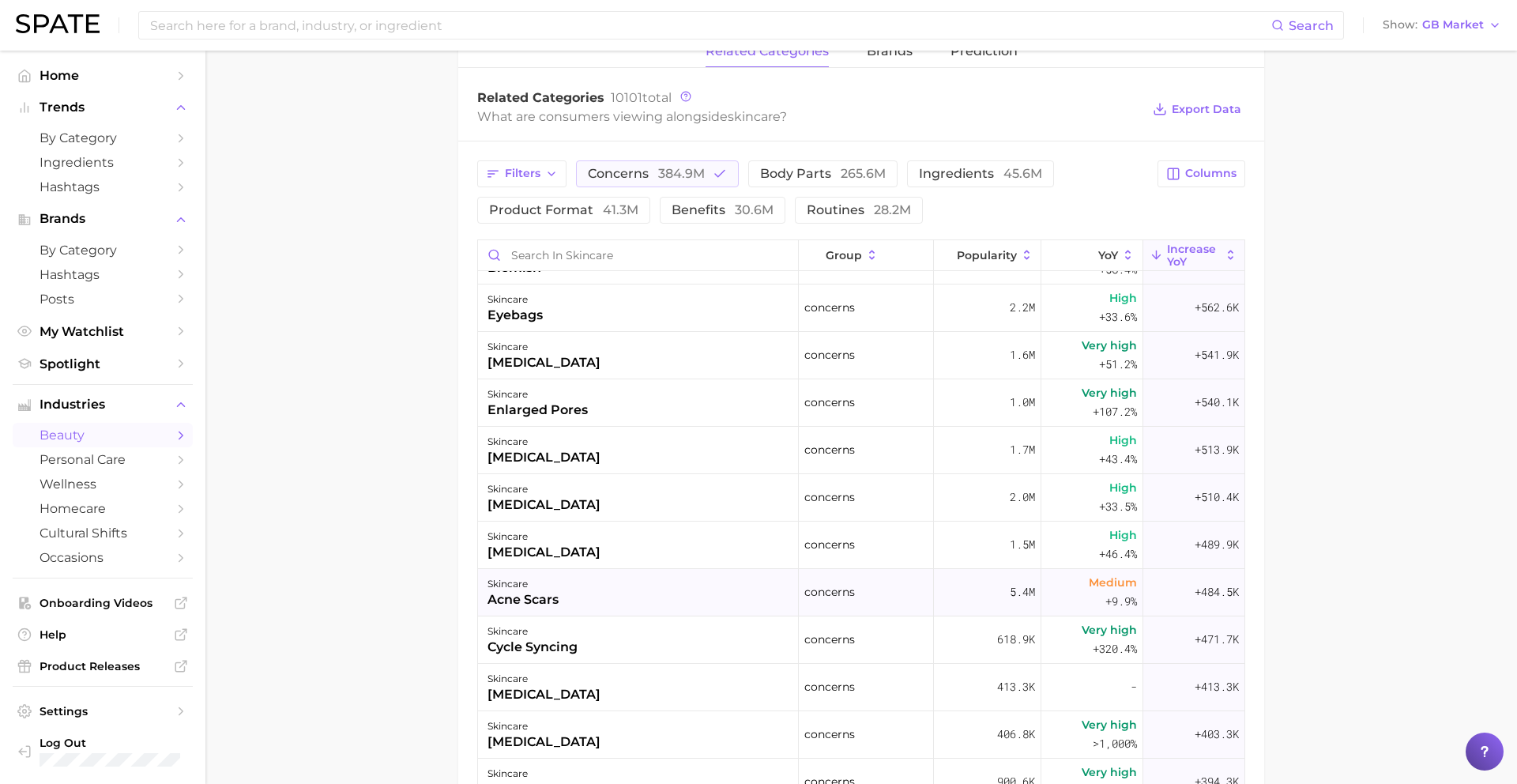
click at [625, 594] on div "skincare [MEDICAL_DATA]" at bounding box center [638, 592] width 321 height 48
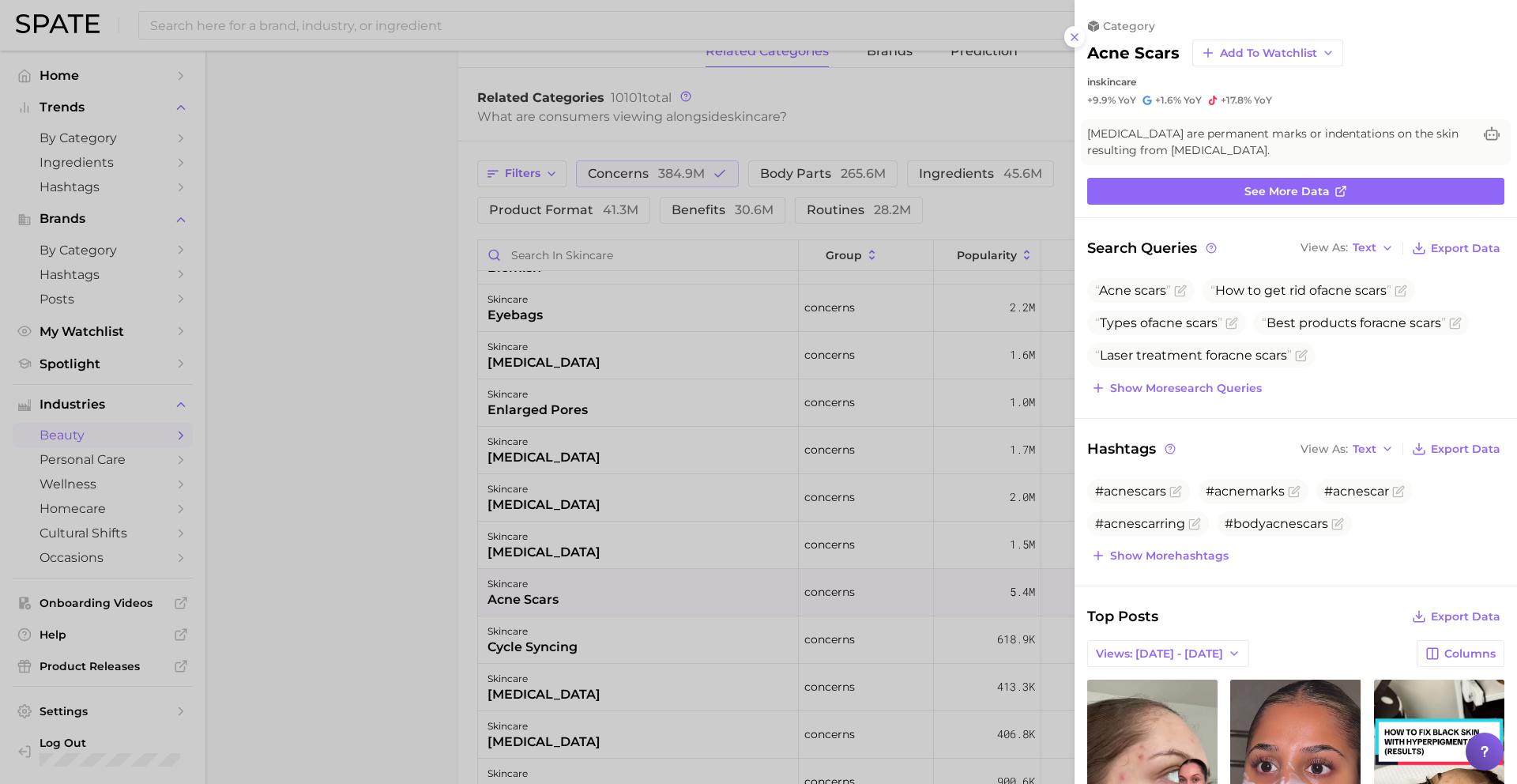
click at [624, 592] on div at bounding box center [758, 392] width 1517 height 784
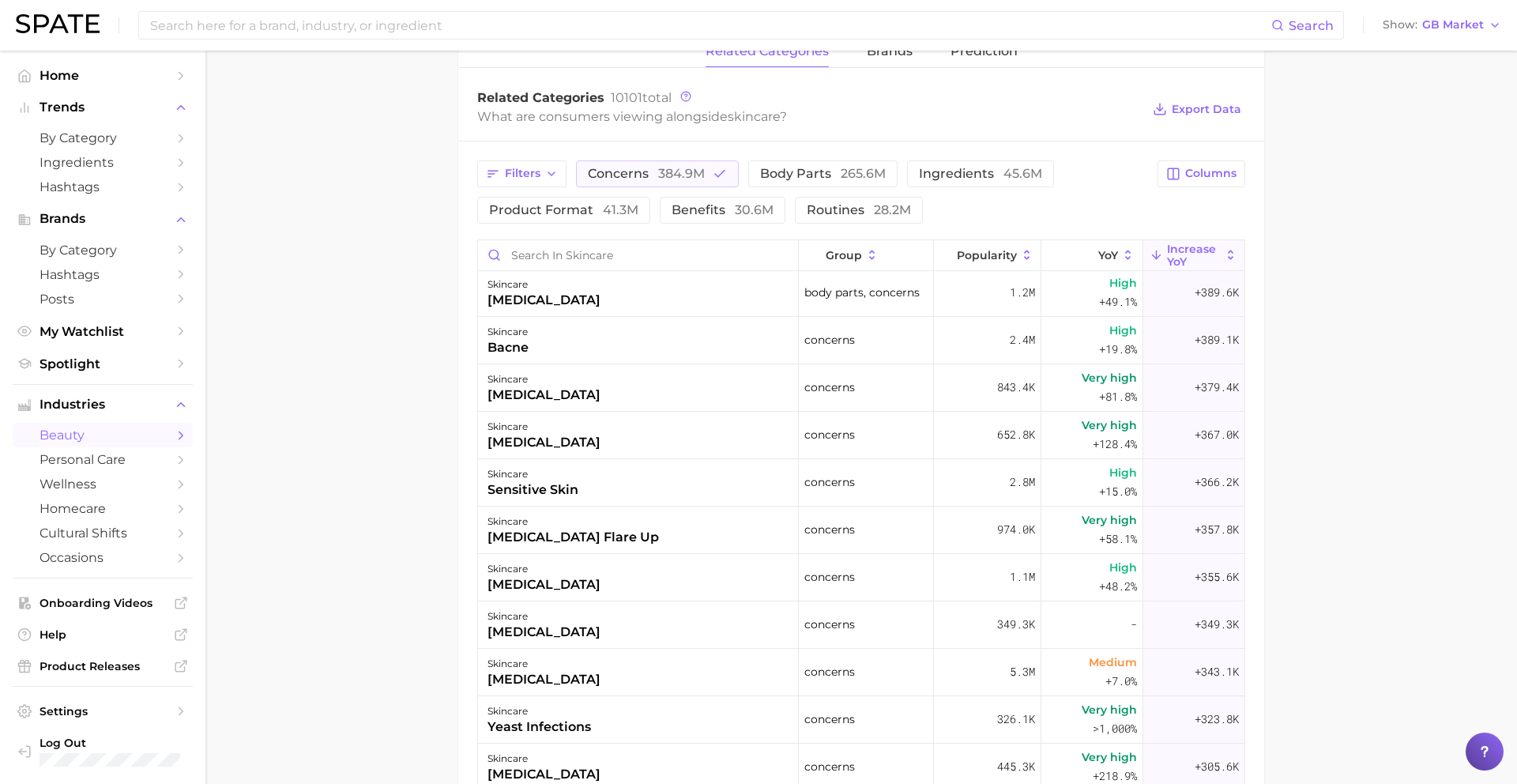
scroll to position [1947, 0]
click at [599, 480] on div "skincare [MEDICAL_DATA]" at bounding box center [638, 481] width 321 height 48
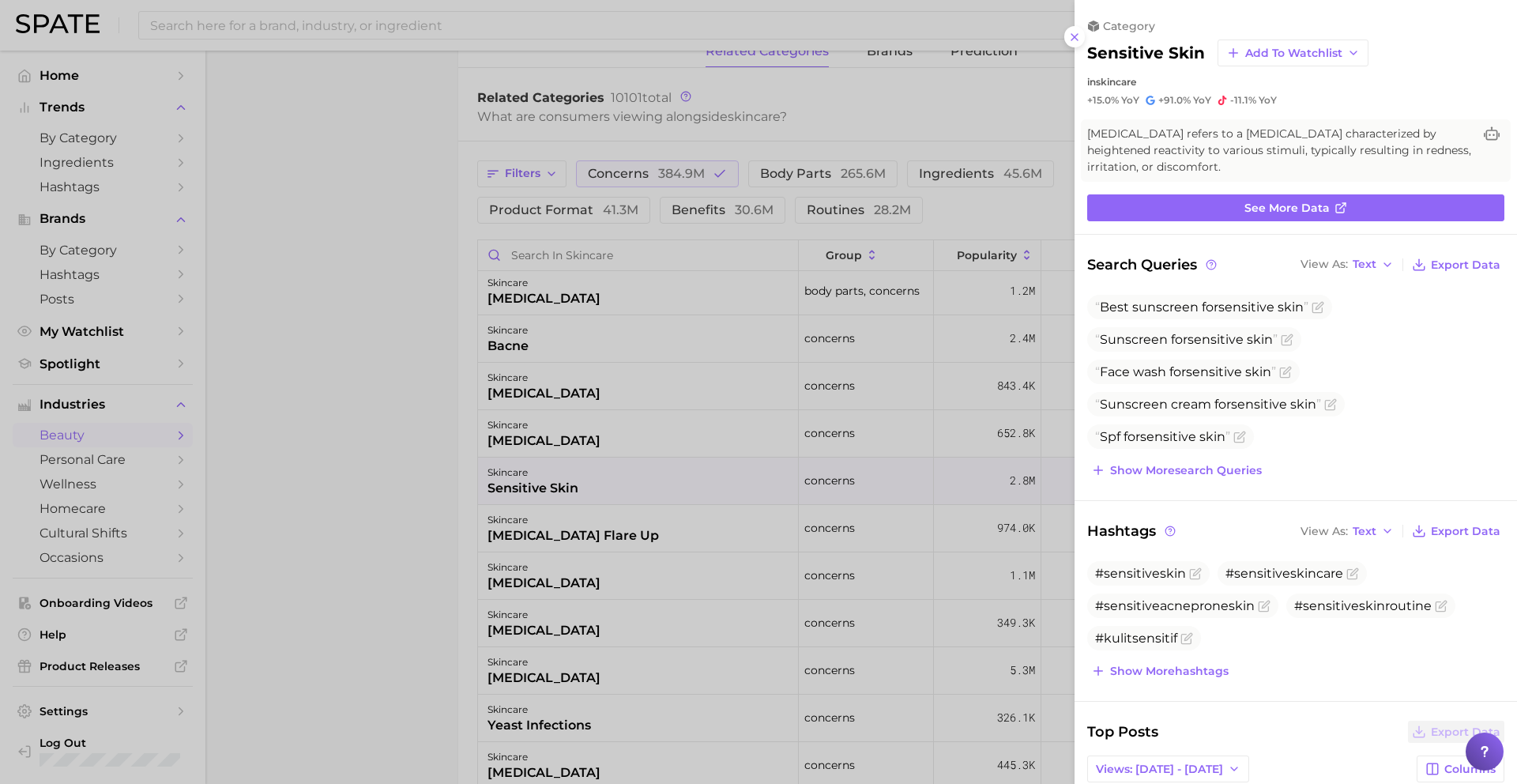
click at [602, 483] on div at bounding box center [758, 392] width 1517 height 784
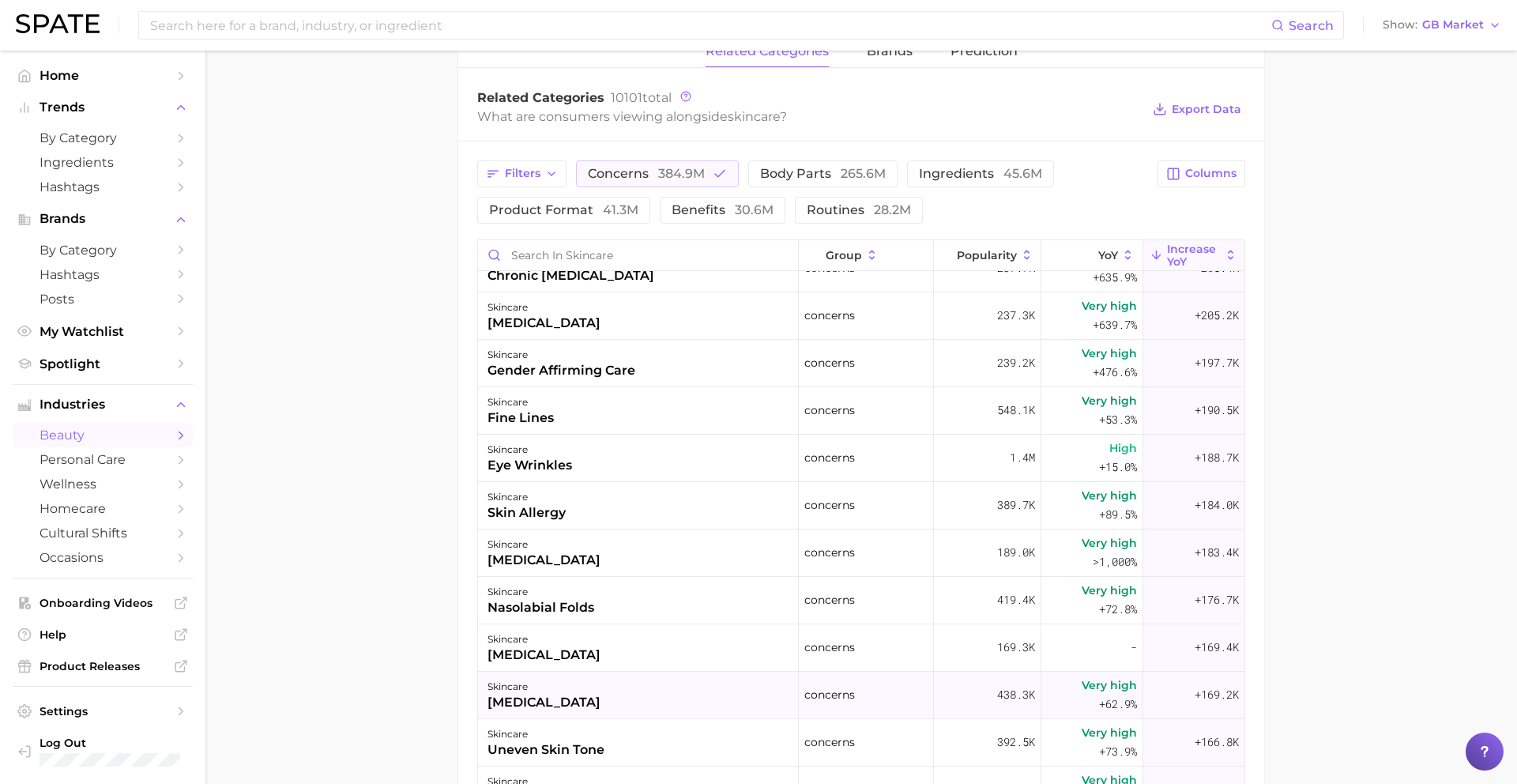
scroll to position [3444, 0]
